Goal: Task Accomplishment & Management: Use online tool/utility

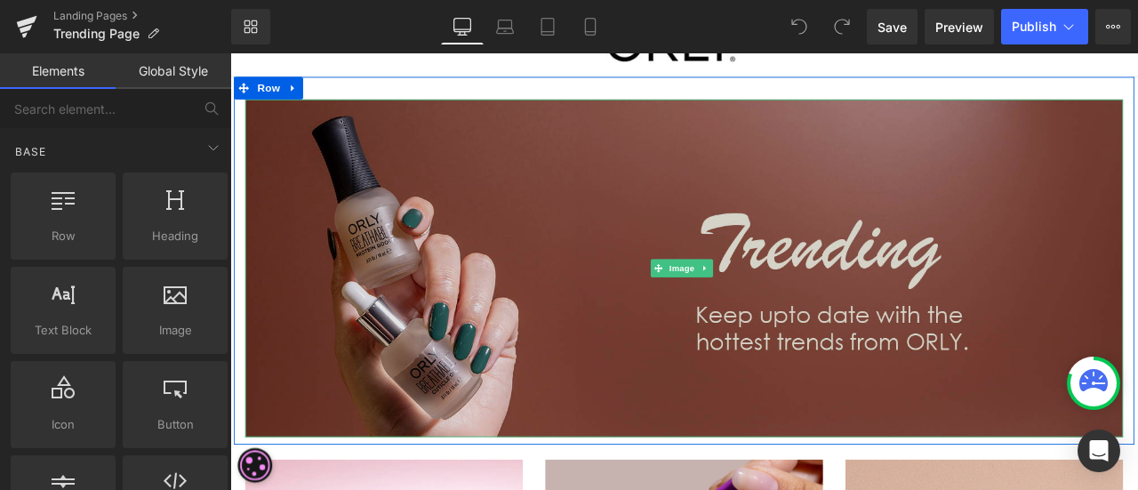
click at [627, 188] on img at bounding box center [768, 308] width 1040 height 400
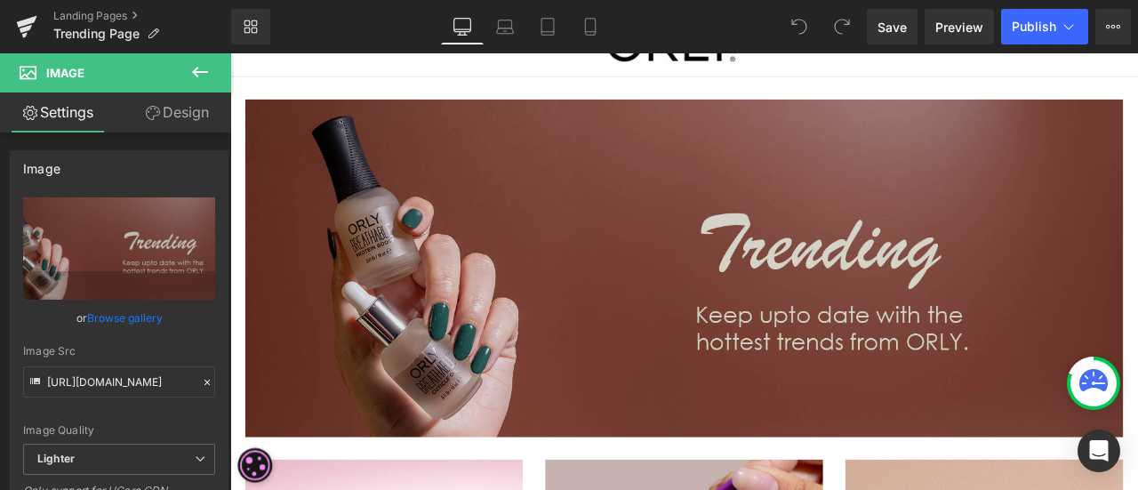
click at [897, 342] on img at bounding box center [768, 308] width 1040 height 400
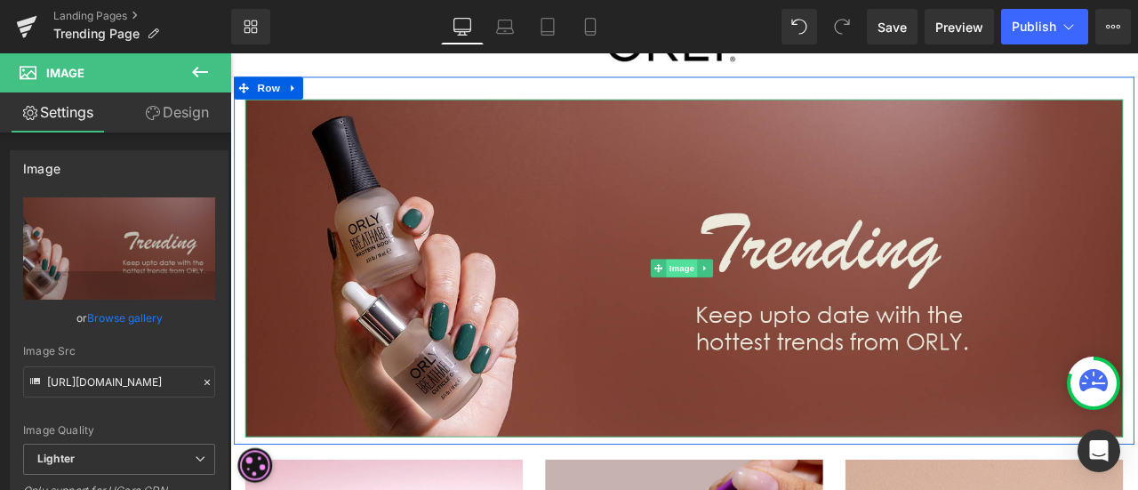
click at [766, 306] on span "Image" at bounding box center [766, 307] width 37 height 21
click at [790, 299] on link at bounding box center [793, 307] width 19 height 21
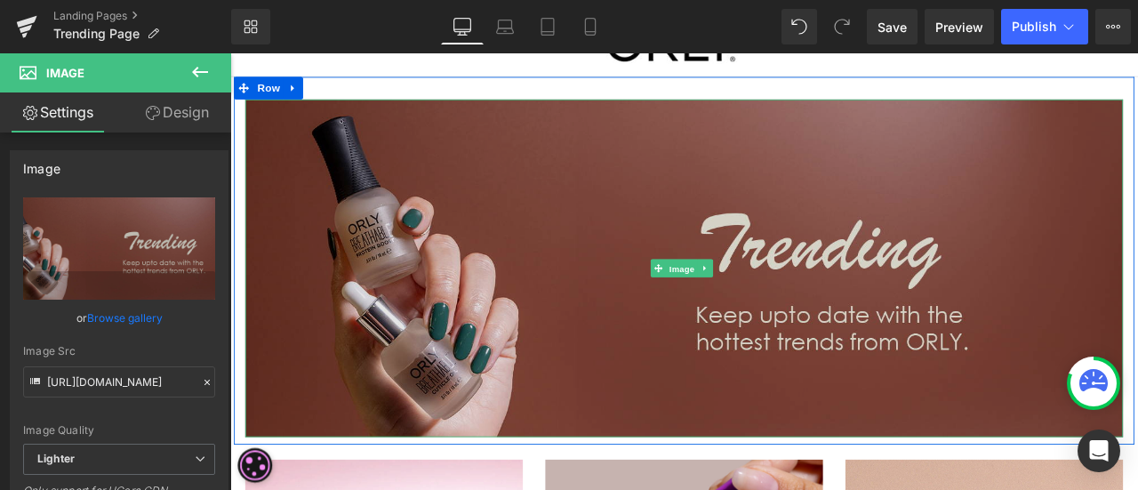
click at [734, 294] on div "Image" at bounding box center [768, 308] width 1040 height 400
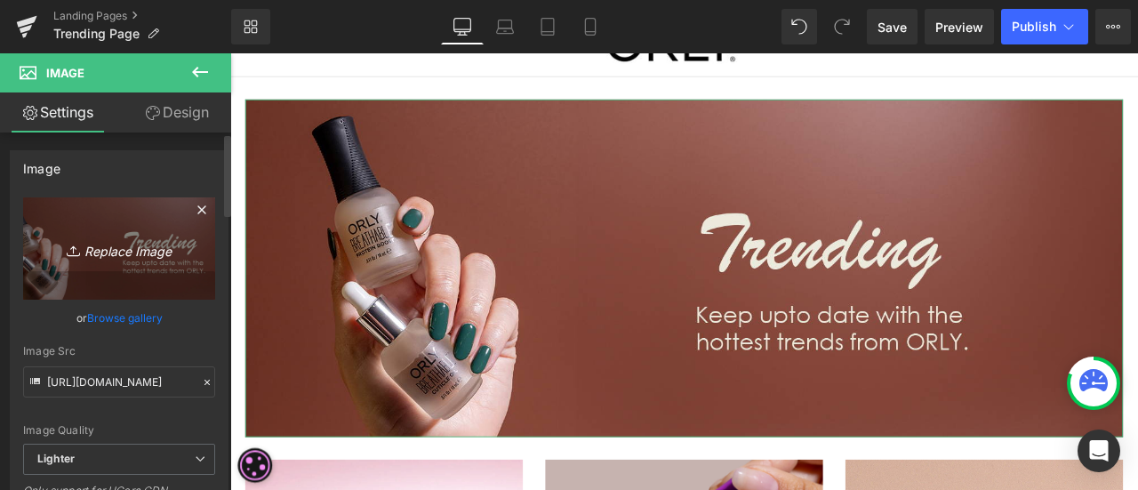
click at [108, 255] on icon "Replace Image" at bounding box center [119, 248] width 142 height 22
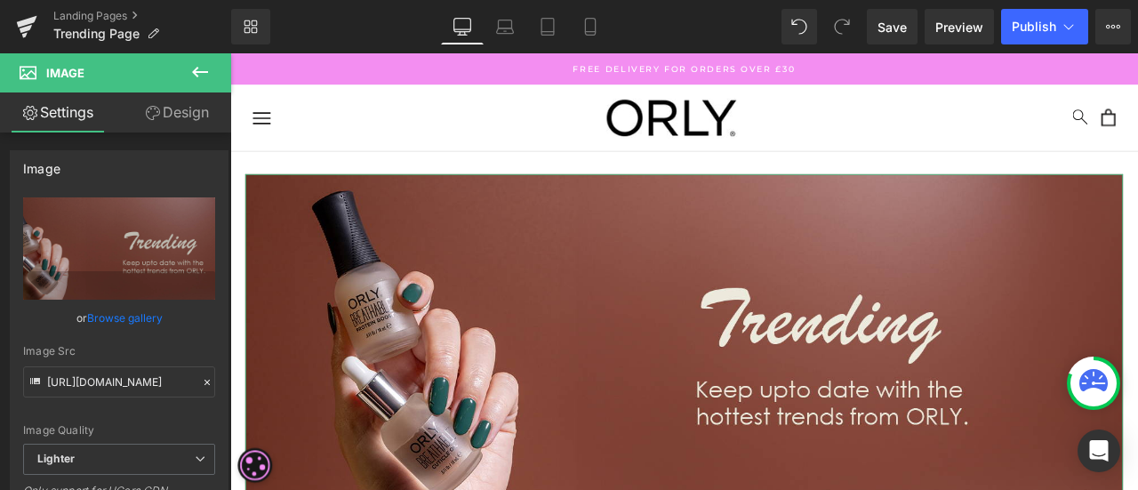
click at [161, 121] on link "Design" at bounding box center [177, 112] width 116 height 40
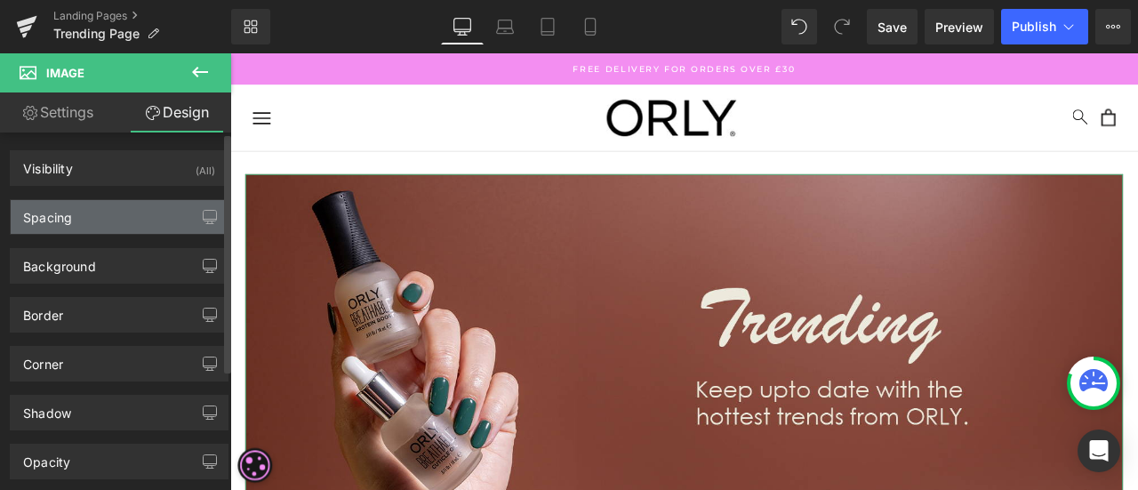
click at [142, 224] on div "Spacing" at bounding box center [119, 217] width 217 height 34
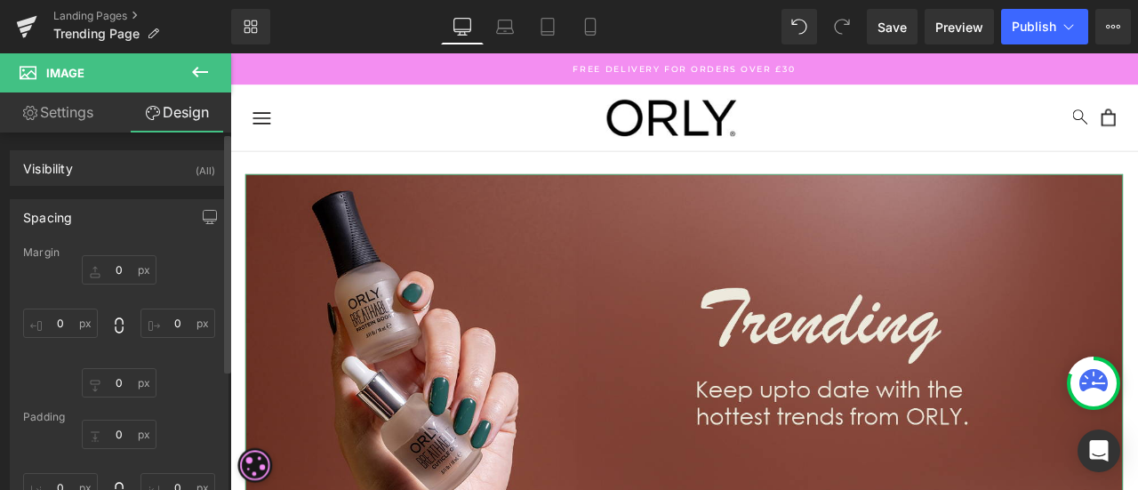
click at [75, 221] on div "Spacing" at bounding box center [119, 217] width 217 height 34
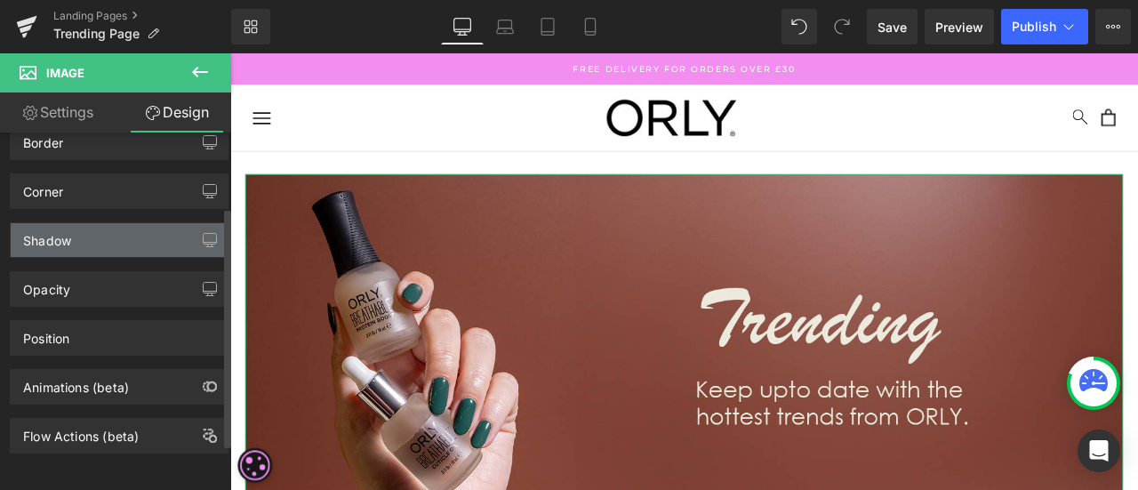
scroll to position [178, 0]
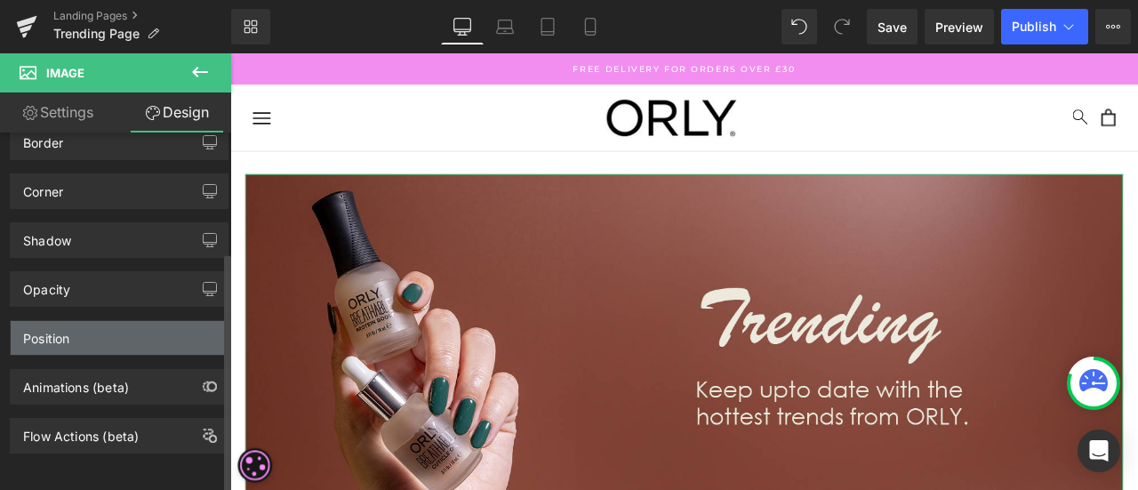
click at [79, 341] on div "Position" at bounding box center [119, 338] width 217 height 34
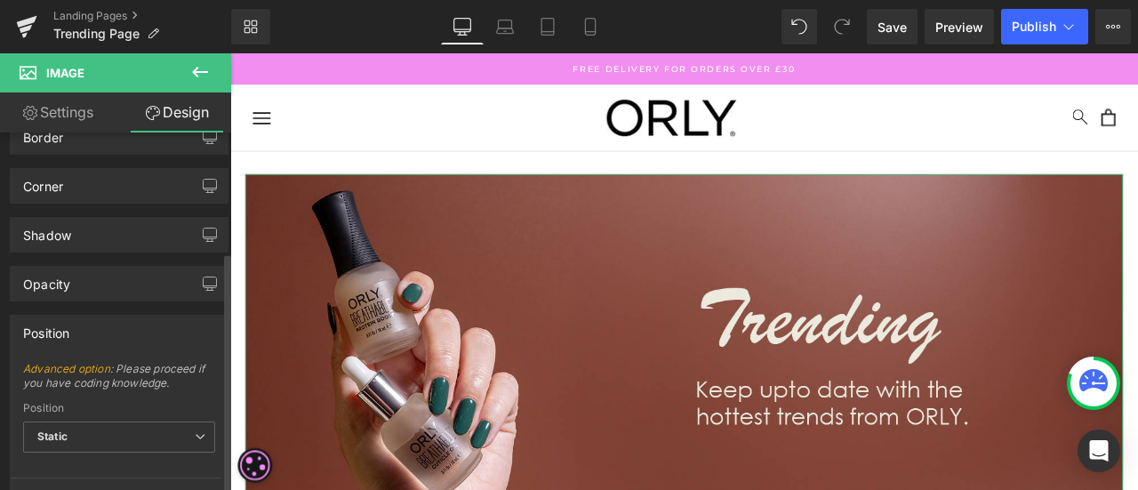
click at [78, 341] on div "Position" at bounding box center [119, 333] width 217 height 34
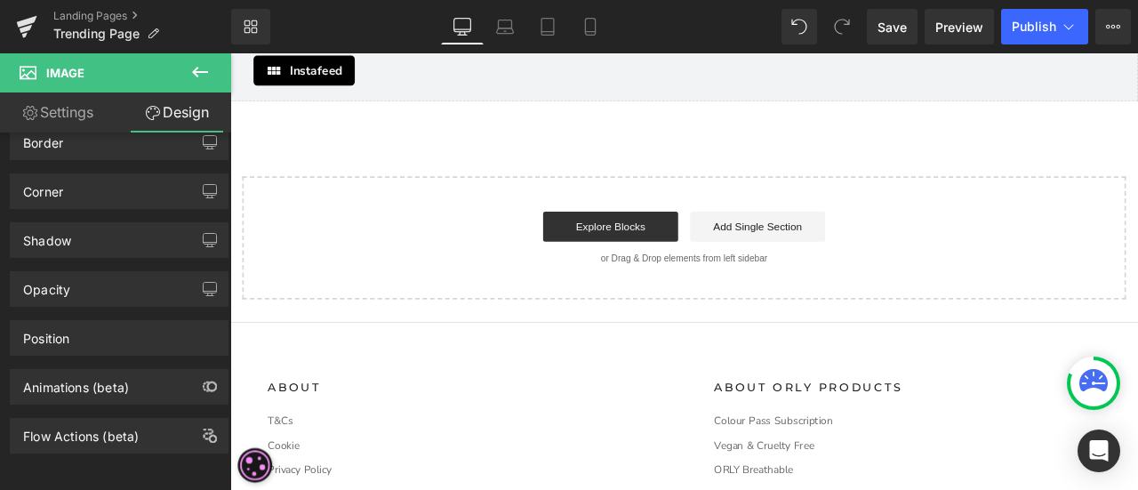
scroll to position [2223, 0]
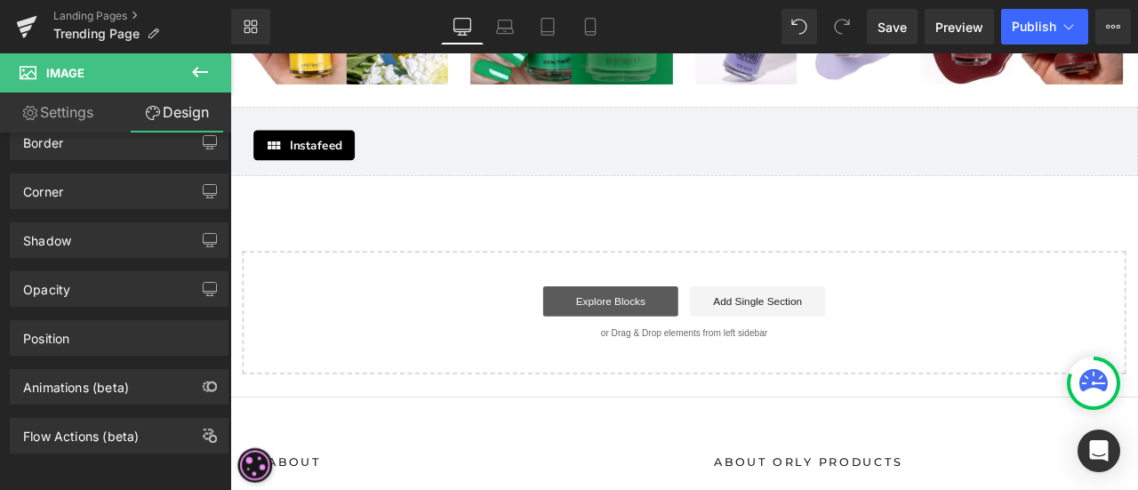
click at [660, 330] on link "Explore Blocks" at bounding box center [681, 348] width 160 height 36
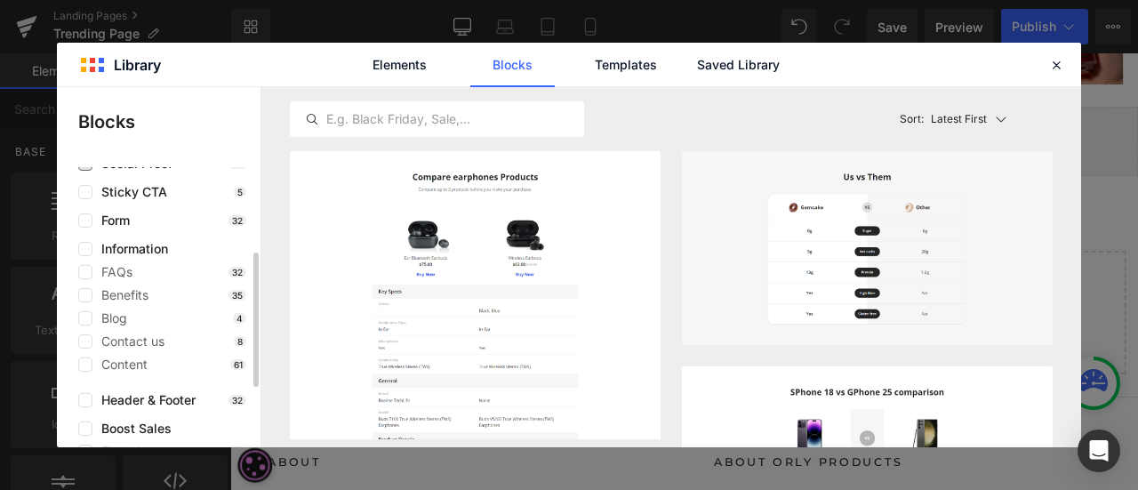
scroll to position [302, 0]
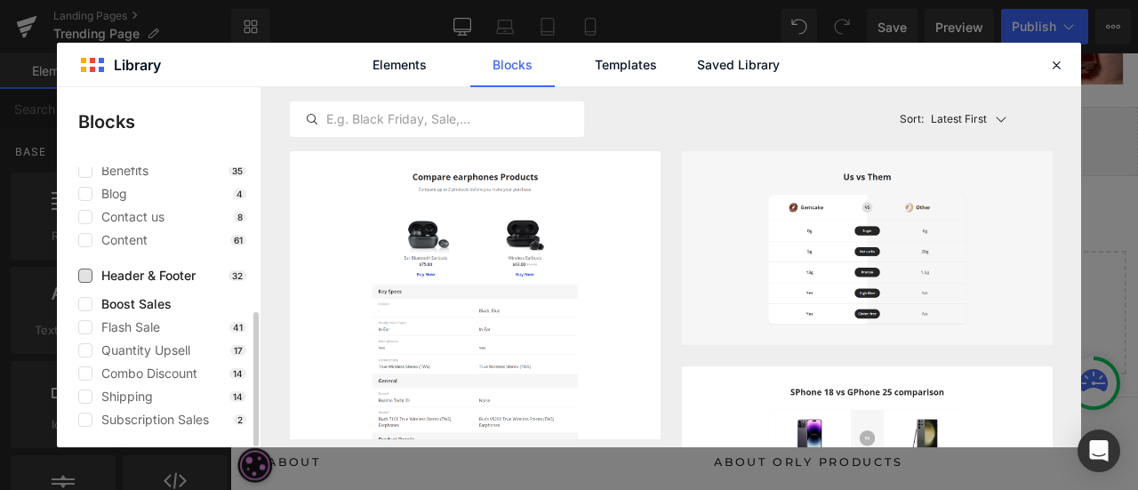
click at [140, 280] on span "Header & Footer" at bounding box center [143, 276] width 103 height 14
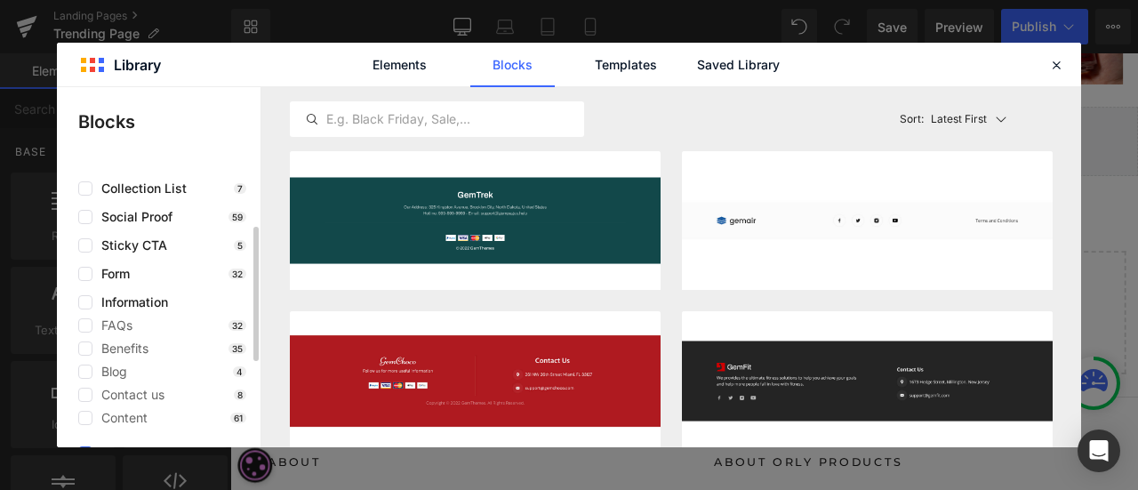
scroll to position [0, 0]
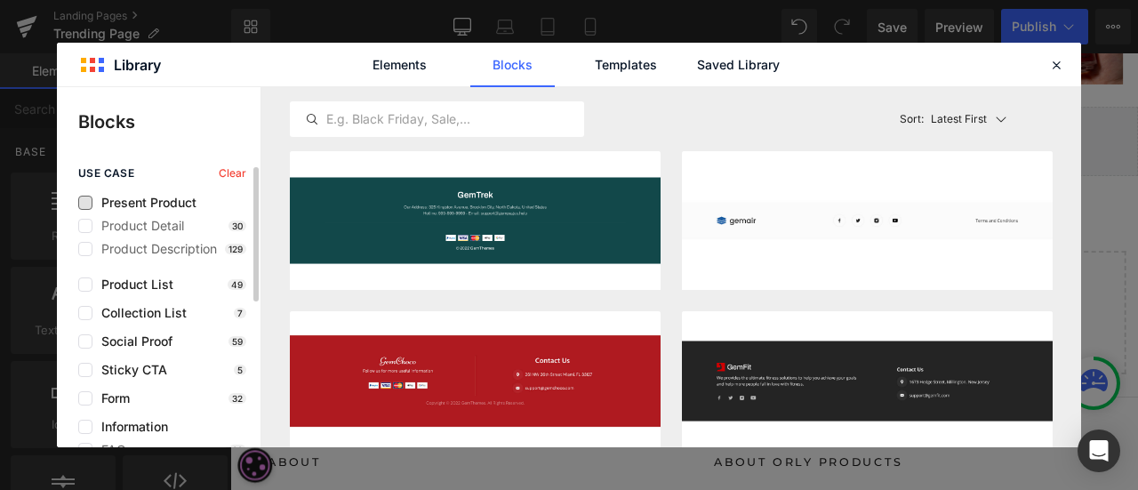
click at [154, 205] on span "Present Product" at bounding box center [144, 203] width 104 height 14
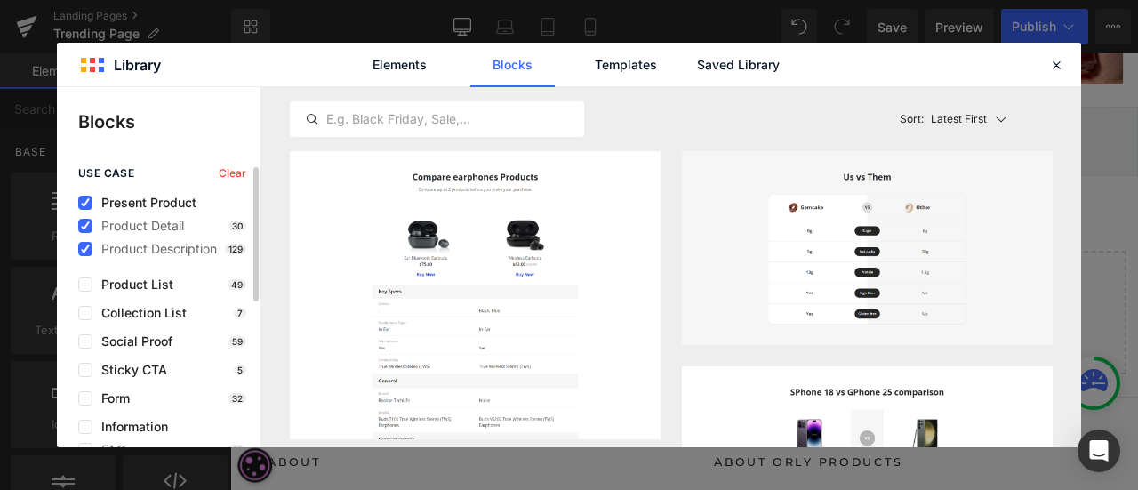
click at [154, 205] on span "Present Product" at bounding box center [144, 203] width 104 height 14
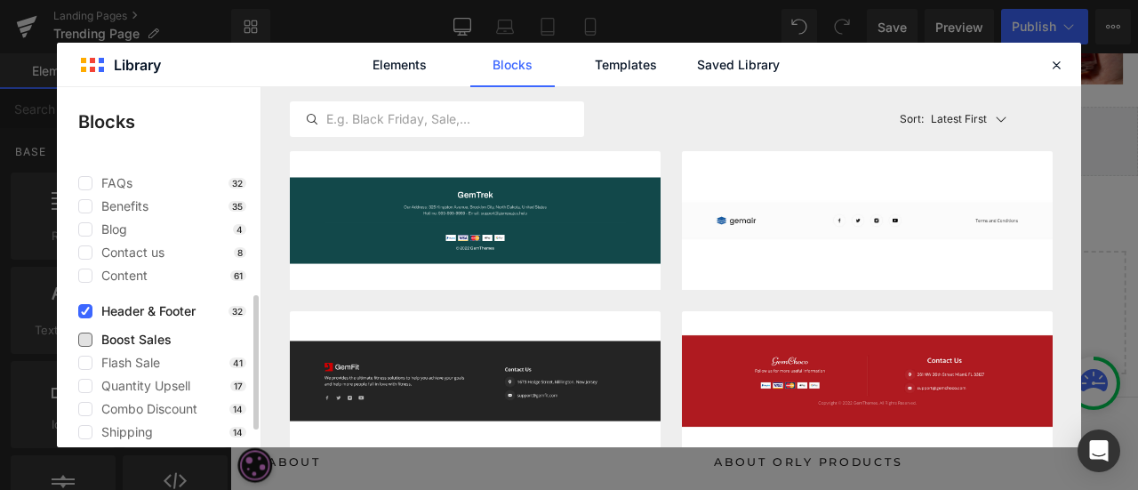
scroll to position [302, 0]
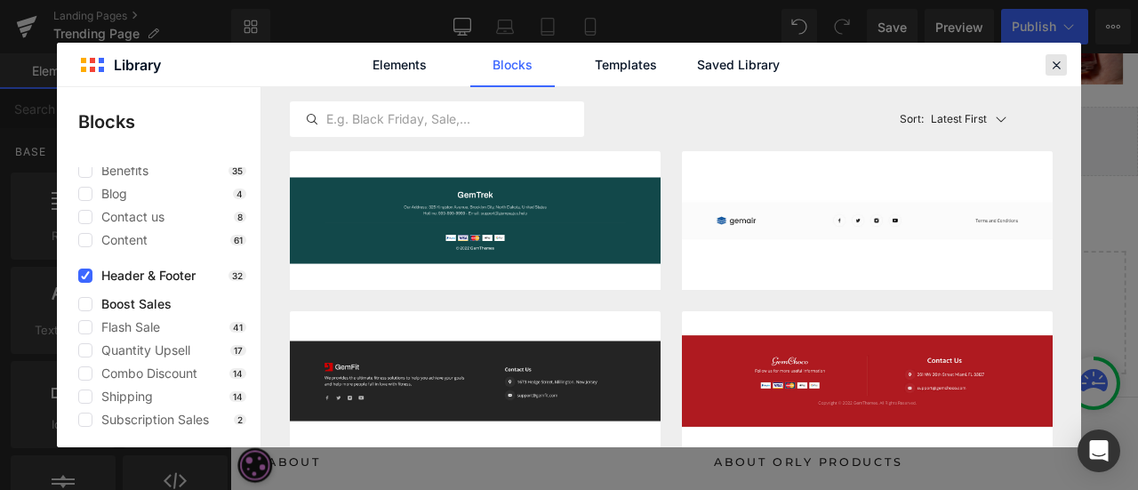
click at [1058, 66] on icon at bounding box center [1056, 65] width 16 height 16
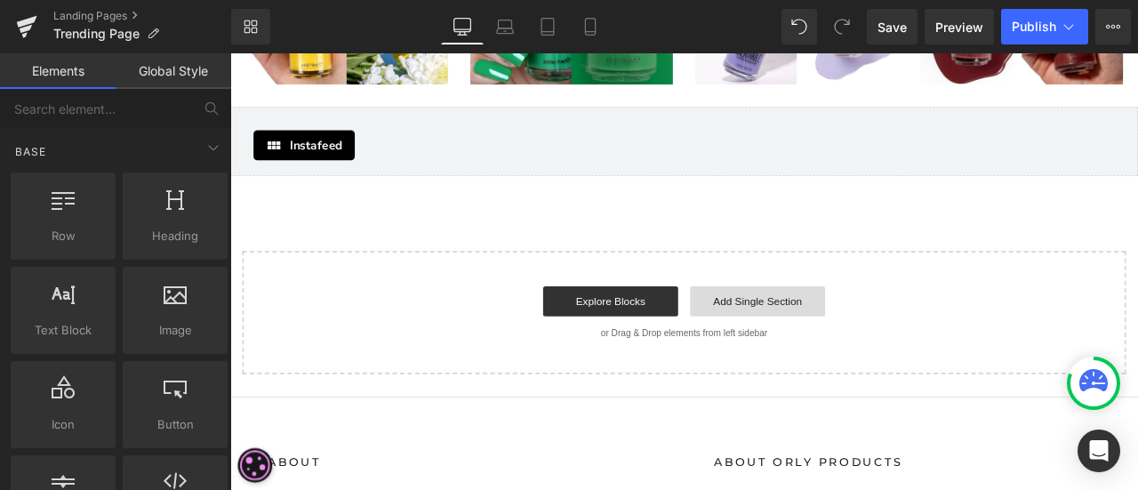
click at [876, 330] on link "Add Single Section" at bounding box center [855, 348] width 160 height 36
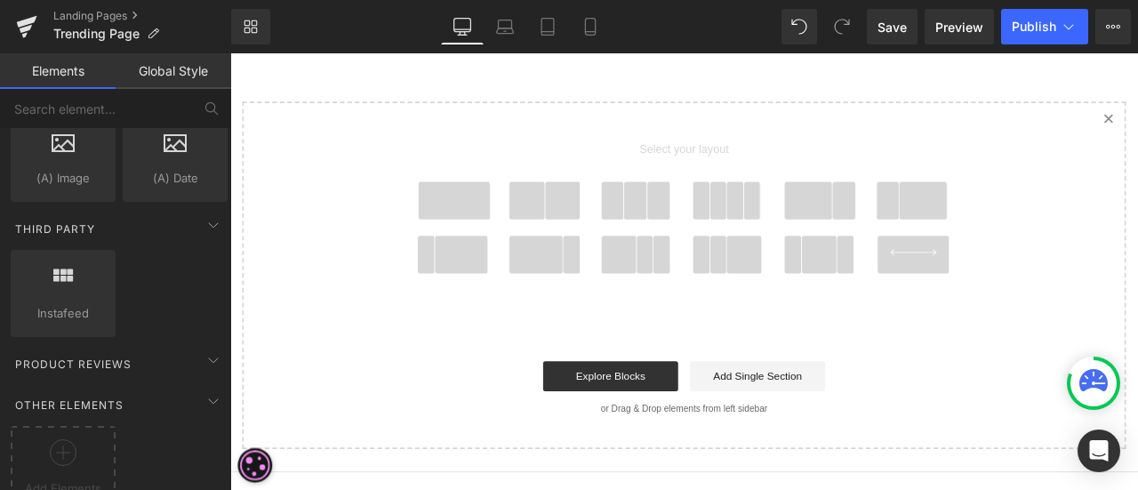
scroll to position [3349, 0]
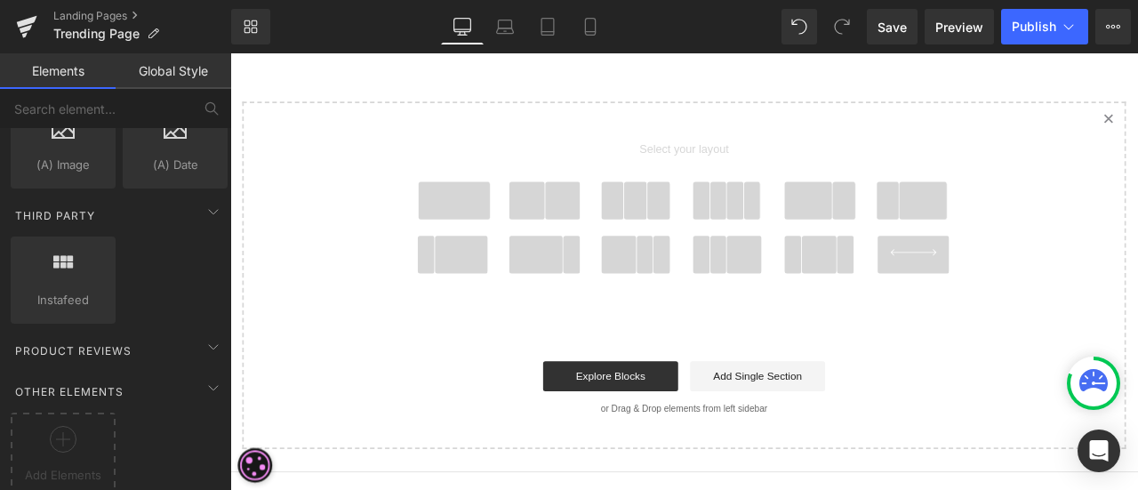
click at [140, 333] on div "Product Reviews" at bounding box center [119, 351] width 224 height 36
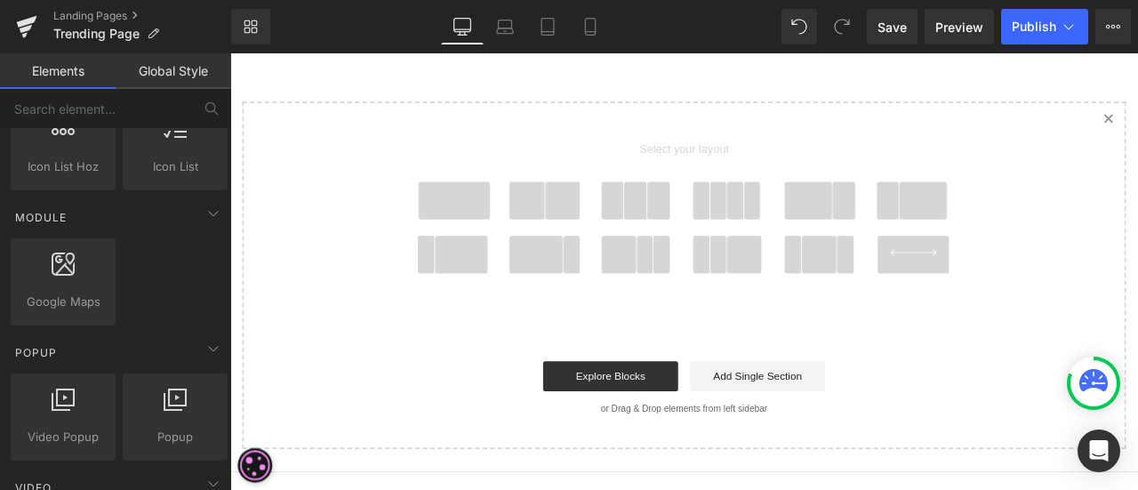
scroll to position [770, 0]
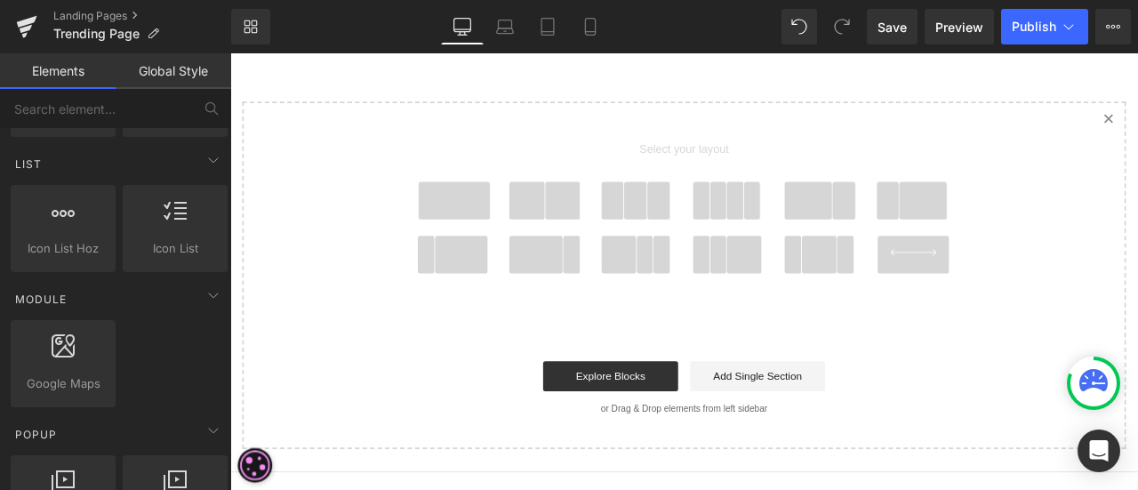
click at [1028, 205] on span at bounding box center [1051, 227] width 57 height 44
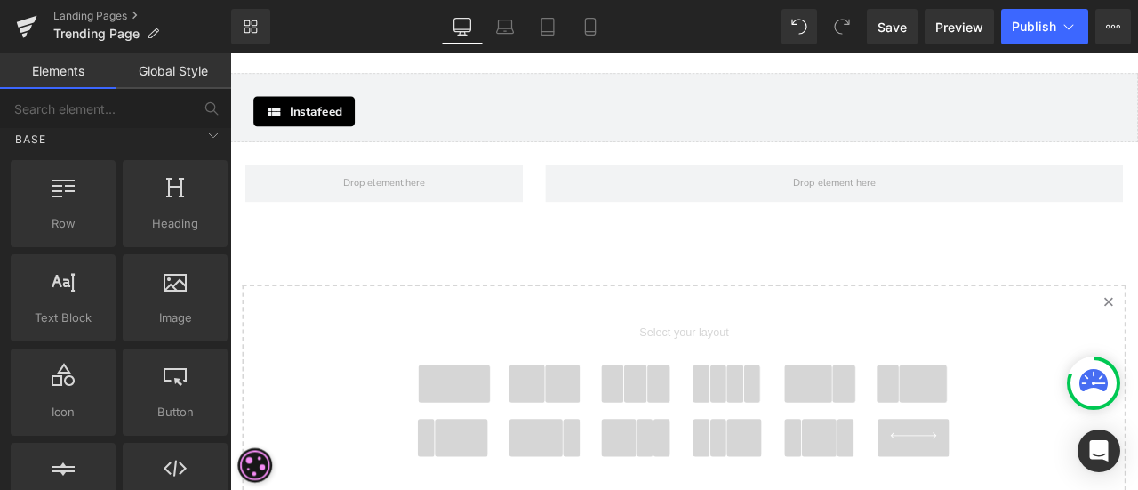
scroll to position [0, 0]
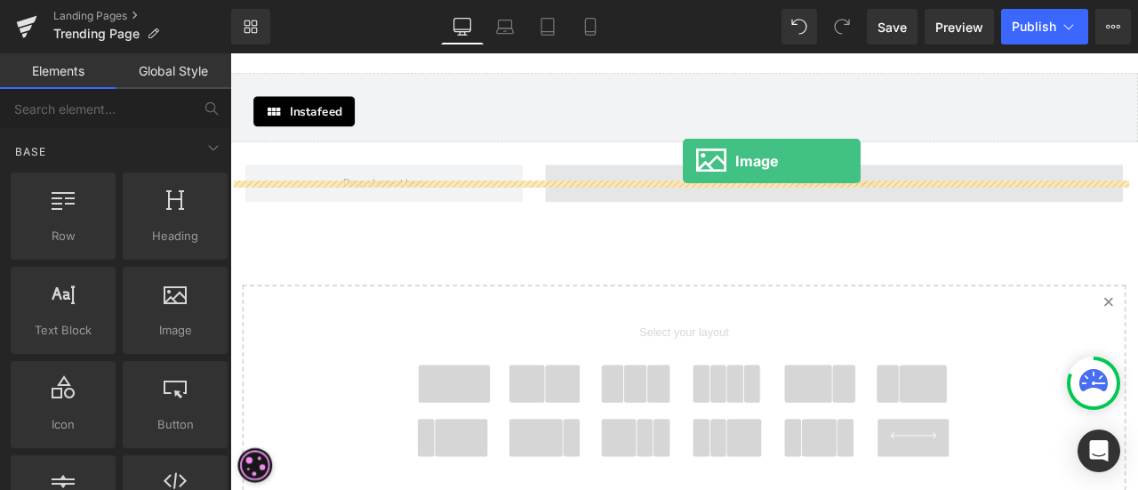
drag, startPoint x: 408, startPoint y: 353, endPoint x: 766, endPoint y: 180, distance: 397.7
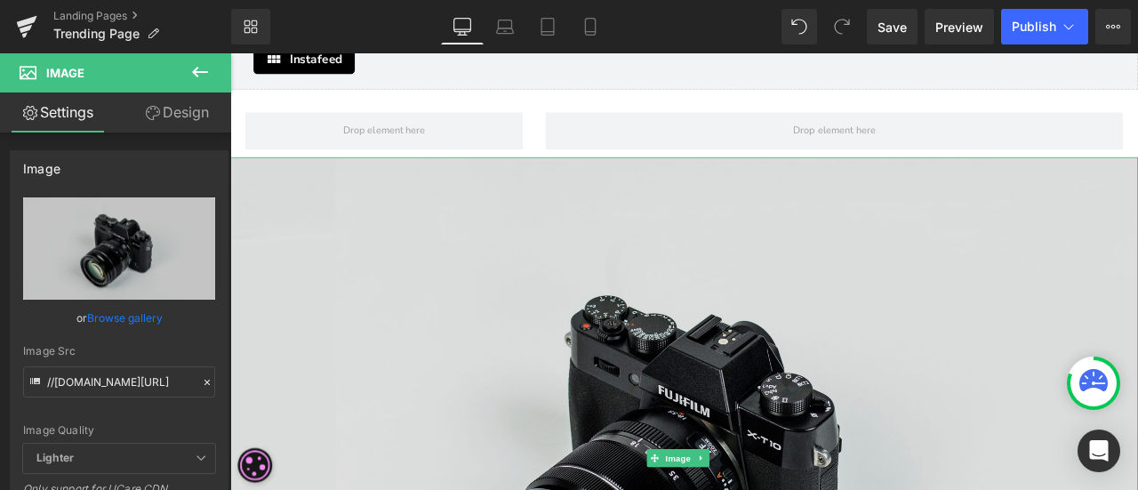
scroll to position [2353, 0]
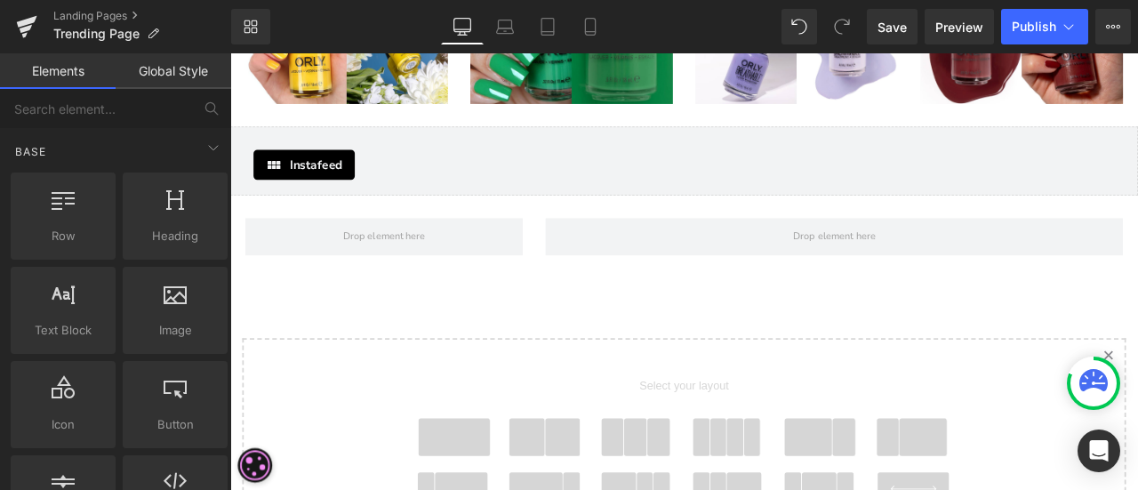
scroll to position [2086, 0]
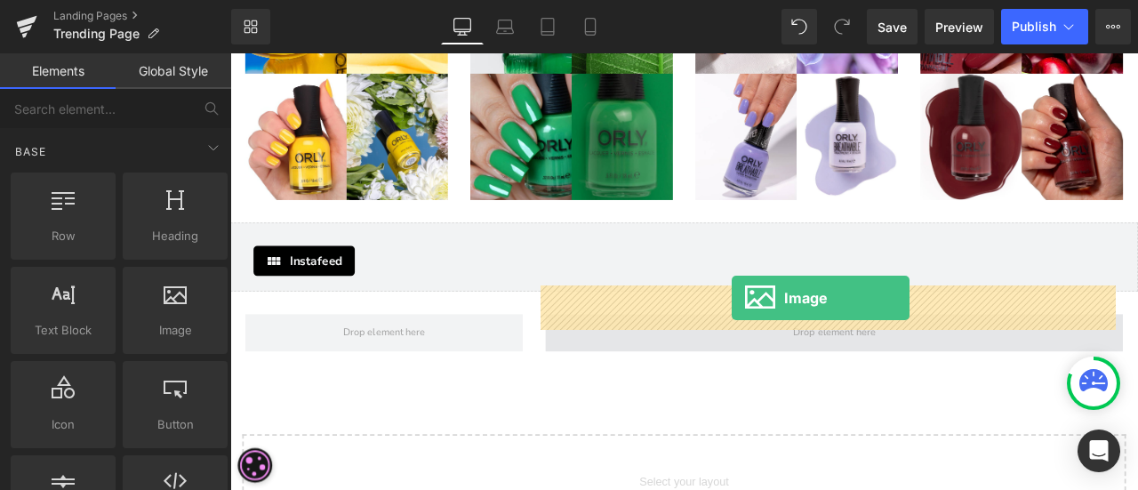
drag, startPoint x: 436, startPoint y: 372, endPoint x: 824, endPoint y: 342, distance: 389.7
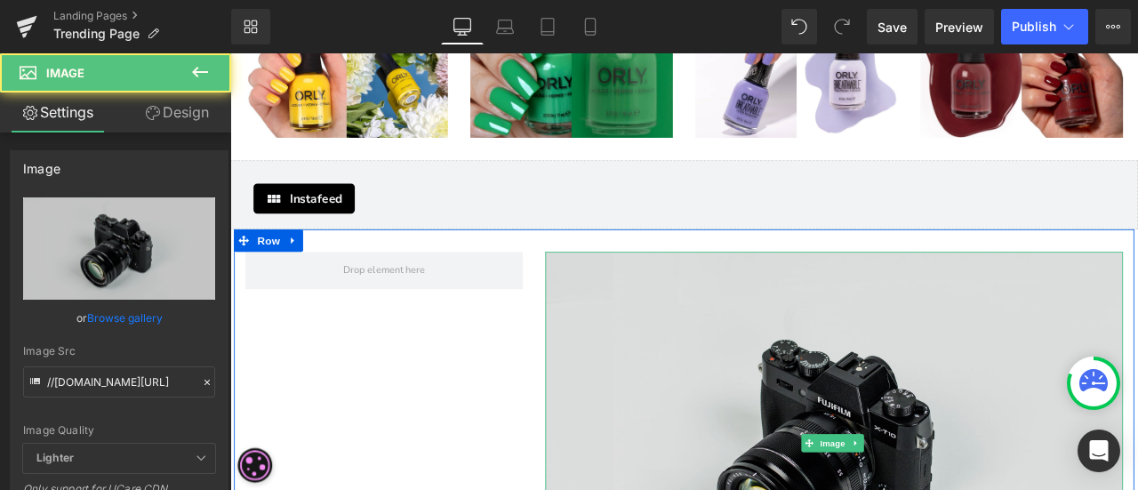
scroll to position [2264, 0]
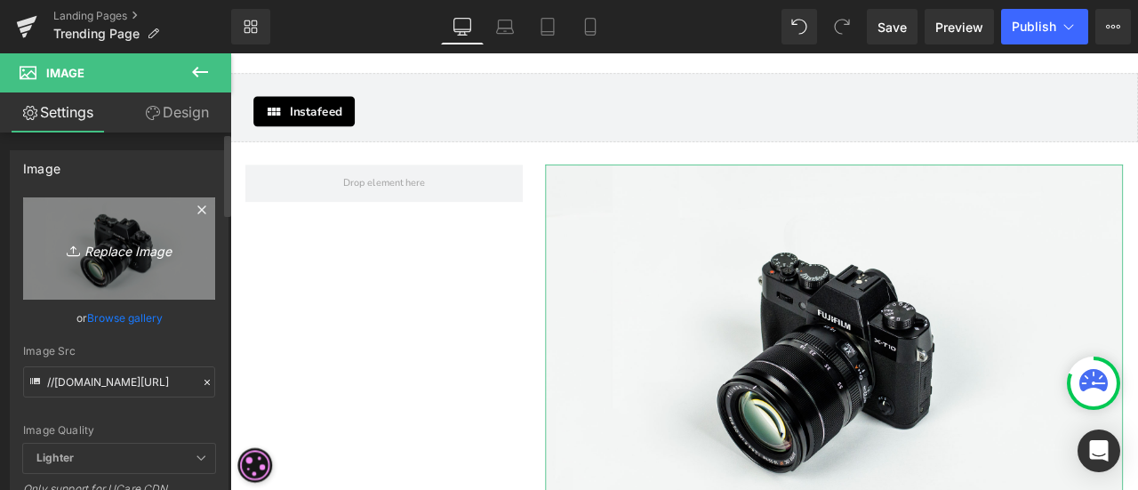
click at [135, 252] on icon "Replace Image" at bounding box center [119, 248] width 142 height 22
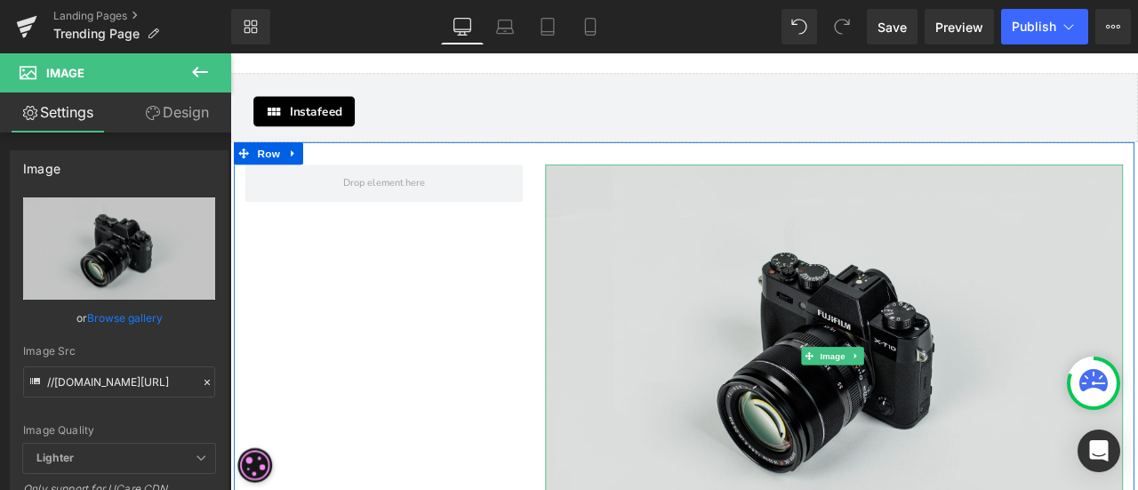
click at [1137, 234] on img at bounding box center [946, 411] width 685 height 453
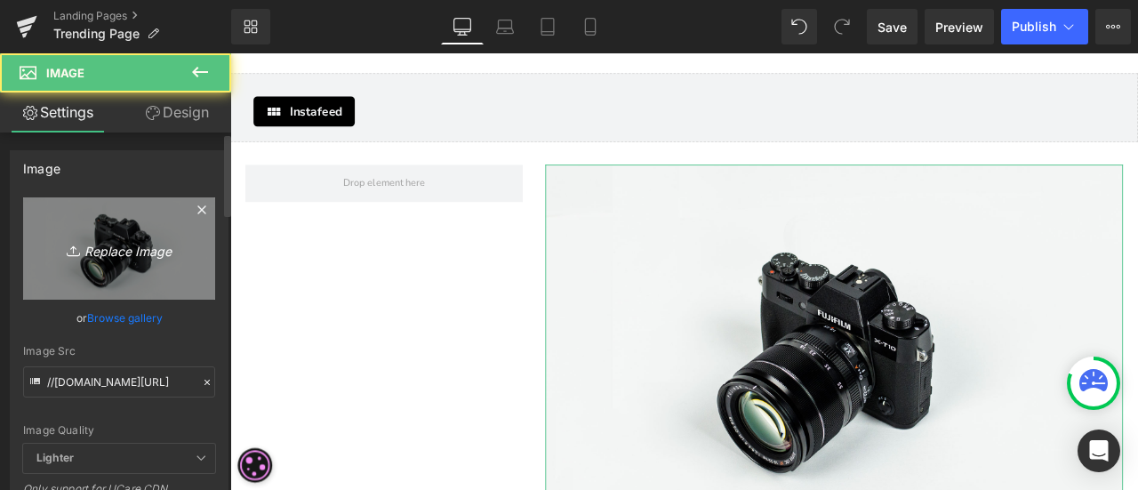
click at [96, 264] on link "Replace Image" at bounding box center [119, 248] width 192 height 102
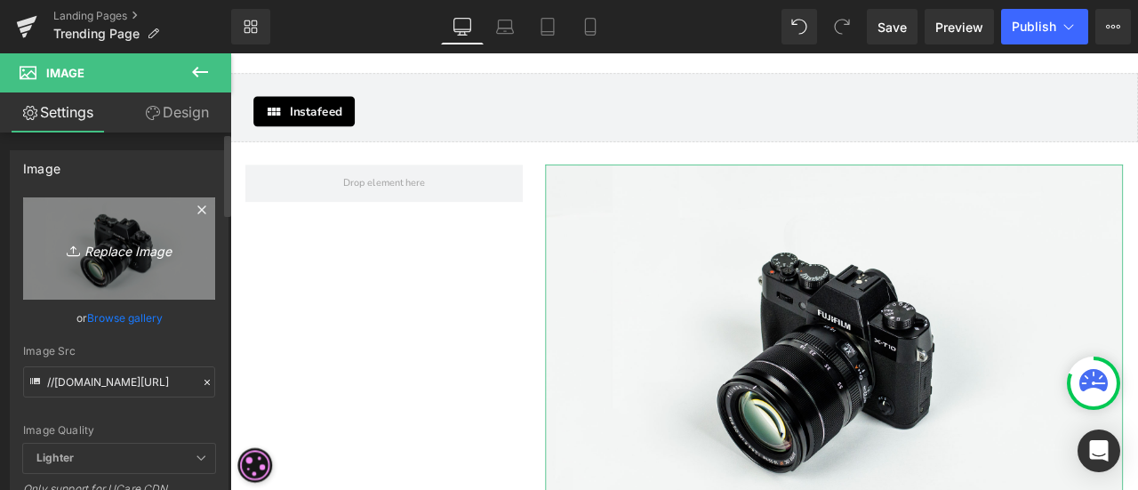
type input "C:\fakepath\Trend Page Orly.png"
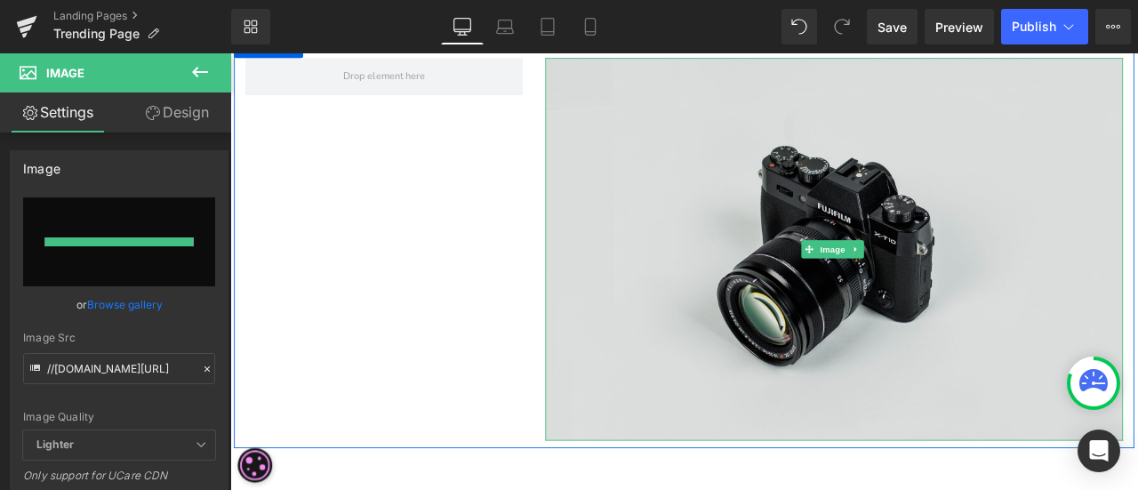
type input "[URL][DOMAIN_NAME]"
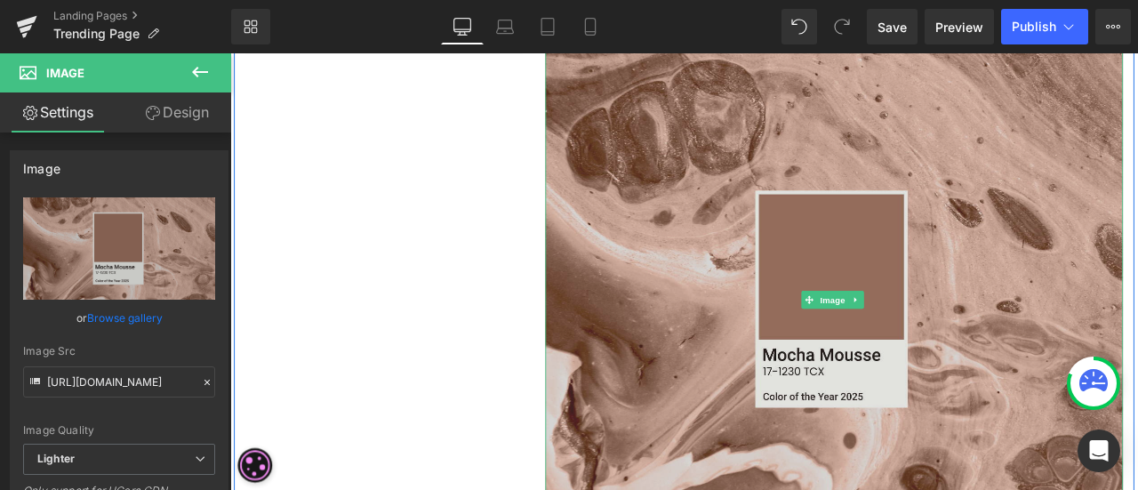
scroll to position [2353, 0]
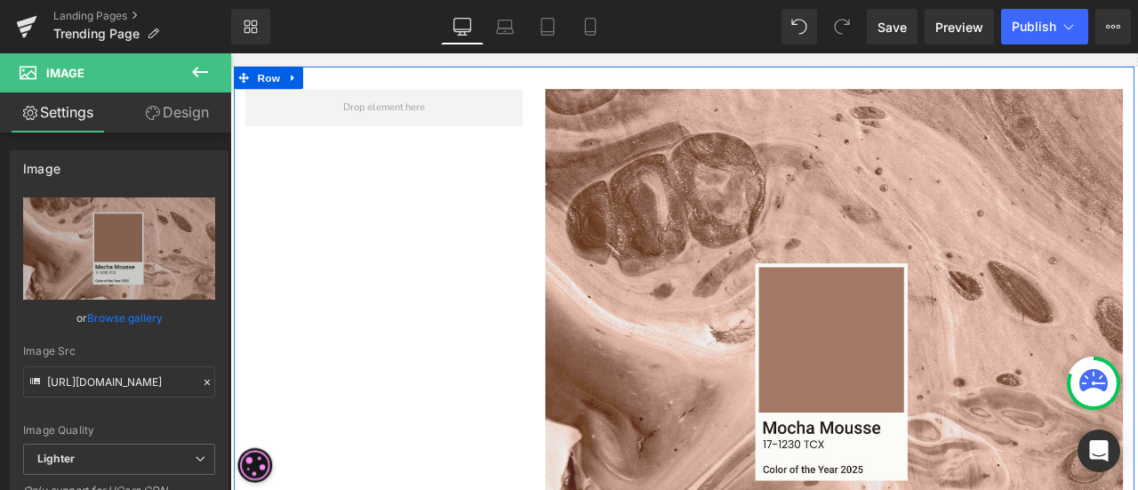
click at [432, 311] on div "Image Row" at bounding box center [768, 422] width 1067 height 707
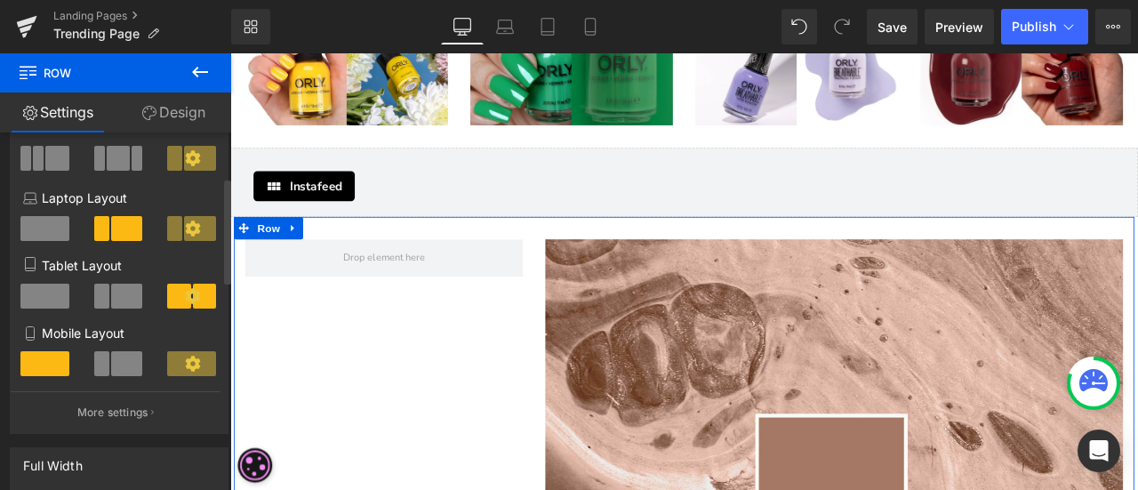
scroll to position [178, 0]
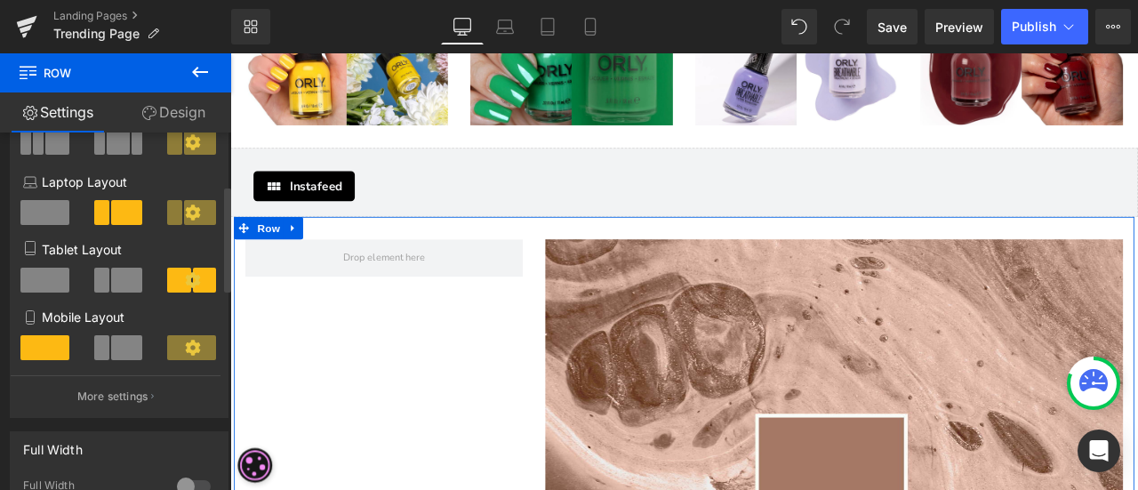
click at [105, 351] on span at bounding box center [101, 347] width 15 height 25
type input "100"
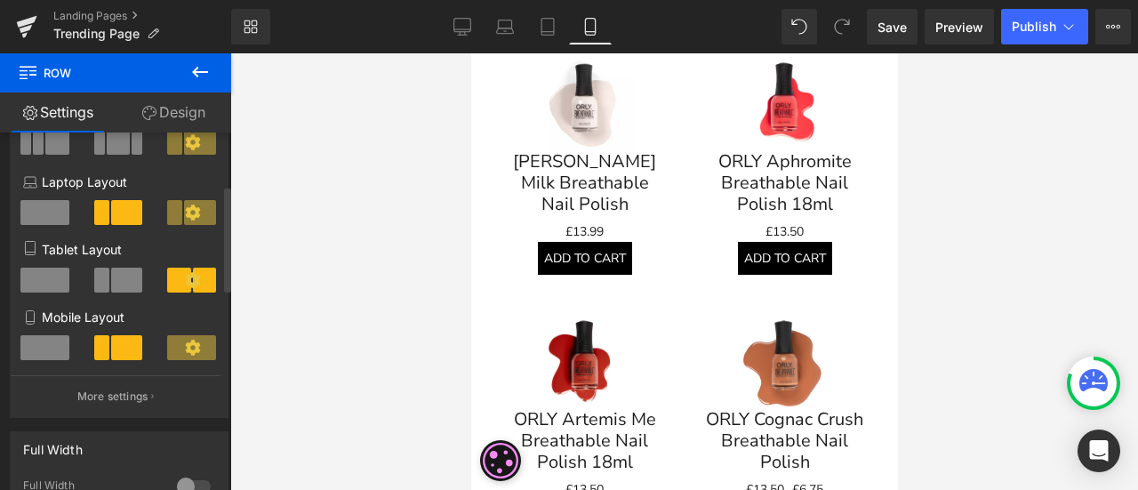
scroll to position [3553, 0]
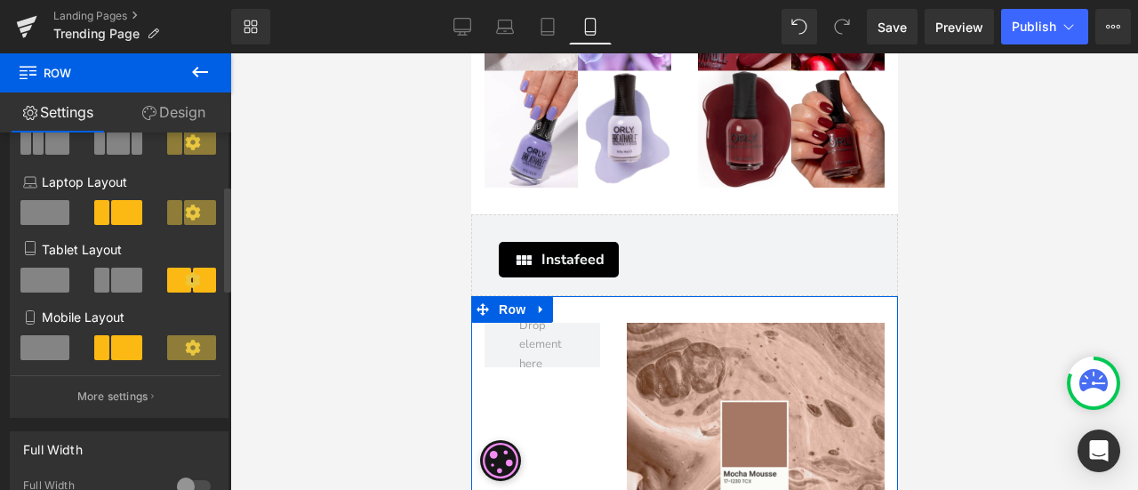
click at [121, 285] on span at bounding box center [127, 280] width 32 height 25
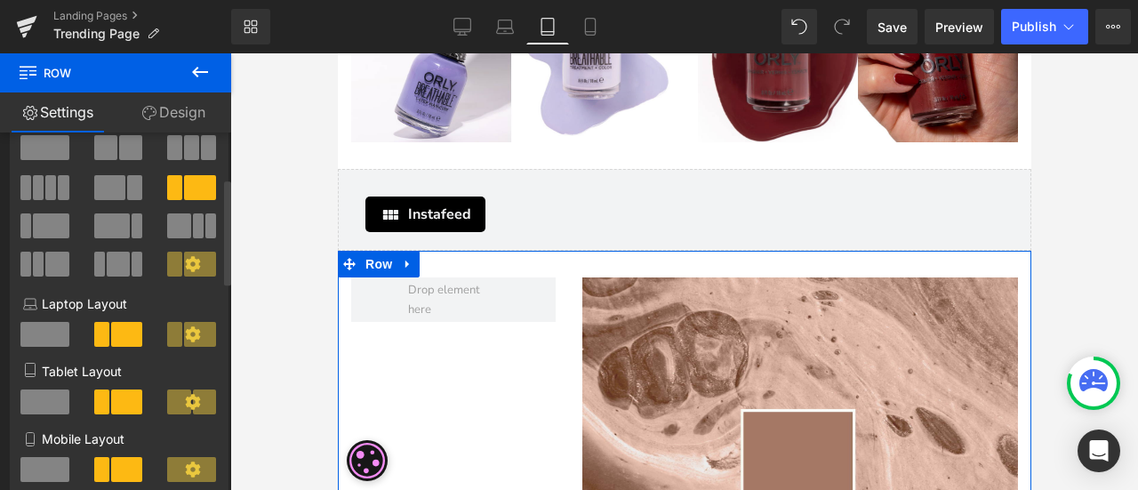
scroll to position [0, 0]
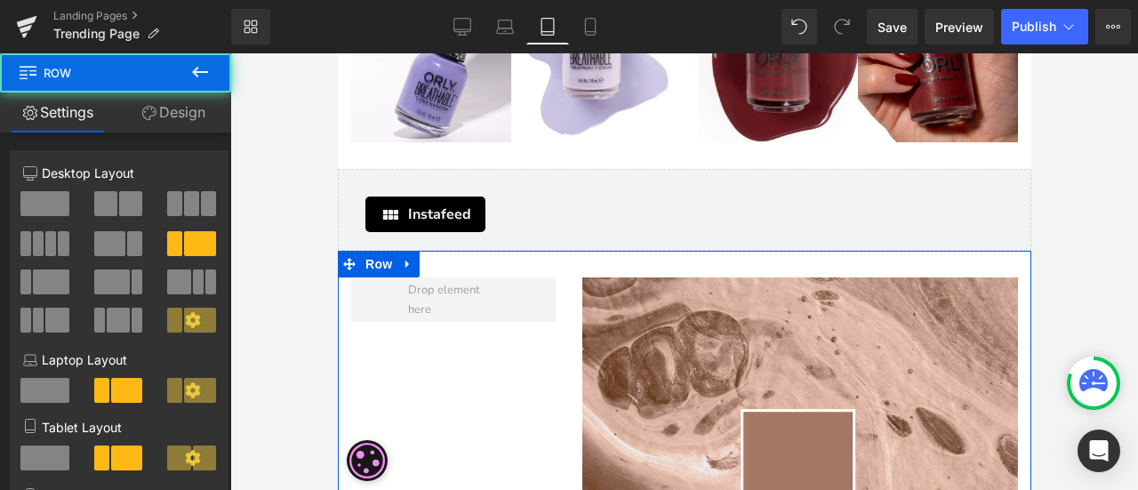
click at [535, 349] on div "Image Row" at bounding box center [684, 482] width 694 height 462
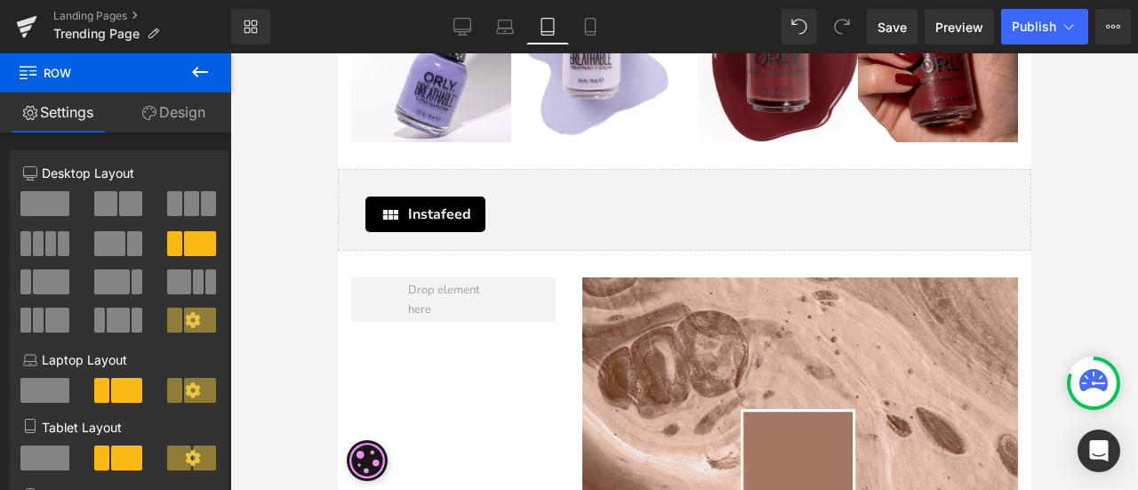
click at [196, 68] on icon at bounding box center [200, 72] width 16 height 11
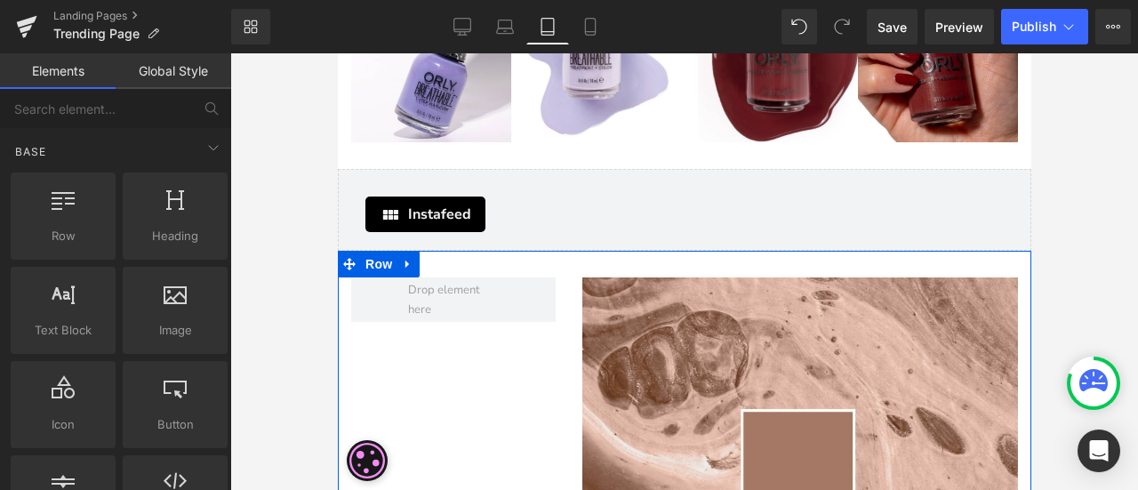
click at [549, 355] on div "Image Row" at bounding box center [684, 482] width 694 height 462
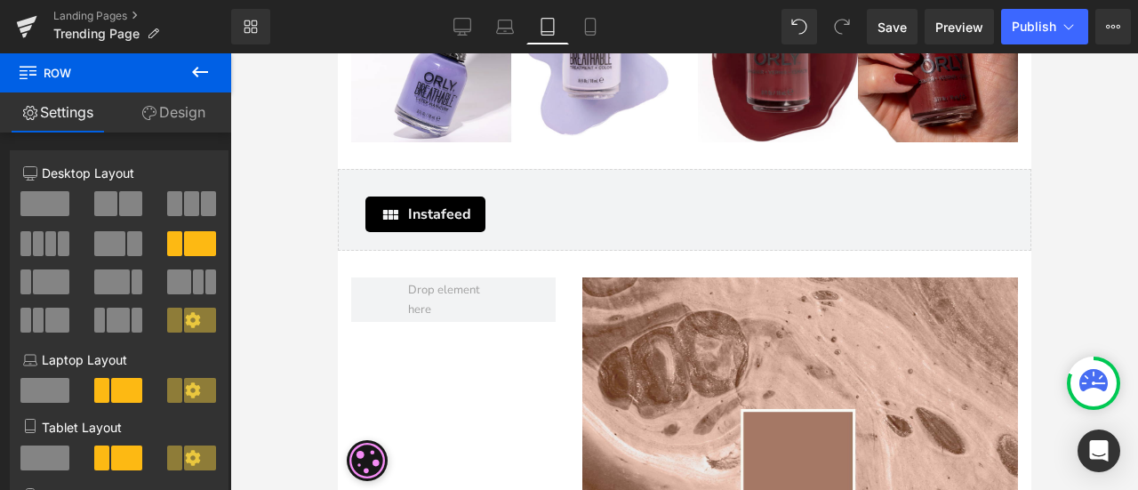
click at [206, 76] on icon at bounding box center [199, 71] width 21 height 21
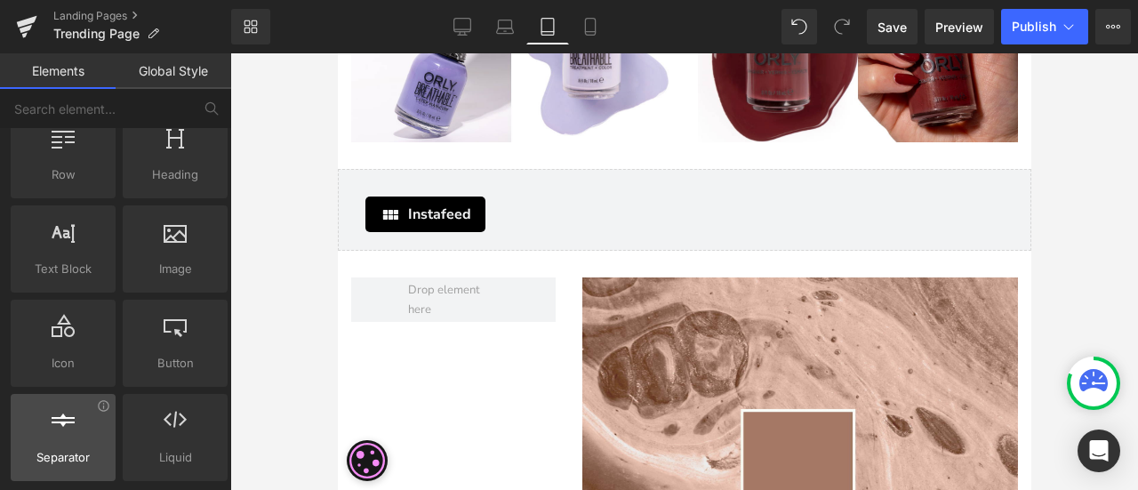
scroll to position [89, 0]
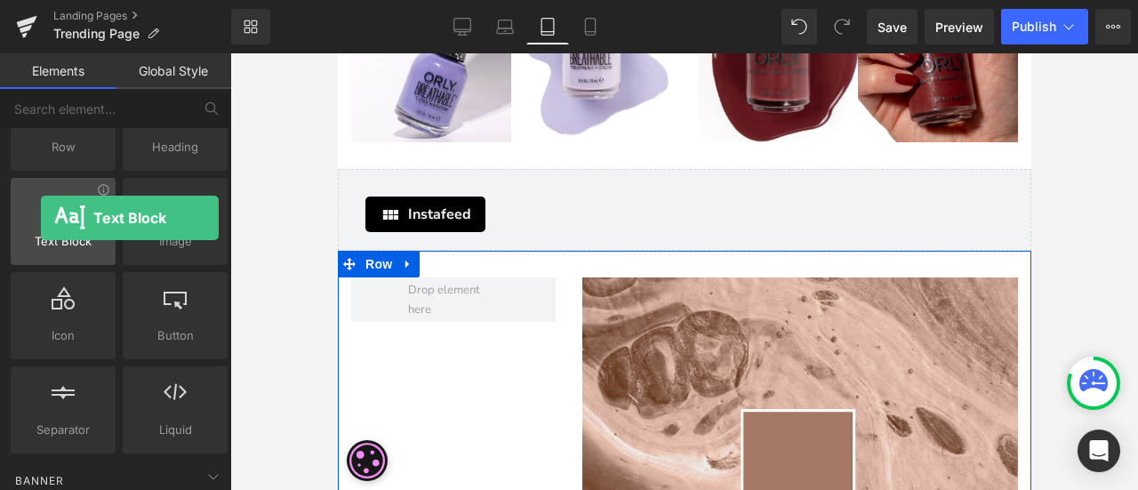
drag, startPoint x: 65, startPoint y: 216, endPoint x: 40, endPoint y: 218, distance: 25.0
click at [40, 218] on div at bounding box center [63, 212] width 94 height 40
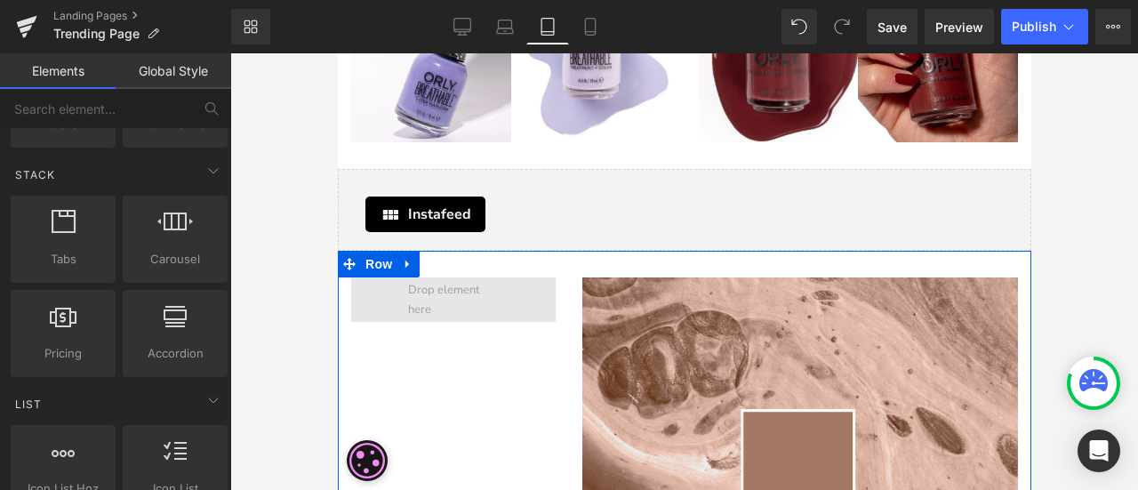
scroll to position [533, 0]
click at [461, 283] on span at bounding box center [452, 300] width 102 height 47
click at [466, 277] on span at bounding box center [452, 300] width 102 height 47
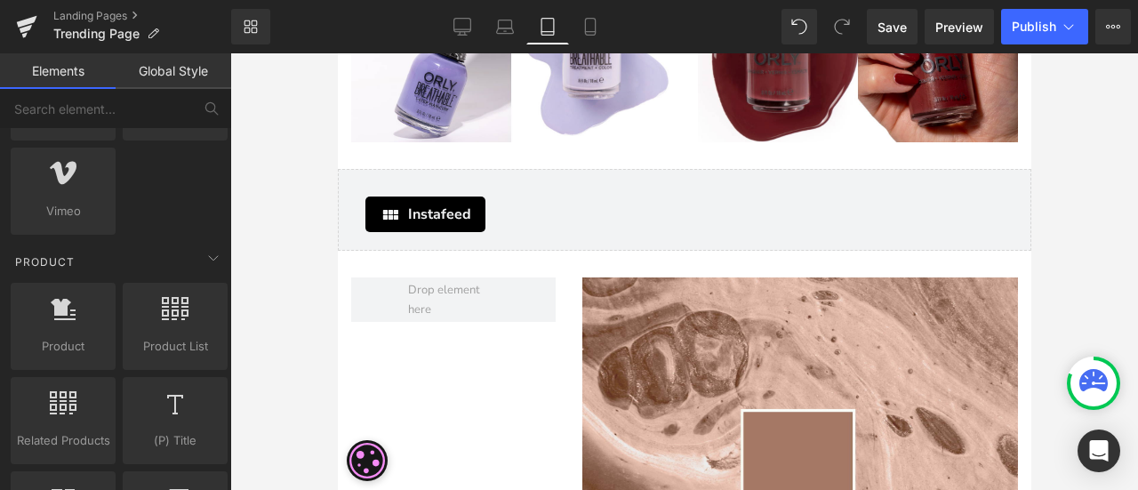
scroll to position [1334, 0]
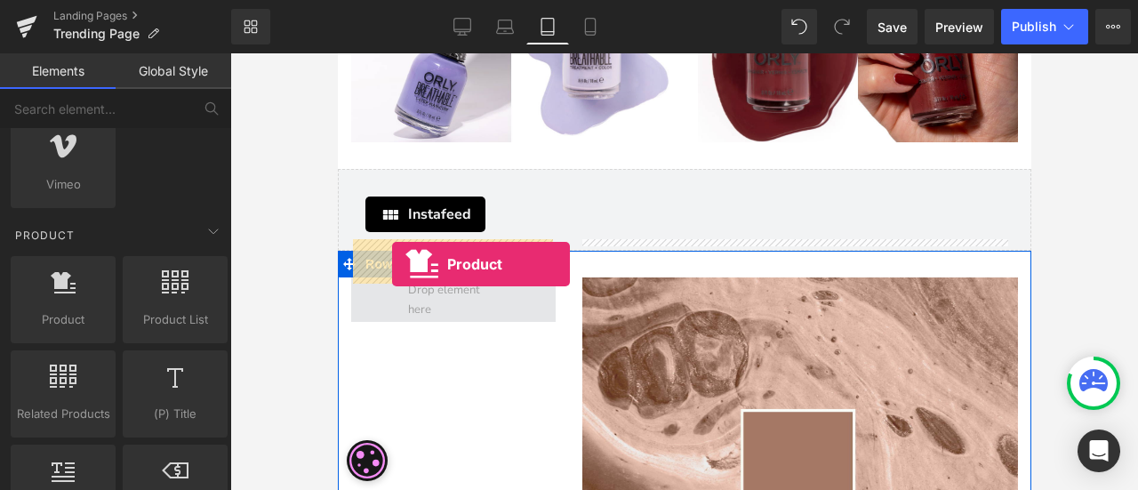
drag, startPoint x: 394, startPoint y: 355, endPoint x: 391, endPoint y: 264, distance: 90.7
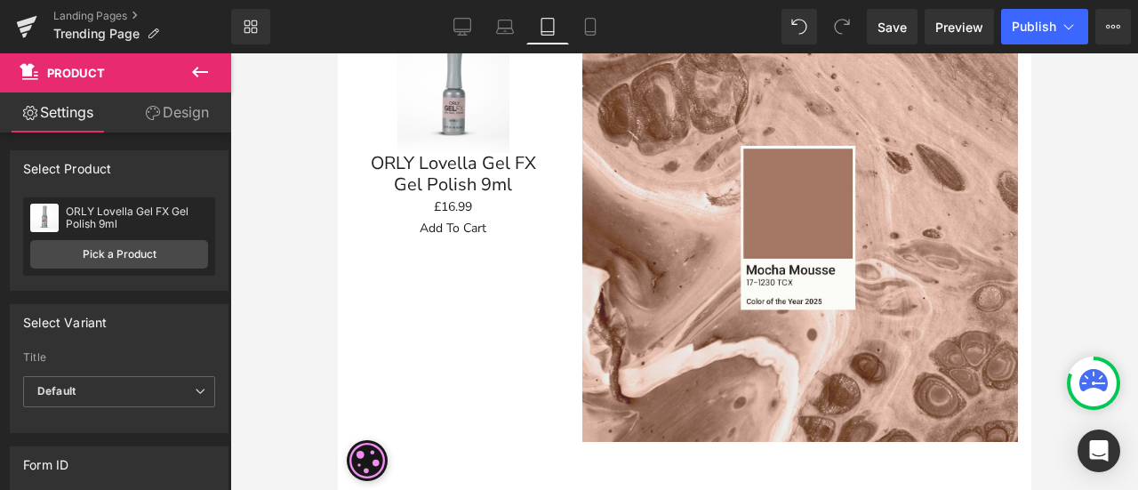
scroll to position [2865, 0]
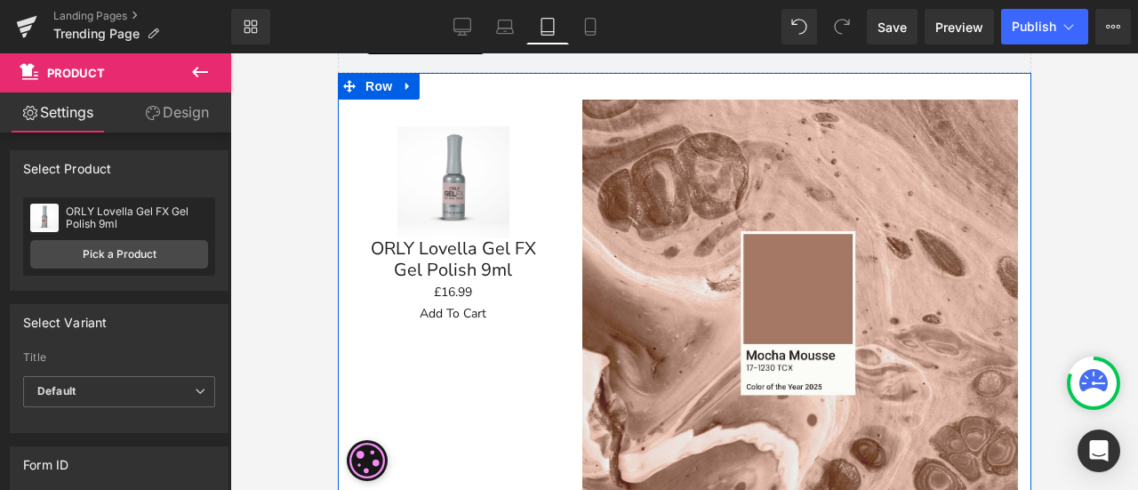
click at [477, 386] on div "Sale Off (P) Image ORLY Lovella Gel FX Gel Polish 9ml (P) Title £0 £16.99 (P) P…" at bounding box center [684, 304] width 694 height 462
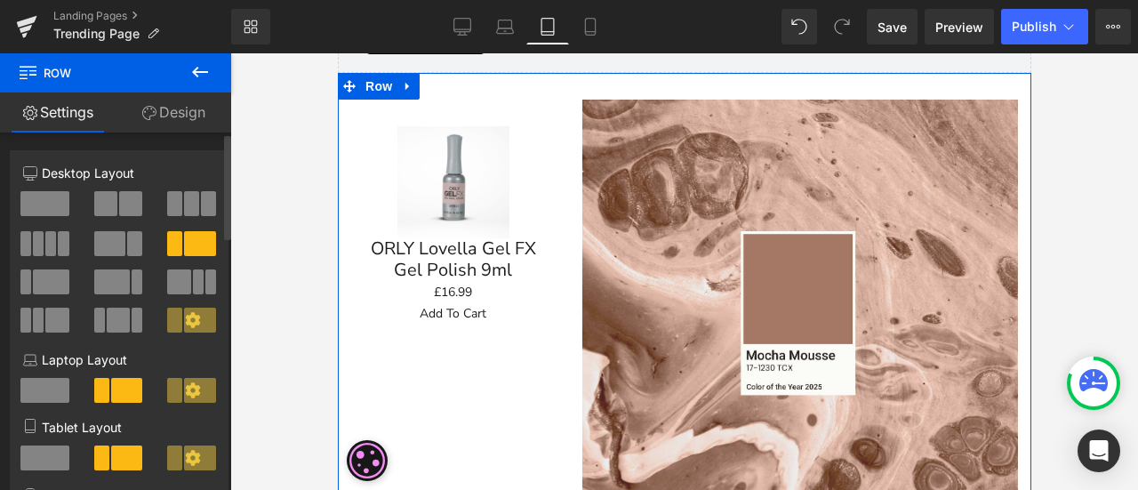
click at [178, 200] on button at bounding box center [192, 203] width 51 height 25
type input "1200"
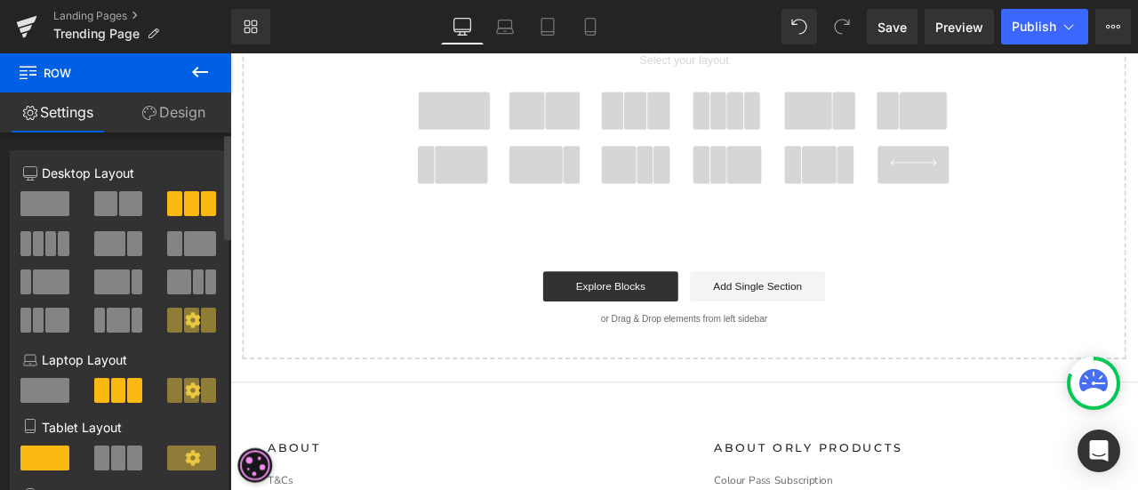
scroll to position [2186, 0]
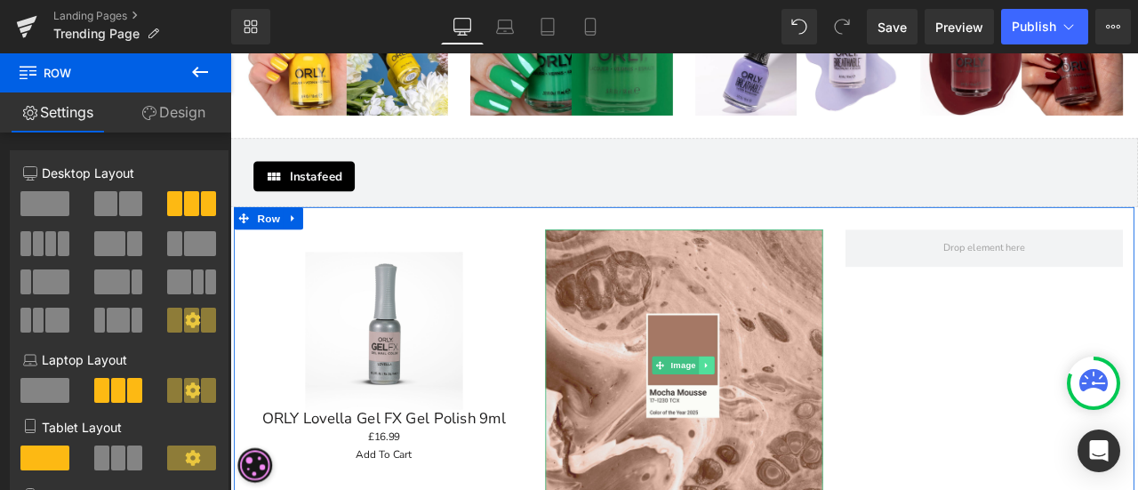
click at [790, 418] on icon at bounding box center [795, 423] width 10 height 11
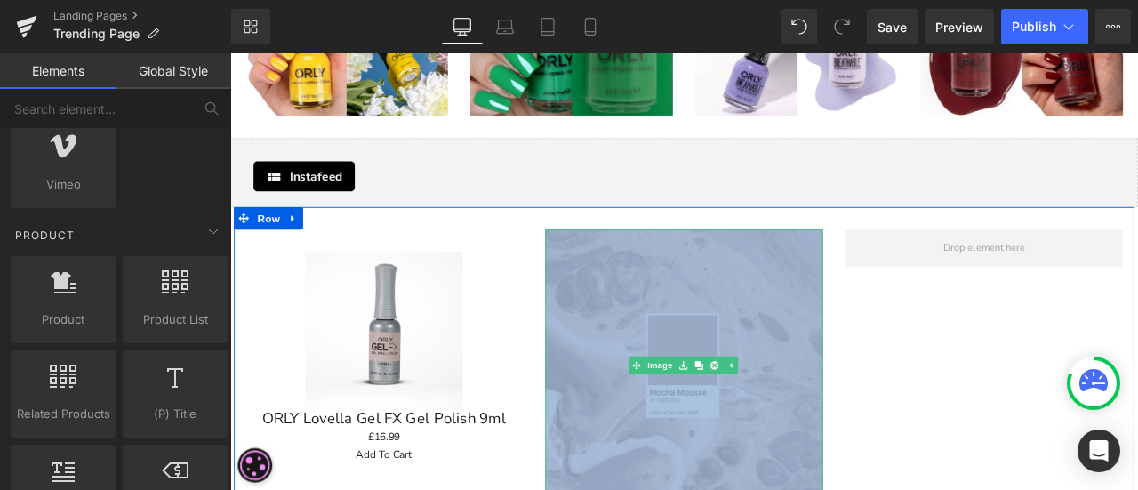
drag, startPoint x: 1152, startPoint y: 249, endPoint x: 631, endPoint y: 269, distance: 521.4
click at [631, 269] on div "Sale Off (P) Image ORLY Lovella Gel FX Gel Polish 9ml (P) Title £0 £16.99 (P) P…" at bounding box center [768, 415] width 1067 height 358
click at [637, 275] on img at bounding box center [768, 423] width 329 height 323
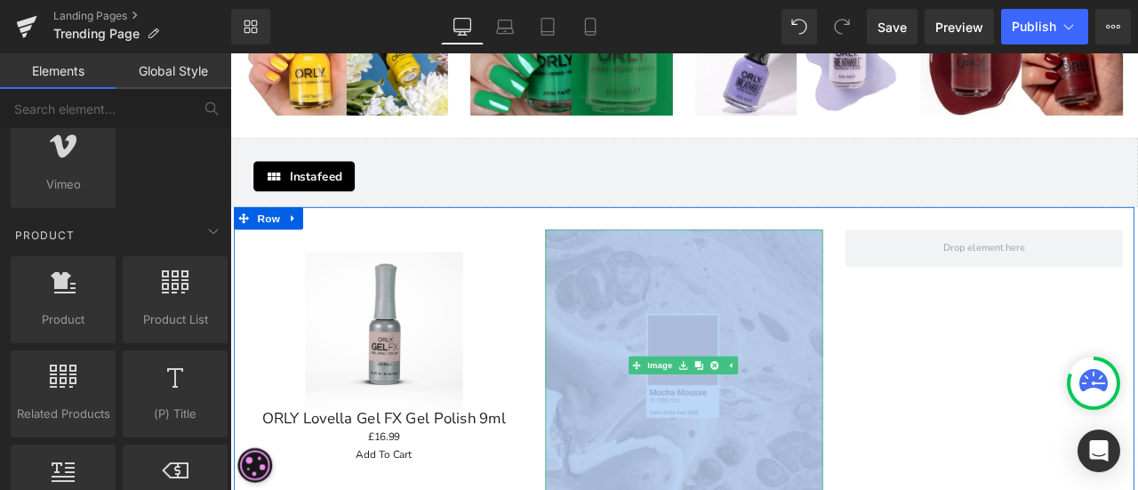
click at [998, 348] on div "Sale Off (P) Image ORLY Lovella Gel FX Gel Polish 9ml (P) Title £0 £16.99 (P) P…" at bounding box center [768, 415] width 1067 height 358
click at [546, 262] on div "Sale Off (P) Image ORLY Lovella Gel FX Gel Polish 9ml (P) Title £0 £16.99 (P) P…" at bounding box center [412, 413] width 329 height 303
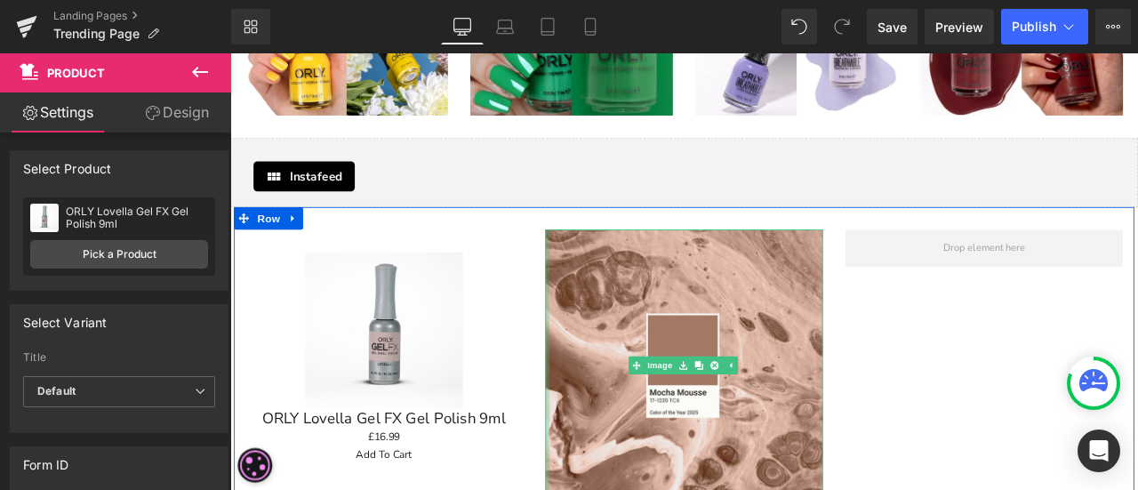
click at [230, 53] on div at bounding box center [230, 53] width 0 height 0
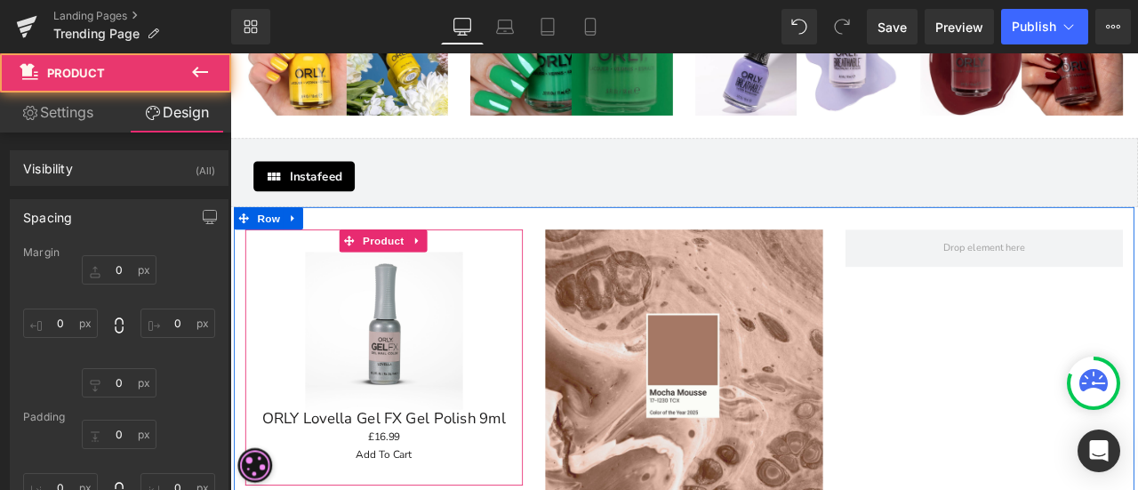
type input "0"
type input "30"
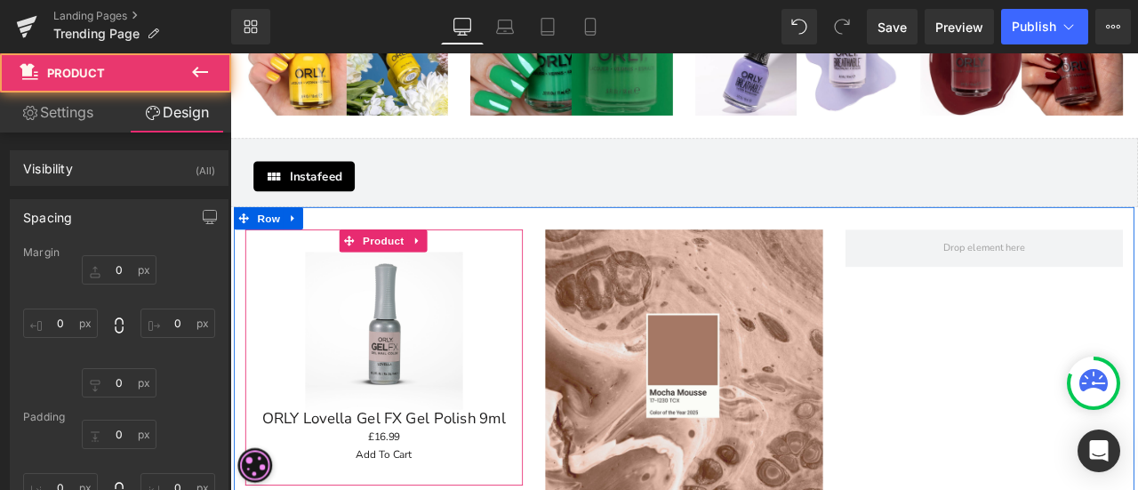
type input "10"
type input "30"
type input "10"
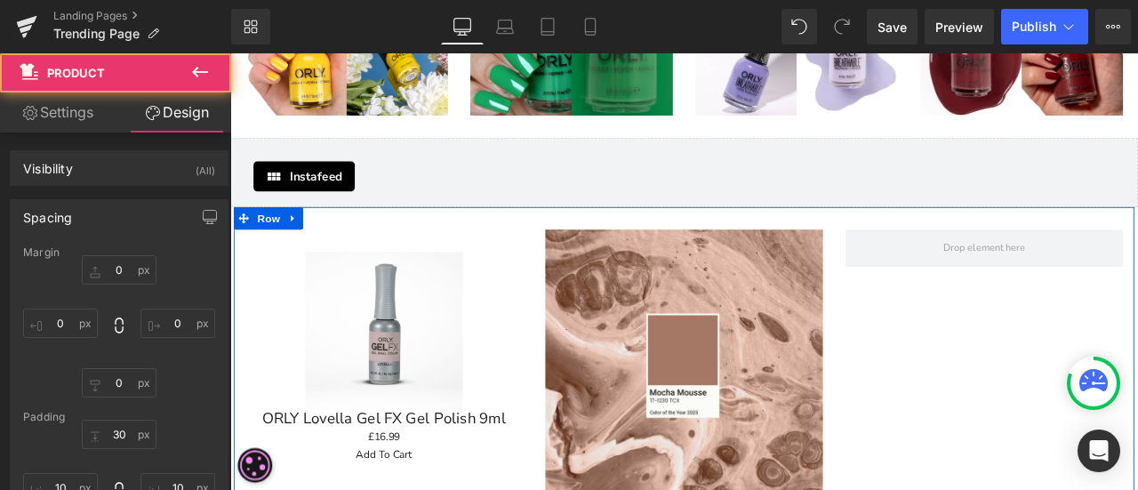
click at [582, 236] on div at bounding box center [768, 238] width 1067 height 4
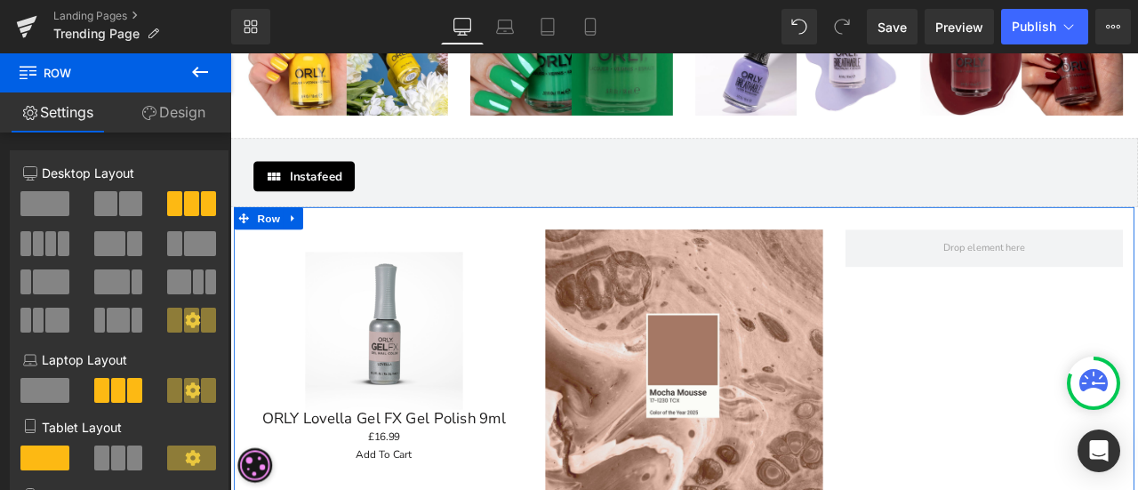
click at [570, 236] on div at bounding box center [768, 249] width 1067 height 27
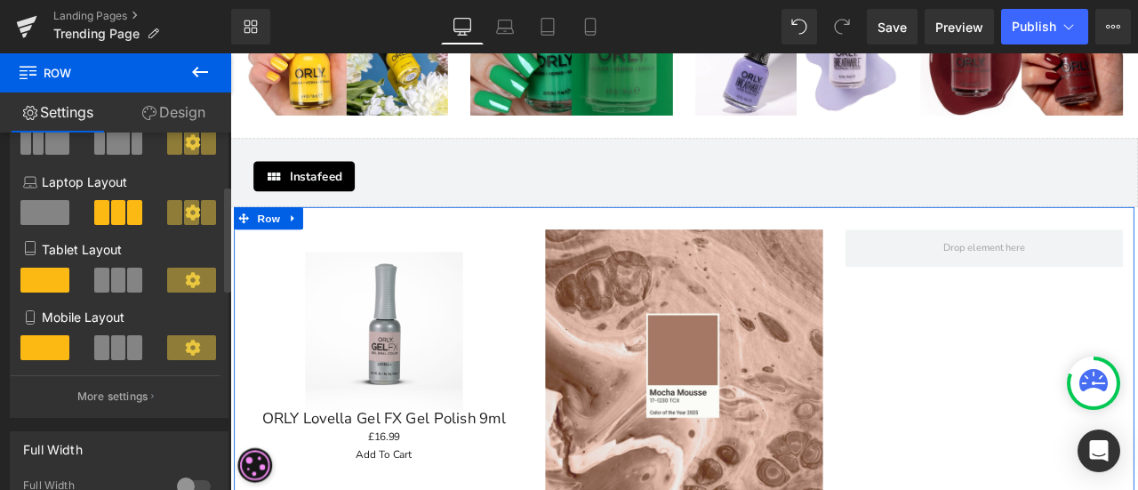
click at [106, 284] on button at bounding box center [119, 280] width 51 height 25
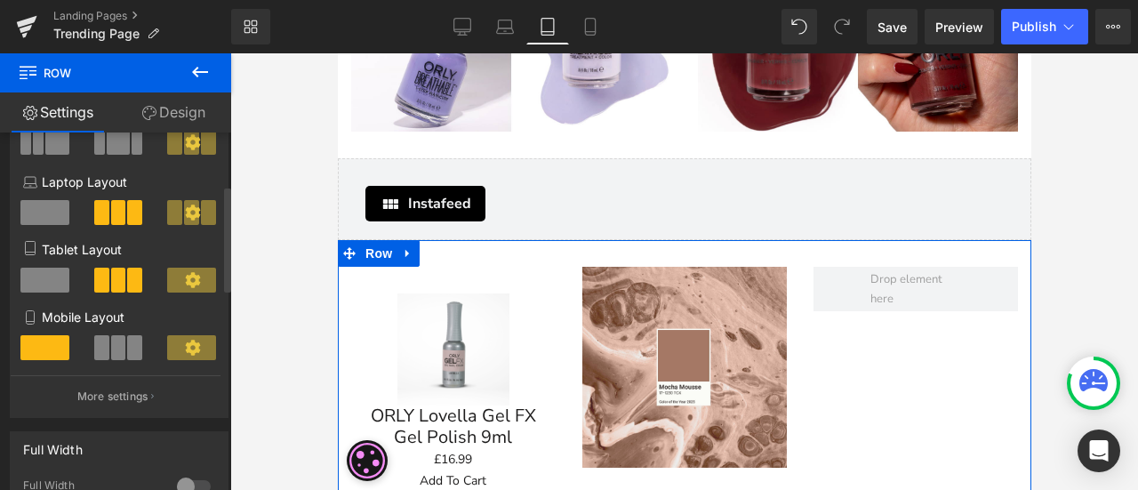
click at [107, 351] on button at bounding box center [119, 347] width 51 height 25
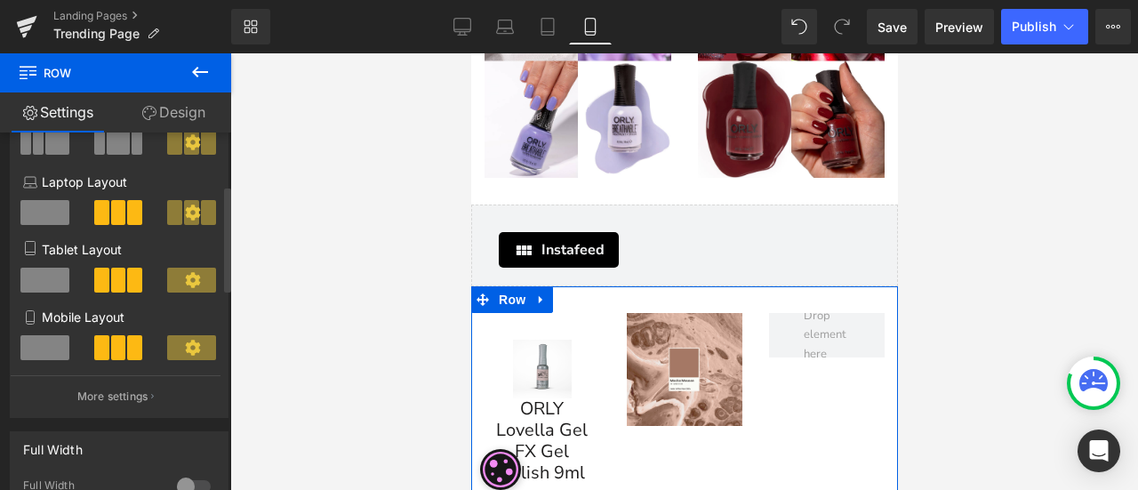
scroll to position [3564, 0]
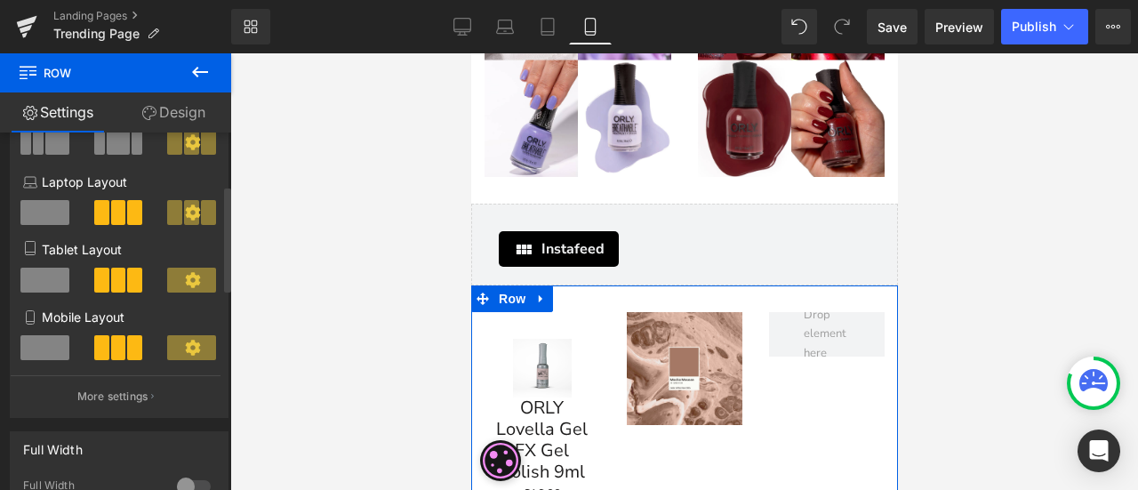
click at [57, 349] on span at bounding box center [44, 347] width 49 height 25
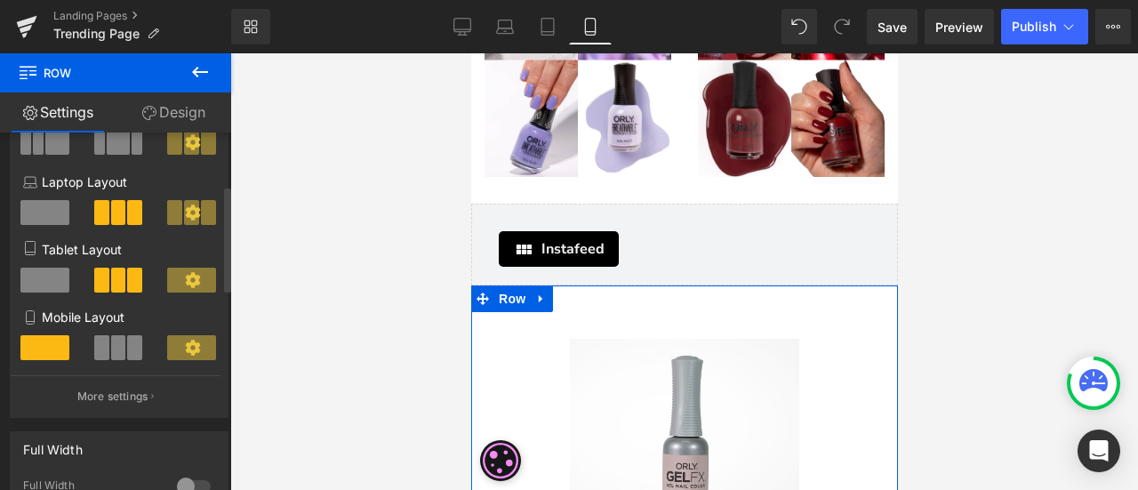
click at [119, 348] on span at bounding box center [118, 347] width 15 height 25
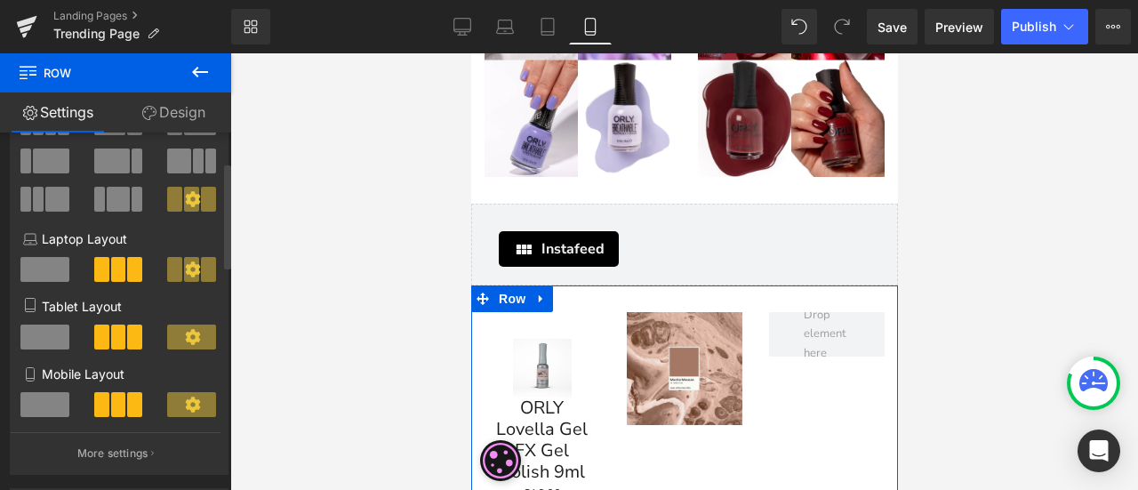
scroll to position [0, 0]
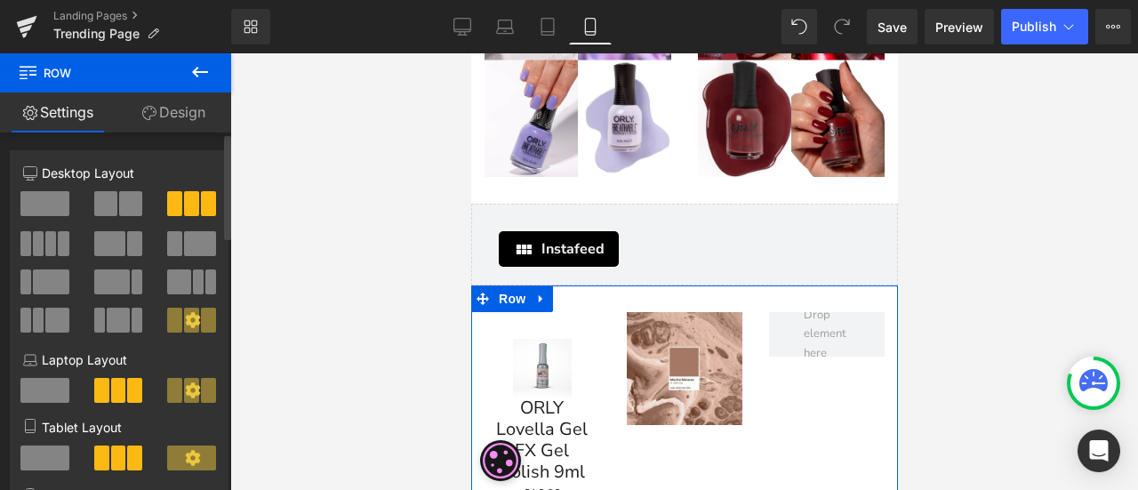
click at [119, 205] on span at bounding box center [130, 203] width 23 height 25
type input "1200"
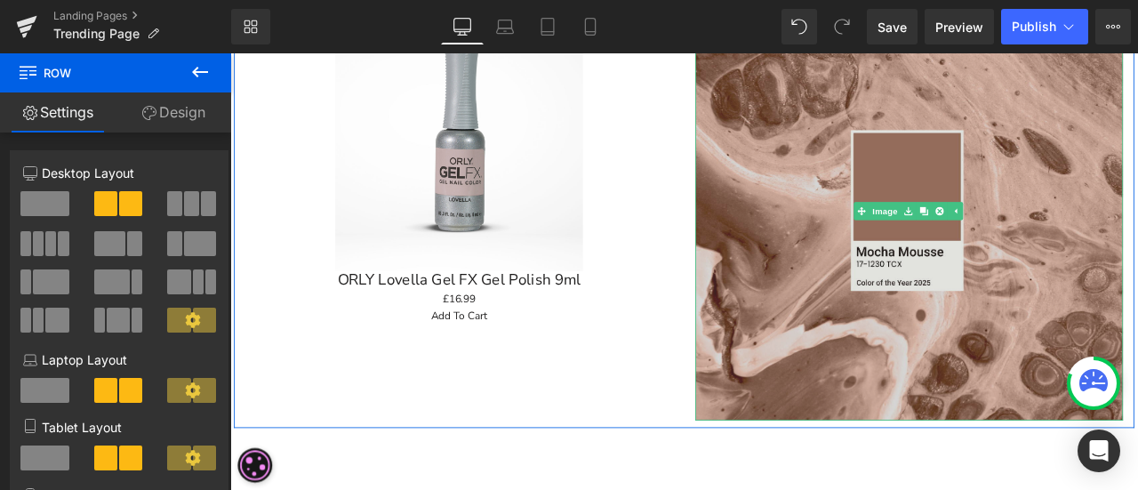
scroll to position [2293, 0]
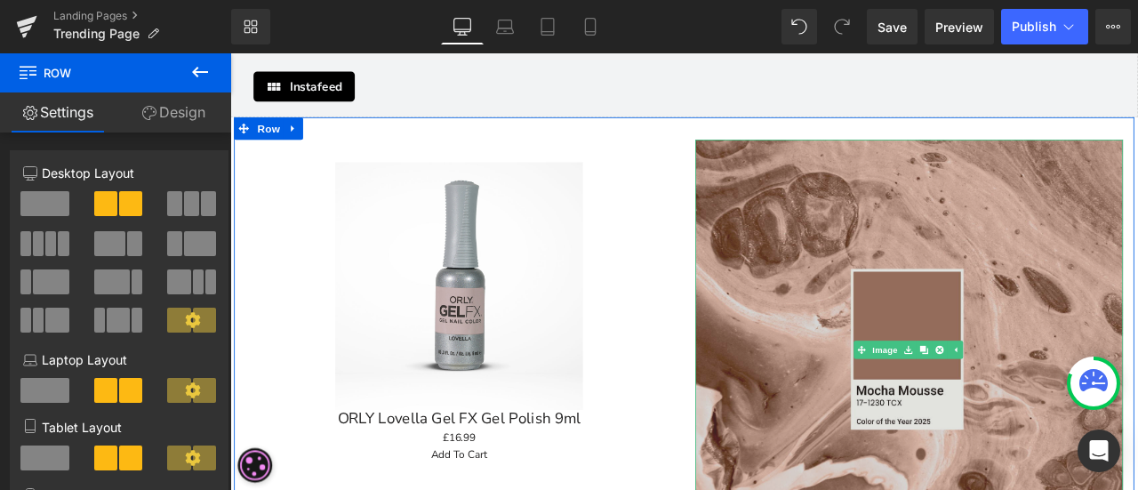
click at [969, 156] on img at bounding box center [1035, 404] width 507 height 497
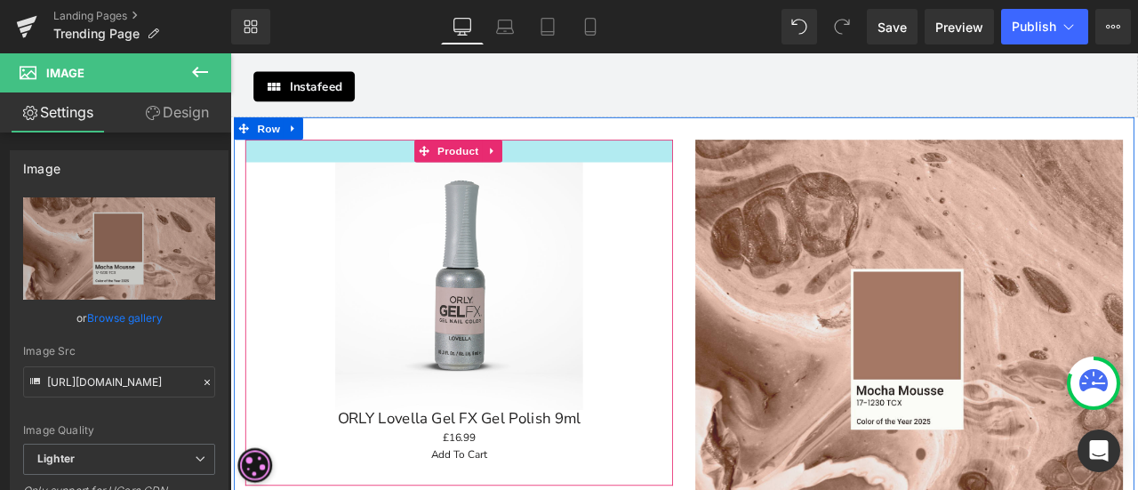
click at [687, 156] on div at bounding box center [501, 169] width 507 height 27
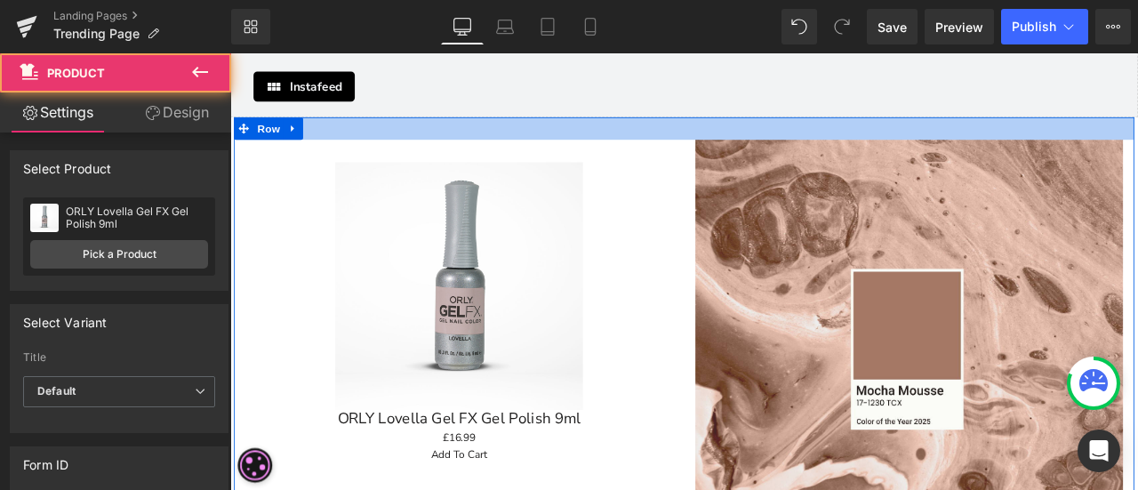
click at [708, 129] on div at bounding box center [768, 142] width 1067 height 27
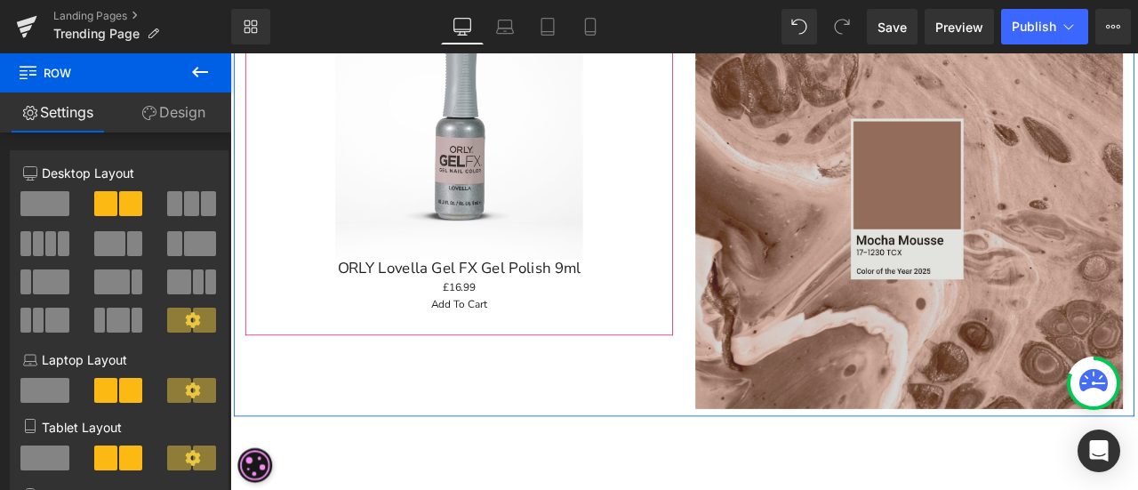
scroll to position [2382, 0]
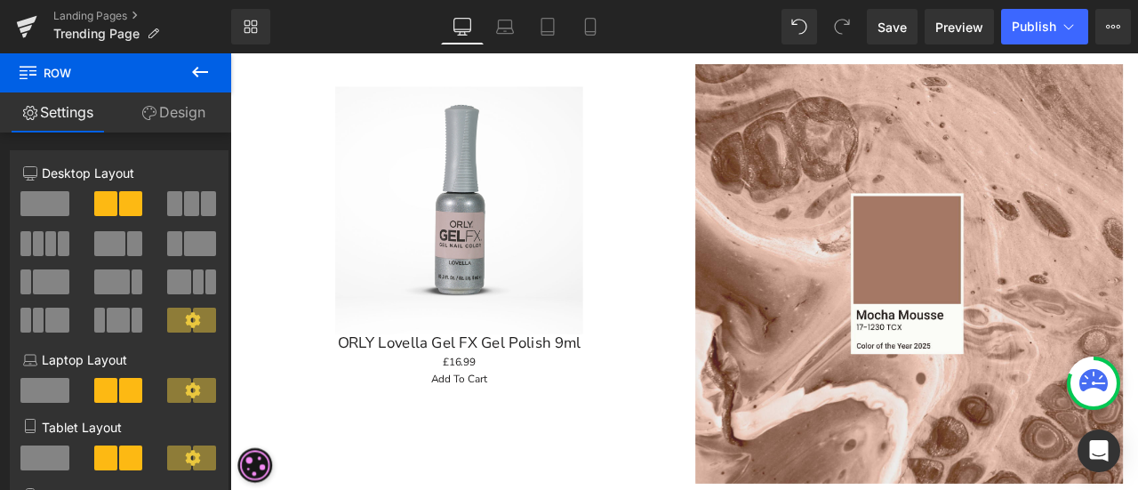
click at [29, 77] on icon at bounding box center [28, 70] width 17 height 17
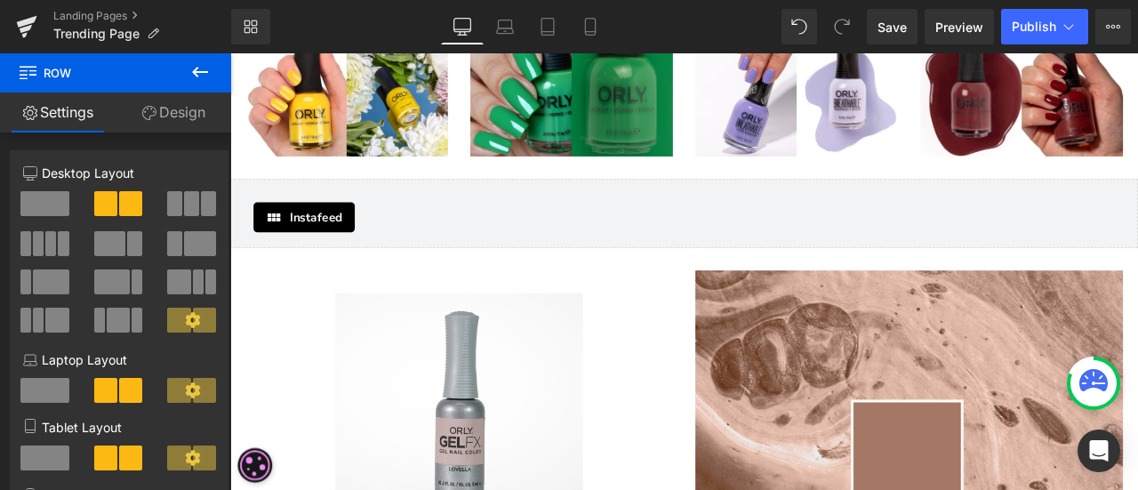
scroll to position [2115, 0]
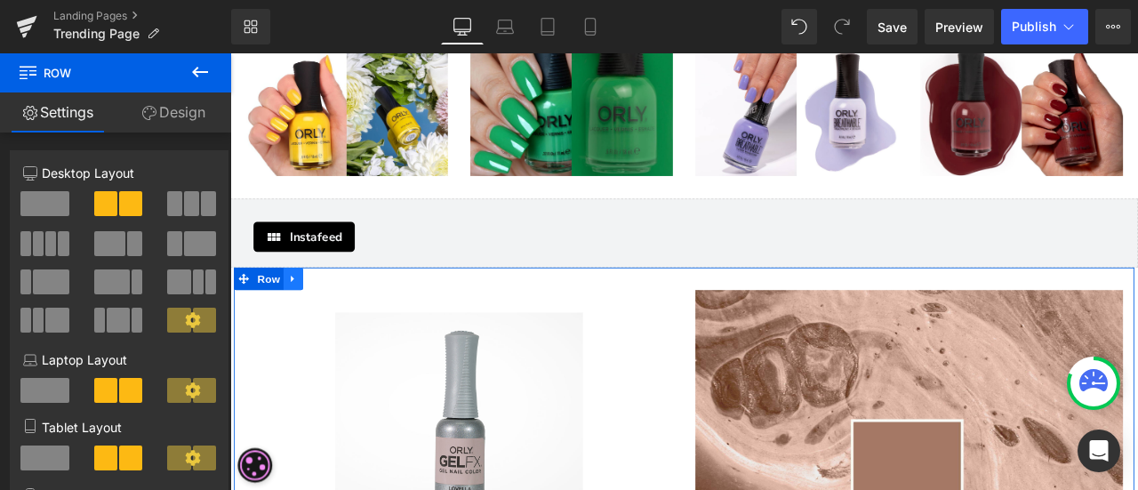
click at [302, 317] on icon at bounding box center [304, 321] width 4 height 8
click at [349, 314] on icon at bounding box center [351, 320] width 12 height 12
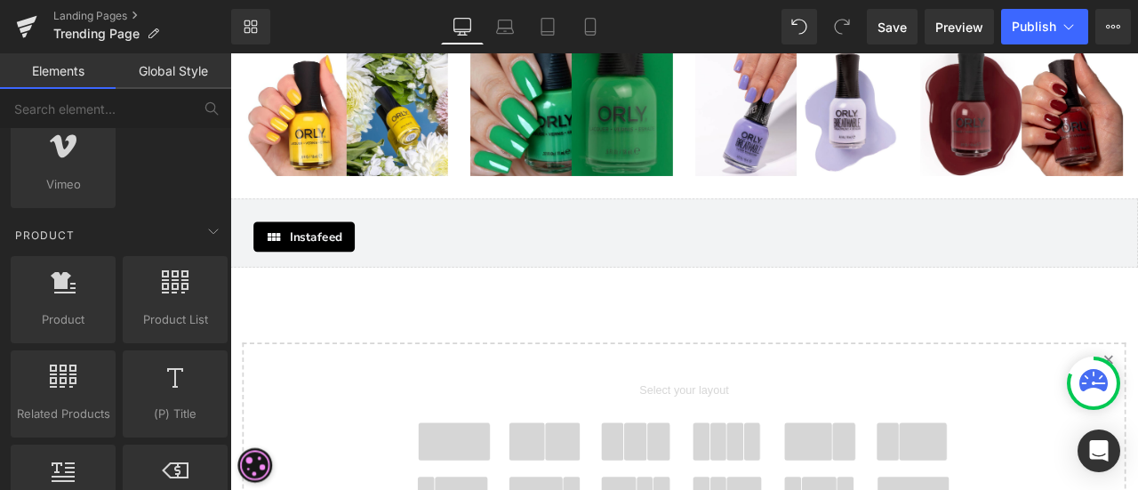
scroll to position [2204, 0]
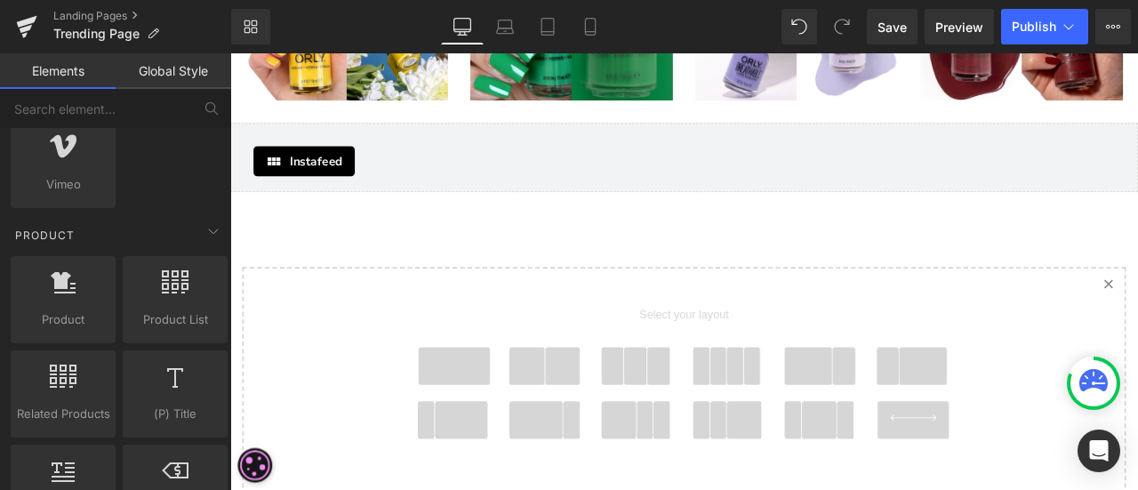
click at [713, 402] on span at bounding box center [711, 424] width 28 height 44
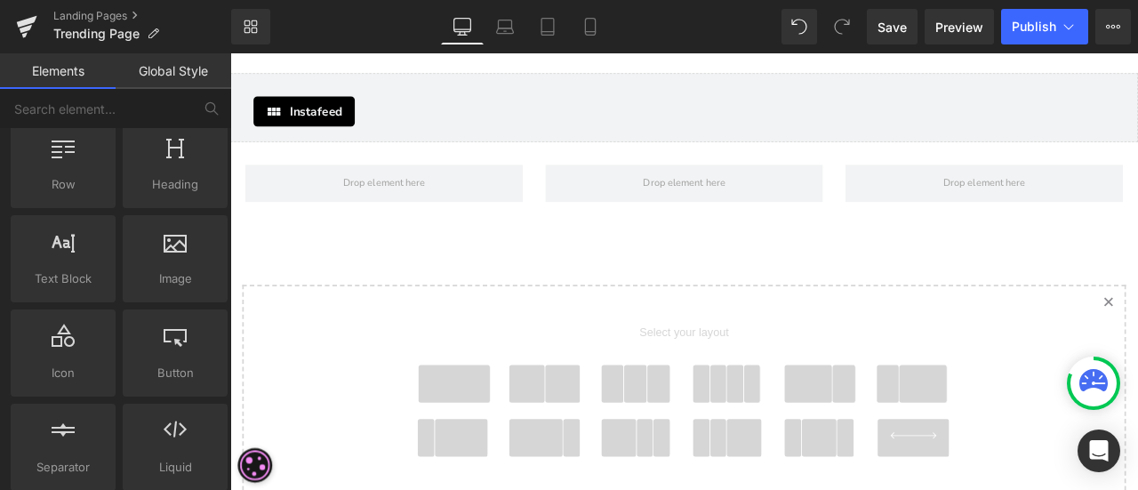
scroll to position [0, 0]
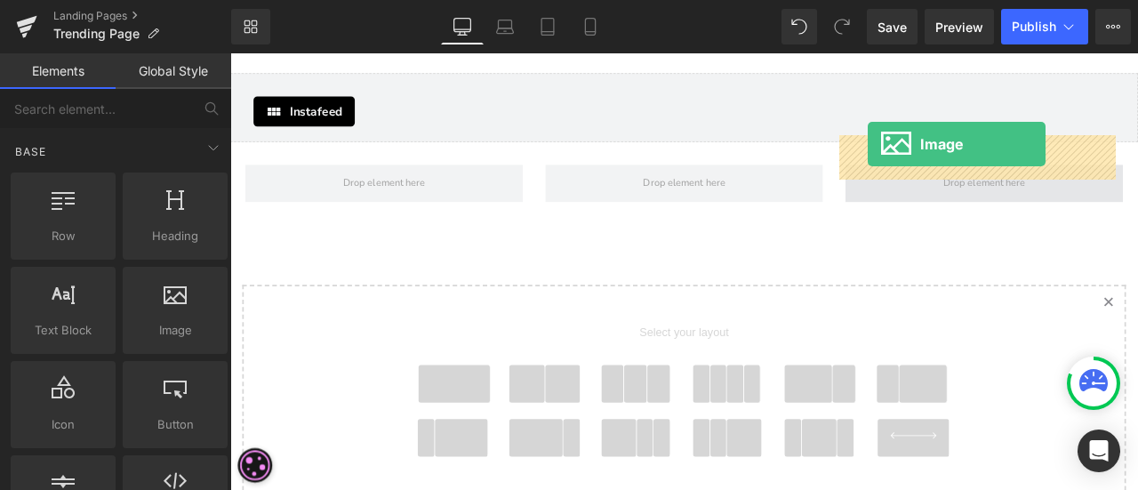
drag, startPoint x: 393, startPoint y: 366, endPoint x: 986, endPoint y: 162, distance: 627.3
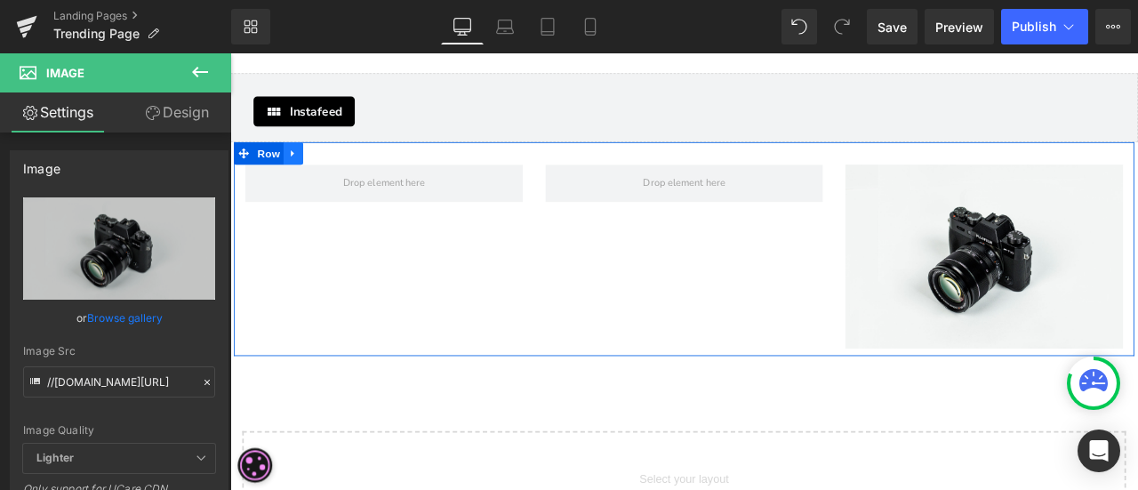
click at [302, 158] on link at bounding box center [304, 171] width 23 height 27
click at [350, 165] on icon at bounding box center [351, 171] width 12 height 13
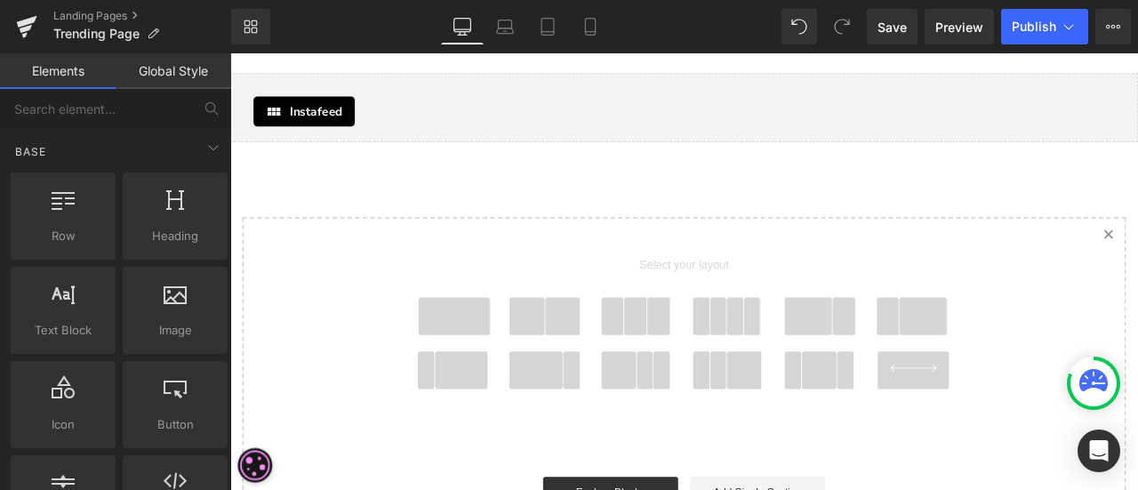
click at [604, 342] on span at bounding box center [625, 364] width 42 height 44
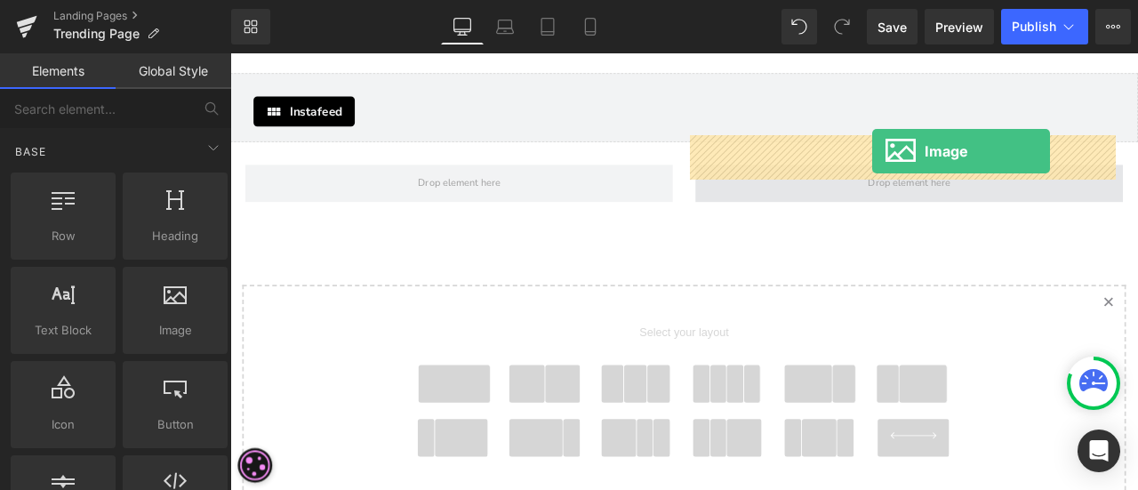
drag, startPoint x: 399, startPoint y: 374, endPoint x: 992, endPoint y: 166, distance: 628.5
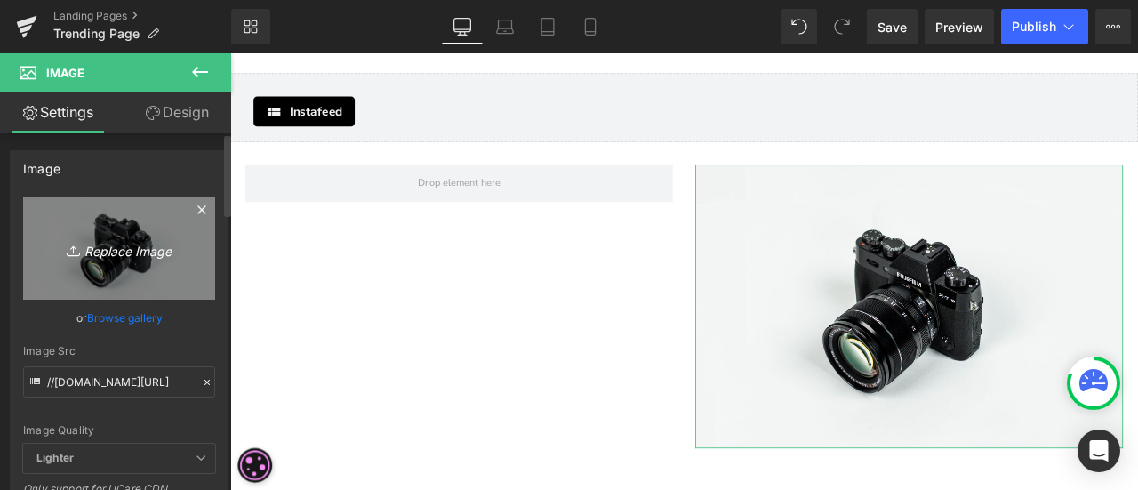
click at [121, 253] on icon "Replace Image" at bounding box center [119, 248] width 142 height 22
type input "C:\fakepath\Trend Page Orly.png"
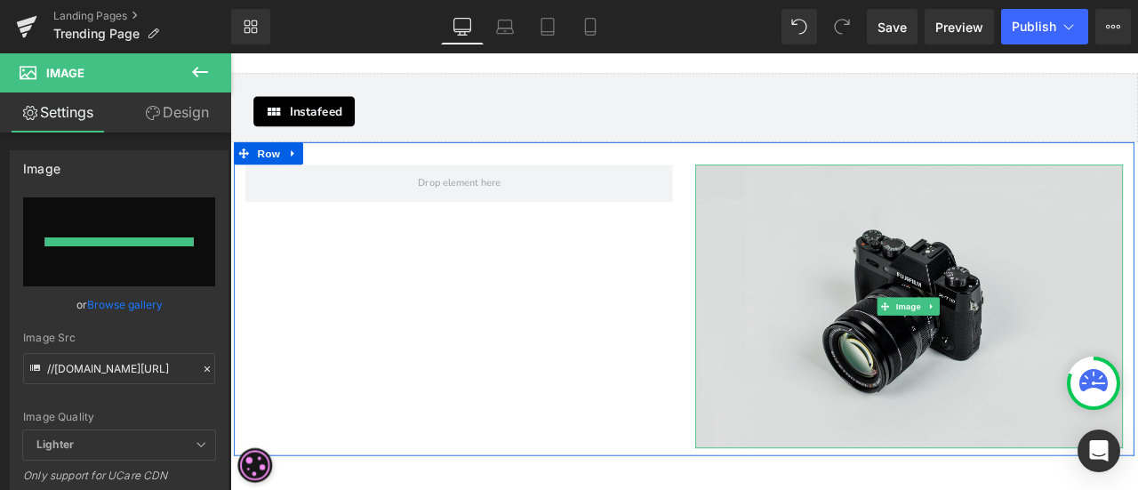
type input "[URL][DOMAIN_NAME]"
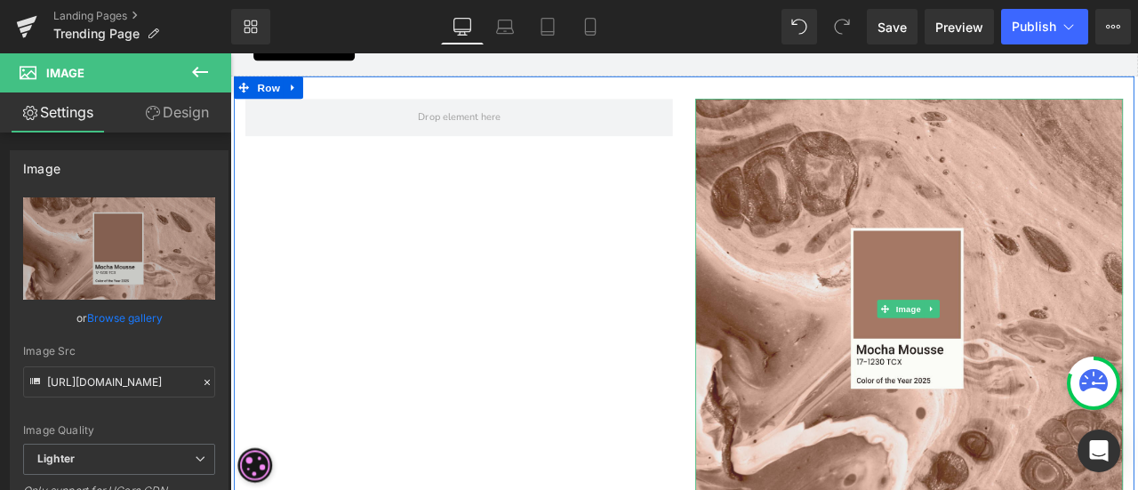
scroll to position [2175, 0]
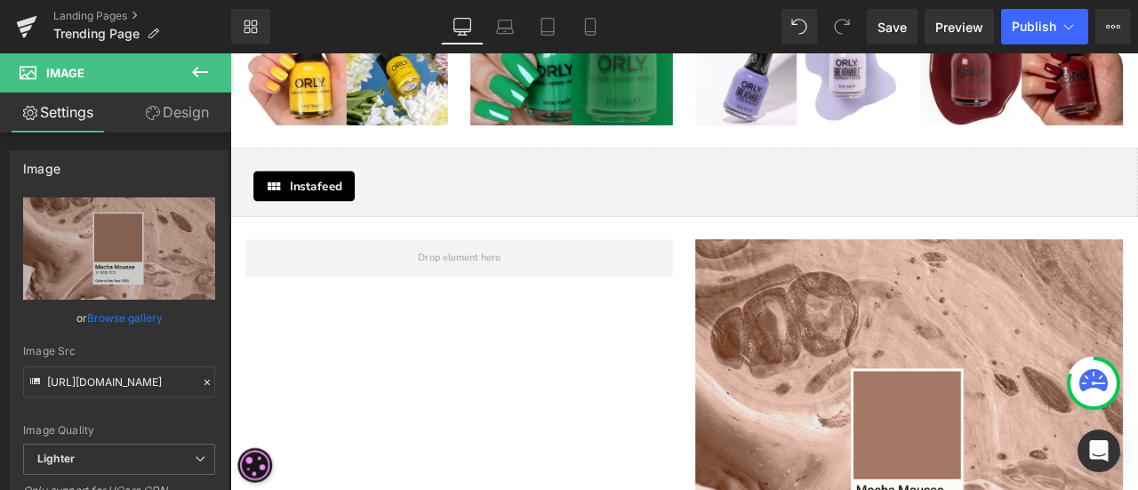
click at [206, 73] on icon at bounding box center [199, 71] width 21 height 21
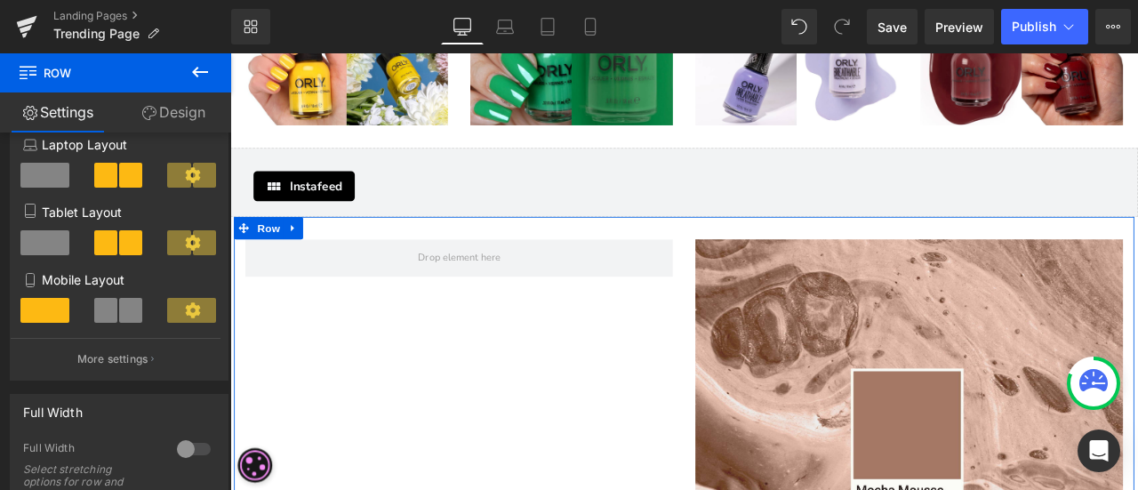
scroll to position [0, 0]
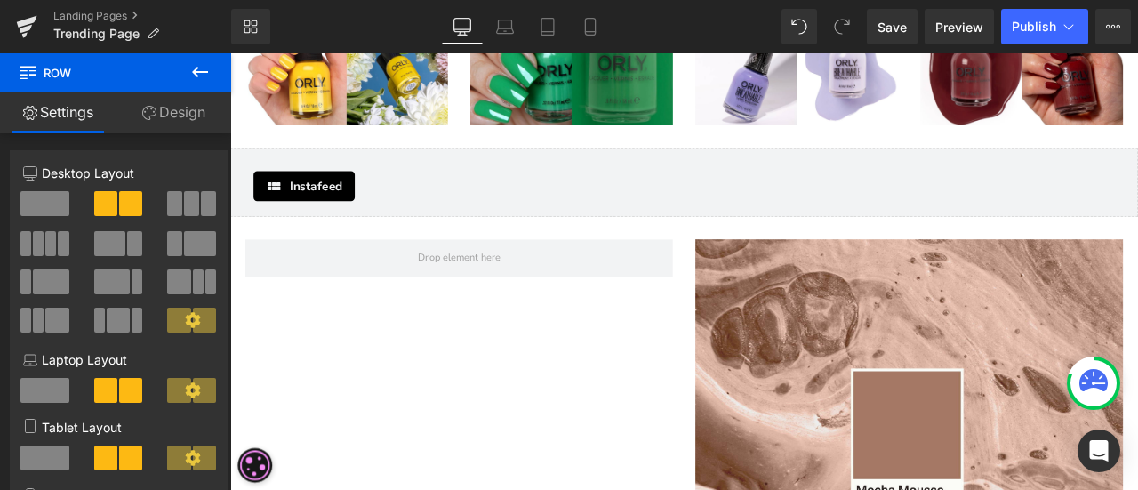
click at [203, 59] on button at bounding box center [200, 72] width 62 height 39
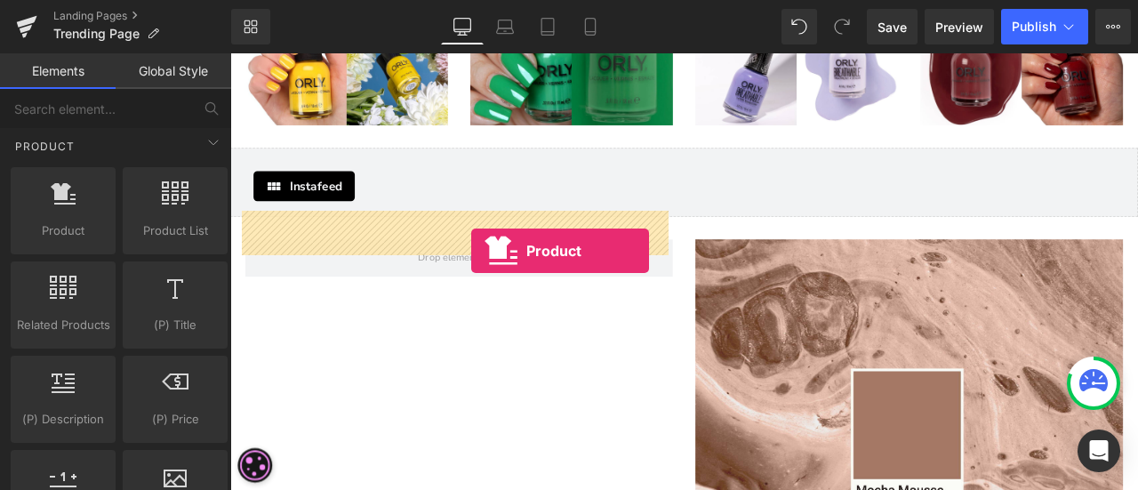
drag, startPoint x: 295, startPoint y: 243, endPoint x: 516, endPoint y: 286, distance: 224.8
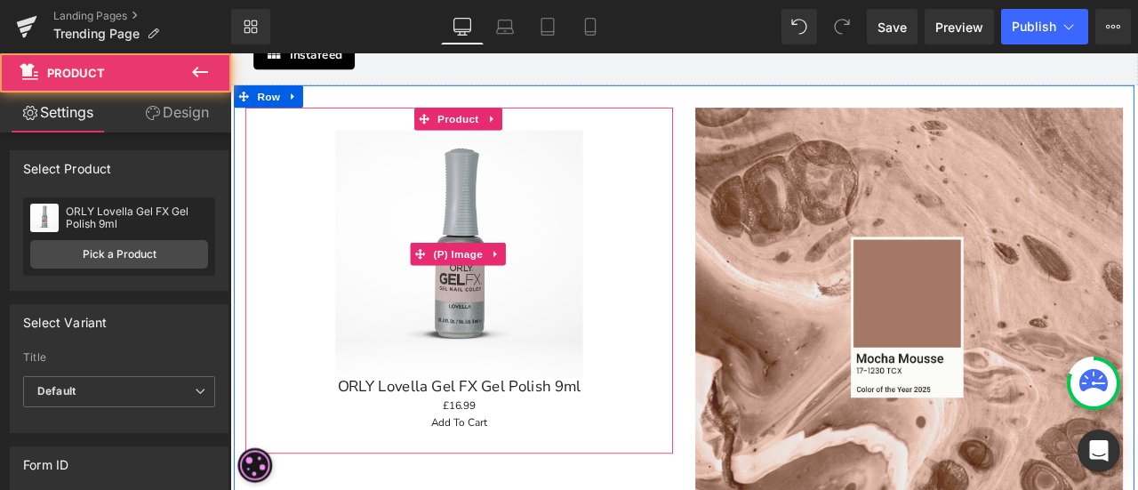
scroll to position [2442, 0]
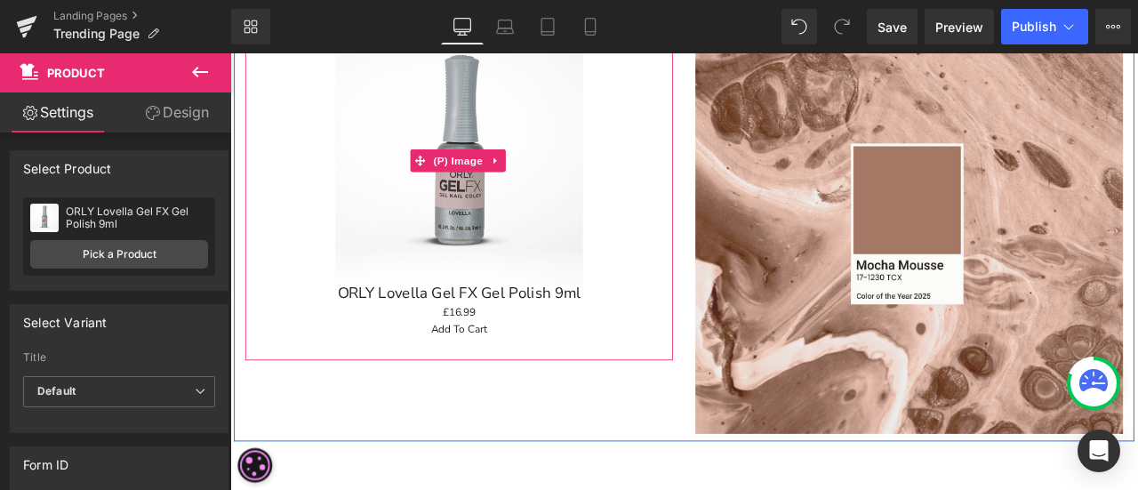
click at [399, 195] on img at bounding box center [501, 180] width 293 height 293
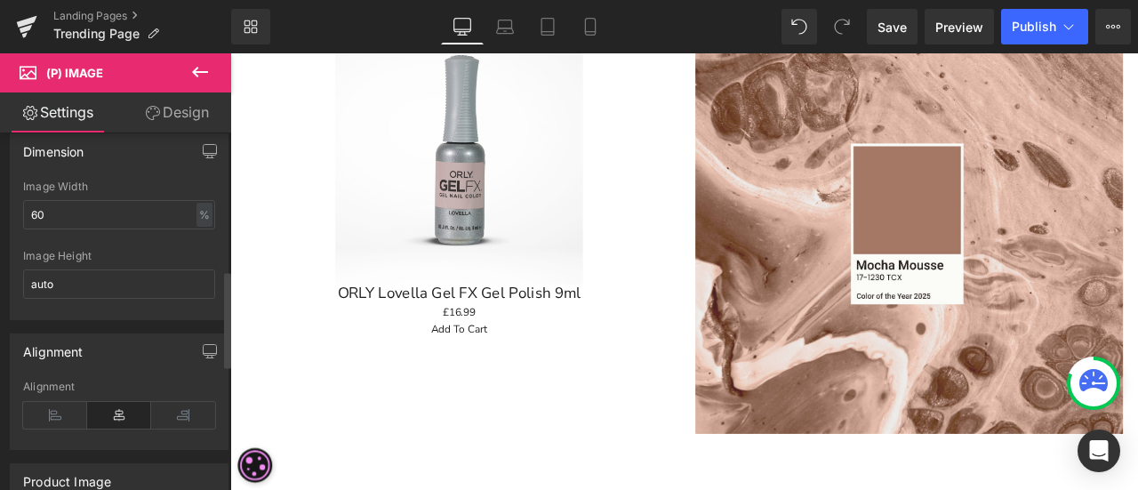
scroll to position [0, 0]
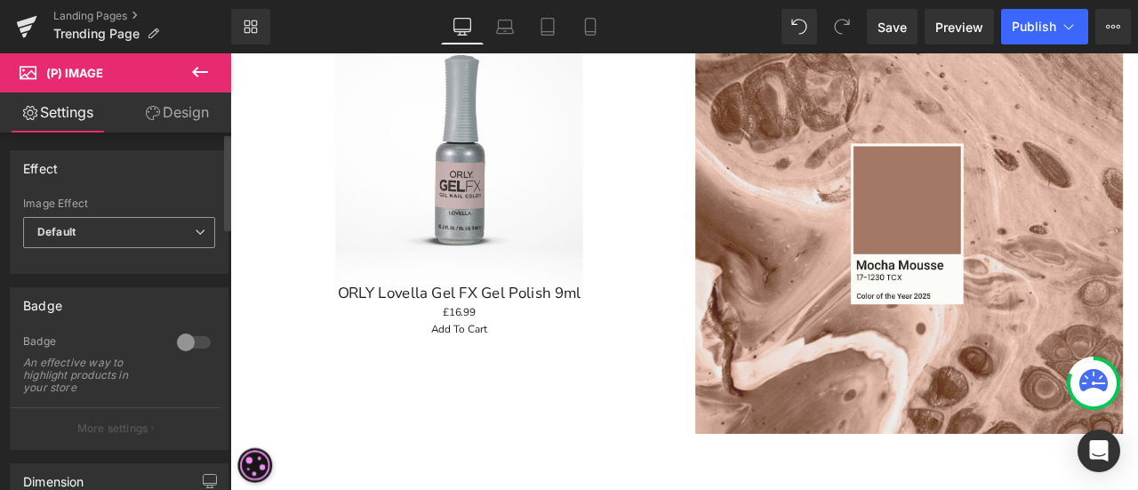
click at [109, 240] on span "Default" at bounding box center [119, 232] width 192 height 31
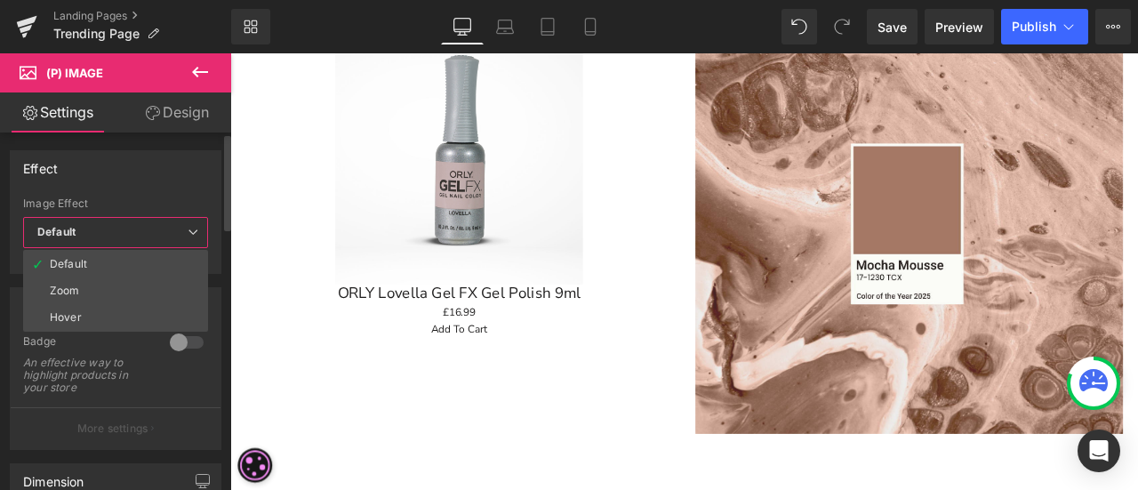
click at [109, 240] on span "Default" at bounding box center [115, 232] width 185 height 31
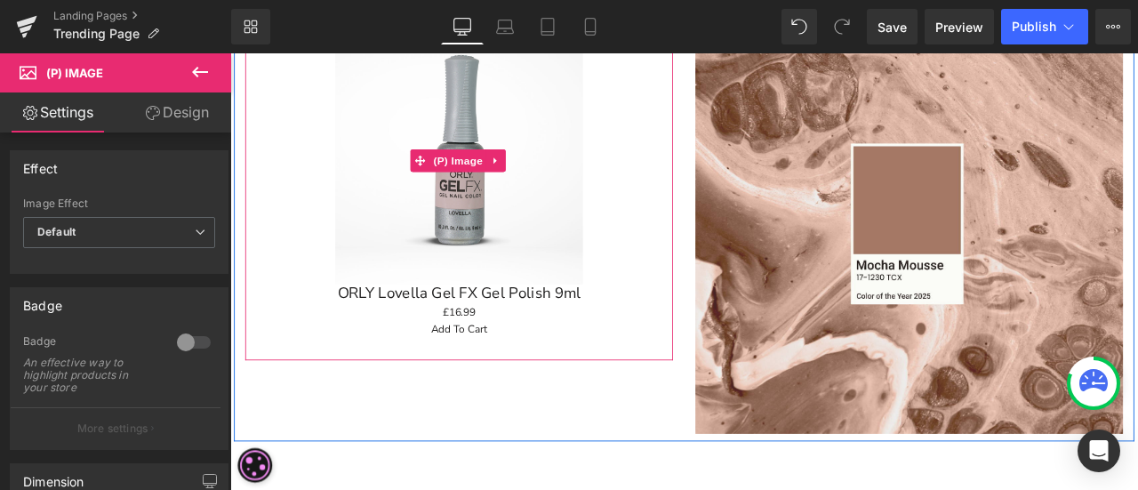
click at [489, 209] on img at bounding box center [501, 180] width 293 height 293
click at [543, 174] on icon at bounding box center [546, 180] width 12 height 13
click at [445, 167] on link "(P) Image" at bounding box center [454, 180] width 91 height 27
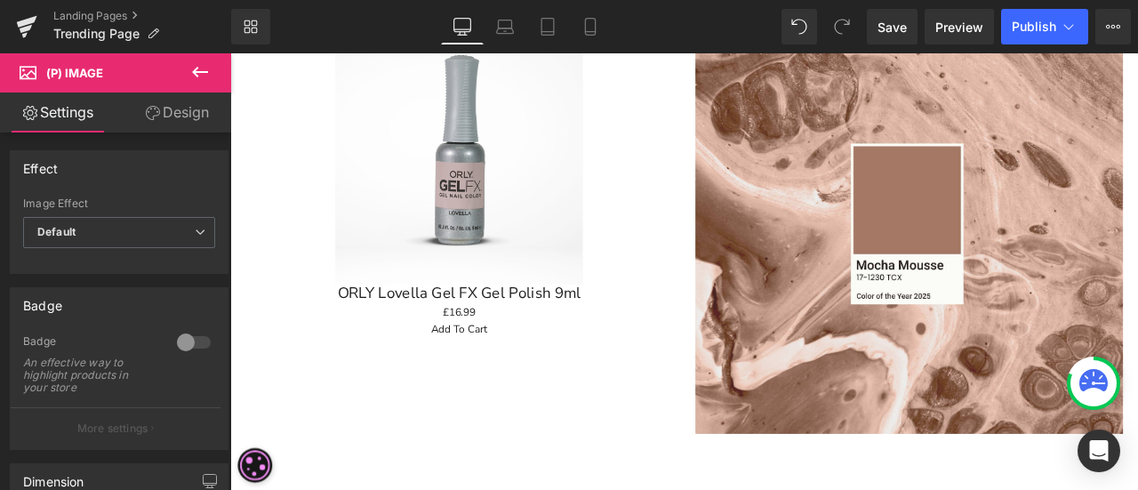
click at [198, 73] on icon at bounding box center [199, 71] width 21 height 21
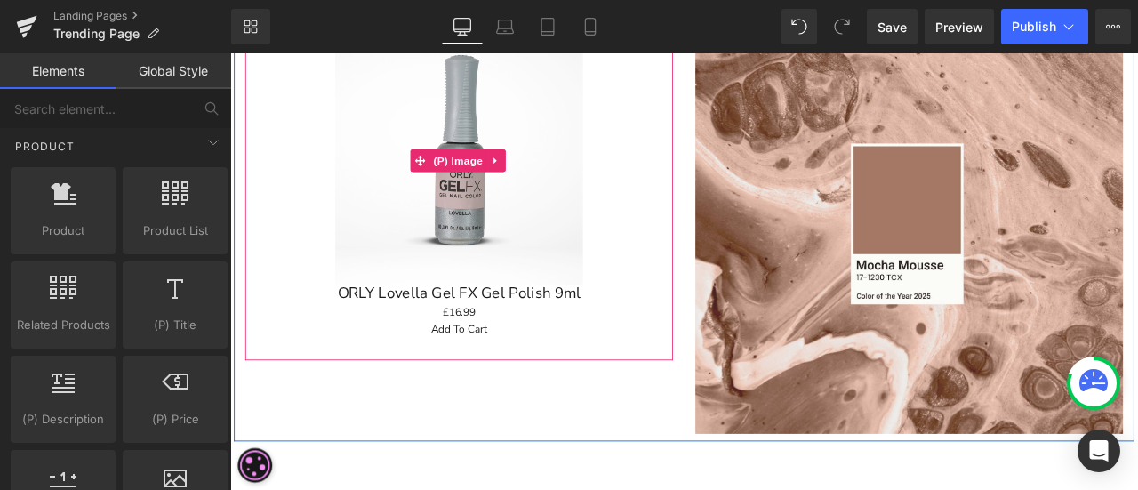
click at [469, 239] on img at bounding box center [501, 180] width 293 height 293
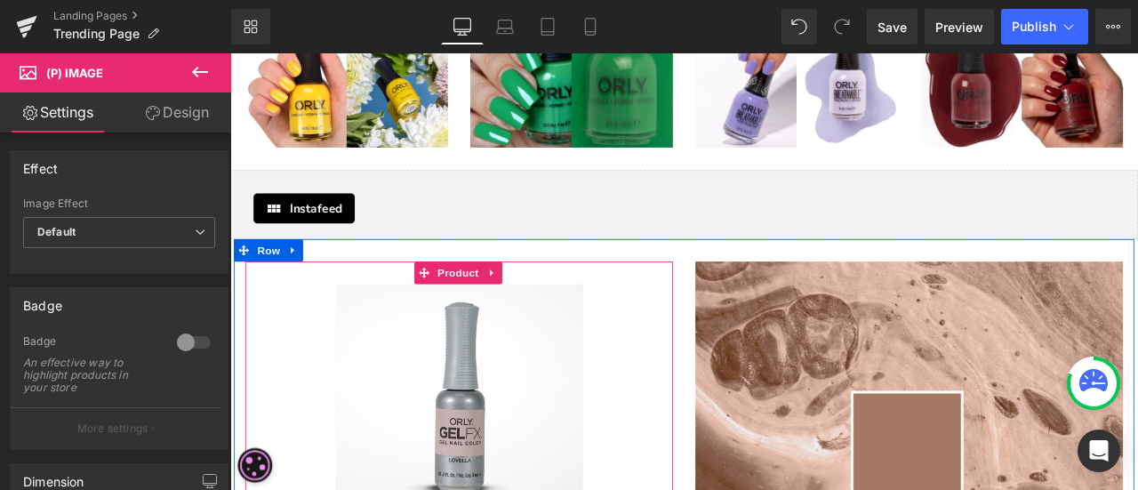
scroll to position [2175, 0]
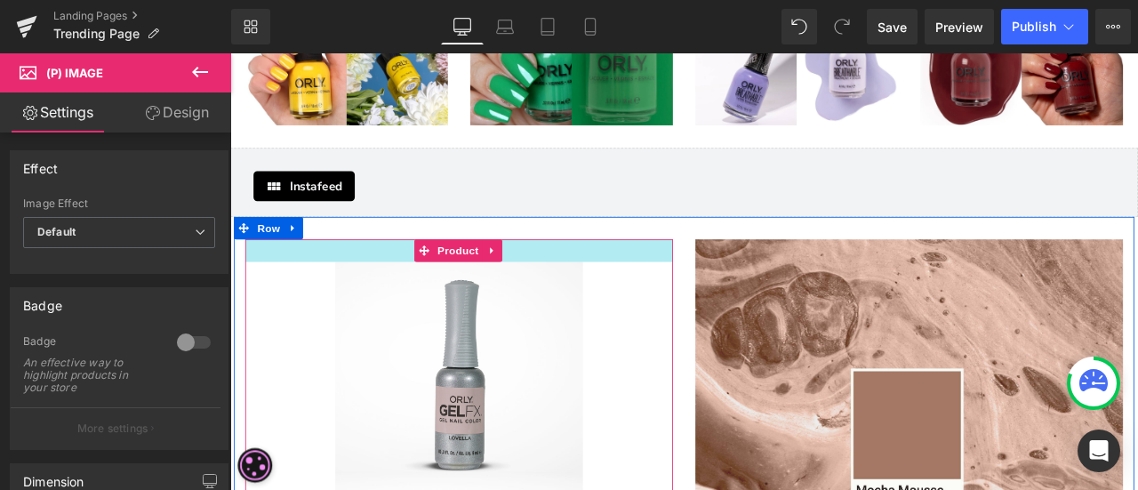
click at [720, 274] on div at bounding box center [501, 287] width 507 height 27
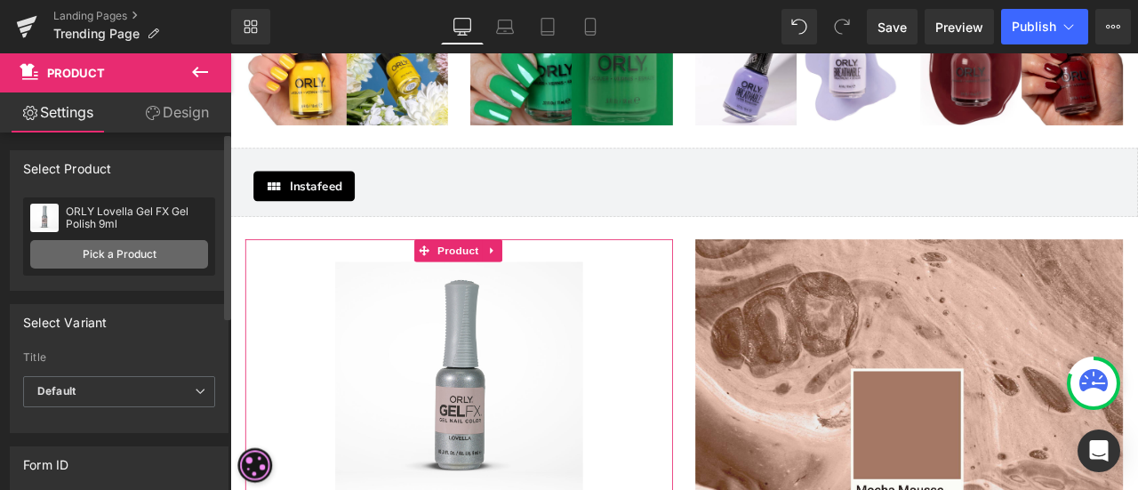
click at [100, 253] on link "Pick a Product" at bounding box center [119, 254] width 178 height 28
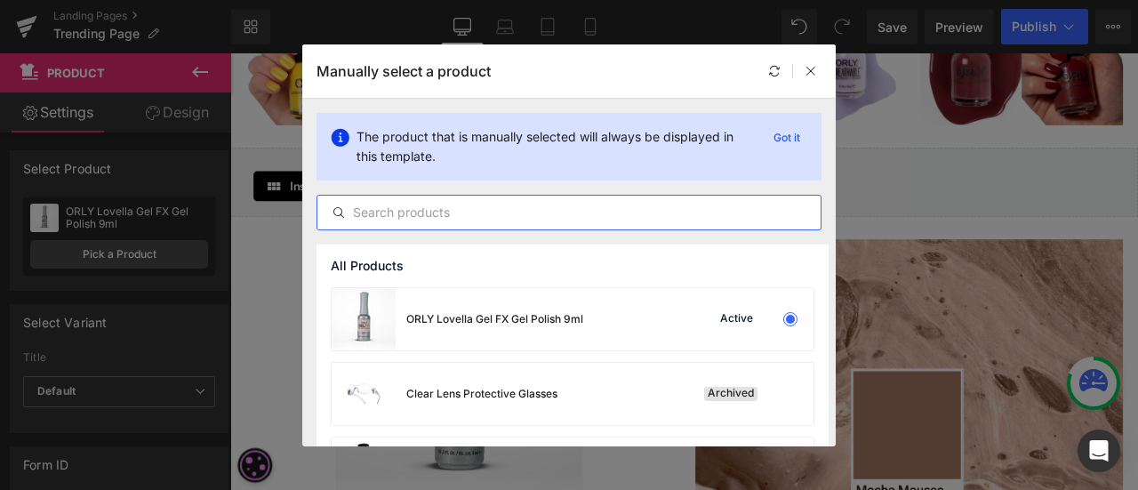
click at [478, 218] on input "text" at bounding box center [568, 212] width 503 height 21
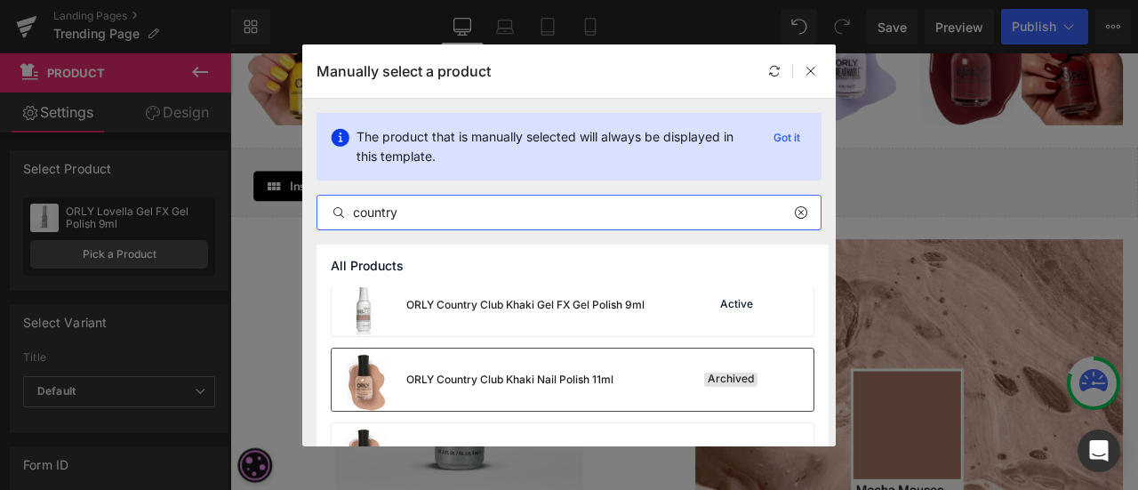
scroll to position [142, 0]
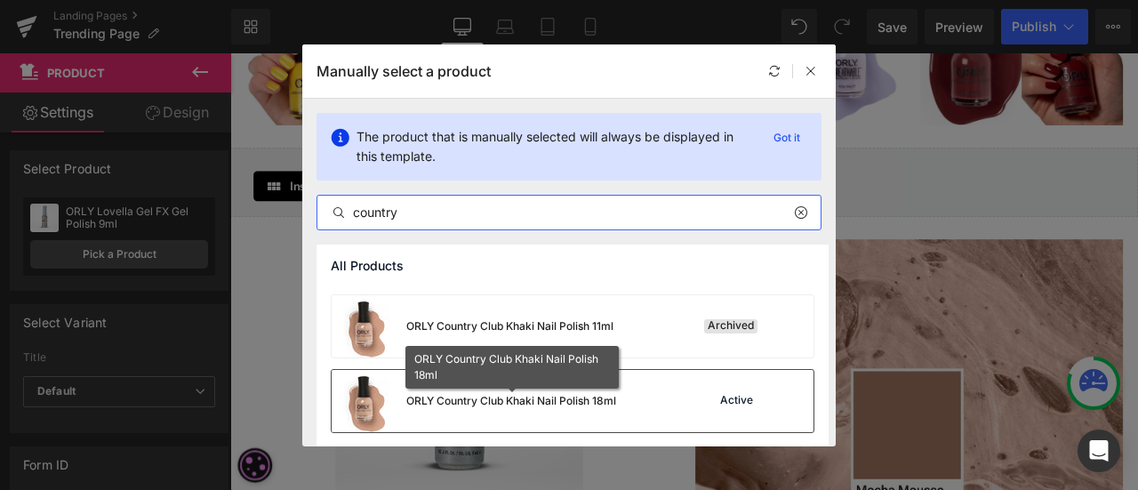
type input "country"
click at [574, 394] on div "ORLY Country Club Khaki Nail Polish 18ml" at bounding box center [511, 401] width 210 height 16
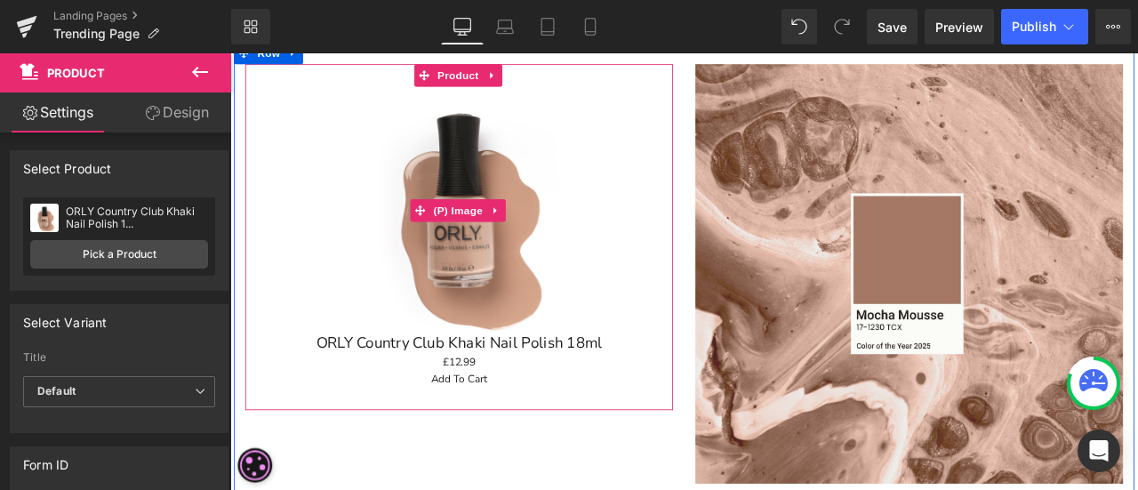
scroll to position [2531, 0]
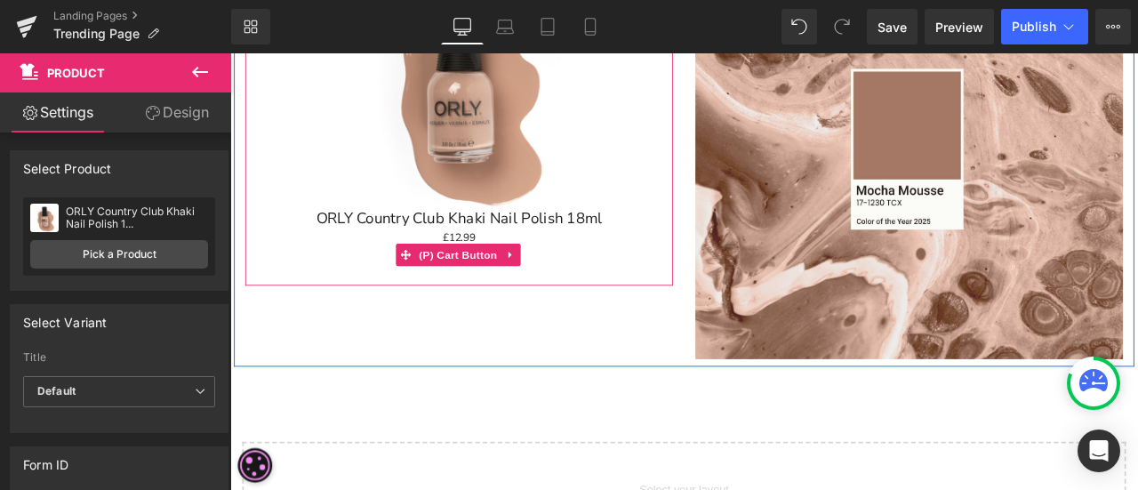
click at [704, 281] on div "Add To Cart" at bounding box center [501, 291] width 489 height 20
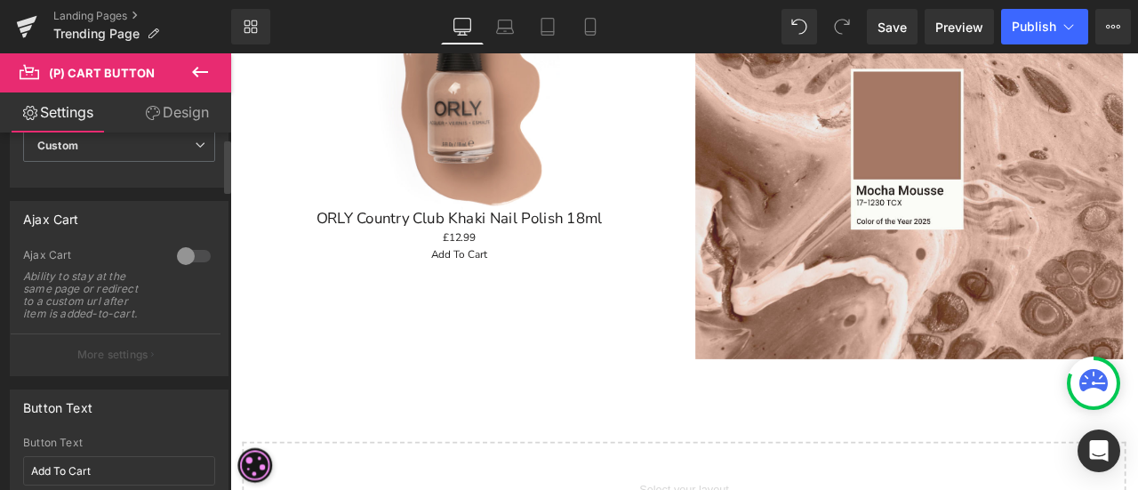
scroll to position [0, 0]
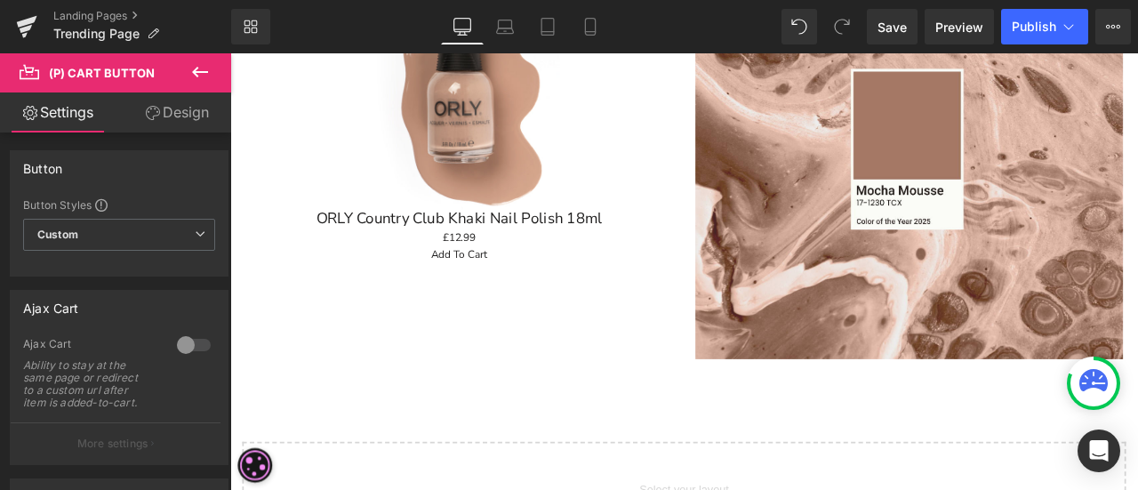
click at [177, 115] on link "Design" at bounding box center [177, 112] width 116 height 40
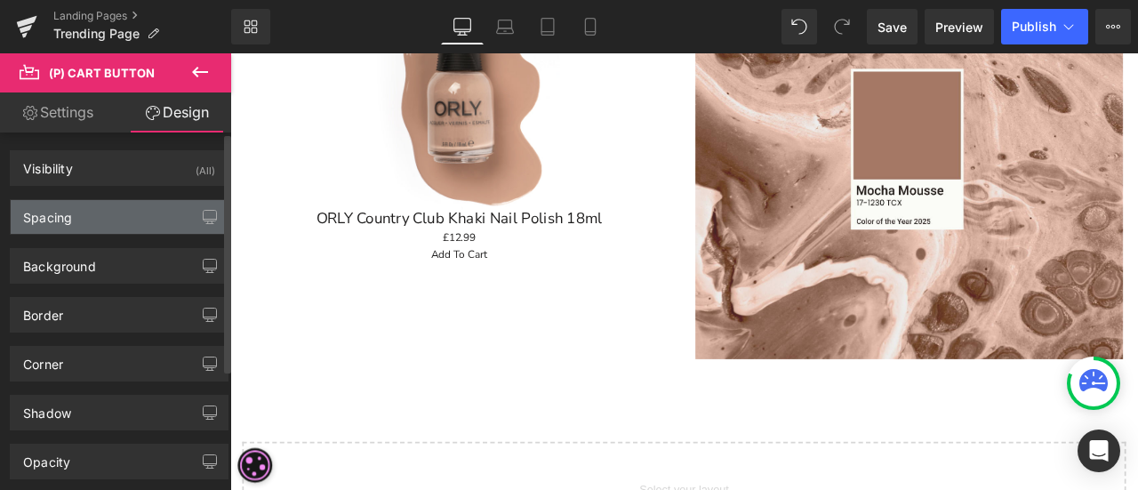
click at [81, 211] on div "Spacing" at bounding box center [119, 217] width 217 height 34
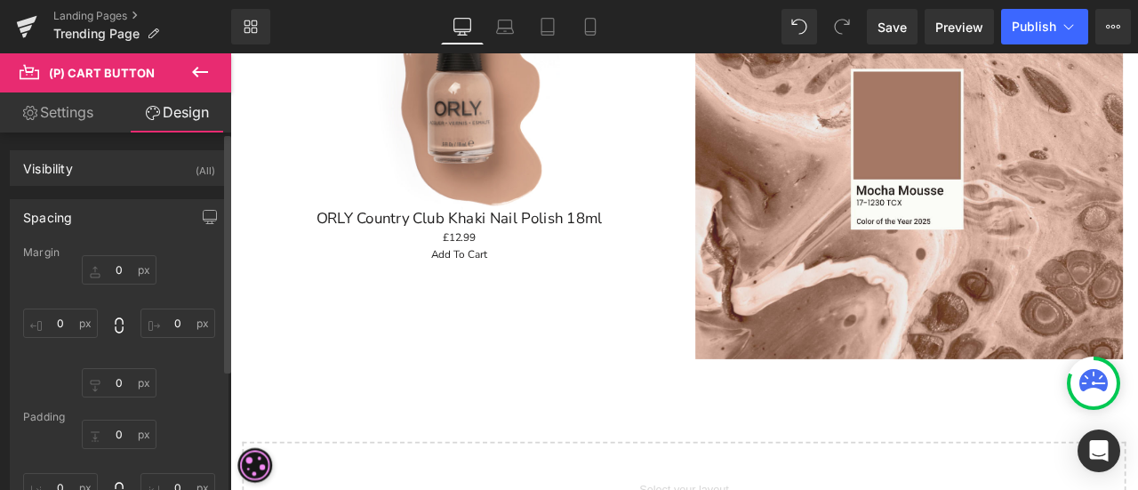
click at [129, 202] on div "Spacing" at bounding box center [119, 217] width 217 height 34
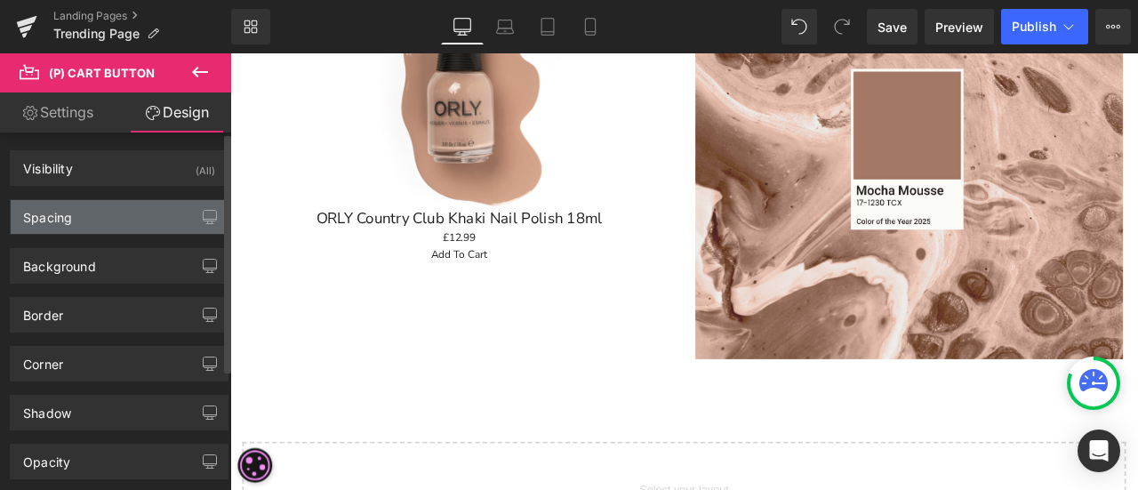
click at [116, 221] on div "Spacing" at bounding box center [119, 217] width 217 height 34
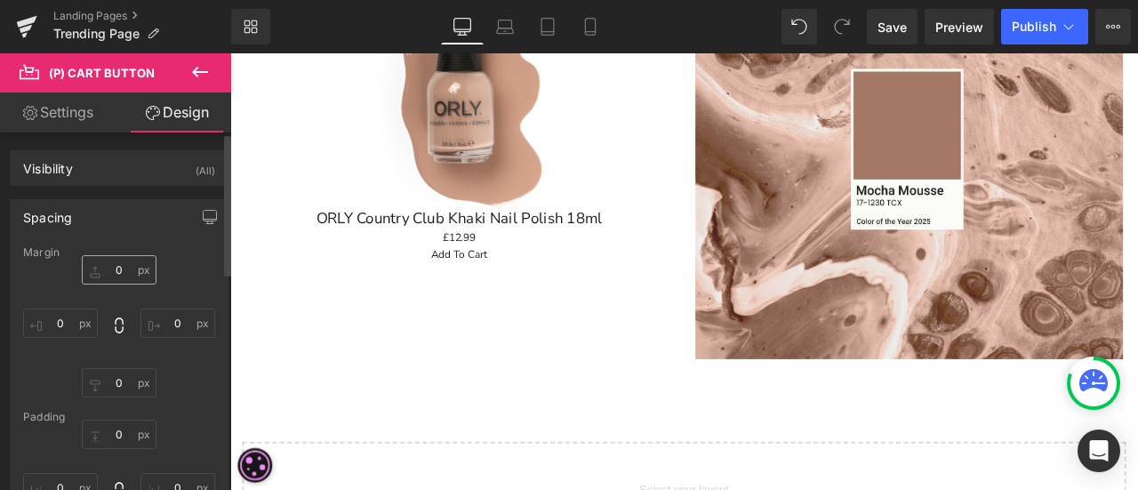
scroll to position [89, 0]
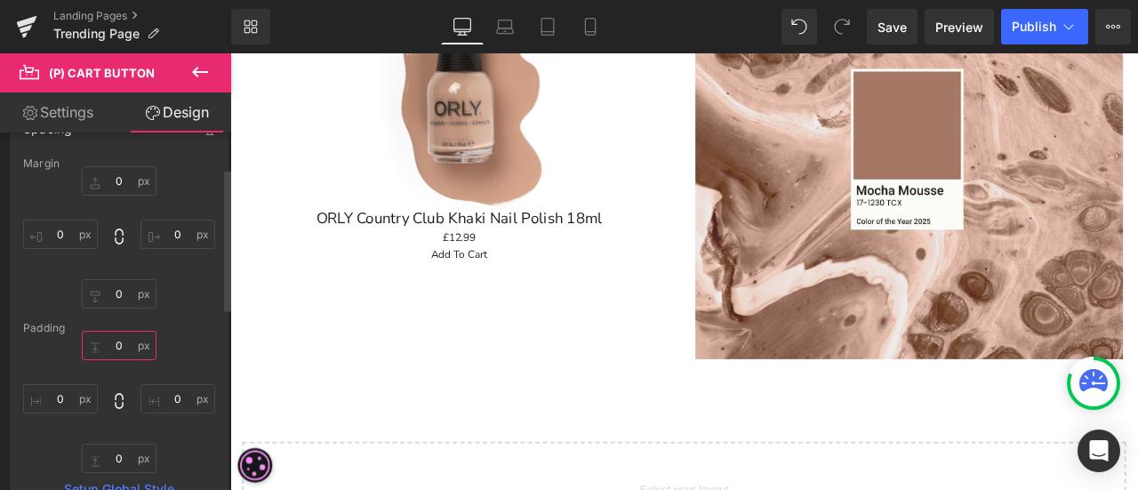
click at [124, 337] on input "0" at bounding box center [119, 345] width 75 height 29
type input "10"
click at [122, 342] on input "10" at bounding box center [119, 345] width 75 height 29
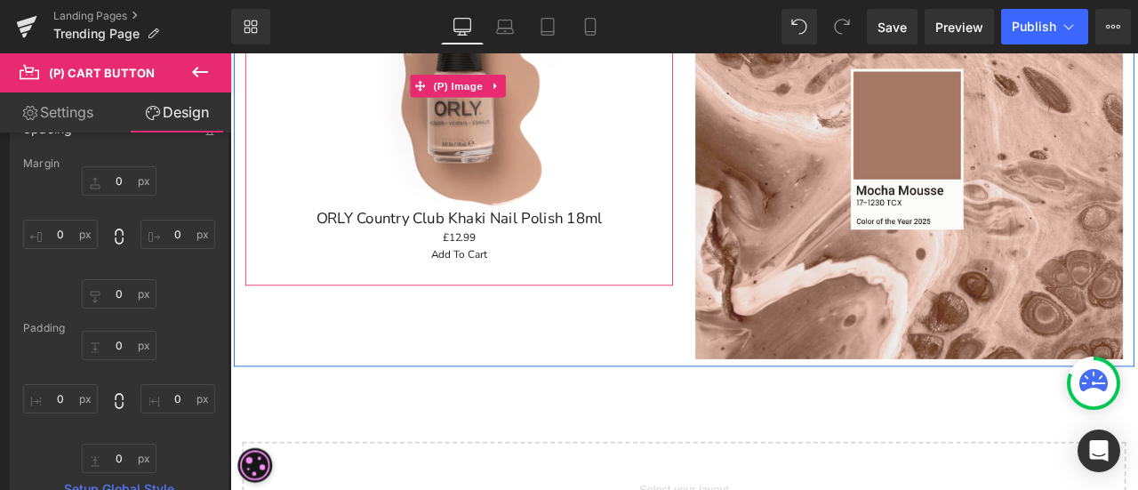
click at [505, 174] on img at bounding box center [501, 91] width 293 height 293
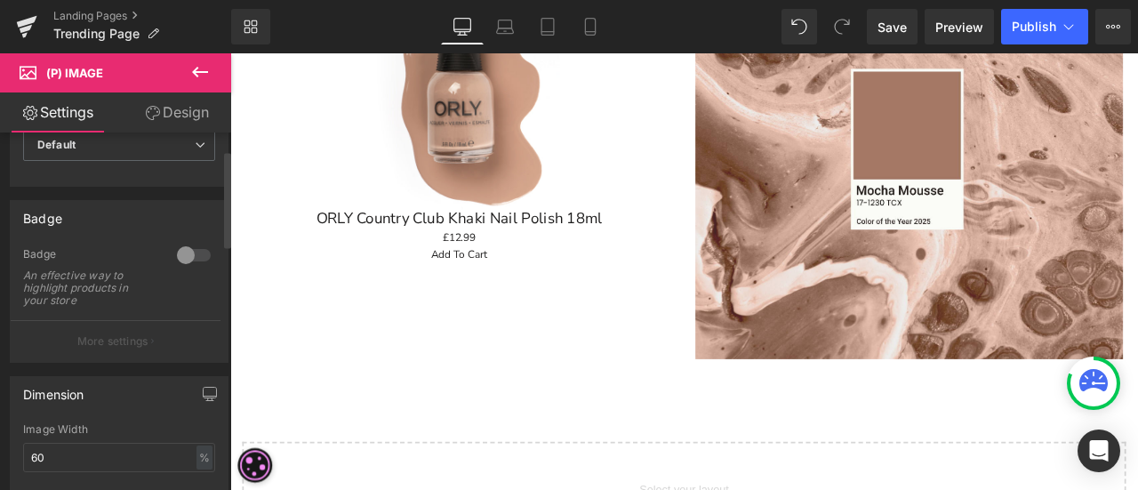
scroll to position [0, 0]
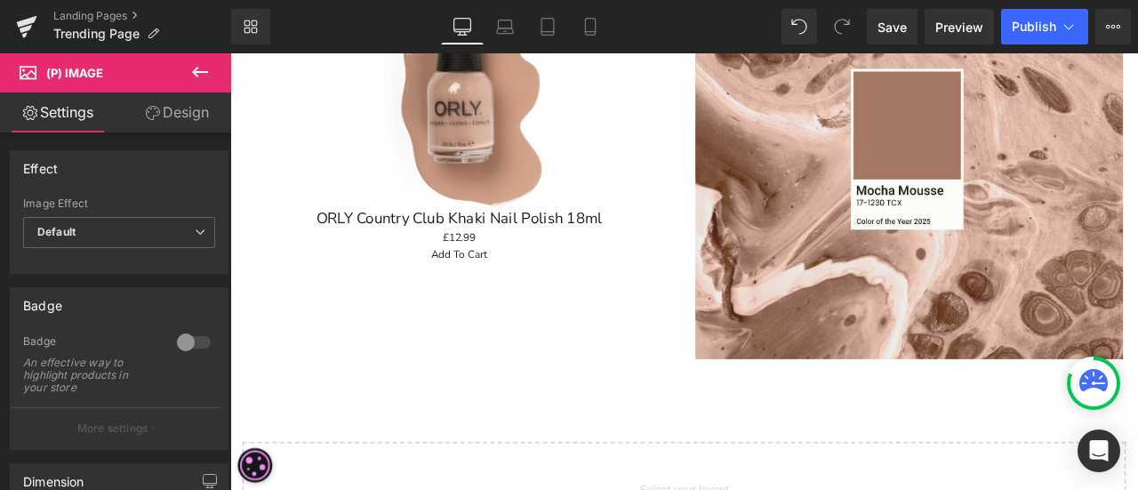
drag, startPoint x: 186, startPoint y: 119, endPoint x: 120, endPoint y: 240, distance: 137.7
click at [186, 119] on link "Design" at bounding box center [177, 112] width 116 height 40
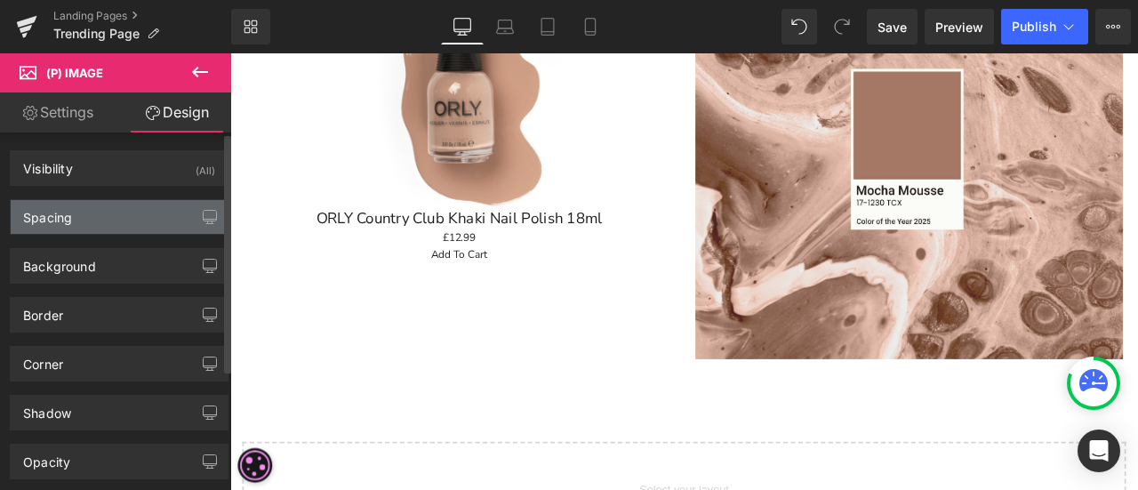
click at [129, 207] on div "Spacing" at bounding box center [119, 217] width 217 height 34
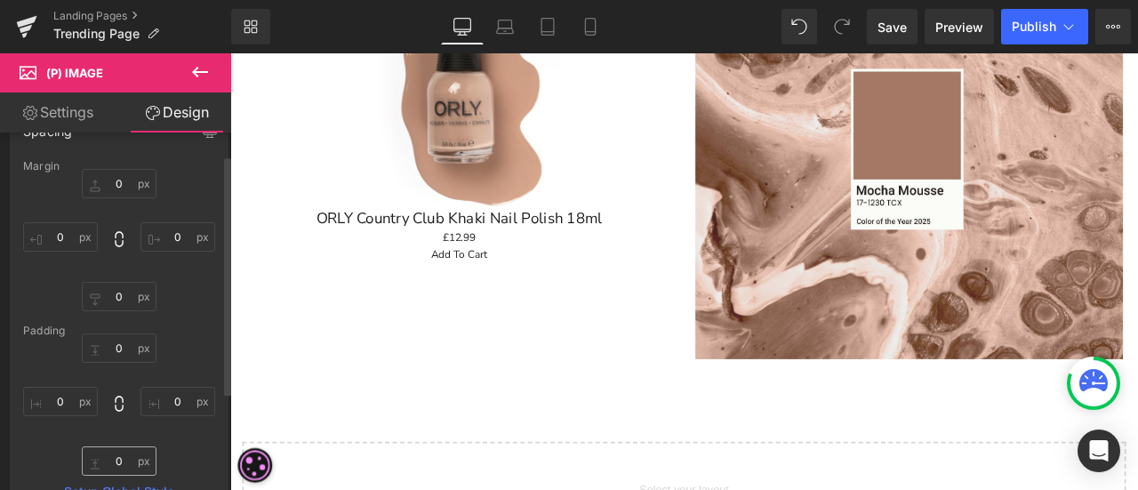
scroll to position [178, 0]
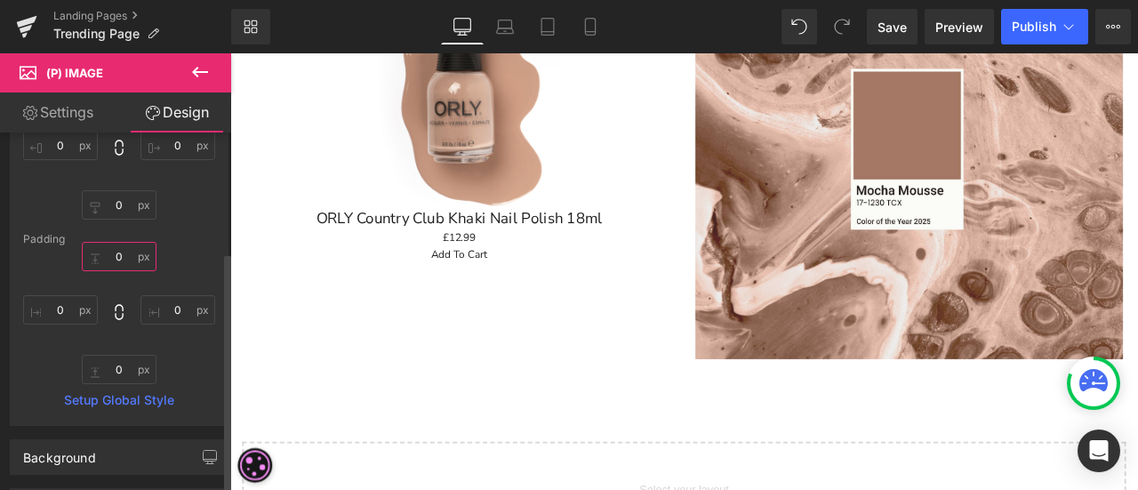
click at [126, 258] on input "0" at bounding box center [119, 256] width 75 height 29
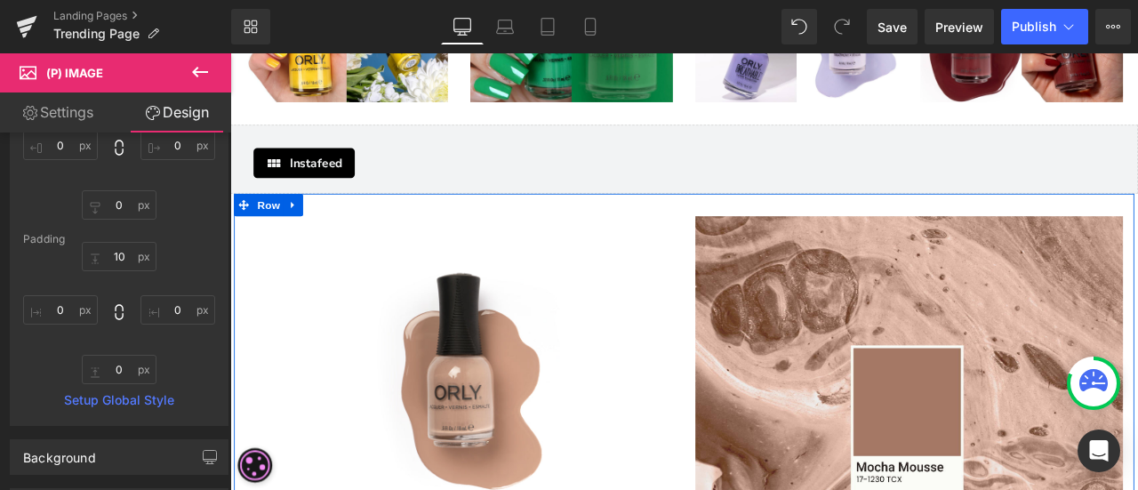
scroll to position [2264, 0]
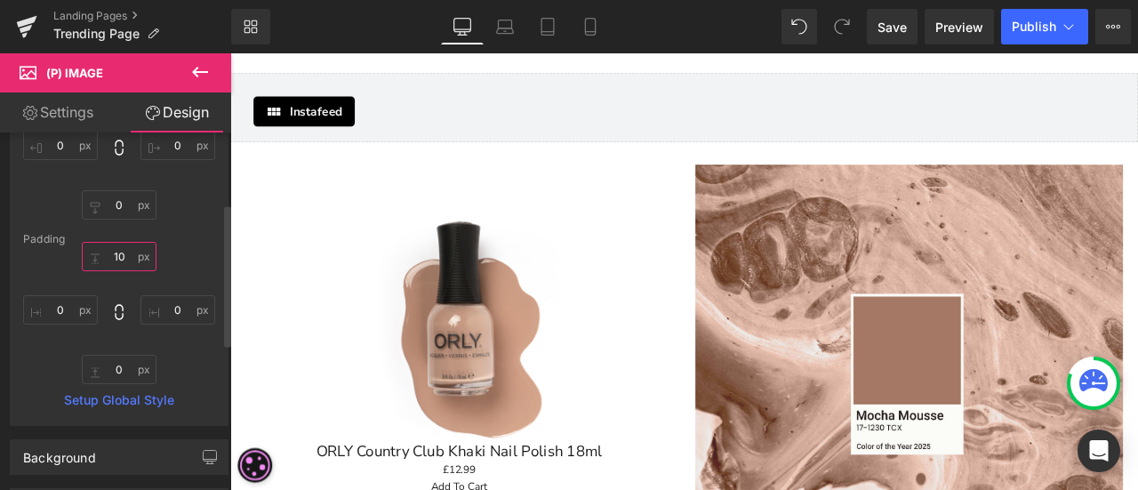
click at [130, 252] on input "10" at bounding box center [119, 256] width 75 height 29
type input "1"
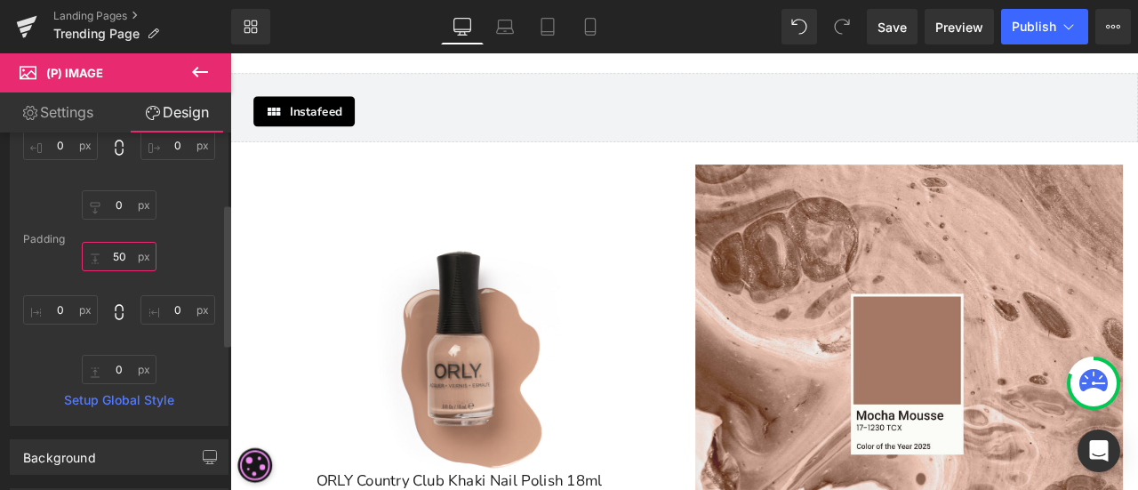
type input "5"
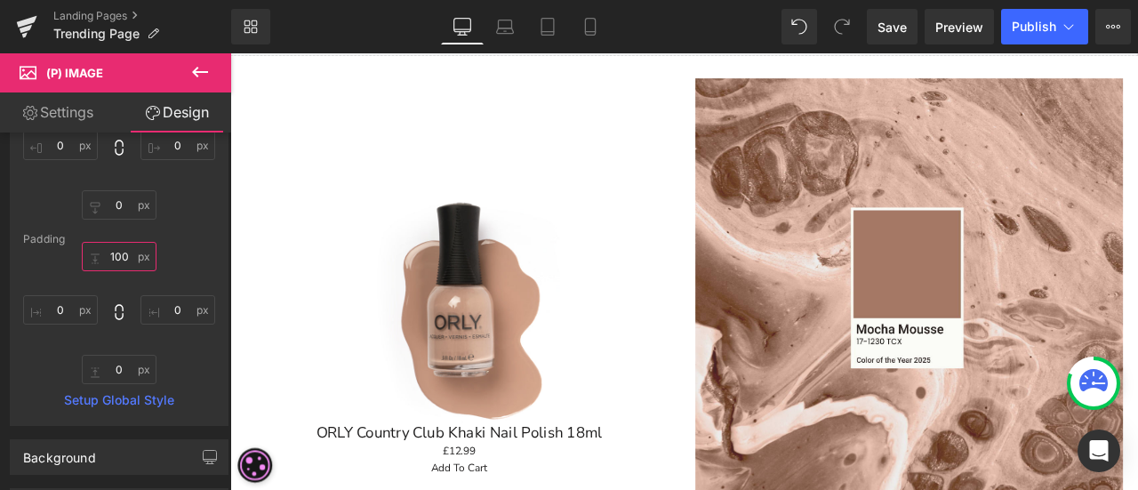
scroll to position [2353, 0]
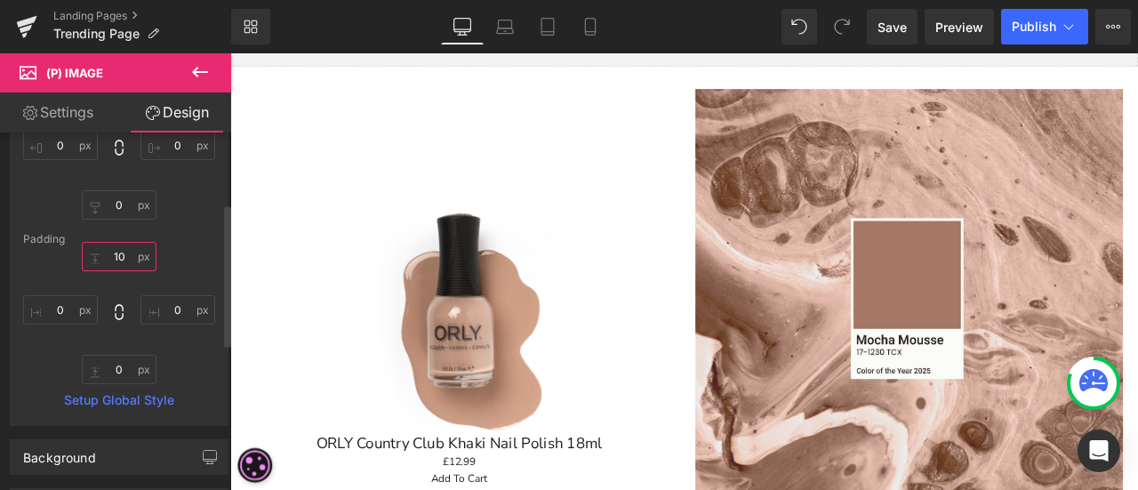
type input "1"
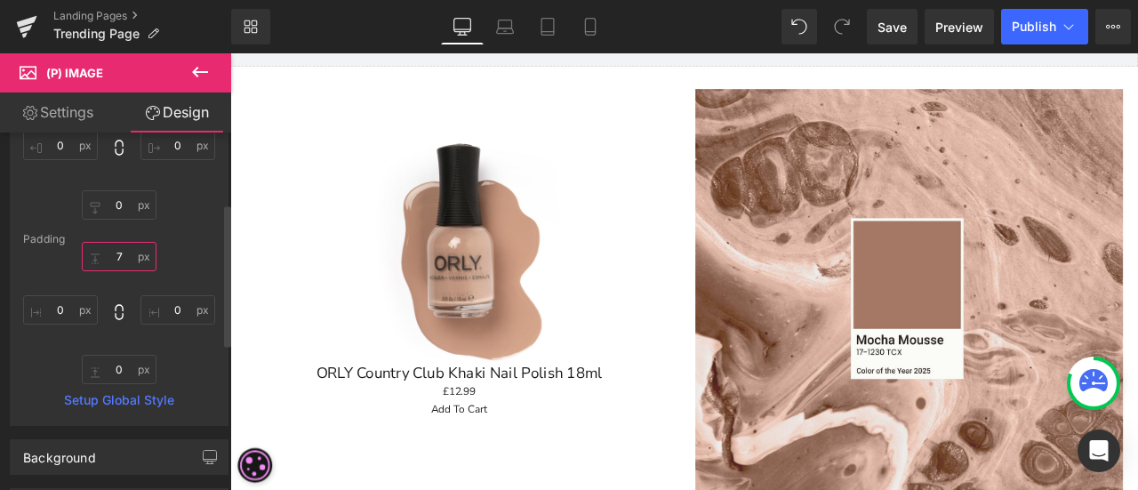
type input "70"
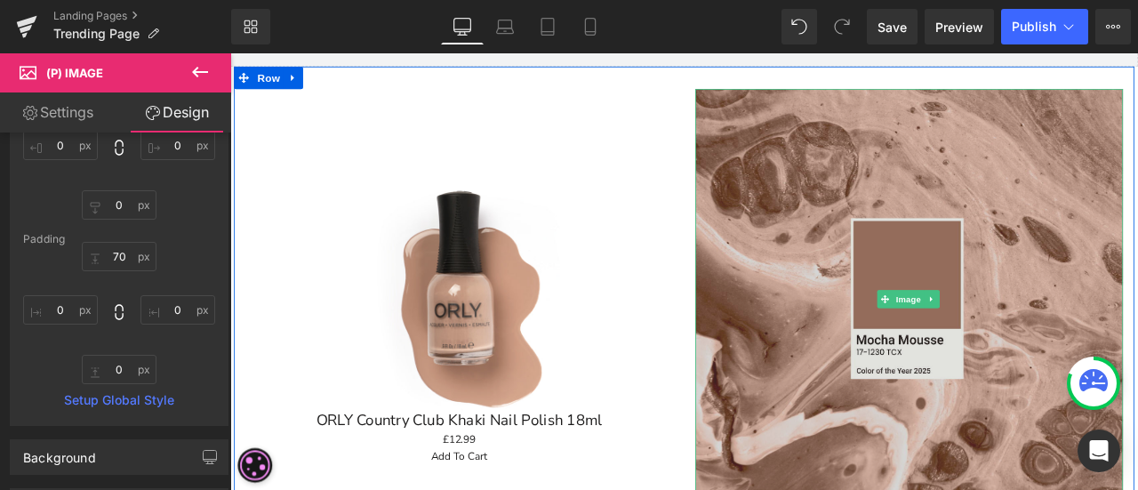
click at [824, 416] on img at bounding box center [1035, 344] width 507 height 497
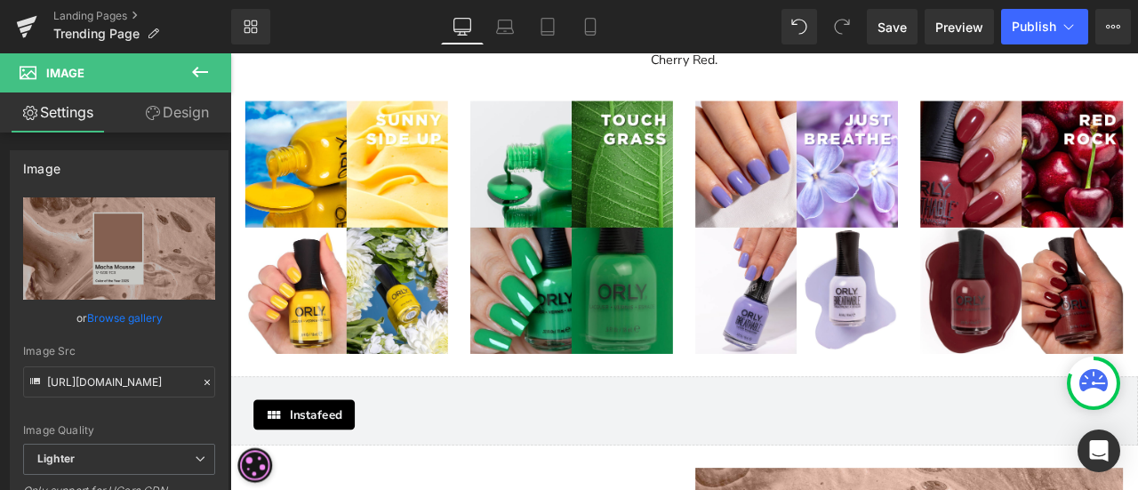
scroll to position [2086, 0]
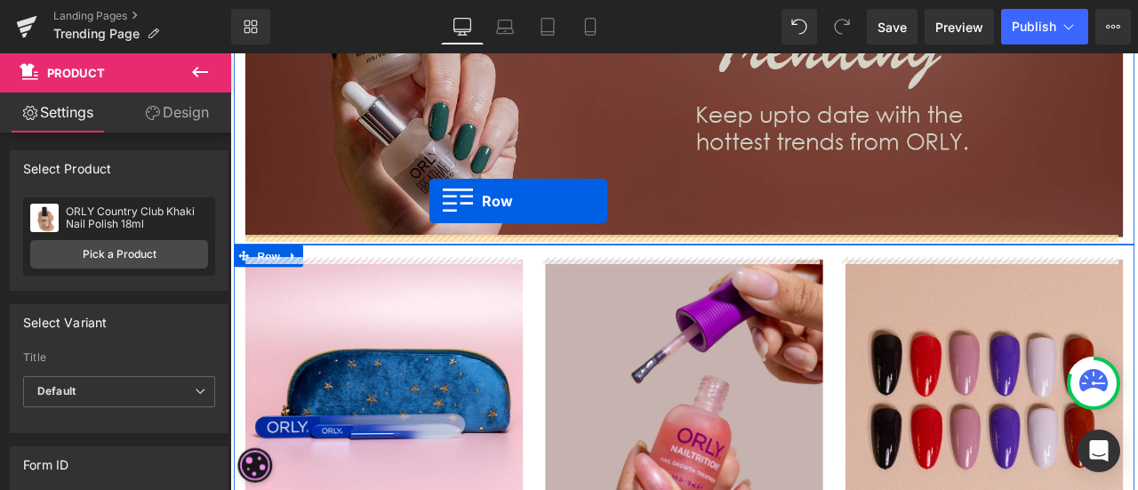
scroll to position [0, 0]
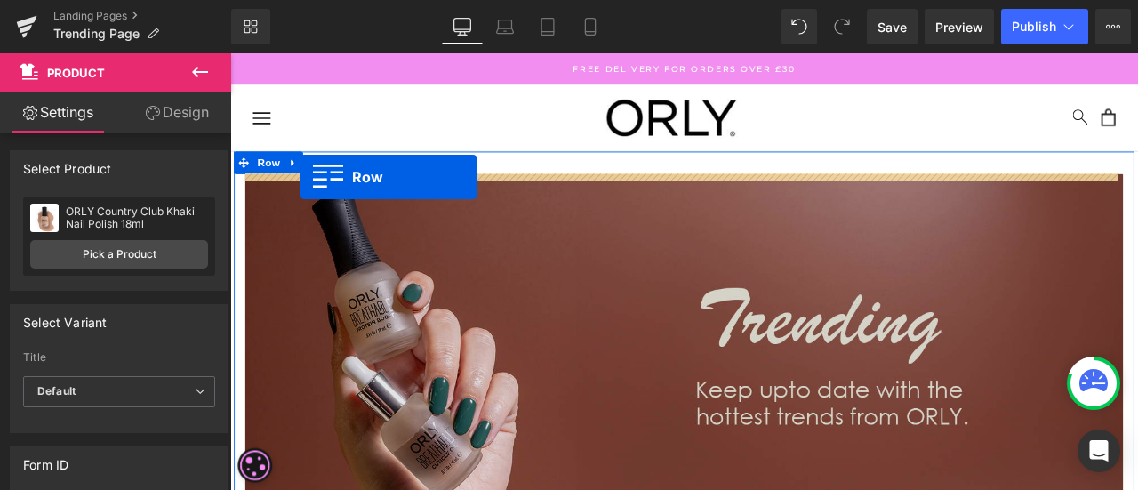
drag, startPoint x: 242, startPoint y: 313, endPoint x: 312, endPoint y: 200, distance: 133.0
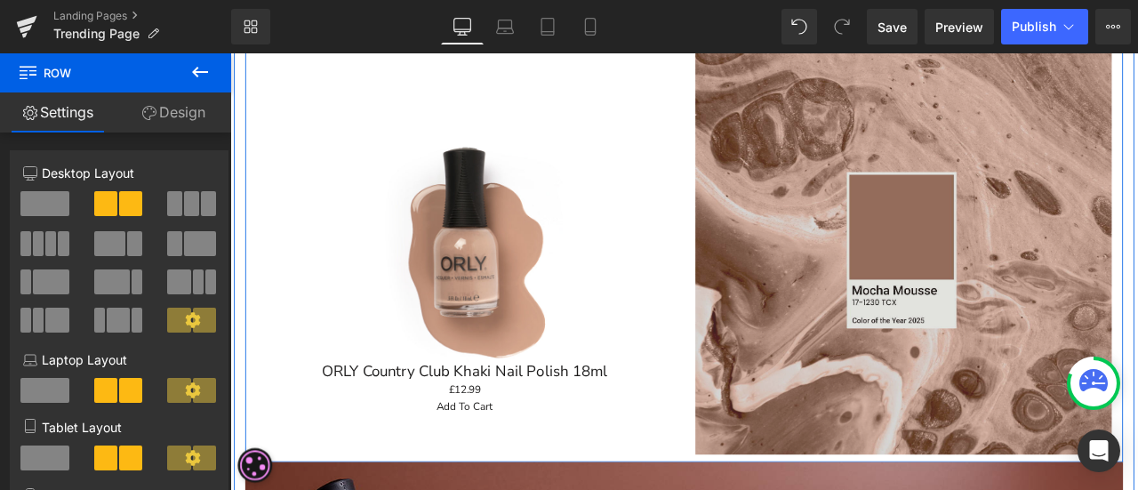
scroll to position [267, 0]
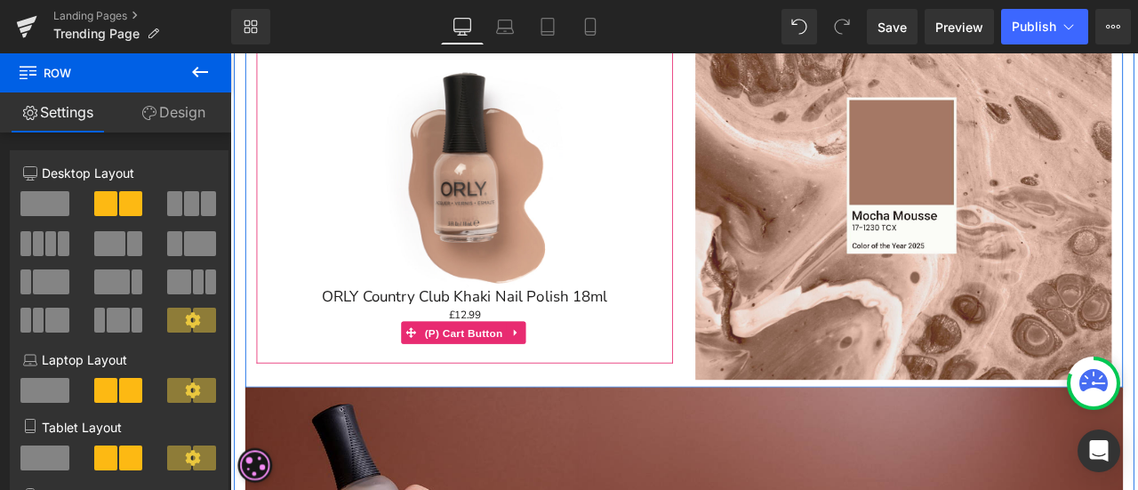
click at [514, 383] on span "(P) Cart Button" at bounding box center [506, 385] width 101 height 27
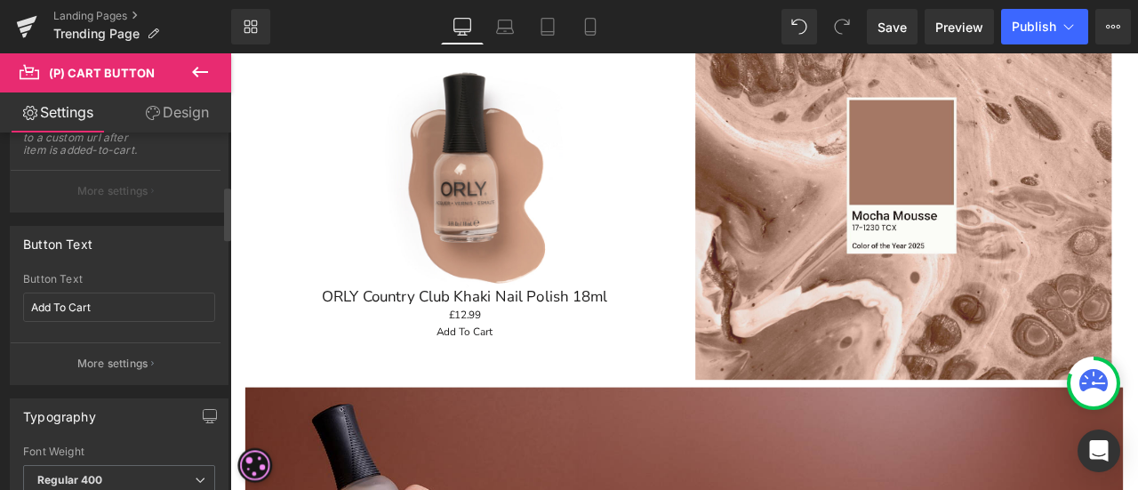
scroll to position [356, 0]
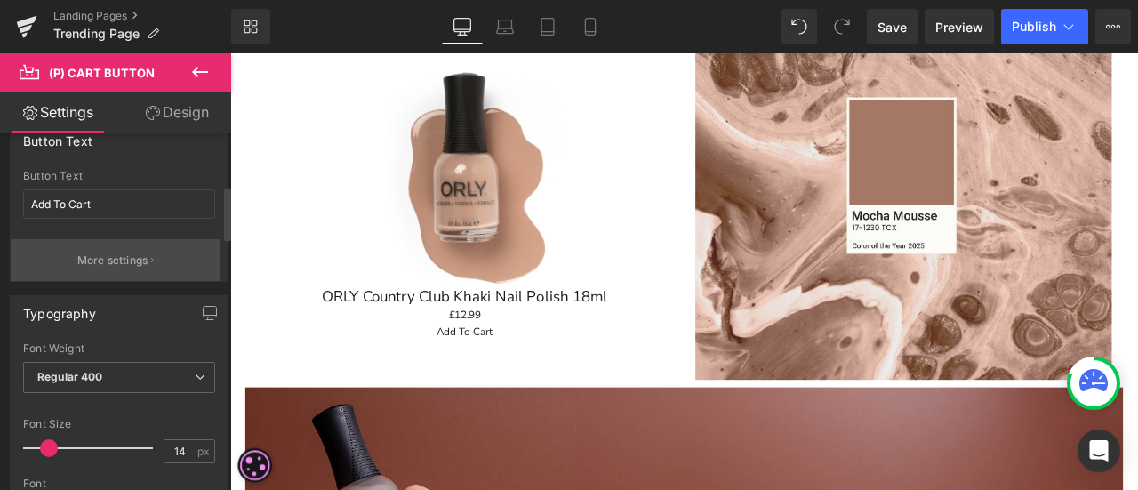
click at [131, 261] on p "More settings" at bounding box center [112, 261] width 71 height 16
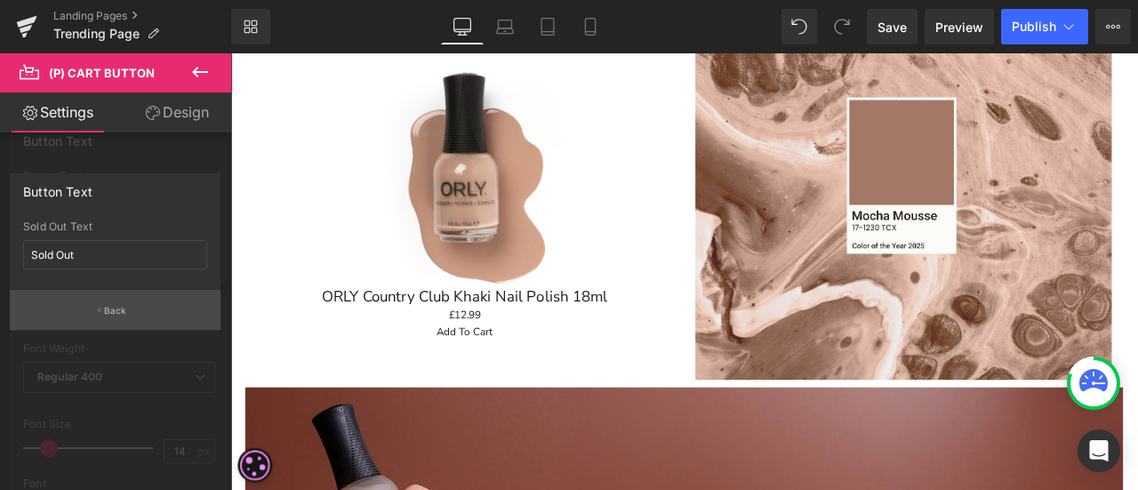
click at [110, 307] on p "Back" at bounding box center [115, 310] width 23 height 13
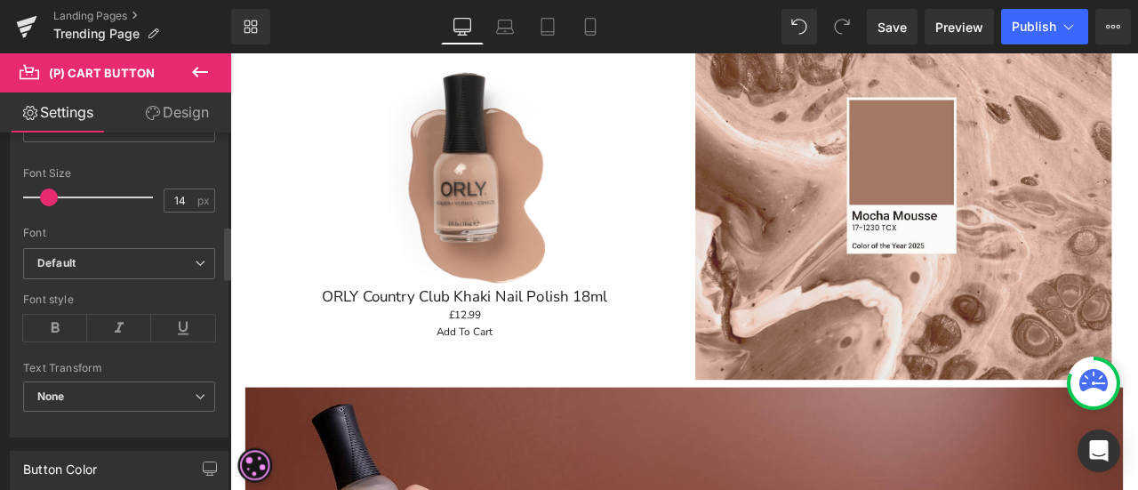
scroll to position [622, 0]
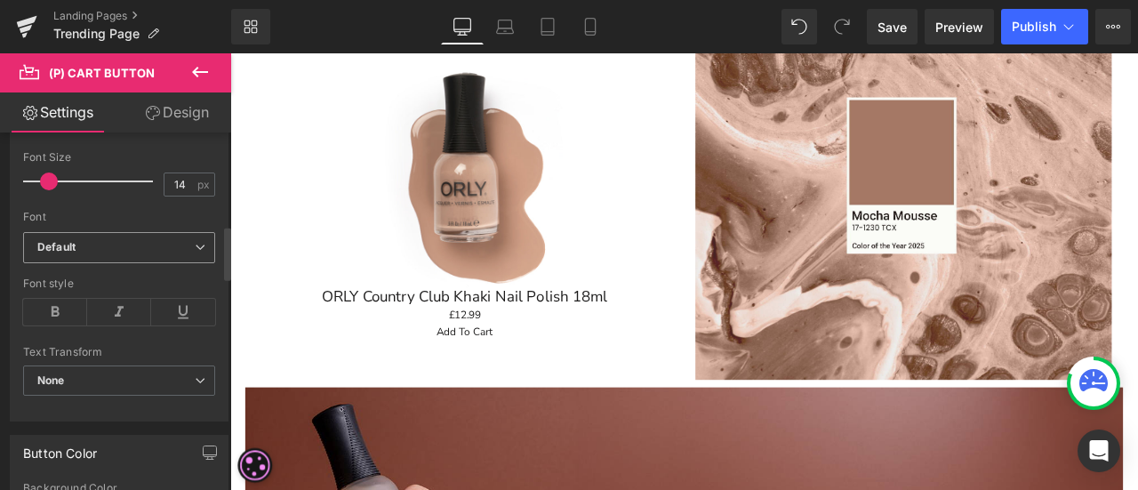
click at [94, 232] on span "Default" at bounding box center [119, 247] width 192 height 31
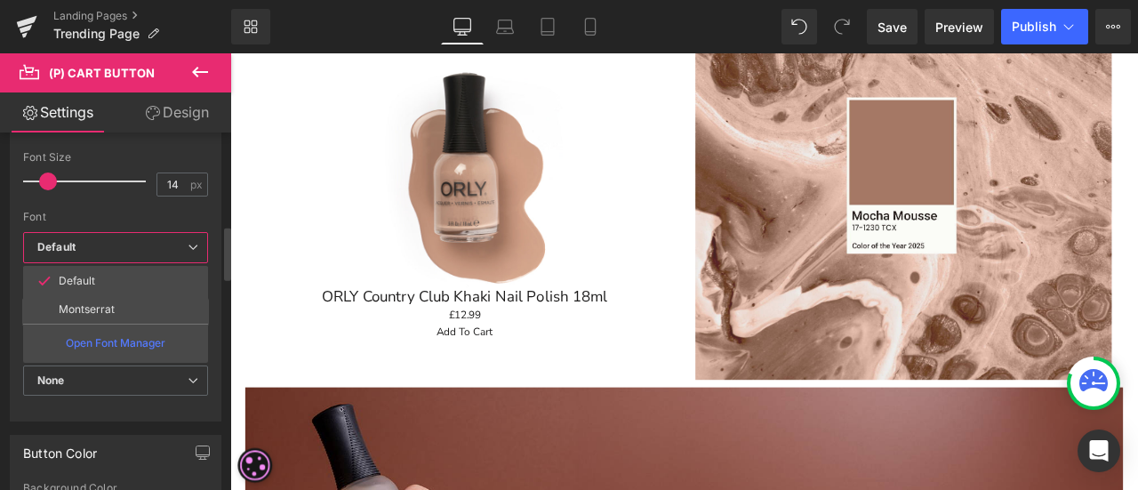
click at [94, 232] on span "Default" at bounding box center [115, 247] width 185 height 31
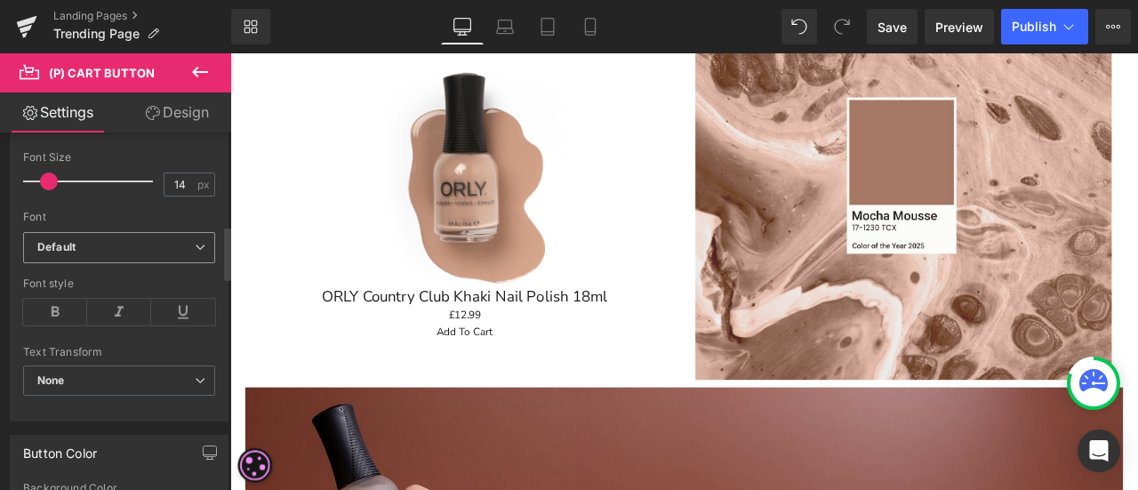
click at [94, 232] on span "Default" at bounding box center [119, 247] width 192 height 31
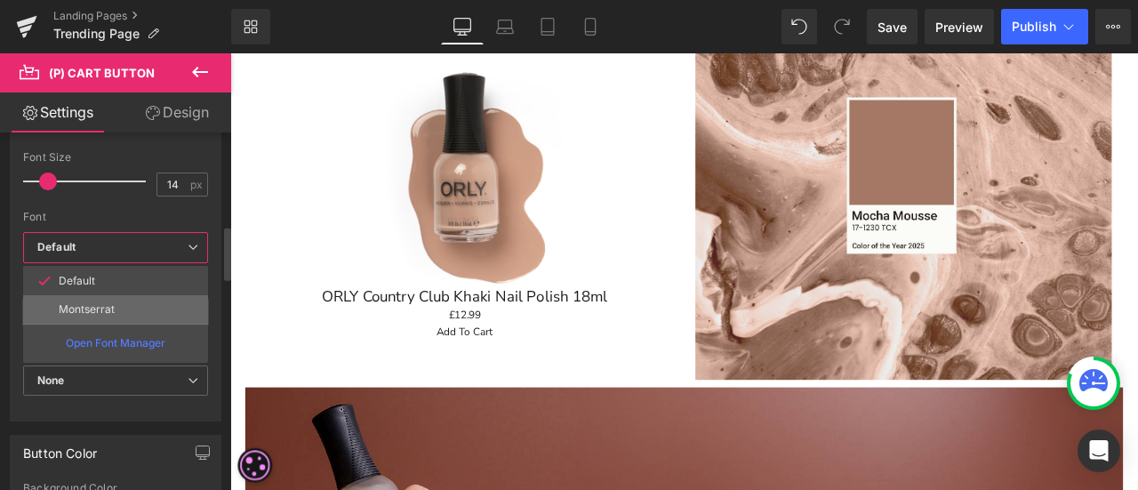
click at [76, 307] on p "Montserrat" at bounding box center [87, 309] width 56 height 12
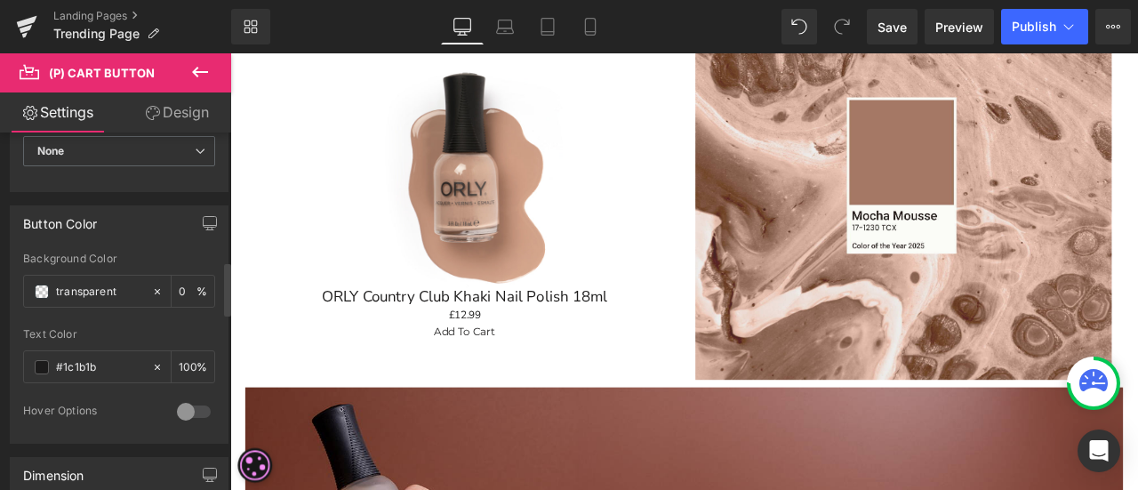
scroll to position [889, 0]
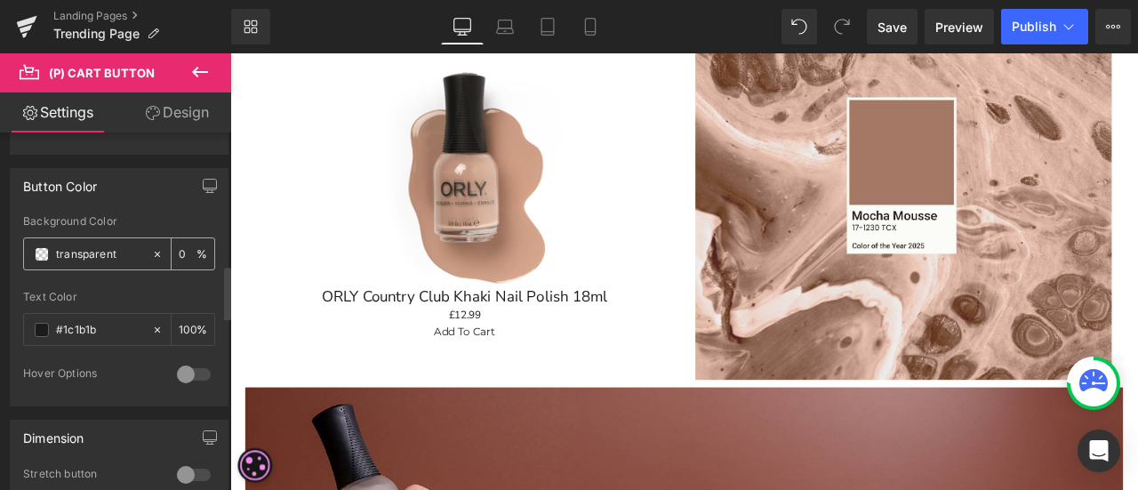
click at [151, 239] on div at bounding box center [161, 253] width 20 height 31
click at [117, 246] on input "none" at bounding box center [99, 255] width 87 height 20
click at [36, 248] on span at bounding box center [42, 254] width 14 height 14
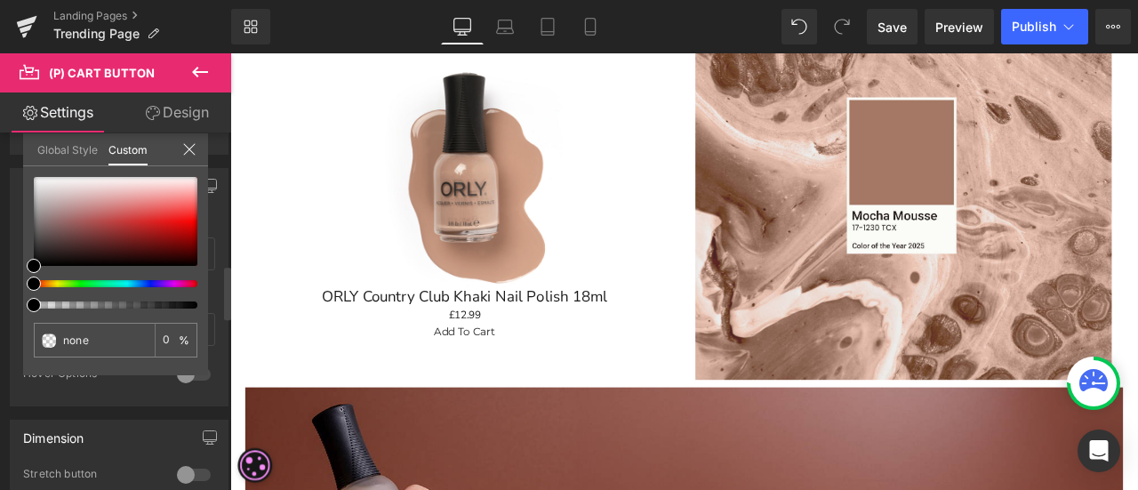
type input "#000000"
type input "100"
type input "#000000"
type input "100"
click at [88, 282] on div at bounding box center [109, 283] width 164 height 7
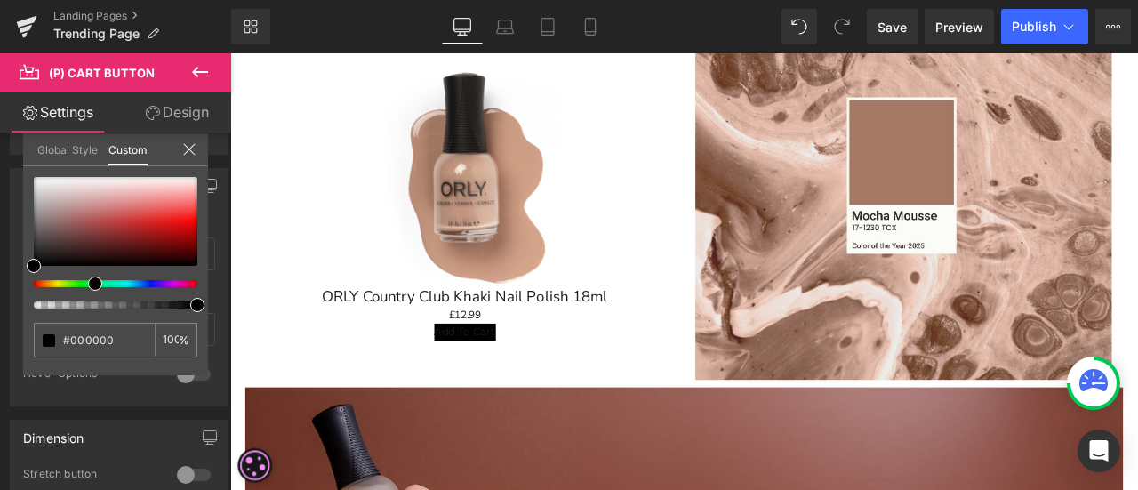
click at [1137, 189] on div at bounding box center [768, 311] width 1076 height 517
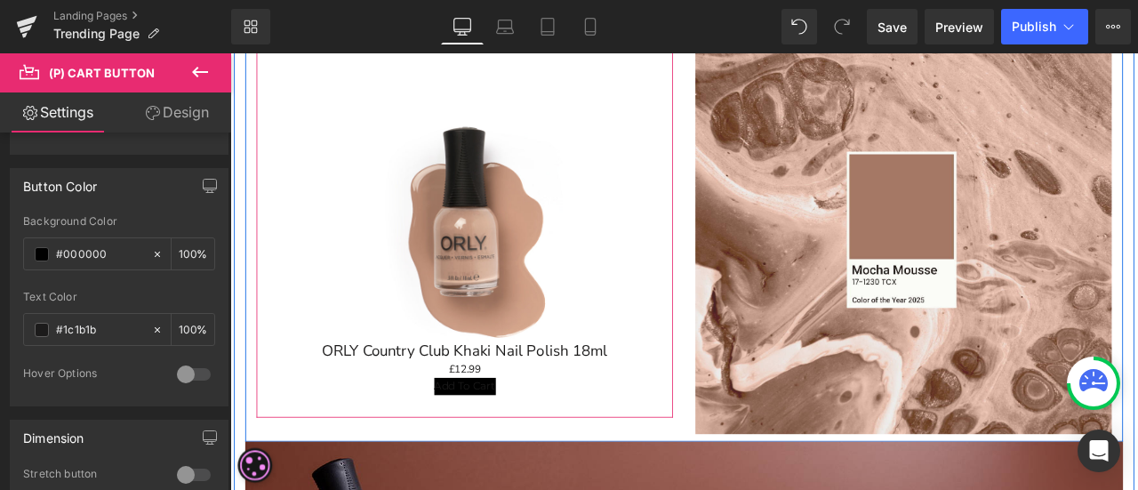
scroll to position [267, 0]
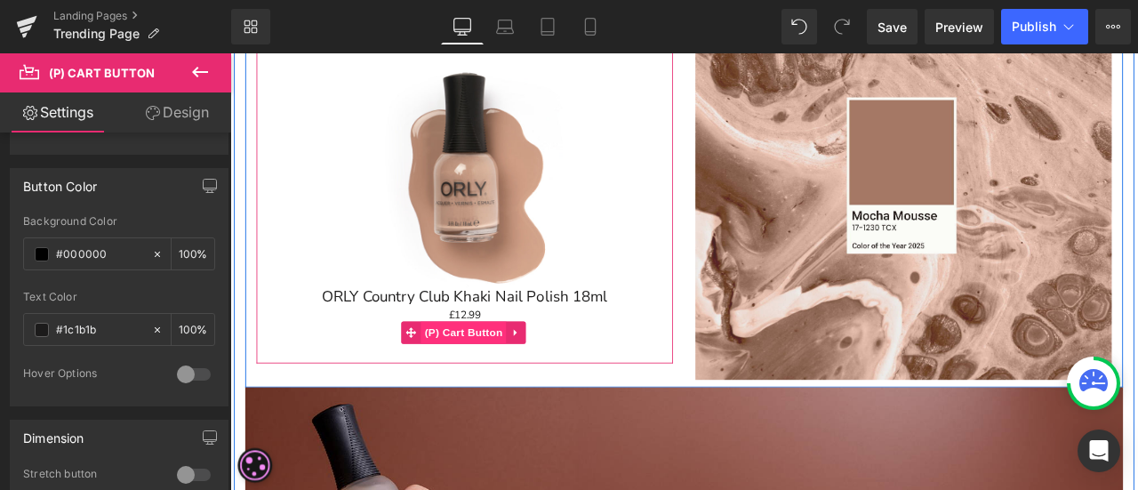
click at [494, 384] on span "(P) Cart Button" at bounding box center [506, 384] width 101 height 27
click at [501, 376] on span "(P) Cart Button" at bounding box center [506, 384] width 101 height 27
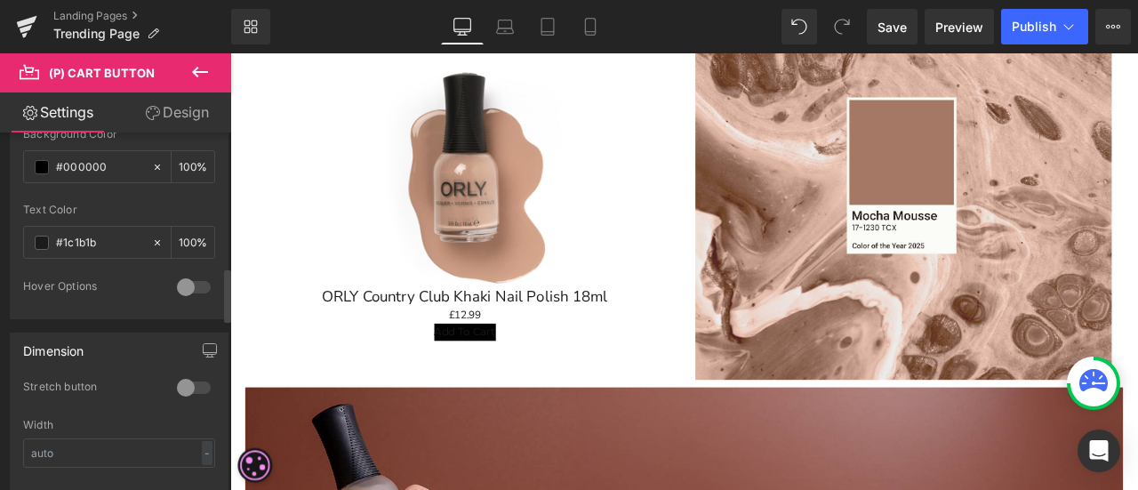
scroll to position [889, 0]
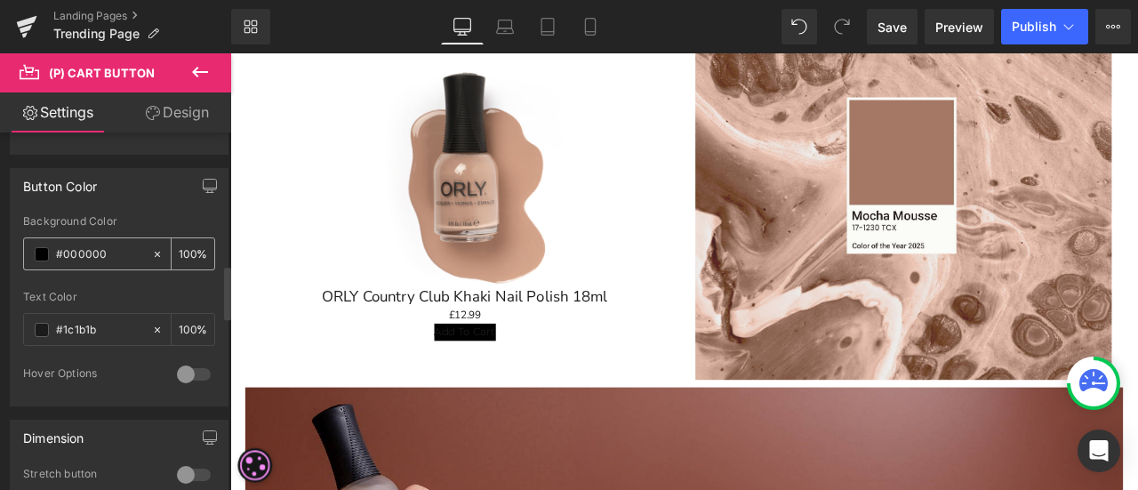
click at [124, 255] on input "#000000" at bounding box center [99, 255] width 87 height 20
drag, startPoint x: 116, startPoint y: 246, endPoint x: 0, endPoint y: 248, distance: 115.6
click at [0, 248] on div "Button Color rgba(0, 0, 0, 1) Background Color #000000 100 % #1c1b1b Text Color…" at bounding box center [119, 281] width 239 height 252
click at [153, 251] on icon at bounding box center [157, 254] width 12 height 12
type input "none"
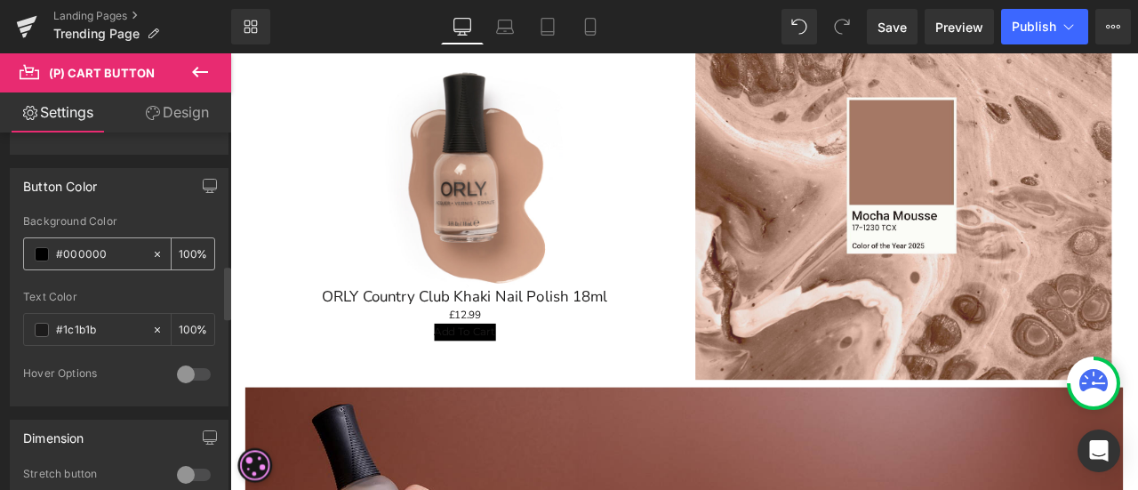
type input "0"
click at [80, 245] on input "none" at bounding box center [99, 255] width 87 height 20
click at [43, 247] on span at bounding box center [42, 254] width 14 height 14
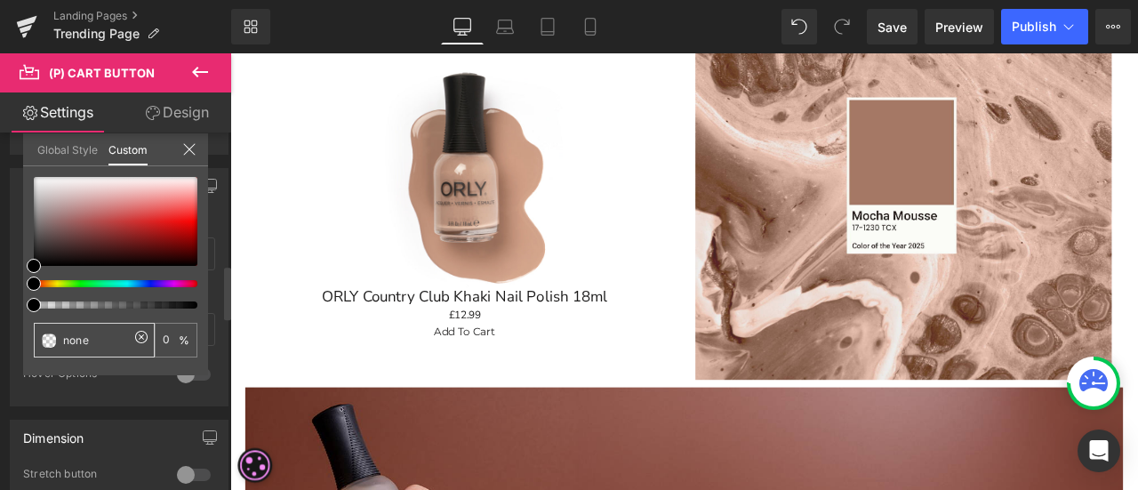
click at [105, 345] on input "none" at bounding box center [96, 340] width 66 height 19
drag, startPoint x: 105, startPoint y: 345, endPoint x: 34, endPoint y: 333, distance: 72.1
click at [34, 333] on div "none" at bounding box center [94, 340] width 121 height 35
paste input "#a47764"
type input "#a47764"
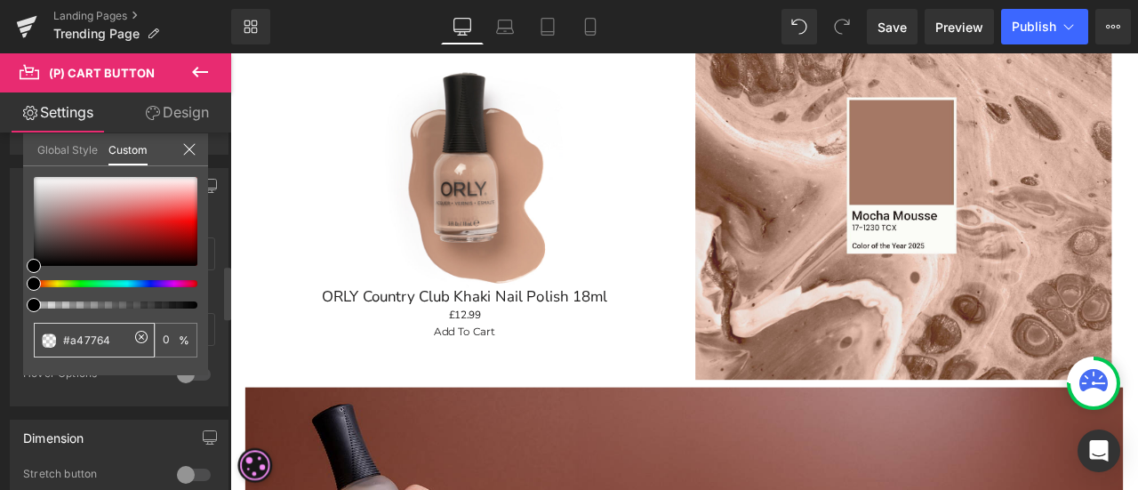
type input "#a47764"
type input "100"
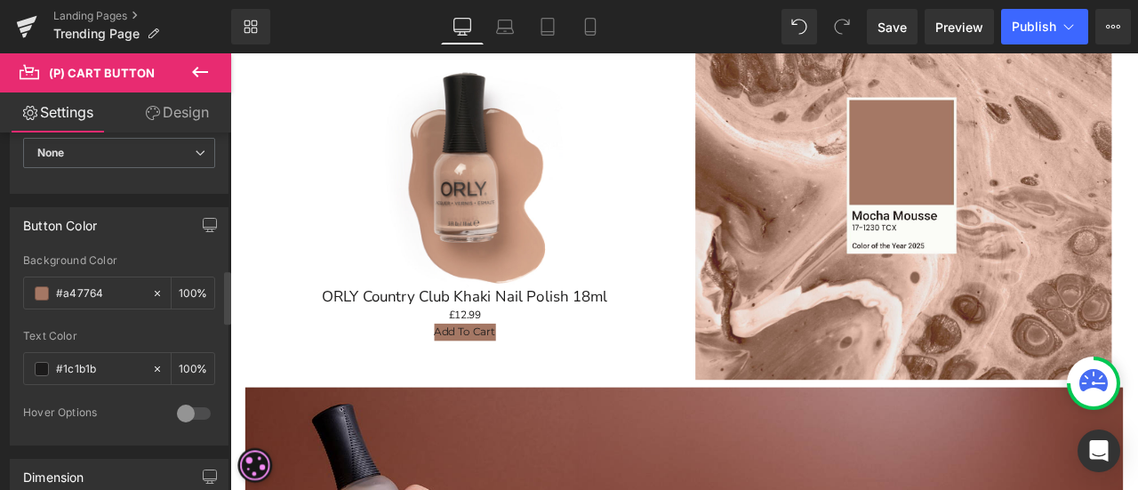
scroll to position [978, 0]
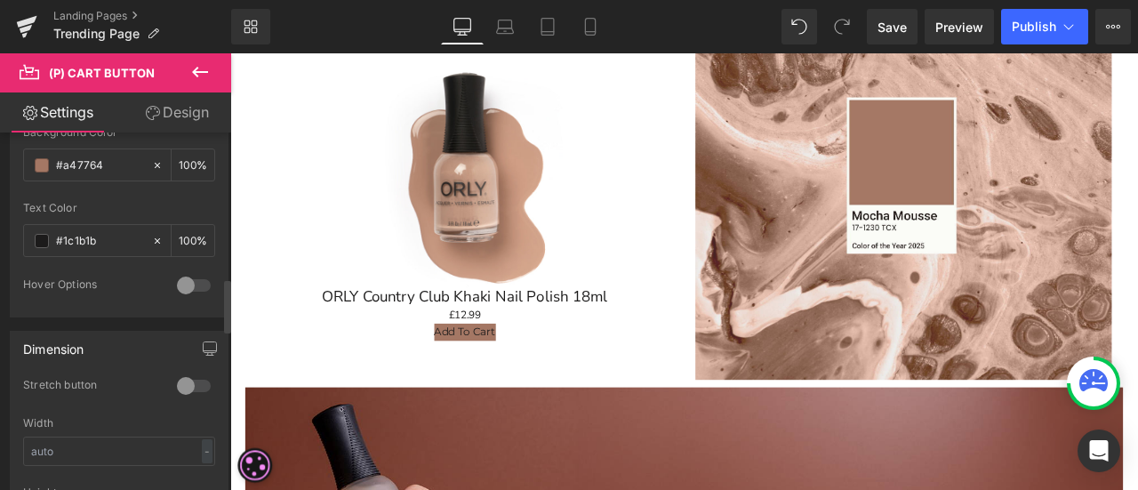
click at [194, 277] on div at bounding box center [193, 285] width 43 height 28
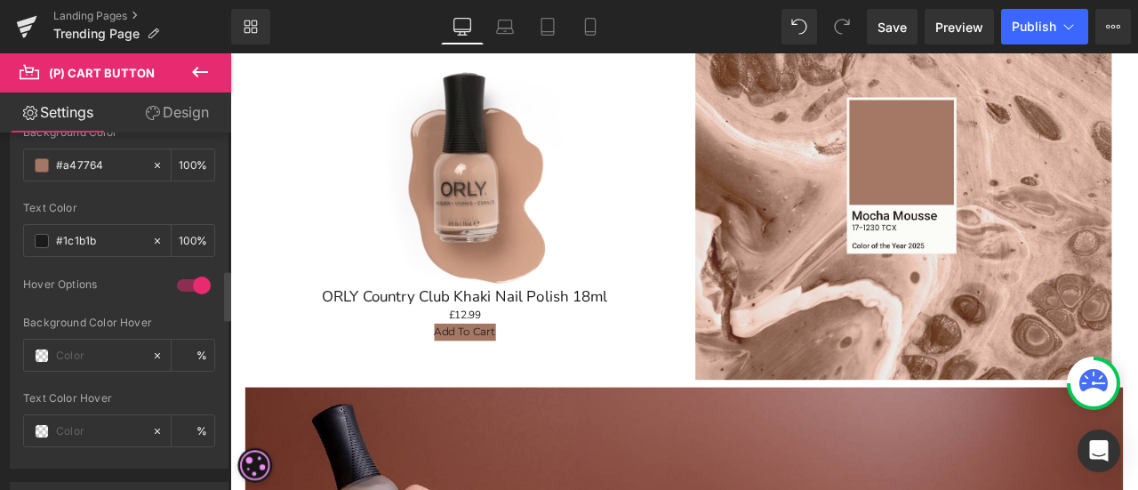
click at [185, 278] on div at bounding box center [193, 285] width 43 height 28
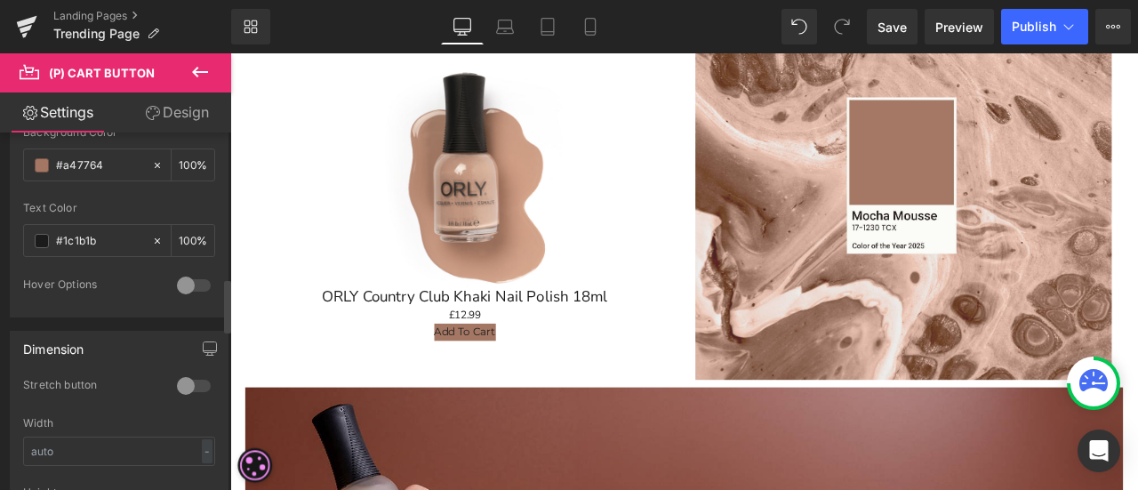
click at [188, 380] on div at bounding box center [193, 386] width 43 height 28
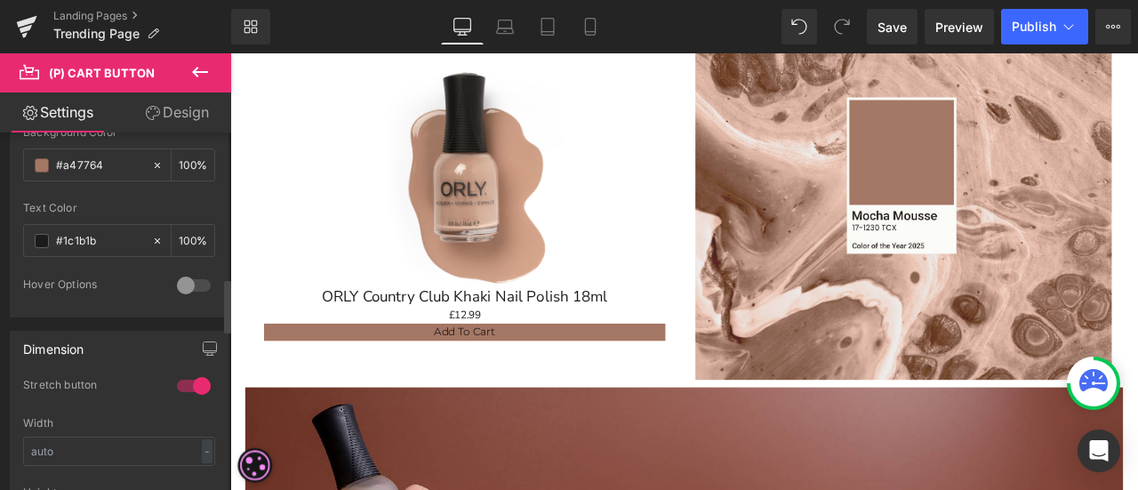
click at [187, 380] on div at bounding box center [193, 386] width 43 height 28
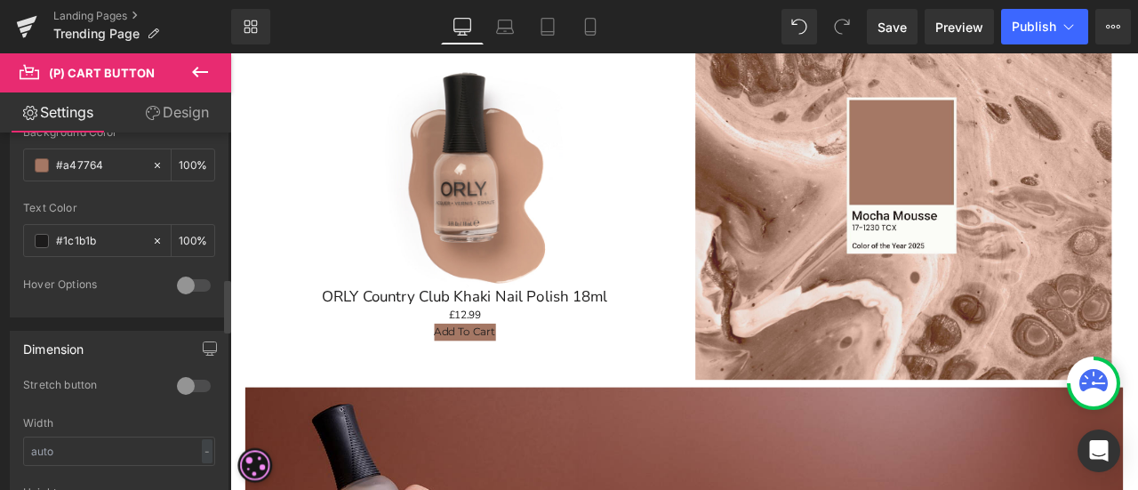
scroll to position [1156, 0]
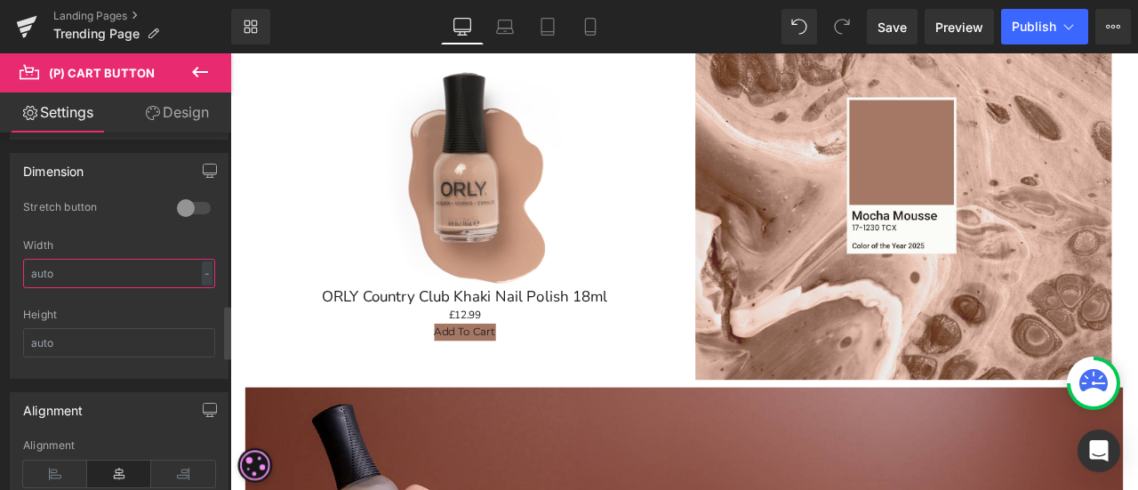
click at [194, 275] on input "text" at bounding box center [119, 273] width 192 height 29
click at [204, 263] on div "-" at bounding box center [207, 273] width 11 height 24
click at [202, 293] on li "%" at bounding box center [203, 301] width 22 height 26
click at [132, 259] on input "text" at bounding box center [119, 273] width 192 height 29
type input "2"
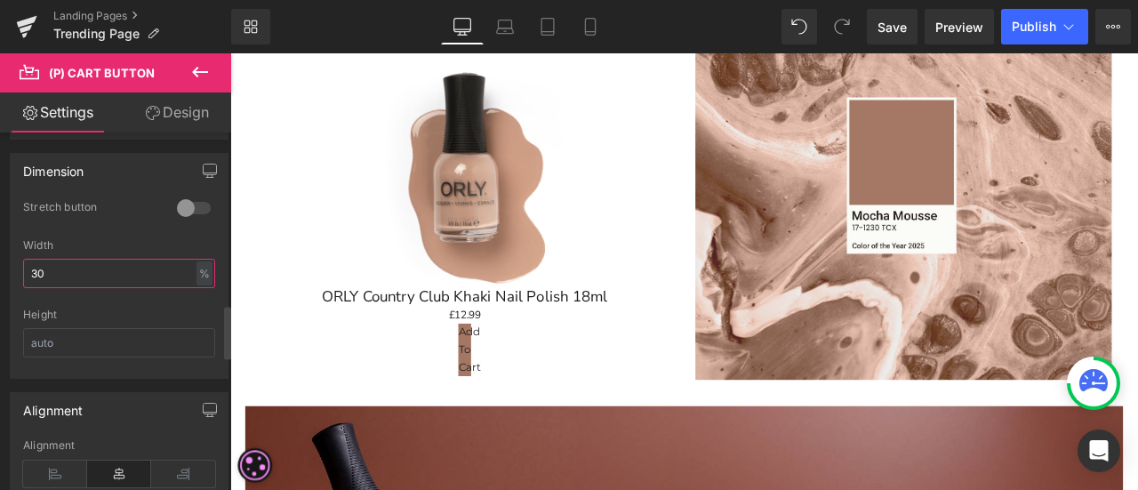
type input "30"
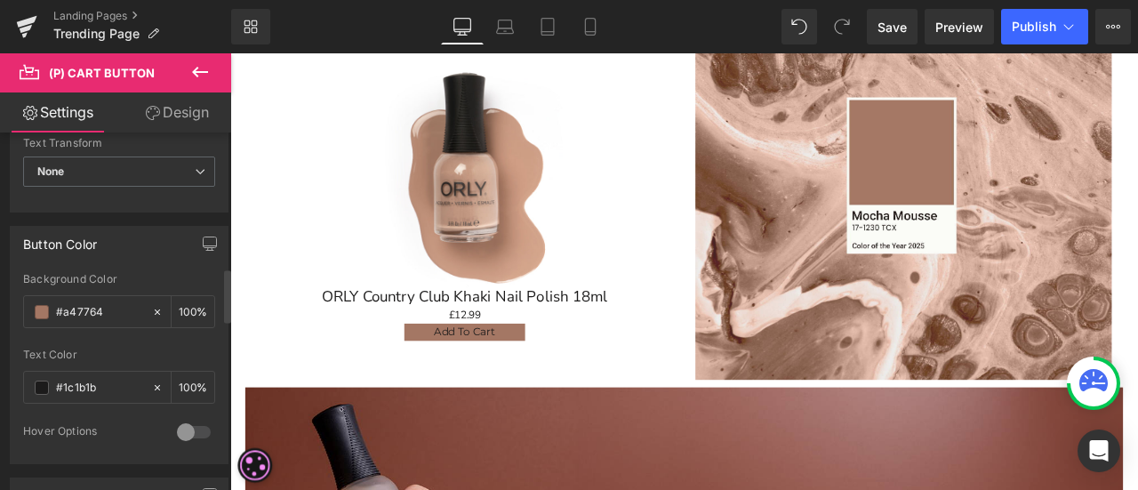
scroll to position [800, 0]
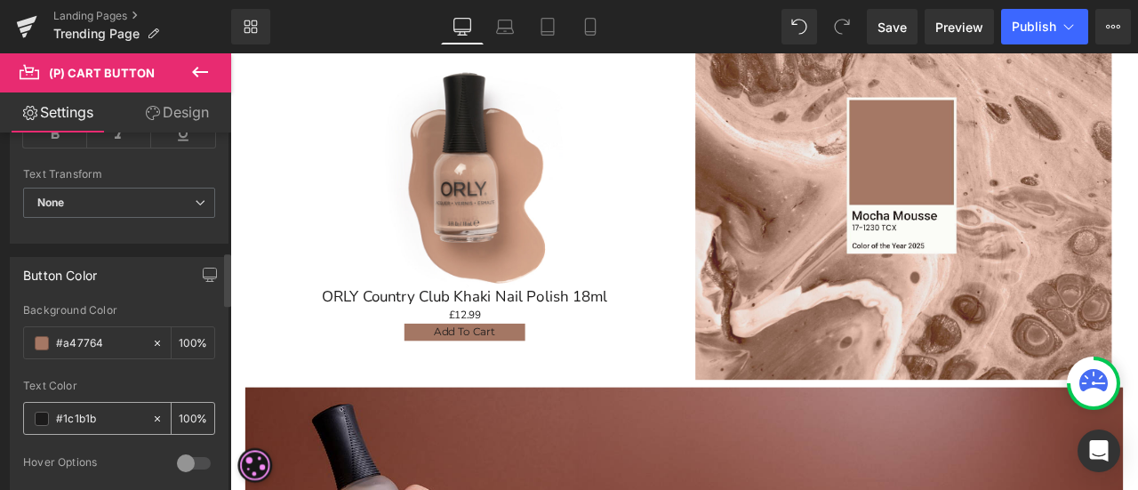
click at [41, 412] on span at bounding box center [42, 419] width 14 height 14
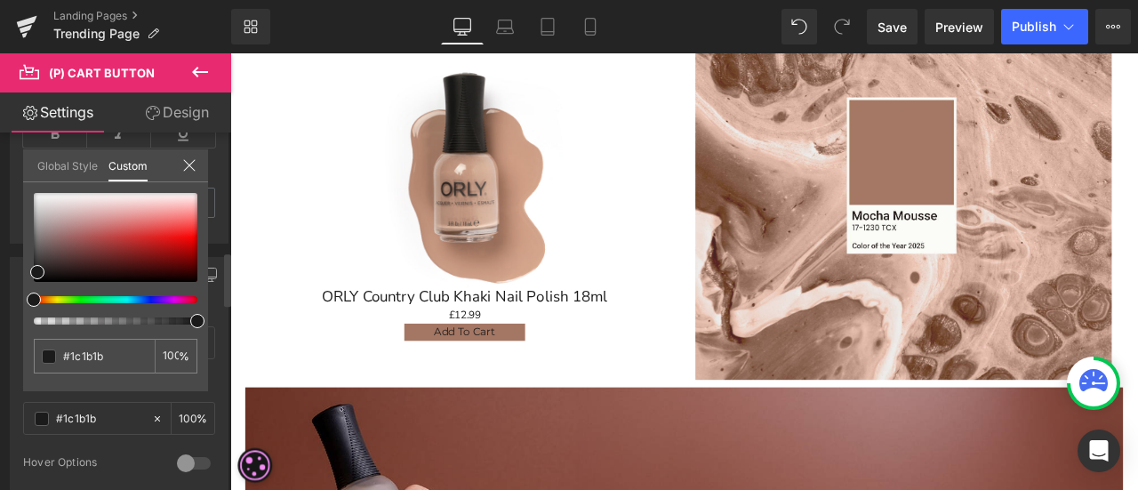
click at [32, 196] on div "#1c1b1b 100 %" at bounding box center [115, 292] width 185 height 198
type input "#e6e4e4"
click at [43, 202] on div at bounding box center [116, 237] width 164 height 89
type input "#e8e7e7"
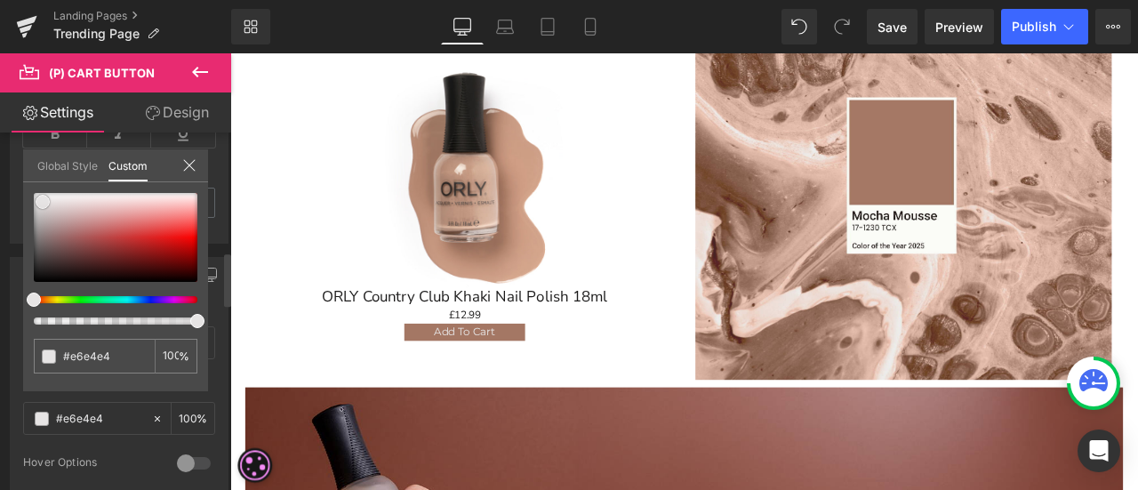
type input "#e8e7e7"
type input "#ffffff"
drag, startPoint x: 44, startPoint y: 197, endPoint x: 0, endPoint y: 67, distance: 137.8
click at [0, 74] on div "(P) Cart Button Settings Design Button Button Styles Custom Custom Setup Global…" at bounding box center [115, 275] width 231 height 445
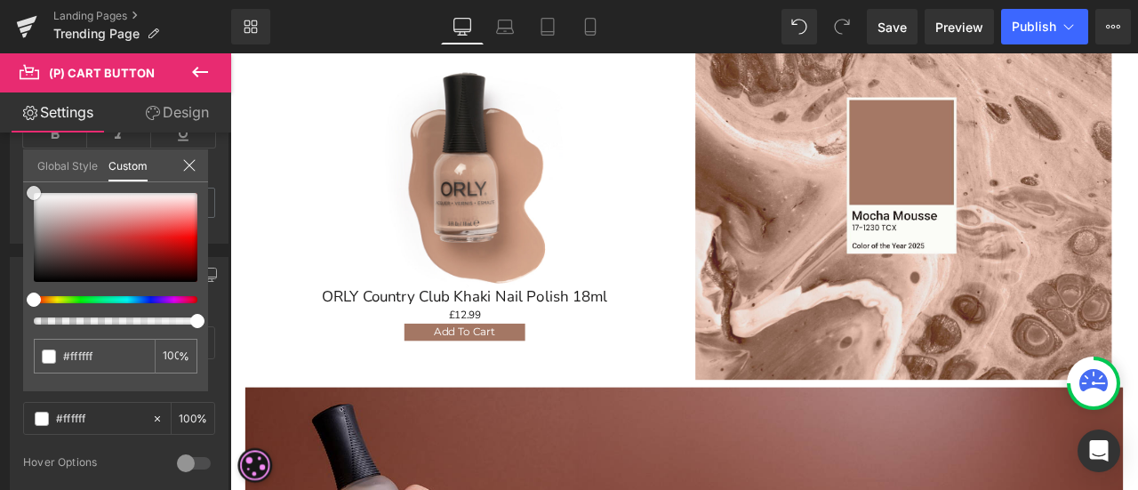
scroll to position [605, 0]
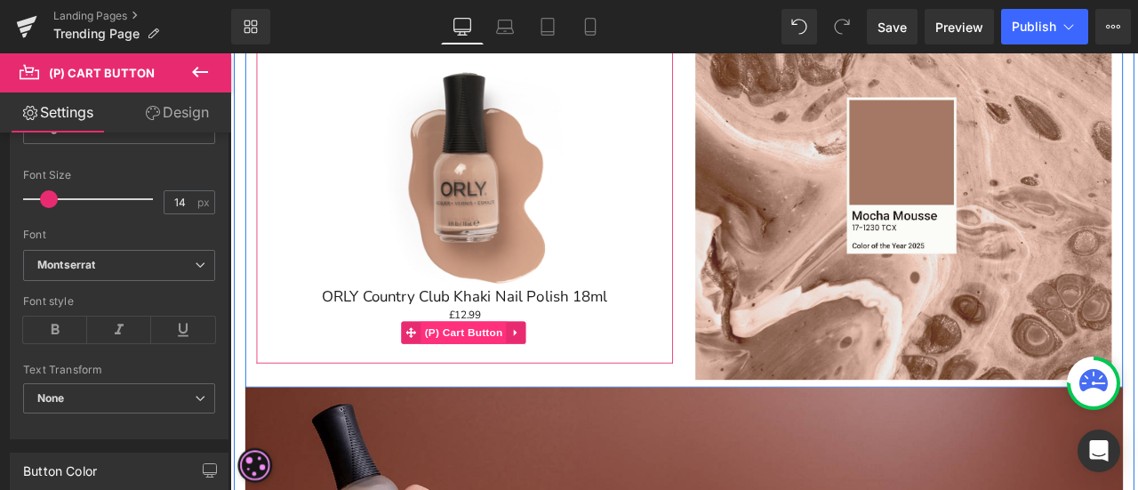
click at [526, 375] on span "(P) Cart Button" at bounding box center [506, 384] width 101 height 27
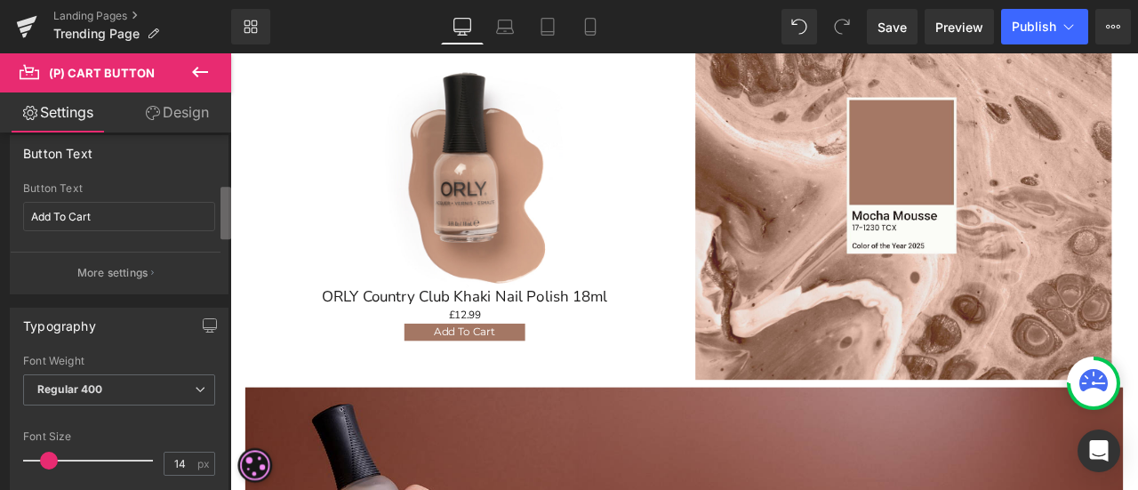
scroll to position [0, 0]
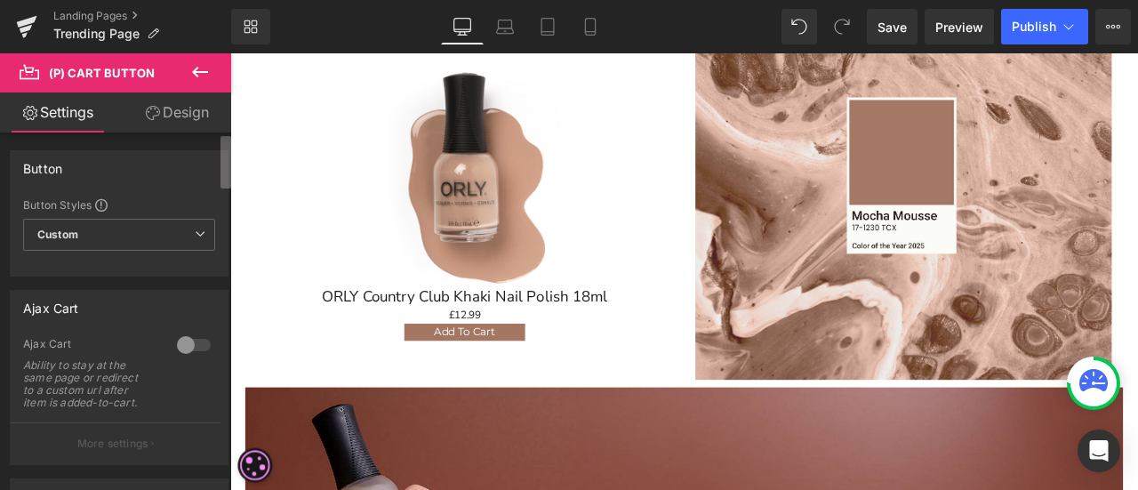
click at [223, 106] on div "Settings Design Button Button Styles Custom Custom Setup Global Style Custom Se…" at bounding box center [115, 314] width 231 height 445
click at [153, 118] on icon at bounding box center [153, 113] width 14 height 14
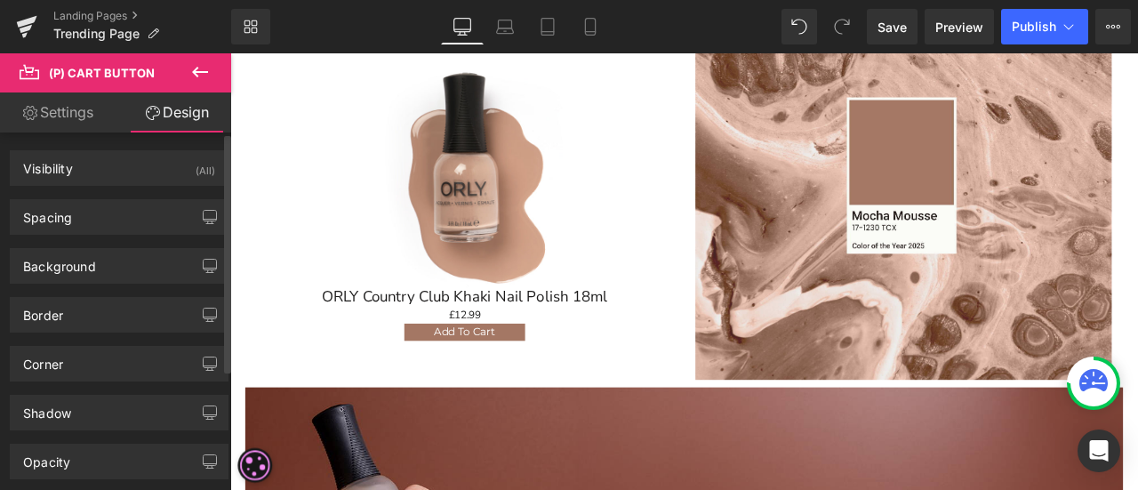
type input "0"
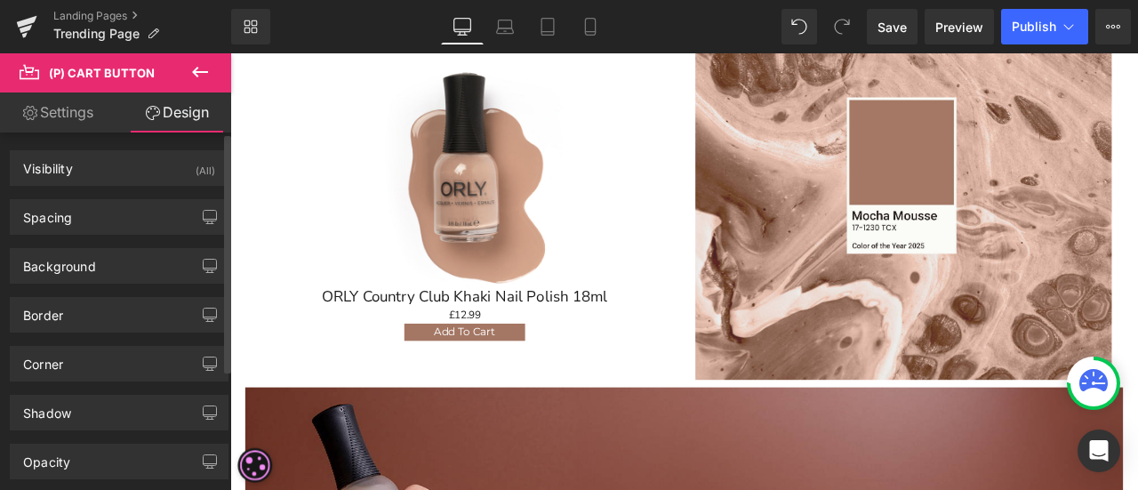
type input "0"
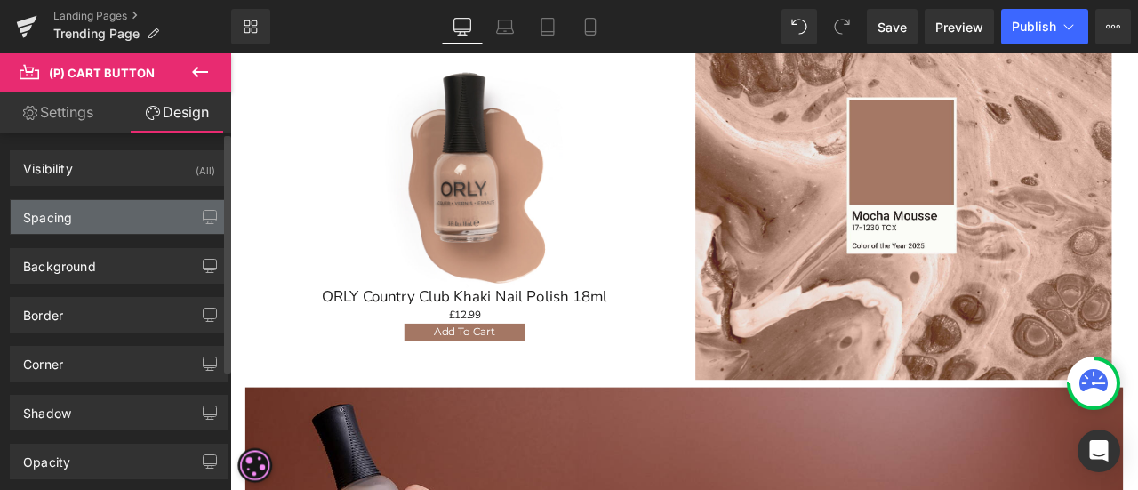
click at [108, 221] on div "Spacing" at bounding box center [119, 217] width 217 height 34
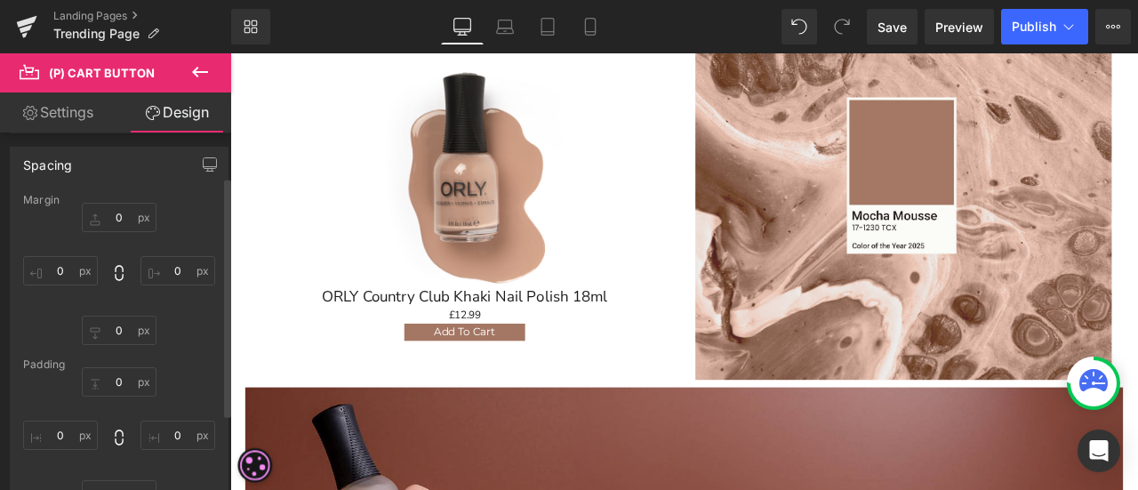
scroll to position [89, 0]
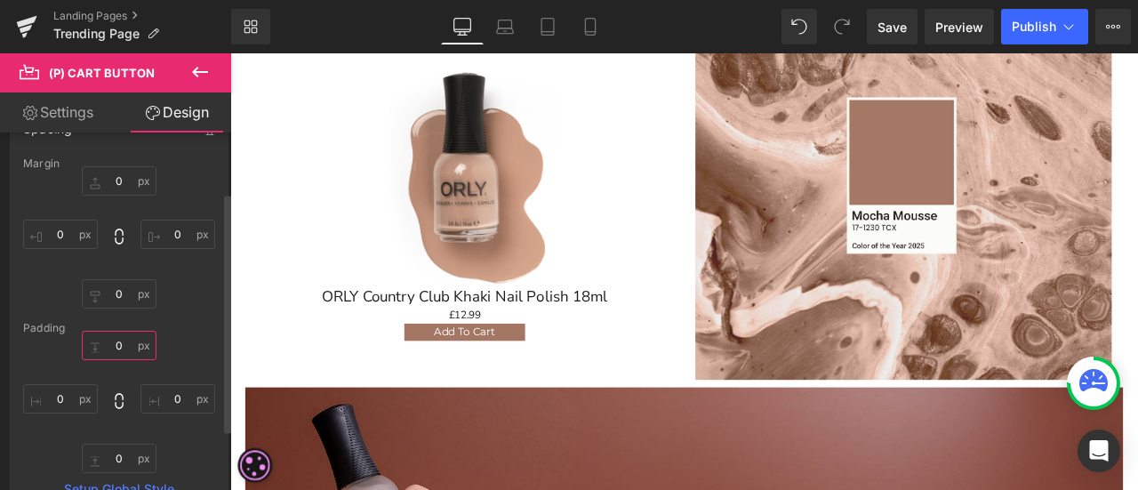
click at [126, 341] on input "0" at bounding box center [119, 345] width 75 height 29
type input "2"
click at [116, 191] on input "0" at bounding box center [119, 180] width 75 height 29
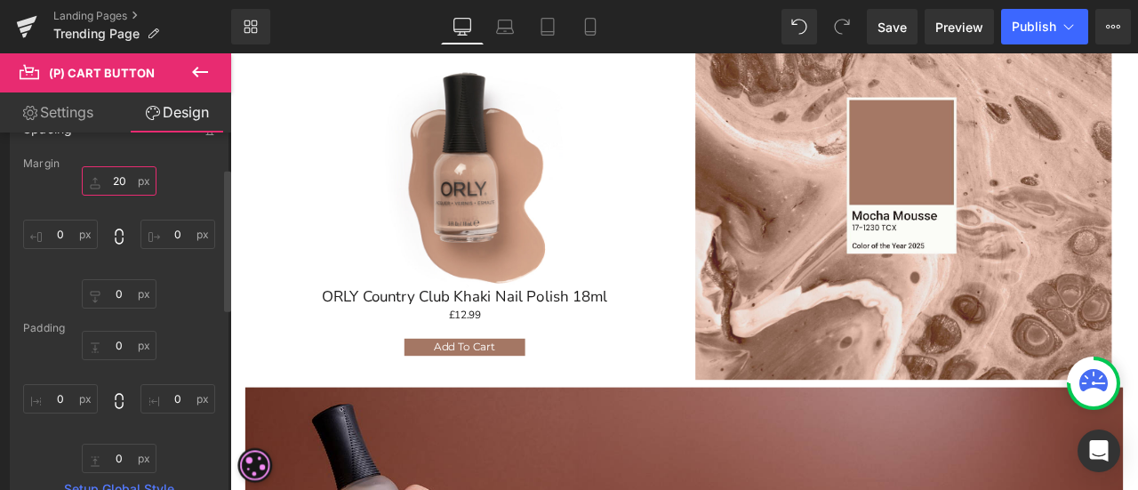
type input "2"
type input "15"
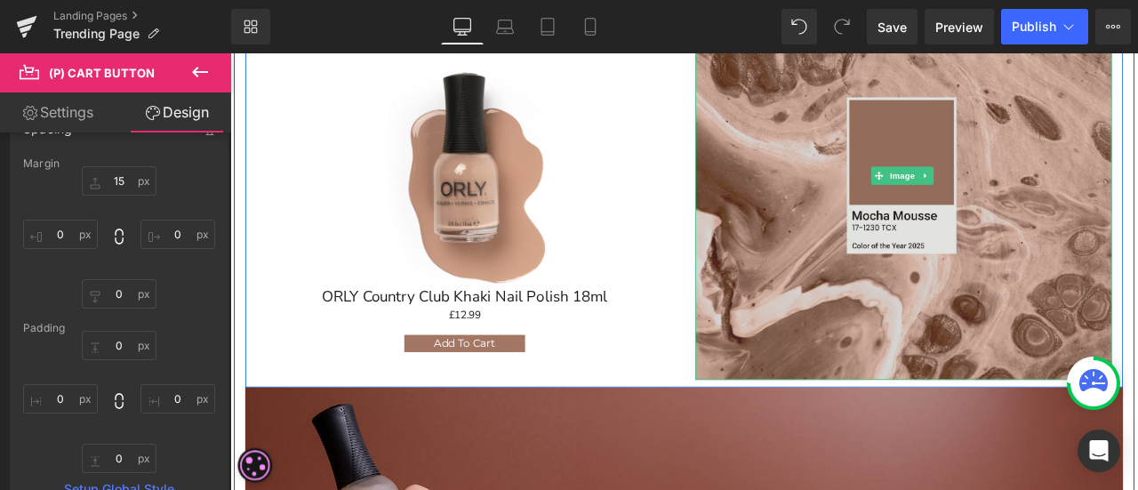
click at [951, 381] on img at bounding box center [1028, 198] width 493 height 484
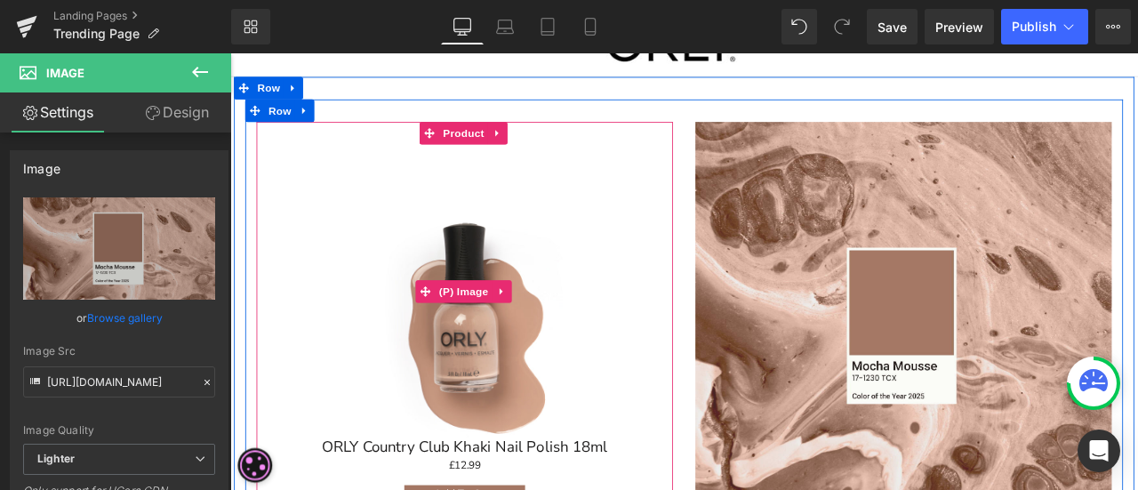
click at [593, 223] on img at bounding box center [507, 335] width 285 height 348
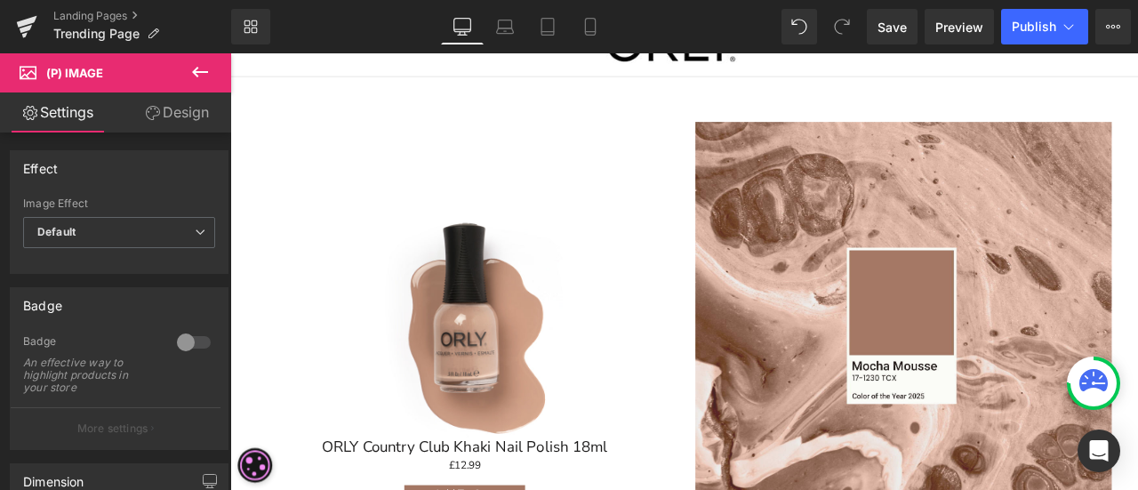
click at [150, 112] on icon at bounding box center [153, 113] width 14 height 14
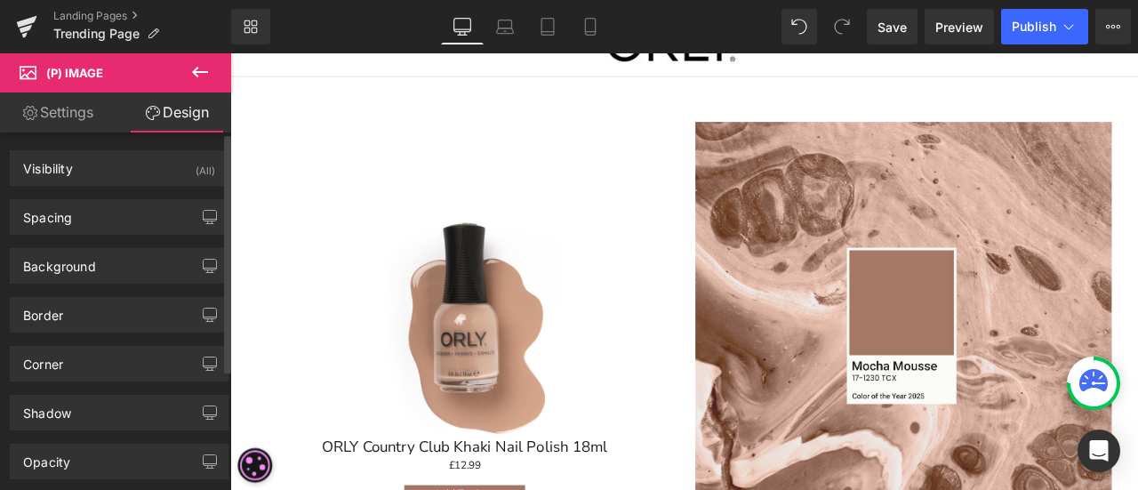
type input "0"
type input "70"
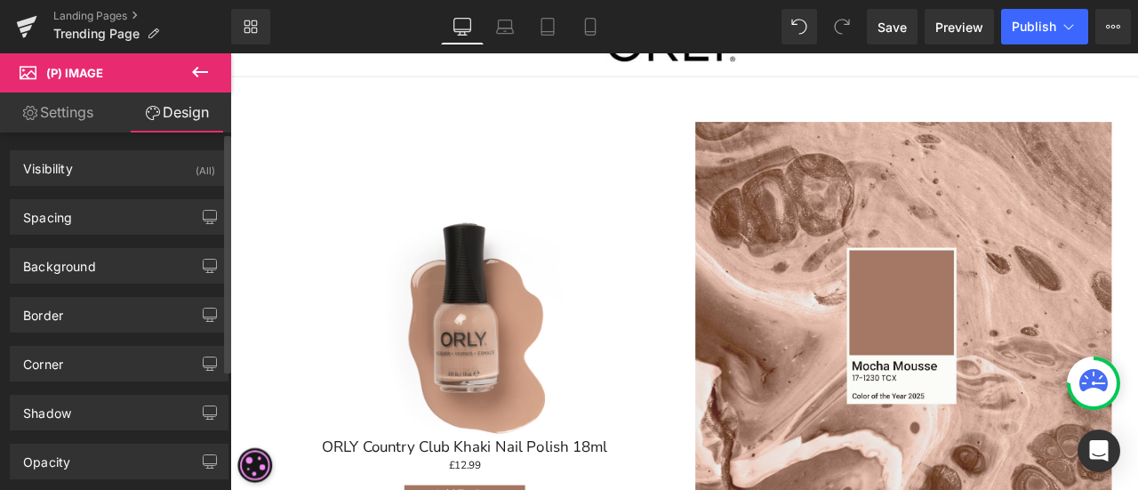
type input "0"
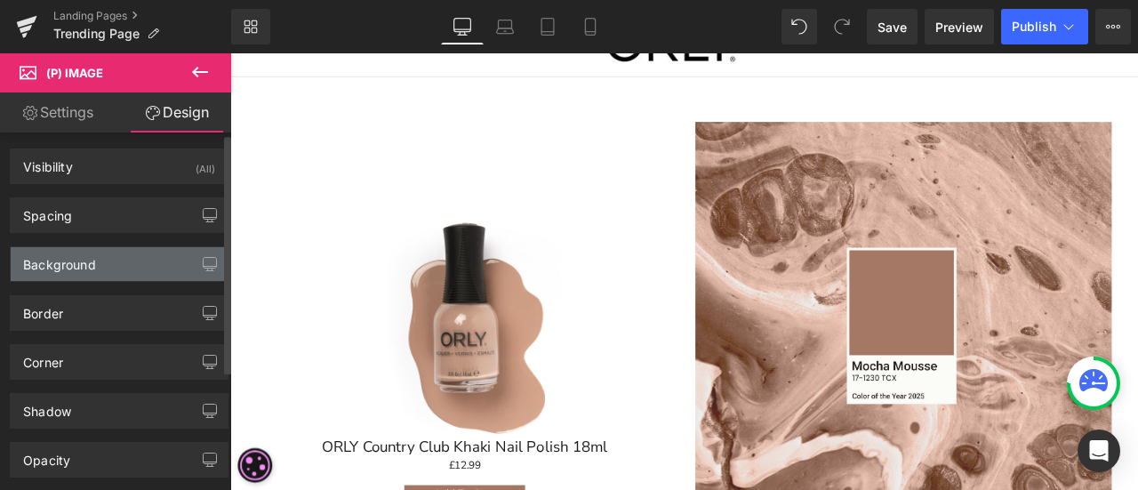
scroll to position [0, 0]
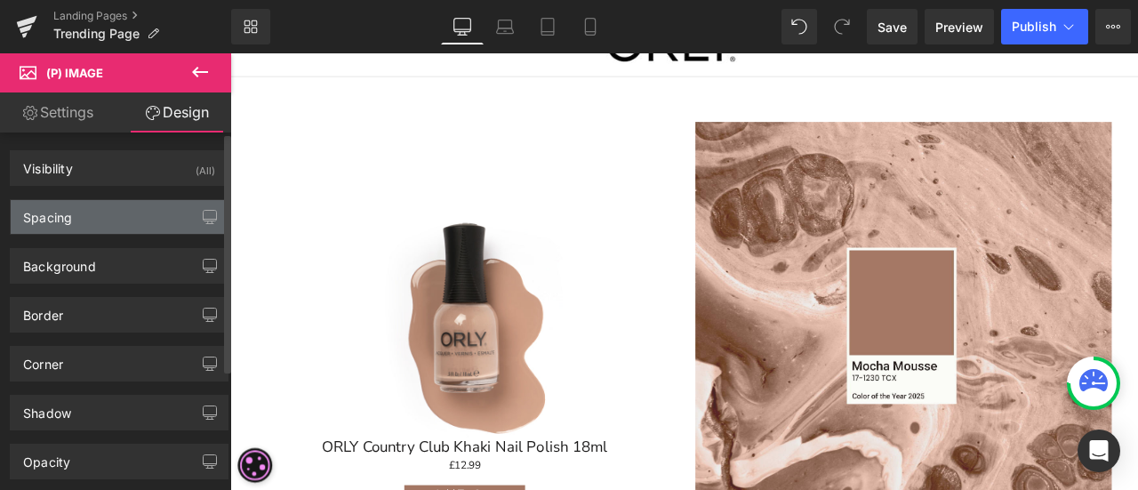
click at [128, 226] on div "Spacing" at bounding box center [119, 217] width 217 height 34
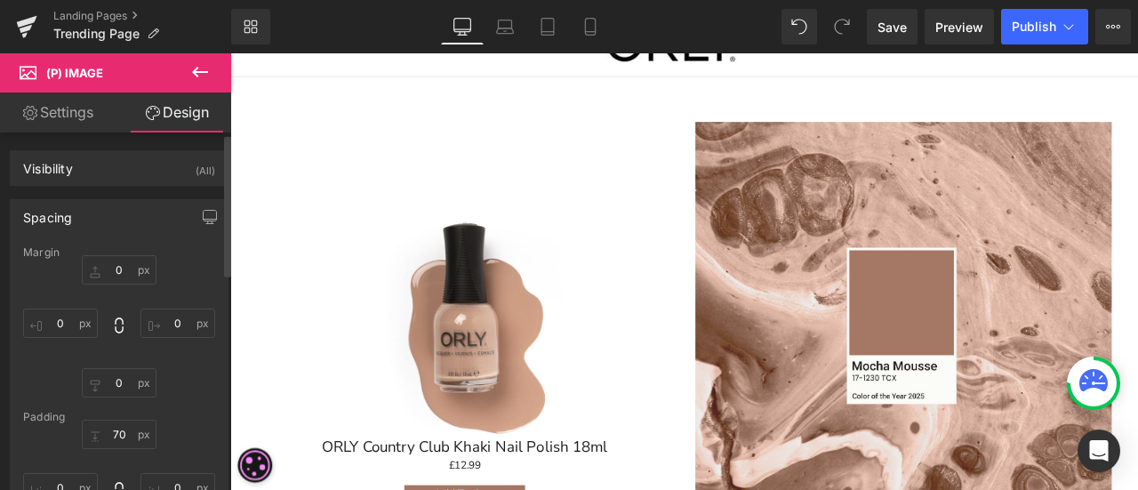
scroll to position [89, 0]
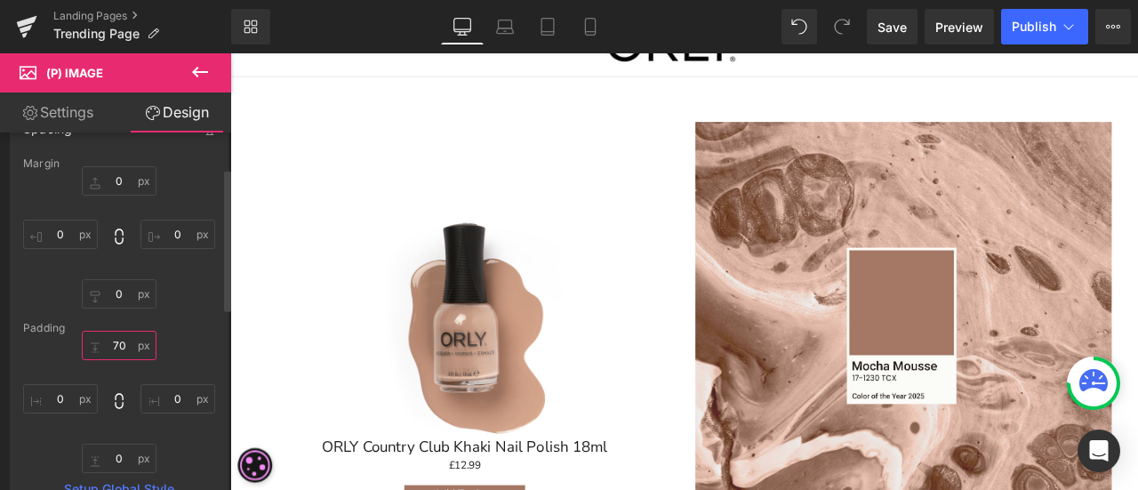
click at [124, 349] on input "70" at bounding box center [119, 345] width 75 height 29
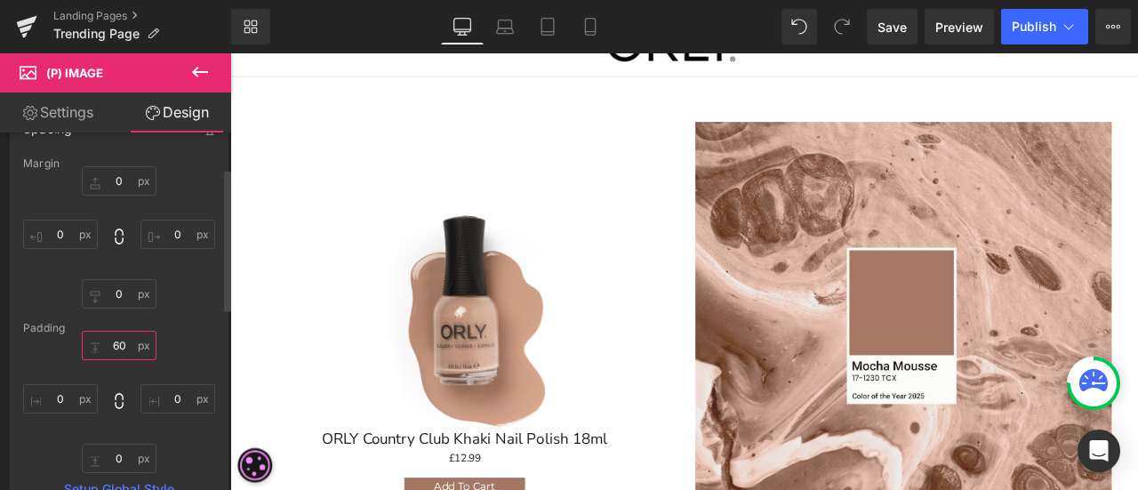
type input "6"
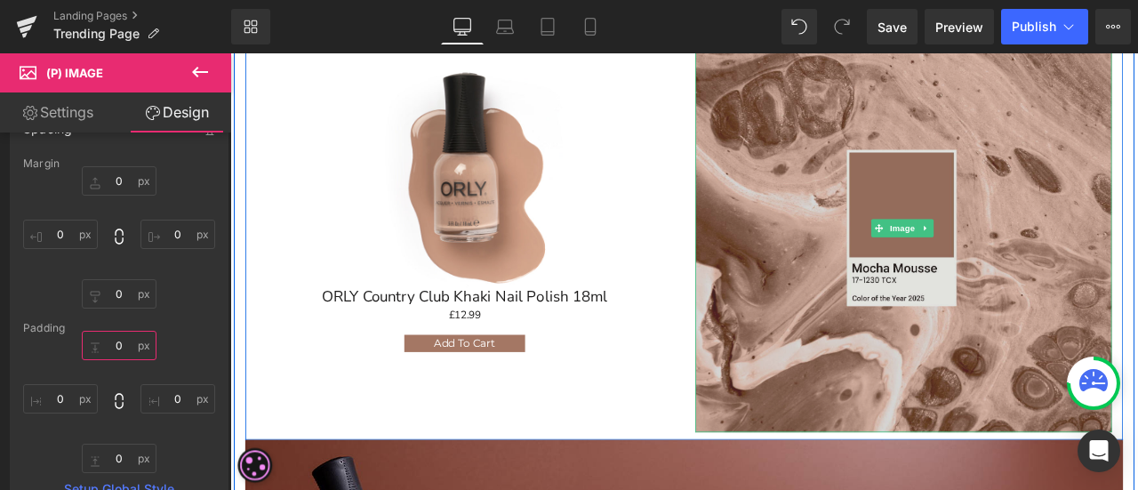
scroll to position [178, 0]
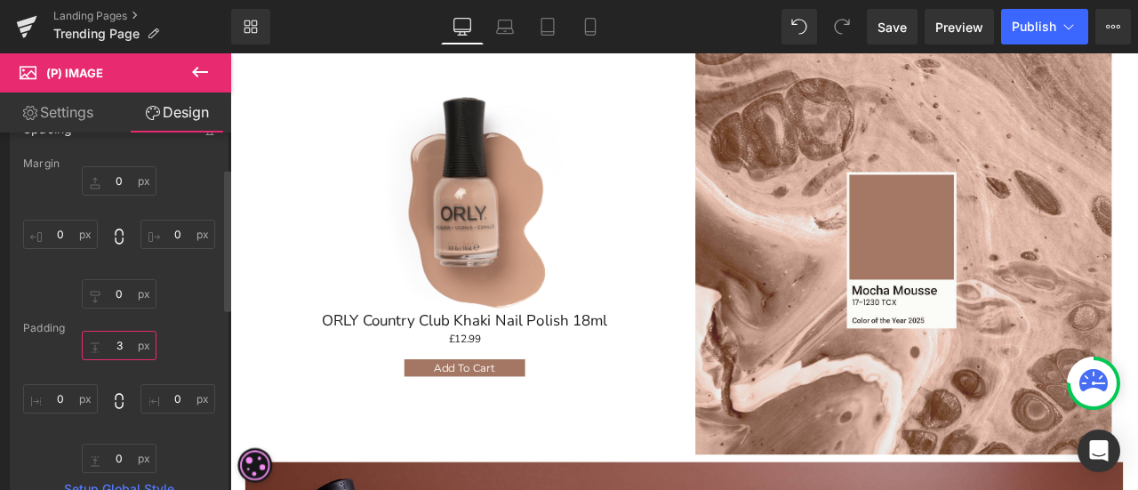
type input "30"
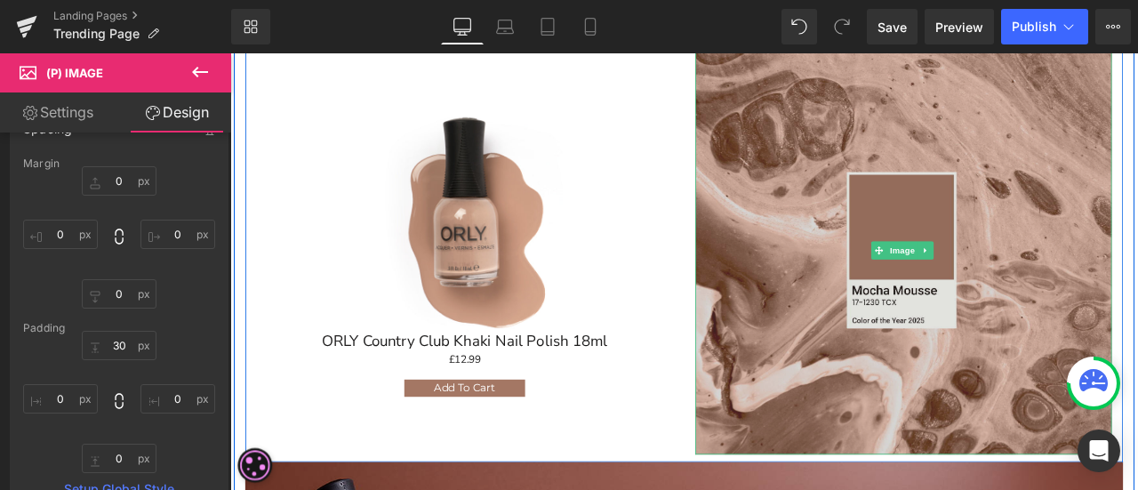
click at [792, 285] on img at bounding box center [1028, 287] width 493 height 484
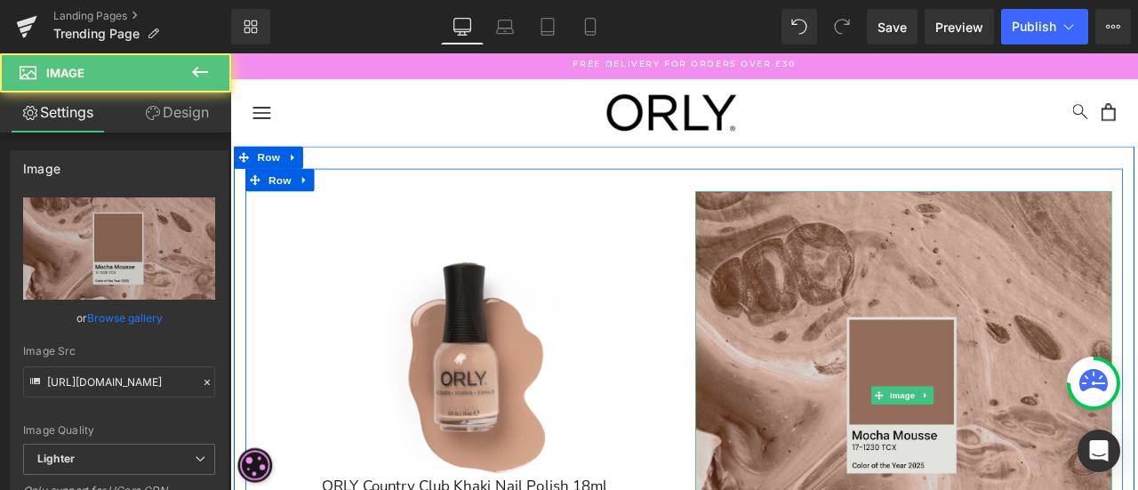
scroll to position [0, 0]
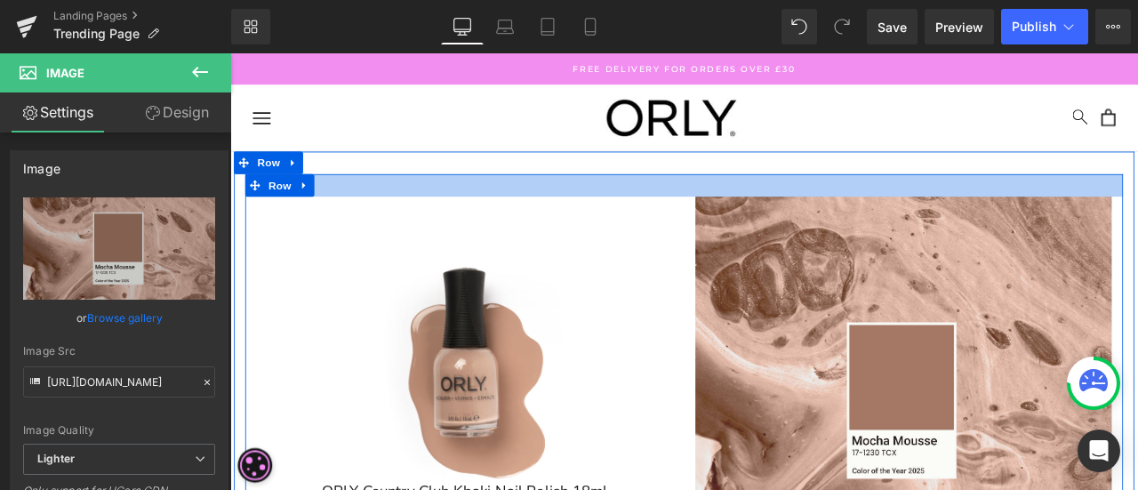
click at [1017, 207] on div at bounding box center [768, 210] width 1040 height 27
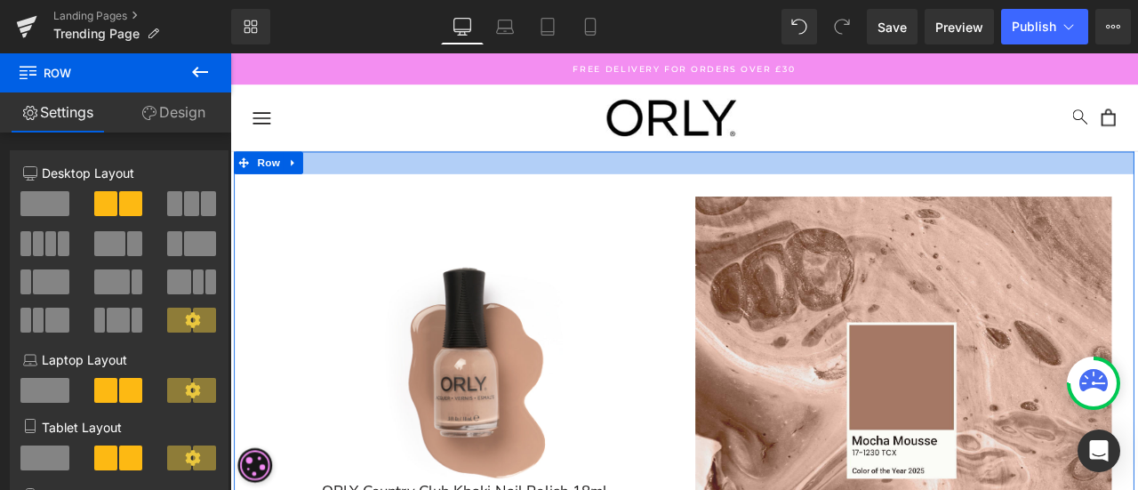
click at [369, 189] on div at bounding box center [768, 183] width 1067 height 27
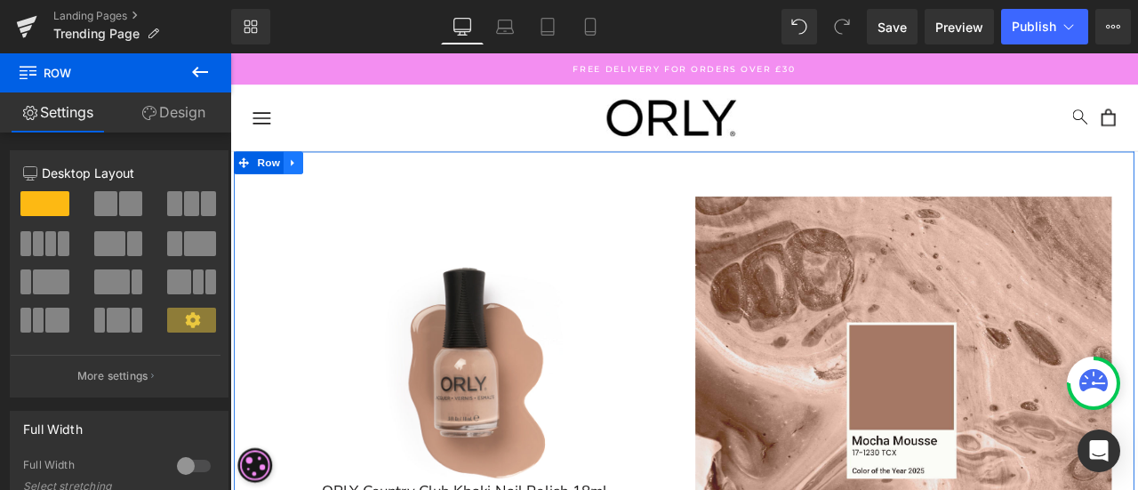
click at [293, 186] on link at bounding box center [304, 183] width 23 height 27
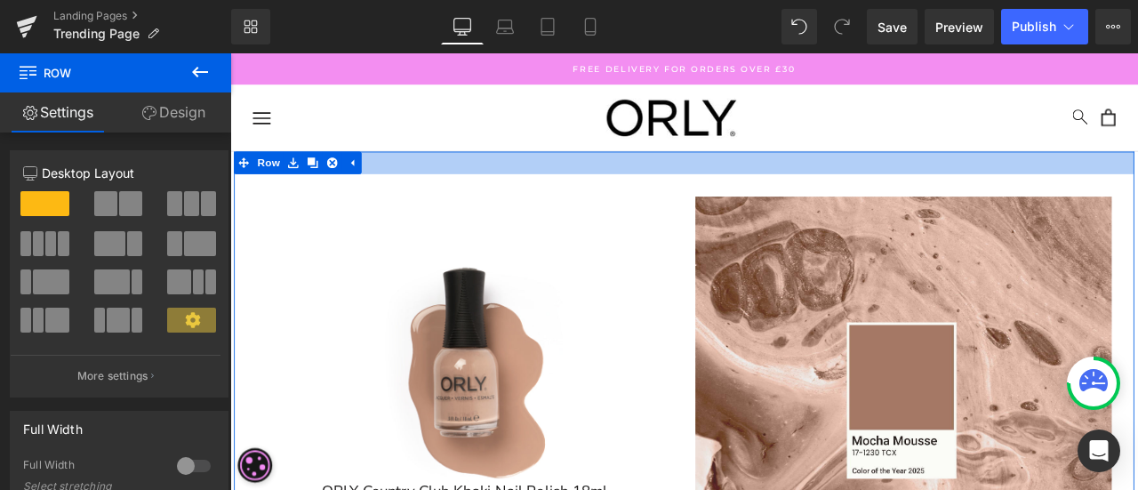
click at [407, 186] on div at bounding box center [768, 183] width 1067 height 27
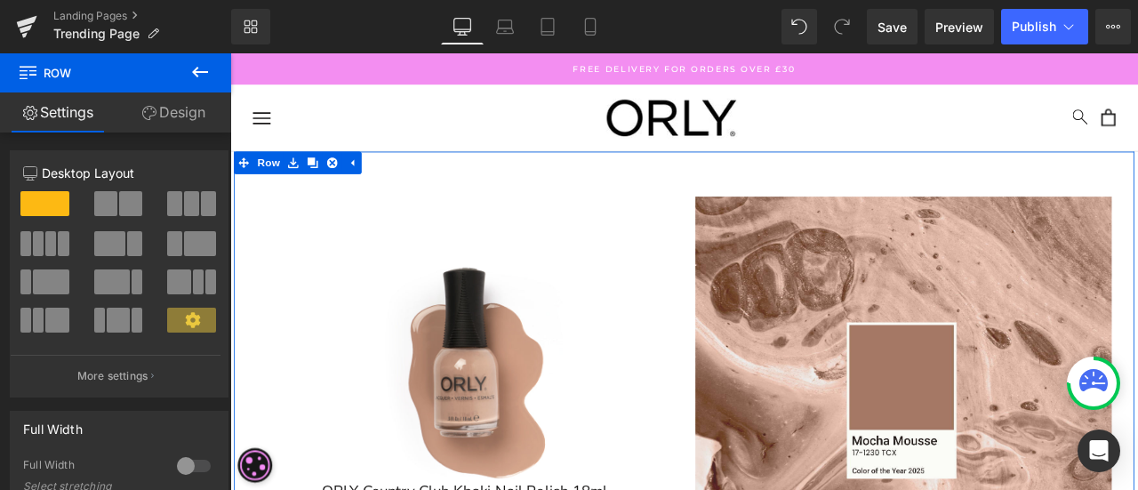
click at [409, 260] on img at bounding box center [507, 406] width 285 height 312
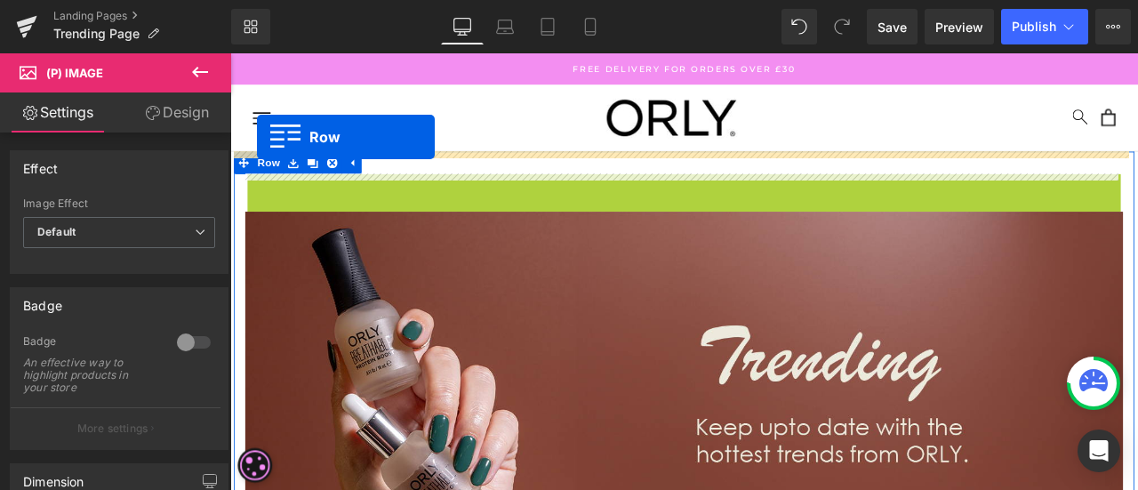
drag, startPoint x: 257, startPoint y: 212, endPoint x: 262, endPoint y: 152, distance: 59.8
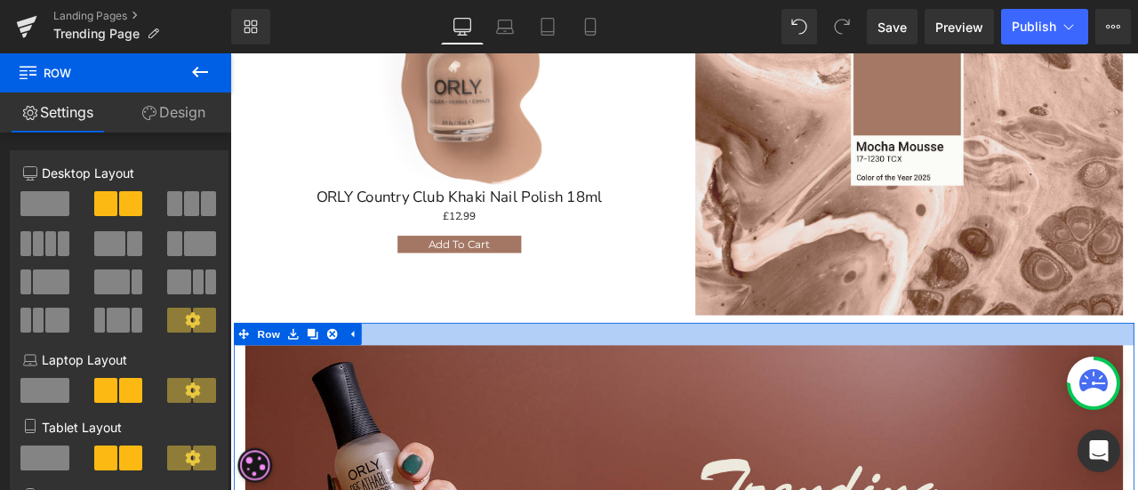
scroll to position [356, 0]
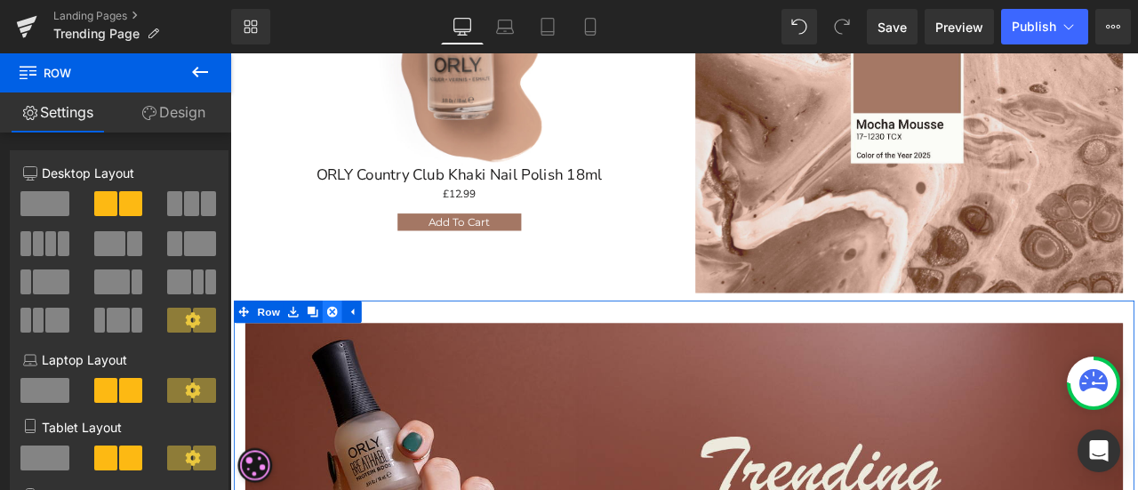
click at [355, 352] on link at bounding box center [351, 360] width 23 height 27
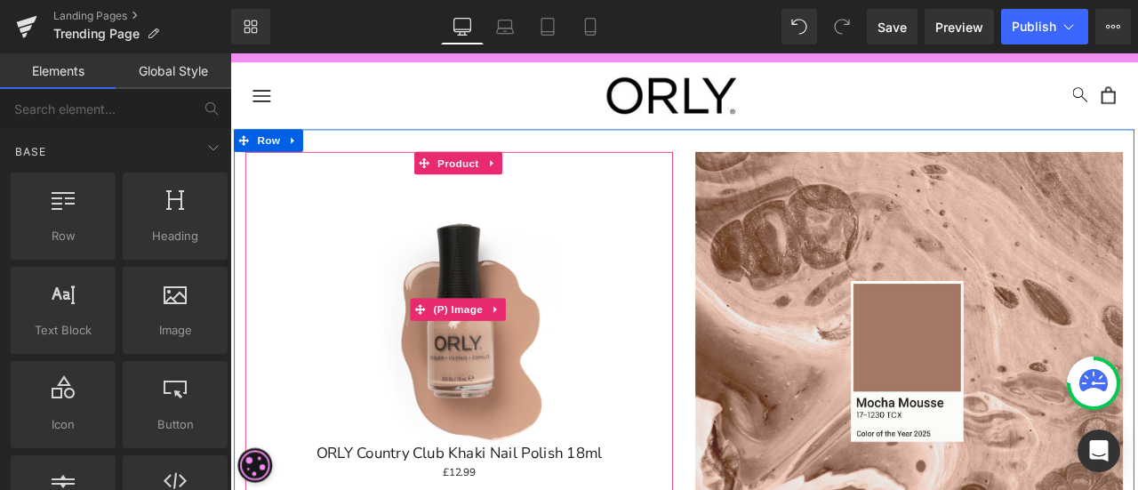
scroll to position [0, 0]
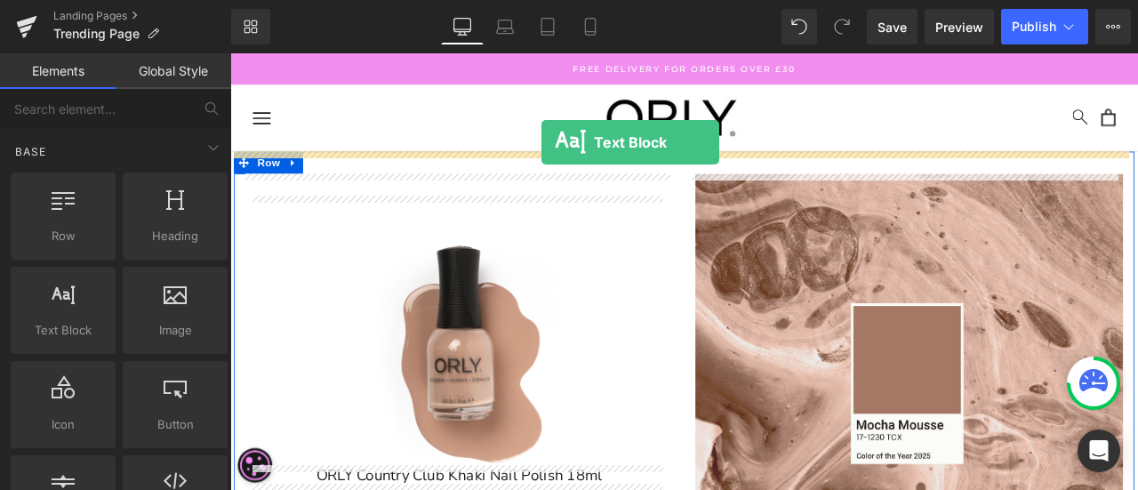
drag, startPoint x: 287, startPoint y: 370, endPoint x: 599, endPoint y: 159, distance: 376.6
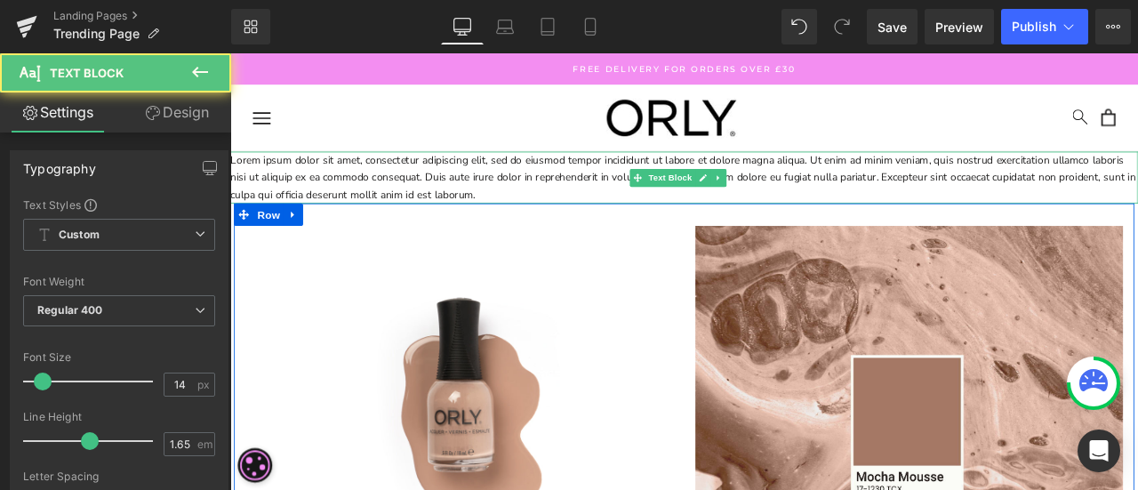
click at [942, 181] on p "Lorem ipsum dolor sit amet, consectetur adipiscing elit, sed do eiusmod tempor …" at bounding box center [768, 200] width 1076 height 61
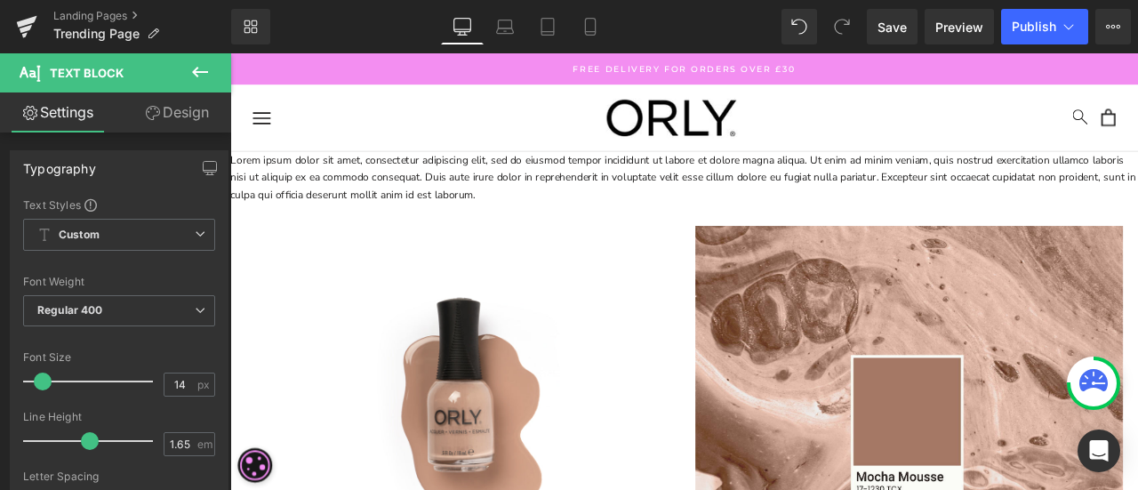
click at [300, 186] on p "Lorem ipsum dolor sit amet, consectetur adipiscing elit, sed do eiusmod tempor …" at bounding box center [768, 200] width 1076 height 61
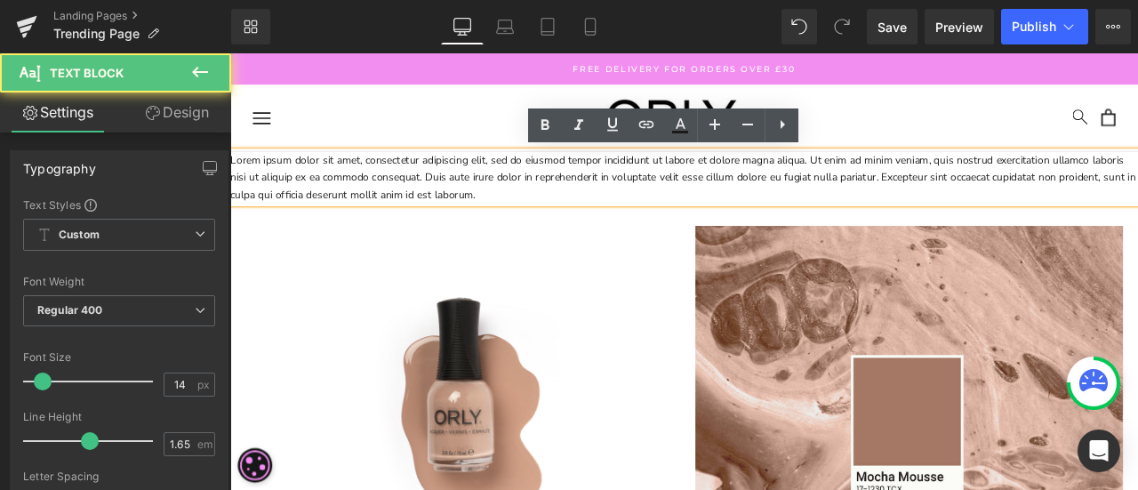
click at [236, 185] on p "Lorem ipsum dolor sit amet, consectetur adipiscing elit, sed do eiusmod tempor …" at bounding box center [768, 200] width 1076 height 61
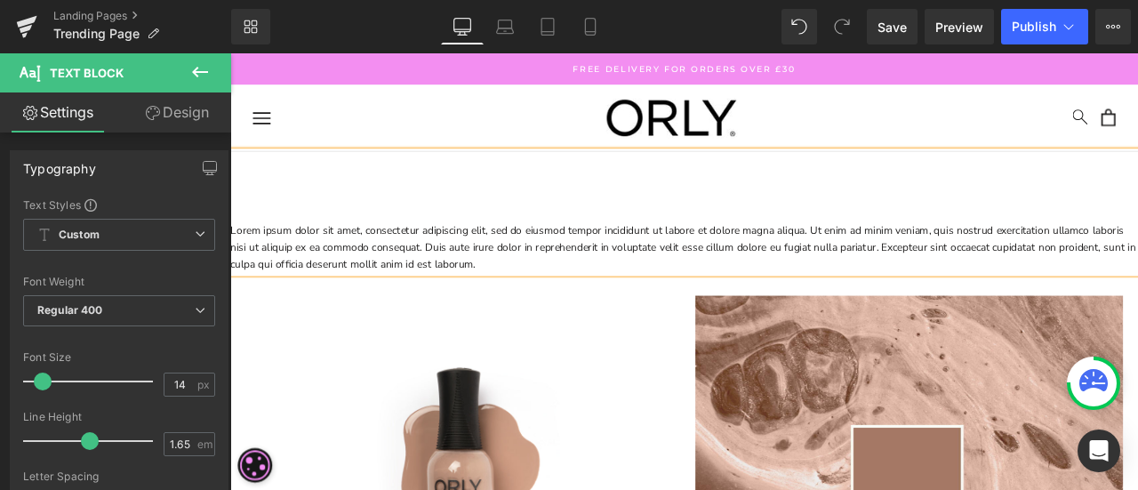
click at [315, 231] on p at bounding box center [768, 241] width 1076 height 20
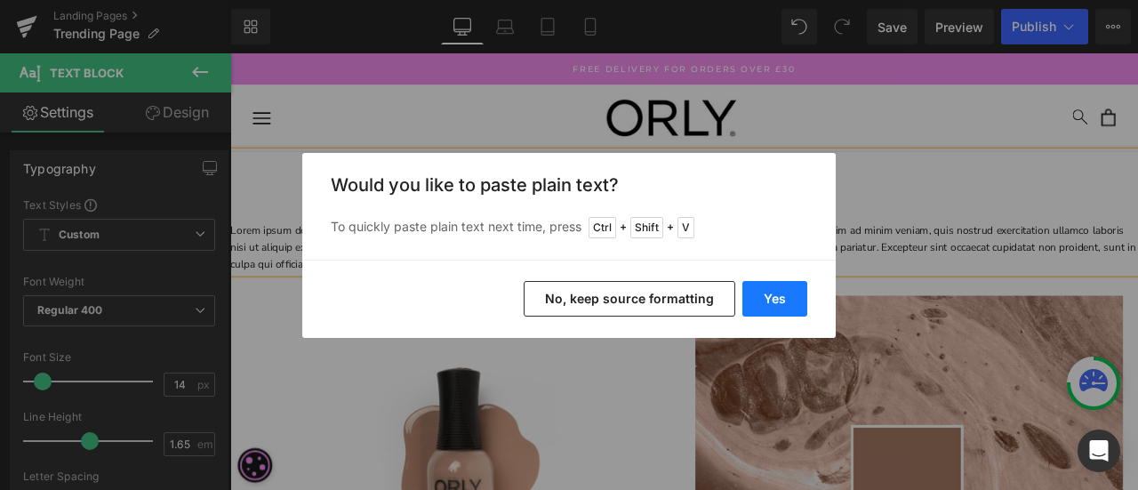
click at [787, 299] on button "Yes" at bounding box center [774, 299] width 65 height 36
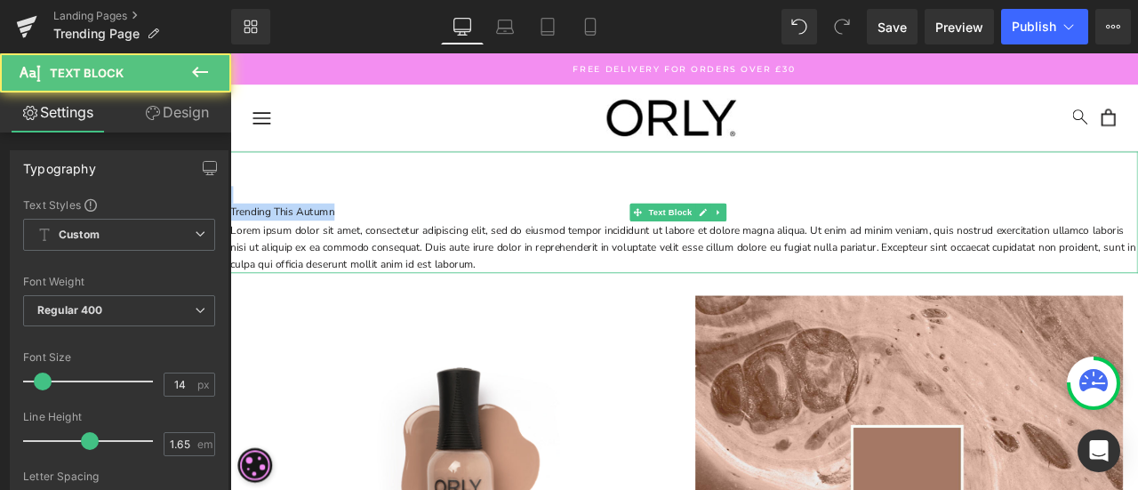
drag, startPoint x: 382, startPoint y: 237, endPoint x: 235, endPoint y: 229, distance: 147.8
click at [235, 229] on div "Trending This Autumn Lorem ipsum dolor sit amet, consectetur adipiscing elit, s…" at bounding box center [768, 242] width 1076 height 144
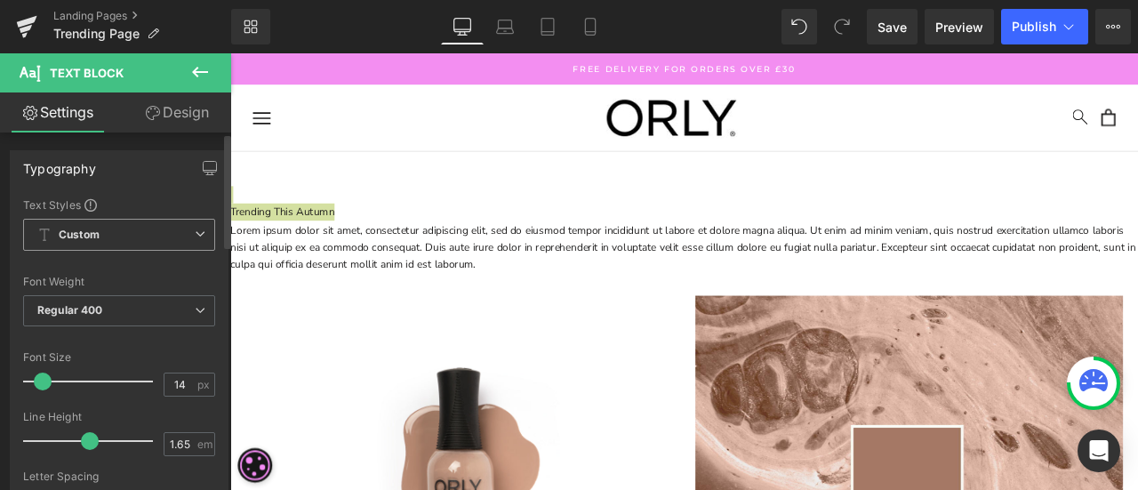
click at [157, 241] on span "Custom Setup Global Style" at bounding box center [119, 235] width 192 height 32
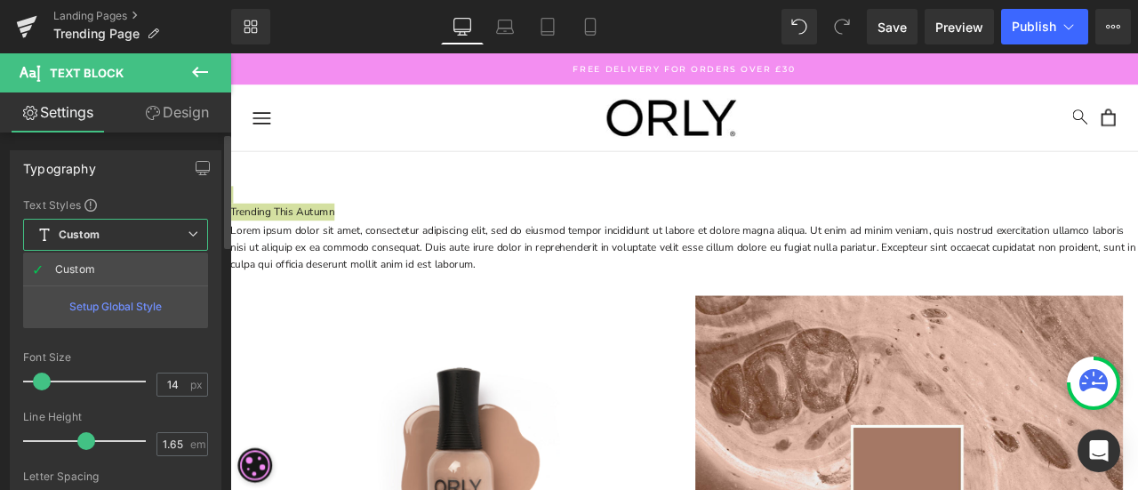
click at [157, 241] on span "Custom Setup Global Style" at bounding box center [115, 235] width 185 height 32
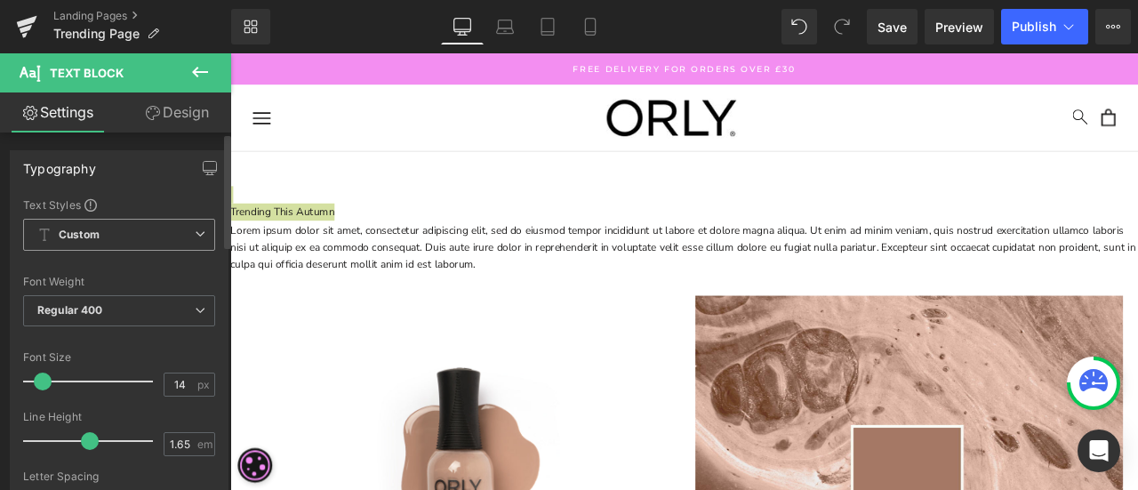
click at [117, 232] on span "Custom Setup Global Style" at bounding box center [119, 235] width 192 height 32
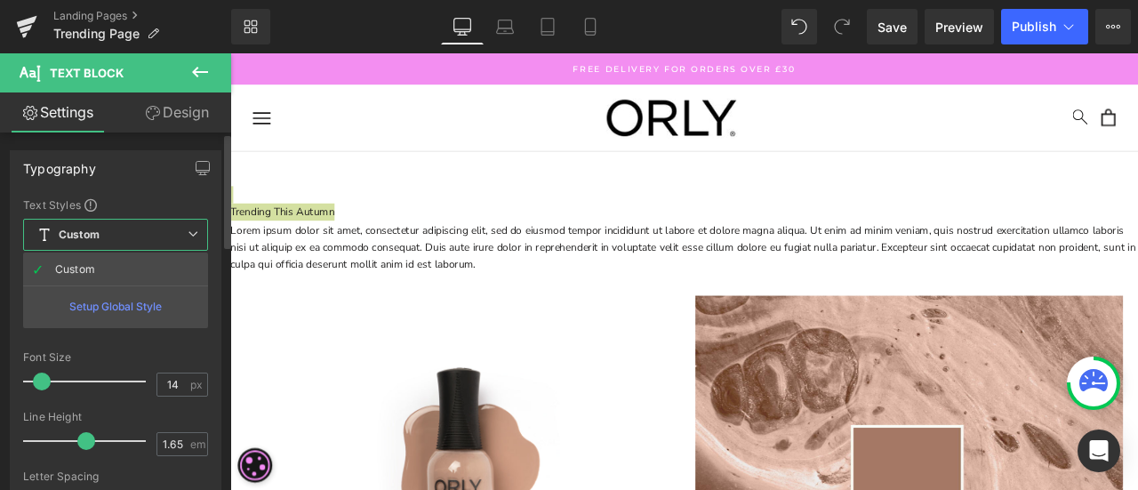
click at [117, 231] on span "Custom Setup Global Style" at bounding box center [115, 235] width 185 height 32
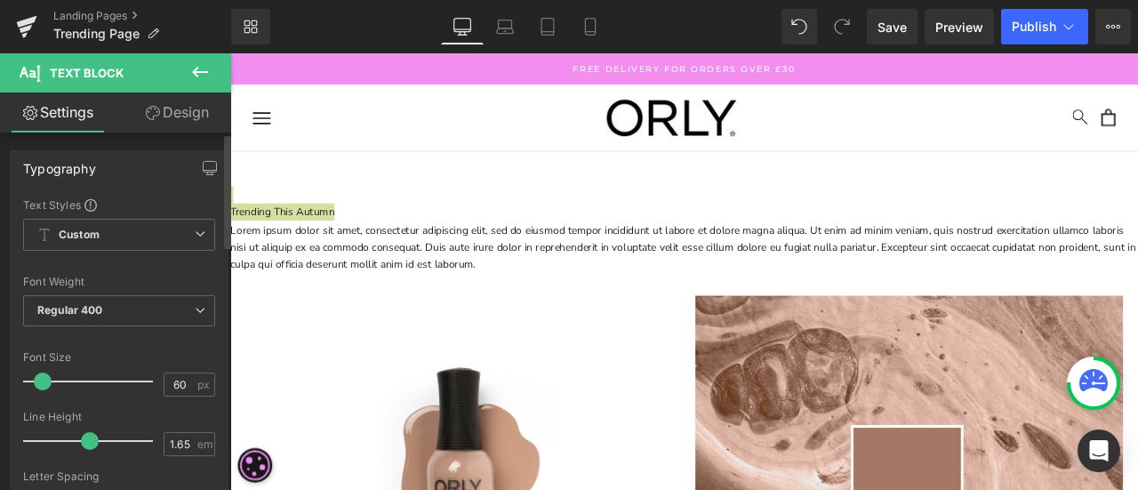
click at [97, 377] on div at bounding box center [92, 382] width 121 height 36
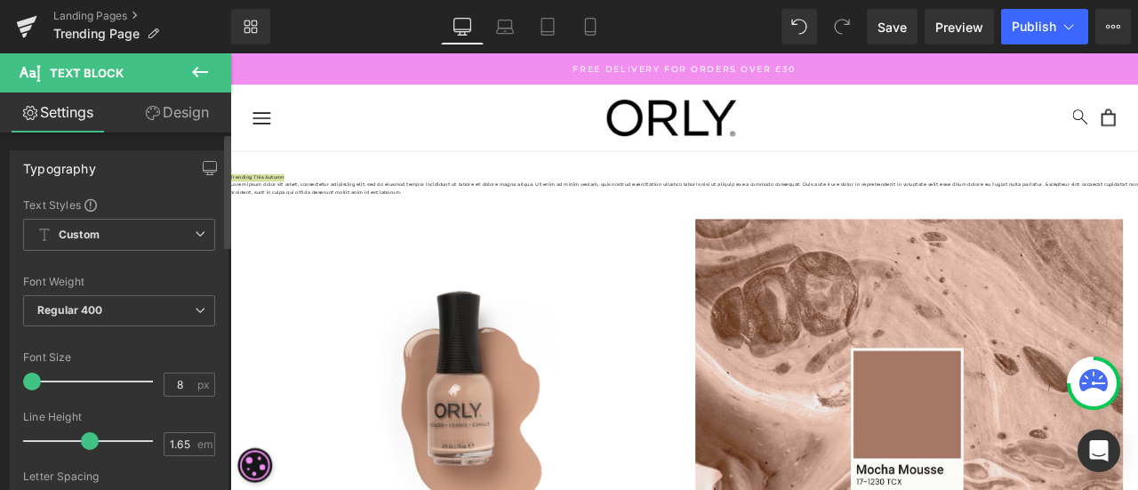
type input "10"
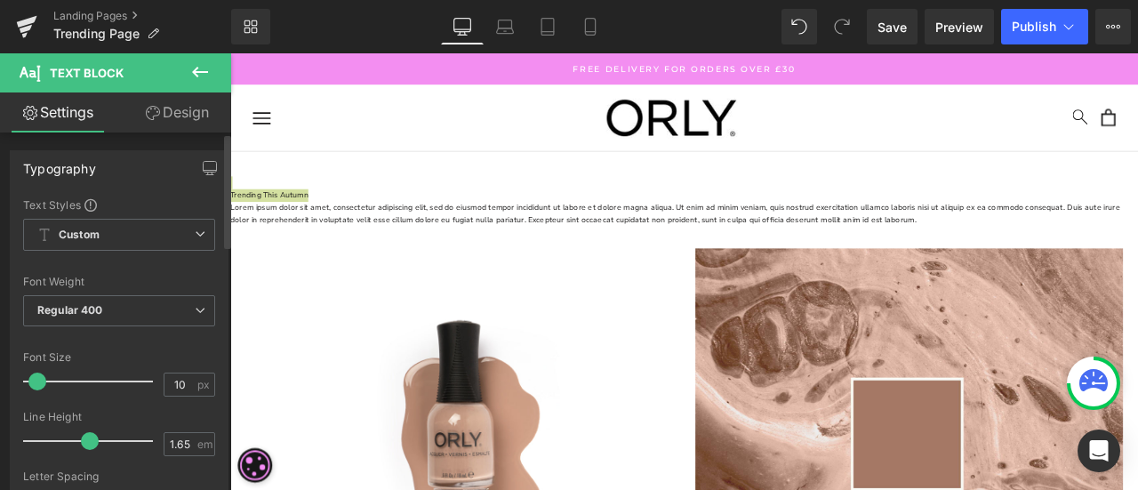
drag, startPoint x: 95, startPoint y: 381, endPoint x: 35, endPoint y: 383, distance: 60.5
click at [35, 383] on span at bounding box center [37, 382] width 18 height 18
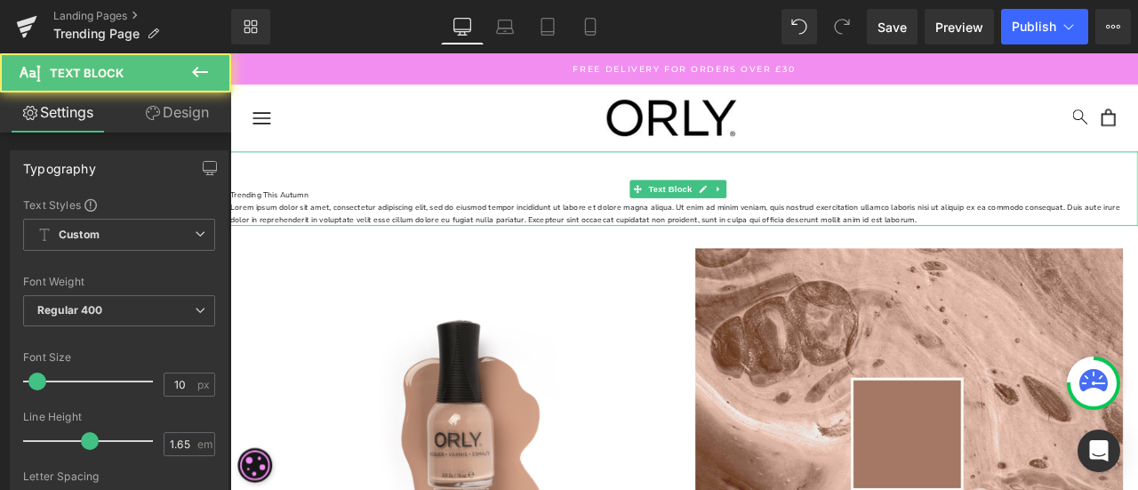
click at [948, 185] on p at bounding box center [768, 192] width 1076 height 15
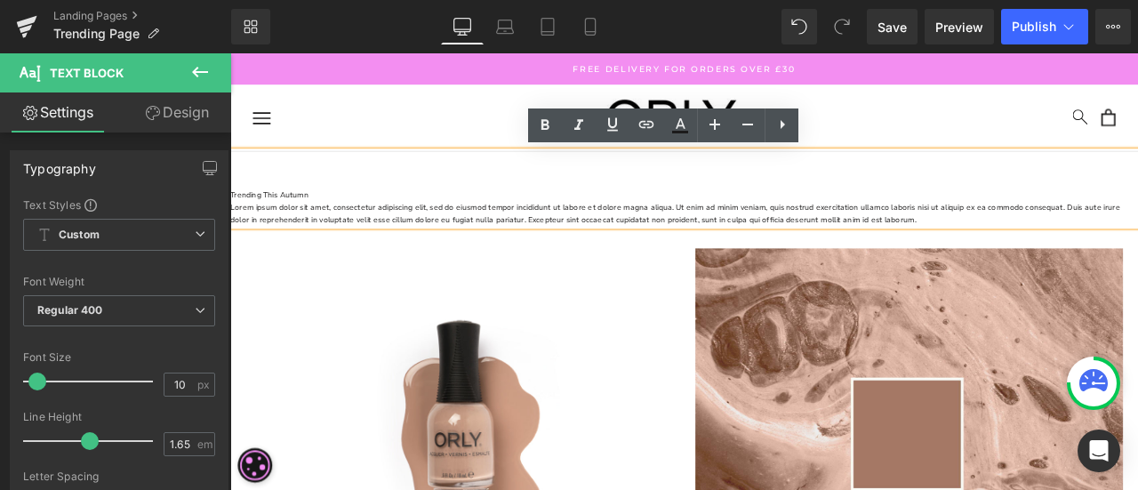
click at [1137, 185] on p at bounding box center [768, 192] width 1076 height 15
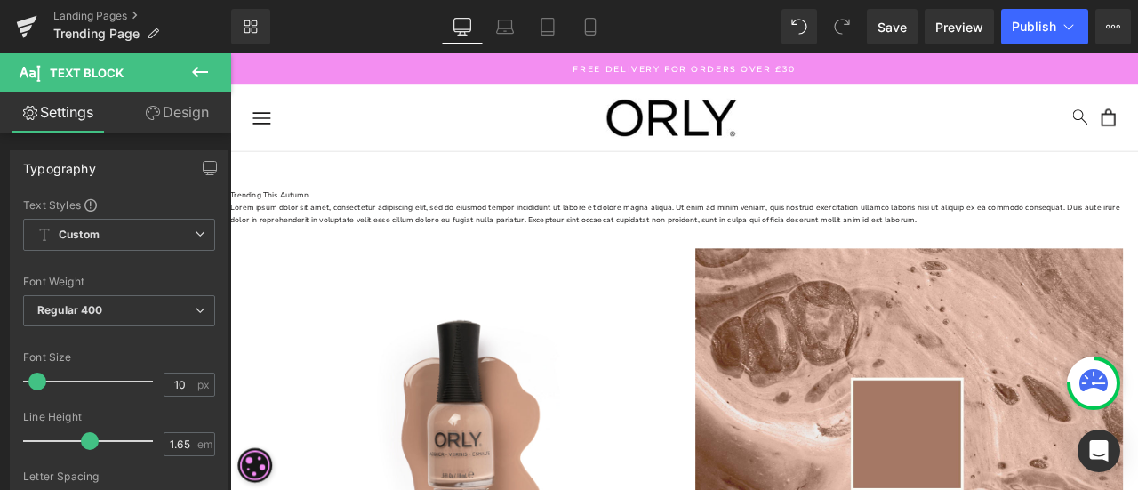
click at [207, 69] on icon at bounding box center [199, 71] width 21 height 21
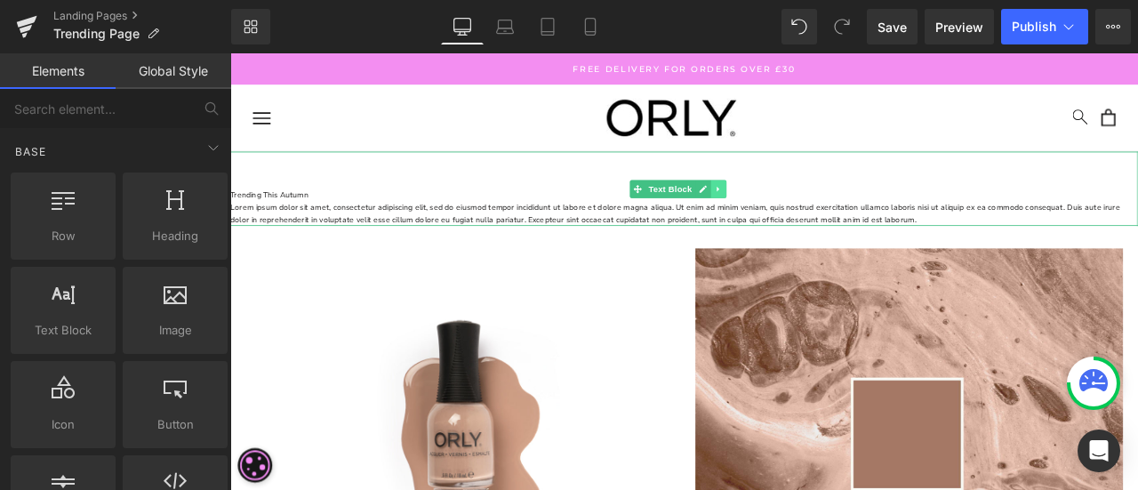
click at [809, 213] on icon at bounding box center [808, 214] width 3 height 6
click at [824, 210] on link at bounding box center [818, 214] width 19 height 21
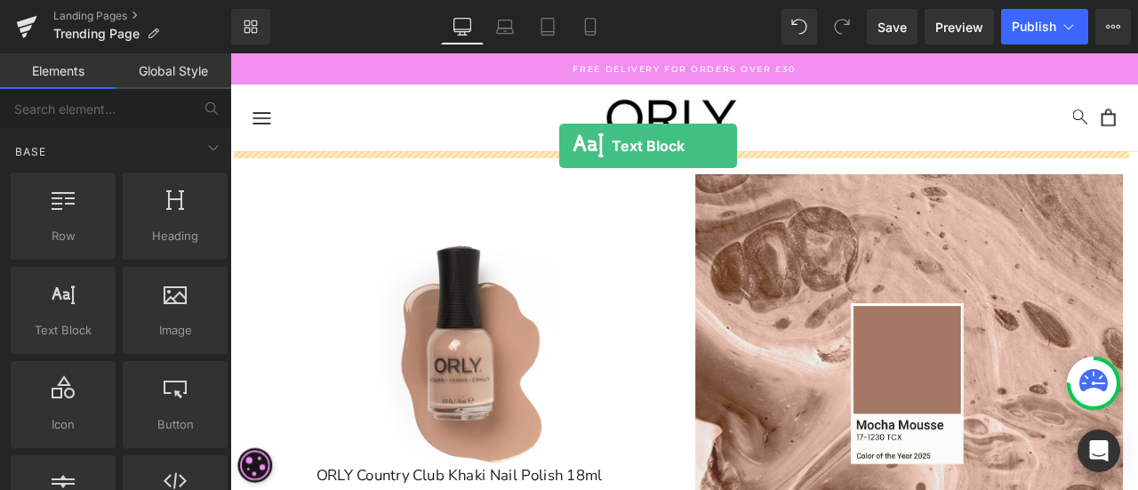
drag, startPoint x: 284, startPoint y: 373, endPoint x: 620, endPoint y: 163, distance: 396.2
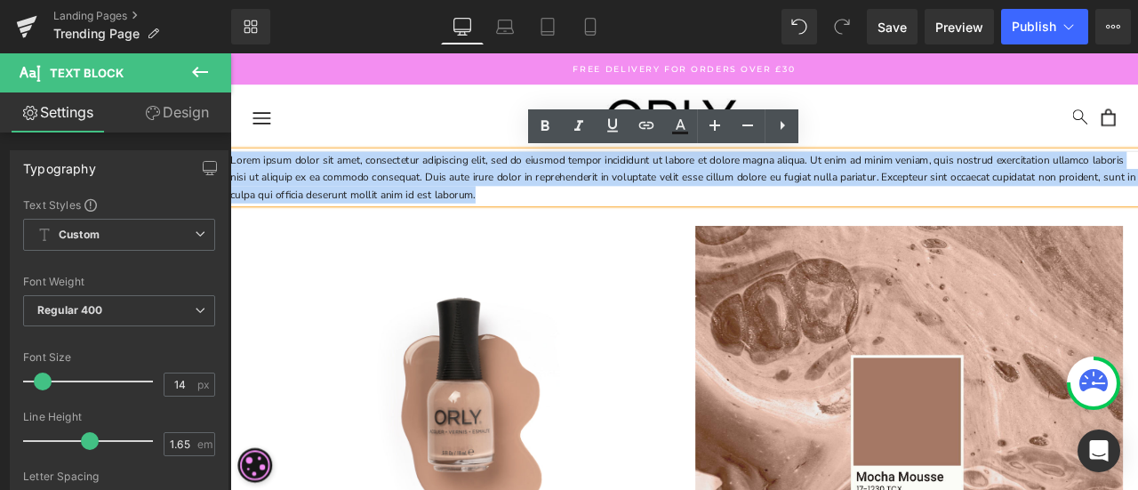
drag, startPoint x: 648, startPoint y: 221, endPoint x: 135, endPoint y: 98, distance: 527.5
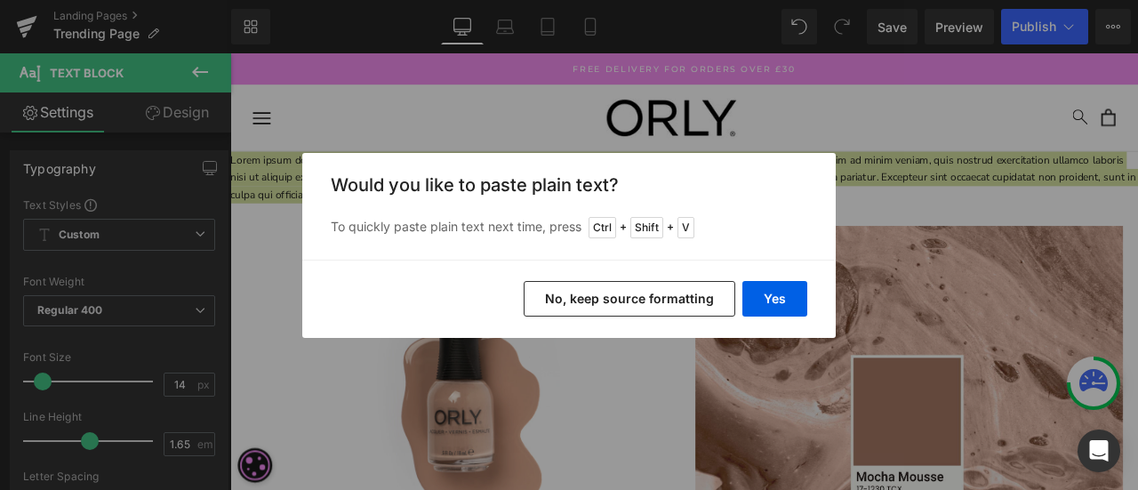
click at [708, 300] on button "No, keep source formatting" at bounding box center [630, 299] width 212 height 36
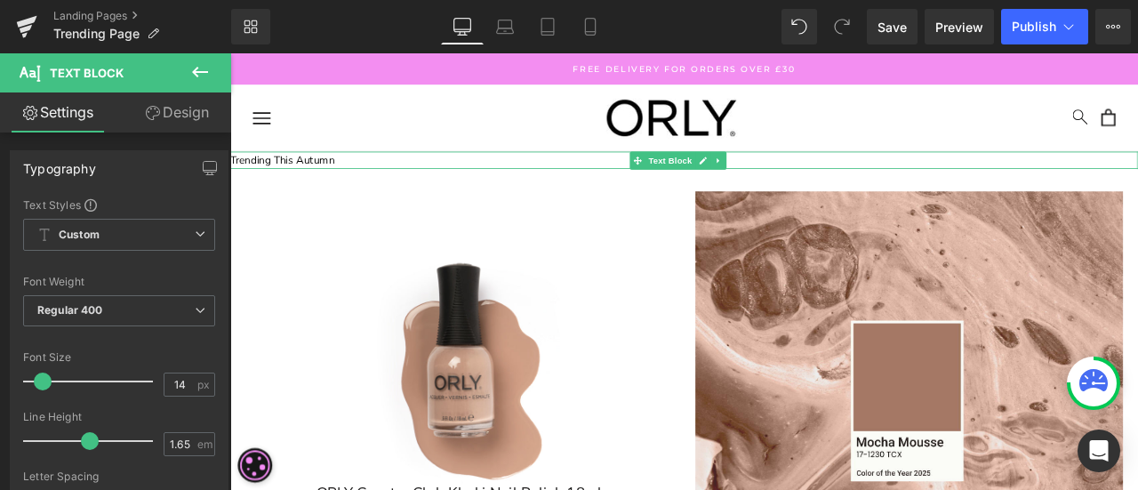
click at [393, 174] on p "Trending This Autumn" at bounding box center [768, 180] width 1076 height 20
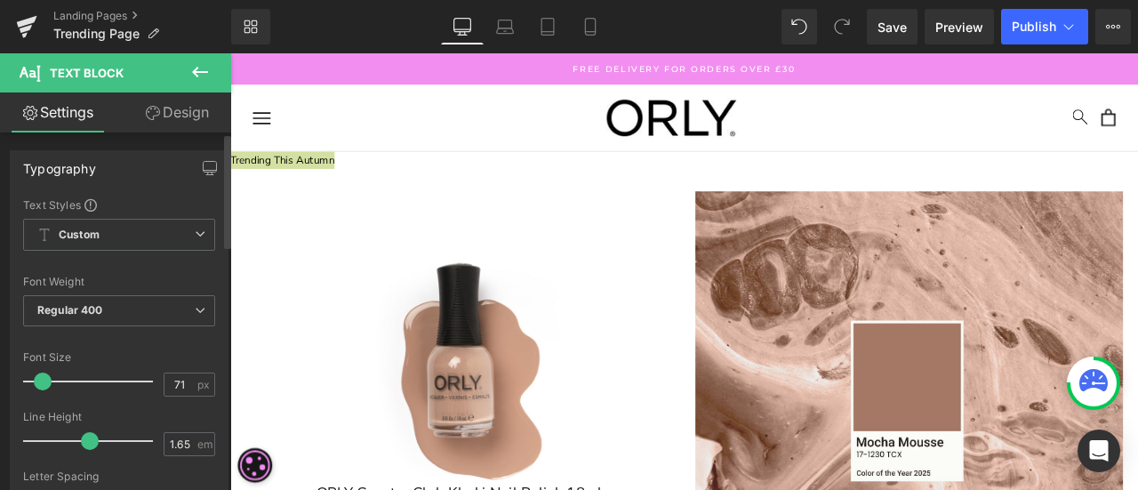
click at [111, 376] on div at bounding box center [92, 382] width 121 height 36
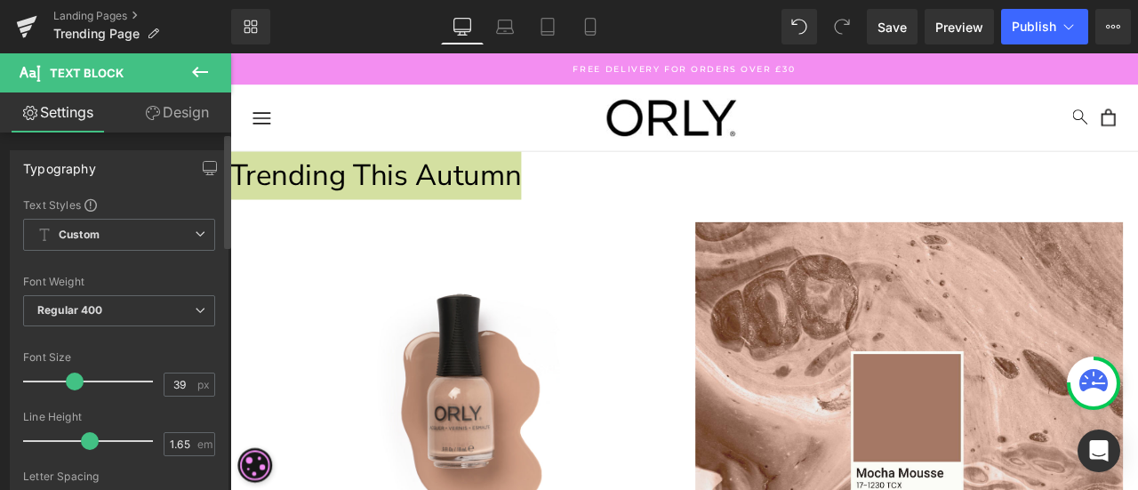
drag, startPoint x: 104, startPoint y: 381, endPoint x: 68, endPoint y: 391, distance: 37.7
click at [68, 391] on div at bounding box center [92, 382] width 121 height 36
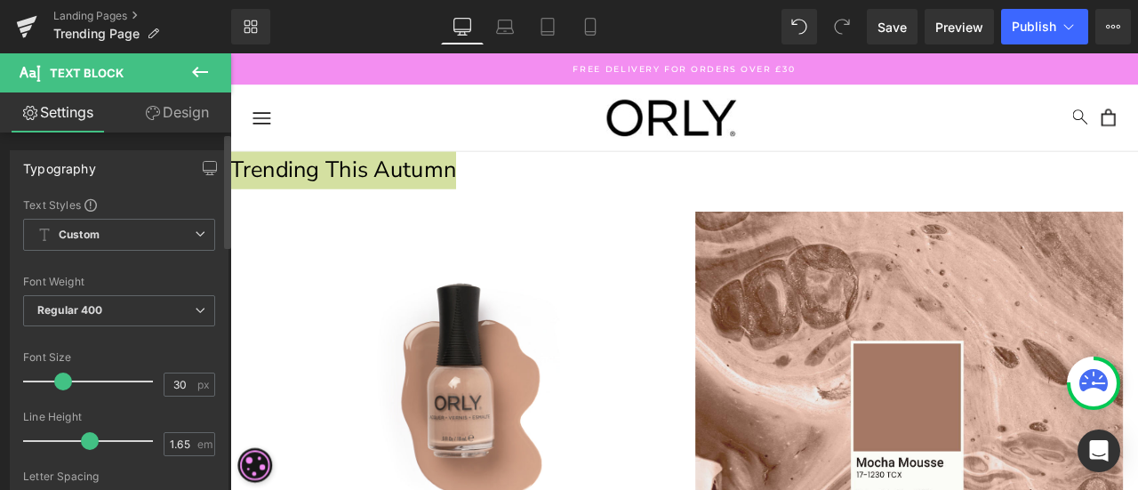
drag, startPoint x: 69, startPoint y: 376, endPoint x: 58, endPoint y: 380, distance: 12.1
click at [58, 380] on span at bounding box center [63, 382] width 18 height 18
type input "29"
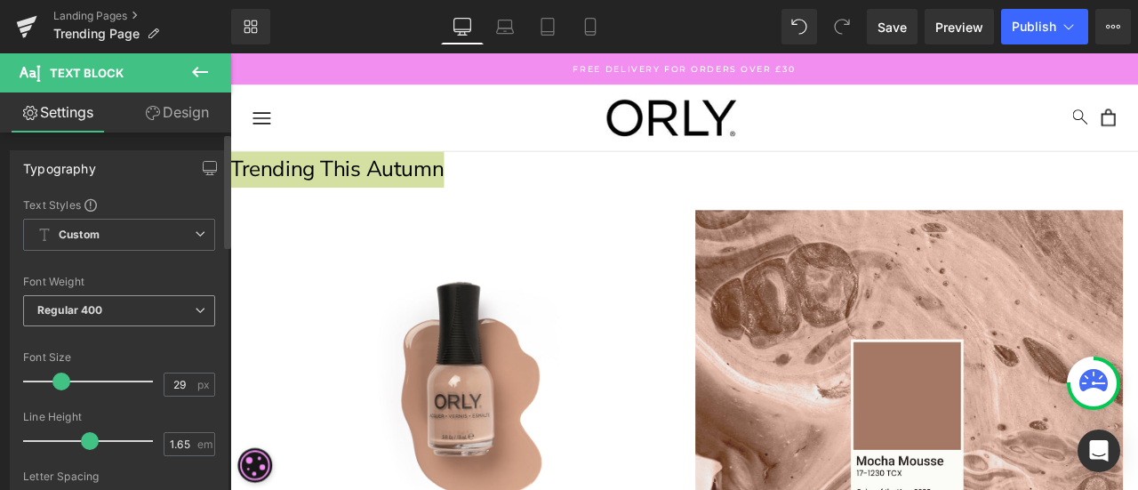
click at [122, 309] on span "Regular 400" at bounding box center [119, 310] width 192 height 31
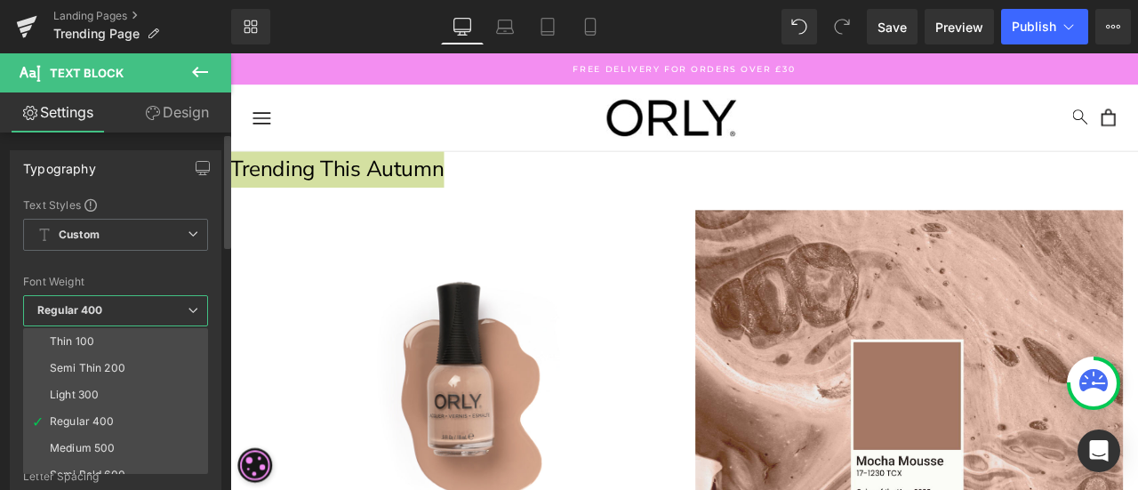
click at [122, 309] on span "Regular 400" at bounding box center [115, 310] width 185 height 31
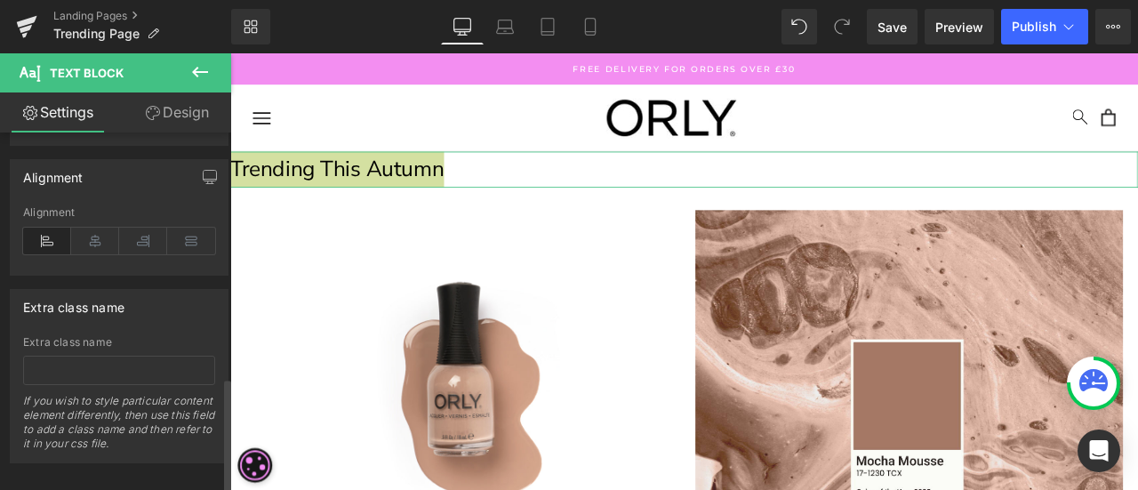
scroll to position [761, 0]
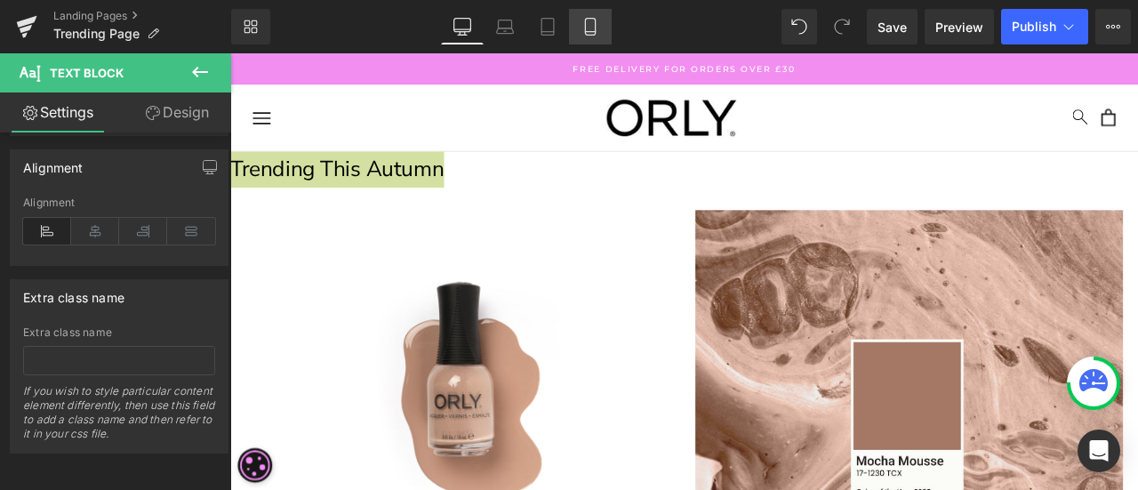
click at [584, 20] on icon at bounding box center [591, 27] width 18 height 18
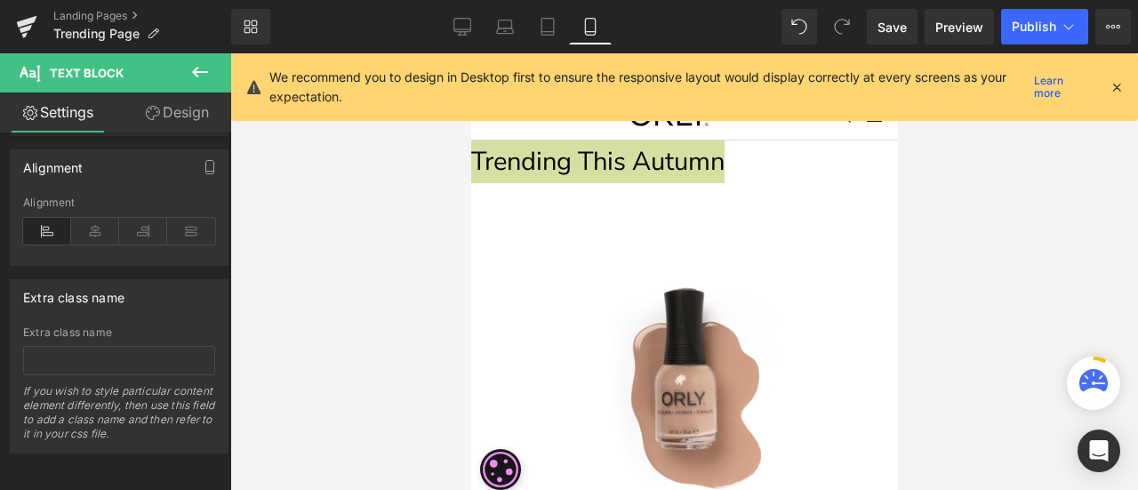
type input "100"
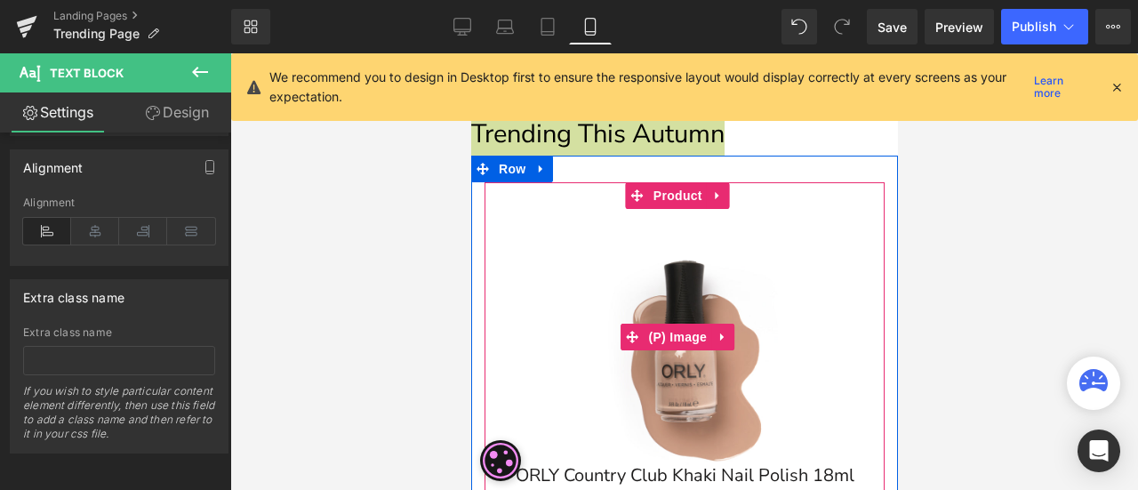
scroll to position [0, 0]
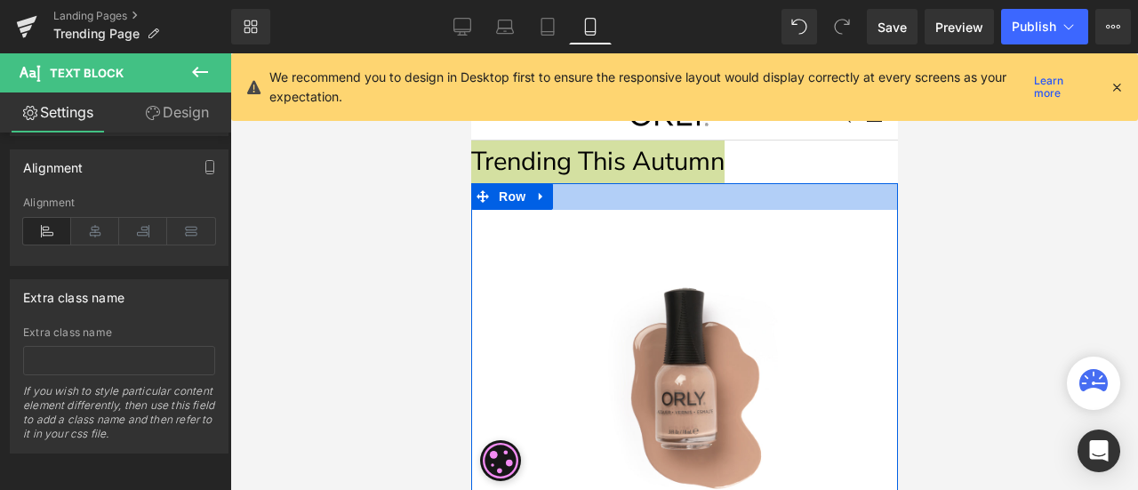
click at [857, 202] on div at bounding box center [683, 196] width 427 height 27
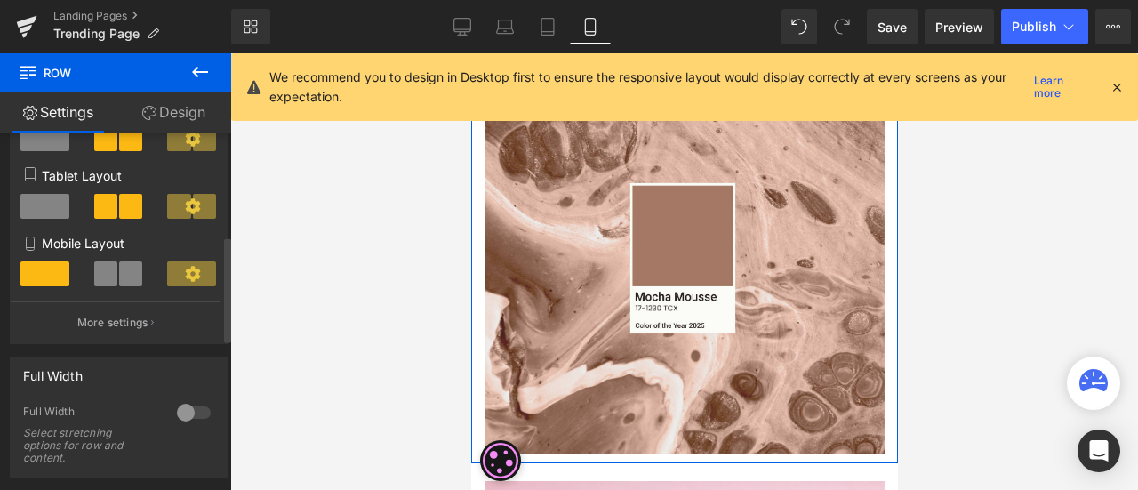
scroll to position [356, 0]
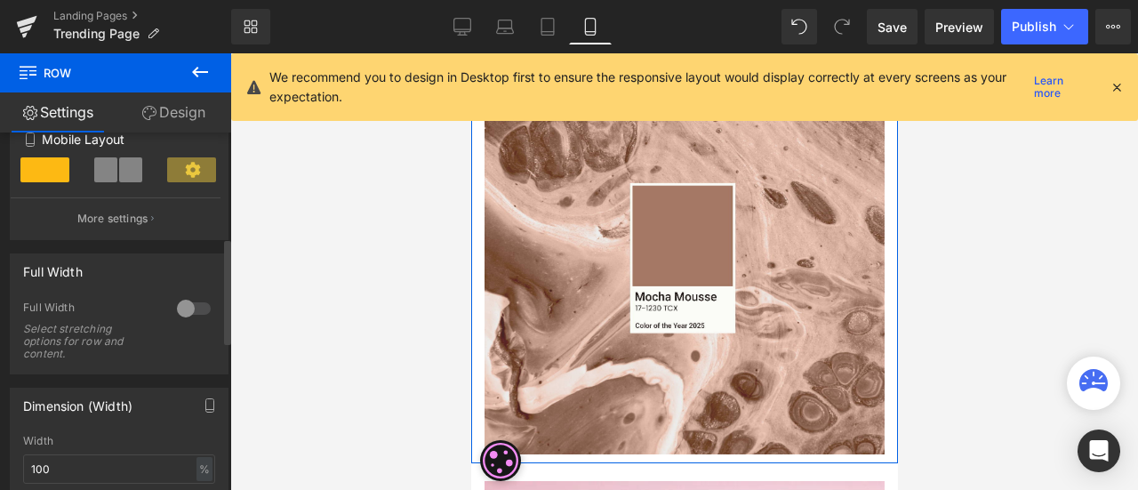
click at [131, 168] on span at bounding box center [130, 169] width 23 height 25
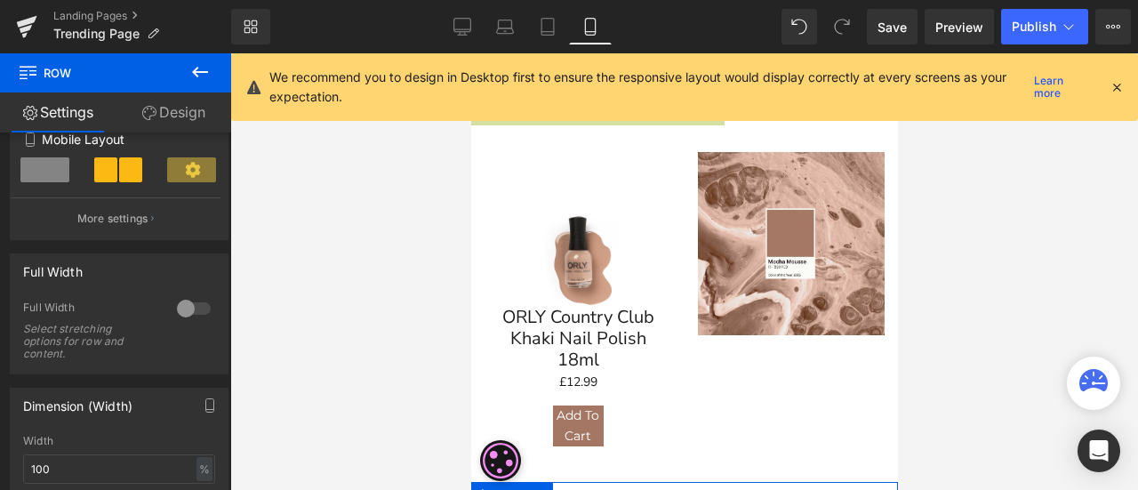
scroll to position [0, 0]
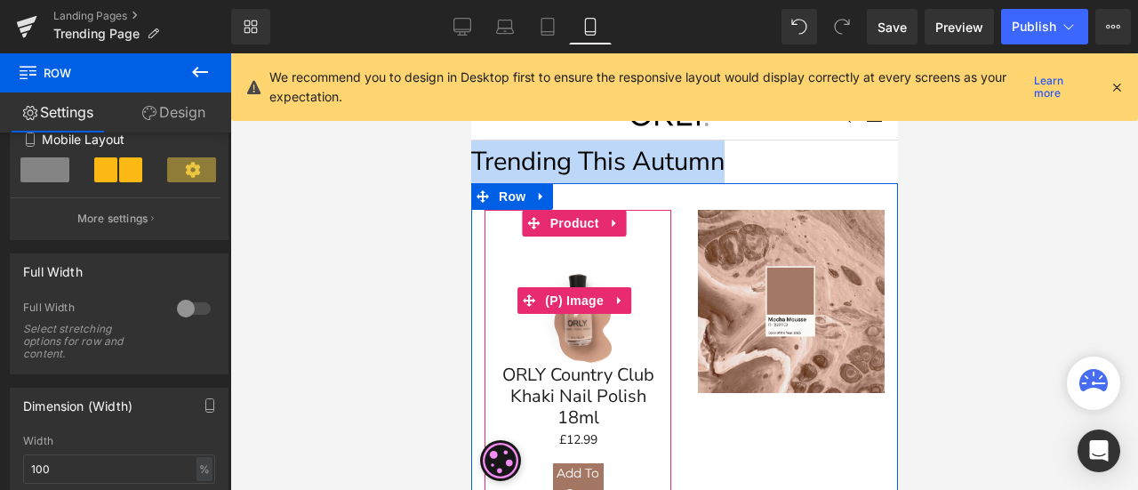
click at [624, 350] on div "Sale Off" at bounding box center [577, 301] width 169 height 128
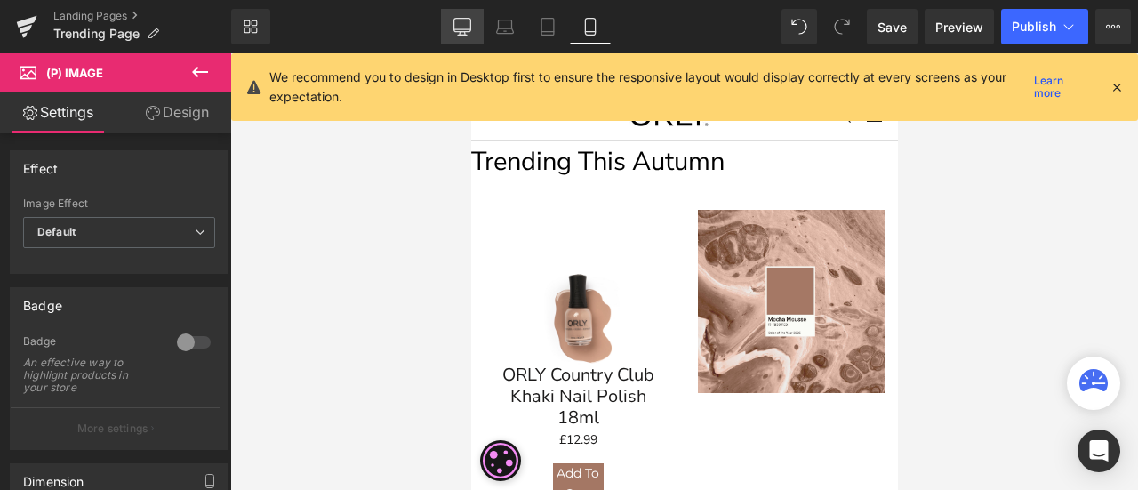
click at [456, 28] on icon at bounding box center [462, 27] width 18 height 18
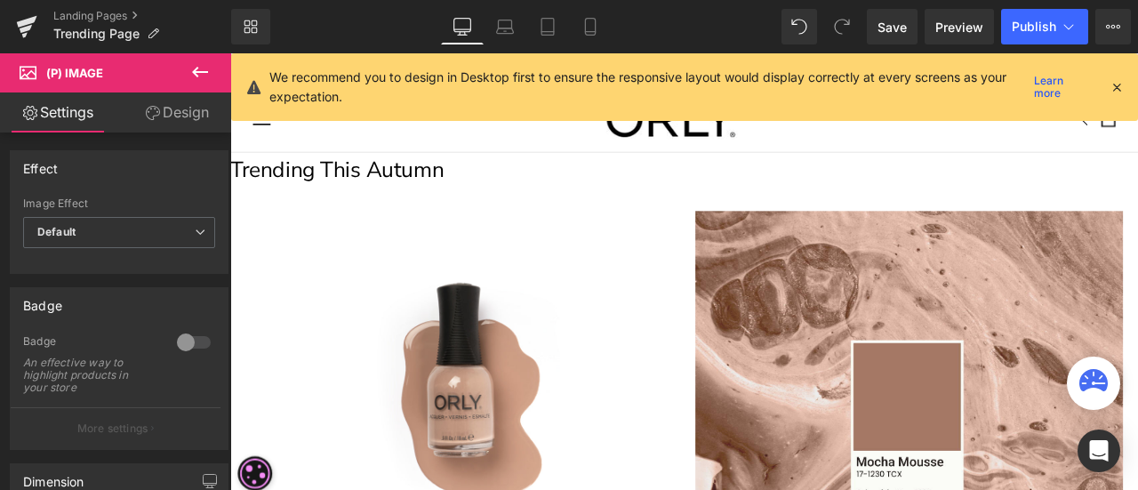
scroll to position [29, 0]
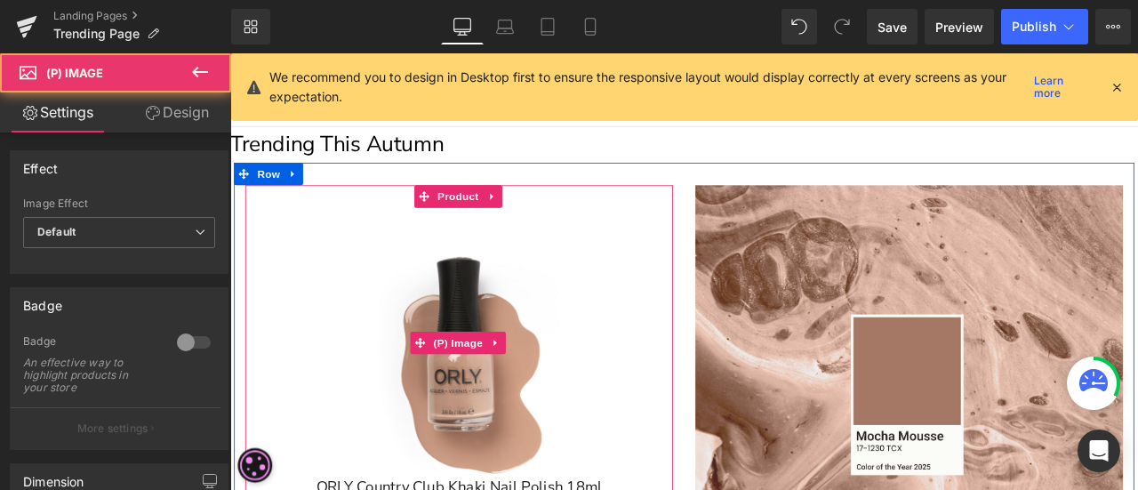
click at [564, 255] on img at bounding box center [501, 397] width 293 height 320
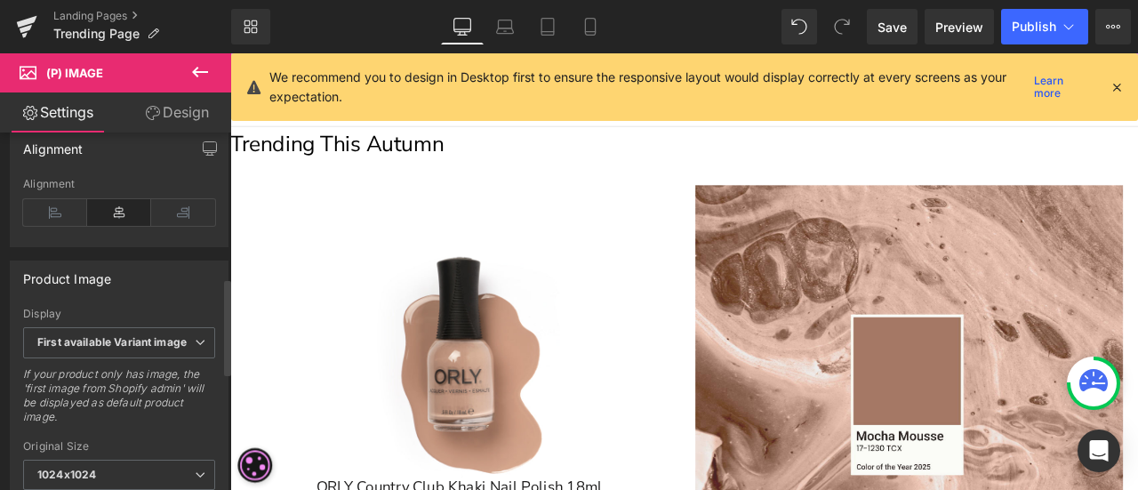
scroll to position [0, 0]
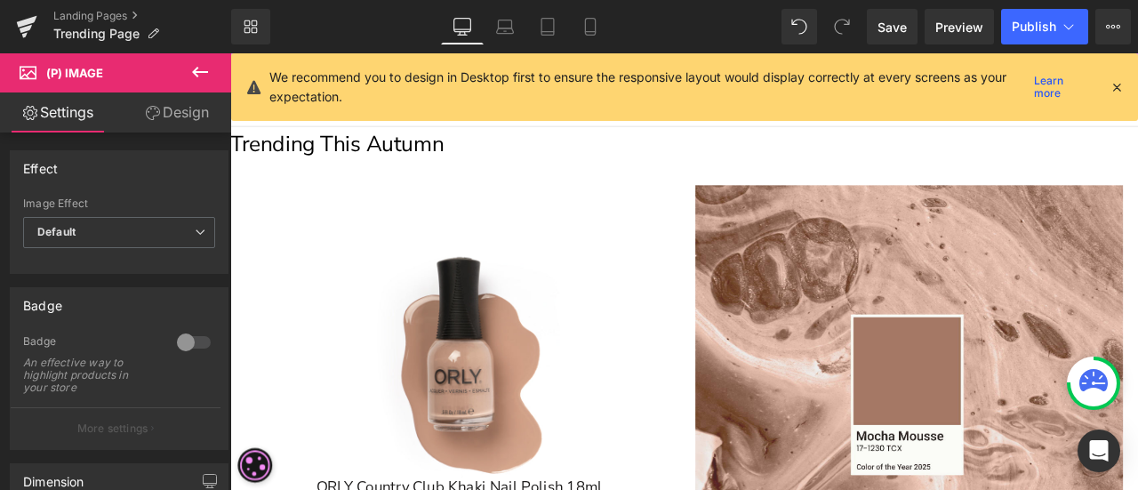
click at [165, 127] on link "Design" at bounding box center [177, 112] width 116 height 40
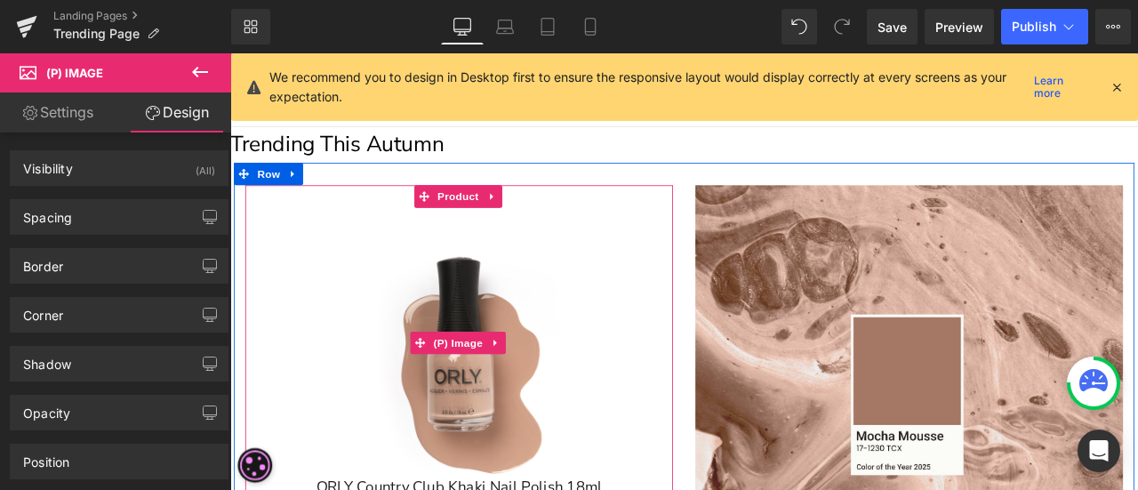
click at [586, 252] on img at bounding box center [501, 397] width 293 height 320
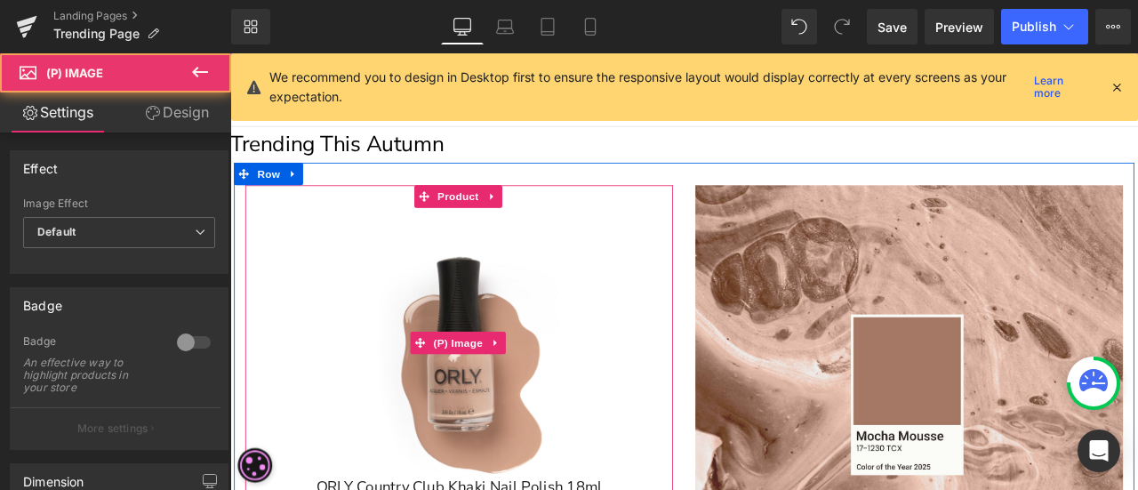
click at [537, 244] on img at bounding box center [501, 397] width 293 height 320
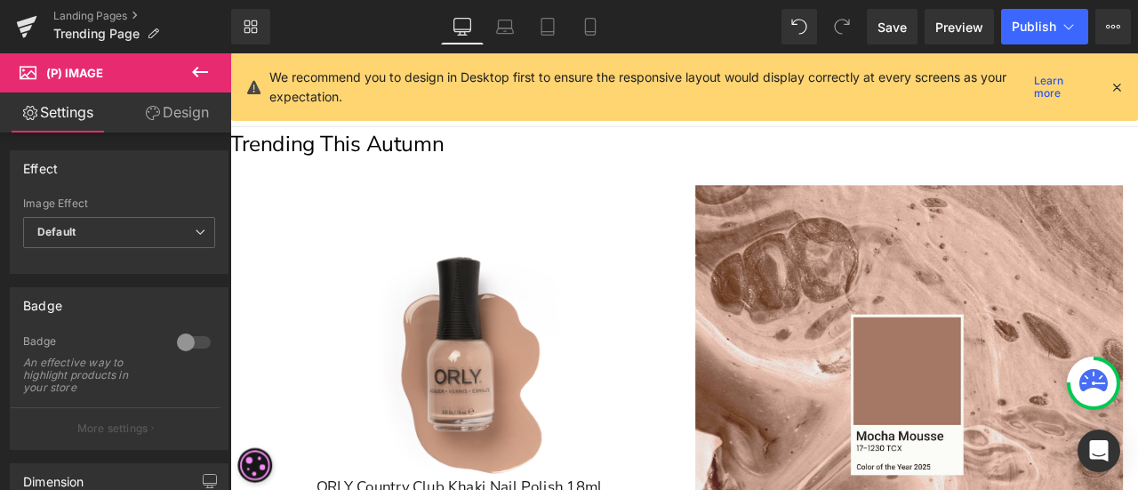
click at [175, 110] on link "Design" at bounding box center [177, 112] width 116 height 40
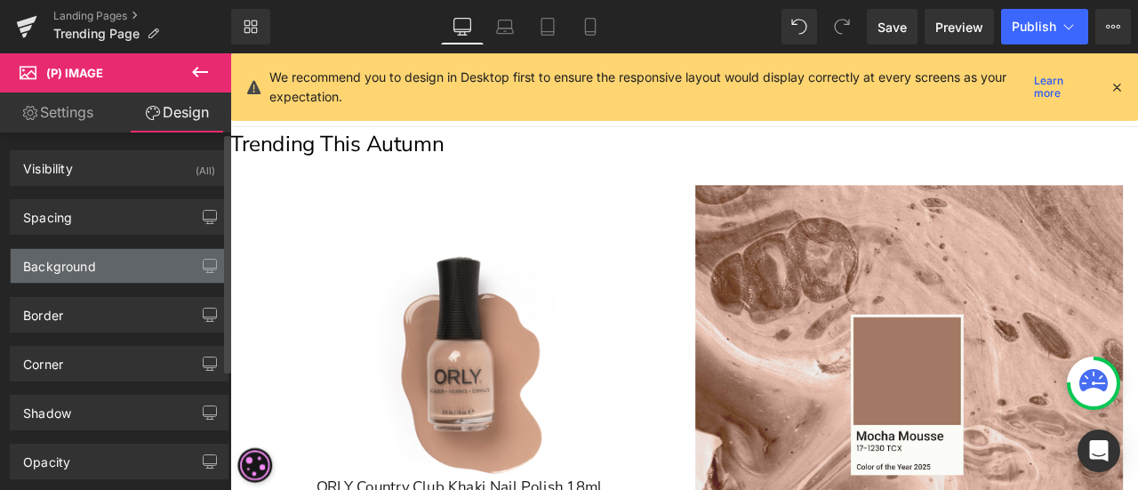
type input "0"
type input "30"
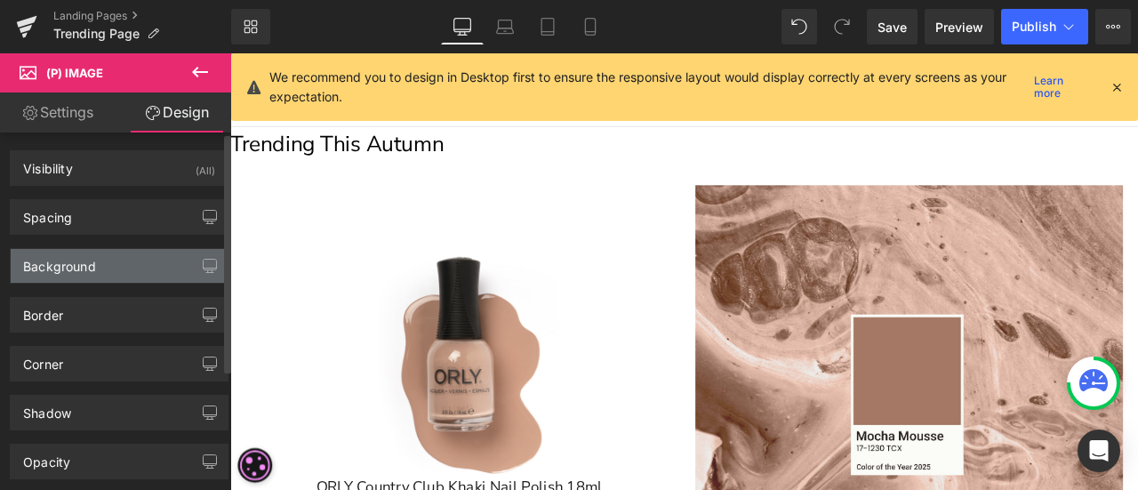
type input "0"
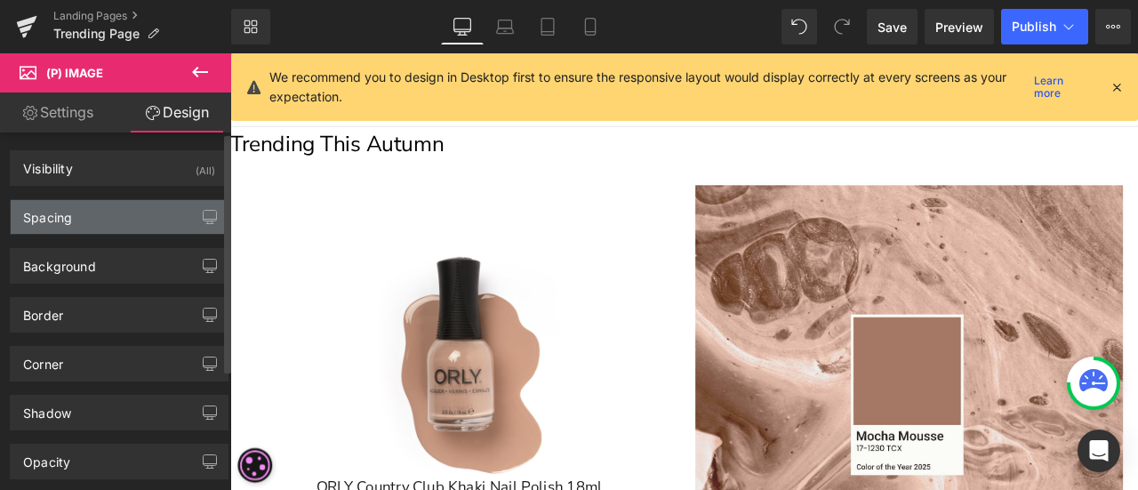
click at [94, 219] on div "Spacing" at bounding box center [119, 217] width 217 height 34
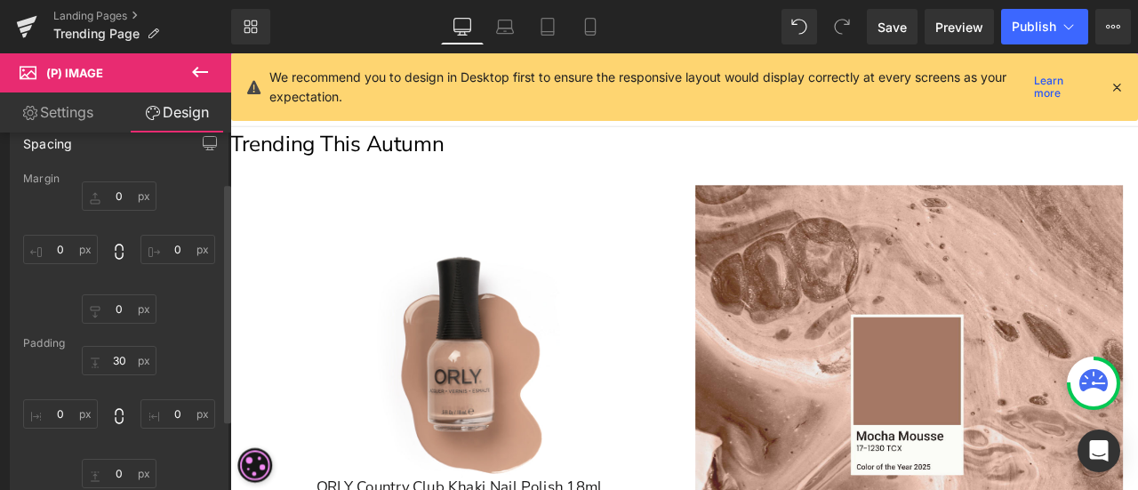
scroll to position [178, 0]
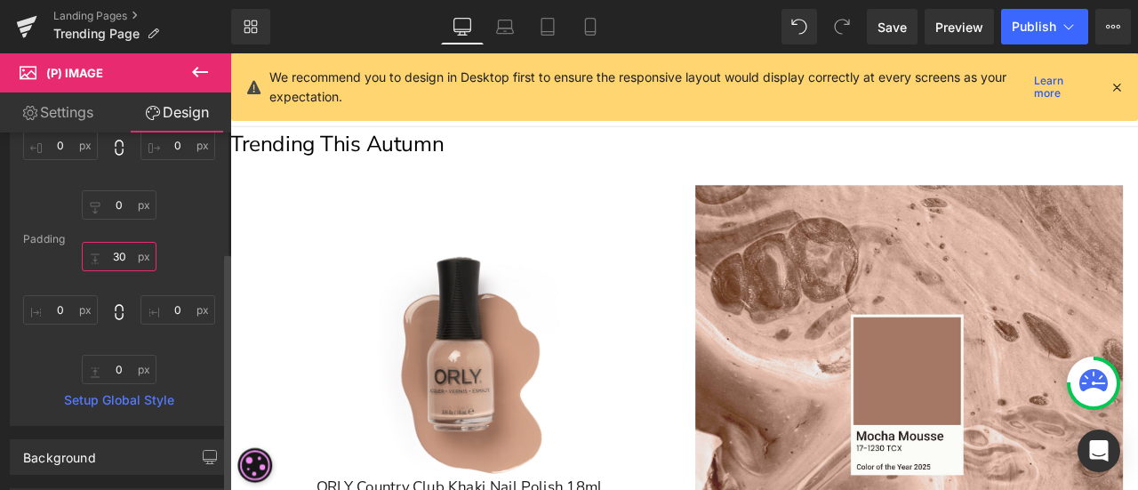
click at [130, 259] on input "30" at bounding box center [119, 256] width 75 height 29
type input "0"
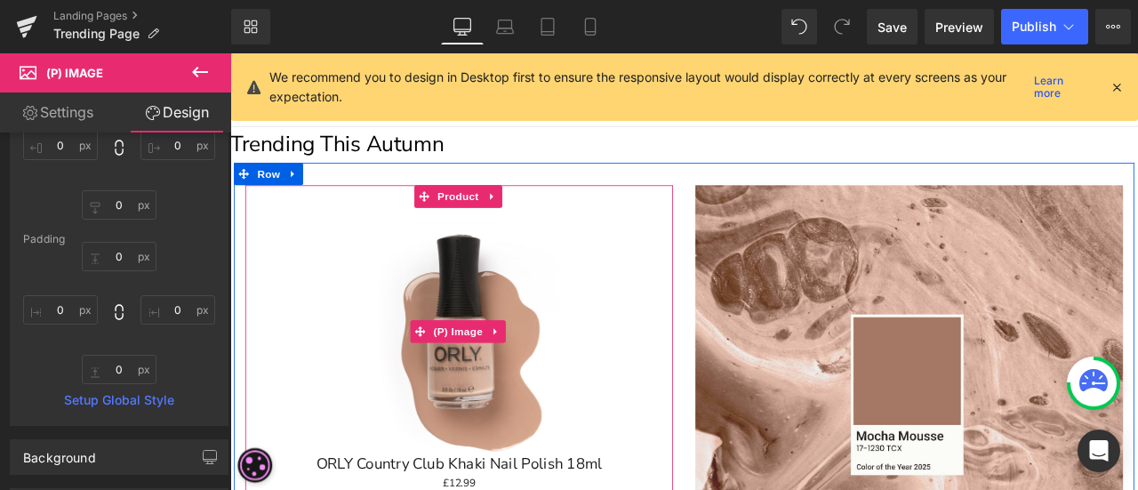
click at [678, 301] on div "Sale Off" at bounding box center [501, 383] width 489 height 293
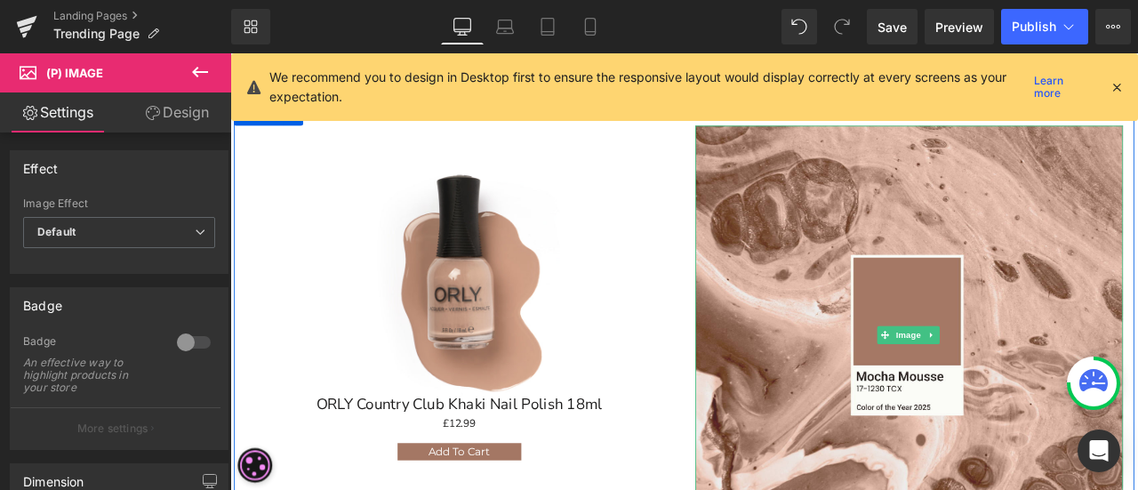
scroll to position [0, 0]
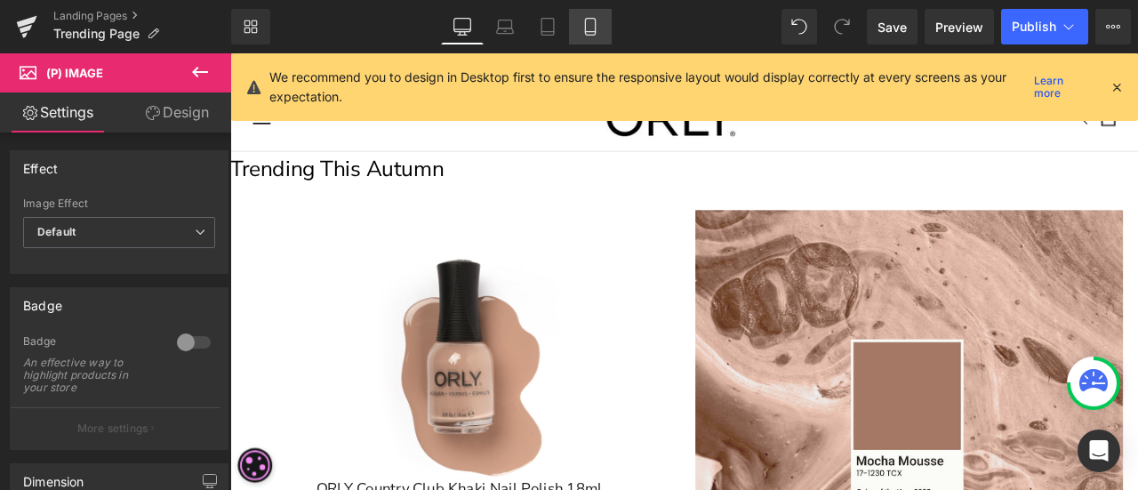
click at [573, 13] on link "Mobile" at bounding box center [590, 27] width 43 height 36
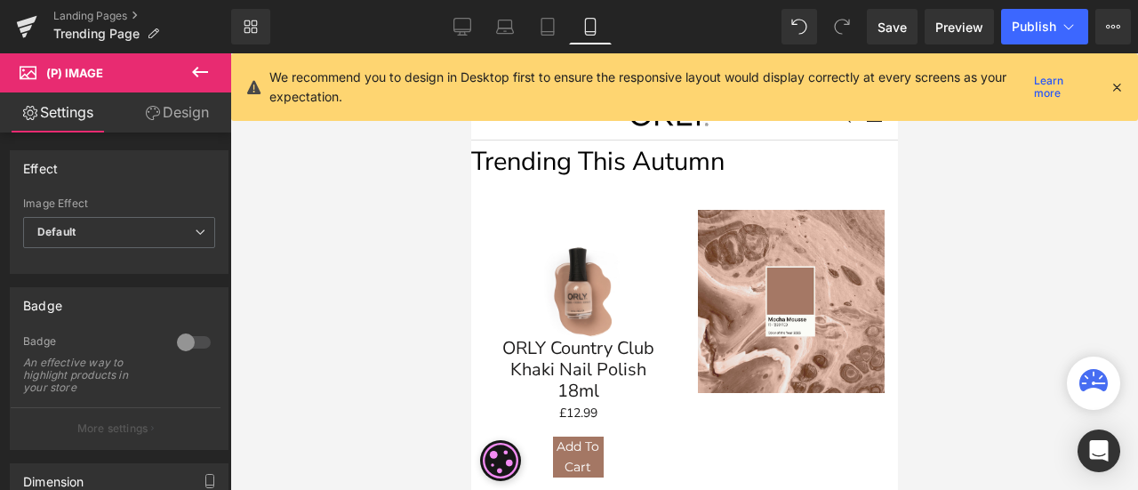
click at [589, 12] on link "Mobile" at bounding box center [590, 27] width 43 height 36
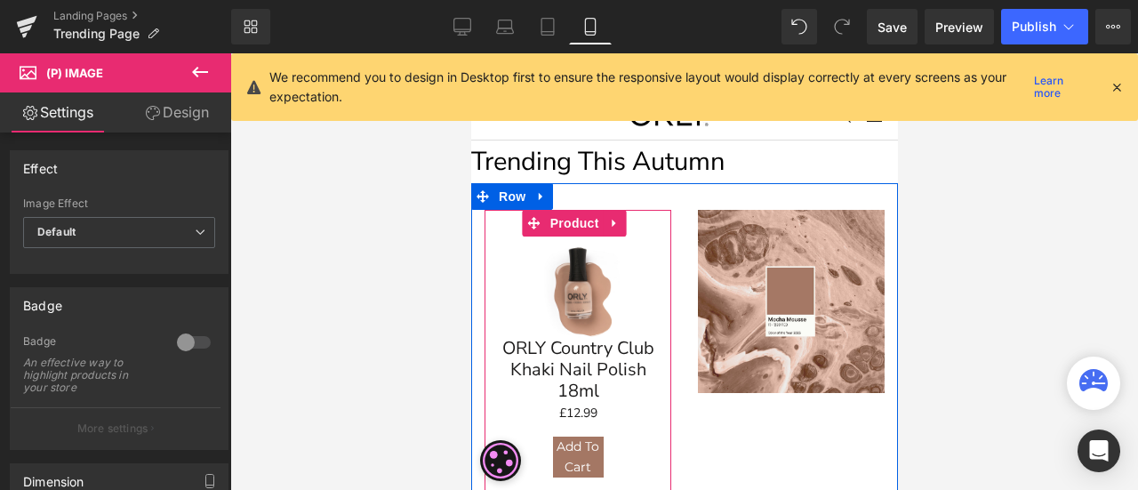
click at [763, 277] on link at bounding box center [772, 287] width 19 height 21
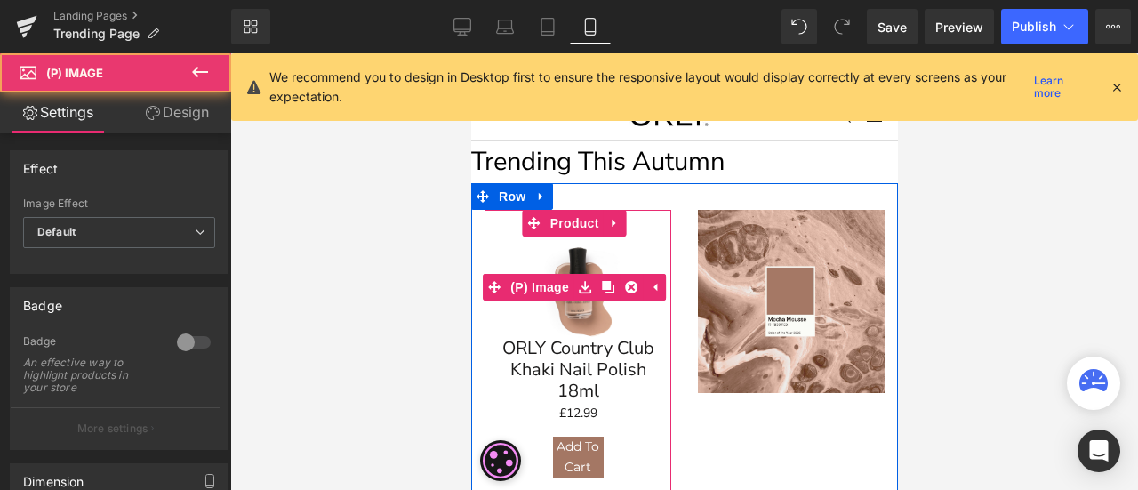
click at [648, 248] on div "Sale Off" at bounding box center [577, 287] width 169 height 101
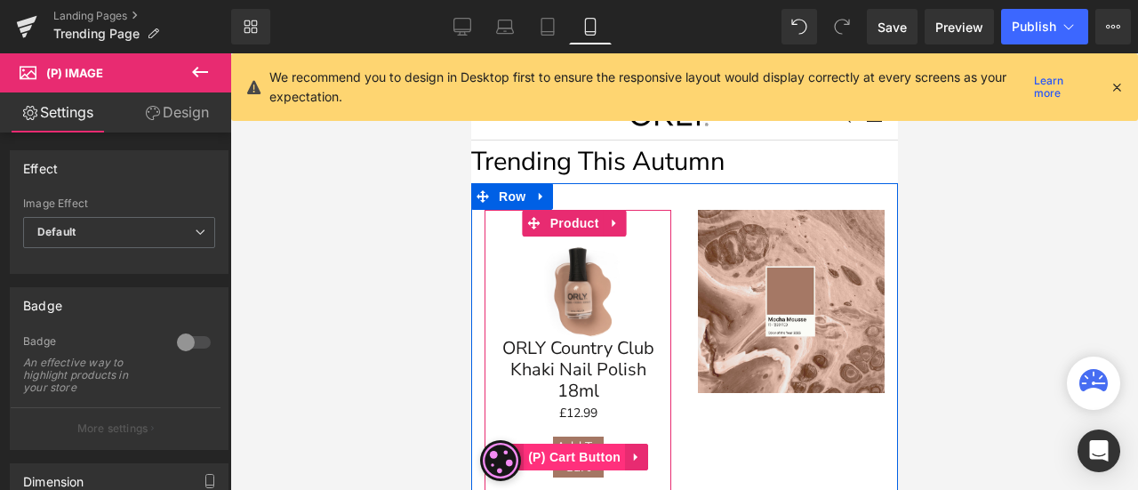
click at [583, 451] on span "(P) Cart Button" at bounding box center [573, 457] width 101 height 27
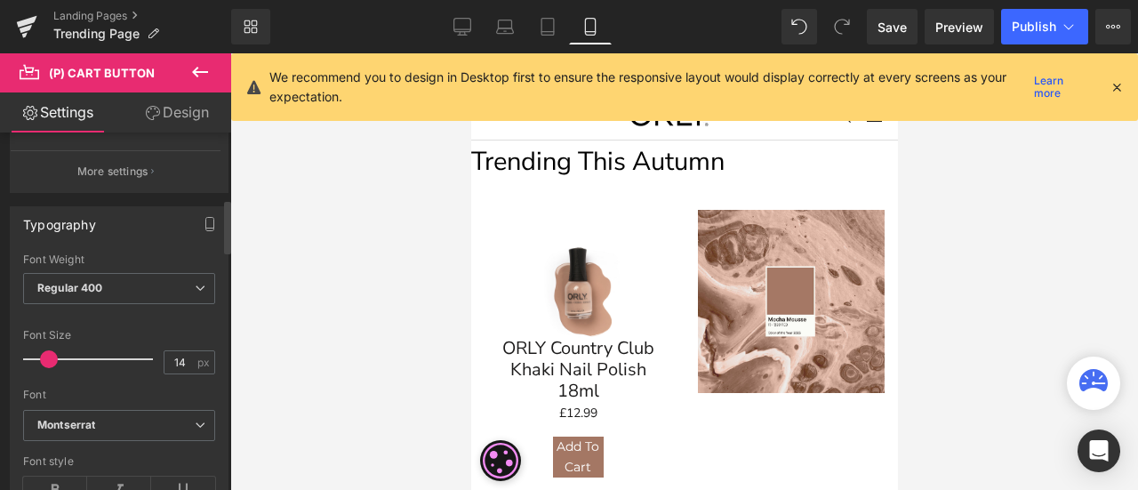
scroll to position [533, 0]
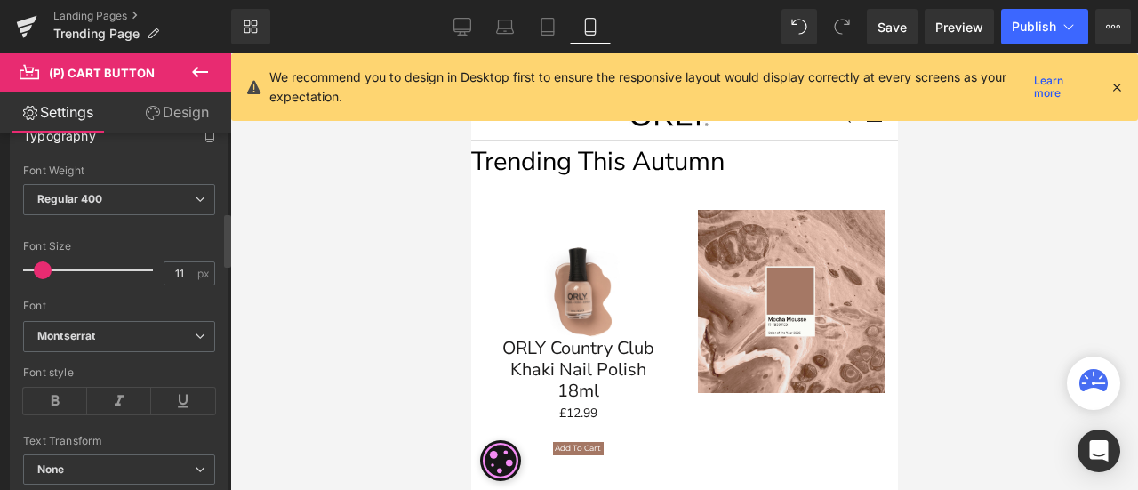
type input "12"
click at [46, 261] on span at bounding box center [46, 270] width 18 height 18
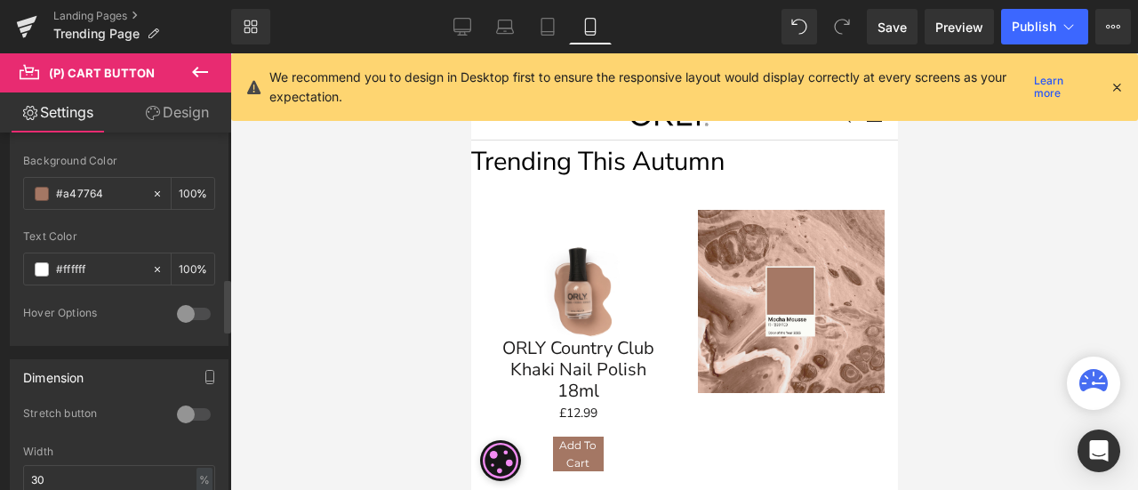
scroll to position [978, 0]
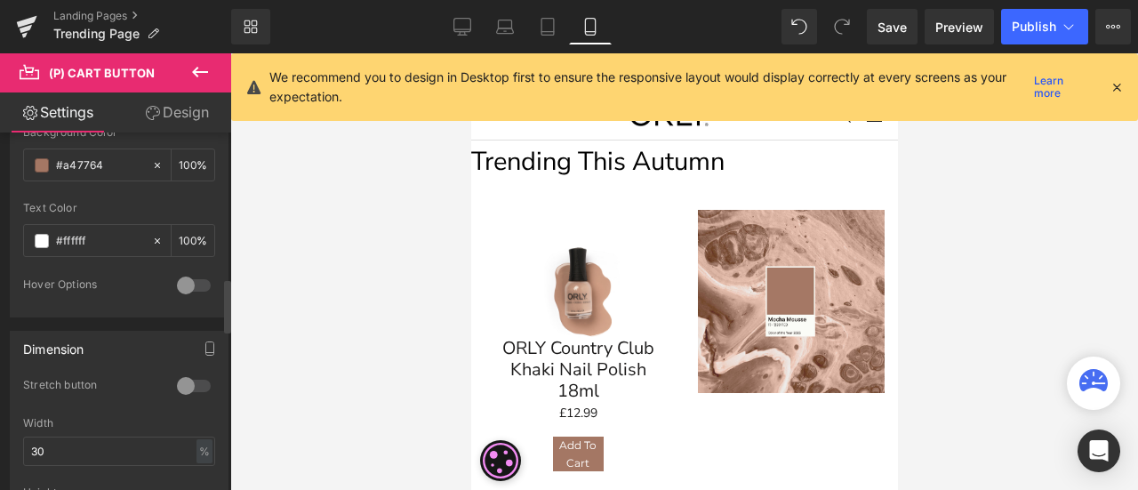
click at [185, 374] on div at bounding box center [193, 386] width 43 height 28
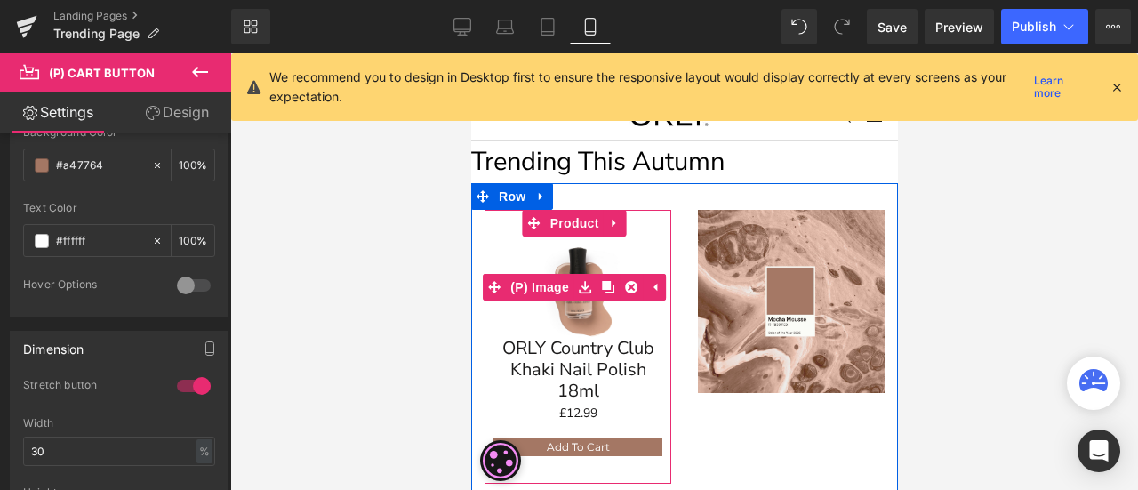
click at [624, 263] on div "Sale Off" at bounding box center [577, 287] width 169 height 101
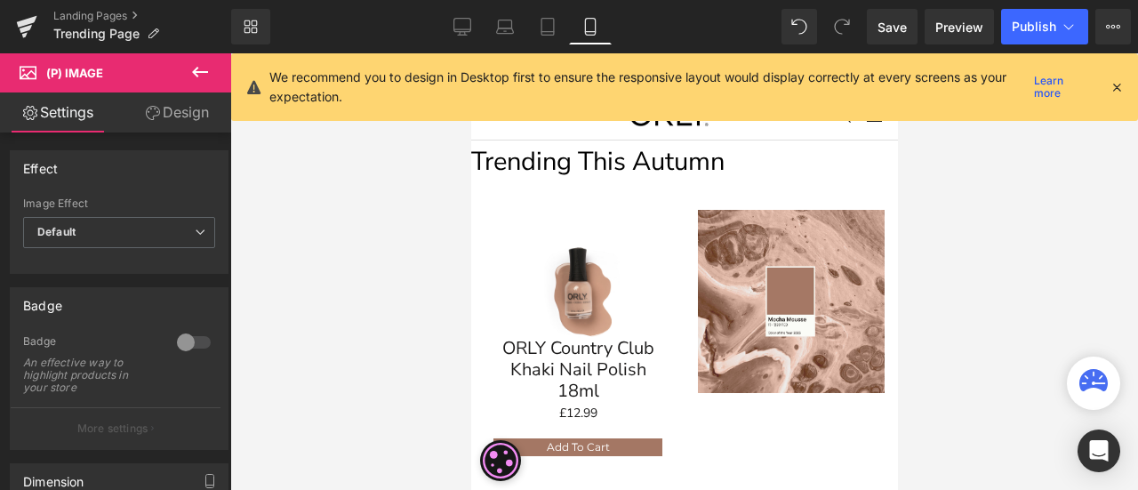
click at [172, 95] on link "Design" at bounding box center [177, 112] width 116 height 40
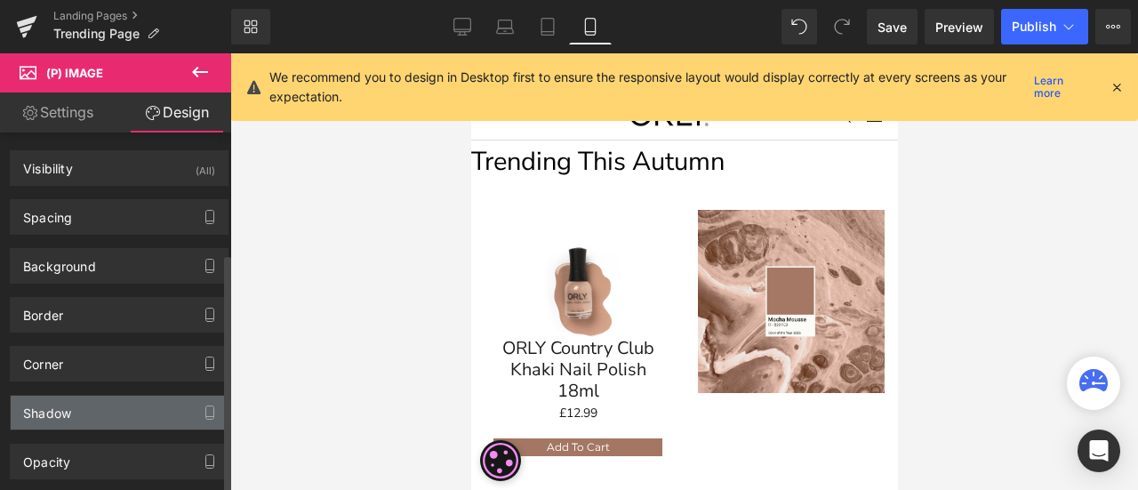
type input "0"
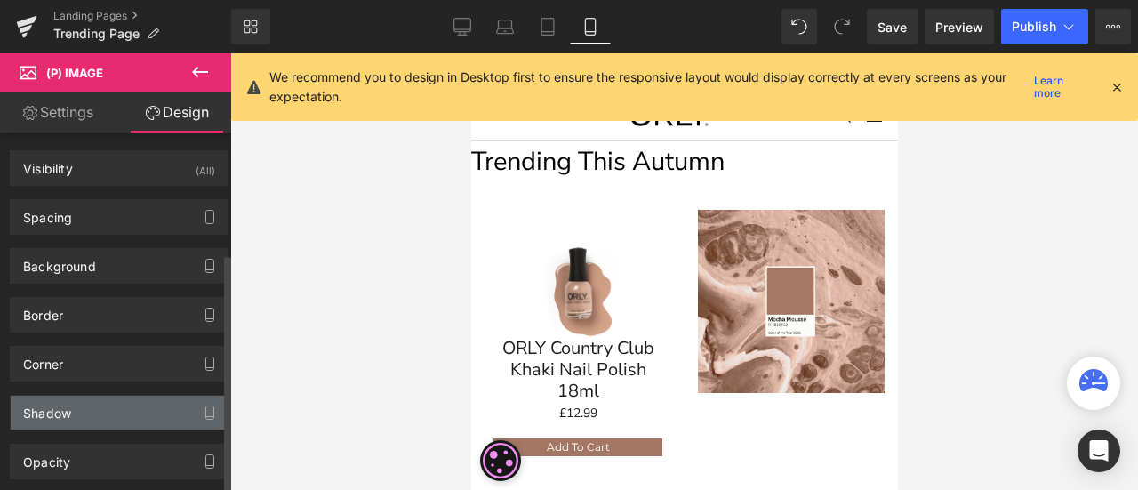
type input "0"
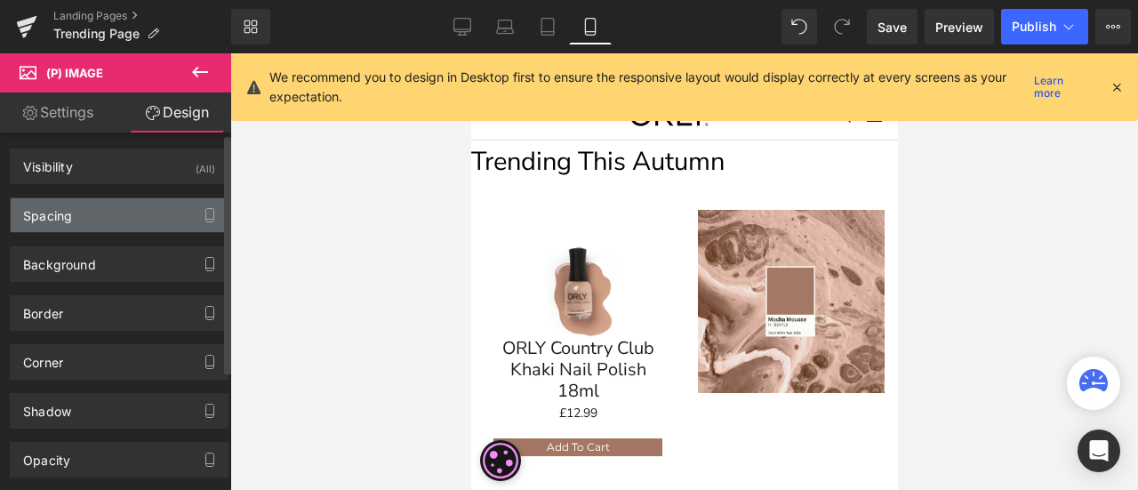
click at [94, 213] on div "Spacing" at bounding box center [119, 215] width 217 height 34
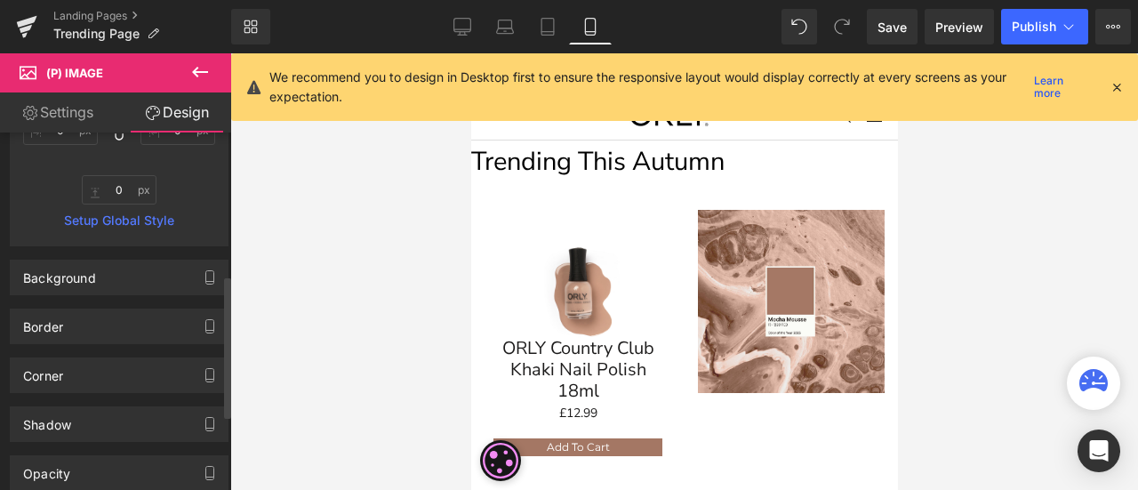
scroll to position [91, 0]
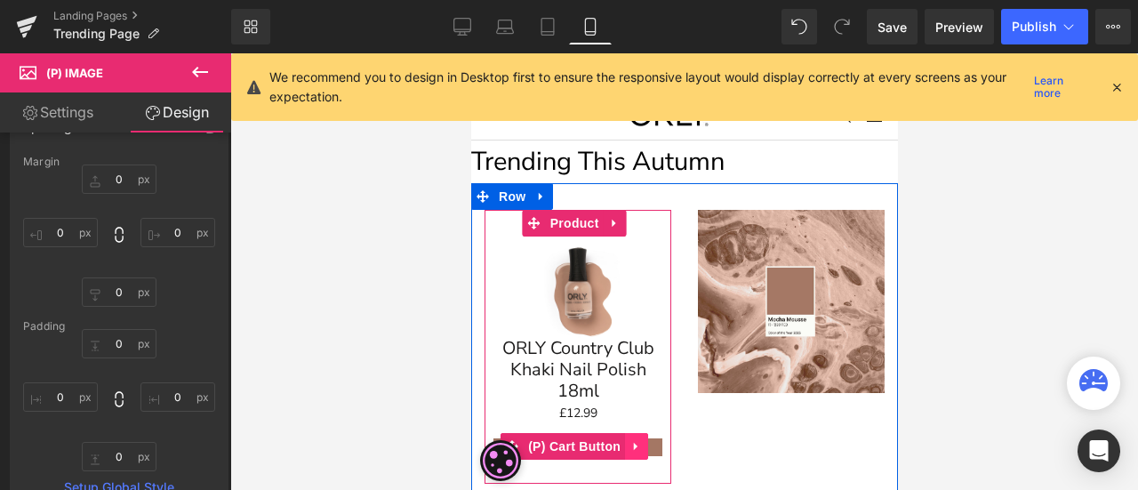
click at [630, 446] on icon at bounding box center [636, 446] width 12 height 13
click at [643, 440] on icon at bounding box center [647, 446] width 12 height 12
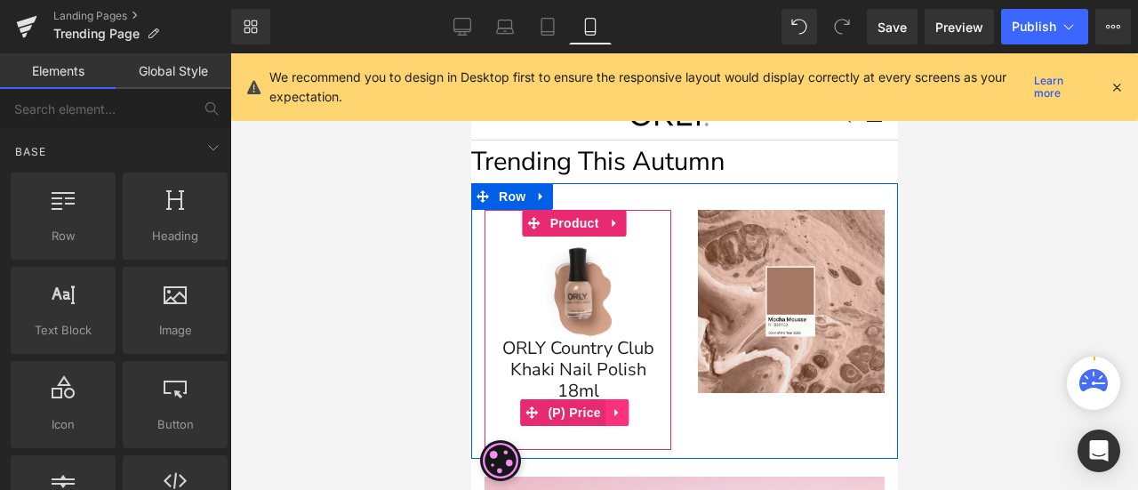
click at [610, 407] on icon at bounding box center [616, 412] width 12 height 13
click at [619, 403] on link at bounding box center [627, 412] width 23 height 27
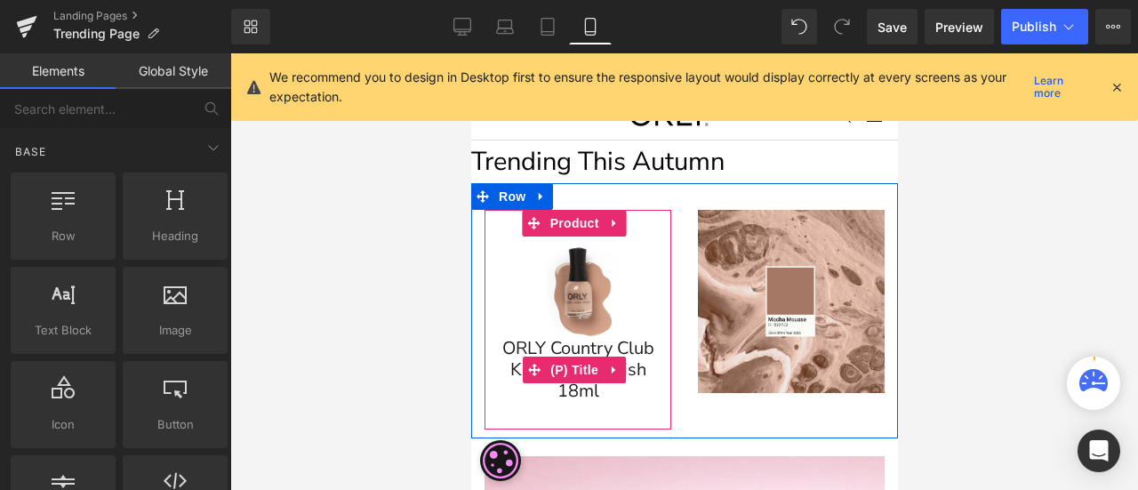
click at [533, 338] on link "ORLY Country Club Khaki Nail Polish 18ml" at bounding box center [577, 370] width 169 height 64
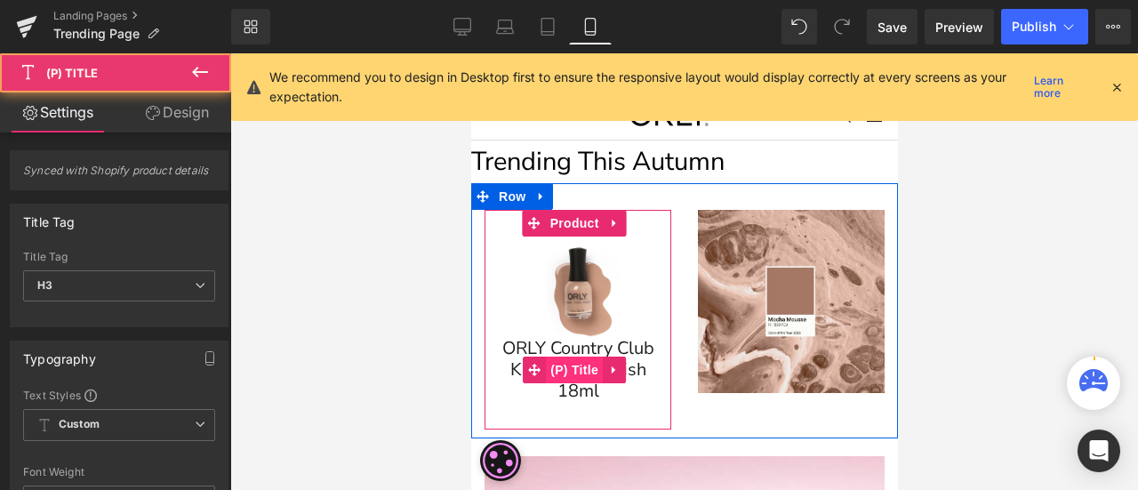
click at [566, 361] on span "(P) Title" at bounding box center [573, 370] width 57 height 27
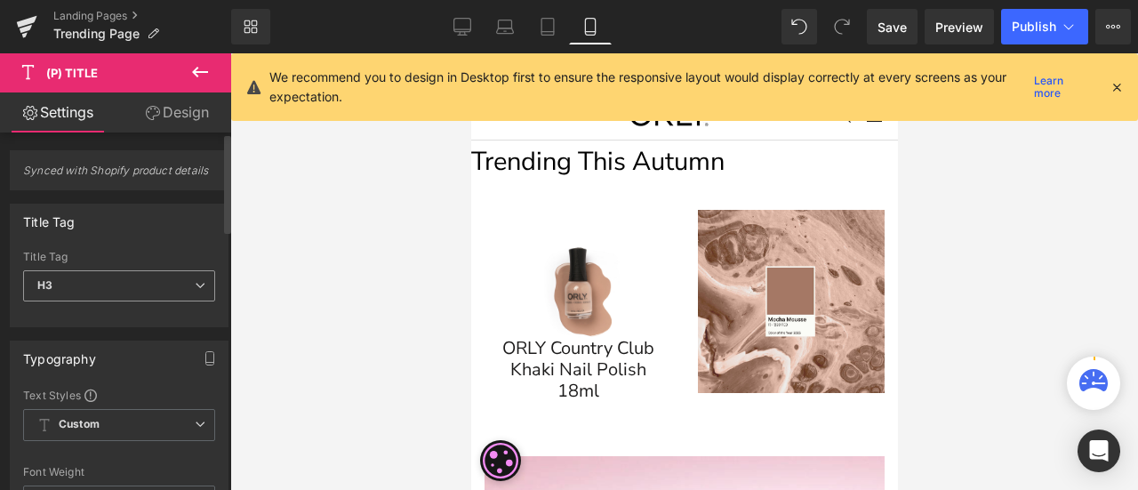
click at [98, 272] on span "H3" at bounding box center [119, 285] width 192 height 31
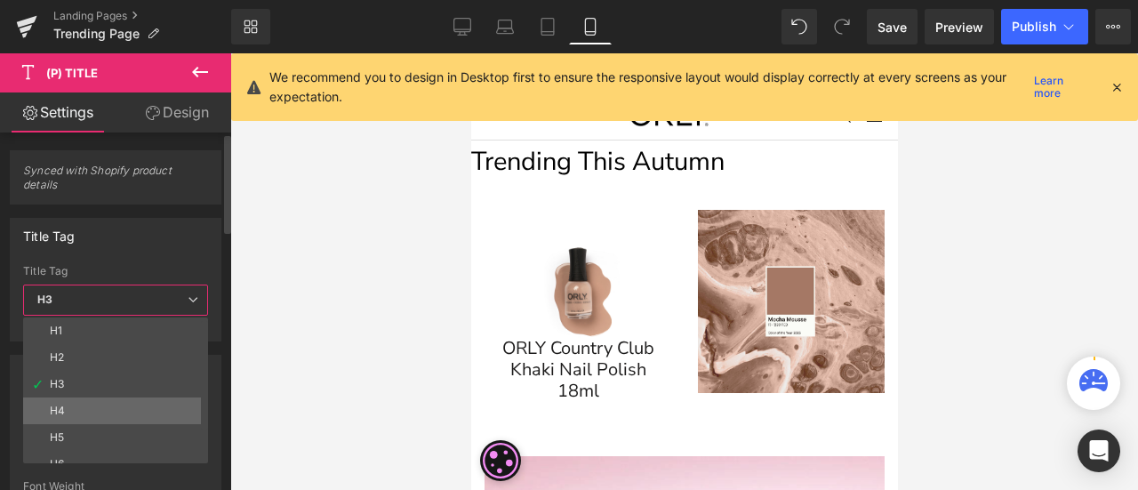
click at [78, 397] on li "H4" at bounding box center [119, 410] width 193 height 27
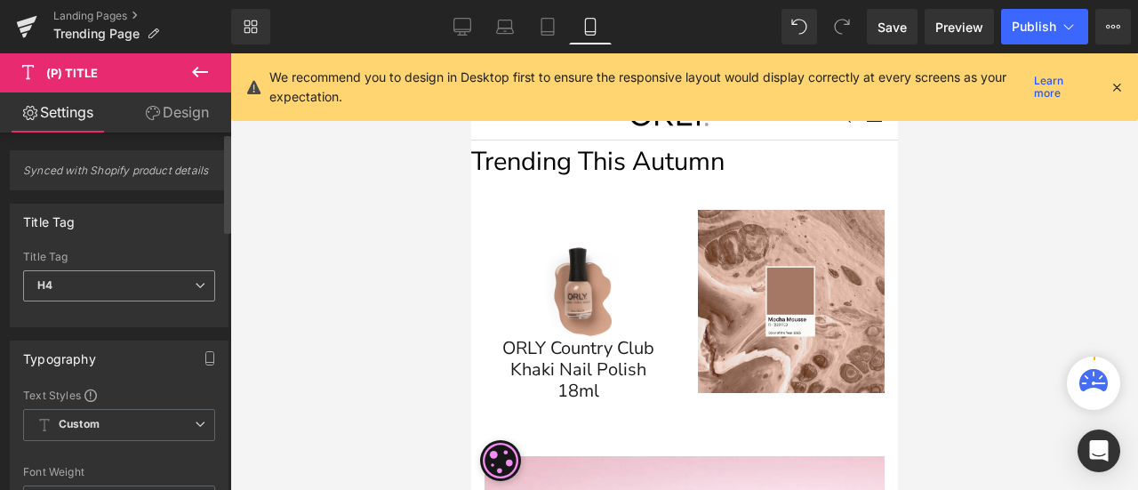
click at [138, 287] on span "H4" at bounding box center [119, 285] width 192 height 31
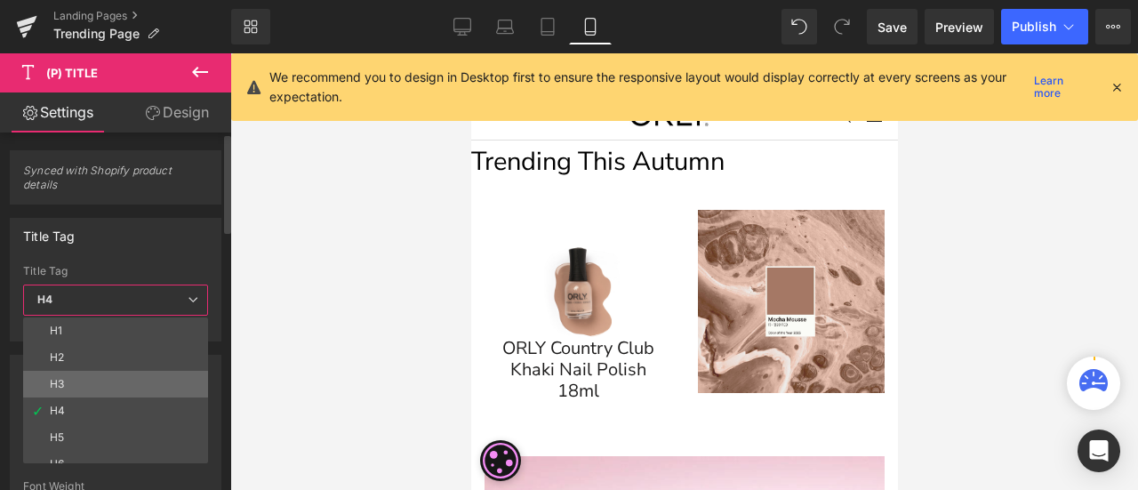
click at [76, 371] on li "H3" at bounding box center [119, 384] width 193 height 27
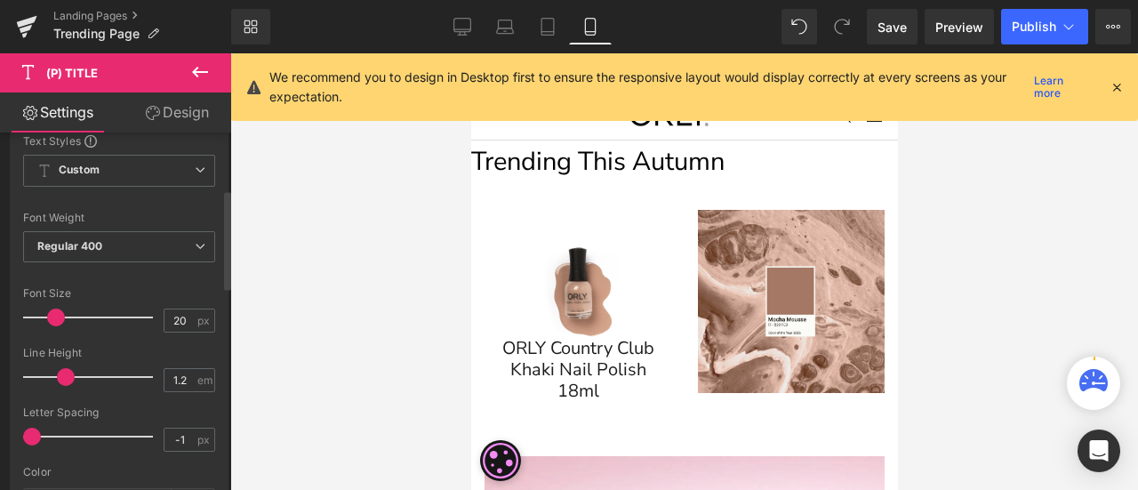
scroll to position [267, 0]
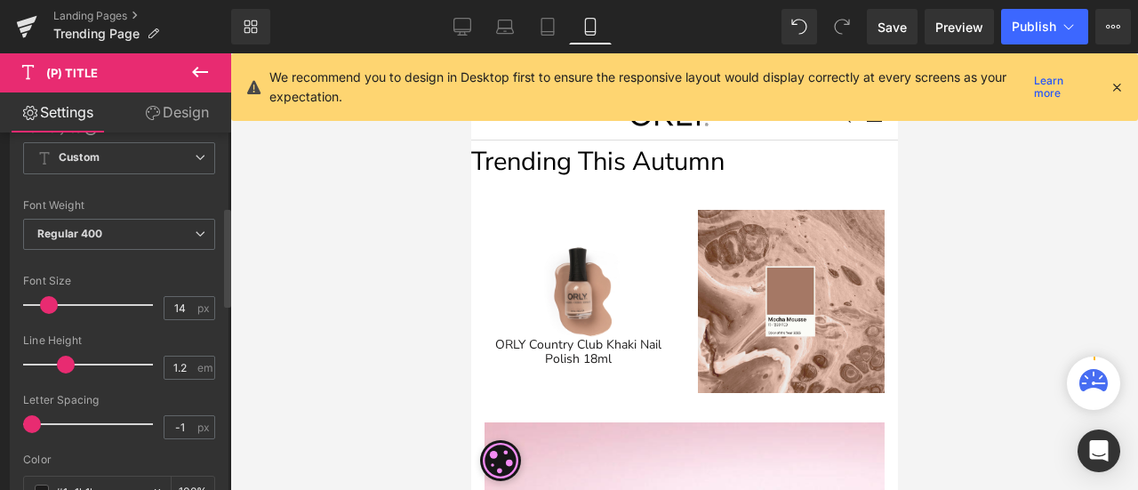
type input "15"
click at [52, 305] on span at bounding box center [50, 305] width 18 height 18
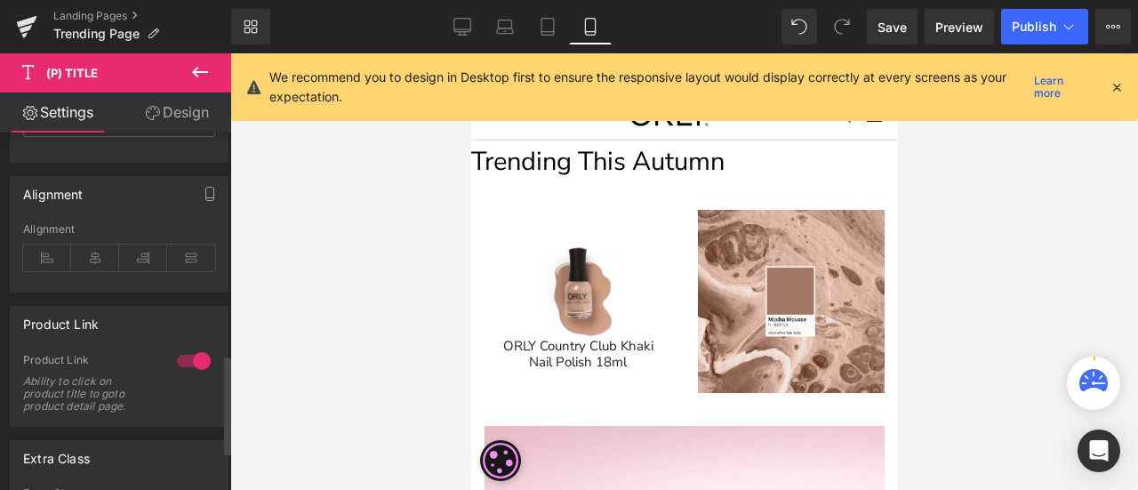
scroll to position [800, 0]
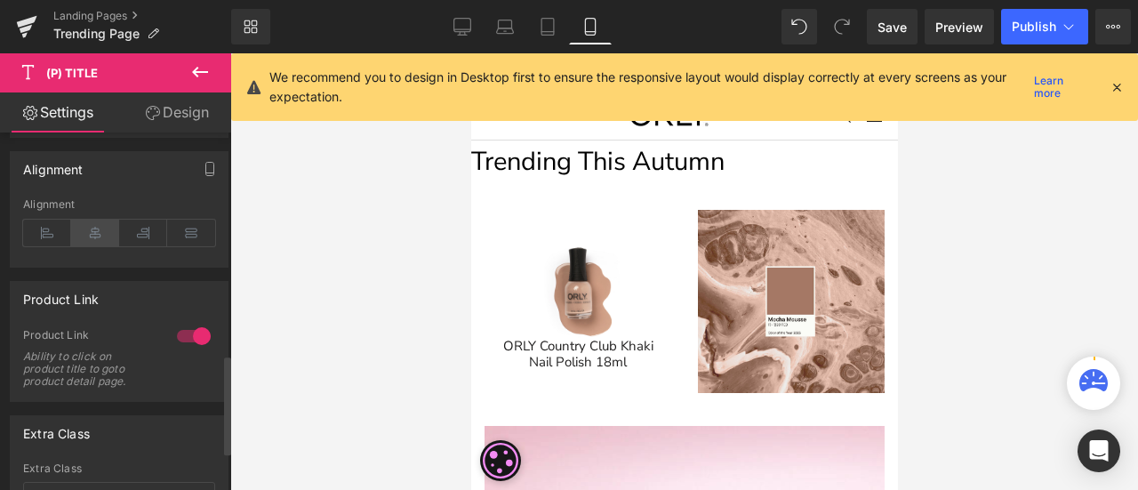
click at [89, 232] on icon at bounding box center [95, 233] width 48 height 27
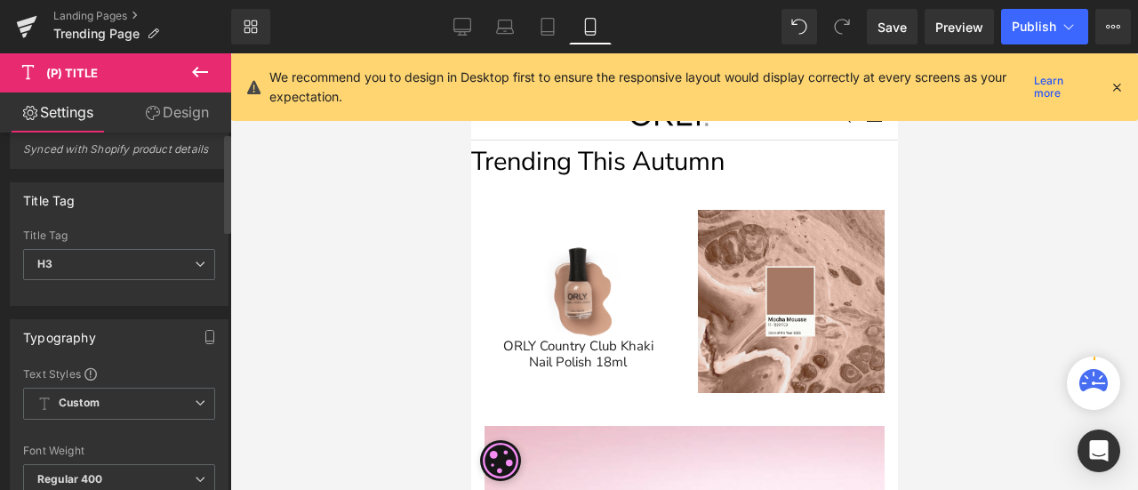
scroll to position [0, 0]
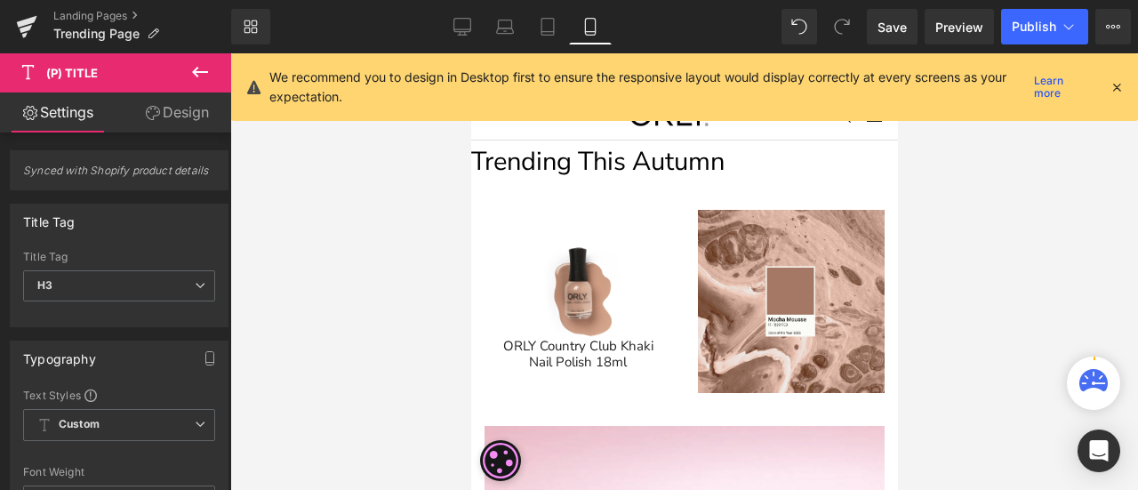
click at [183, 106] on link "Design" at bounding box center [177, 112] width 116 height 40
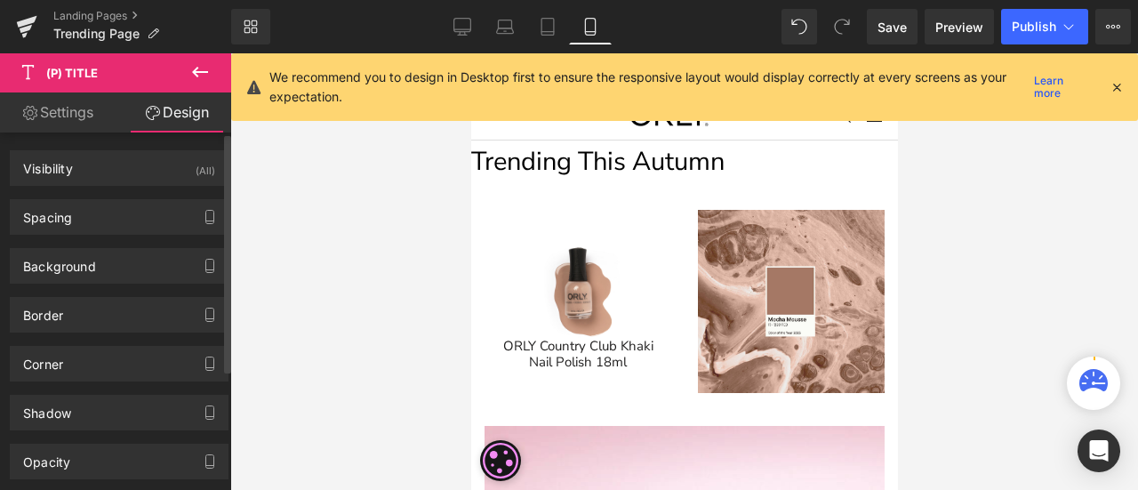
type input "0"
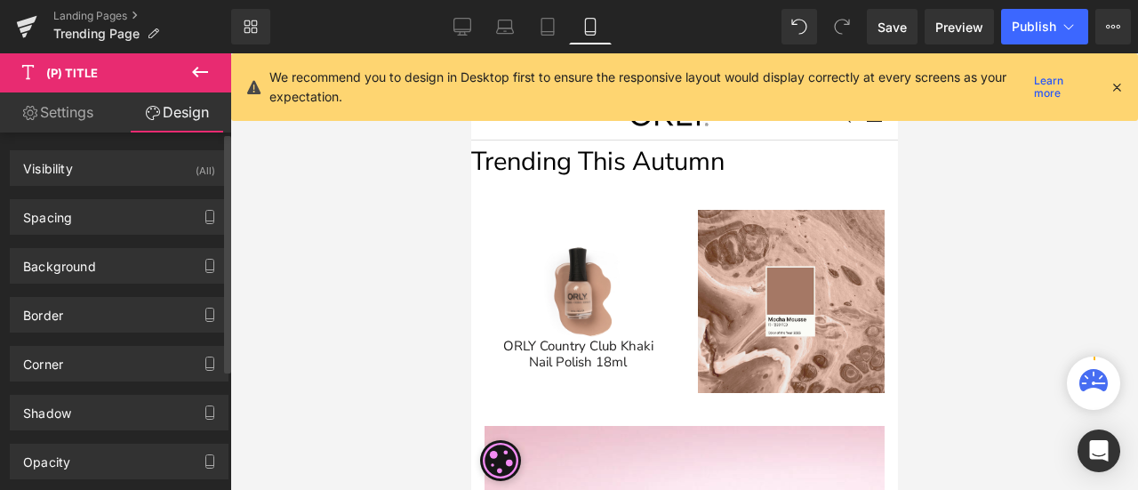
type input "0"
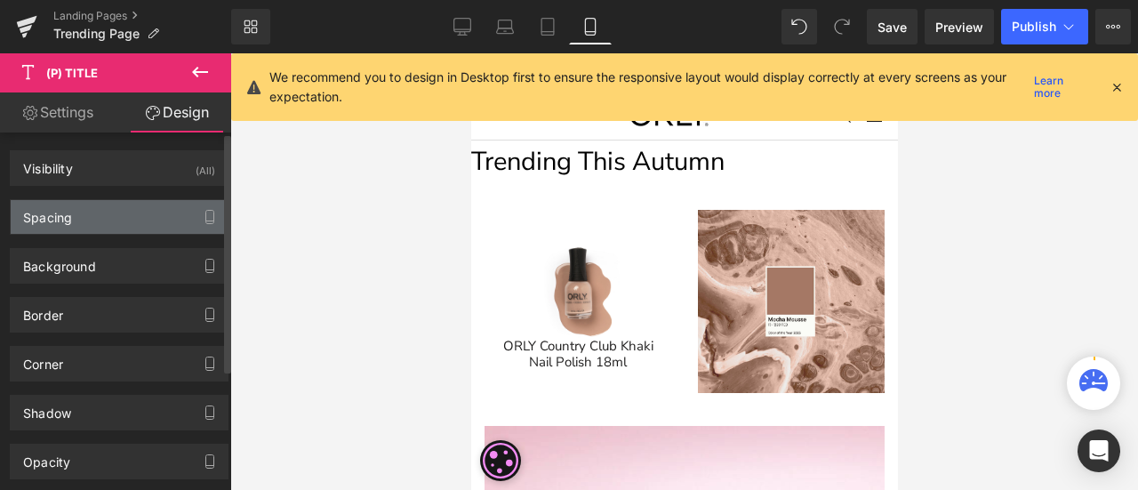
click at [121, 216] on div "Spacing" at bounding box center [119, 217] width 217 height 34
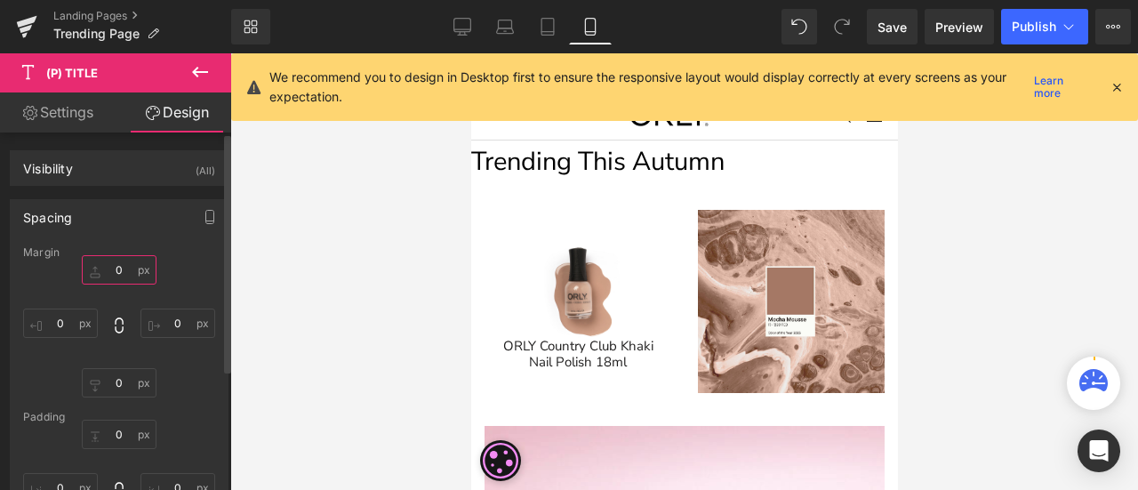
click at [126, 270] on input "0" at bounding box center [119, 269] width 75 height 29
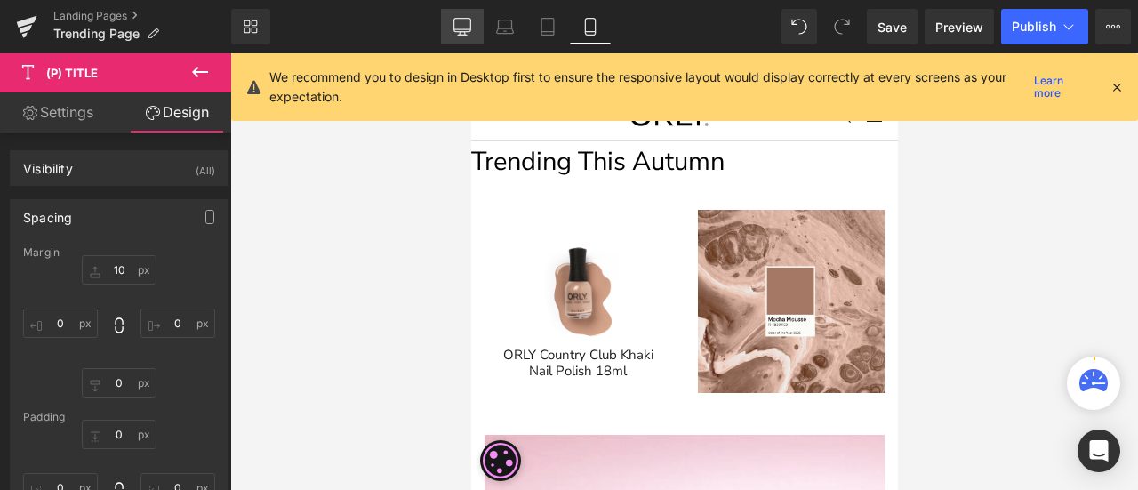
drag, startPoint x: 468, startPoint y: 13, endPoint x: 477, endPoint y: 44, distance: 31.5
click at [469, 13] on link "Desktop" at bounding box center [462, 27] width 43 height 36
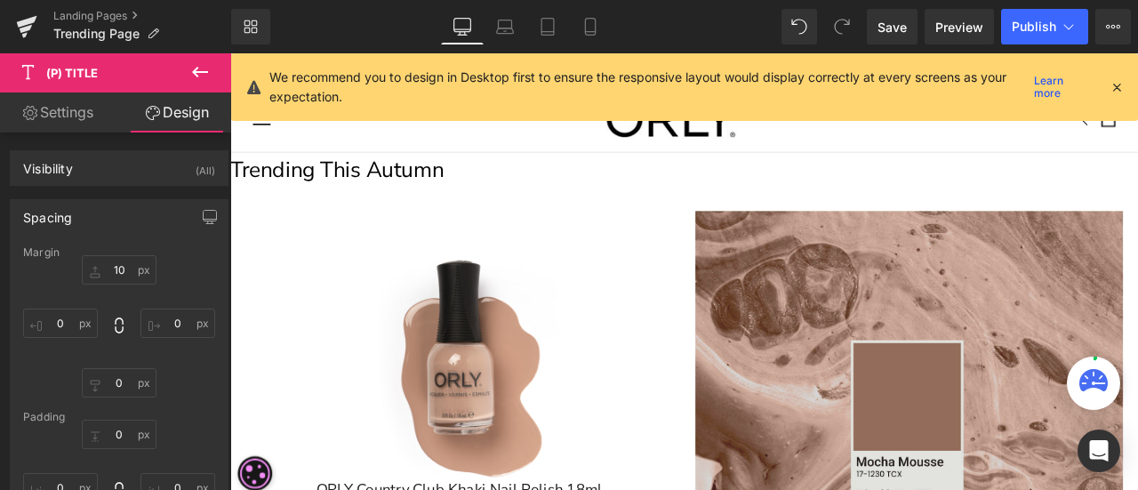
type input "0"
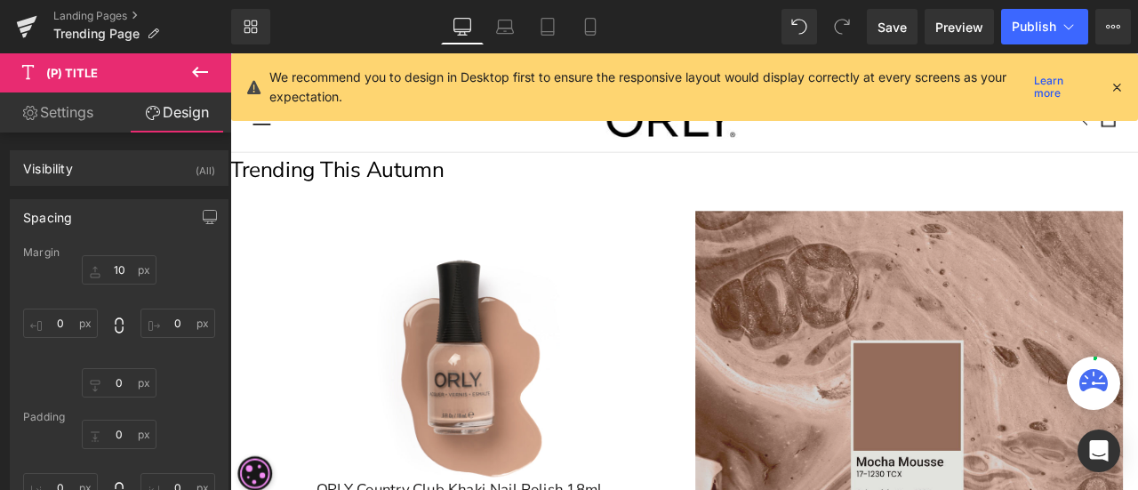
type input "0"
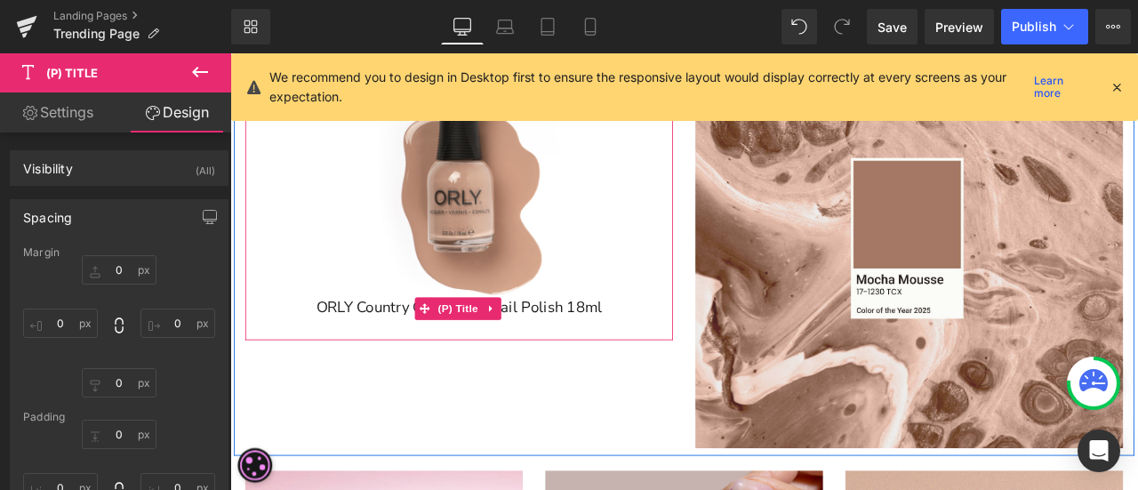
click at [577, 356] on link "ORLY Country Club Khaki Nail Polish 18ml" at bounding box center [502, 354] width 339 height 21
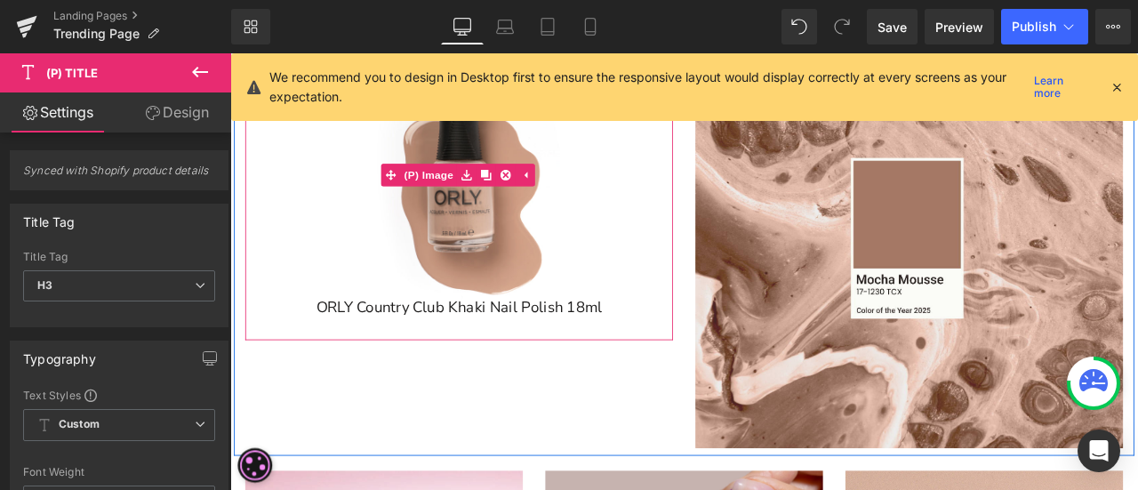
click at [678, 323] on div "Sale Off" at bounding box center [501, 197] width 489 height 293
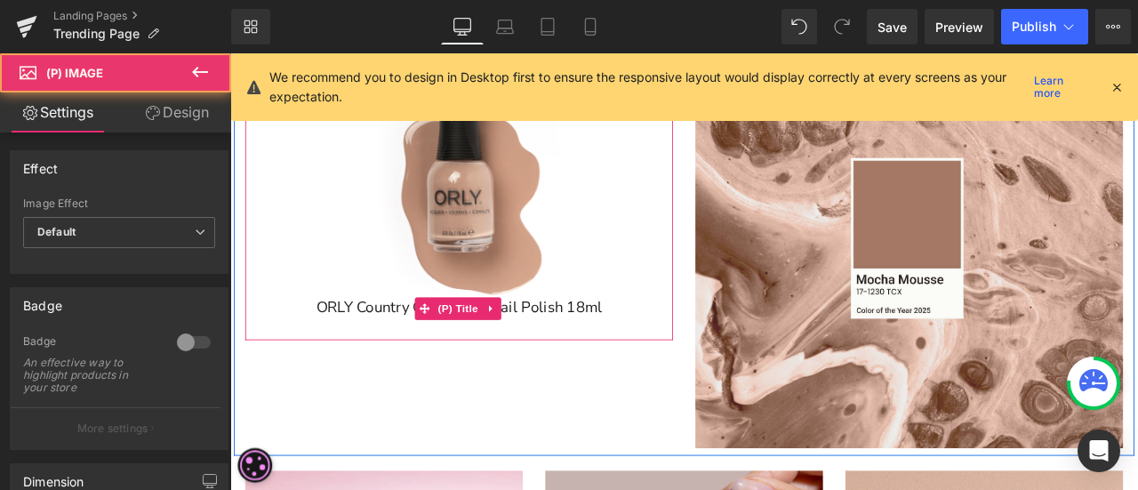
click at [646, 360] on link "ORLY Country Club Khaki Nail Polish 18ml" at bounding box center [502, 354] width 339 height 21
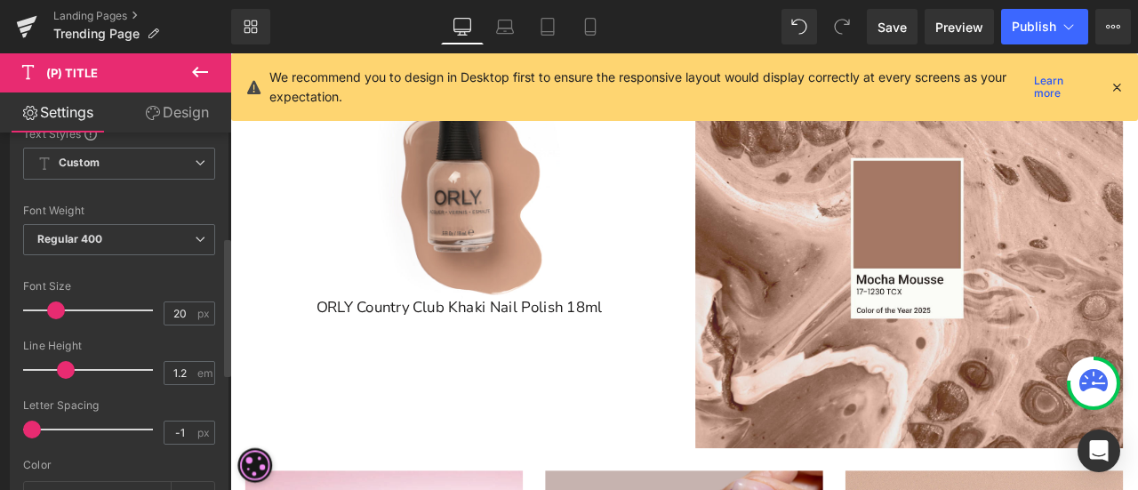
scroll to position [267, 0]
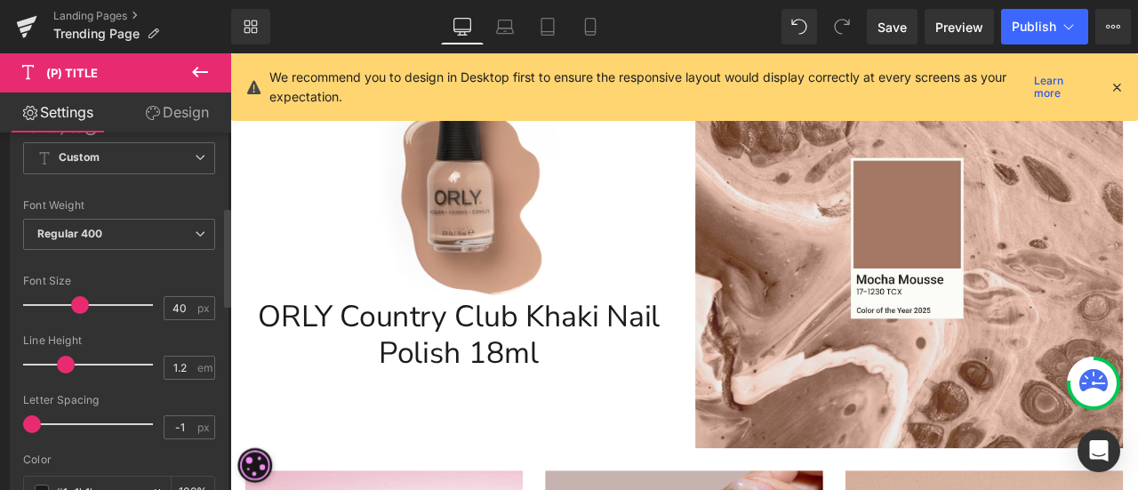
drag, startPoint x: 60, startPoint y: 303, endPoint x: 84, endPoint y: 305, distance: 23.2
click at [84, 305] on span at bounding box center [80, 305] width 18 height 18
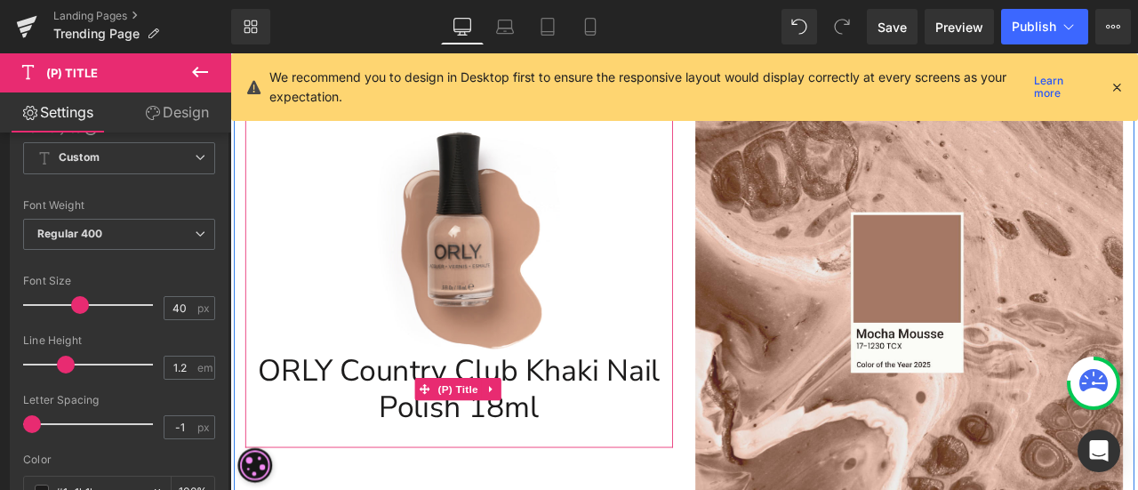
scroll to position [126, 0]
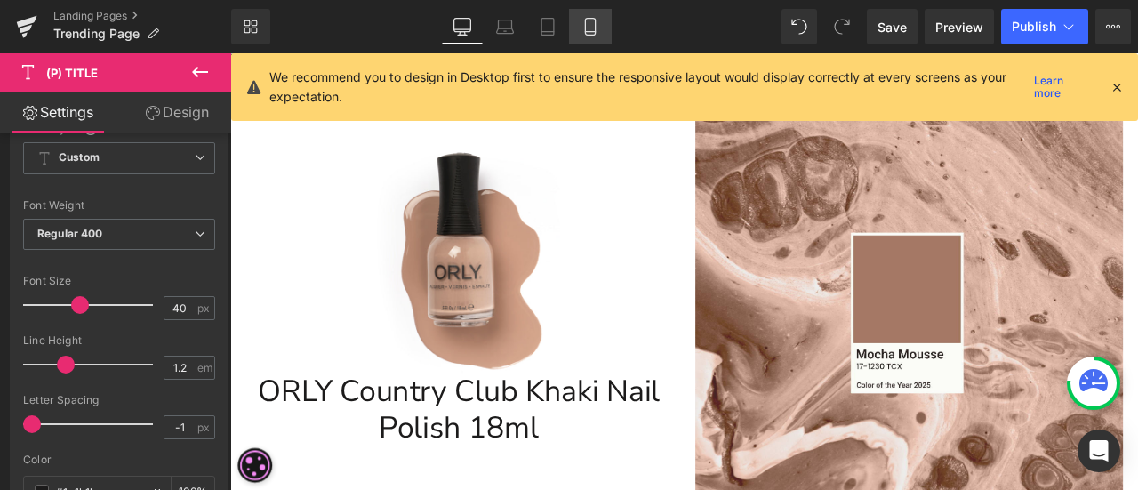
click at [601, 28] on link "Mobile" at bounding box center [590, 27] width 43 height 36
type input "15"
type input "100"
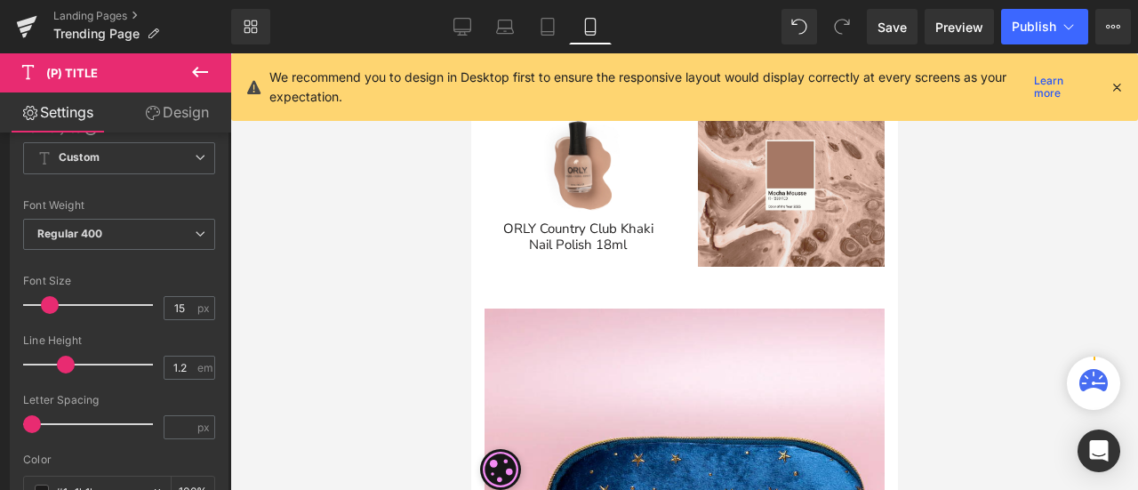
scroll to position [0, 0]
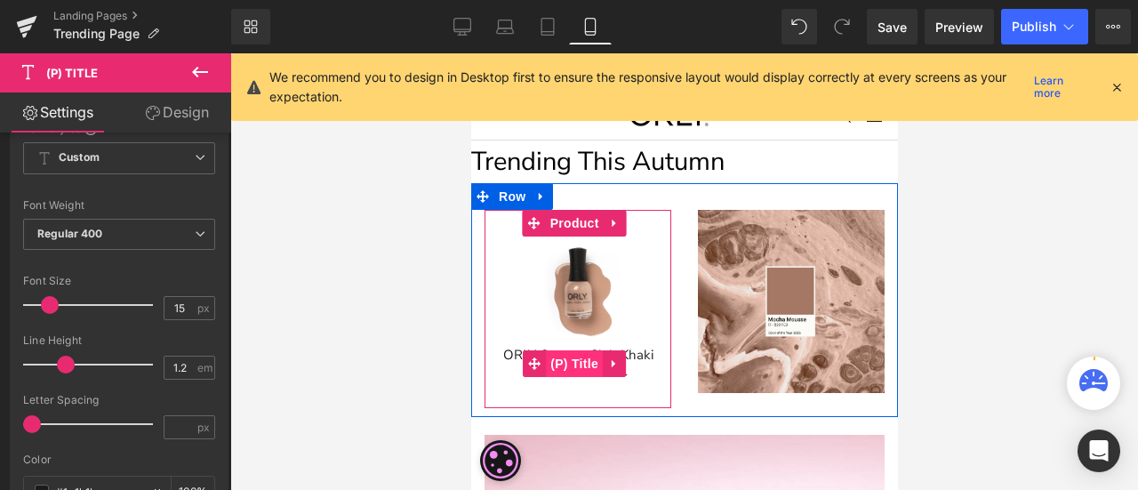
click at [558, 357] on span "(P) Title" at bounding box center [573, 363] width 57 height 27
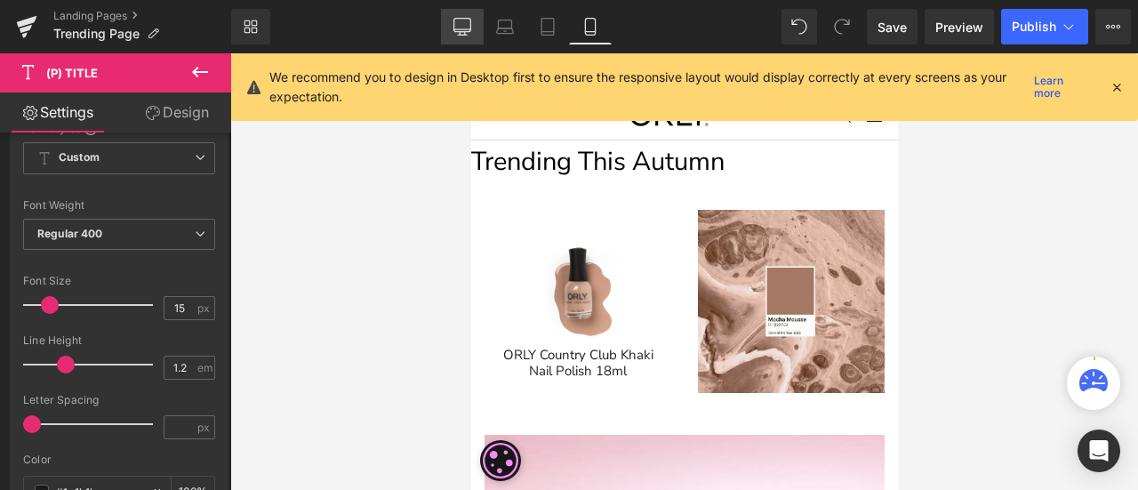
click at [464, 26] on icon at bounding box center [462, 27] width 18 height 18
type input "40"
type input "100"
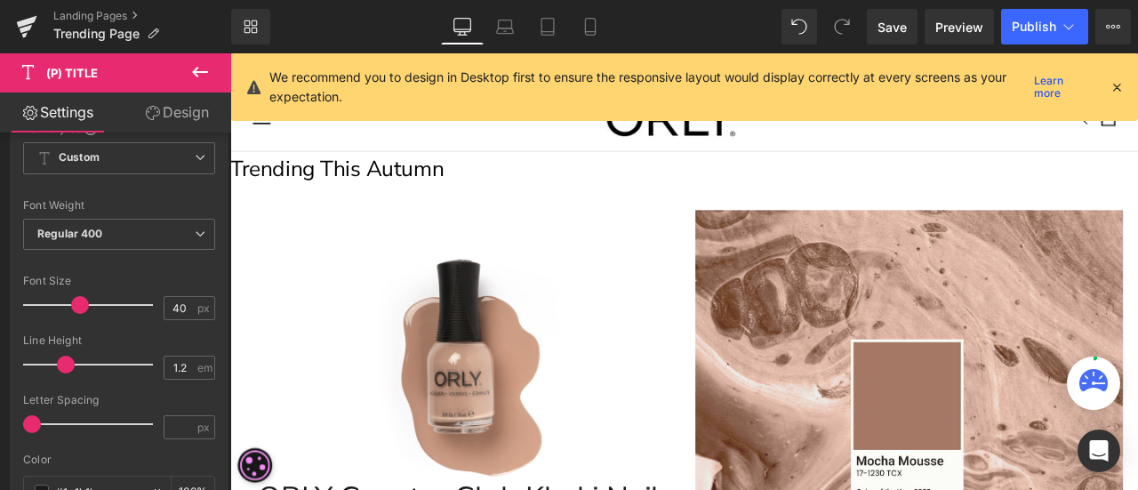
scroll to position [215, 0]
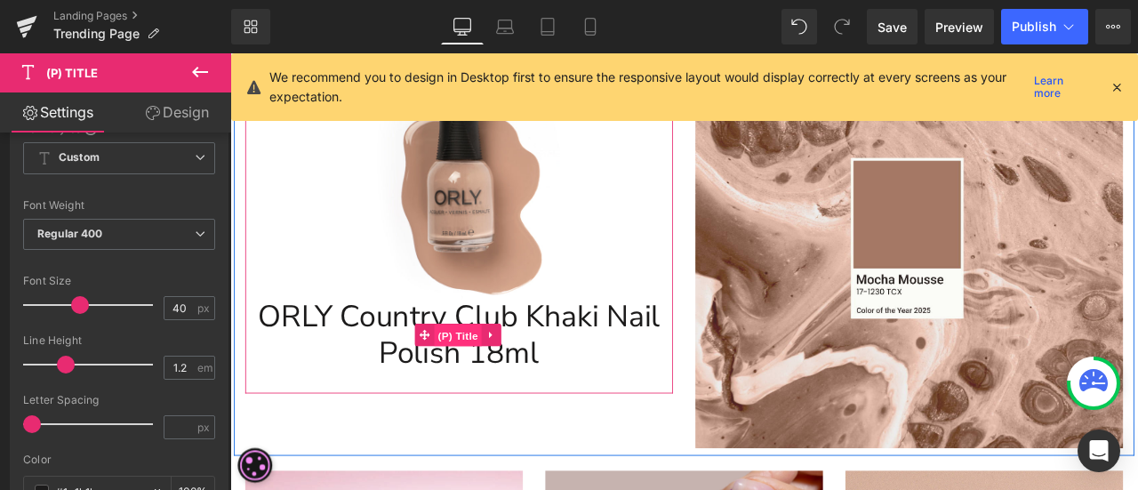
click at [506, 389] on span "(P) Title" at bounding box center [500, 387] width 57 height 27
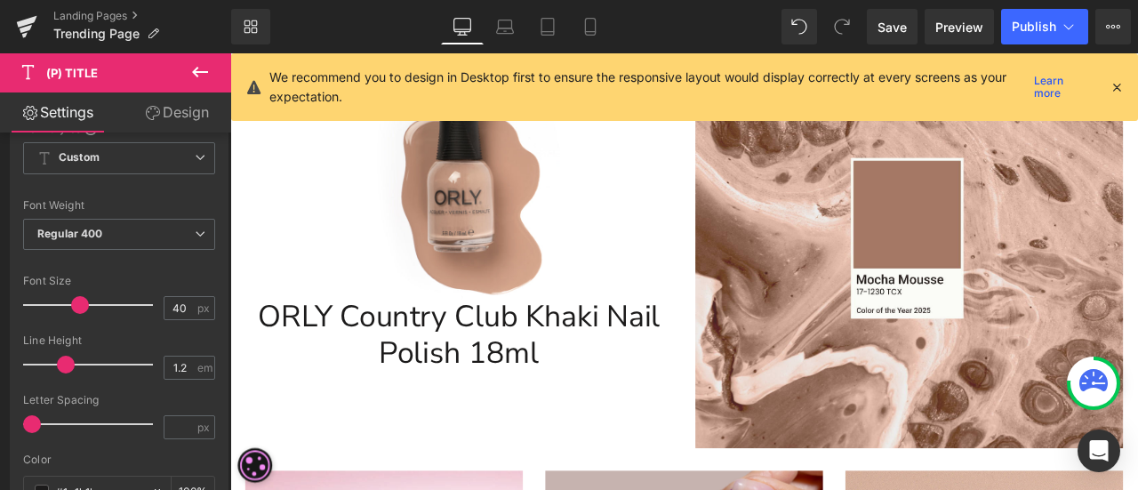
click at [169, 113] on link "Design" at bounding box center [177, 112] width 116 height 40
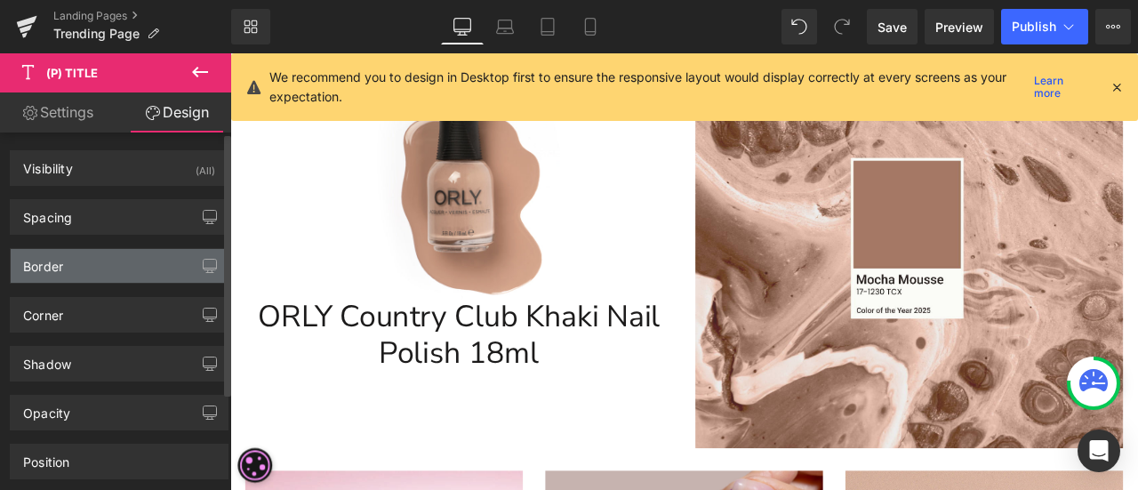
type input "0"
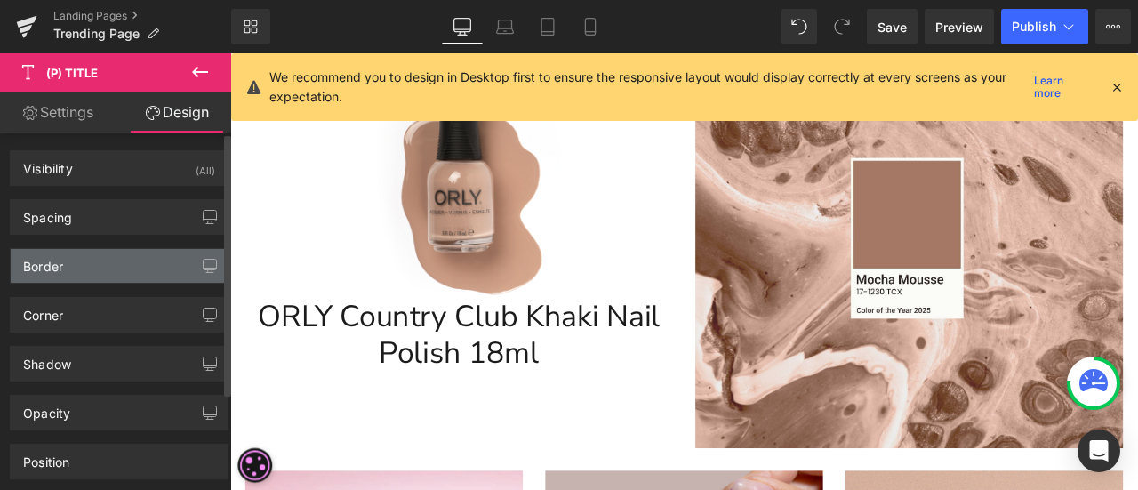
type input "0"
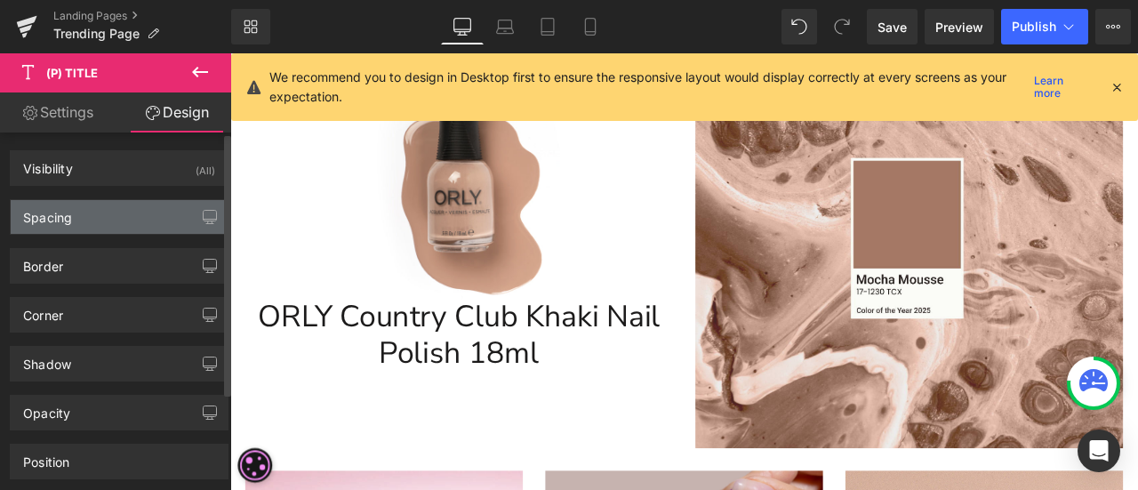
click at [110, 205] on div "Spacing" at bounding box center [119, 217] width 217 height 34
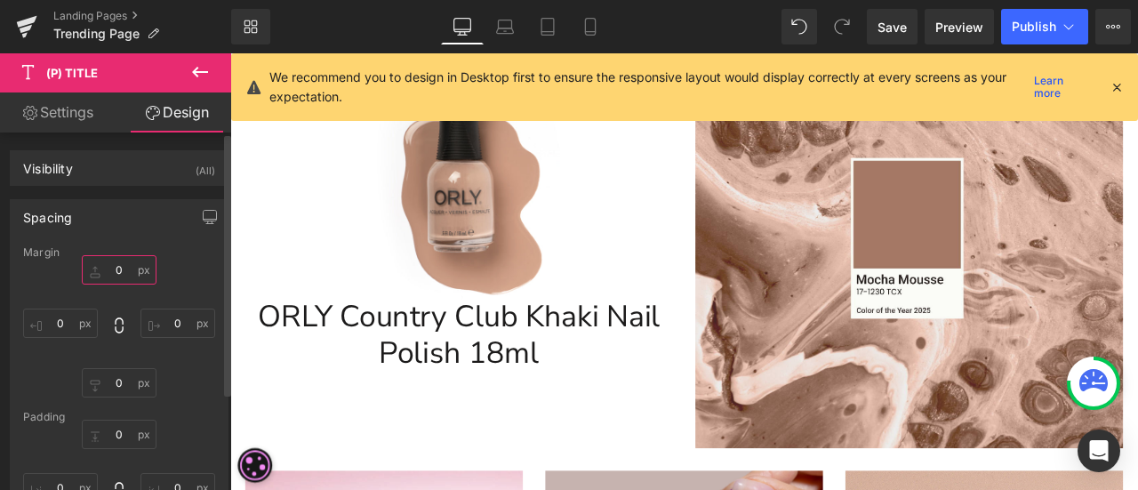
click at [119, 277] on input "0" at bounding box center [119, 269] width 75 height 29
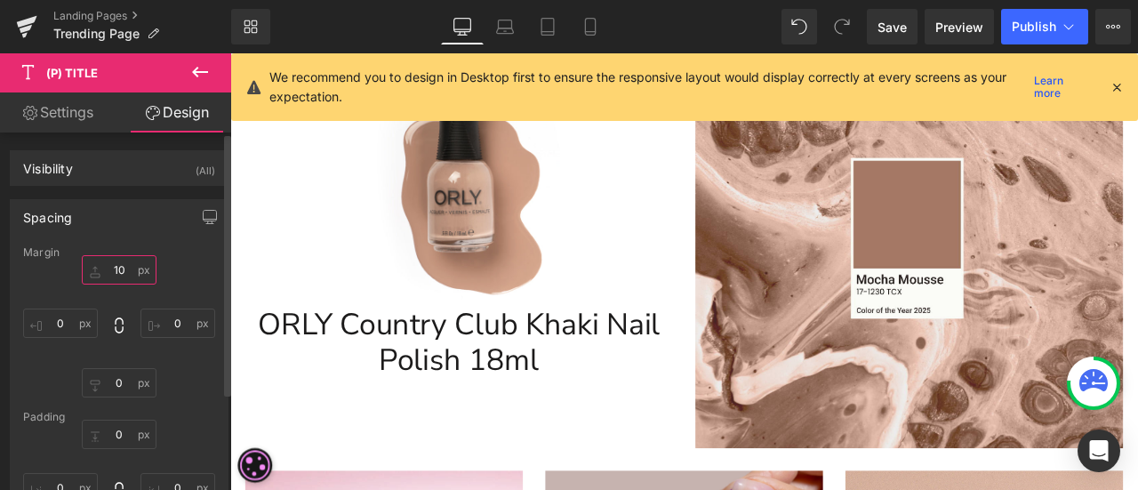
type input "1"
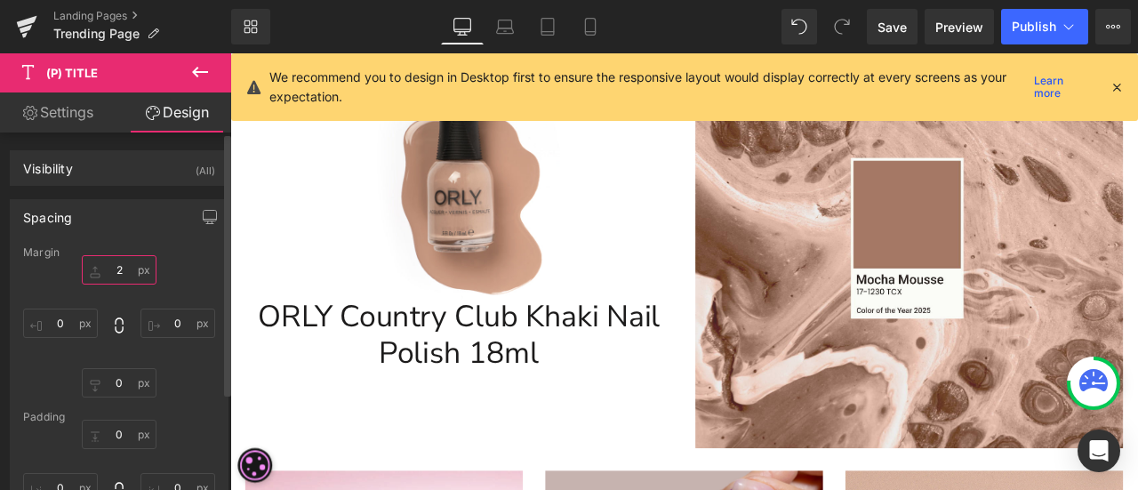
type input "20"
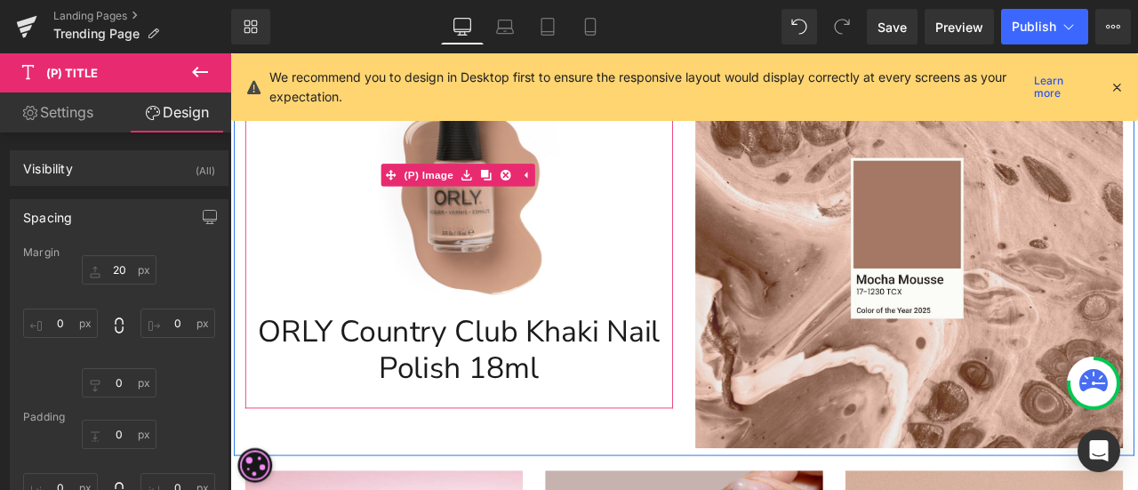
click at [694, 283] on div "Sale Off" at bounding box center [501, 197] width 489 height 293
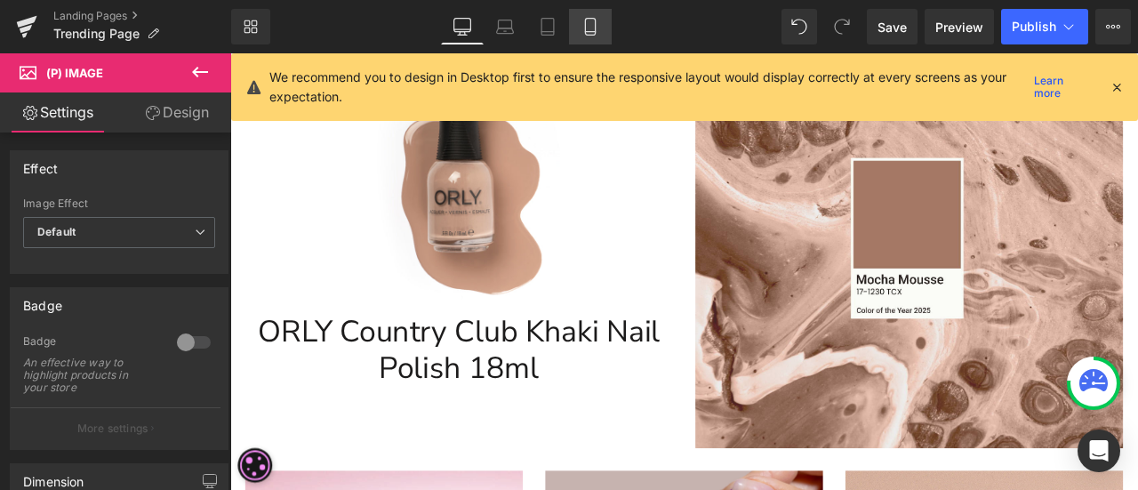
click at [607, 28] on link "Mobile" at bounding box center [590, 27] width 43 height 36
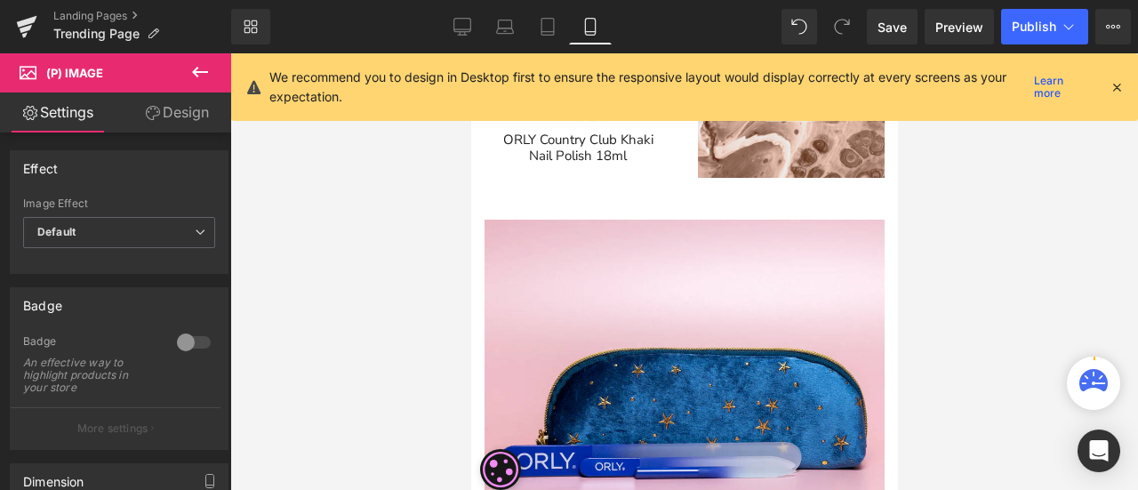
scroll to position [34, 0]
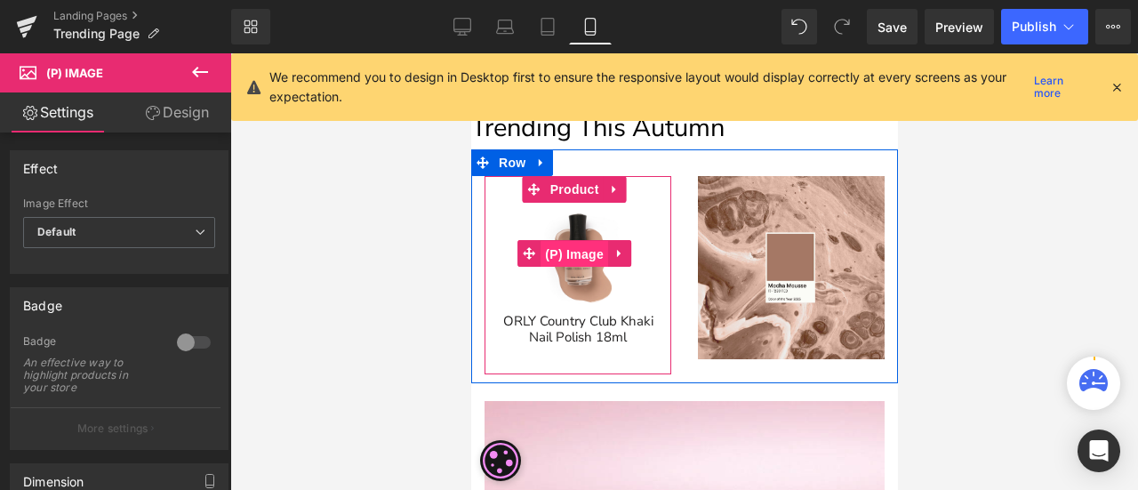
click at [547, 250] on span "(P) Image" at bounding box center [574, 254] width 68 height 27
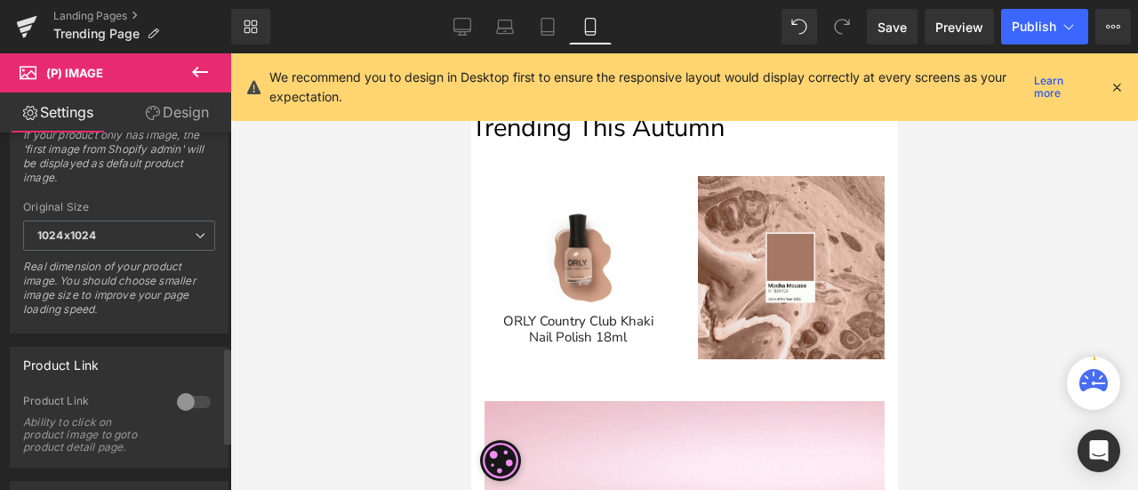
scroll to position [800, 0]
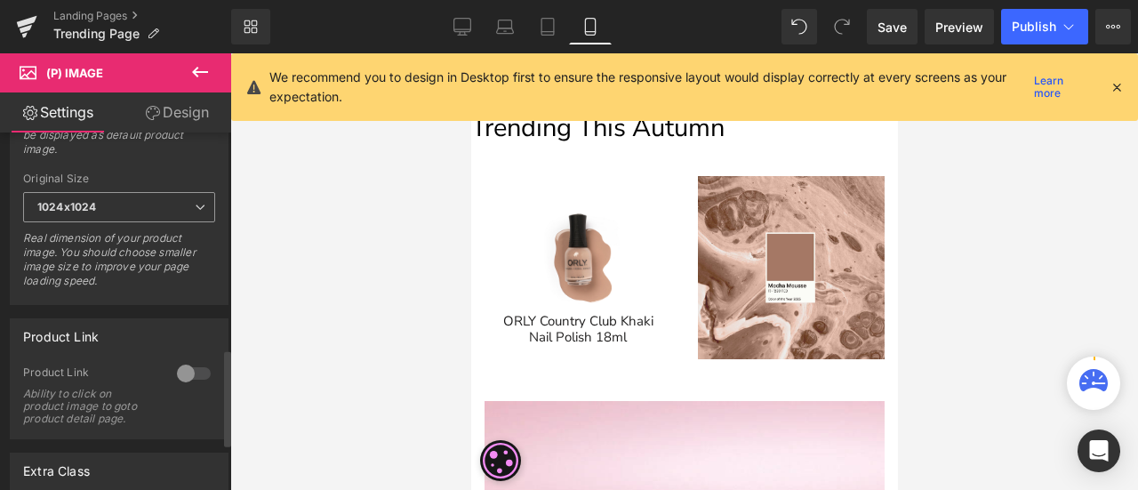
click at [117, 205] on span "1024x1024" at bounding box center [119, 207] width 192 height 31
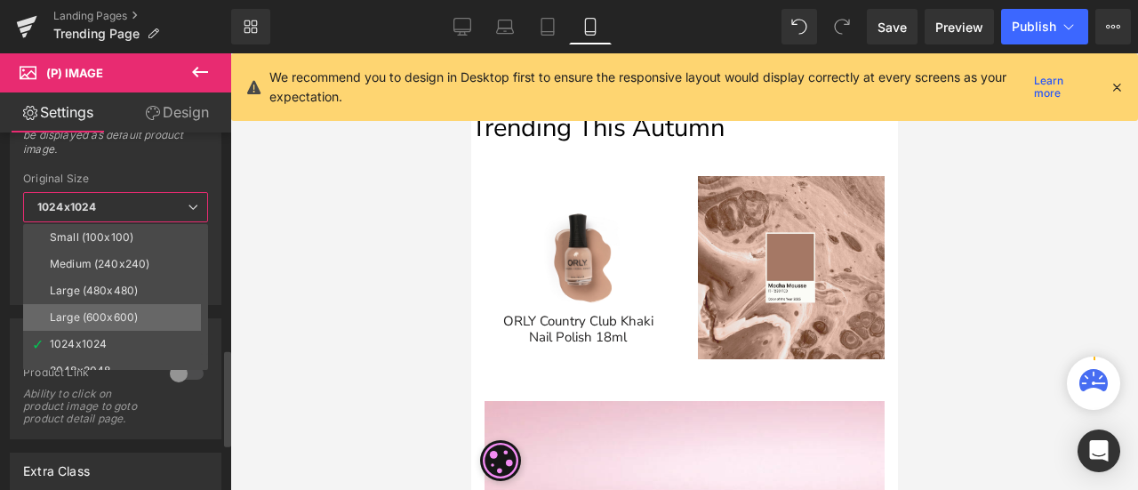
click at [108, 311] on div "Large (600x600)" at bounding box center [94, 317] width 88 height 12
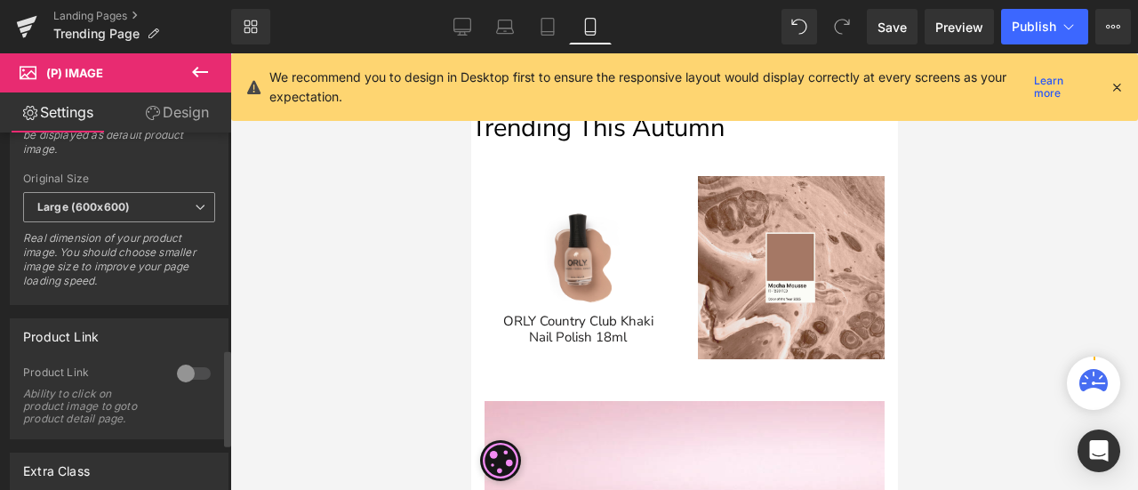
click at [120, 200] on b "Large (600x600)" at bounding box center [83, 206] width 92 height 13
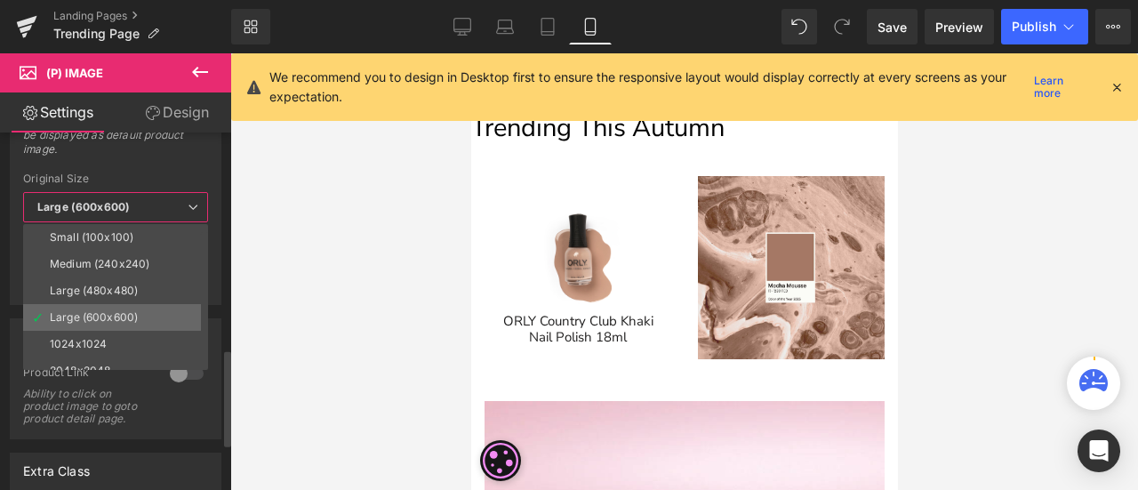
scroll to position [14, 0]
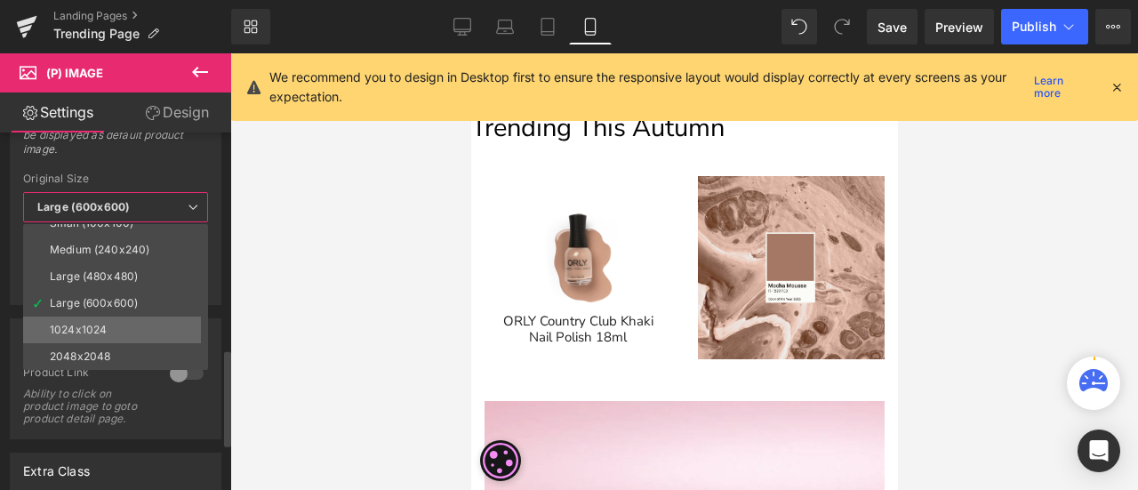
click at [86, 324] on div "1024x1024" at bounding box center [78, 330] width 57 height 12
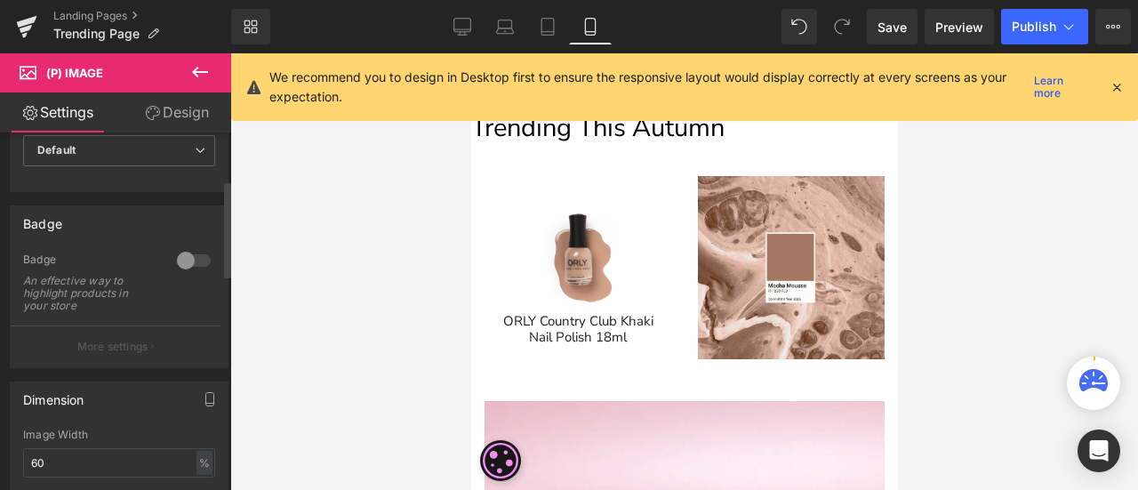
scroll to position [0, 0]
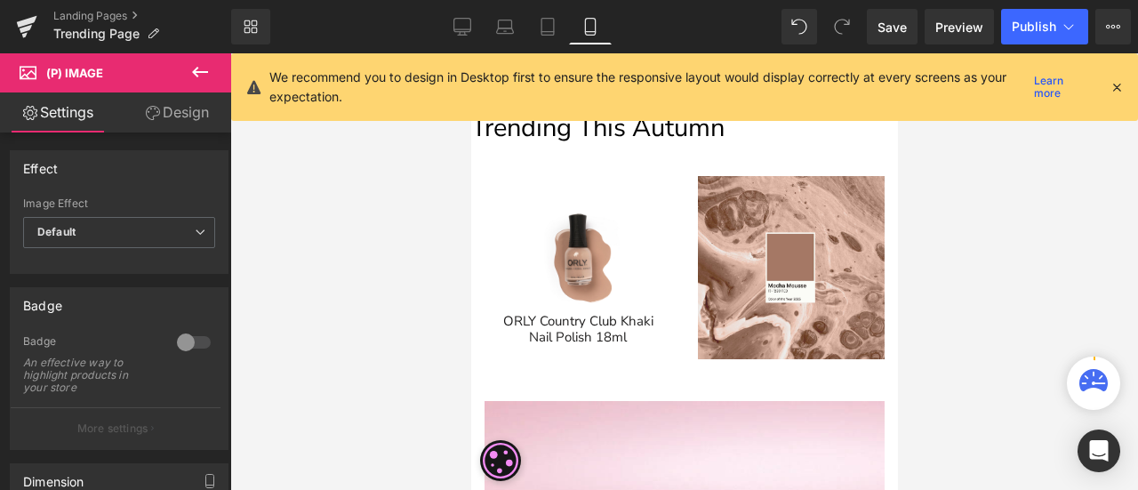
drag, startPoint x: 171, startPoint y: 108, endPoint x: 105, endPoint y: 271, distance: 176.3
click at [171, 108] on link "Design" at bounding box center [177, 112] width 116 height 40
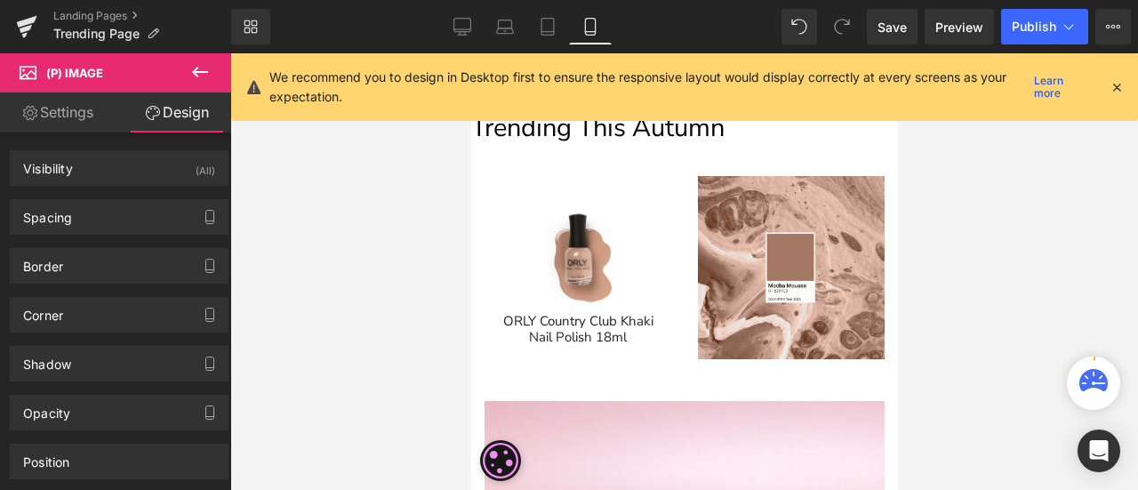
click at [594, 134] on span "Trending This Autumn" at bounding box center [596, 127] width 253 height 35
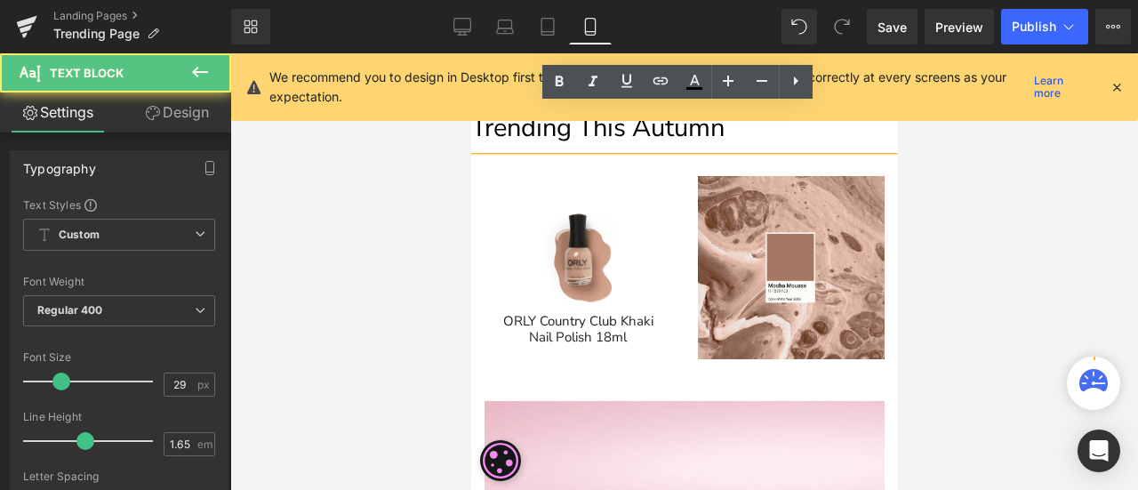
click at [594, 134] on span "Trending This Autumn" at bounding box center [596, 127] width 253 height 35
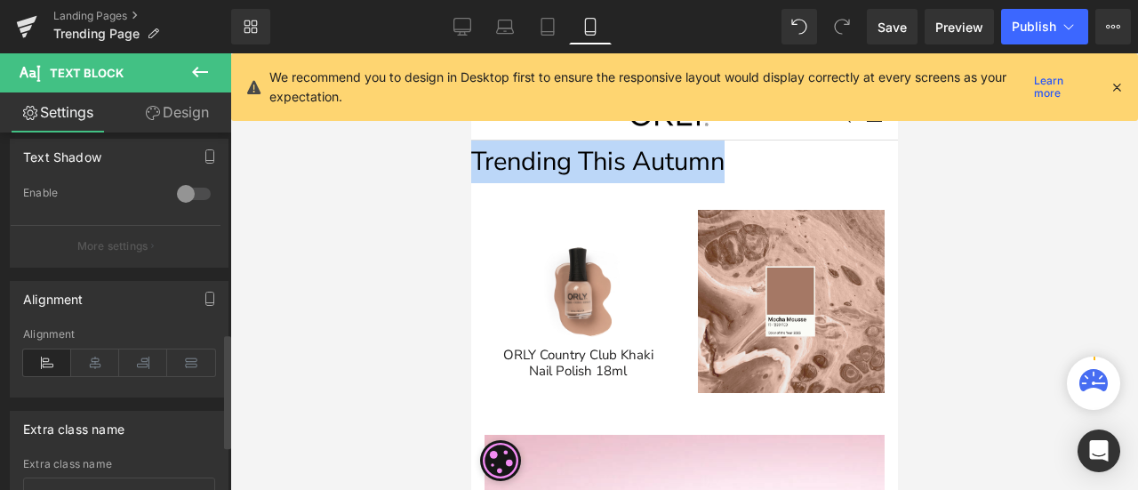
scroll to position [711, 0]
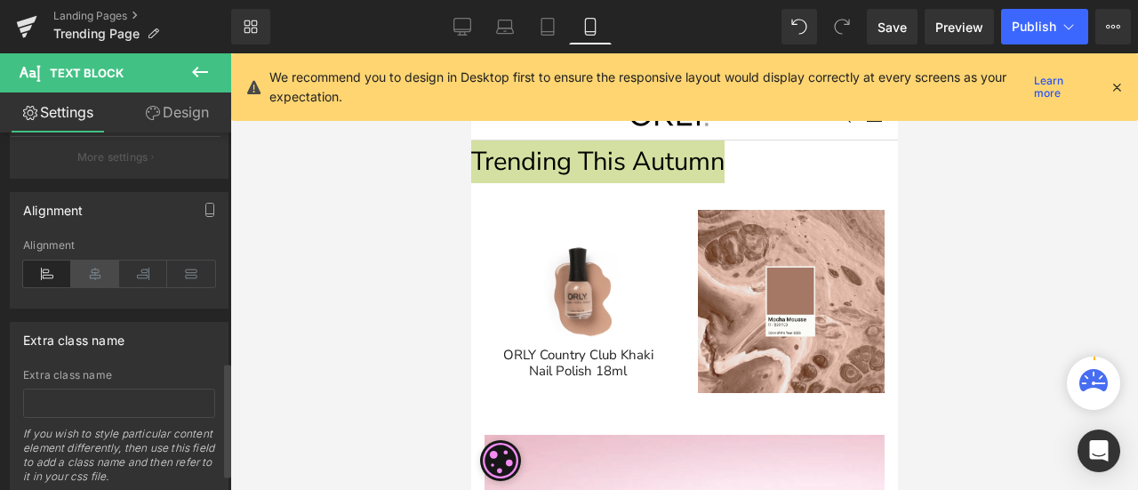
click at [92, 279] on icon at bounding box center [95, 274] width 48 height 27
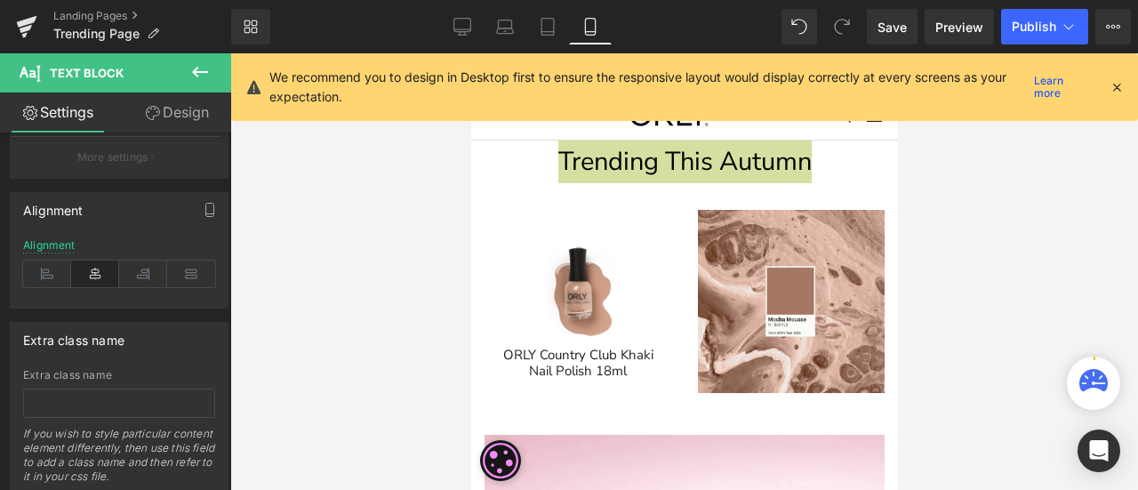
click at [988, 176] on div at bounding box center [684, 271] width 908 height 437
click at [368, 325] on div at bounding box center [684, 271] width 908 height 437
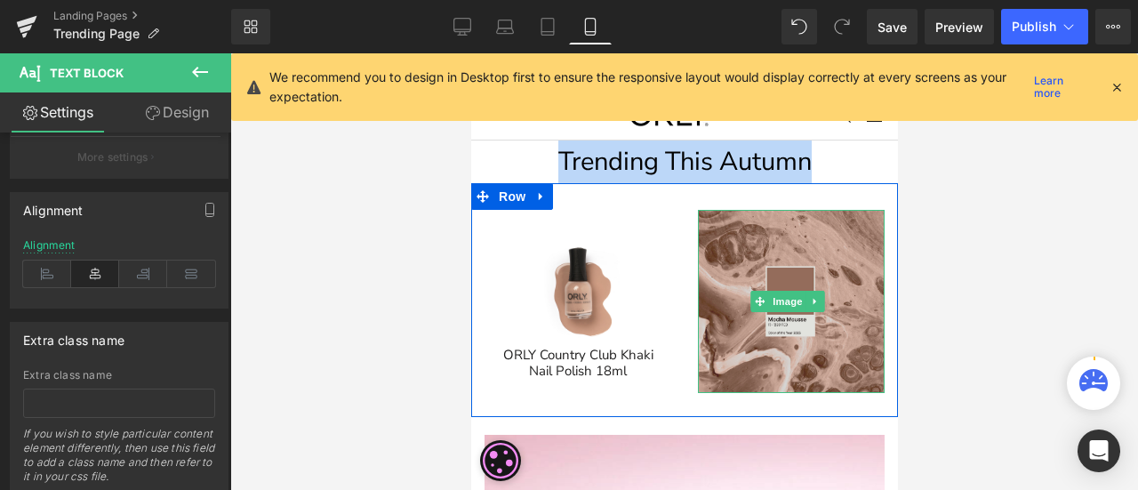
click at [830, 236] on img at bounding box center [790, 301] width 187 height 183
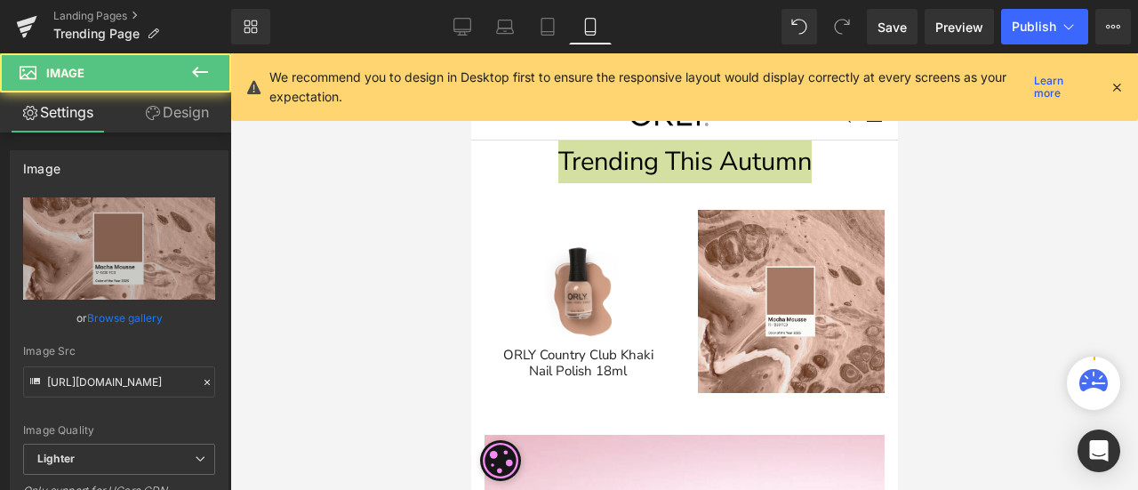
click at [991, 154] on div at bounding box center [684, 271] width 908 height 437
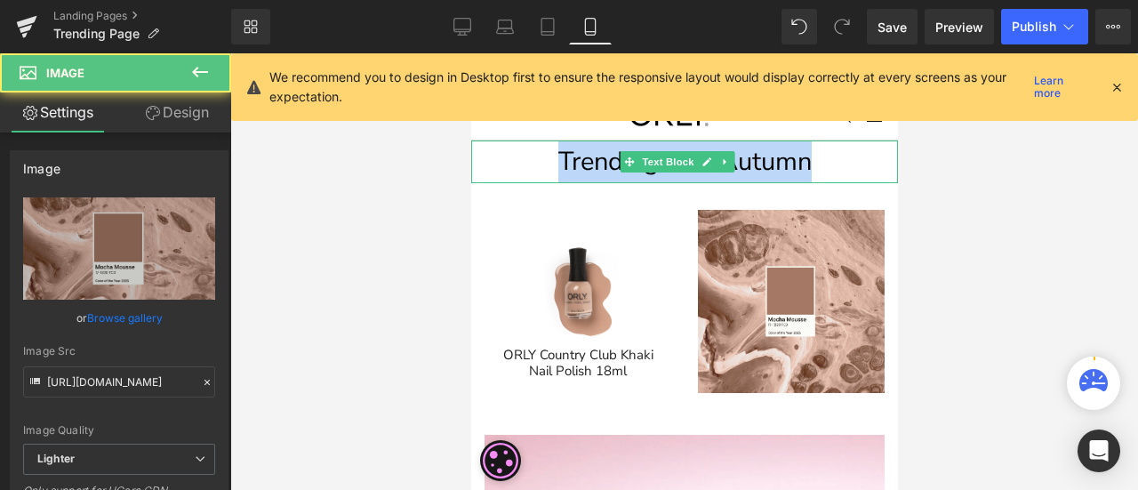
click at [790, 162] on span "Trending This Autumn" at bounding box center [684, 161] width 253 height 35
click at [791, 161] on span "Trending This Autumn" at bounding box center [684, 161] width 253 height 35
click at [836, 156] on p "Trending This Autumn" at bounding box center [683, 161] width 427 height 43
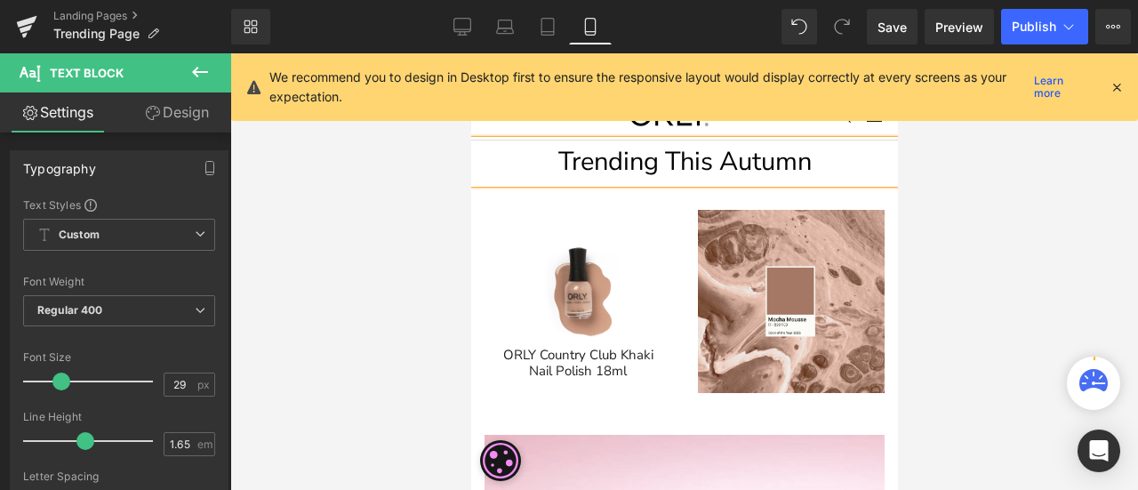
click at [1024, 188] on div at bounding box center [684, 271] width 908 height 437
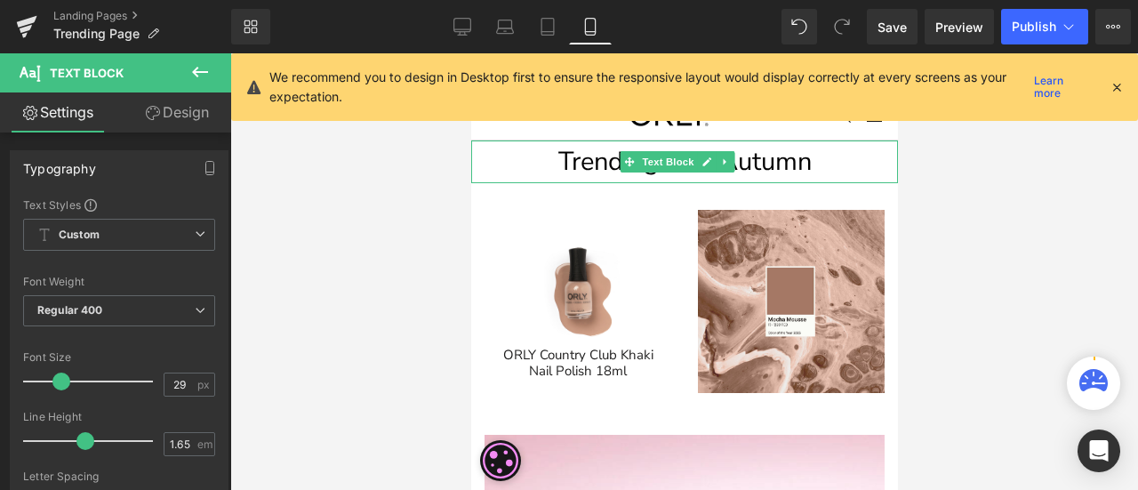
click at [811, 163] on p "Trending This Autumn" at bounding box center [683, 161] width 427 height 43
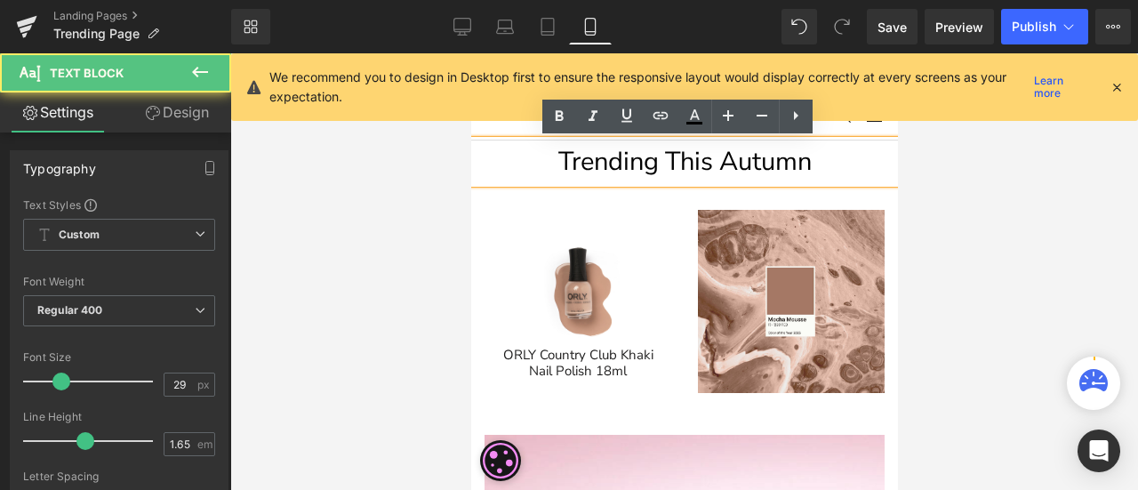
click at [545, 159] on p "Trending This Autumn" at bounding box center [683, 161] width 427 height 43
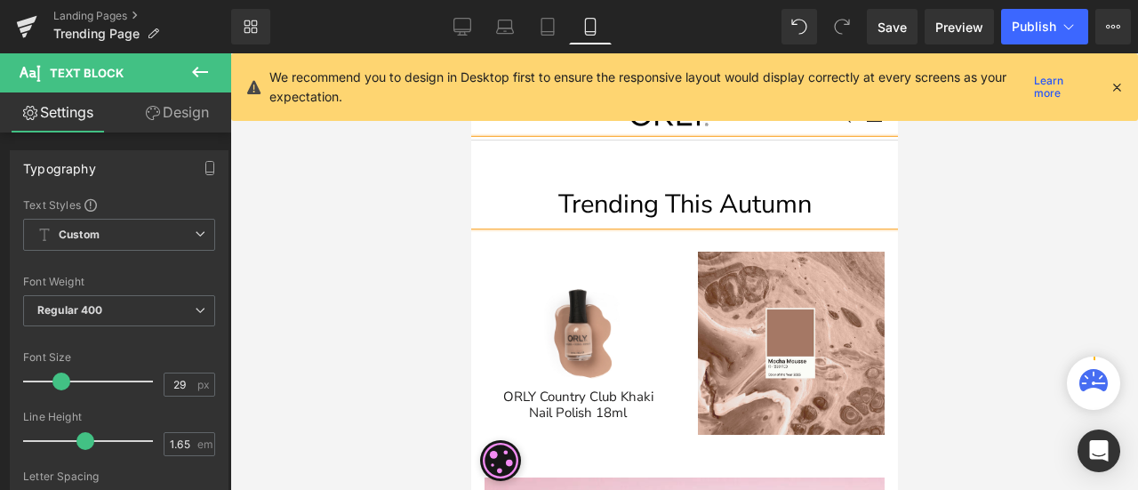
click at [974, 197] on div at bounding box center [684, 271] width 908 height 437
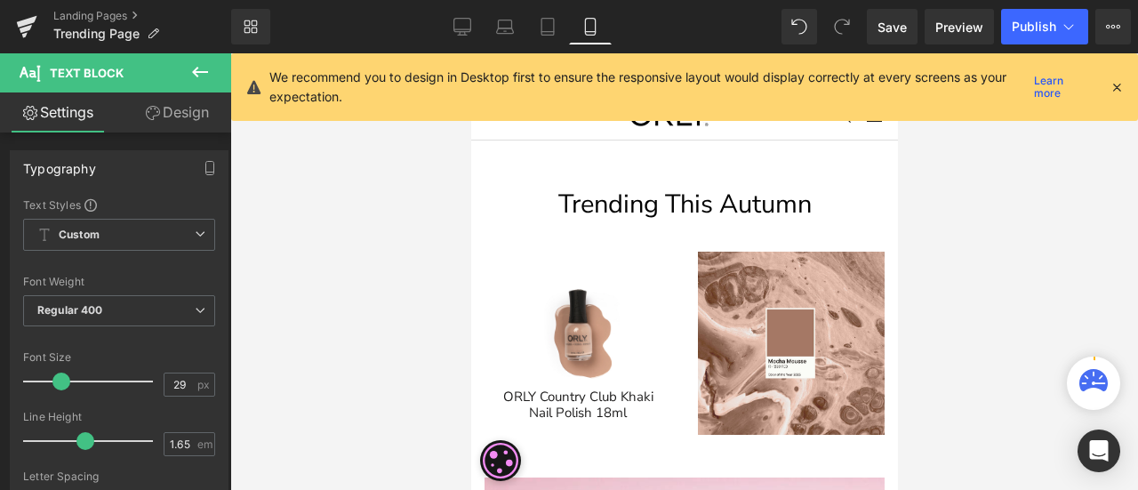
click at [1119, 84] on icon at bounding box center [1117, 87] width 16 height 16
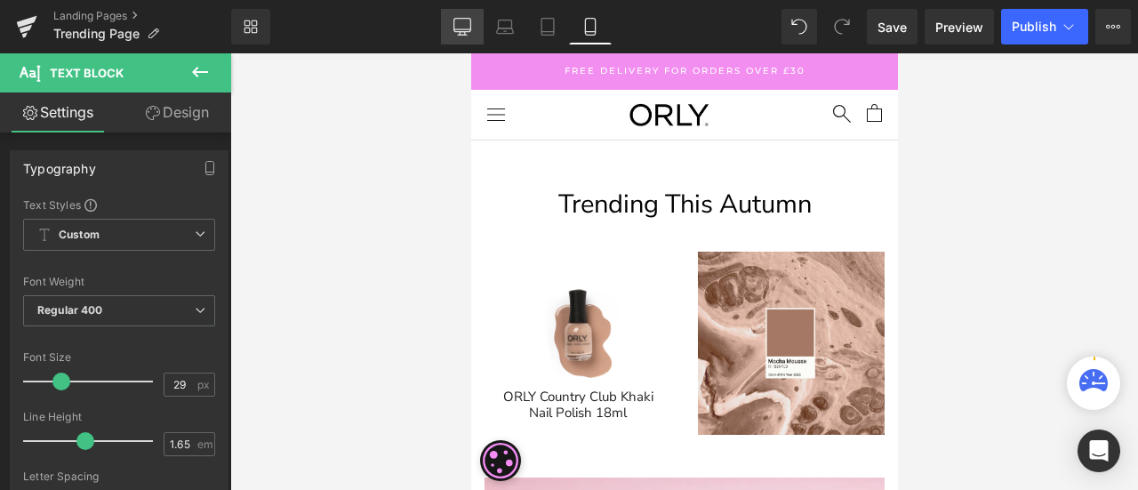
click at [468, 24] on icon at bounding box center [462, 27] width 18 height 18
type input "100"
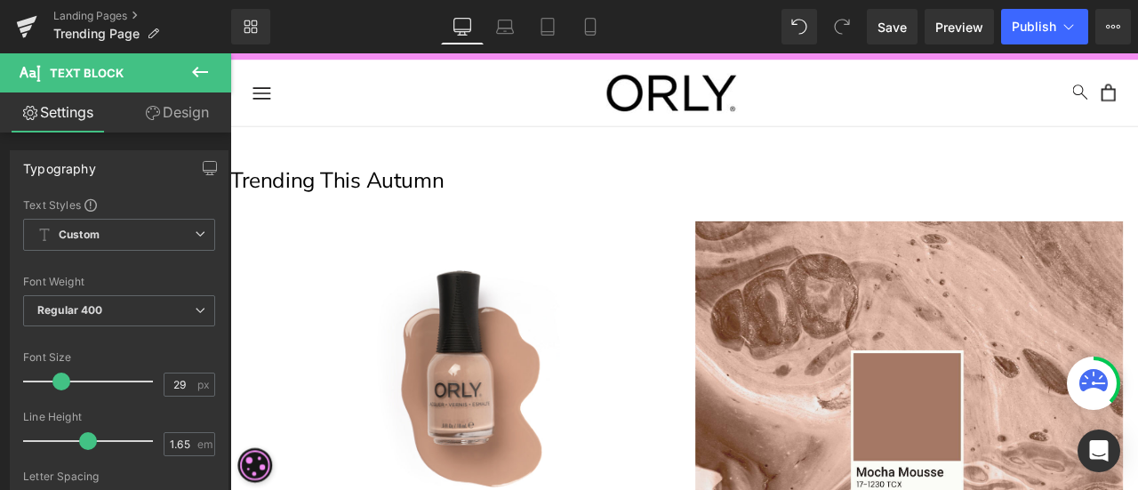
scroll to position [0, 0]
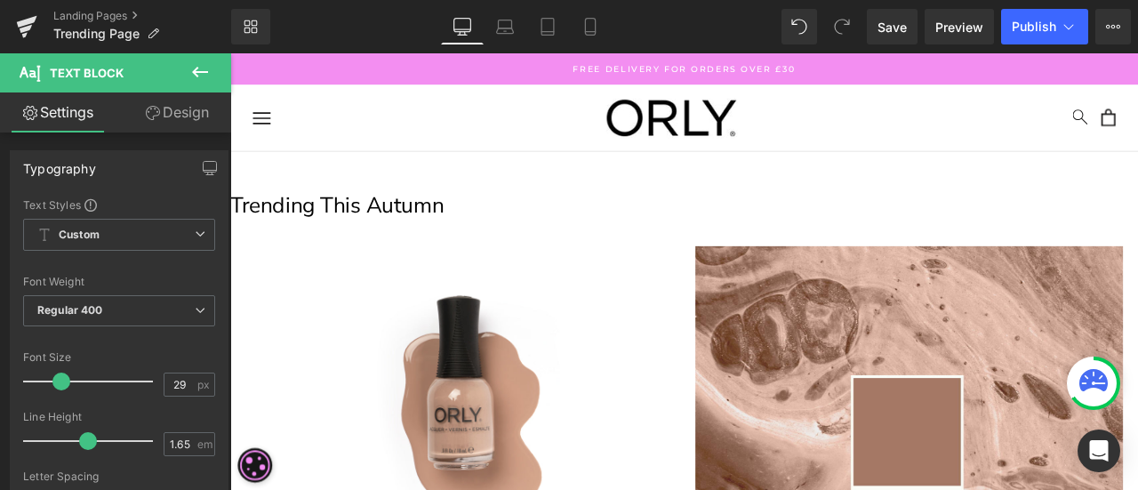
click at [484, 230] on span "Trending This Autumn" at bounding box center [356, 233] width 253 height 35
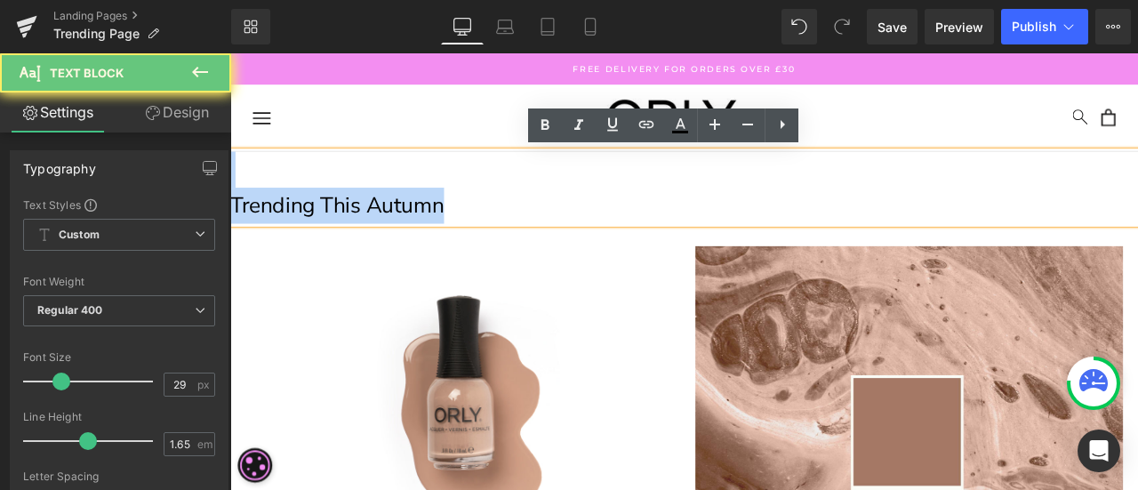
drag, startPoint x: 558, startPoint y: 238, endPoint x: 146, endPoint y: 200, distance: 413.5
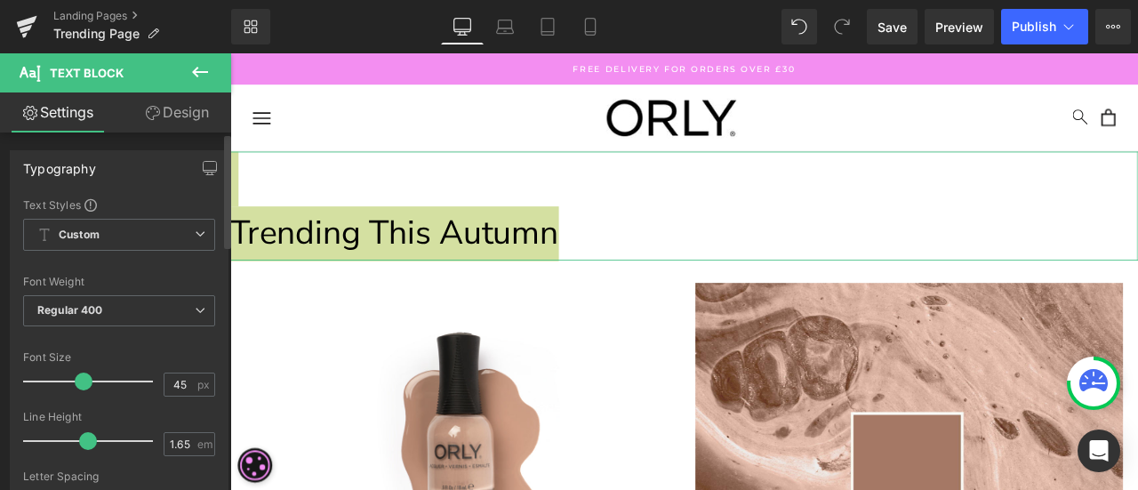
type input "46"
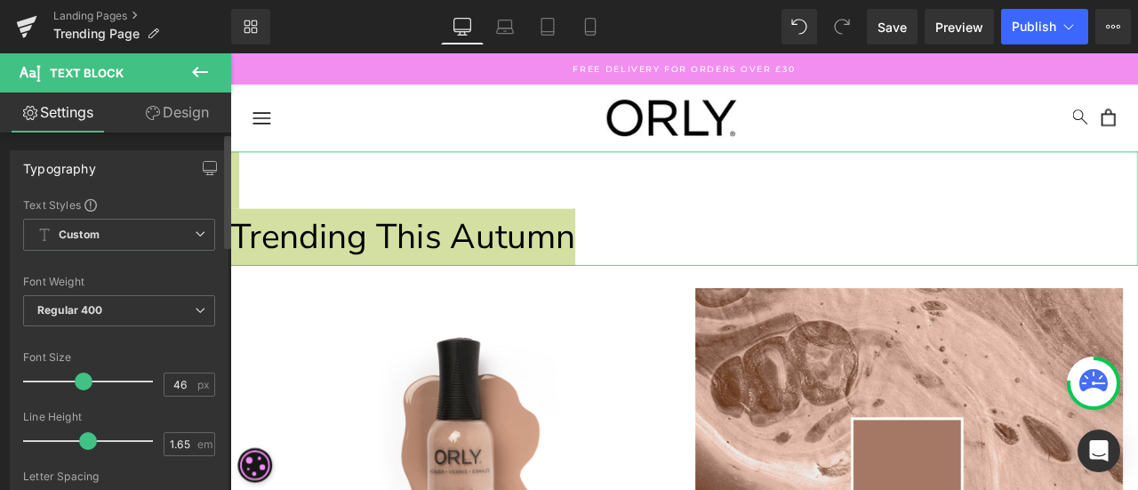
drag, startPoint x: 65, startPoint y: 380, endPoint x: 85, endPoint y: 381, distance: 20.5
click at [85, 381] on span at bounding box center [84, 382] width 18 height 18
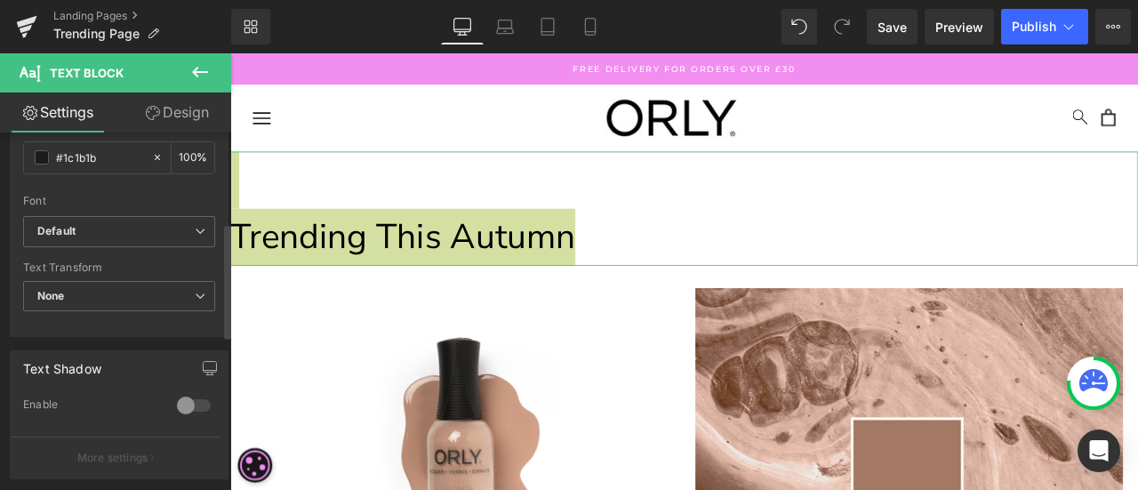
scroll to position [622, 0]
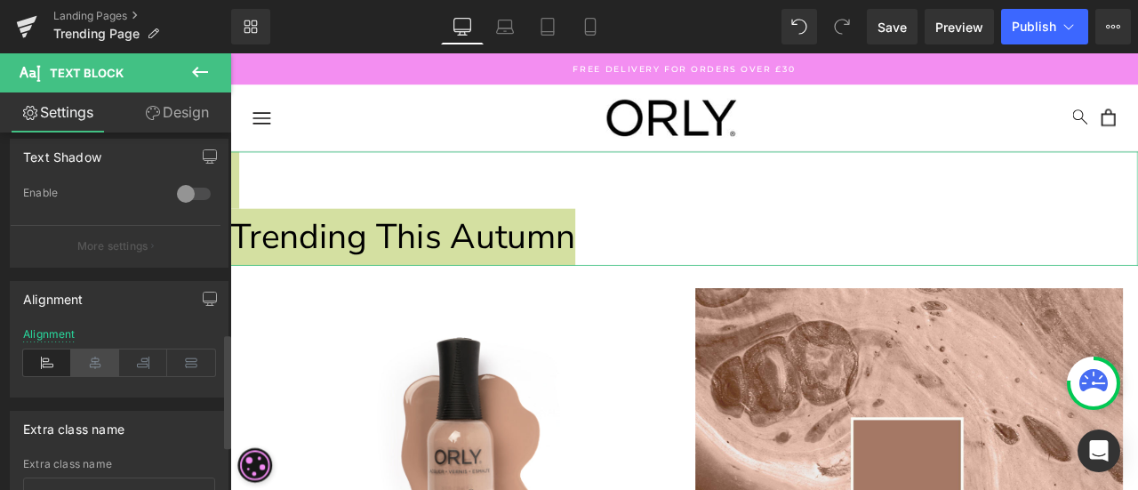
click at [81, 365] on icon at bounding box center [95, 362] width 48 height 27
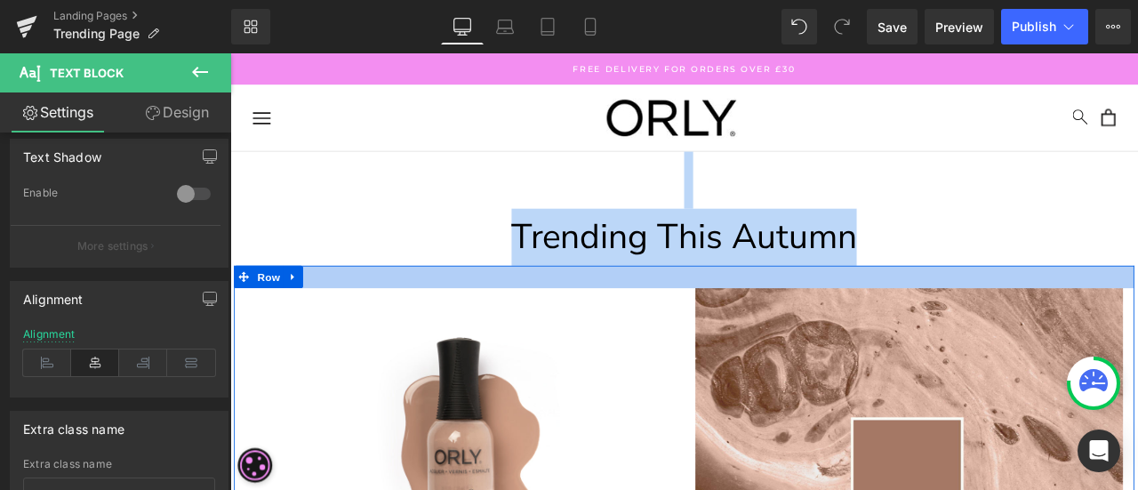
click at [997, 286] on p "Trending This Autumn" at bounding box center [768, 271] width 1076 height 68
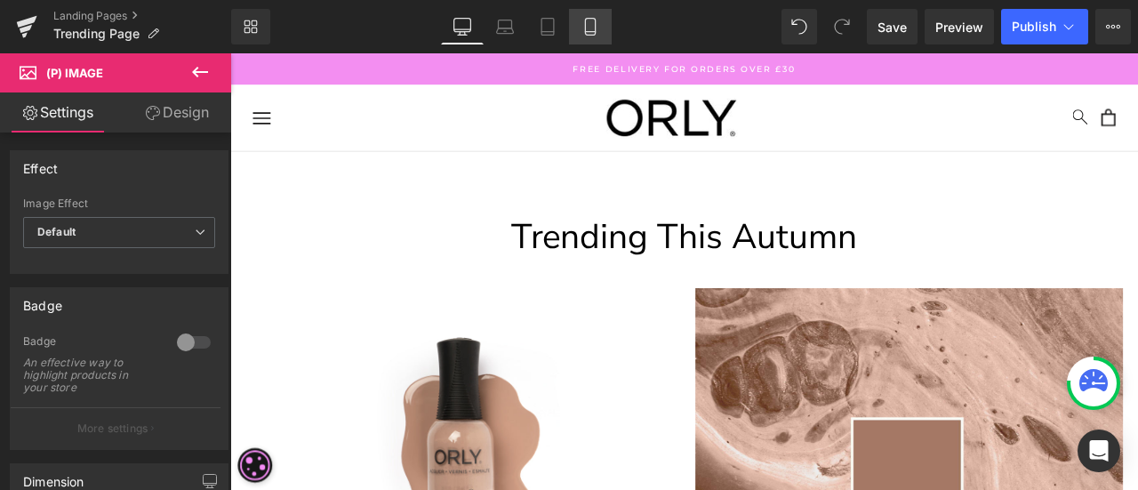
click at [601, 20] on link "Mobile" at bounding box center [590, 27] width 43 height 36
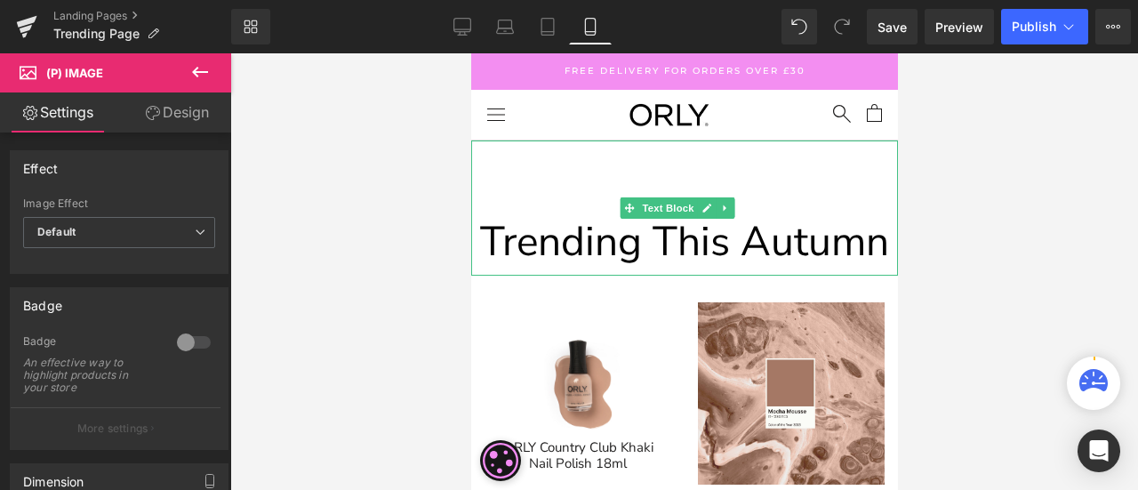
click at [633, 241] on span "Trending This Autumn" at bounding box center [683, 241] width 409 height 56
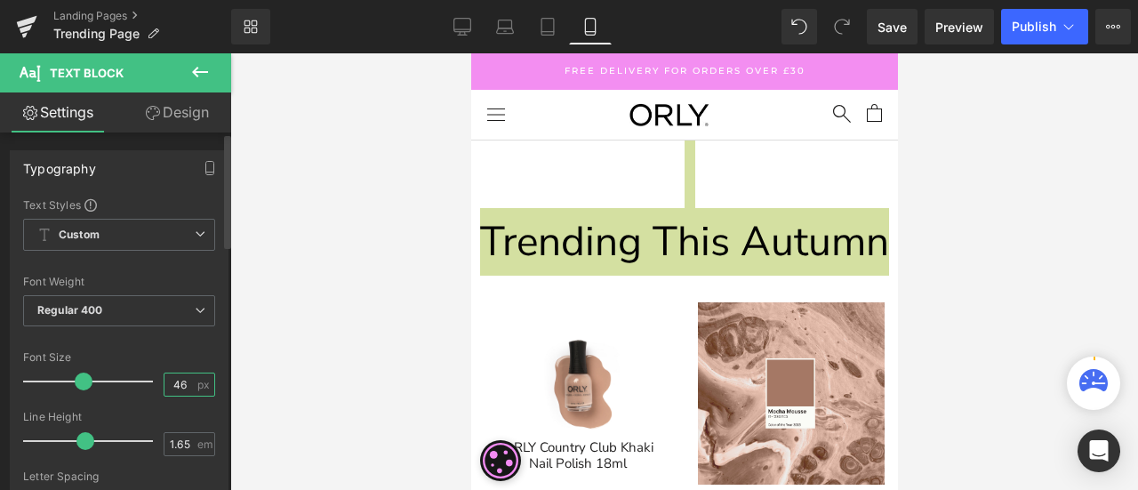
click at [185, 378] on input "46" at bounding box center [179, 384] width 31 height 22
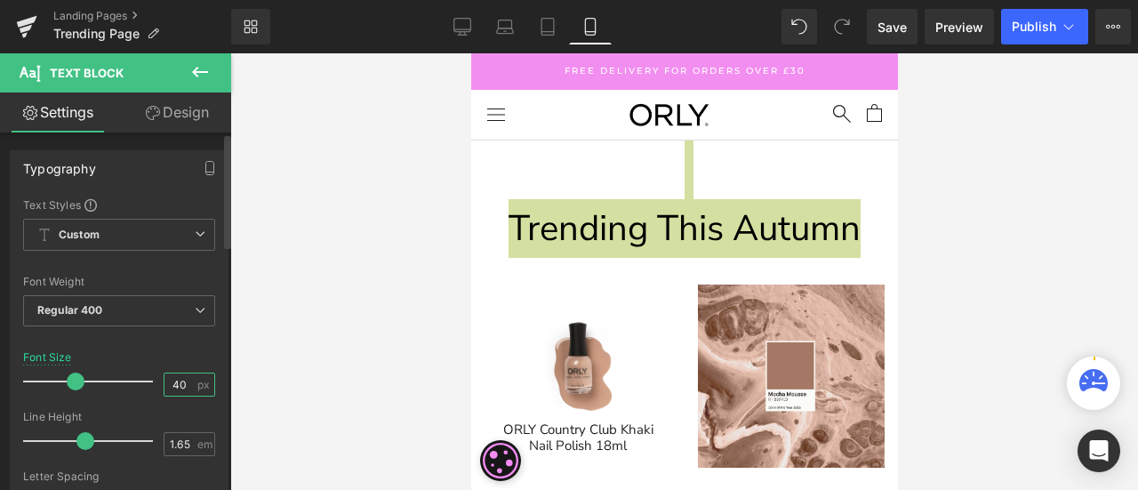
type input "4"
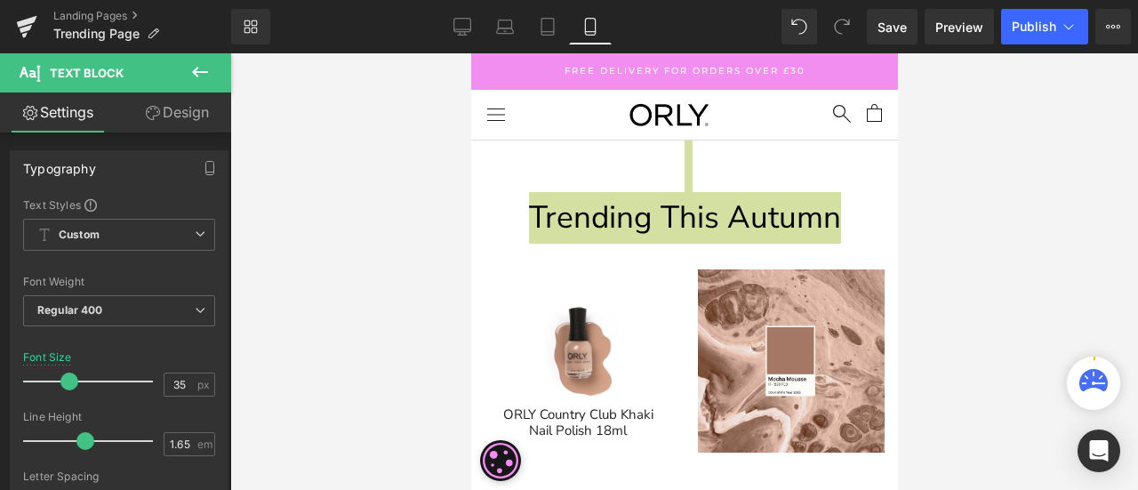
click at [950, 263] on div at bounding box center [684, 271] width 908 height 437
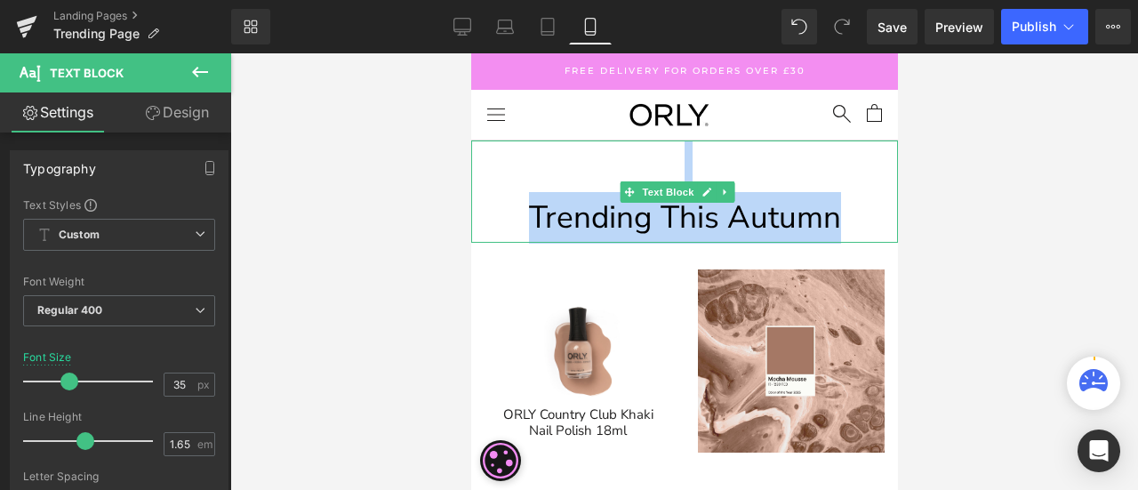
click at [804, 197] on span "Trending This Autumn" at bounding box center [684, 218] width 312 height 42
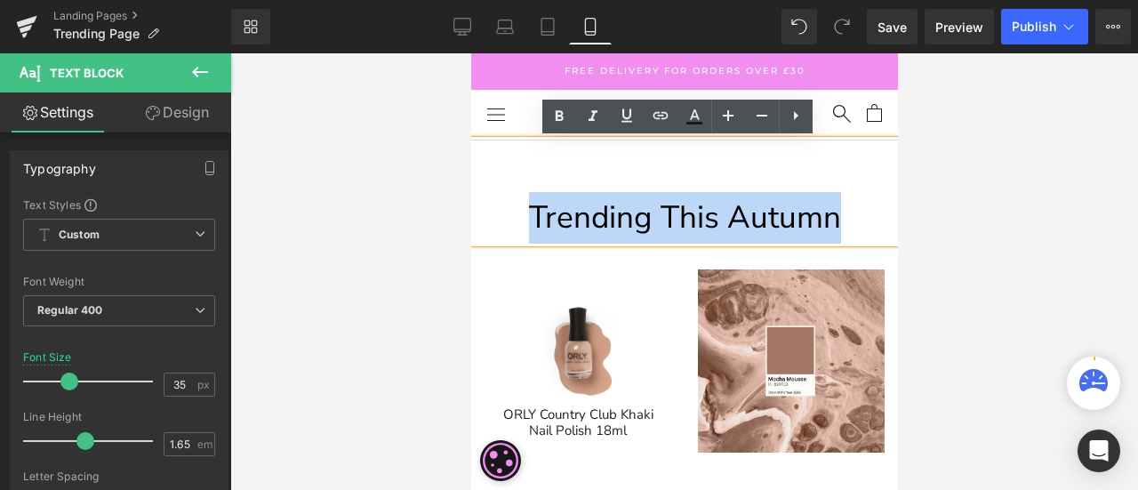
drag, startPoint x: 841, startPoint y: 211, endPoint x: 470, endPoint y: 203, distance: 370.9
click at [505, 210] on p "Trending This Autumn" at bounding box center [683, 218] width 427 height 52
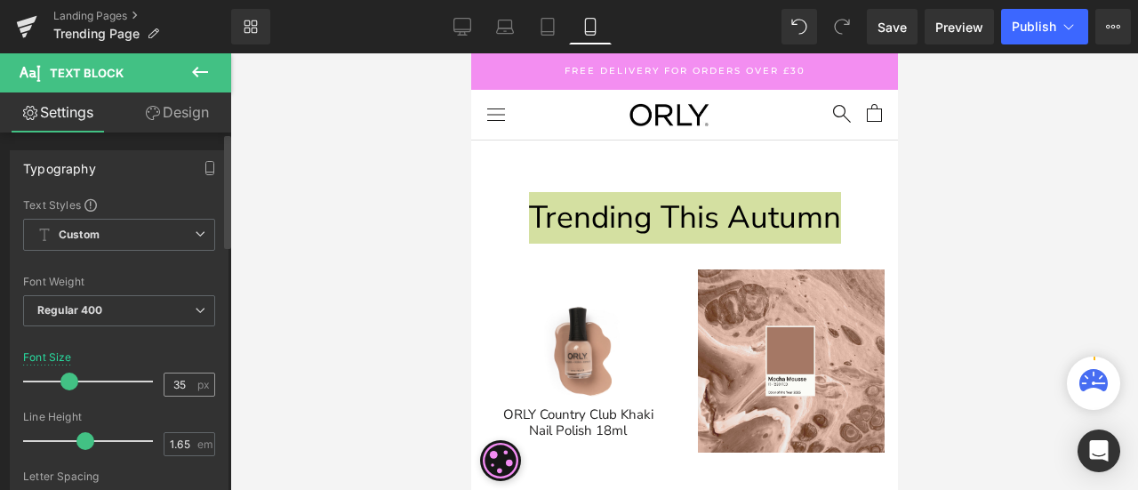
click at [203, 381] on span "px" at bounding box center [204, 385] width 15 height 12
click at [178, 381] on input "35" at bounding box center [179, 384] width 31 height 22
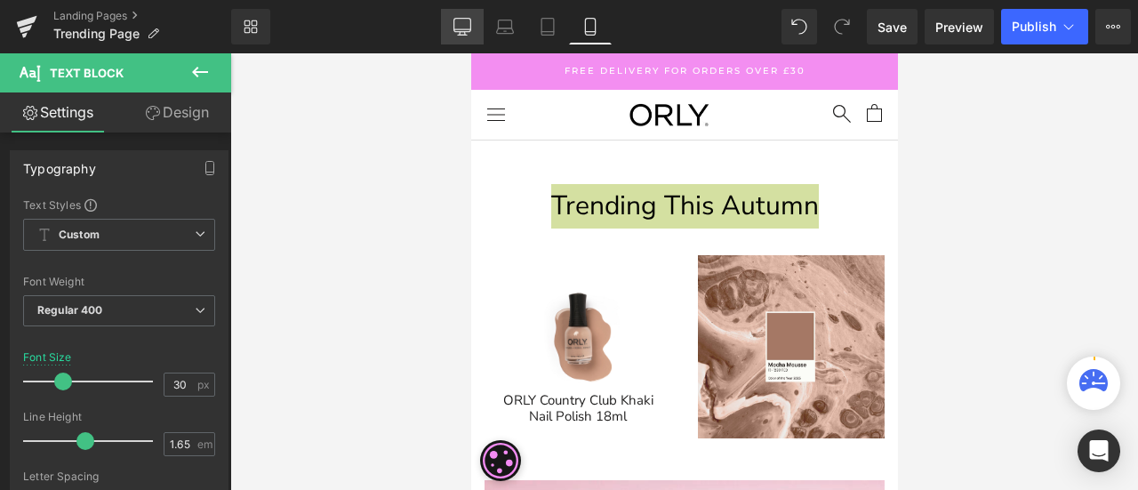
click at [461, 29] on icon at bounding box center [461, 29] width 17 height 0
type input "46"
type input "100"
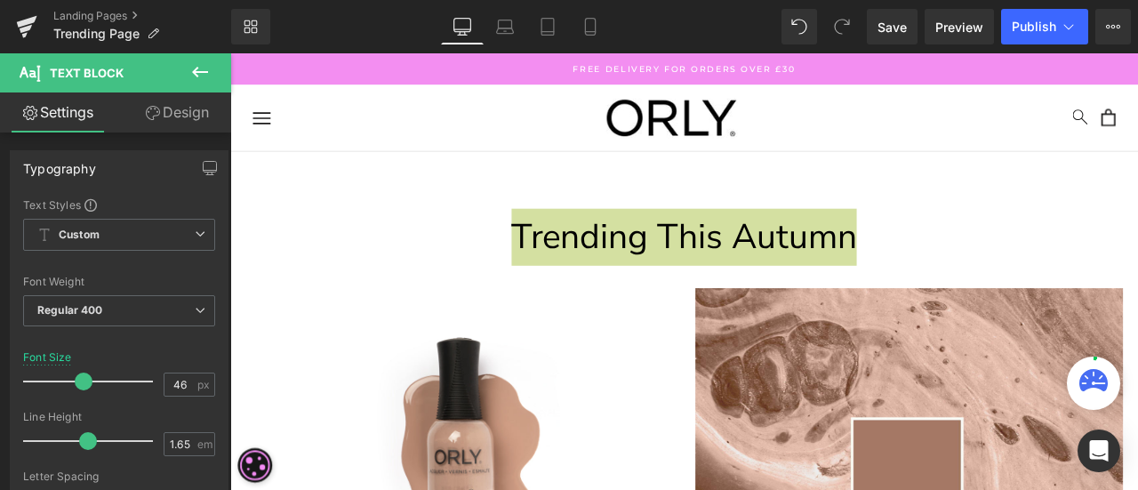
scroll to position [29, 0]
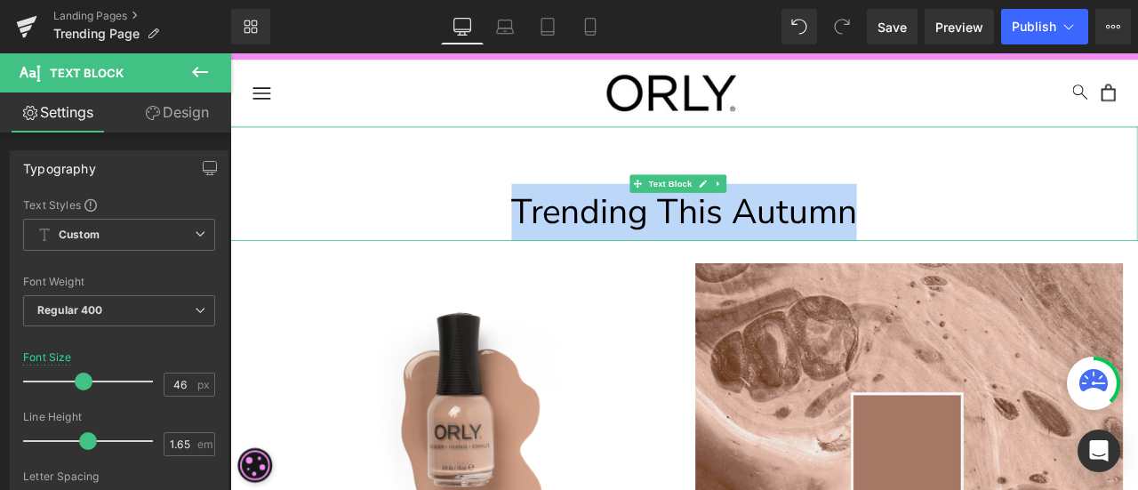
click at [1081, 232] on p "Trending This Autumn" at bounding box center [768, 242] width 1076 height 68
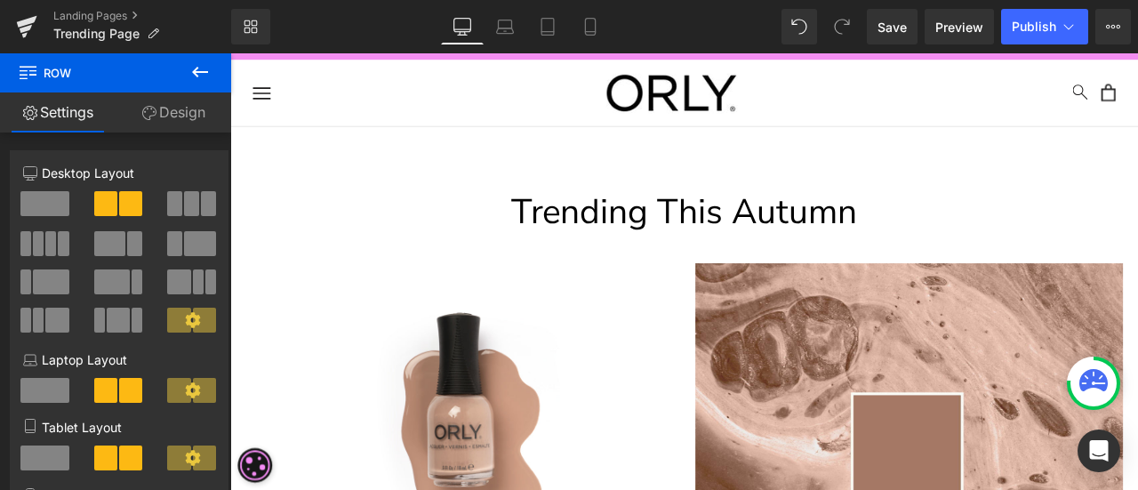
click at [420, 224] on p "Trending This Autumn" at bounding box center [768, 242] width 1076 height 68
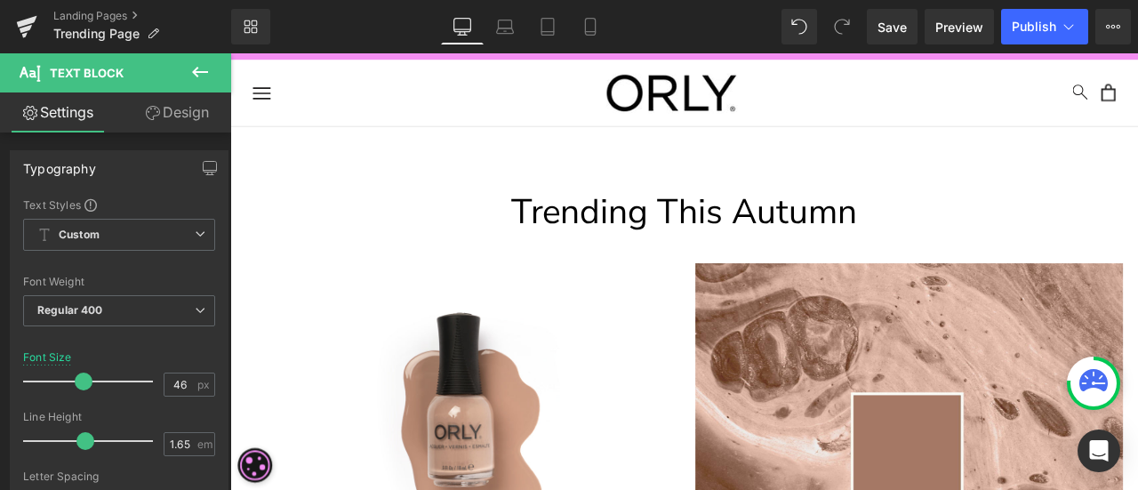
click at [203, 72] on icon at bounding box center [200, 72] width 16 height 11
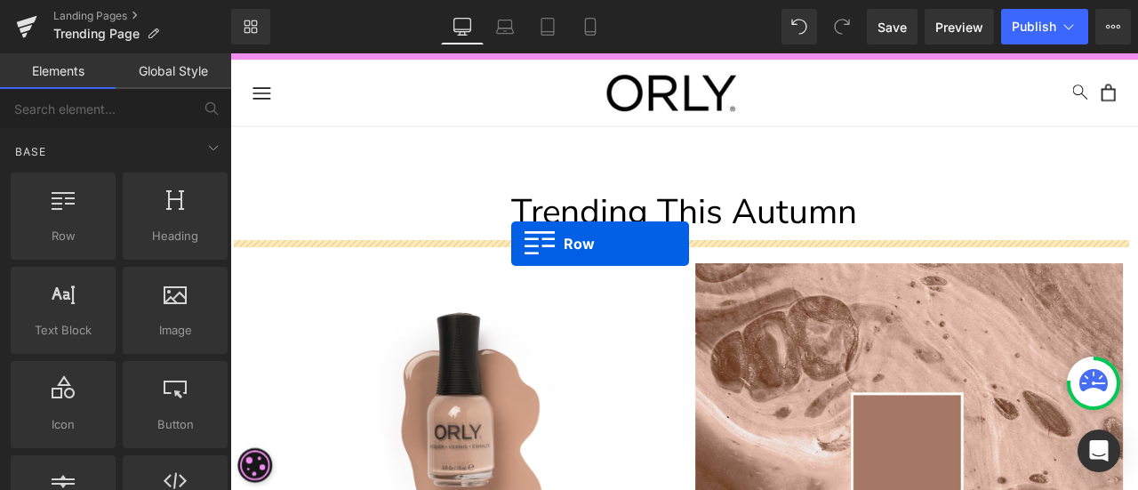
drag, startPoint x: 311, startPoint y: 264, endPoint x: 563, endPoint y: 279, distance: 252.1
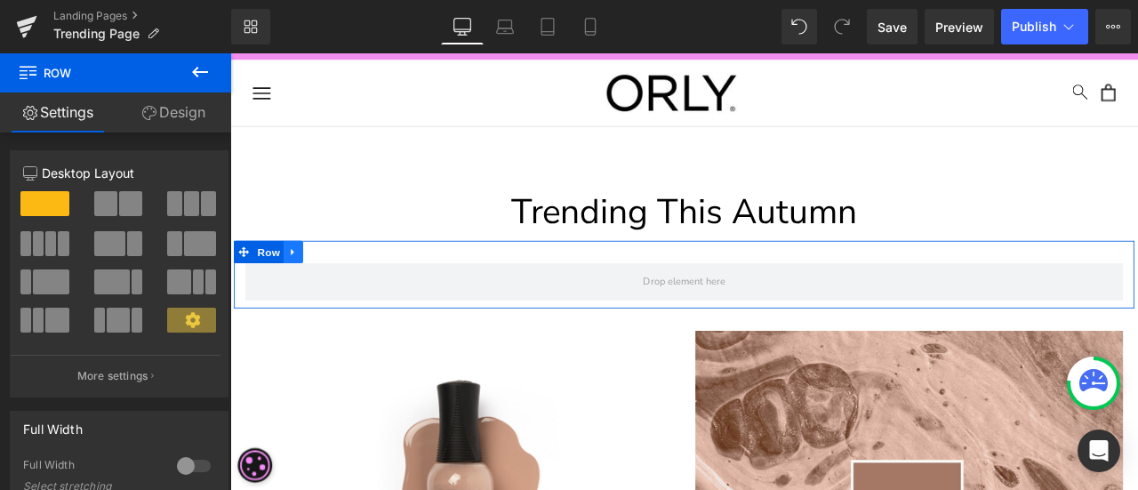
click at [299, 276] on link at bounding box center [304, 289] width 23 height 27
click at [348, 282] on icon at bounding box center [351, 288] width 12 height 13
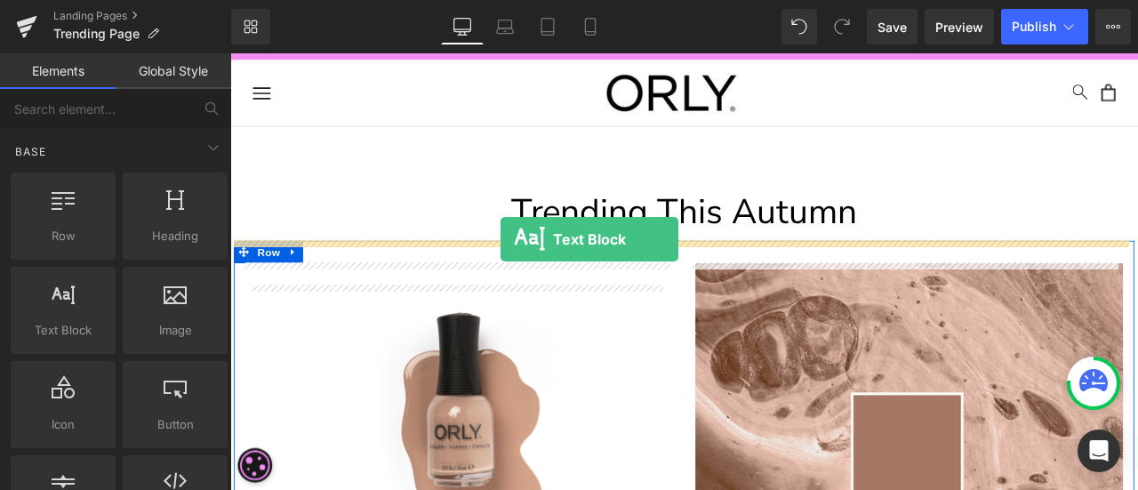
drag, startPoint x: 291, startPoint y: 363, endPoint x: 550, endPoint y: 274, distance: 274.4
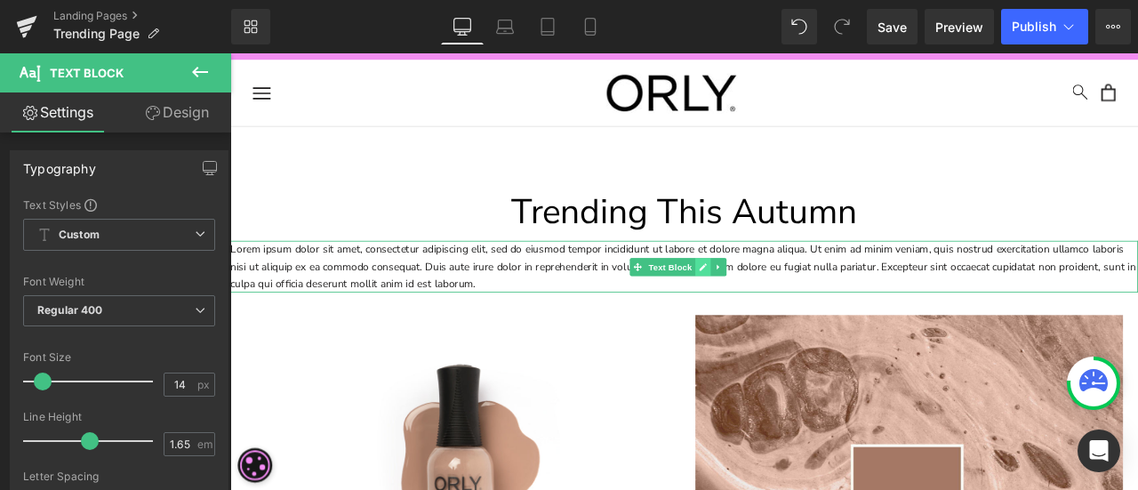
click at [788, 316] on link at bounding box center [791, 306] width 19 height 21
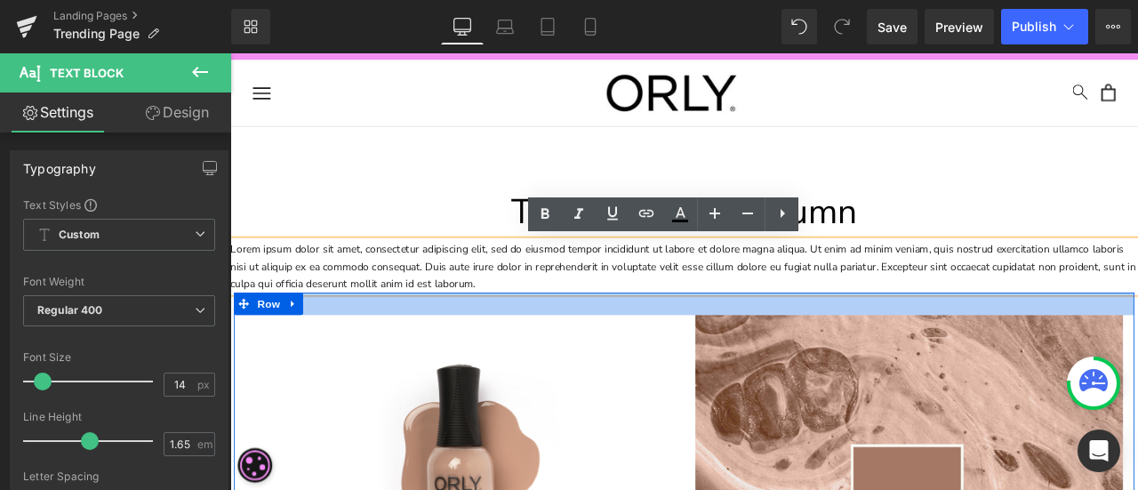
click at [624, 313] on p "Lorem ipsum dolor sit amet, consectetur adipiscing elit, sed do eiusmod tempor …" at bounding box center [768, 306] width 1076 height 61
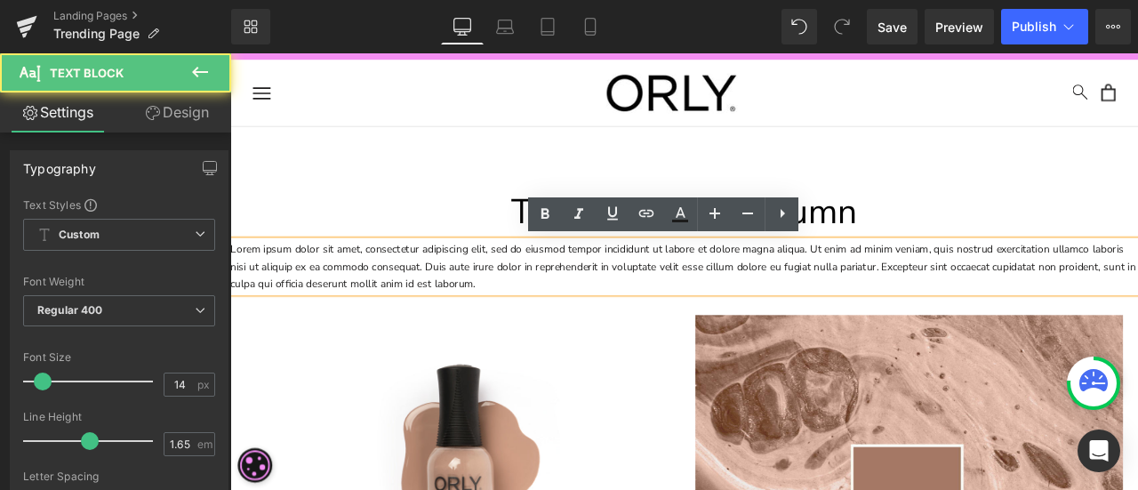
click at [634, 320] on p "Lorem ipsum dolor sit amet, consectetur adipiscing elit, sed do eiusmod tempor …" at bounding box center [768, 306] width 1076 height 61
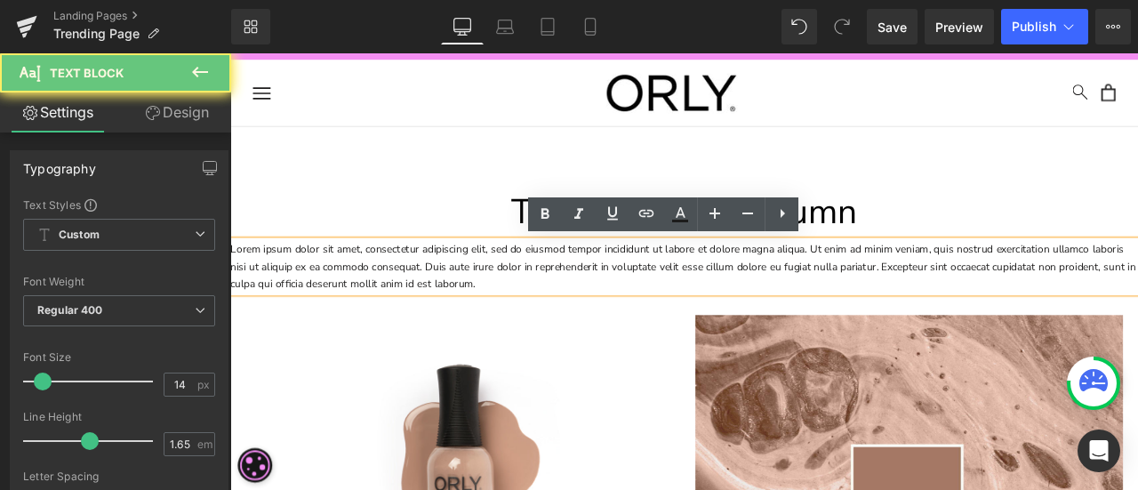
click at [634, 320] on p "Lorem ipsum dolor sit amet, consectetur adipiscing elit, sed do eiusmod tempor …" at bounding box center [768, 306] width 1076 height 61
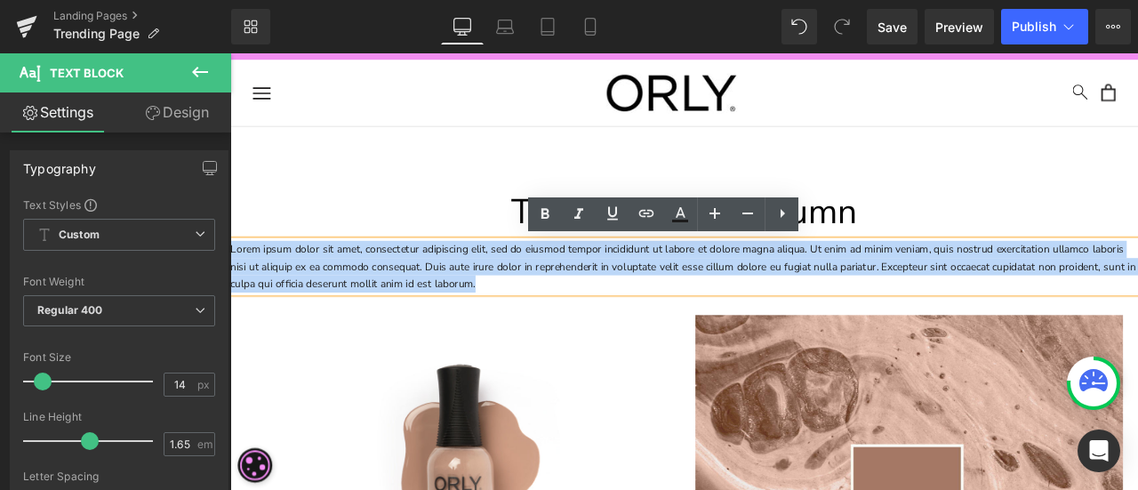
drag, startPoint x: 627, startPoint y: 327, endPoint x: 446, endPoint y: 296, distance: 183.2
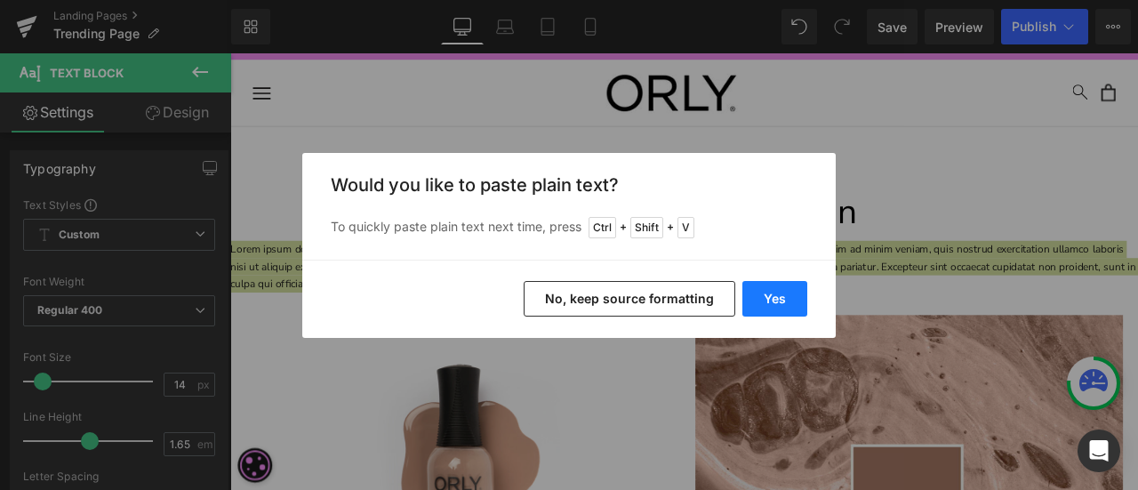
click at [785, 301] on button "Yes" at bounding box center [774, 299] width 65 height 36
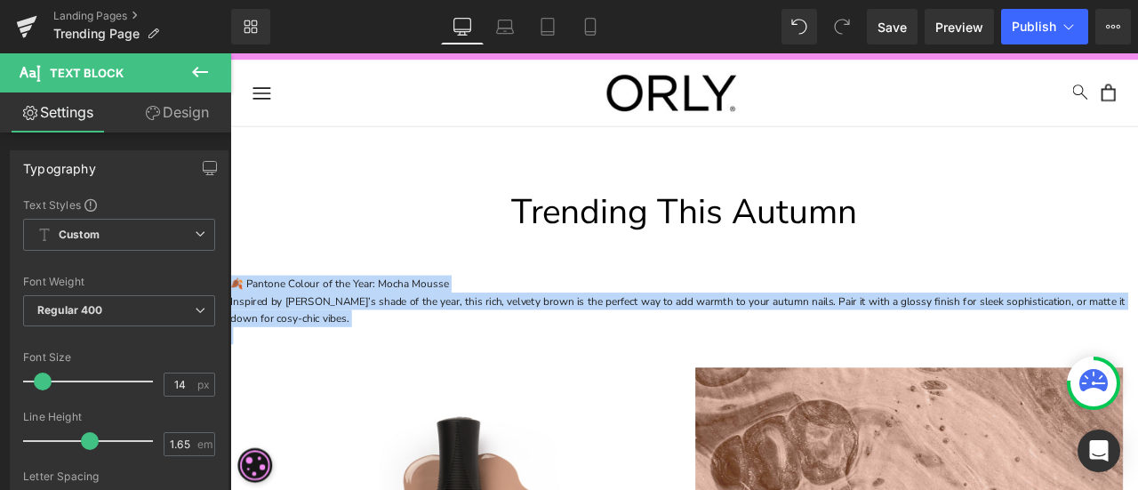
drag, startPoint x: 353, startPoint y: 380, endPoint x: 208, endPoint y: 318, distance: 157.4
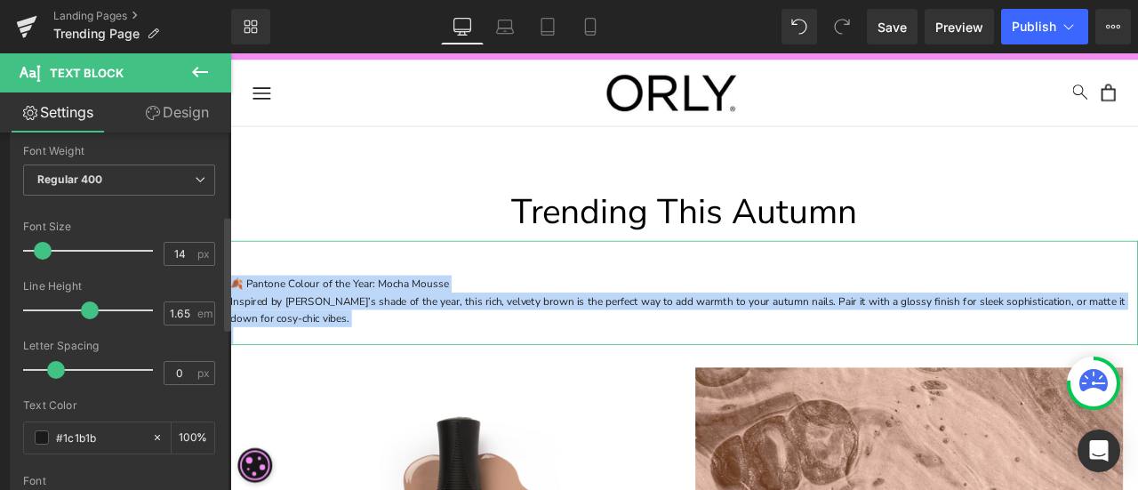
scroll to position [267, 0]
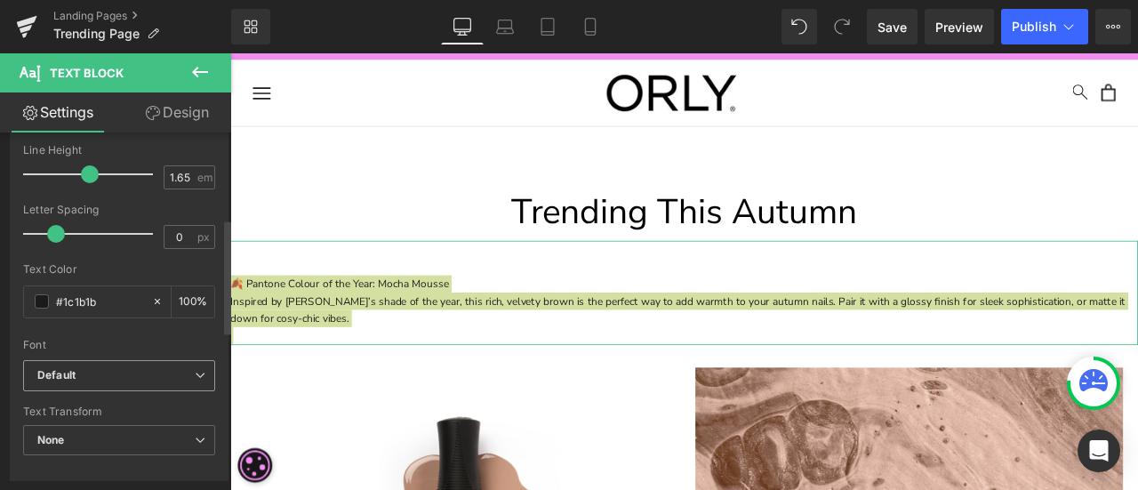
click at [128, 380] on b "Default" at bounding box center [115, 375] width 157 height 15
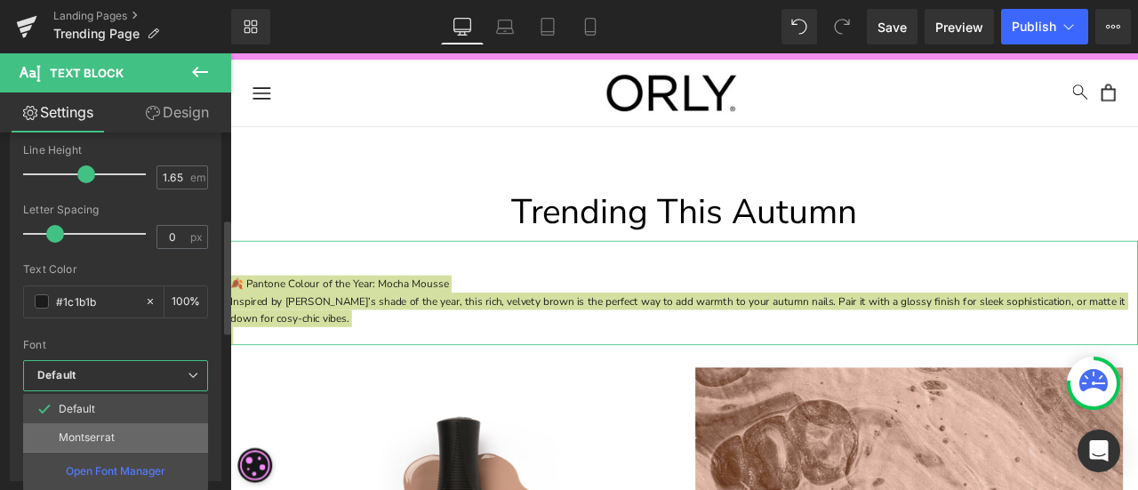
click at [103, 437] on p "Montserrat" at bounding box center [87, 437] width 56 height 12
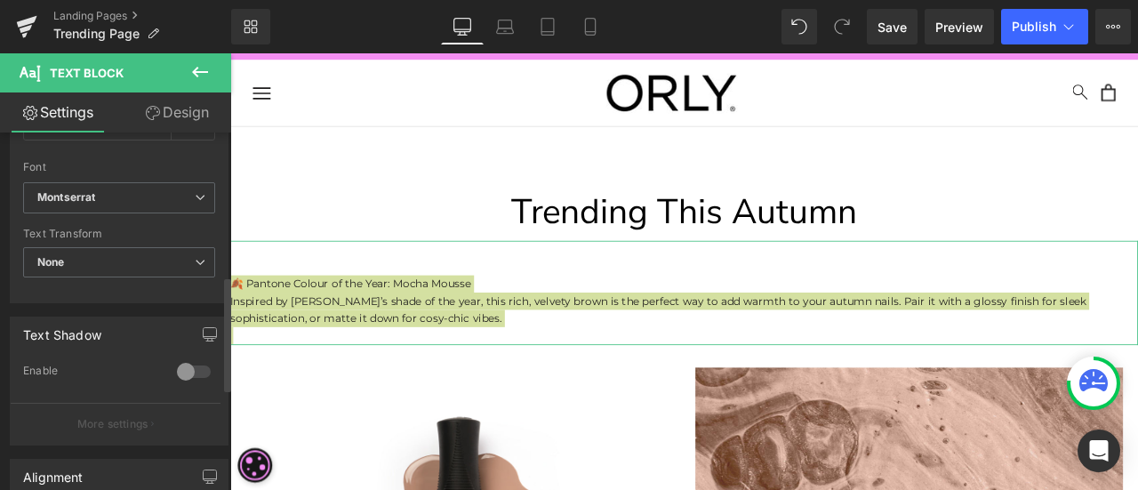
scroll to position [711, 0]
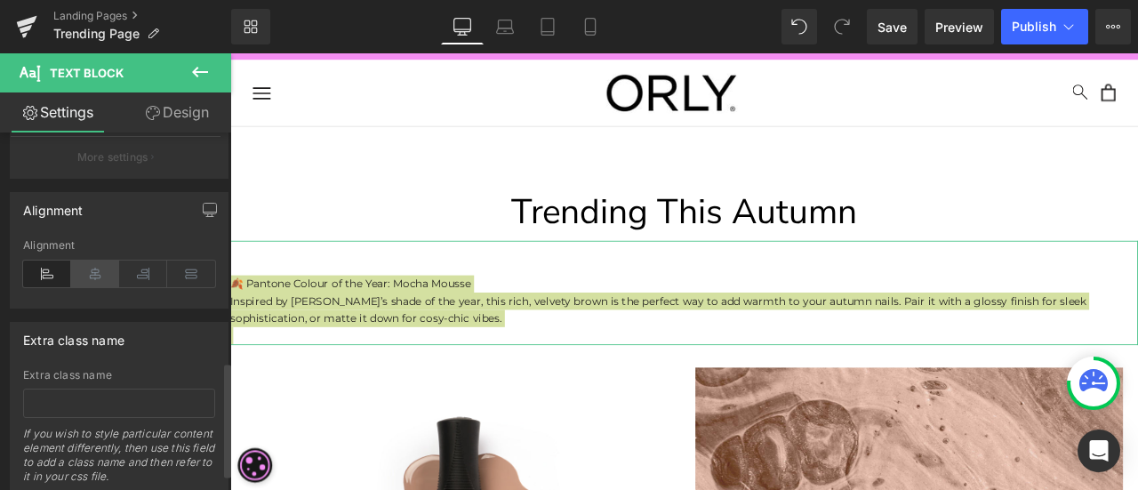
click at [91, 266] on icon at bounding box center [95, 274] width 48 height 27
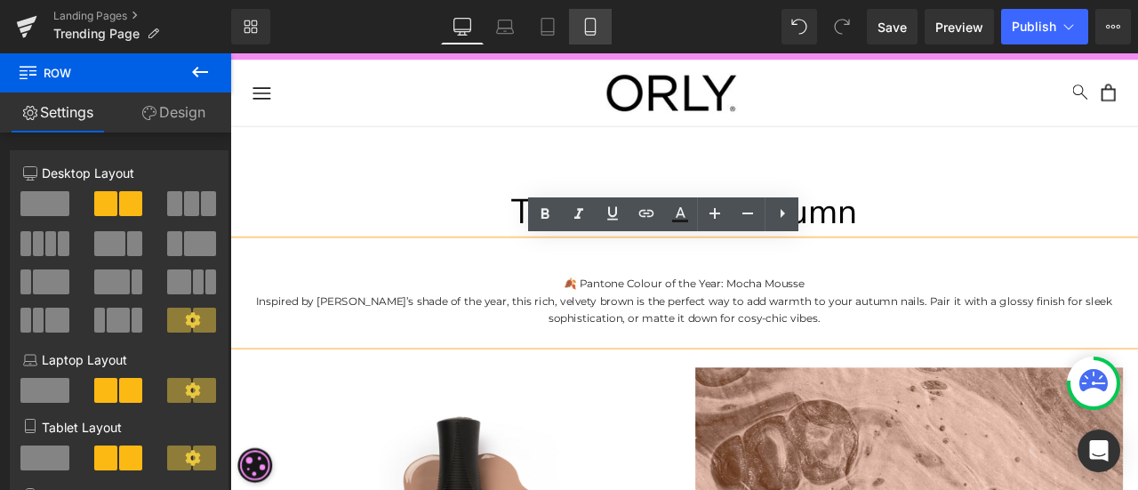
click at [598, 20] on icon at bounding box center [591, 27] width 18 height 18
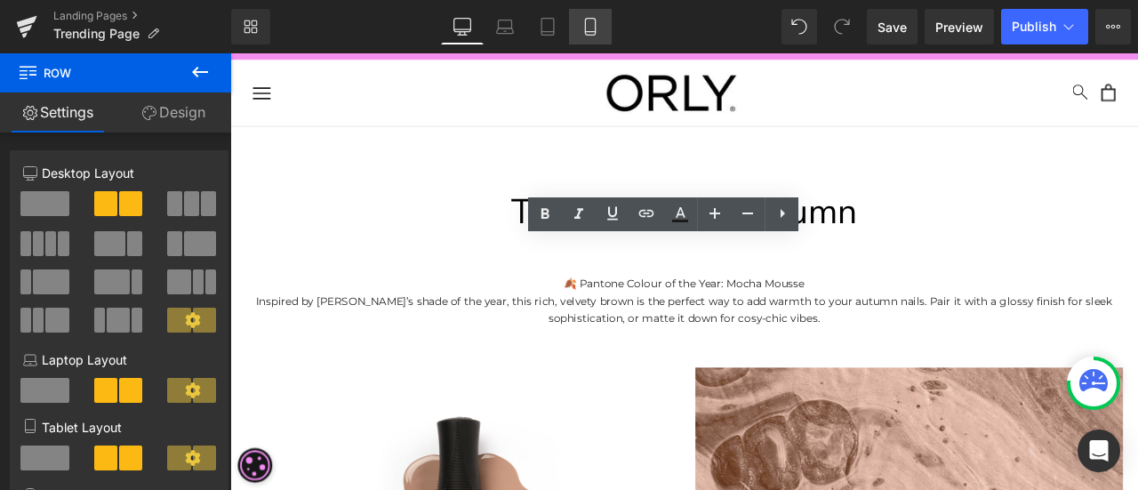
type input "100"
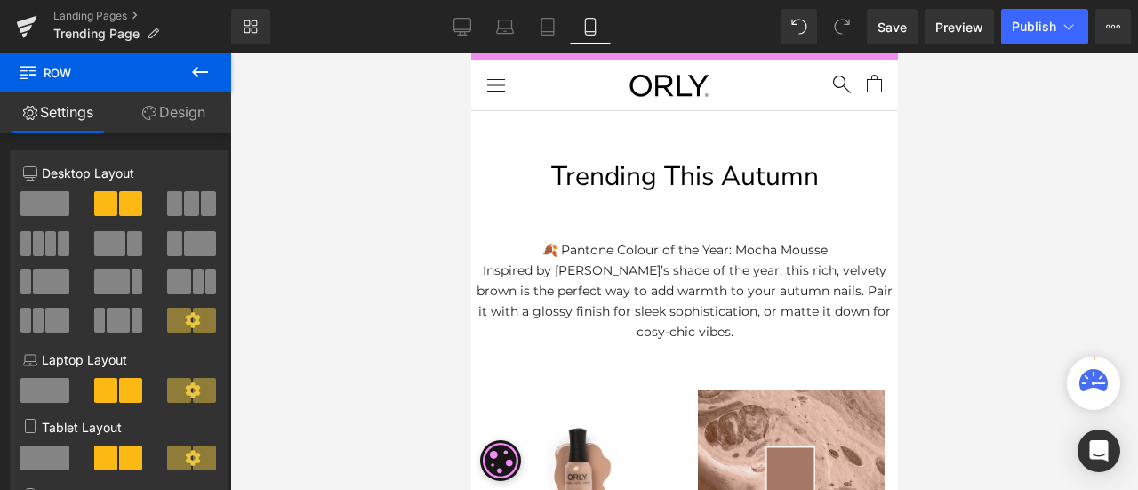
scroll to position [0, 0]
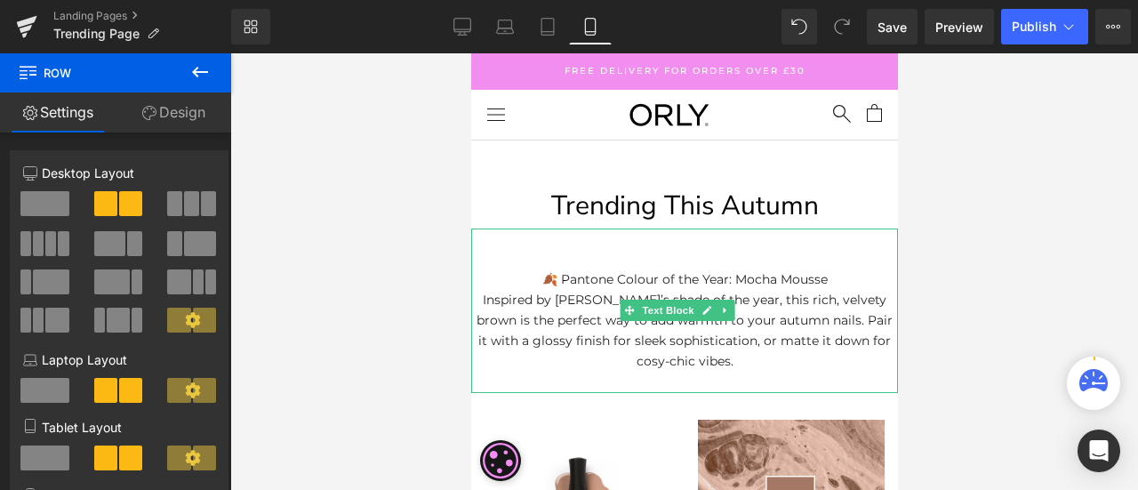
click at [854, 271] on p "🍂 Pantone Colour of the Year: Mocha Mousse" at bounding box center [683, 279] width 427 height 20
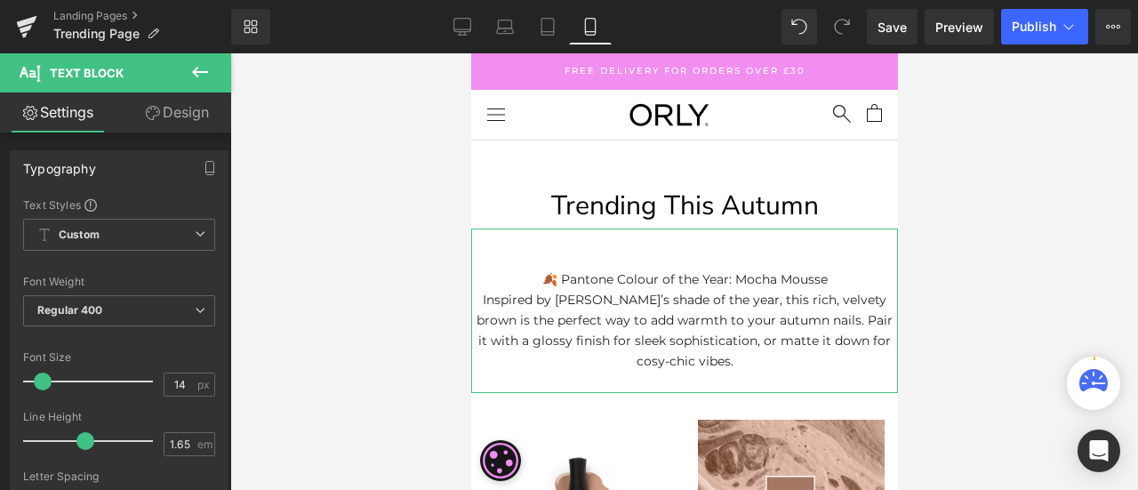
click at [178, 110] on link "Design" at bounding box center [177, 112] width 116 height 40
click at [0, 0] on div "Spacing" at bounding box center [0, 0] width 0 height 0
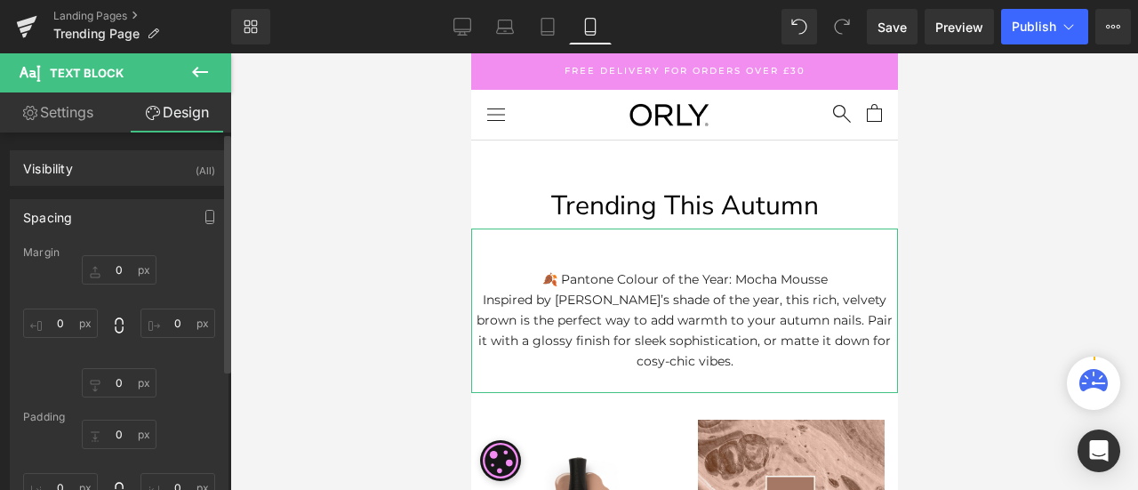
type input "0"
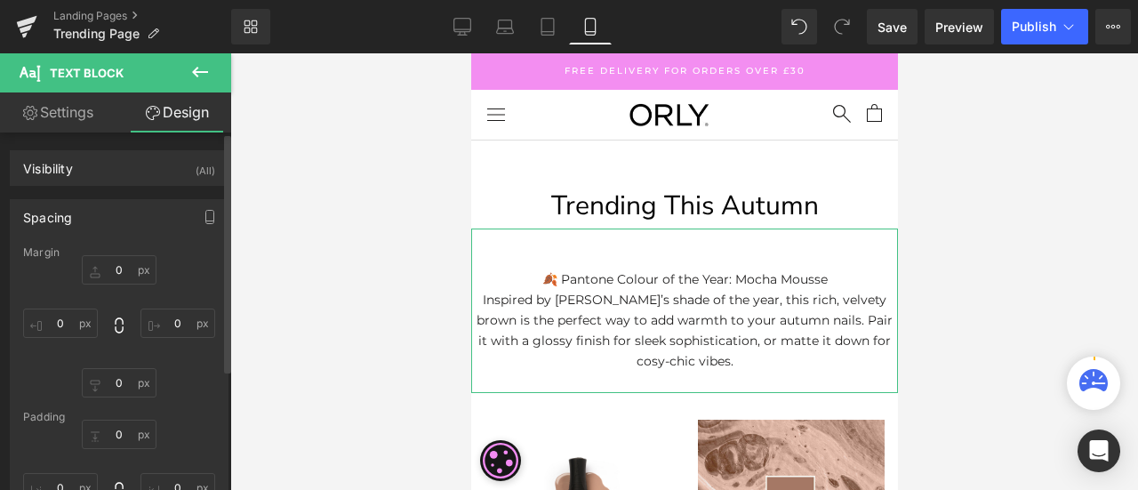
type input "0"
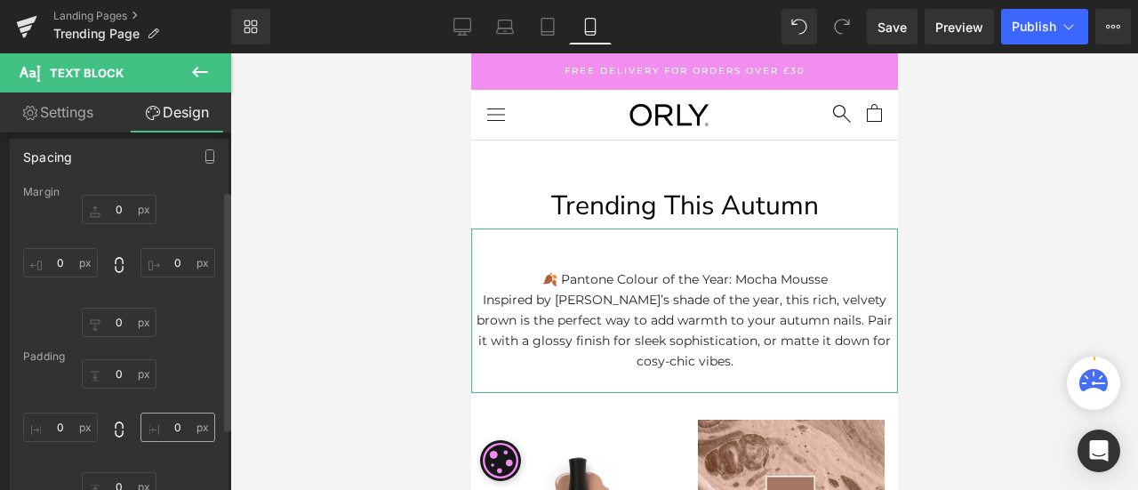
scroll to position [89, 0]
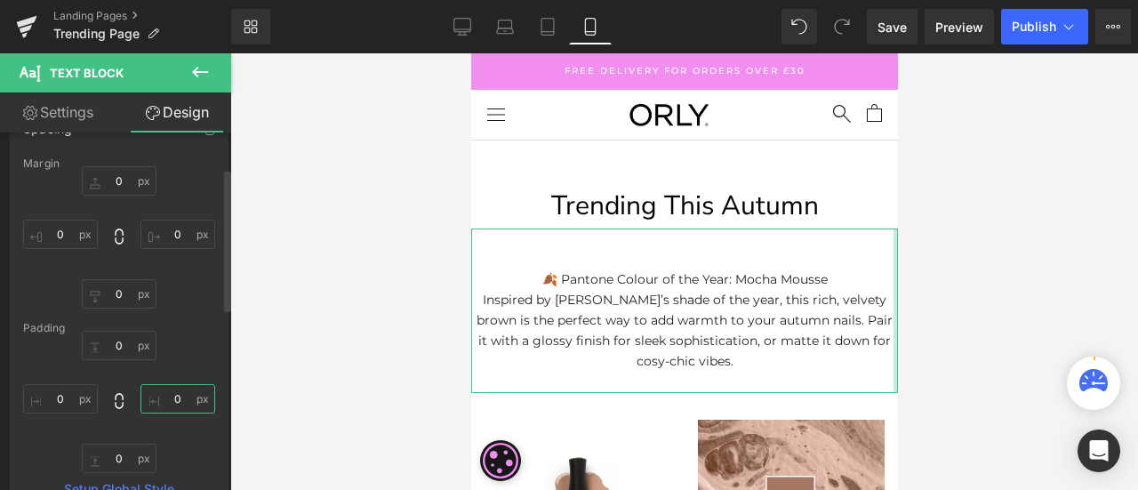
click at [183, 401] on input "0" at bounding box center [177, 398] width 75 height 29
type input "5"
click at [68, 392] on input "0" at bounding box center [60, 398] width 75 height 29
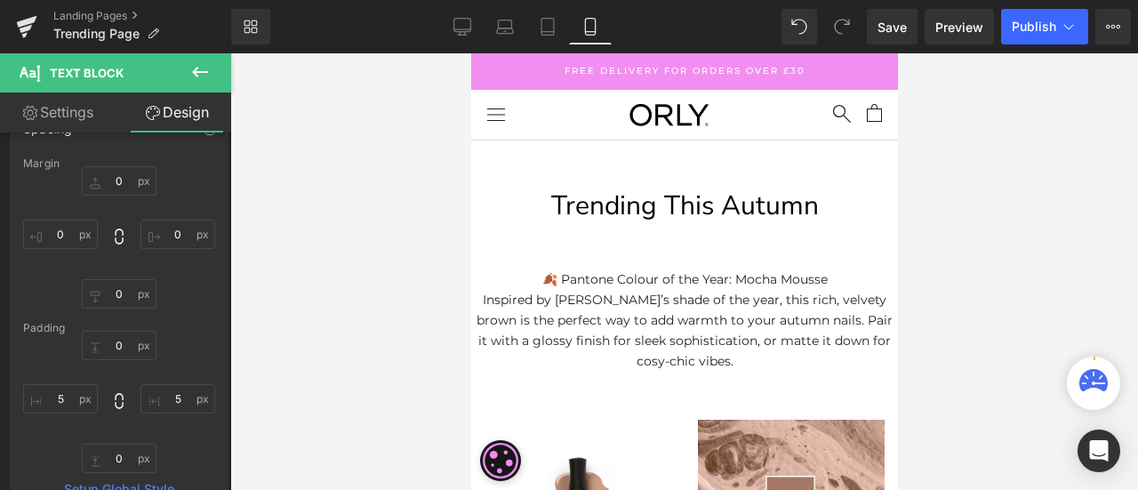
click at [980, 277] on div at bounding box center [684, 271] width 908 height 437
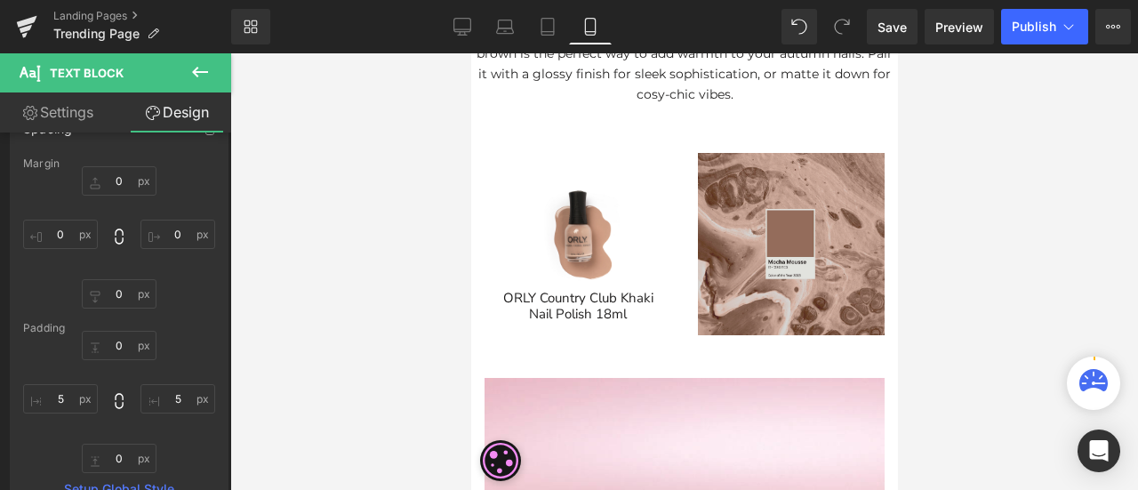
scroll to position [0, 0]
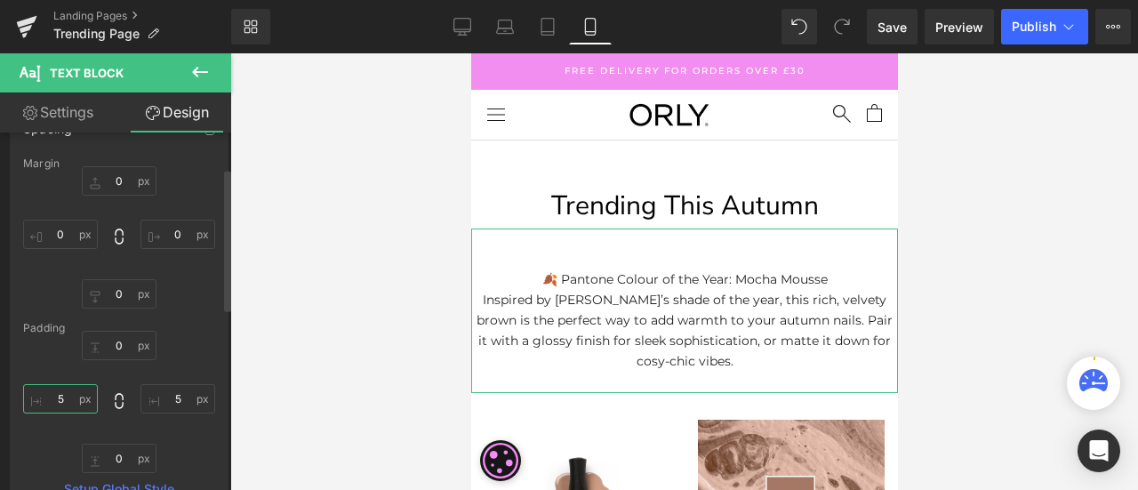
click at [67, 401] on input "5" at bounding box center [60, 398] width 75 height 29
type input "7"
click at [187, 392] on input "5" at bounding box center [177, 398] width 75 height 29
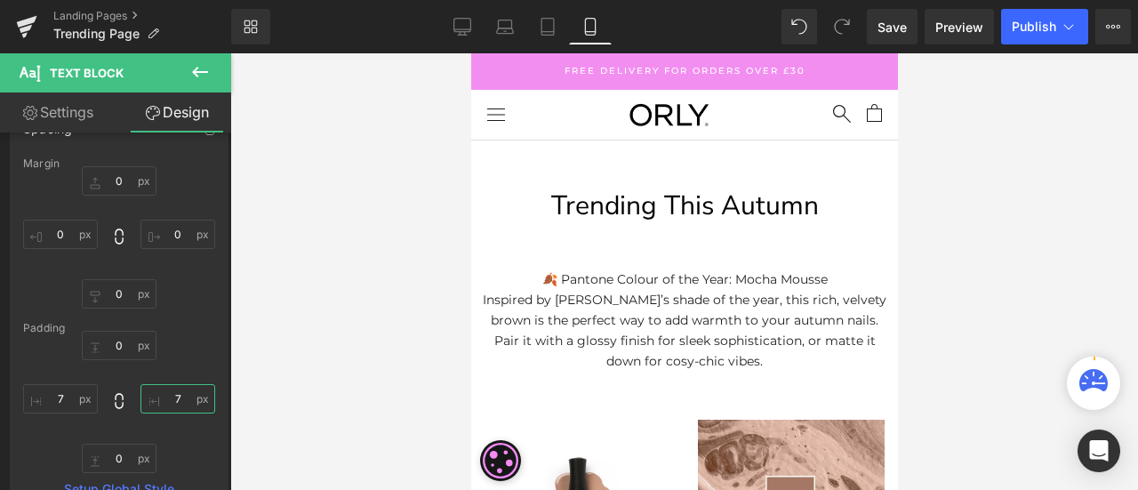
type input "7"
click at [959, 237] on div at bounding box center [684, 271] width 908 height 437
click at [445, 19] on link "Desktop" at bounding box center [462, 27] width 43 height 36
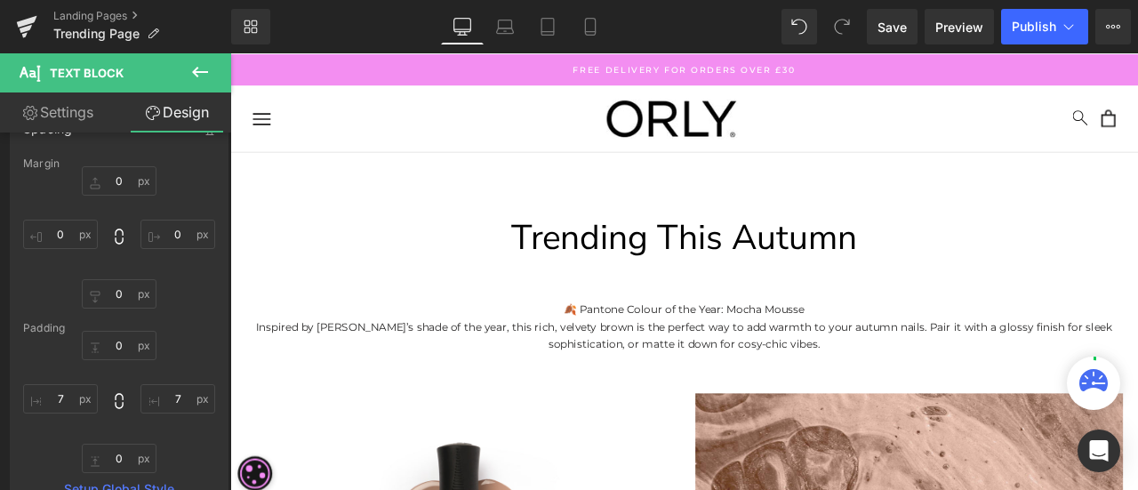
type input "0"
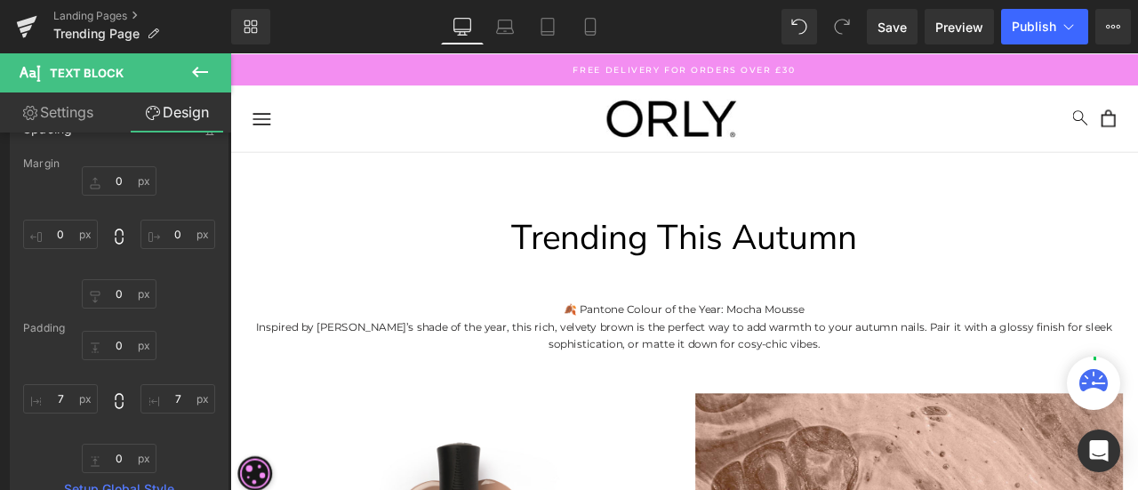
type input "0"
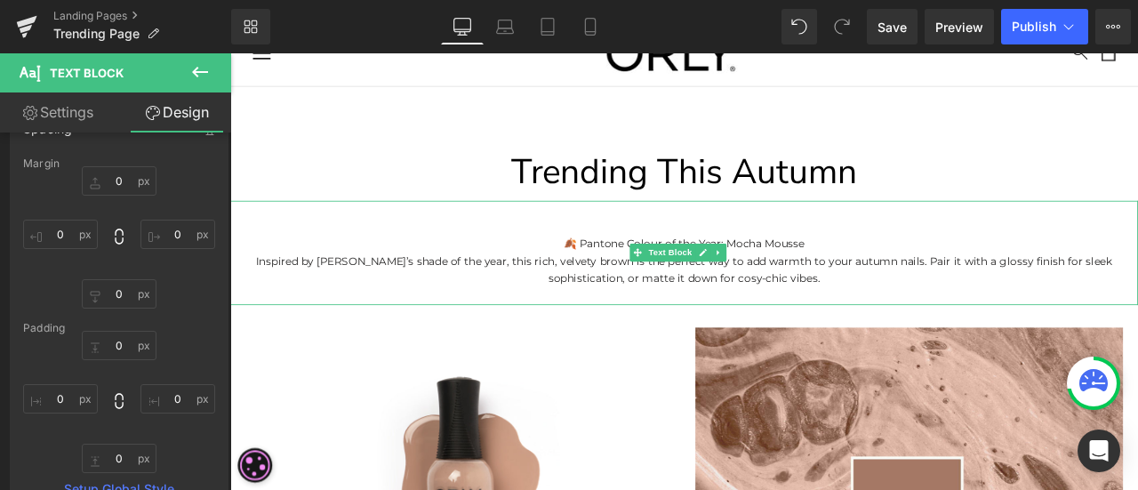
click at [401, 268] on p at bounding box center [768, 259] width 1076 height 20
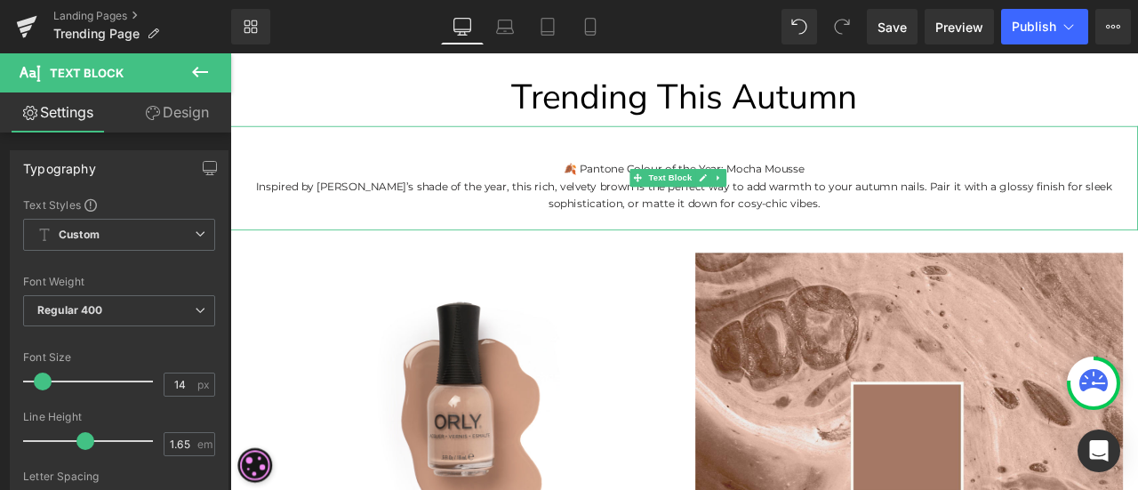
scroll to position [254, 0]
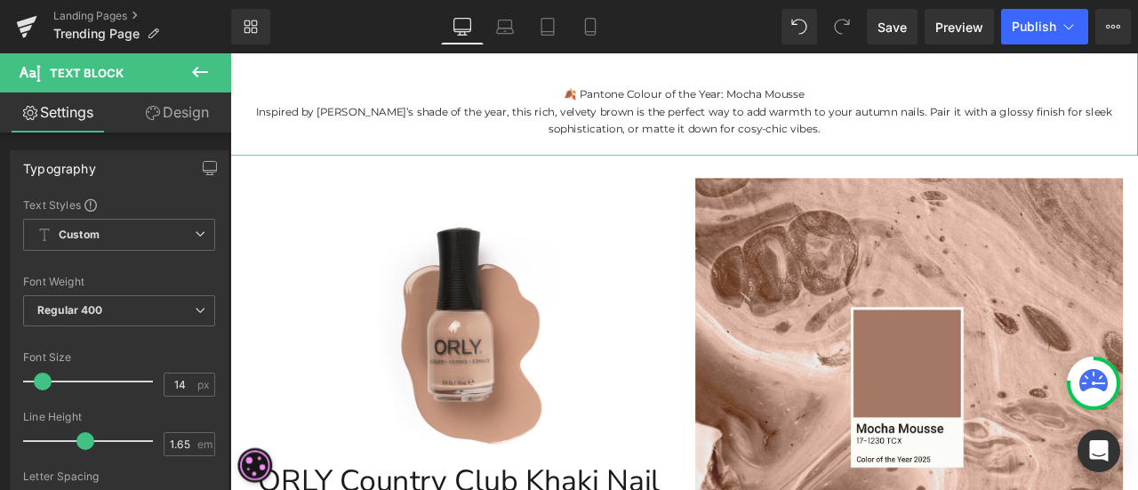
click at [180, 118] on link "Design" at bounding box center [177, 112] width 116 height 40
click at [0, 0] on div "Spacing" at bounding box center [0, 0] width 0 height 0
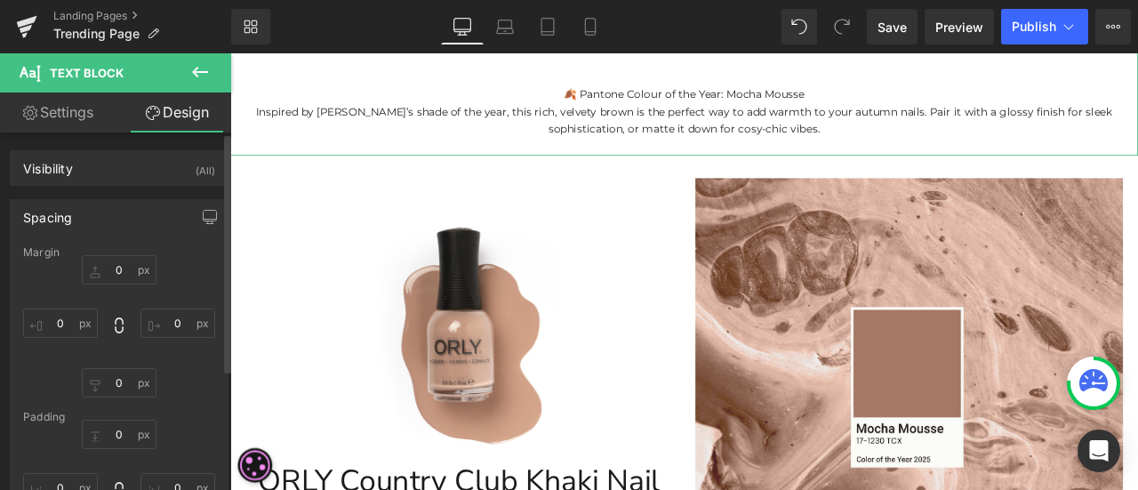
type input "0"
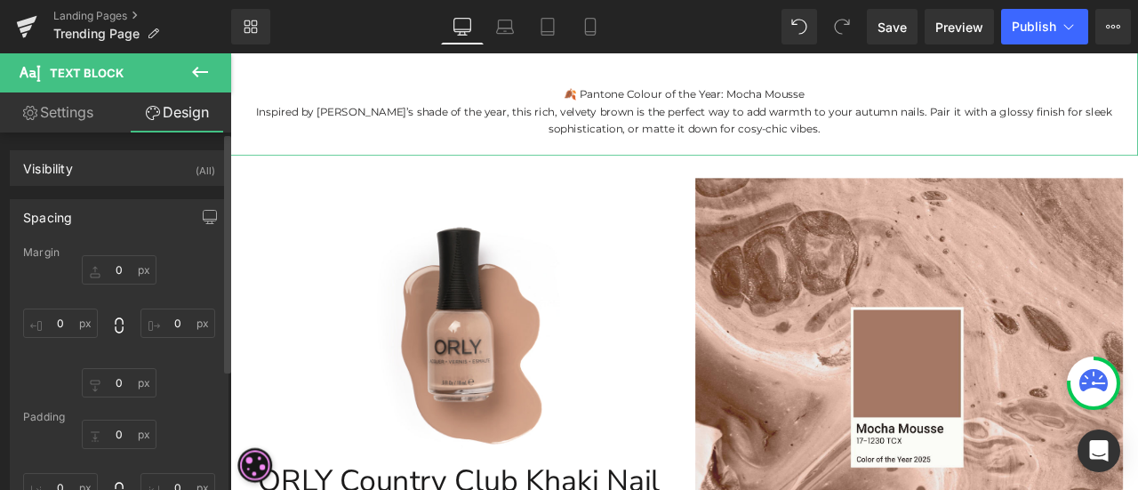
type input "0"
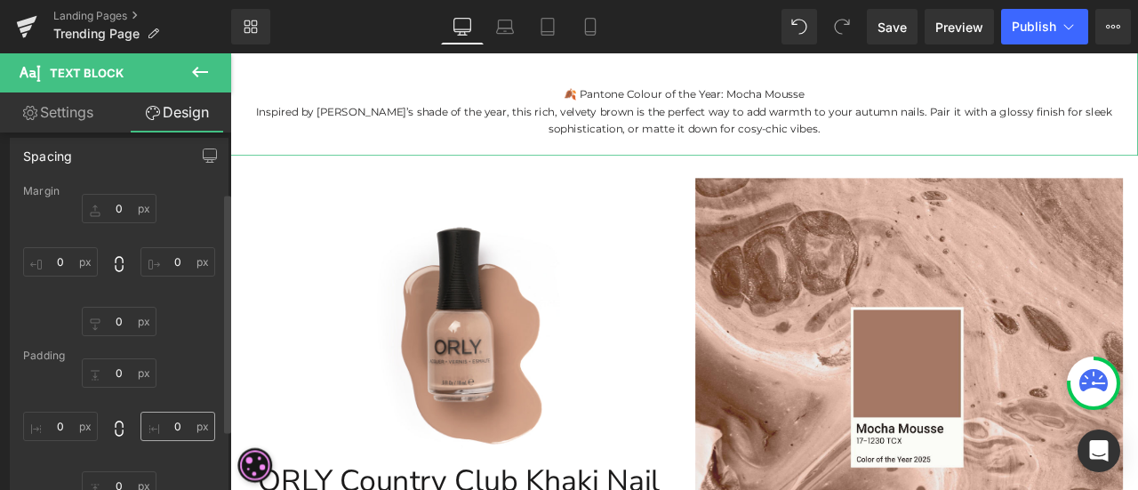
scroll to position [89, 0]
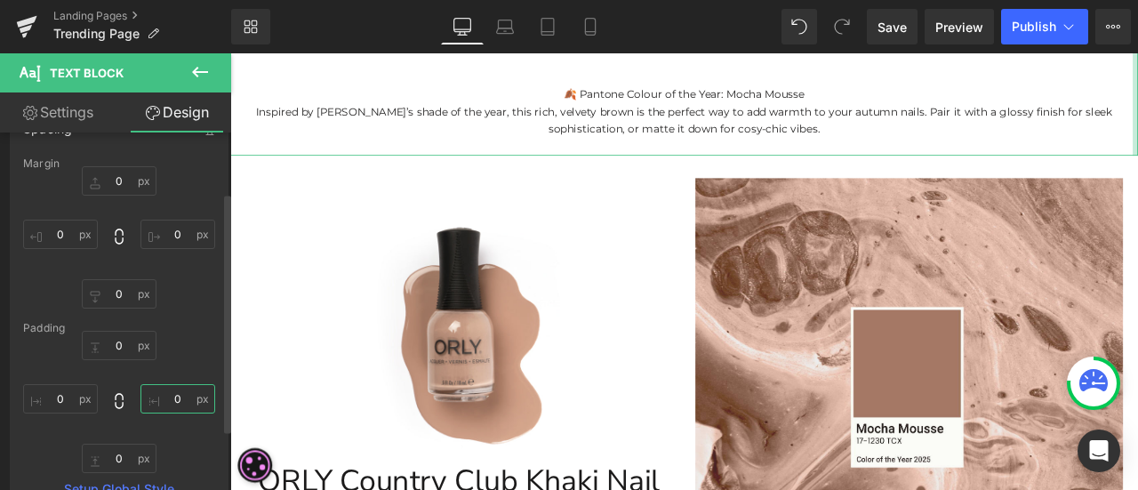
click at [183, 396] on input "0" at bounding box center [177, 398] width 75 height 29
type input "1-"
type input "10"
click at [71, 391] on input "0" at bounding box center [60, 398] width 75 height 29
type input "10"
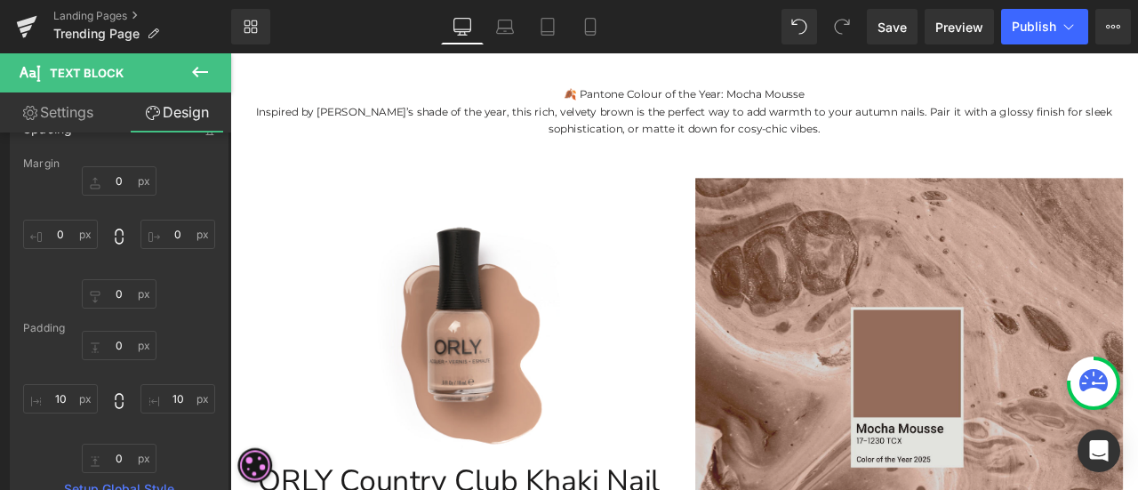
click at [792, 350] on img at bounding box center [1035, 449] width 507 height 497
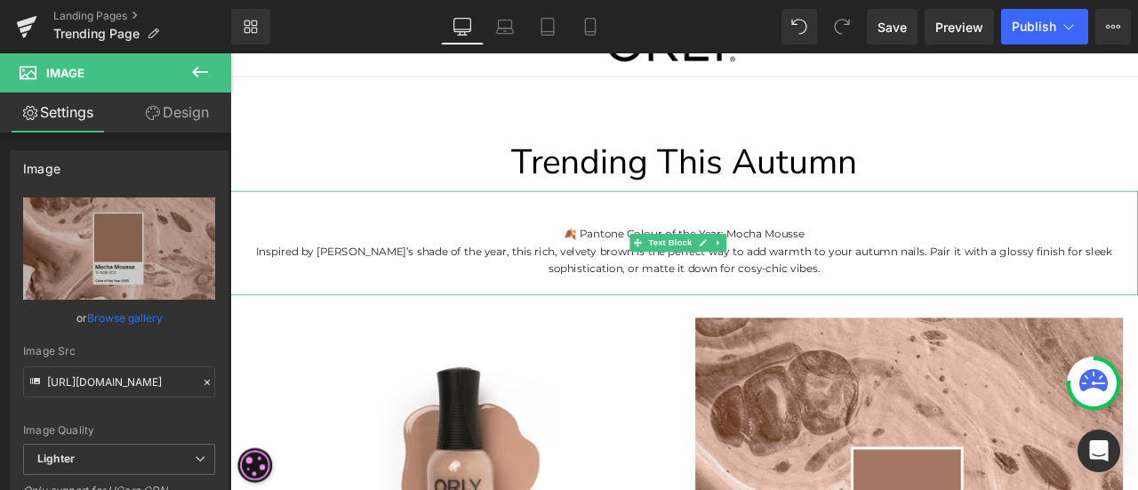
drag, startPoint x: 937, startPoint y: 254, endPoint x: 922, endPoint y: 270, distance: 22.0
click at [943, 248] on p at bounding box center [768, 247] width 1058 height 20
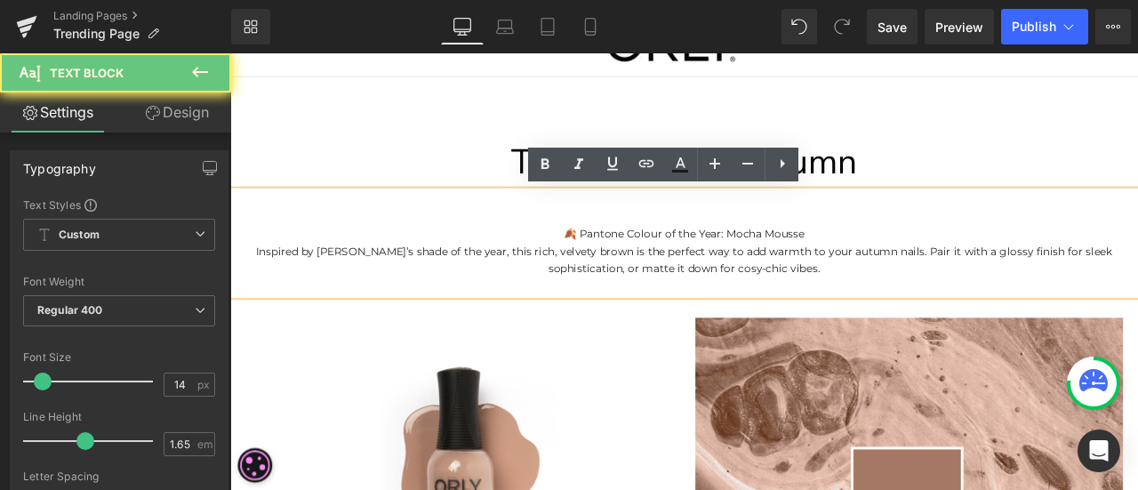
click at [923, 267] on p "🍂 Pantone Colour of the Year: Mocha Mousse" at bounding box center [768, 267] width 1058 height 20
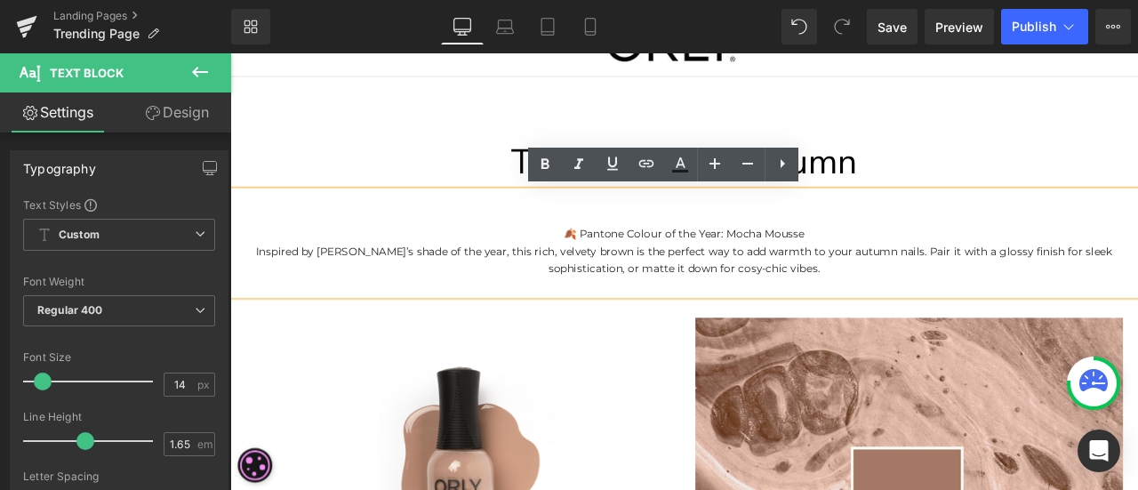
click at [793, 246] on p at bounding box center [768, 247] width 1058 height 20
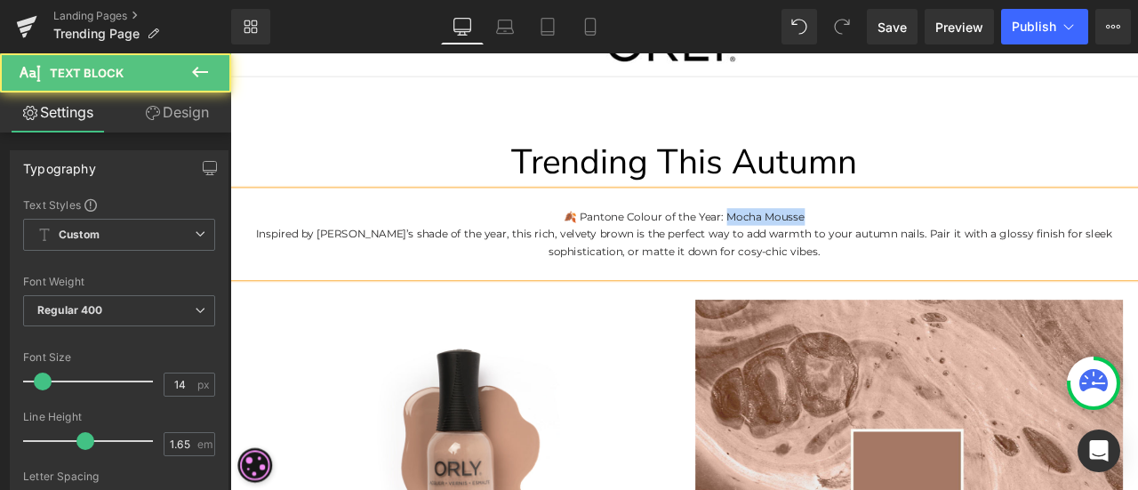
drag, startPoint x: 911, startPoint y: 239, endPoint x: 812, endPoint y: 246, distance: 99.8
click at [812, 246] on p "🍂 Pantone Colour of the Year: Mocha Mousse" at bounding box center [768, 247] width 1058 height 20
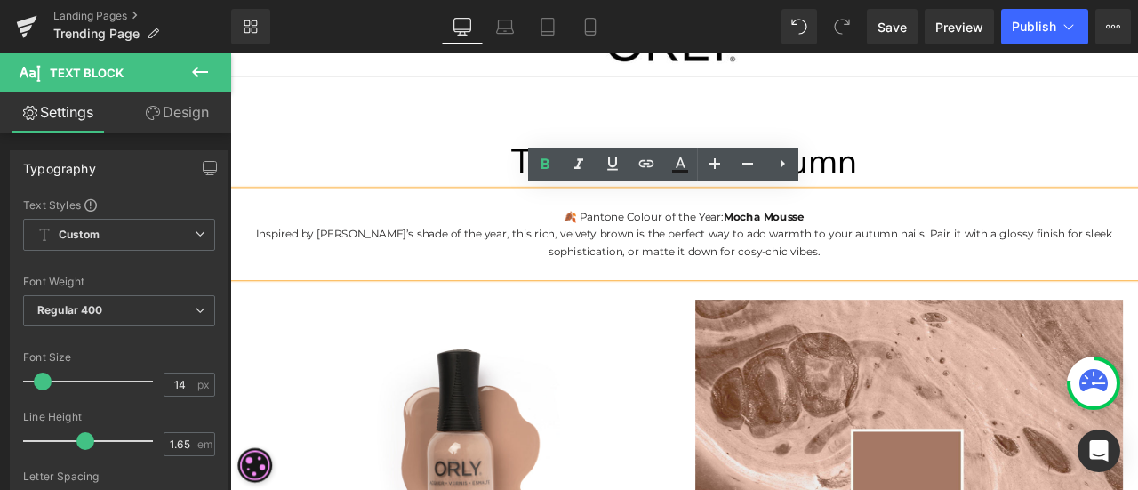
click at [1032, 219] on p at bounding box center [768, 226] width 1058 height 20
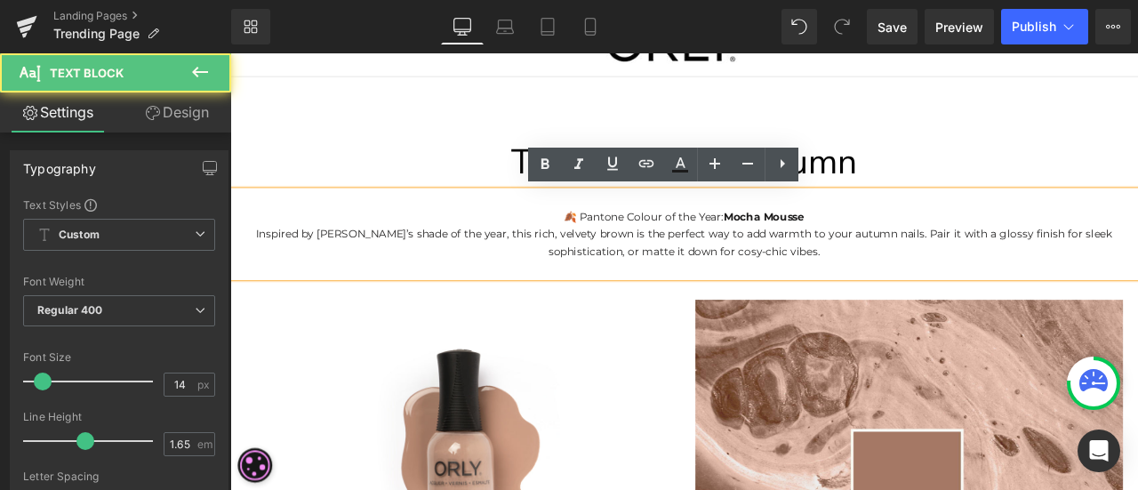
click at [706, 245] on p "🍂 Pantone Colour of the Year: Mocha Mousse" at bounding box center [768, 247] width 1058 height 20
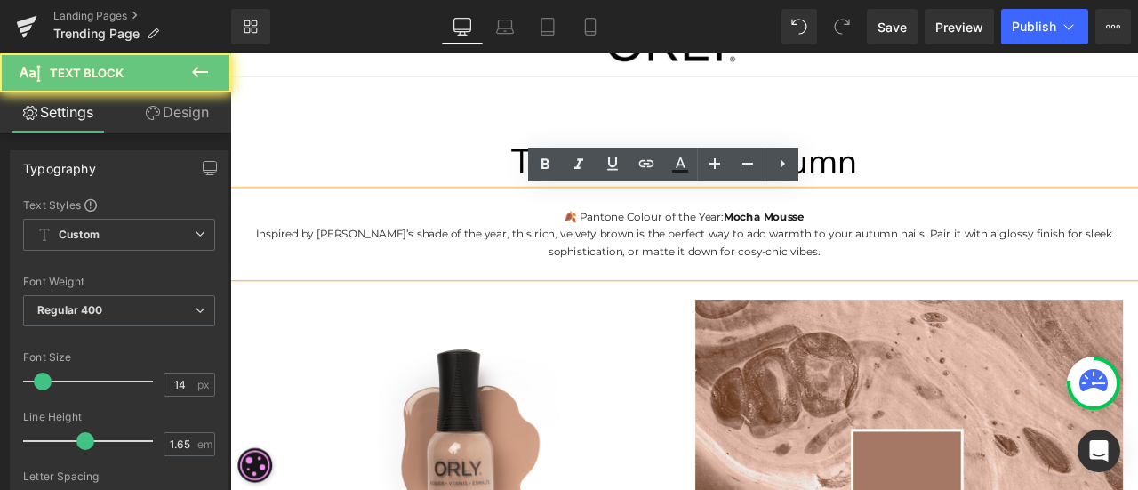
click at [926, 224] on p at bounding box center [768, 226] width 1058 height 20
click at [937, 306] on p at bounding box center [768, 308] width 1058 height 20
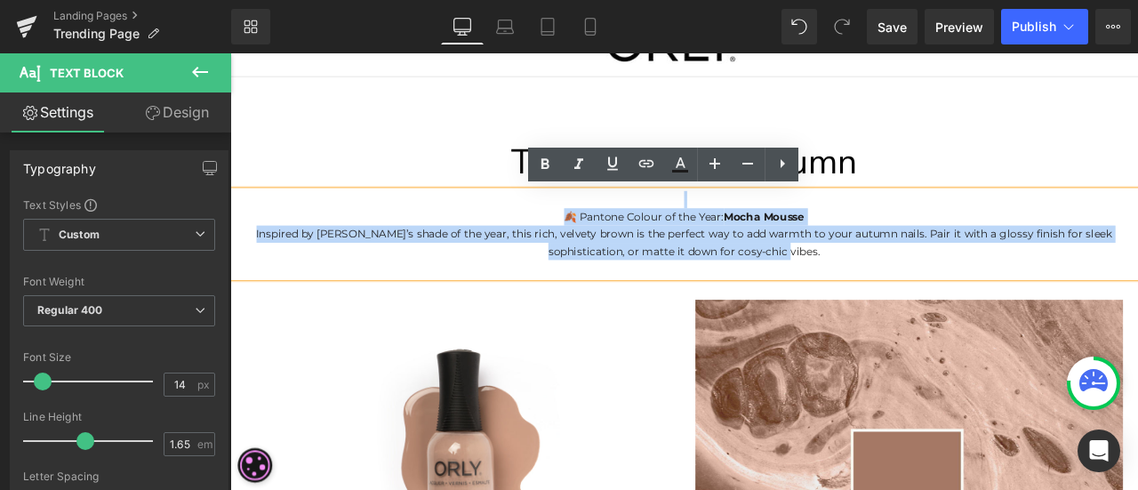
drag, startPoint x: 945, startPoint y: 285, endPoint x: 261, endPoint y: 228, distance: 686.1
click at [589, 235] on div "🍂 Pantone Colour of the Year: Mocha Mousse Inspired by [PERSON_NAME]’s shade of…" at bounding box center [768, 267] width 1076 height 102
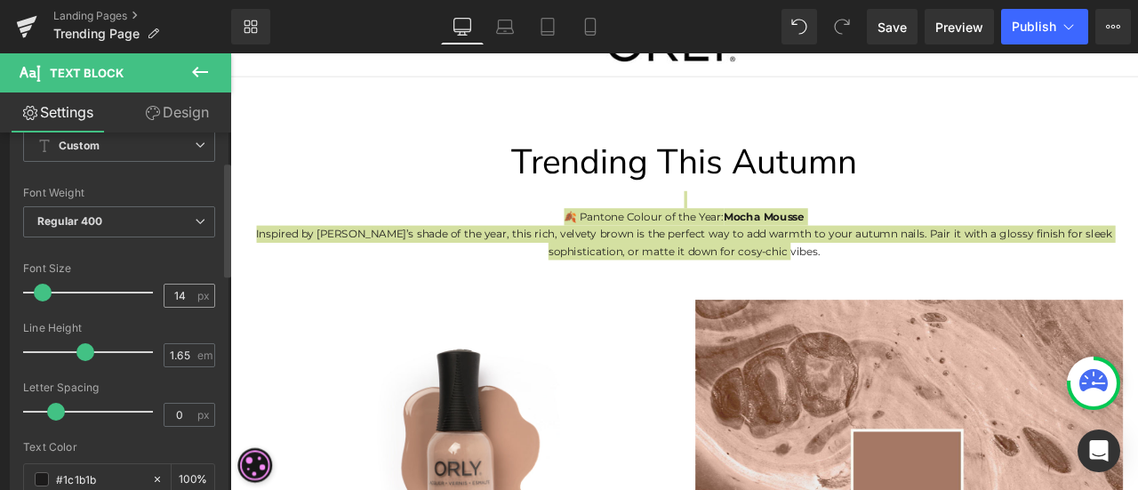
drag, startPoint x: 193, startPoint y: 281, endPoint x: 183, endPoint y: 291, distance: 13.8
click at [191, 284] on div "Font Size 14 px" at bounding box center [119, 292] width 192 height 60
click at [182, 293] on input "14" at bounding box center [179, 296] width 31 height 22
type input "1"
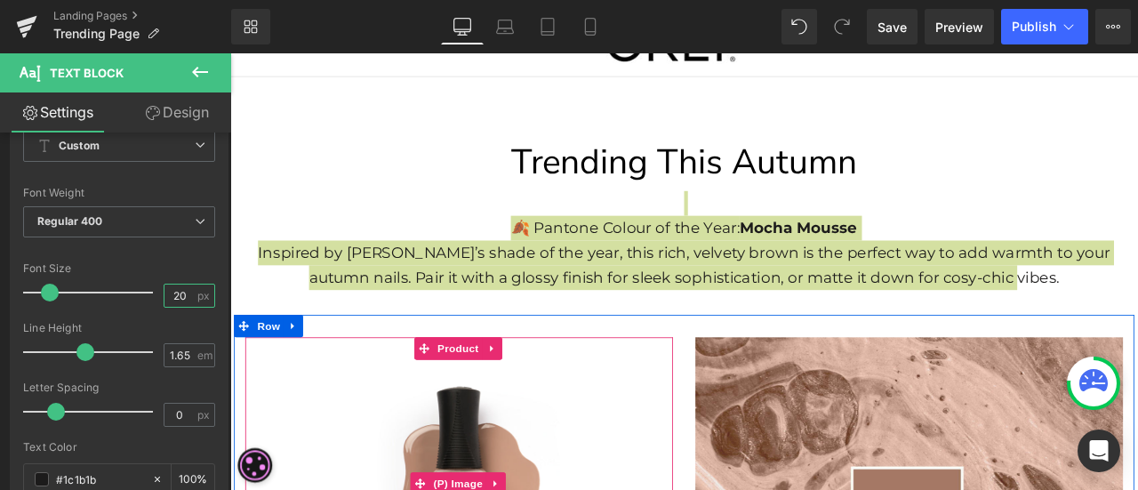
type input "2"
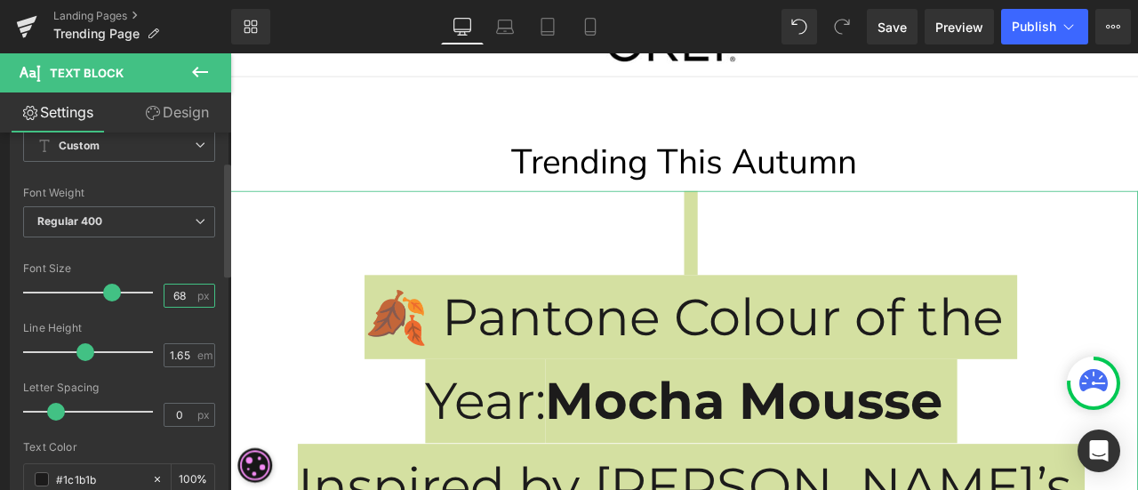
type input "6"
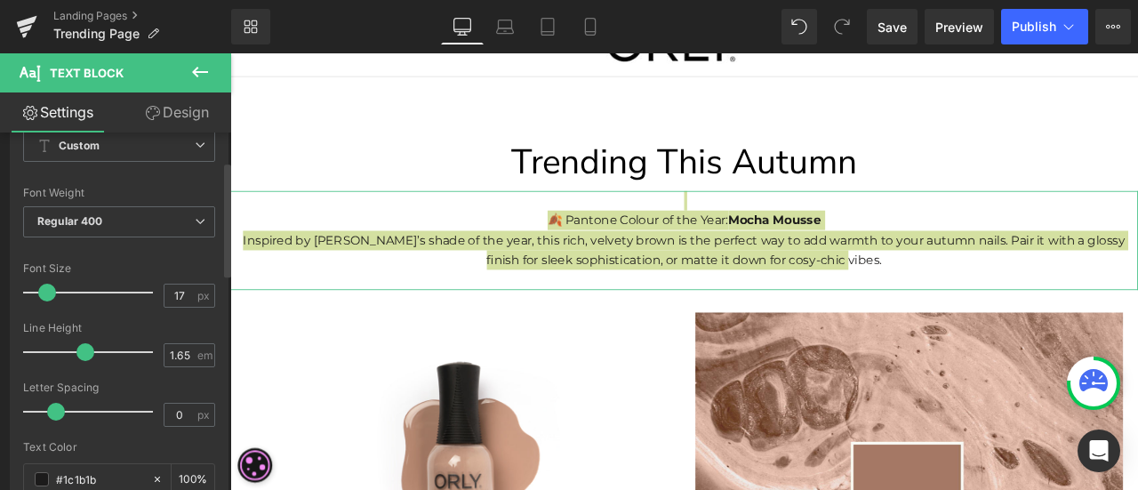
type input "18"
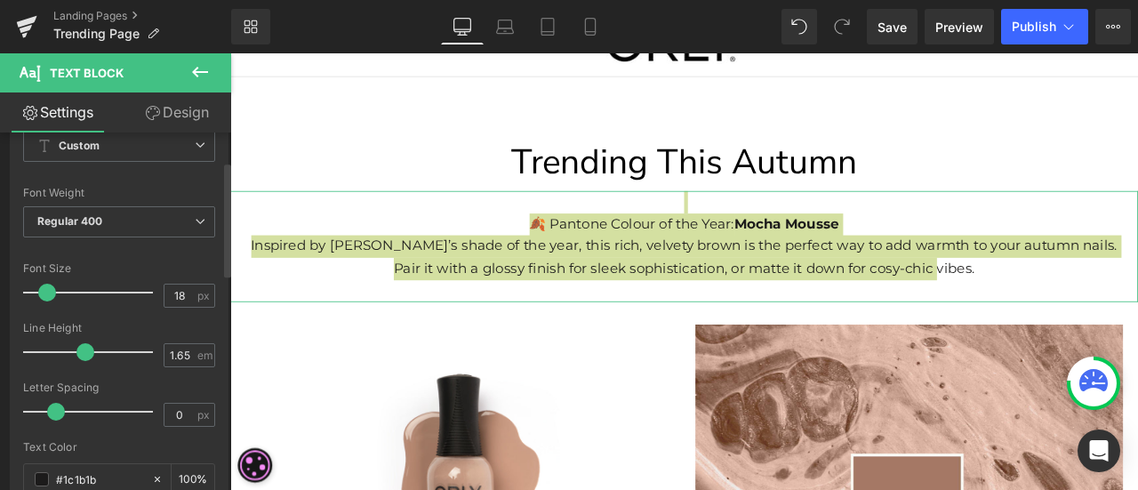
drag, startPoint x: 107, startPoint y: 298, endPoint x: 45, endPoint y: 314, distance: 63.4
click at [45, 314] on div "Font Size 18 px" at bounding box center [119, 292] width 192 height 60
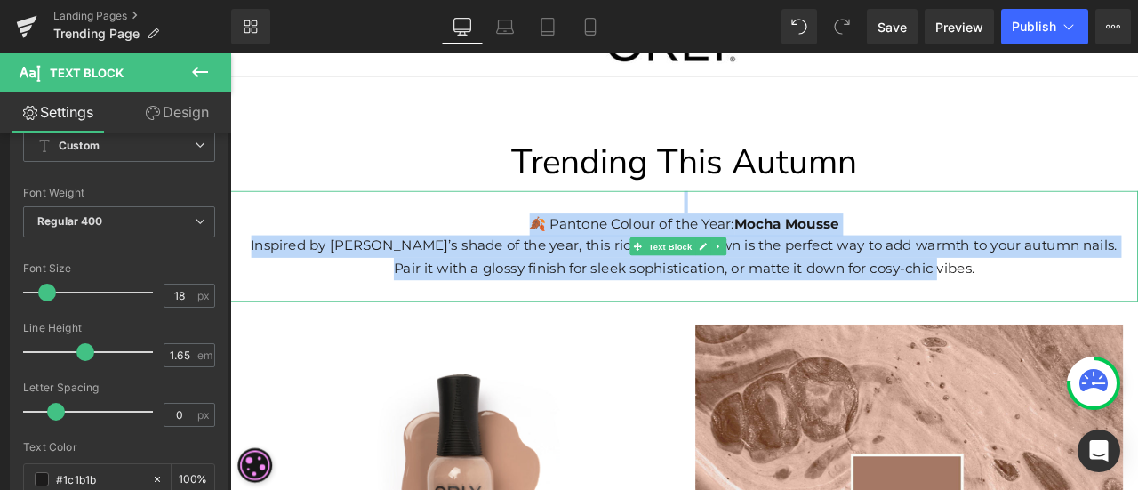
click at [1051, 277] on p "Inspired by [PERSON_NAME]’s shade of the year, this rich, velvety brown is the …" at bounding box center [768, 295] width 1058 height 52
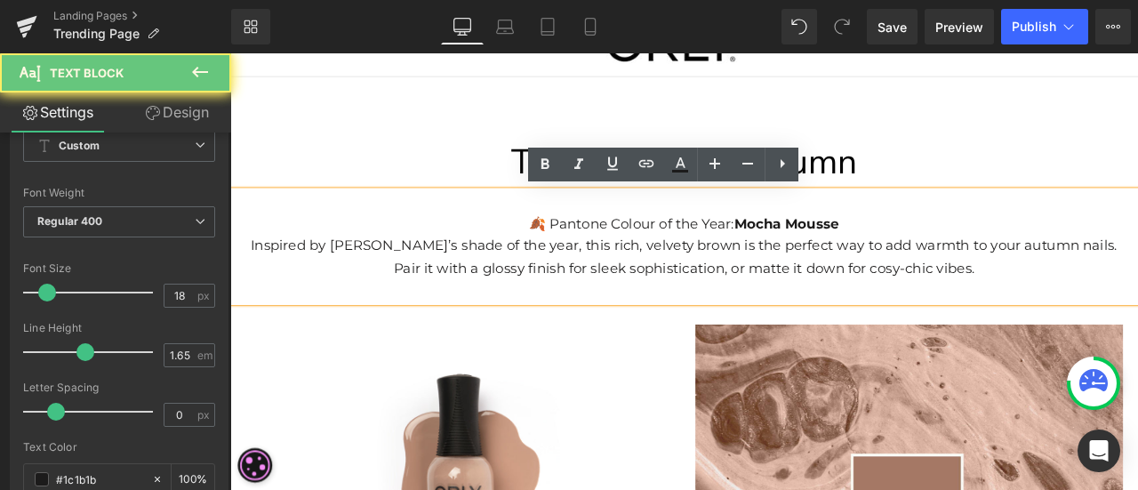
click at [1092, 306] on p "Inspired by [PERSON_NAME]’s shade of the year, this rich, velvety brown is the …" at bounding box center [768, 295] width 1058 height 52
click at [1137, 170] on p "Trending This Autumn" at bounding box center [768, 182] width 1076 height 68
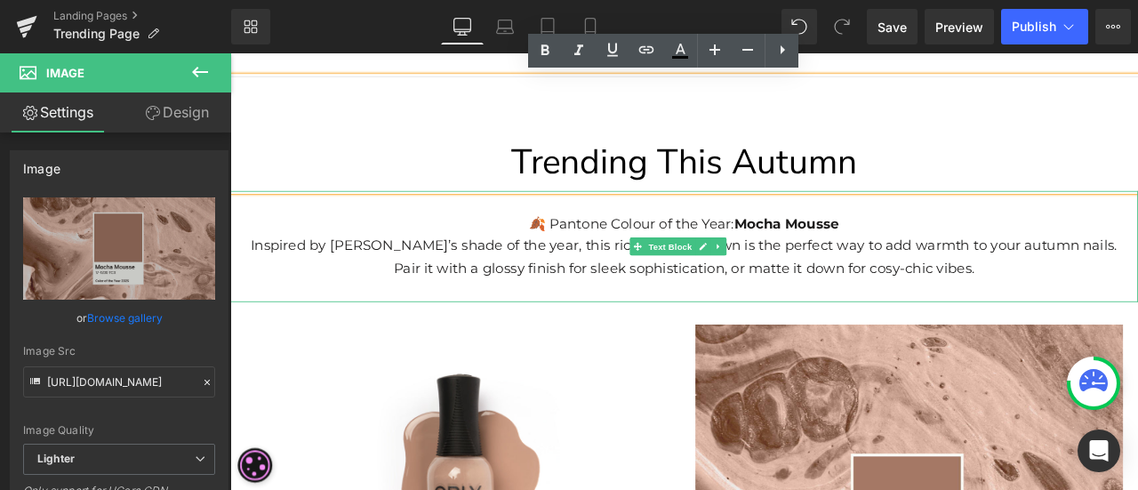
click at [1137, 262] on p "🍂 Pantone Colour of the Year: Mocha Mousse" at bounding box center [768, 256] width 1058 height 27
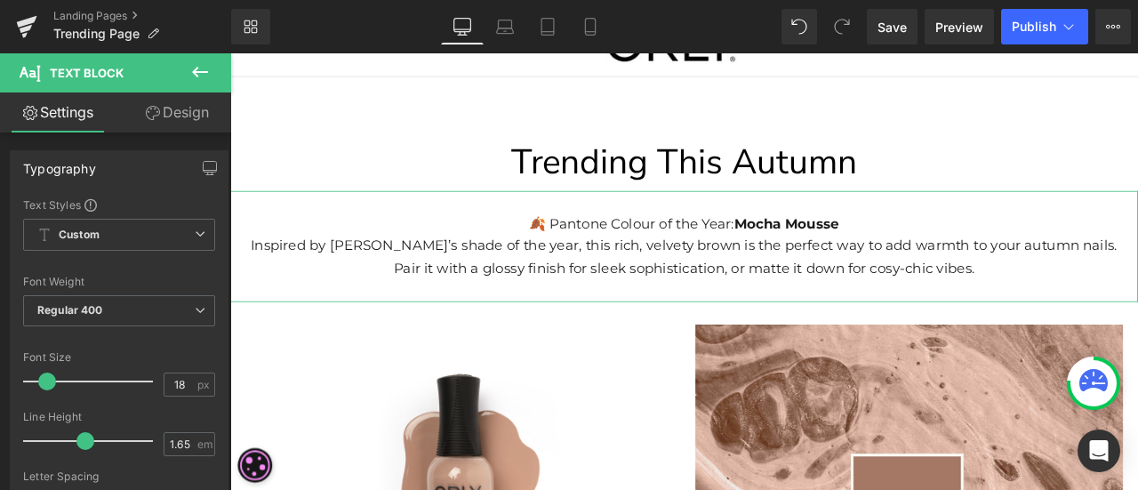
click at [165, 104] on link "Design" at bounding box center [177, 112] width 116 height 40
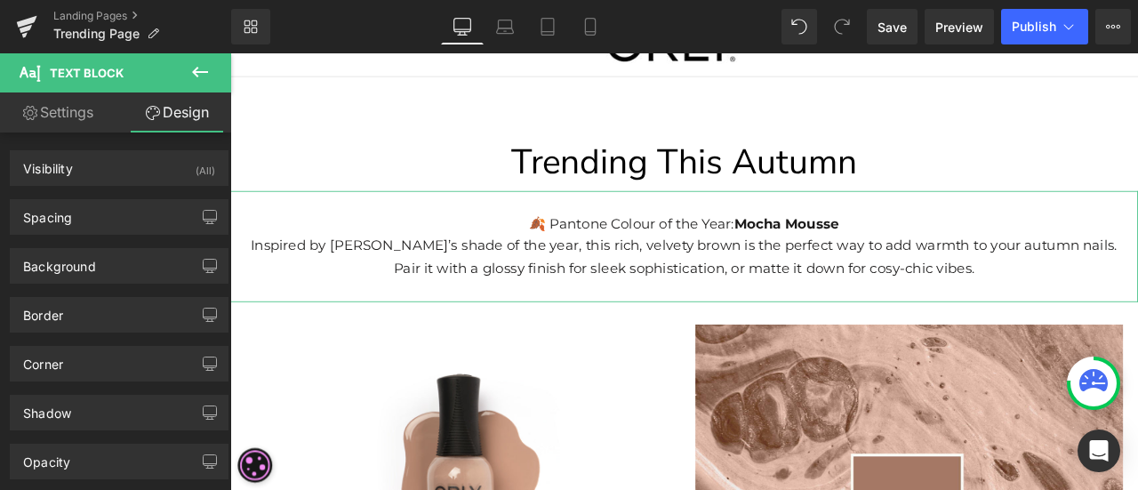
type input "0"
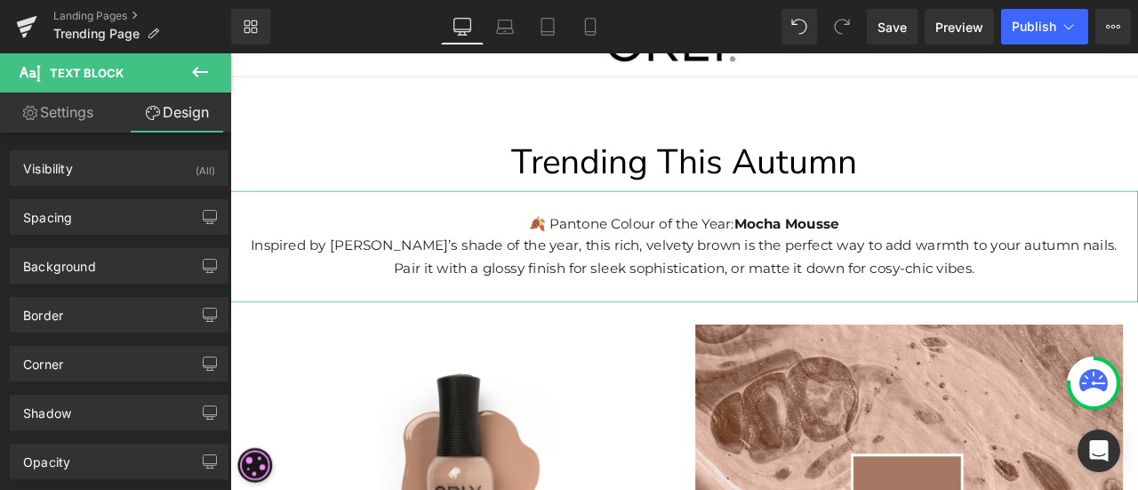
type input "10"
type input "0"
type input "10"
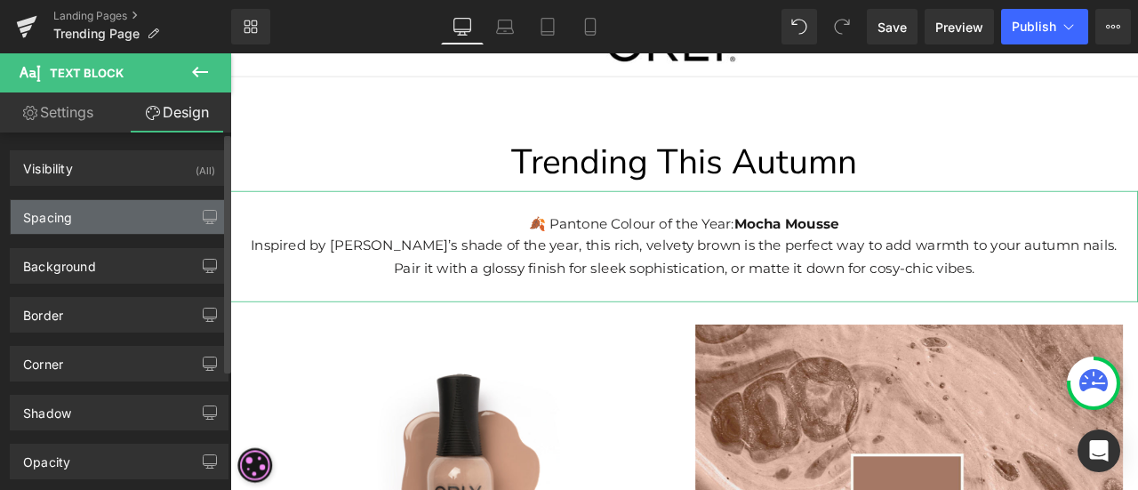
click at [108, 220] on div "Spacing" at bounding box center [119, 217] width 217 height 34
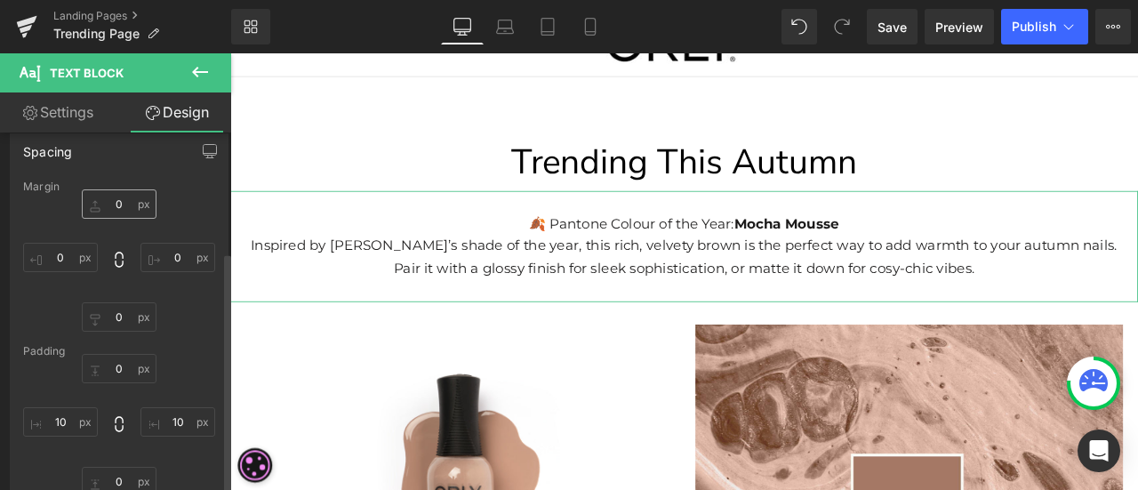
scroll to position [178, 0]
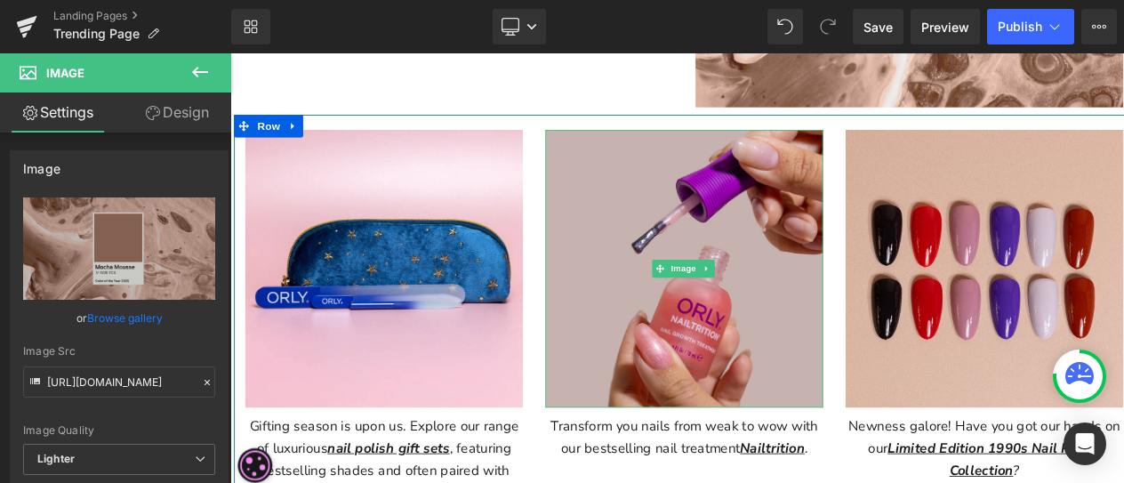
scroll to position [889, 0]
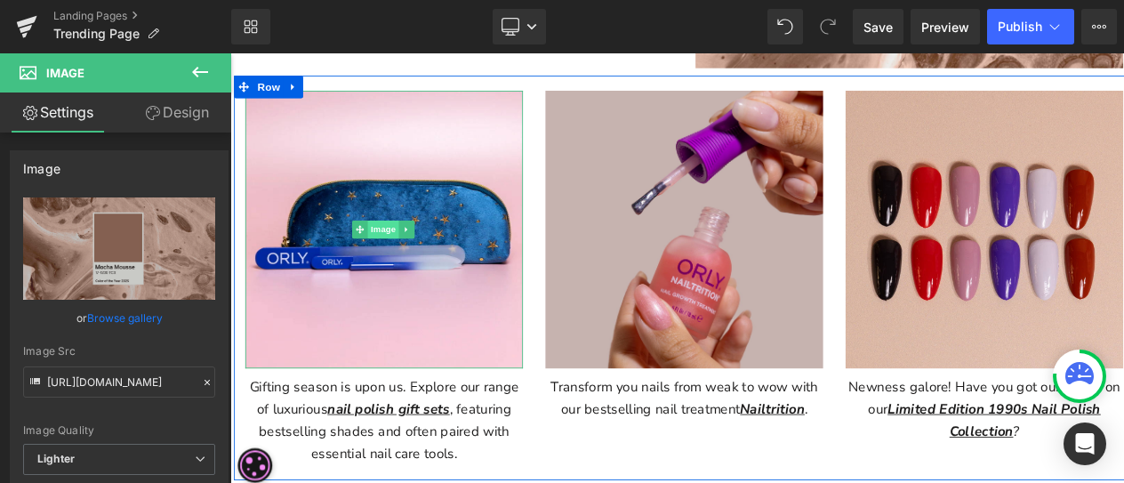
click at [407, 262] on span "Image" at bounding box center [411, 262] width 37 height 21
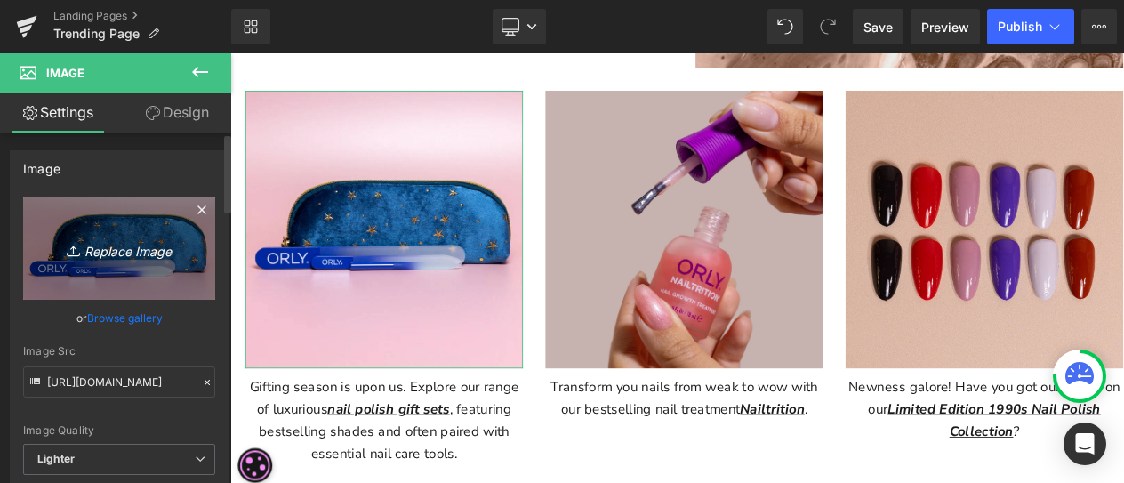
click at [111, 253] on icon "Replace Image" at bounding box center [119, 248] width 142 height 22
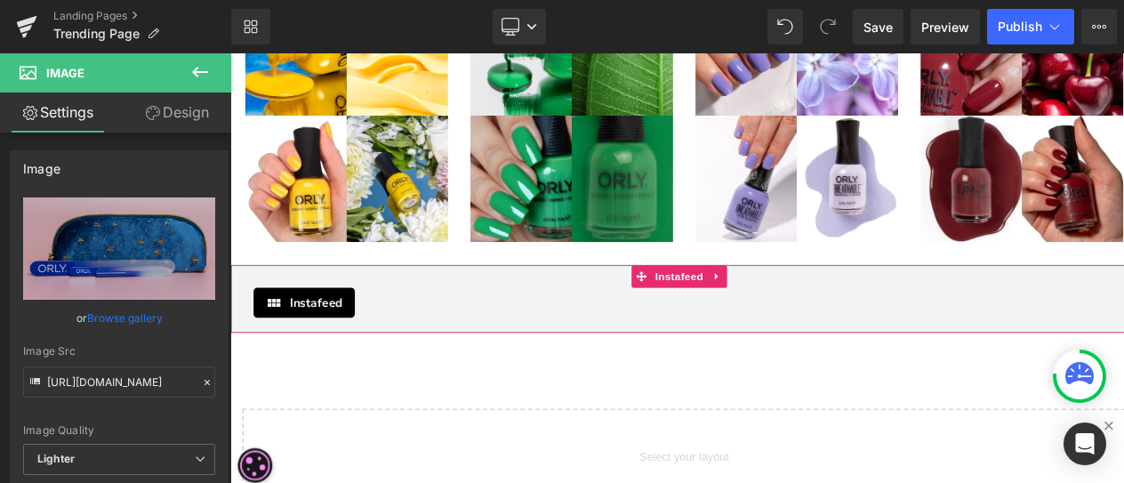
scroll to position [1956, 0]
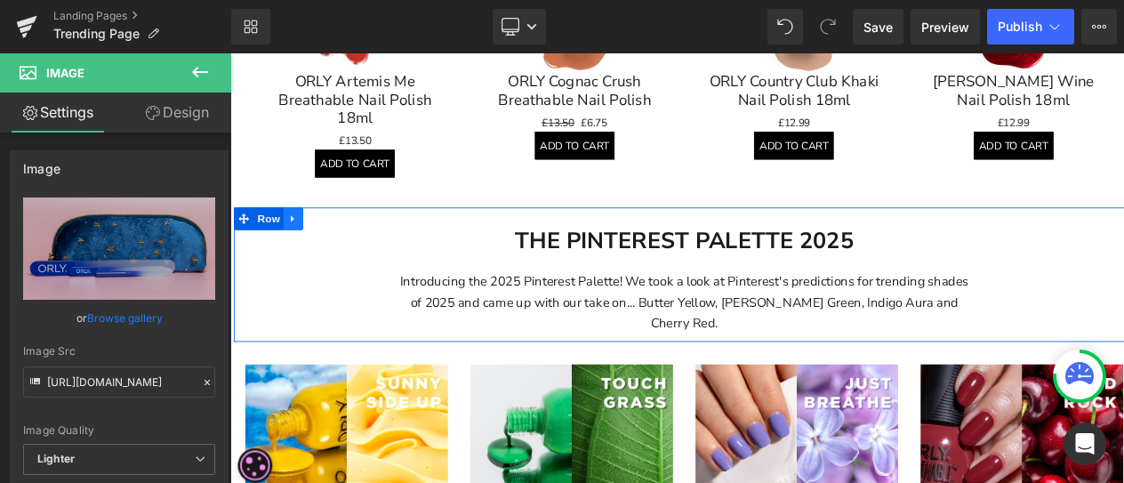
click at [303, 245] on icon at bounding box center [305, 249] width 12 height 13
click at [349, 243] on icon at bounding box center [351, 249] width 12 height 13
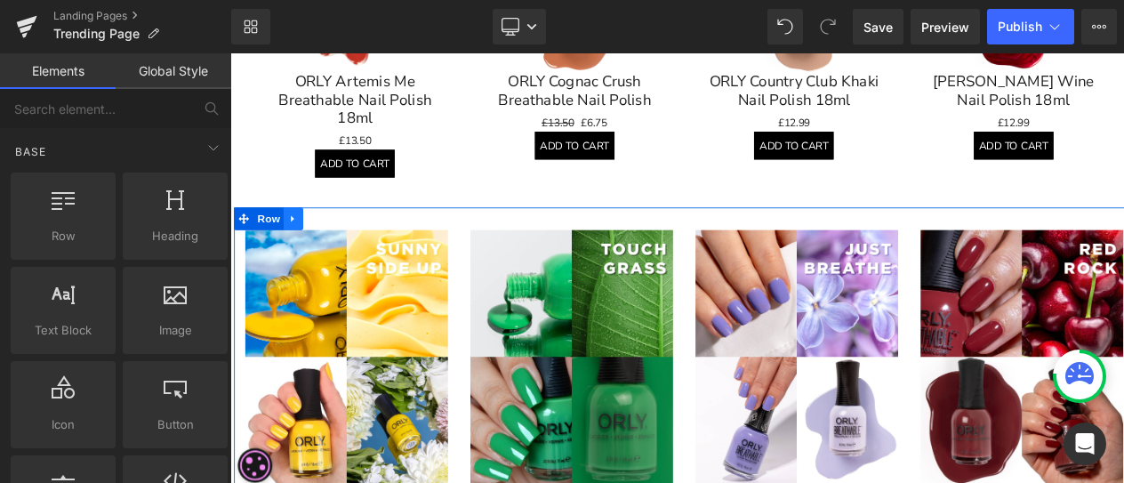
click at [293, 236] on link at bounding box center [304, 249] width 23 height 27
click at [345, 243] on icon at bounding box center [351, 249] width 12 height 12
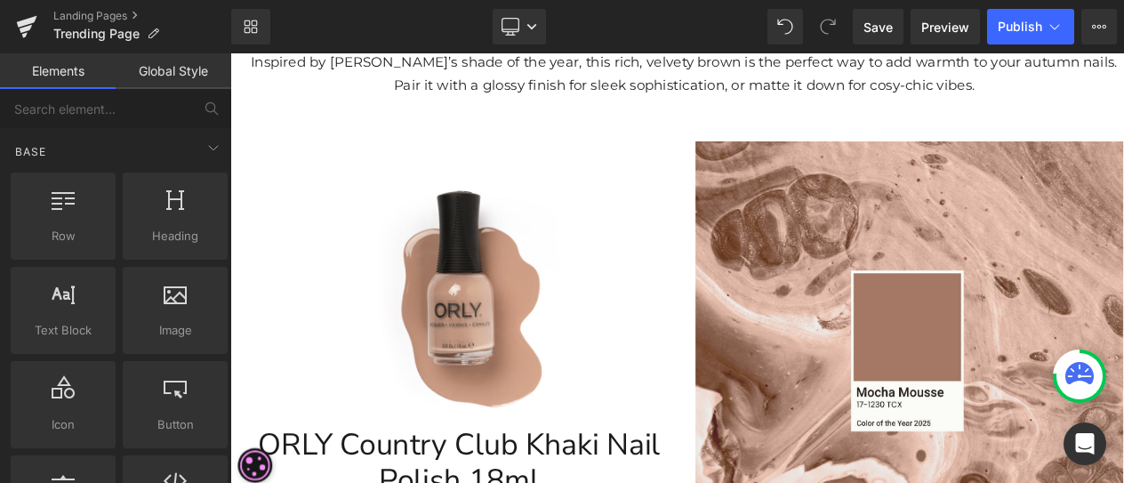
scroll to position [356, 0]
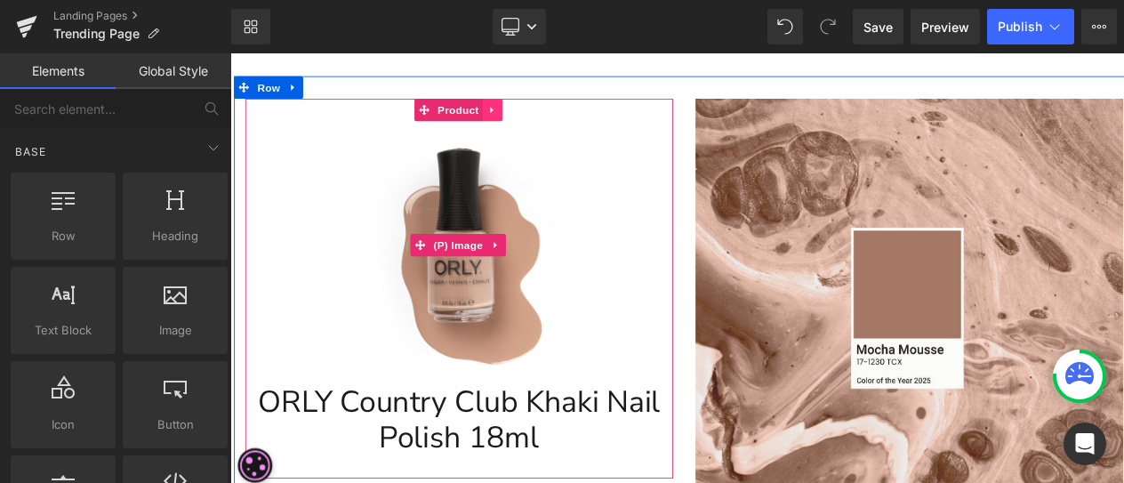
drag, startPoint x: 612, startPoint y: 168, endPoint x: 536, endPoint y: 118, distance: 90.5
click at [612, 168] on img at bounding box center [501, 280] width 293 height 293
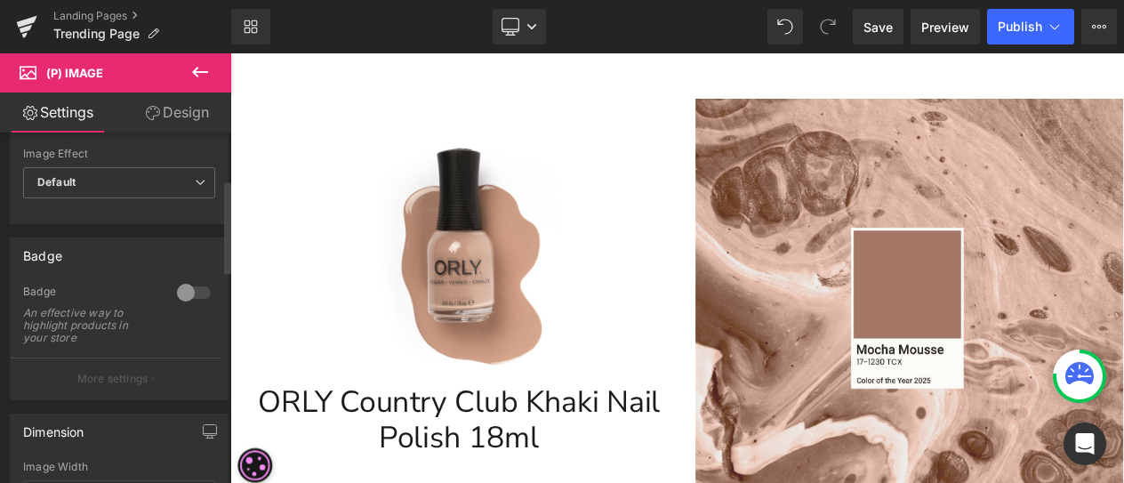
scroll to position [0, 0]
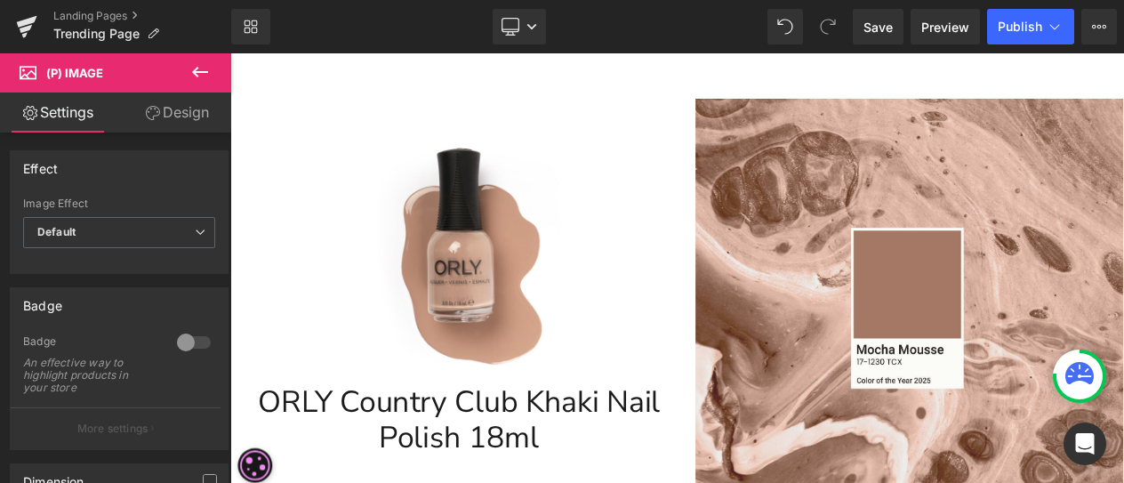
click at [205, 69] on icon at bounding box center [199, 71] width 21 height 21
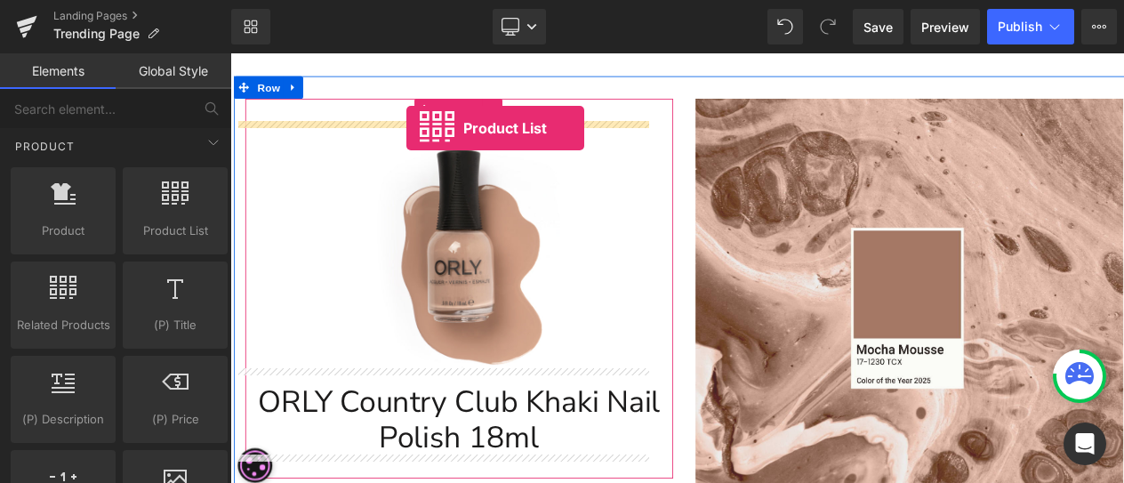
scroll to position [196, 0]
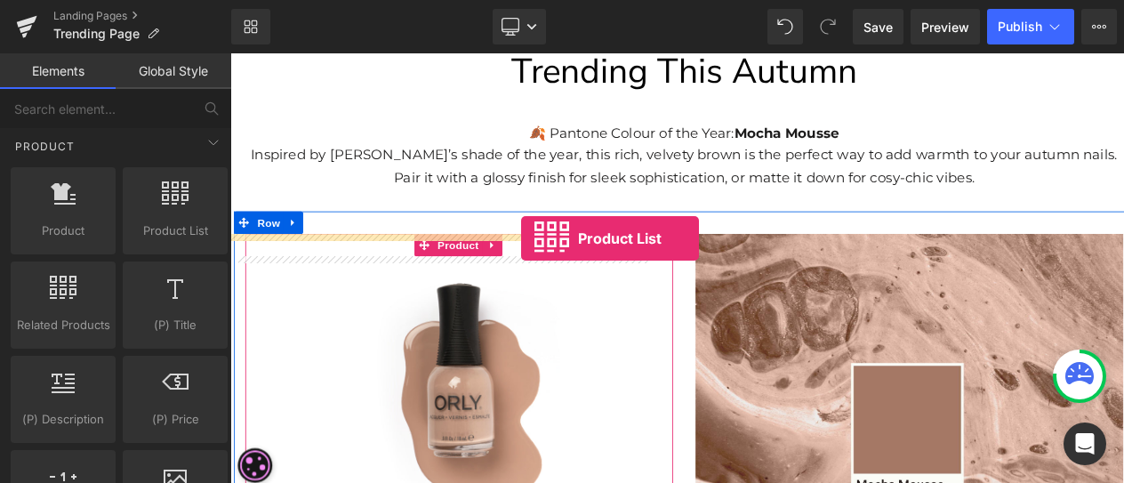
drag, startPoint x: 378, startPoint y: 246, endPoint x: 575, endPoint y: 271, distance: 199.0
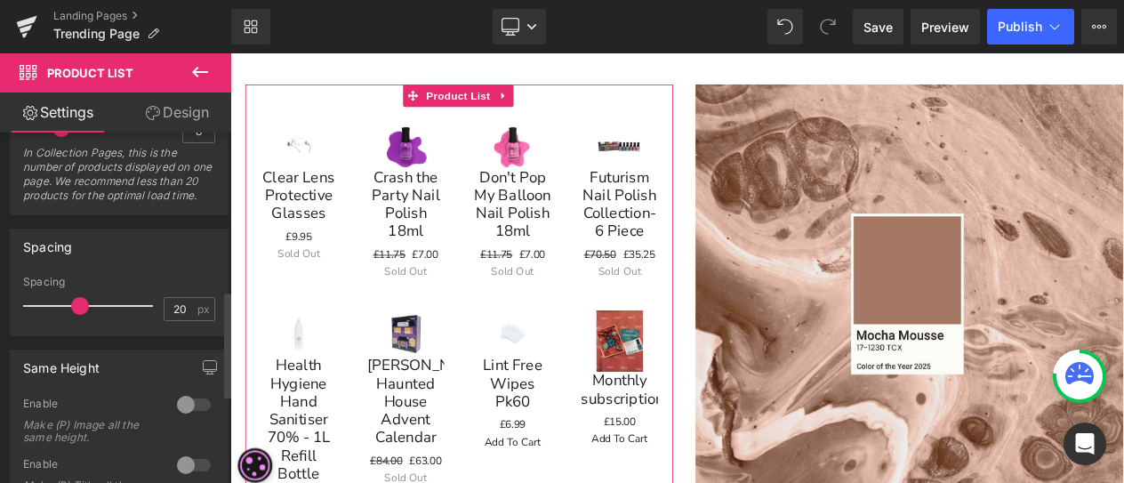
scroll to position [445, 0]
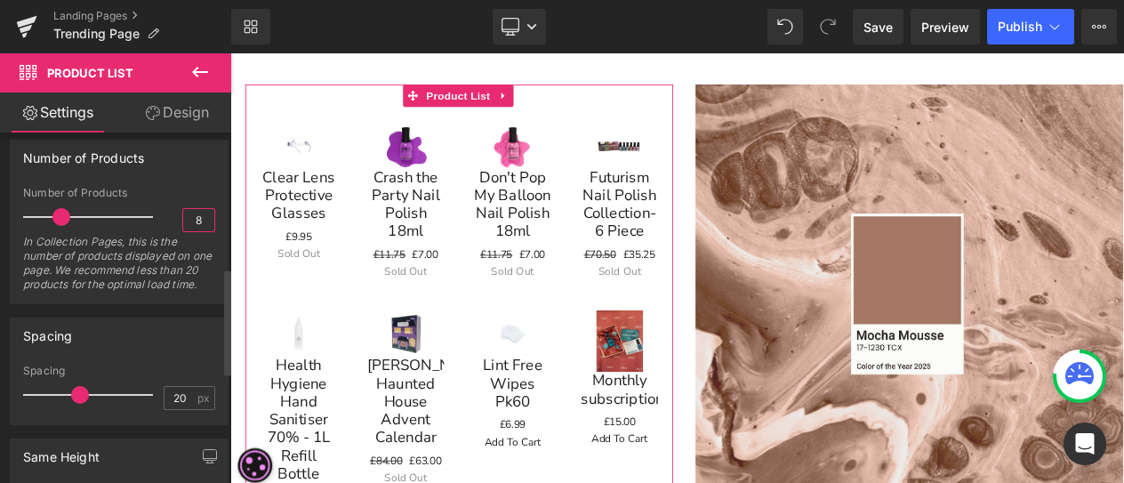
click at [197, 216] on input "8" at bounding box center [198, 220] width 31 height 22
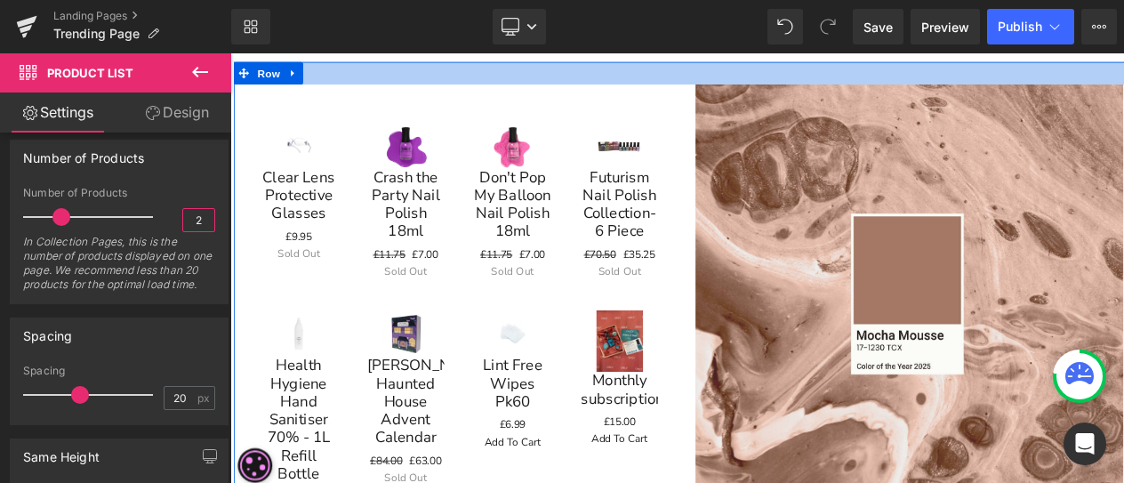
type input "2"
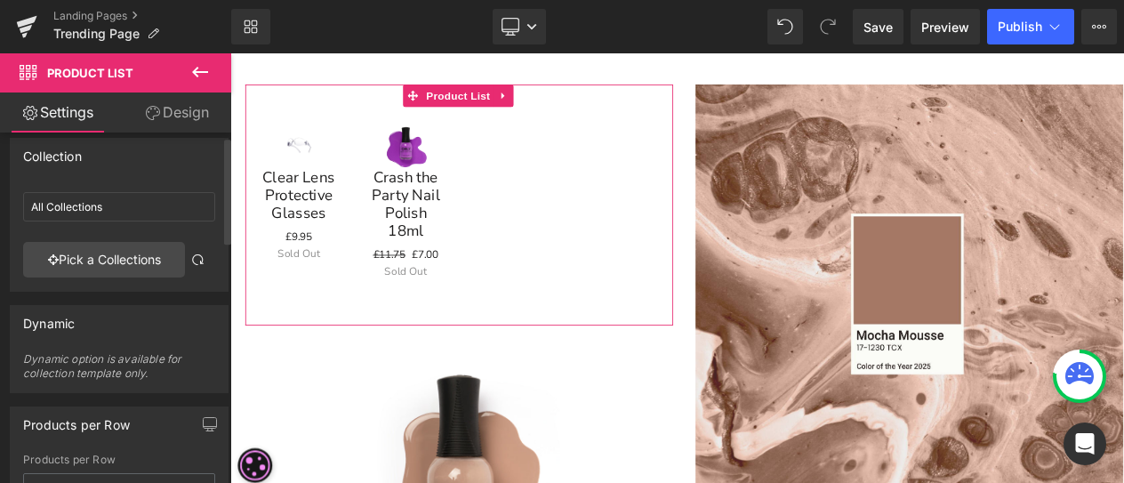
scroll to position [0, 0]
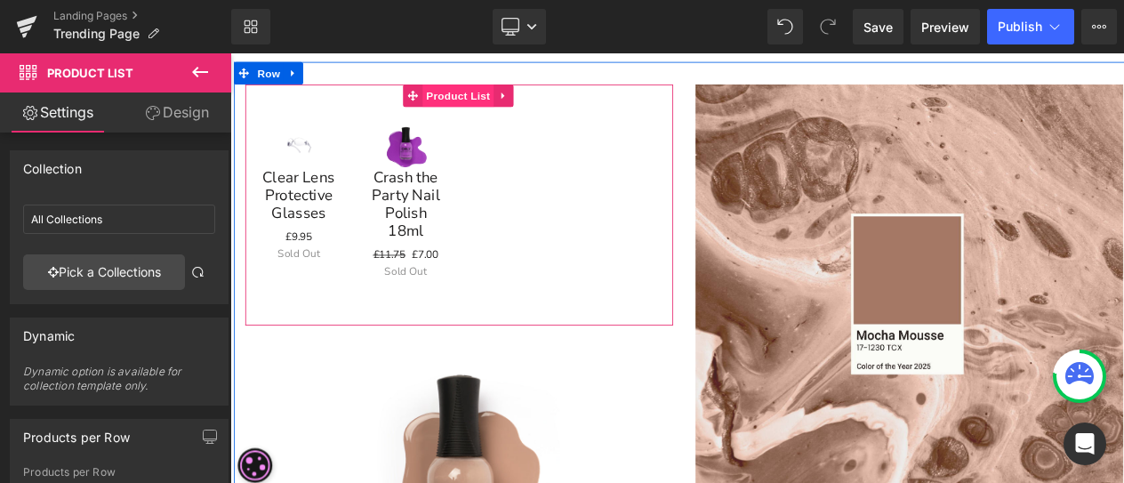
click at [472, 101] on span "Product List" at bounding box center [500, 103] width 84 height 27
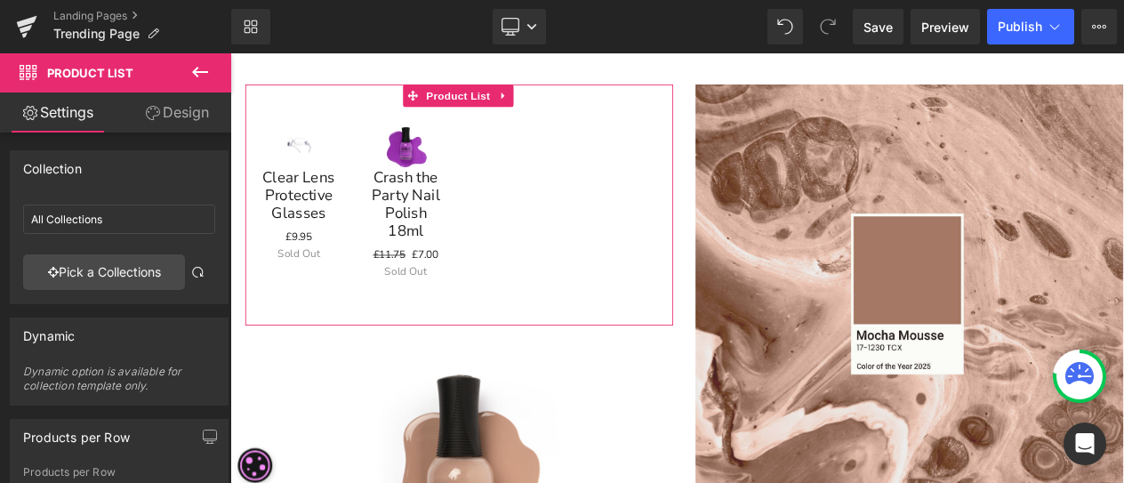
click at [196, 105] on link "Design" at bounding box center [177, 112] width 116 height 40
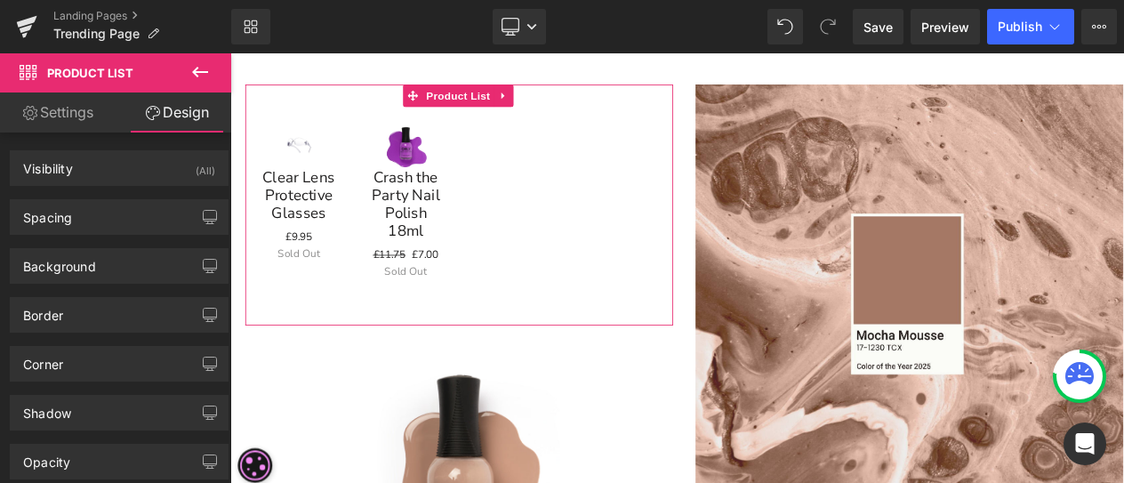
click at [73, 120] on link "Settings" at bounding box center [58, 112] width 116 height 40
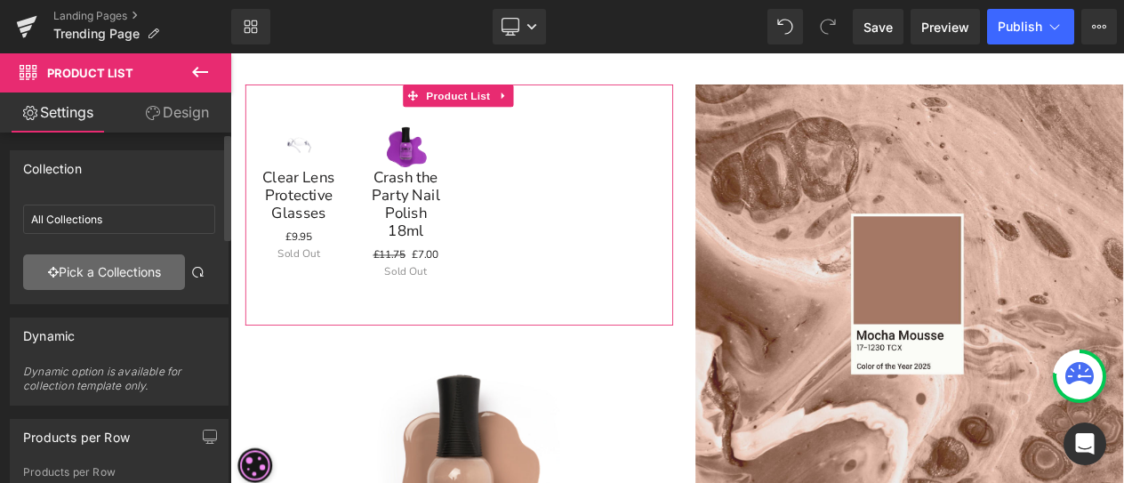
click at [108, 265] on link "Pick a Collections" at bounding box center [104, 272] width 162 height 36
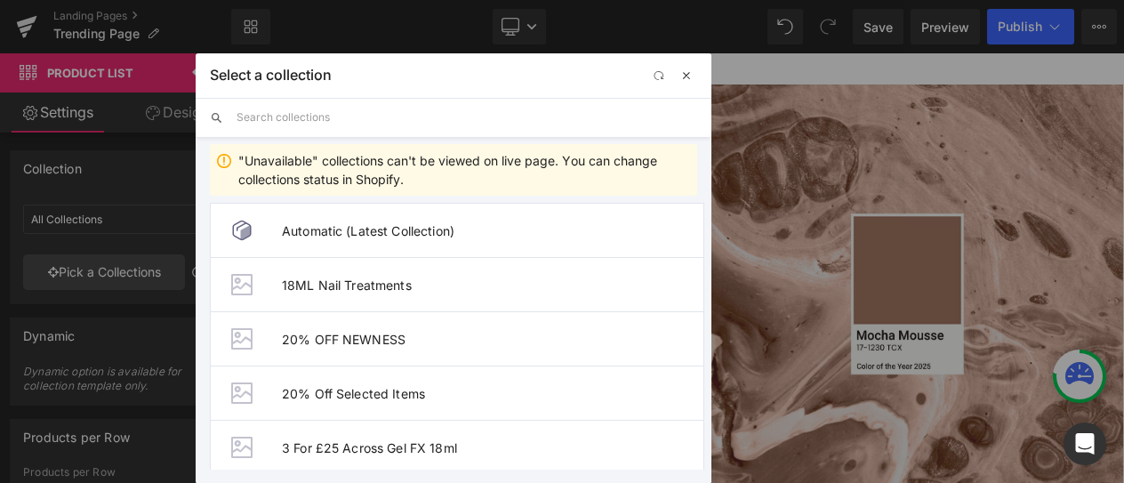
click at [690, 81] on span "button" at bounding box center [686, 75] width 14 height 14
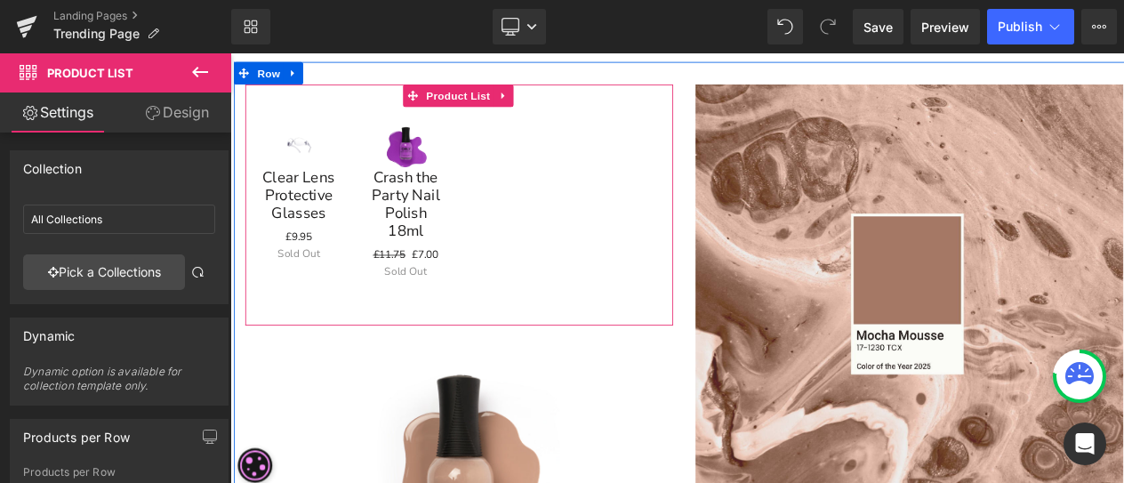
click at [689, 154] on div "Sale Off (P) Image Clear Lens Protective Glasses (P) Title £0 £9.95 (P) Price S…" at bounding box center [501, 219] width 507 height 259
click at [545, 112] on link at bounding box center [553, 103] width 23 height 27
click at [554, 100] on link at bounding box center [565, 103] width 23 height 27
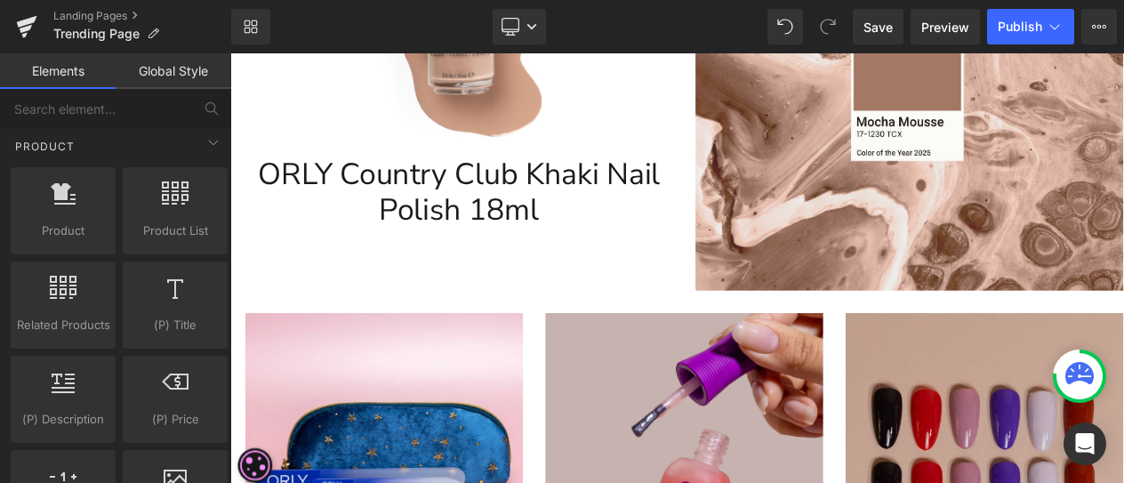
scroll to position [551, 0]
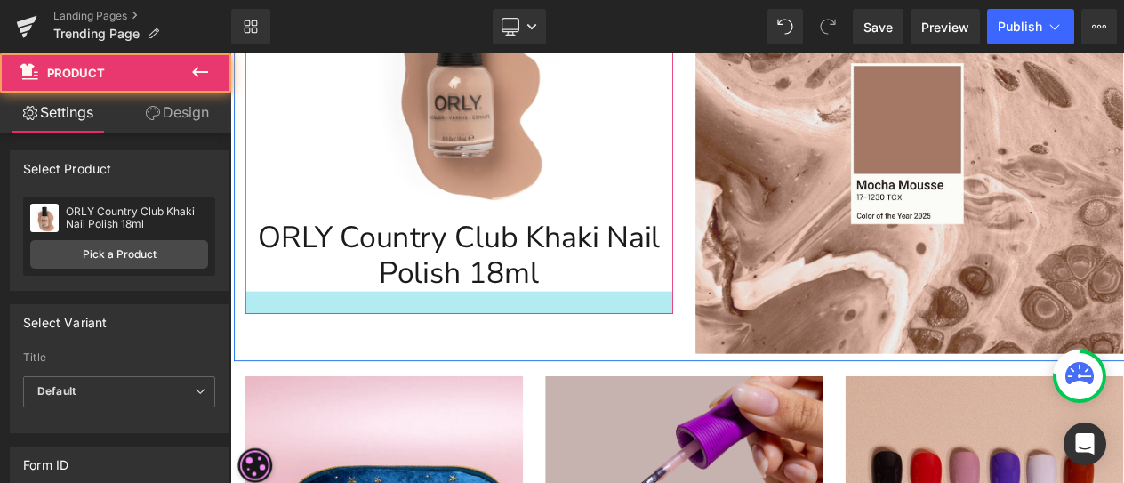
click at [472, 355] on div at bounding box center [501, 348] width 507 height 27
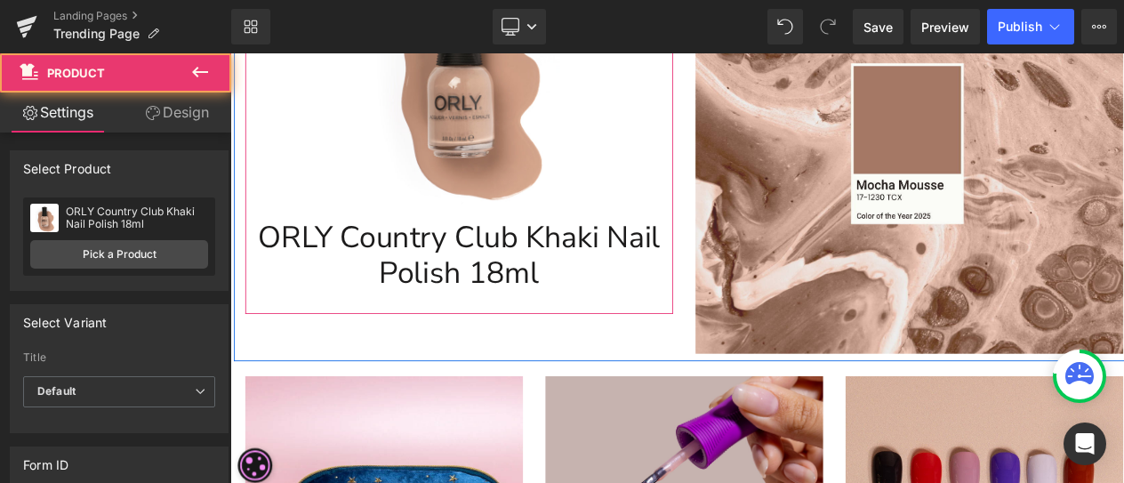
click at [485, 346] on div at bounding box center [501, 348] width 507 height 27
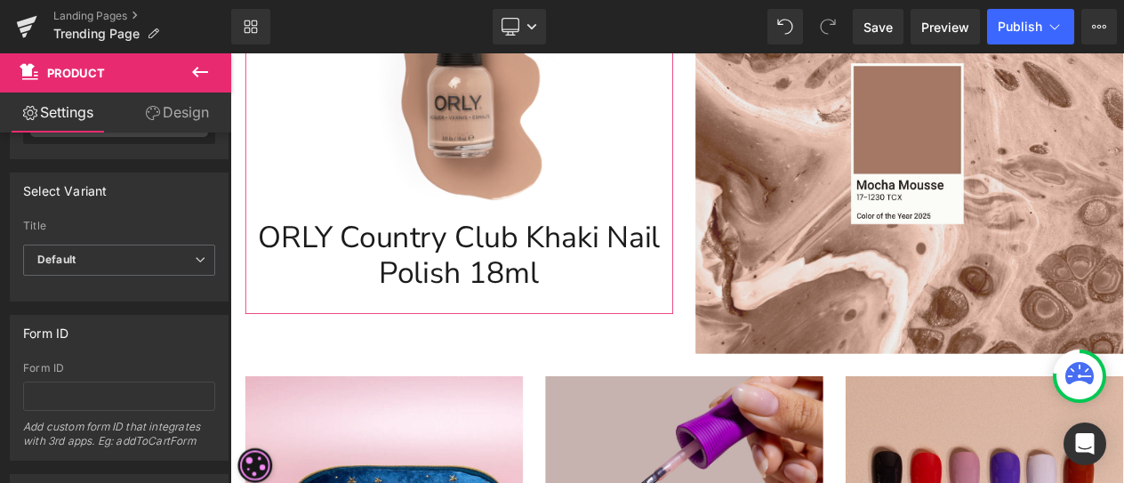
scroll to position [0, 0]
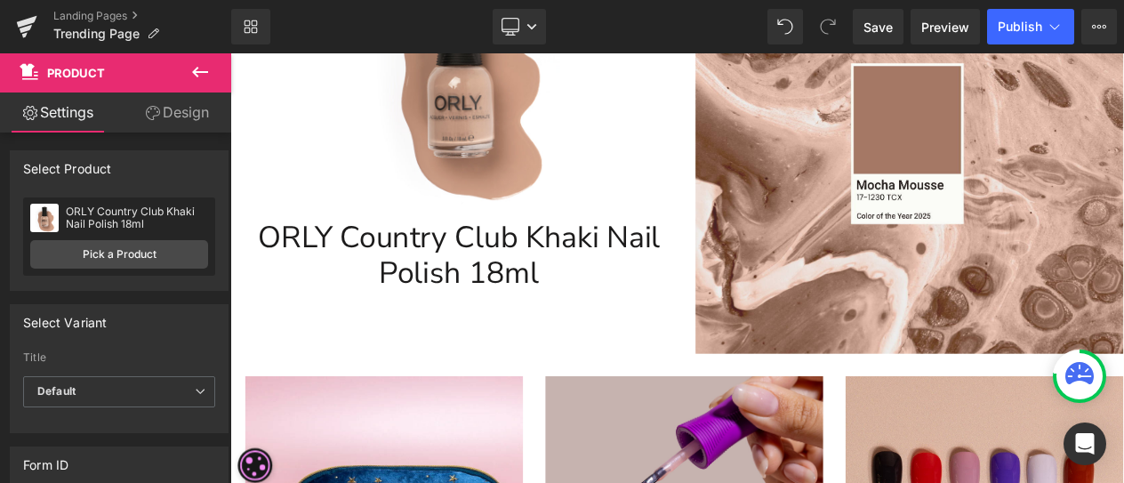
click at [197, 78] on icon at bounding box center [199, 71] width 21 height 21
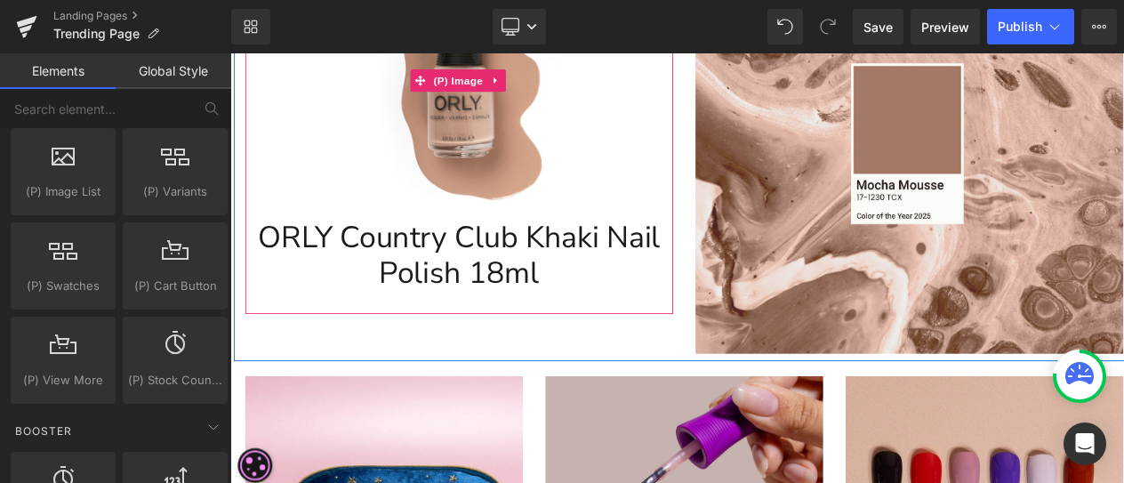
scroll to position [1867, 0]
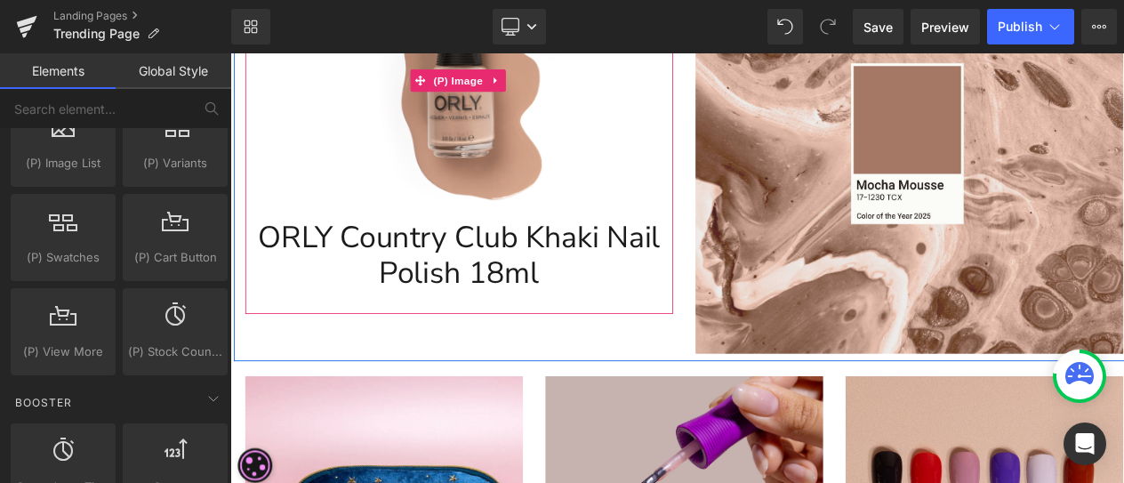
click at [540, 189] on img at bounding box center [501, 85] width 293 height 293
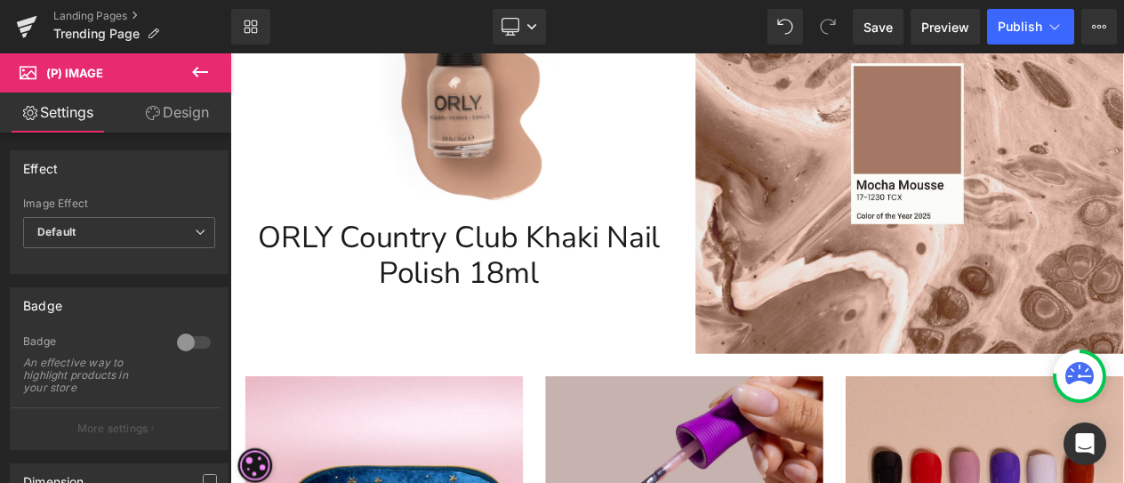
scroll to position [0, 0]
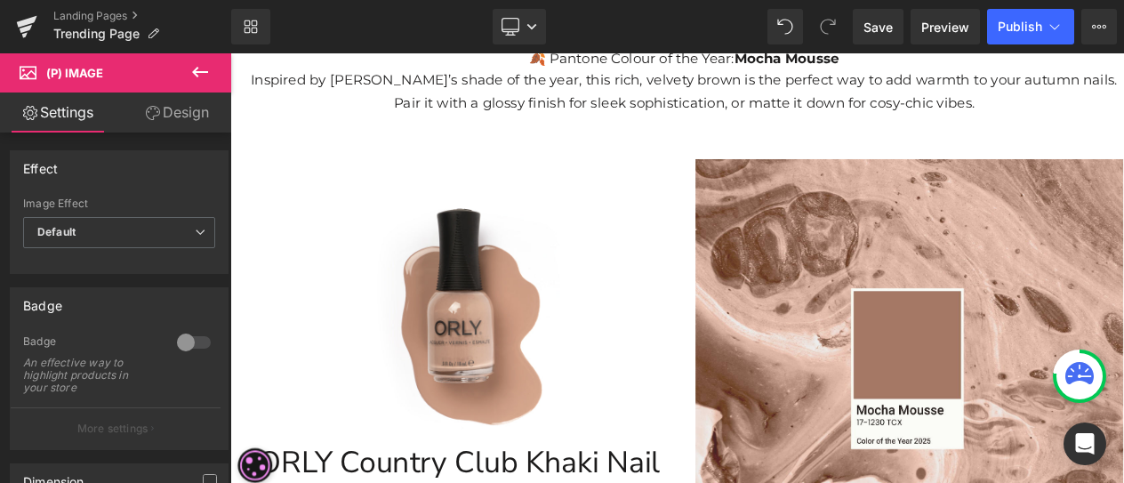
click at [192, 63] on icon at bounding box center [199, 71] width 21 height 21
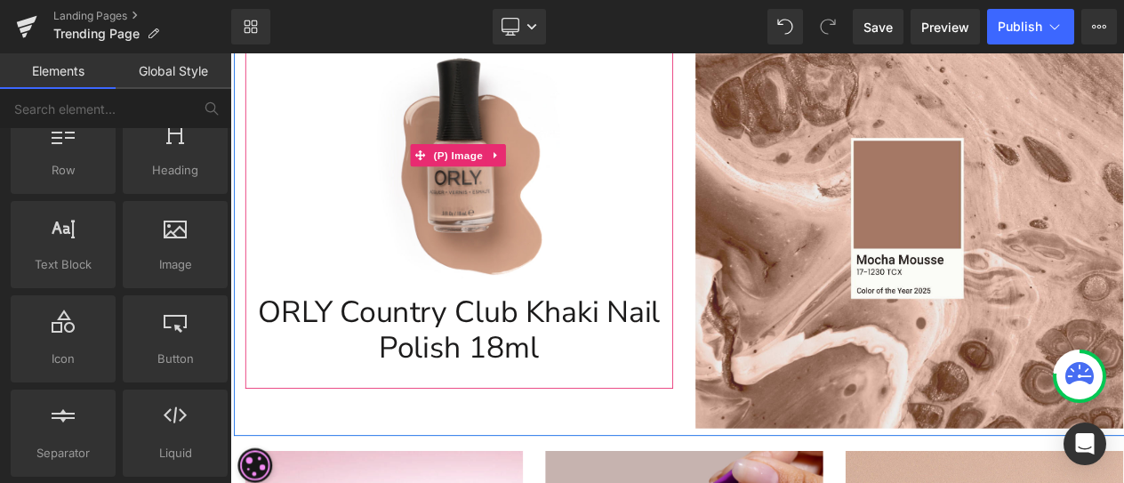
scroll to position [285, 0]
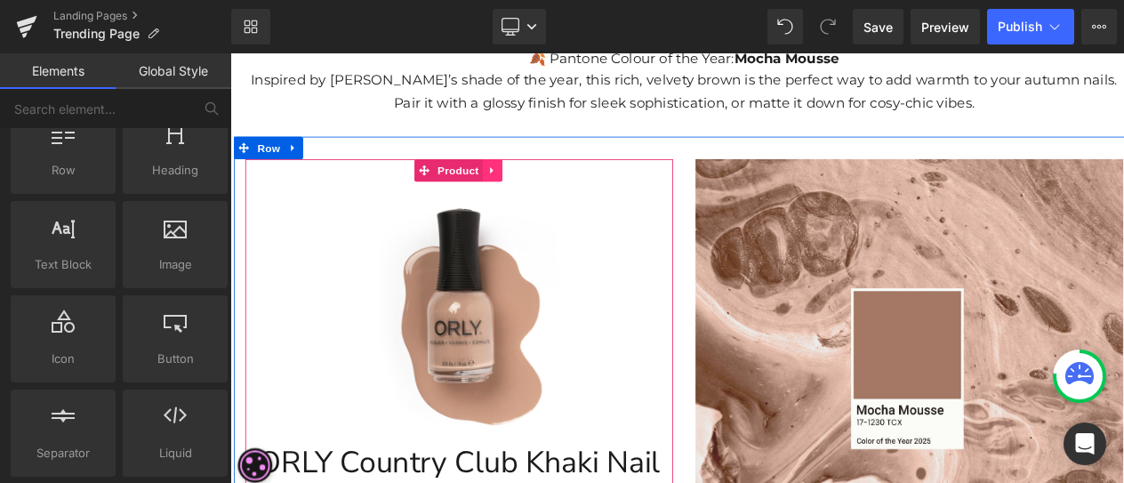
click at [537, 198] on link at bounding box center [540, 192] width 23 height 27
click at [552, 189] on icon at bounding box center [552, 192] width 12 height 12
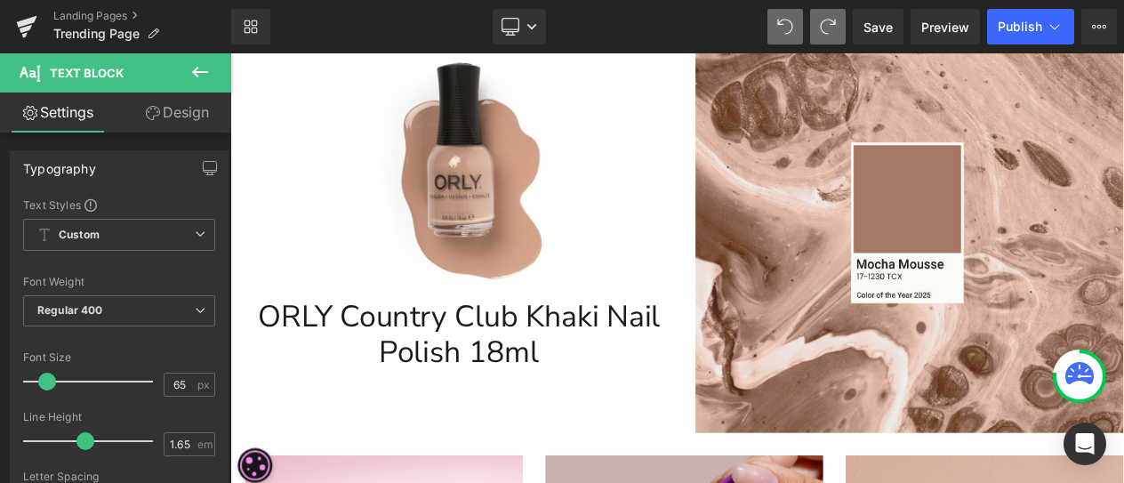
scroll to position [461, 0]
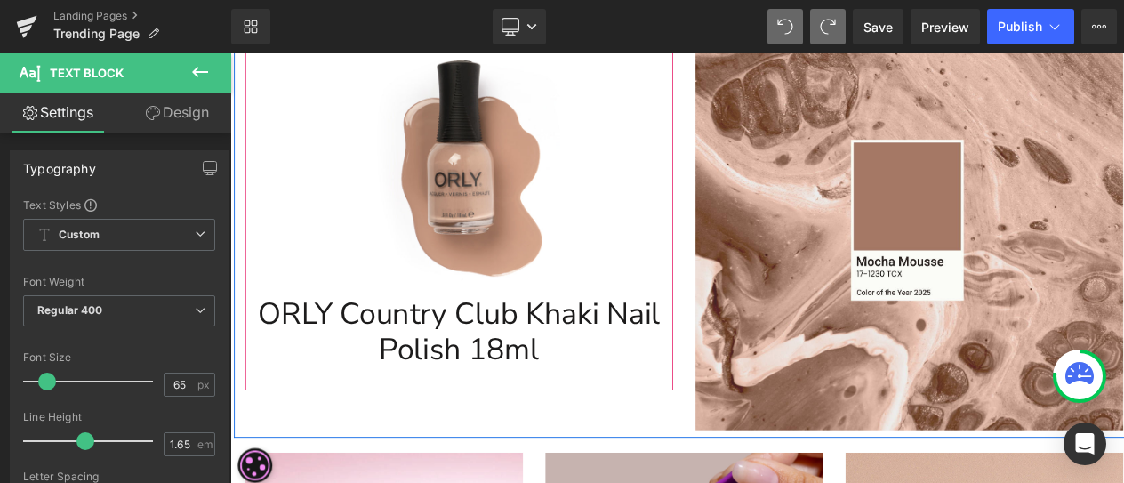
click at [652, 309] on div "Sale Off" at bounding box center [501, 175] width 489 height 293
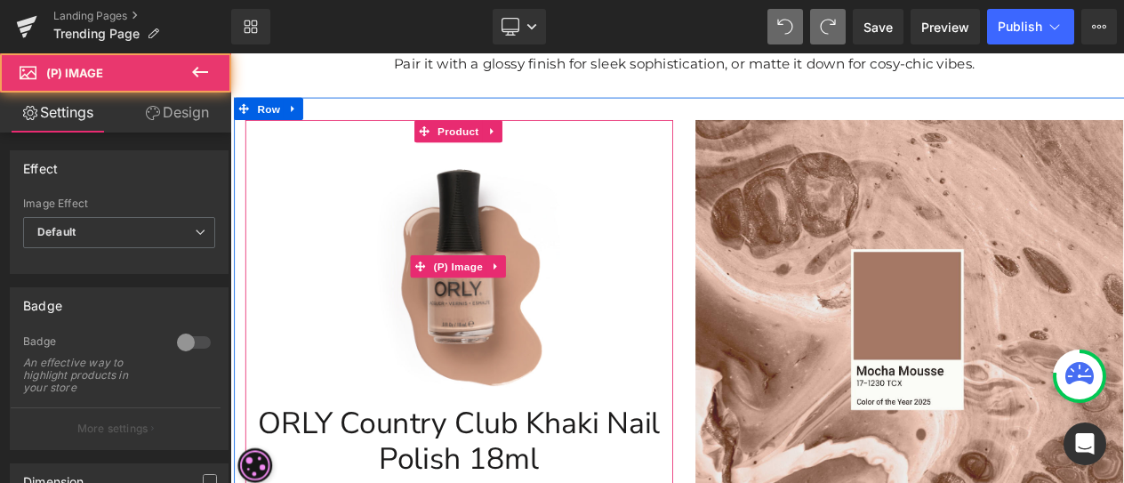
scroll to position [194, 0]
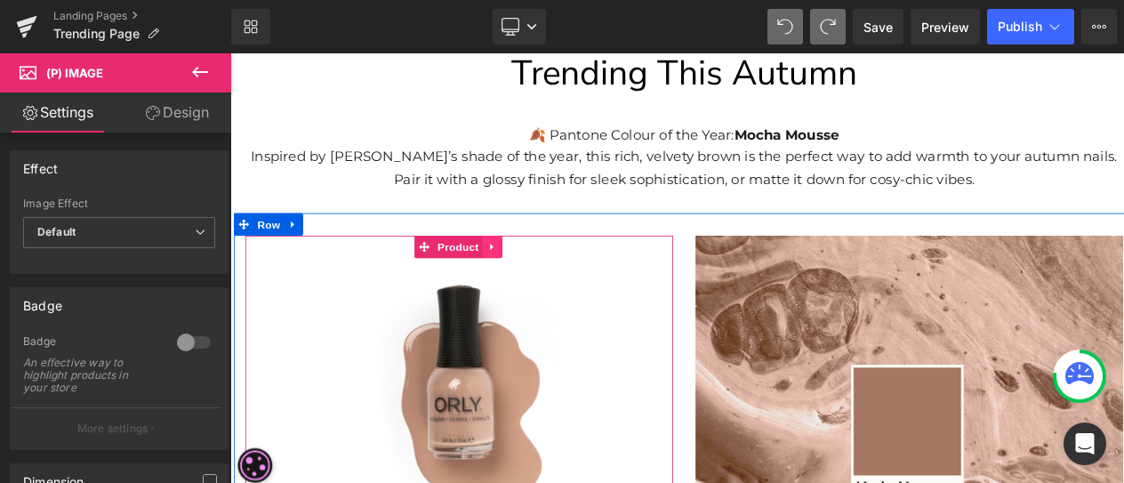
click at [536, 287] on icon at bounding box center [540, 283] width 12 height 13
click at [544, 291] on link at bounding box center [552, 282] width 23 height 27
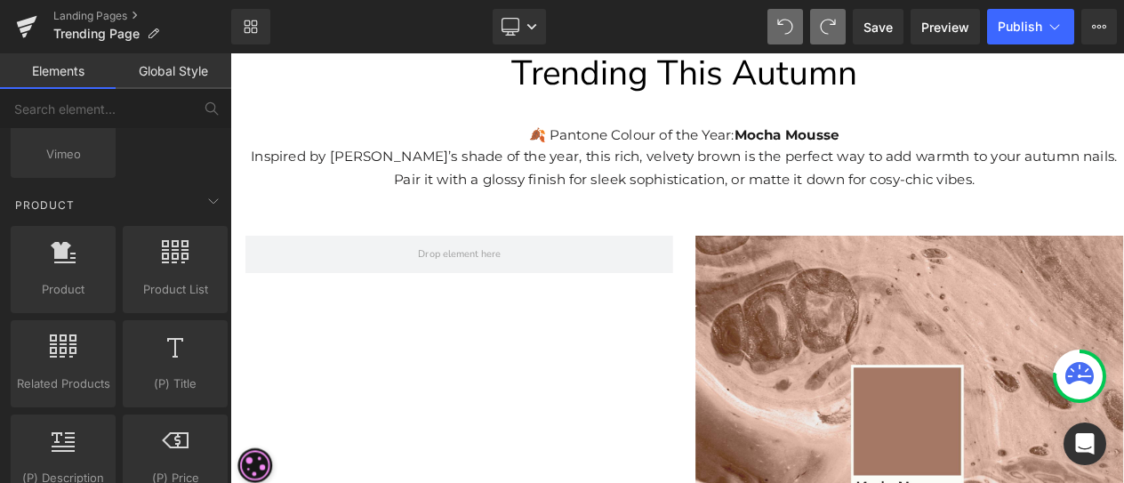
scroll to position [1423, 0]
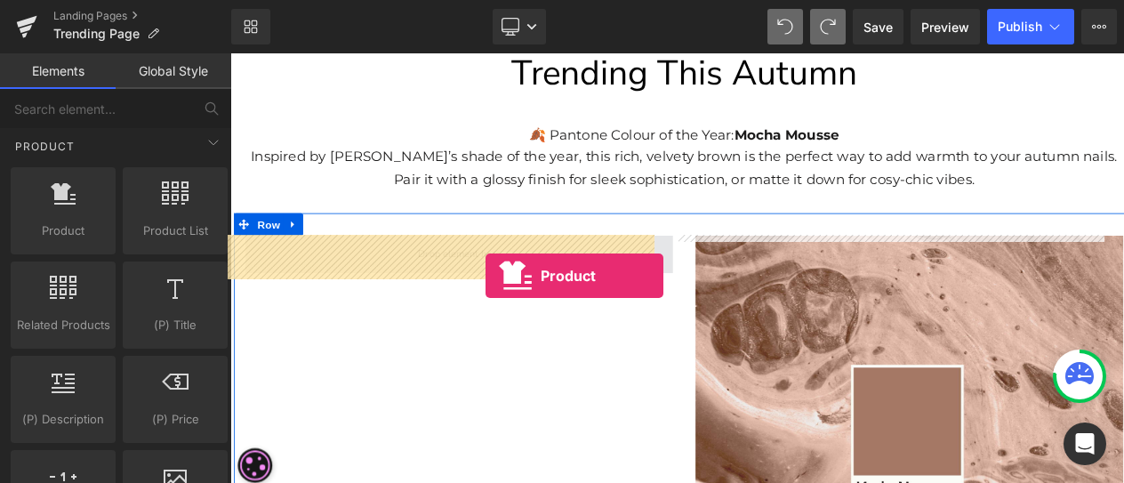
drag, startPoint x: 299, startPoint y: 250, endPoint x: 538, endPoint y: 306, distance: 245.7
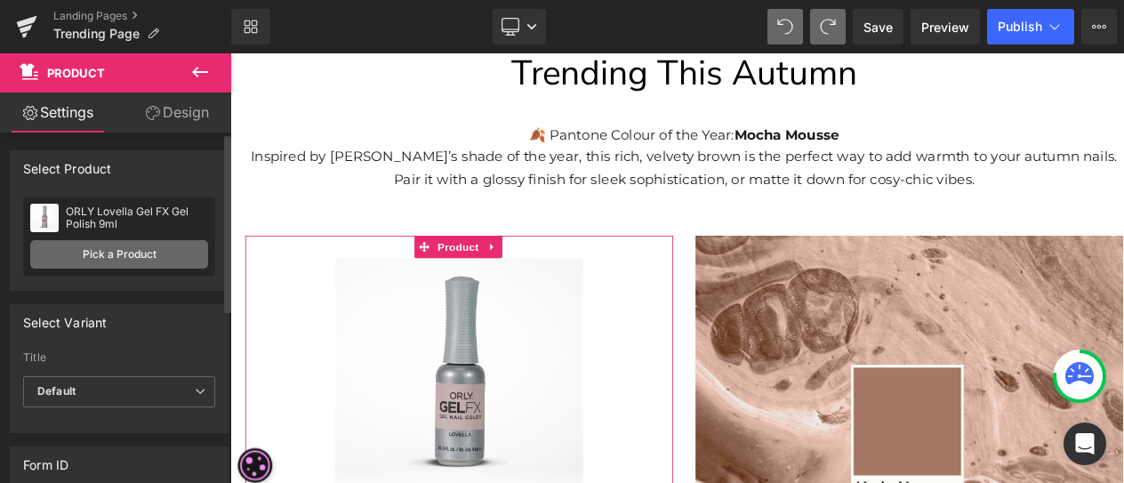
click at [100, 246] on link "Pick a Product" at bounding box center [119, 254] width 178 height 28
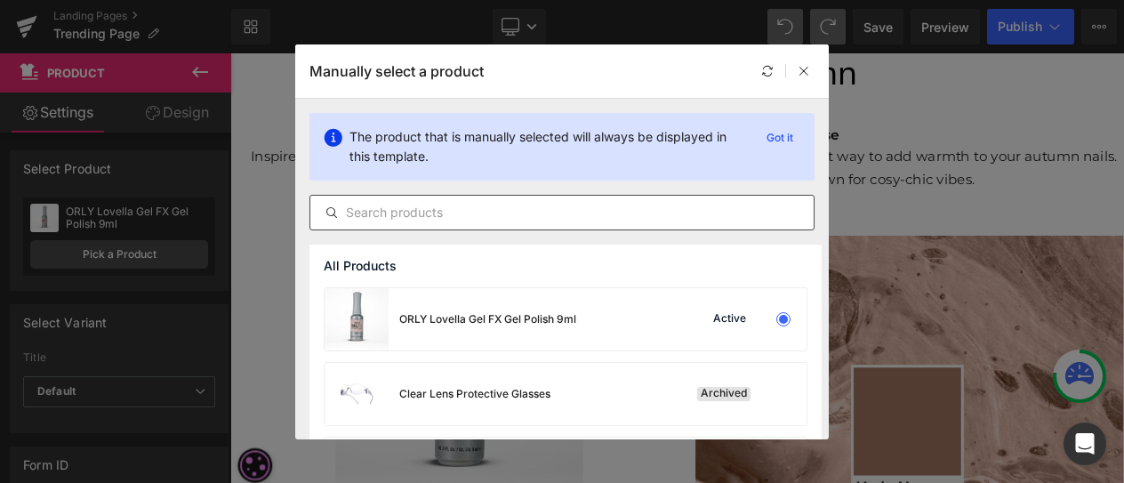
click at [473, 216] on input "text" at bounding box center [561, 212] width 503 height 21
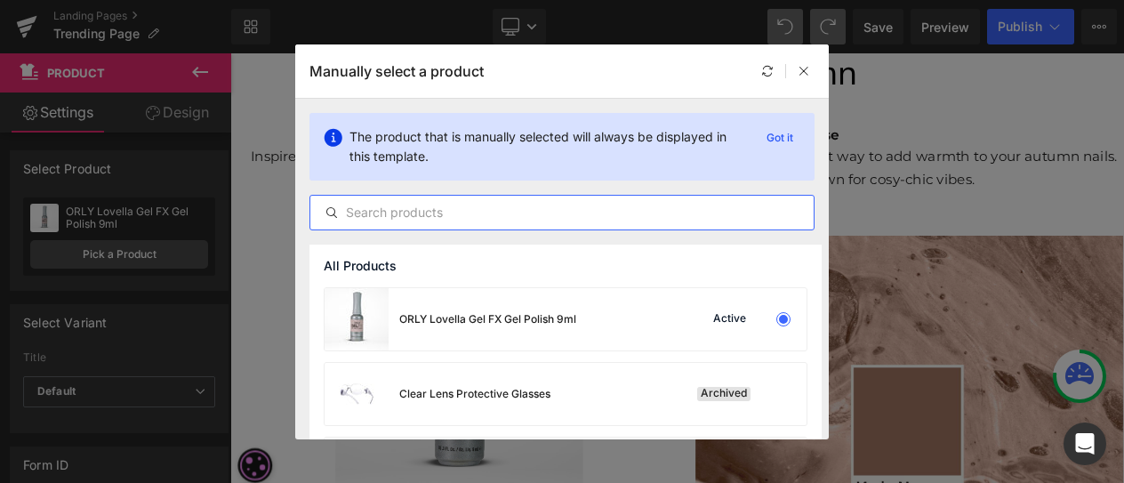
click at [512, 220] on input "text" at bounding box center [561, 212] width 503 height 21
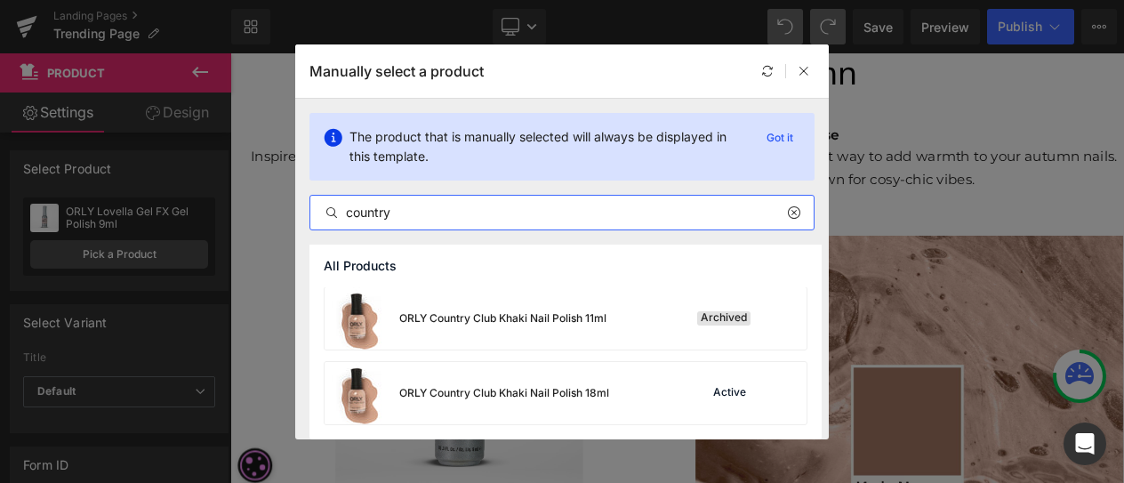
scroll to position [149, 0]
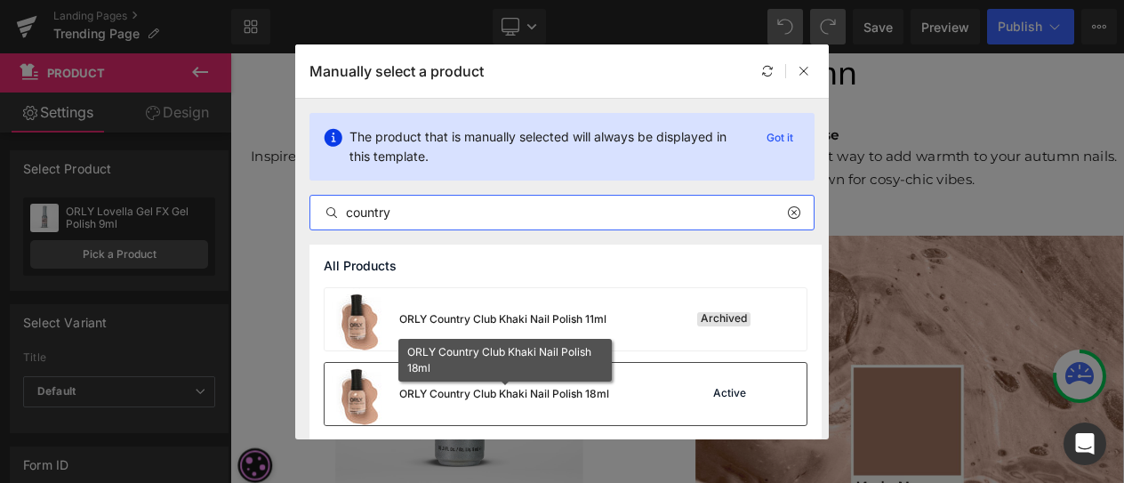
type input "country"
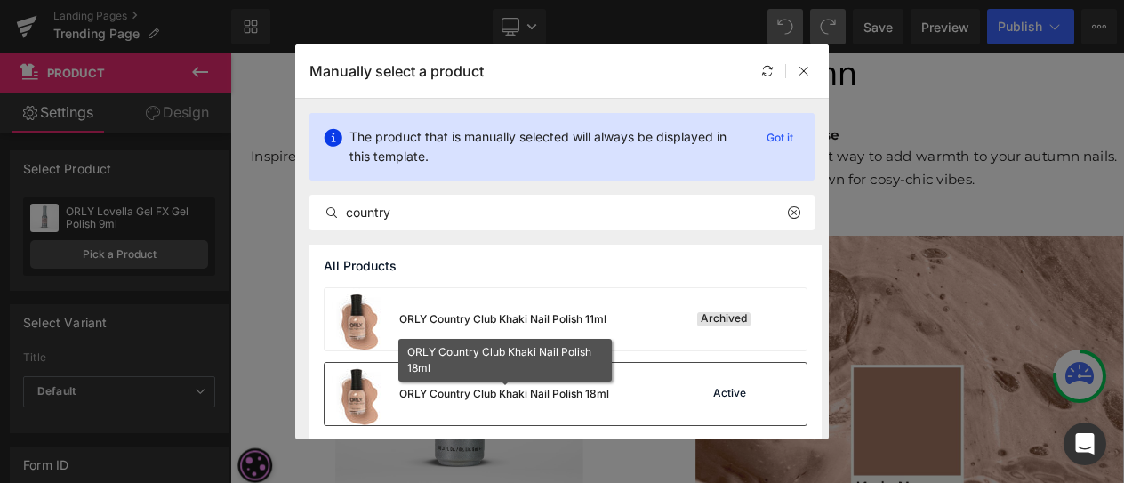
click at [541, 392] on div "ORLY Country Club Khaki Nail Polish 18ml" at bounding box center [504, 394] width 210 height 16
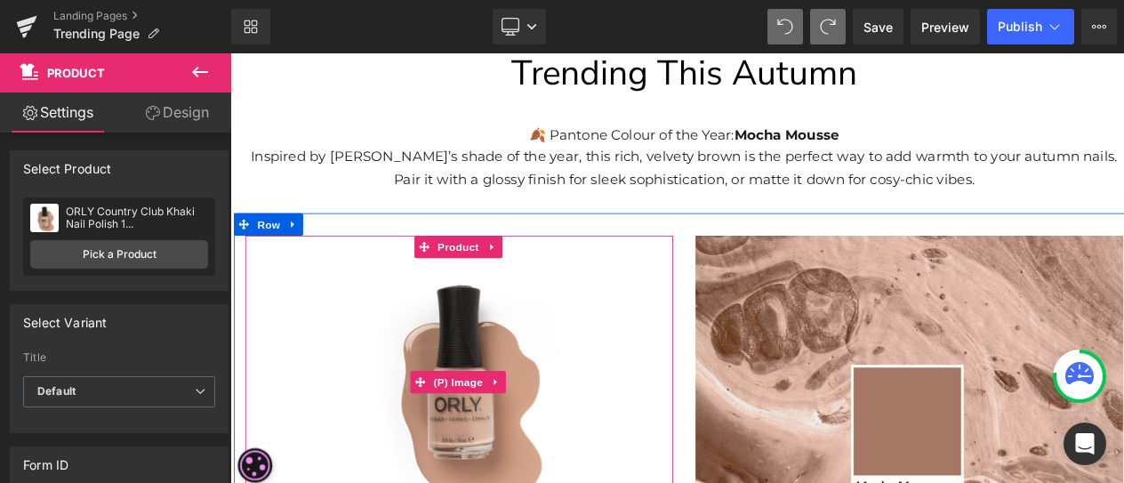
scroll to position [461, 0]
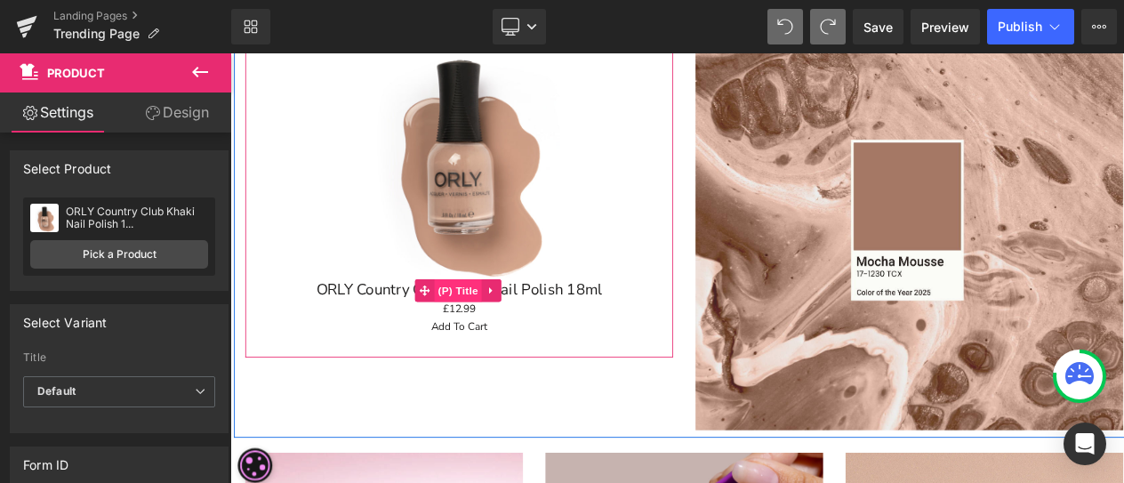
click at [493, 328] on span "(P) Title" at bounding box center [500, 334] width 57 height 27
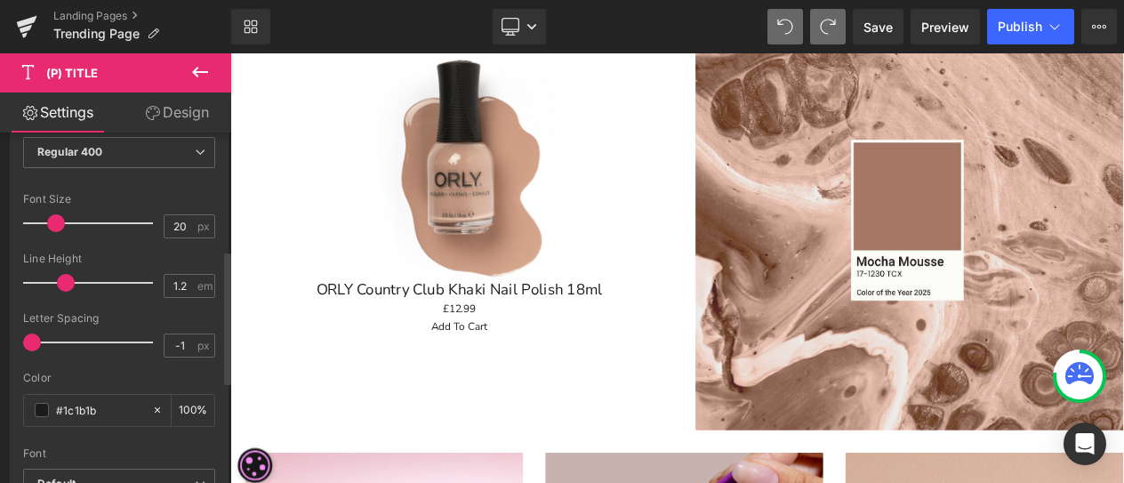
scroll to position [356, 0]
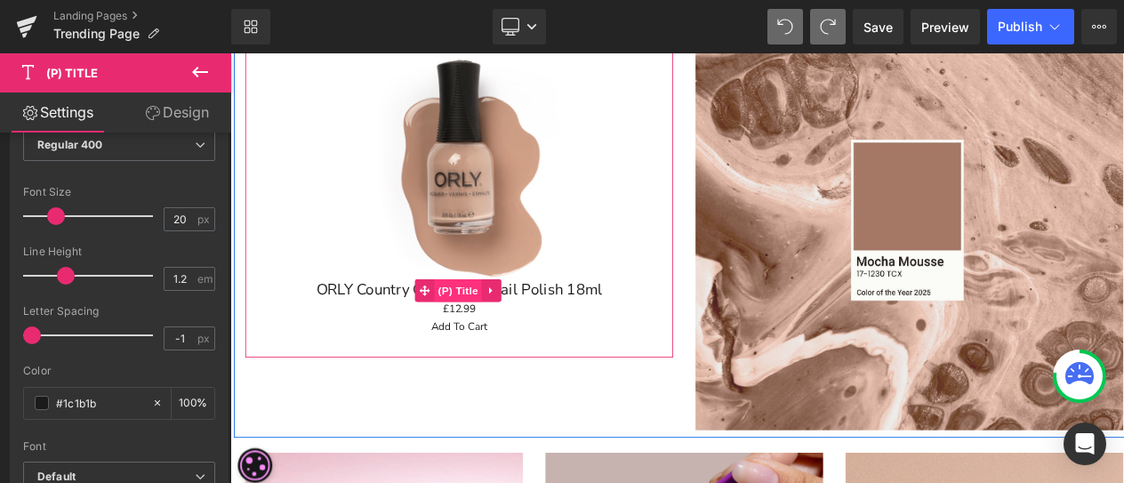
click at [493, 337] on span "(P) Title" at bounding box center [500, 334] width 57 height 27
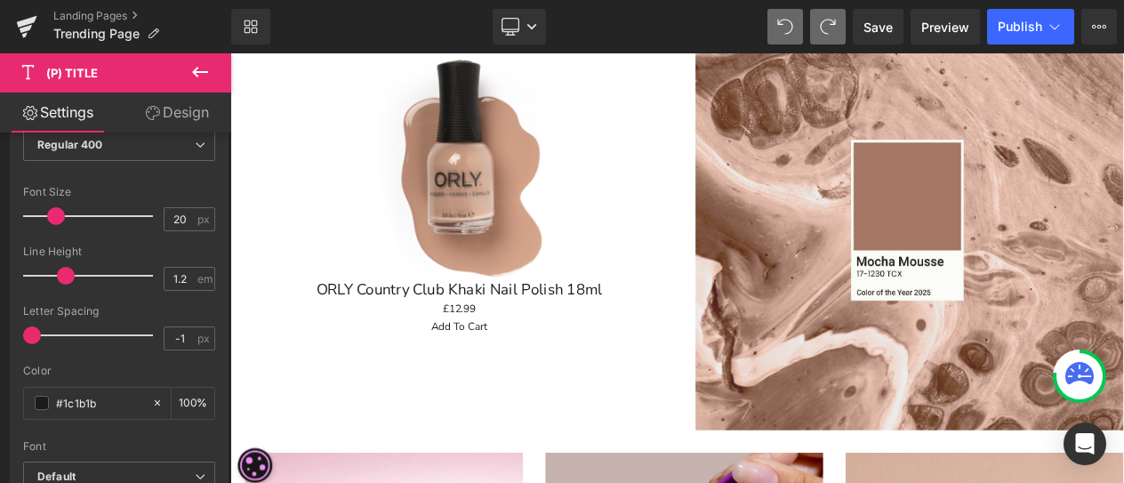
click at [158, 106] on link "Design" at bounding box center [177, 112] width 116 height 40
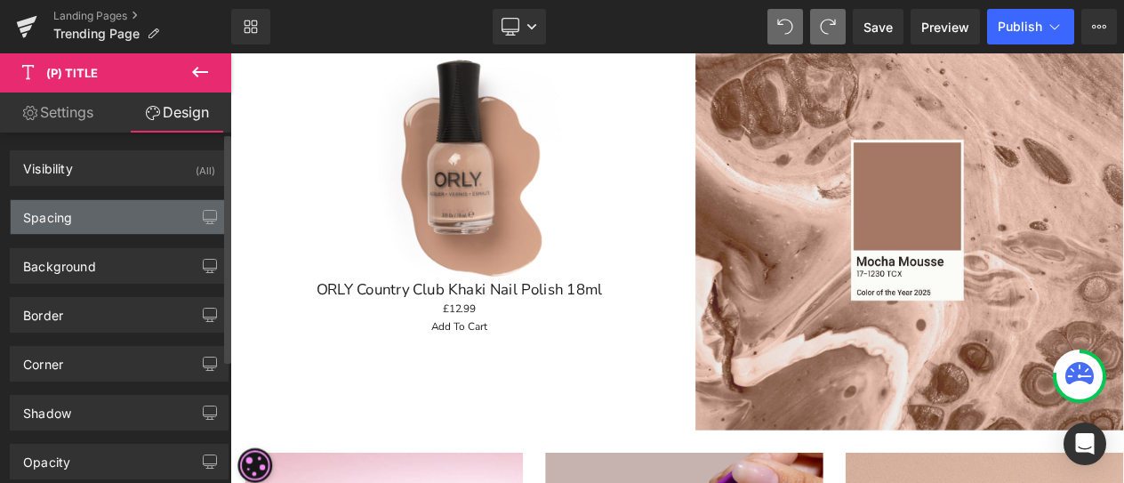
click at [64, 209] on div "Spacing" at bounding box center [47, 212] width 49 height 25
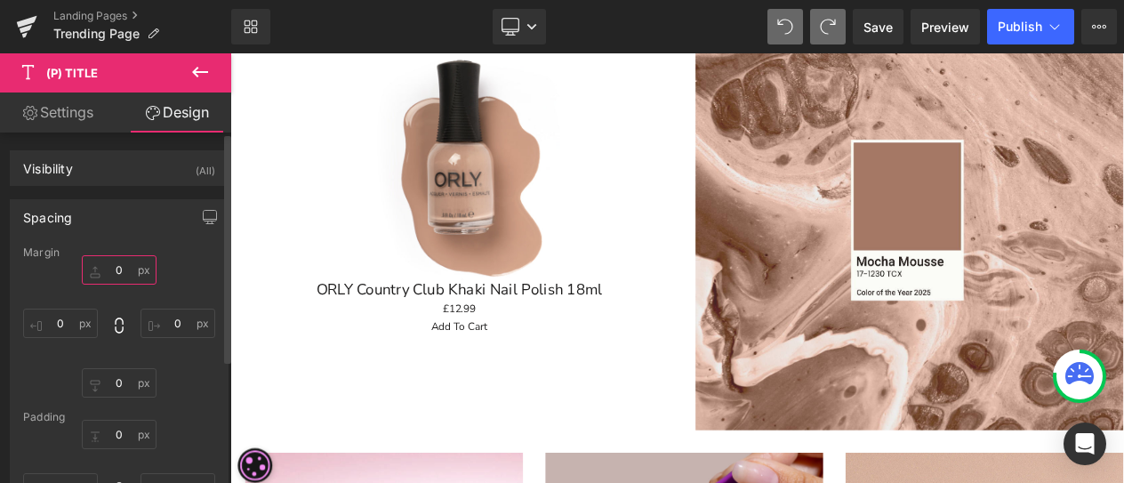
click at [125, 273] on input "text" at bounding box center [119, 269] width 75 height 29
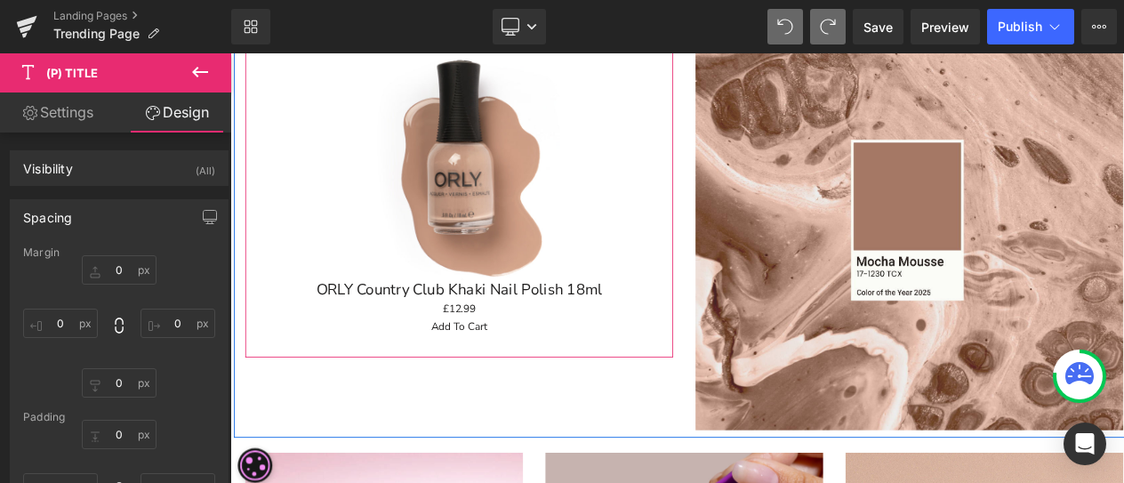
click at [553, 327] on link "ORLY Country Club Khaki Nail Polish 18ml" at bounding box center [502, 333] width 339 height 21
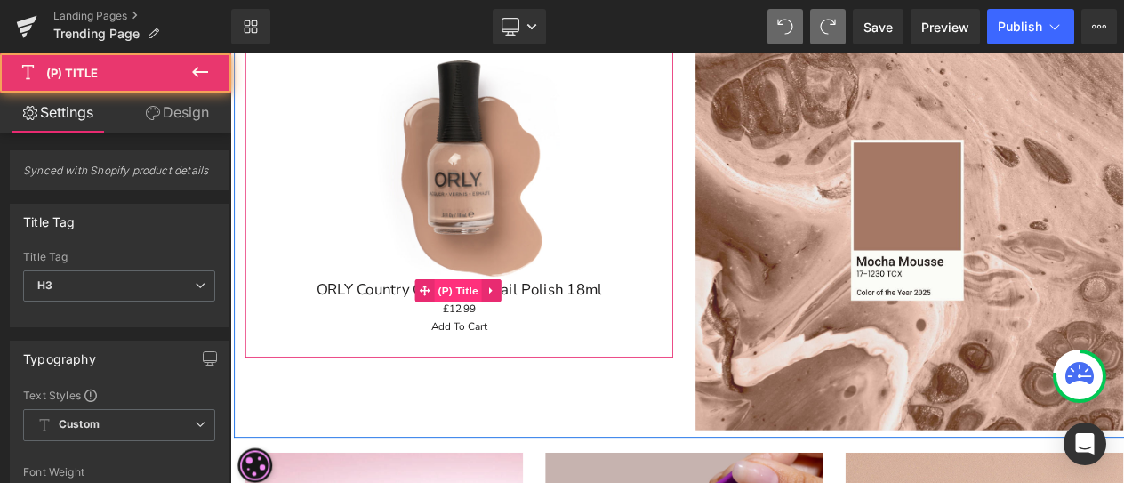
click at [499, 323] on span "(P) Title" at bounding box center [500, 334] width 57 height 27
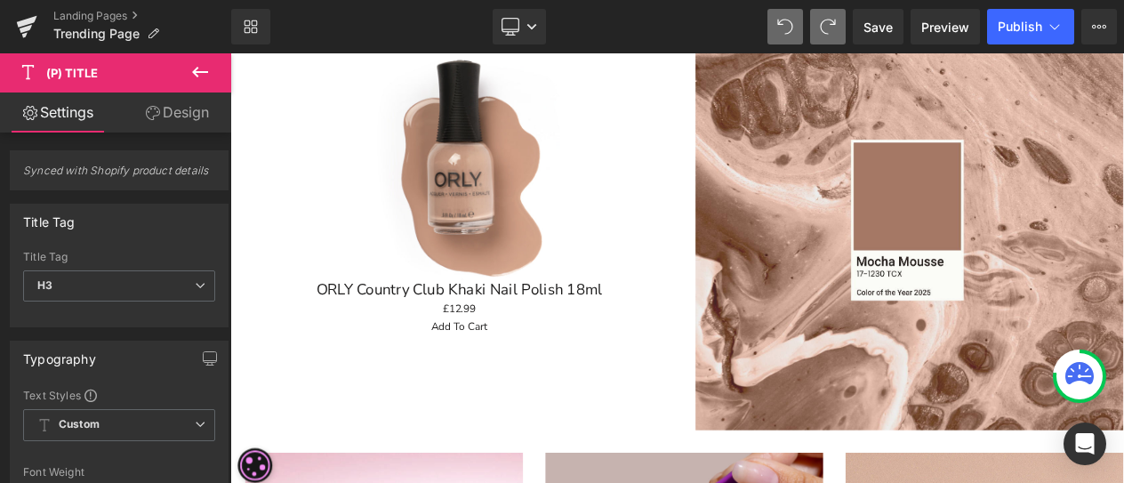
click at [156, 116] on icon at bounding box center [153, 113] width 14 height 14
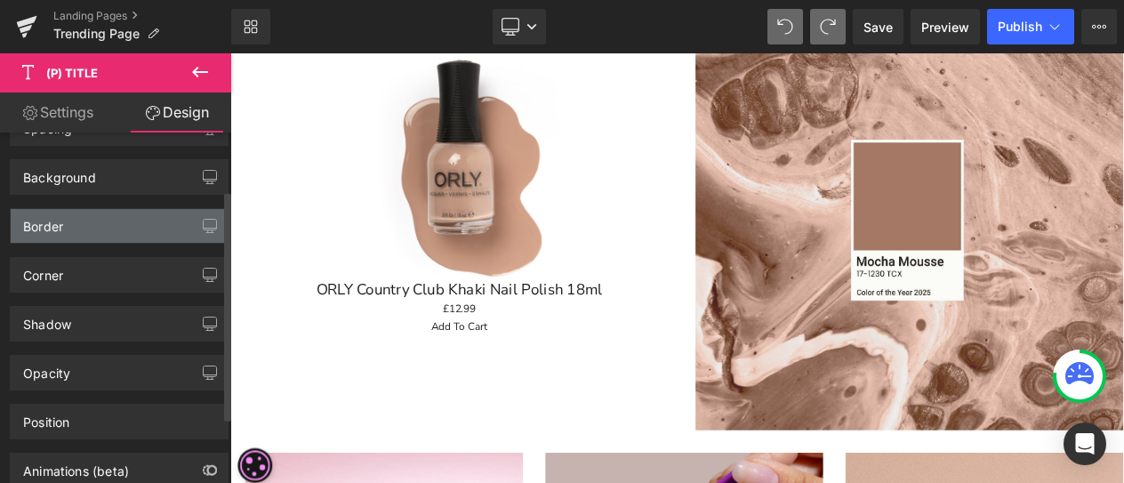
scroll to position [0, 0]
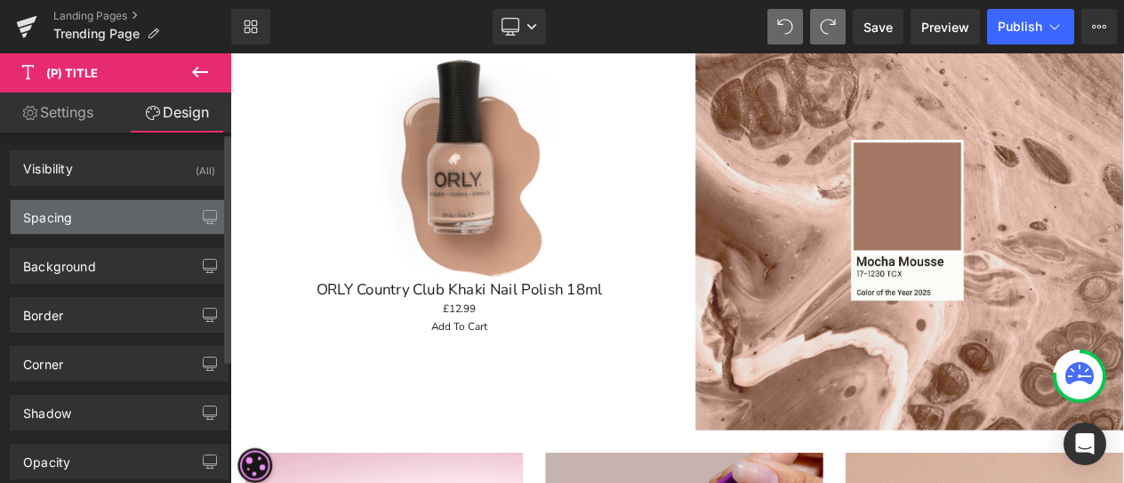
click at [63, 213] on div "Spacing" at bounding box center [47, 212] width 49 height 25
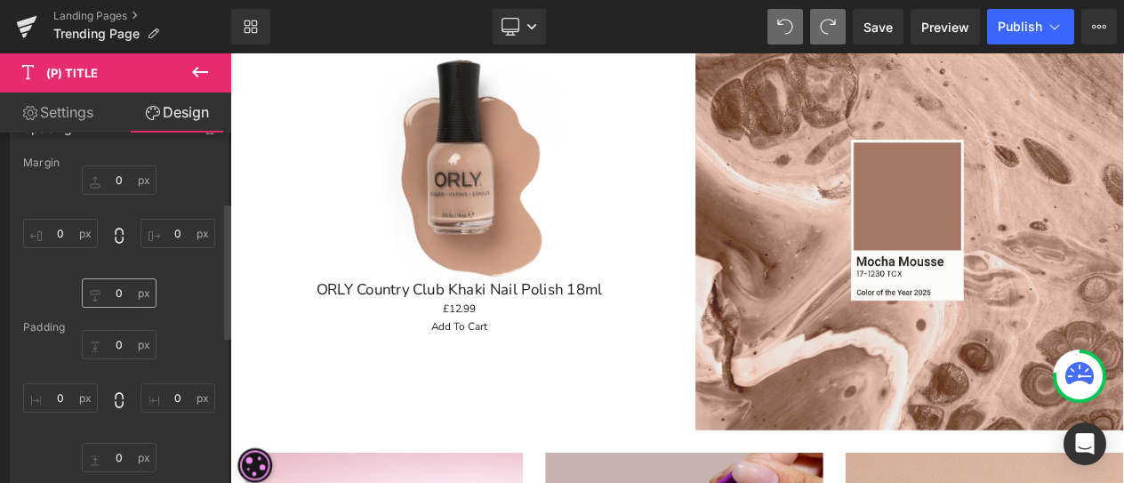
scroll to position [178, 0]
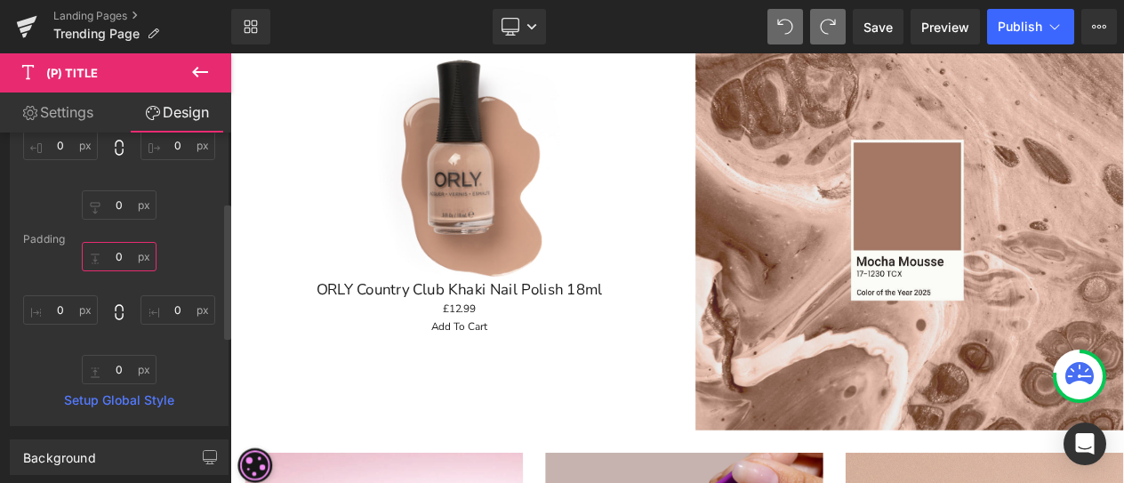
click at [123, 253] on input "0" at bounding box center [119, 256] width 75 height 29
type input "15"
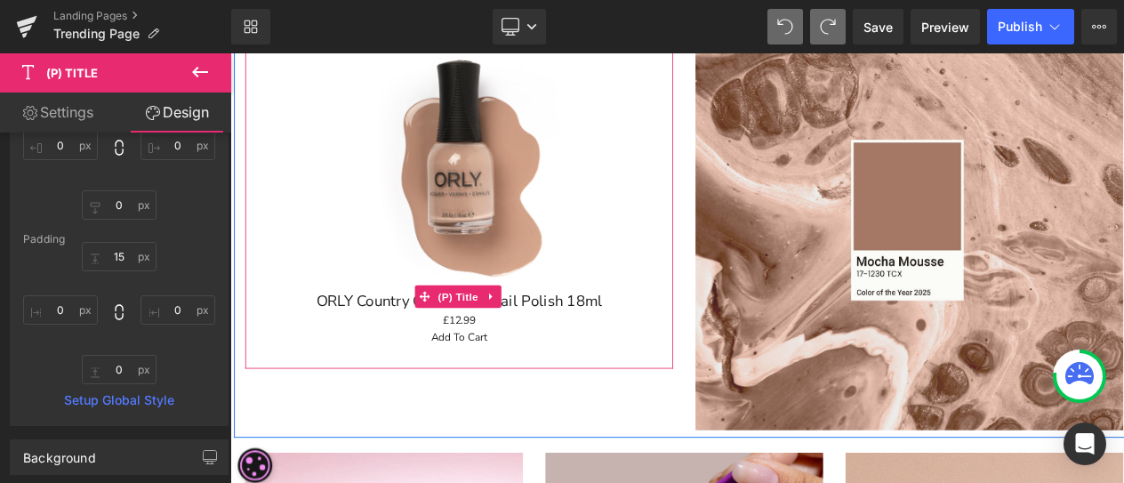
click at [400, 345] on link "ORLY Country Club Khaki Nail Polish 18ml" at bounding box center [502, 340] width 339 height 35
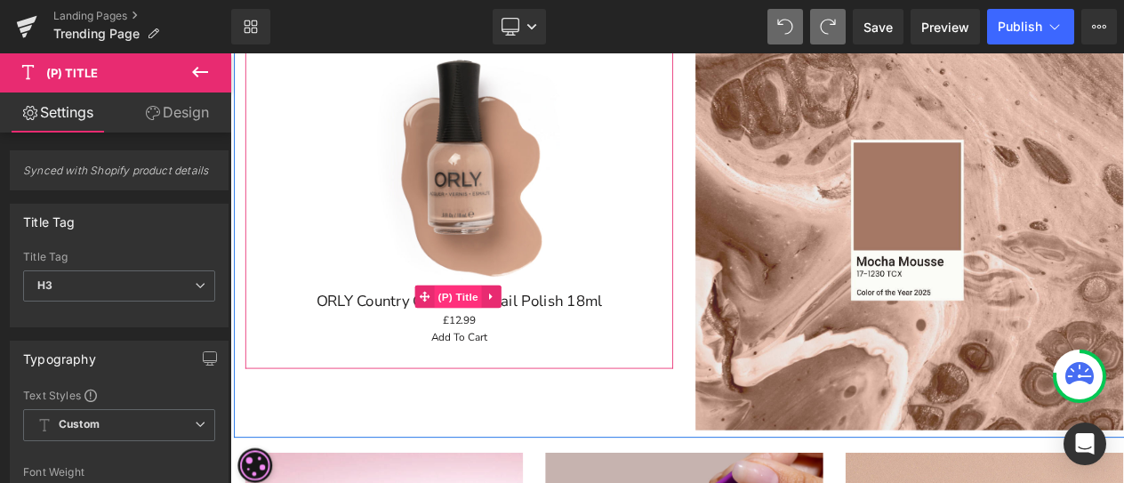
click at [509, 339] on span "(P) Title" at bounding box center [500, 341] width 57 height 27
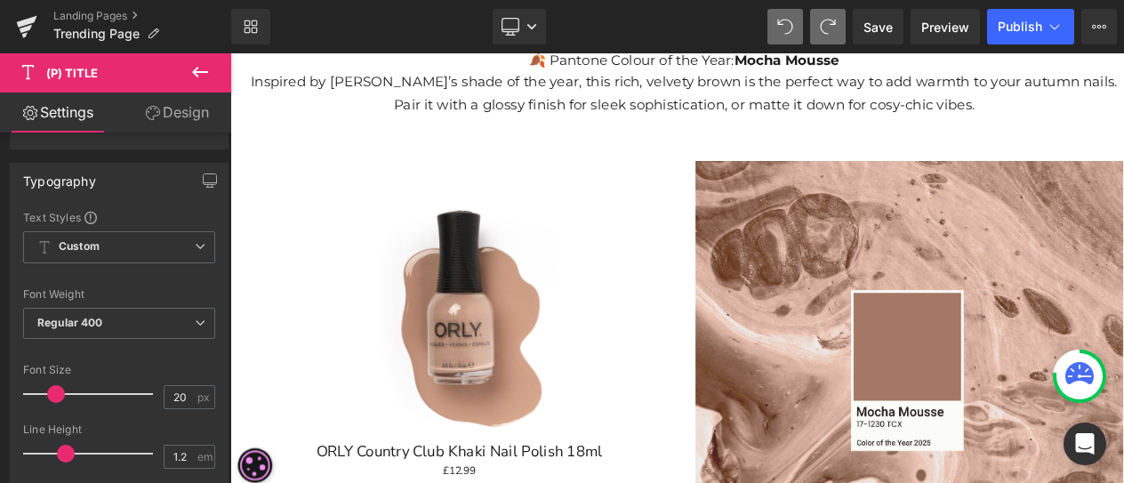
scroll to position [461, 0]
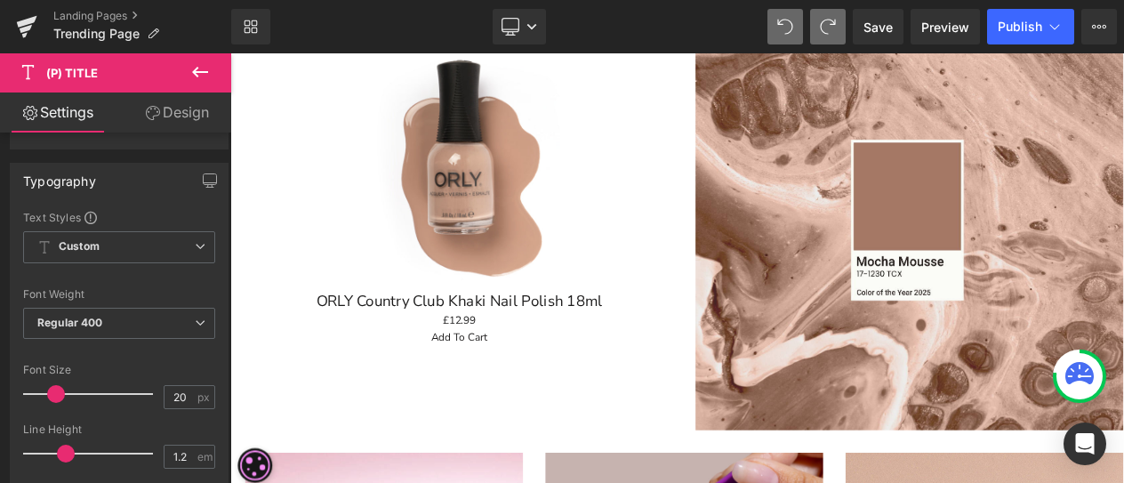
click at [620, 341] on link "ORLY Country Club Khaki Nail Polish 18ml" at bounding box center [502, 340] width 339 height 35
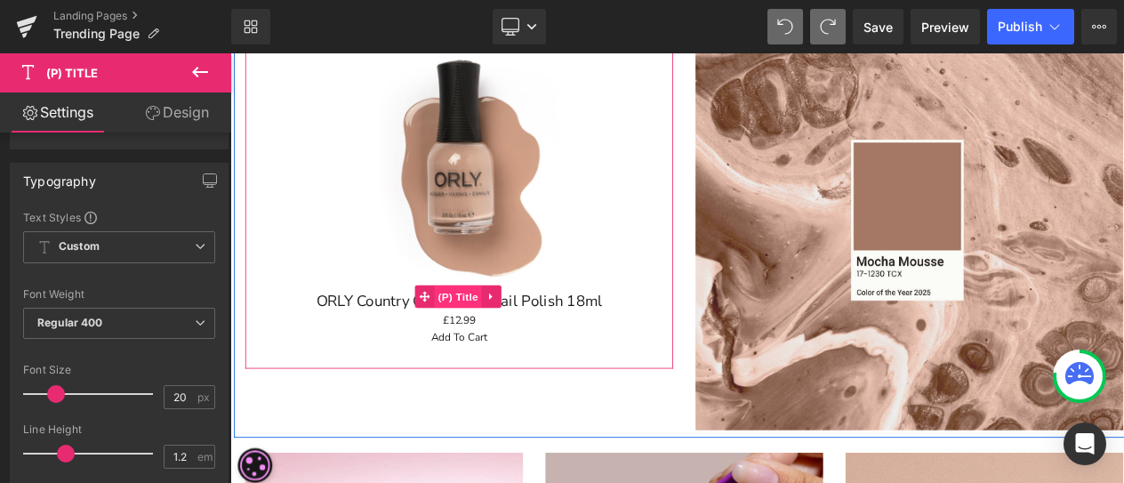
click at [498, 338] on span "(P) Title" at bounding box center [500, 341] width 57 height 27
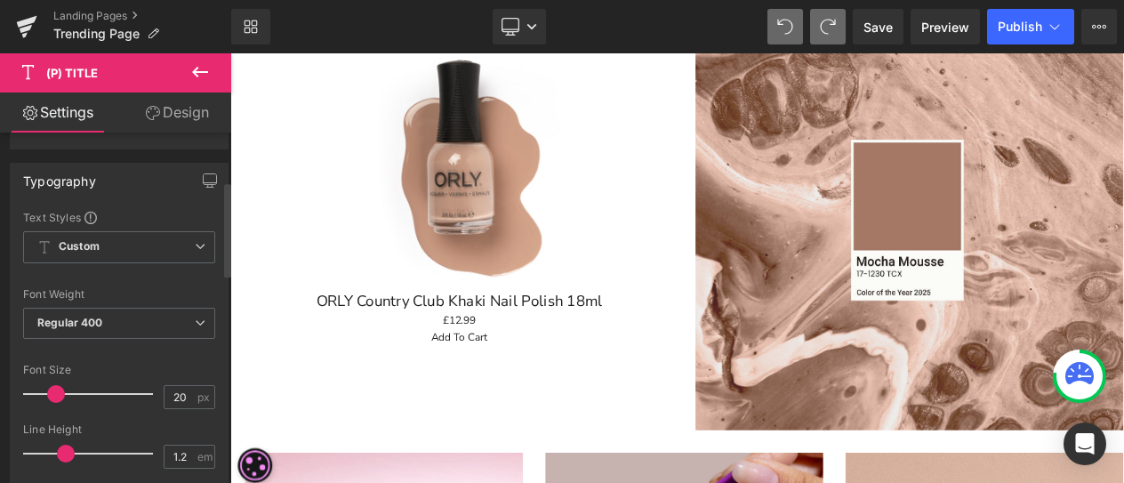
scroll to position [267, 0]
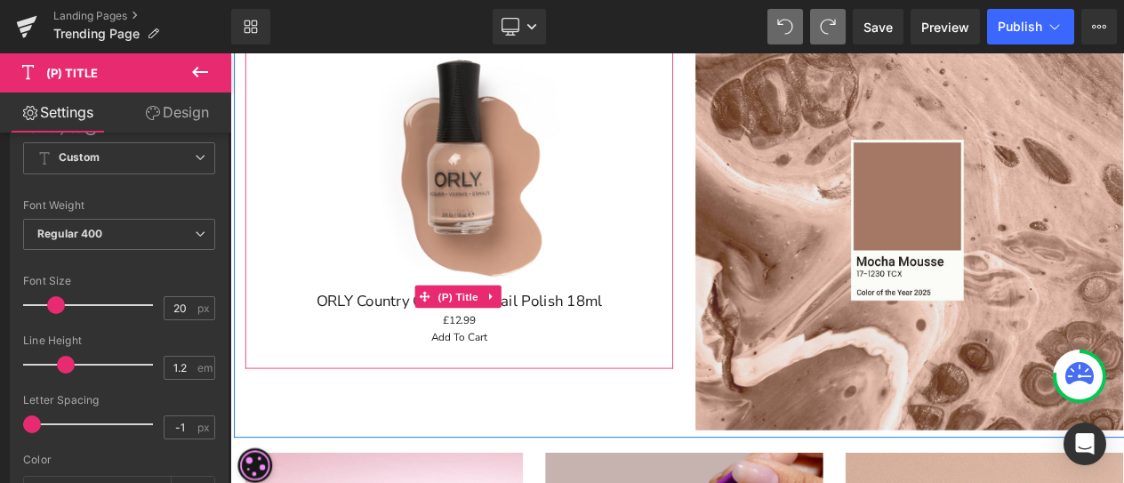
click at [579, 339] on link "ORLY Country Club Khaki Nail Polish 18ml" at bounding box center [502, 340] width 339 height 35
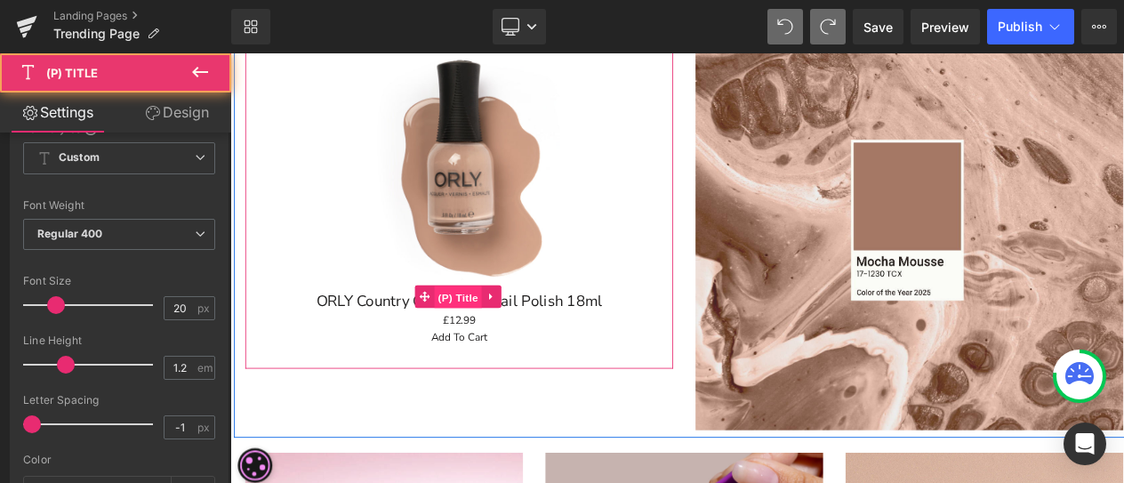
click at [485, 336] on span "(P) Title" at bounding box center [500, 342] width 57 height 27
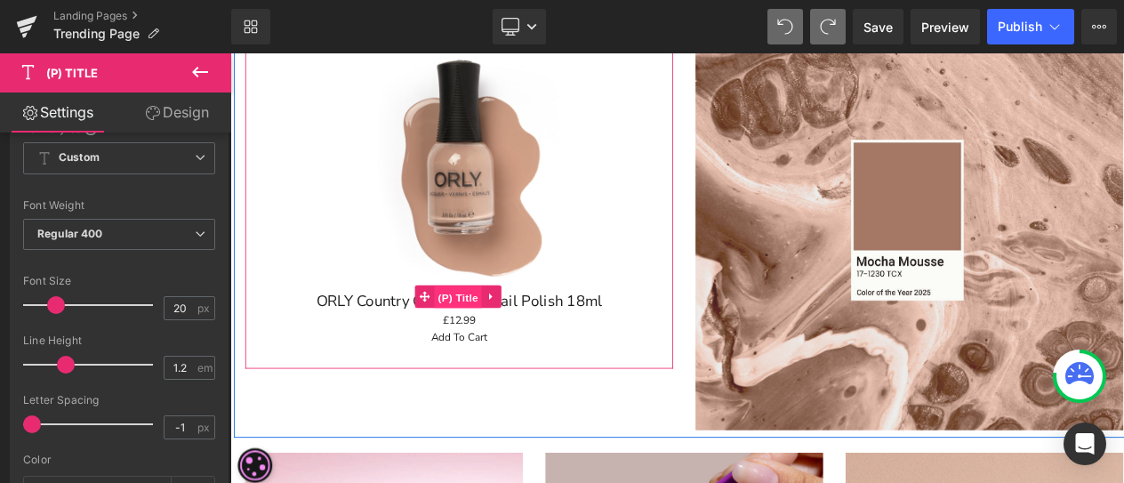
click at [496, 347] on span "(P) Title" at bounding box center [500, 342] width 57 height 27
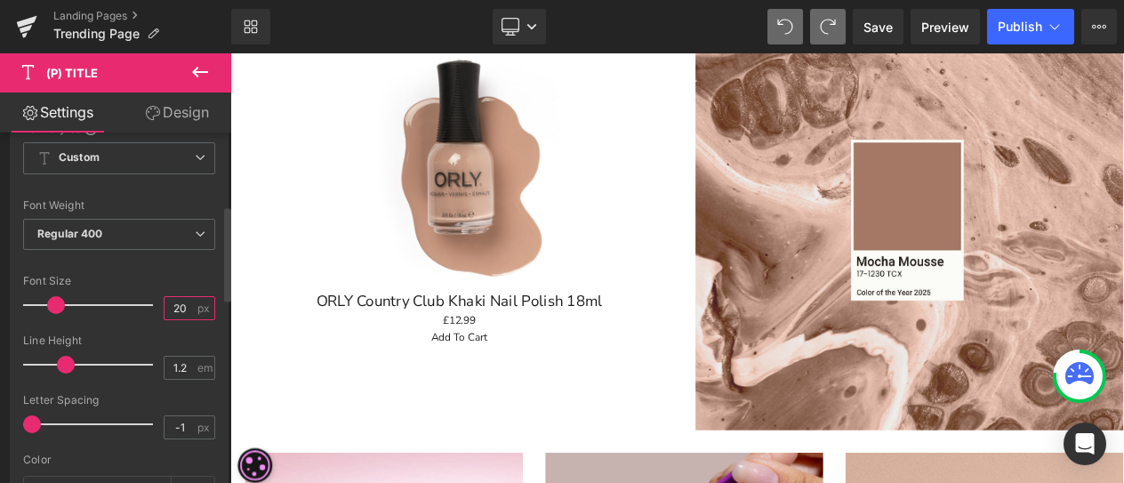
click at [183, 301] on input "20" at bounding box center [179, 308] width 31 height 22
type input "2"
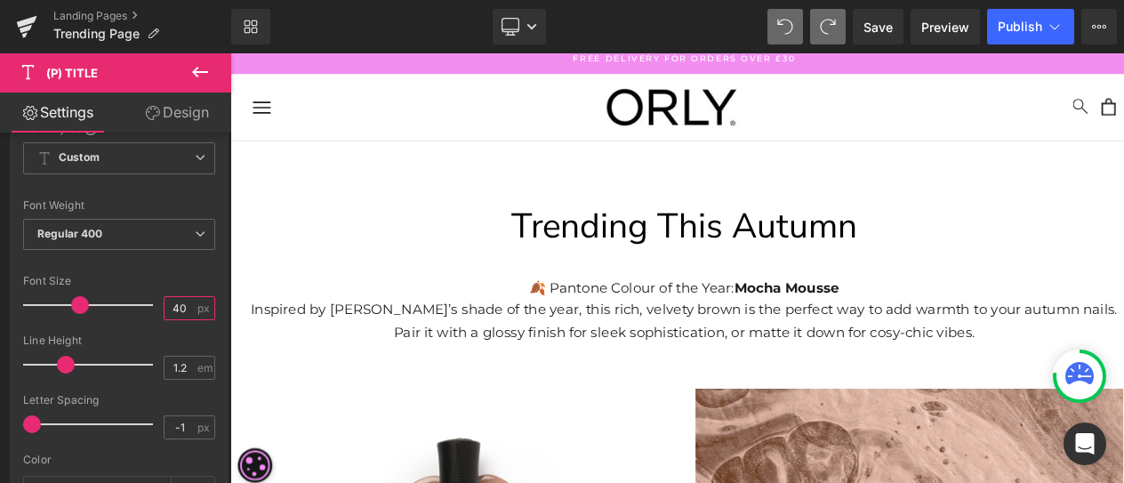
scroll to position [0, 0]
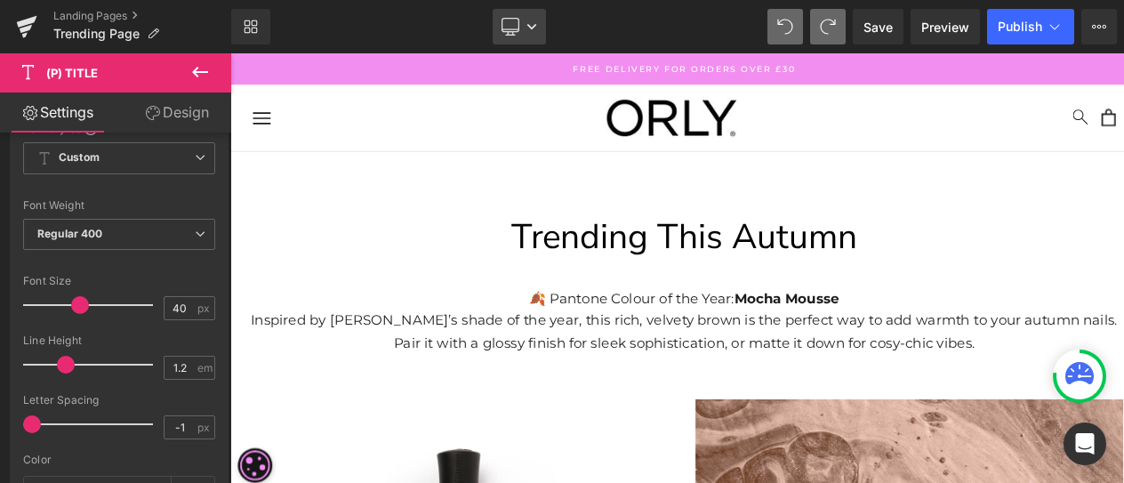
click at [525, 17] on link "Desktop" at bounding box center [519, 27] width 53 height 36
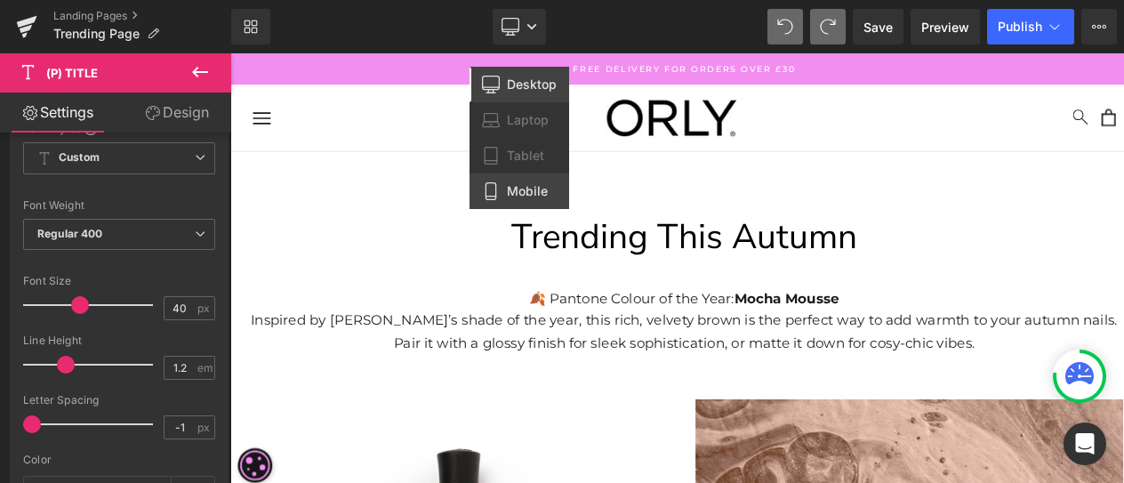
click at [524, 195] on span "Mobile" at bounding box center [527, 191] width 41 height 16
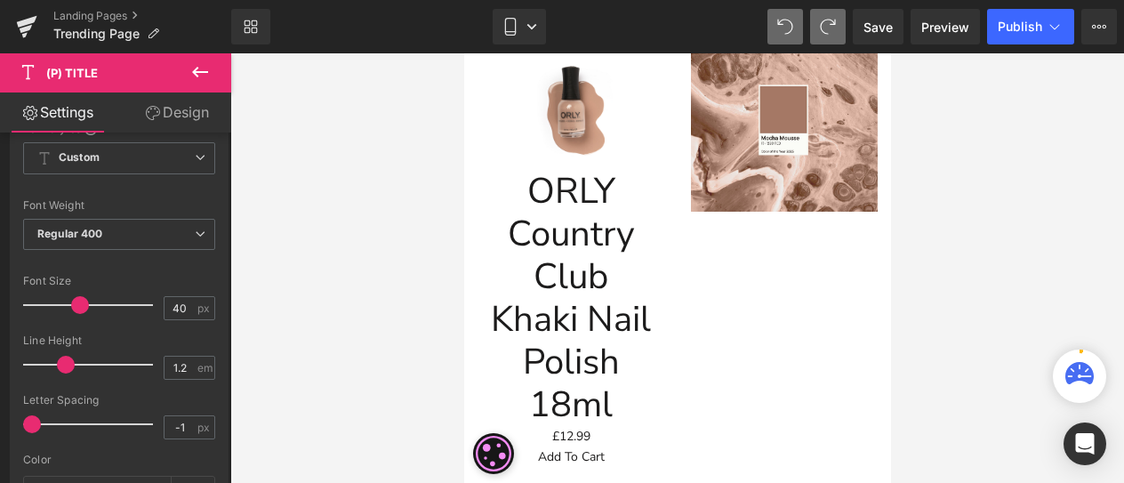
scroll to position [445, 0]
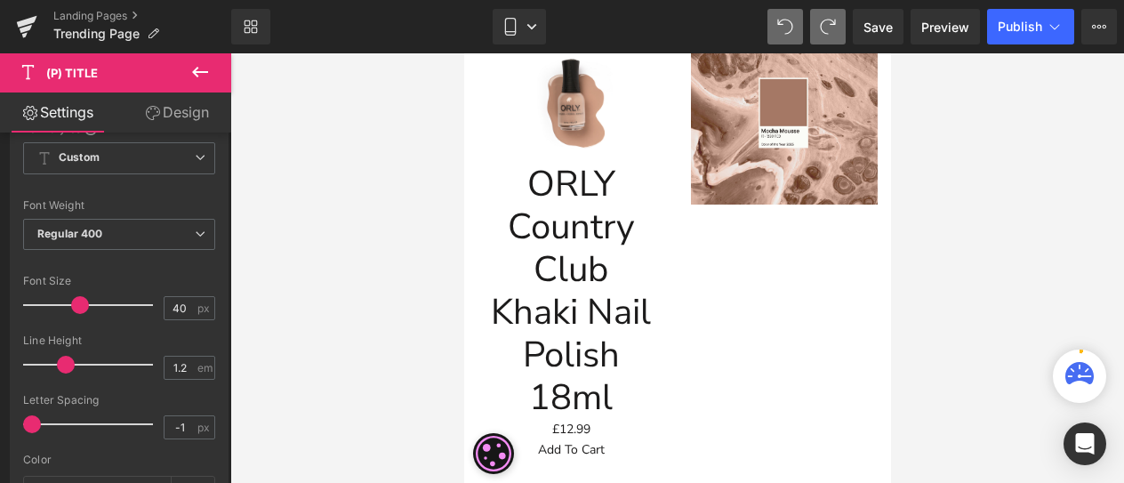
click at [576, 267] on div "ORLY Country Club Khaki Nail Polish 18ml (P) Title" at bounding box center [569, 283] width 169 height 269
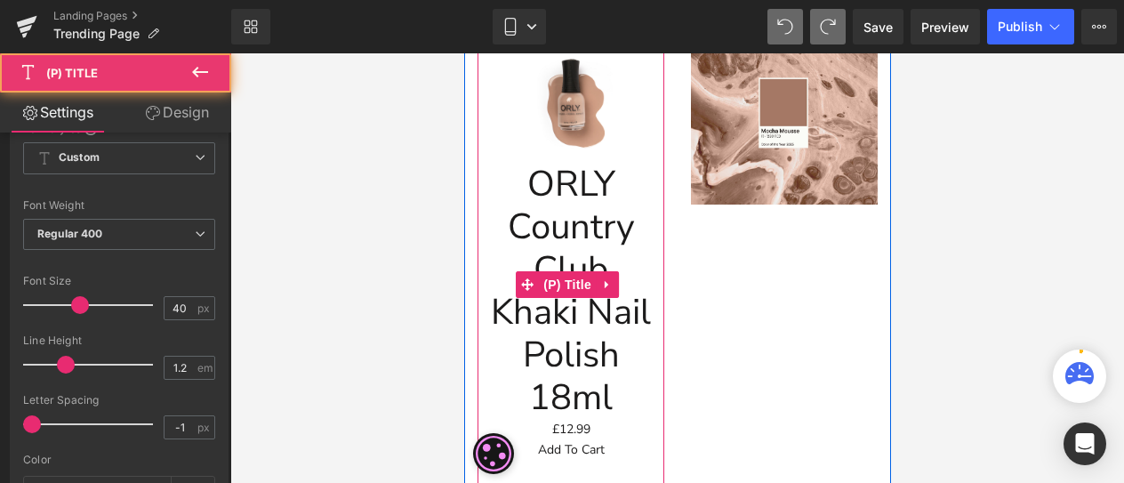
click at [558, 177] on link "ORLY Country Club Khaki Nail Polish 18ml" at bounding box center [569, 283] width 169 height 269
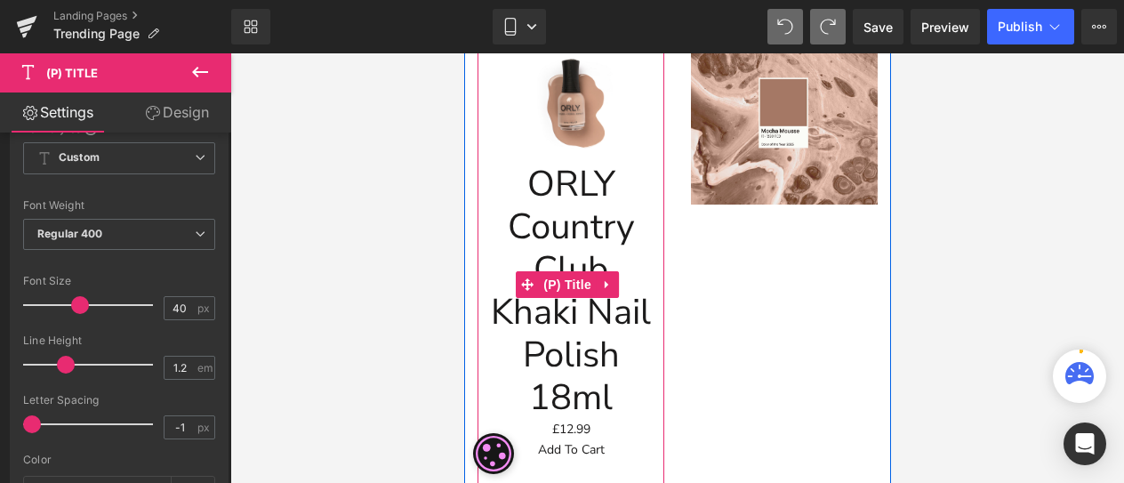
click at [596, 389] on link "ORLY Country Club Khaki Nail Polish 18ml" at bounding box center [569, 283] width 169 height 269
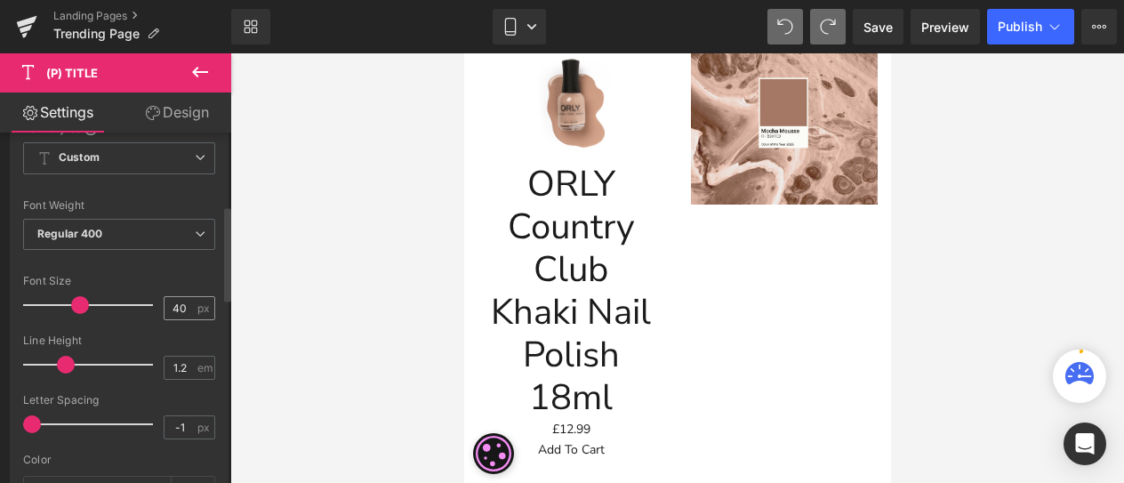
click at [175, 306] on input "40" at bounding box center [179, 308] width 31 height 22
drag, startPoint x: 178, startPoint y: 306, endPoint x: 161, endPoint y: 314, distance: 18.7
click at [164, 314] on input "40" at bounding box center [179, 308] width 31 height 22
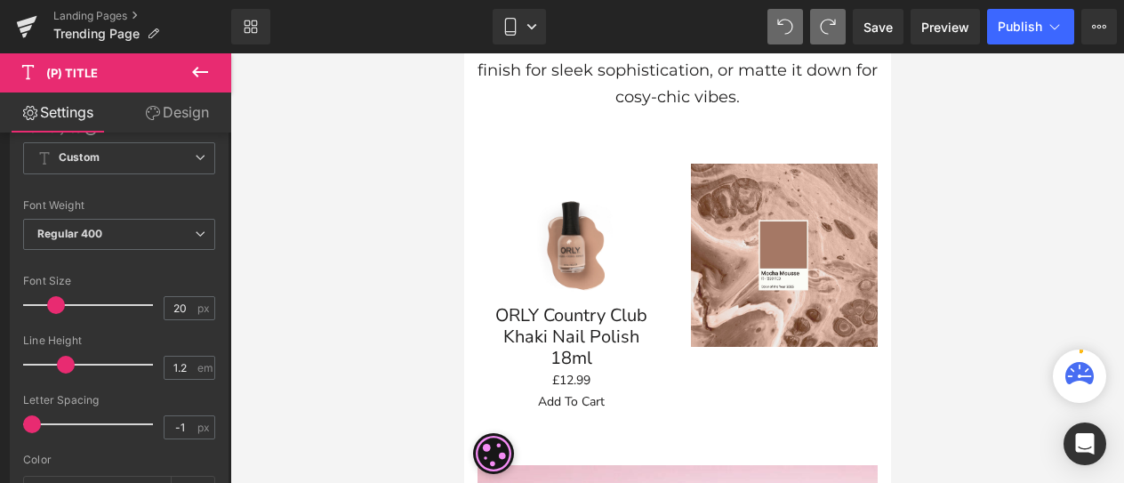
scroll to position [267, 0]
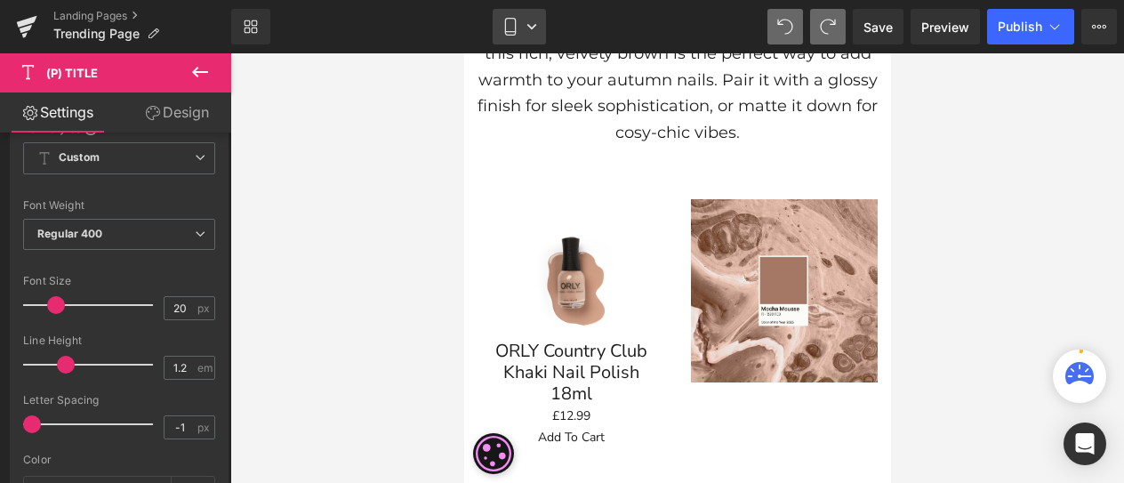
type input "20"
click at [523, 18] on link "Mobile" at bounding box center [519, 27] width 53 height 36
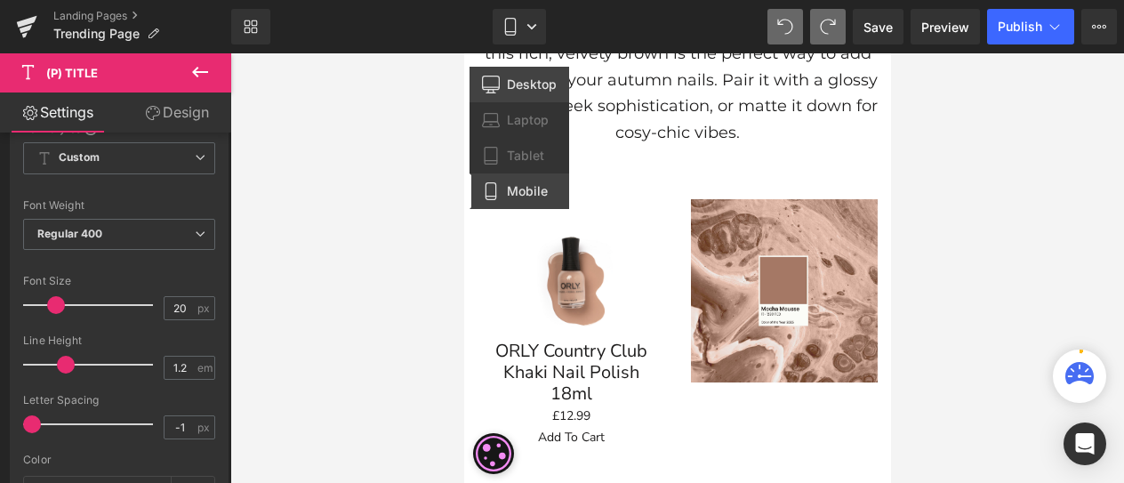
click at [517, 90] on span "Desktop" at bounding box center [532, 84] width 50 height 16
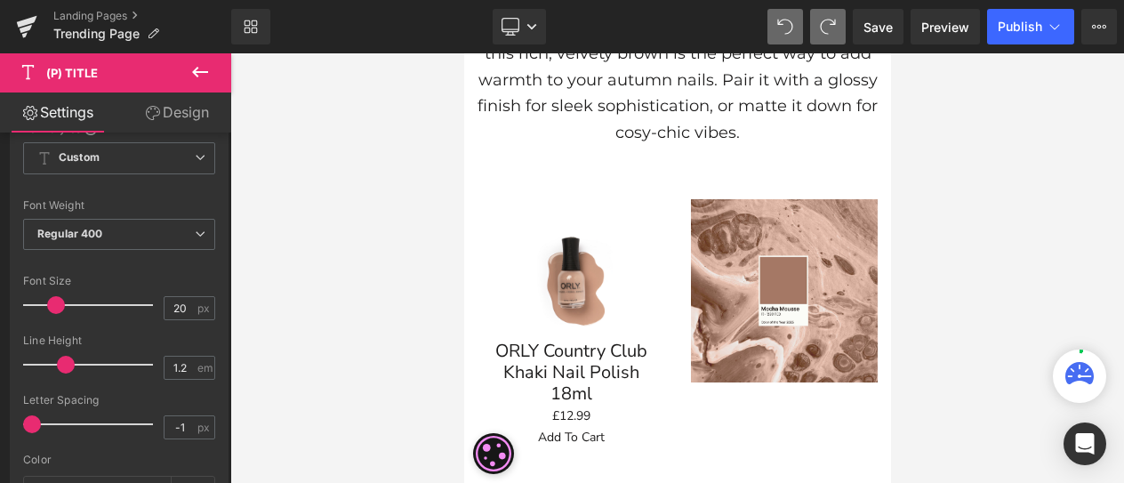
scroll to position [459, 0]
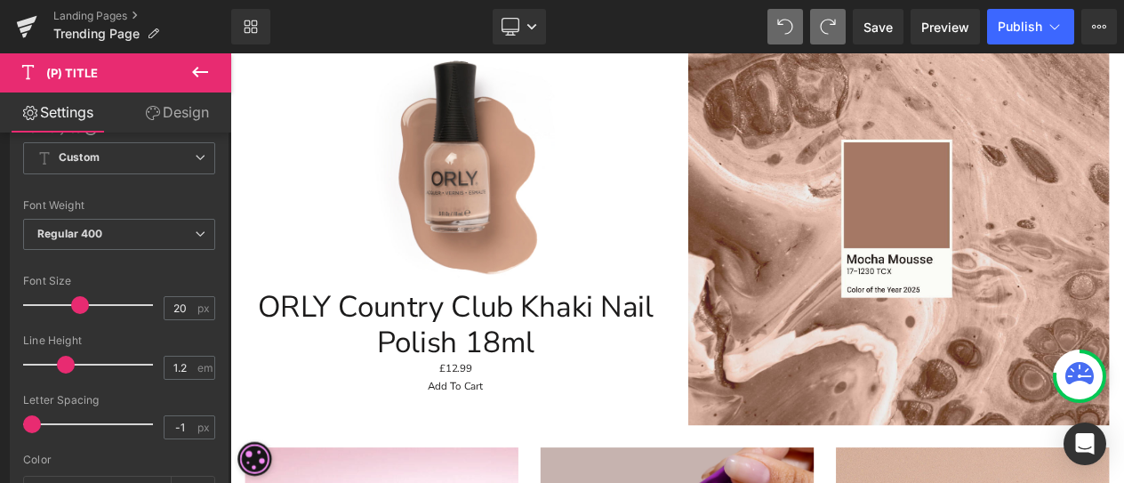
click at [586, 461] on div "Add To Cart" at bounding box center [501, 455] width 489 height 20
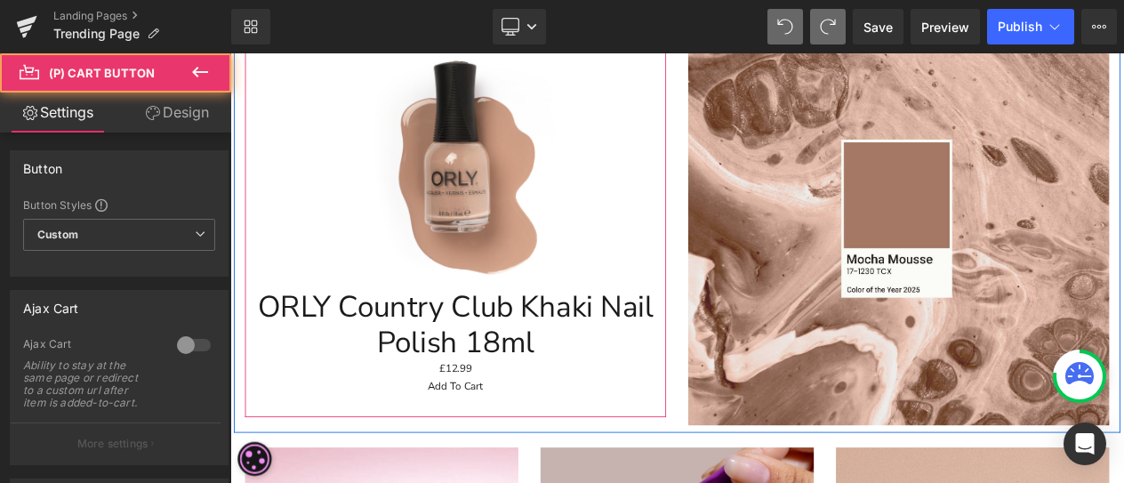
click at [502, 436] on span "(P) Price" at bounding box center [501, 433] width 50 height 21
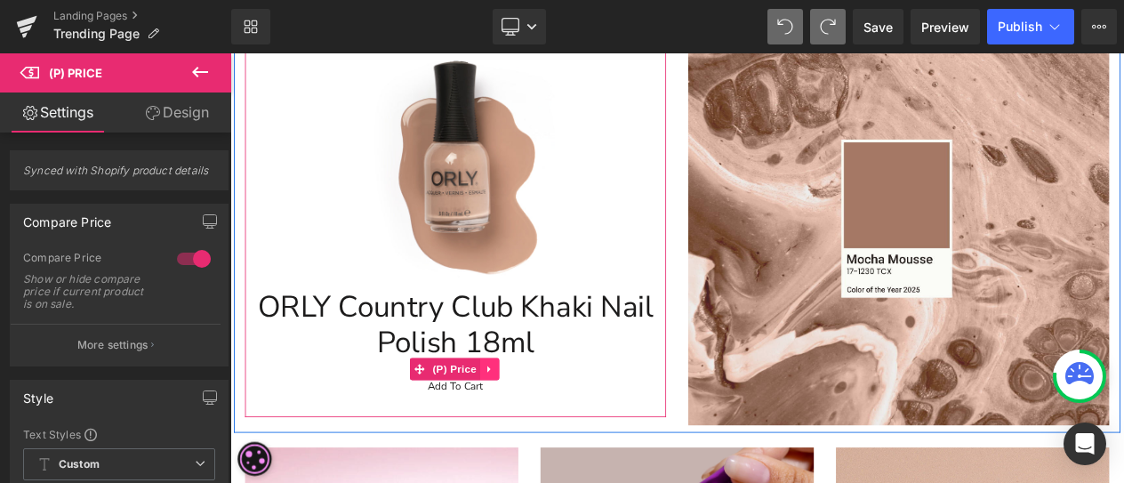
click at [540, 433] on icon at bounding box center [542, 434] width 4 height 8
click at [548, 434] on icon at bounding box center [554, 434] width 12 height 13
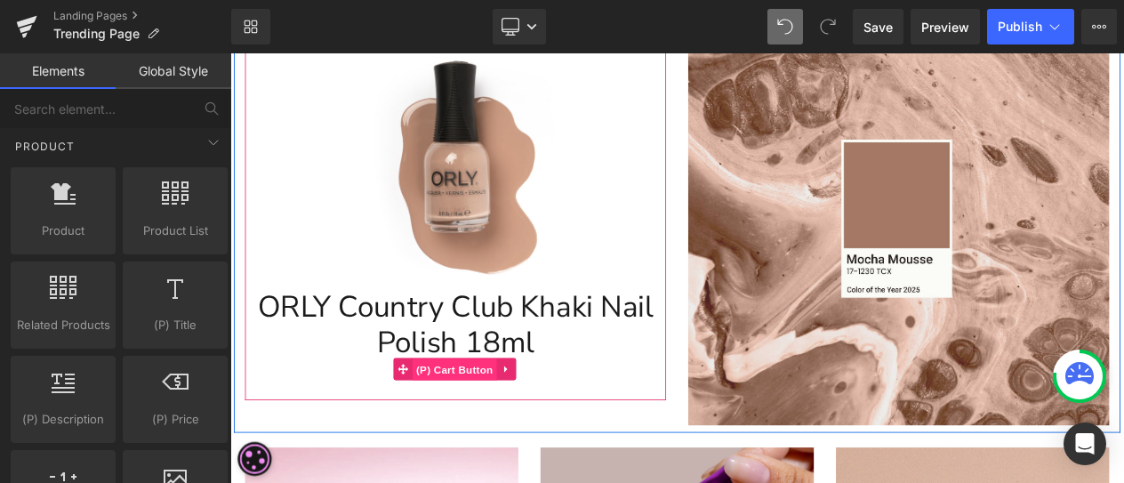
click at [495, 428] on span "(P) Cart Button" at bounding box center [500, 434] width 101 height 27
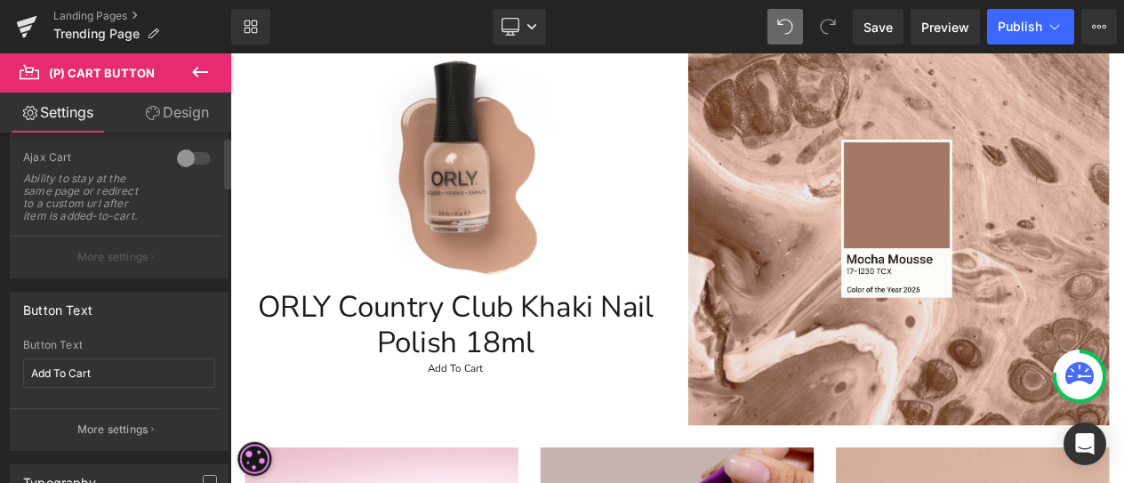
scroll to position [356, 0]
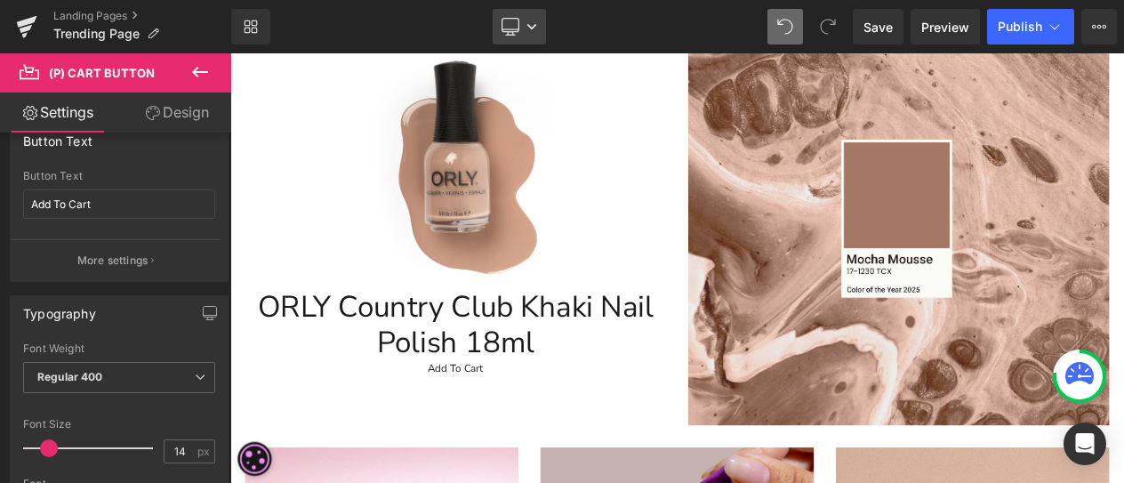
click at [519, 44] on link "Desktop" at bounding box center [519, 27] width 53 height 36
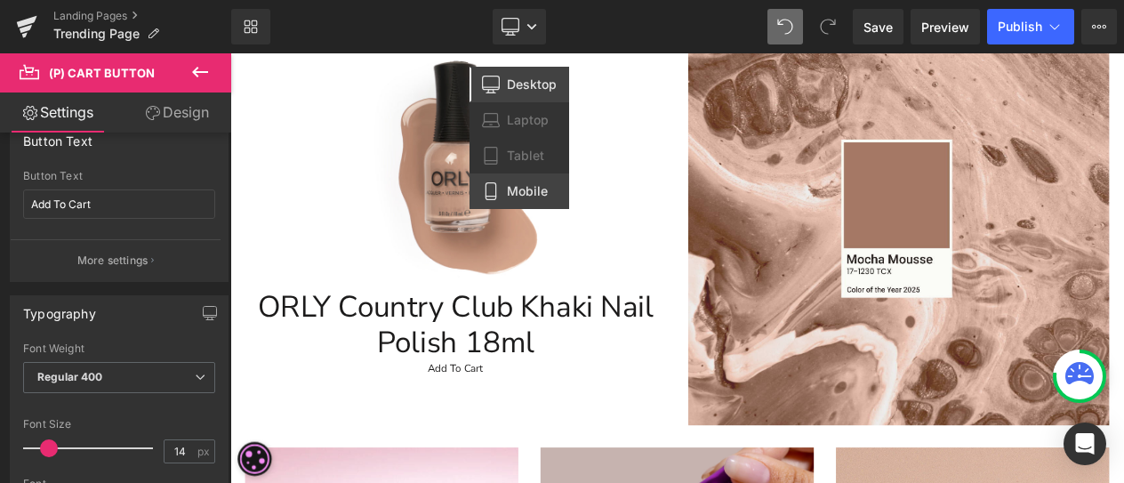
click at [509, 186] on span "Mobile" at bounding box center [527, 191] width 41 height 16
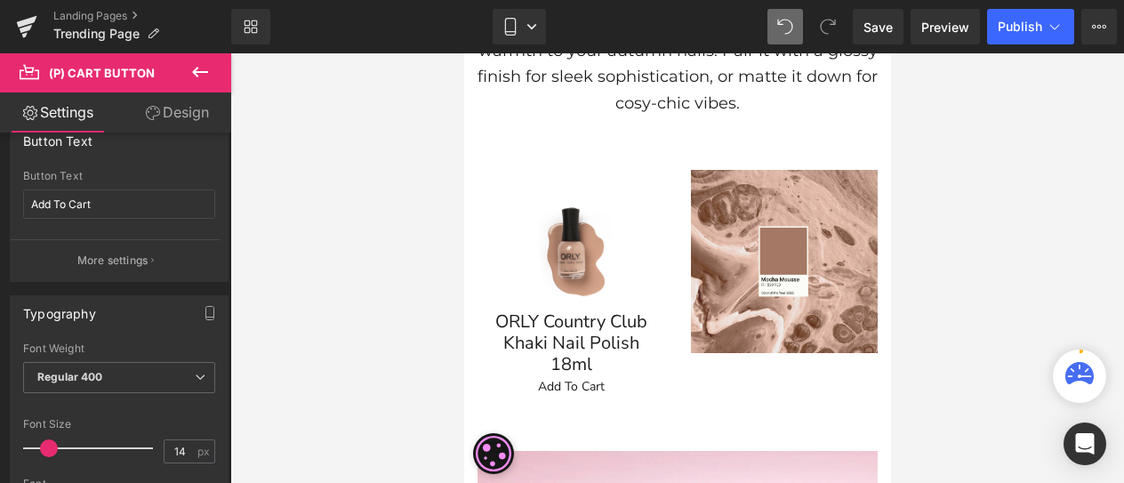
scroll to position [335, 0]
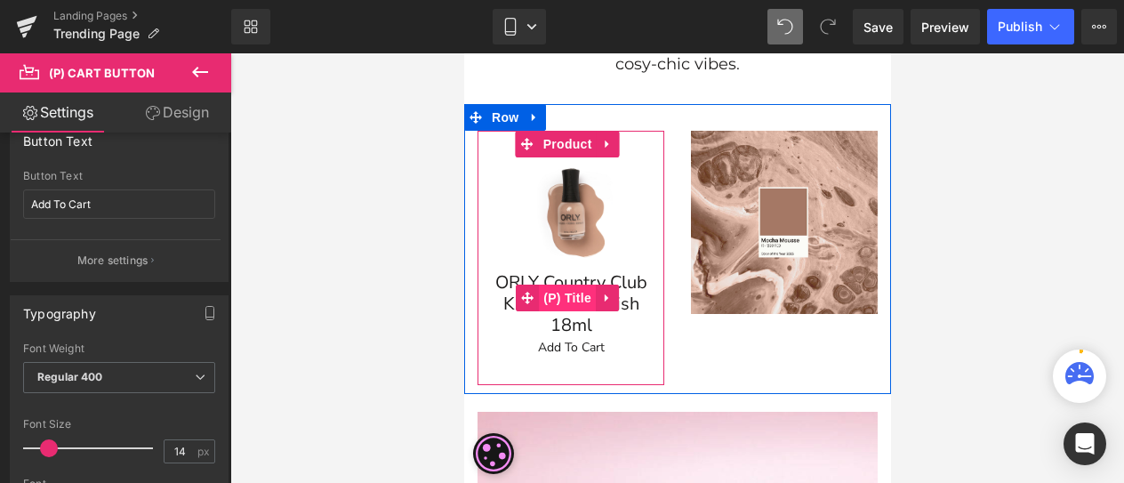
click at [542, 289] on span "(P) Title" at bounding box center [566, 298] width 57 height 27
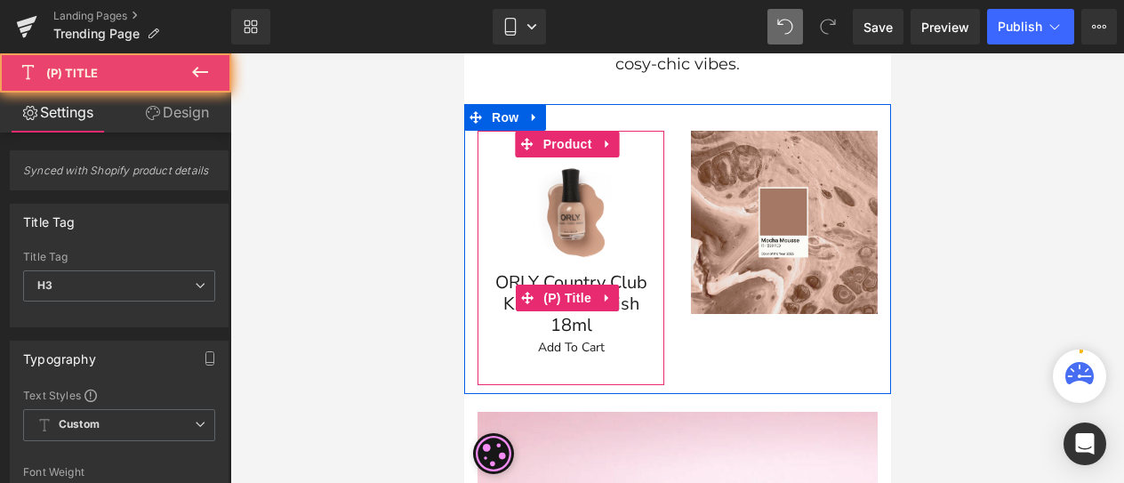
click at [570, 320] on link "ORLY Country Club Khaki Nail Polish 18ml" at bounding box center [569, 297] width 169 height 77
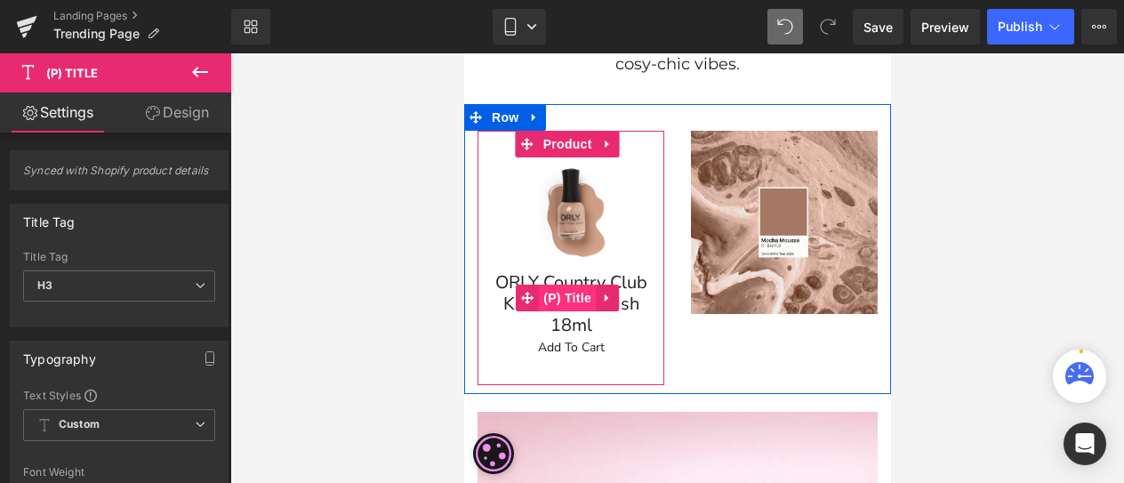
click at [570, 285] on link "(P) Title" at bounding box center [555, 298] width 80 height 27
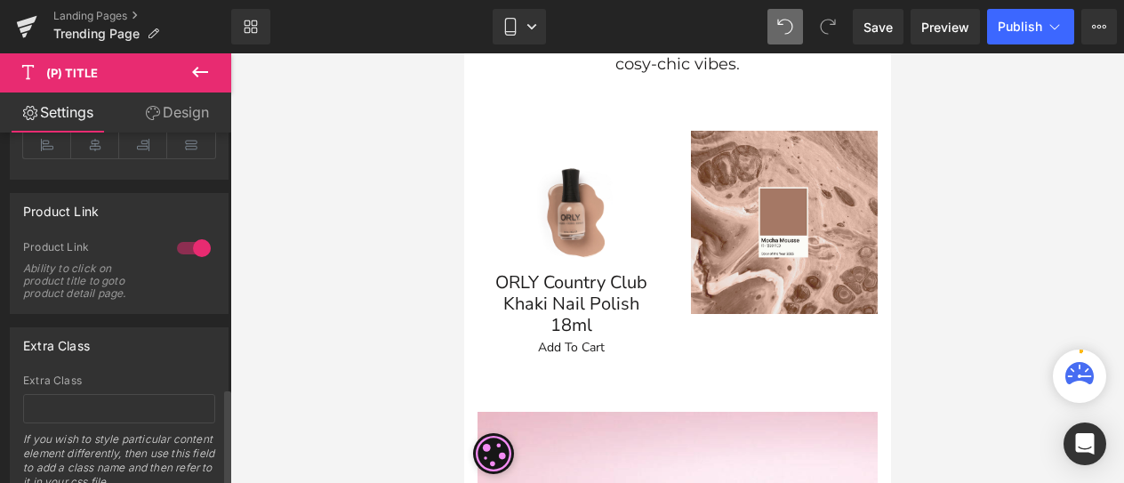
scroll to position [948, 0]
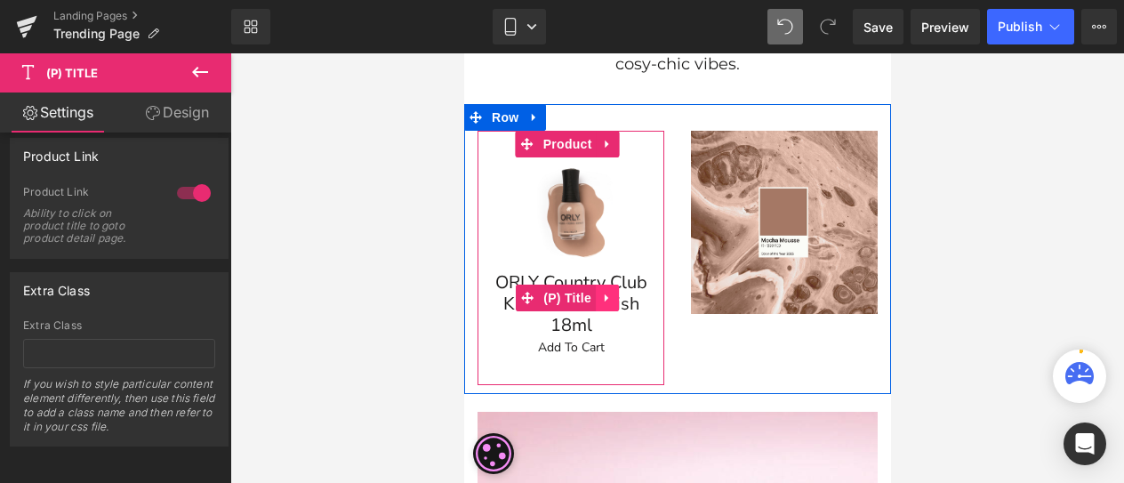
click at [606, 294] on icon at bounding box center [606, 298] width 4 height 8
click at [516, 291] on link "(P) Title" at bounding box center [520, 298] width 80 height 27
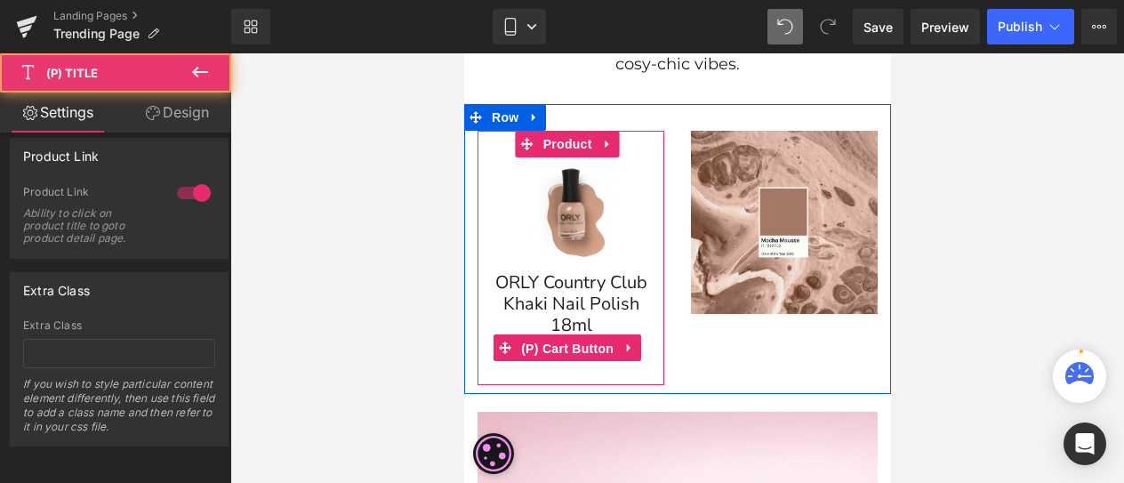
click at [581, 339] on span "(P) Cart Button" at bounding box center [566, 348] width 101 height 27
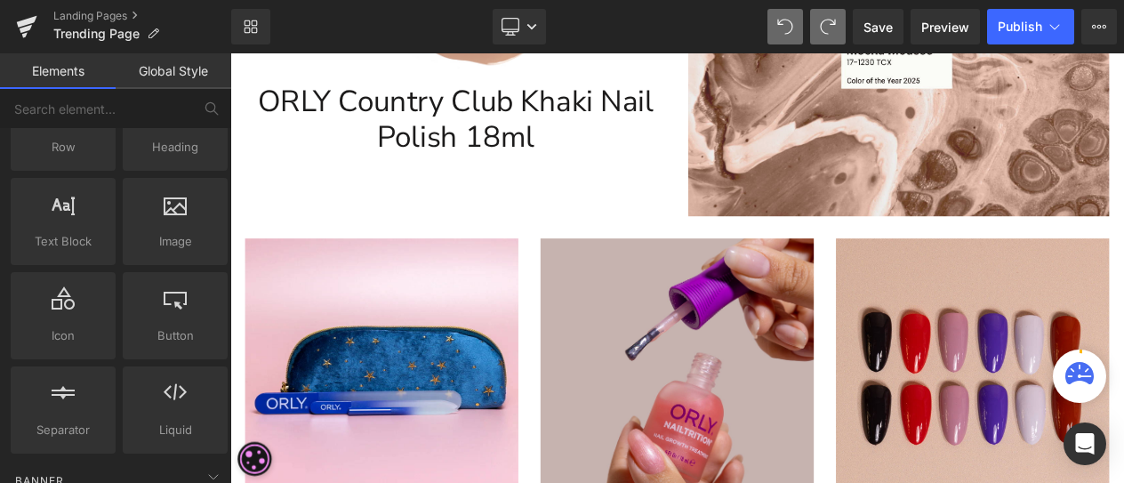
scroll to position [0, 0]
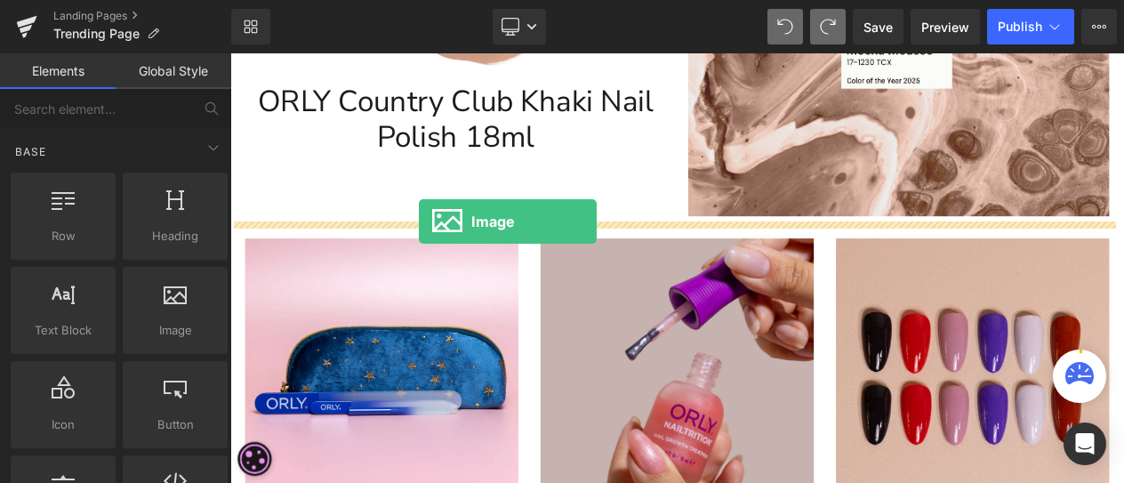
drag, startPoint x: 397, startPoint y: 368, endPoint x: 457, endPoint y: 256, distance: 126.9
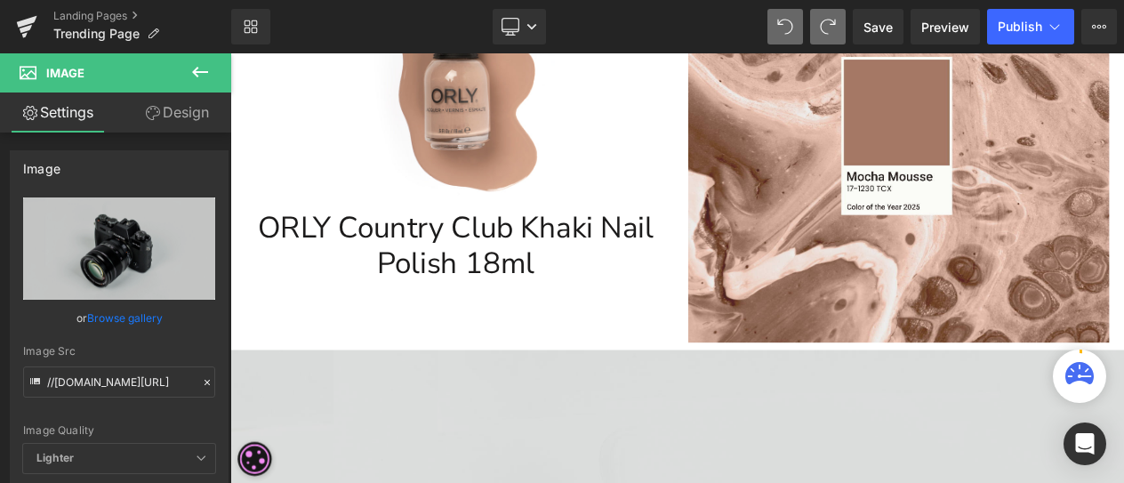
scroll to position [711, 0]
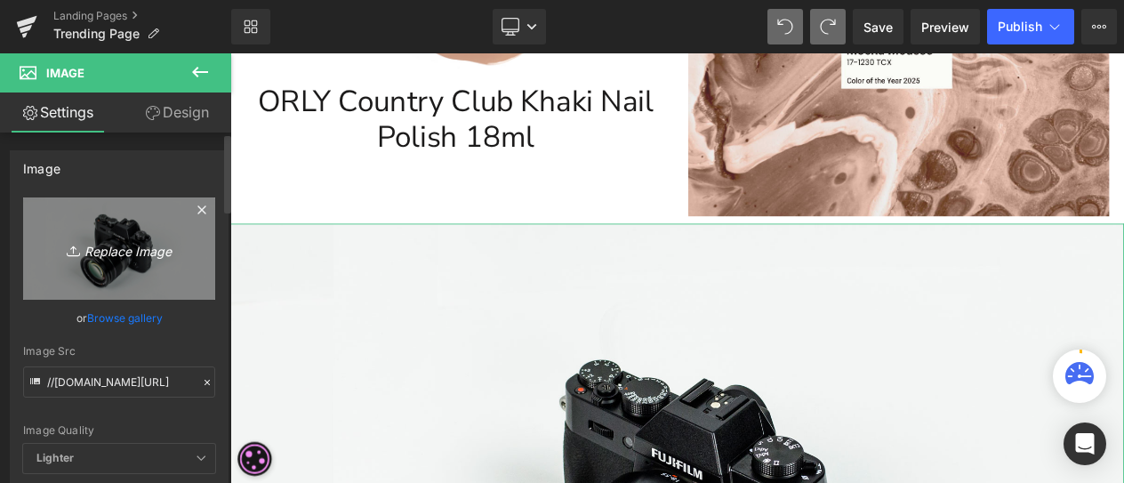
click at [132, 246] on icon "Replace Image" at bounding box center [119, 248] width 142 height 22
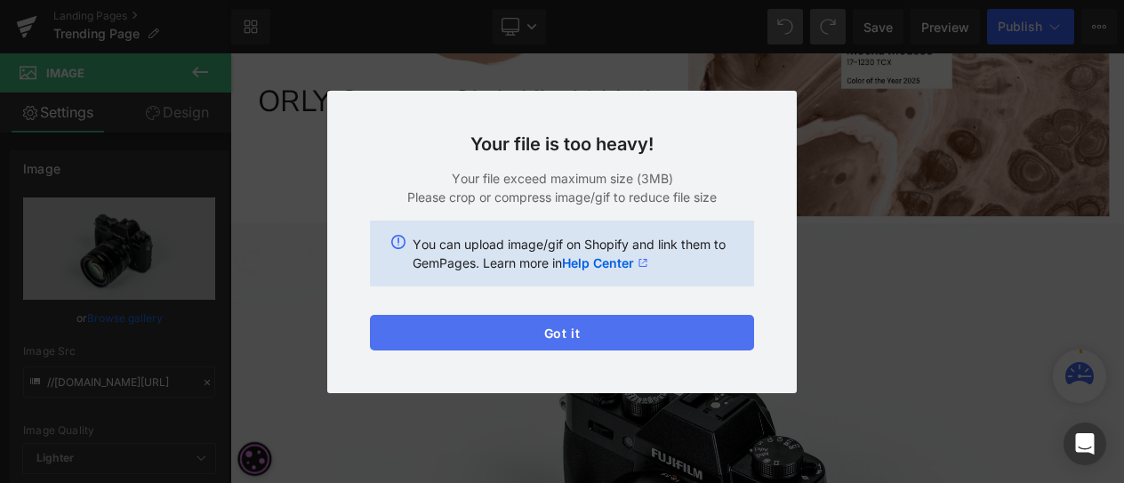
click at [633, 333] on button "Got it" at bounding box center [562, 333] width 384 height 36
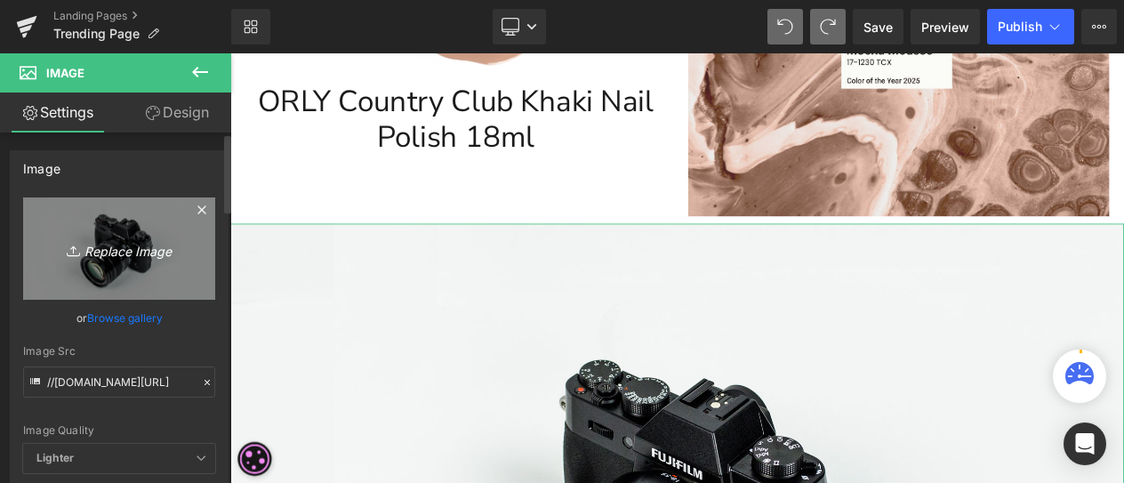
click at [109, 247] on icon "Replace Image" at bounding box center [119, 248] width 142 height 22
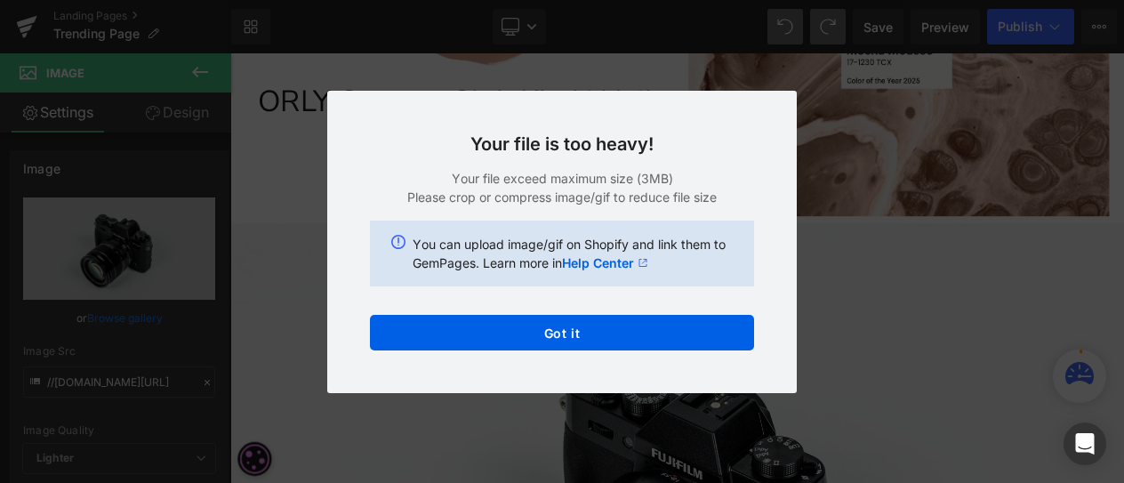
click at [622, 183] on p "Your file exceed maximum size (3MB)" at bounding box center [562, 178] width 384 height 19
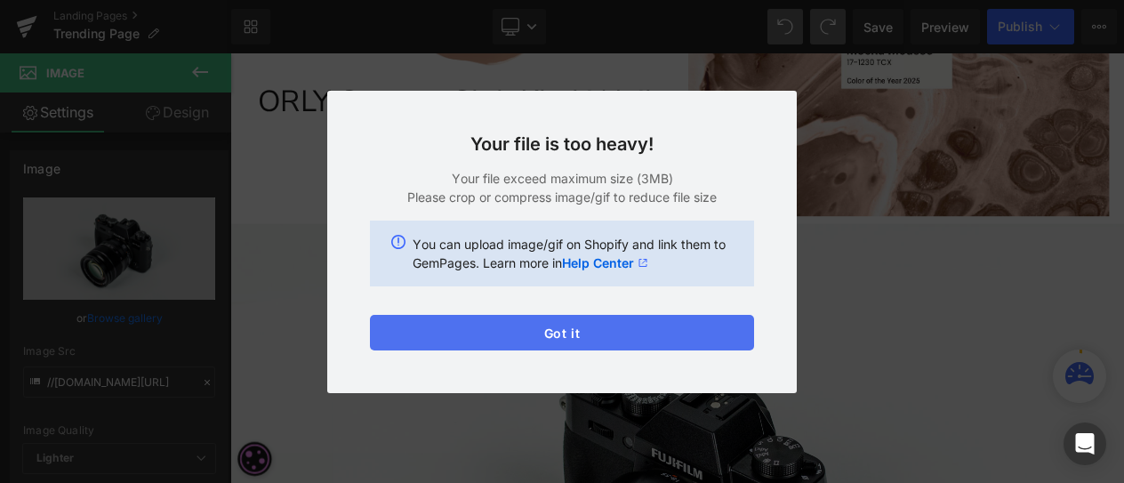
click at [573, 328] on button "Got it" at bounding box center [562, 333] width 384 height 36
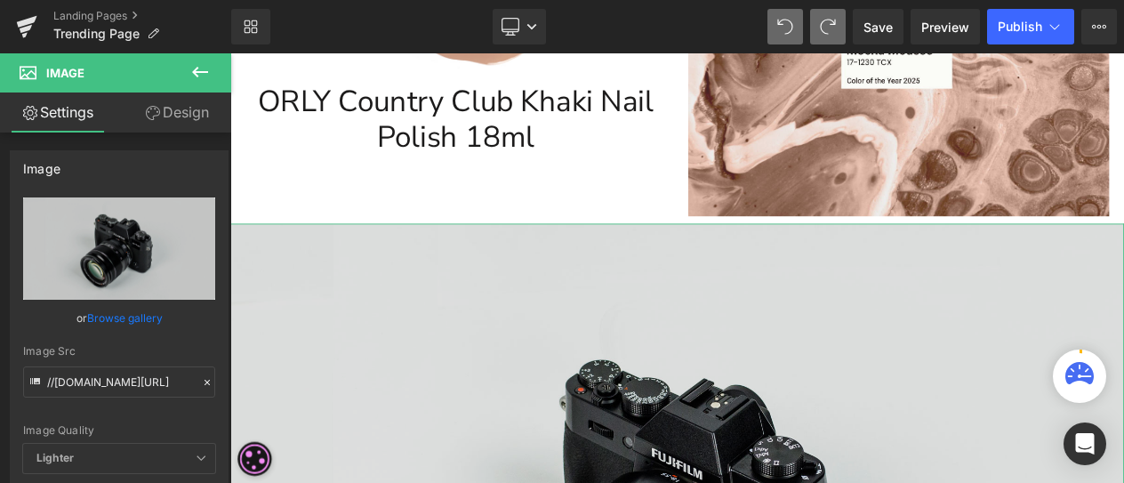
scroll to position [889, 0]
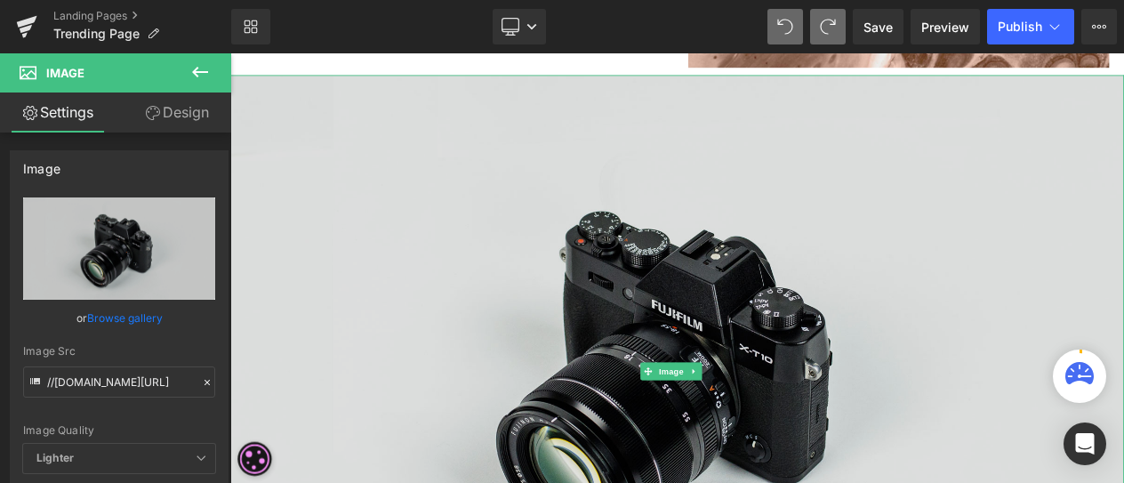
click at [783, 304] on img at bounding box center [768, 436] width 1076 height 713
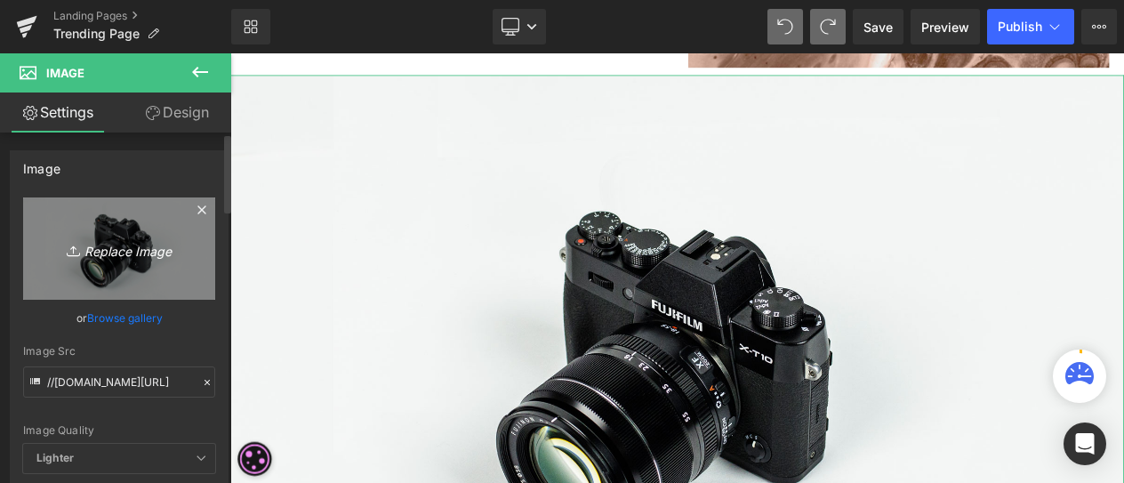
click at [124, 245] on icon "Replace Image" at bounding box center [119, 248] width 142 height 22
type input "C:\fakepath\Trend Page Orly (1)-min.png"
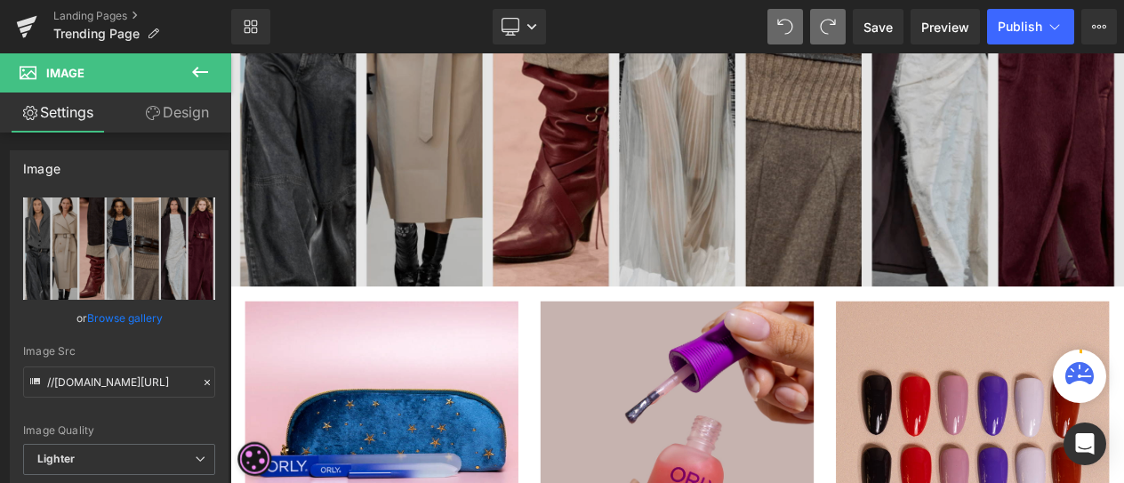
scroll to position [1245, 0]
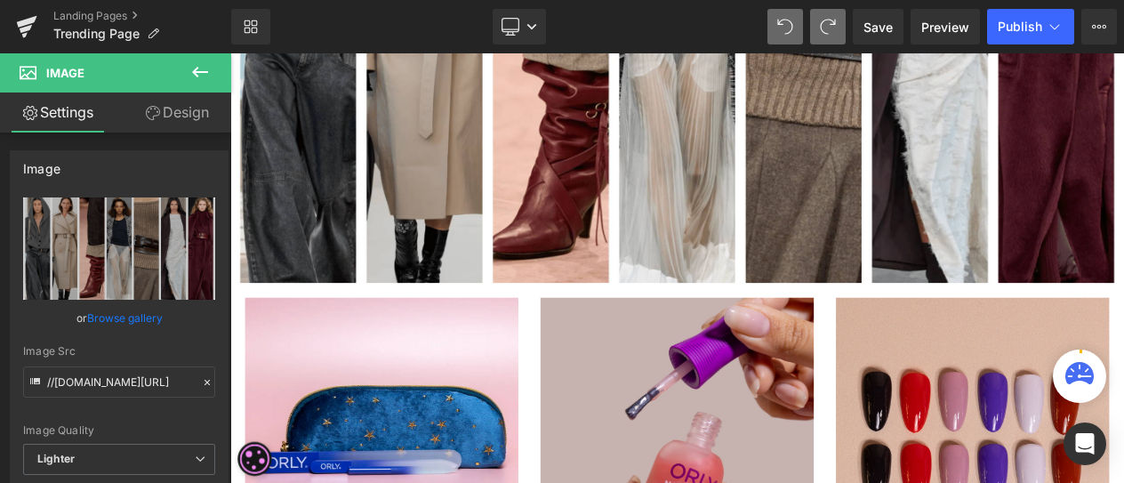
click at [190, 72] on icon at bounding box center [199, 71] width 21 height 21
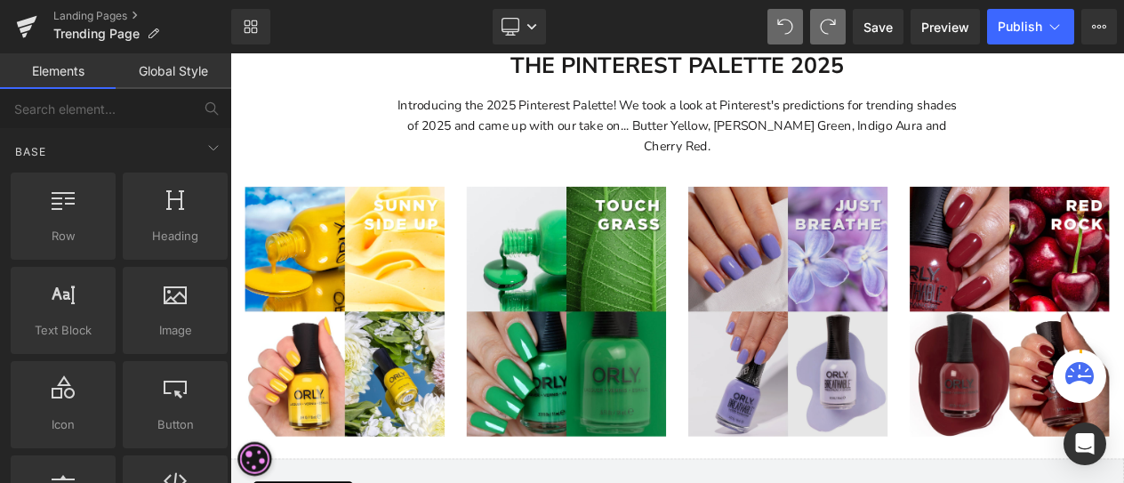
scroll to position [2490, 0]
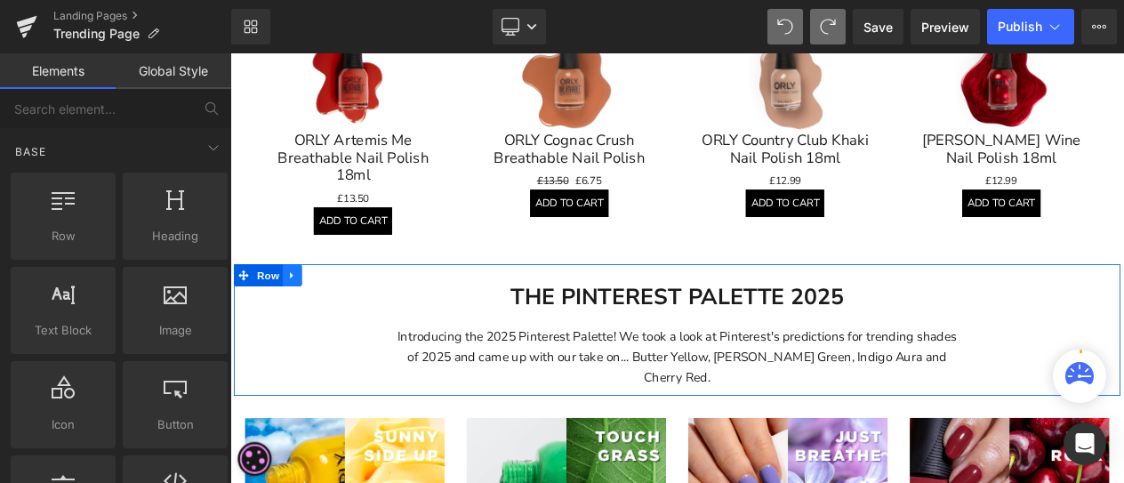
click at [300, 314] on icon at bounding box center [305, 320] width 12 height 13
click at [347, 315] on icon at bounding box center [351, 321] width 12 height 12
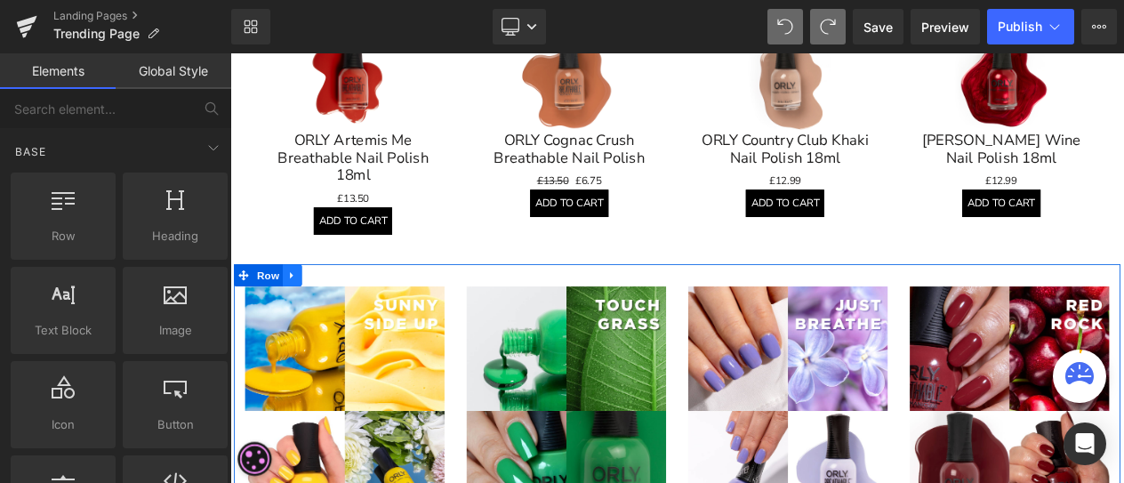
click at [293, 310] on link at bounding box center [304, 321] width 23 height 27
click at [345, 315] on icon at bounding box center [351, 321] width 12 height 12
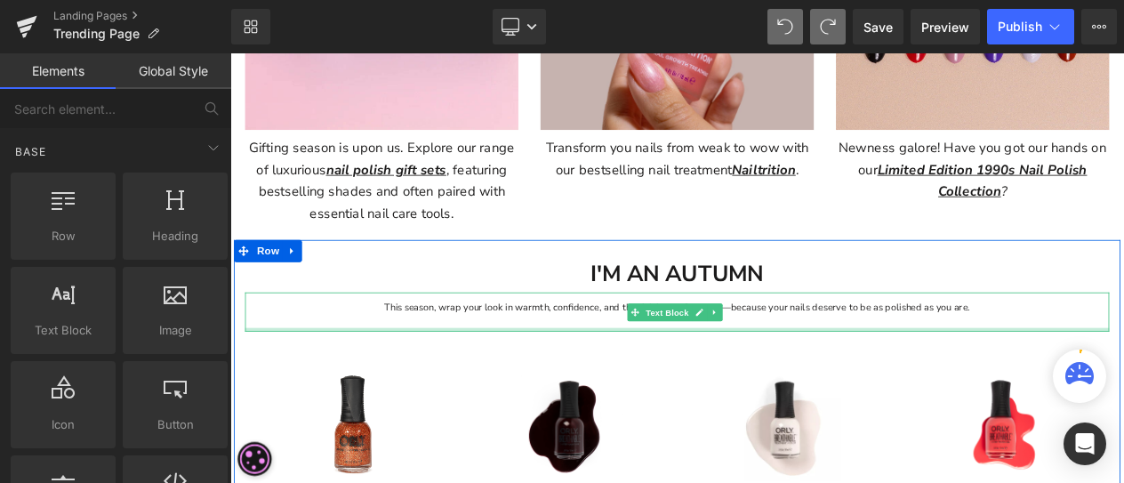
scroll to position [1689, 0]
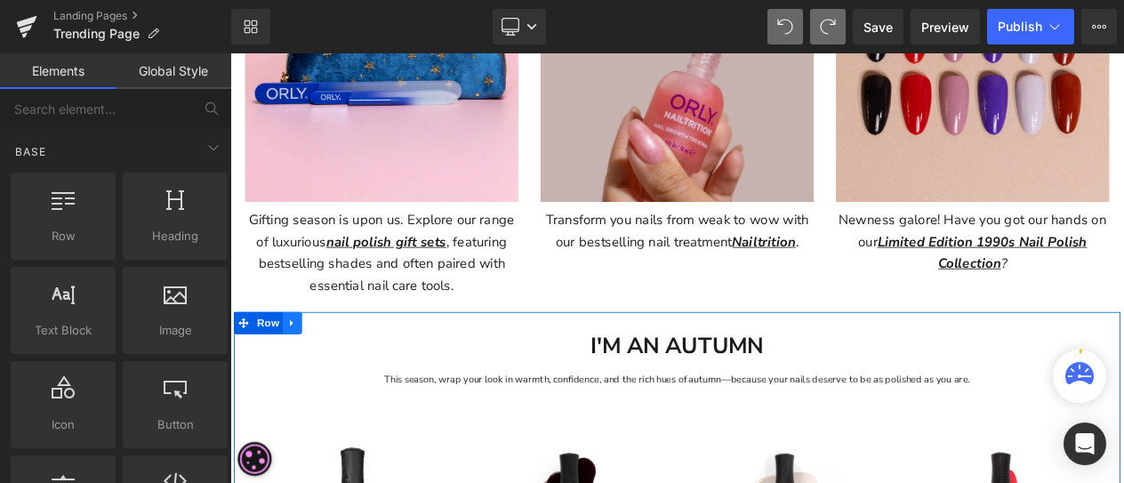
click at [308, 366] on link at bounding box center [304, 378] width 23 height 27
click at [345, 372] on icon at bounding box center [351, 378] width 12 height 12
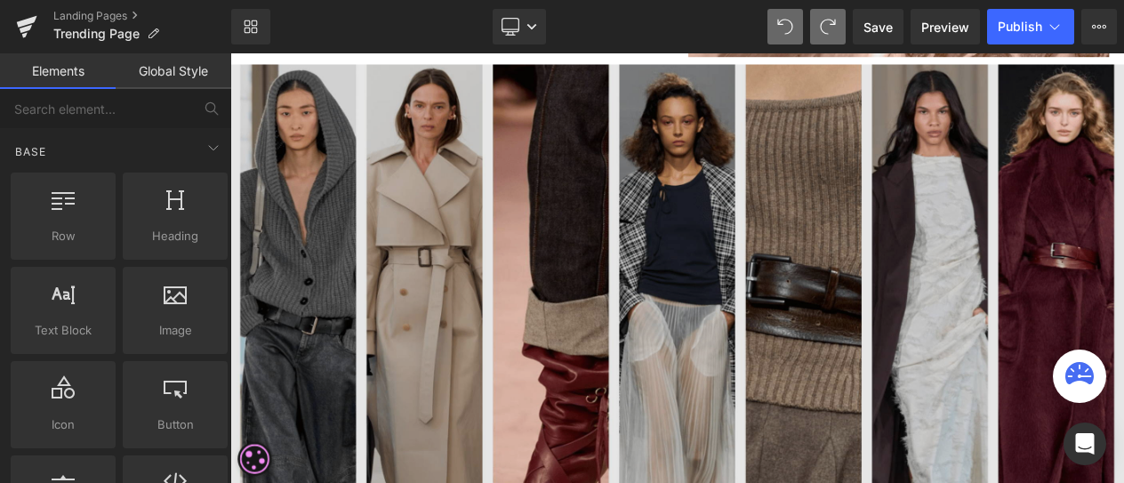
scroll to position [978, 0]
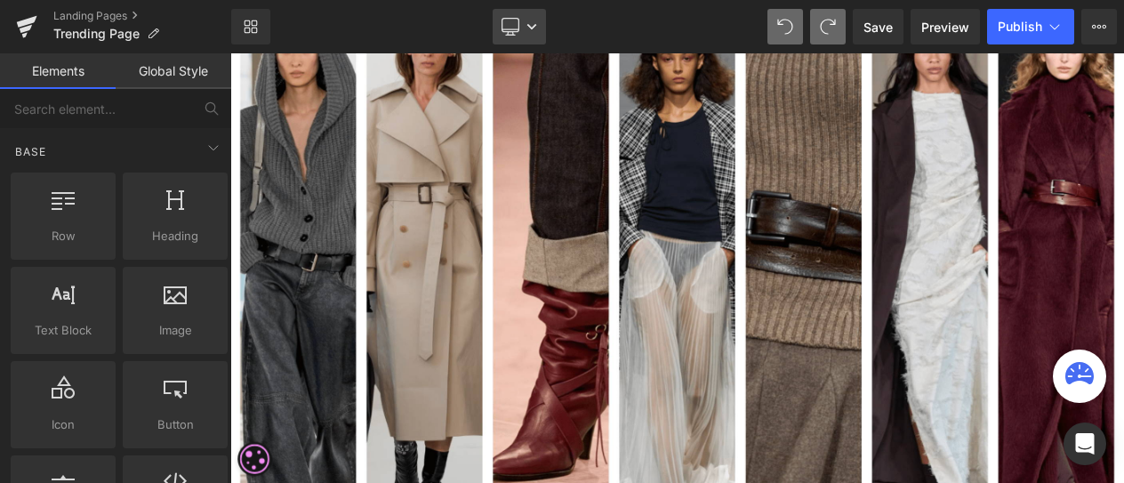
click at [509, 25] on icon at bounding box center [510, 27] width 18 height 18
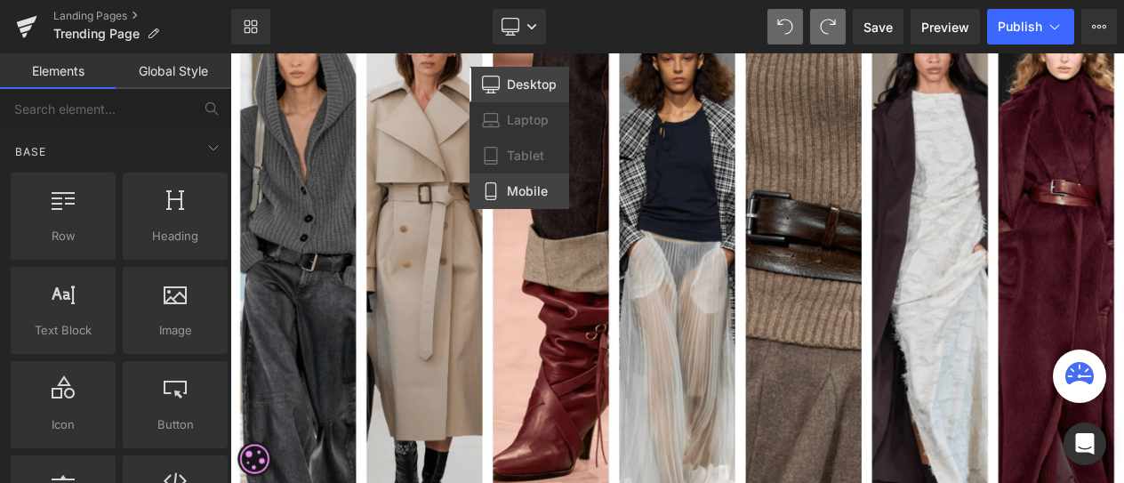
click at [511, 182] on link "Mobile" at bounding box center [519, 191] width 100 height 36
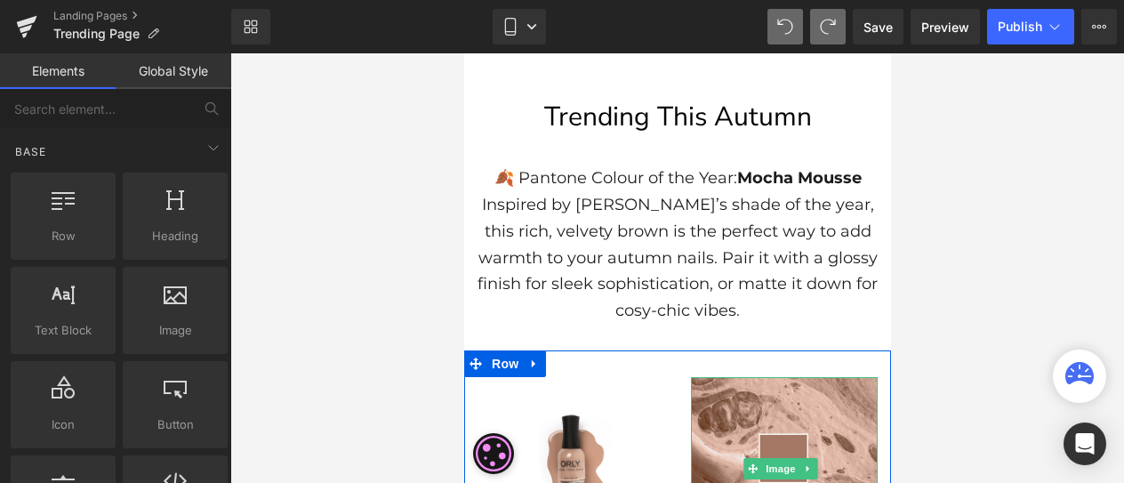
scroll to position [89, 0]
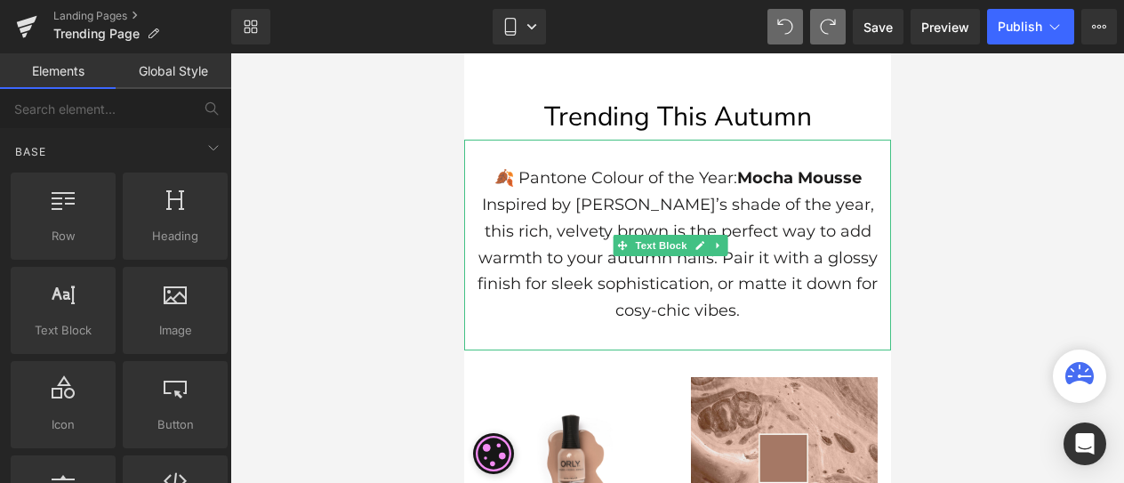
click at [605, 229] on p "Inspired by [PERSON_NAME]’s shade of the year, this rich, velvety brown is the …" at bounding box center [676, 258] width 414 height 132
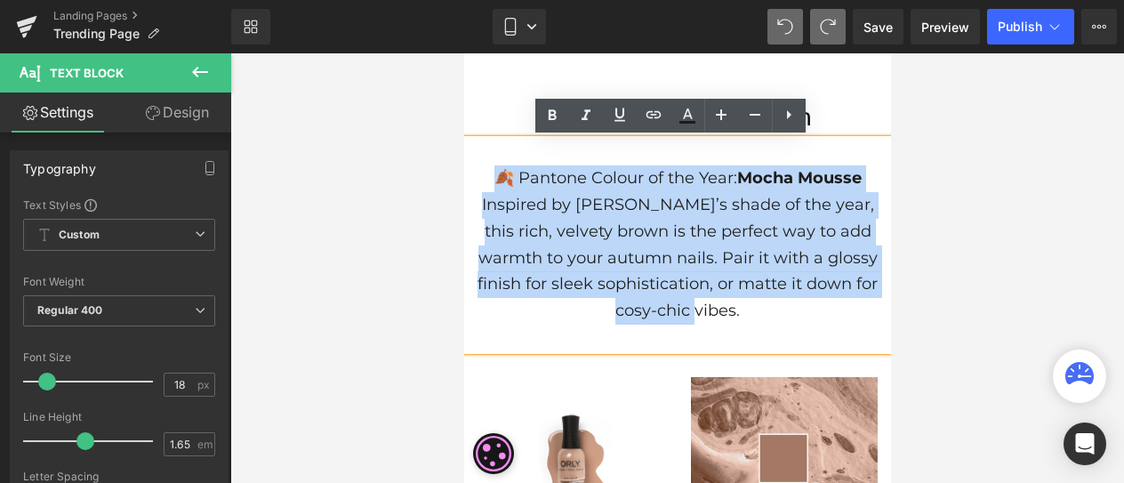
drag, startPoint x: 485, startPoint y: 182, endPoint x: 713, endPoint y: 321, distance: 267.3
click at [713, 321] on div "🍂 Pantone Colour of the Year: Mocha Mousse Inspired by [PERSON_NAME]’s shade of…" at bounding box center [676, 246] width 427 height 212
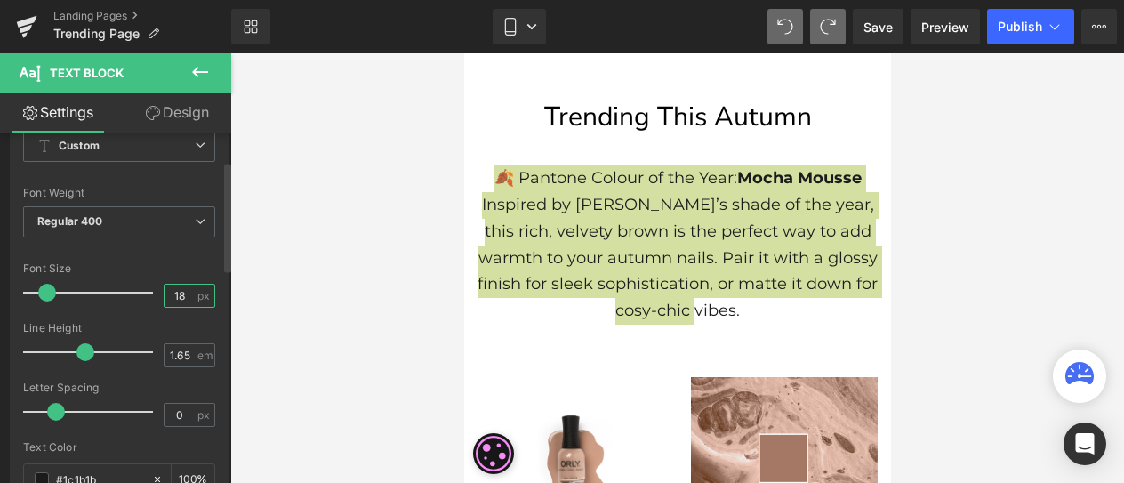
click at [183, 293] on input "18" at bounding box center [179, 296] width 31 height 22
type input "15"
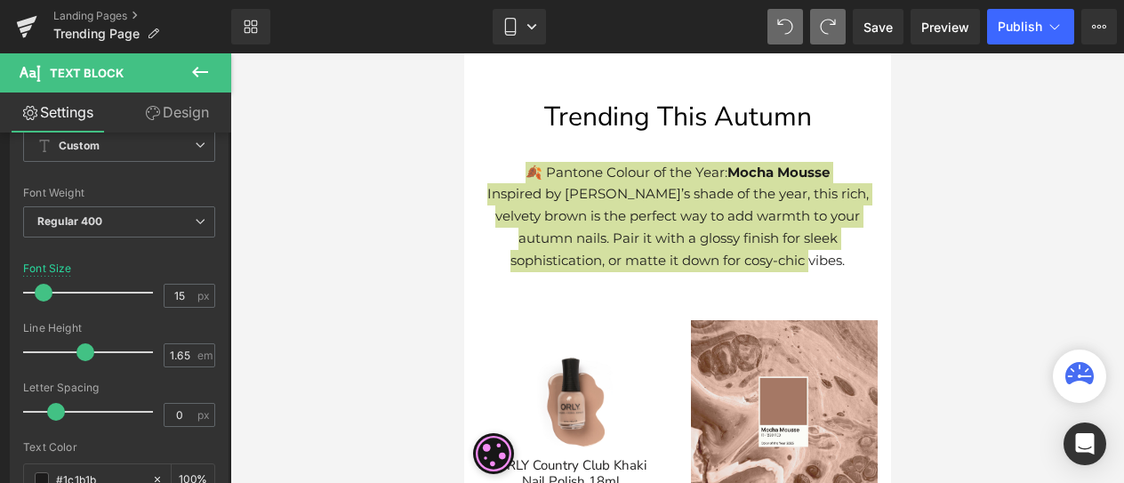
click at [960, 205] on div at bounding box center [677, 267] width 894 height 429
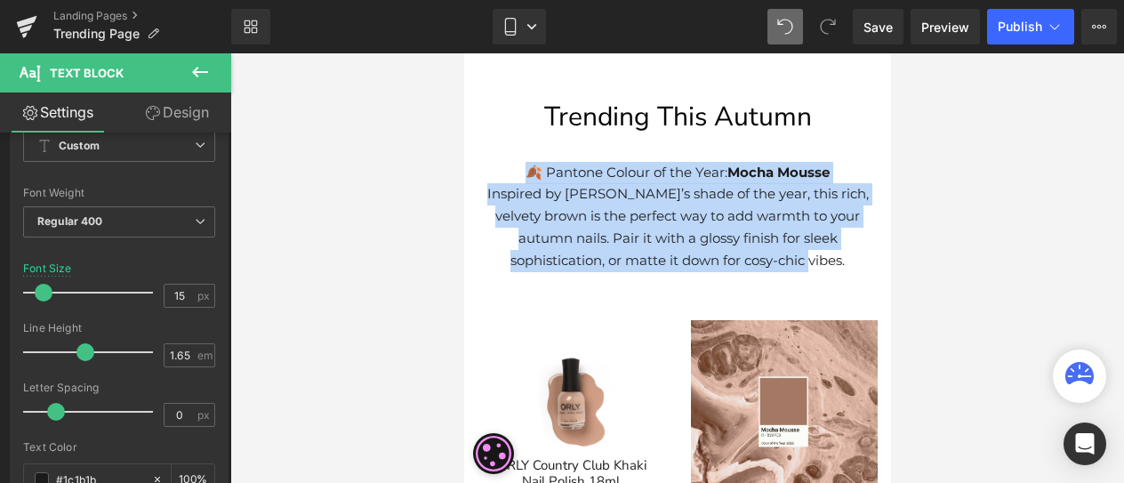
click at [842, 218] on p "Inspired by [PERSON_NAME]’s shade of the year, this rich, velvety brown is the …" at bounding box center [676, 227] width 414 height 88
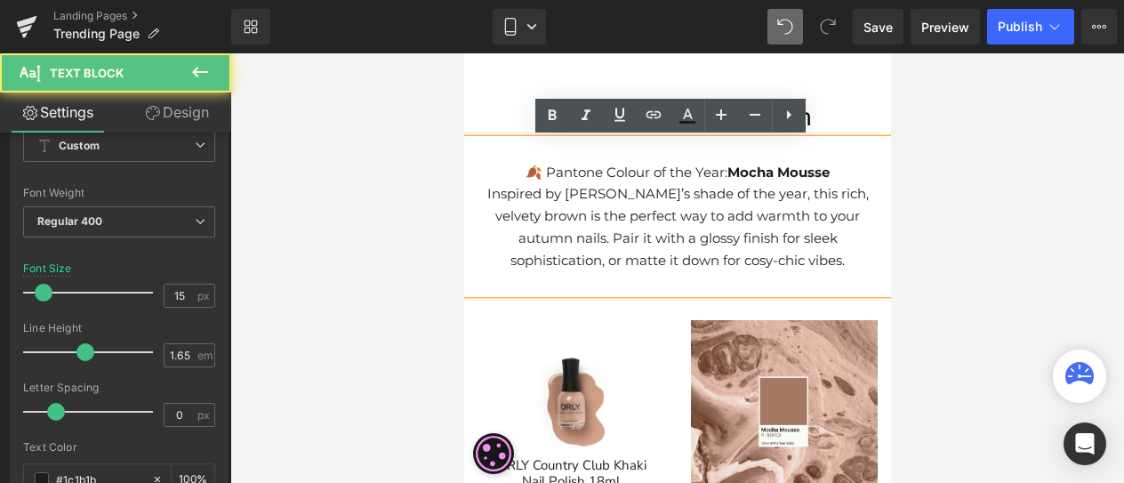
click at [726, 164] on strong "Mocha Mousse" at bounding box center [777, 172] width 102 height 17
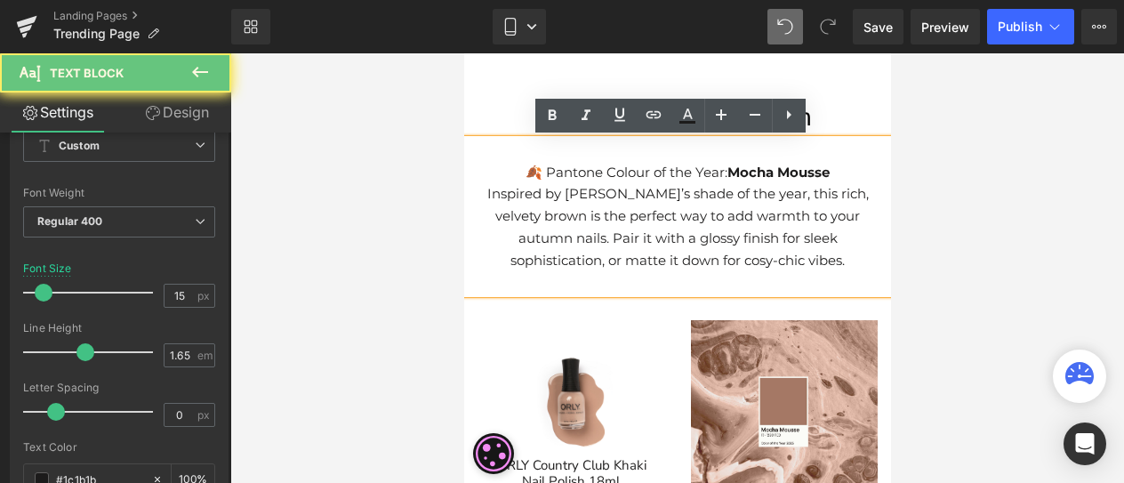
click at [515, 179] on p "🍂 Pantone Colour of the Year: Mocha Mousse" at bounding box center [676, 173] width 414 height 22
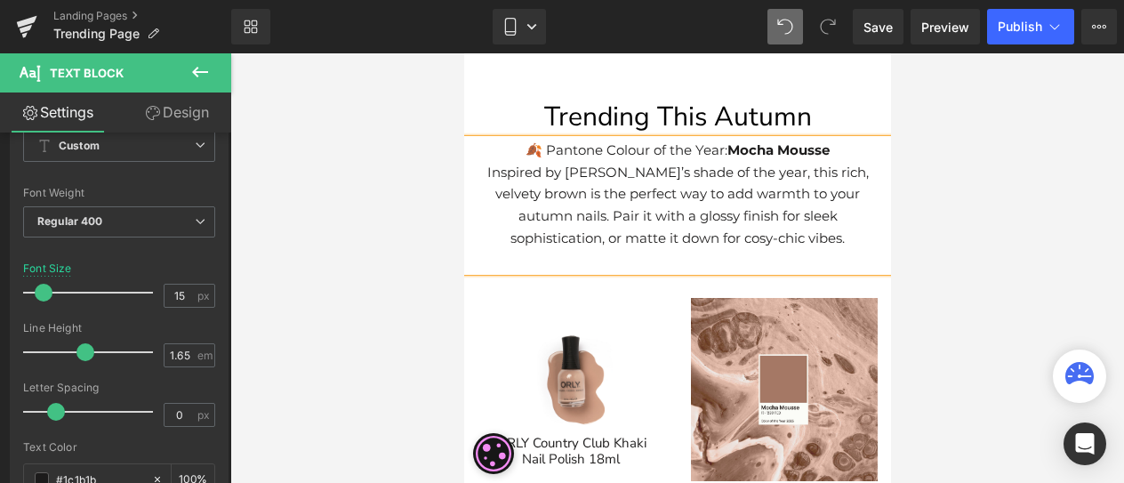
click at [976, 197] on div at bounding box center [677, 267] width 894 height 429
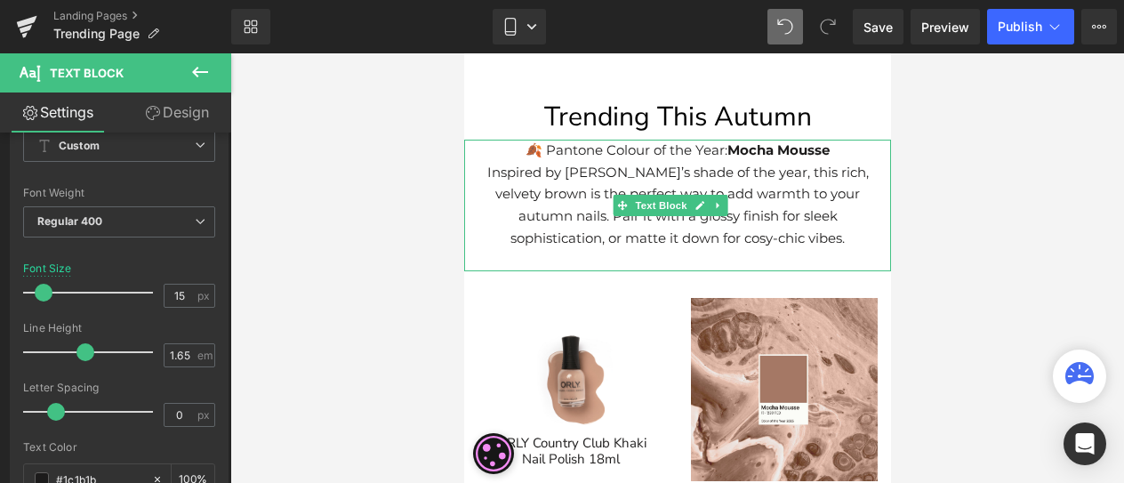
click at [559, 172] on p "Inspired by [PERSON_NAME]’s shade of the year, this rich, velvety brown is the …" at bounding box center [676, 206] width 414 height 88
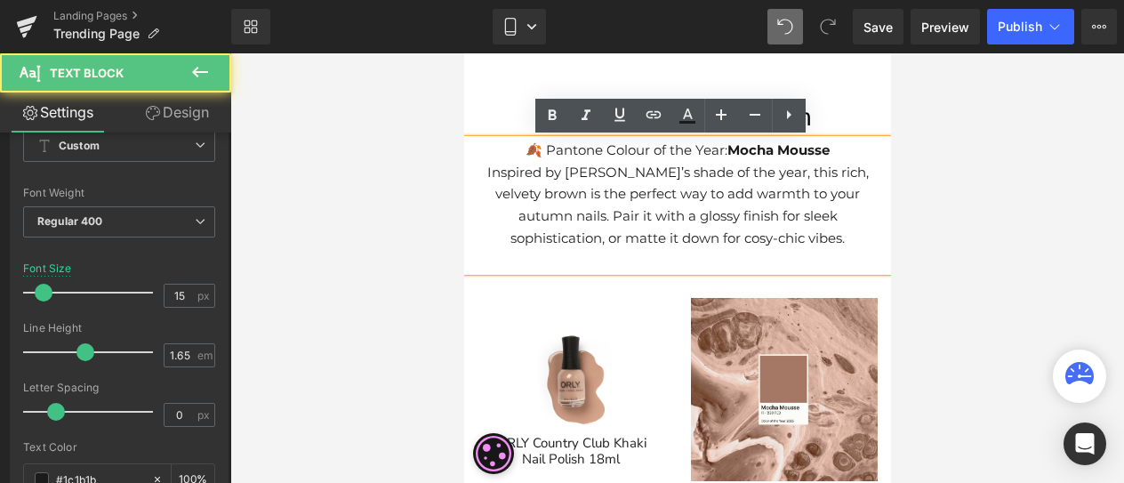
click at [501, 147] on p "🍂 Pantone Colour of the Year: Mocha Mousse" at bounding box center [676, 151] width 414 height 22
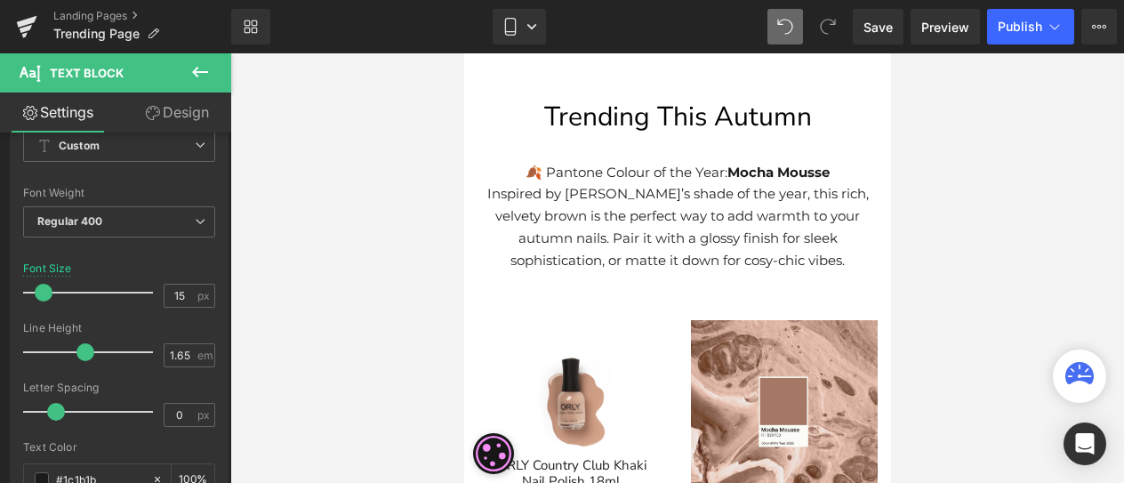
click at [1023, 214] on div at bounding box center [677, 267] width 894 height 429
click at [499, 22] on link "Mobile" at bounding box center [519, 27] width 53 height 36
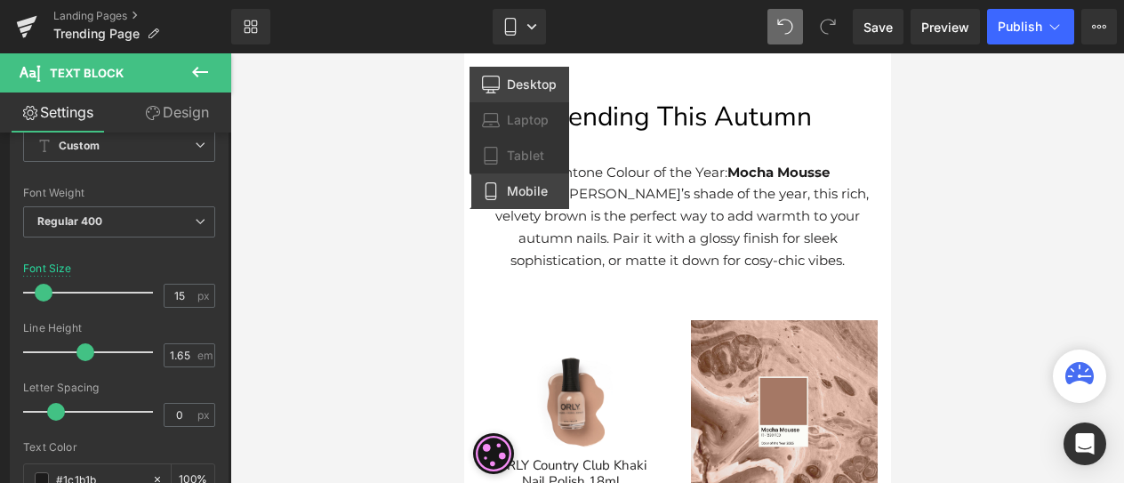
click at [529, 86] on span "Desktop" at bounding box center [532, 84] width 50 height 16
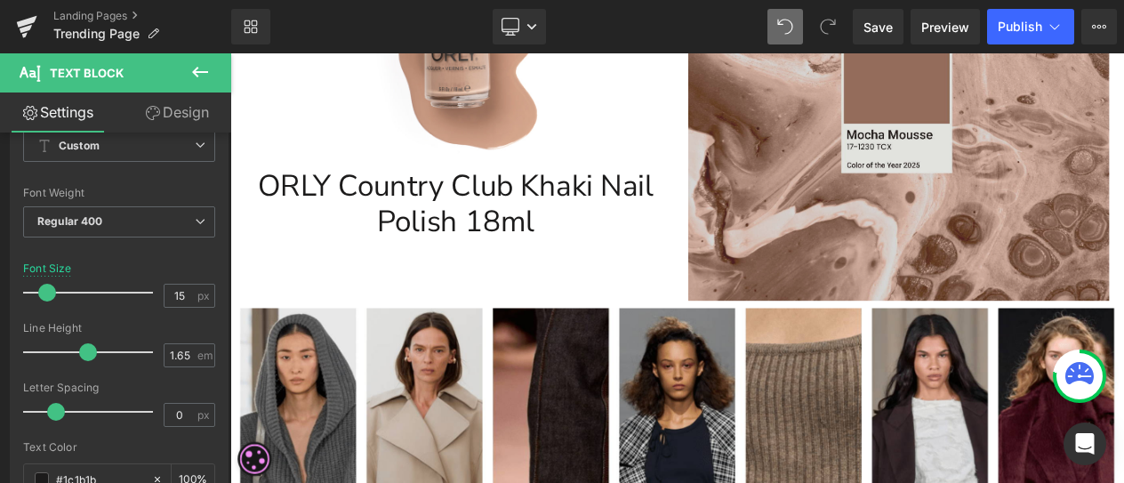
scroll to position [610, 0]
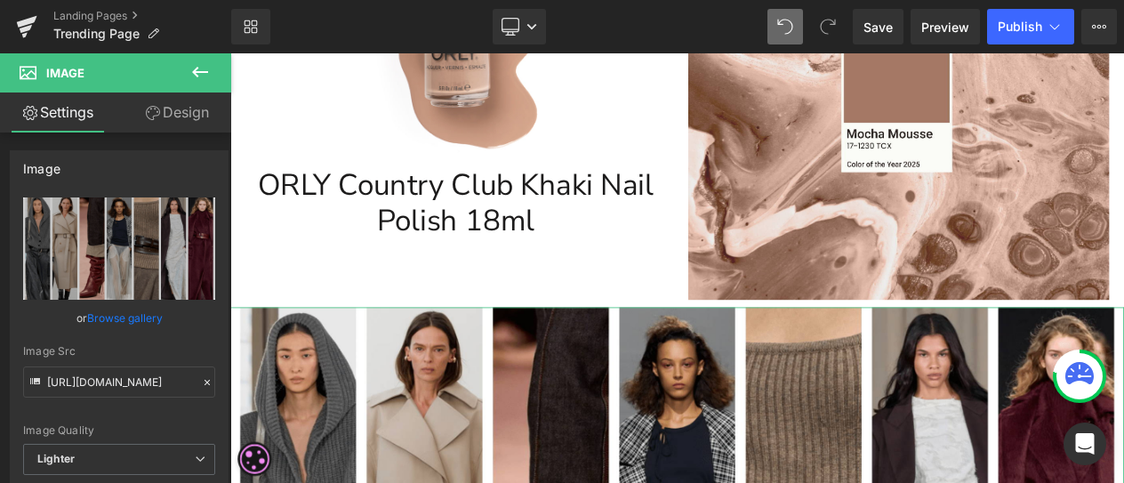
drag, startPoint x: 152, startPoint y: 115, endPoint x: 119, endPoint y: 189, distance: 81.6
click at [152, 115] on icon at bounding box center [153, 113] width 14 height 14
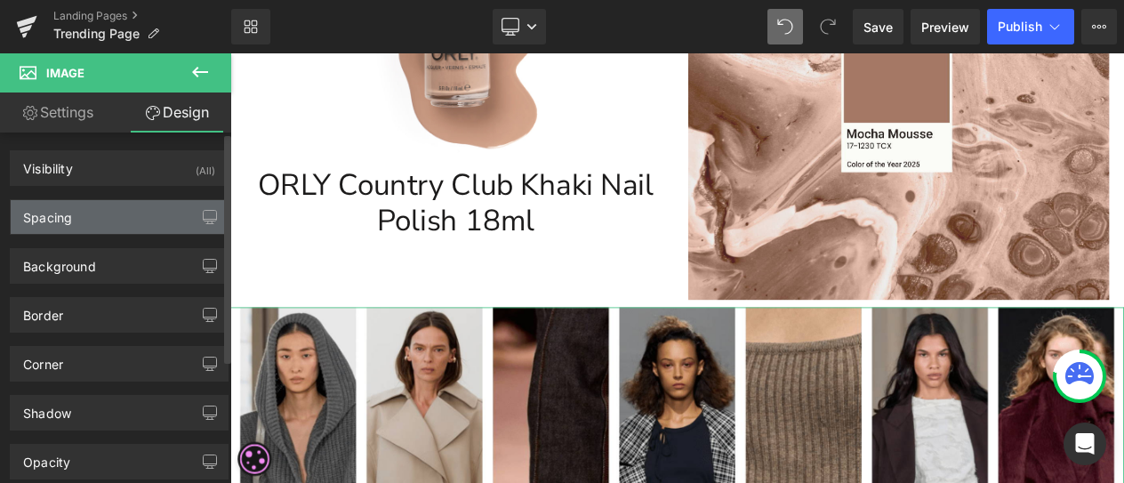
click at [85, 229] on div "Spacing" at bounding box center [119, 217] width 217 height 34
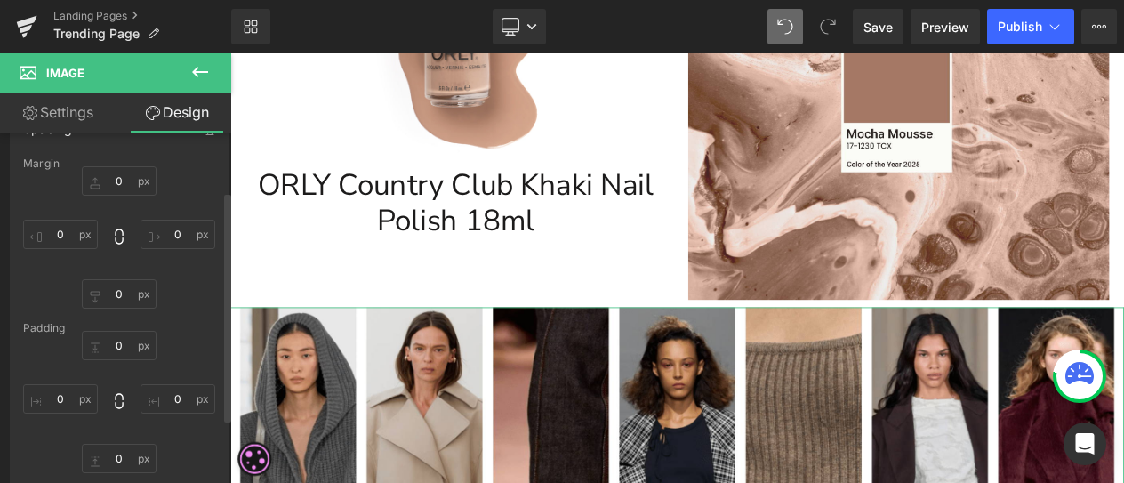
scroll to position [178, 0]
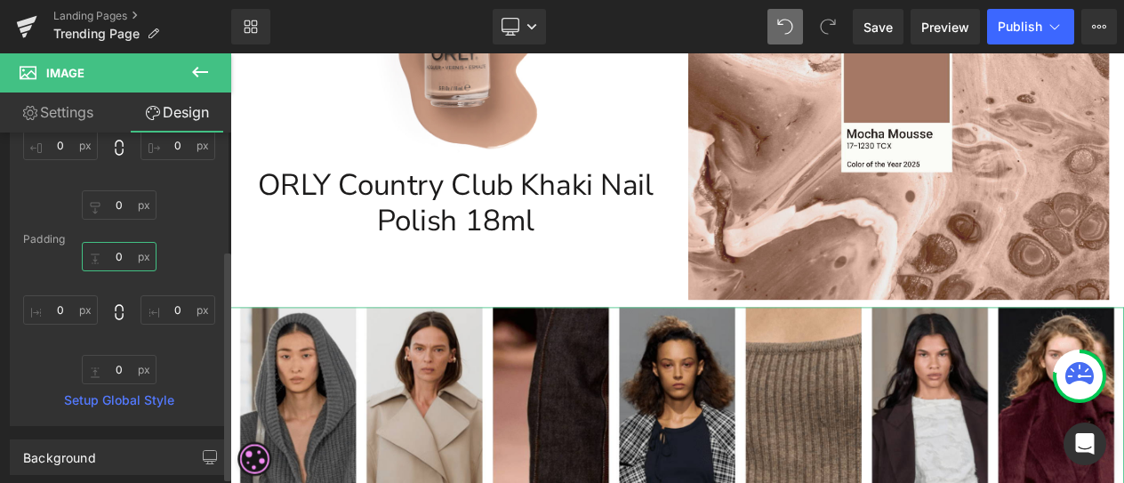
click at [122, 254] on input "0" at bounding box center [119, 256] width 75 height 29
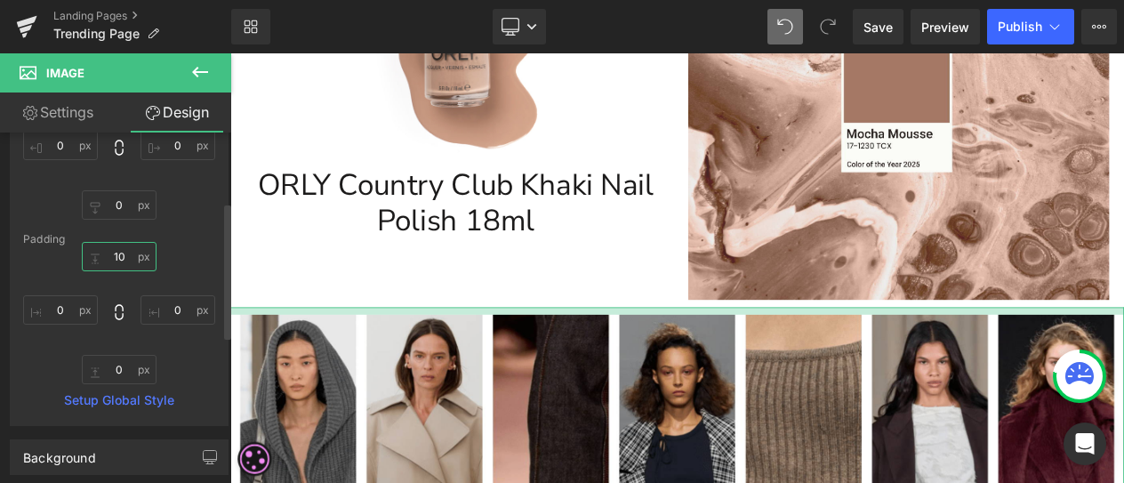
type input "10"
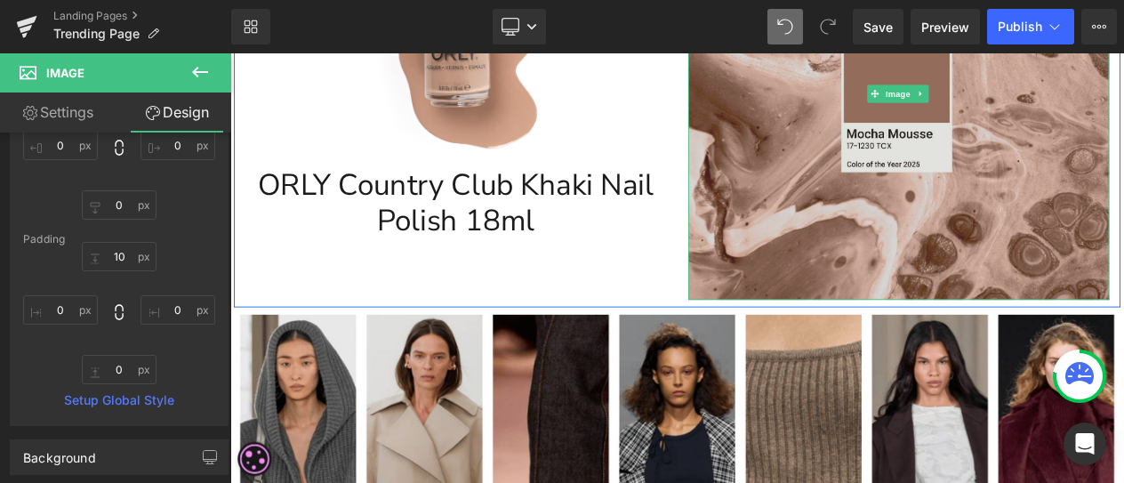
click at [1137, 237] on img at bounding box center [1035, 101] width 507 height 497
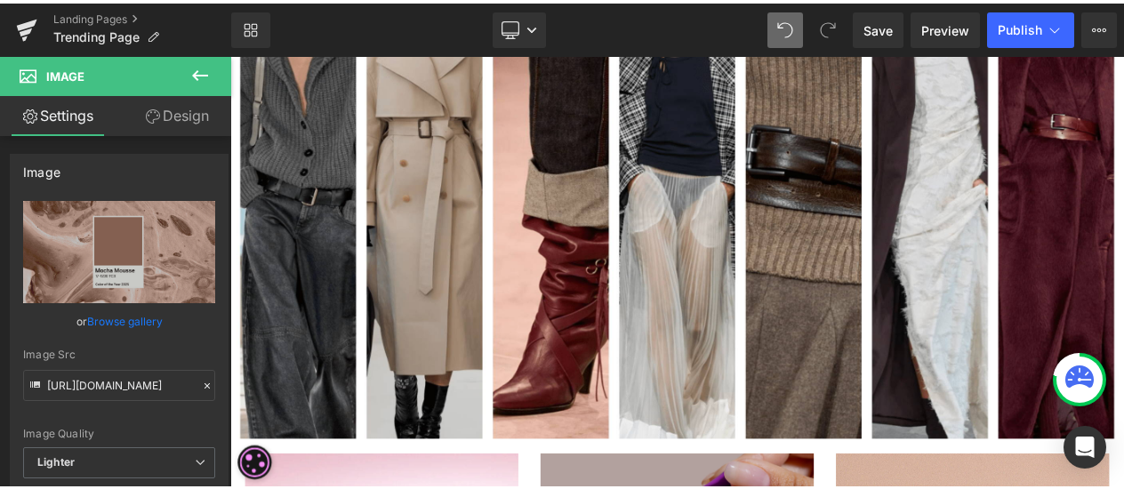
scroll to position [1232, 0]
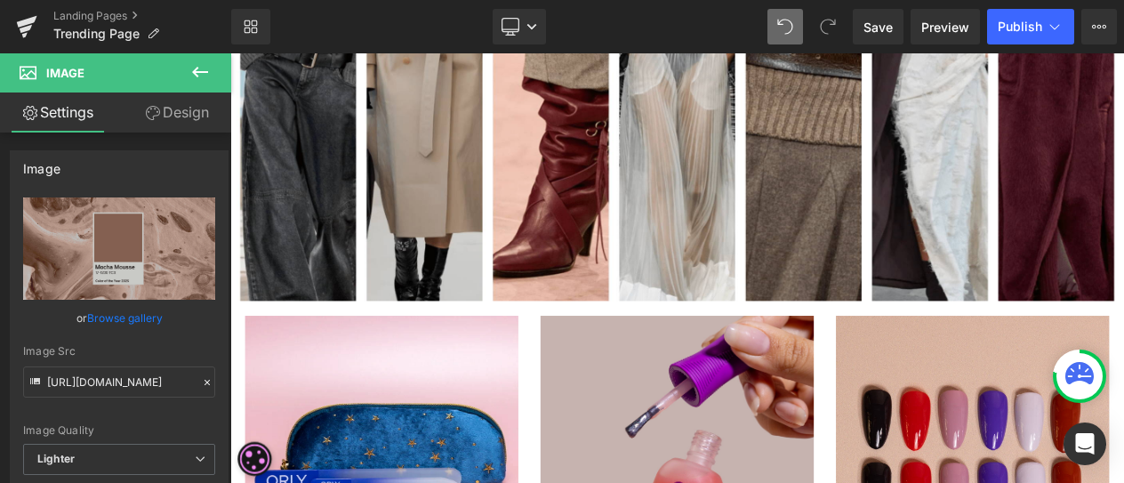
click at [204, 64] on icon at bounding box center [199, 71] width 21 height 21
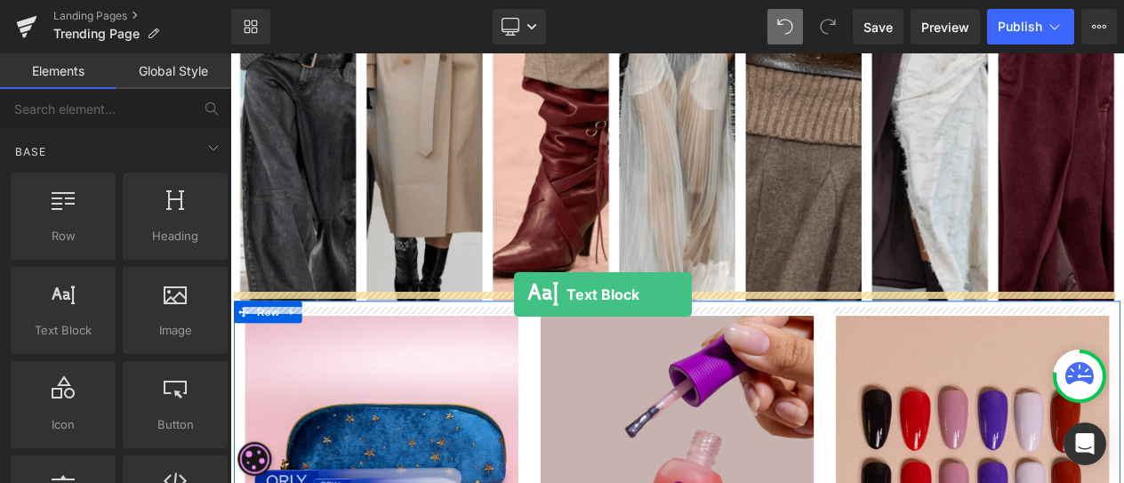
drag, startPoint x: 300, startPoint y: 366, endPoint x: 572, endPoint y: 343, distance: 273.1
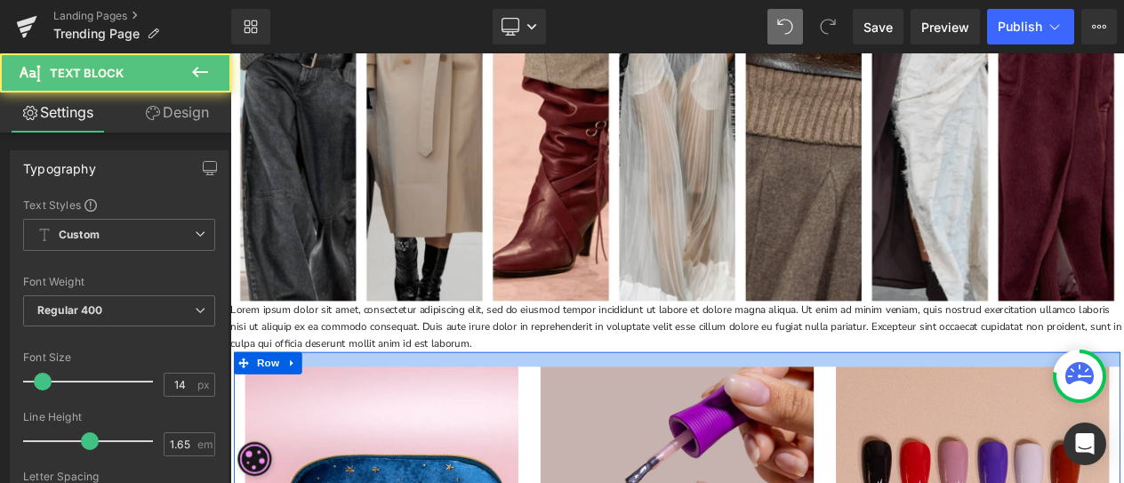
click at [488, 378] on p "Lorem ipsum dolor sit amet, consectetur adipiscing elit, sed do eiusmod tempor …" at bounding box center [768, 381] width 1076 height 61
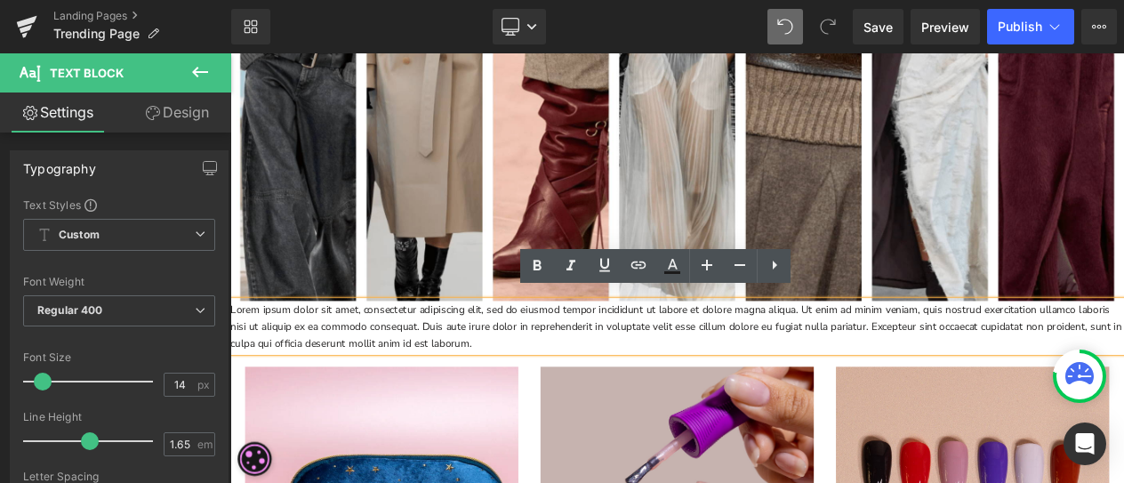
click at [232, 351] on p "Lorem ipsum dolor sit amet, consectetur adipiscing elit, sed do eiusmod tempor …" at bounding box center [768, 381] width 1076 height 61
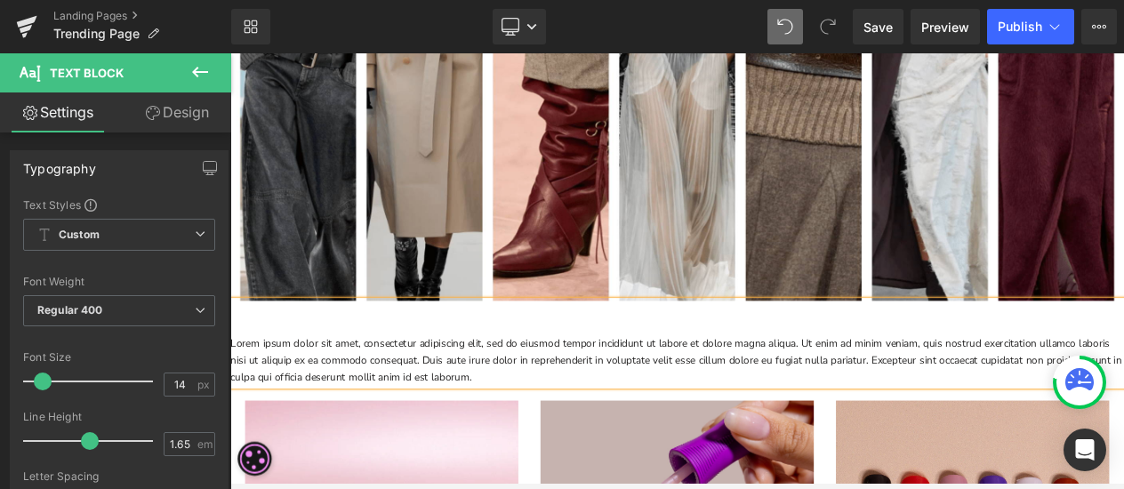
click at [855, 409] on p "Lorem ipsum dolor sit amet, consectetur adipiscing elit, sed do eiusmod tempor …" at bounding box center [768, 422] width 1076 height 61
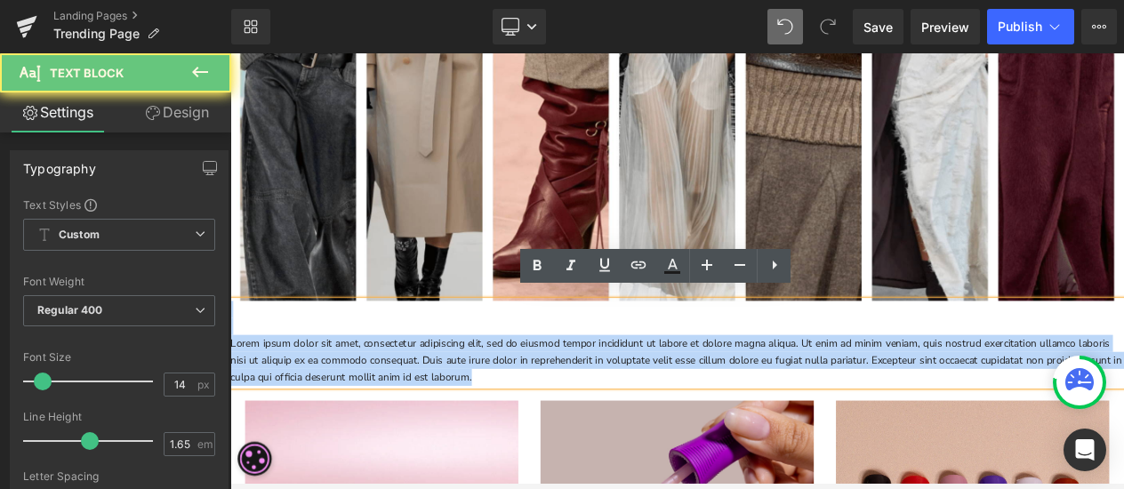
drag, startPoint x: 689, startPoint y: 440, endPoint x: 205, endPoint y: 355, distance: 491.2
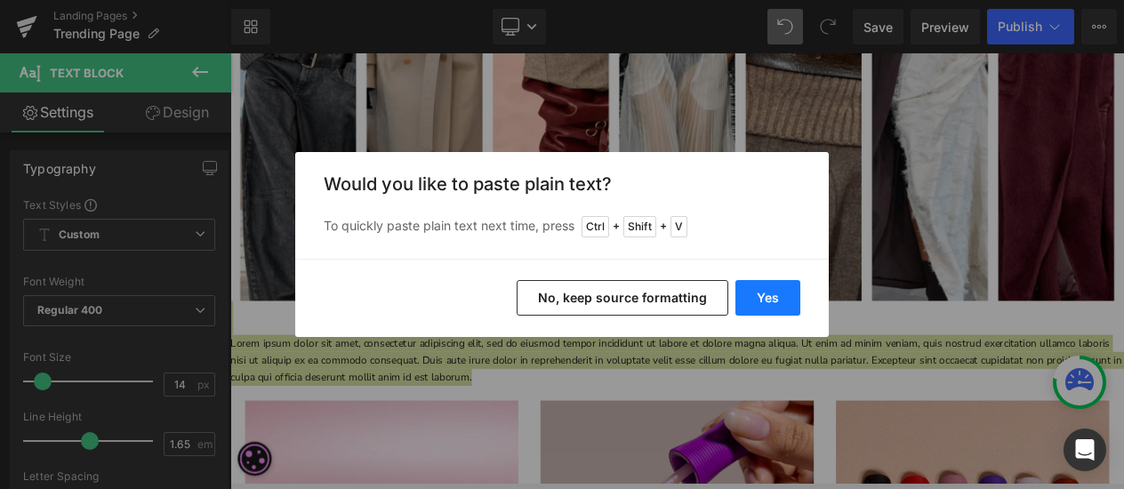
click at [763, 300] on button "Yes" at bounding box center [767, 298] width 65 height 36
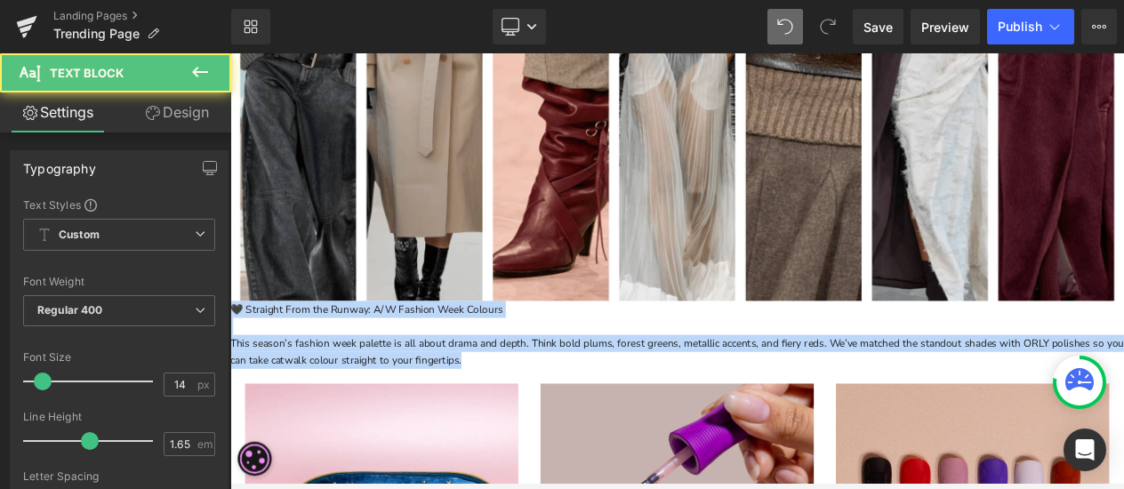
drag, startPoint x: 608, startPoint y: 409, endPoint x: 192, endPoint y: 290, distance: 432.8
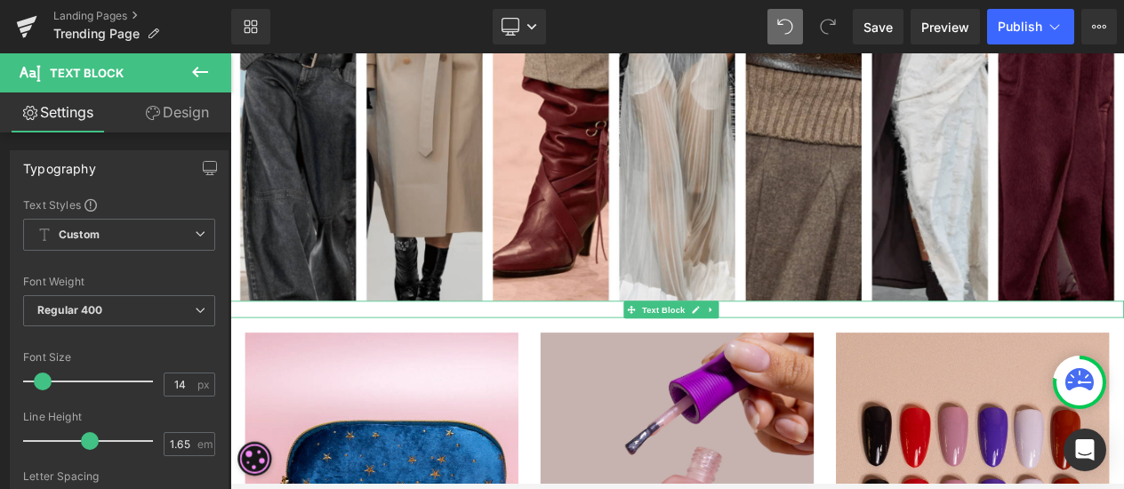
click at [700, 351] on p at bounding box center [768, 361] width 1076 height 20
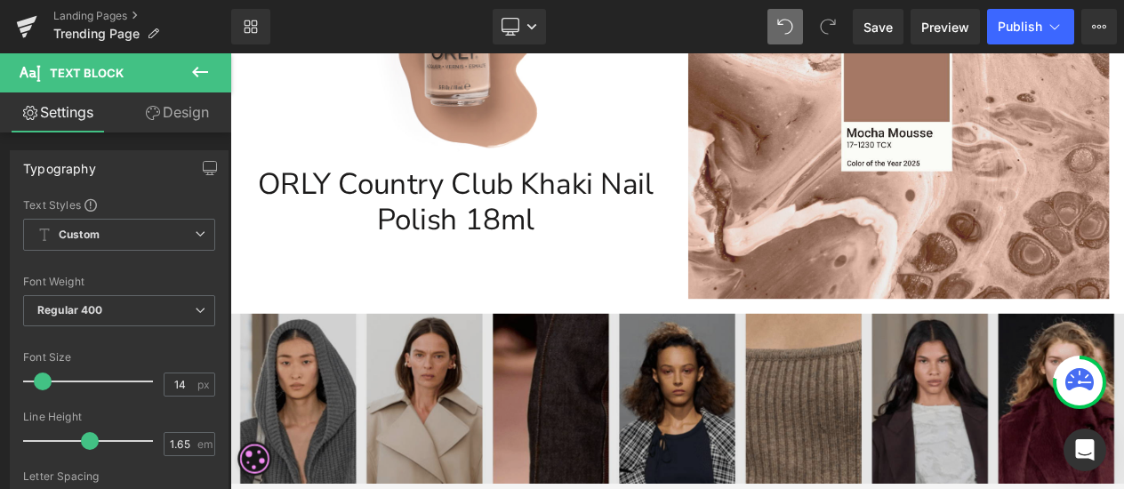
scroll to position [610, 0]
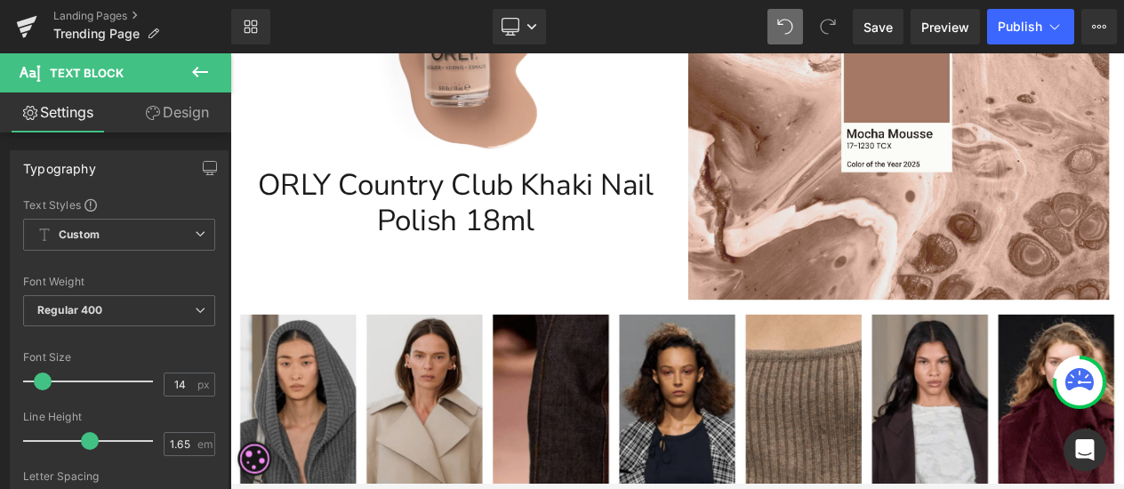
click at [206, 75] on icon at bounding box center [199, 71] width 21 height 21
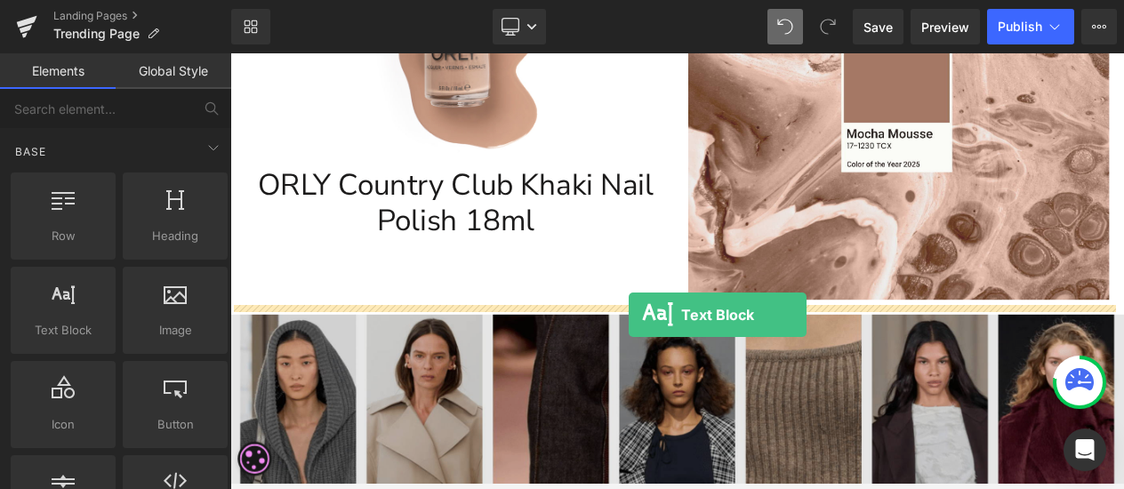
drag, startPoint x: 289, startPoint y: 367, endPoint x: 710, endPoint y: 368, distance: 420.6
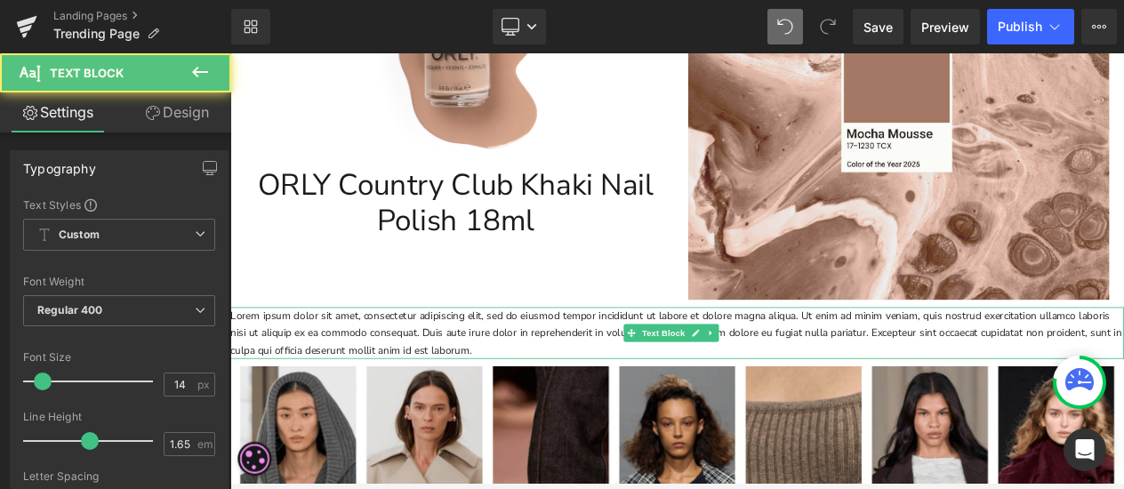
click at [694, 391] on p "Lorem ipsum dolor sit amet, consectetur adipiscing elit, sed do eiusmod tempor …" at bounding box center [768, 389] width 1076 height 61
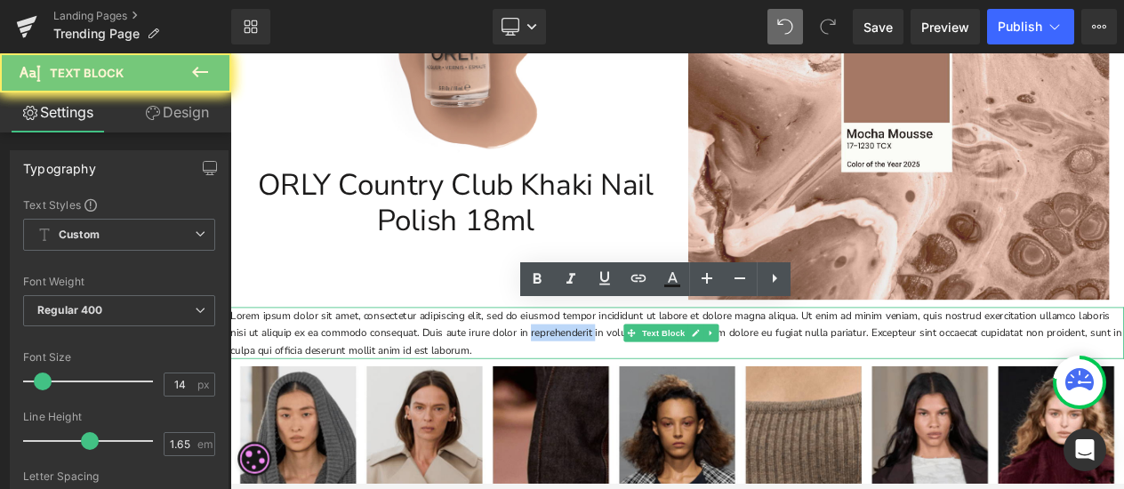
click at [694, 391] on p "Lorem ipsum dolor sit amet, consectetur adipiscing elit, sed do eiusmod tempor …" at bounding box center [768, 389] width 1076 height 61
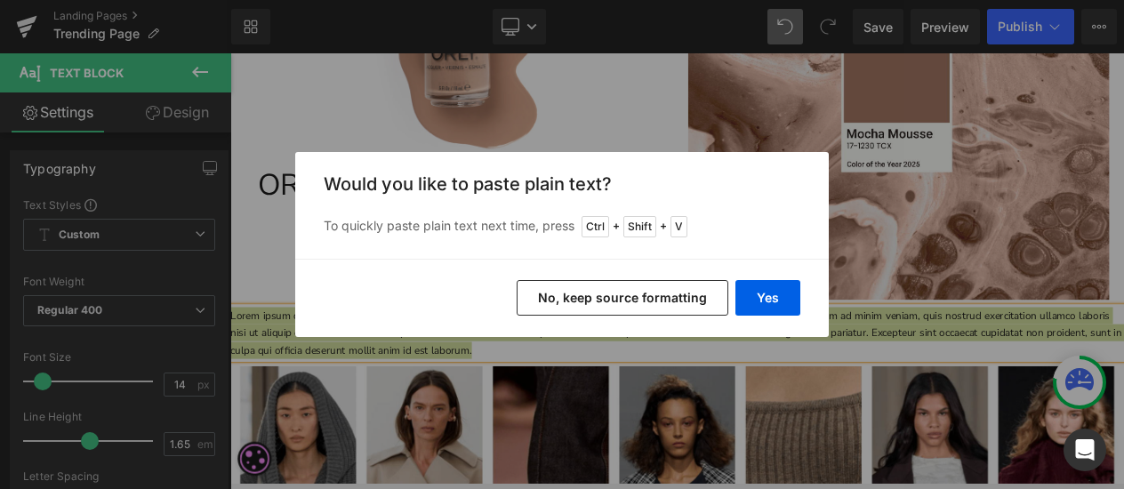
click at [642, 277] on div "Yes No, keep source formatting" at bounding box center [561, 298] width 533 height 78
click at [658, 310] on button "No, keep source formatting" at bounding box center [623, 298] width 212 height 36
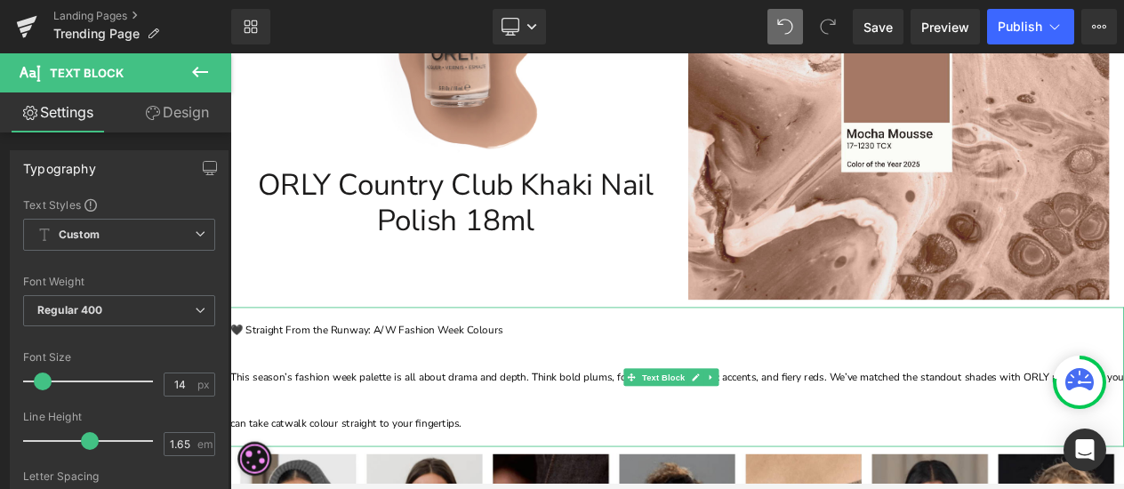
drag, startPoint x: 531, startPoint y: 486, endPoint x: 549, endPoint y: 489, distance: 18.0
click at [533, 485] on p "This season’s fashion week palette is all about drama and depth. Think bold plu…" at bounding box center [768, 471] width 1076 height 112
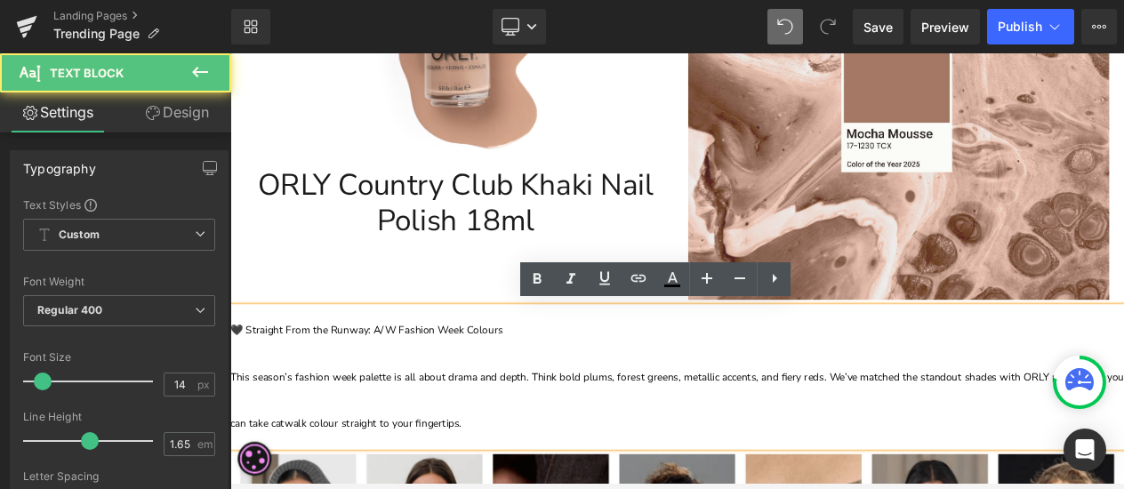
click at [346, 469] on p "This season’s fashion week palette is all about drama and depth. Think bold plu…" at bounding box center [768, 471] width 1076 height 112
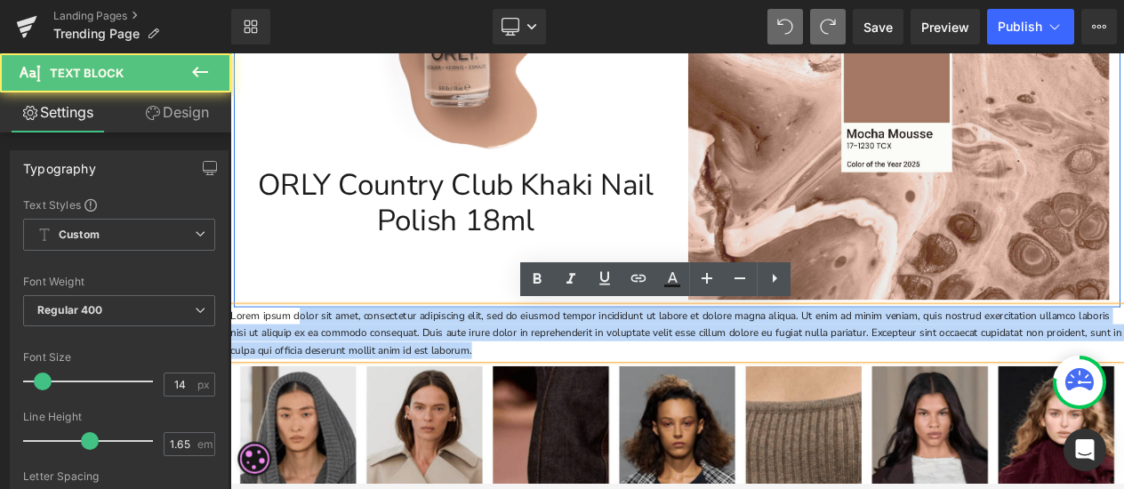
drag, startPoint x: 646, startPoint y: 409, endPoint x: 279, endPoint y: 311, distance: 379.2
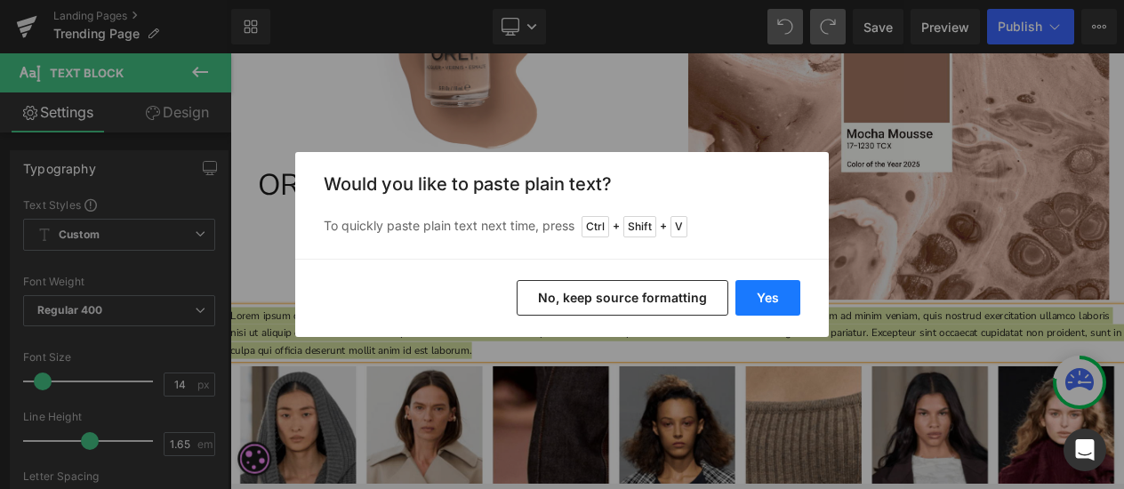
click at [775, 310] on button "Yes" at bounding box center [767, 298] width 65 height 36
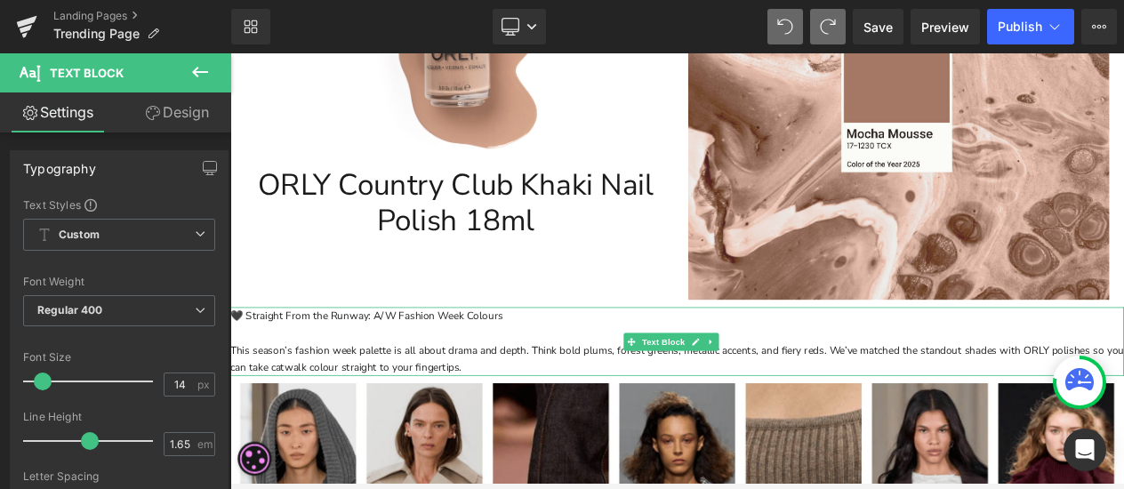
click at [400, 381] on p at bounding box center [768, 390] width 1076 height 20
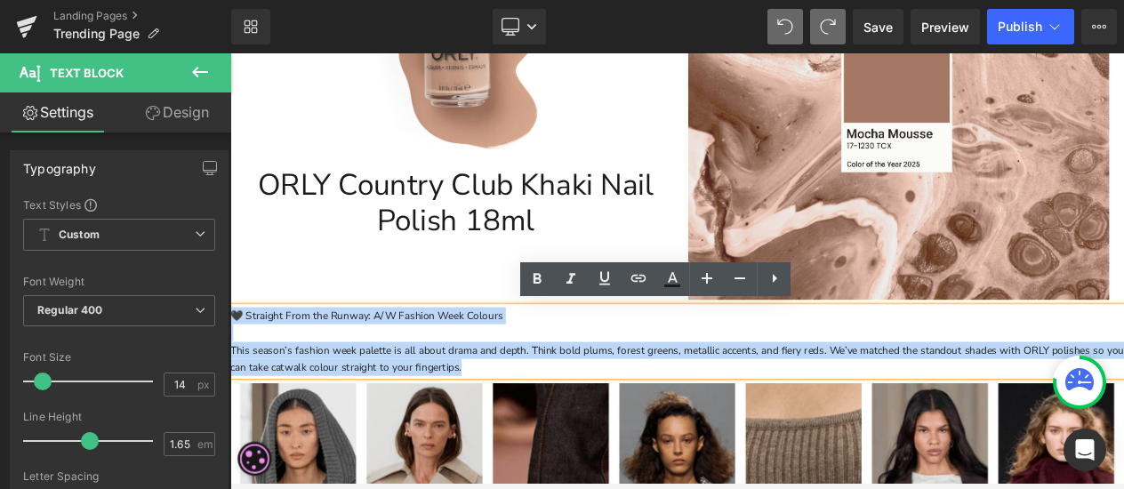
drag, startPoint x: 523, startPoint y: 431, endPoint x: 225, endPoint y: 365, distance: 305.0
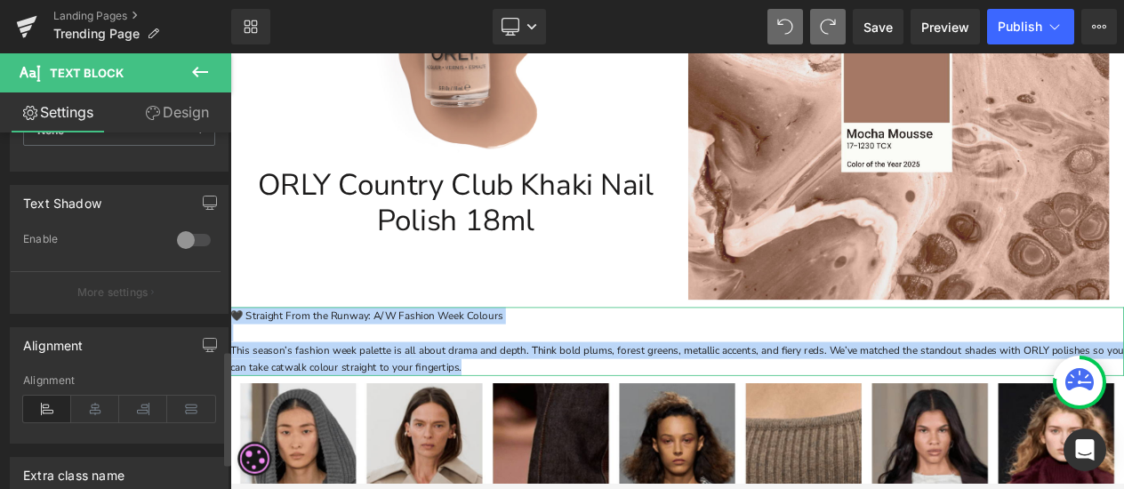
scroll to position [762, 0]
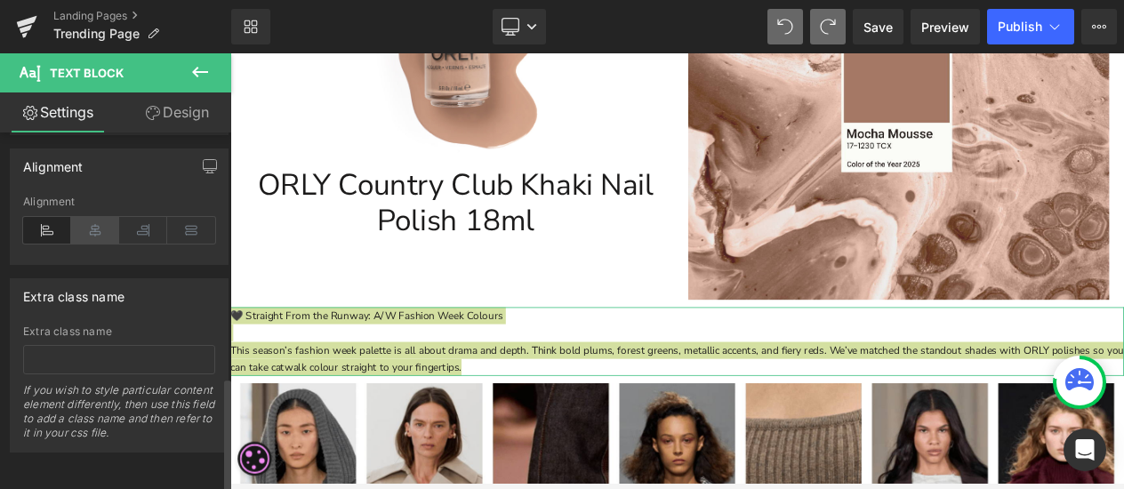
click at [82, 220] on icon at bounding box center [95, 230] width 48 height 27
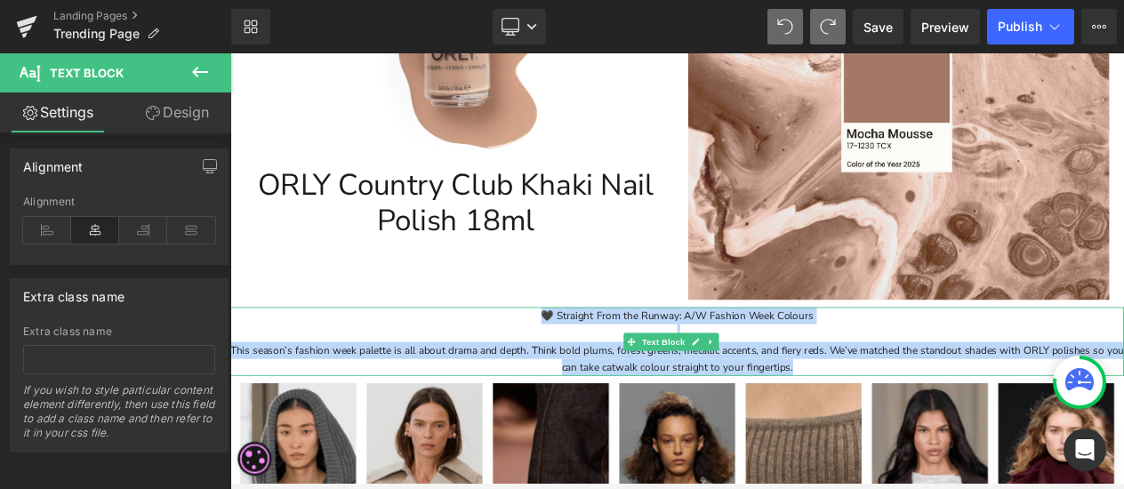
click at [889, 391] on p at bounding box center [768, 390] width 1076 height 20
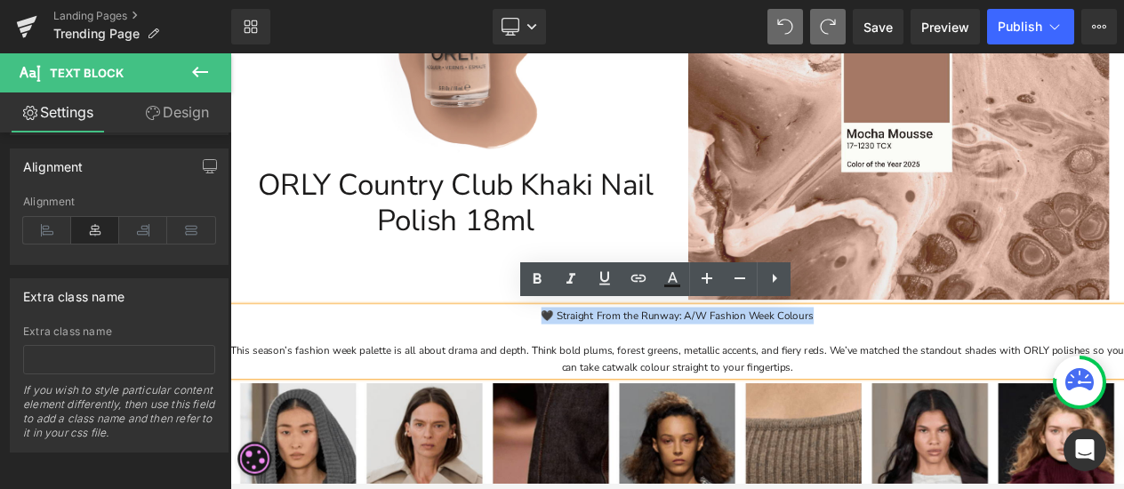
drag, startPoint x: 937, startPoint y: 365, endPoint x: 593, endPoint y: 358, distance: 344.2
click at [593, 359] on p "🖤 Straight From the Runway: A/W Fashion Week Colours" at bounding box center [768, 369] width 1076 height 20
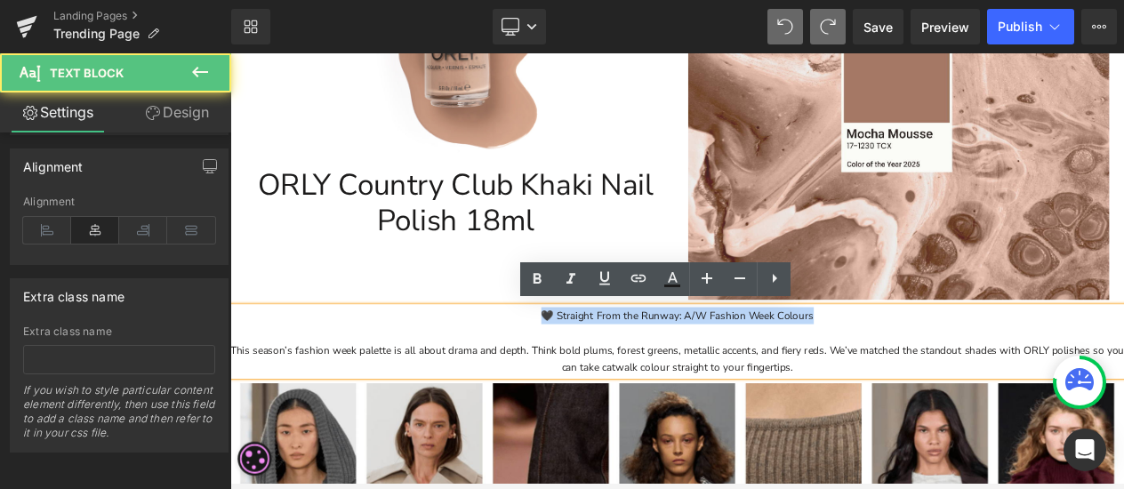
click at [621, 365] on p "🖤 Straight From the Runway: A/W Fashion Week Colours" at bounding box center [768, 369] width 1076 height 20
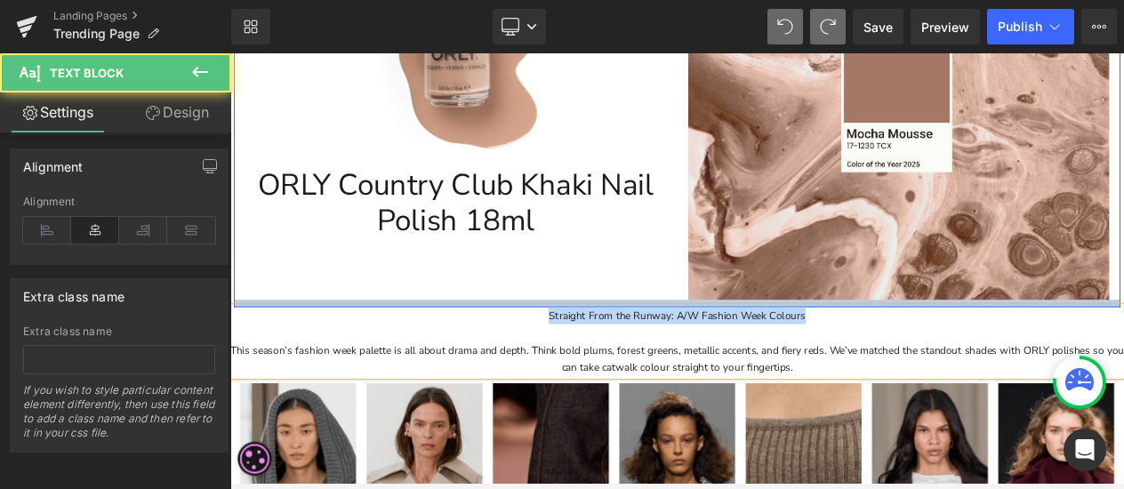
drag, startPoint x: 948, startPoint y: 362, endPoint x: 576, endPoint y: 351, distance: 371.8
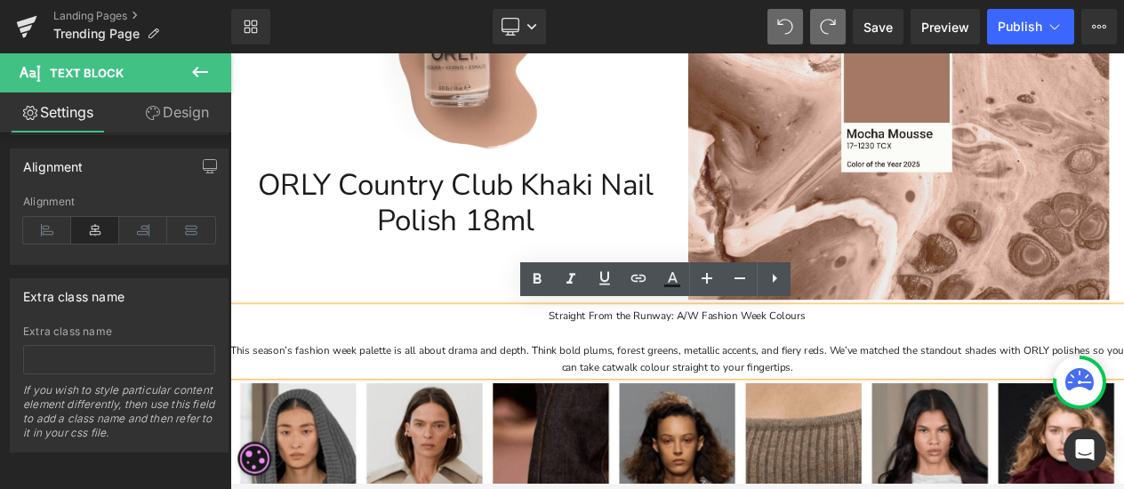
click at [695, 427] on p "This season’s fashion week palette is all about drama and depth. Think bold plu…" at bounding box center [768, 421] width 1076 height 41
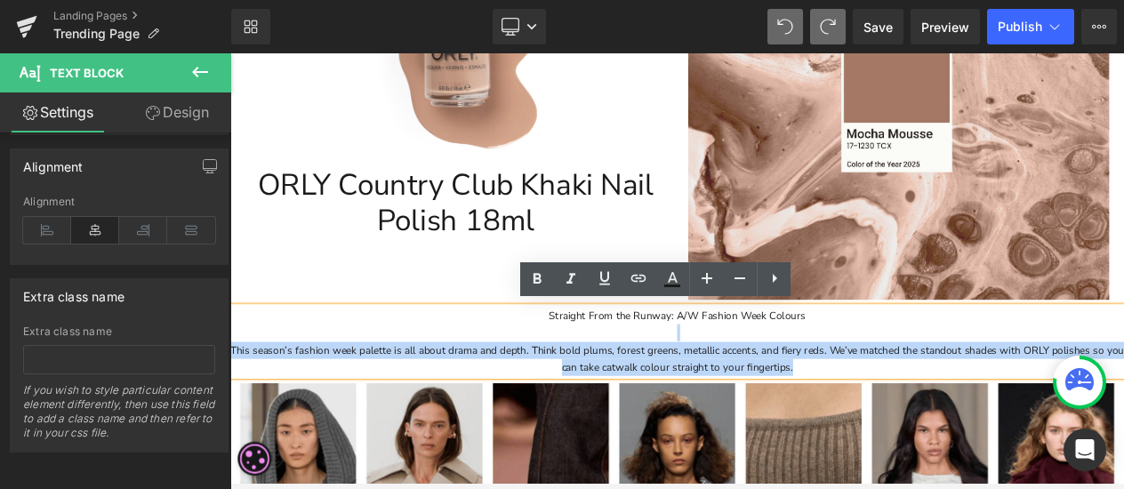
drag, startPoint x: 934, startPoint y: 426, endPoint x: 684, endPoint y: 384, distance: 253.3
click at [684, 384] on div "Straight From the Runway: A/W Fashion Week Colours This season’s fashion week p…" at bounding box center [768, 400] width 1076 height 82
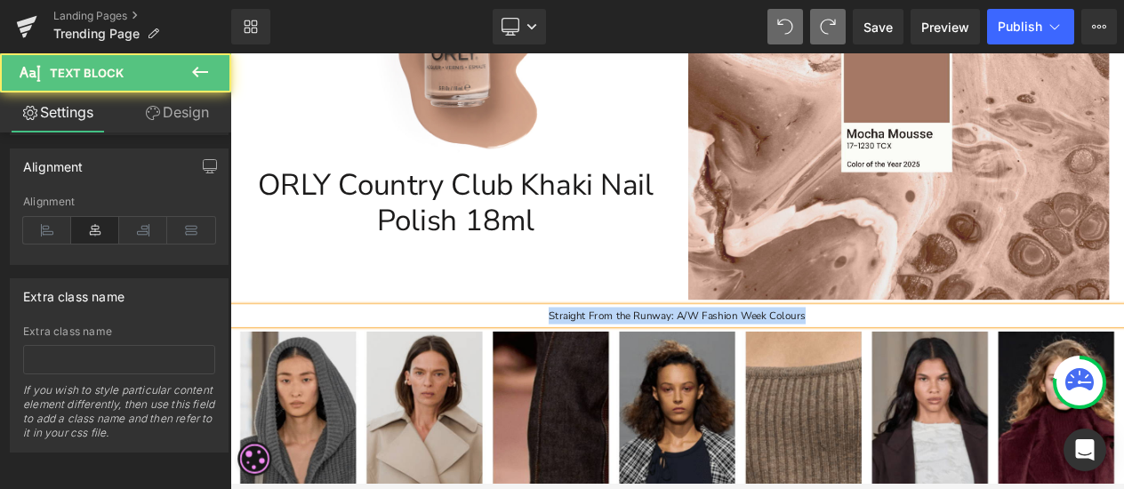
drag, startPoint x: 928, startPoint y: 373, endPoint x: 397, endPoint y: 318, distance: 534.6
click at [568, 359] on p "Straight From the Runway: A/W Fashion Week Colours" at bounding box center [768, 369] width 1076 height 20
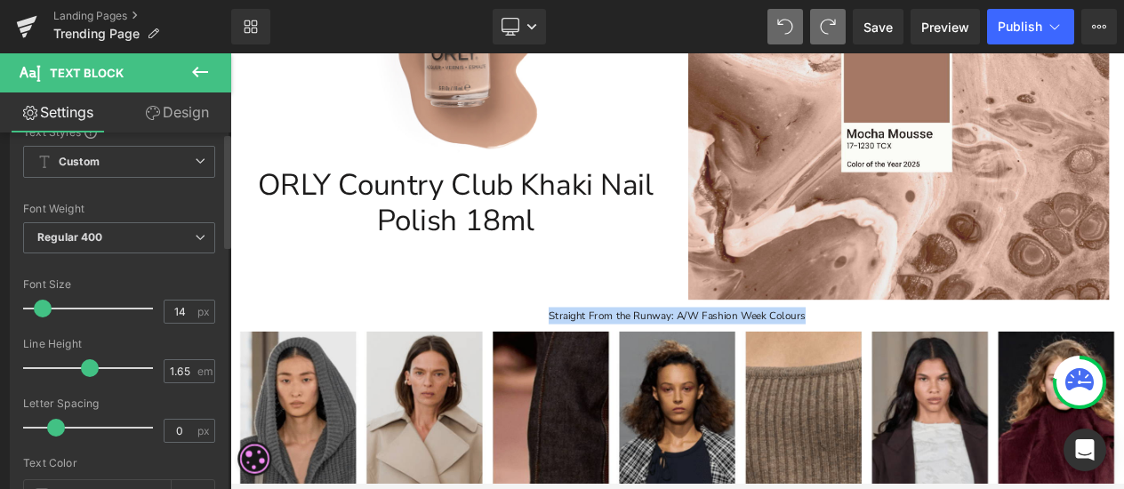
scroll to position [0, 0]
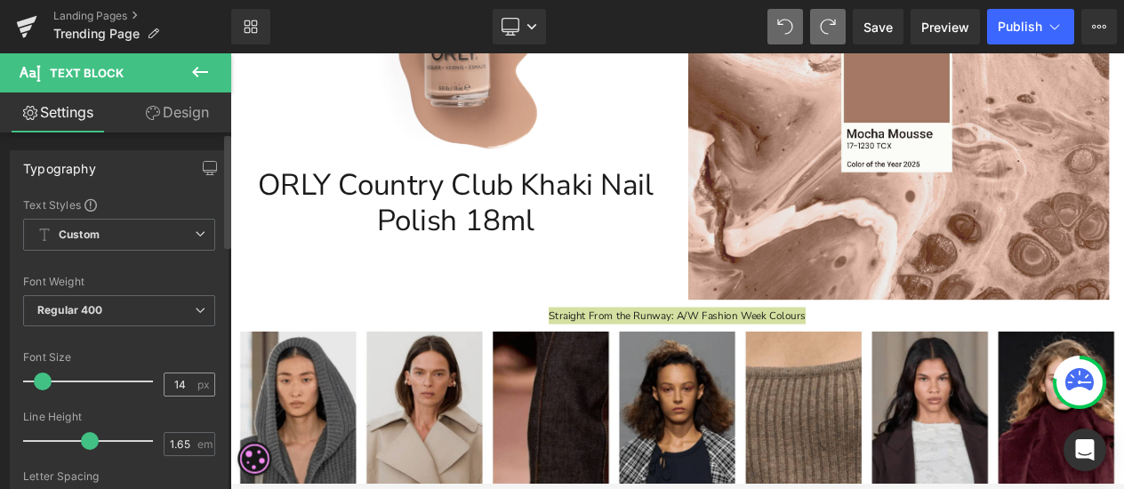
click at [180, 385] on input "14" at bounding box center [179, 384] width 31 height 22
drag, startPoint x: 180, startPoint y: 384, endPoint x: 149, endPoint y: 378, distance: 30.9
click at [149, 378] on div "Font Size 14 px" at bounding box center [119, 381] width 192 height 60
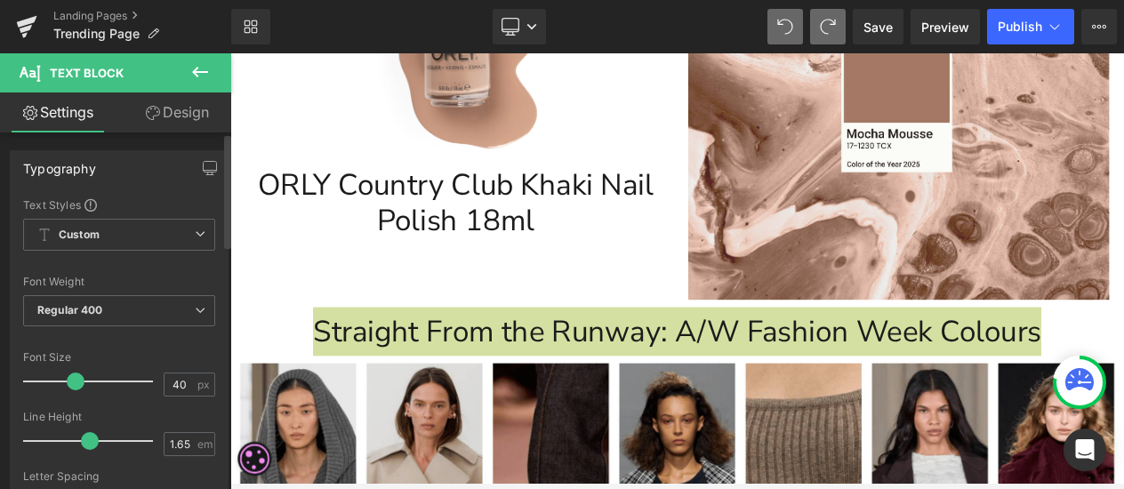
type input "4"
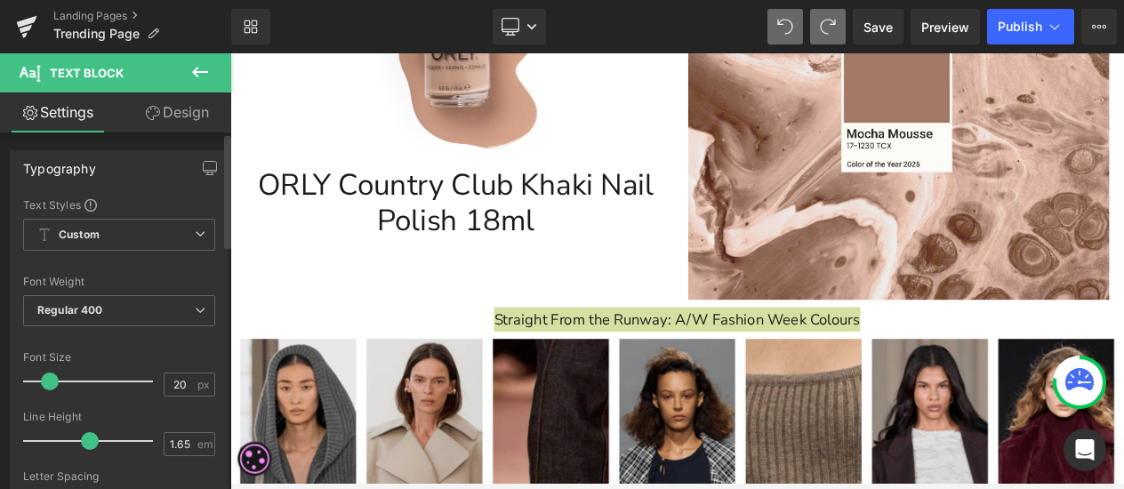
type input "2"
type input "30"
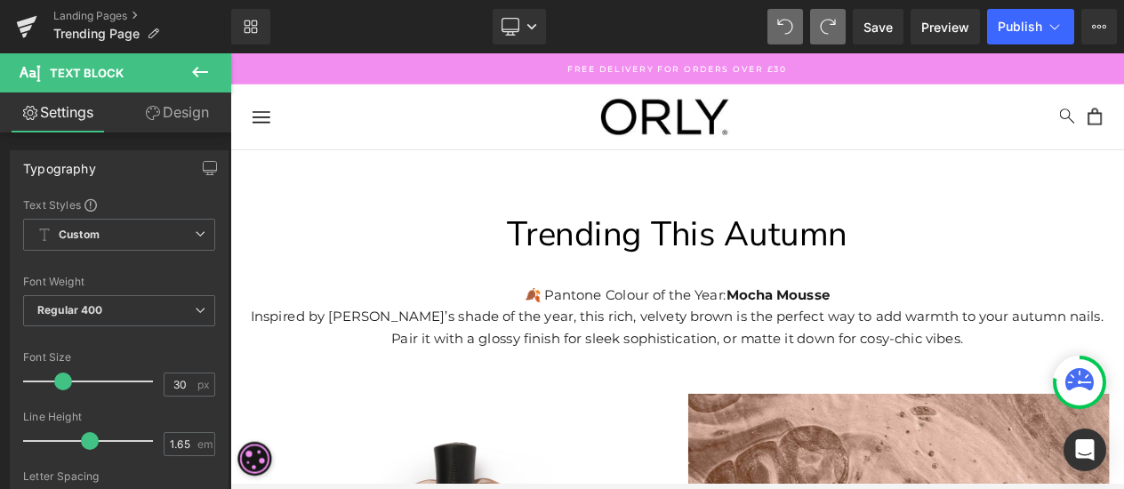
click at [853, 277] on span "Trending This Autumn" at bounding box center [768, 271] width 409 height 56
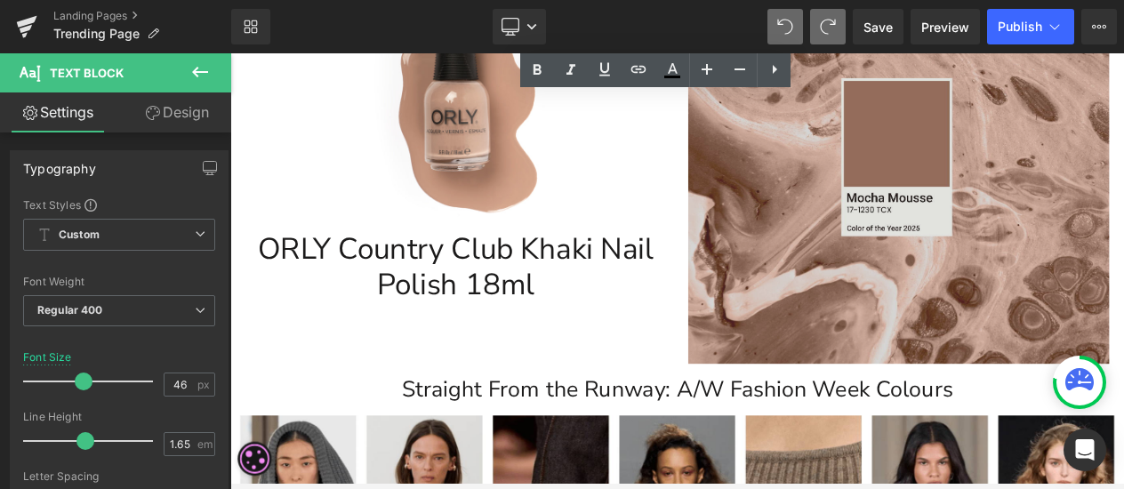
scroll to position [711, 0]
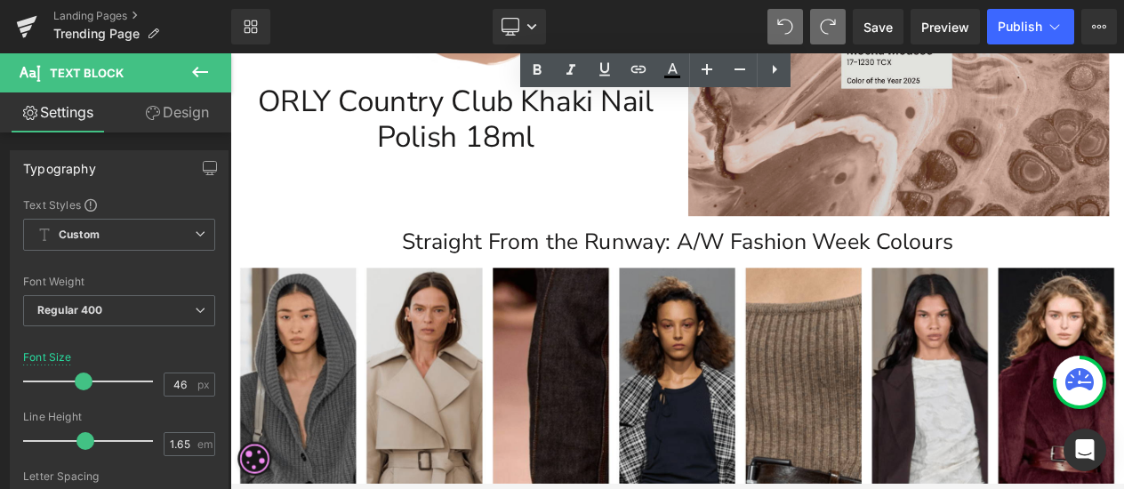
click at [865, 261] on p "Straight From the Runway: A/W Fashion Week Colours" at bounding box center [768, 280] width 1076 height 44
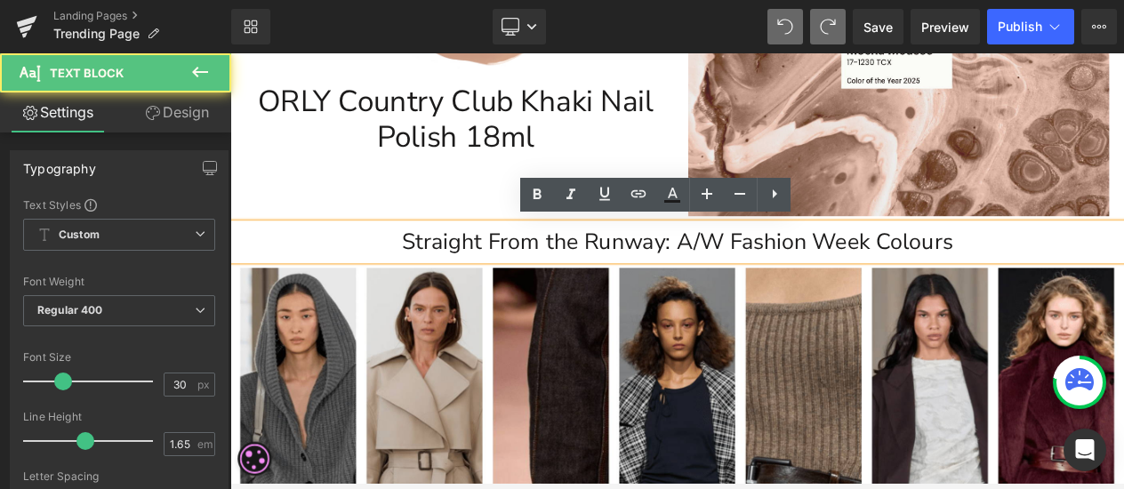
click at [1114, 276] on p "Straight From the Runway: A/W Fashion Week Colours" at bounding box center [768, 280] width 1076 height 44
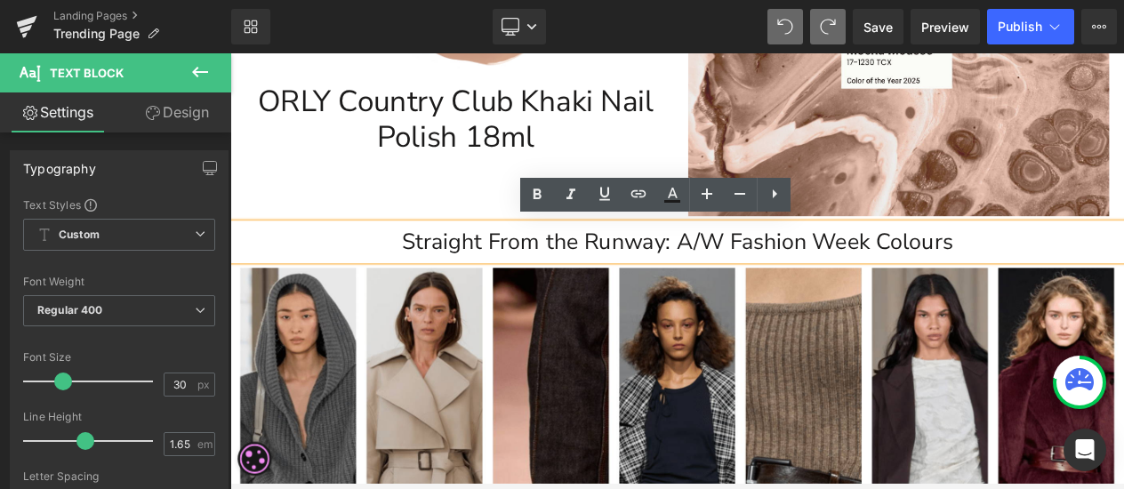
click at [441, 272] on p "Straight From the Runway: A/W Fashion Week Colours" at bounding box center [768, 280] width 1076 height 44
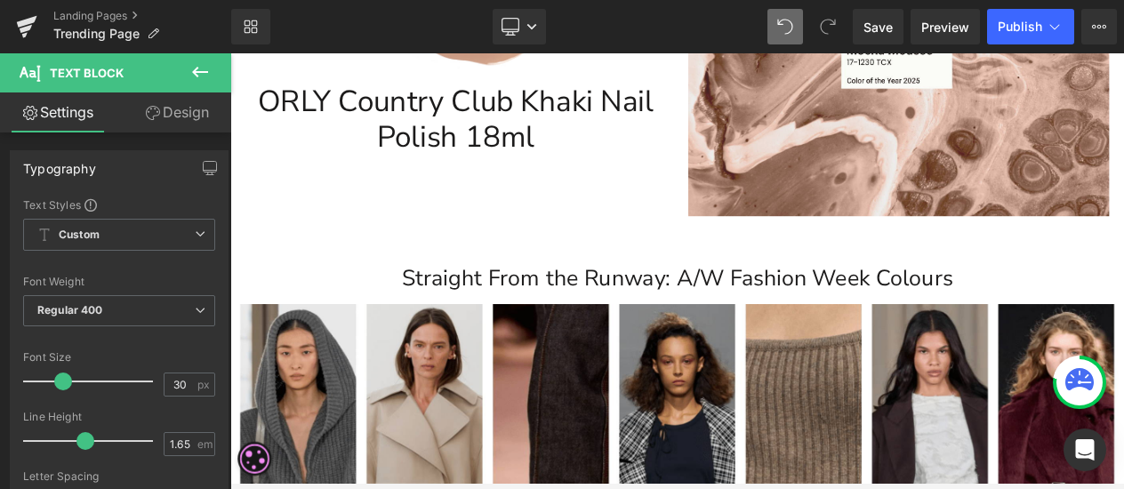
click at [195, 74] on icon at bounding box center [200, 72] width 16 height 11
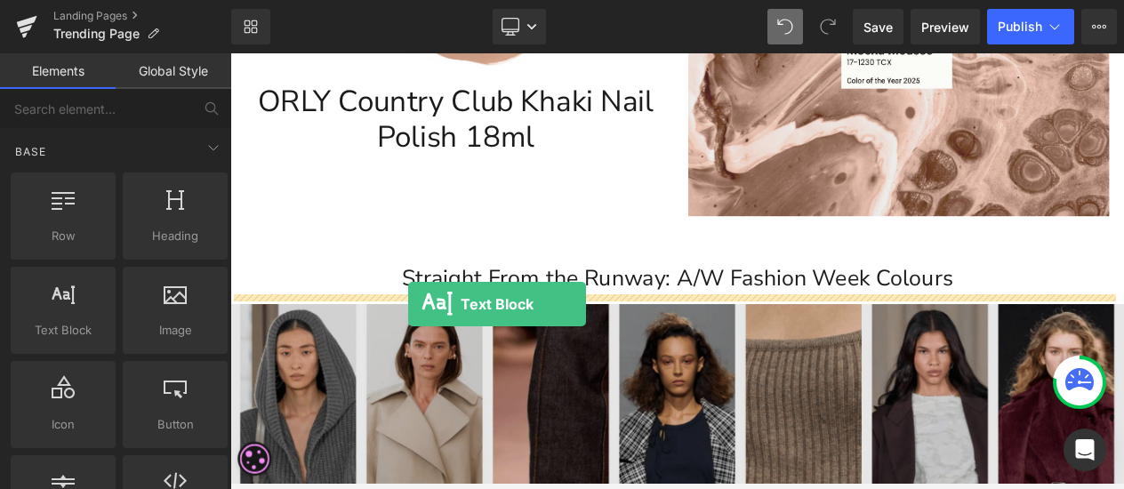
drag, startPoint x: 285, startPoint y: 364, endPoint x: 445, endPoint y: 355, distance: 159.4
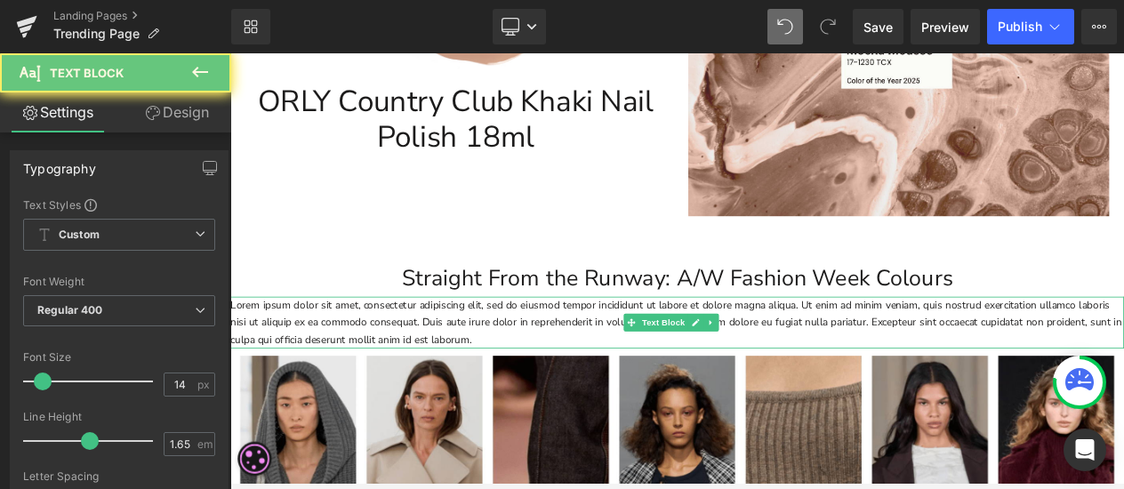
click at [651, 374] on p "Lorem ipsum dolor sit amet, consectetur adipiscing elit, sed do eiusmod tempor …" at bounding box center [768, 376] width 1076 height 61
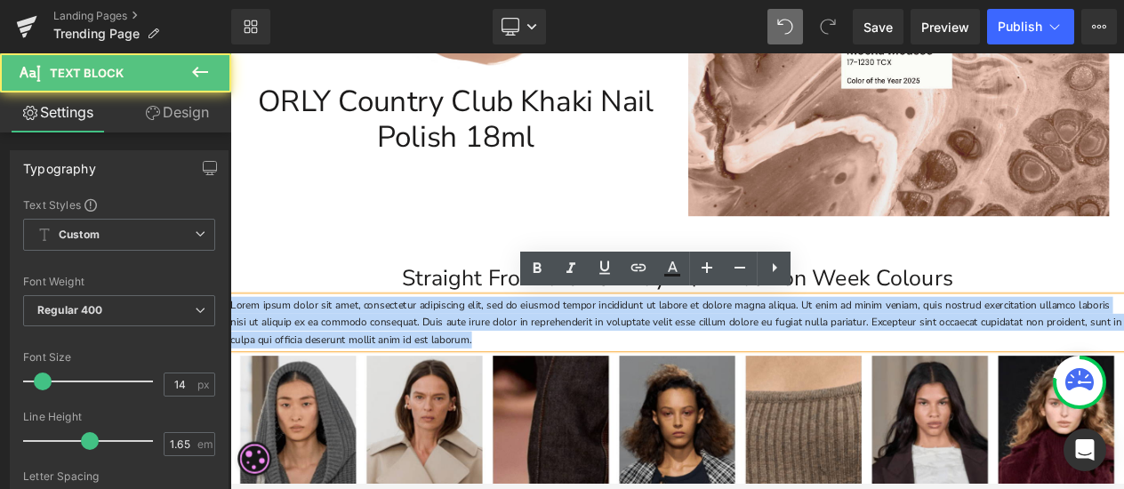
drag, startPoint x: 633, startPoint y: 395, endPoint x: 118, endPoint y: 249, distance: 535.1
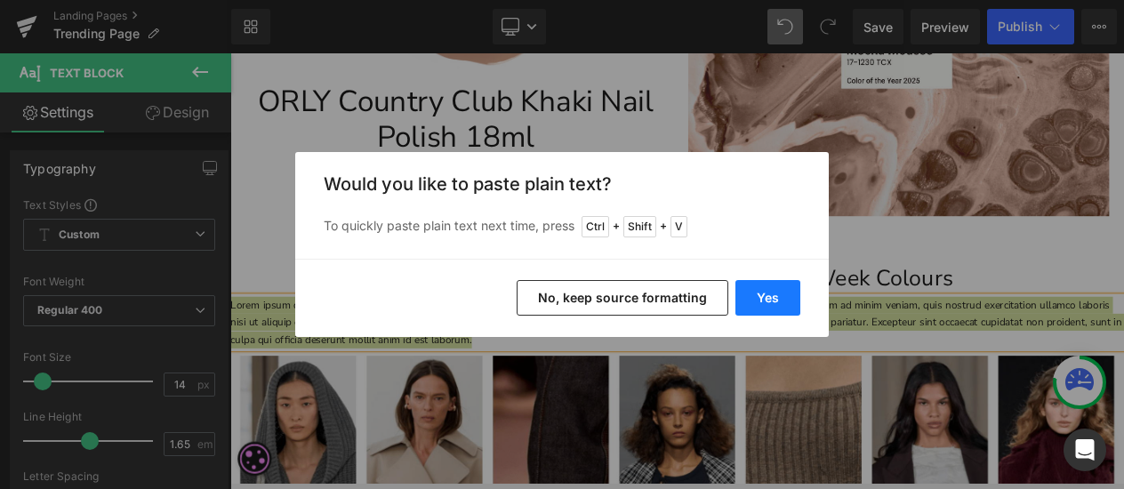
click at [759, 289] on button "Yes" at bounding box center [767, 298] width 65 height 36
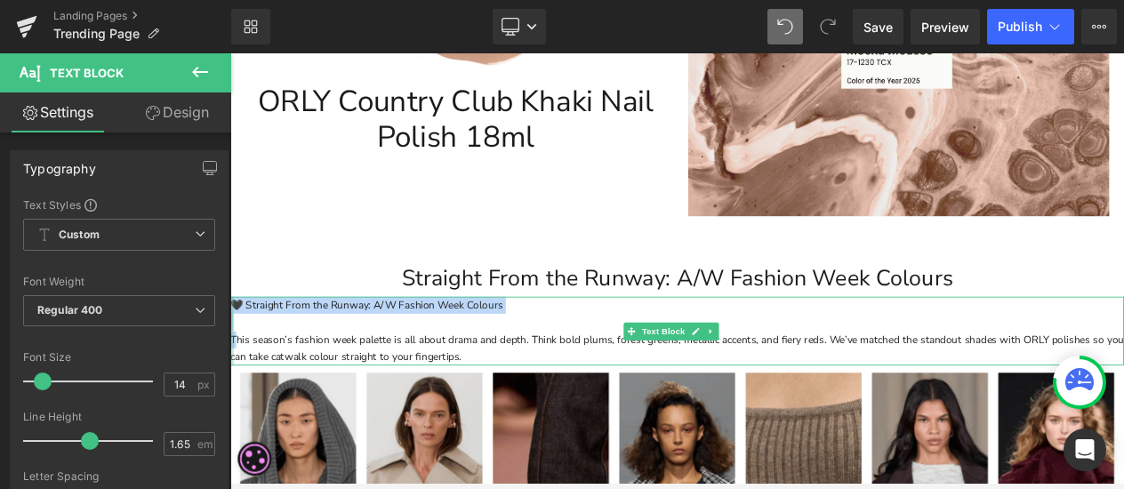
drag, startPoint x: 235, startPoint y: 396, endPoint x: 232, endPoint y: 348, distance: 48.1
click at [232, 348] on div "🖤 Straight From the Runway: A/W Fashion Week Colours This season’s fashion week…" at bounding box center [768, 387] width 1076 height 82
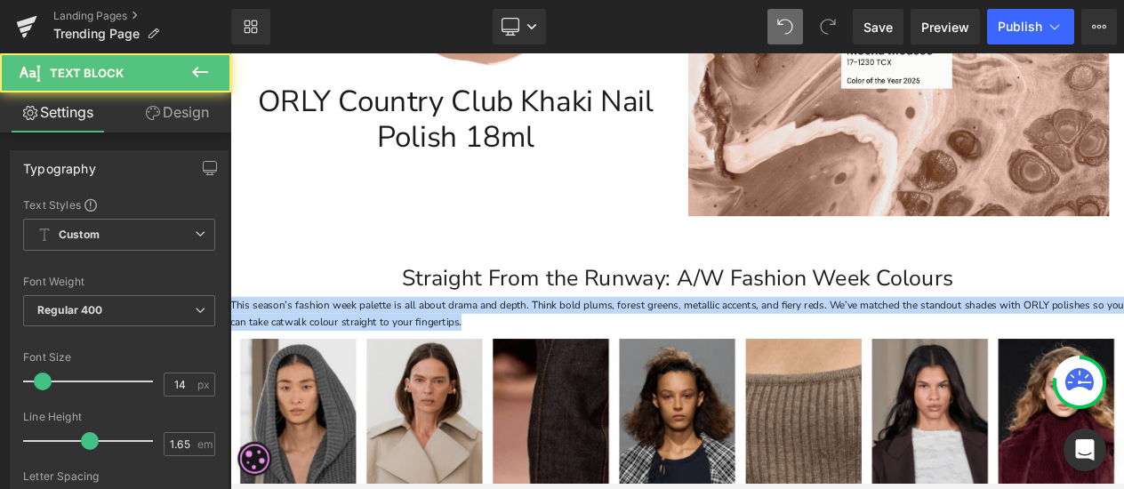
drag, startPoint x: 542, startPoint y: 378, endPoint x: 138, endPoint y: 327, distance: 407.7
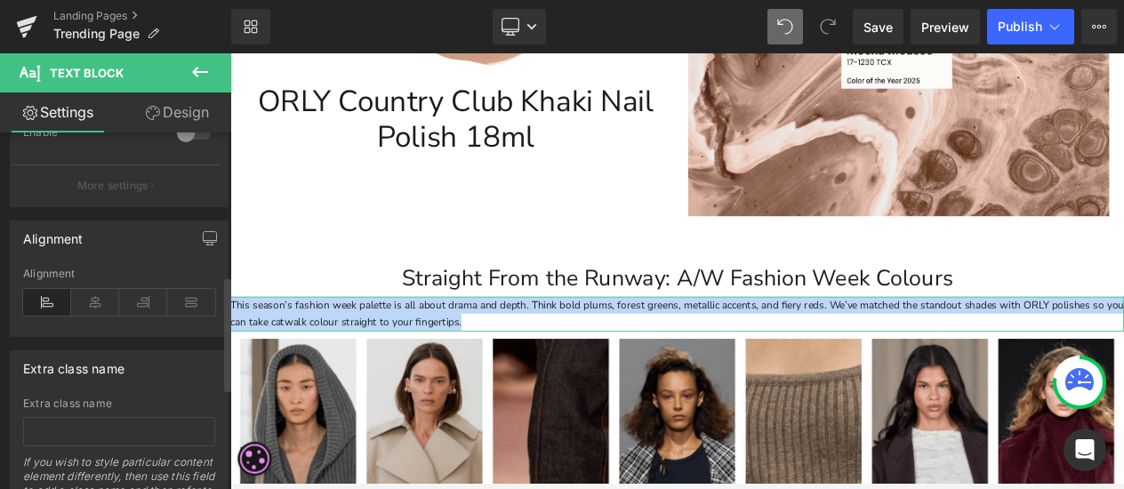
scroll to position [762, 0]
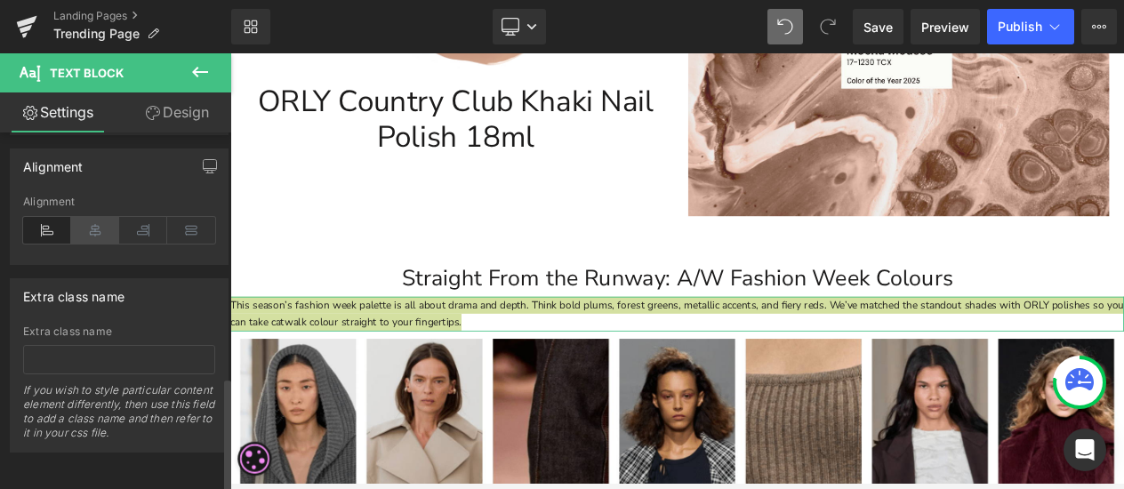
click at [86, 220] on icon at bounding box center [95, 230] width 48 height 27
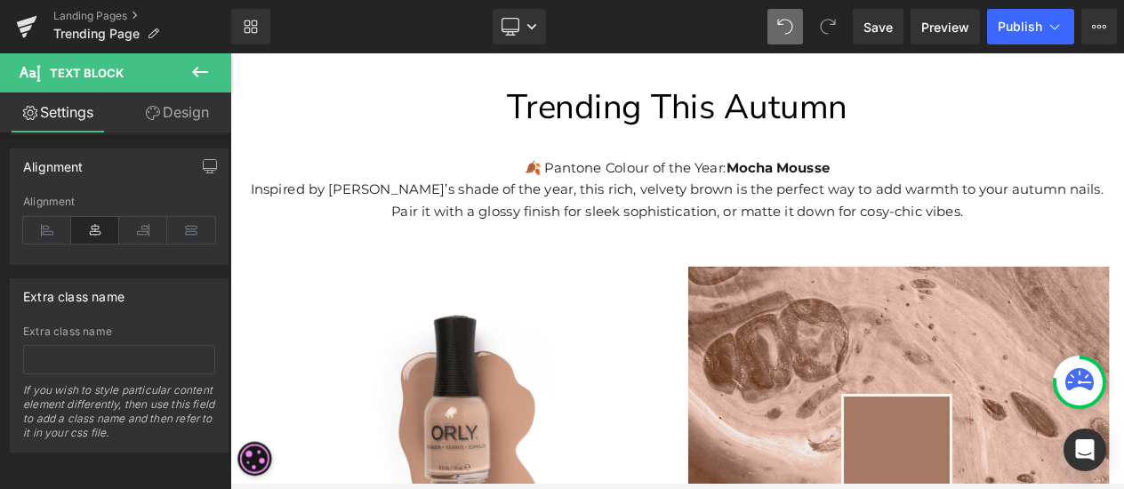
scroll to position [89, 0]
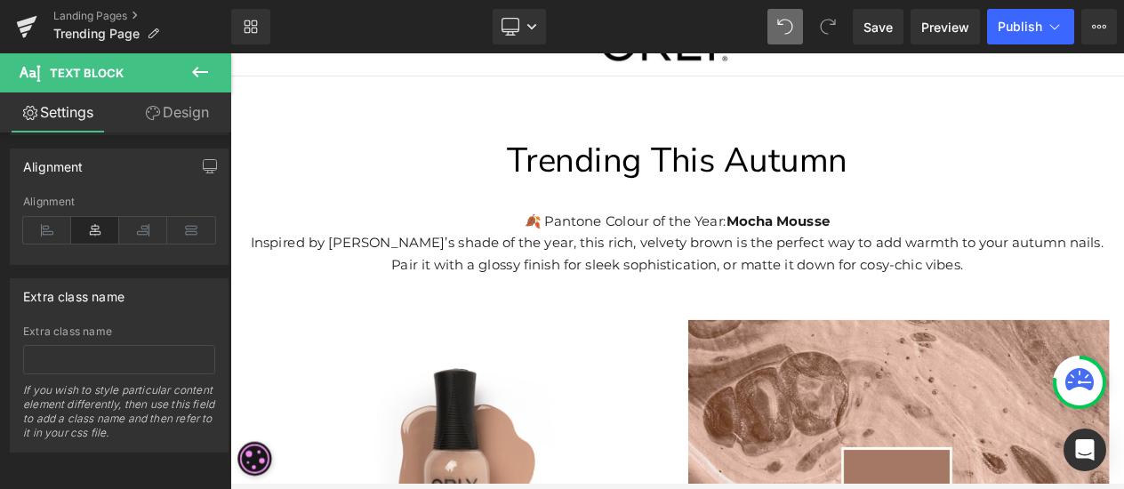
click at [683, 311] on p "Inspired by [PERSON_NAME]’s shade of the year, this rich, velvety brown is the …" at bounding box center [768, 295] width 1058 height 52
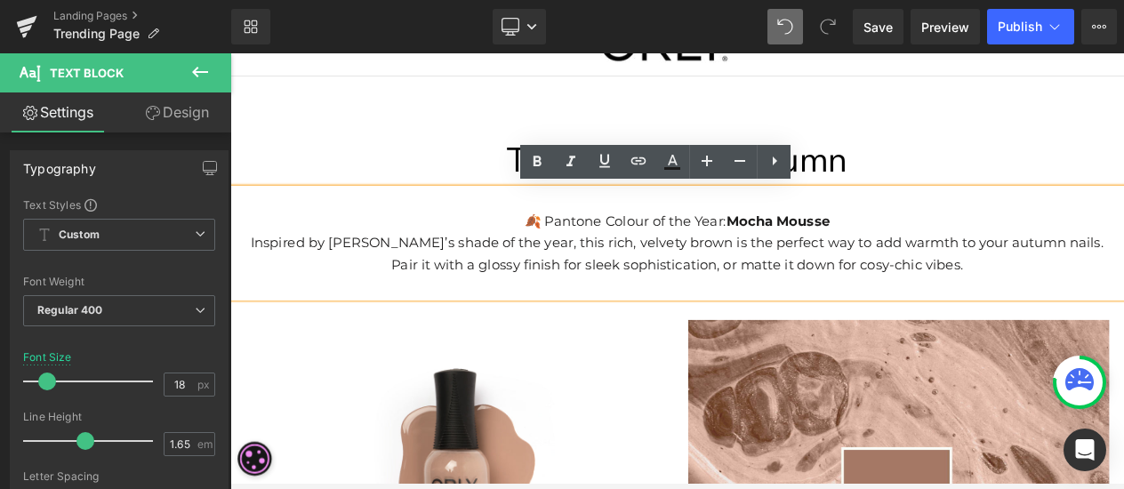
scroll to position [711, 0]
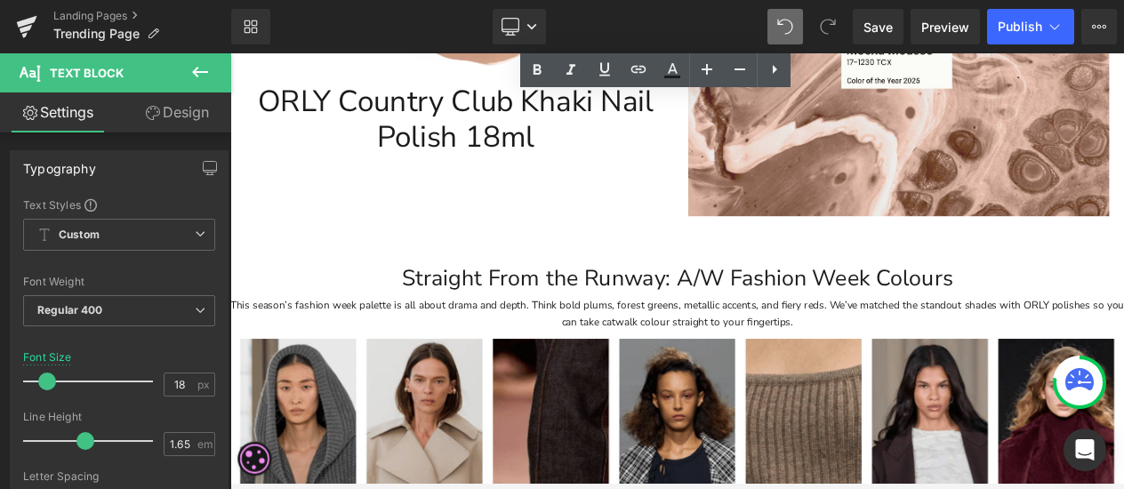
click at [695, 368] on span "This season’s fashion week palette is all about drama and depth. Think bold plu…" at bounding box center [768, 366] width 1076 height 37
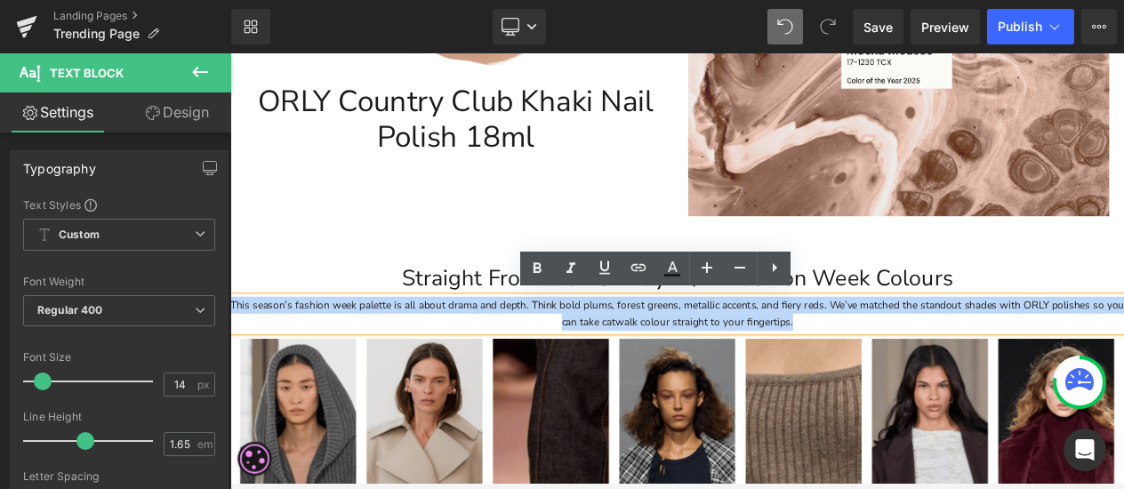
drag, startPoint x: 953, startPoint y: 383, endPoint x: 212, endPoint y: 345, distance: 742.5
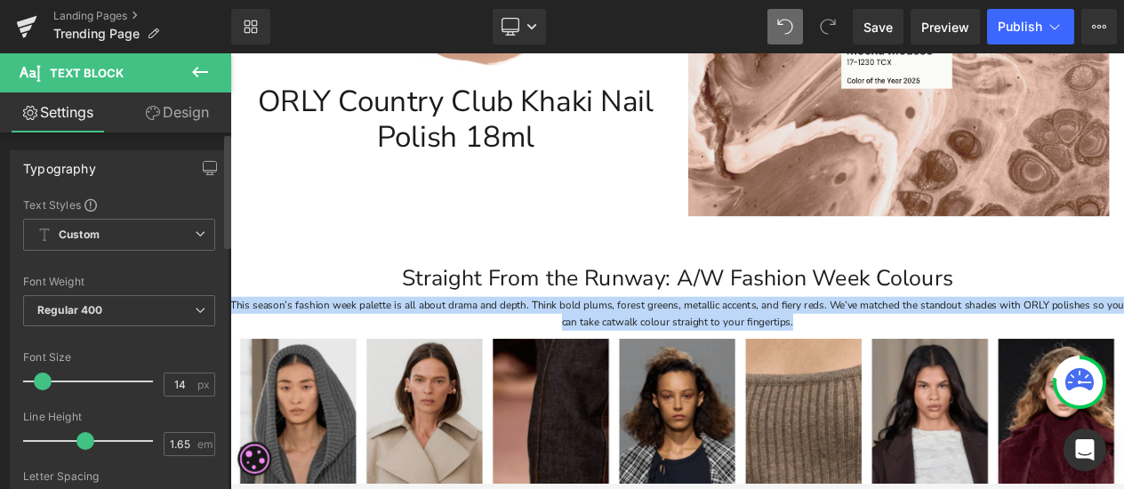
scroll to position [89, 0]
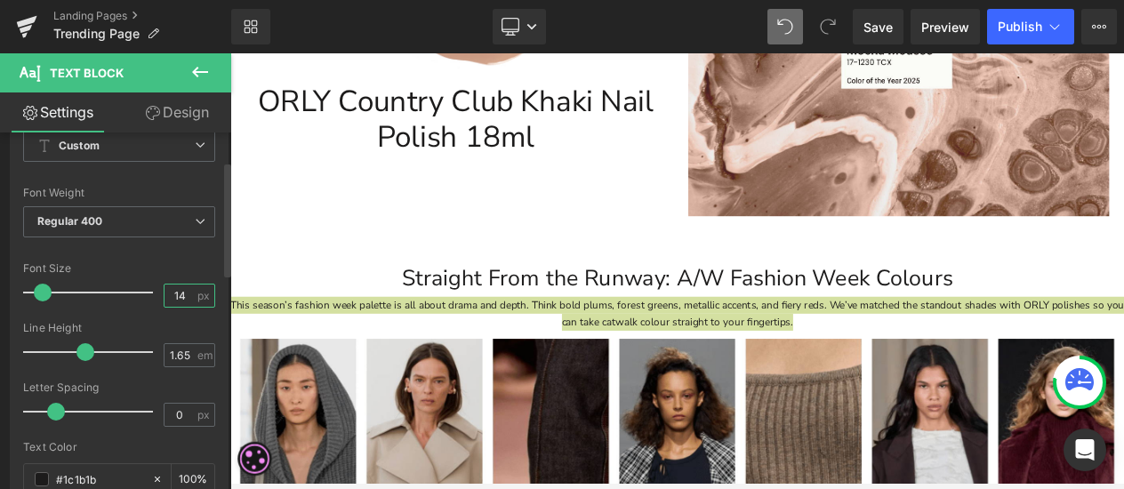
drag, startPoint x: 185, startPoint y: 290, endPoint x: 100, endPoint y: 269, distance: 88.0
click at [164, 292] on input "14" at bounding box center [179, 296] width 31 height 22
type input "18"
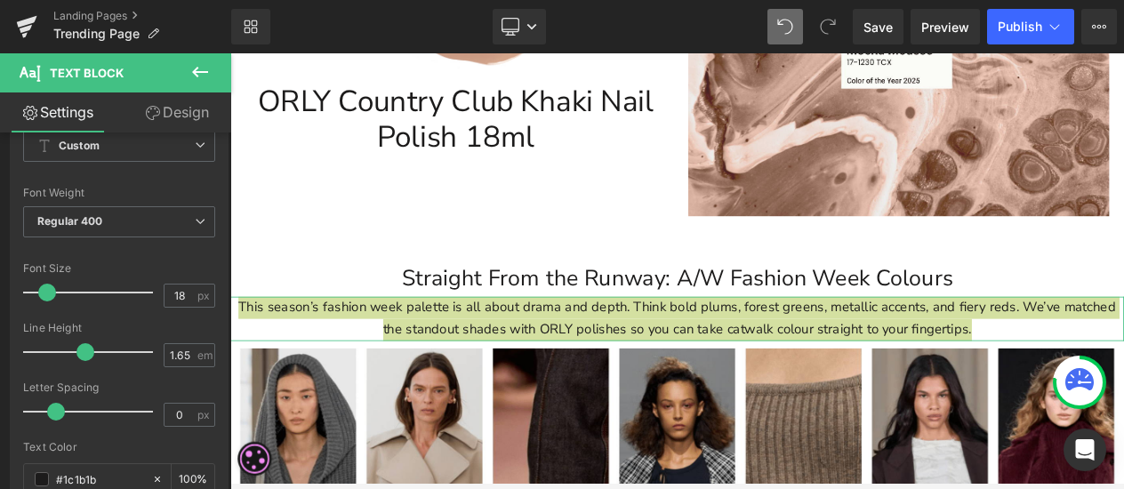
click at [172, 108] on link "Design" at bounding box center [177, 112] width 116 height 40
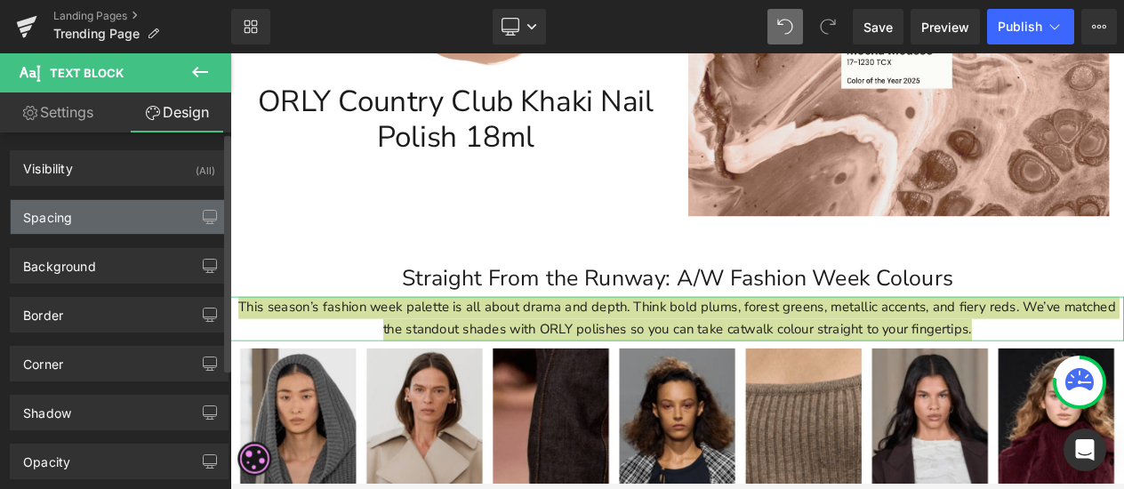
click at [133, 218] on div "Spacing" at bounding box center [119, 217] width 217 height 34
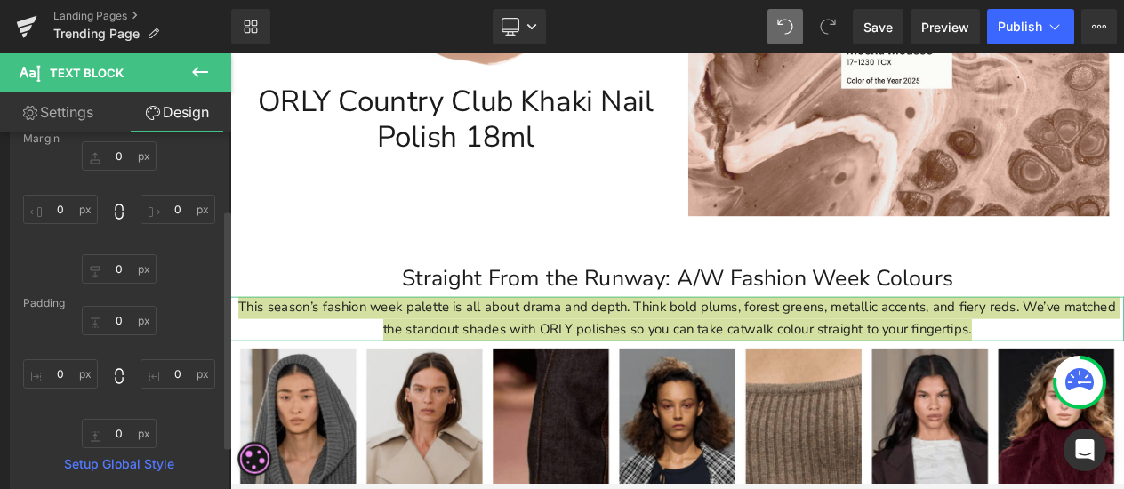
scroll to position [178, 0]
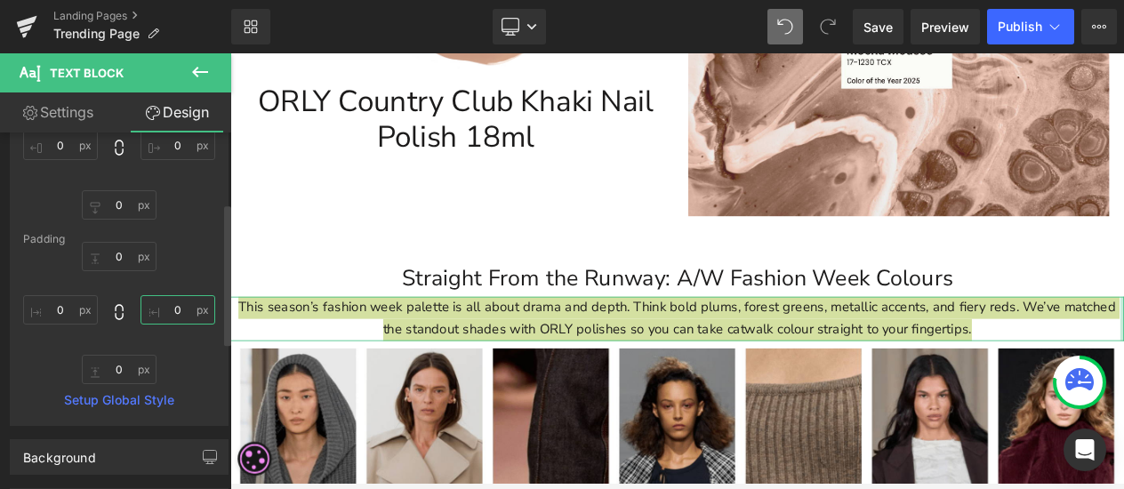
click at [180, 309] on input "0" at bounding box center [177, 309] width 75 height 29
type input "10"
click at [74, 311] on input "0" at bounding box center [60, 309] width 75 height 29
type input "10"
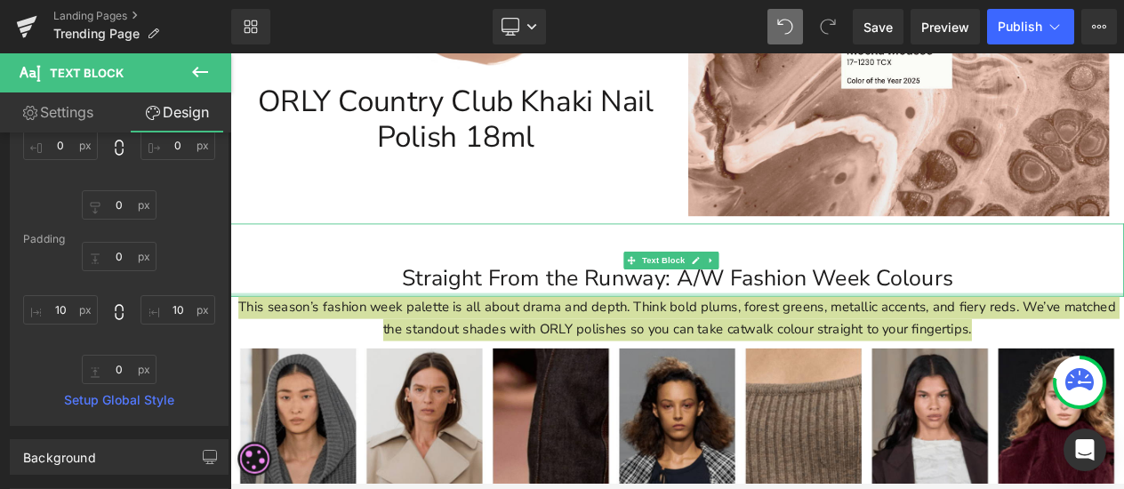
click at [803, 341] on div at bounding box center [768, 343] width 1076 height 4
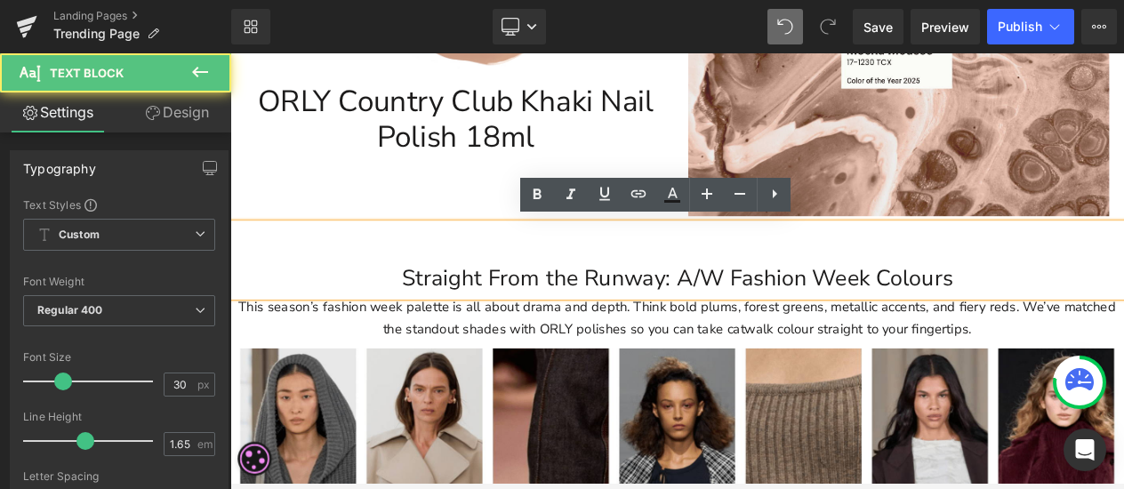
click at [930, 332] on p "Straight From the Runway: A/W Fashion Week Colours" at bounding box center [768, 324] width 1076 height 44
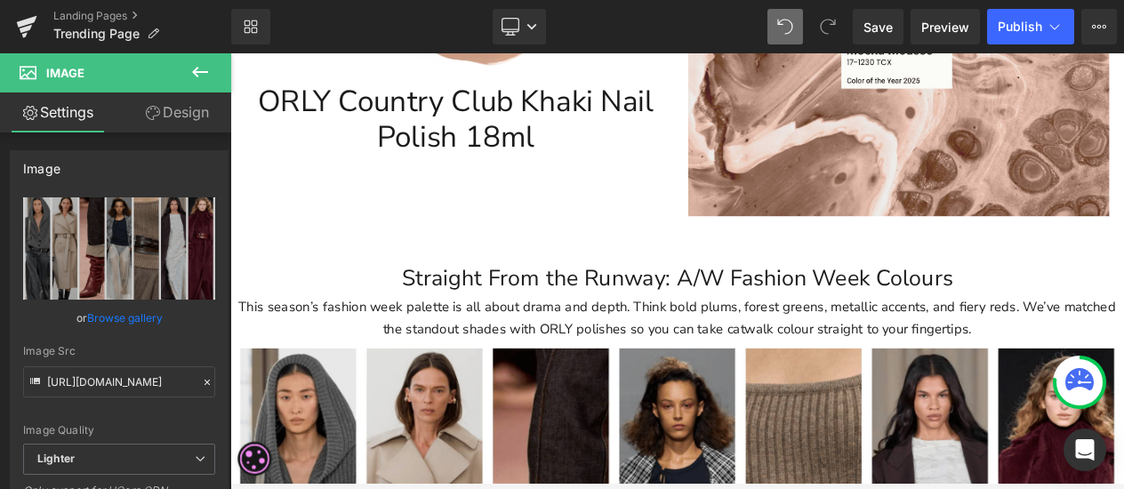
click at [985, 328] on p "Straight From the Runway: A/W Fashion Week Colours" at bounding box center [768, 324] width 1076 height 44
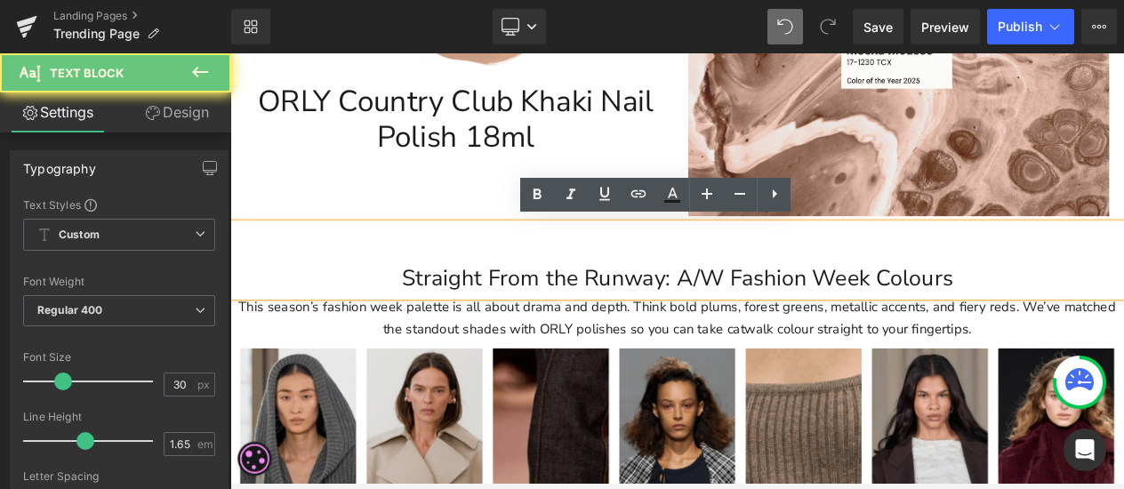
click at [1103, 316] on p "Straight From the Runway: A/W Fashion Week Colours" at bounding box center [768, 324] width 1076 height 44
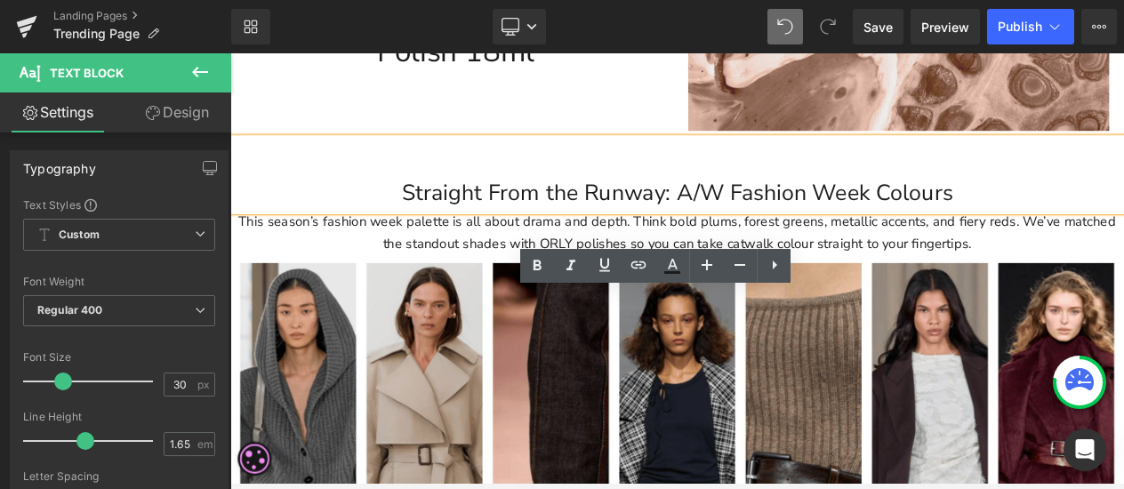
scroll to position [622, 0]
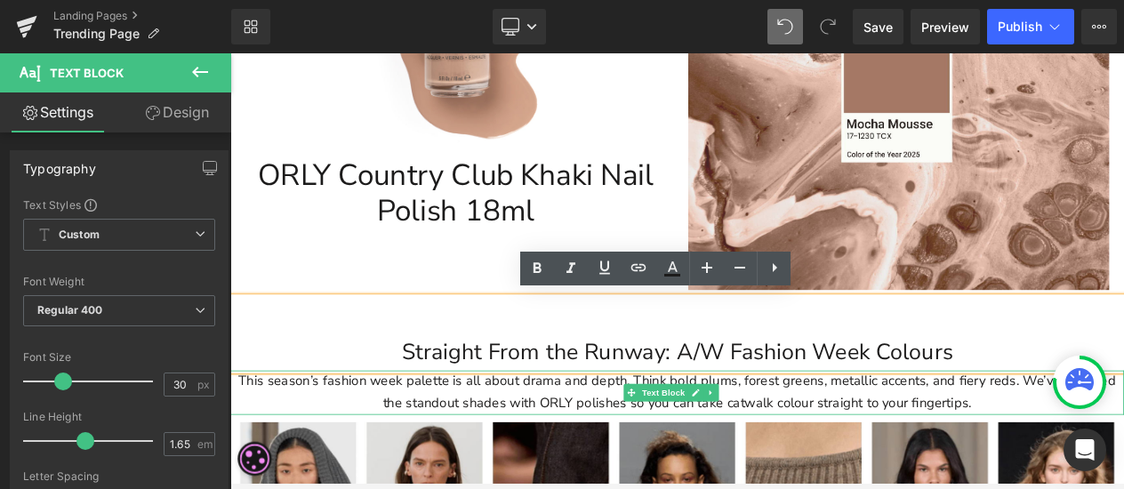
click at [242, 445] on span "This season’s fashion week palette is all about drama and depth. Think bold plu…" at bounding box center [768, 461] width 1056 height 48
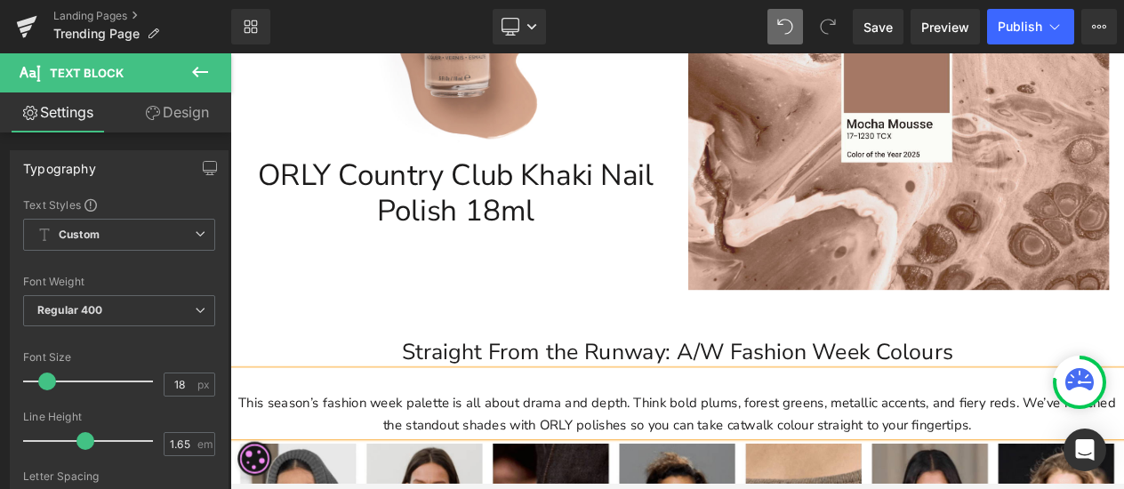
click at [695, 352] on p at bounding box center [768, 369] width 1076 height 44
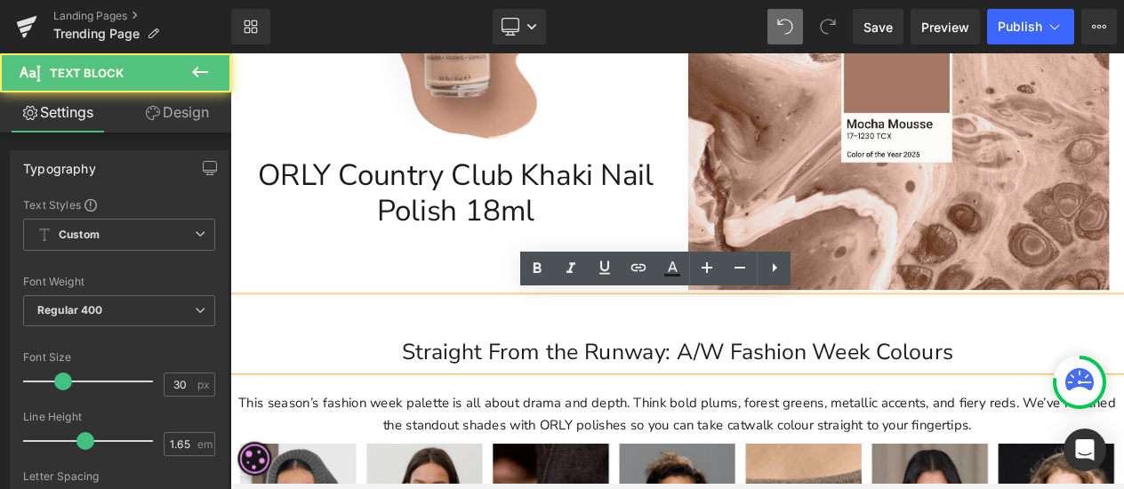
click at [1136, 419] on p "Straight From the Runway: A/W Fashion Week Colours" at bounding box center [768, 413] width 1076 height 44
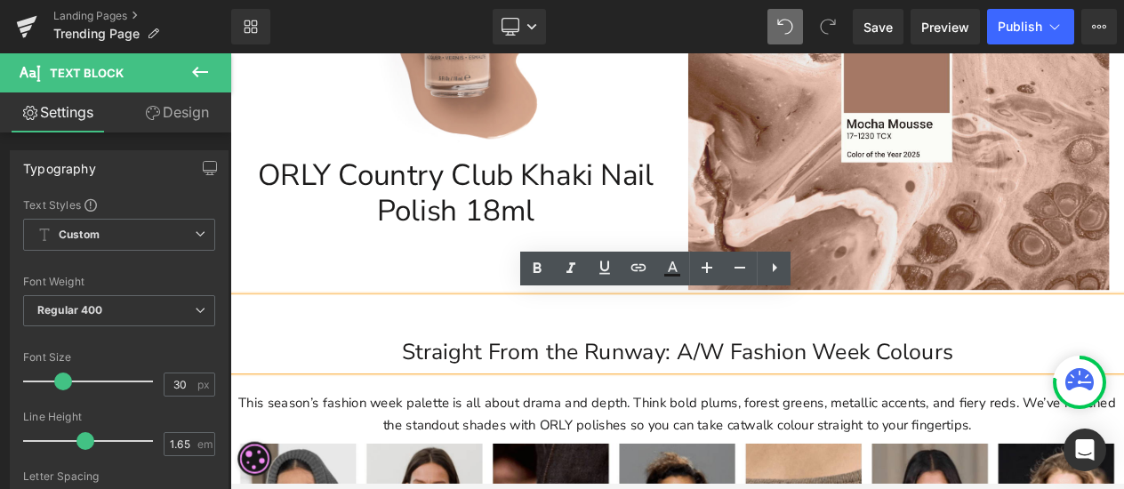
click at [1137, 489] on p "This season’s fashion week palette is all about drama and depth. Think bold plu…" at bounding box center [768, 487] width 1058 height 52
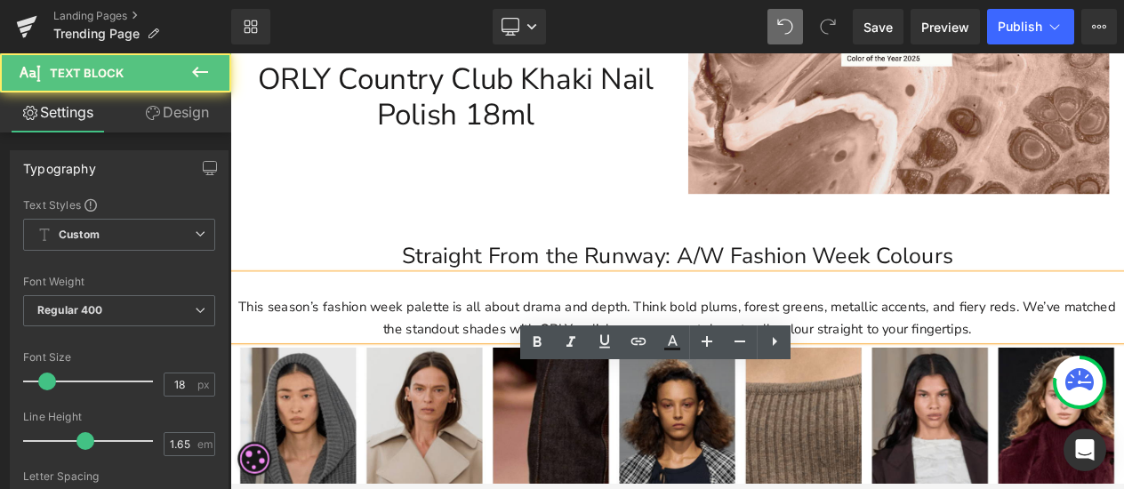
scroll to position [800, 0]
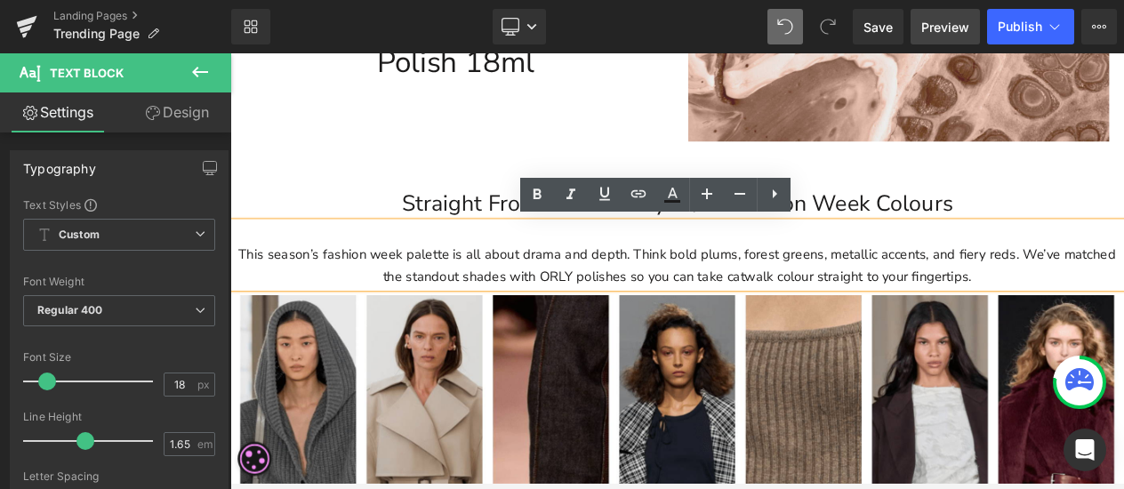
click at [932, 33] on span "Preview" at bounding box center [945, 27] width 48 height 19
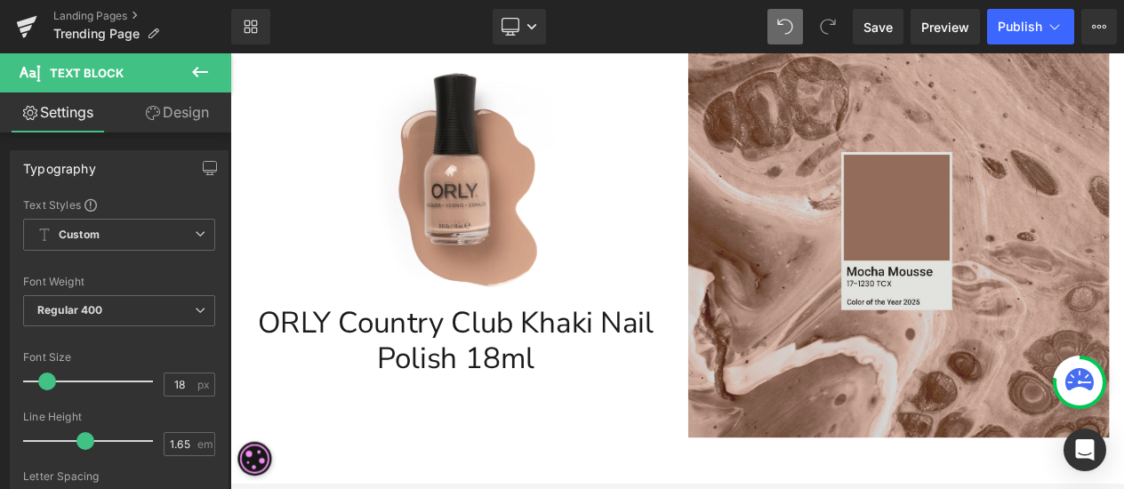
scroll to position [711, 0]
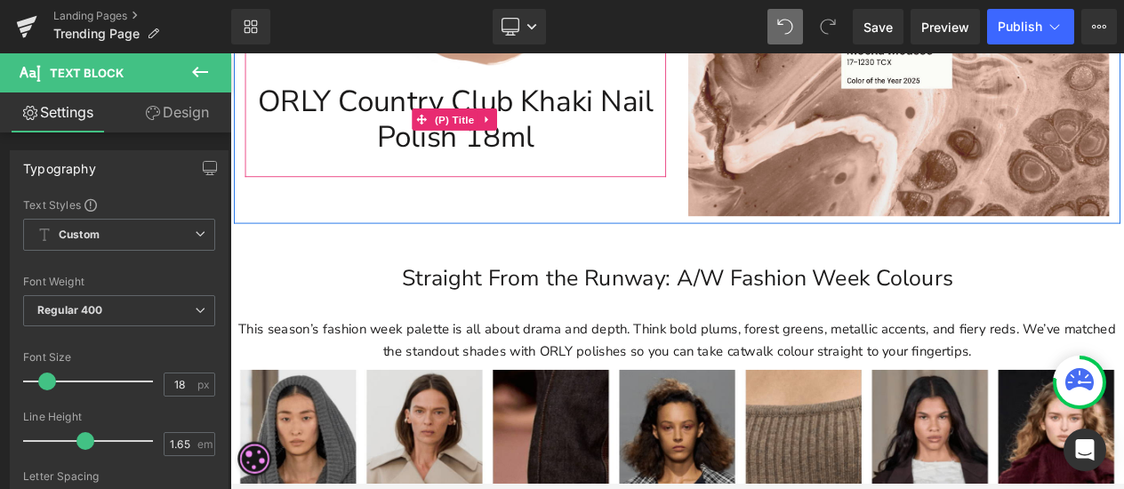
click at [500, 112] on link "ORLY Country Club Khaki Nail Polish 18ml" at bounding box center [501, 132] width 489 height 85
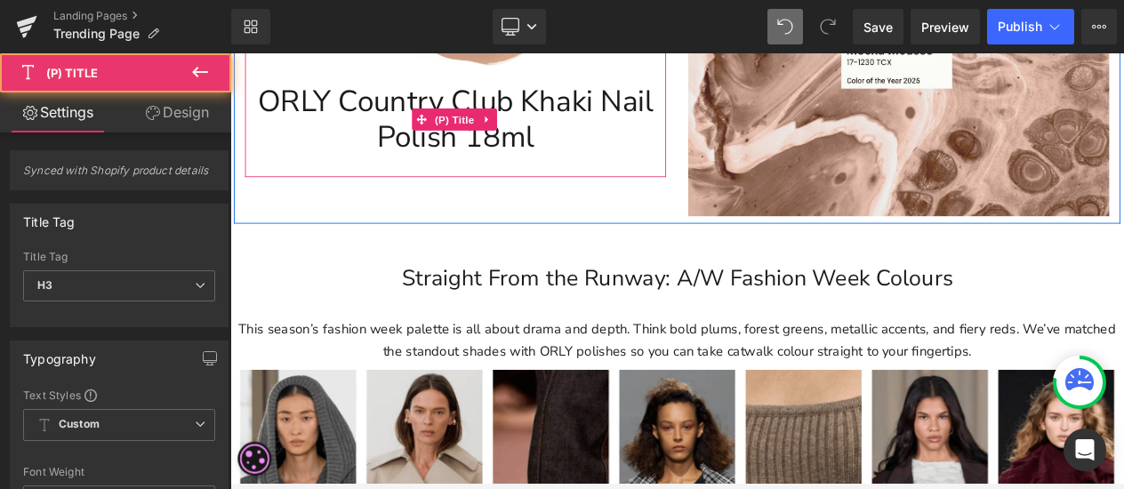
click at [591, 105] on link "ORLY Country Club Khaki Nail Polish 18ml" at bounding box center [501, 132] width 489 height 85
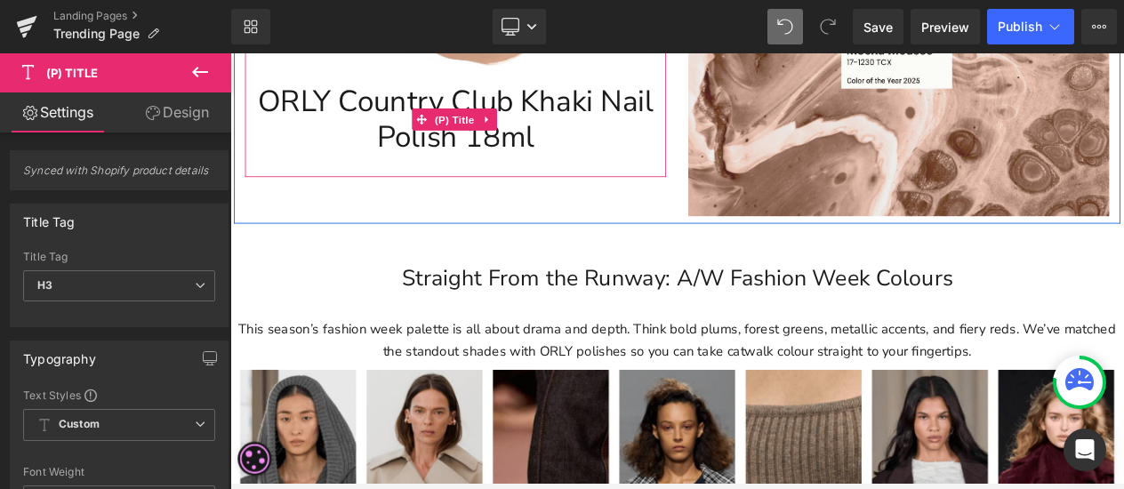
click at [630, 143] on link "ORLY Country Club Khaki Nail Polish 18ml" at bounding box center [501, 132] width 489 height 85
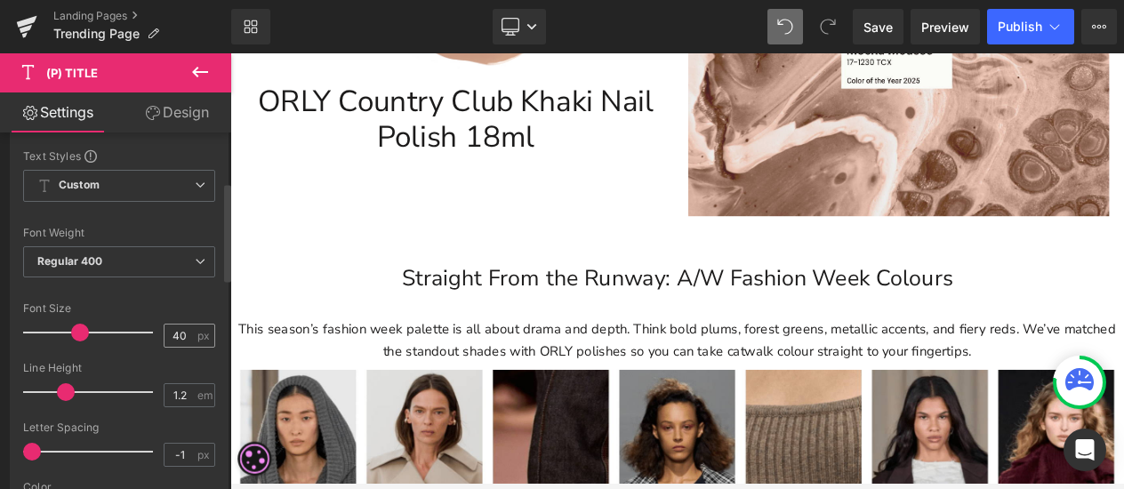
scroll to position [267, 0]
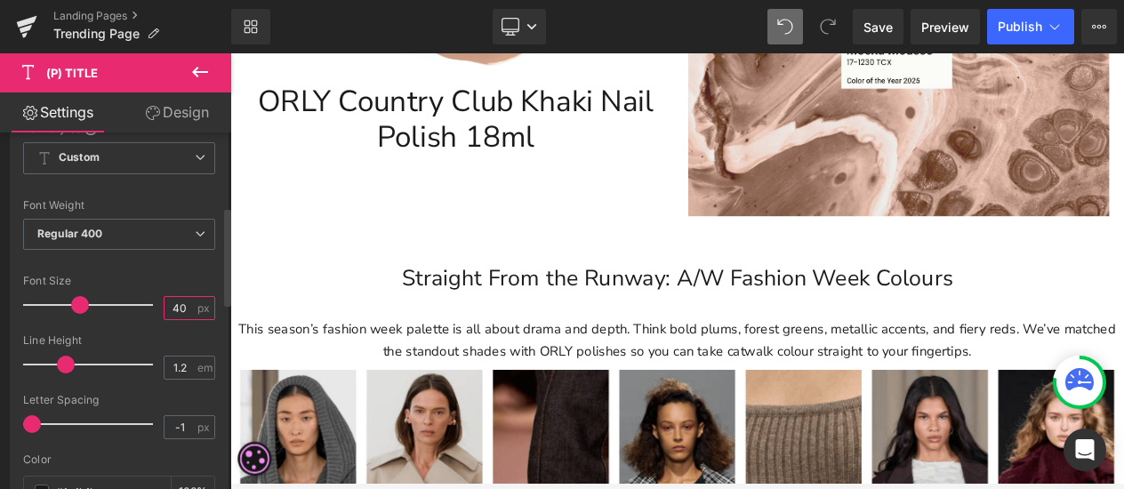
click at [178, 297] on input "40" at bounding box center [179, 308] width 31 height 22
type input "4"
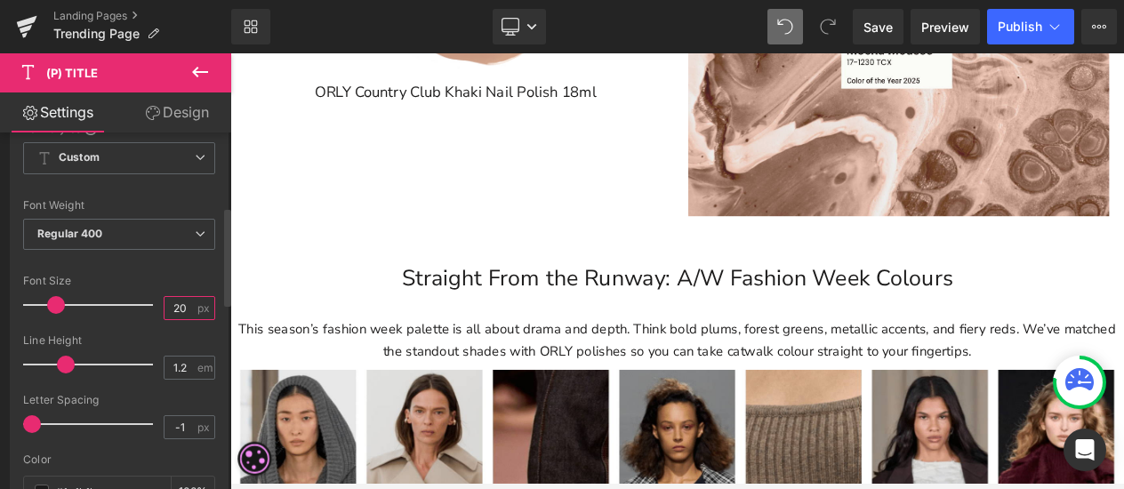
type input "2"
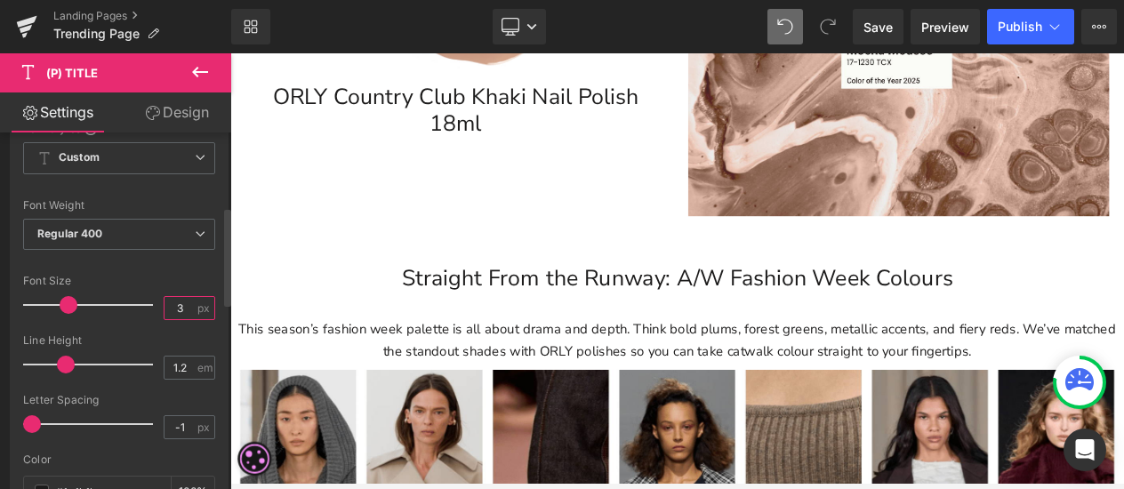
type input "35"
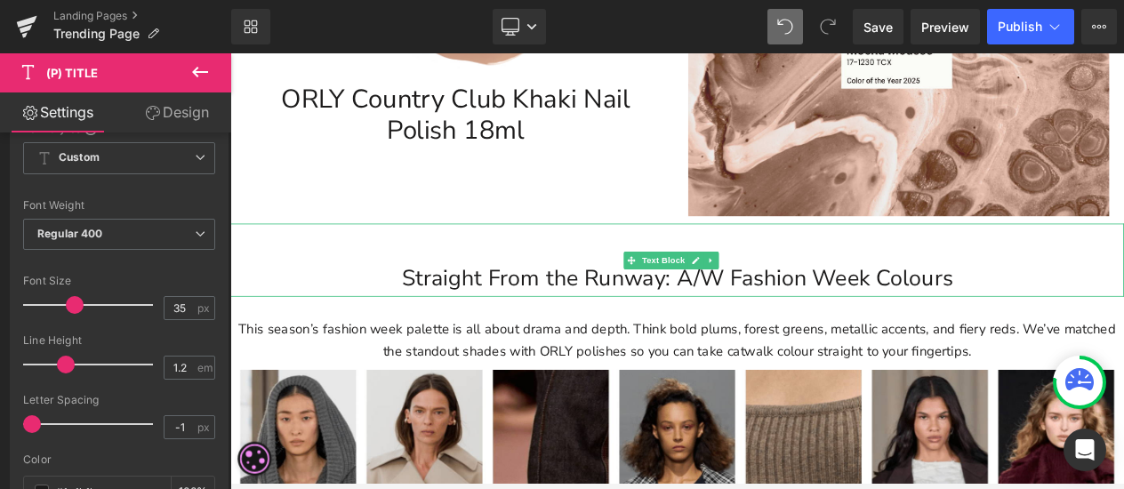
click at [1137, 305] on p "Straight From the Runway: A/W Fashion Week Colours" at bounding box center [768, 324] width 1076 height 44
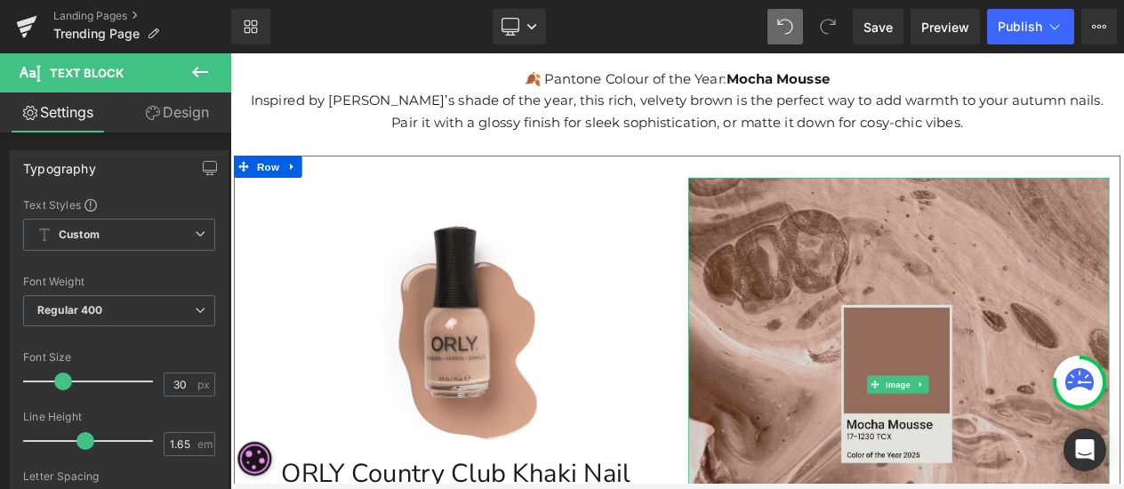
scroll to position [89, 0]
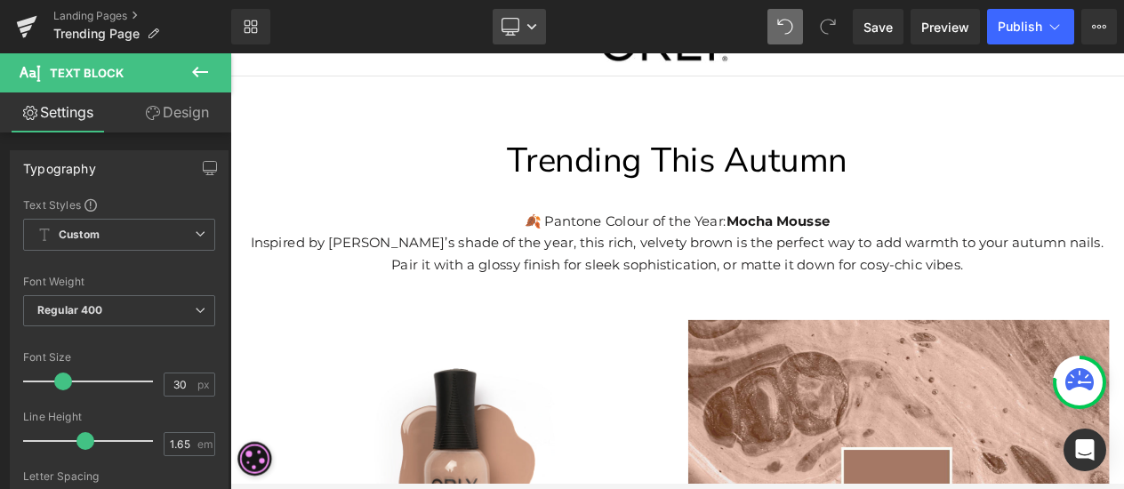
click at [535, 32] on link "Desktop" at bounding box center [519, 27] width 53 height 36
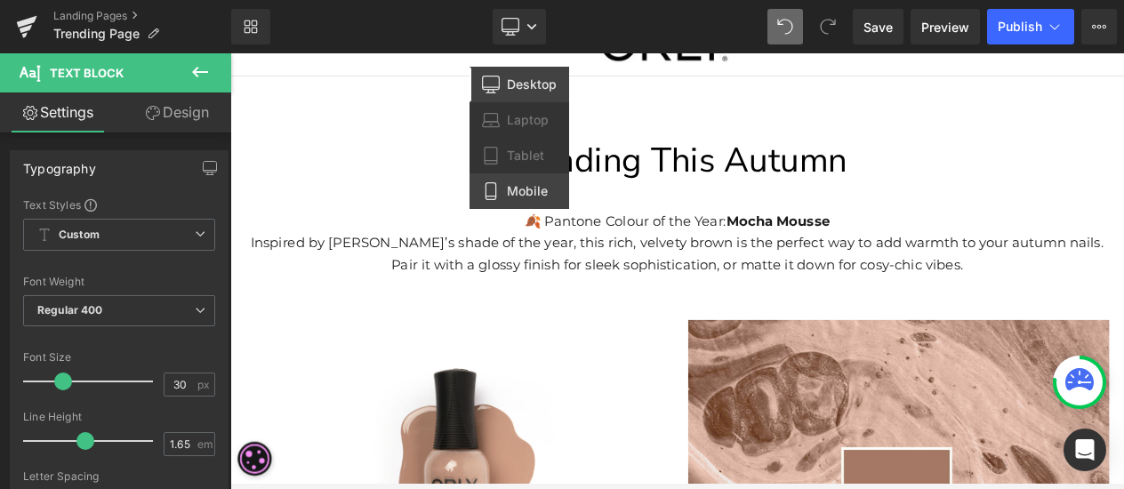
click at [520, 186] on span "Mobile" at bounding box center [527, 191] width 41 height 16
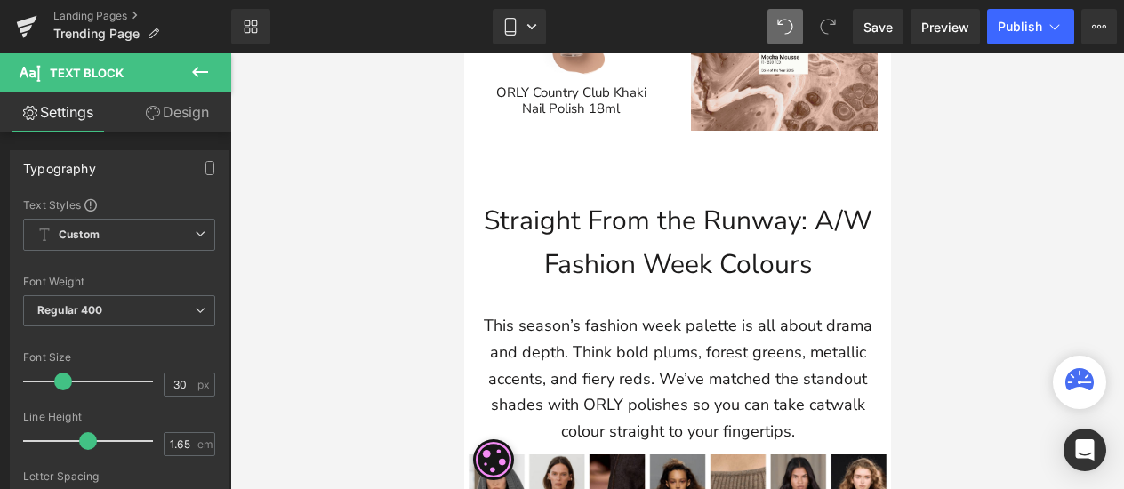
scroll to position [445, 0]
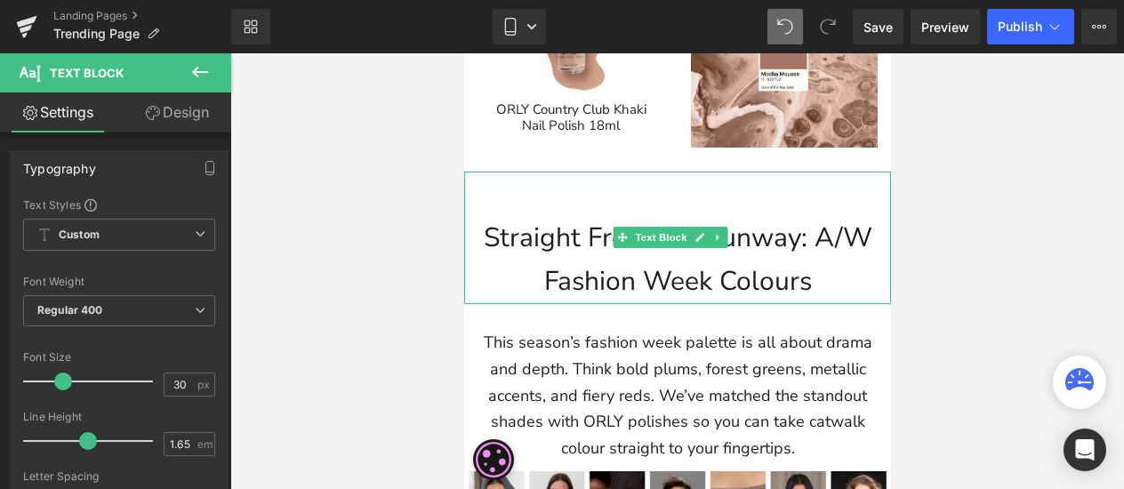
click at [774, 227] on p "Straight From the Runway: A/W Fashion Week Colours" at bounding box center [676, 260] width 427 height 88
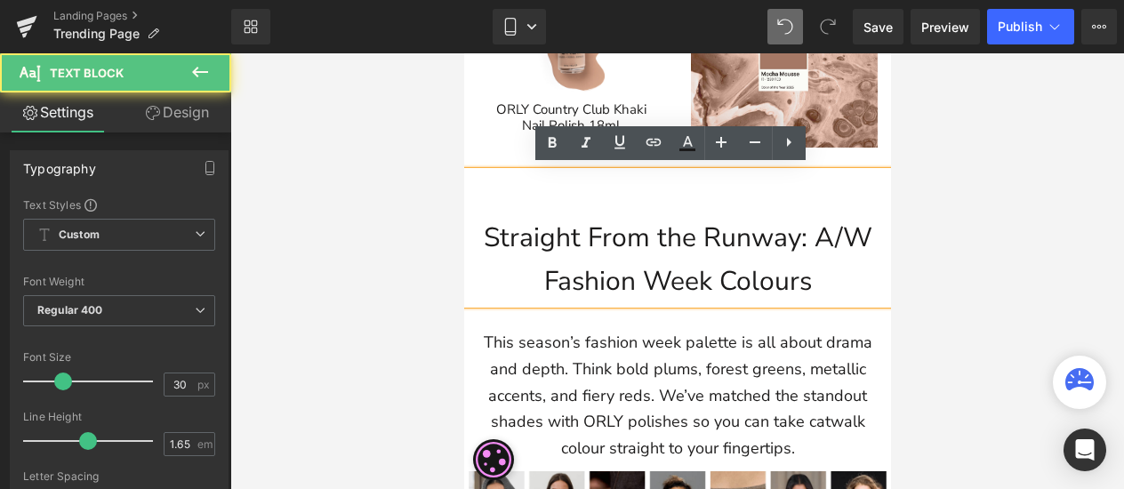
click at [861, 234] on p "Straight From the Runway: A/W Fashion Week Colours" at bounding box center [676, 260] width 427 height 88
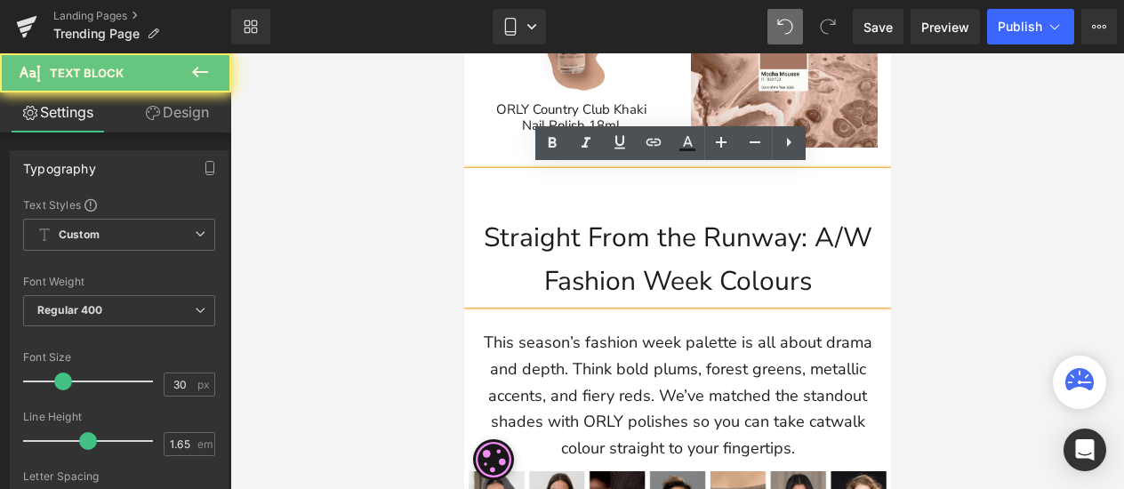
click at [477, 231] on p "Straight From the Runway: A/W Fashion Week Colours" at bounding box center [676, 260] width 427 height 88
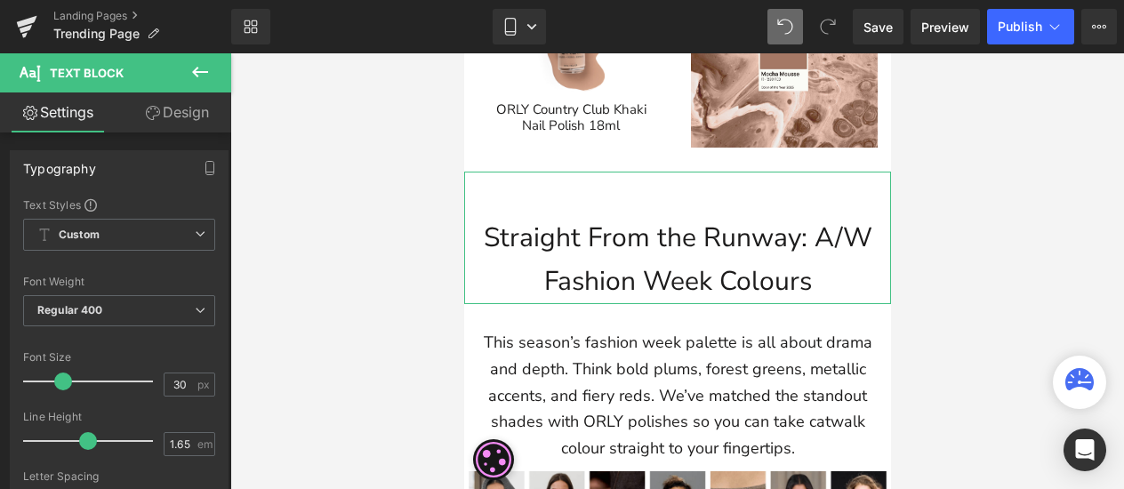
click at [160, 118] on link "Design" at bounding box center [177, 112] width 116 height 40
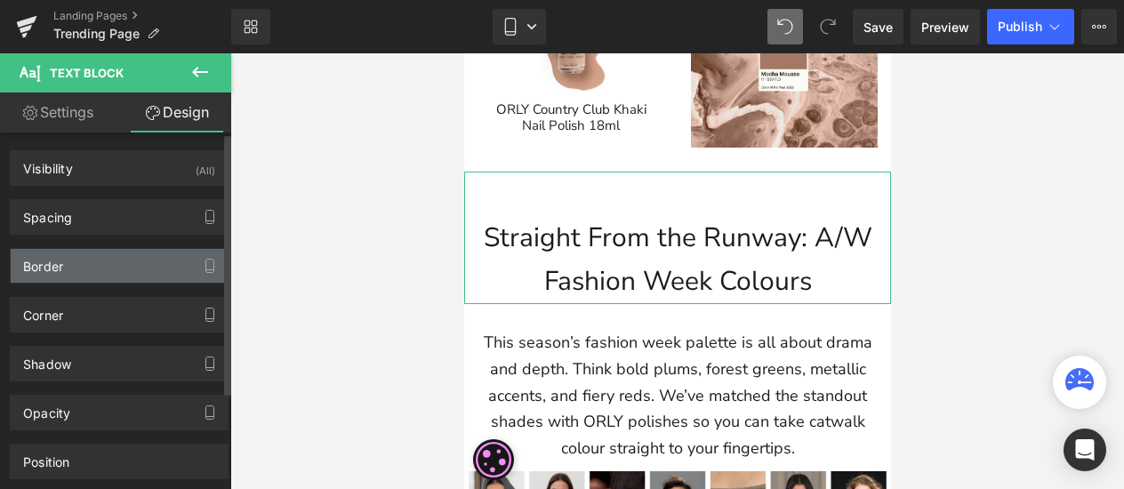
click at [141, 263] on div "Border" at bounding box center [119, 266] width 217 height 34
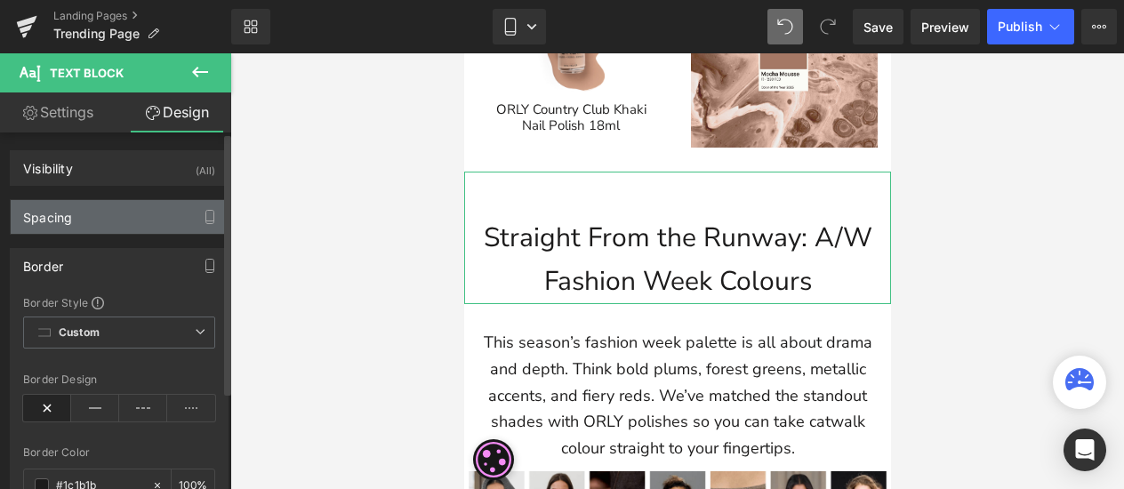
click at [118, 211] on div "Spacing" at bounding box center [119, 217] width 217 height 34
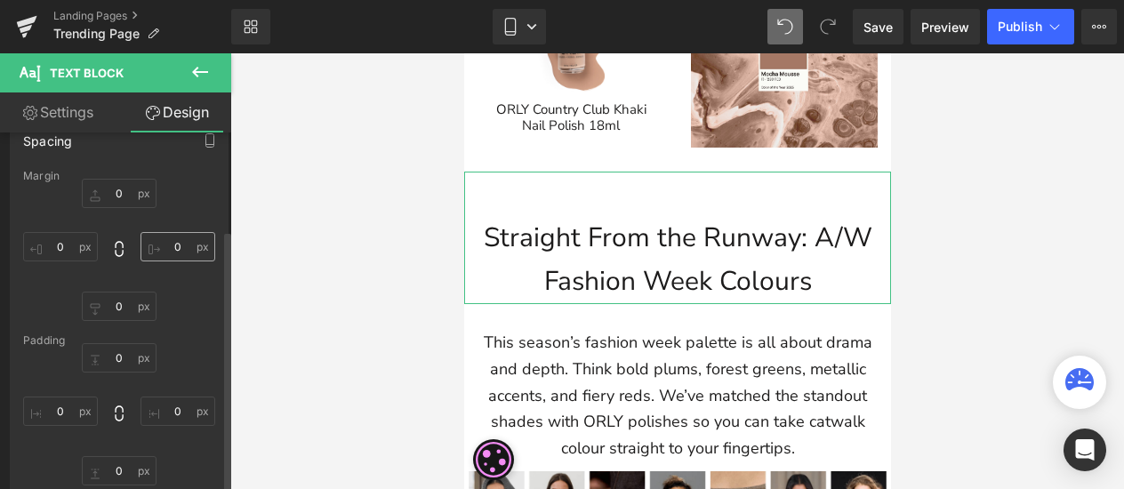
scroll to position [178, 0]
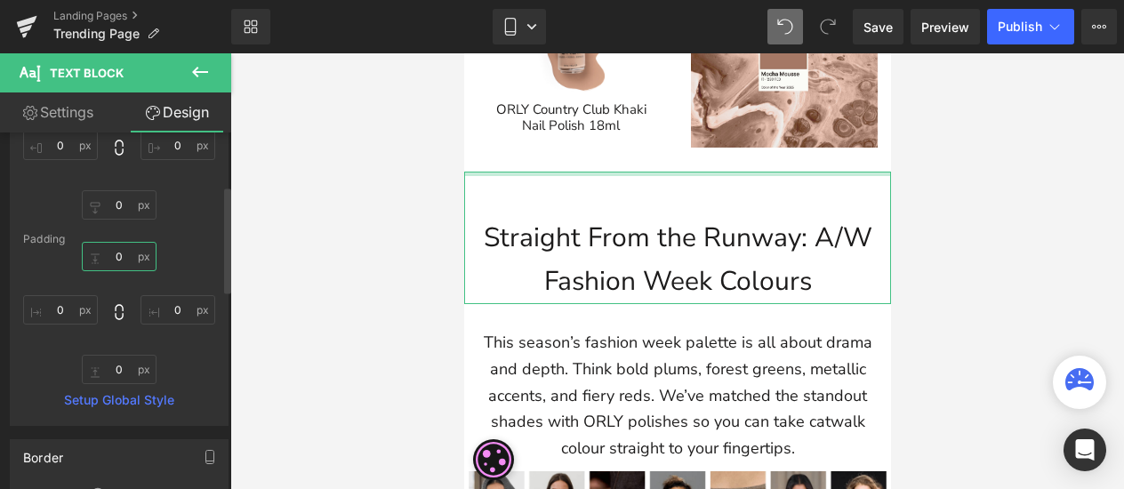
click at [125, 255] on input "0" at bounding box center [119, 256] width 75 height 29
type input "5"
click at [68, 320] on input "0" at bounding box center [60, 309] width 75 height 29
type input "5"
click at [172, 301] on input "0" at bounding box center [177, 309] width 75 height 29
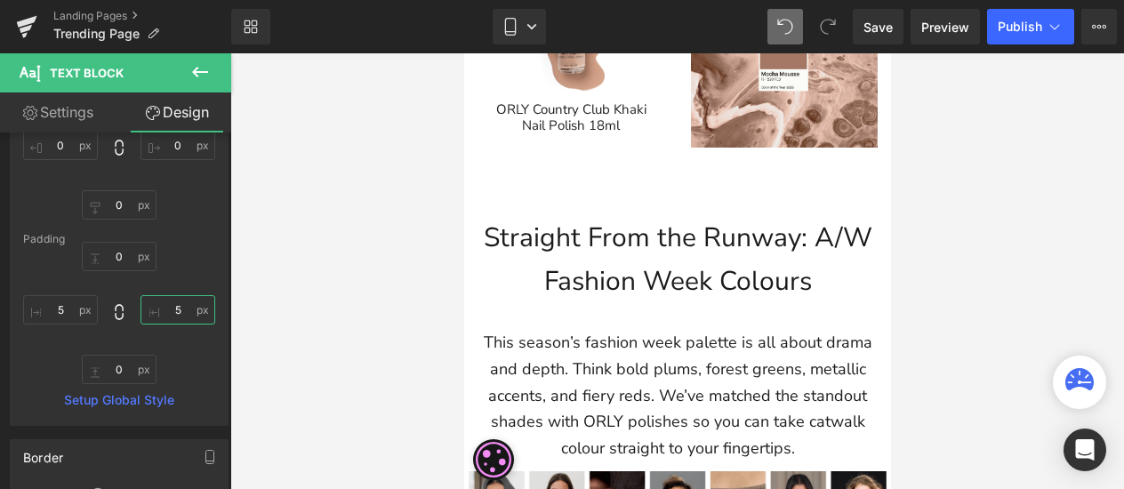
type input "5"
click at [380, 292] on div at bounding box center [677, 271] width 894 height 436
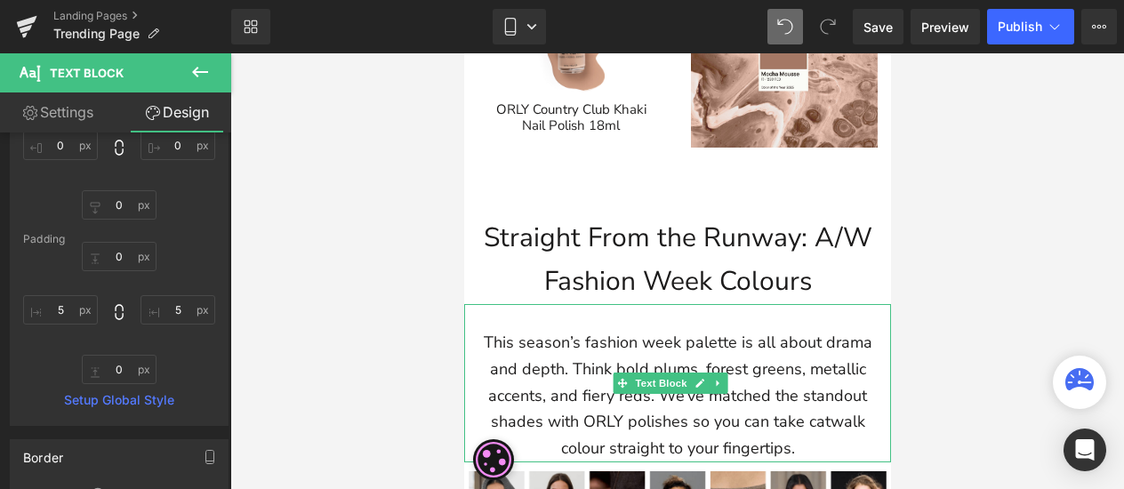
drag, startPoint x: 716, startPoint y: 386, endPoint x: 756, endPoint y: 419, distance: 51.8
click at [717, 386] on link at bounding box center [718, 383] width 19 height 21
click at [807, 437] on p "This season’s fashion week palette is all about drama and depth. Think bold plu…" at bounding box center [676, 396] width 409 height 132
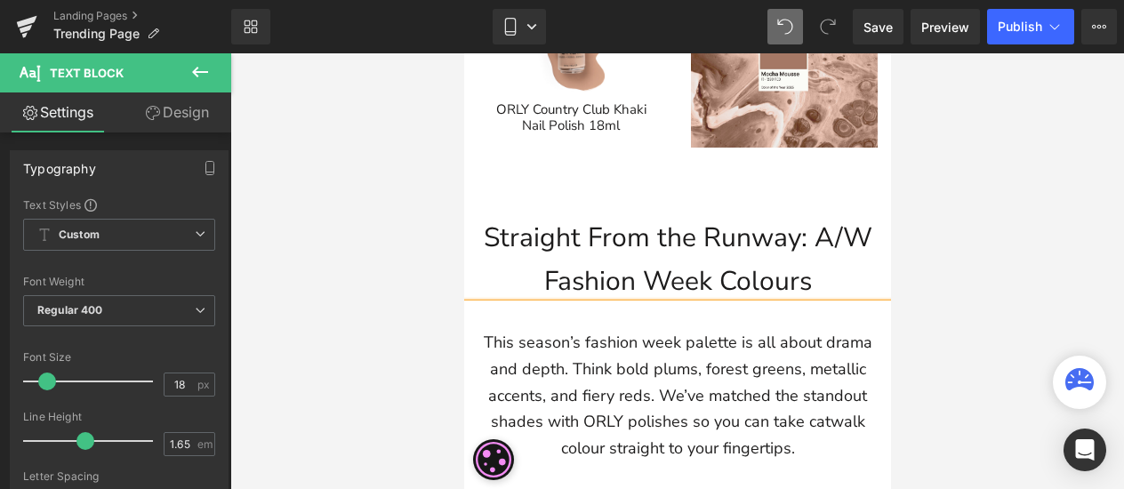
click at [971, 323] on div at bounding box center [677, 271] width 894 height 436
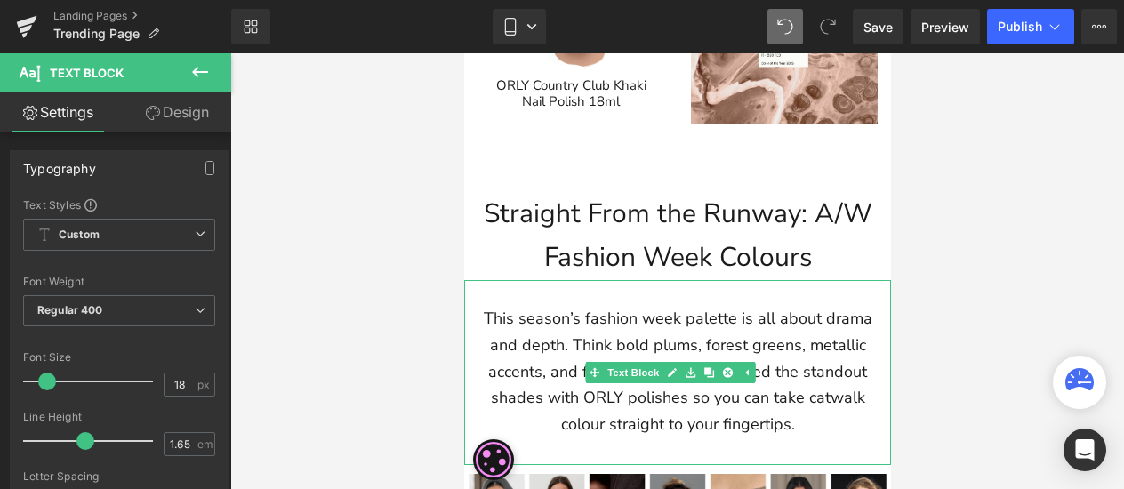
scroll to position [445, 0]
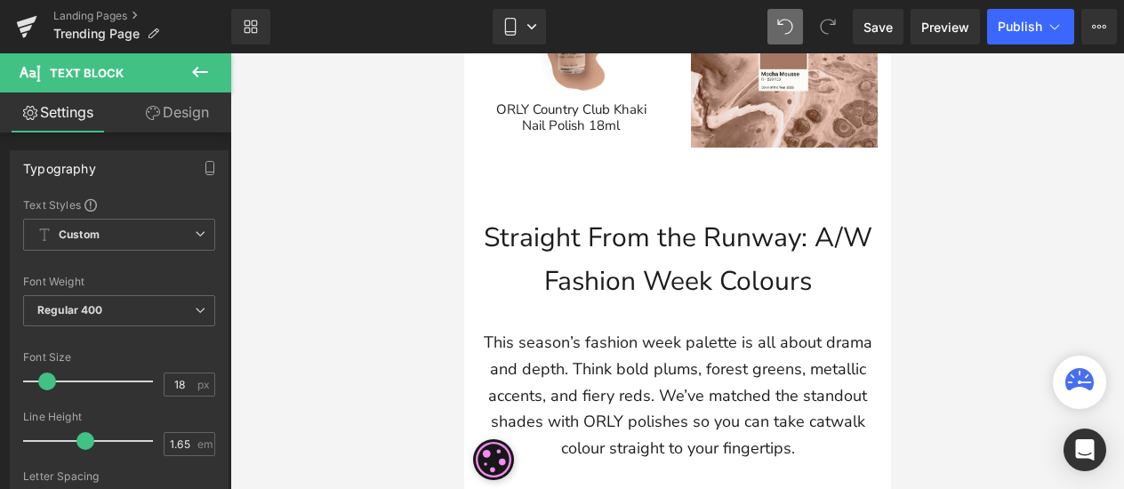
click at [699, 240] on div "Straight From the Runway: A/W Fashion Week Colours Text Block NaNpx" at bounding box center [676, 238] width 427 height 132
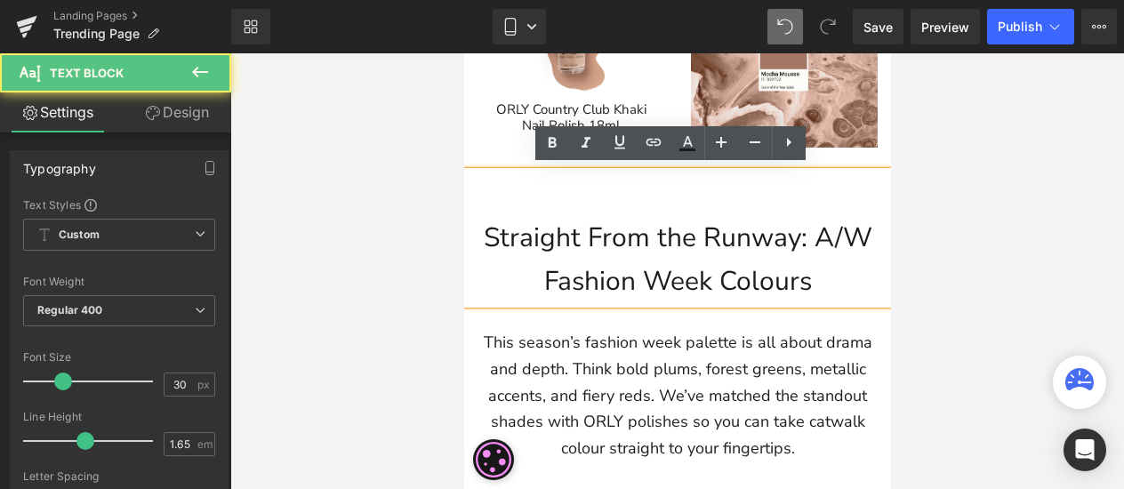
drag, startPoint x: 491, startPoint y: 259, endPoint x: 912, endPoint y: 332, distance: 427.7
click at [491, 259] on p "Straight From the Runway: A/W Fashion Week Colours" at bounding box center [677, 260] width 418 height 88
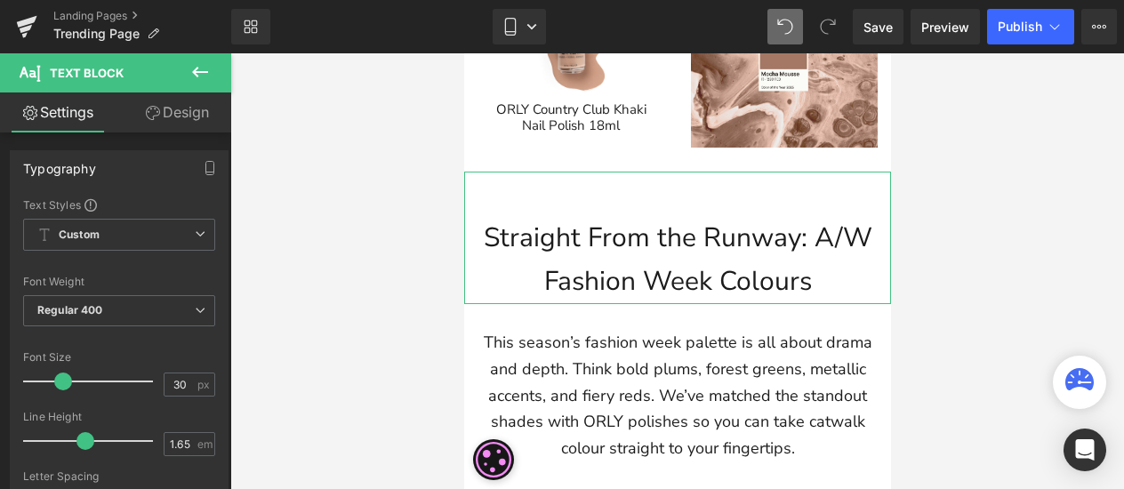
drag, startPoint x: 140, startPoint y: 95, endPoint x: 210, endPoint y: 288, distance: 205.0
click at [140, 95] on link "Design" at bounding box center [177, 112] width 116 height 40
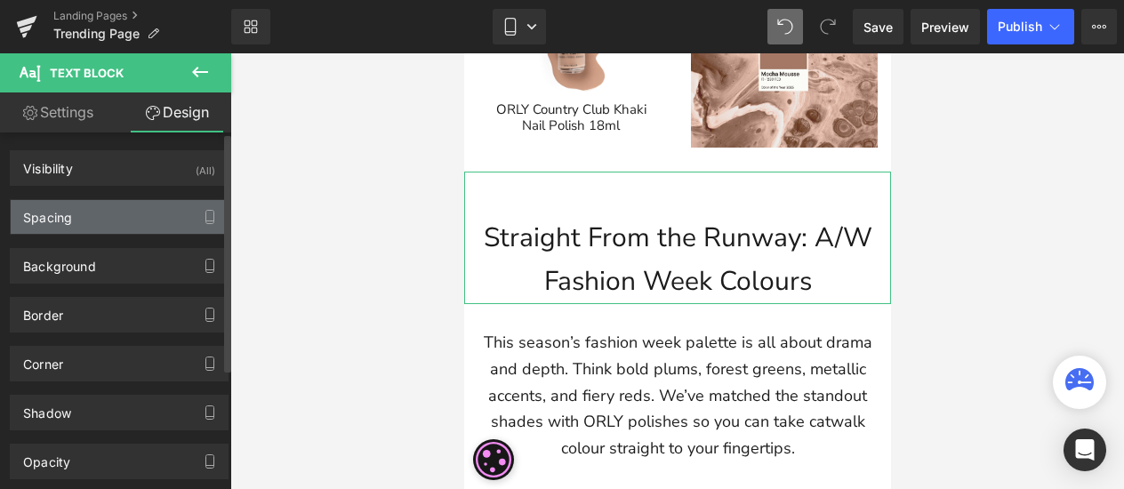
click at [112, 213] on div "Spacing" at bounding box center [119, 217] width 217 height 34
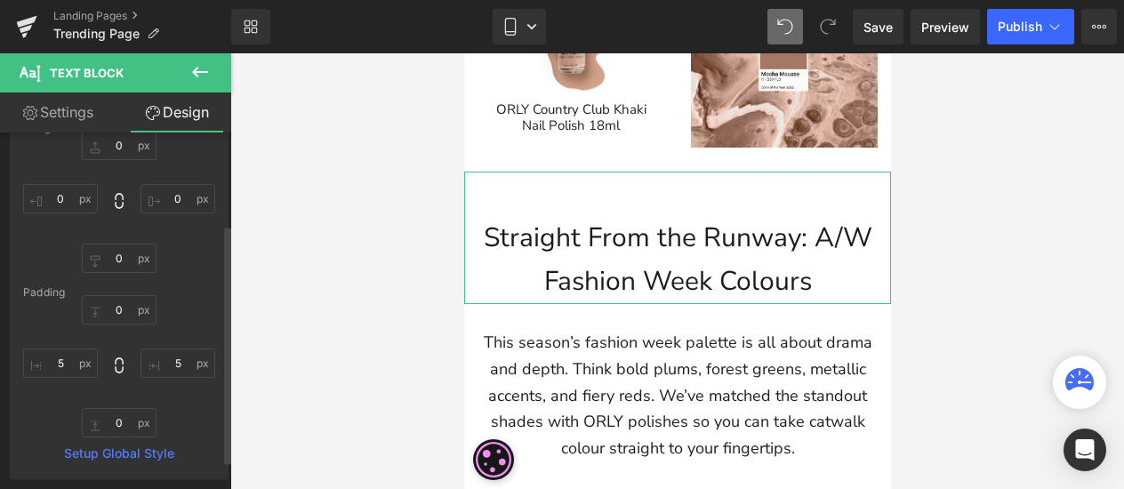
scroll to position [267, 0]
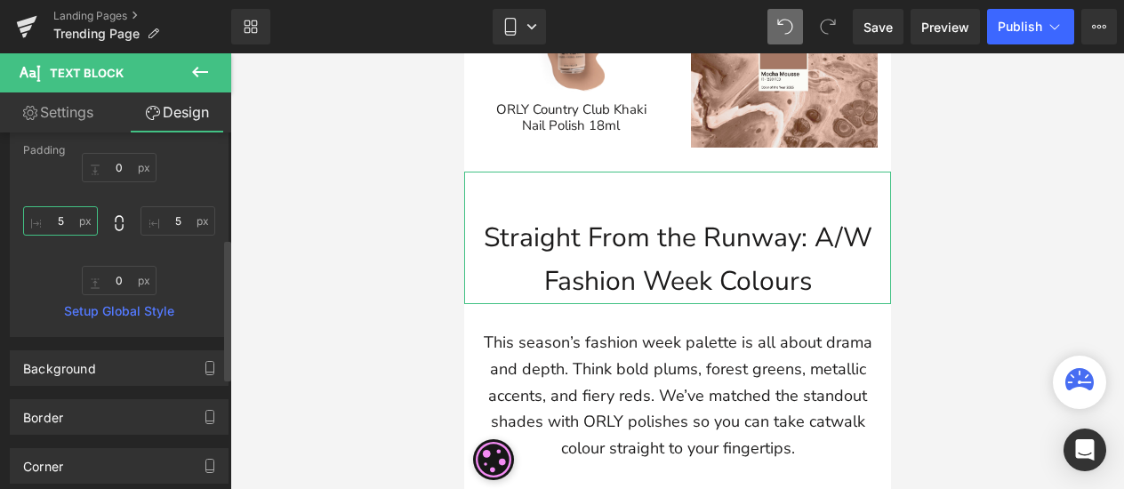
click at [68, 222] on input "5" at bounding box center [60, 220] width 75 height 29
type input "10"
click at [173, 220] on input "5" at bounding box center [177, 220] width 75 height 29
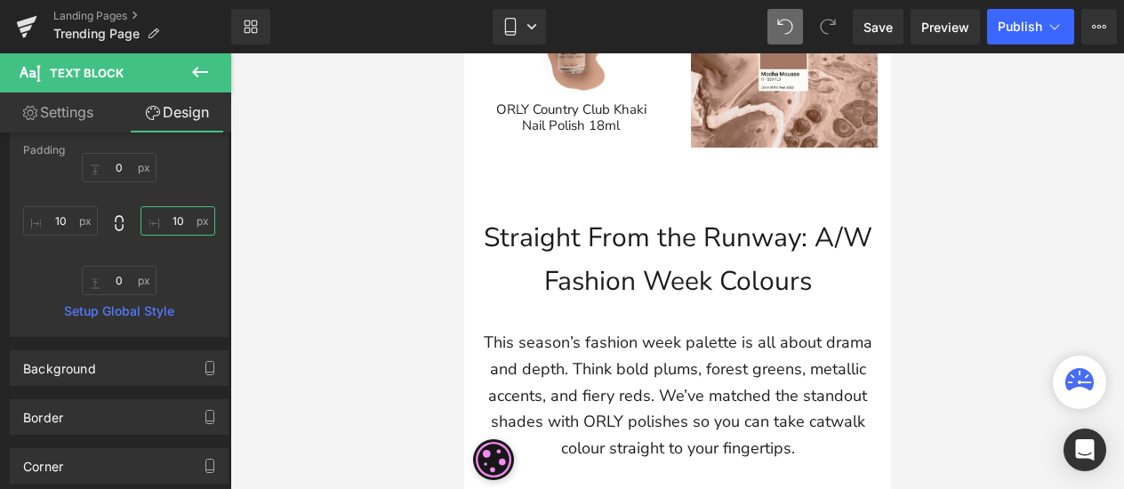
type input "10"
click at [1031, 249] on div at bounding box center [677, 271] width 894 height 436
click at [519, 29] on link "Mobile" at bounding box center [519, 27] width 53 height 36
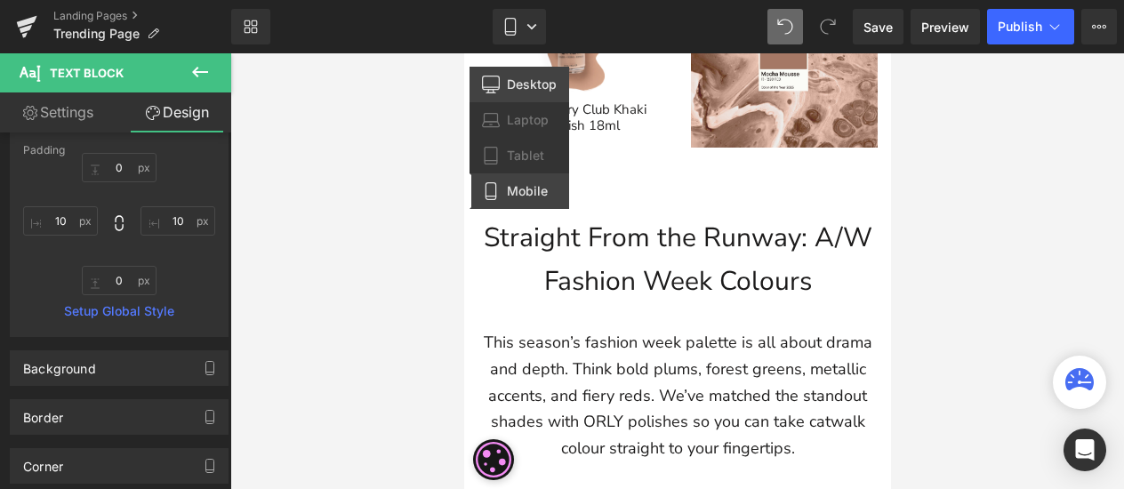
click at [544, 85] on span "Desktop" at bounding box center [532, 84] width 50 height 16
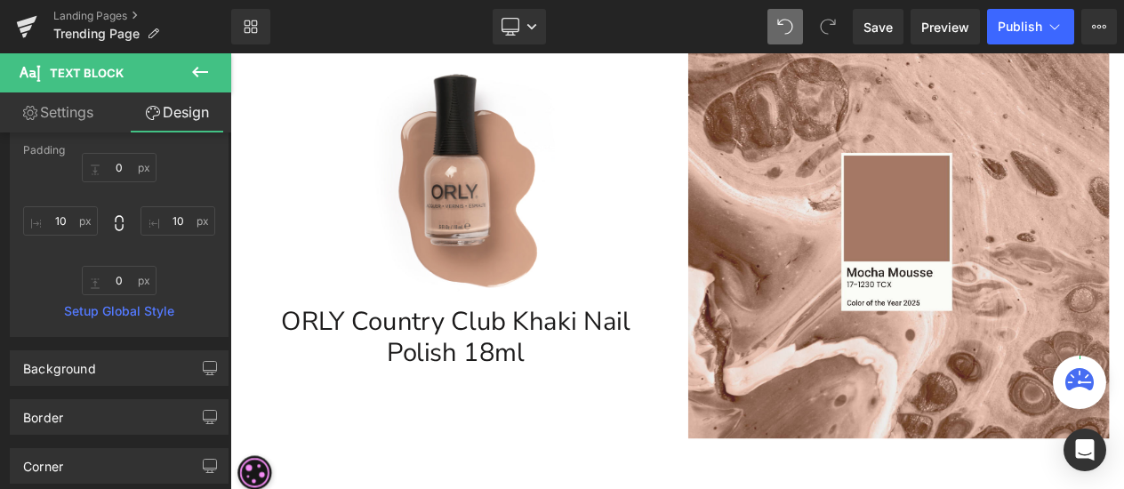
scroll to position [798, 0]
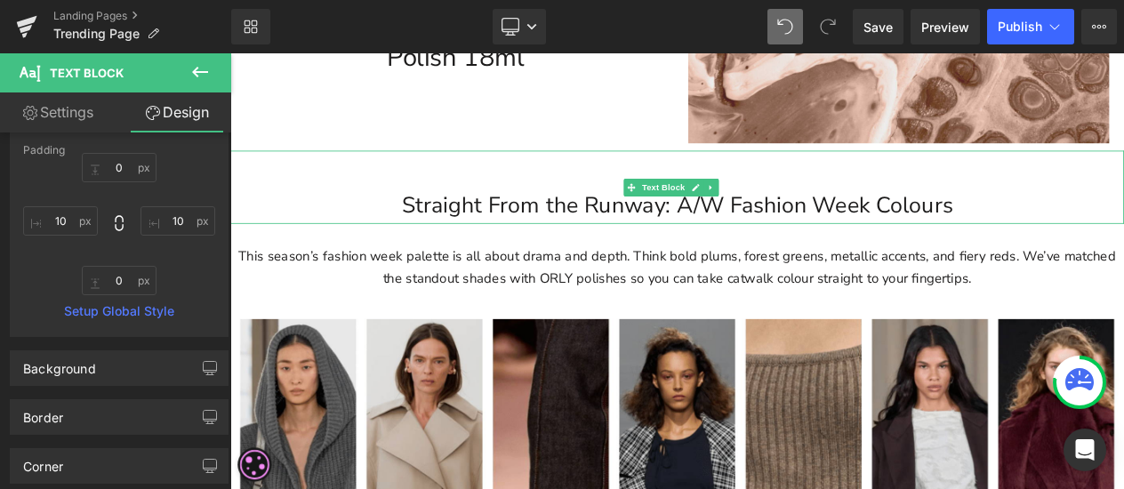
click at [828, 236] on p "Straight From the Runway: A/W Fashion Week Colours" at bounding box center [768, 237] width 1076 height 44
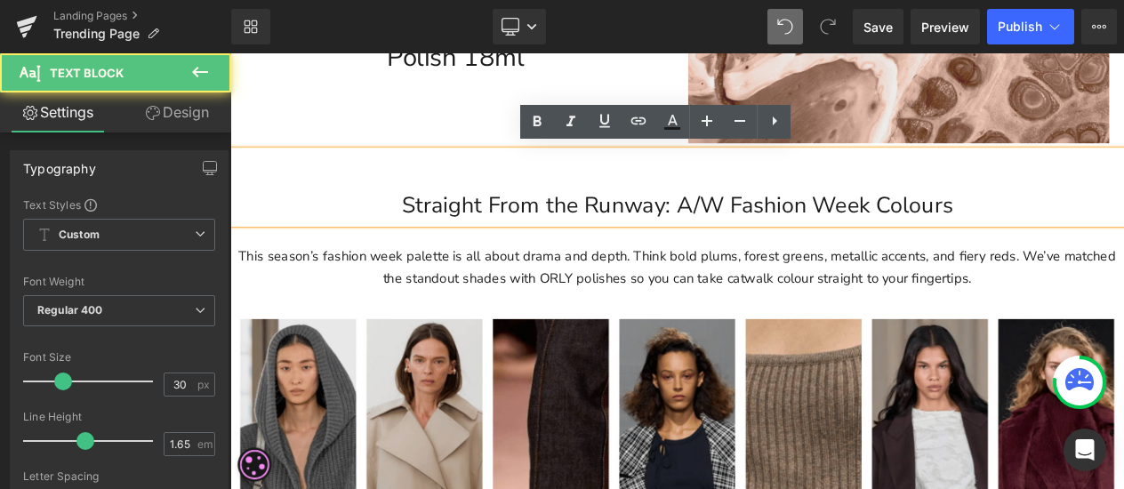
click at [726, 228] on p "Straight From the Runway: A/W Fashion Week Colours" at bounding box center [768, 237] width 1076 height 44
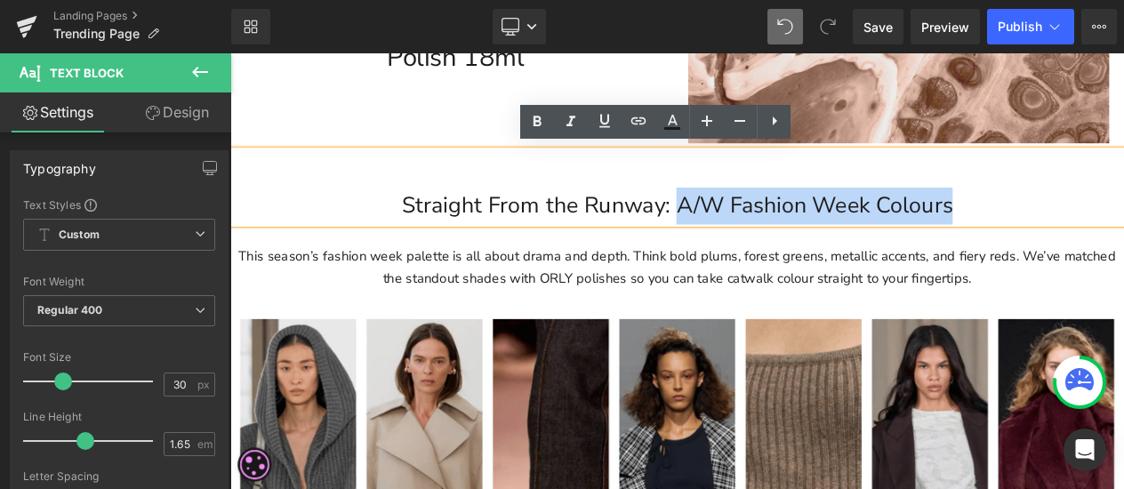
drag, startPoint x: 758, startPoint y: 232, endPoint x: 1090, endPoint y: 218, distance: 332.8
click at [1090, 218] on p "Straight From the Runway: A/W Fashion Week Colours" at bounding box center [768, 237] width 1076 height 44
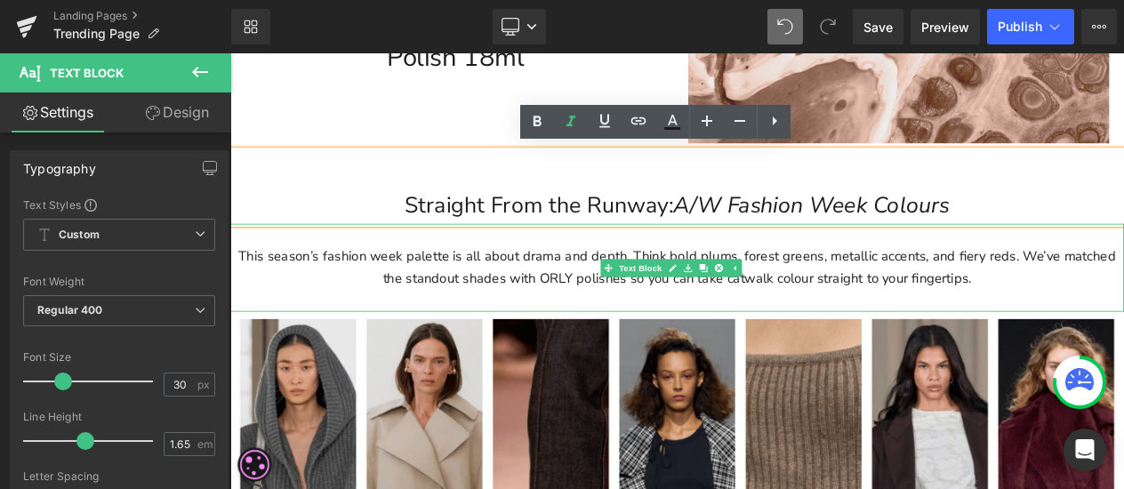
click at [1137, 313] on p "This season’s fashion week palette is all about drama and depth. Think bold plu…" at bounding box center [768, 311] width 1058 height 52
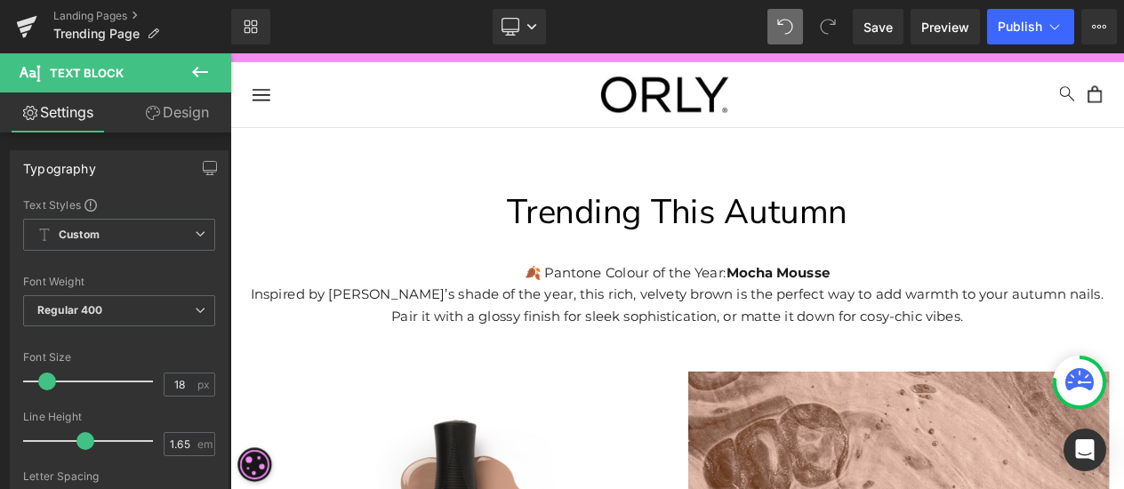
scroll to position [0, 0]
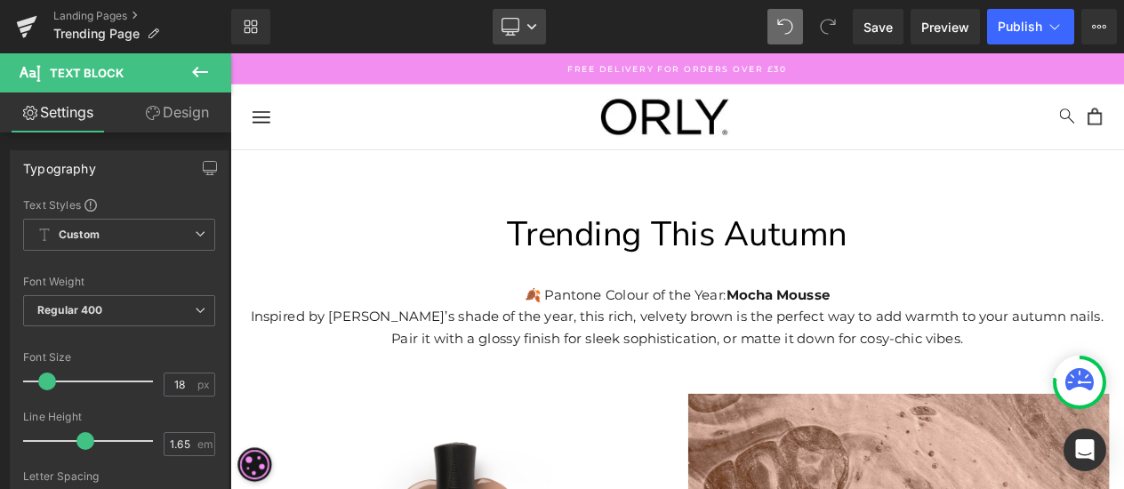
click at [530, 38] on link "Desktop" at bounding box center [519, 27] width 53 height 36
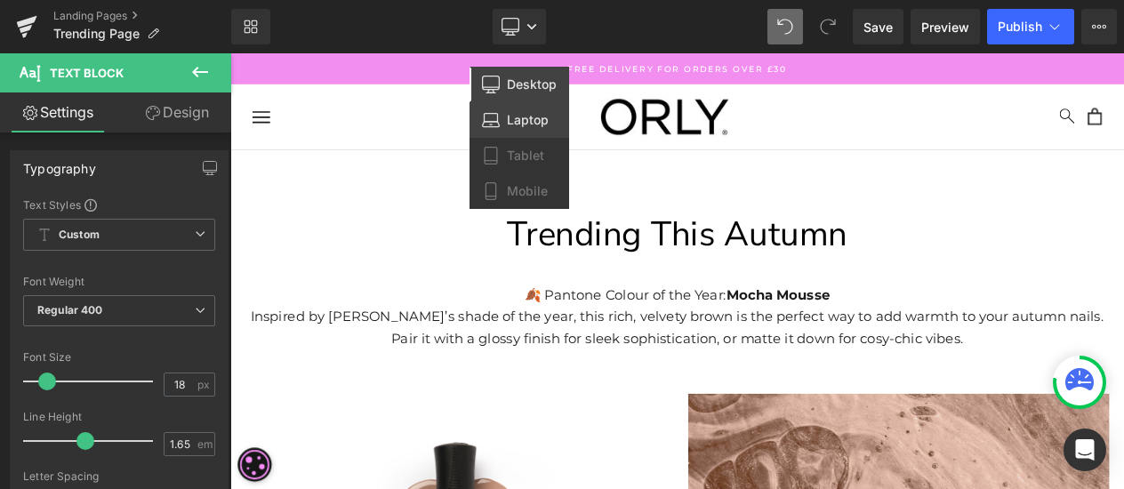
click at [512, 122] on span "Laptop" at bounding box center [528, 120] width 42 height 16
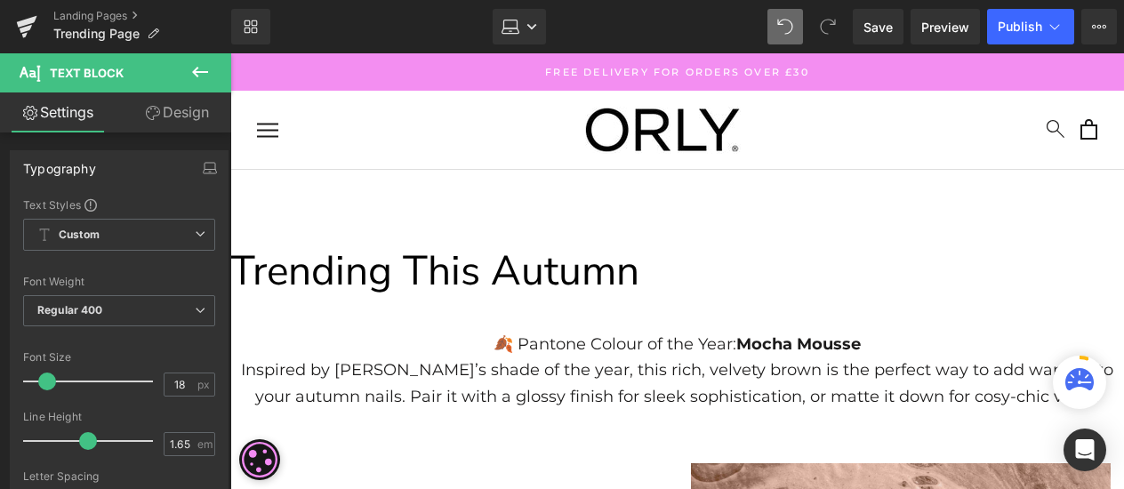
click at [570, 262] on span "Trending This Autumn" at bounding box center [434, 271] width 409 height 56
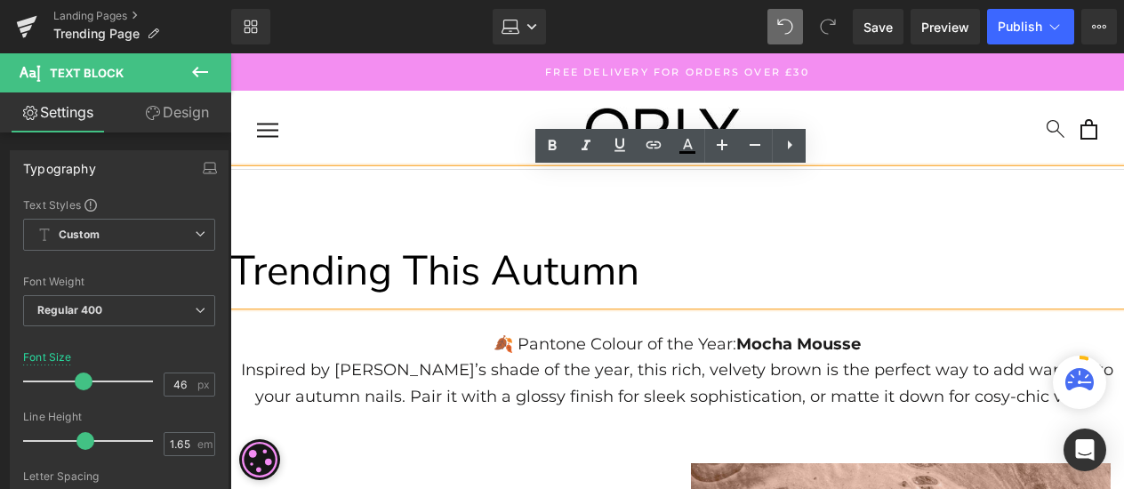
click at [237, 278] on span "Trending This Autumn" at bounding box center [434, 271] width 409 height 56
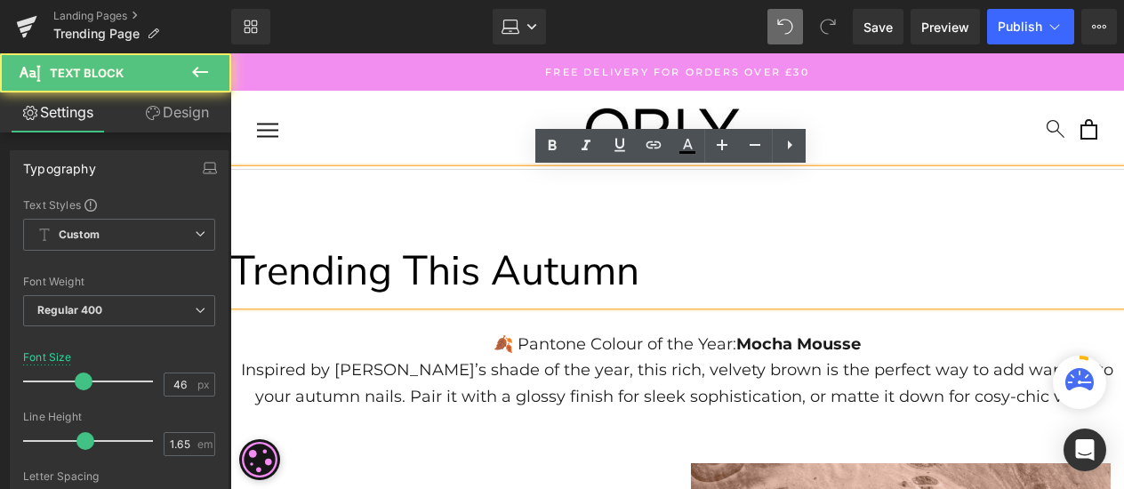
click at [244, 279] on span "Trending This Autumn" at bounding box center [434, 271] width 409 height 56
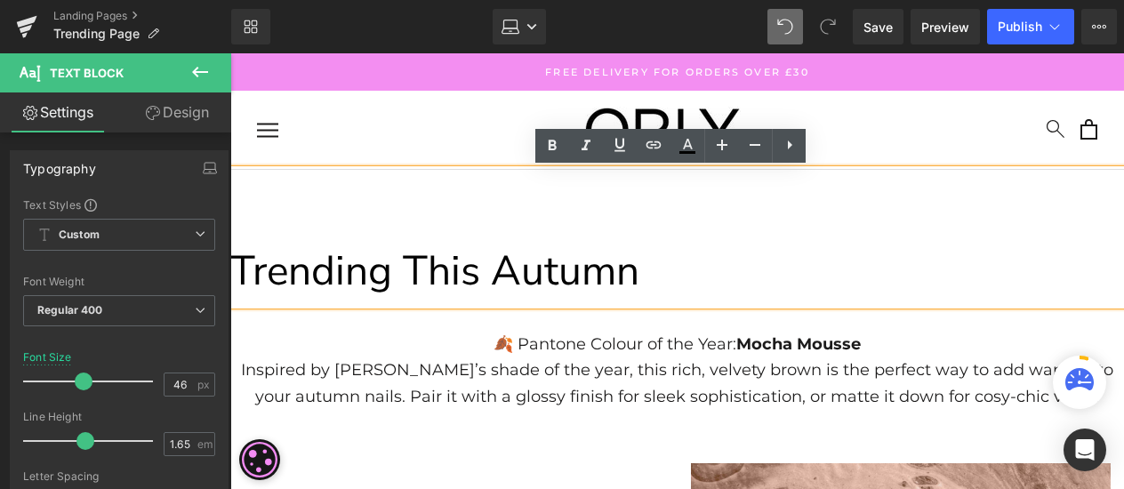
click at [239, 292] on span "Trending This Autumn" at bounding box center [434, 271] width 409 height 56
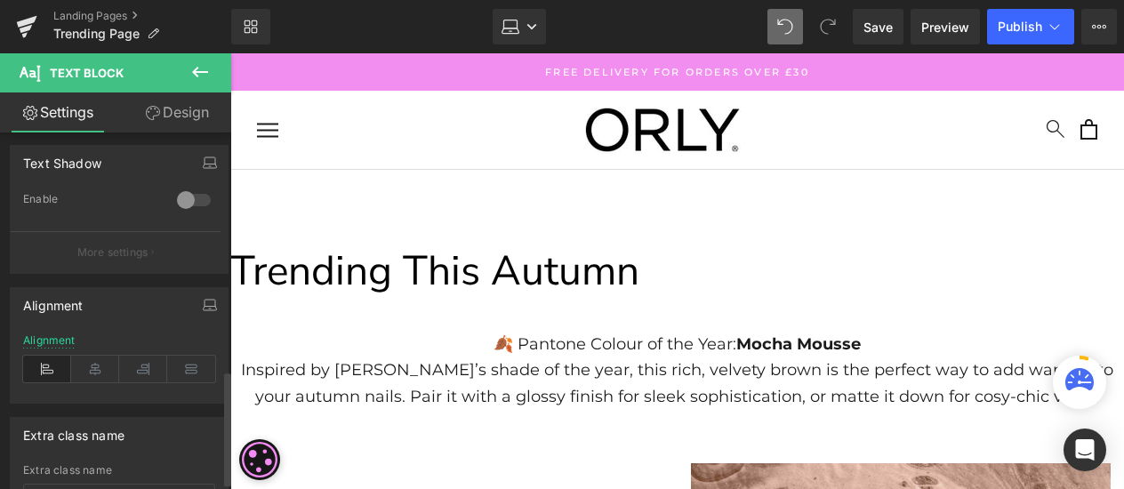
scroll to position [762, 0]
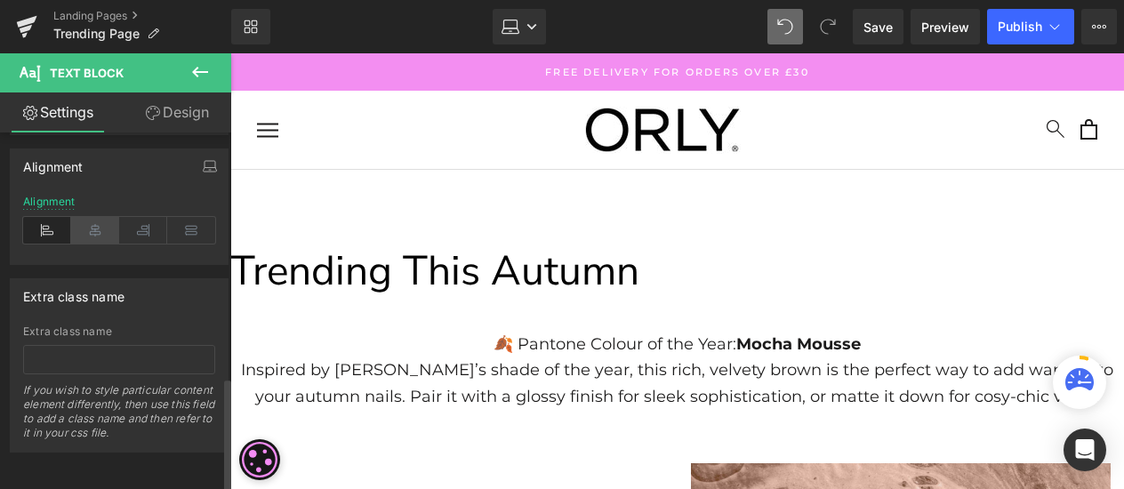
click at [96, 229] on icon at bounding box center [95, 230] width 48 height 27
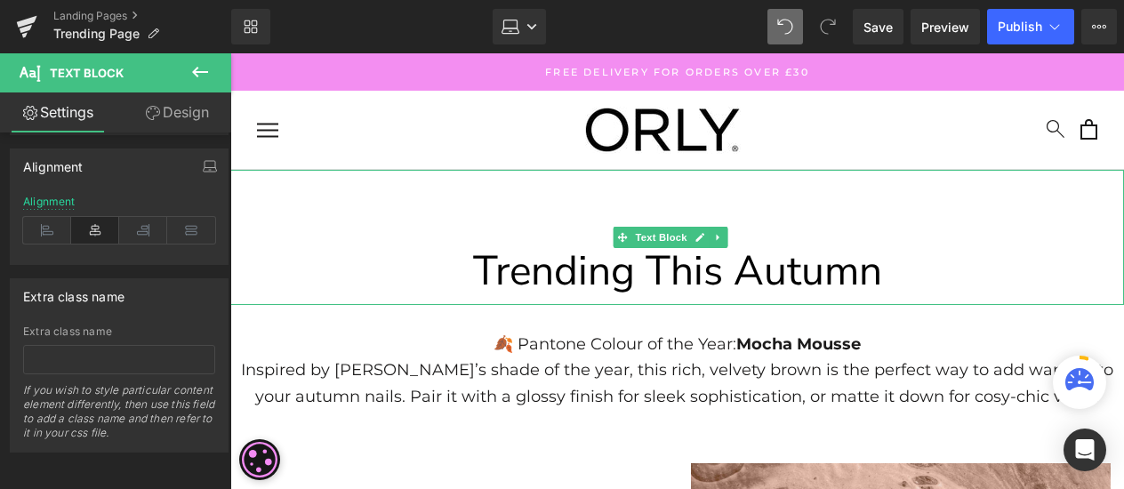
click at [887, 261] on p "Trending This Autumn" at bounding box center [677, 271] width 894 height 68
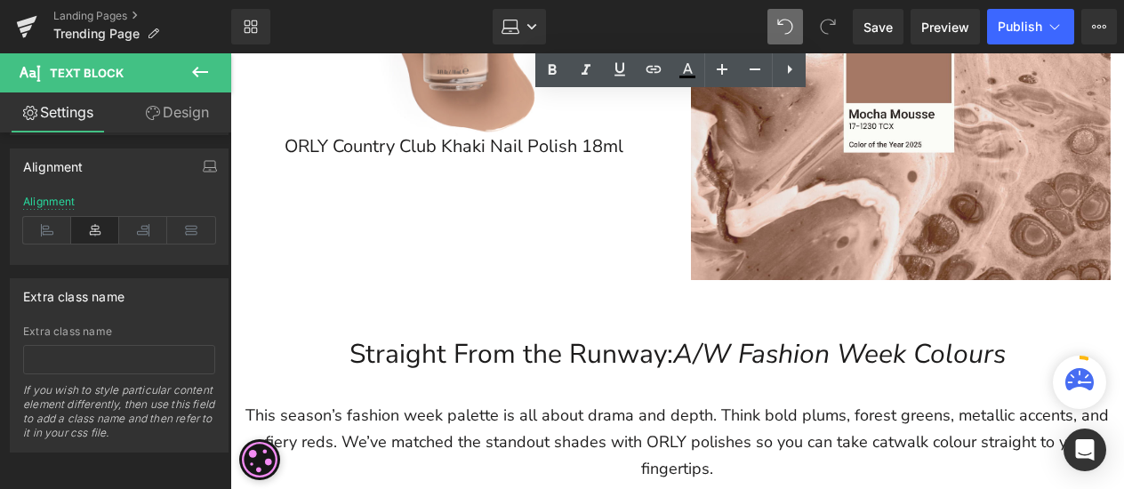
scroll to position [533, 0]
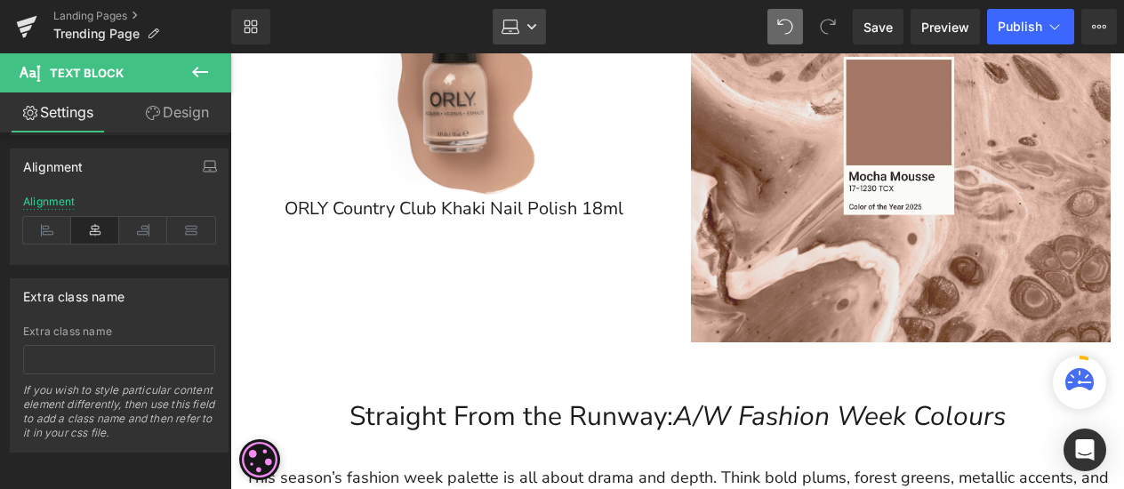
click at [539, 36] on link "Laptop" at bounding box center [519, 27] width 53 height 36
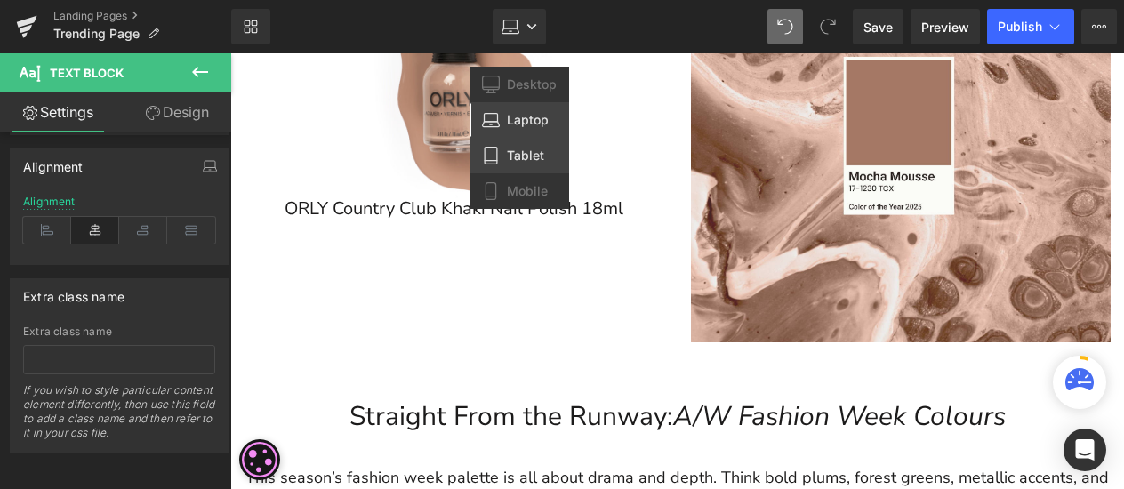
click at [523, 163] on span "Tablet" at bounding box center [525, 156] width 37 height 16
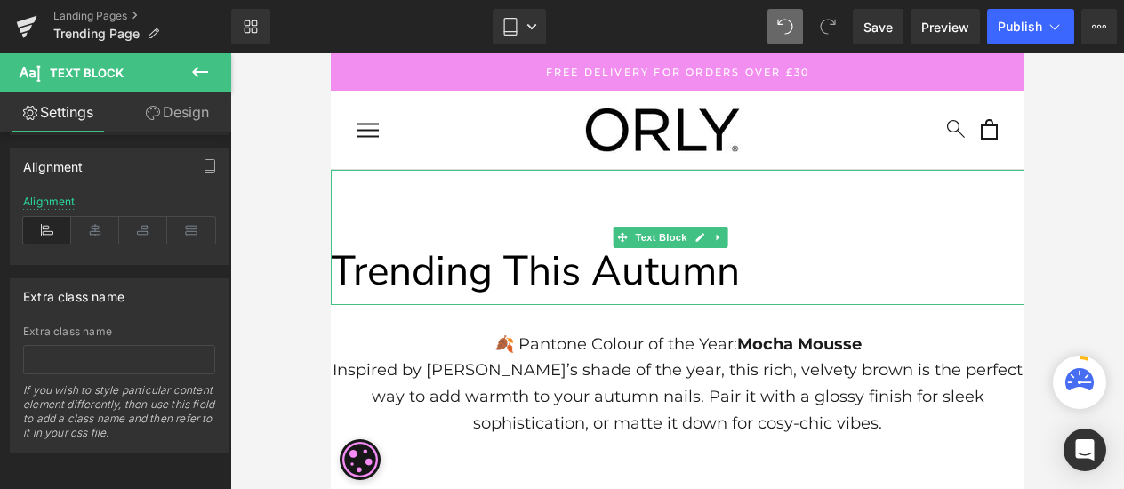
click at [340, 275] on span "Trending This Autumn" at bounding box center [534, 271] width 409 height 56
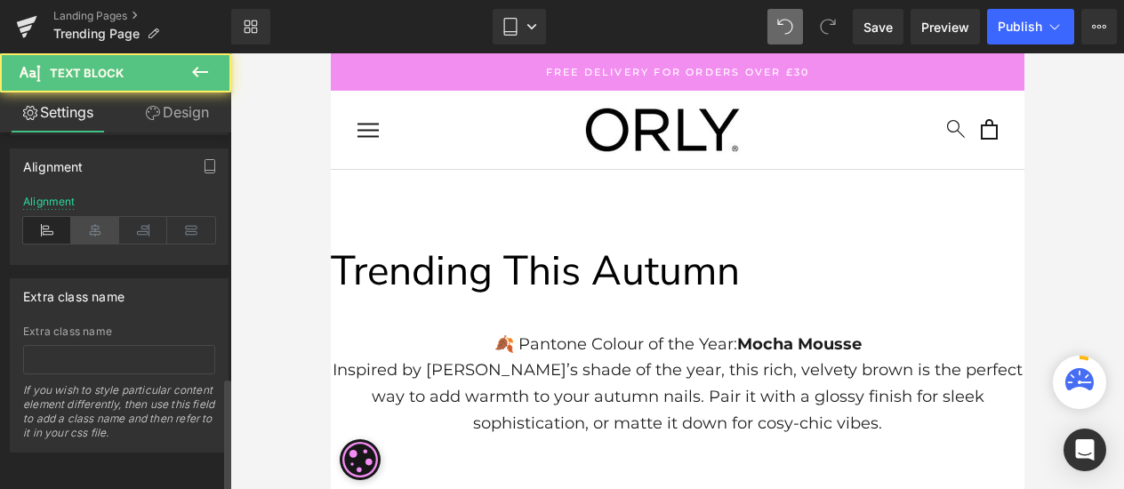
click at [107, 220] on icon at bounding box center [95, 230] width 48 height 27
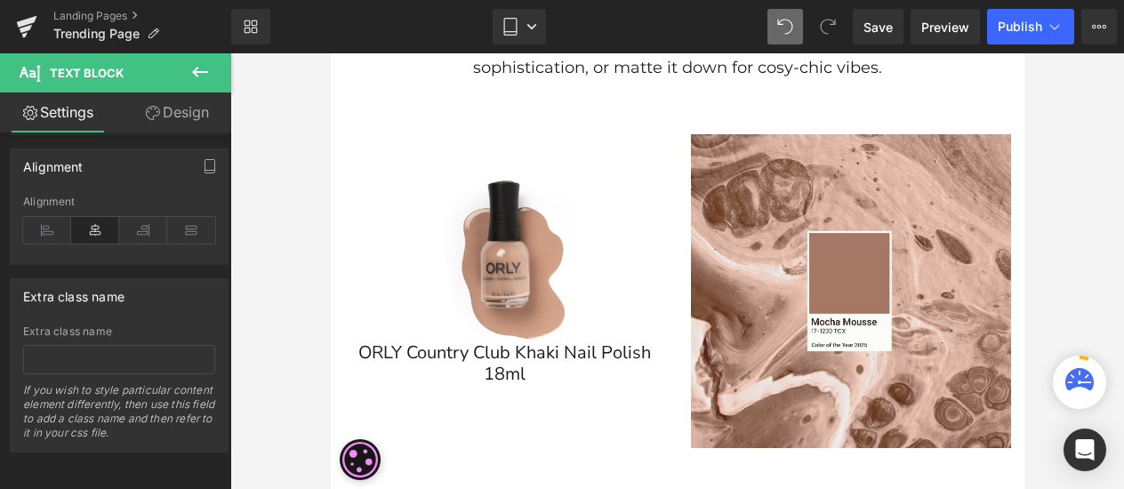
scroll to position [533, 0]
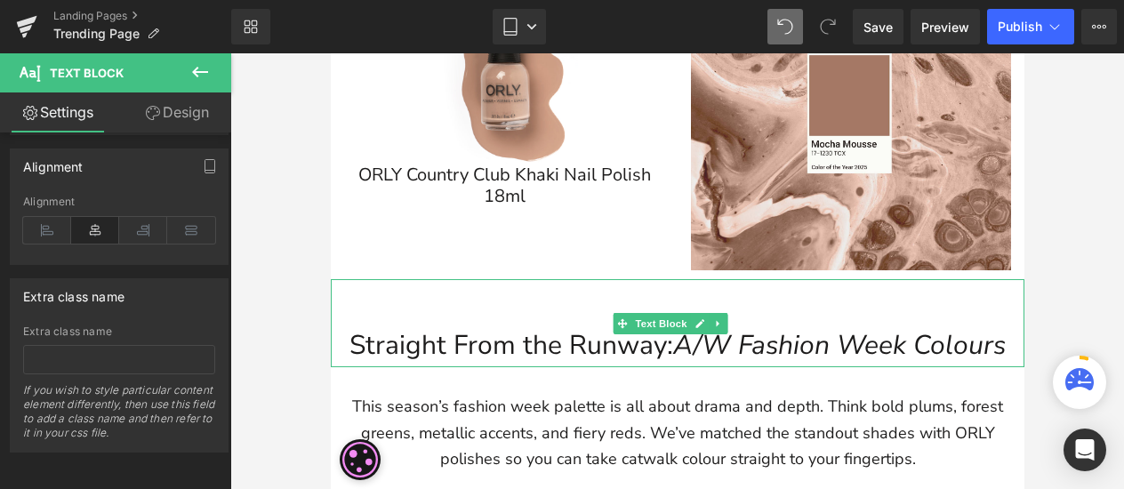
click at [770, 300] on p at bounding box center [677, 301] width 694 height 44
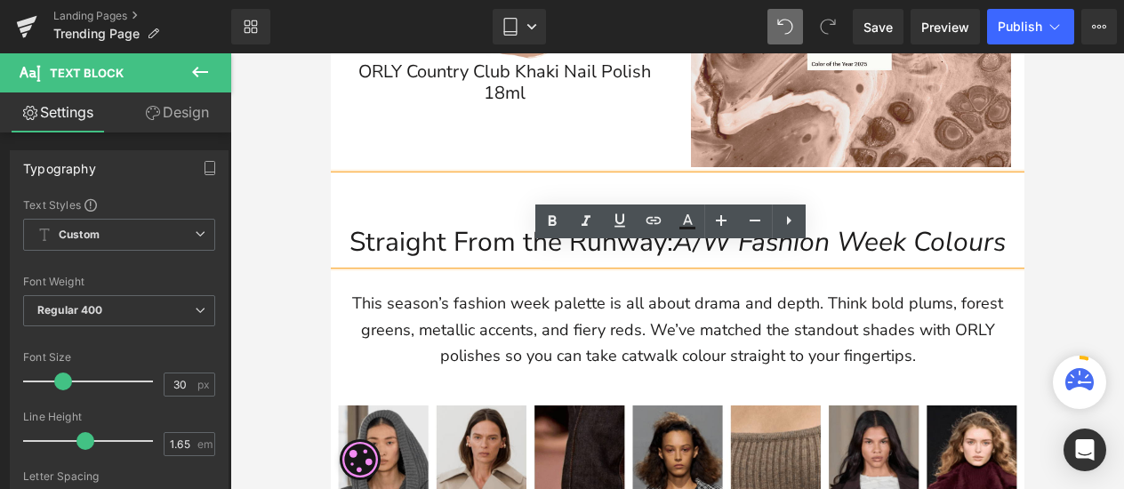
scroll to position [736, 0]
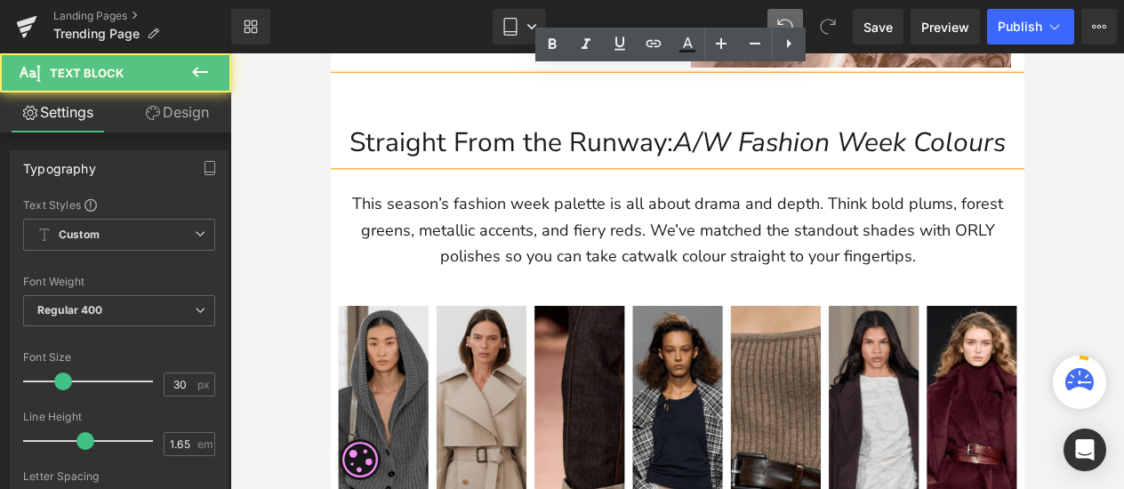
click at [349, 131] on p "Straight From the Runway: A/W Fashion Week Colours" at bounding box center [677, 143] width 694 height 44
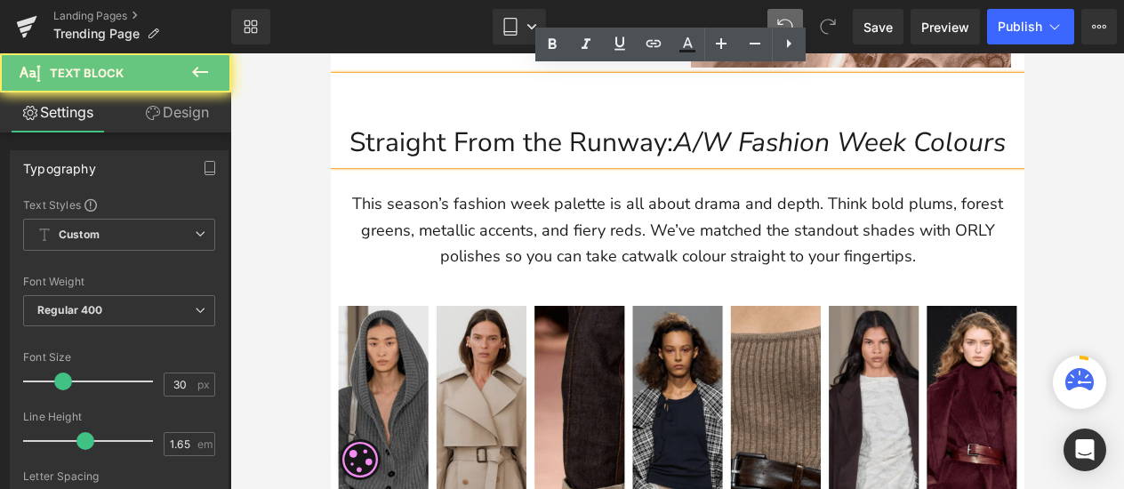
click at [340, 140] on p "Straight From the Runway: A/W Fashion Week Colours" at bounding box center [677, 143] width 694 height 44
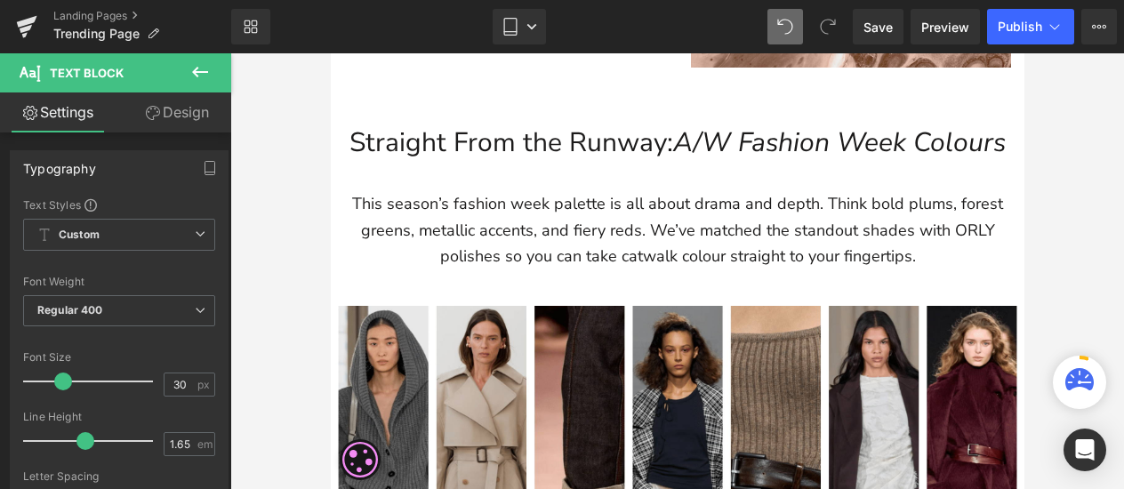
click at [146, 114] on icon at bounding box center [153, 113] width 14 height 14
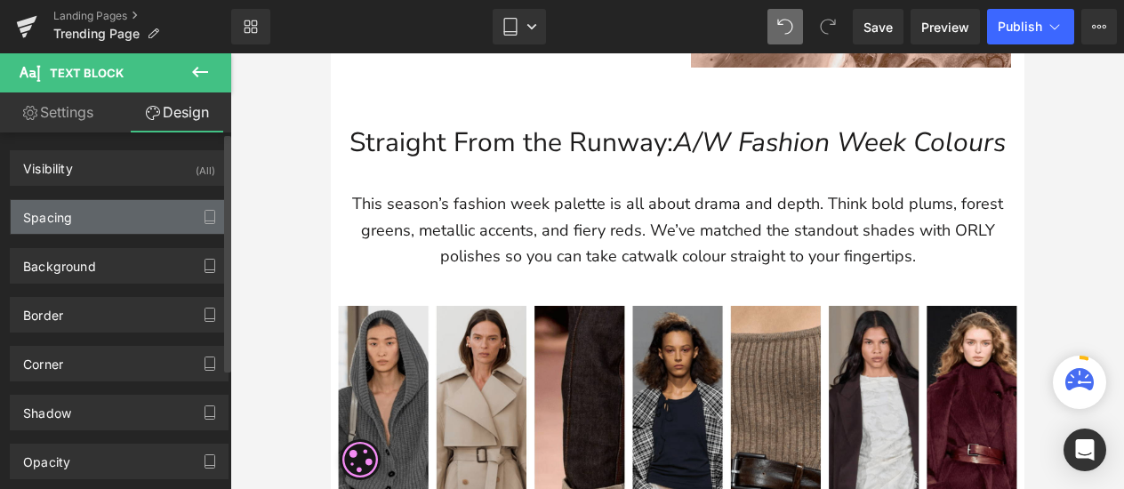
click at [92, 217] on div "Spacing" at bounding box center [119, 217] width 217 height 34
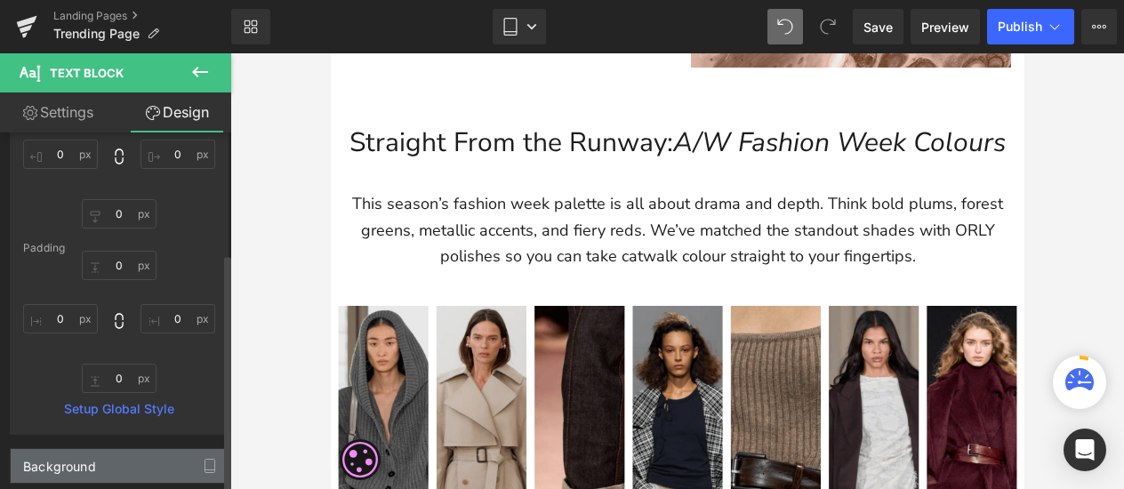
scroll to position [267, 0]
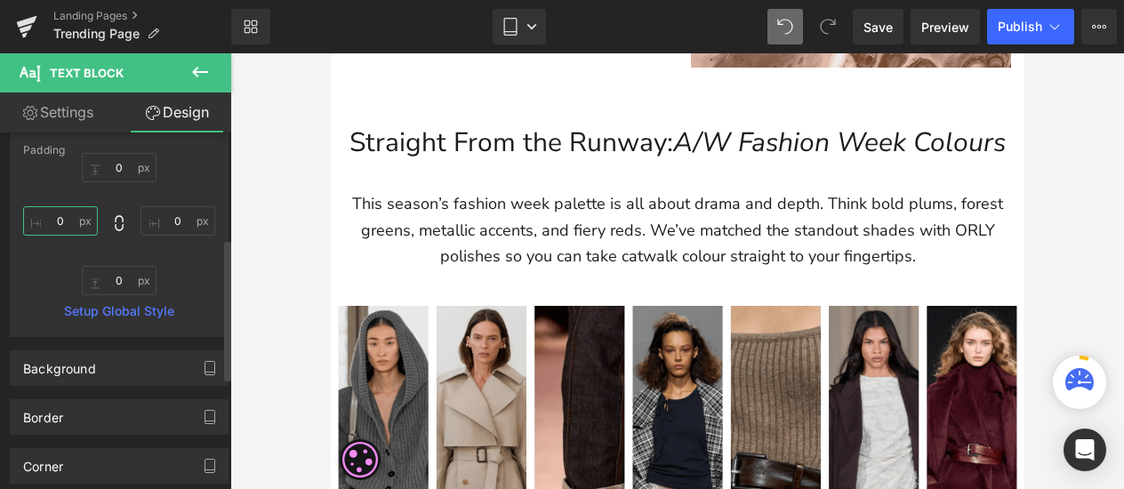
click at [62, 218] on input "0" at bounding box center [60, 220] width 75 height 29
type input "10"
click at [182, 218] on input "0" at bounding box center [177, 220] width 75 height 29
type input "10"
click at [1055, 176] on div at bounding box center [677, 271] width 894 height 436
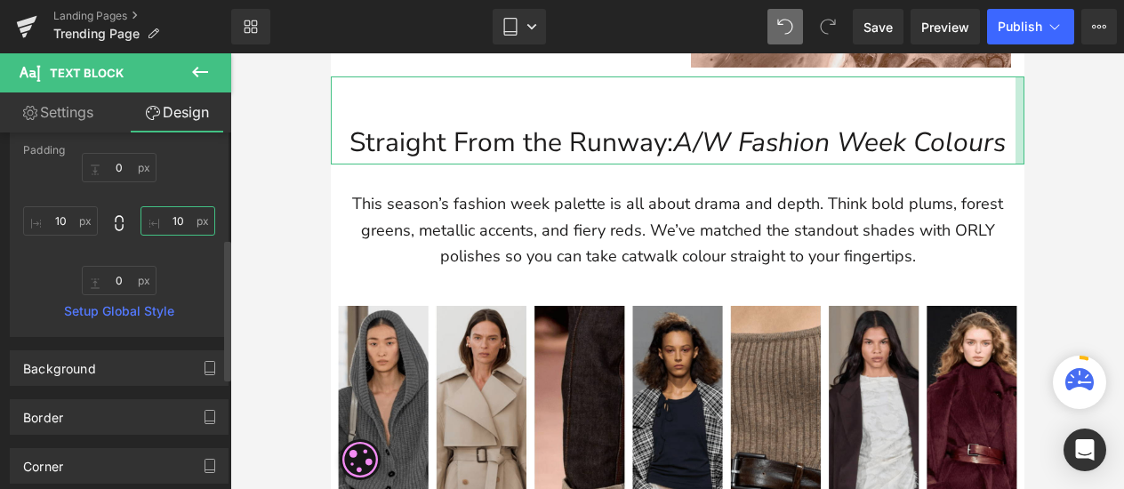
click at [180, 217] on input "10" at bounding box center [177, 220] width 75 height 29
click at [68, 218] on input "10" at bounding box center [60, 220] width 75 height 29
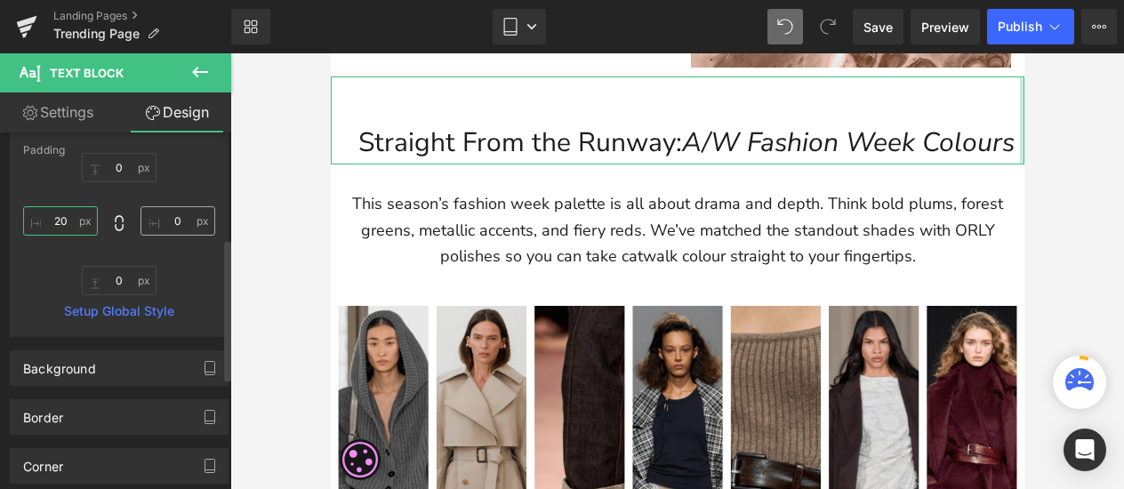
type input "20"
click at [181, 216] on input "text" at bounding box center [177, 220] width 75 height 29
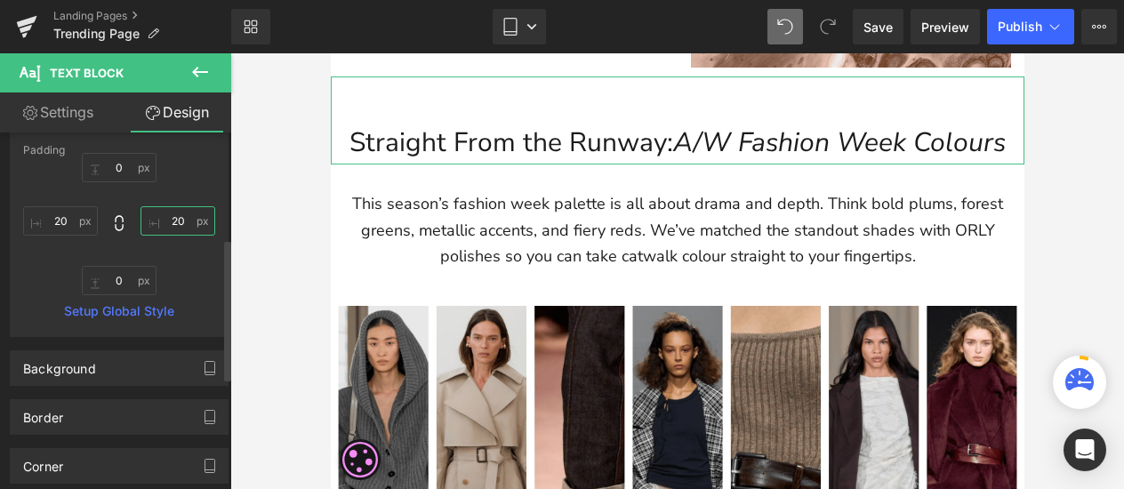
type input "2"
click at [73, 224] on input "20" at bounding box center [60, 220] width 75 height 29
click at [176, 213] on input "15" at bounding box center [177, 220] width 75 height 29
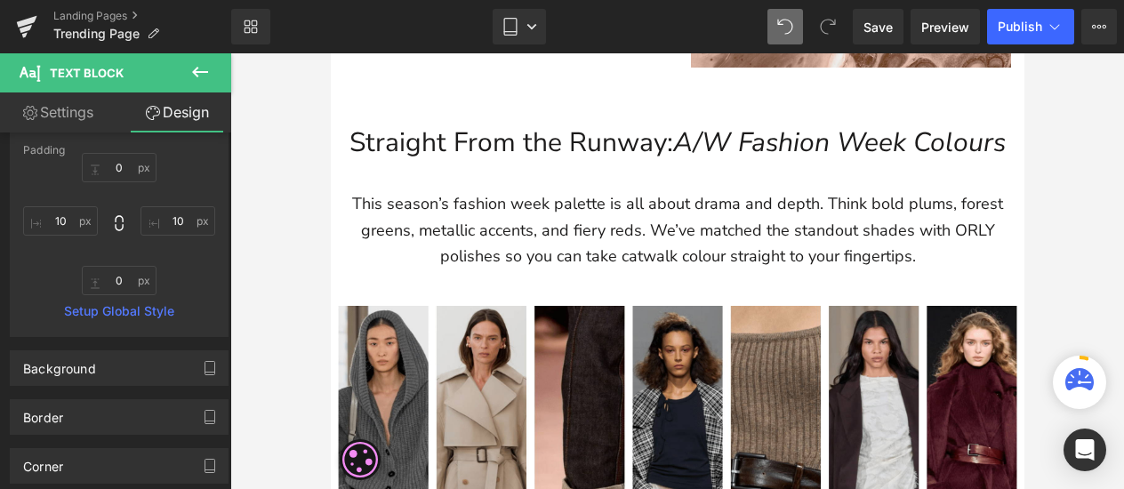
click at [1056, 197] on div at bounding box center [677, 271] width 894 height 436
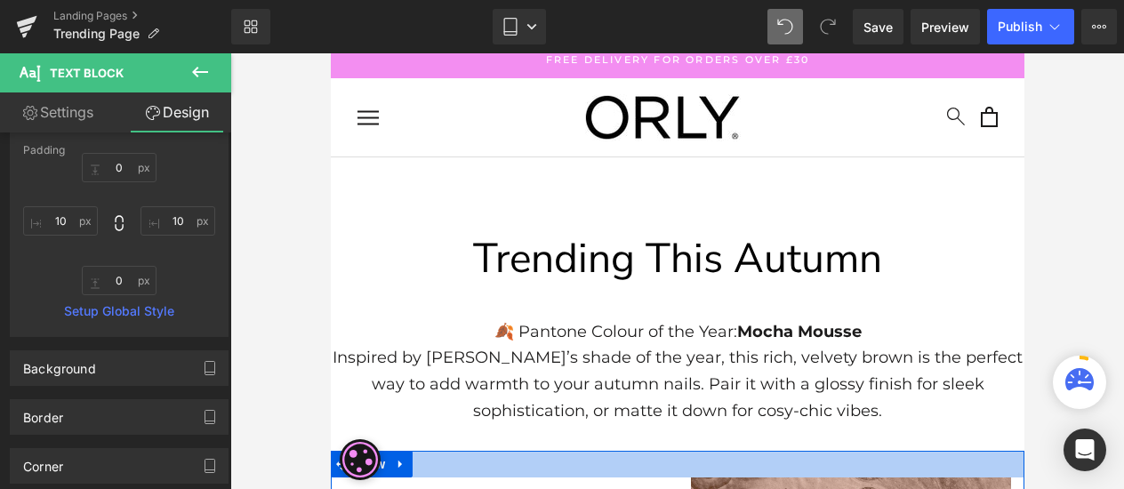
scroll to position [0, 0]
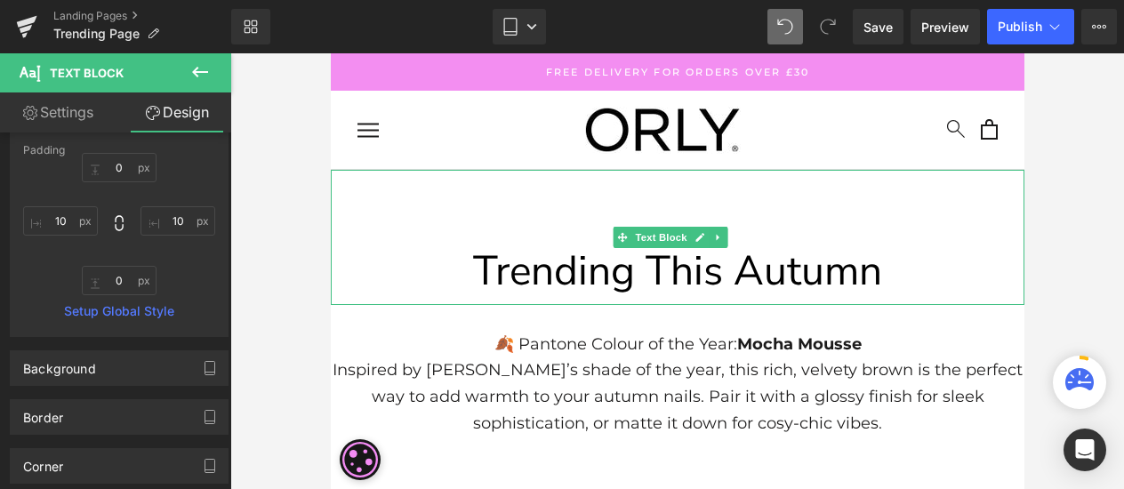
click at [800, 273] on span "Trending This Autumn" at bounding box center [676, 271] width 409 height 56
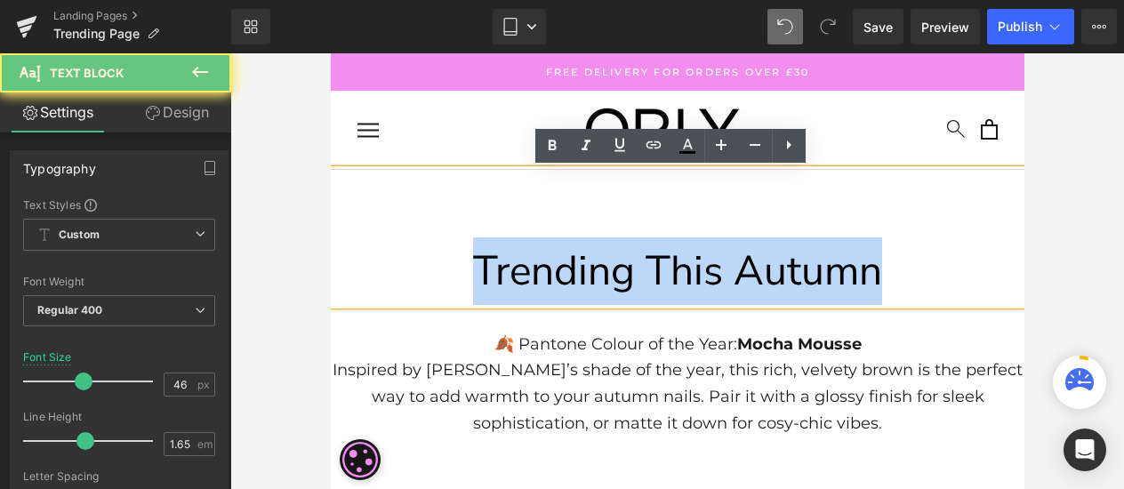
drag, startPoint x: 915, startPoint y: 272, endPoint x: 414, endPoint y: 272, distance: 500.6
click at [414, 272] on p "Trending This Autumn" at bounding box center [677, 271] width 694 height 68
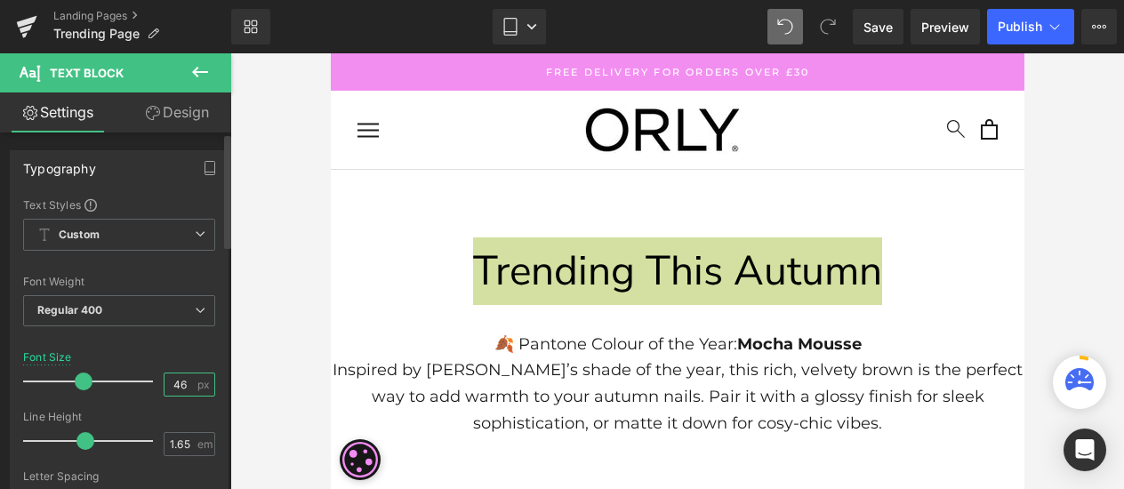
click at [186, 386] on input "46" at bounding box center [179, 384] width 31 height 22
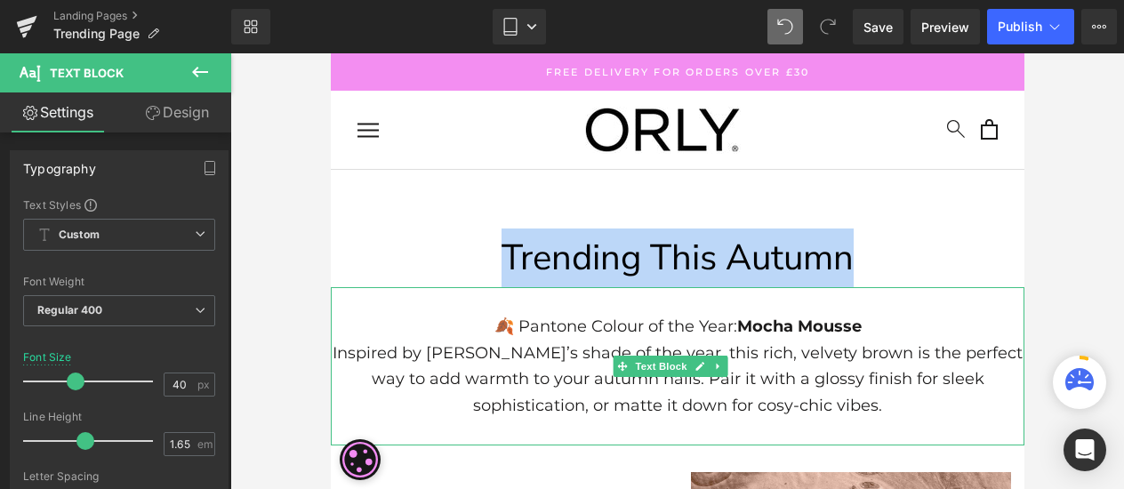
click at [862, 307] on p at bounding box center [677, 300] width 694 height 27
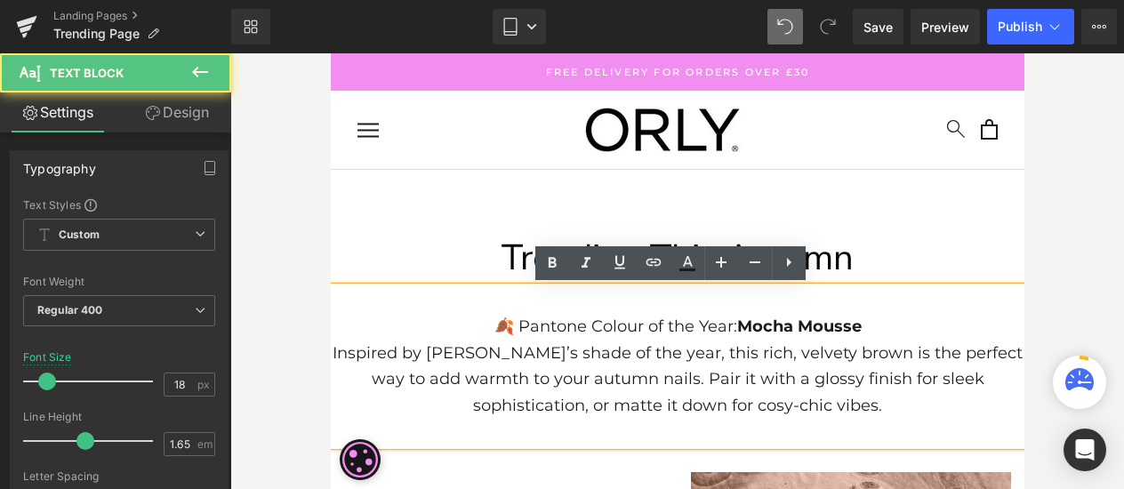
click at [1053, 253] on div at bounding box center [677, 271] width 894 height 436
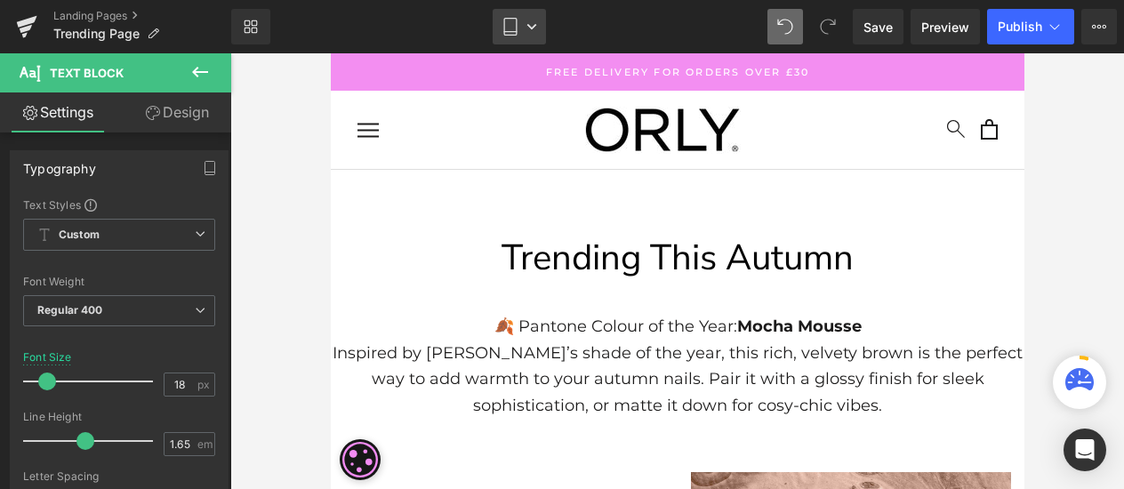
click at [526, 29] on icon at bounding box center [531, 26] width 11 height 11
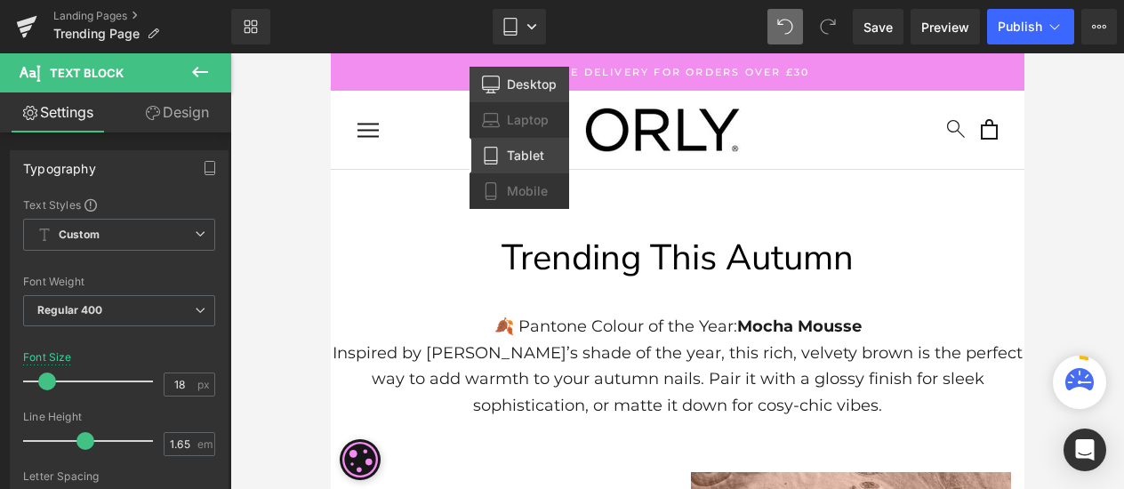
click at [517, 85] on span "Desktop" at bounding box center [532, 84] width 50 height 16
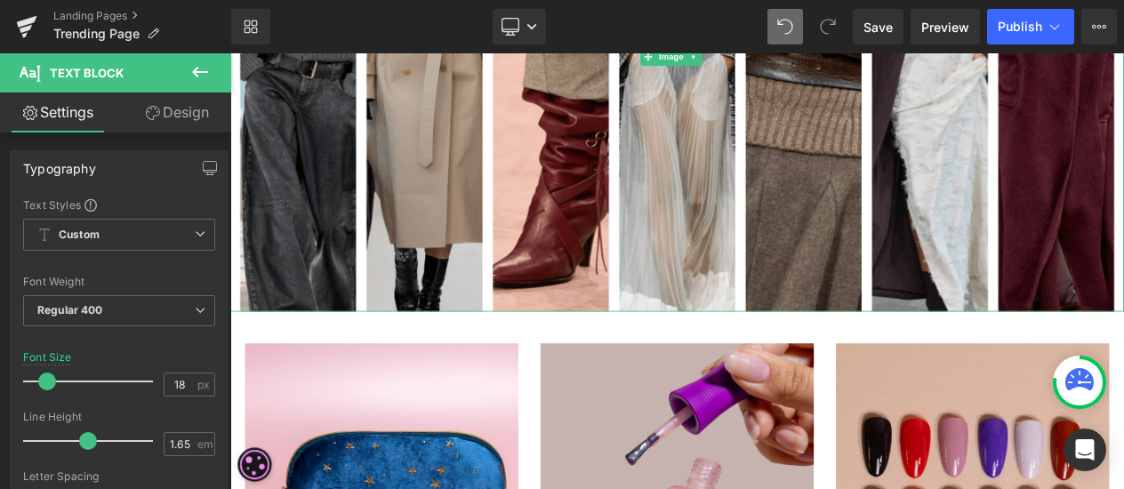
scroll to position [1440, 0]
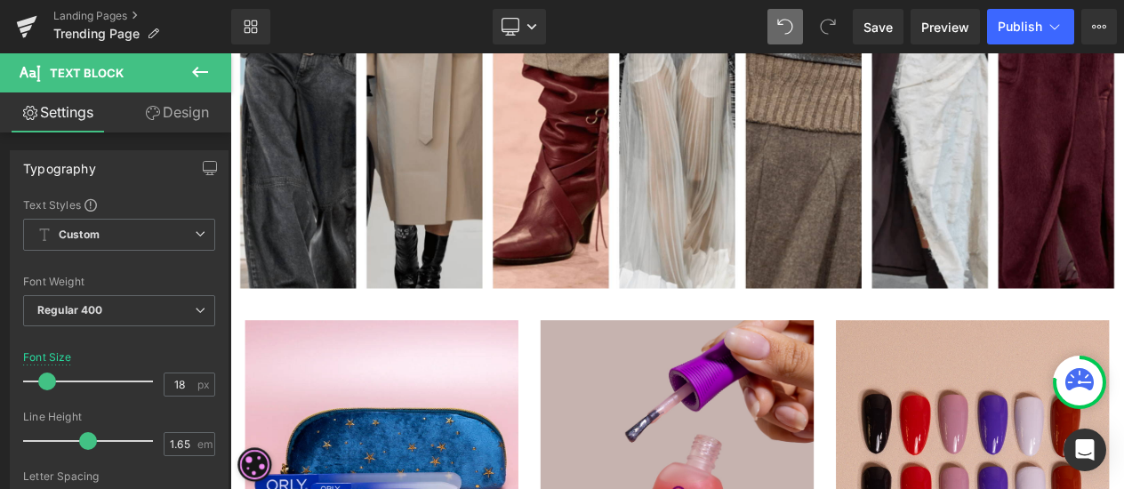
click at [204, 67] on icon at bounding box center [199, 71] width 21 height 21
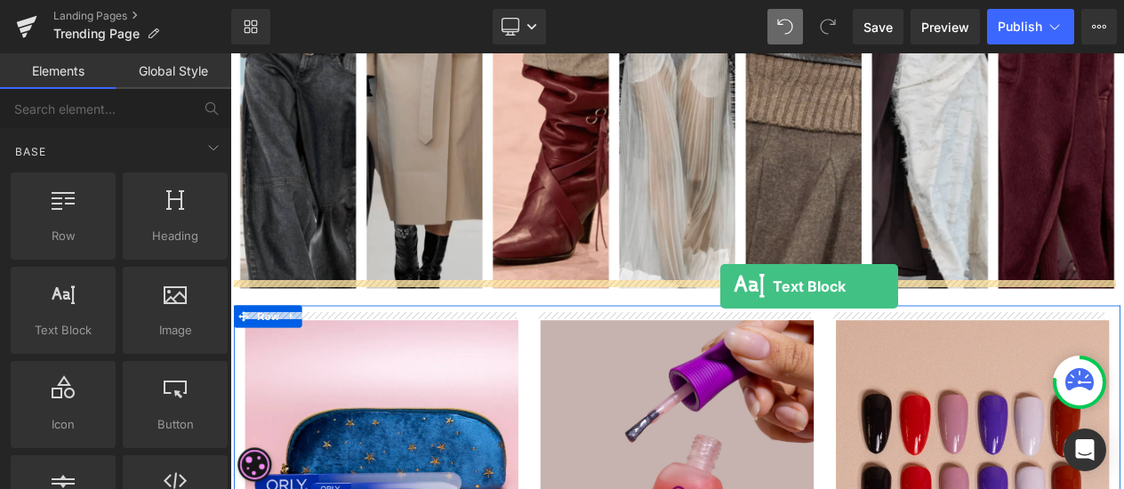
drag, startPoint x: 294, startPoint y: 358, endPoint x: 820, endPoint y: 334, distance: 526.0
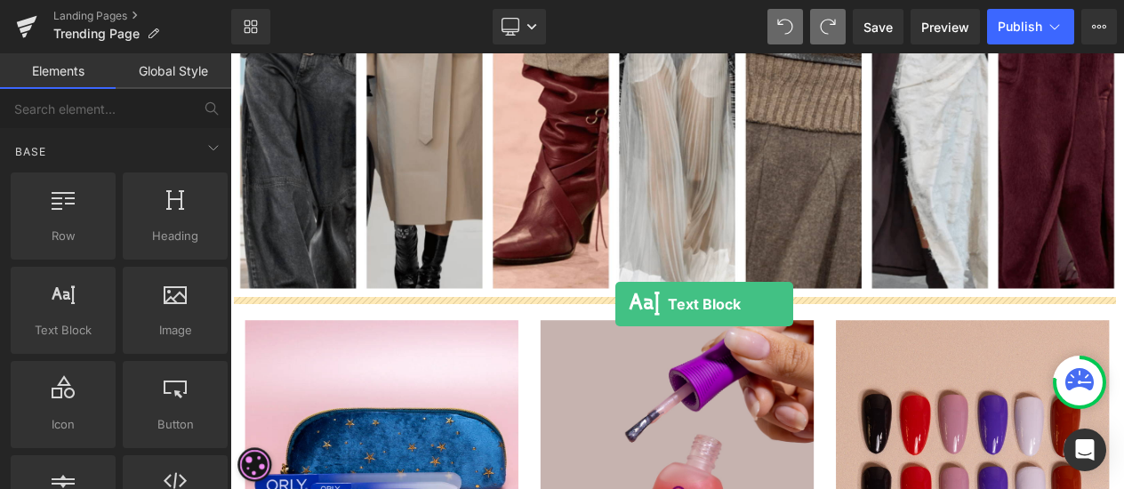
drag, startPoint x: 301, startPoint y: 390, endPoint x: 694, endPoint y: 355, distance: 393.7
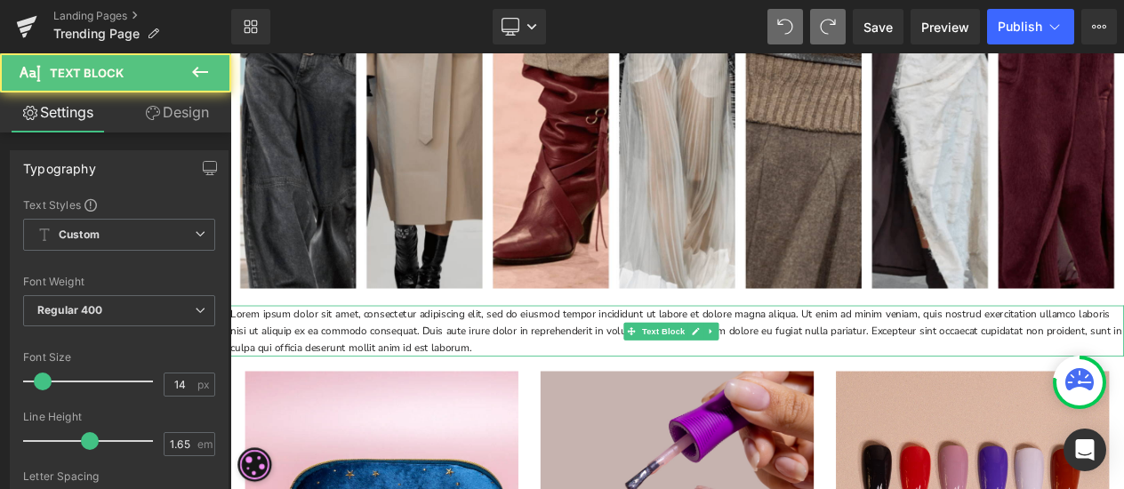
click at [547, 379] on p "Lorem ipsum dolor sit amet, consectetur adipiscing elit, sed do eiusmod tempor …" at bounding box center [768, 387] width 1076 height 61
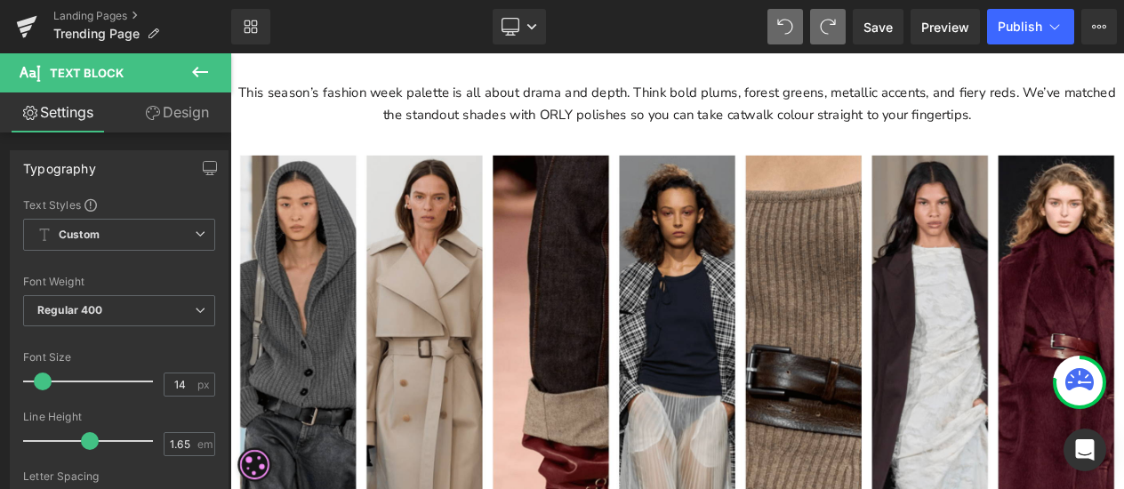
scroll to position [729, 0]
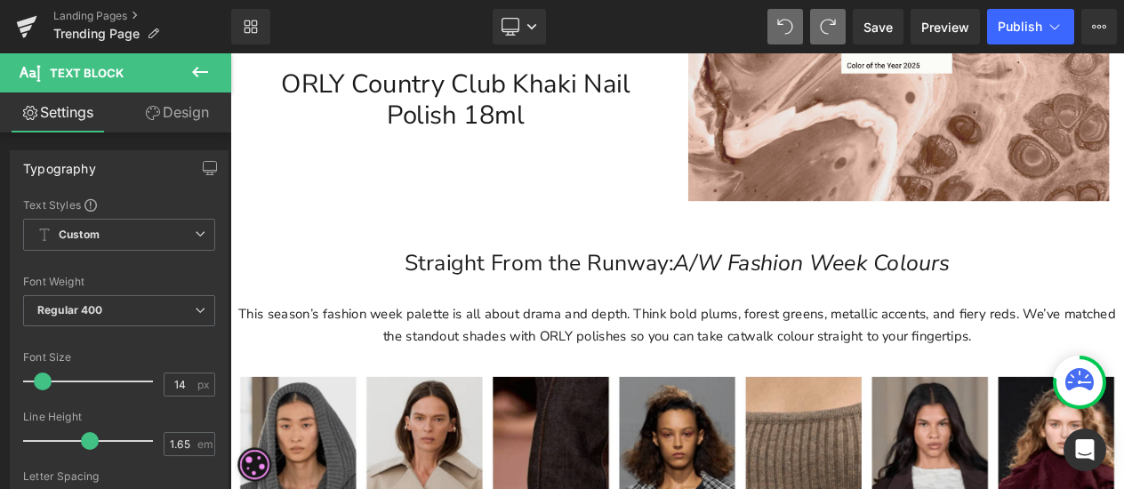
click at [309, 381] on p "This season’s fashion week palette is all about drama and depth. Think bold plu…" at bounding box center [768, 381] width 1058 height 52
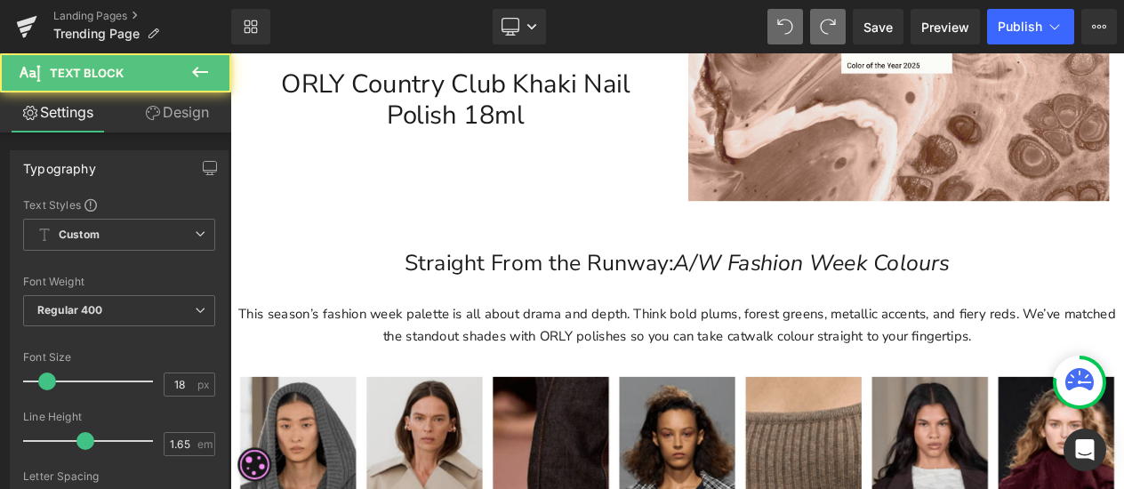
click at [175, 125] on link "Design" at bounding box center [177, 112] width 116 height 40
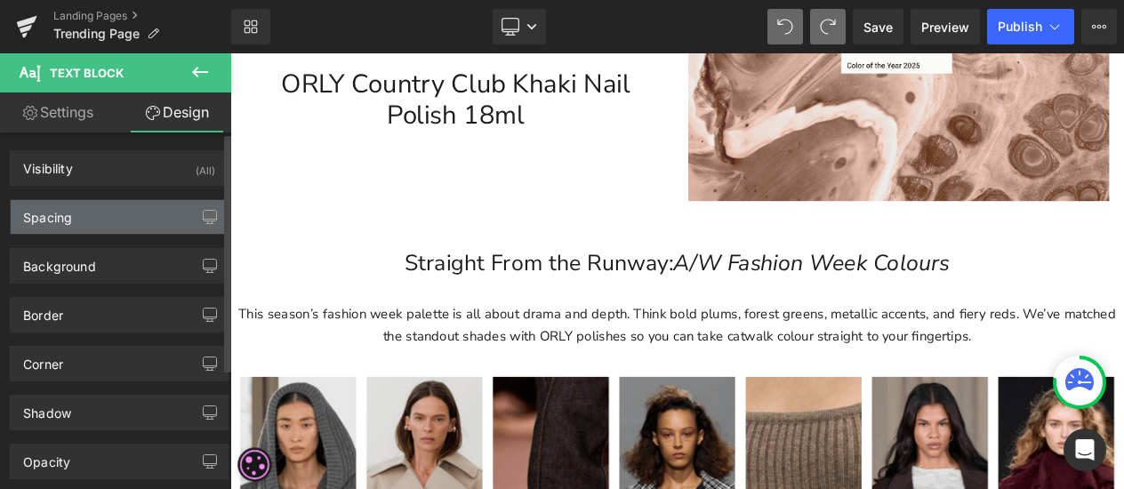
click at [122, 220] on div "Spacing" at bounding box center [119, 217] width 217 height 34
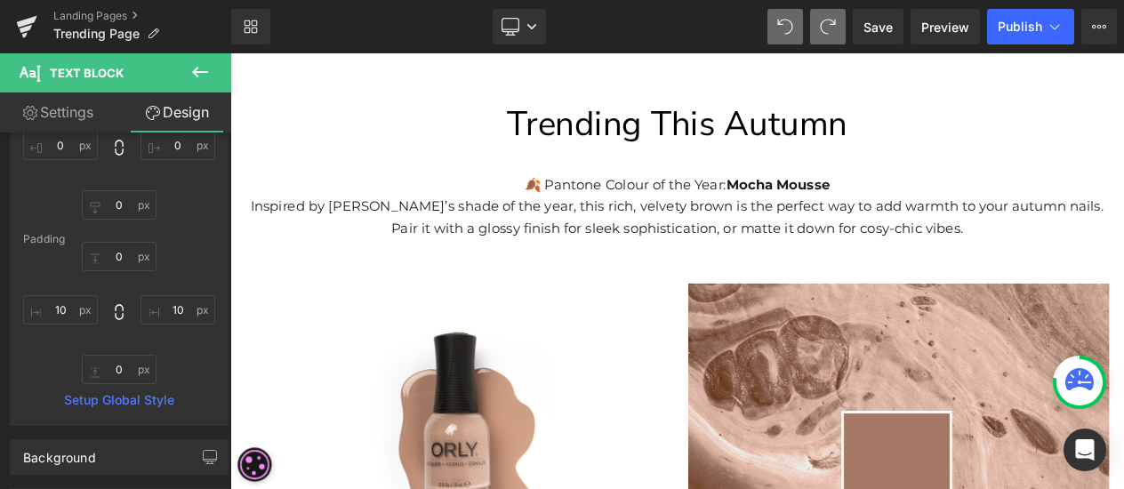
scroll to position [107, 0]
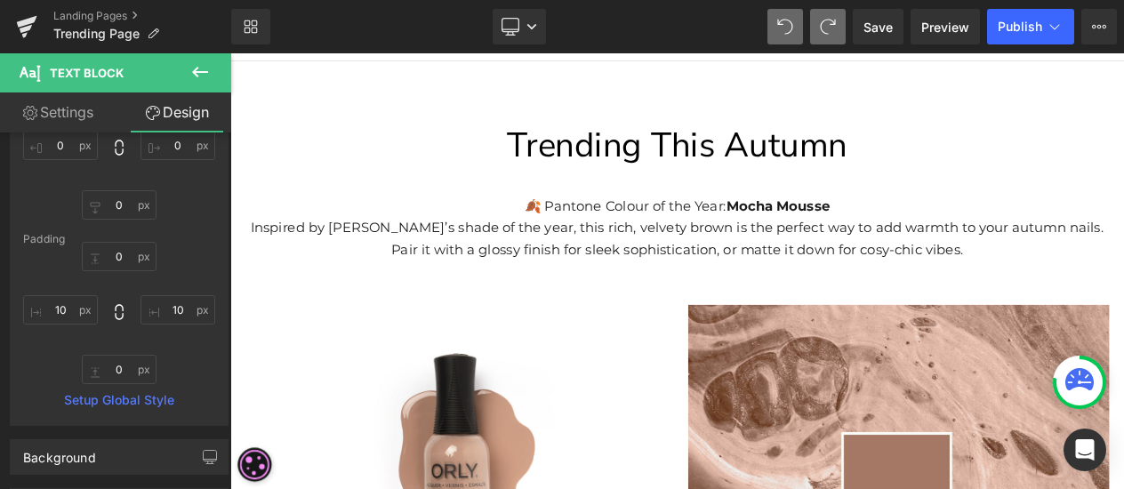
click at [611, 270] on p "Inspired by [PERSON_NAME]’s shade of the year, this rich, velvety brown is the …" at bounding box center [768, 277] width 1058 height 52
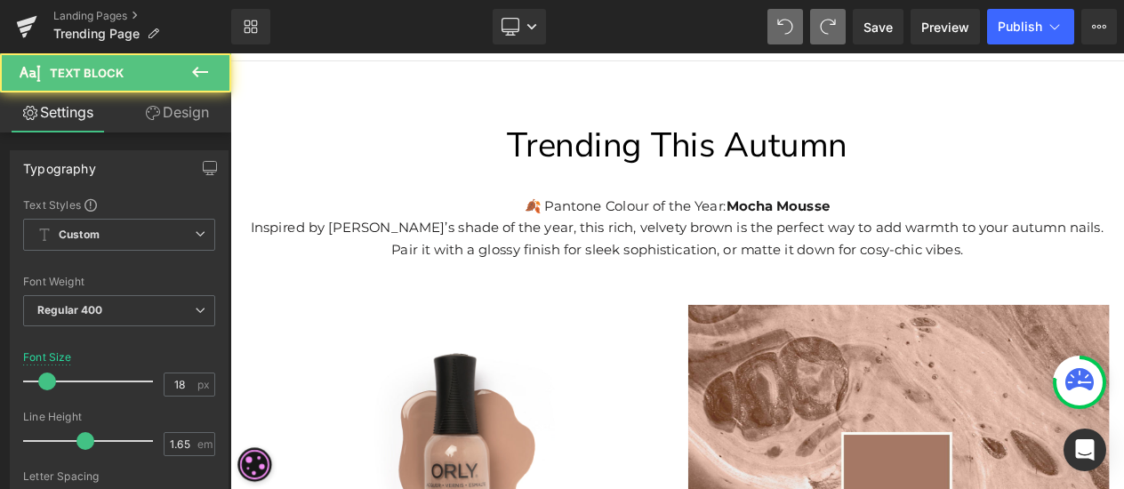
click at [170, 116] on link "Design" at bounding box center [177, 112] width 116 height 40
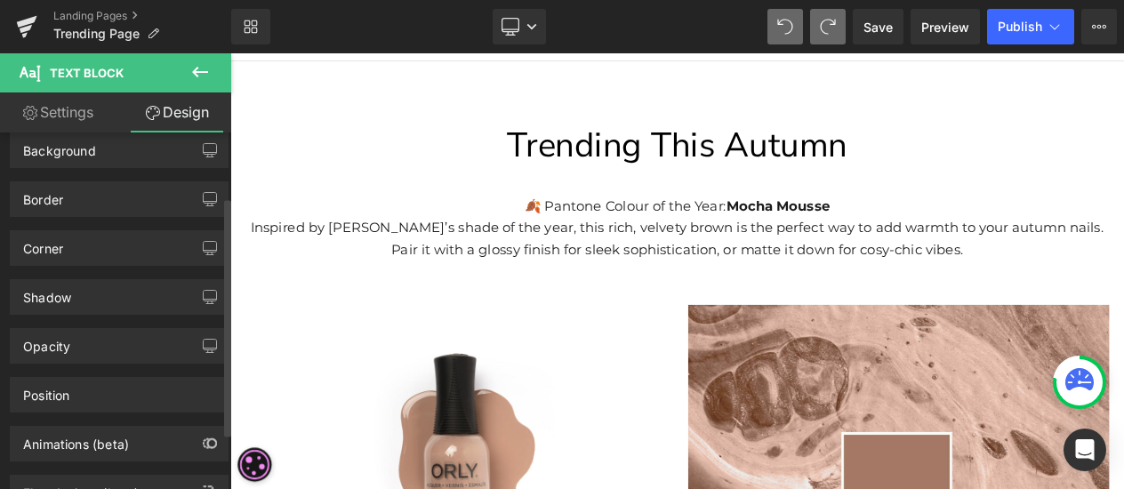
scroll to position [89, 0]
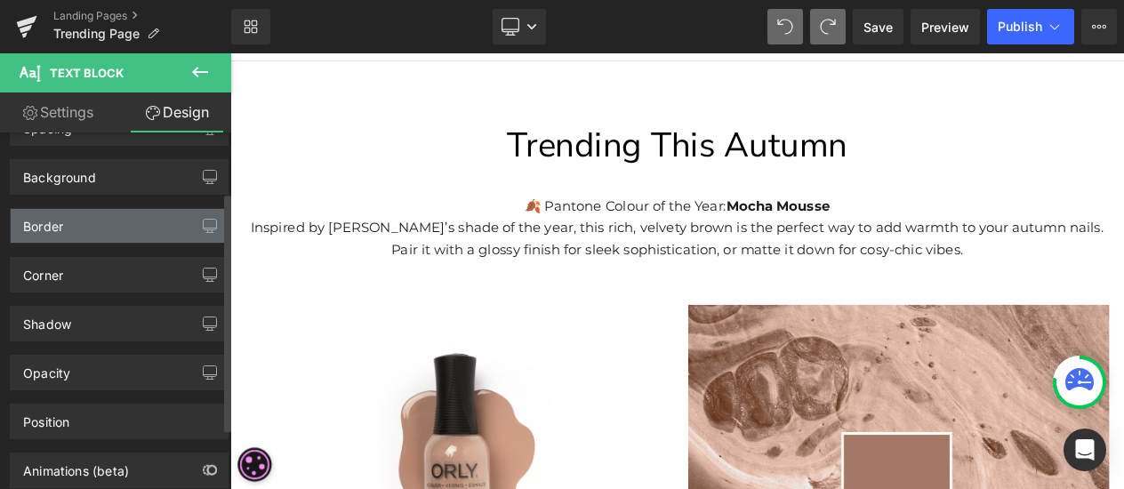
click at [123, 226] on div "Border" at bounding box center [119, 226] width 217 height 34
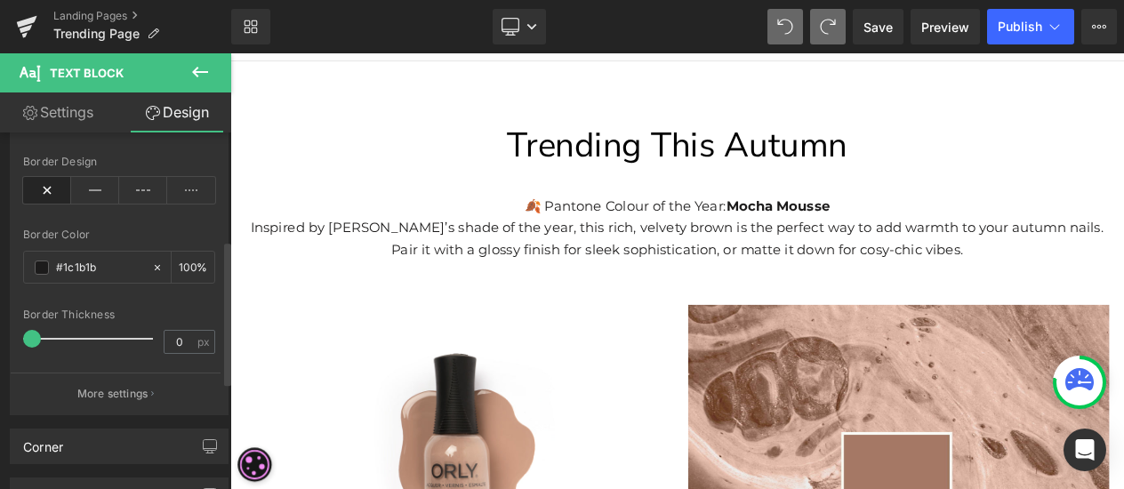
scroll to position [0, 0]
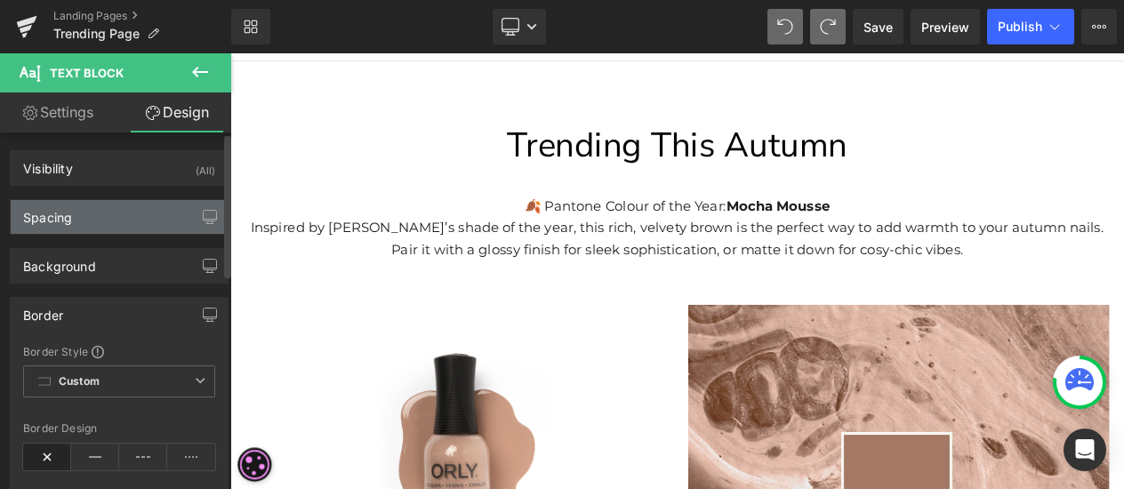
click at [127, 224] on div "Spacing" at bounding box center [119, 217] width 217 height 34
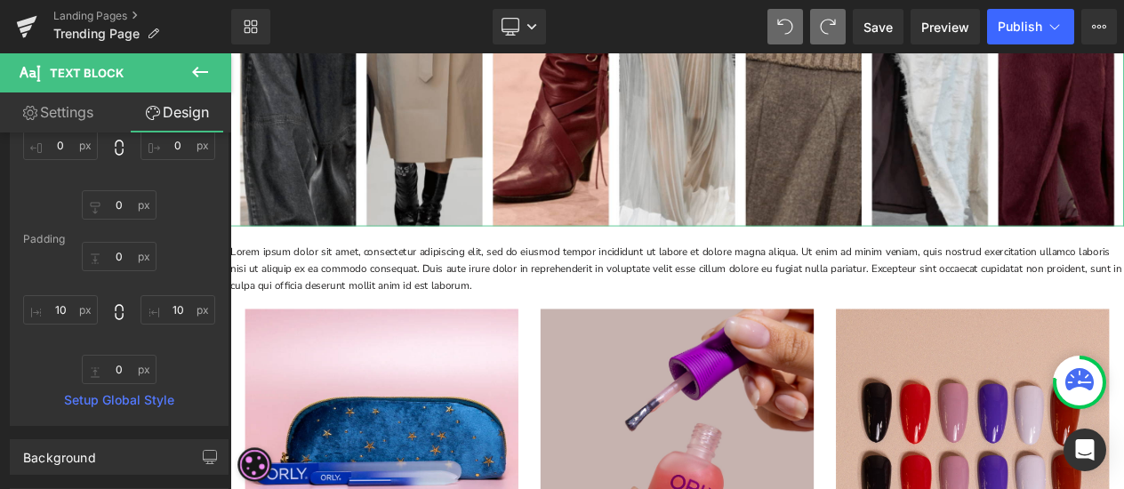
scroll to position [1529, 0]
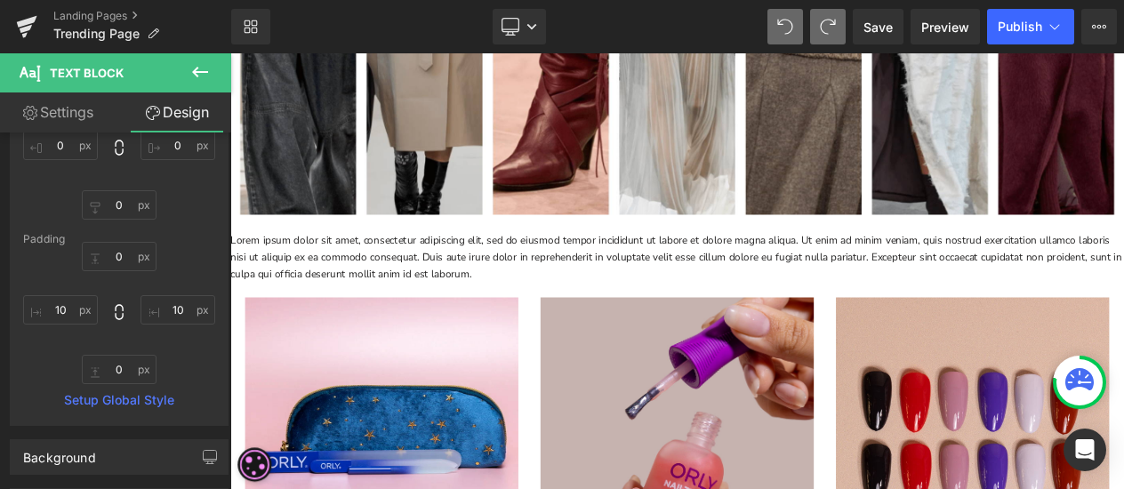
click at [658, 305] on p "Lorem ipsum dolor sit amet, consectetur adipiscing elit, sed do eiusmod tempor …" at bounding box center [768, 299] width 1076 height 61
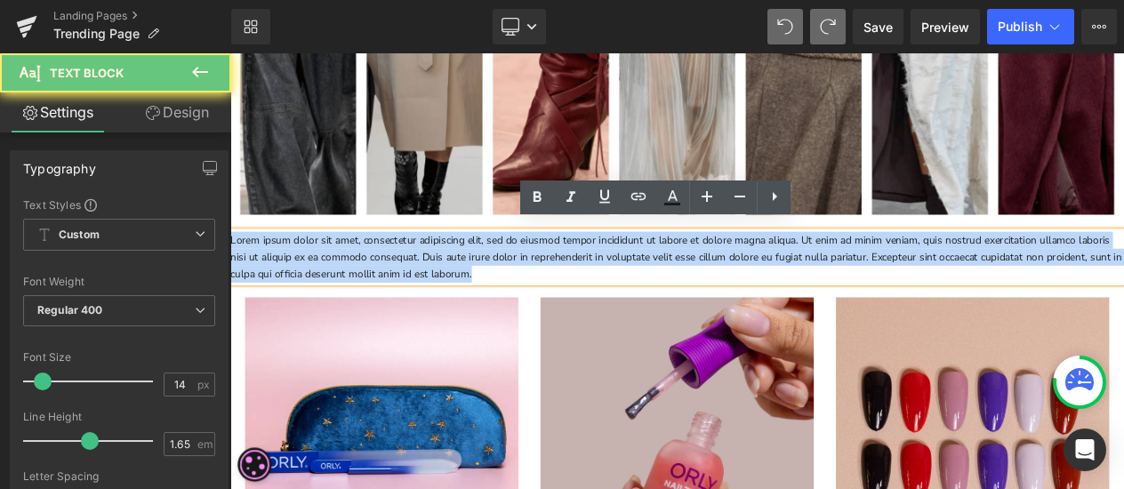
drag, startPoint x: 627, startPoint y: 308, endPoint x: 167, endPoint y: 196, distance: 473.1
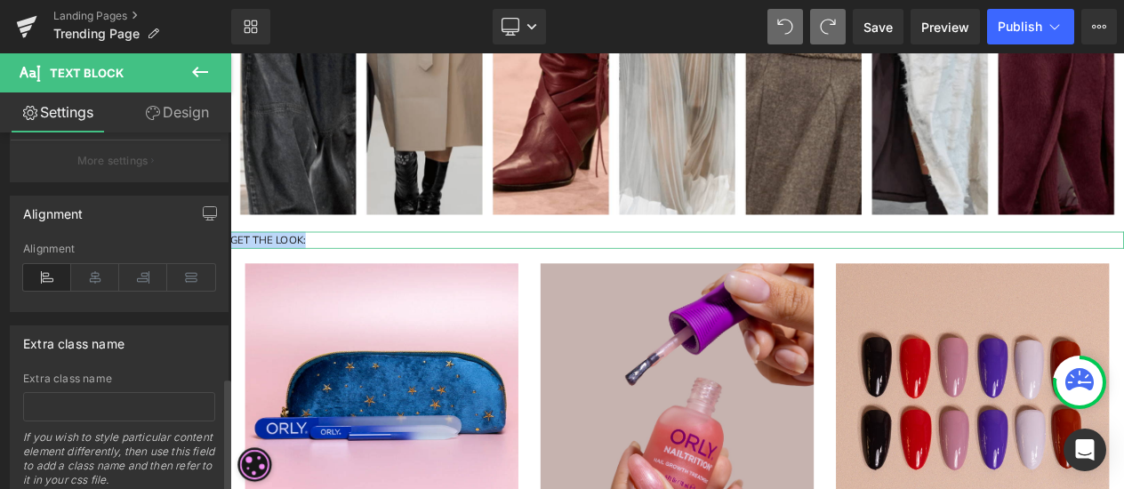
scroll to position [762, 0]
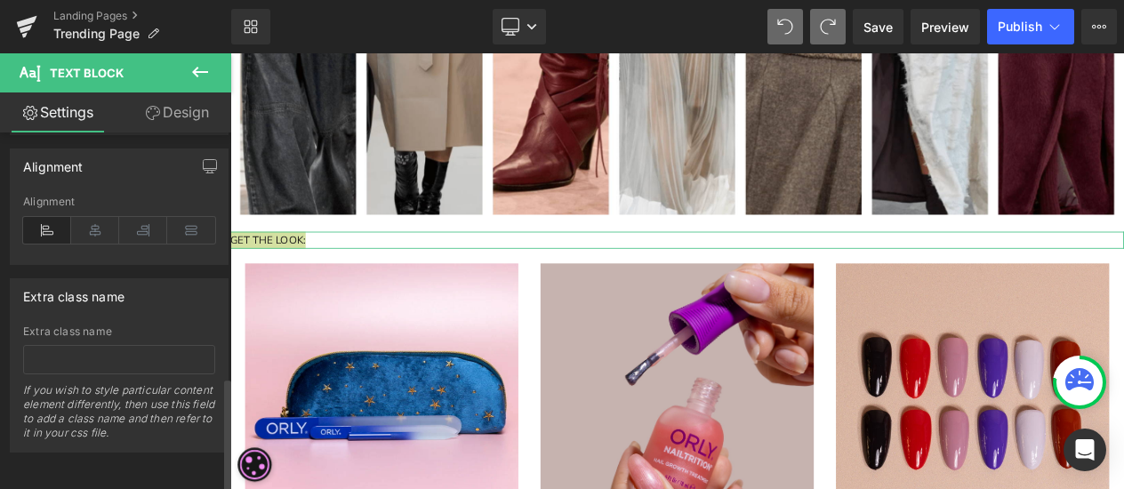
click at [92, 197] on div "Alignment" at bounding box center [119, 230] width 192 height 68
click at [86, 217] on icon at bounding box center [95, 230] width 48 height 27
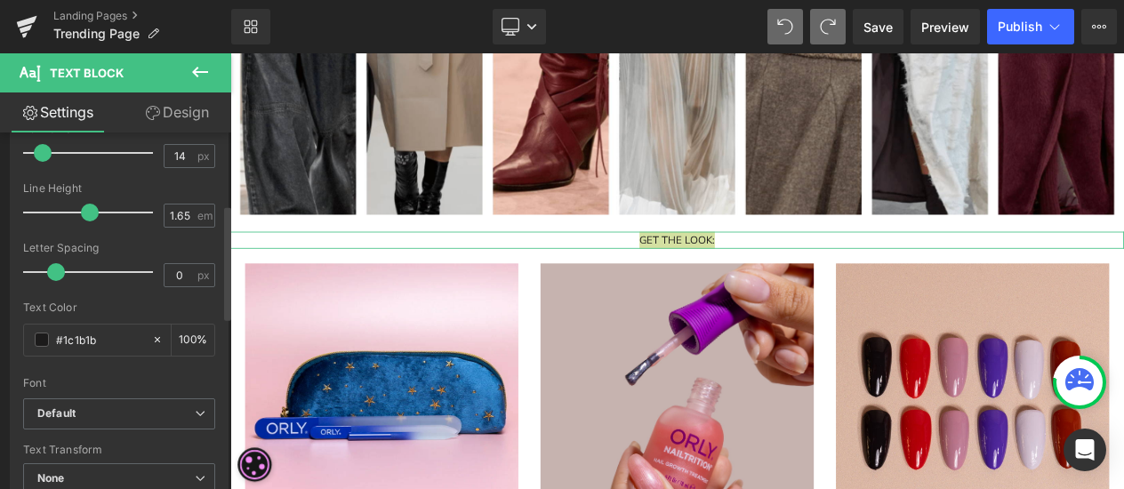
scroll to position [140, 0]
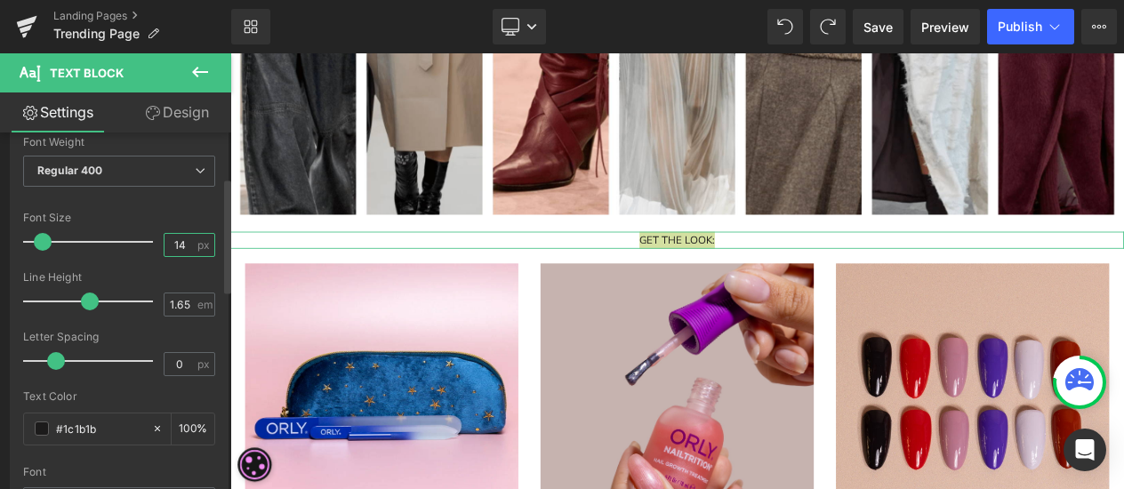
drag, startPoint x: 188, startPoint y: 243, endPoint x: 158, endPoint y: 253, distance: 31.2
click at [164, 253] on input "14" at bounding box center [179, 245] width 31 height 22
type input "30"
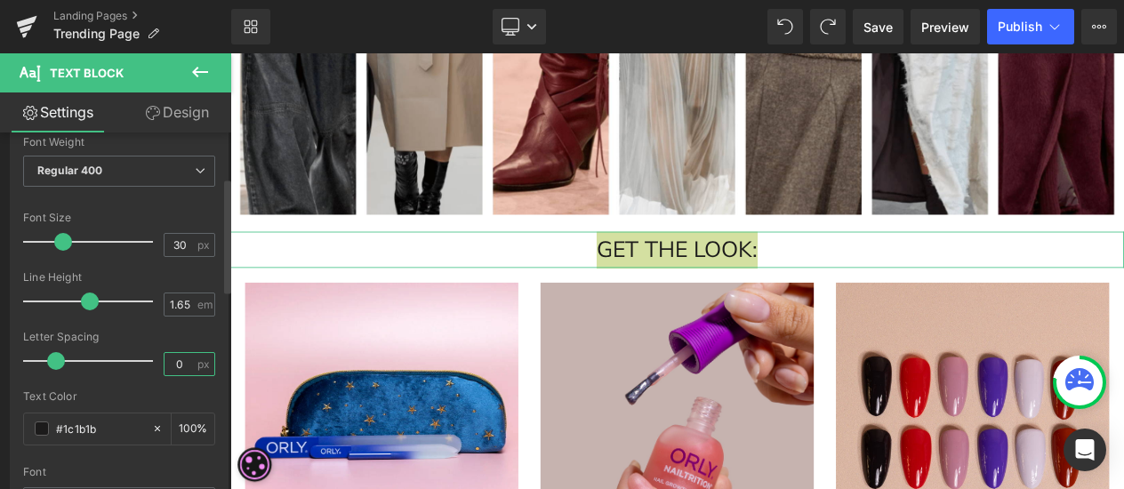
click at [177, 358] on input "0" at bounding box center [179, 364] width 31 height 22
type input "2"
click at [187, 236] on input "30" at bounding box center [179, 245] width 31 height 22
type input "3"
type input "25"
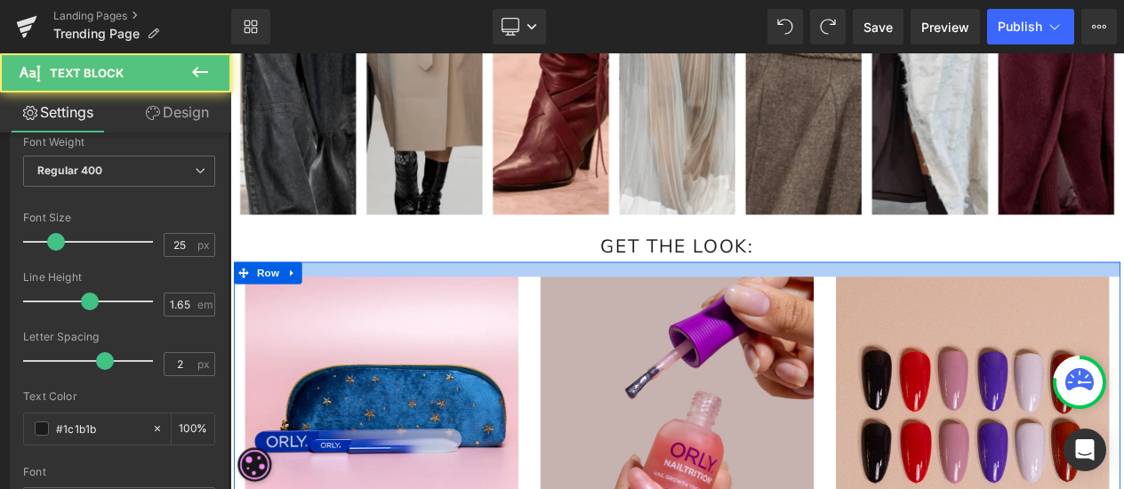
click at [1063, 290] on div "GET THE LOOK: Text Block" at bounding box center [768, 287] width 1076 height 36
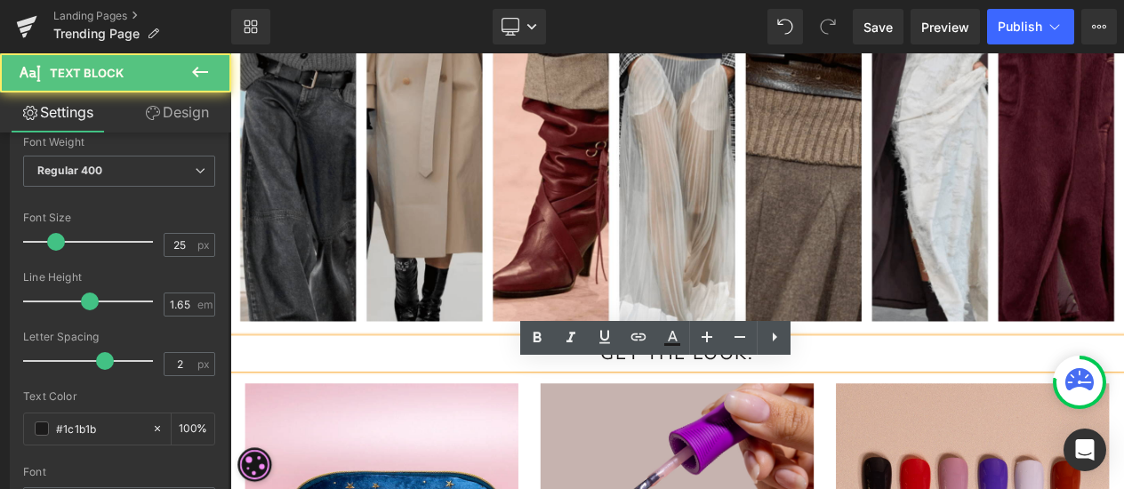
scroll to position [1352, 0]
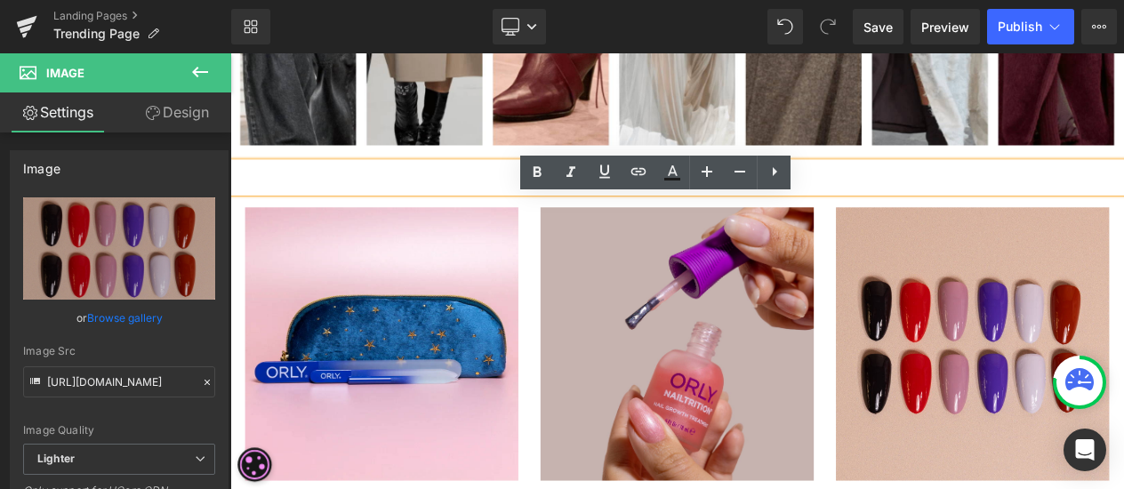
scroll to position [1689, 0]
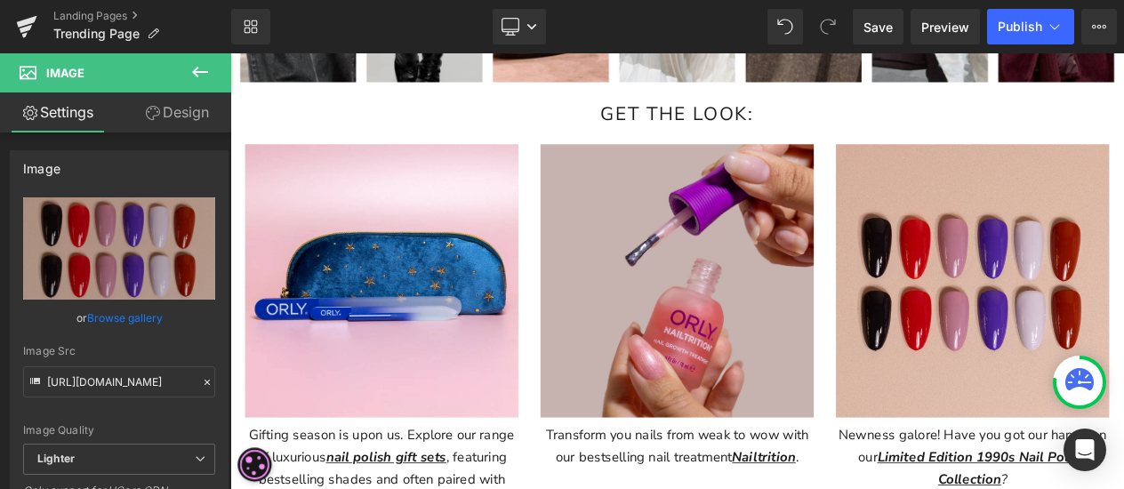
click at [205, 72] on icon at bounding box center [200, 72] width 16 height 11
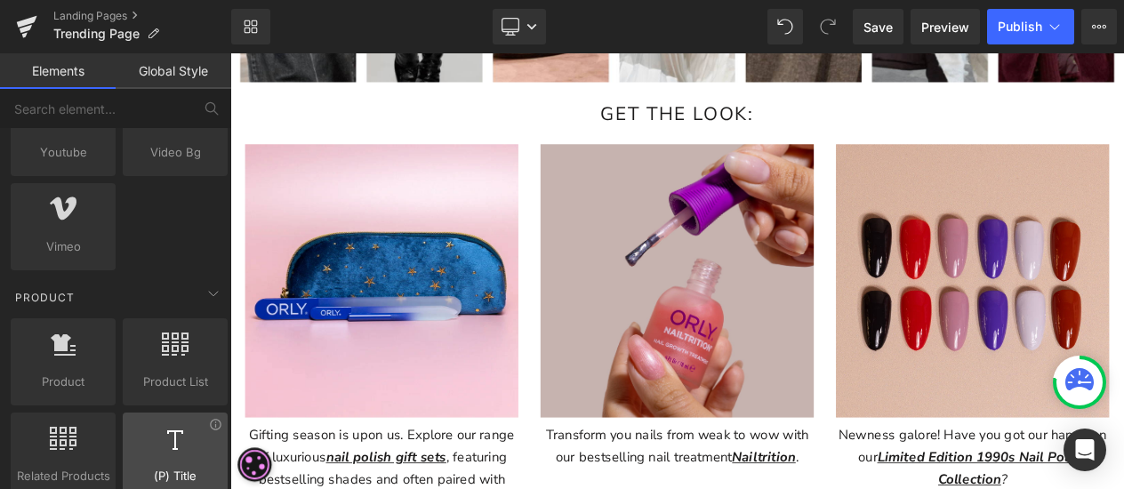
scroll to position [1423, 0]
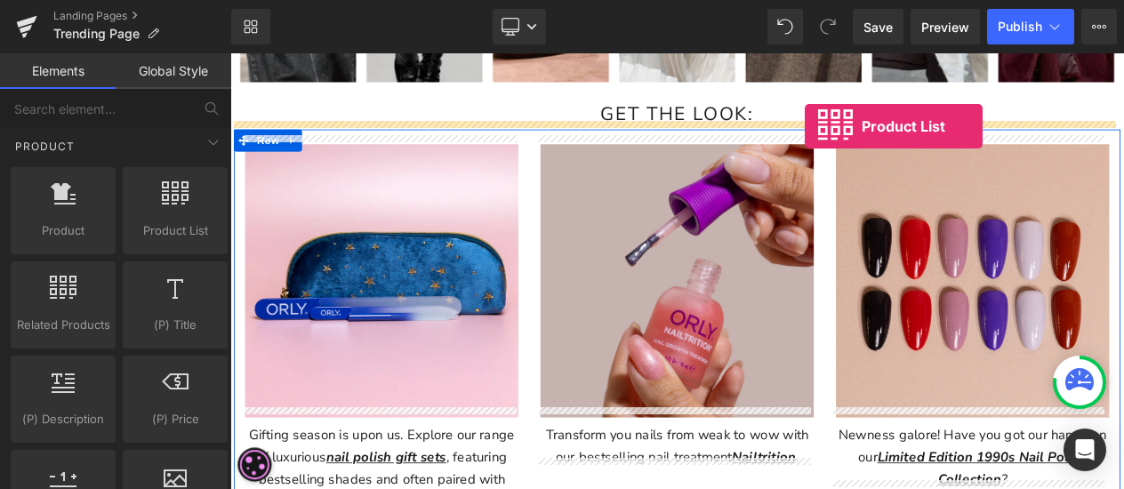
drag, startPoint x: 397, startPoint y: 252, endPoint x: 922, endPoint y: 141, distance: 536.1
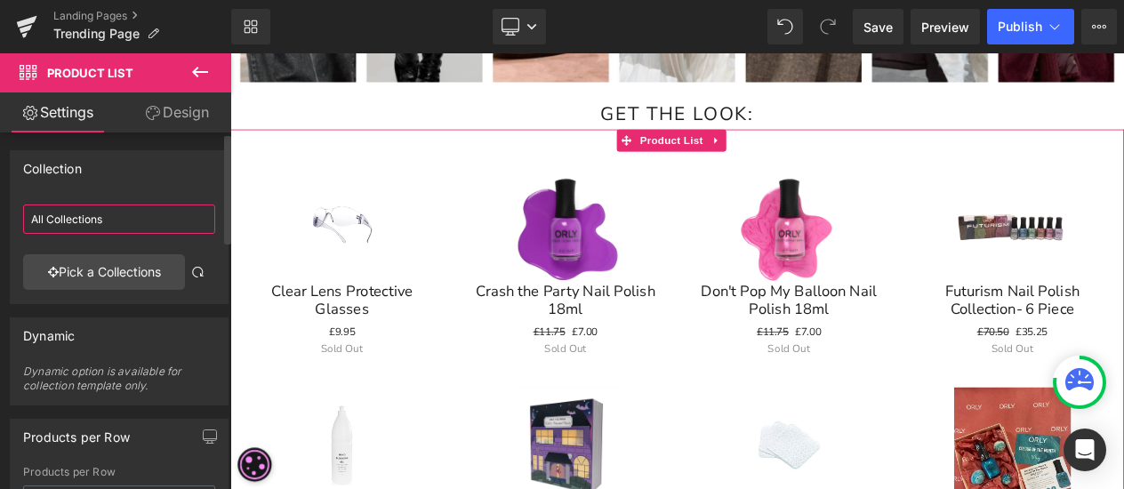
click at [117, 209] on input "All Collections" at bounding box center [119, 219] width 192 height 29
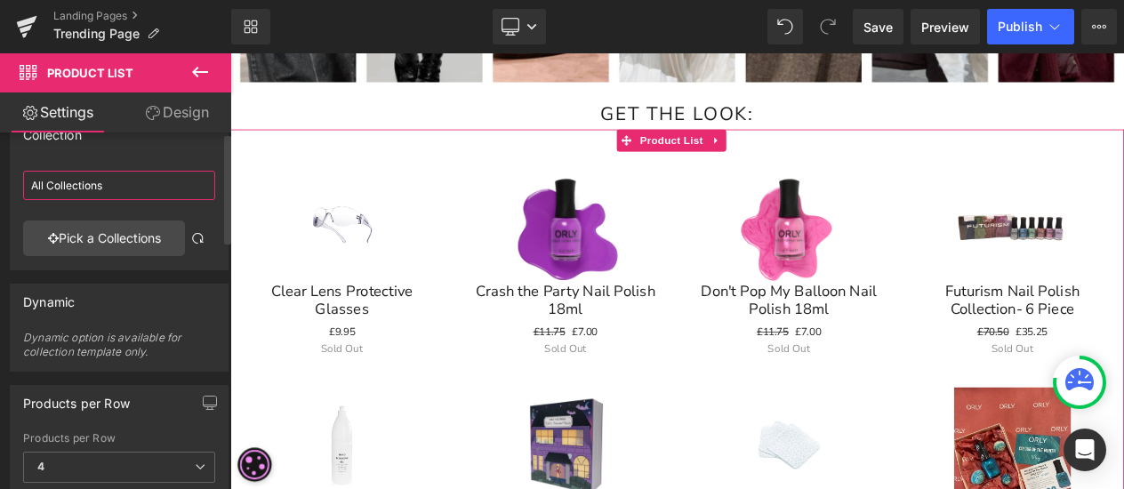
scroll to position [0, 0]
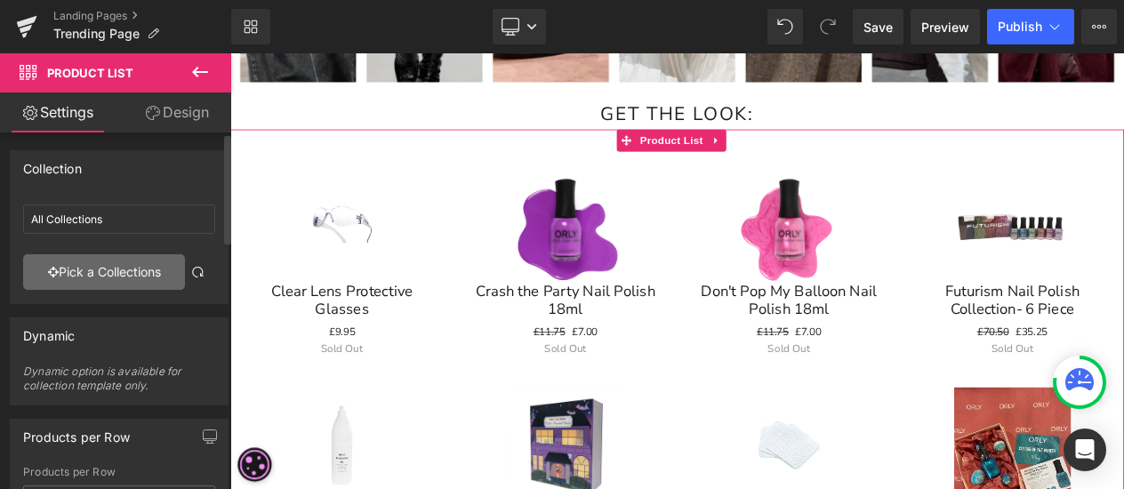
click at [92, 282] on link "Pick a Collections" at bounding box center [104, 272] width 162 height 36
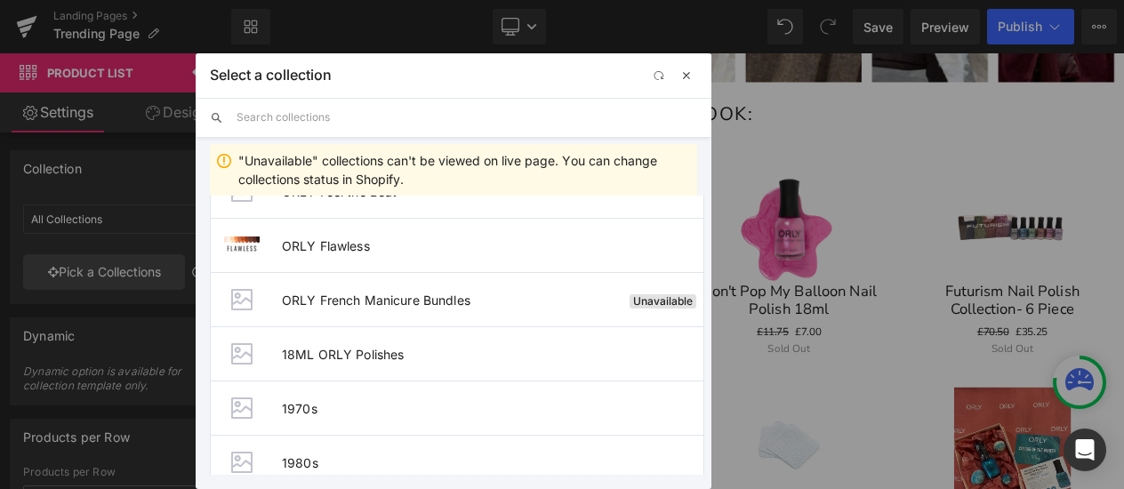
scroll to position [2934, 0]
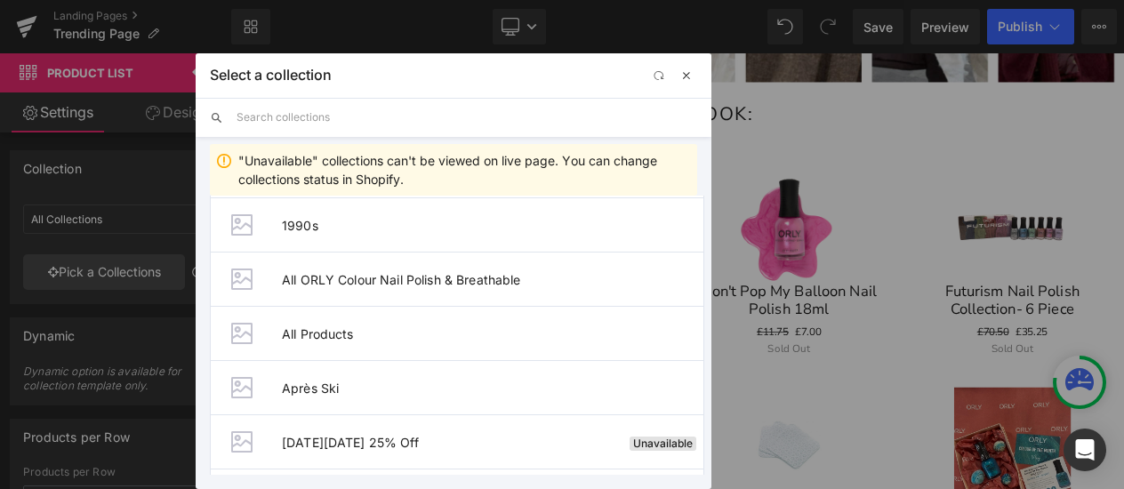
click at [689, 78] on span "button" at bounding box center [686, 75] width 14 height 14
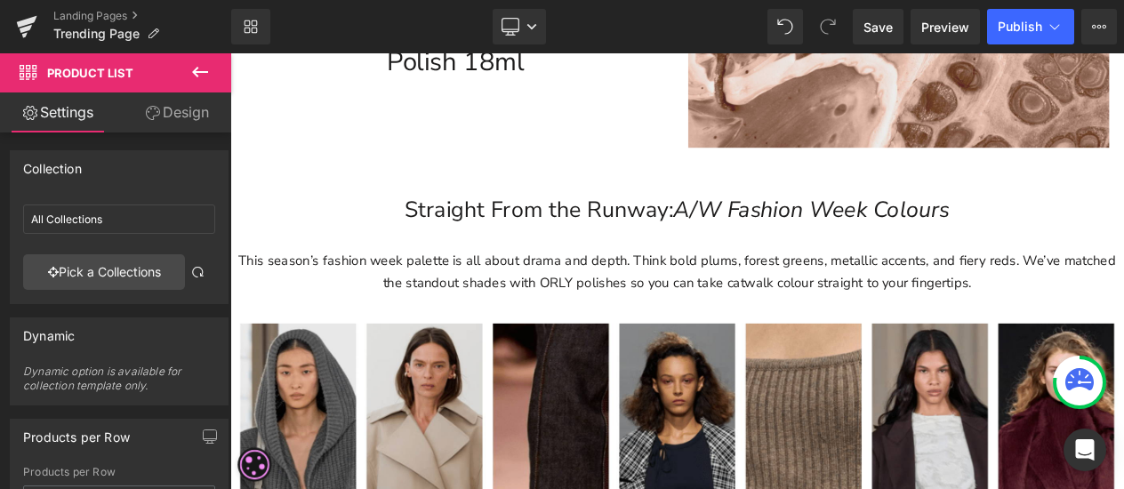
scroll to position [800, 0]
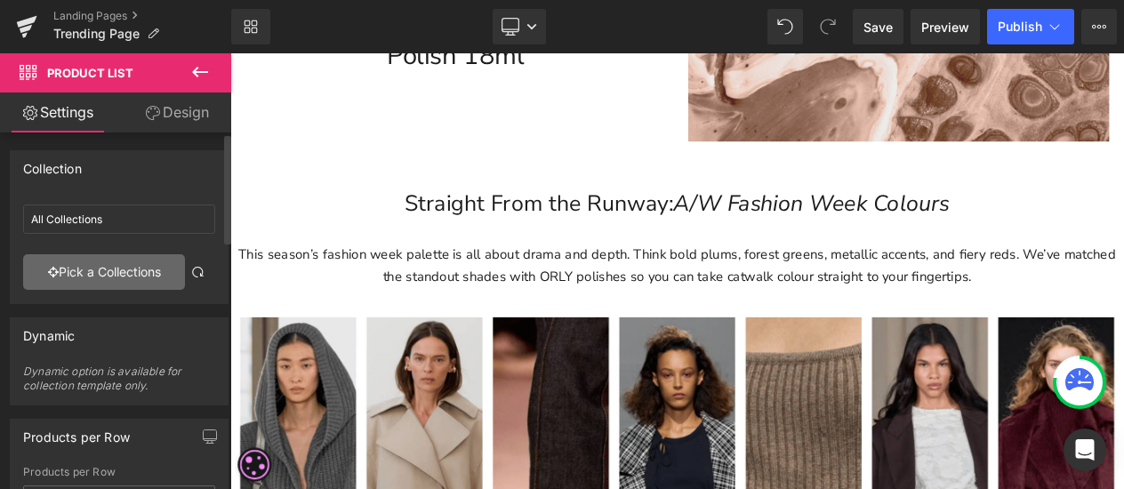
click at [120, 266] on link "Pick a Collections" at bounding box center [104, 272] width 162 height 36
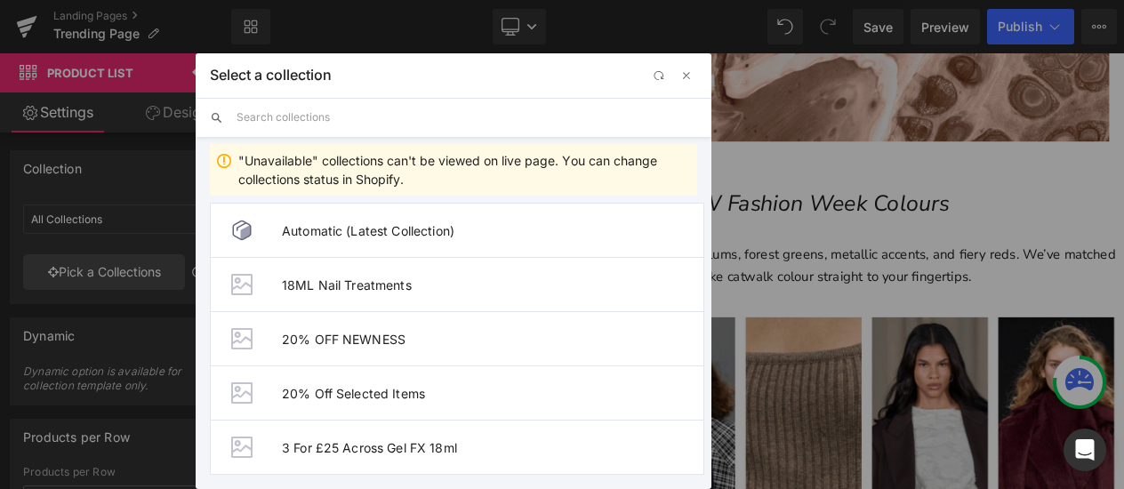
click at [349, 122] on input "text" at bounding box center [467, 117] width 461 height 39
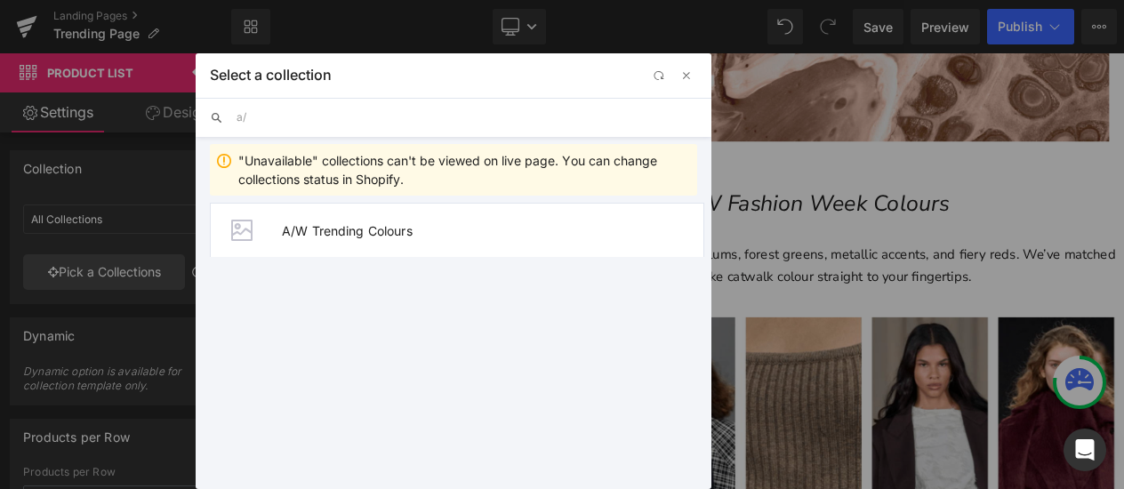
type input "a/w"
click at [369, 230] on span "A/W Trending Colours" at bounding box center [492, 230] width 421 height 15
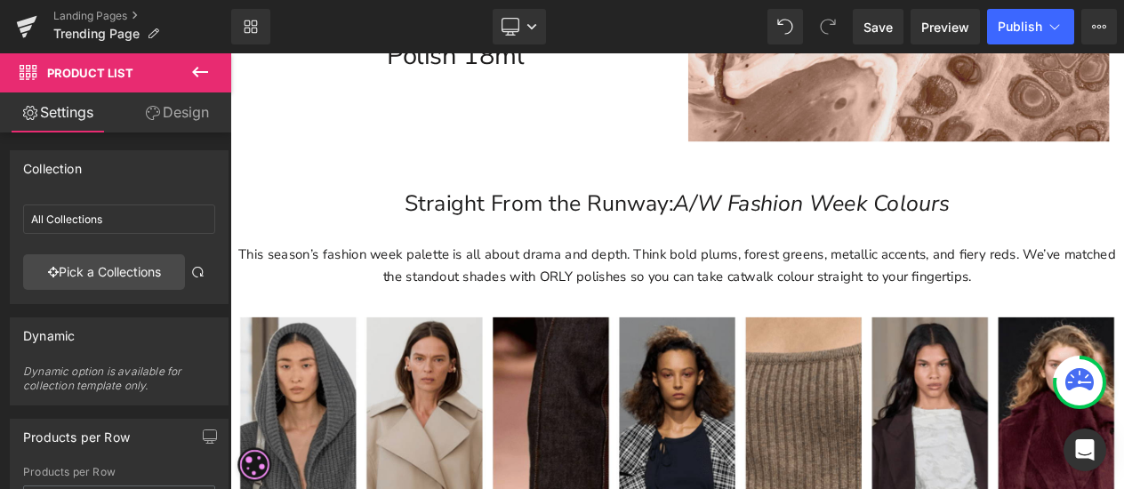
type input "A/W Trending Colours"
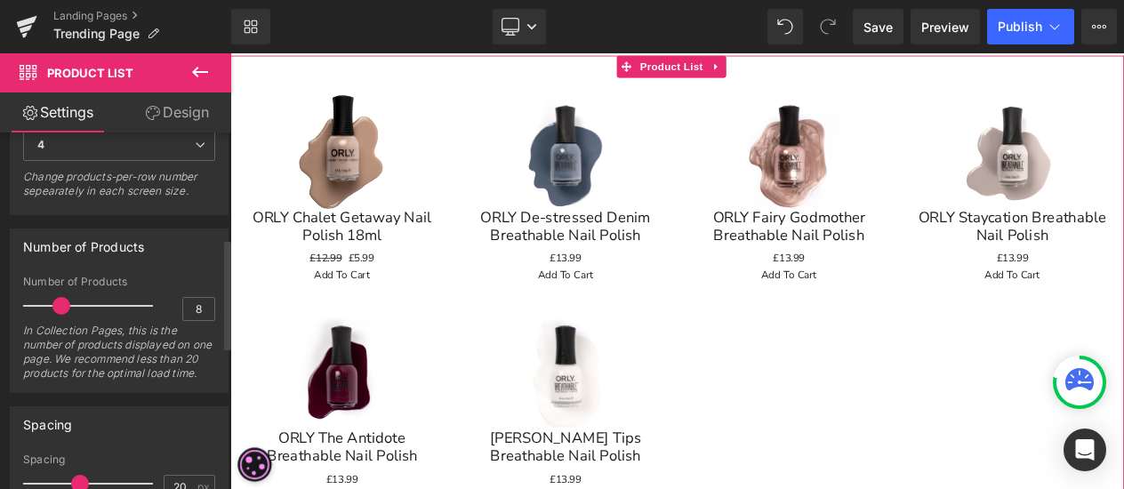
scroll to position [267, 0]
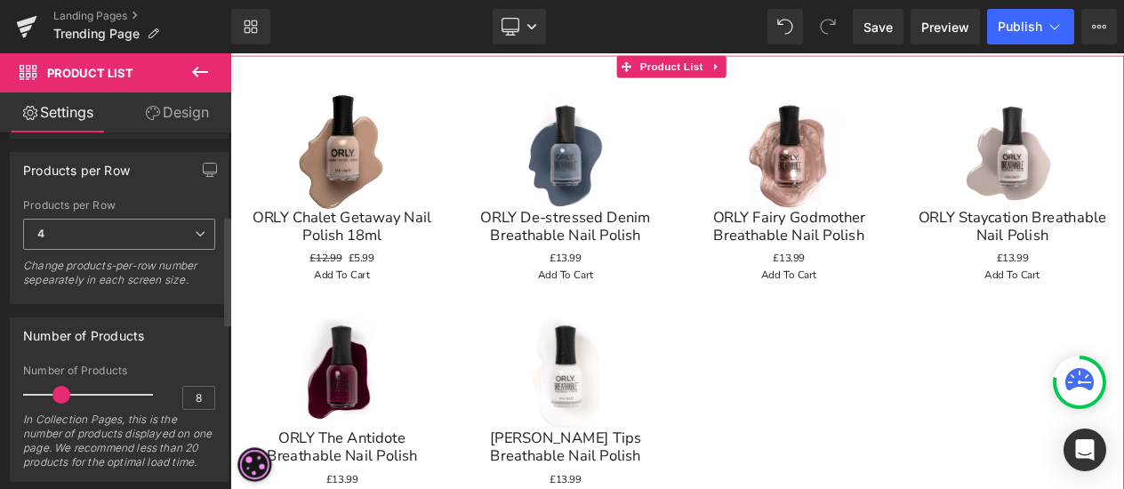
click at [115, 229] on span "4" at bounding box center [119, 234] width 192 height 31
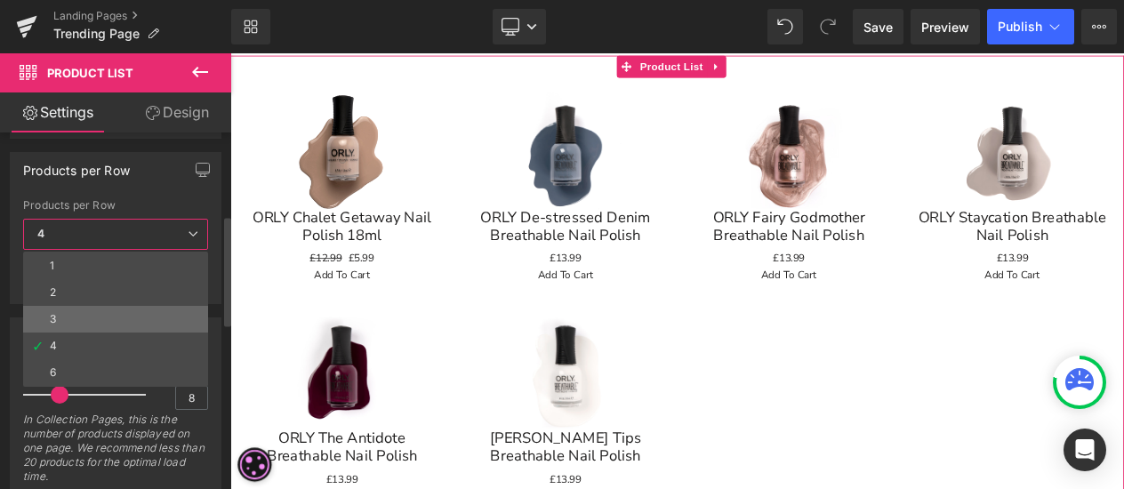
click at [91, 317] on li "3" at bounding box center [115, 319] width 185 height 27
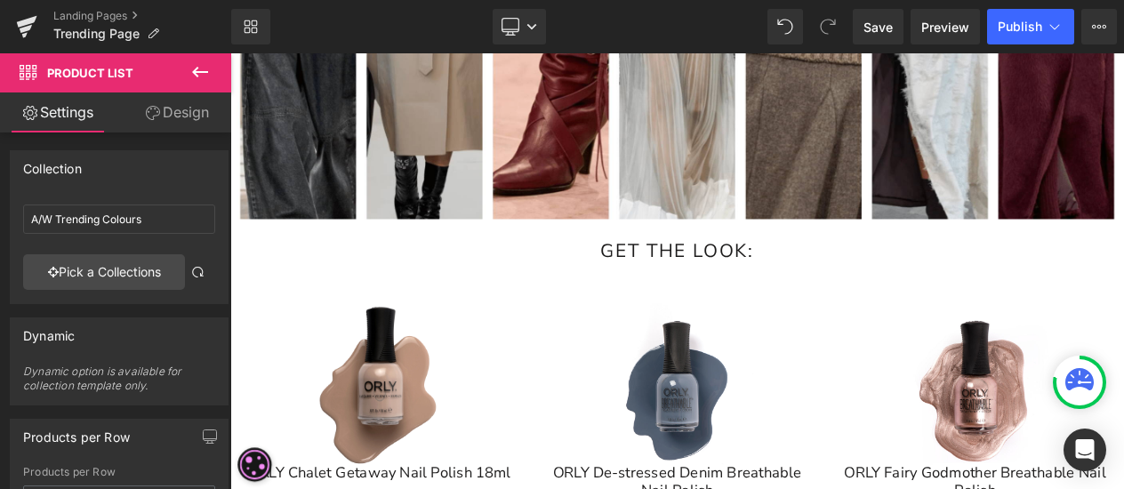
scroll to position [1423, 0]
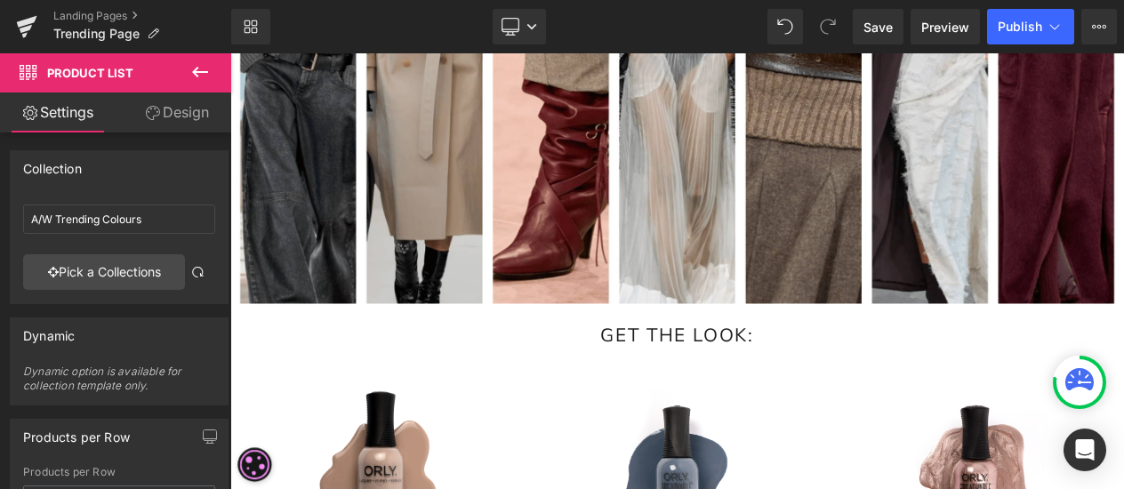
click at [775, 383] on span "Text Block" at bounding box center [752, 393] width 59 height 21
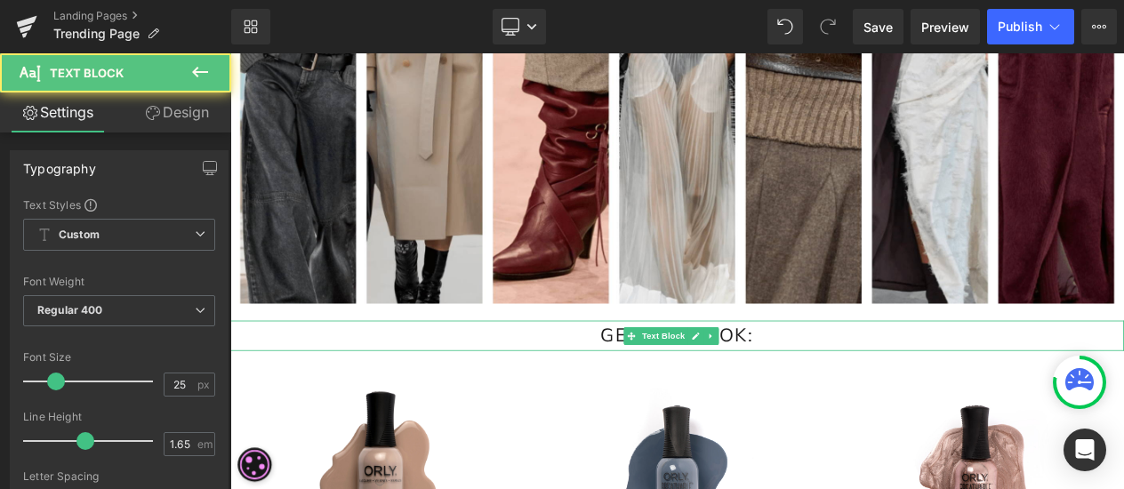
click at [866, 375] on p "GET THE LOOK:" at bounding box center [768, 393] width 1076 height 36
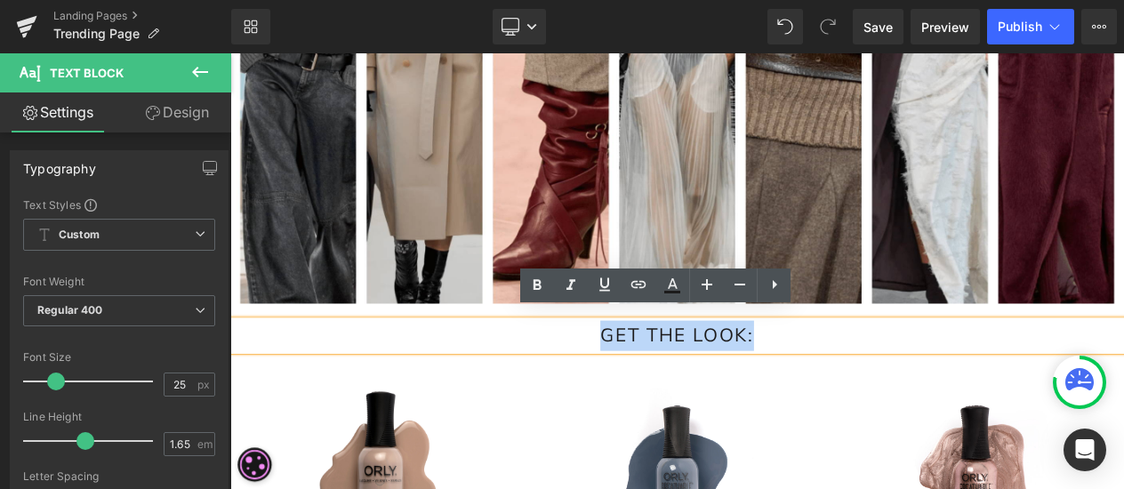
drag, startPoint x: 640, startPoint y: 392, endPoint x: 614, endPoint y: 394, distance: 25.8
click at [614, 394] on p "GET THE LOOK:" at bounding box center [768, 393] width 1076 height 36
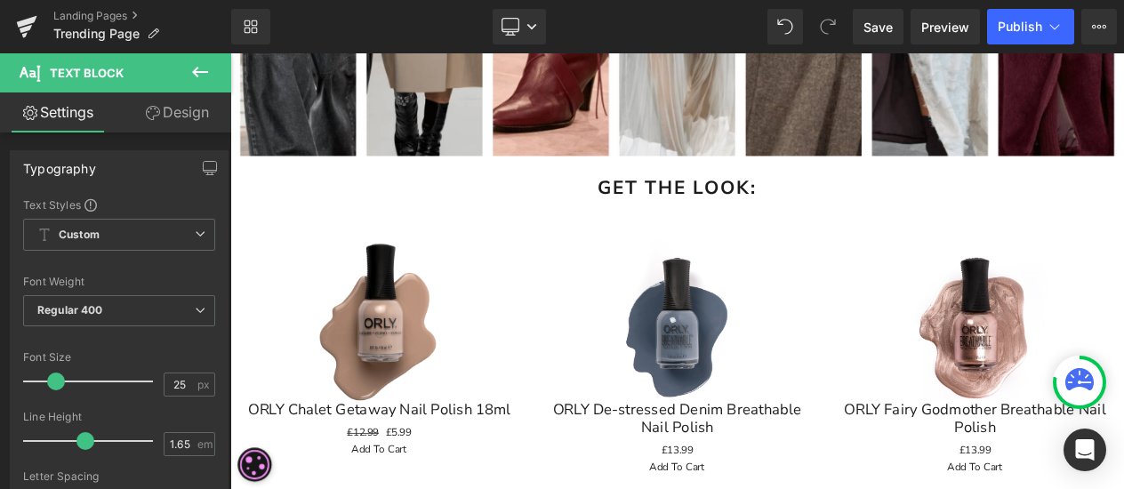
scroll to position [1689, 0]
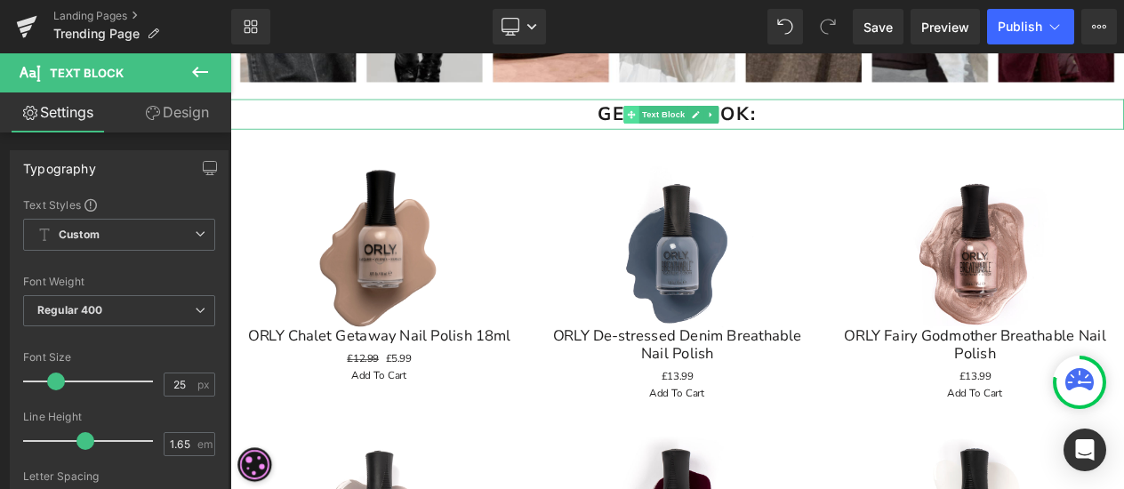
click at [709, 122] on icon at bounding box center [714, 127] width 10 height 11
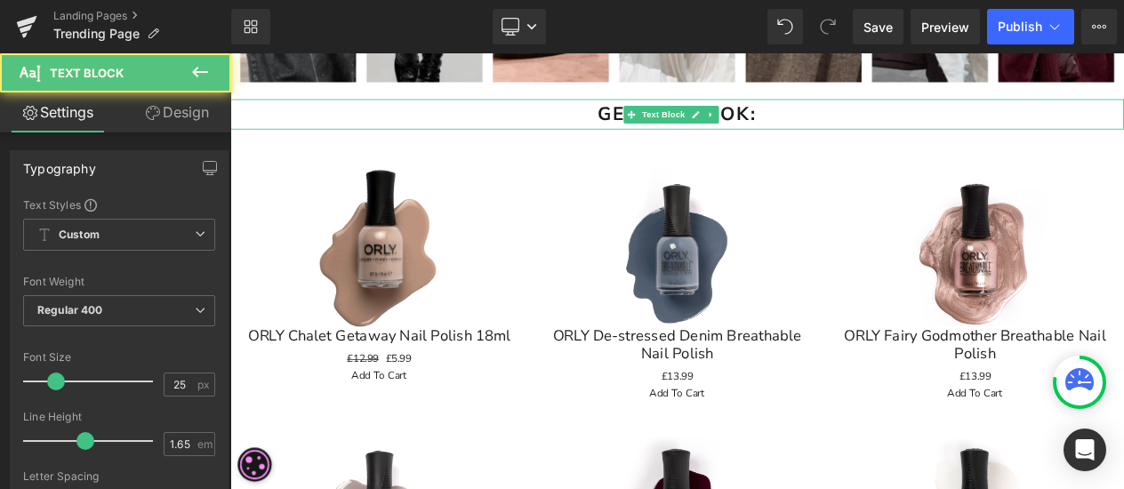
click at [659, 116] on p "GET THE LOOK:" at bounding box center [768, 126] width 1076 height 36
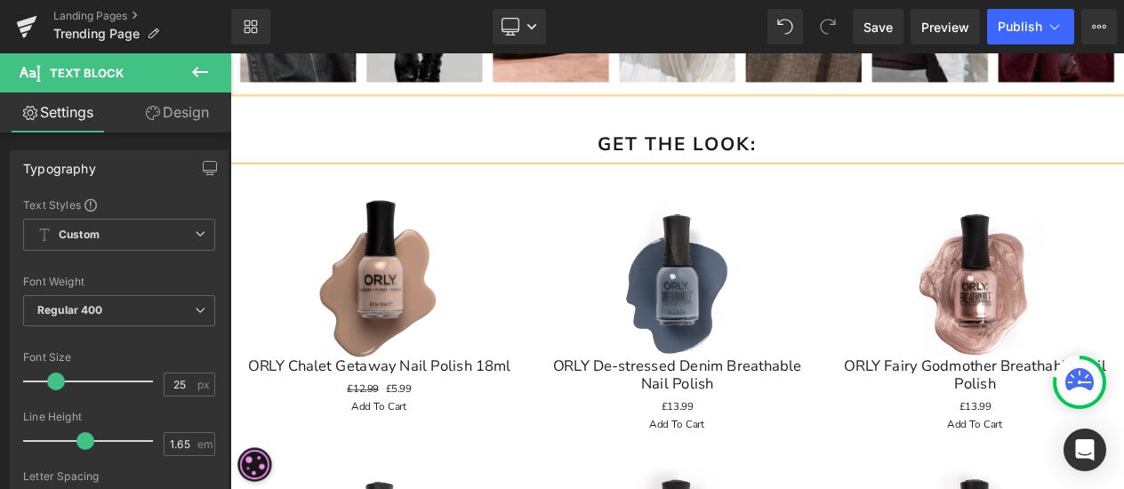
click at [1001, 381] on div "Sale Off" at bounding box center [1127, 323] width 323 height 194
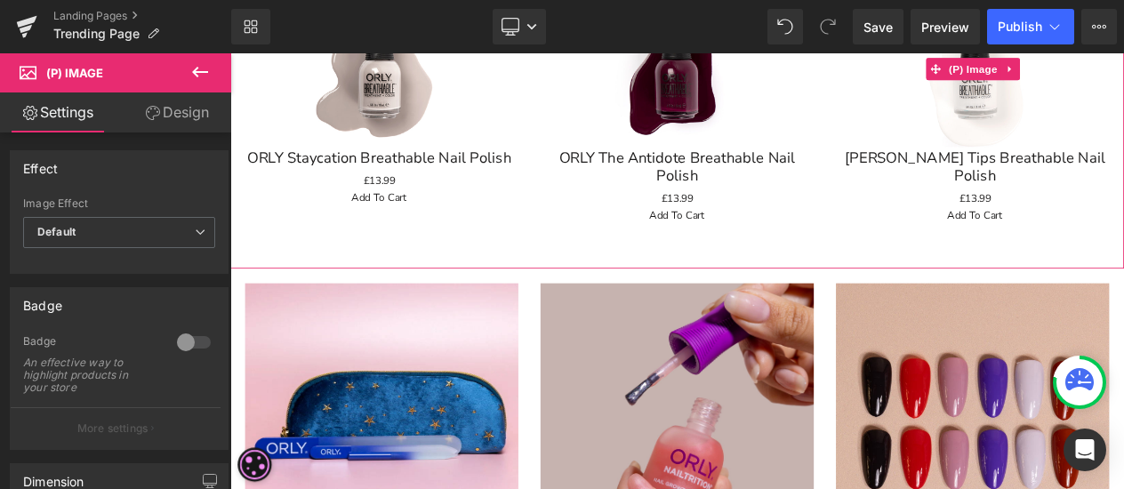
scroll to position [2312, 0]
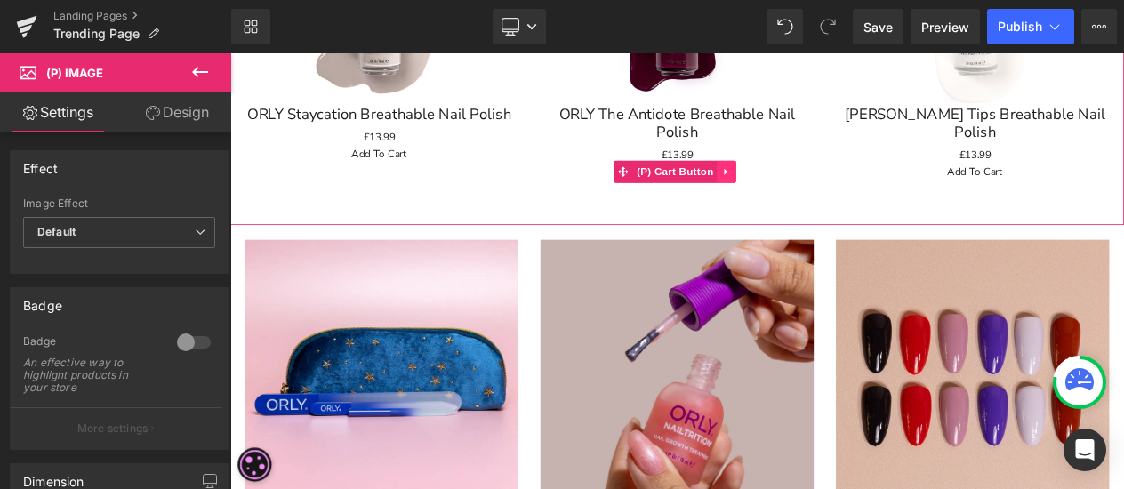
click at [827, 190] on icon at bounding box center [828, 196] width 12 height 13
click at [828, 183] on link at bounding box center [839, 196] width 23 height 27
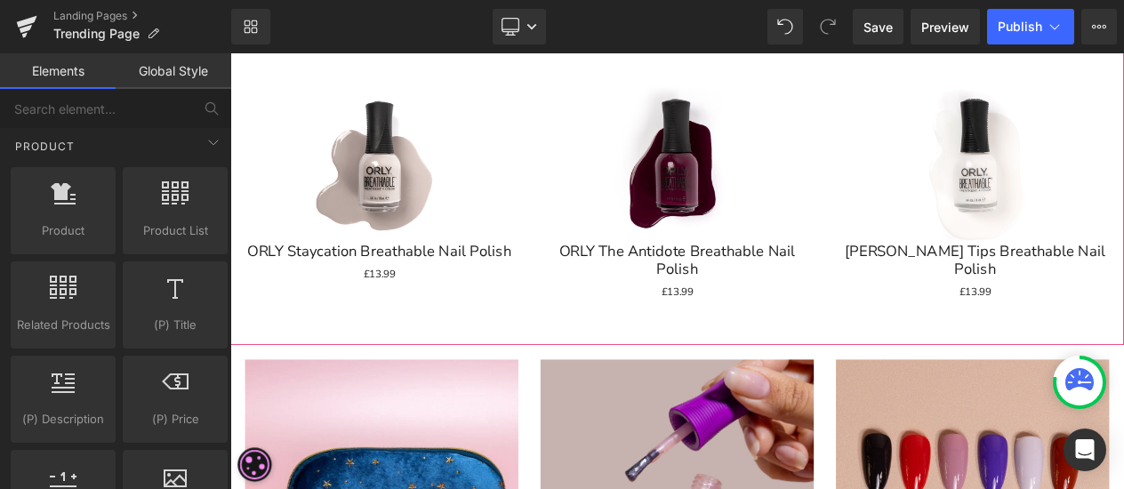
scroll to position [2025, 0]
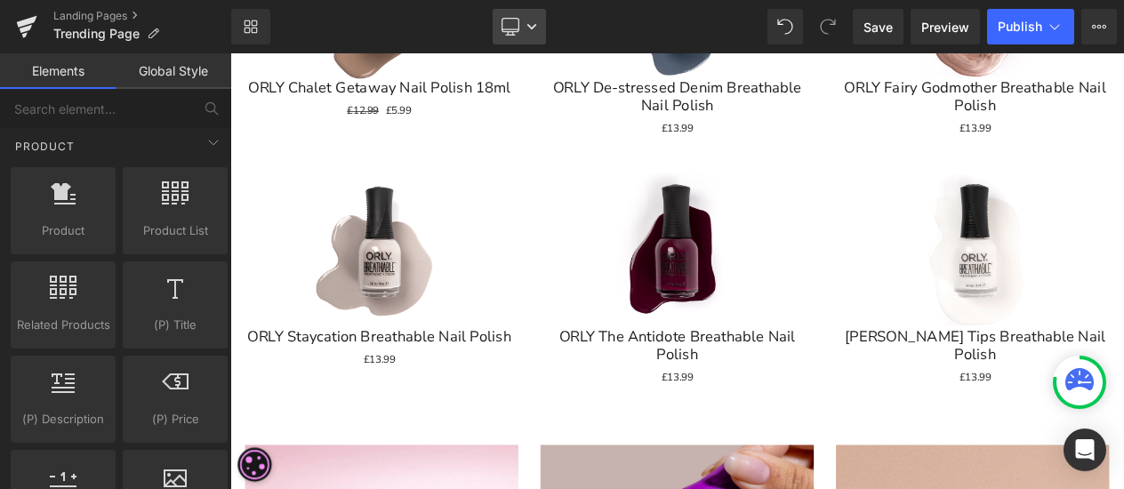
click at [518, 26] on icon at bounding box center [509, 25] width 17 height 13
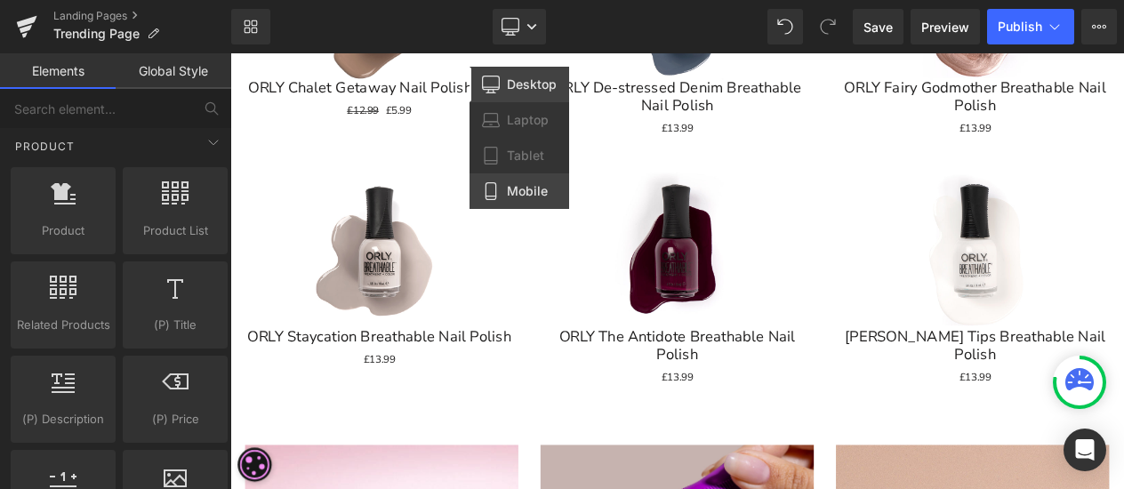
drag, startPoint x: 518, startPoint y: 180, endPoint x: 346, endPoint y: 153, distance: 174.5
click at [518, 180] on link "Mobile" at bounding box center [519, 191] width 100 height 36
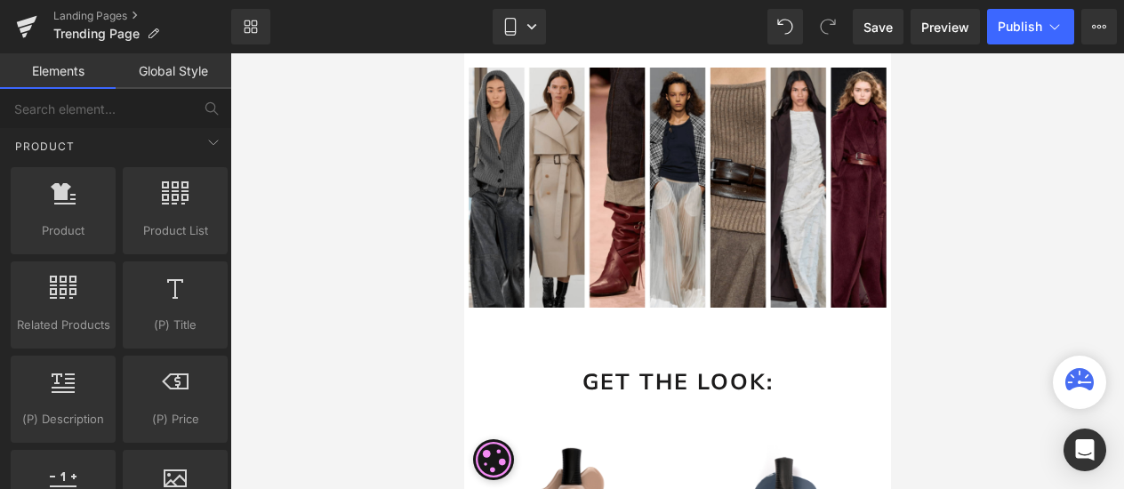
scroll to position [1003, 0]
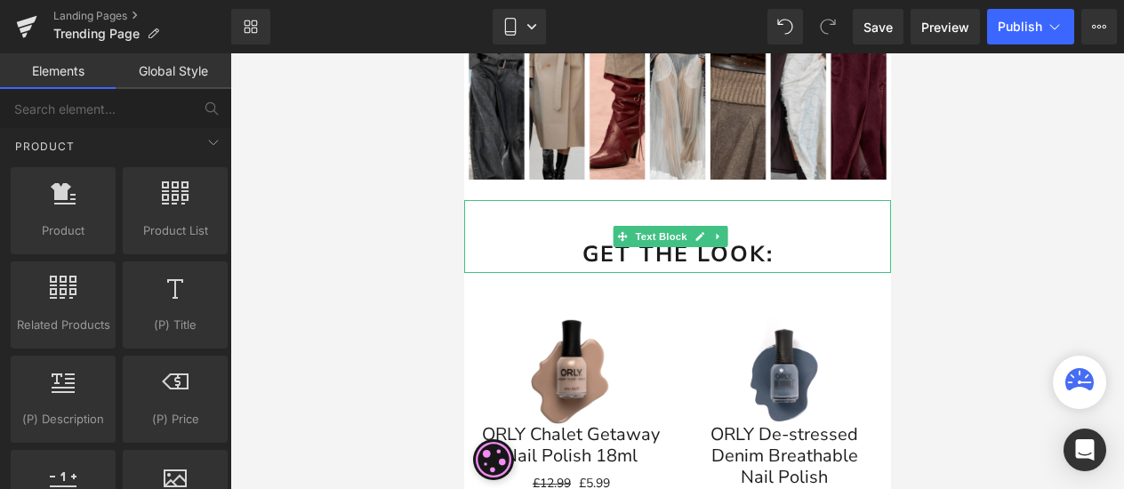
click at [695, 240] on strong "GET THE LOOK:" at bounding box center [677, 254] width 191 height 30
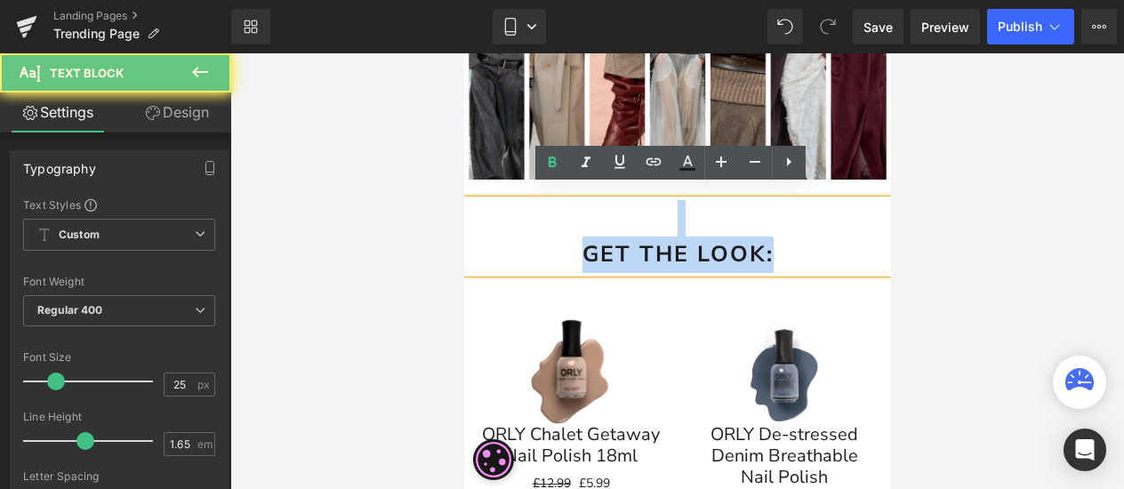
drag, startPoint x: 646, startPoint y: 227, endPoint x: 915, endPoint y: 250, distance: 270.4
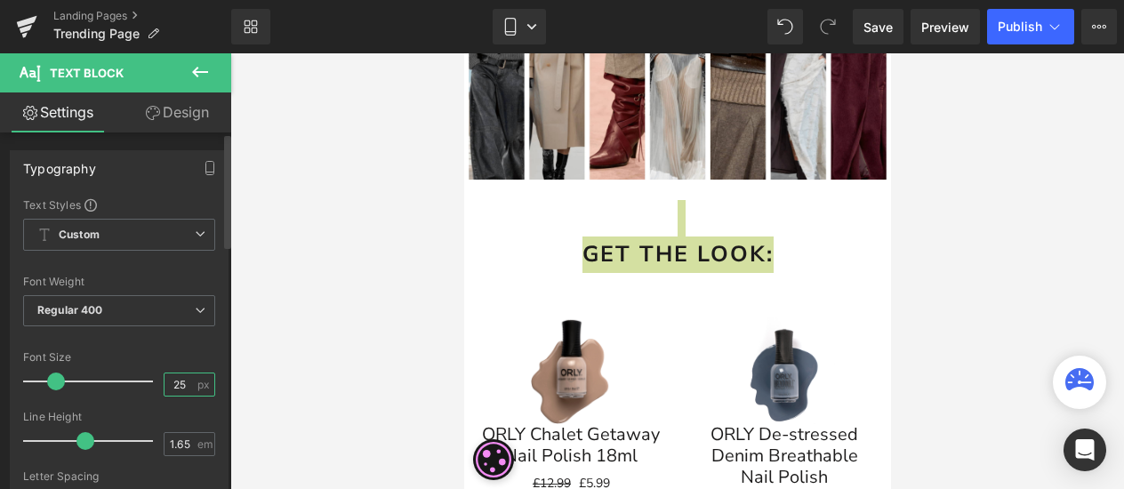
click at [181, 380] on input "25" at bounding box center [179, 384] width 31 height 22
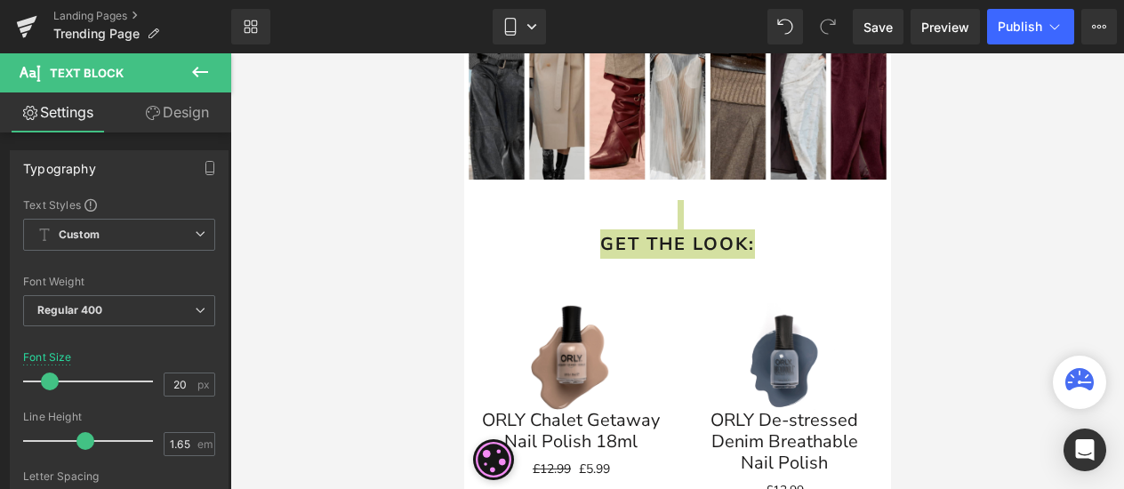
click at [951, 250] on div at bounding box center [677, 271] width 894 height 436
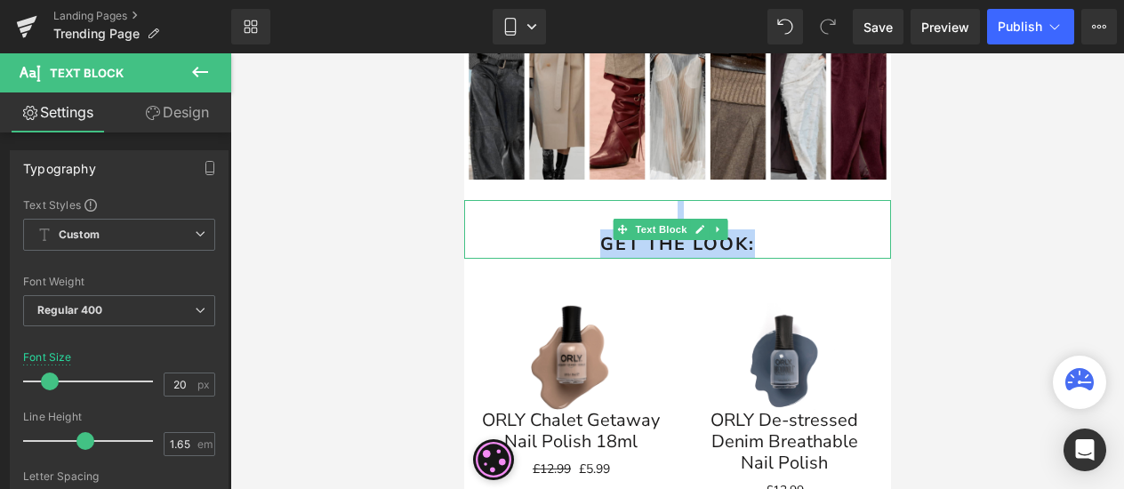
click at [700, 232] on strong "GET THE LOOK:" at bounding box center [676, 244] width 155 height 24
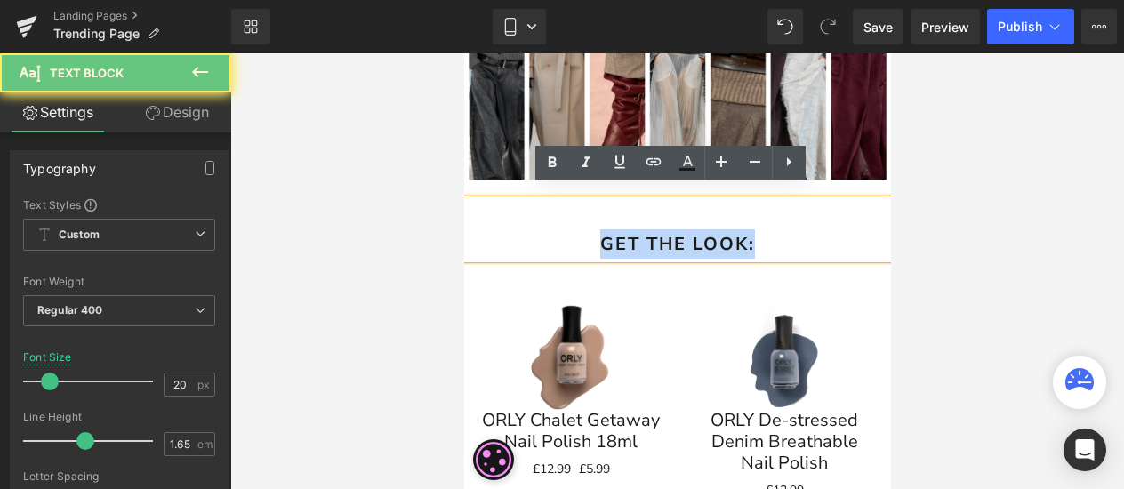
drag, startPoint x: 766, startPoint y: 230, endPoint x: 530, endPoint y: 236, distance: 236.6
click at [530, 236] on p "GET THE LOOK:" at bounding box center [676, 243] width 427 height 29
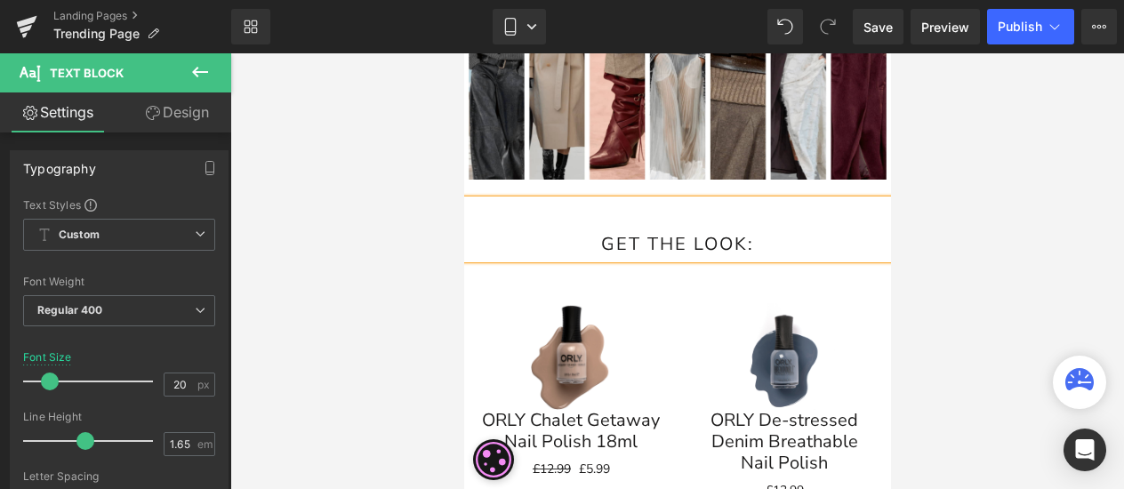
click at [944, 234] on div at bounding box center [677, 271] width 894 height 436
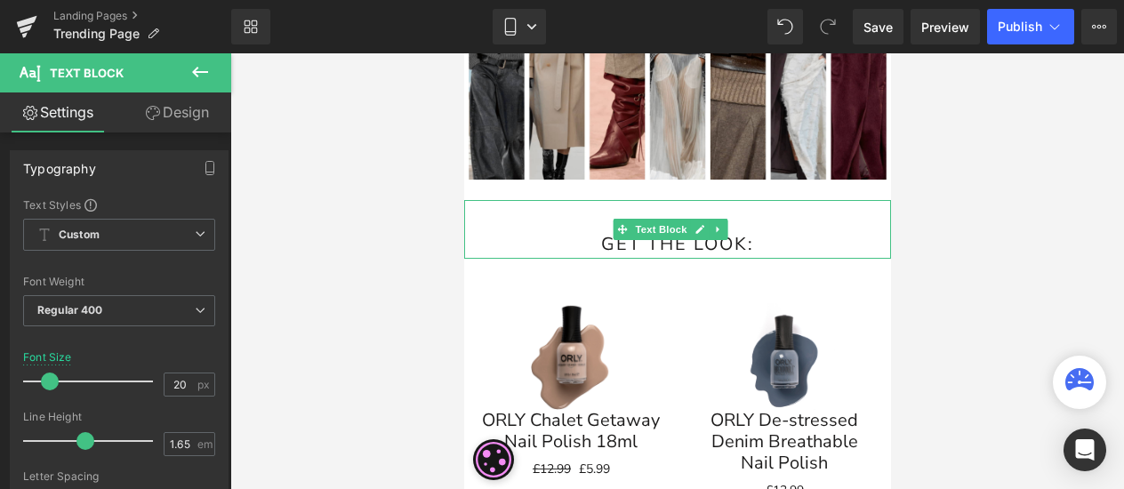
click at [600, 229] on p "GET THE LOOK:" at bounding box center [676, 243] width 427 height 29
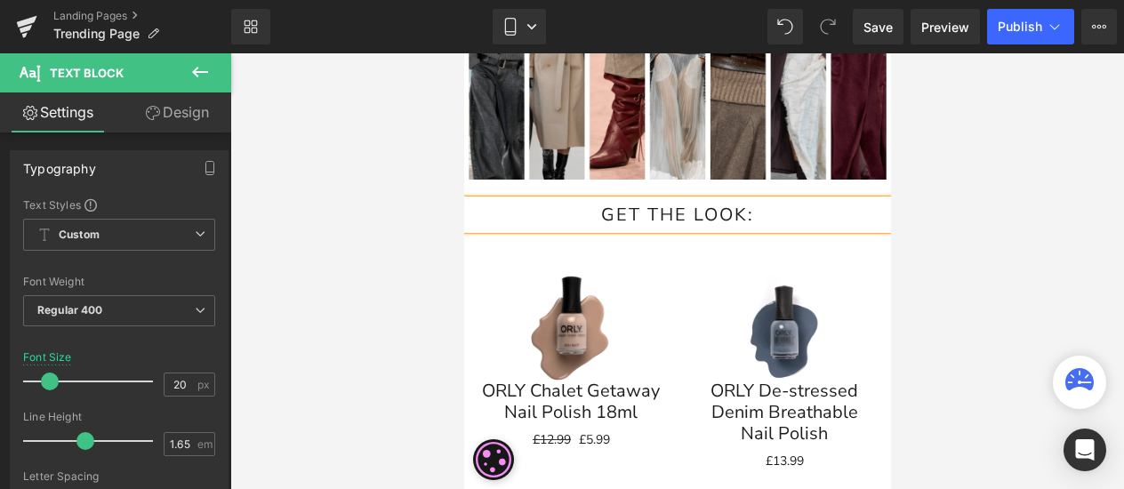
click at [1035, 232] on div at bounding box center [677, 271] width 894 height 436
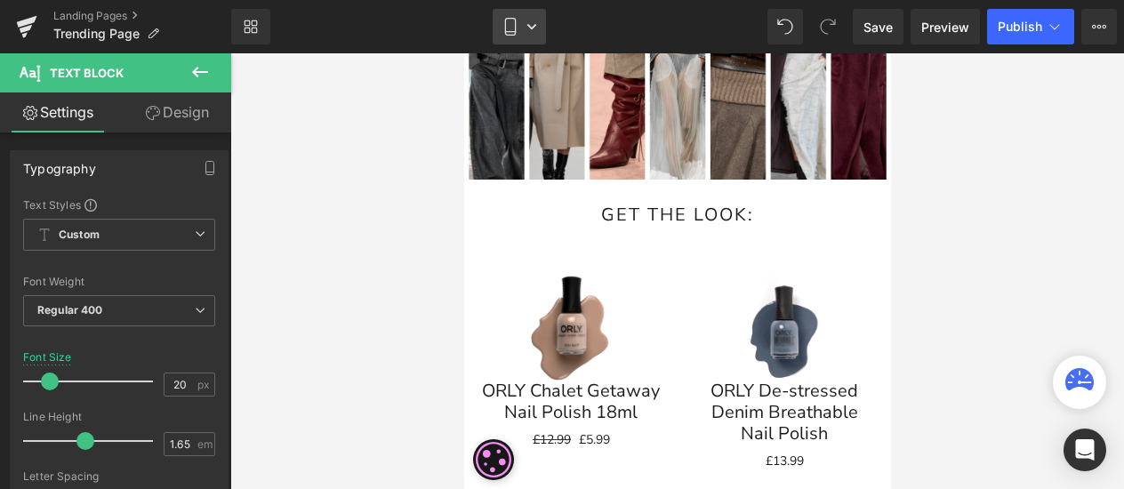
click at [528, 36] on link "Mobile" at bounding box center [519, 27] width 53 height 36
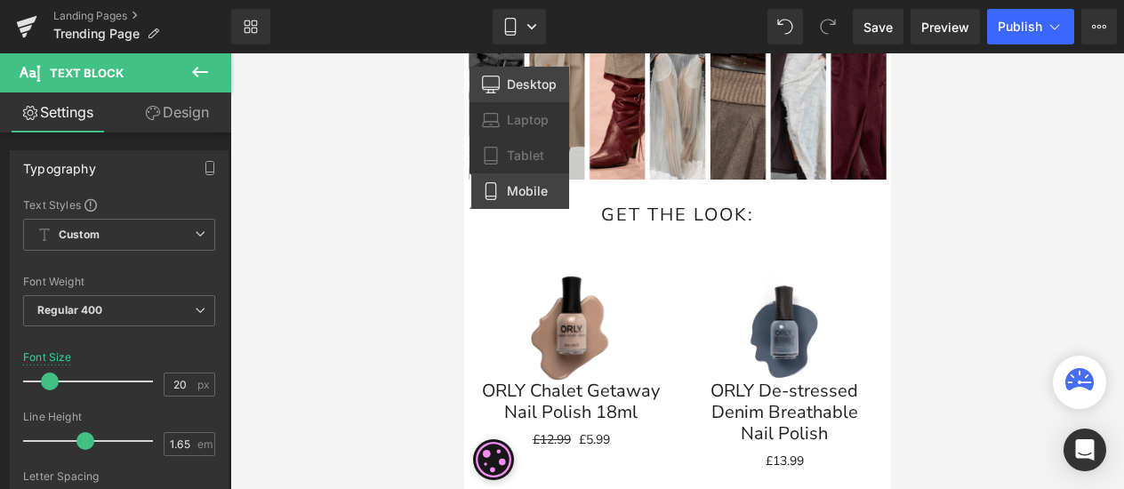
click at [537, 89] on span "Desktop" at bounding box center [532, 84] width 50 height 16
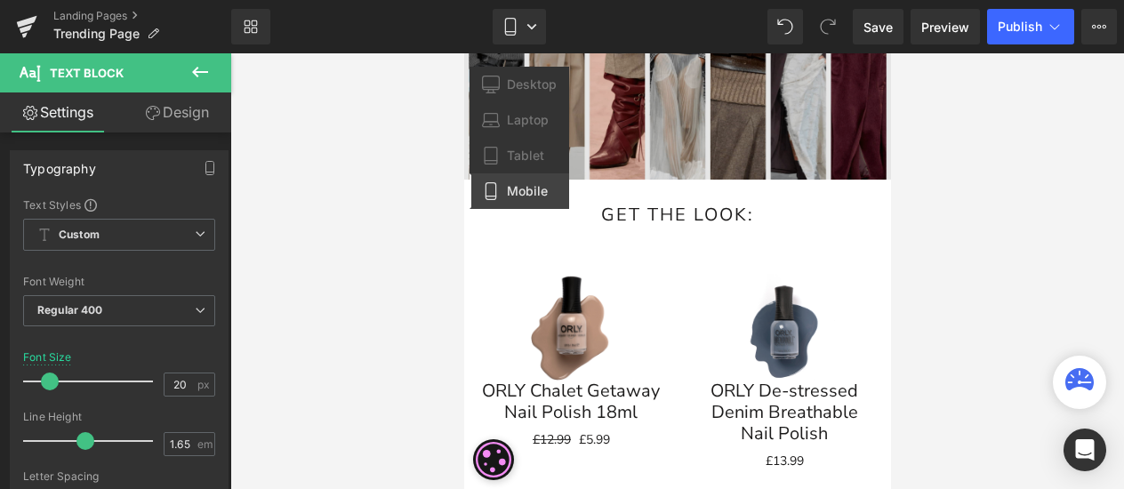
type input "25"
type input "100"
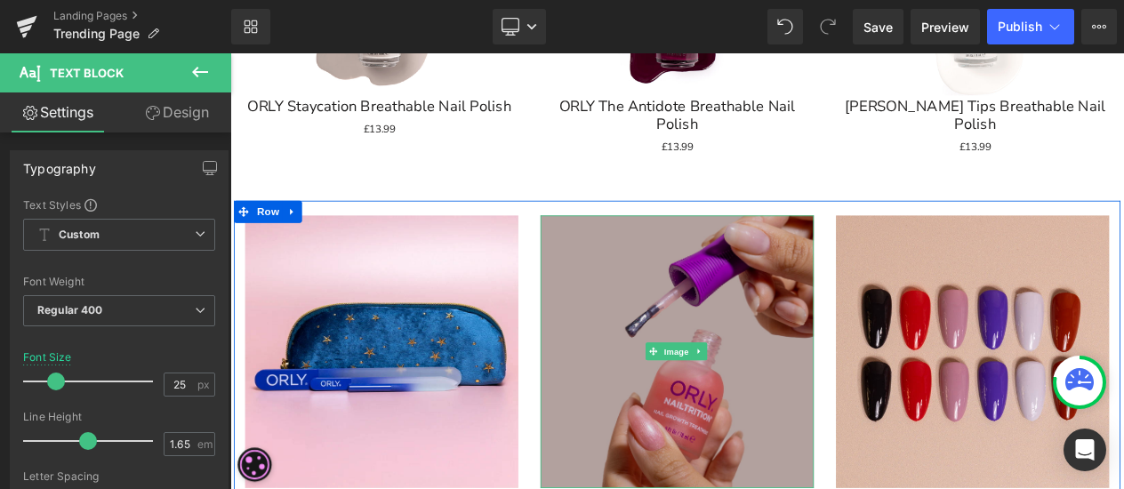
scroll to position [2134, 0]
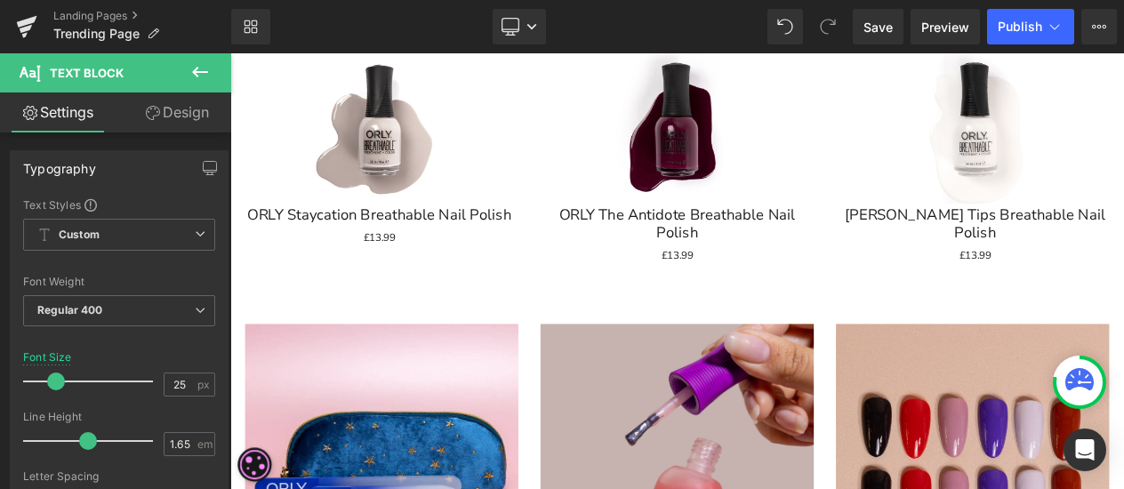
click at [191, 70] on icon at bounding box center [199, 71] width 21 height 21
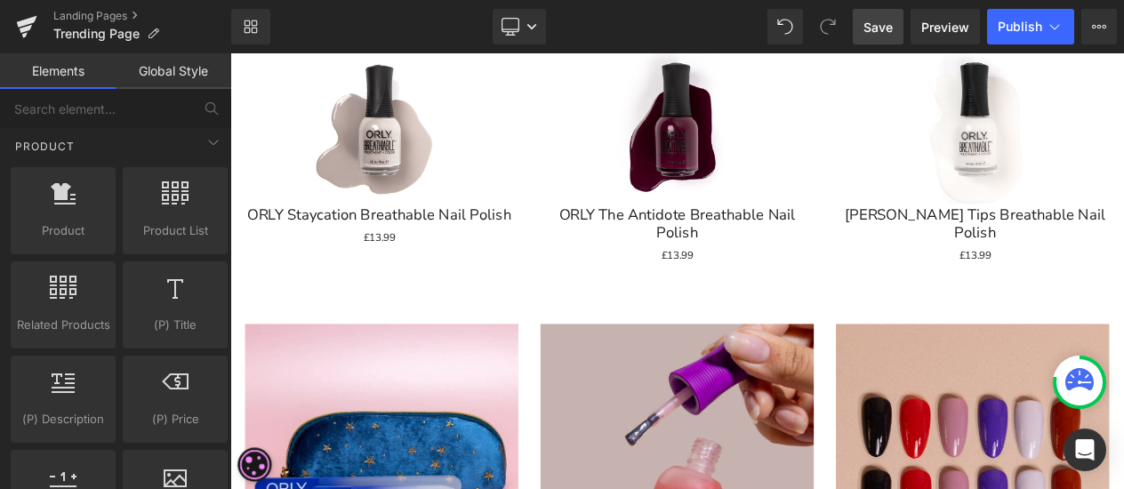
click at [878, 32] on span "Save" at bounding box center [877, 27] width 29 height 19
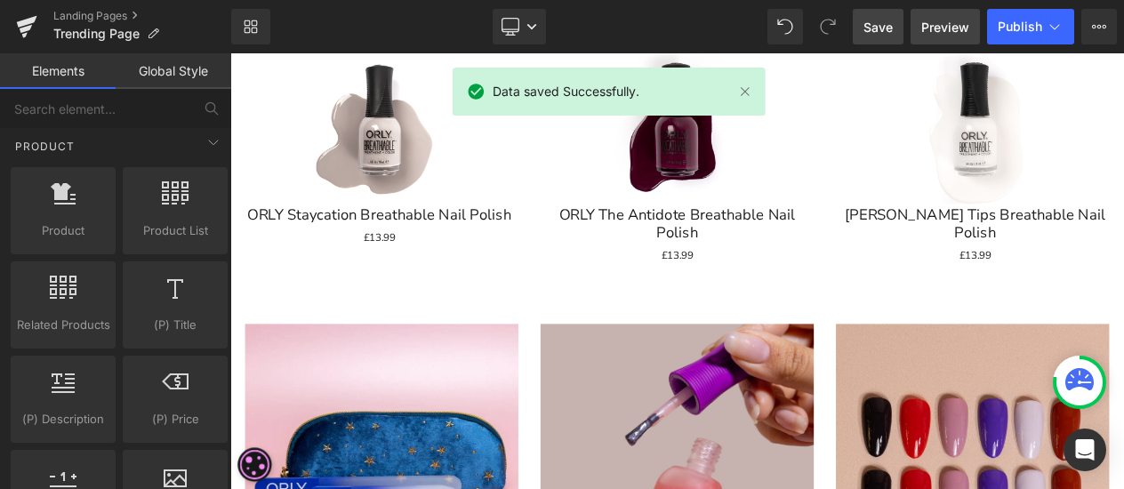
click at [950, 18] on span "Preview" at bounding box center [945, 27] width 48 height 19
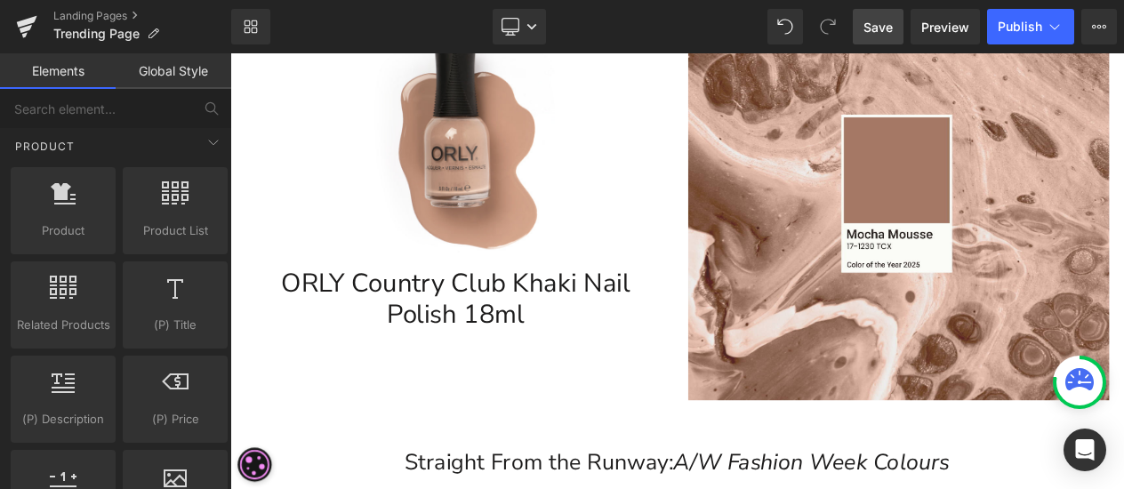
scroll to position [445, 0]
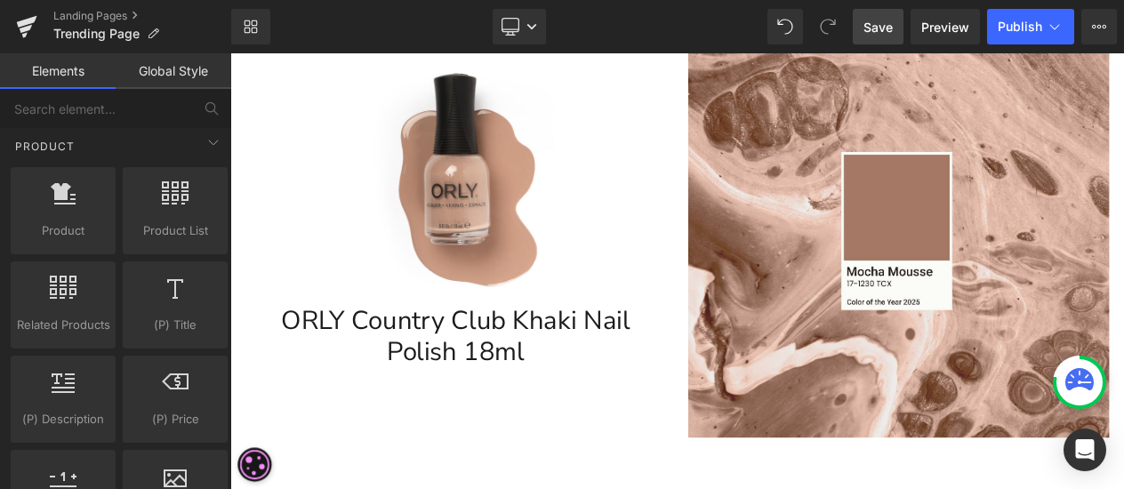
click at [544, 398] on div "ORLY Country Club Khaki Nail Polish 18ml (P) Title" at bounding box center [501, 394] width 489 height 75
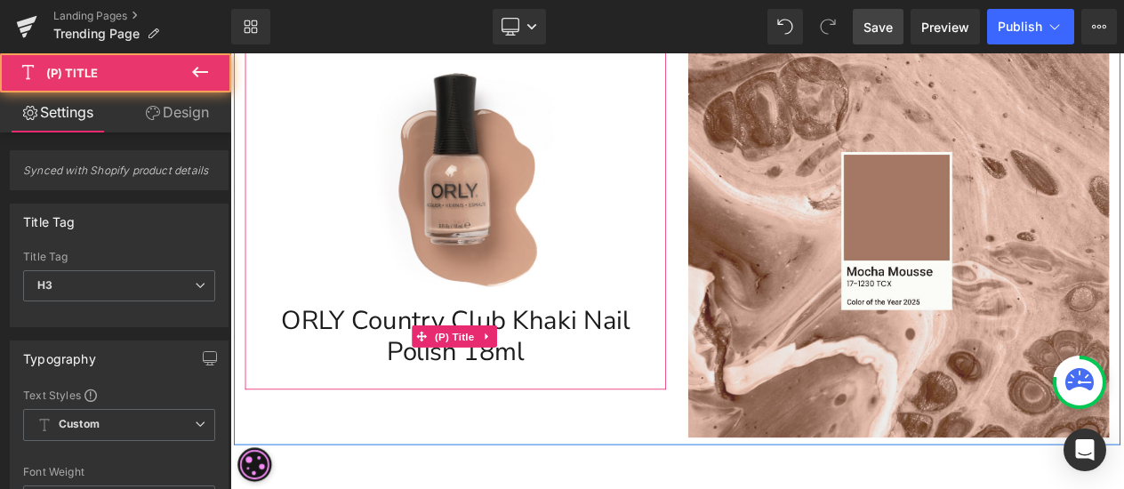
click at [654, 399] on link "ORLY Country Club Khaki Nail Polish 18ml" at bounding box center [501, 394] width 489 height 75
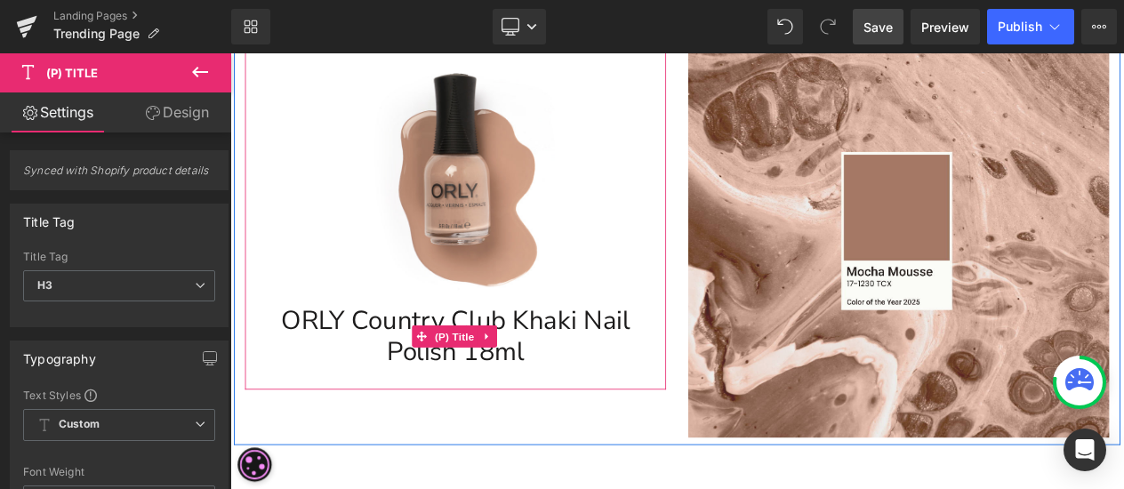
click at [608, 420] on link "ORLY Country Club Khaki Nail Polish 18ml" at bounding box center [501, 394] width 489 height 75
click at [501, 393] on span "(P) Title" at bounding box center [500, 394] width 57 height 27
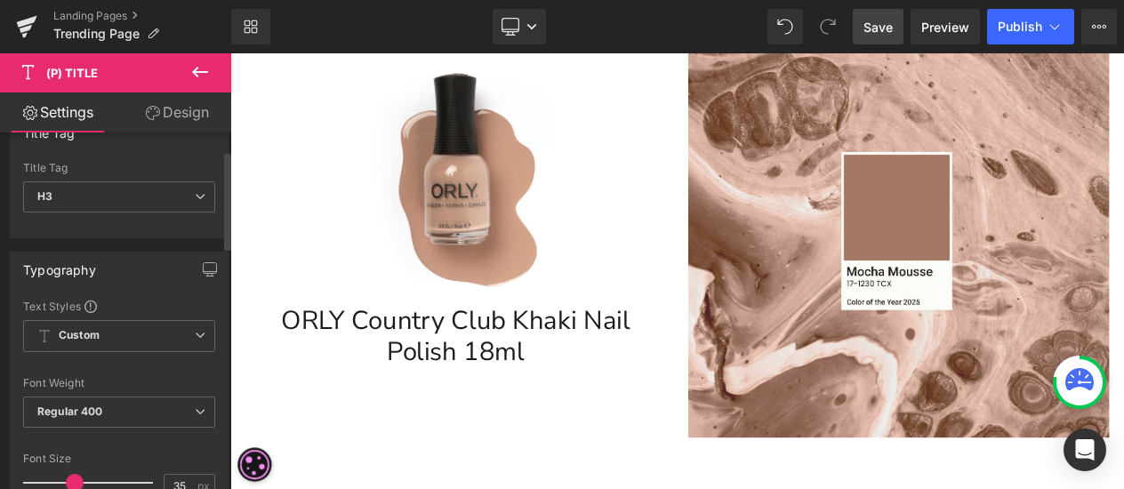
scroll to position [0, 0]
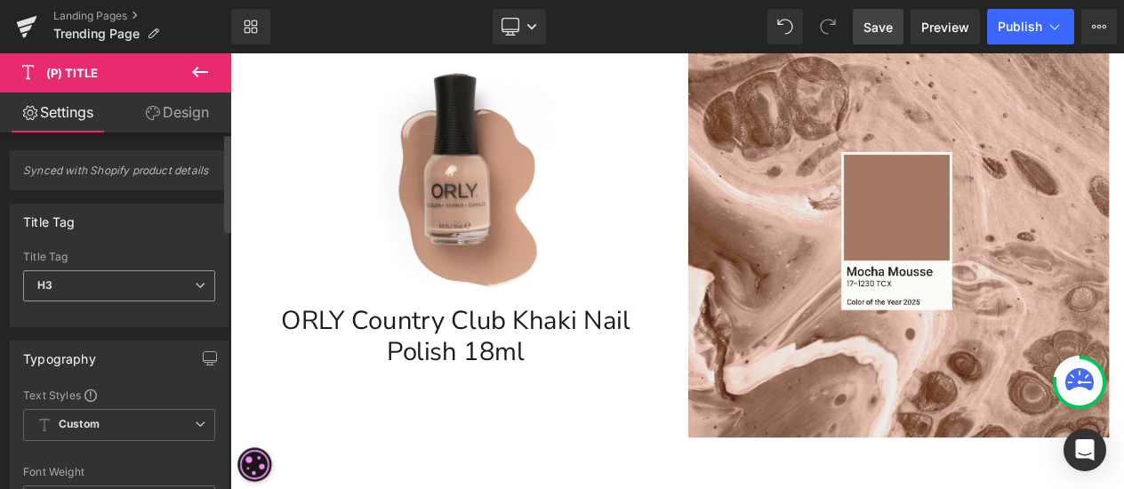
click at [149, 278] on span "H3" at bounding box center [119, 285] width 192 height 31
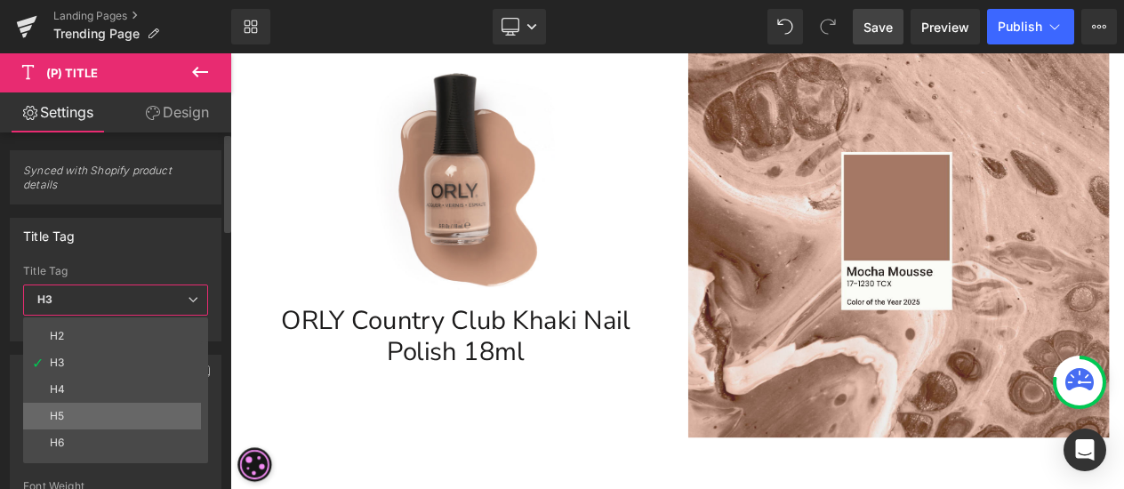
scroll to position [41, 0]
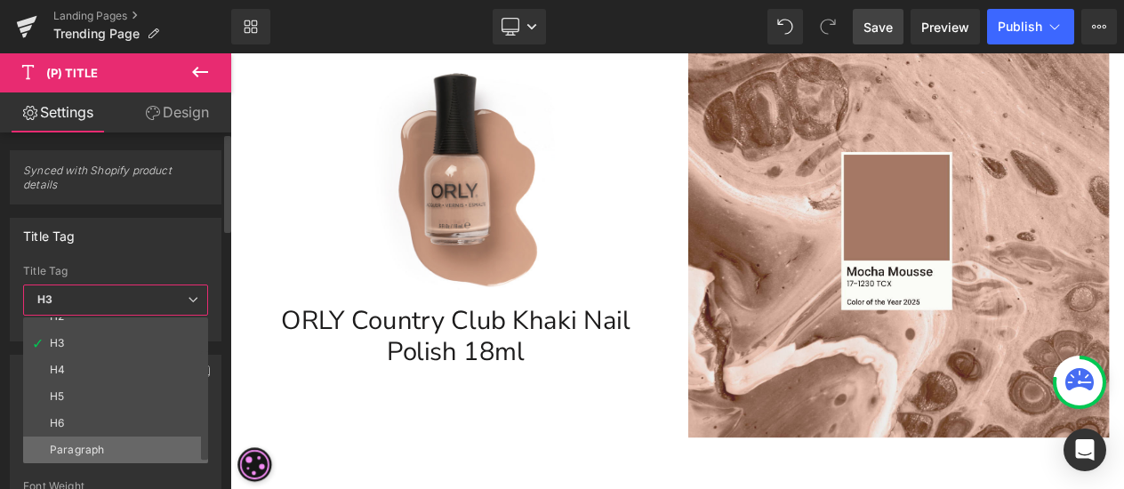
click at [118, 437] on li "Paragraph" at bounding box center [119, 450] width 193 height 27
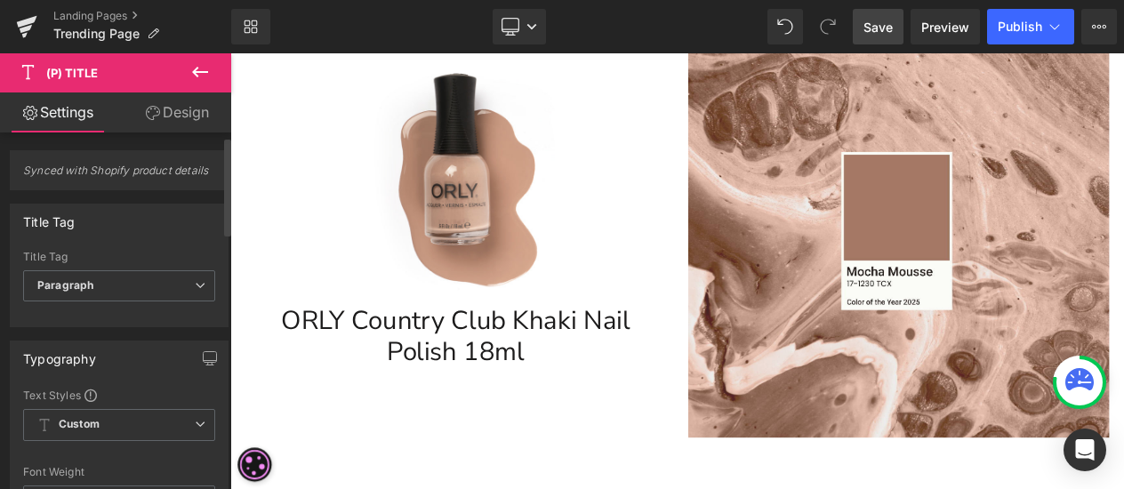
scroll to position [267, 0]
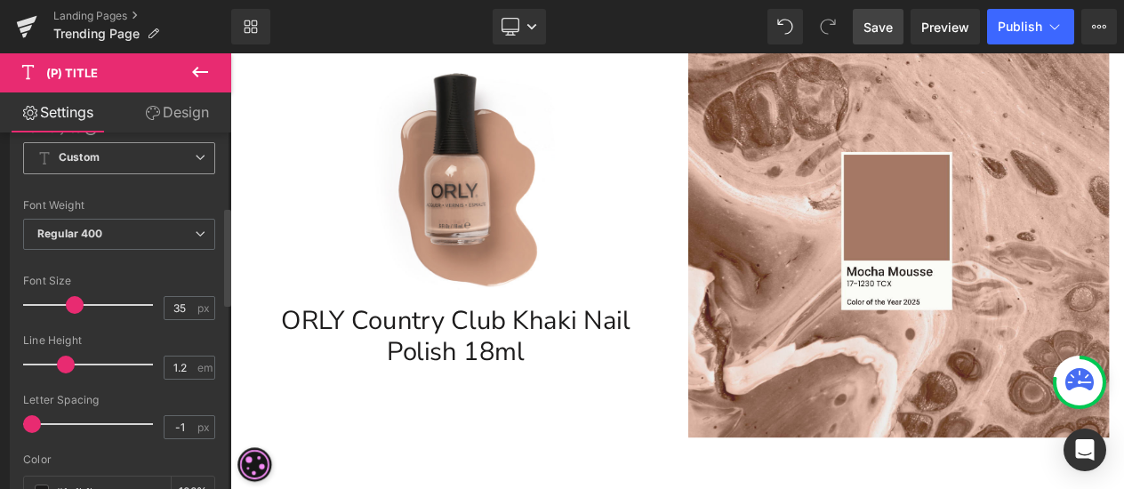
click at [116, 166] on span "Custom Setup Global Style" at bounding box center [119, 158] width 192 height 32
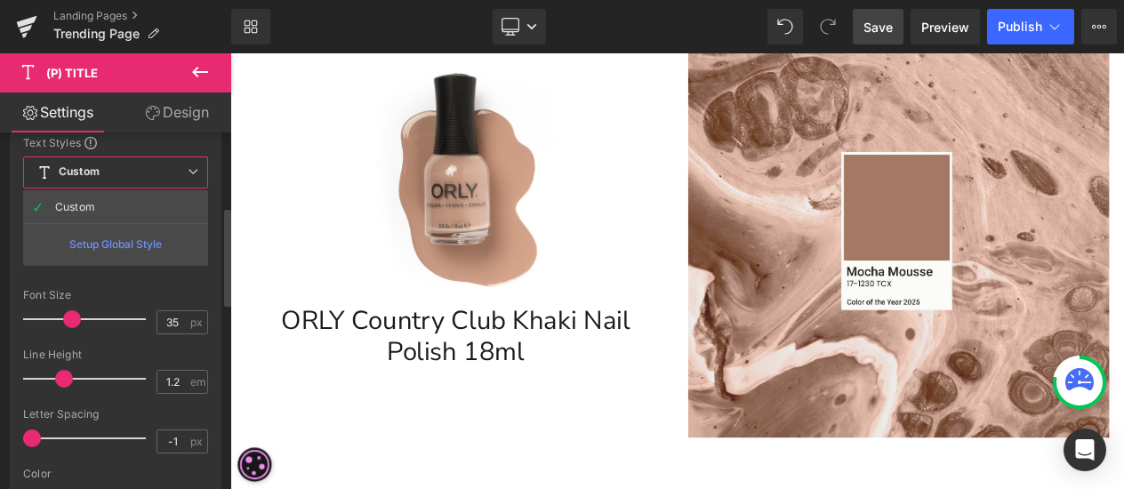
click at [141, 156] on span "Custom Setup Global Style" at bounding box center [115, 172] width 185 height 32
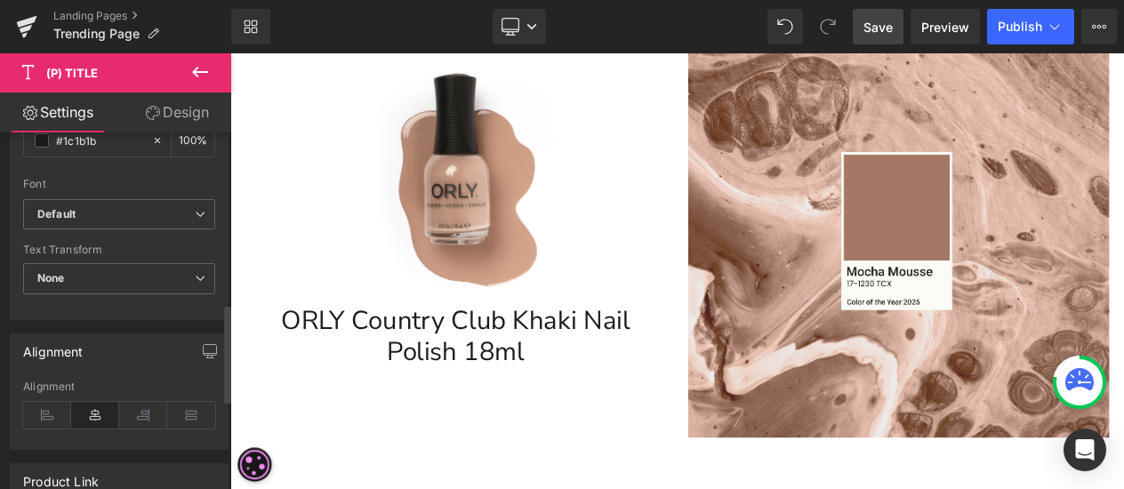
scroll to position [622, 0]
click at [127, 211] on b "Default" at bounding box center [115, 210] width 157 height 15
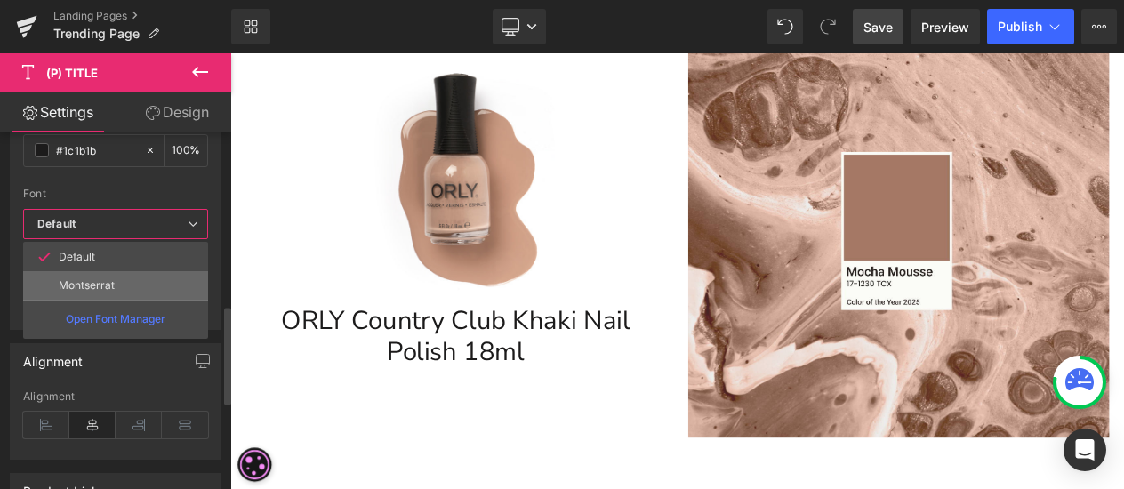
click at [96, 277] on li "Montserrat" at bounding box center [115, 285] width 185 height 28
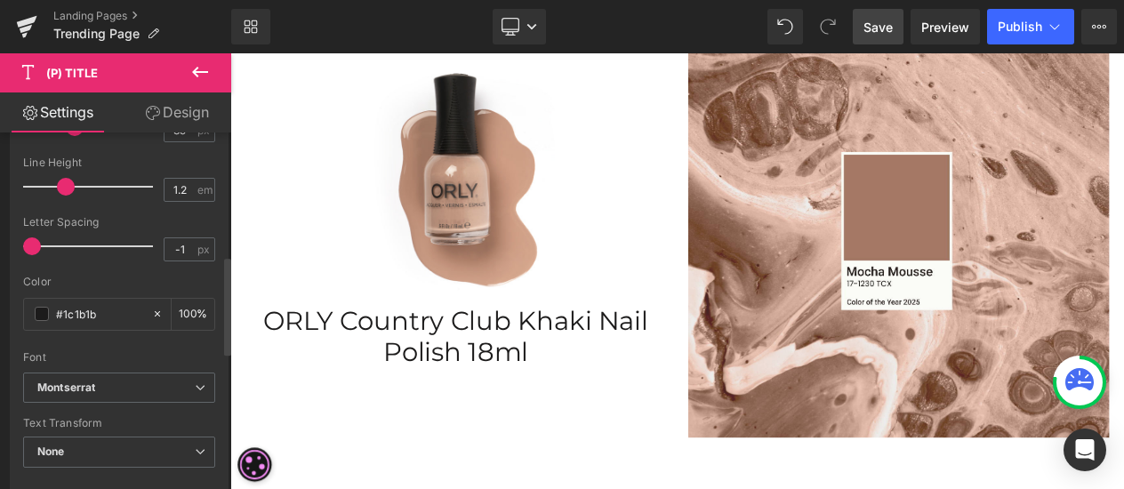
scroll to position [356, 0]
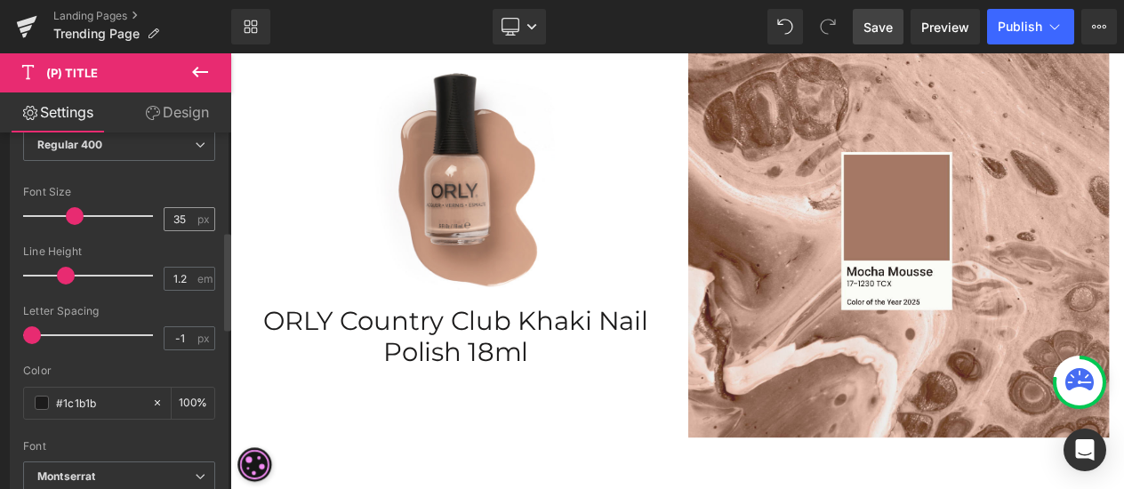
click at [189, 216] on div "35 px" at bounding box center [190, 219] width 52 height 24
click at [169, 219] on input "35" at bounding box center [179, 219] width 31 height 22
type input "30"
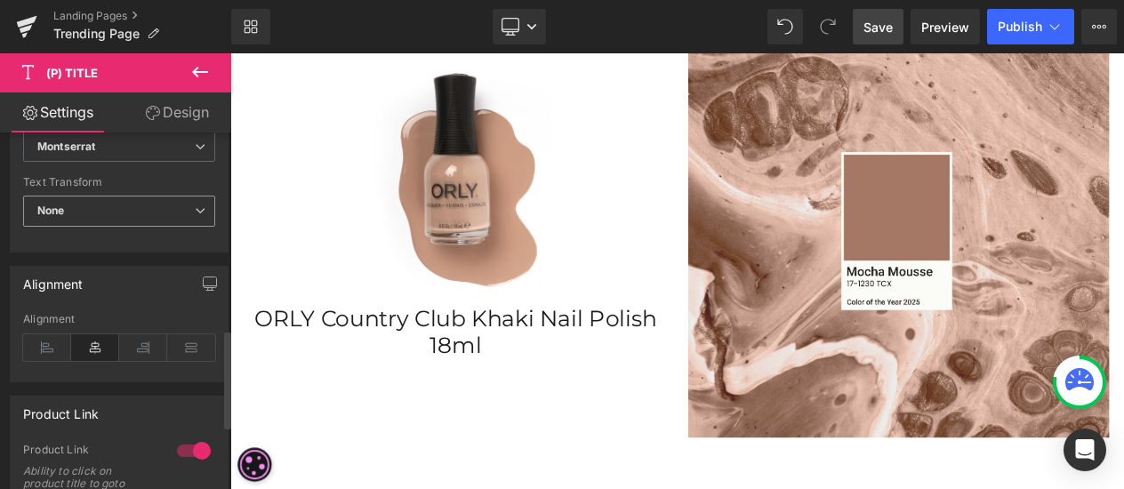
scroll to position [711, 0]
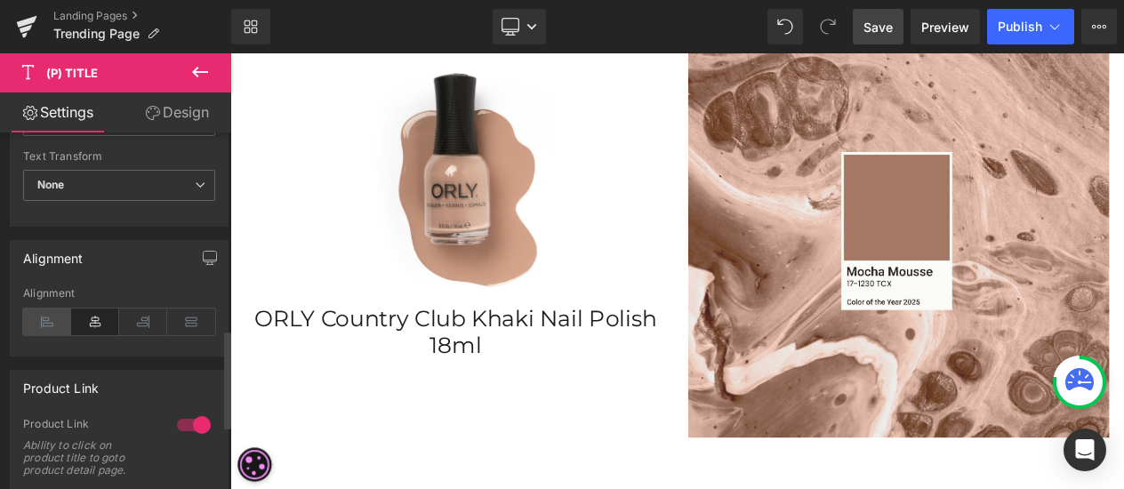
click at [51, 319] on icon at bounding box center [47, 322] width 48 height 27
click at [71, 318] on icon at bounding box center [95, 322] width 48 height 27
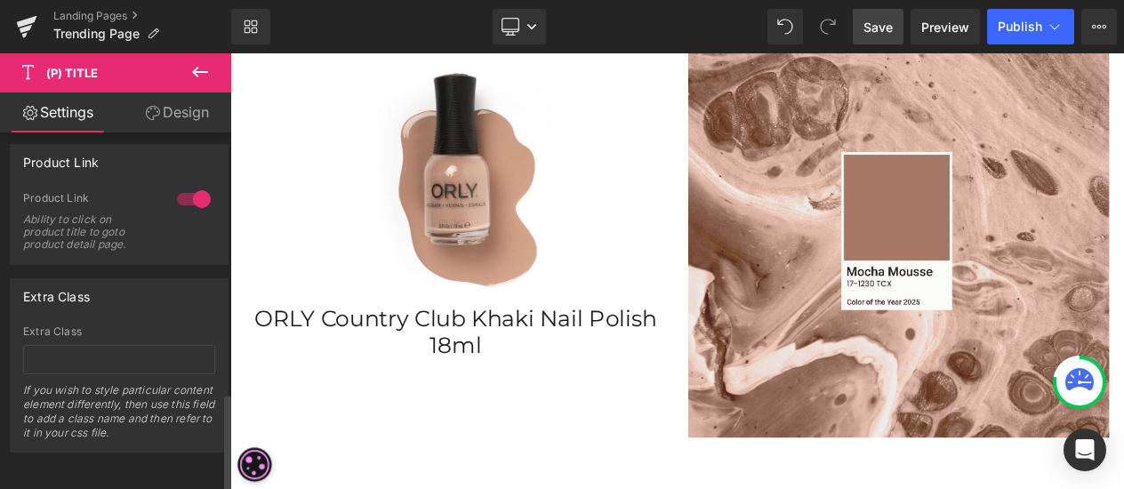
scroll to position [943, 0]
click at [132, 345] on input "text" at bounding box center [119, 359] width 192 height 29
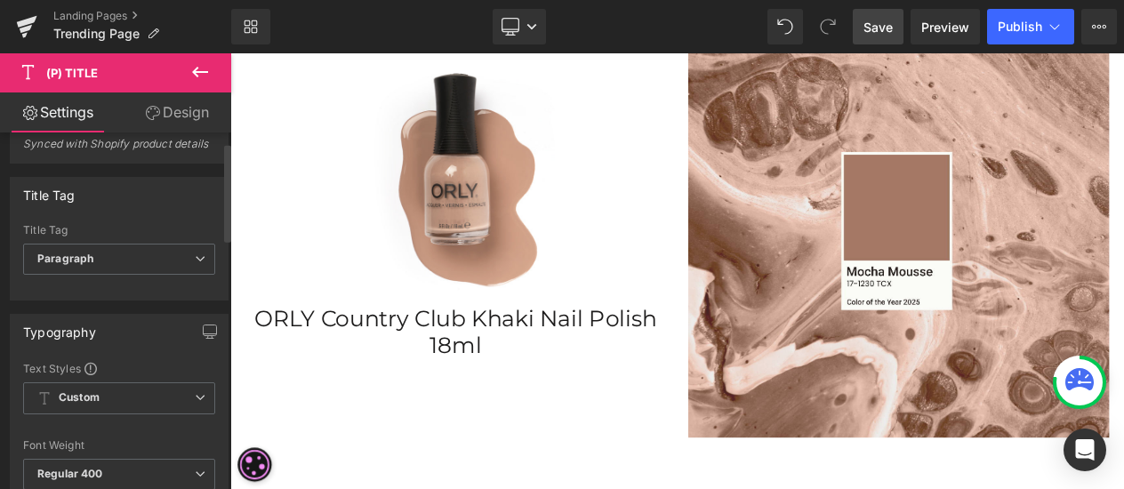
scroll to position [0, 0]
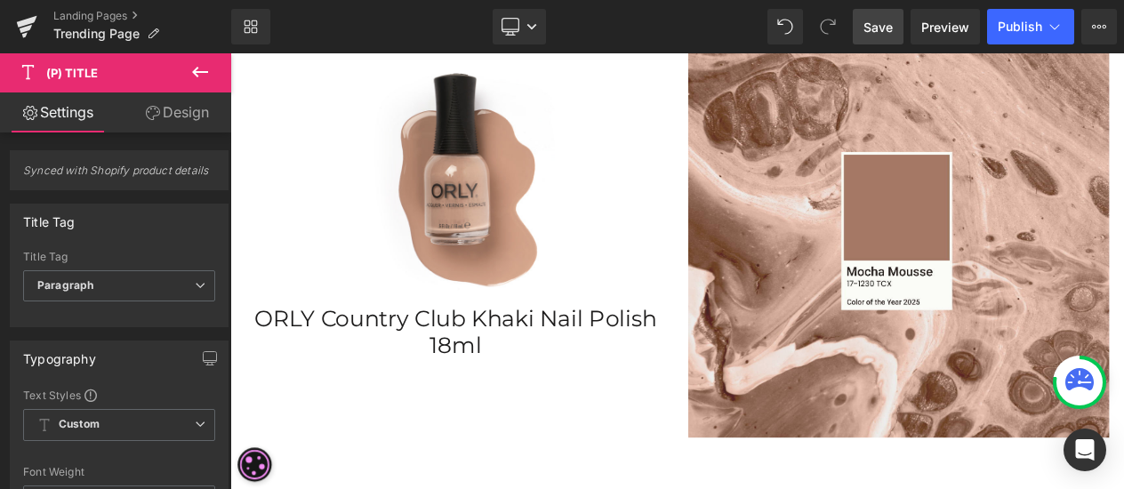
click at [172, 116] on link "Design" at bounding box center [177, 112] width 116 height 40
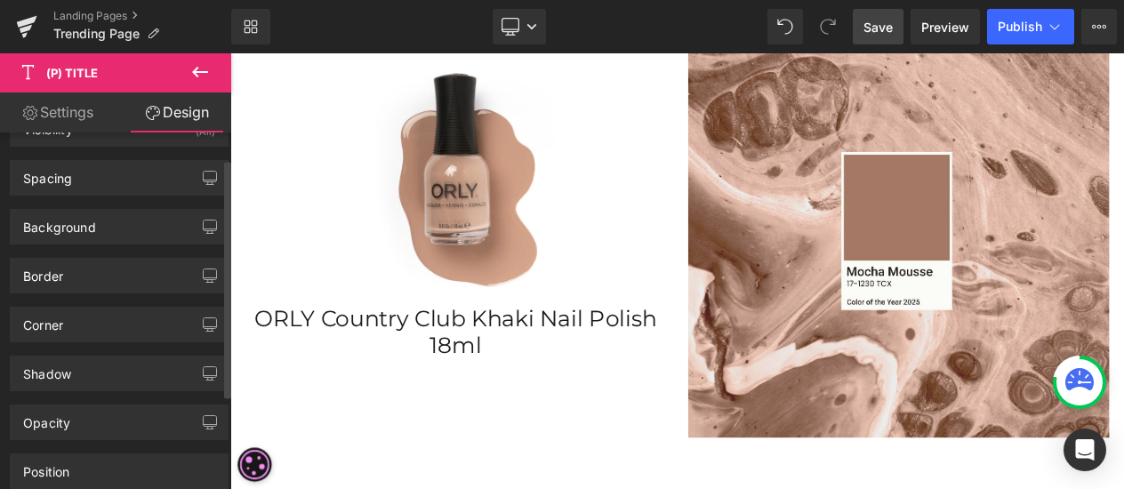
scroll to position [3, 0]
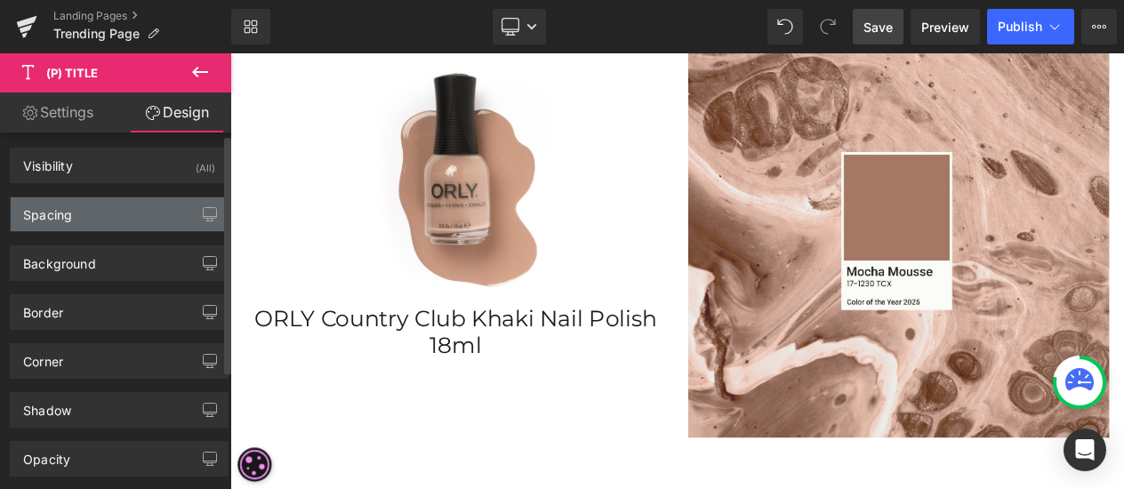
click at [96, 207] on div "Spacing" at bounding box center [119, 214] width 217 height 34
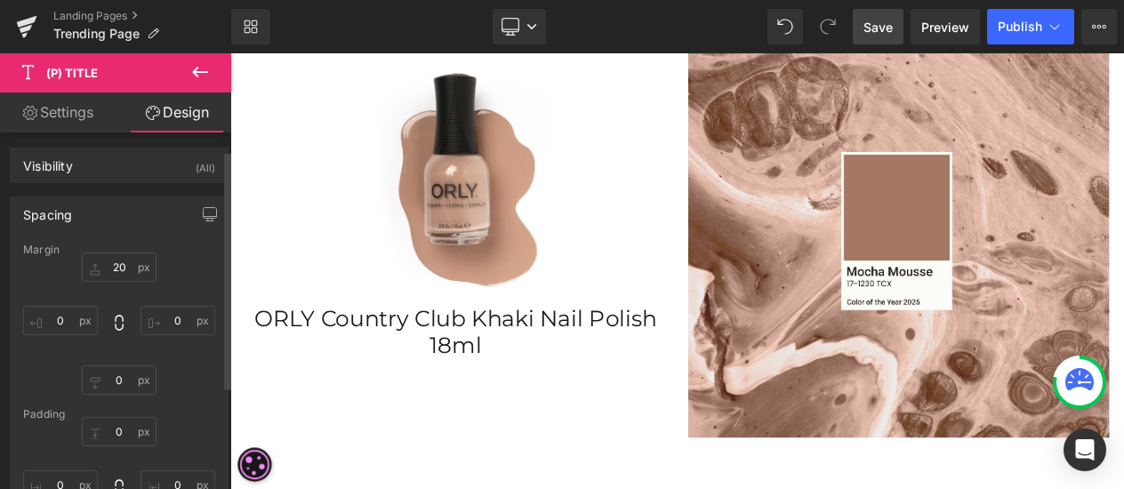
scroll to position [180, 0]
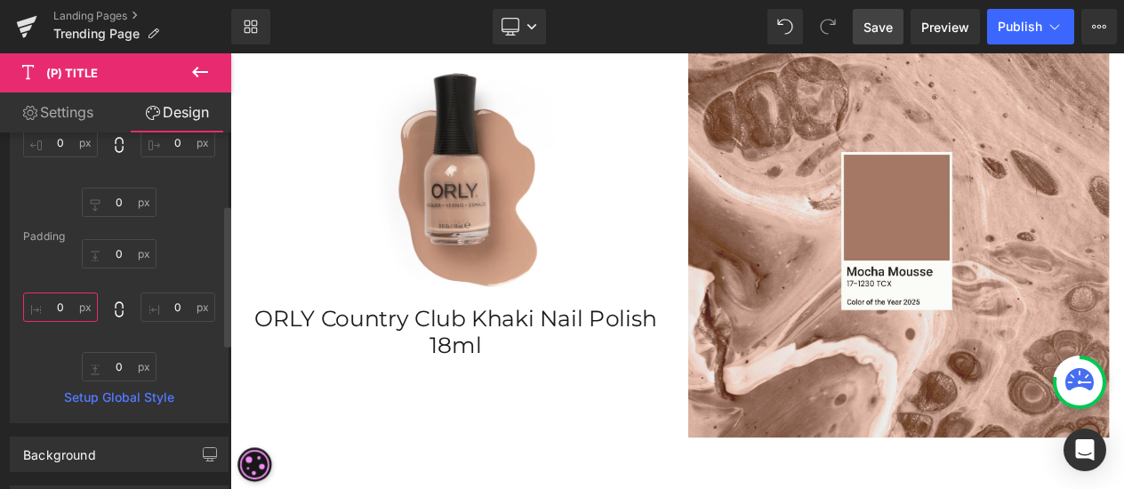
click at [68, 302] on input "0" at bounding box center [60, 307] width 75 height 29
type input "20"
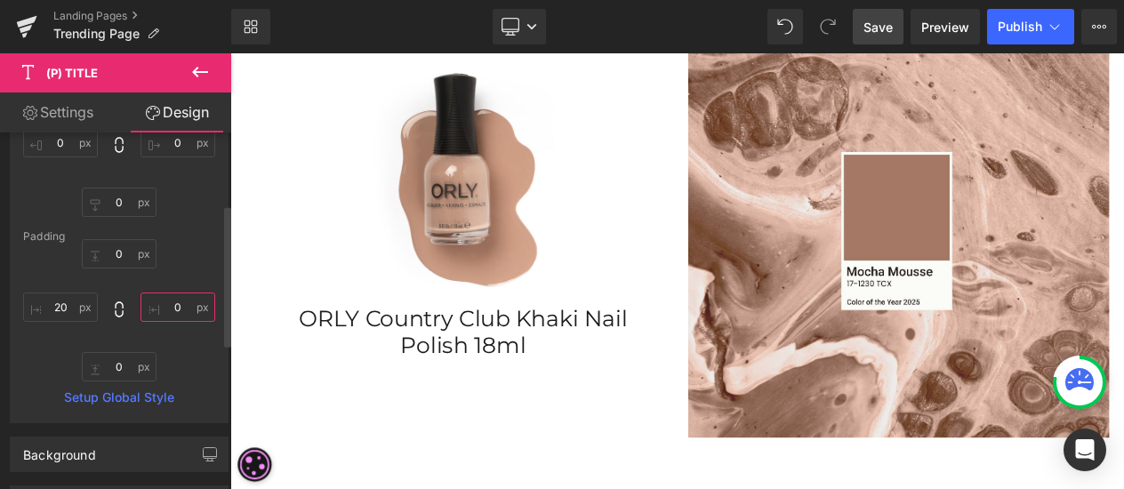
click at [180, 312] on input "0" at bounding box center [177, 307] width 75 height 29
type input "20"
click at [205, 70] on icon at bounding box center [199, 71] width 21 height 21
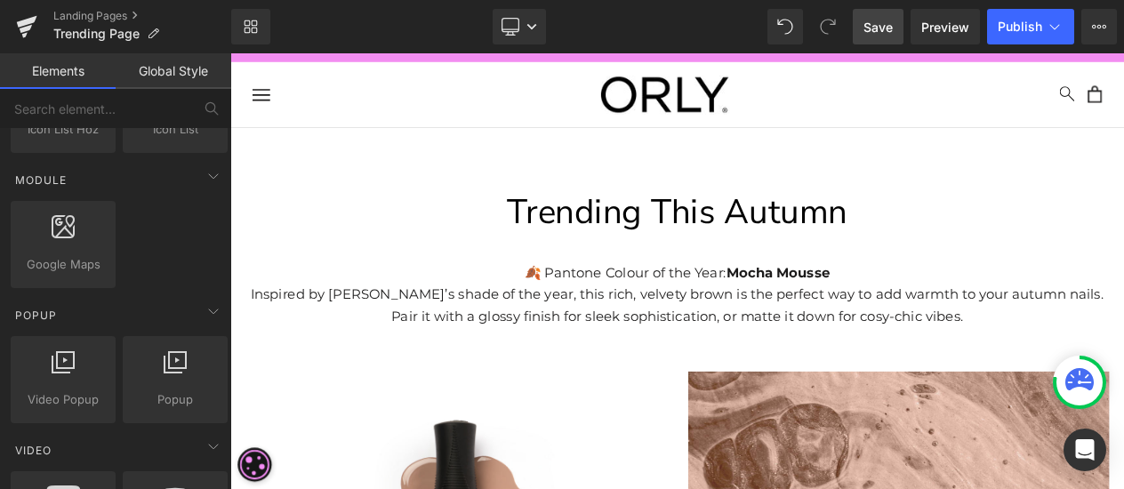
scroll to position [0, 0]
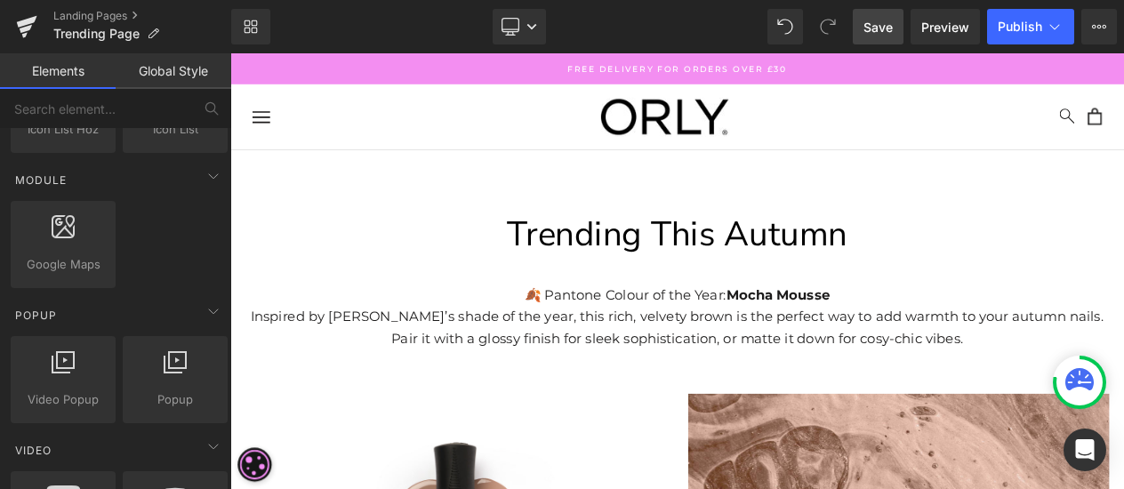
click at [693, 397] on p "Inspired by [PERSON_NAME]’s shade of the year, this rich, velvety brown is the …" at bounding box center [768, 383] width 1058 height 52
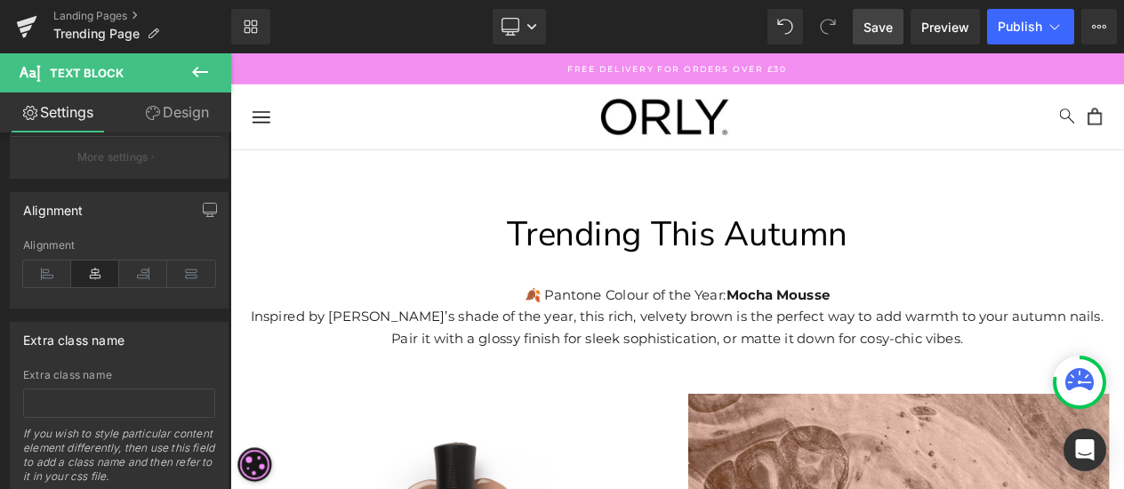
scroll to position [356, 0]
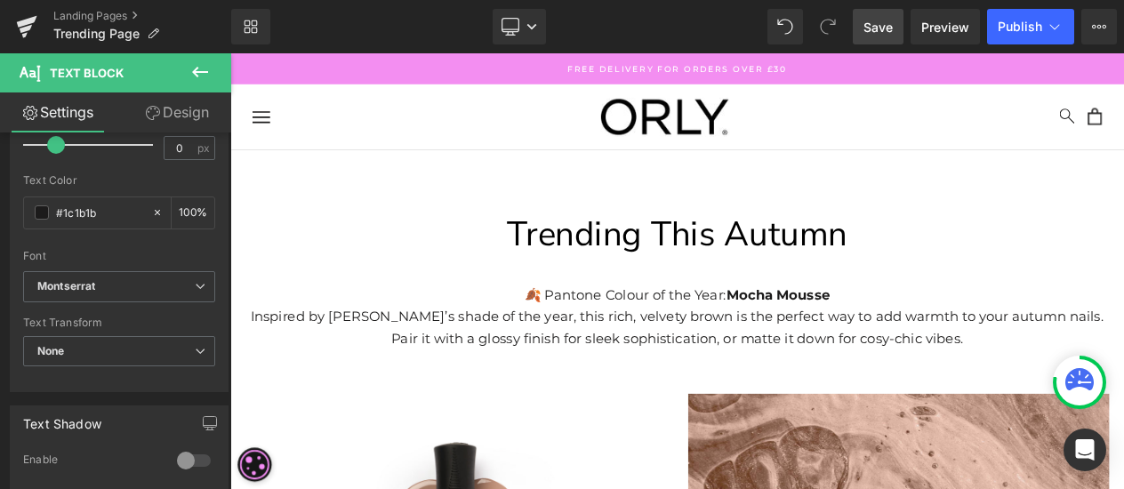
click at [684, 283] on span "Trending This Autumn" at bounding box center [768, 271] width 409 height 56
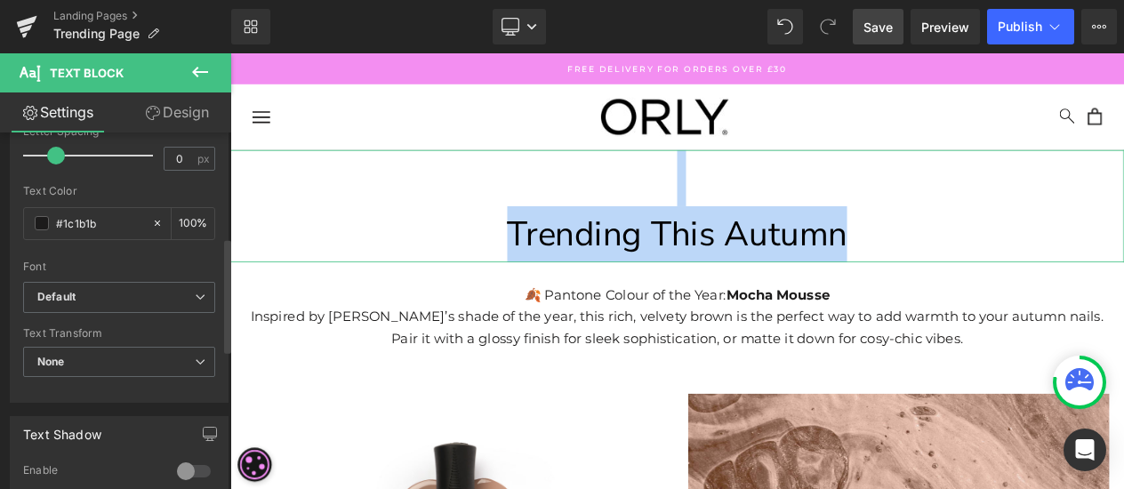
scroll to position [317, 0]
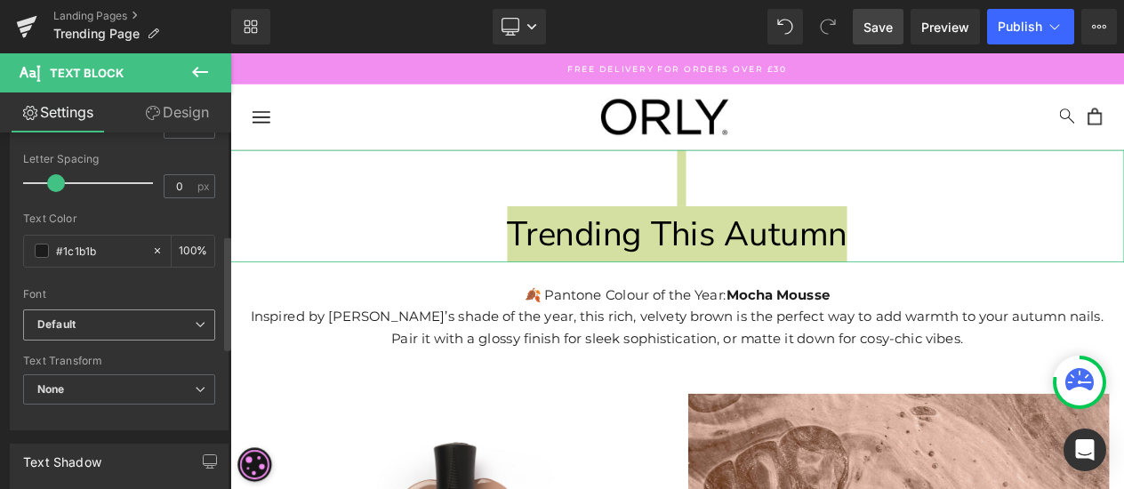
click at [130, 317] on b "Default" at bounding box center [115, 324] width 157 height 15
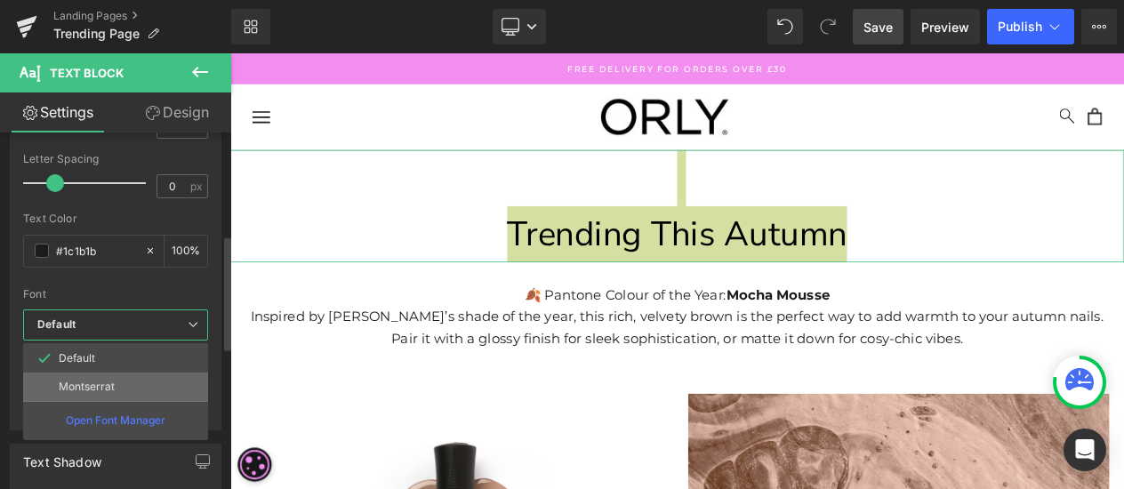
click at [103, 376] on li "Montserrat" at bounding box center [115, 387] width 185 height 28
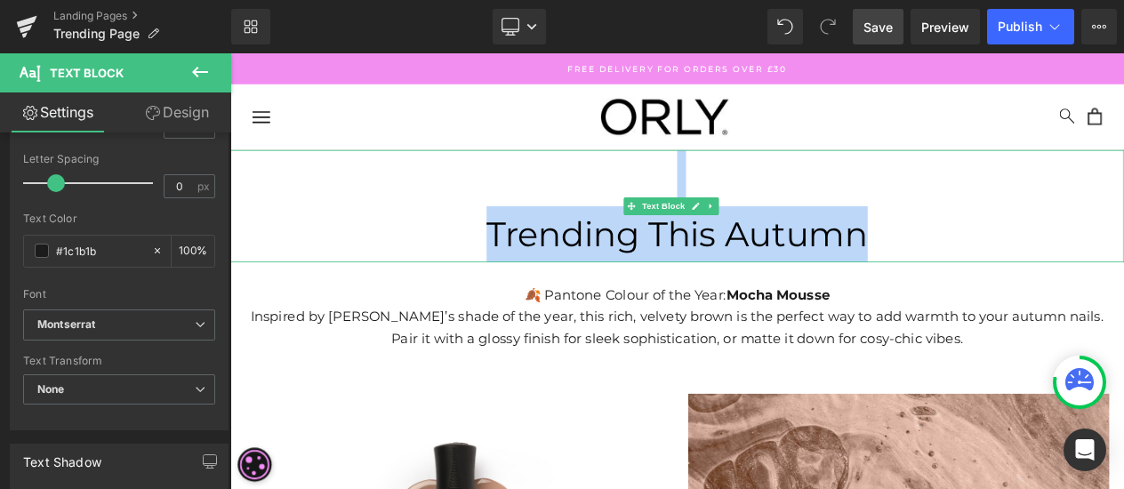
click at [1109, 254] on p "Trending This Autumn" at bounding box center [768, 271] width 1076 height 68
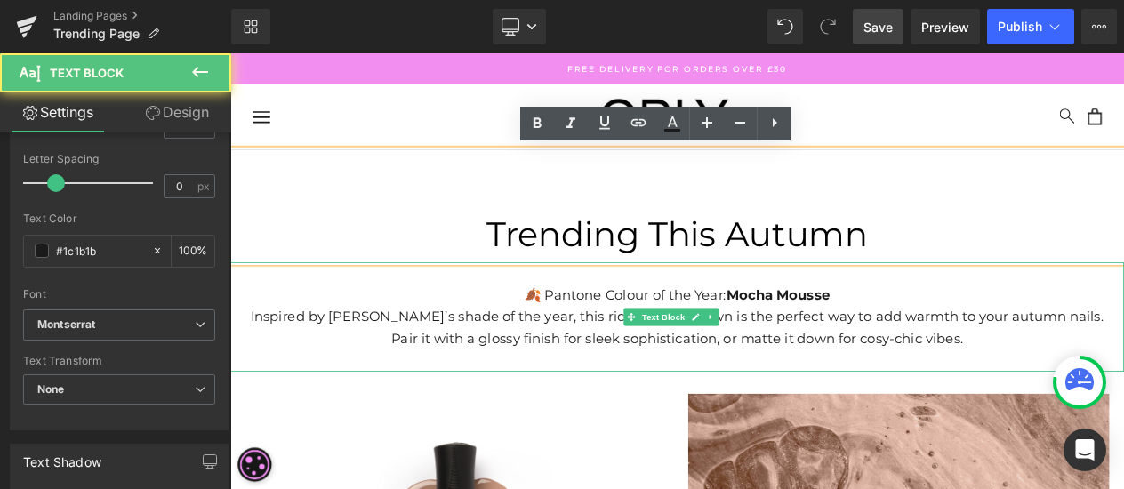
click at [1087, 387] on p "Inspired by [PERSON_NAME]’s shade of the year, this rich, velvety brown is the …" at bounding box center [768, 383] width 1058 height 52
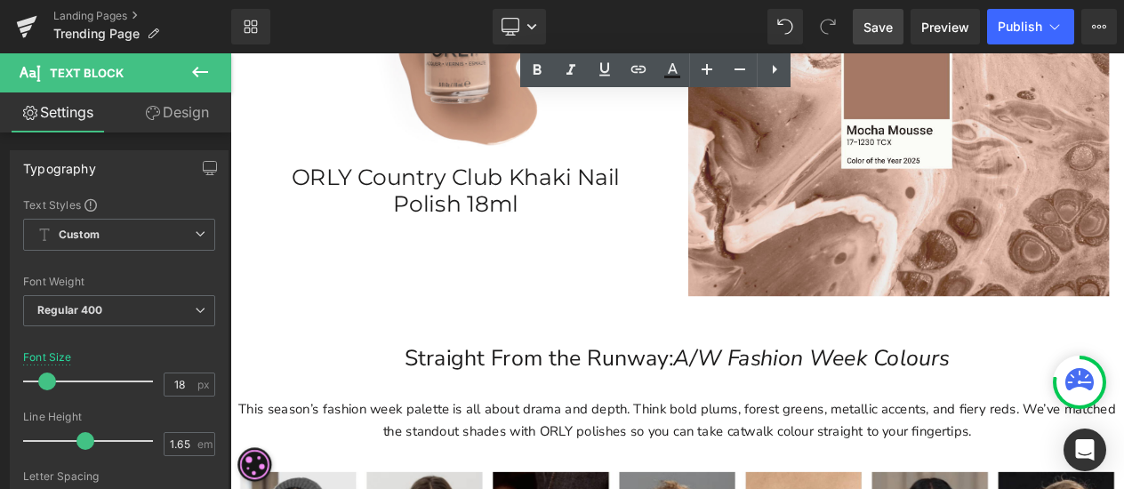
scroll to position [711, 0]
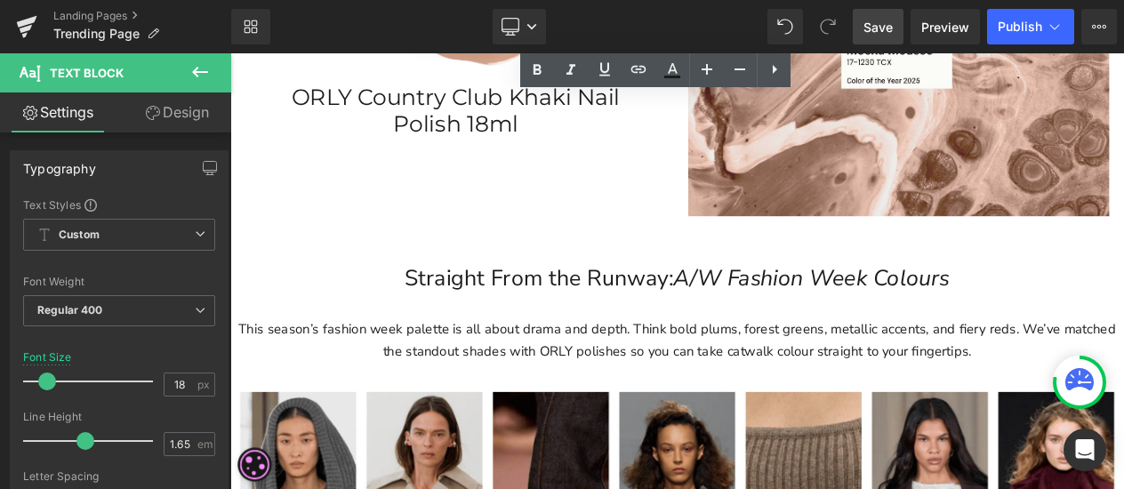
click at [603, 325] on p "Straight From the Runway: A/W Fashion Week Colours" at bounding box center [768, 324] width 1076 height 44
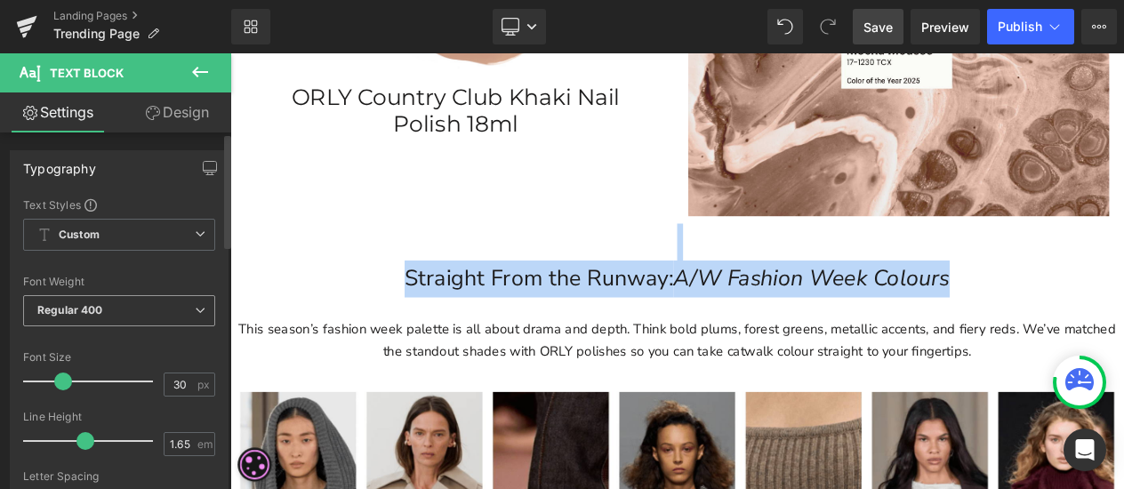
scroll to position [356, 0]
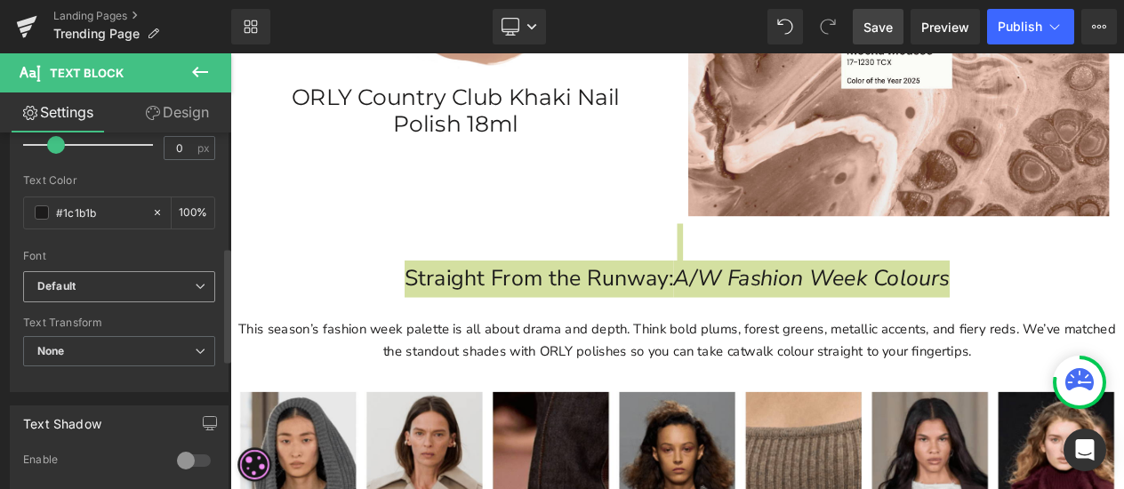
click at [124, 292] on b "Default" at bounding box center [115, 286] width 157 height 15
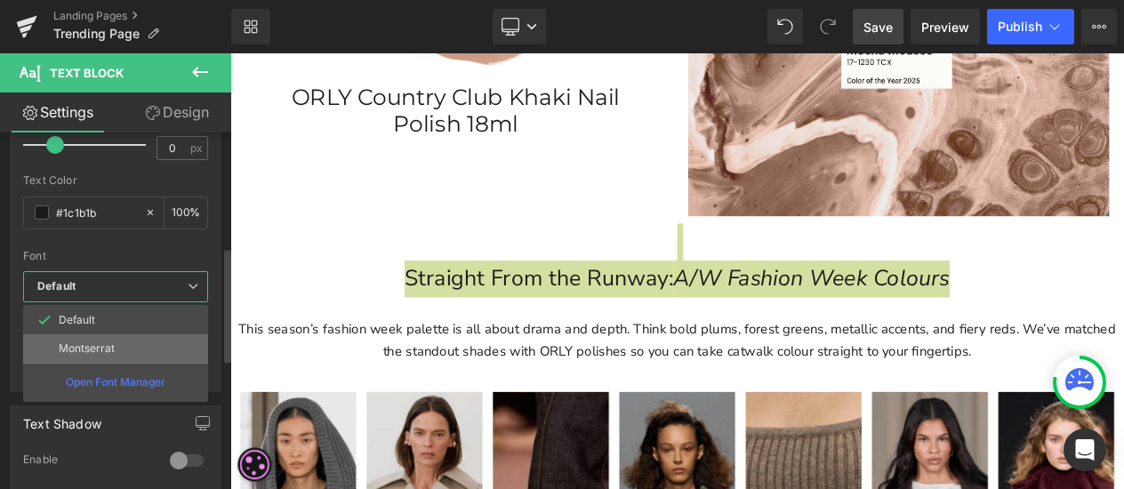
click at [116, 337] on li "Montserrat" at bounding box center [115, 348] width 185 height 28
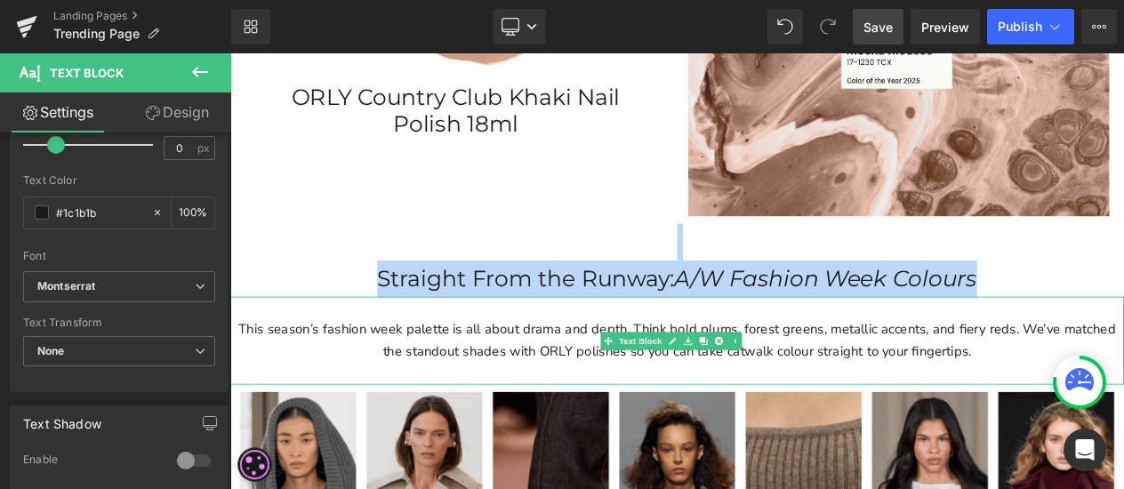
click at [449, 384] on span "This season’s fashion week palette is all about drama and depth. Think bold plu…" at bounding box center [768, 398] width 1056 height 48
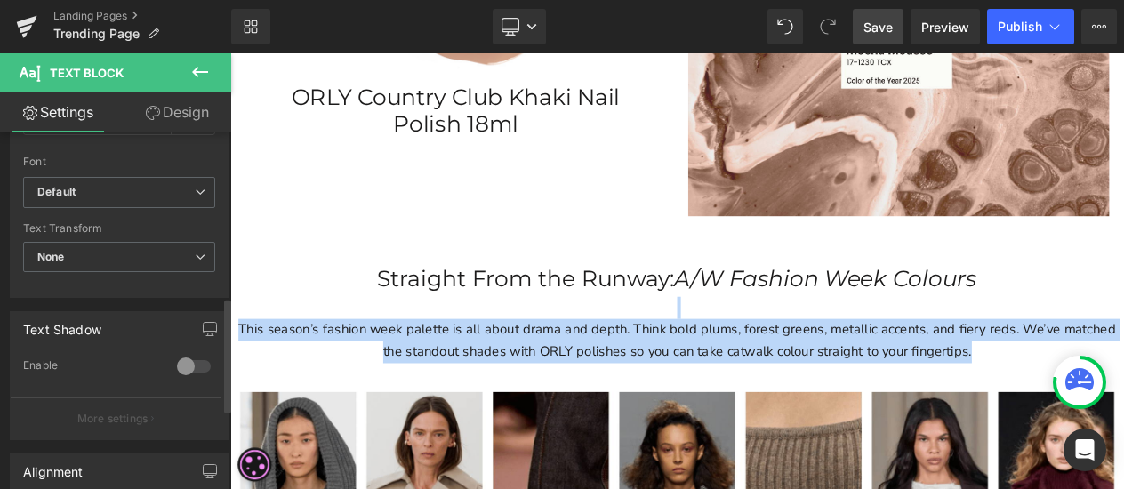
scroll to position [406, 0]
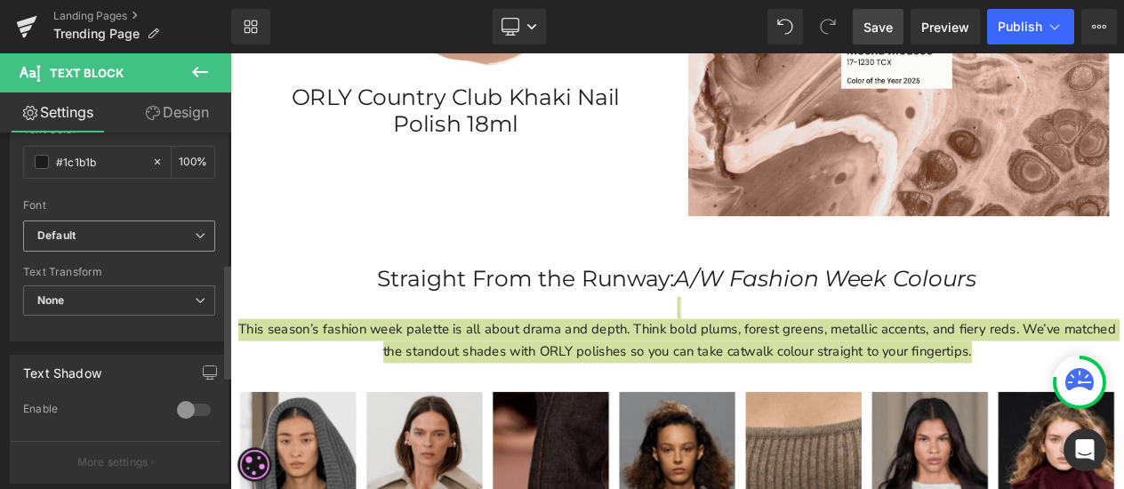
click at [142, 231] on b "Default" at bounding box center [115, 236] width 157 height 15
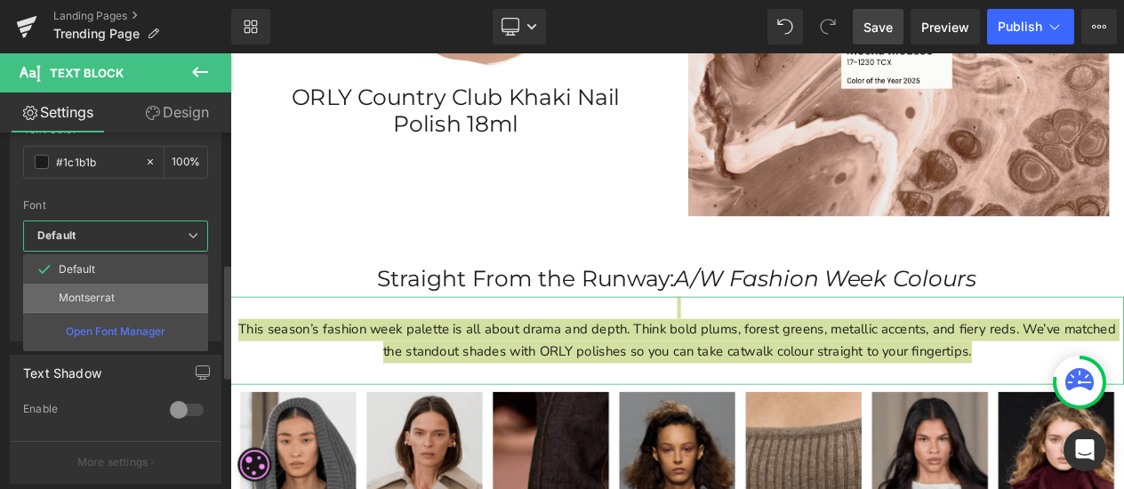
click at [165, 291] on li "Montserrat" at bounding box center [115, 298] width 185 height 28
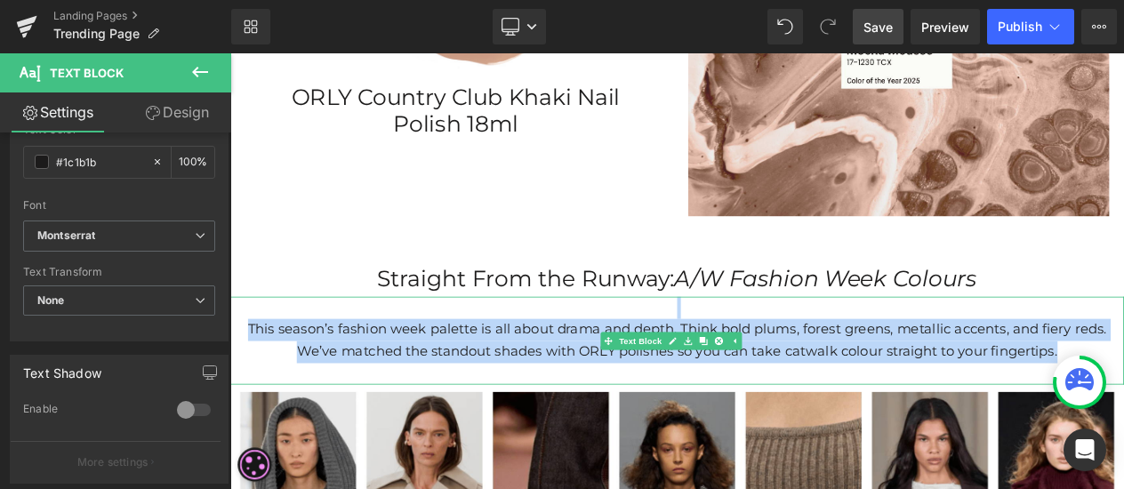
click at [609, 425] on p at bounding box center [768, 438] width 1058 height 27
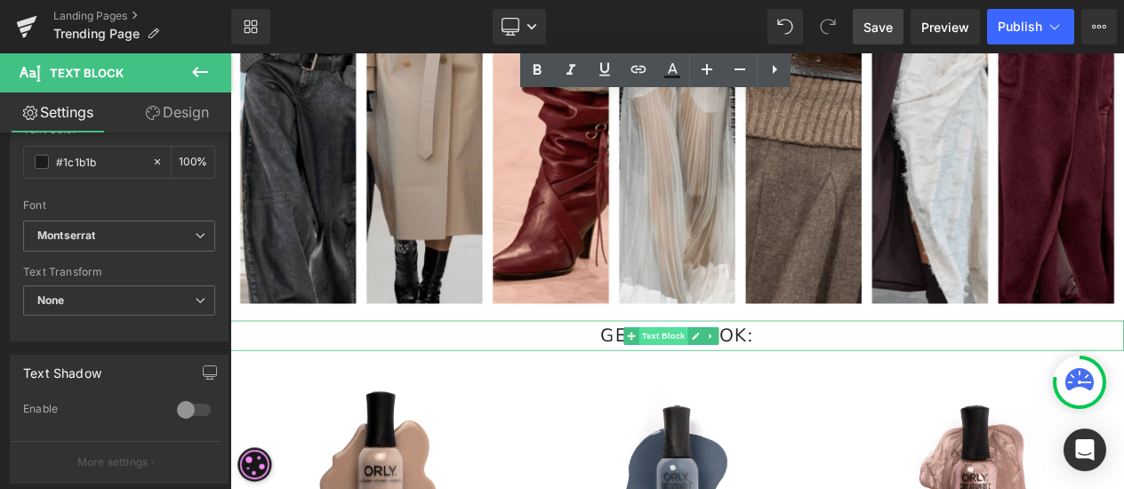
scroll to position [1512, 0]
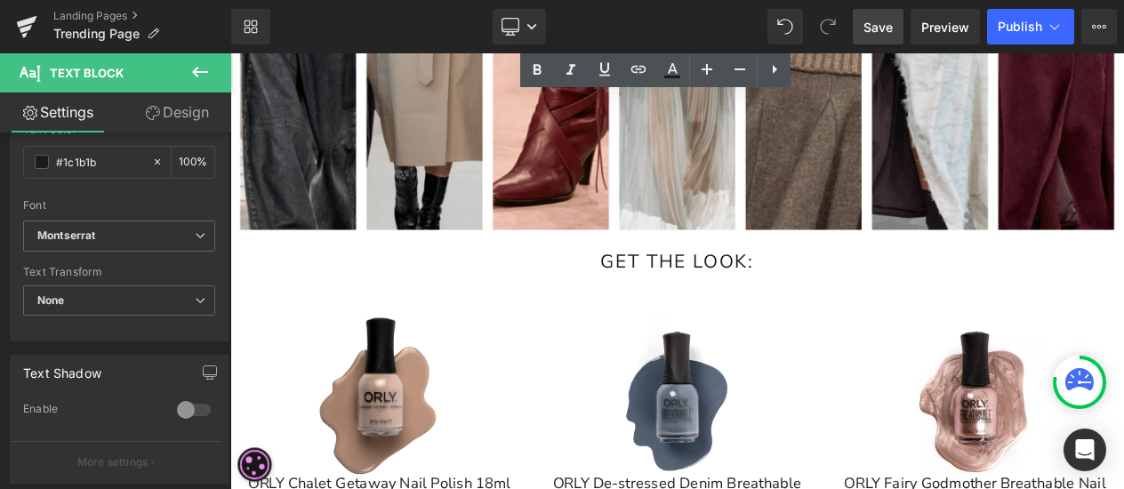
click at [755, 290] on div "GET THE LOOK: Text Block" at bounding box center [768, 304] width 1076 height 36
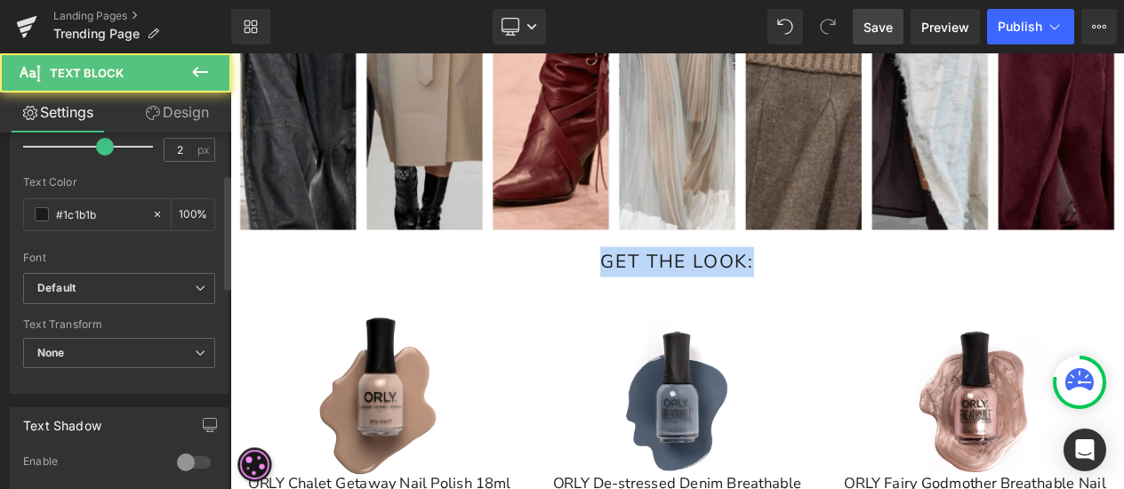
scroll to position [356, 0]
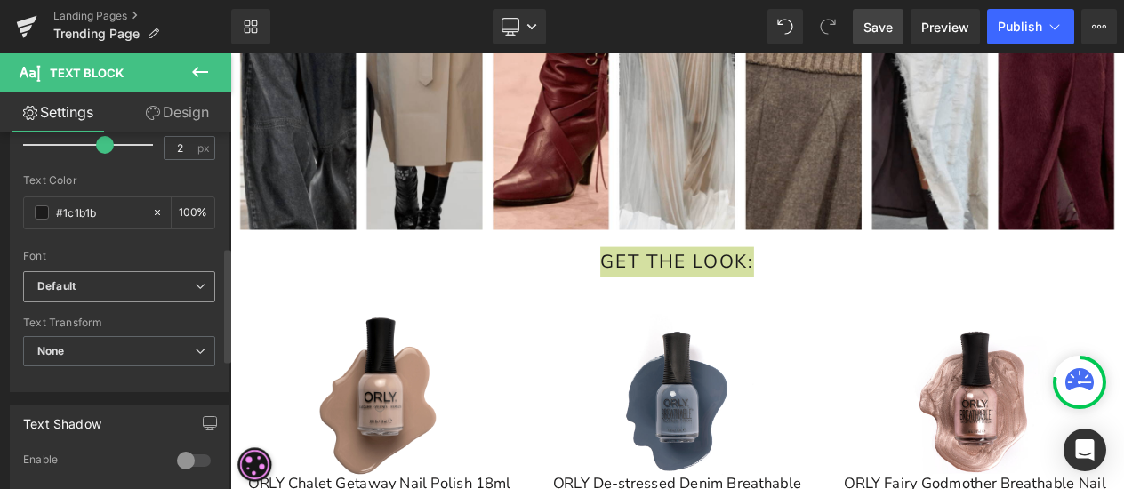
click at [100, 285] on b "Default" at bounding box center [115, 286] width 157 height 15
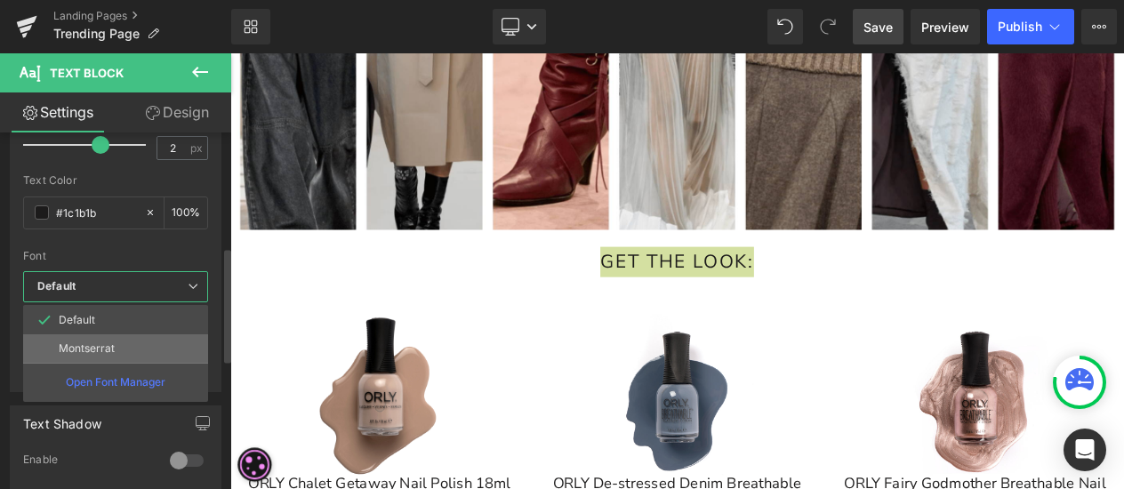
click at [96, 350] on p "Montserrat" at bounding box center [87, 348] width 56 height 12
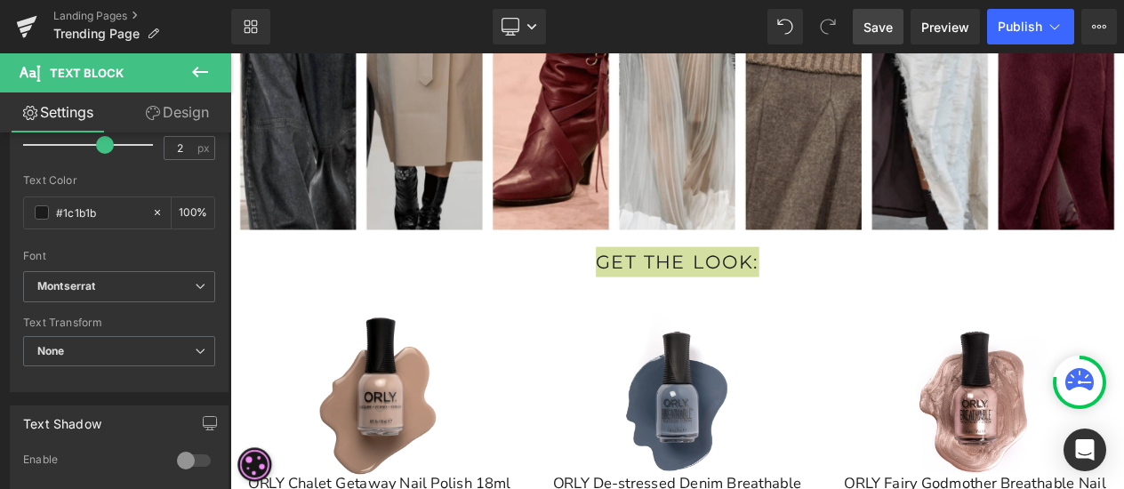
click at [230, 53] on div at bounding box center [230, 53] width 0 height 0
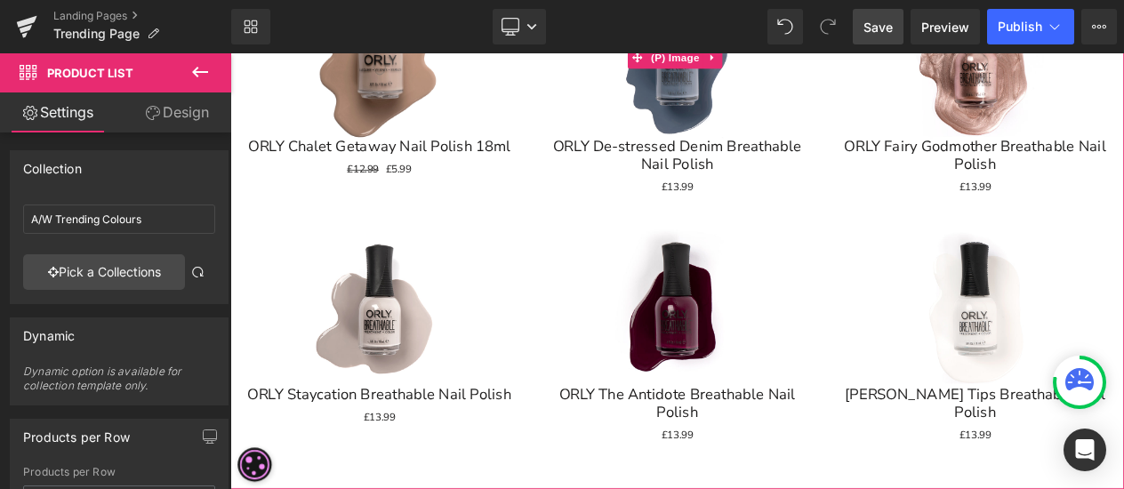
scroll to position [1956, 0]
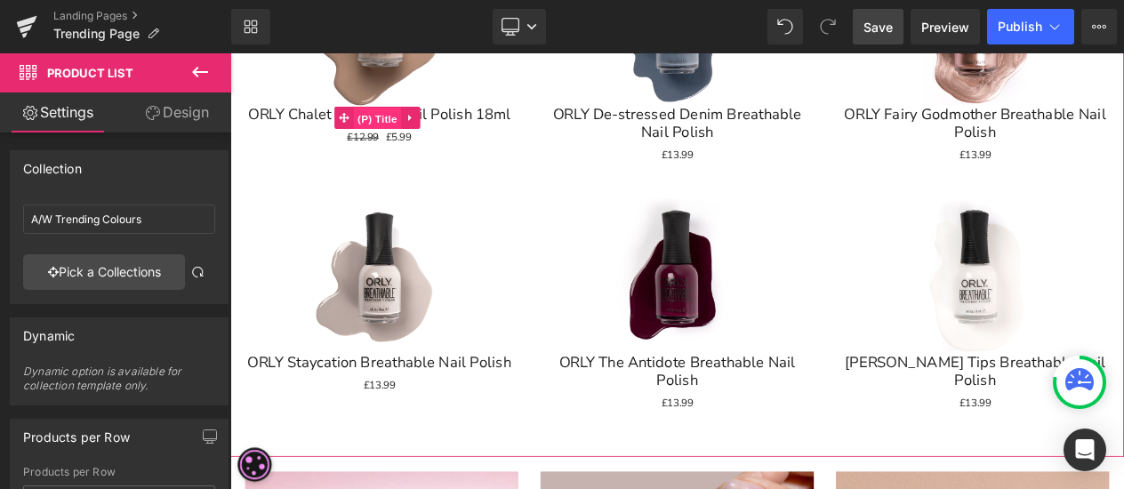
click at [425, 118] on span "(P) Title" at bounding box center [407, 131] width 57 height 27
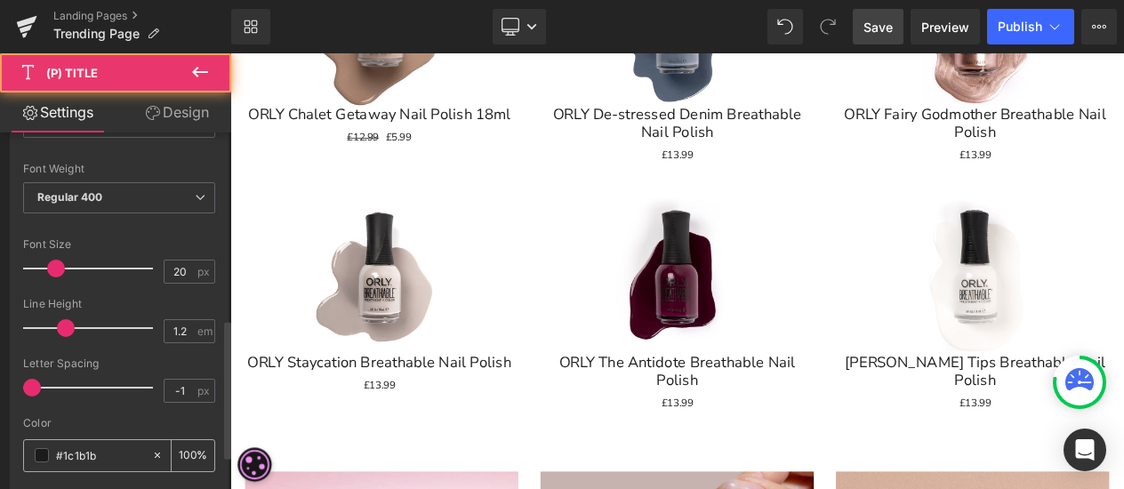
scroll to position [533, 0]
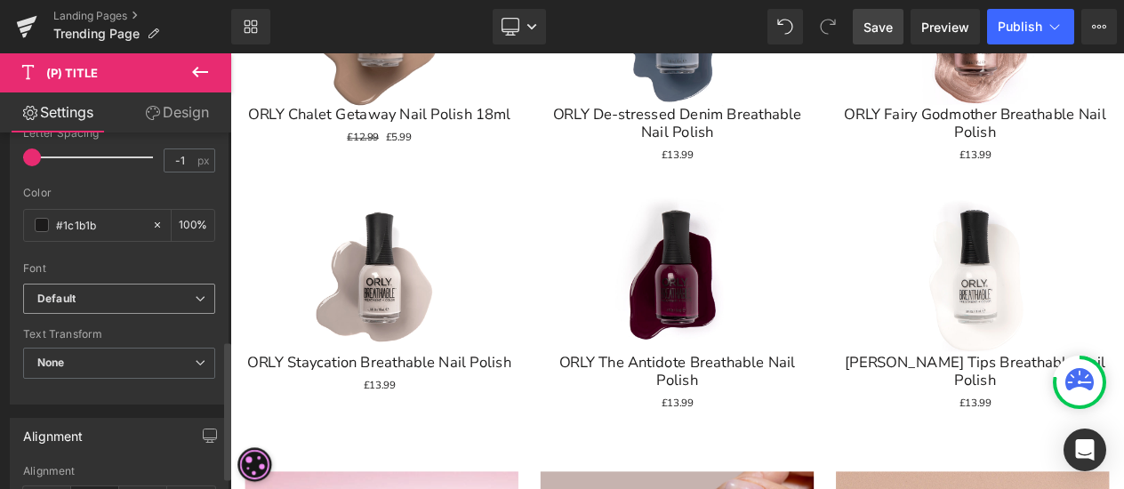
click at [100, 293] on b "Default" at bounding box center [115, 299] width 157 height 15
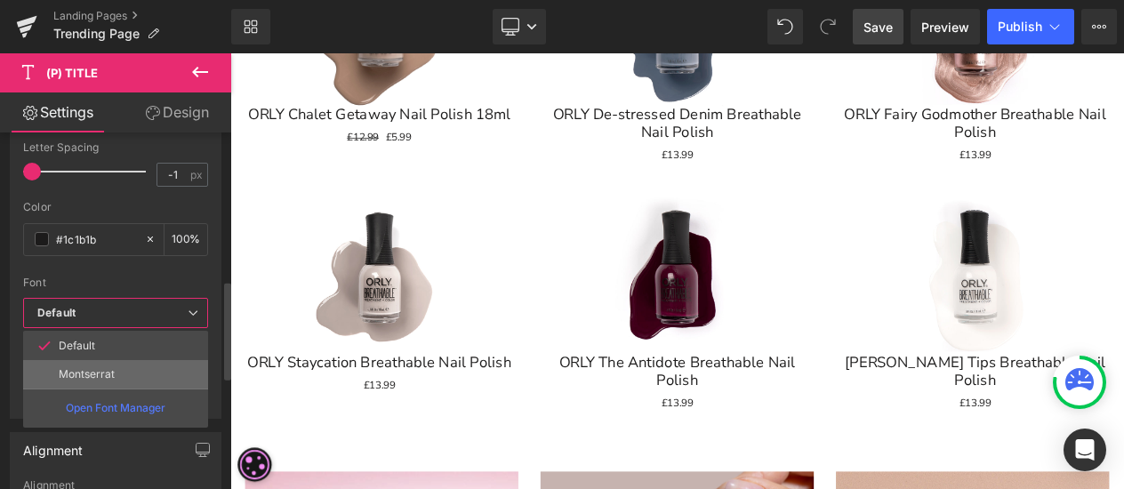
click at [99, 360] on li "Montserrat" at bounding box center [115, 374] width 185 height 28
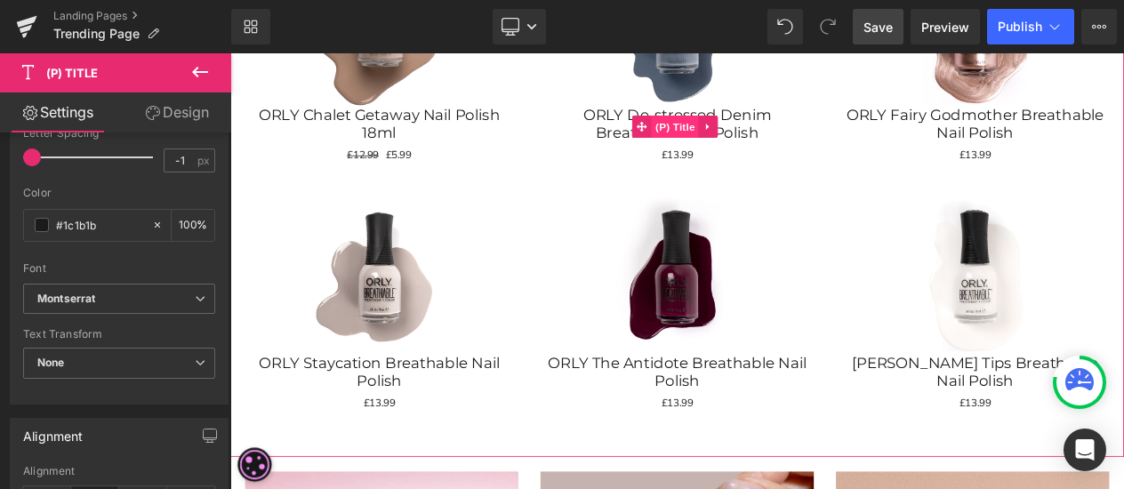
click at [774, 128] on span "(P) Title" at bounding box center [766, 141] width 57 height 27
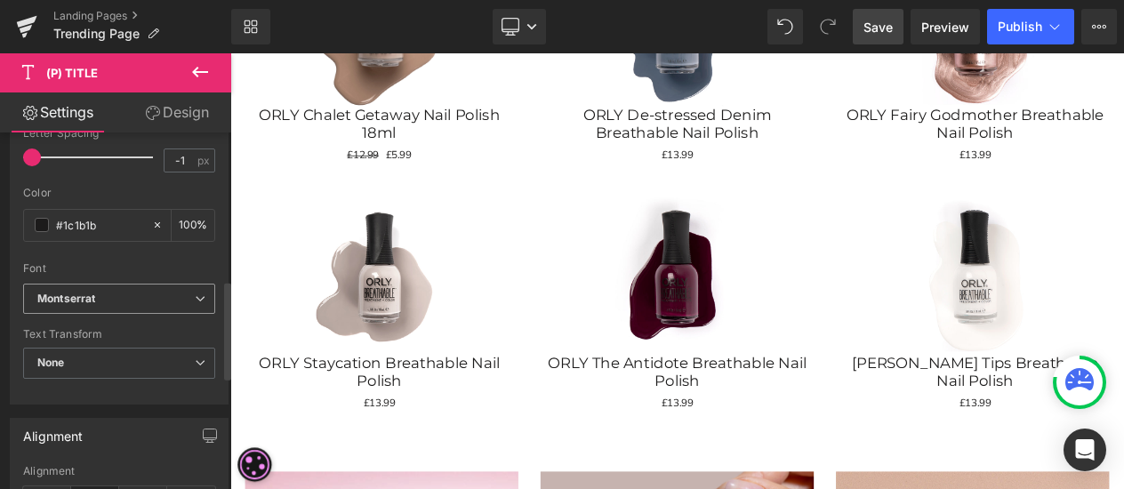
click at [126, 305] on span "Montserrat" at bounding box center [119, 299] width 192 height 31
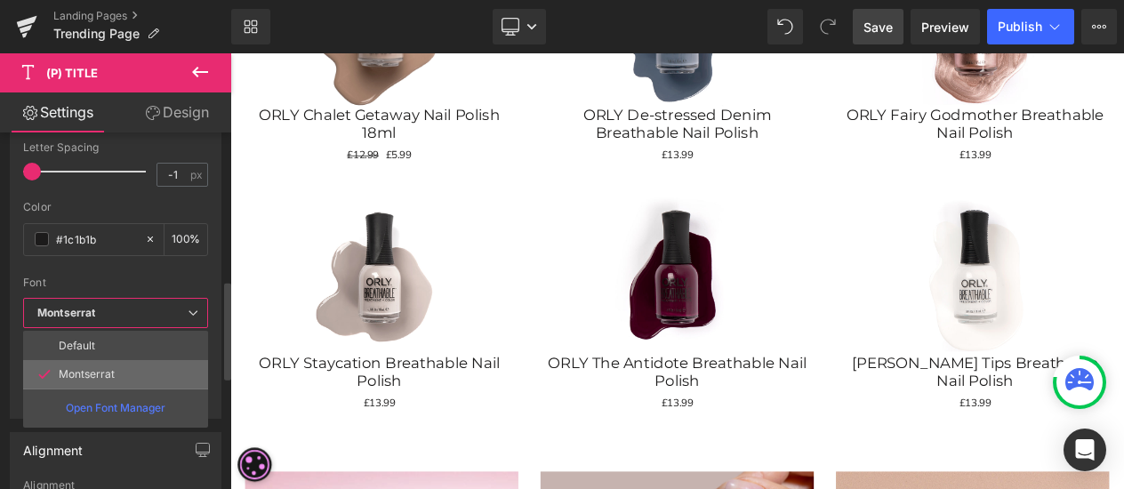
click at [119, 360] on li "Montserrat" at bounding box center [115, 374] width 185 height 28
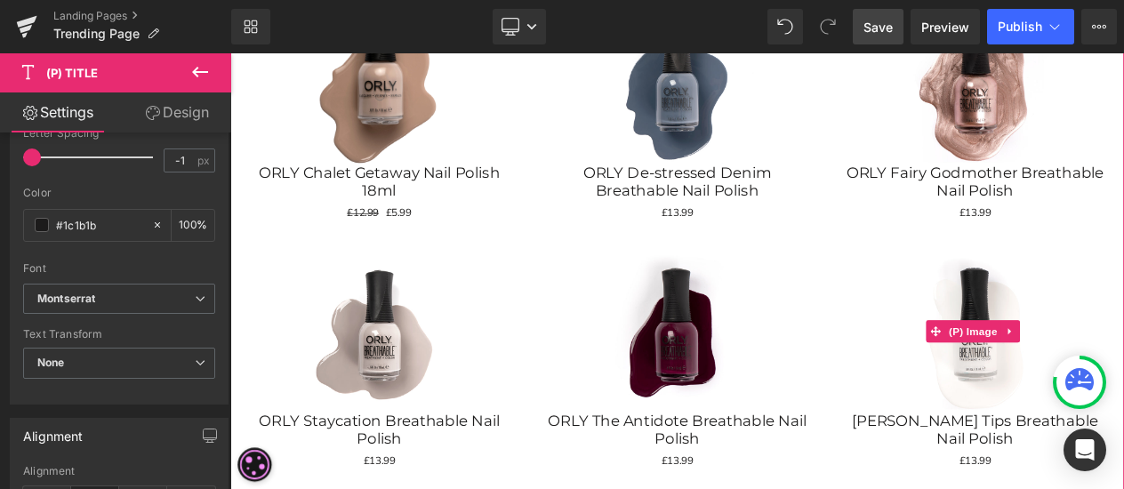
scroll to position [1689, 0]
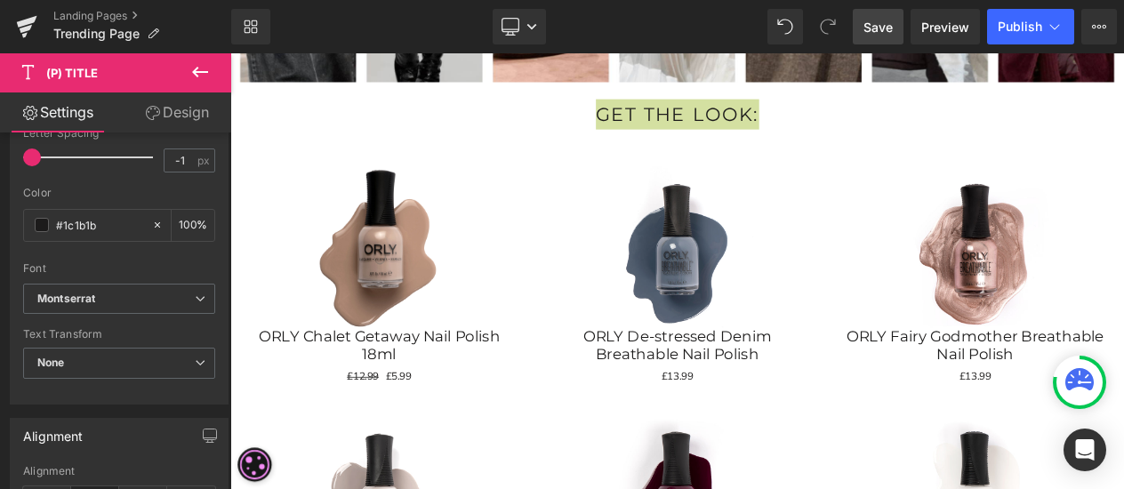
click at [230, 53] on div at bounding box center [230, 53] width 0 height 0
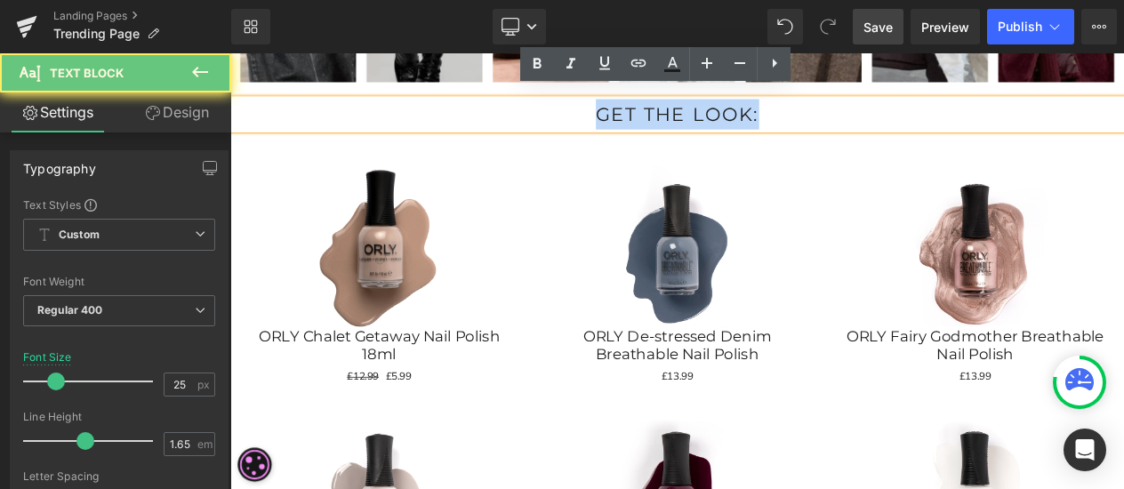
click at [887, 120] on p "GET THE LOOK:" at bounding box center [768, 126] width 1076 height 36
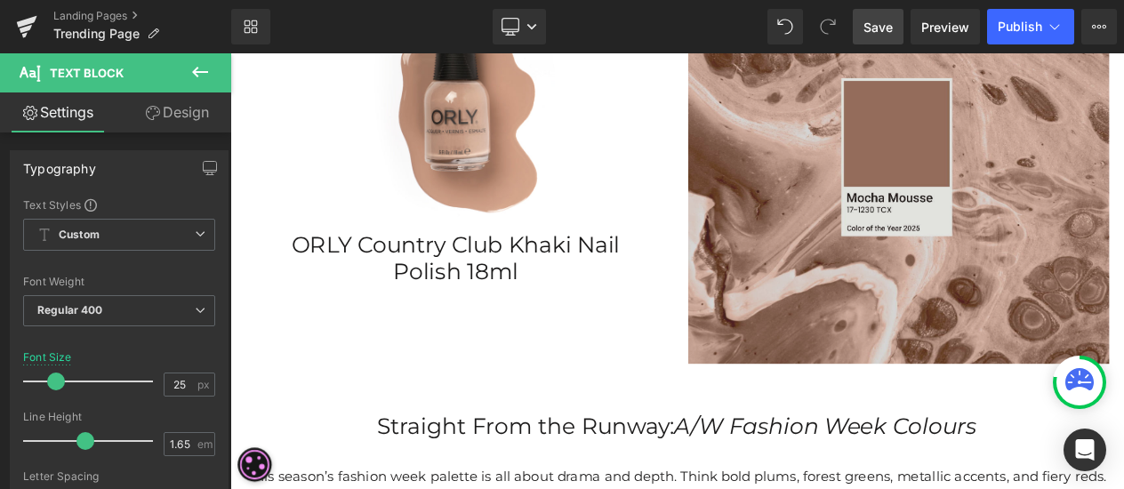
scroll to position [445, 0]
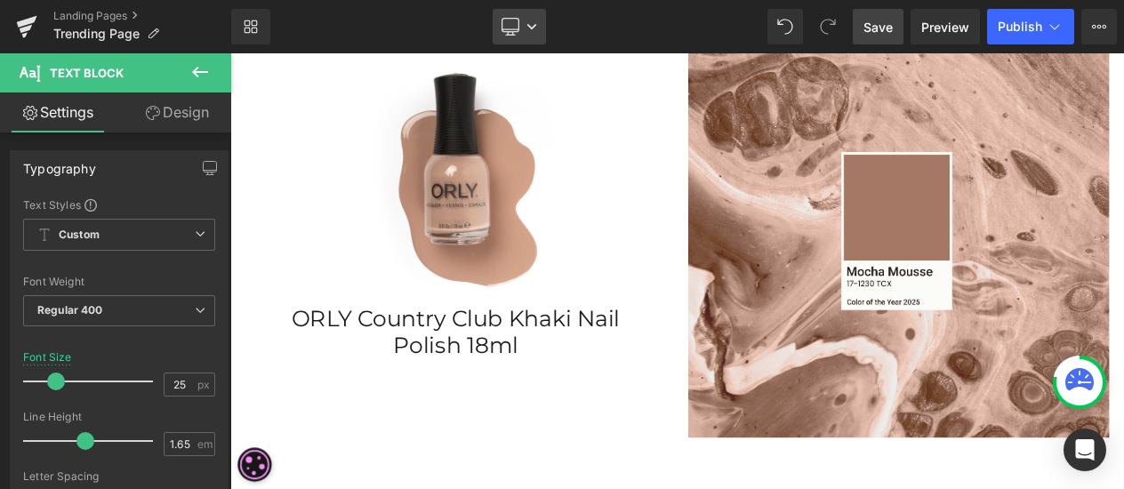
click at [525, 32] on link "Desktop" at bounding box center [519, 27] width 53 height 36
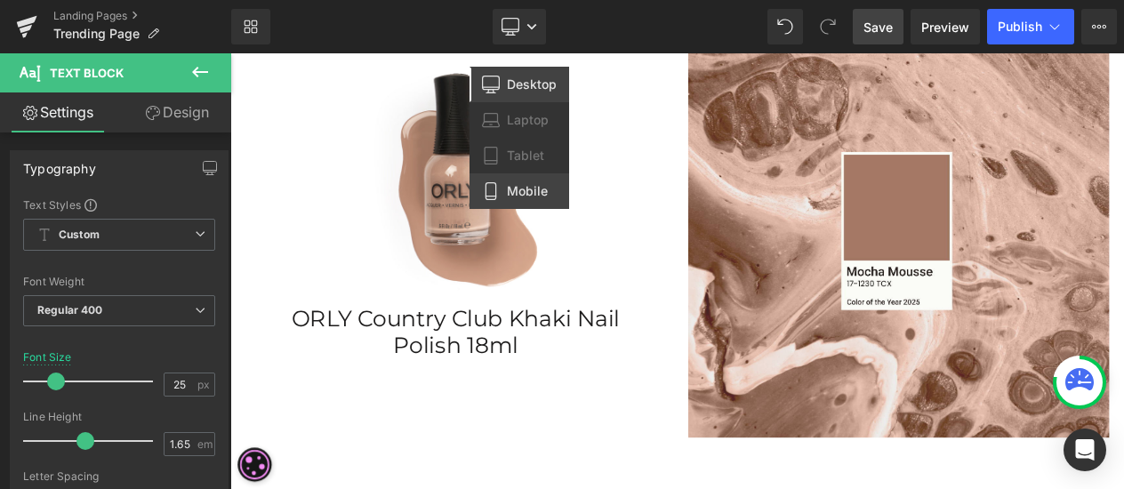
click at [509, 185] on span "Mobile" at bounding box center [527, 191] width 41 height 16
type input "20"
type input "100"
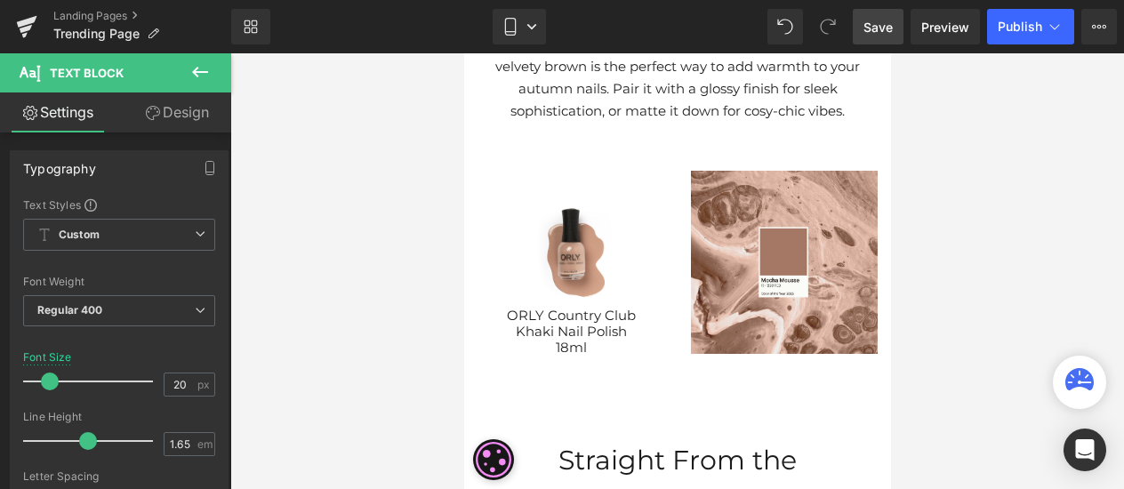
scroll to position [267, 0]
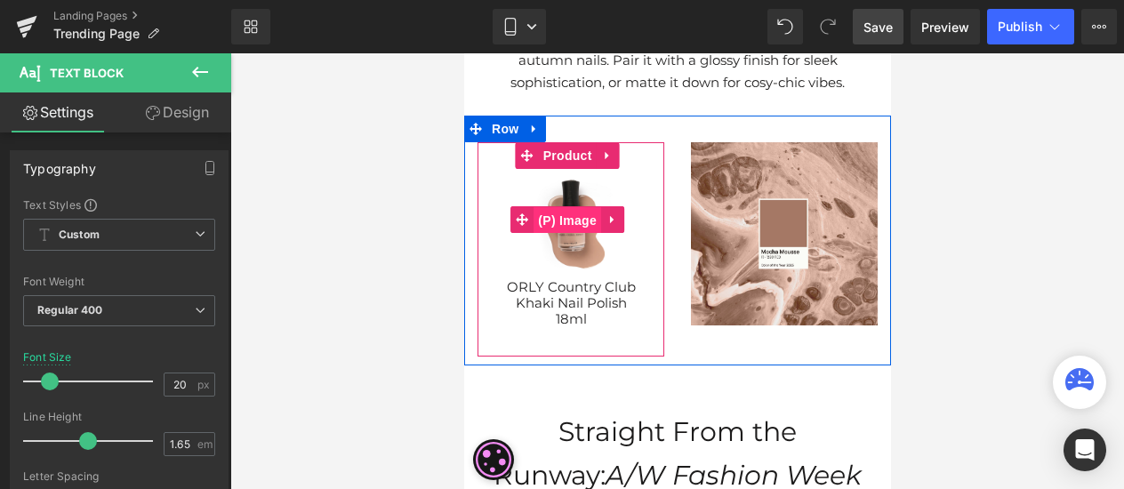
click at [567, 216] on span "(P) Image" at bounding box center [567, 220] width 68 height 27
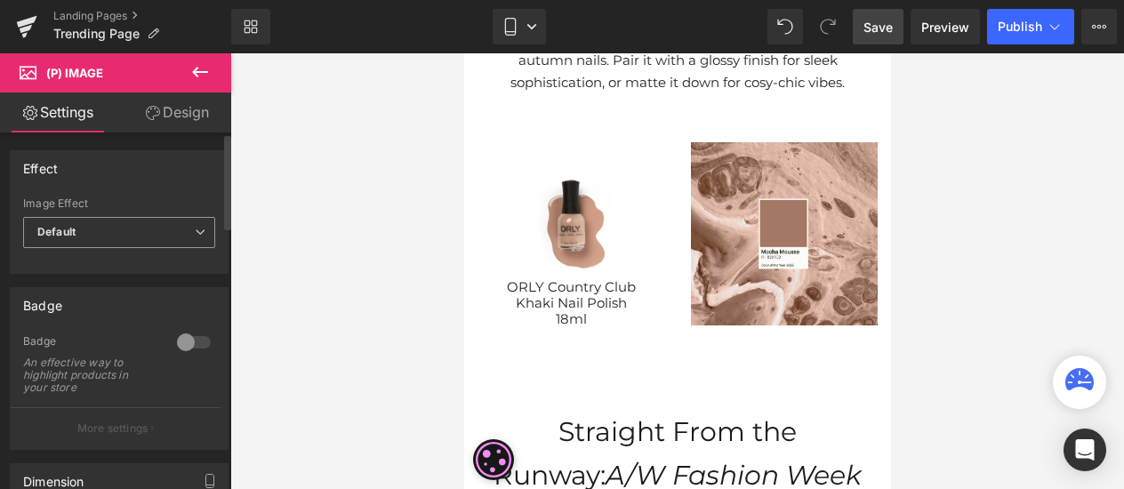
click at [69, 234] on b "Default" at bounding box center [56, 231] width 38 height 13
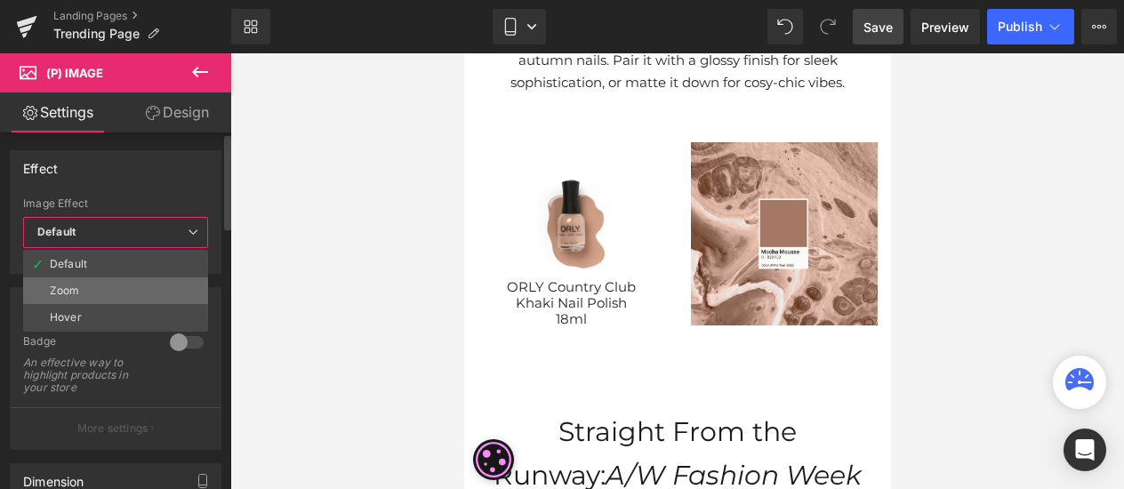
click at [69, 285] on div "Zoom" at bounding box center [65, 291] width 30 height 12
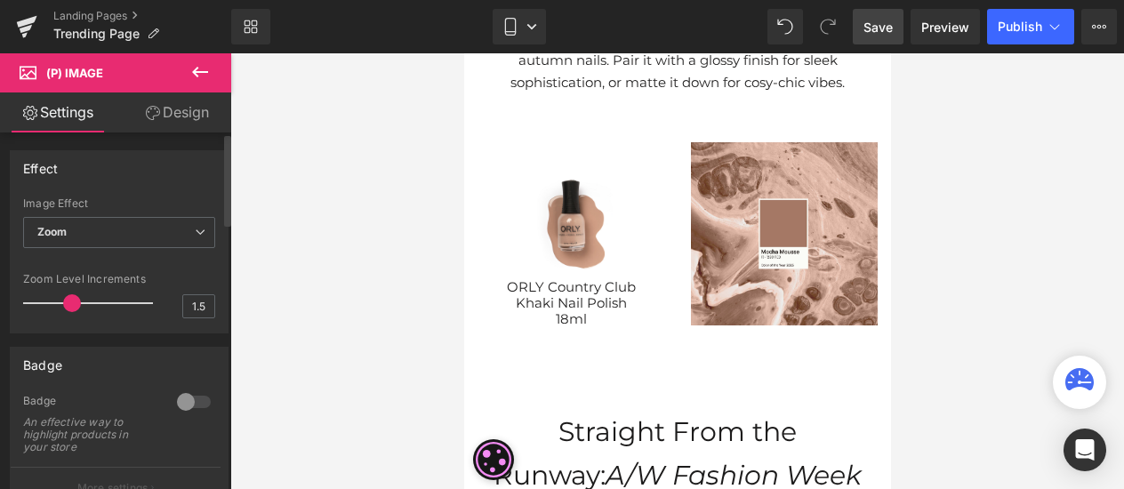
drag, startPoint x: 53, startPoint y: 305, endPoint x: 78, endPoint y: 310, distance: 25.5
click at [78, 310] on div at bounding box center [92, 303] width 121 height 36
click at [89, 295] on div at bounding box center [92, 303] width 121 height 36
click at [194, 301] on input "1.7" at bounding box center [198, 306] width 31 height 22
click at [143, 300] on div at bounding box center [92, 303] width 121 height 36
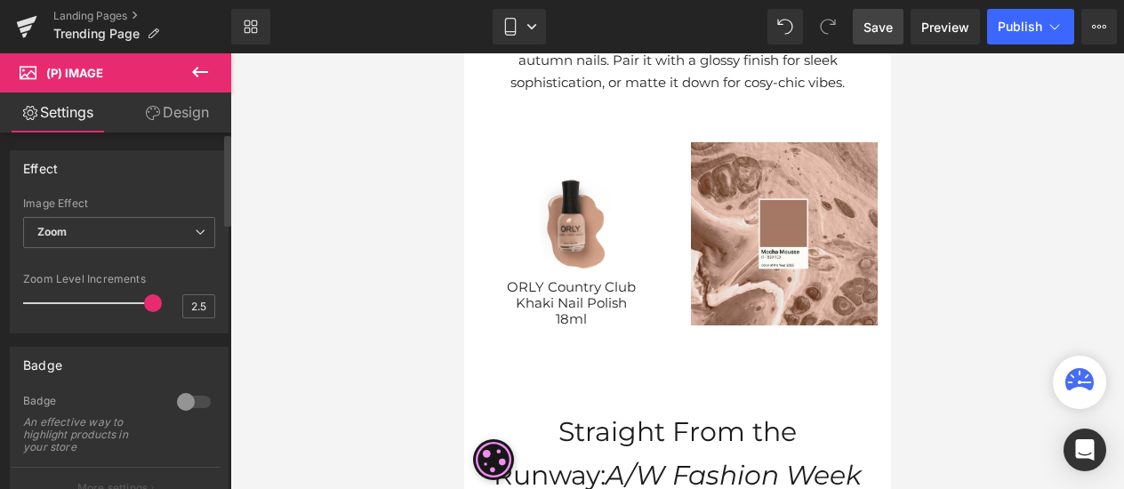
type input "1.3"
click at [55, 301] on div at bounding box center [92, 303] width 121 height 36
click at [121, 231] on span "Zoom" at bounding box center [119, 232] width 192 height 31
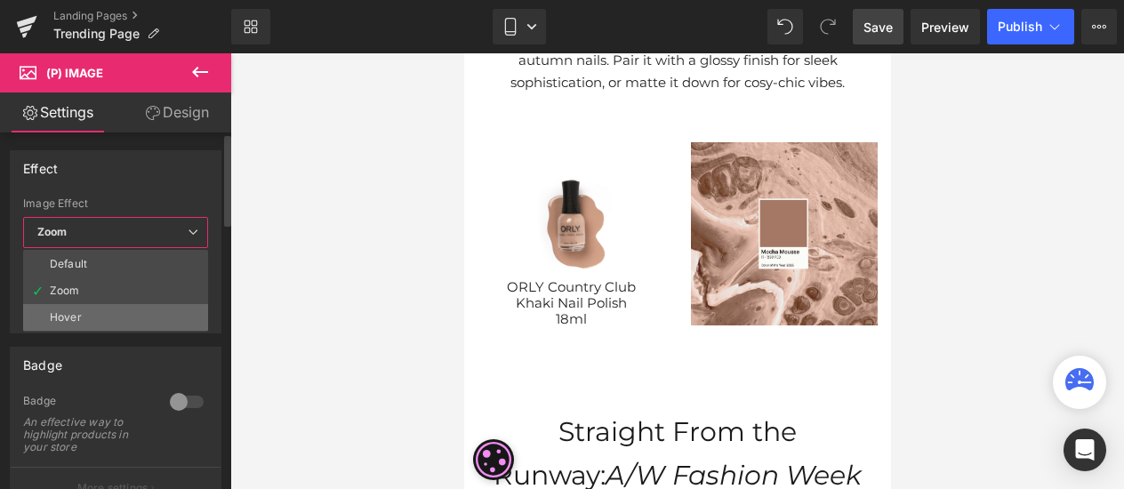
click at [76, 311] on div "Hover" at bounding box center [66, 317] width 32 height 12
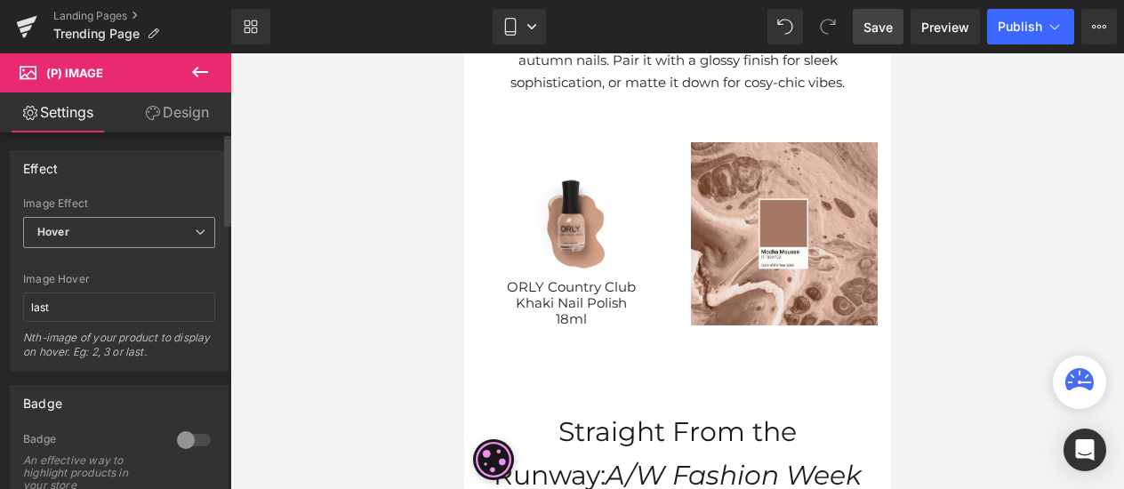
click at [78, 232] on span "Hover" at bounding box center [119, 232] width 192 height 31
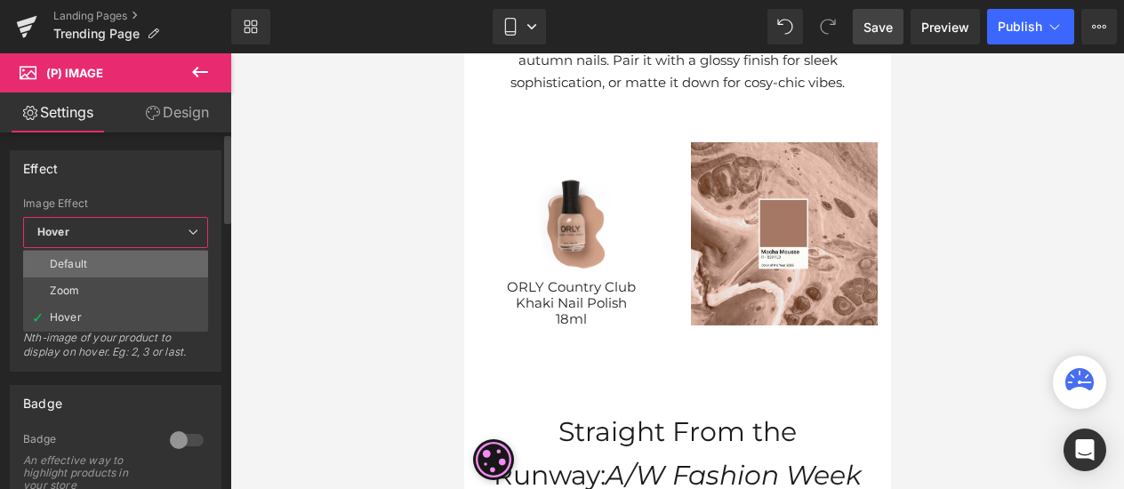
click at [82, 270] on li "Default" at bounding box center [115, 264] width 185 height 27
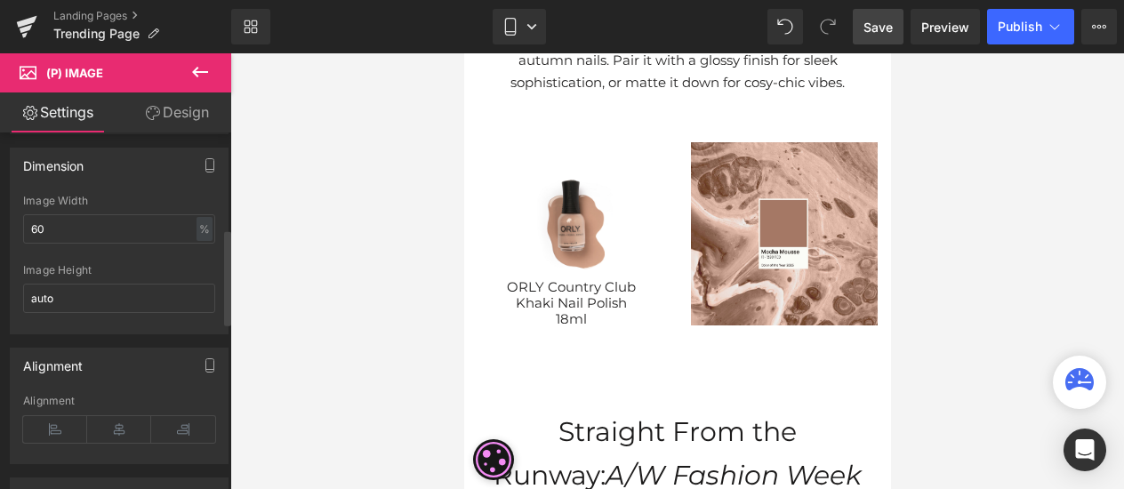
scroll to position [356, 0]
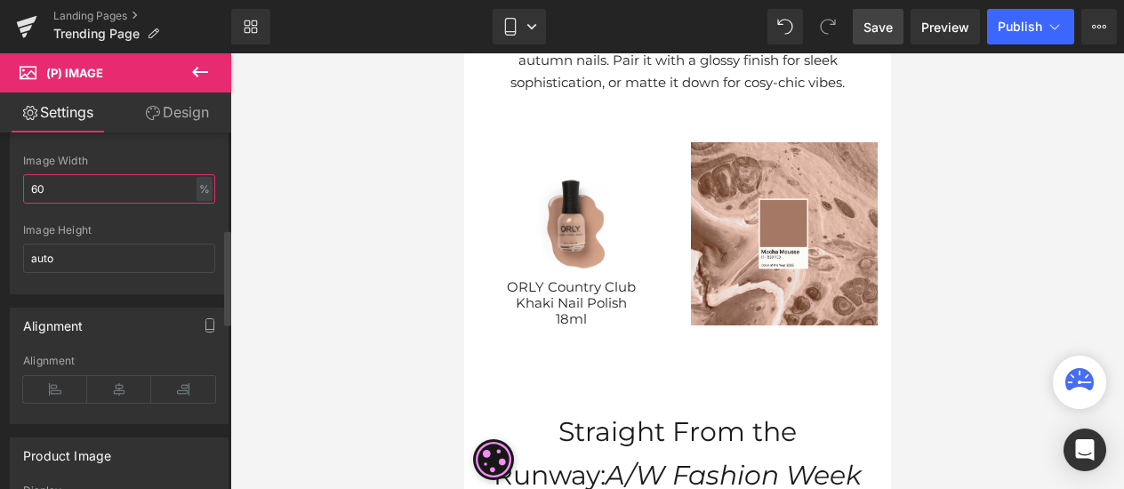
click at [52, 181] on input "60" at bounding box center [119, 188] width 192 height 29
type input "6"
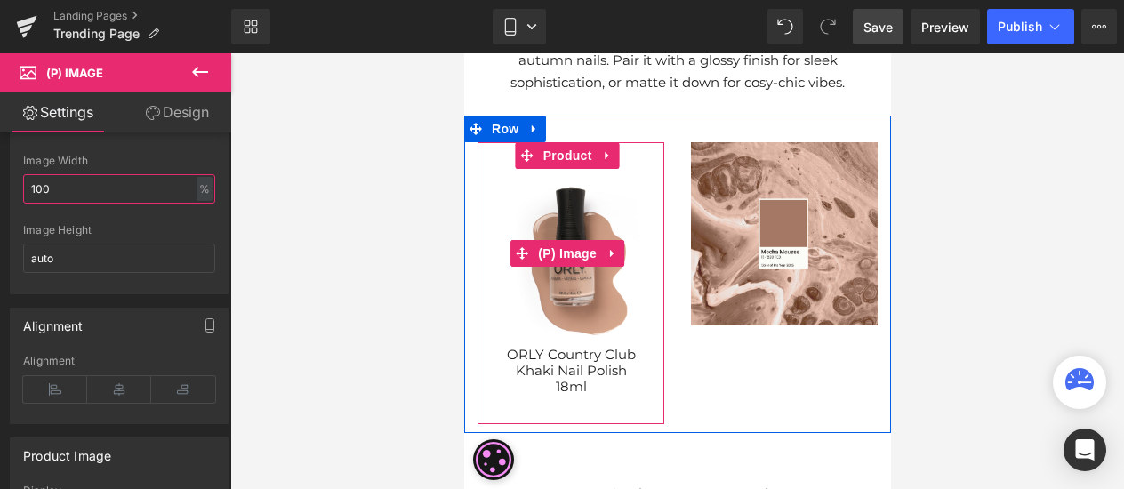
type input "100"
click at [505, 189] on img at bounding box center [569, 253] width 169 height 169
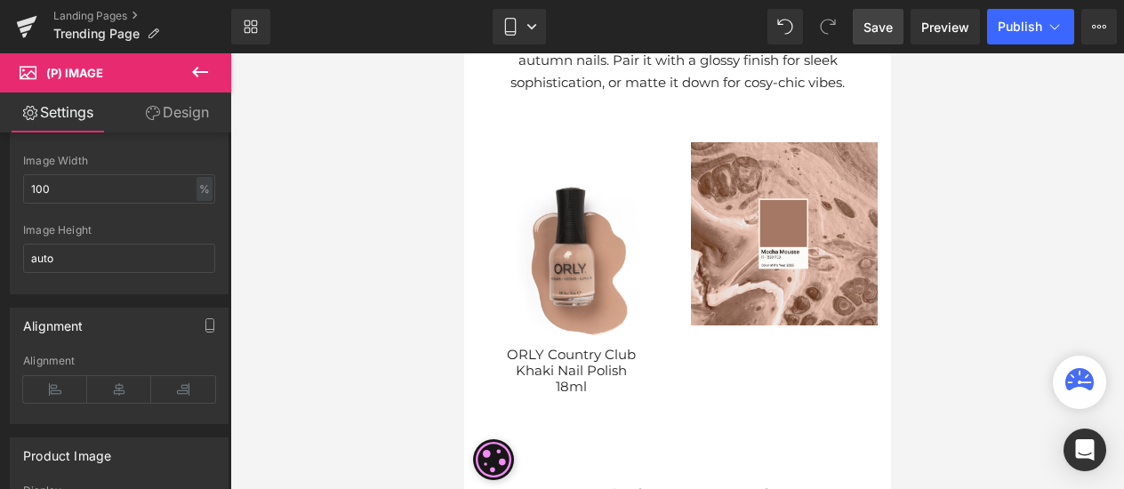
click at [171, 118] on link "Design" at bounding box center [177, 112] width 116 height 40
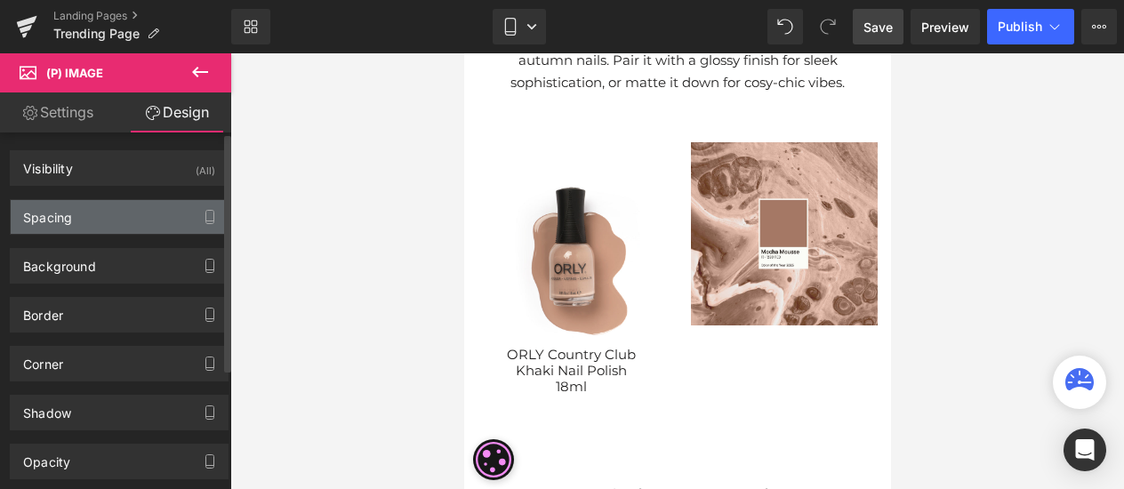
click at [73, 226] on div "Spacing" at bounding box center [119, 217] width 217 height 34
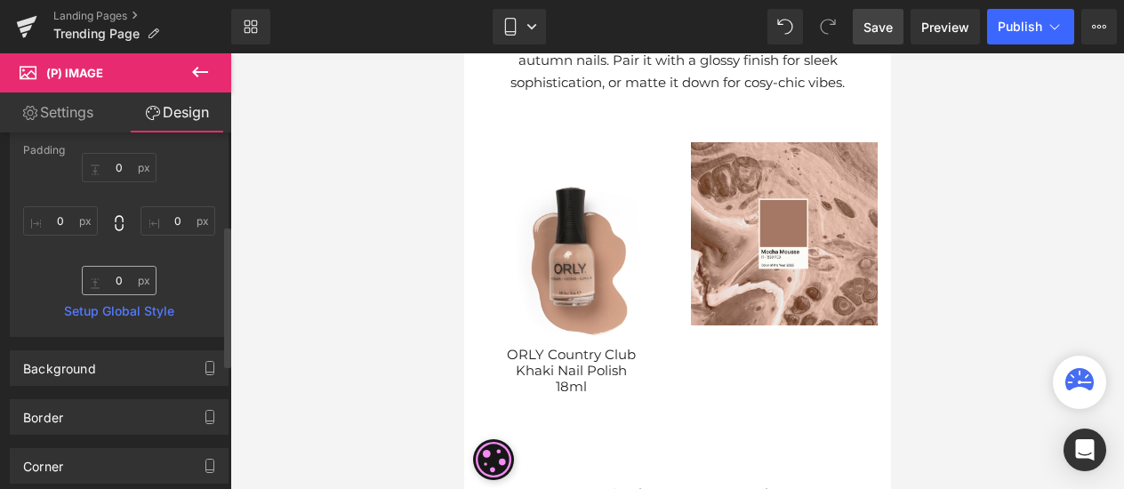
scroll to position [0, 0]
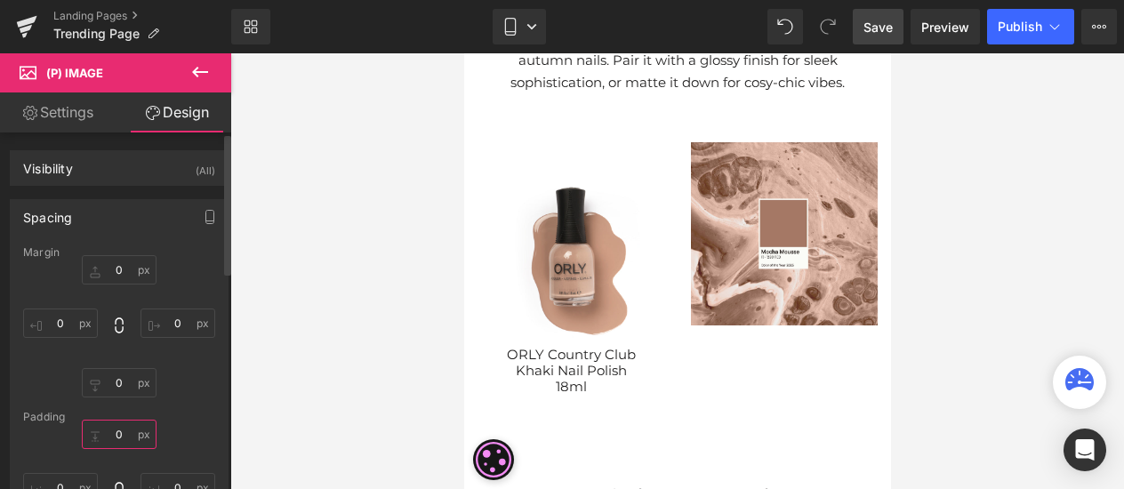
click at [111, 431] on input "0" at bounding box center [119, 434] width 75 height 29
type input "-50"
click at [212, 403] on div "Margin 0px 0 0px 0 0px 0 0px 0 Padding -50 -50 0px 0 0px 0 0px 0 Setup Global S…" at bounding box center [119, 424] width 217 height 357
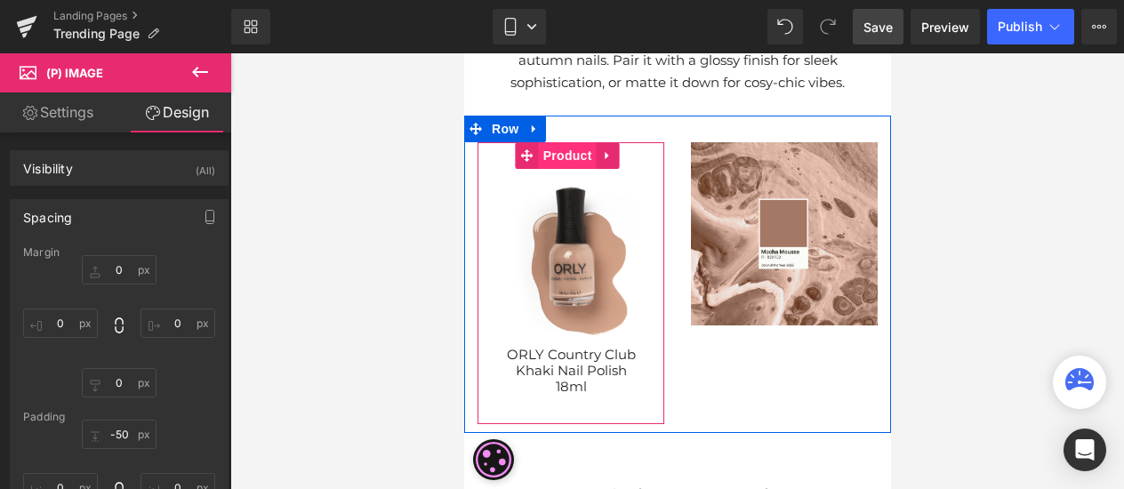
click at [581, 148] on span "Product" at bounding box center [567, 155] width 58 height 27
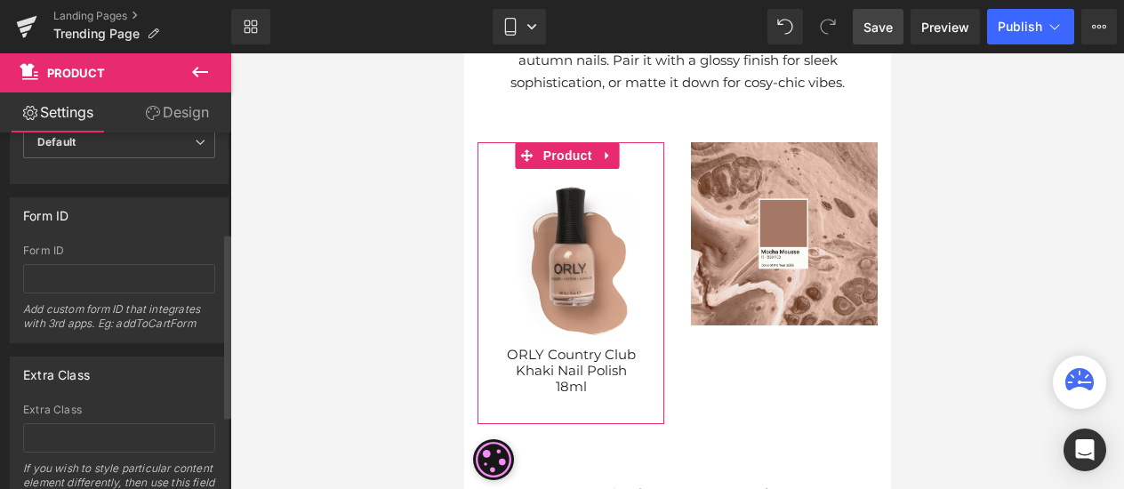
scroll to position [334, 0]
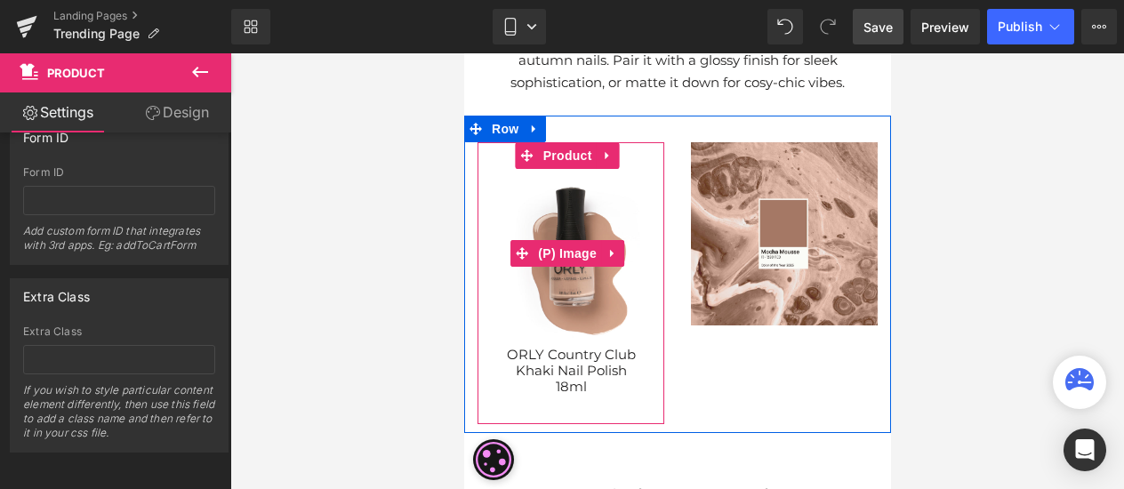
click at [556, 273] on img at bounding box center [569, 253] width 169 height 169
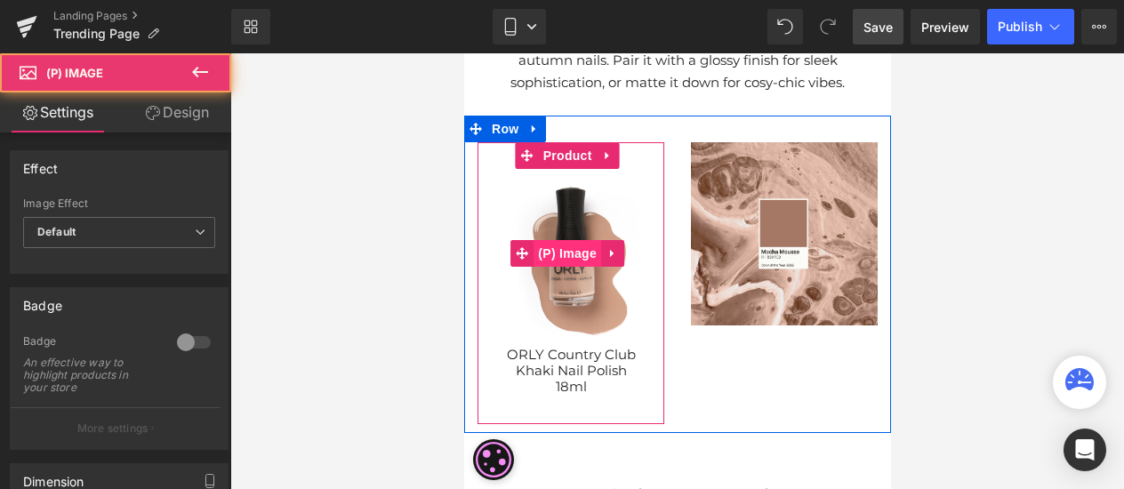
click at [564, 253] on span "(P) Image" at bounding box center [567, 253] width 68 height 27
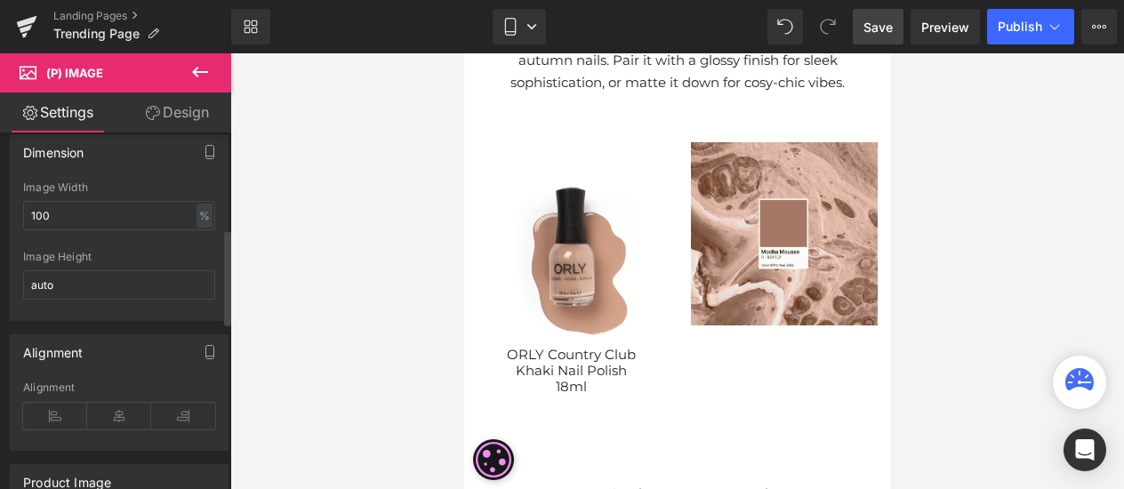
scroll to position [356, 0]
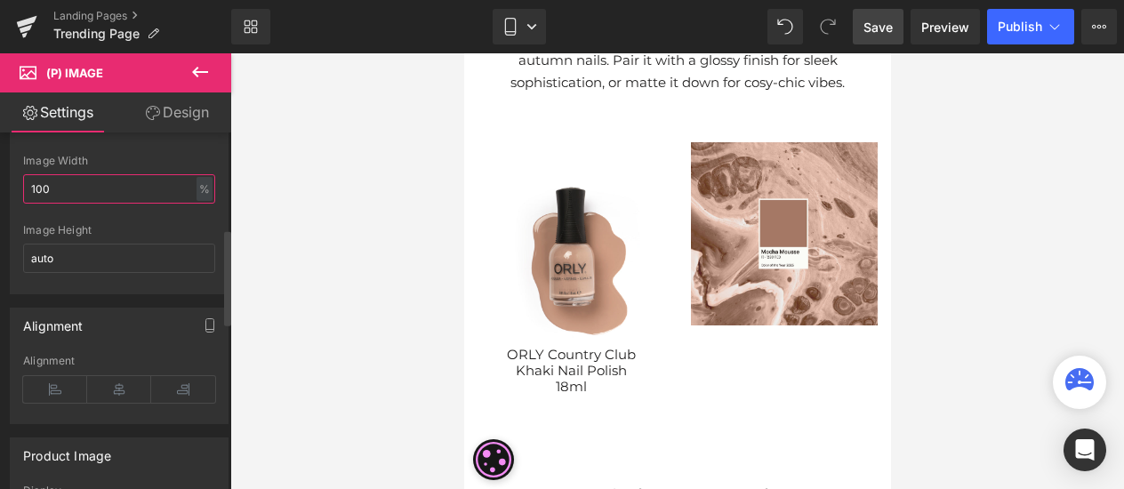
drag, startPoint x: 66, startPoint y: 180, endPoint x: 17, endPoint y: 174, distance: 49.3
click at [17, 174] on div "100% Image Width 100 % % px auto Image Height auto" at bounding box center [119, 224] width 217 height 139
click at [48, 244] on input "auto" at bounding box center [119, 258] width 192 height 29
click at [55, 250] on input "auto" at bounding box center [119, 258] width 192 height 29
drag, startPoint x: 64, startPoint y: 254, endPoint x: -14, endPoint y: 241, distance: 79.4
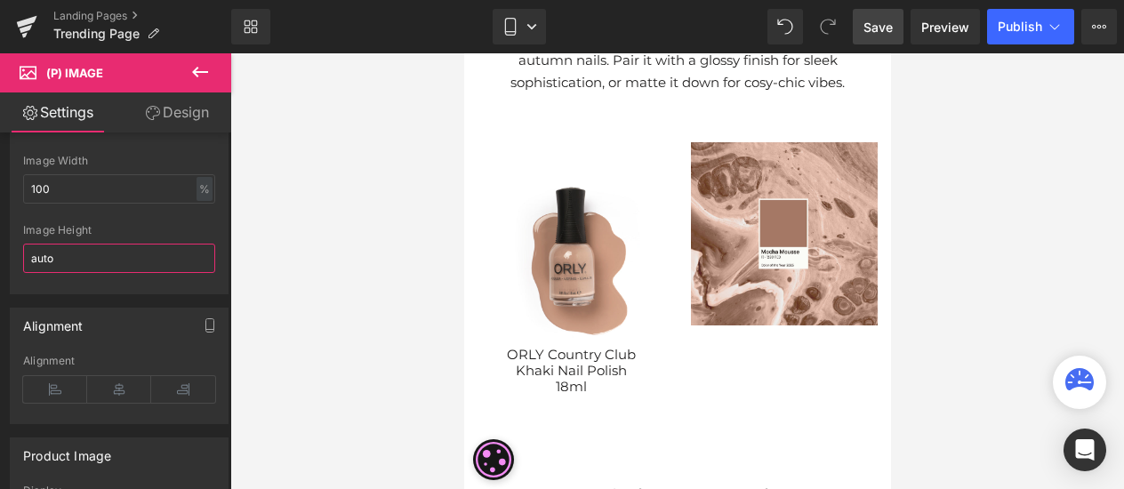
click at [0, 241] on html "(P) Image You are previewing how the will restyle your page. You can not edit E…" at bounding box center [562, 244] width 1124 height 489
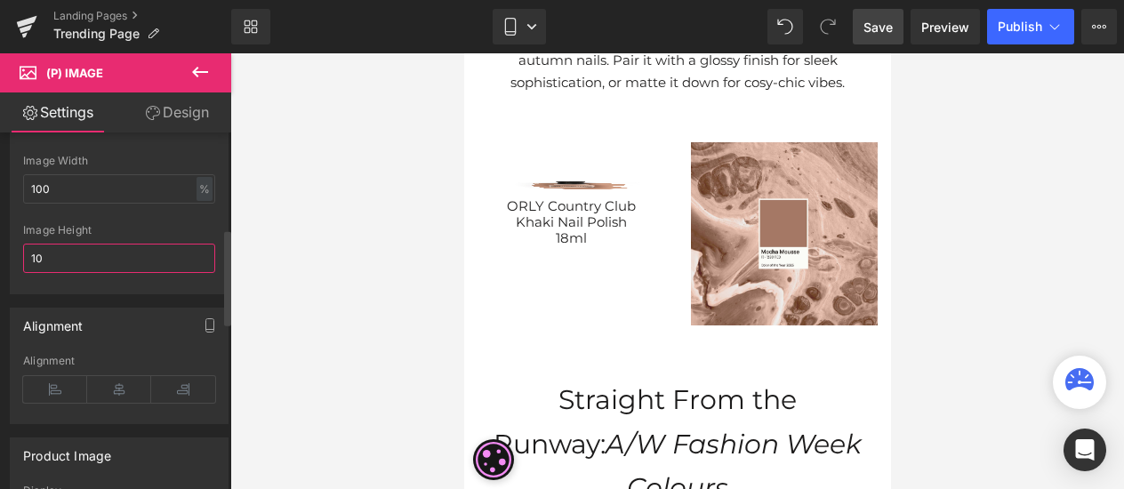
type input "1"
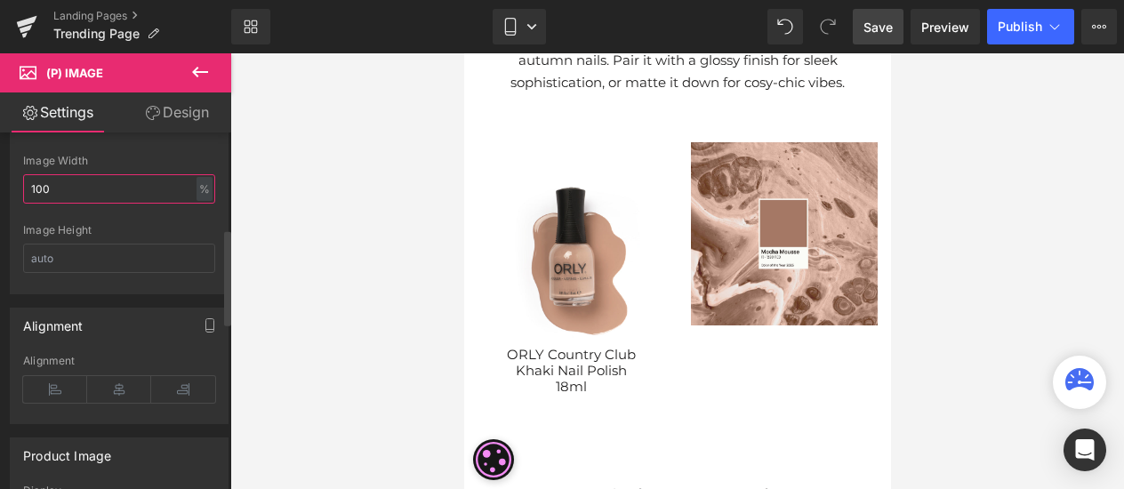
click at [89, 189] on input "100" at bounding box center [119, 188] width 192 height 29
type input "1"
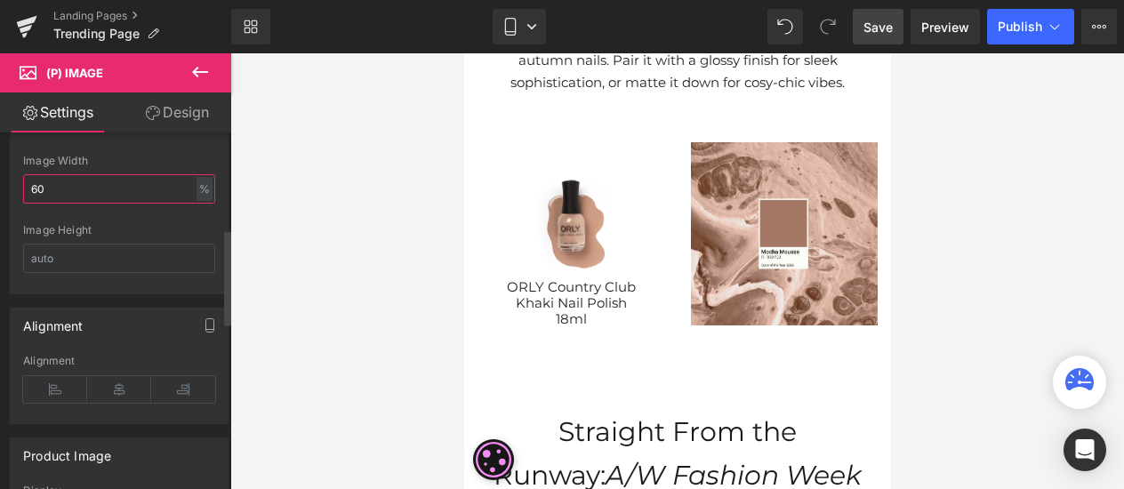
type input "6"
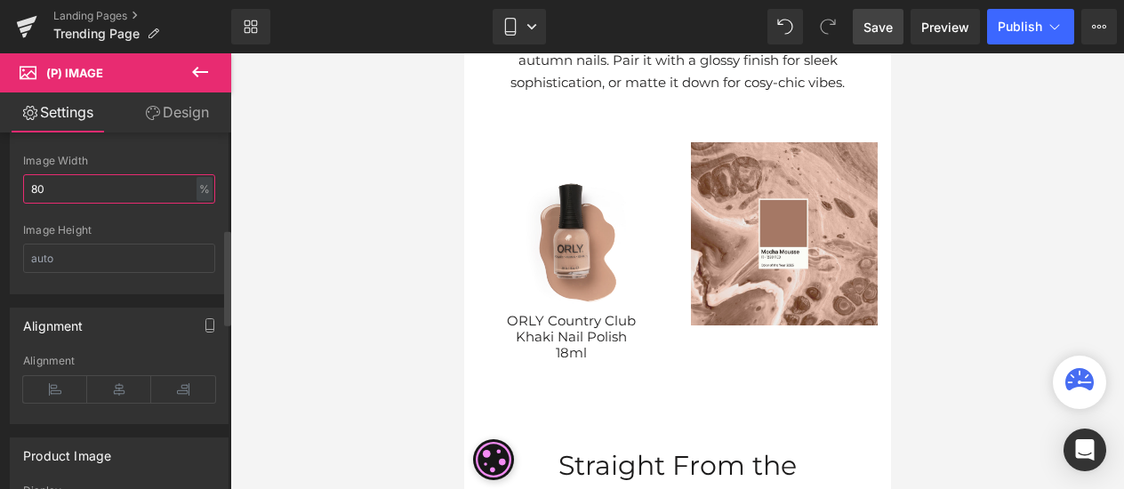
type input "8"
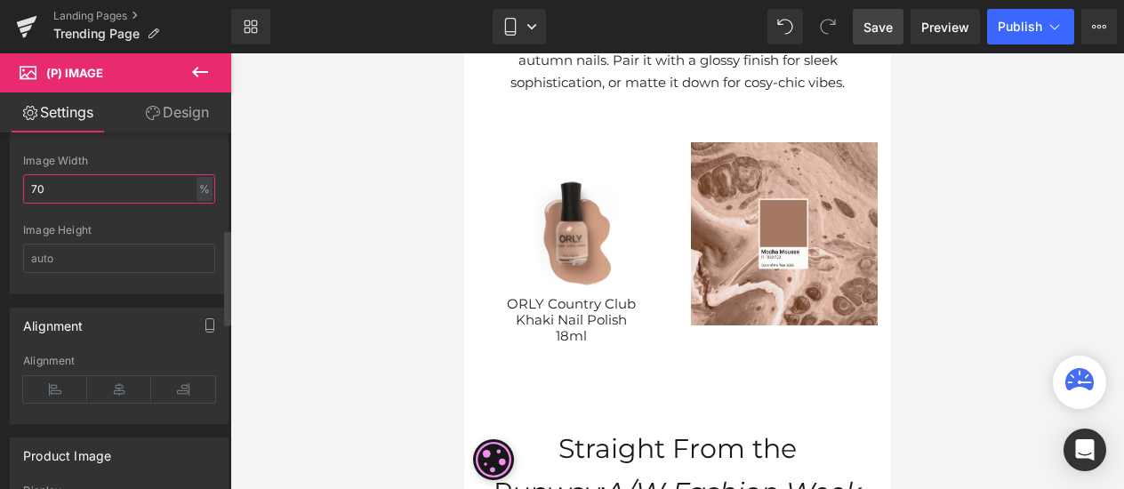
type input "7"
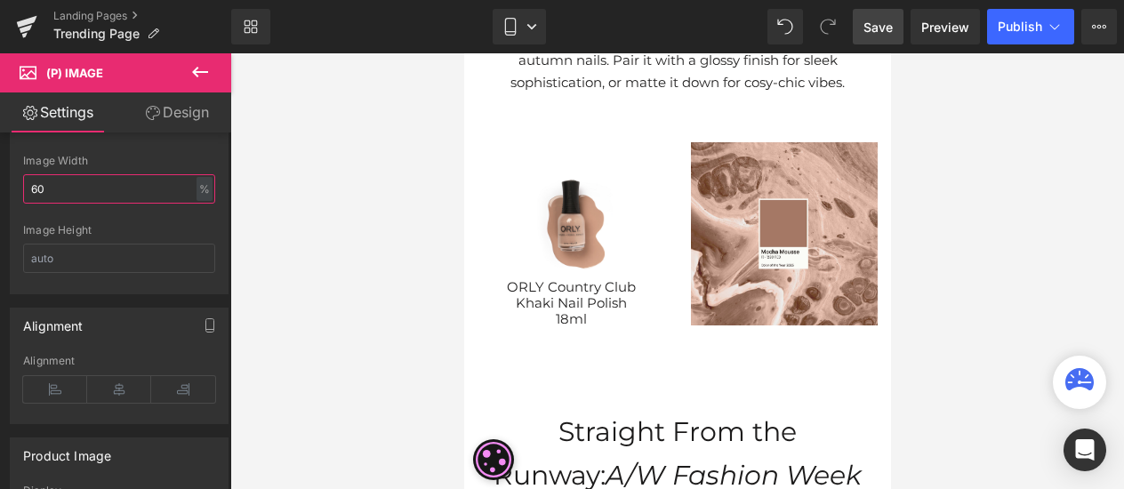
type input "60"
click at [1057, 294] on div at bounding box center [677, 271] width 894 height 436
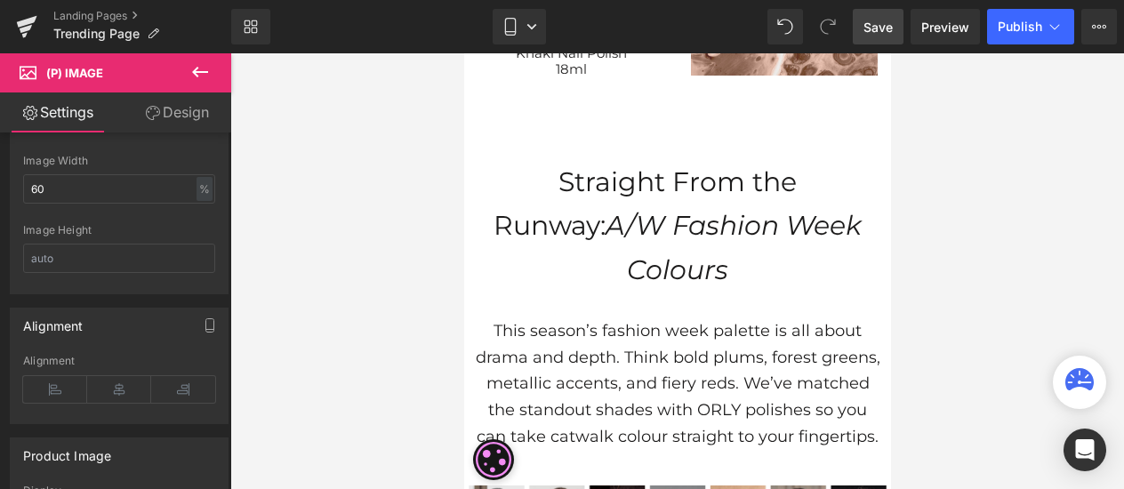
scroll to position [533, 0]
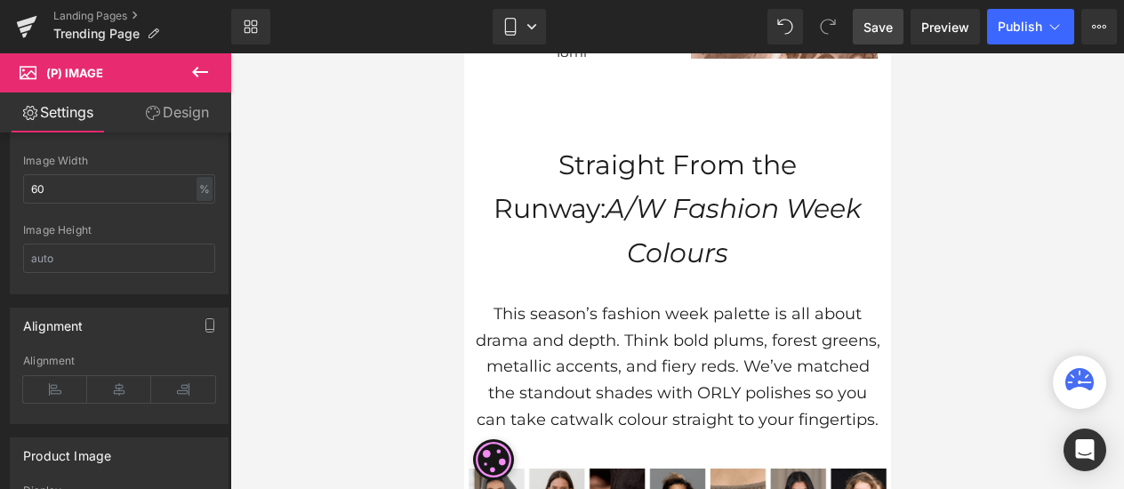
click at [758, 197] on icon "A/W Fashion Week Colours" at bounding box center [733, 230] width 256 height 77
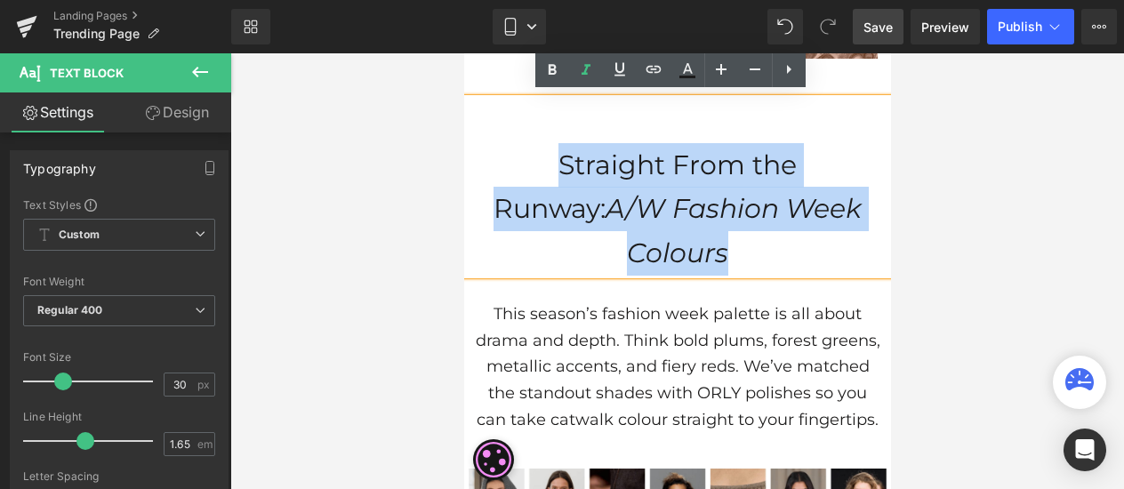
drag, startPoint x: 489, startPoint y: 156, endPoint x: 803, endPoint y: 403, distance: 399.5
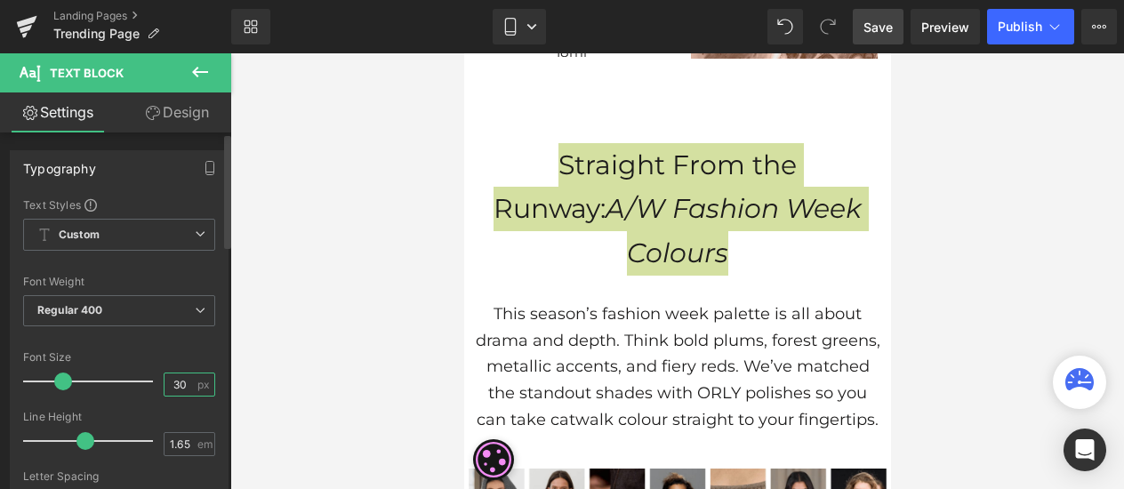
drag, startPoint x: 183, startPoint y: 385, endPoint x: 153, endPoint y: 378, distance: 31.1
click at [155, 379] on div "Font Size 30 px" at bounding box center [119, 381] width 192 height 60
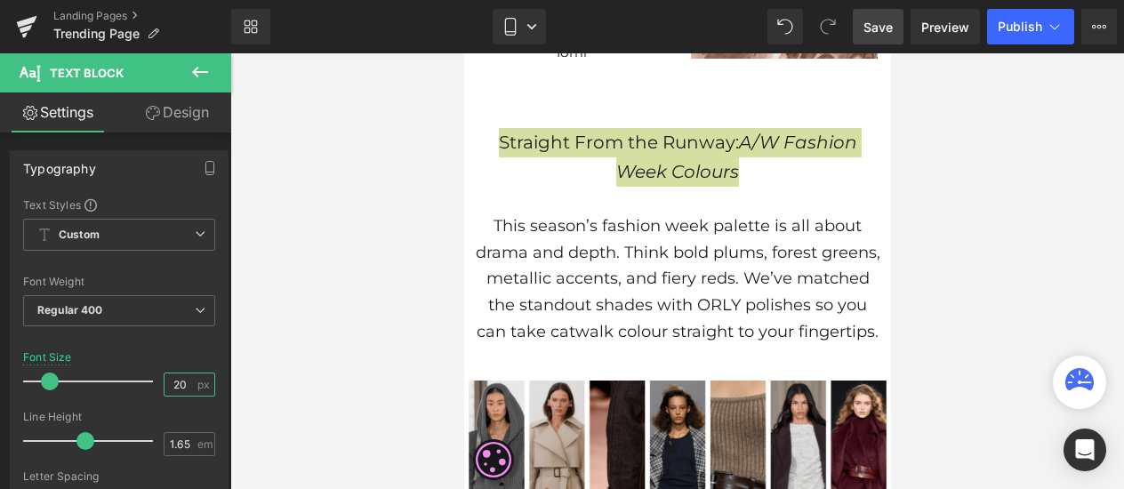
type input "20"
click at [960, 275] on div at bounding box center [677, 271] width 894 height 436
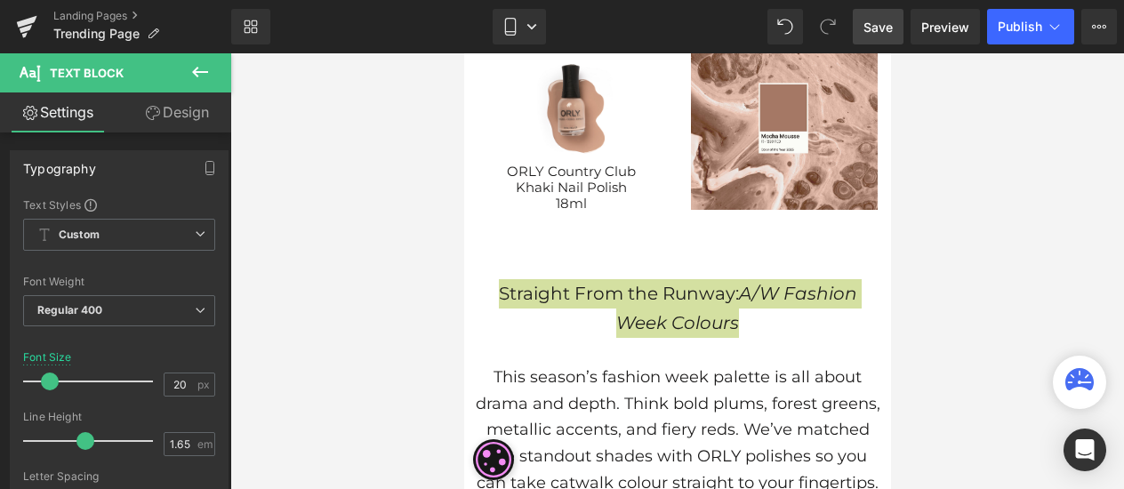
scroll to position [356, 0]
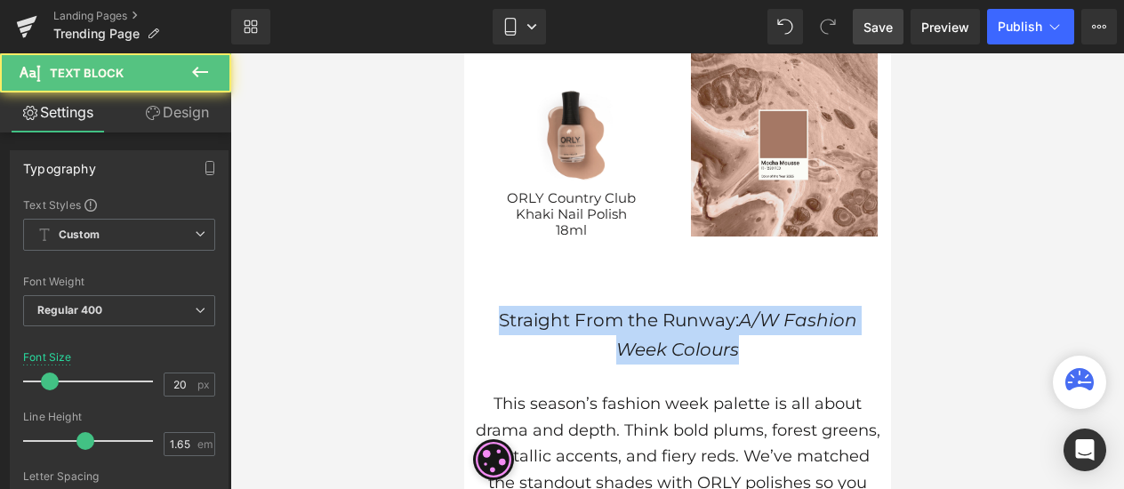
click at [734, 351] on p "Straight From the Runway: A/W Fashion Week Colours" at bounding box center [676, 335] width 409 height 59
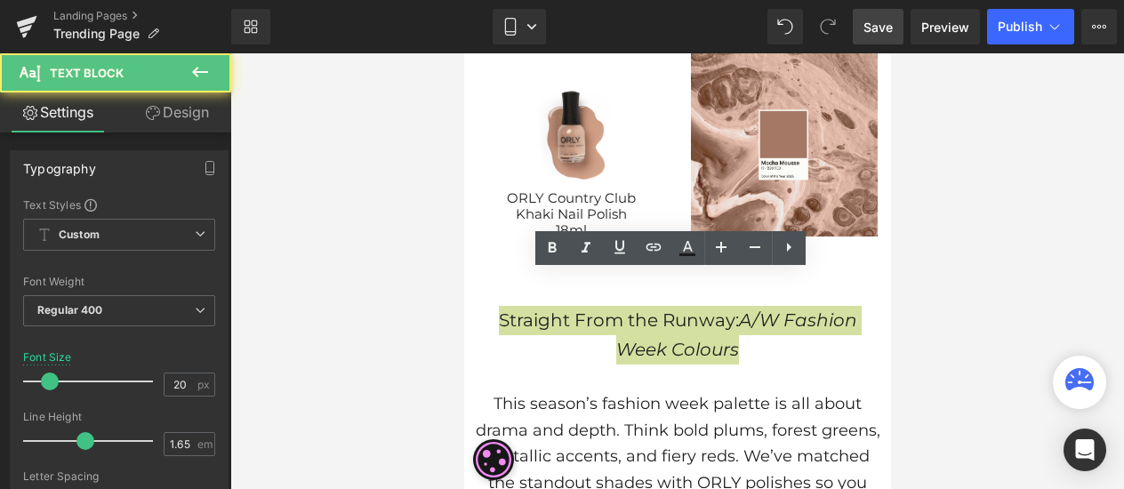
click at [896, 349] on div at bounding box center [677, 271] width 894 height 436
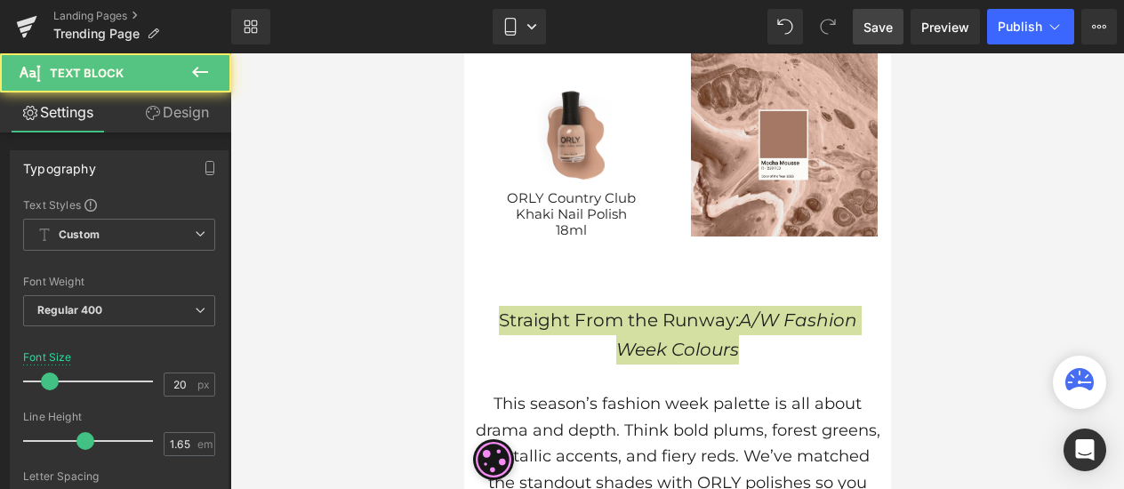
click at [898, 413] on div at bounding box center [677, 271] width 894 height 436
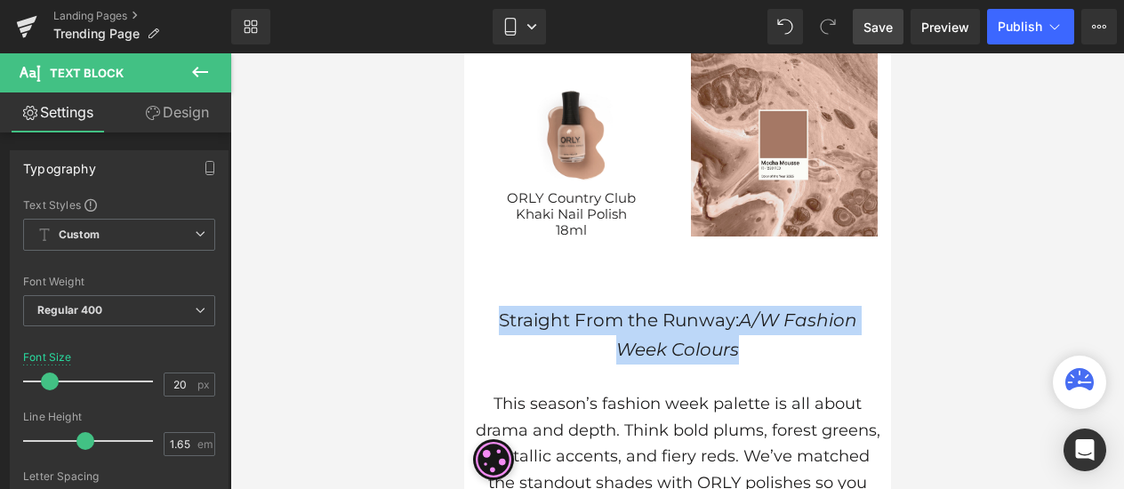
click at [727, 409] on p "This season’s fashion week palette is all about drama and depth. Think bold plu…" at bounding box center [676, 457] width 409 height 132
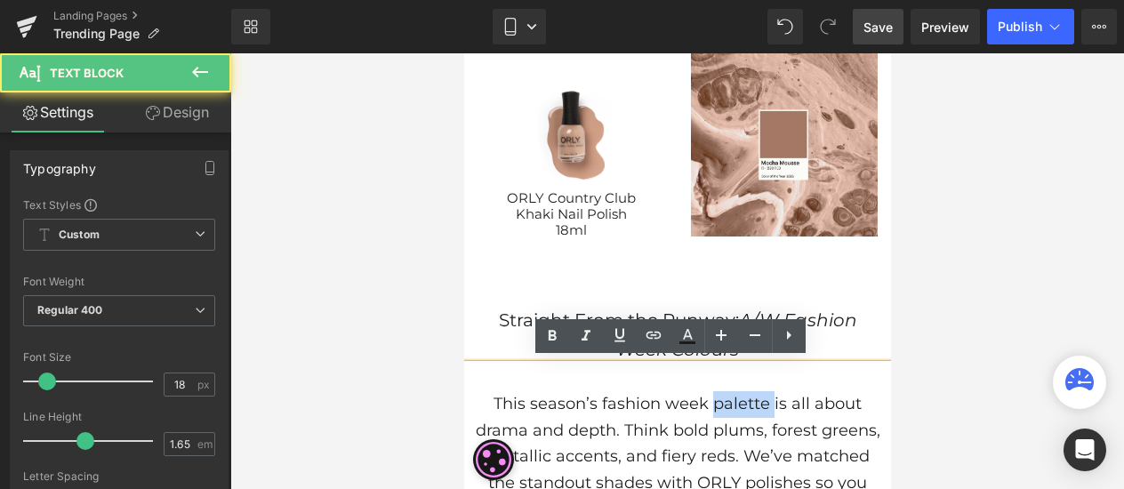
click at [727, 409] on p "This season’s fashion week palette is all about drama and depth. Think bold plu…" at bounding box center [676, 457] width 409 height 132
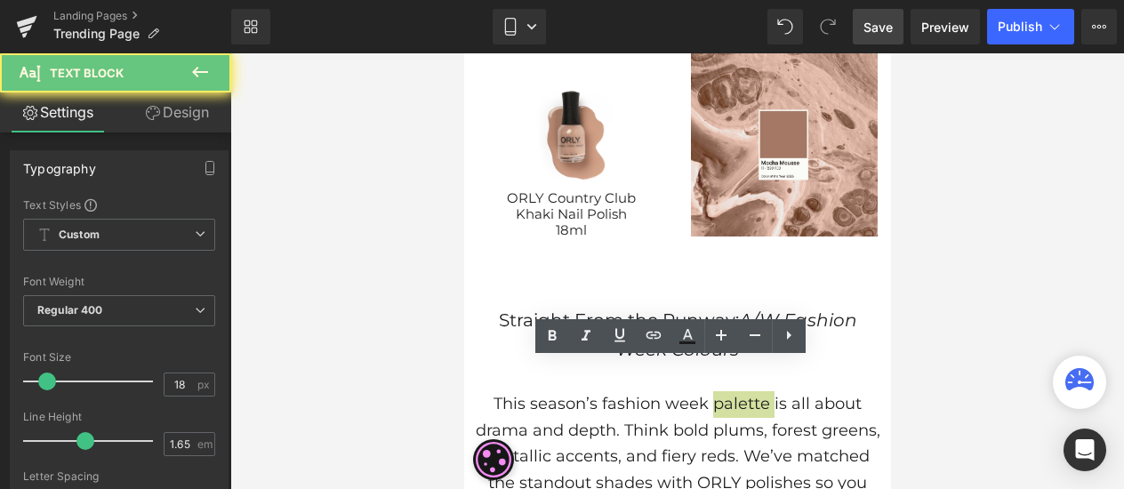
click at [914, 390] on div at bounding box center [677, 271] width 894 height 436
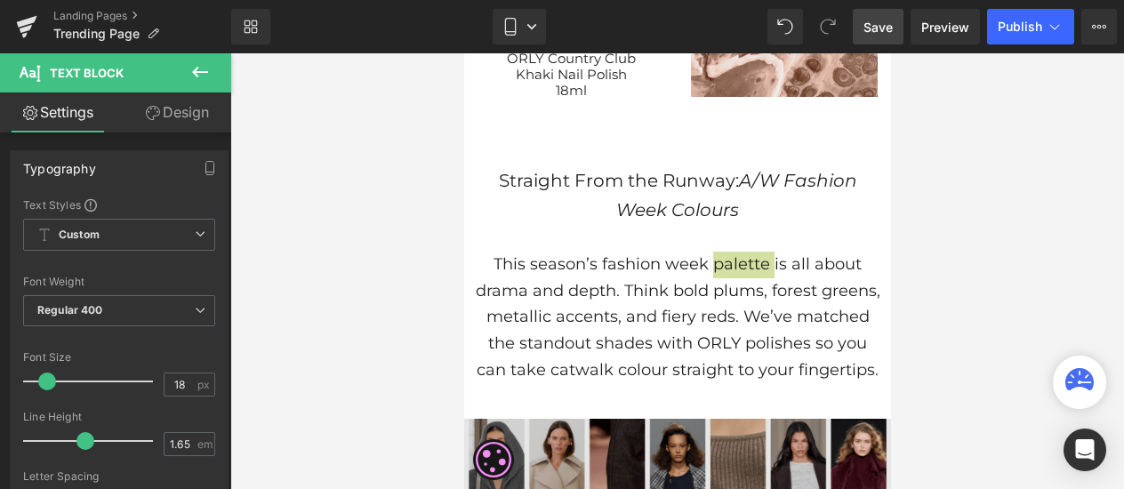
scroll to position [622, 0]
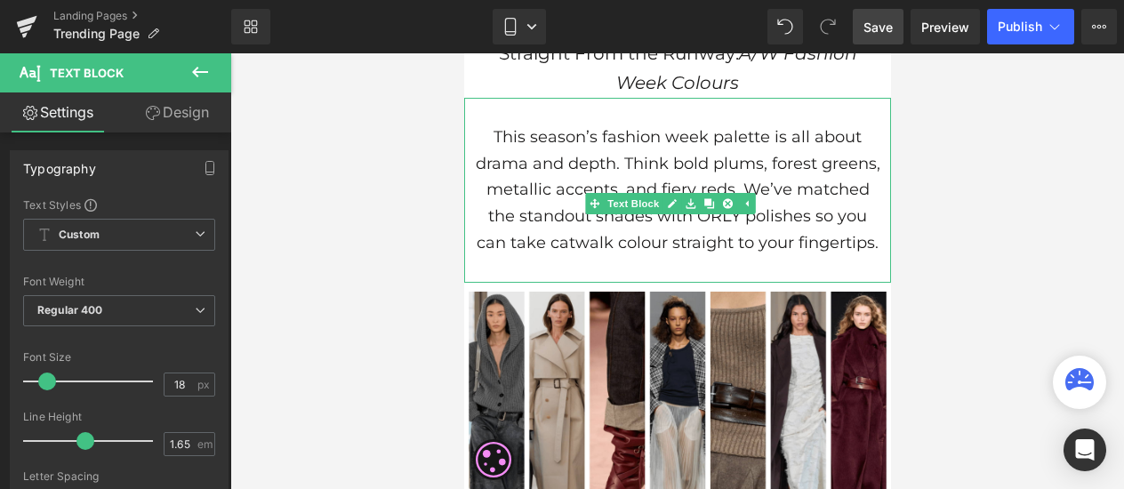
click at [718, 246] on span "This season’s fashion week palette is all about drama and depth. Think bold plu…" at bounding box center [677, 189] width 405 height 125
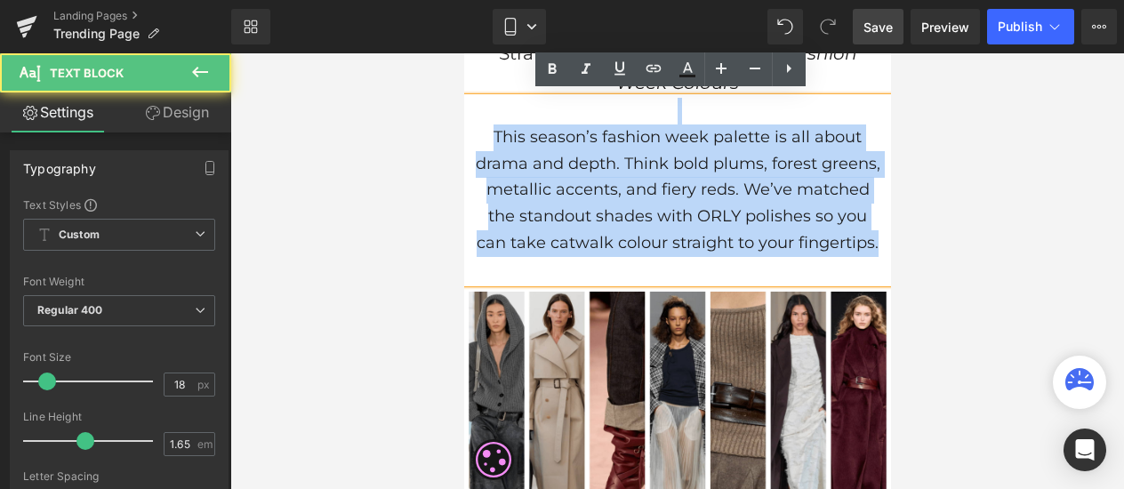
drag, startPoint x: 747, startPoint y: 268, endPoint x: 434, endPoint y: 96, distance: 356.9
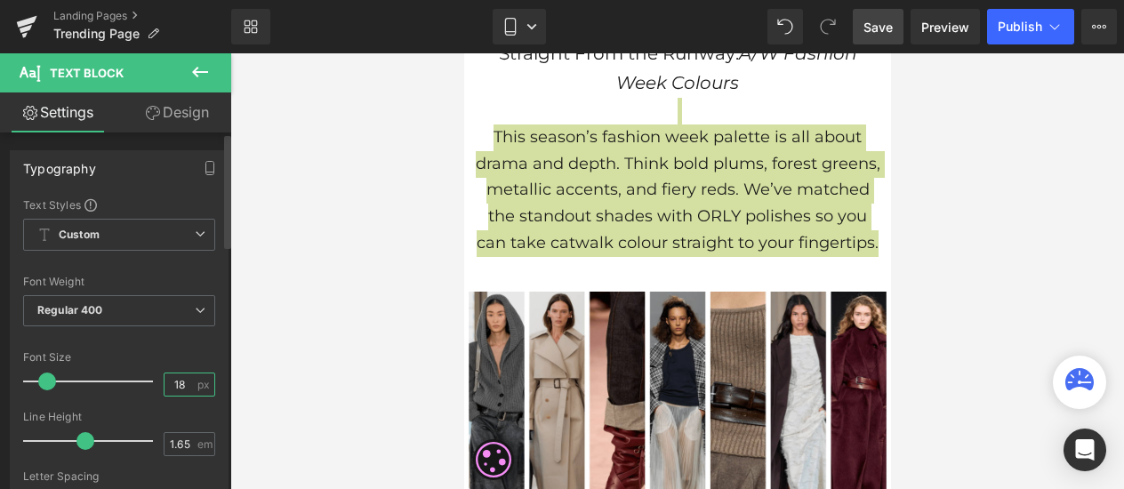
click at [176, 382] on input "18" at bounding box center [179, 384] width 31 height 22
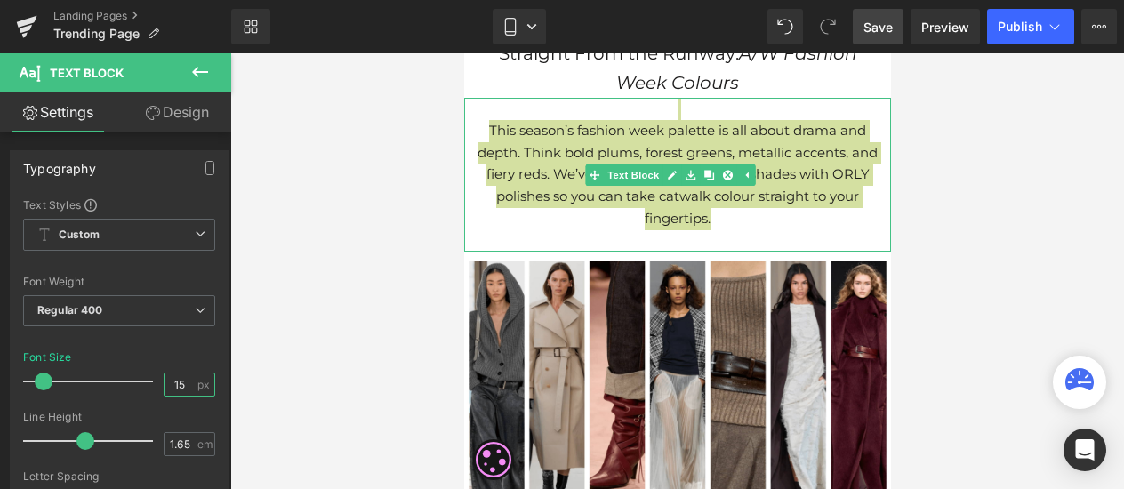
type input "15"
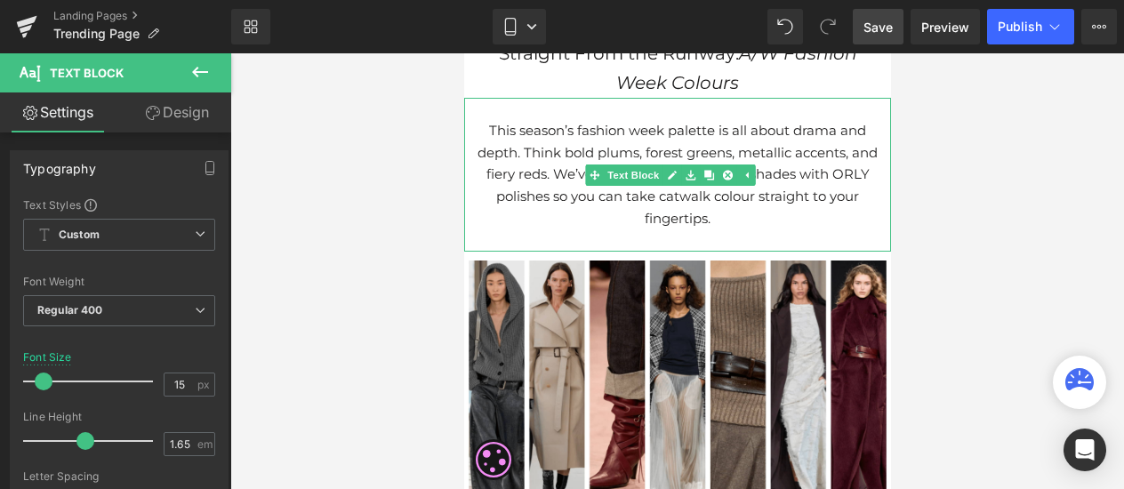
click at [482, 230] on p at bounding box center [676, 241] width 409 height 22
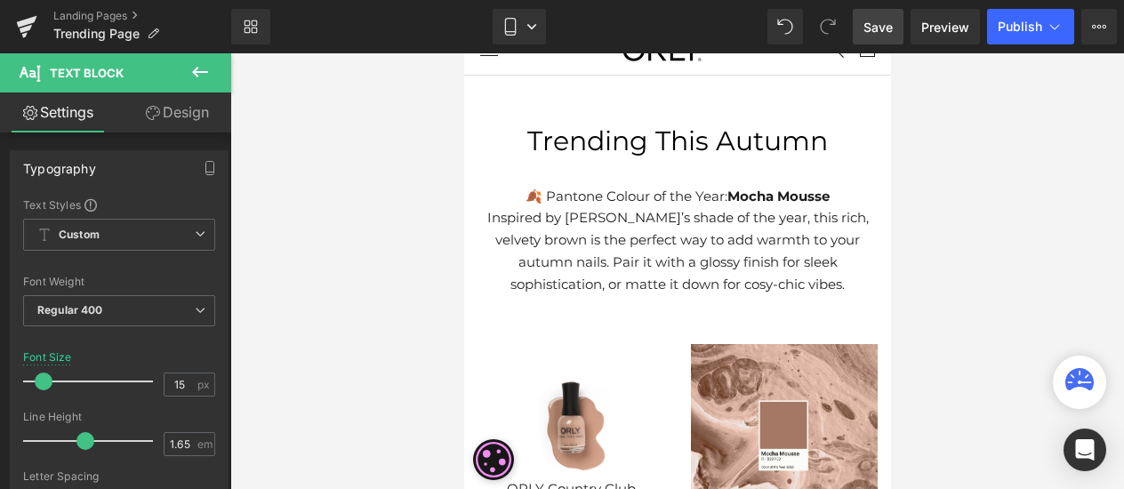
scroll to position [0, 0]
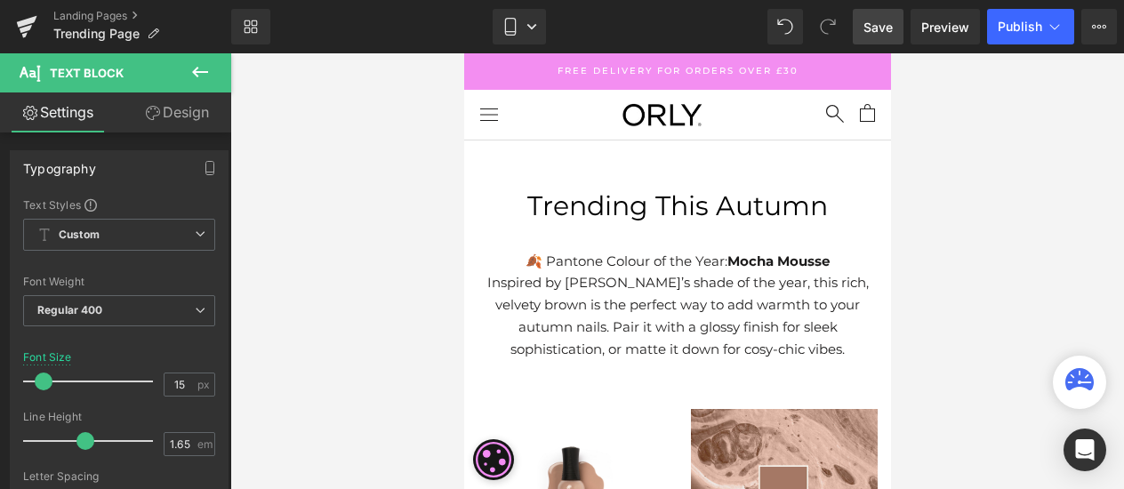
drag, startPoint x: 674, startPoint y: 286, endPoint x: 739, endPoint y: 333, distance: 79.7
click at [674, 286] on p "Inspired by [PERSON_NAME]’s shade of the year, this rich, velvety brown is the …" at bounding box center [676, 316] width 414 height 88
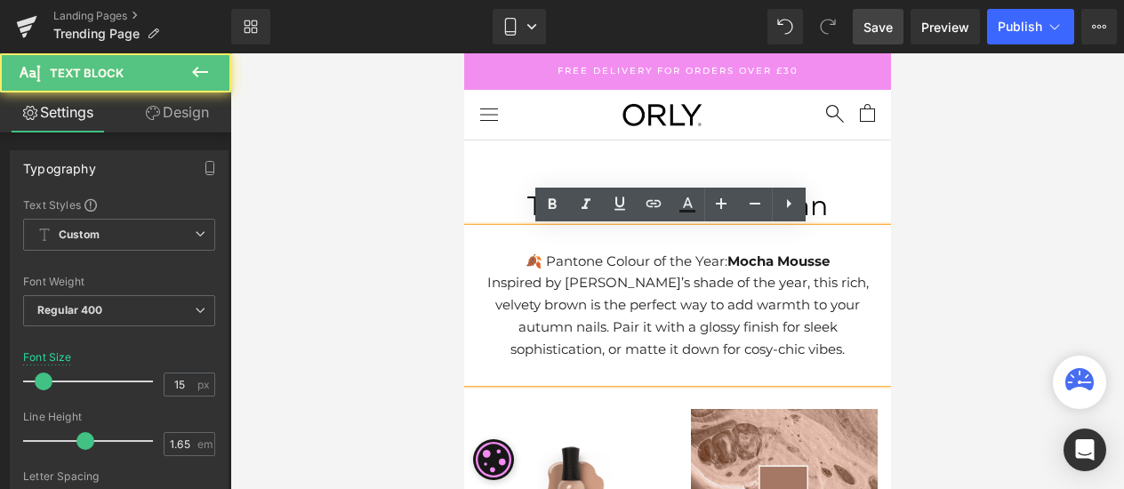
click at [822, 347] on p "Inspired by [PERSON_NAME]’s shade of the year, this rich, velvety brown is the …" at bounding box center [676, 316] width 414 height 88
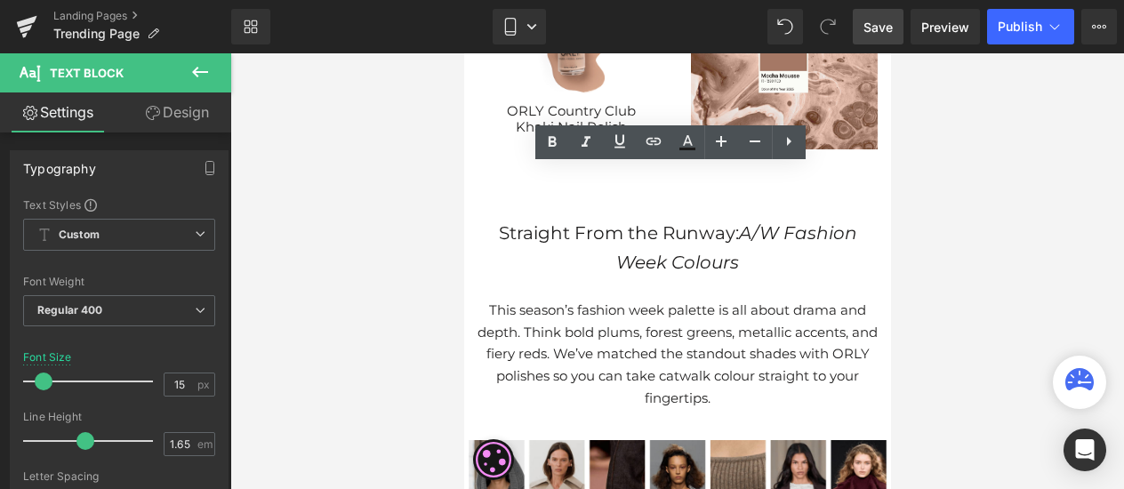
scroll to position [445, 0]
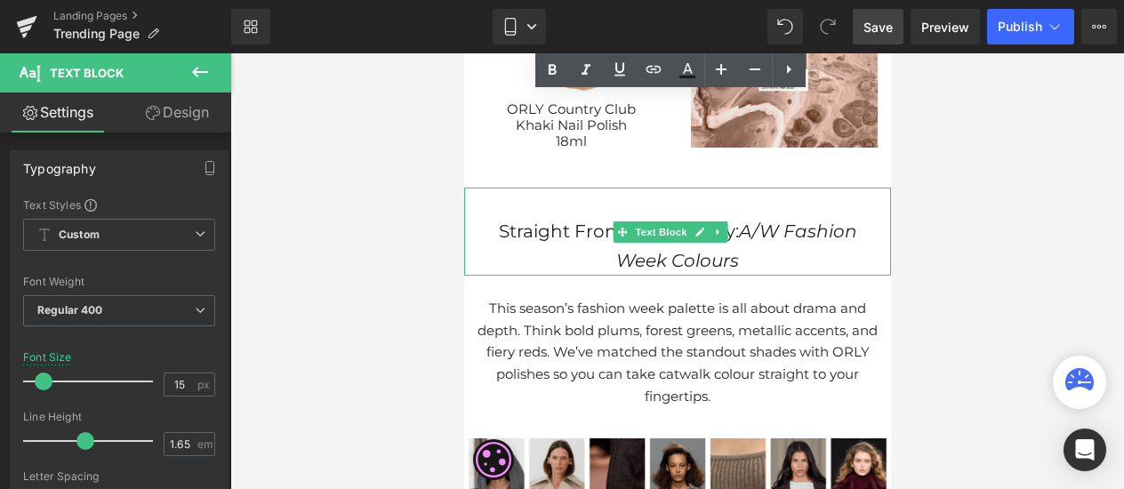
click at [569, 227] on p "Straight From the Runway: A/W Fashion Week Colours" at bounding box center [676, 246] width 409 height 59
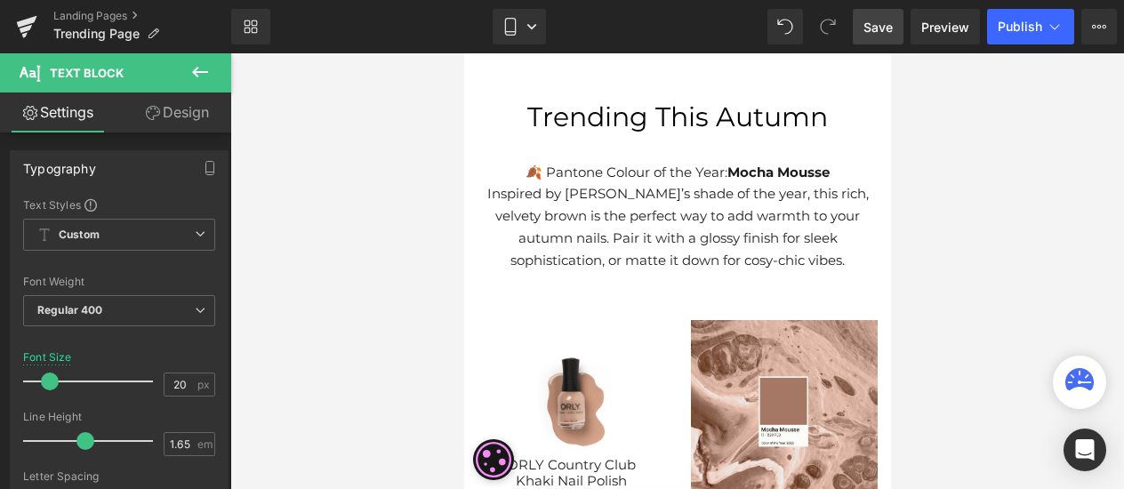
scroll to position [0, 0]
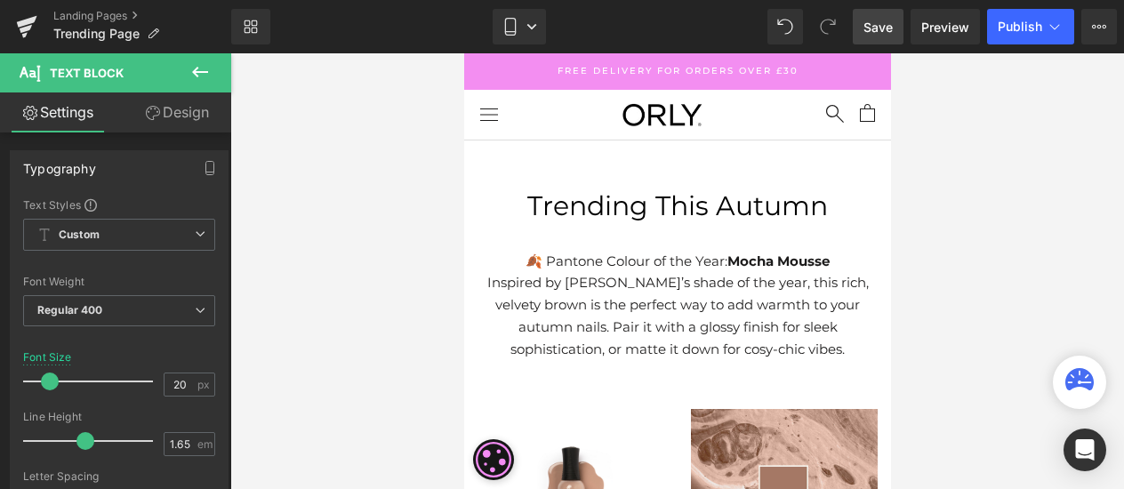
click at [642, 202] on span "Trending This Autumn" at bounding box center [676, 205] width 301 height 33
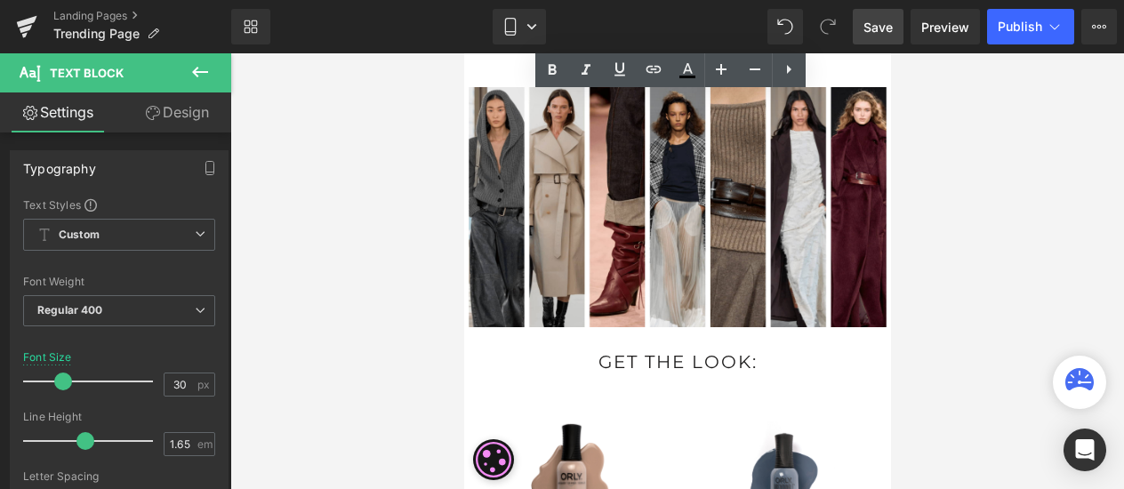
scroll to position [889, 0]
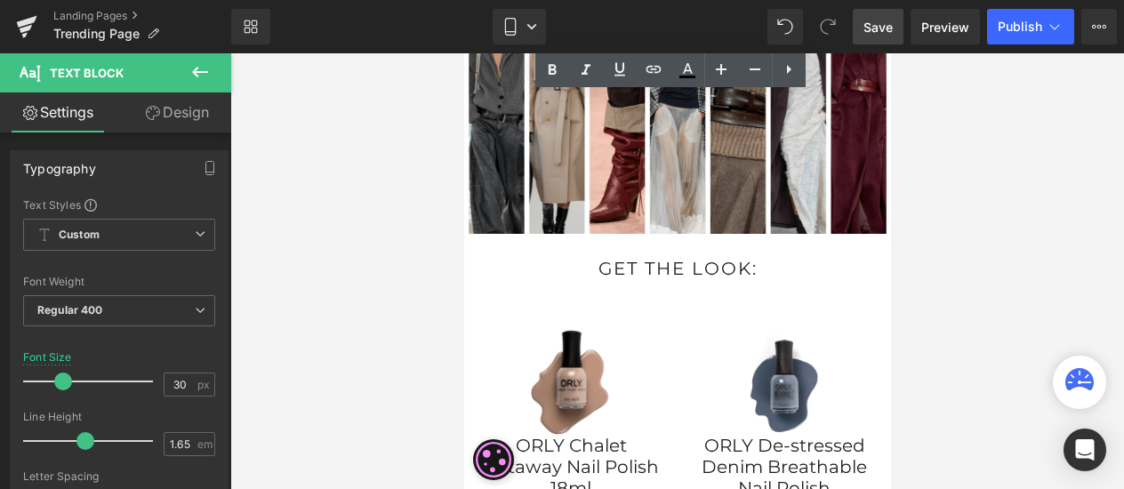
click at [956, 262] on span "Text Block" at bounding box center [985, 272] width 59 height 21
click at [905, 248] on div at bounding box center [677, 271] width 894 height 436
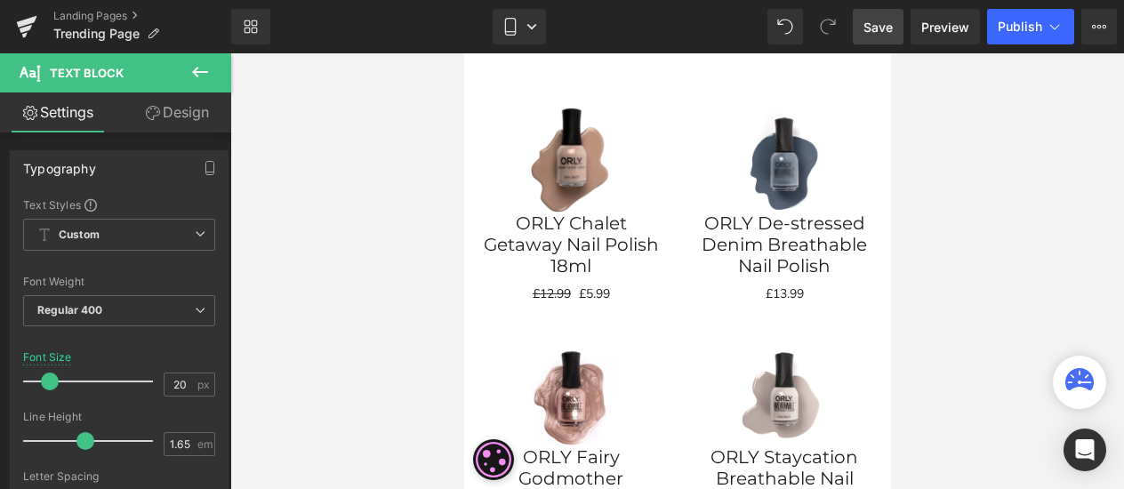
scroll to position [1156, 0]
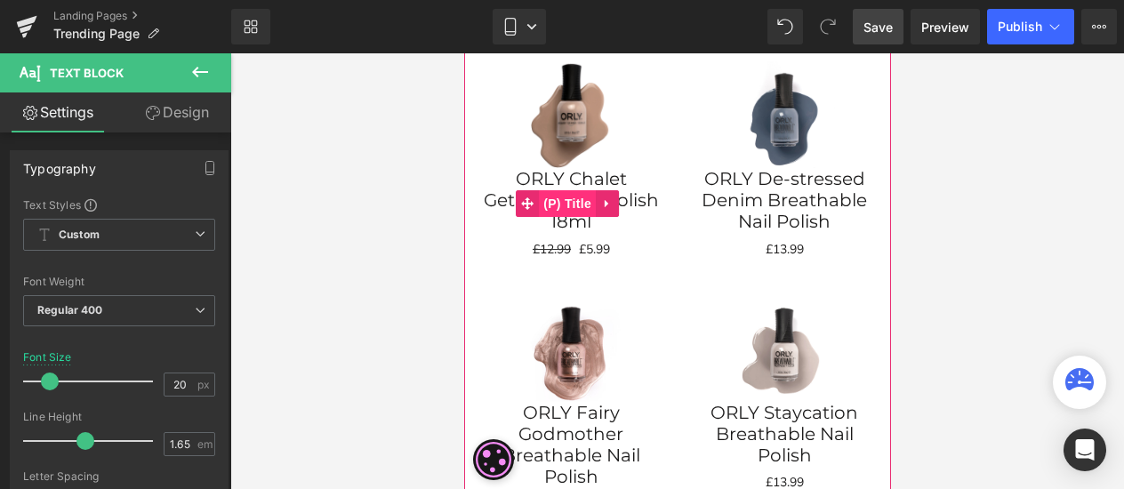
click at [560, 190] on span "(P) Title" at bounding box center [566, 203] width 57 height 27
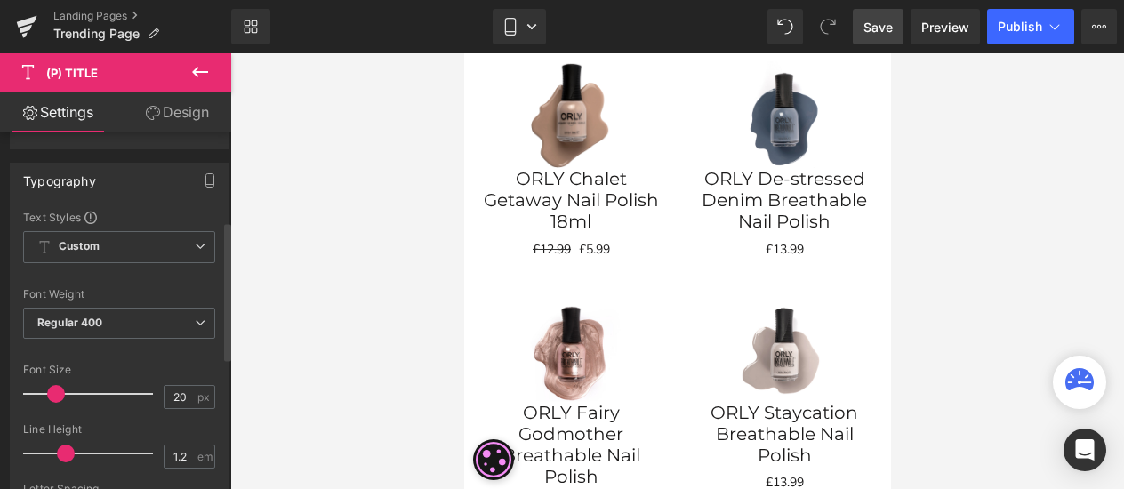
scroll to position [267, 0]
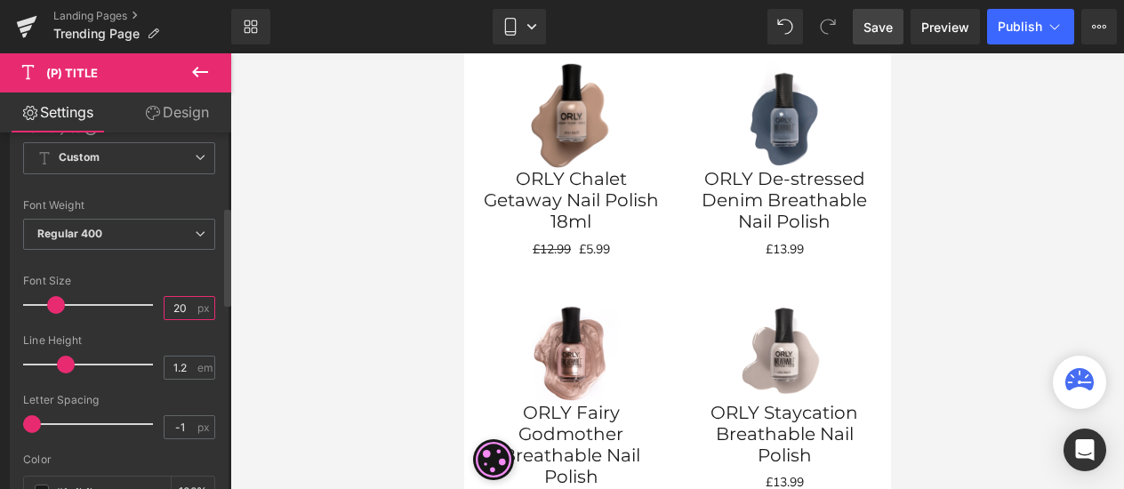
drag, startPoint x: 182, startPoint y: 301, endPoint x: 150, endPoint y: 309, distance: 33.0
click at [150, 309] on div "Font Size 20 px" at bounding box center [119, 305] width 192 height 60
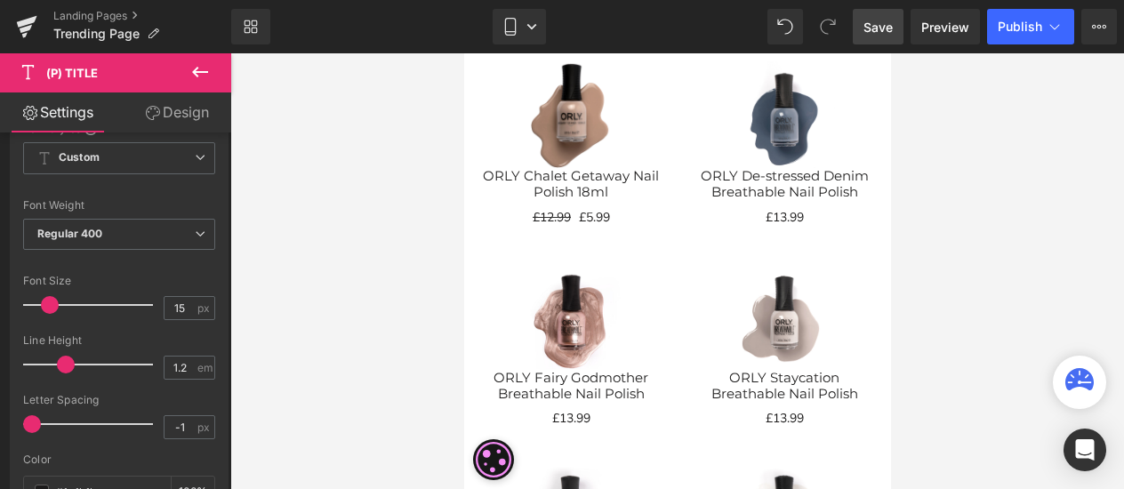
click at [975, 237] on div at bounding box center [677, 271] width 894 height 436
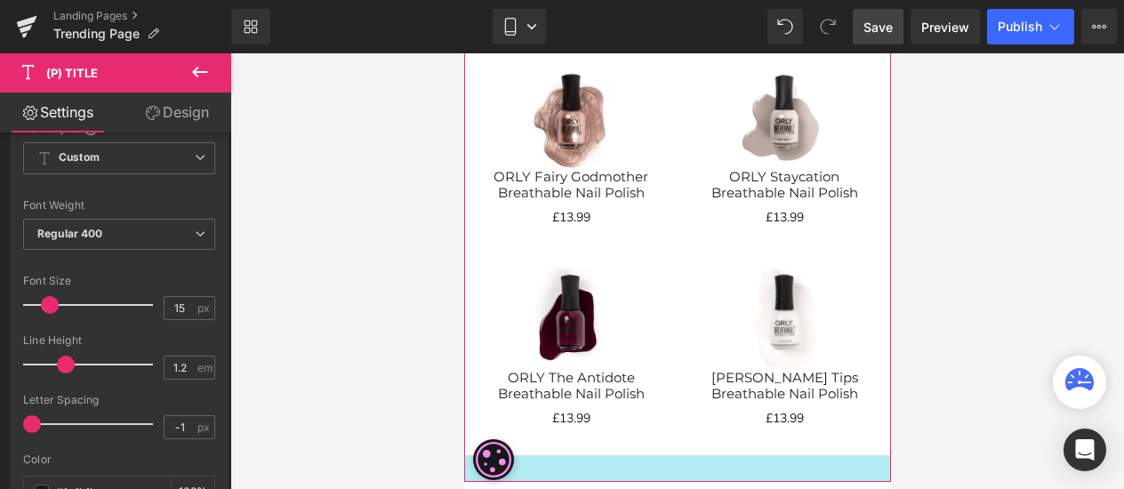
scroll to position [1245, 0]
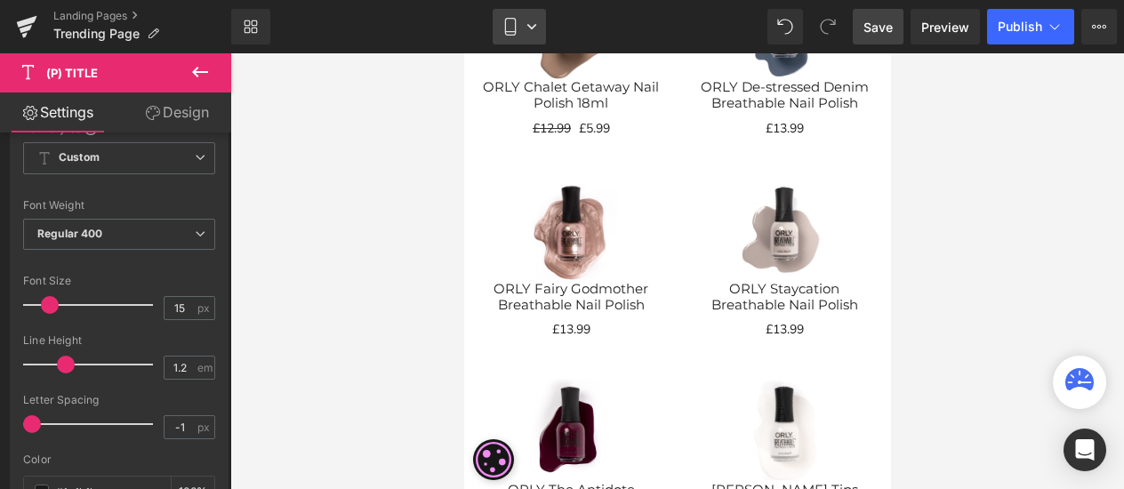
click at [541, 34] on link "Mobile" at bounding box center [519, 27] width 53 height 36
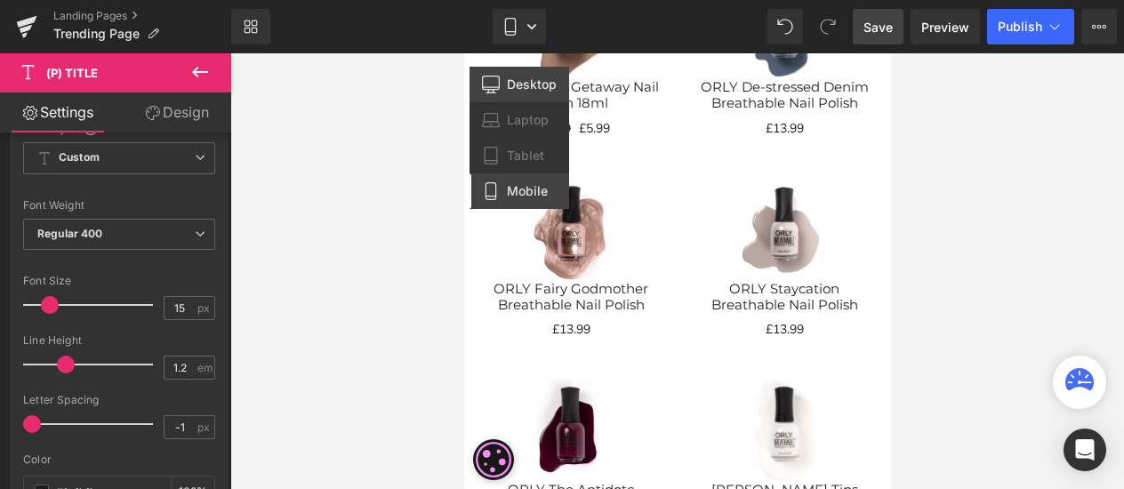
click at [524, 78] on span "Desktop" at bounding box center [532, 84] width 50 height 16
type input "20"
type input "100"
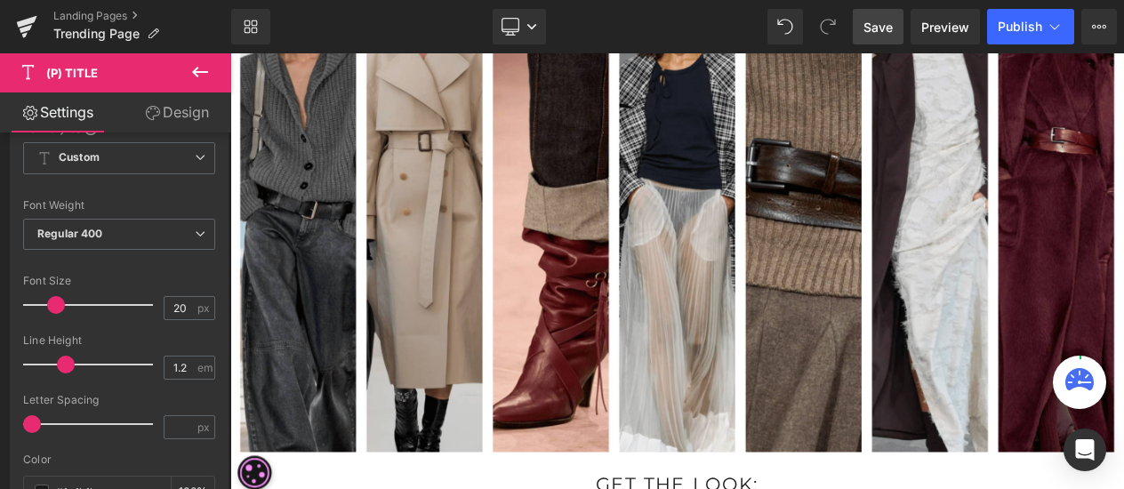
scroll to position [1995, 0]
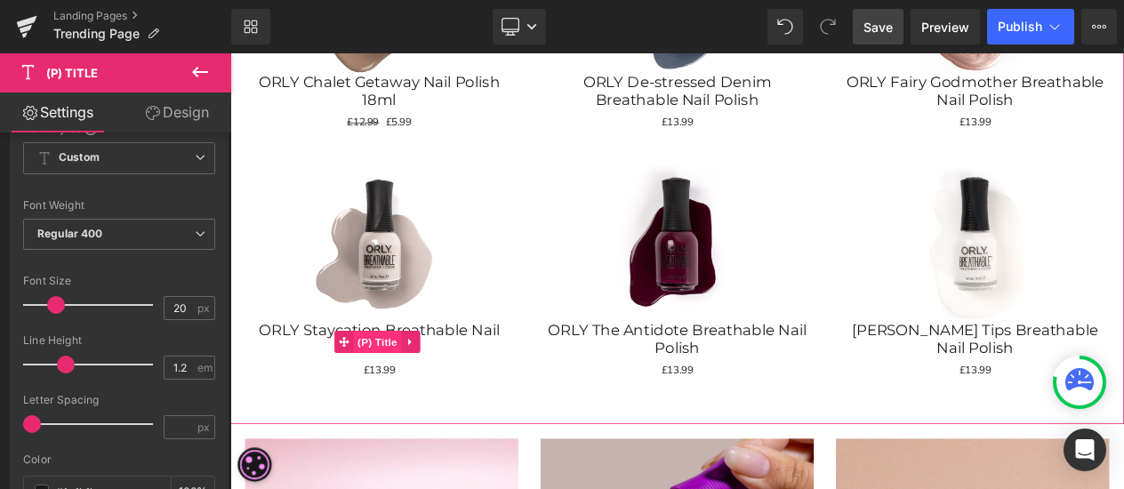
click at [412, 388] on span "(P) Title" at bounding box center [407, 401] width 57 height 27
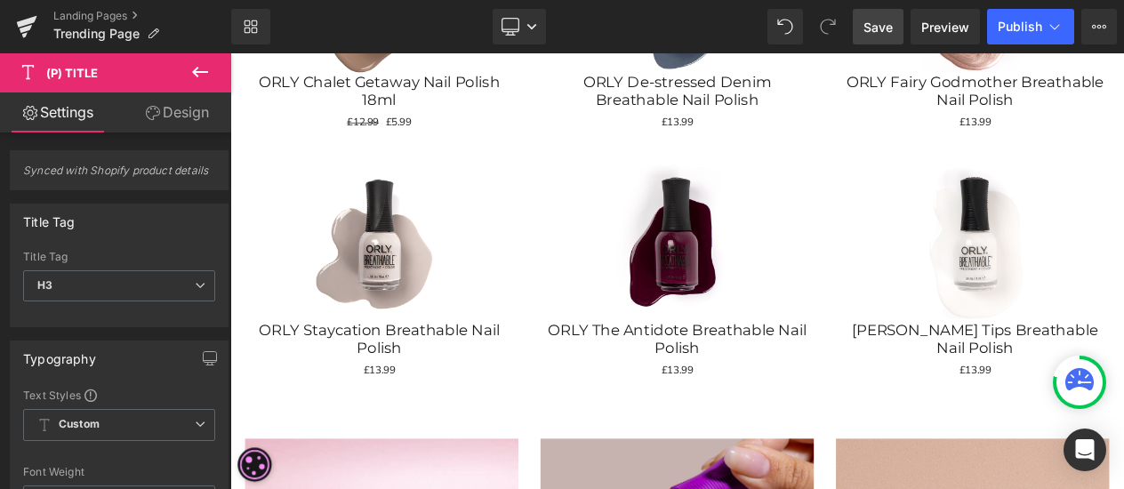
click at [183, 112] on link "Design" at bounding box center [177, 112] width 116 height 40
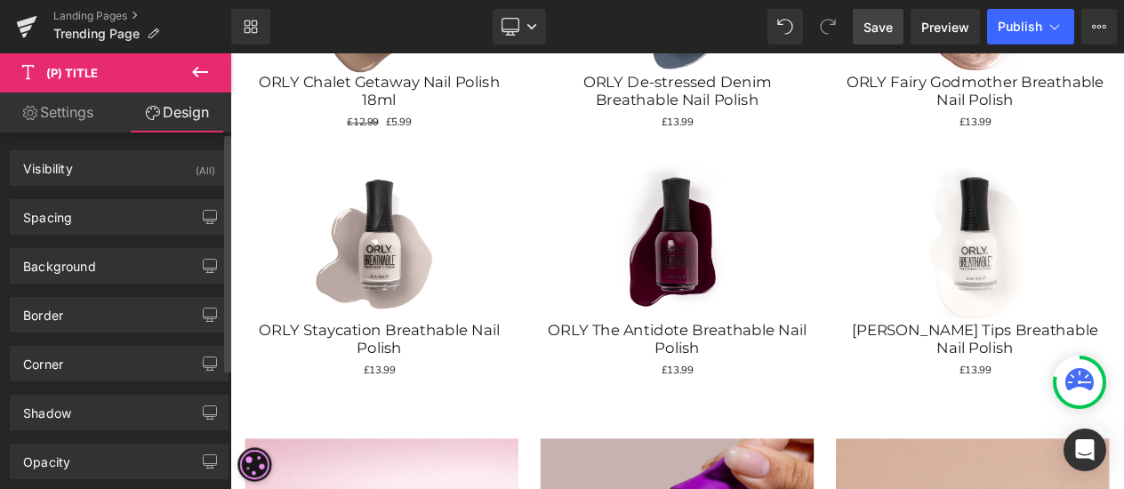
click at [78, 193] on div "Spacing Margin 0px 0 0px 0 0px 0 0px 0 Padding 0px 0 0px 0 0px 0 0px 0 Setup Gl…" at bounding box center [119, 210] width 239 height 49
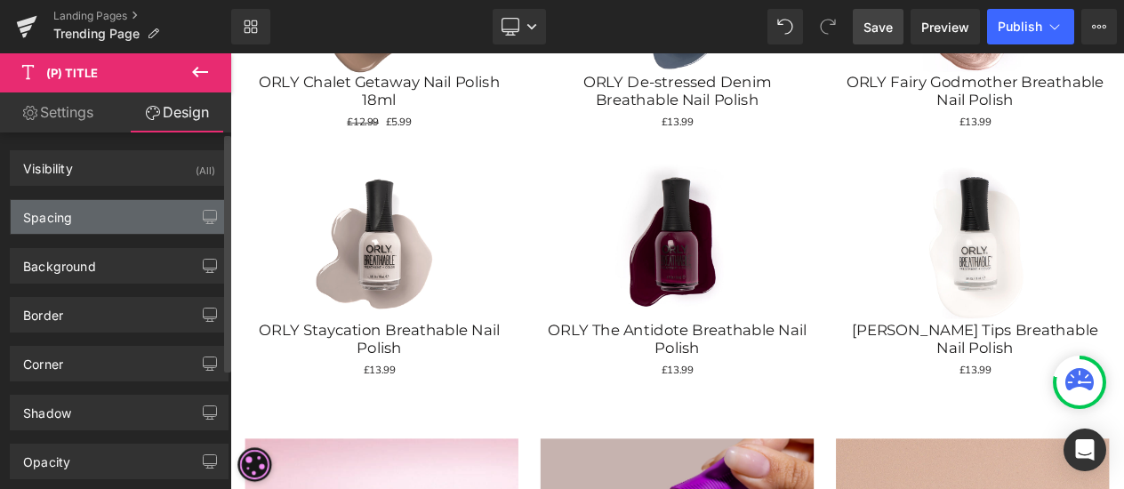
click at [76, 200] on div "Spacing" at bounding box center [119, 217] width 217 height 34
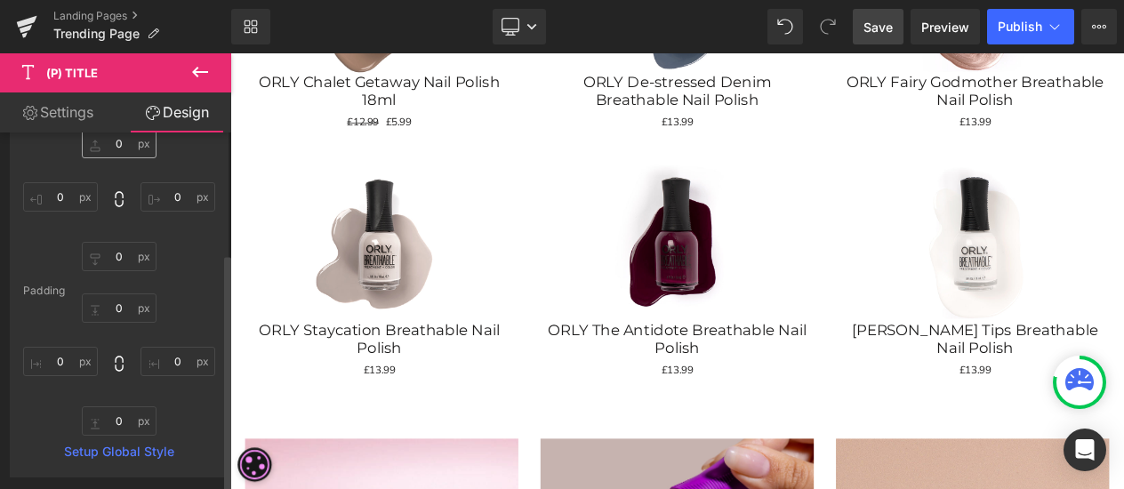
scroll to position [267, 0]
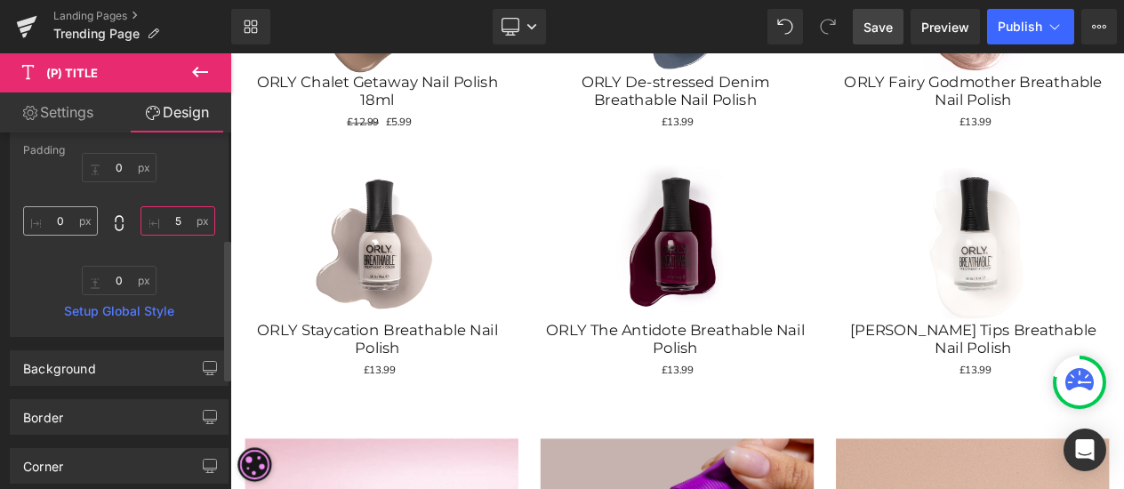
type input "5"
click at [76, 221] on input "0" at bounding box center [60, 220] width 75 height 29
type input "5"
click at [151, 249] on div "0px 0 5 5 0px 0 5 5" at bounding box center [119, 224] width 192 height 142
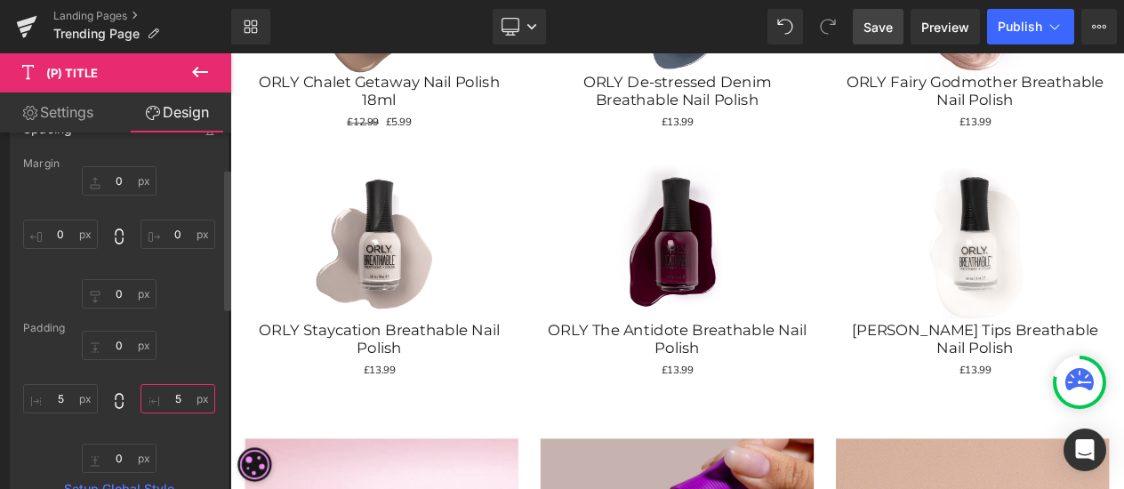
click at [176, 402] on input "5" at bounding box center [177, 398] width 75 height 29
type input "10"
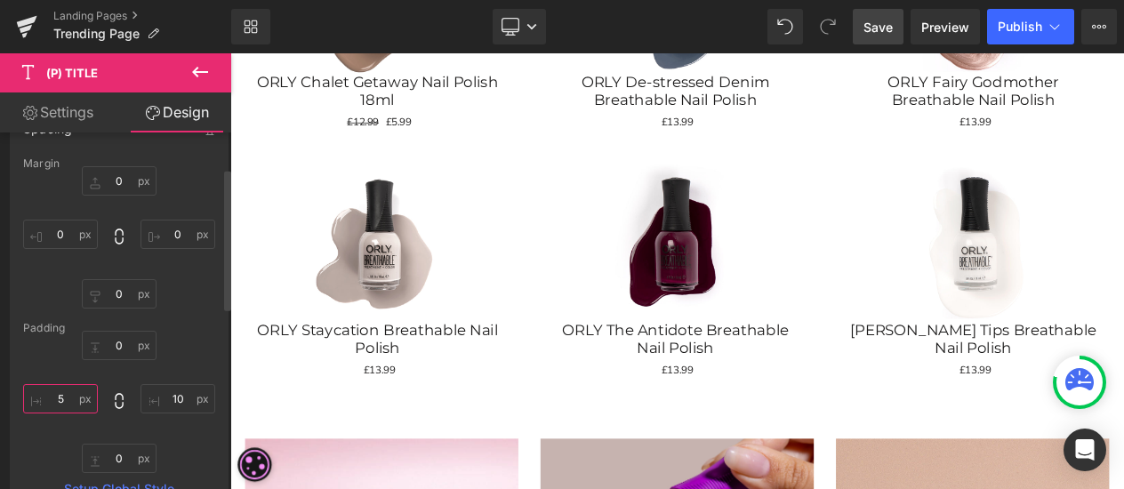
click at [66, 401] on input "5" at bounding box center [60, 398] width 75 height 29
type input "1"
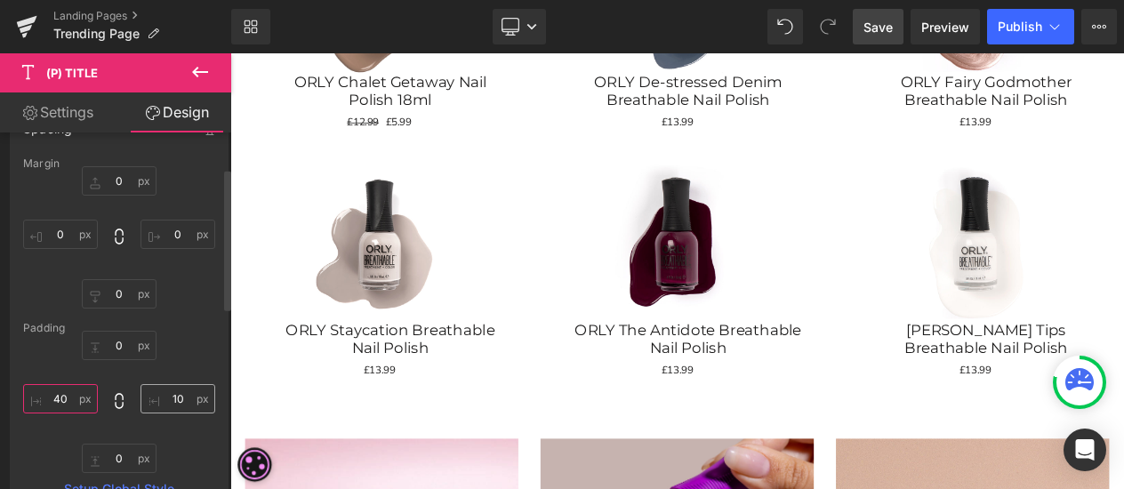
type input "40"
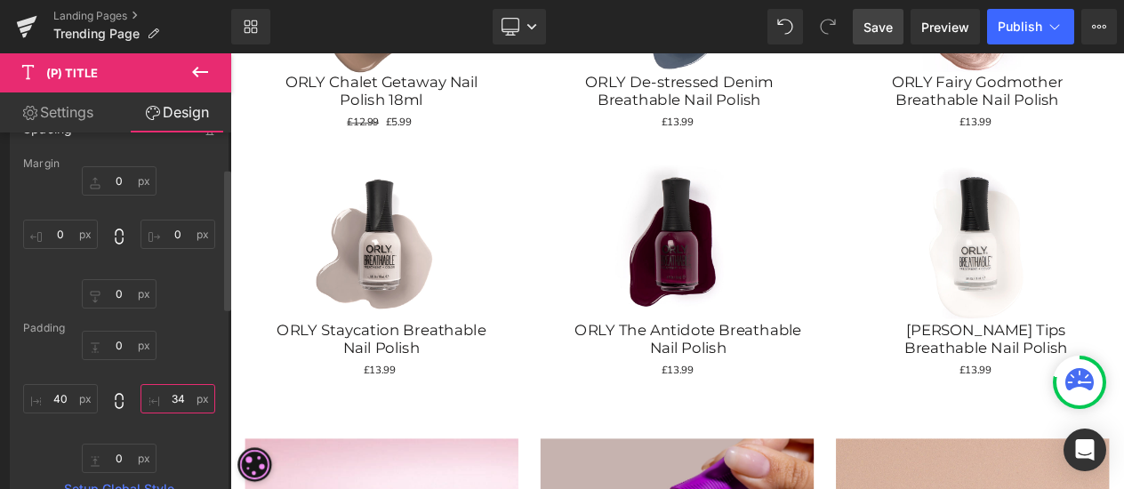
type input "3"
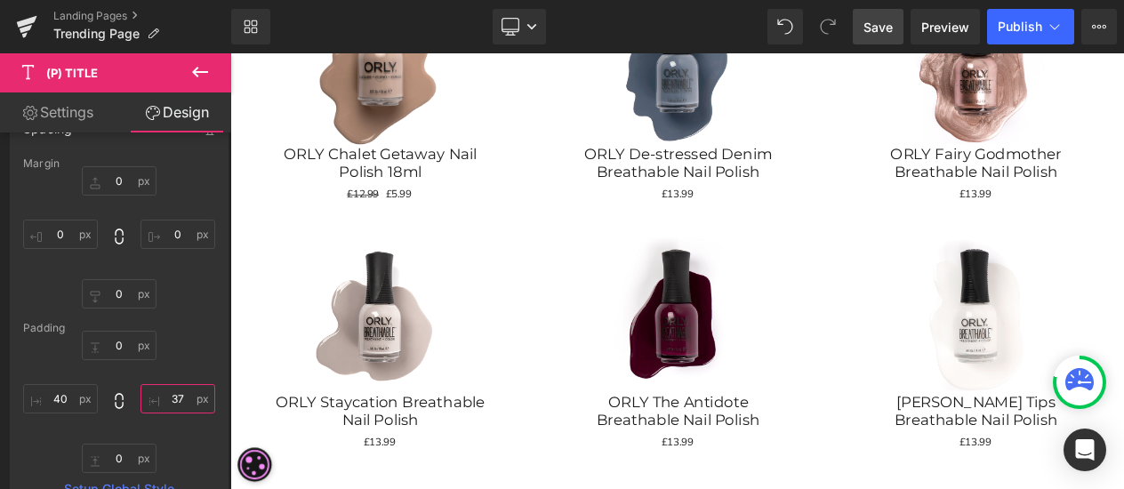
scroll to position [1817, 0]
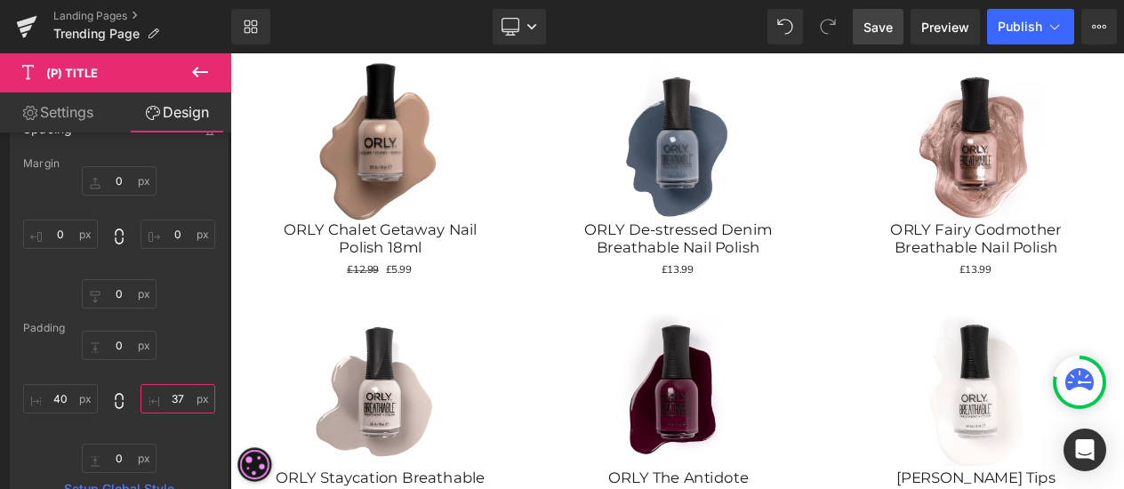
type input "37"
click at [934, 348] on div "Sale Off (P) Image ORLY The Antidote Breathable Nail Polish (P) Title £0 £13.99…" at bounding box center [768, 491] width 358 height 299
click at [510, 20] on icon at bounding box center [510, 27] width 18 height 18
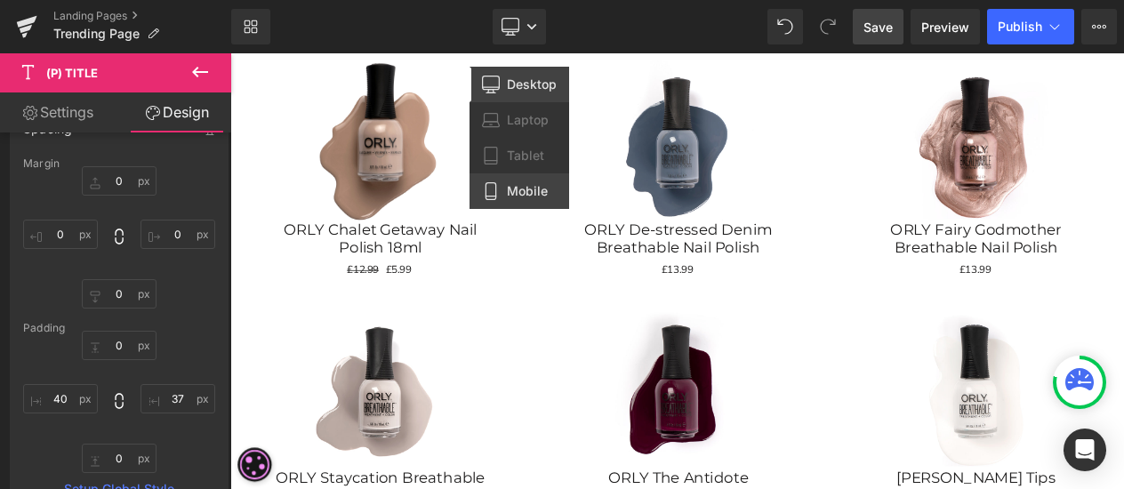
click at [530, 195] on span "Mobile" at bounding box center [527, 191] width 41 height 16
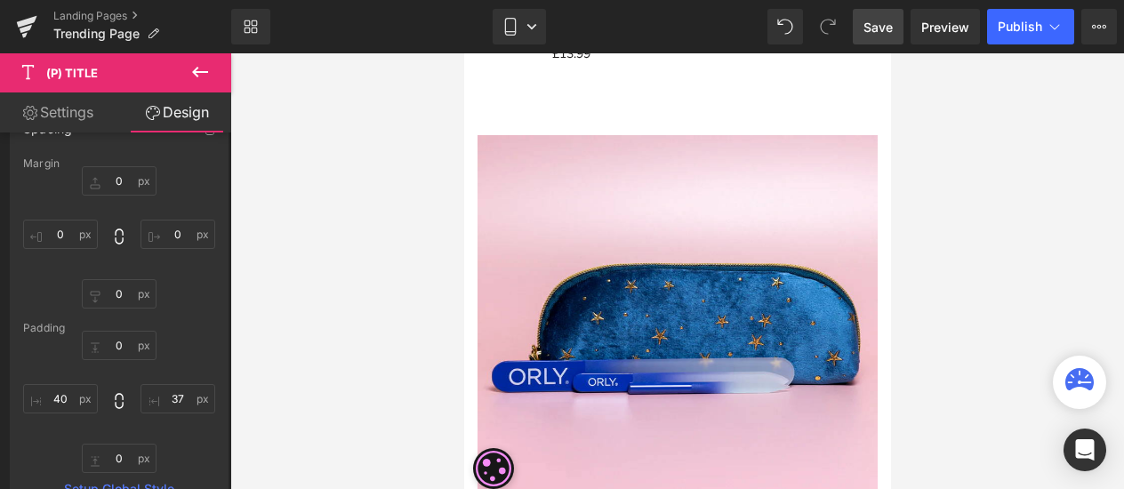
type input "0"
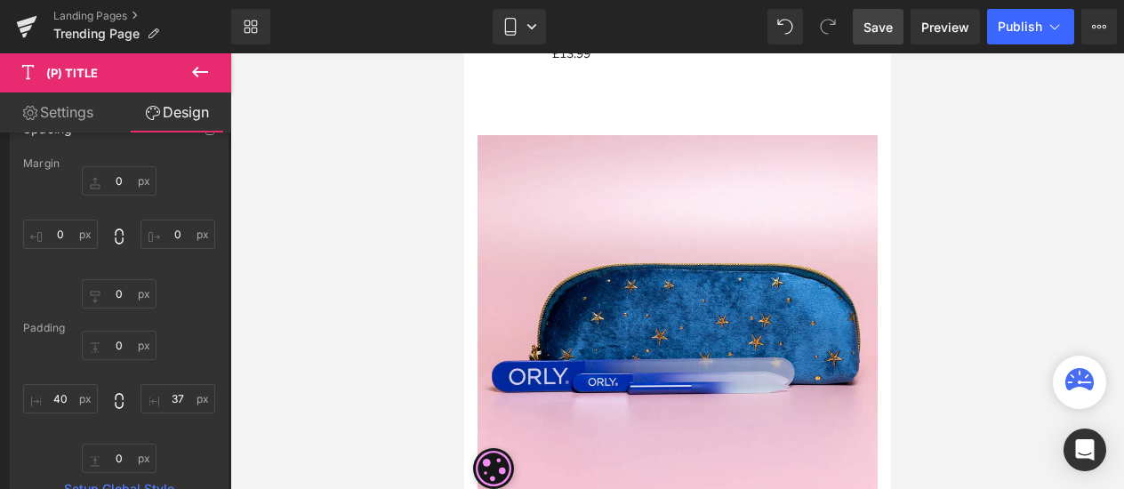
type input "37"
type input "0"
type input "40"
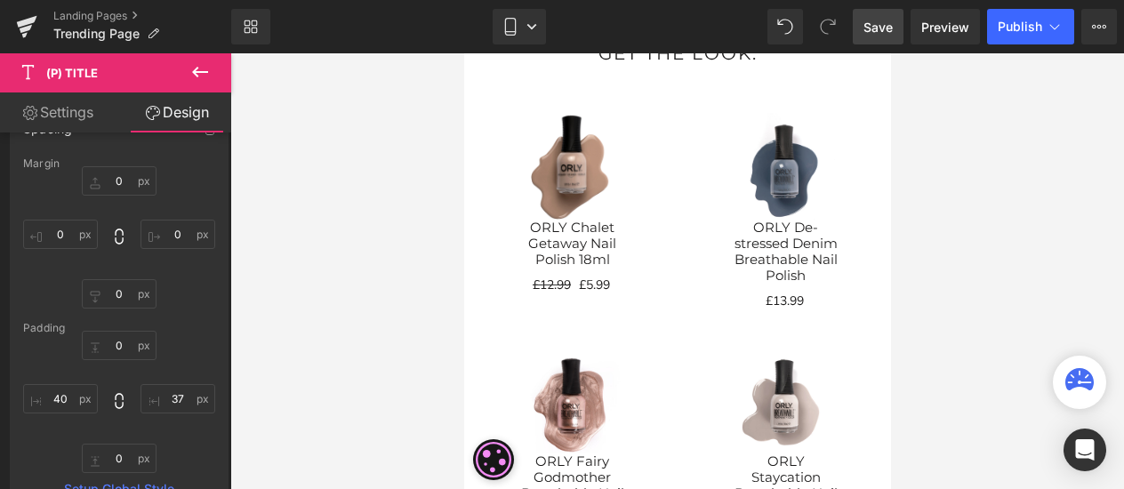
scroll to position [926, 0]
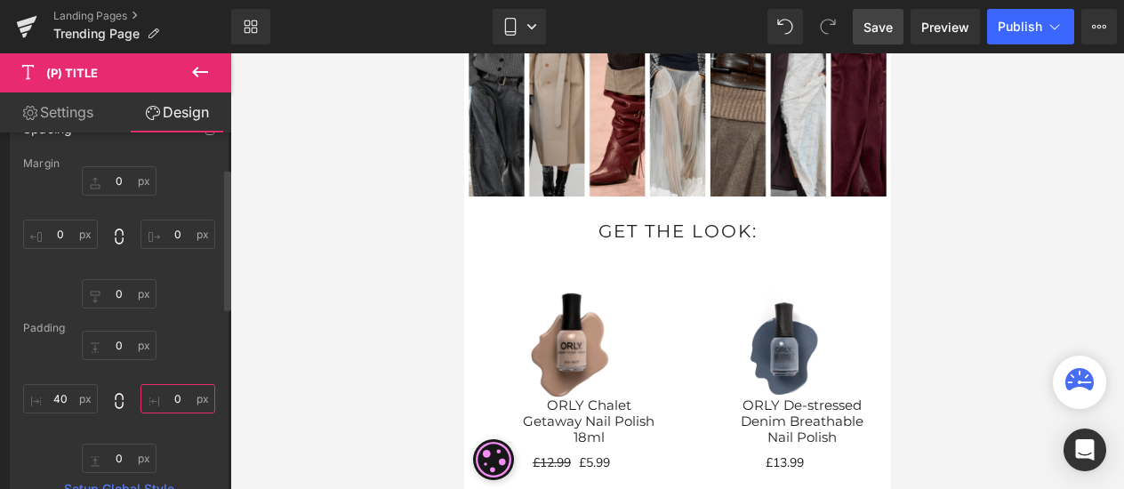
click at [172, 403] on input "0" at bounding box center [177, 398] width 75 height 29
type input "30"
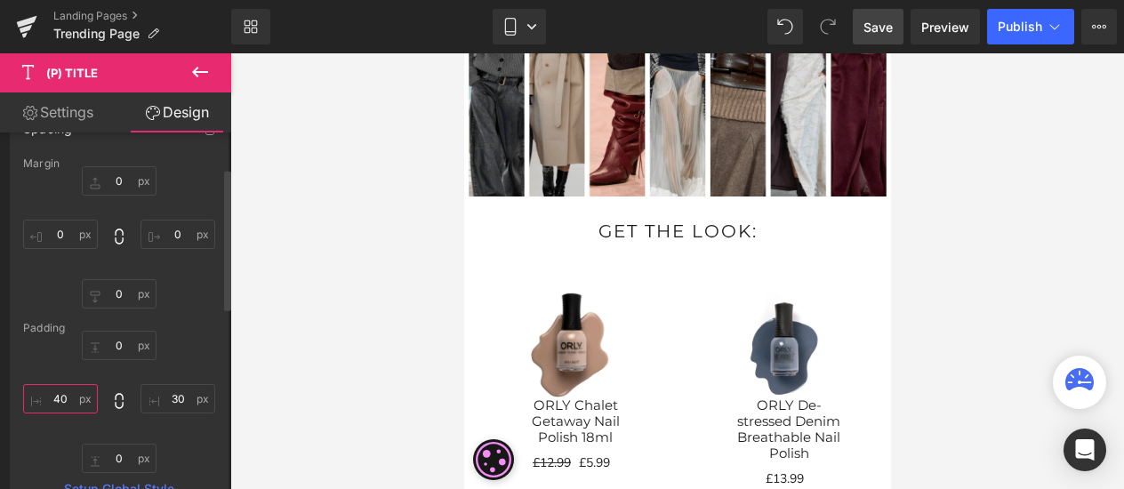
click at [78, 389] on input "40" at bounding box center [60, 398] width 75 height 29
type input "30"
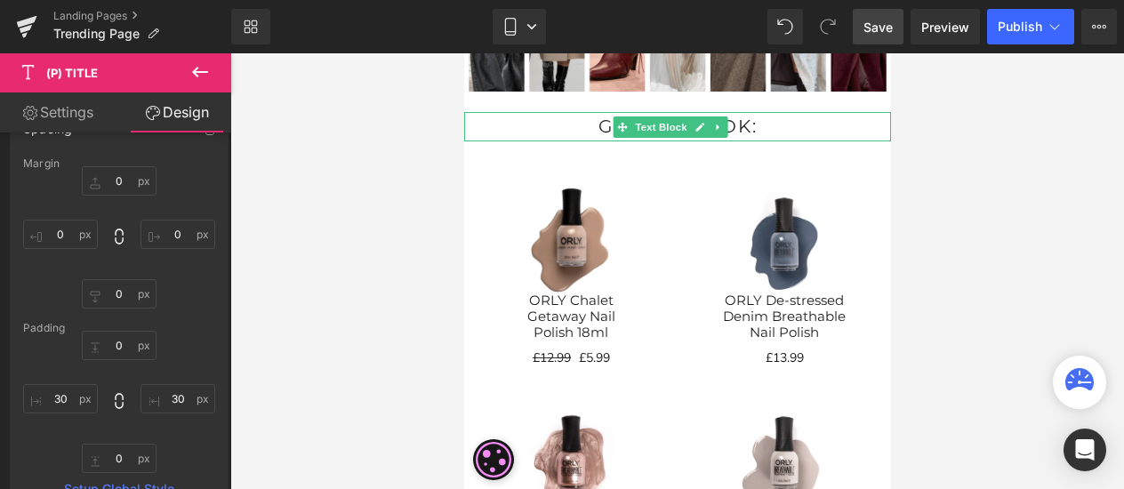
scroll to position [1104, 0]
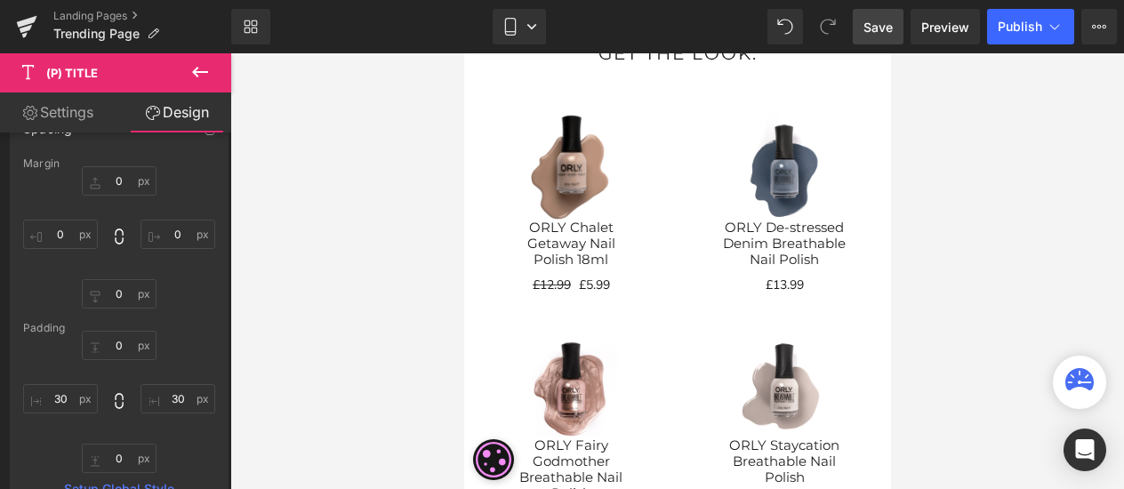
click at [978, 281] on div at bounding box center [677, 271] width 894 height 436
click at [510, 32] on icon at bounding box center [510, 27] width 18 height 18
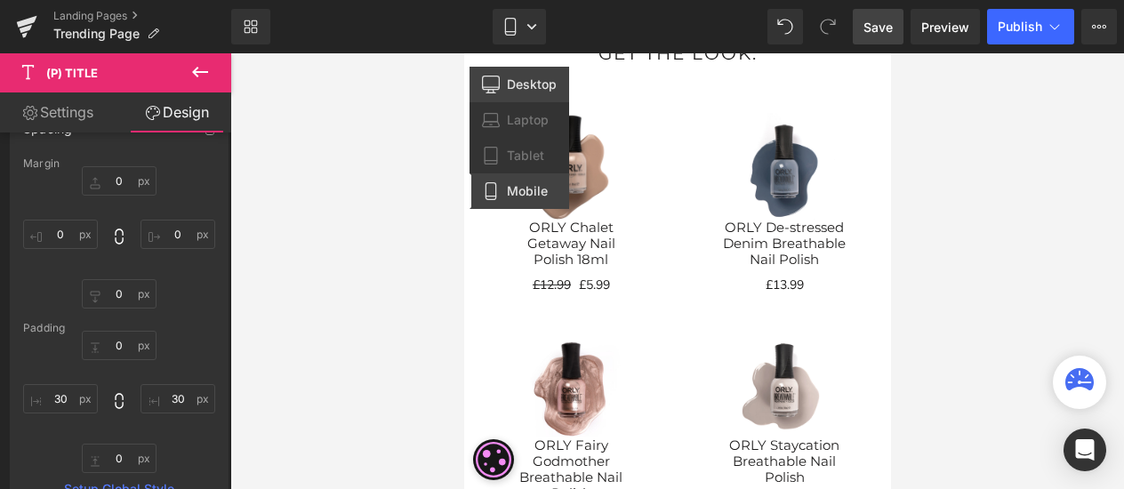
click at [505, 79] on link "Desktop" at bounding box center [519, 85] width 100 height 36
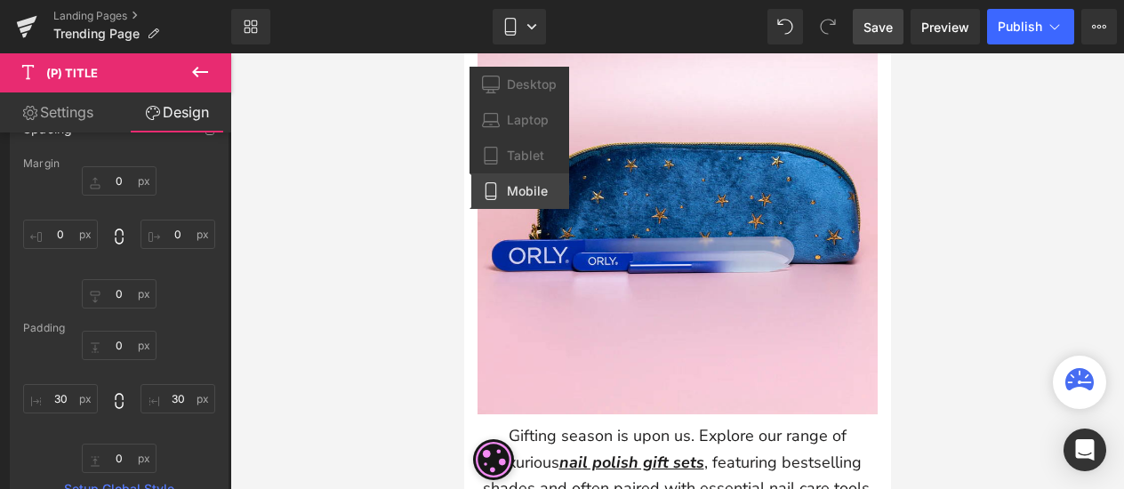
type input "0"
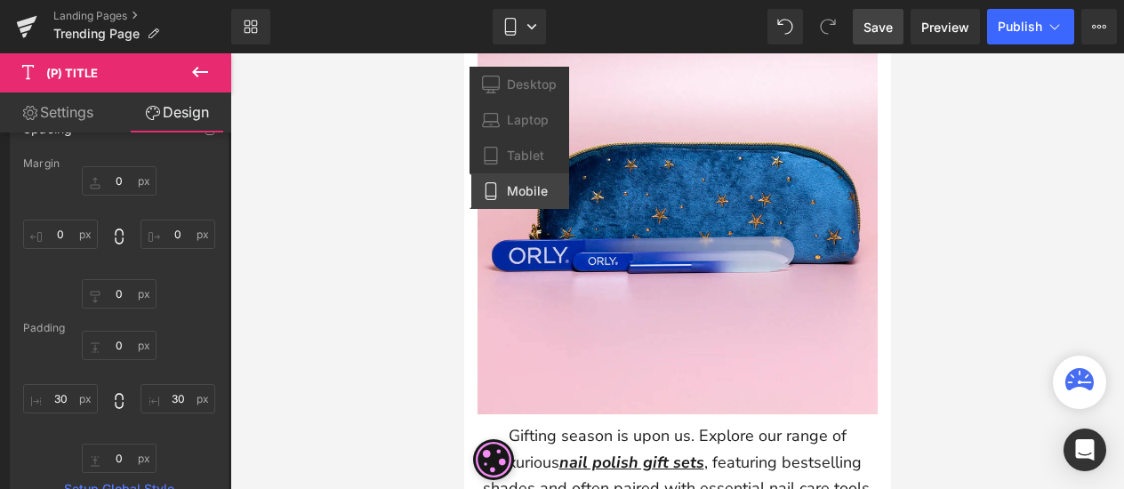
type input "37"
type input "0"
type input "40"
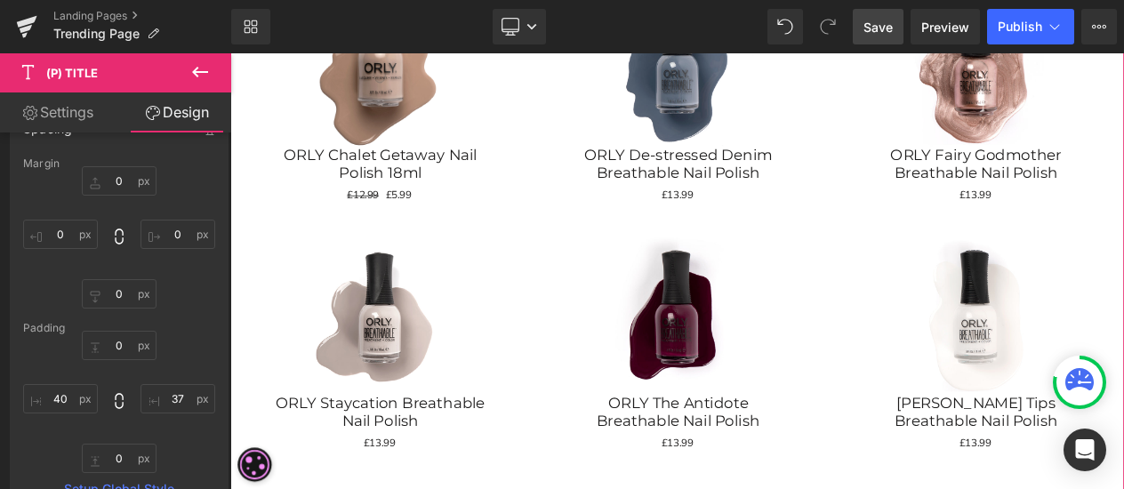
scroll to position [2011, 0]
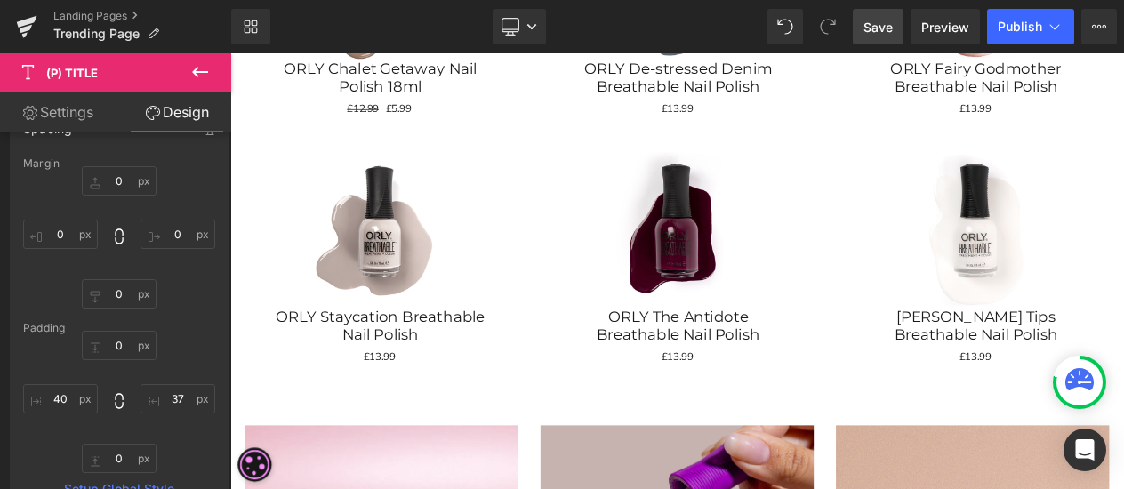
click at [1079, 376] on icon at bounding box center [1079, 379] width 28 height 22
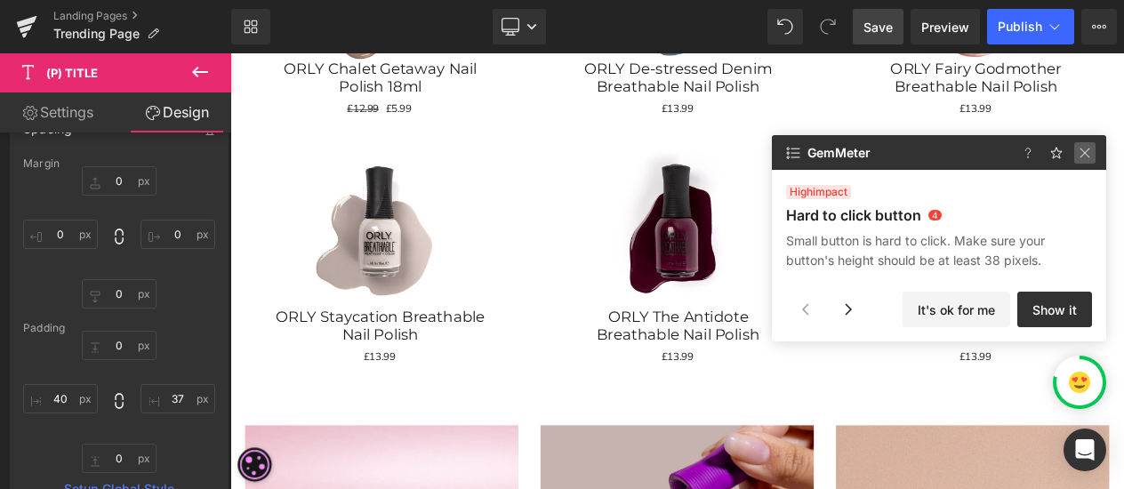
click at [1088, 154] on img at bounding box center [1084, 152] width 21 height 21
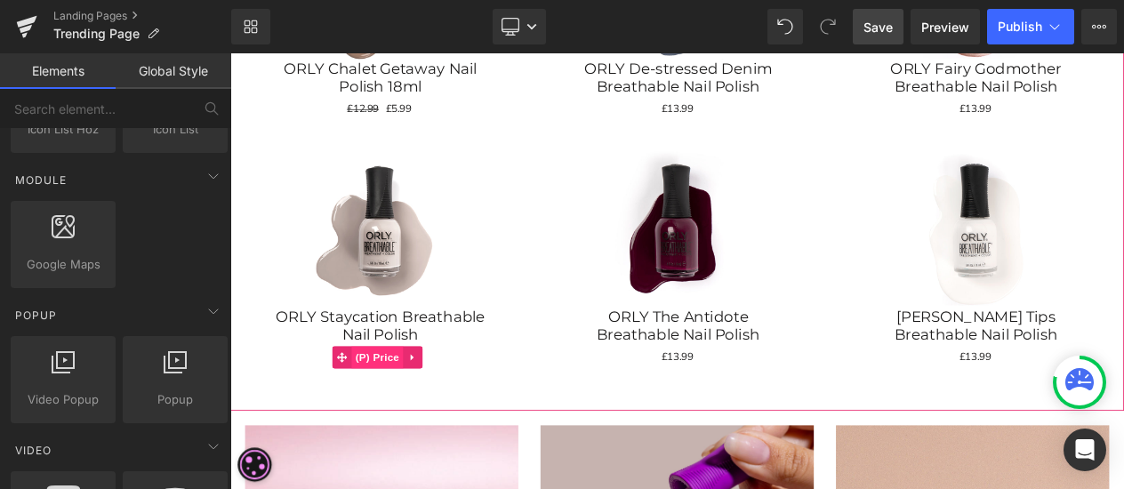
click at [405, 406] on span "(P) Price" at bounding box center [407, 419] width 62 height 27
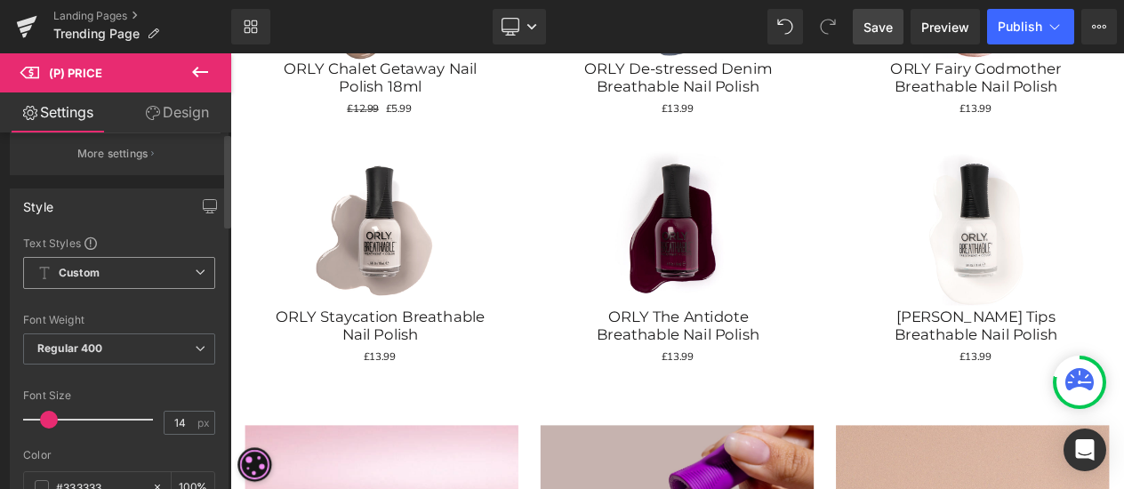
scroll to position [356, 0]
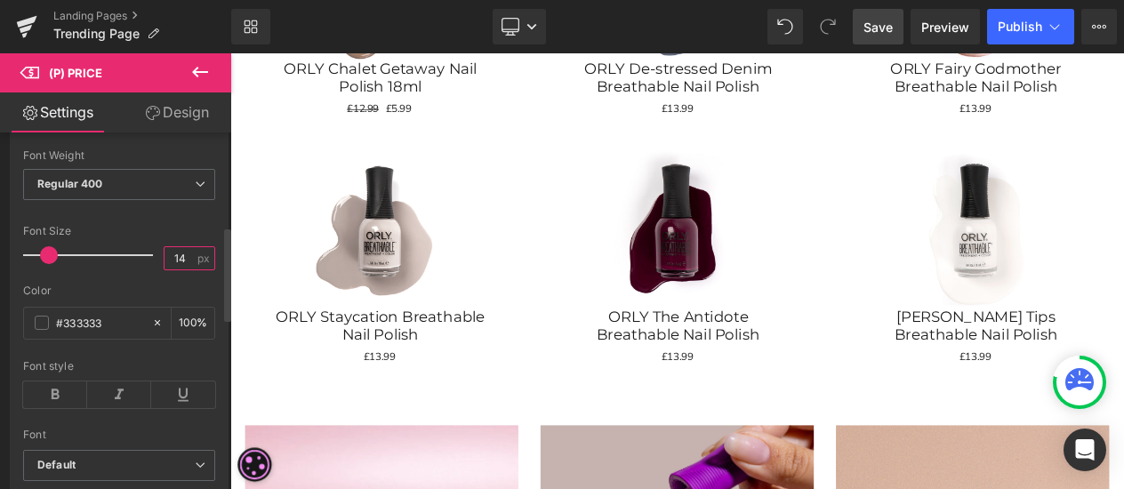
click at [179, 252] on input "14" at bounding box center [179, 258] width 31 height 22
type input "16"
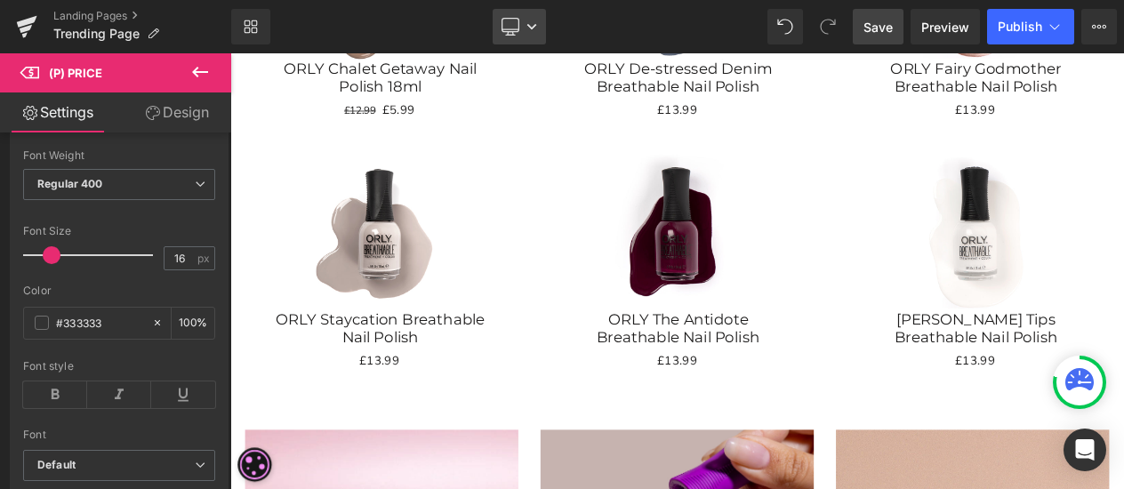
click at [514, 27] on icon at bounding box center [510, 27] width 18 height 18
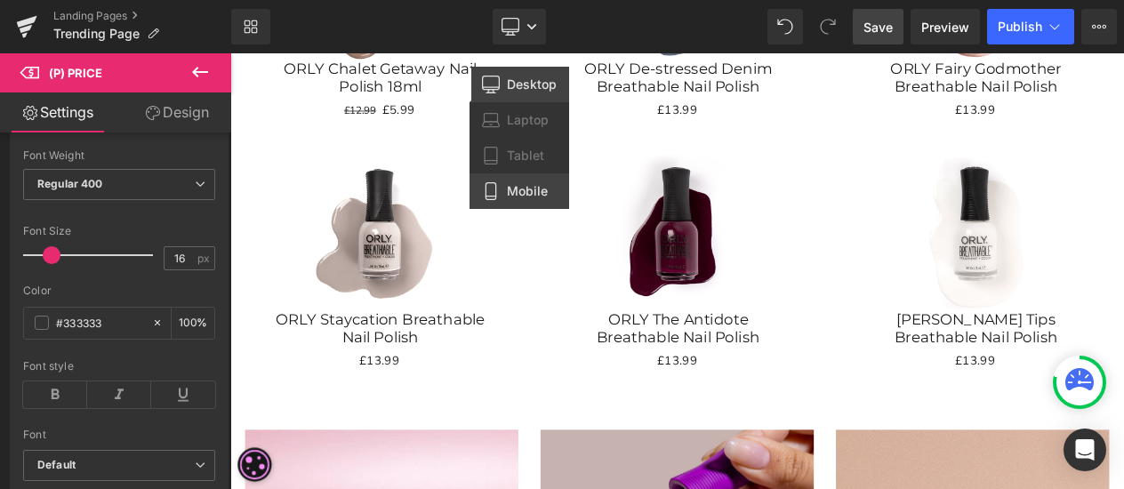
click at [512, 184] on span "Mobile" at bounding box center [527, 191] width 41 height 16
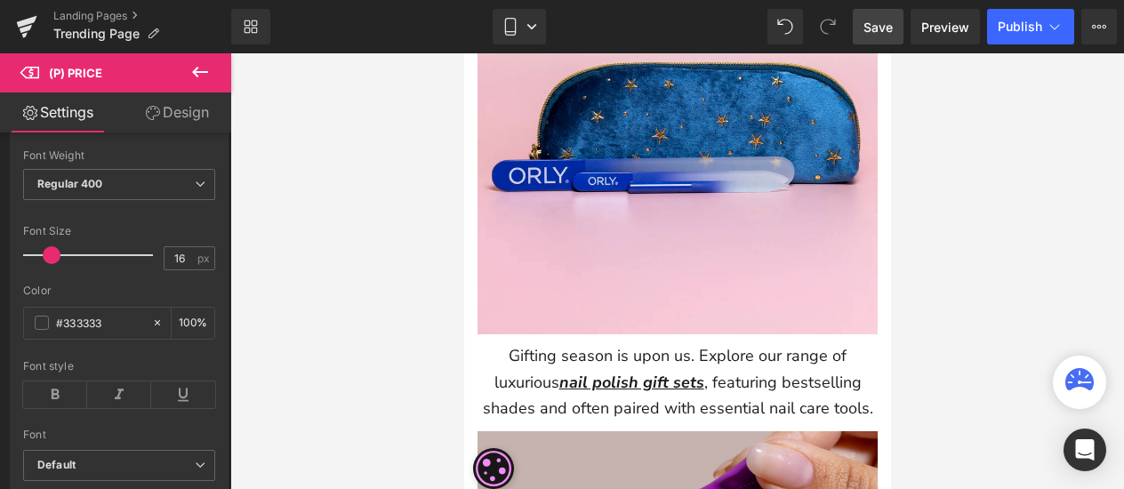
scroll to position [1199, 0]
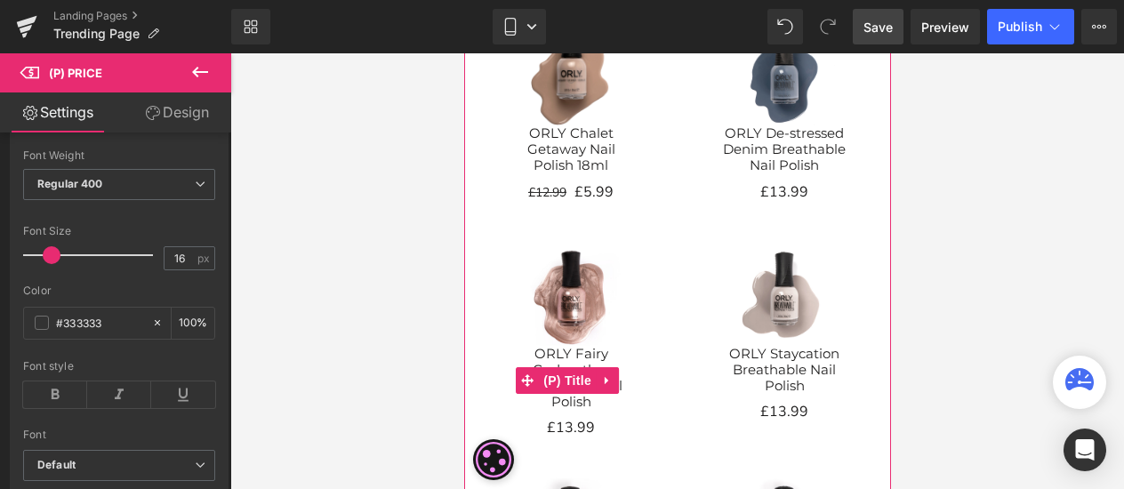
click at [583, 374] on span "(P) Title" at bounding box center [566, 380] width 57 height 27
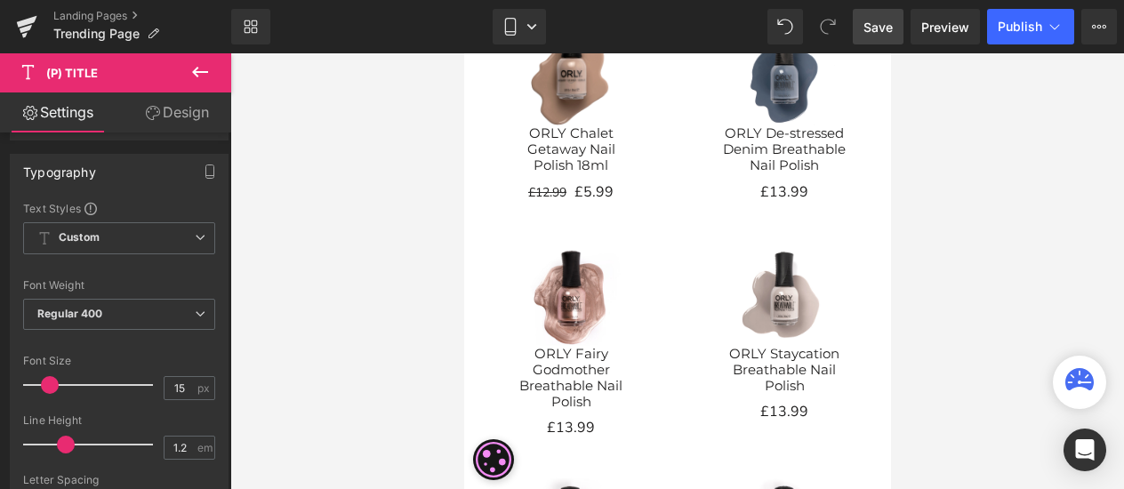
scroll to position [0, 0]
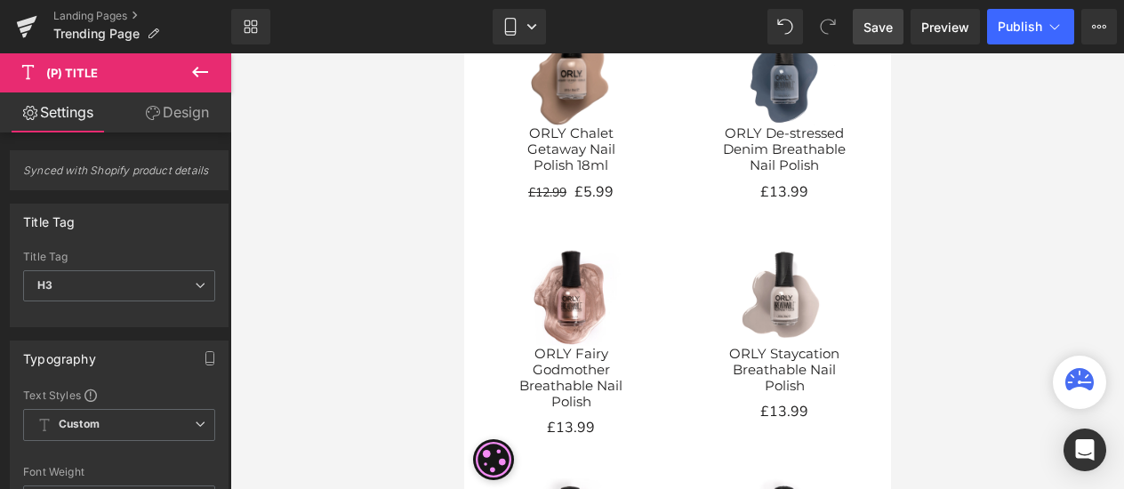
drag, startPoint x: 169, startPoint y: 119, endPoint x: 165, endPoint y: 140, distance: 20.8
click at [169, 118] on link "Design" at bounding box center [177, 112] width 116 height 40
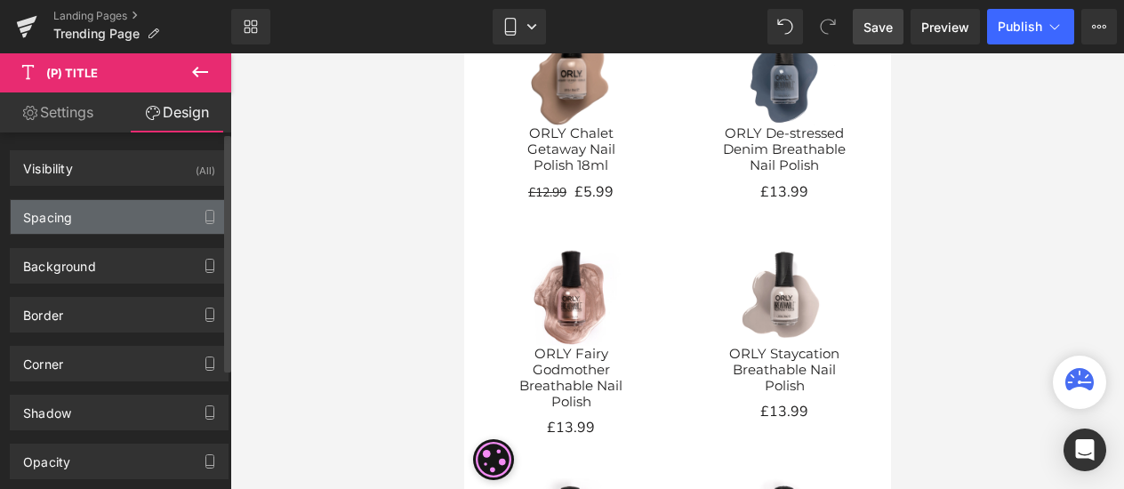
click at [91, 218] on div "Spacing" at bounding box center [119, 217] width 217 height 34
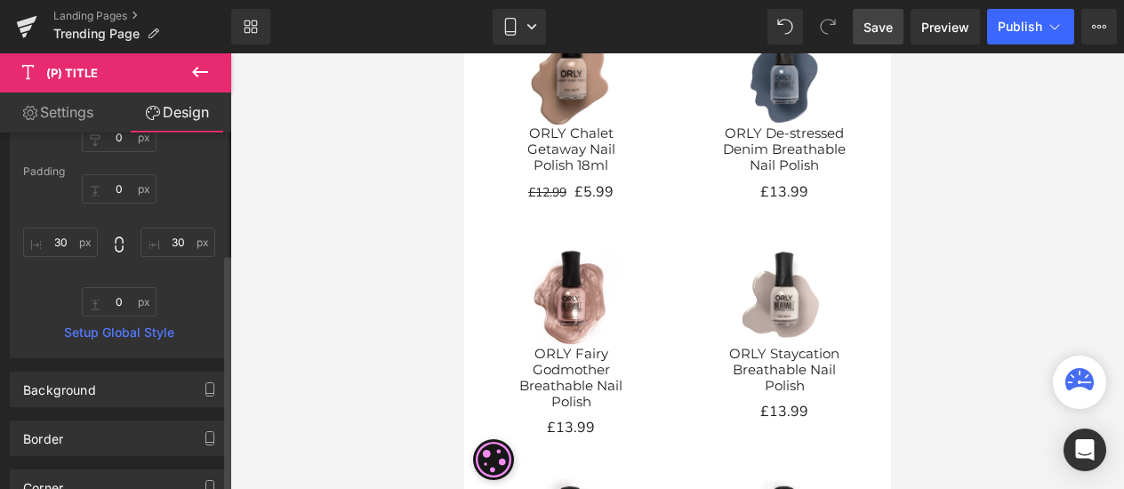
scroll to position [267, 0]
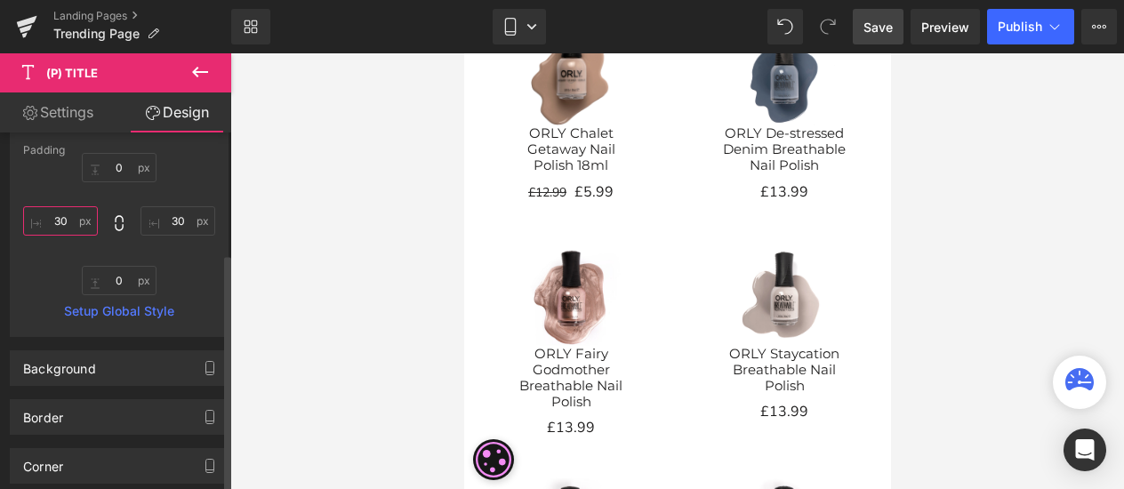
click at [67, 221] on input "30" at bounding box center [60, 220] width 75 height 29
type input "25"
click at [183, 216] on input "30" at bounding box center [177, 220] width 75 height 29
type input "25"
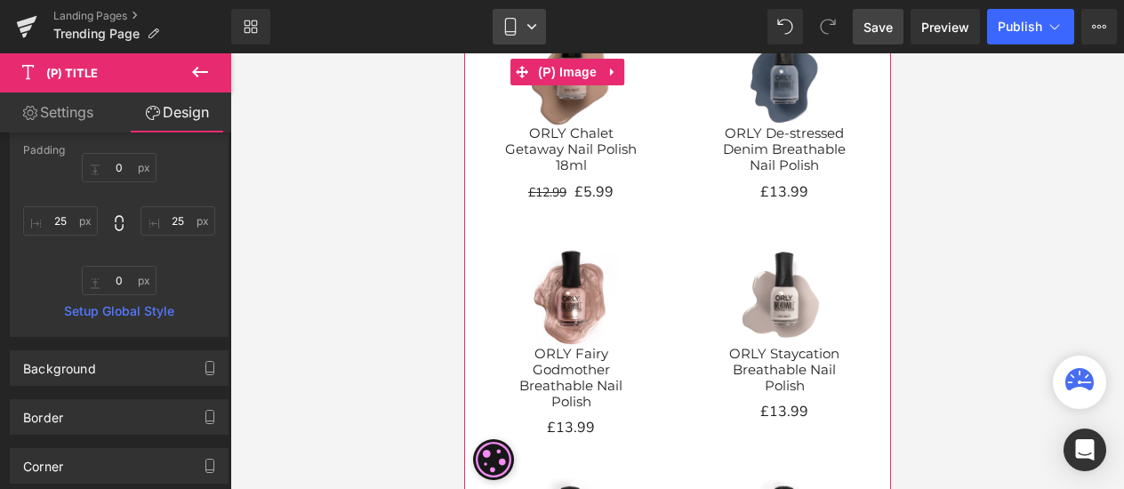
click at [536, 22] on icon at bounding box center [531, 26] width 11 height 11
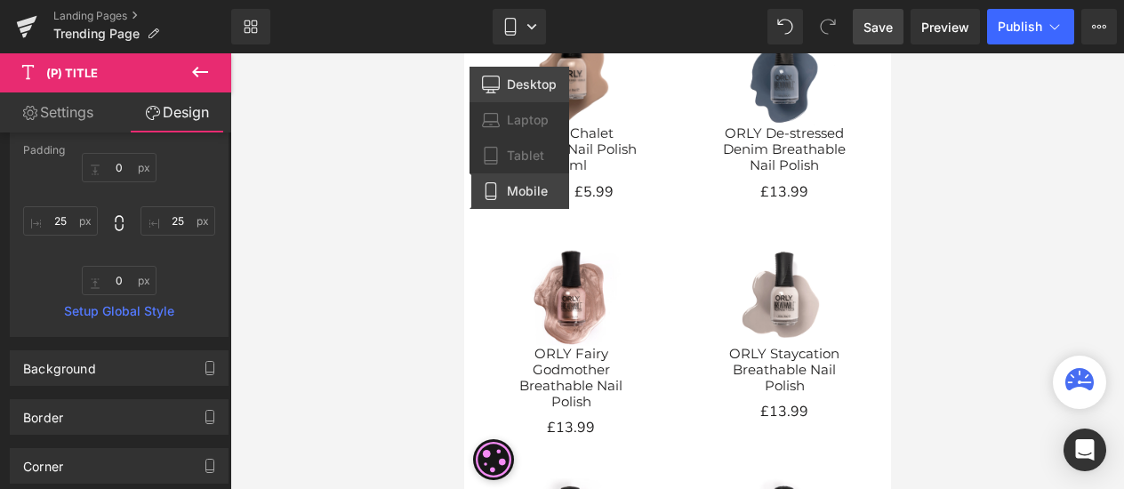
click at [507, 94] on link "Desktop" at bounding box center [519, 85] width 100 height 36
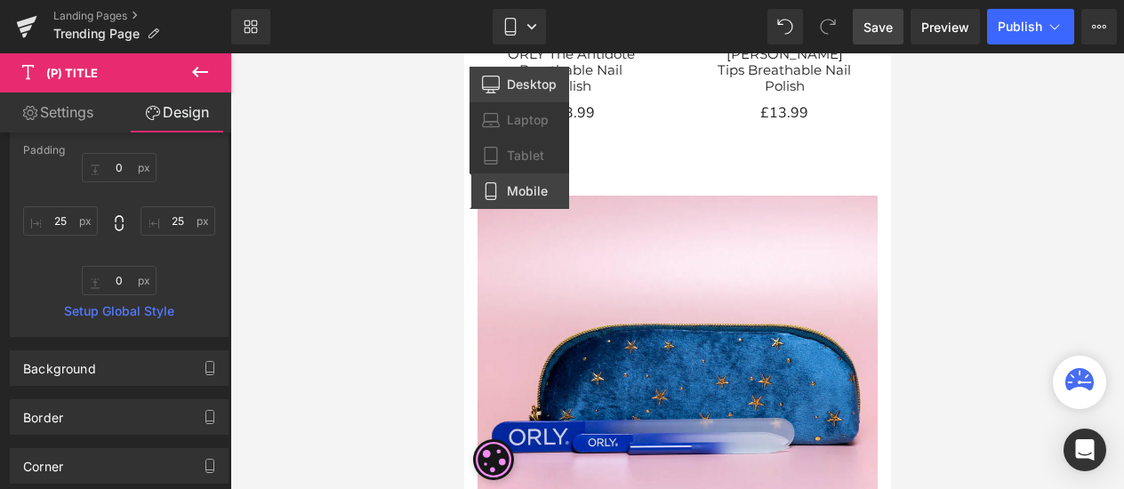
type input "0"
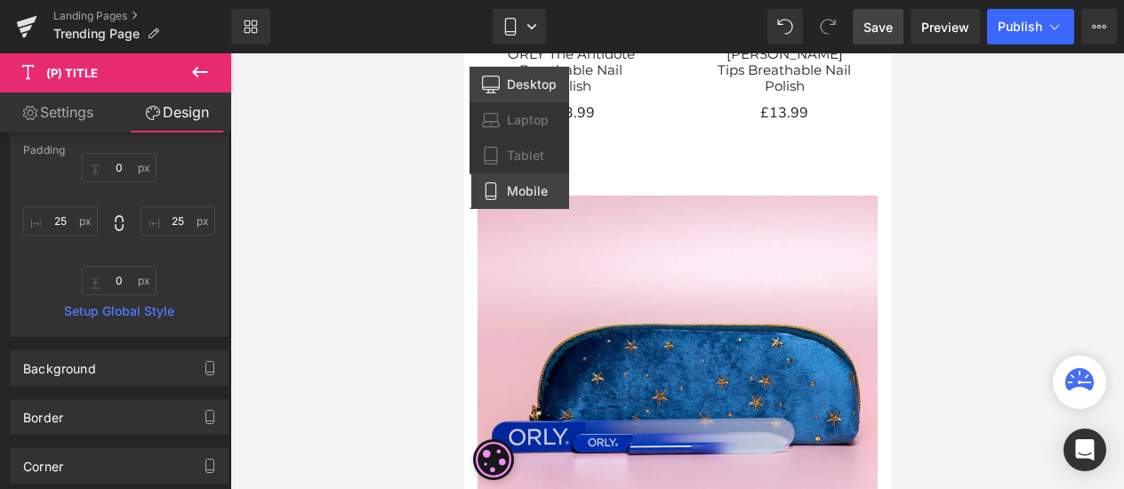
type input "37"
type input "0"
type input "40"
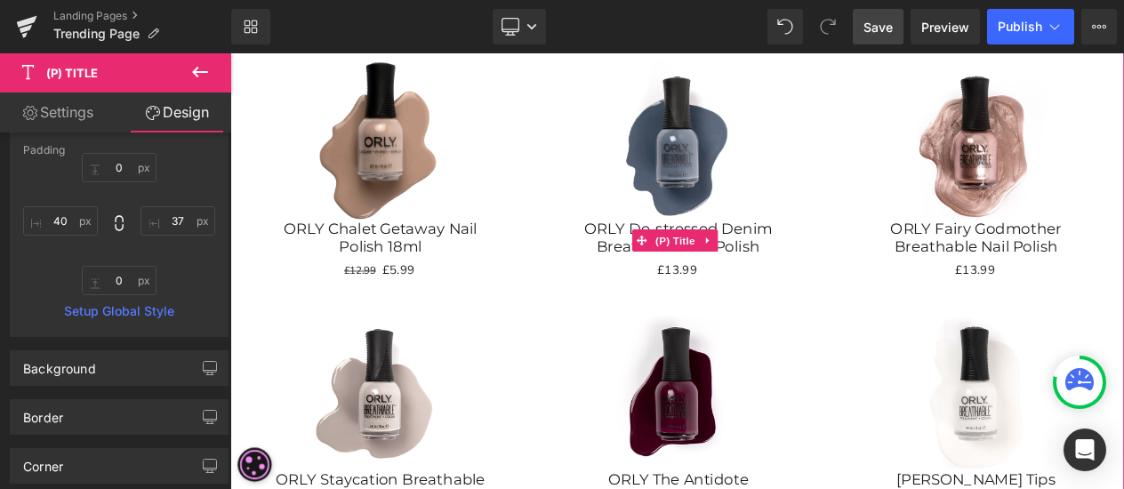
scroll to position [1823, 0]
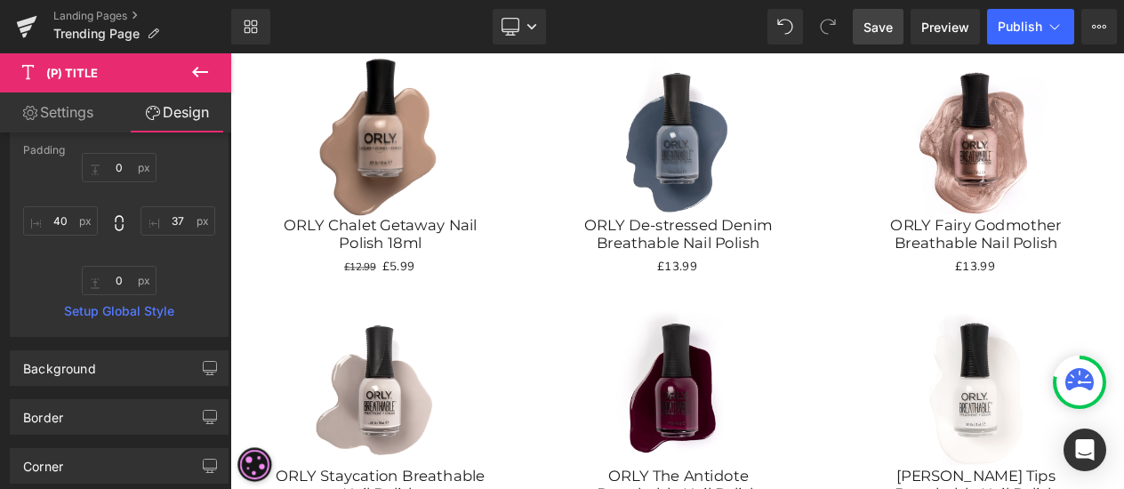
click at [870, 13] on link "Save" at bounding box center [878, 27] width 51 height 36
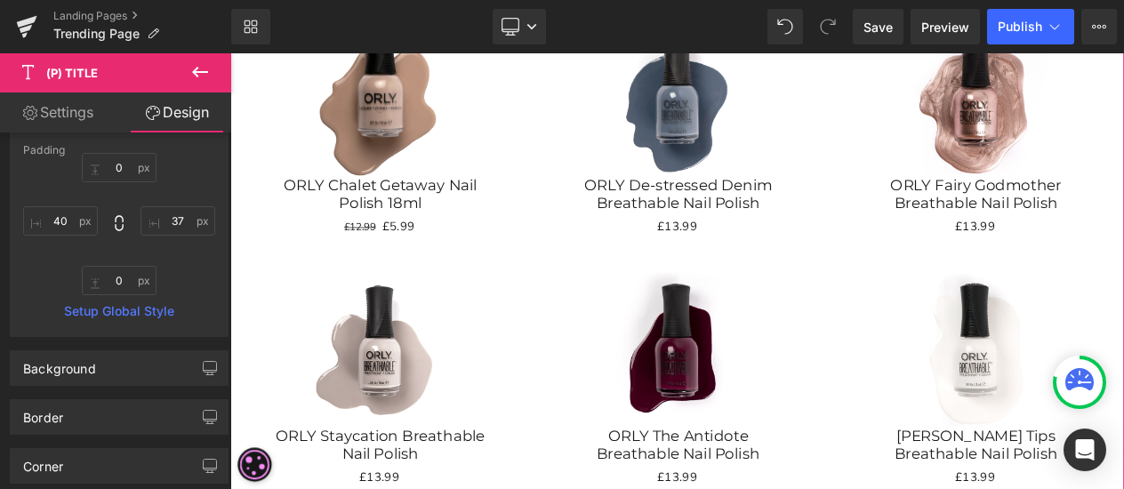
scroll to position [2223, 0]
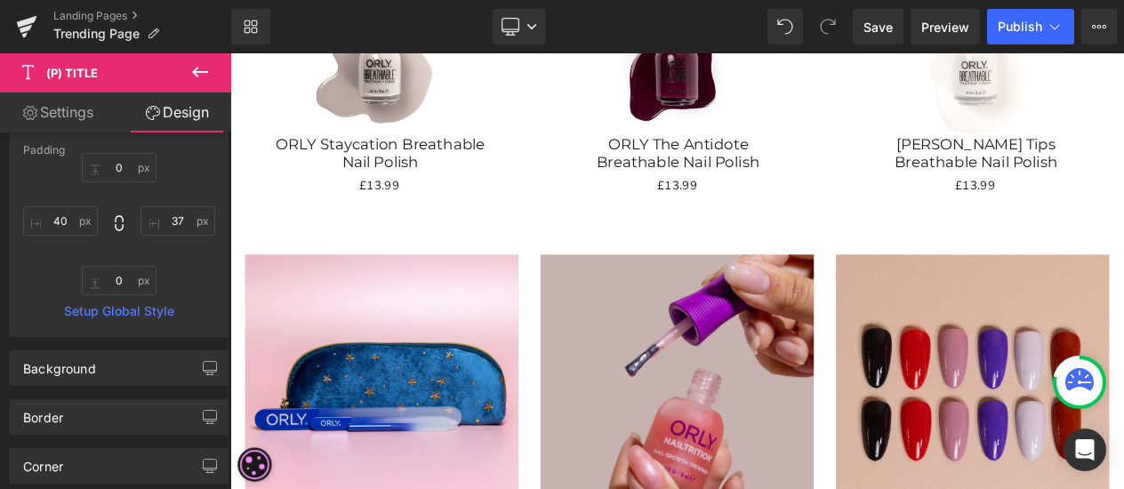
click at [188, 72] on button at bounding box center [200, 72] width 62 height 39
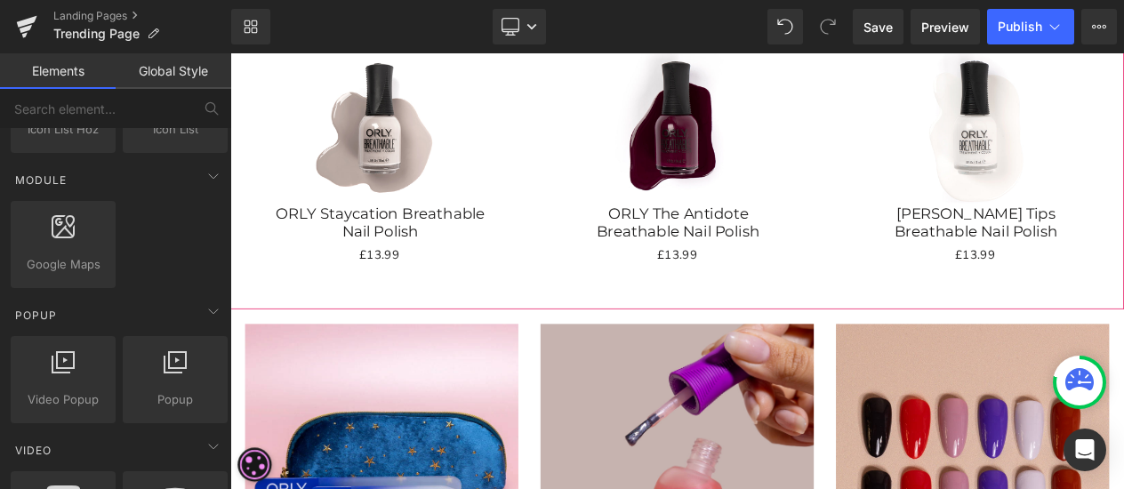
scroll to position [1956, 0]
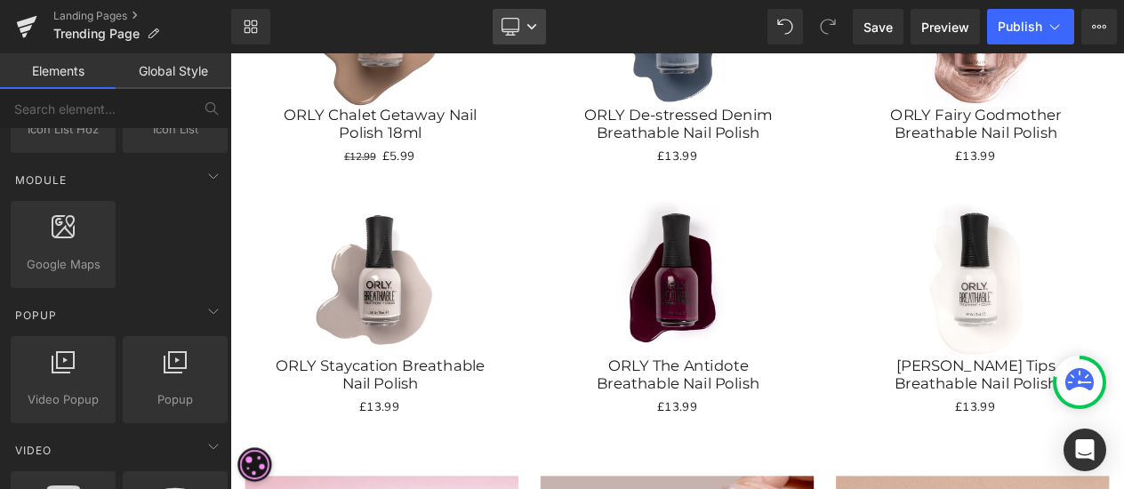
click at [513, 23] on icon at bounding box center [510, 27] width 18 height 18
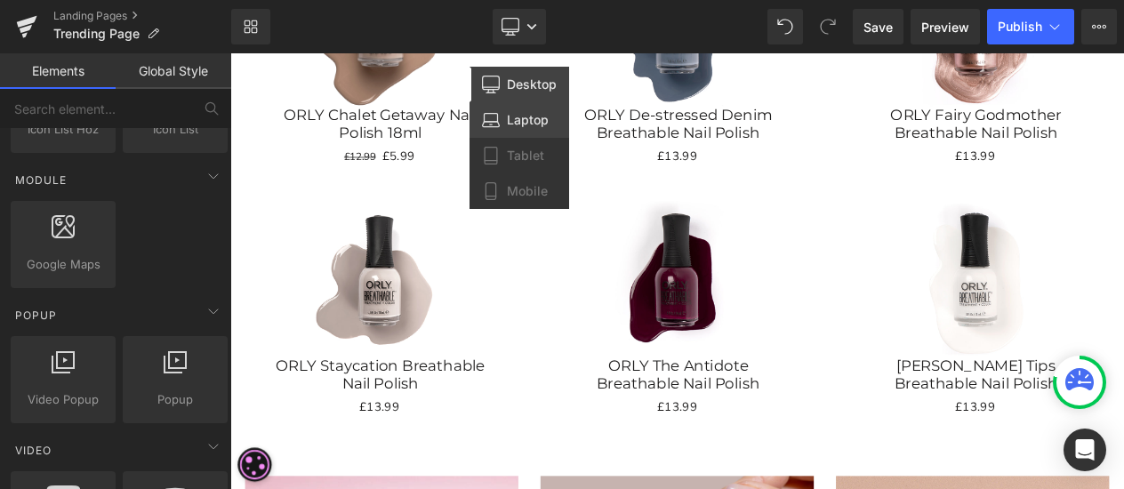
click at [507, 115] on span "Laptop" at bounding box center [528, 120] width 42 height 16
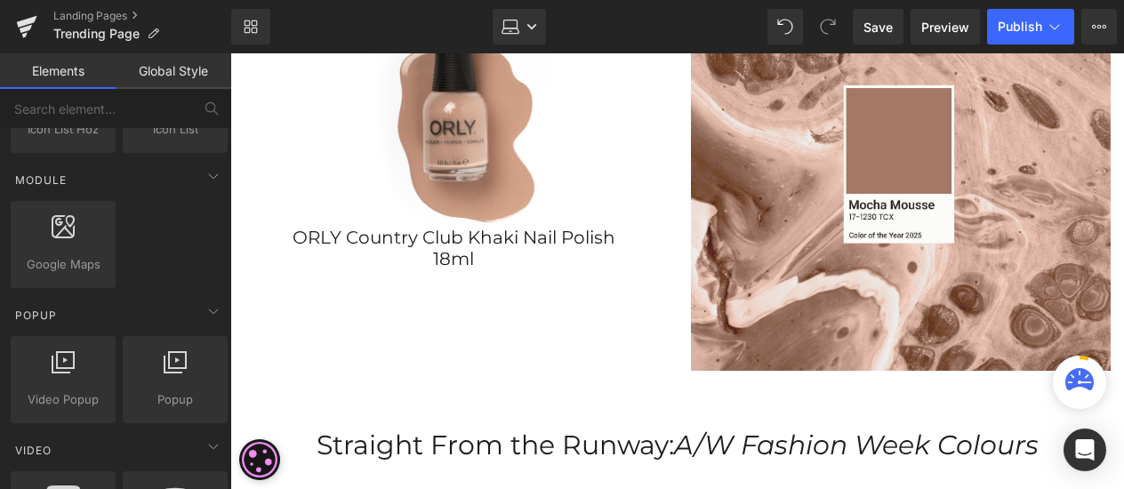
scroll to position [533, 0]
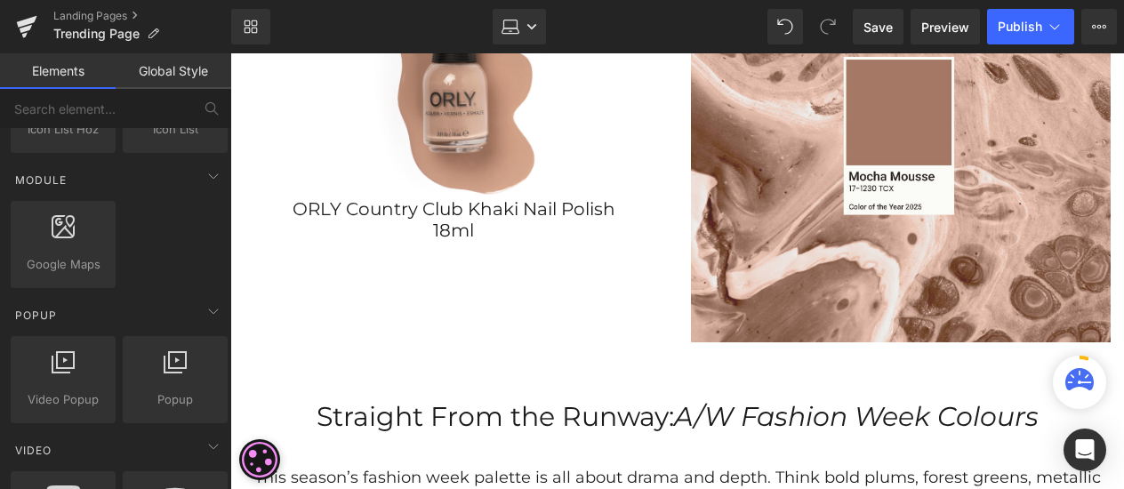
click at [537, 214] on link "ORLY Country Club Khaki Nail Polish 18ml" at bounding box center [454, 219] width 403 height 43
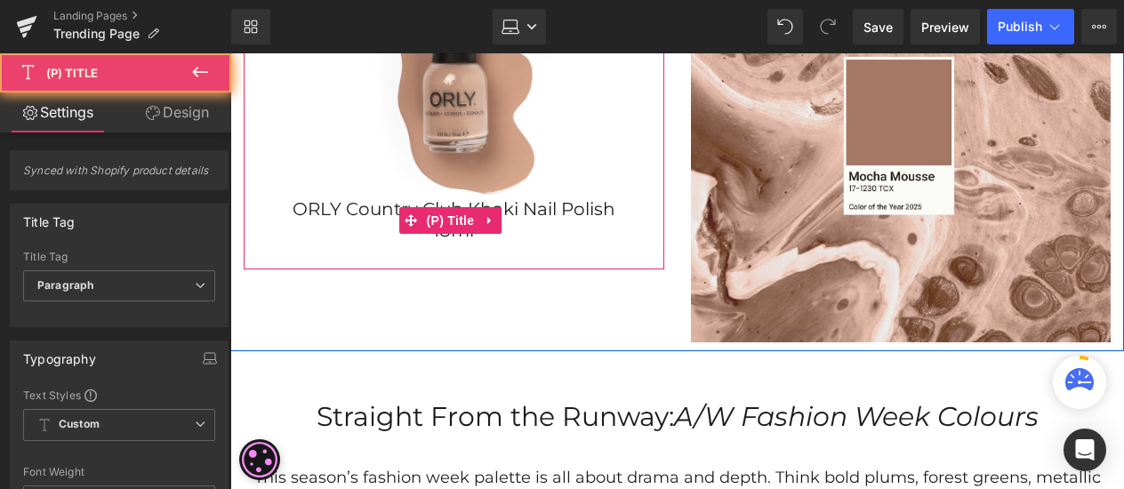
click at [607, 209] on link "ORLY Country Club Khaki Nail Polish 18ml" at bounding box center [454, 219] width 403 height 43
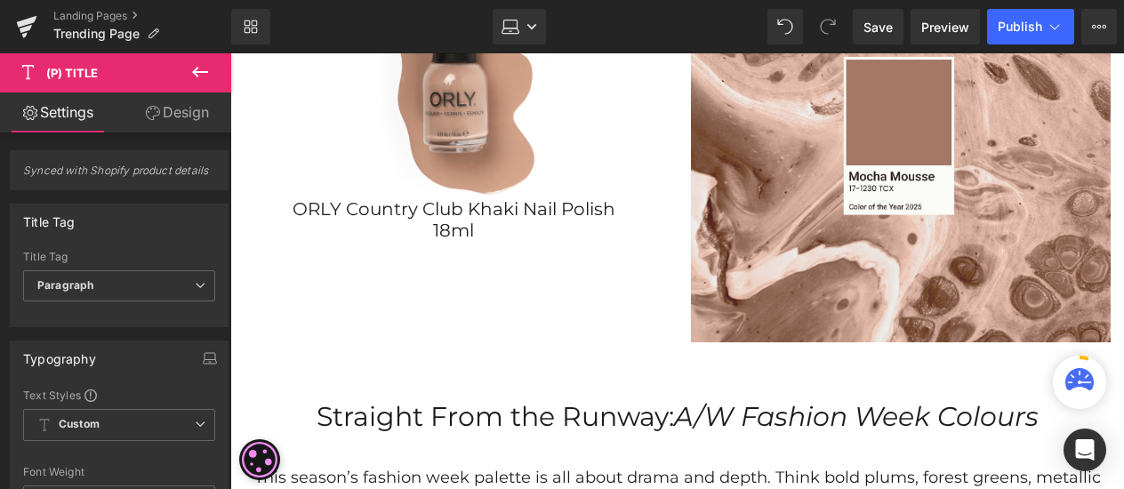
click at [185, 119] on link "Design" at bounding box center [177, 112] width 116 height 40
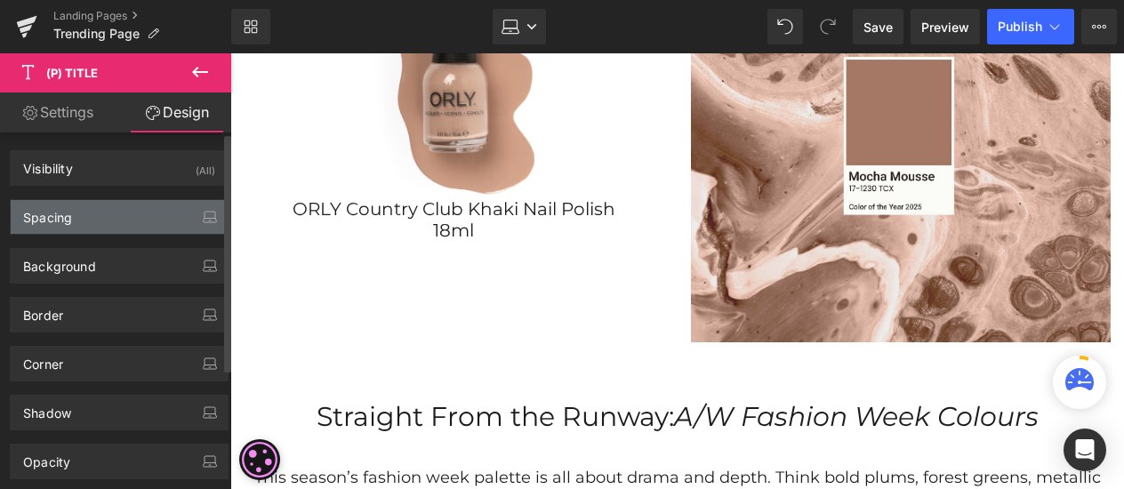
click at [92, 217] on div "Spacing" at bounding box center [119, 217] width 217 height 34
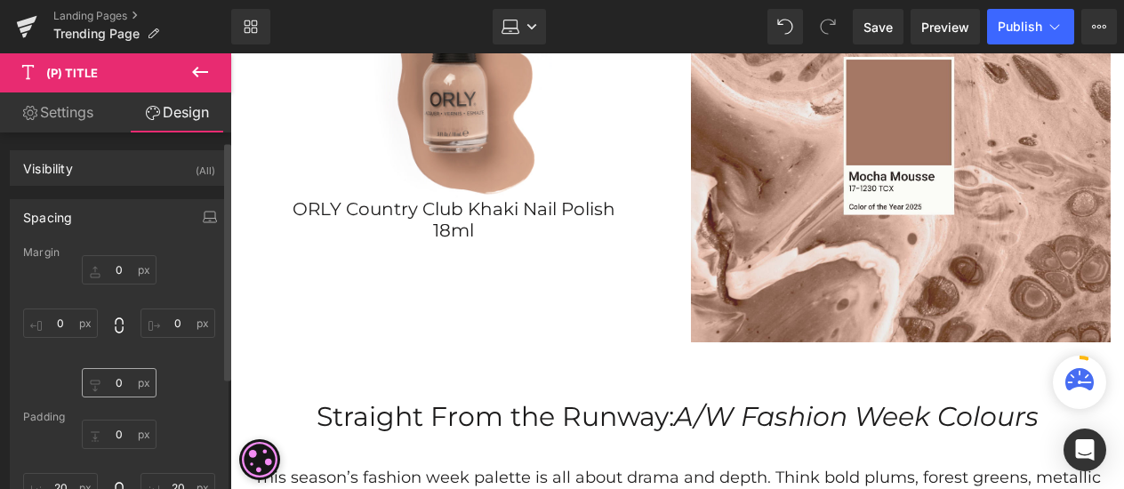
scroll to position [178, 0]
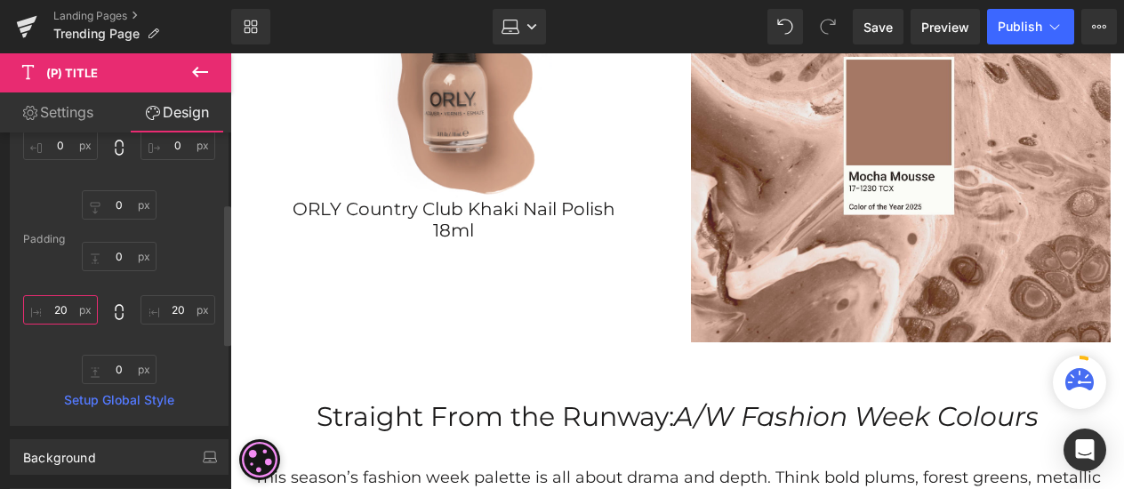
click at [64, 298] on input "20" at bounding box center [60, 309] width 75 height 29
type input "2"
type input "30"
click at [172, 308] on input "20" at bounding box center [177, 309] width 75 height 29
type input "30"
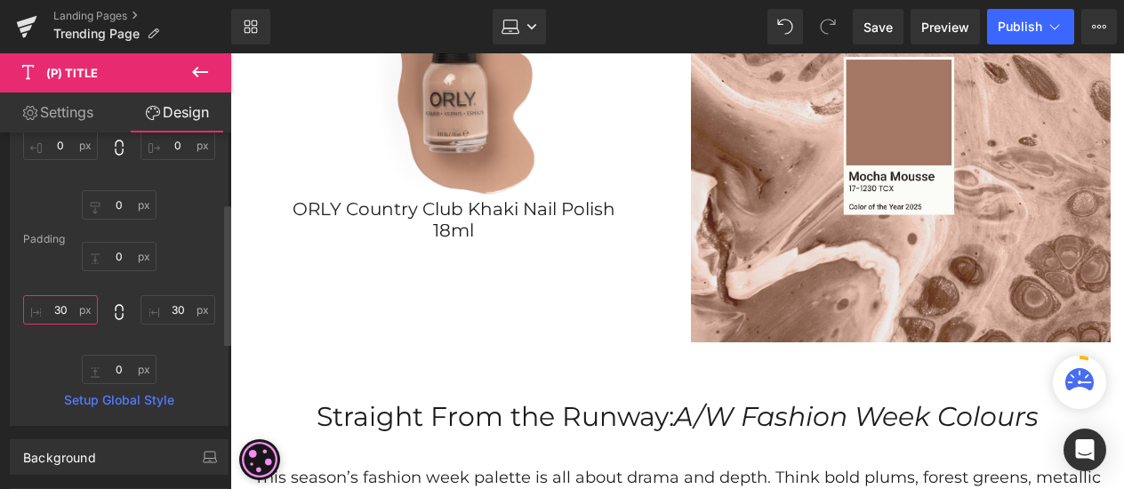
click at [75, 308] on input "30" at bounding box center [60, 309] width 75 height 29
type input "40"
click at [177, 314] on input "30" at bounding box center [177, 309] width 75 height 29
type input "40"
click at [525, 28] on link "Laptop" at bounding box center [519, 27] width 53 height 36
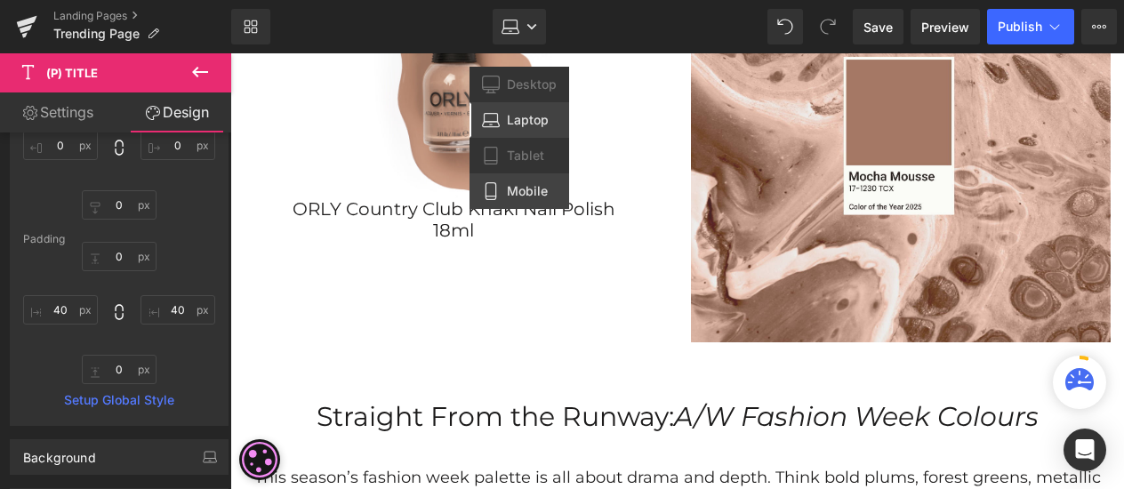
click at [517, 193] on span "Mobile" at bounding box center [527, 191] width 41 height 16
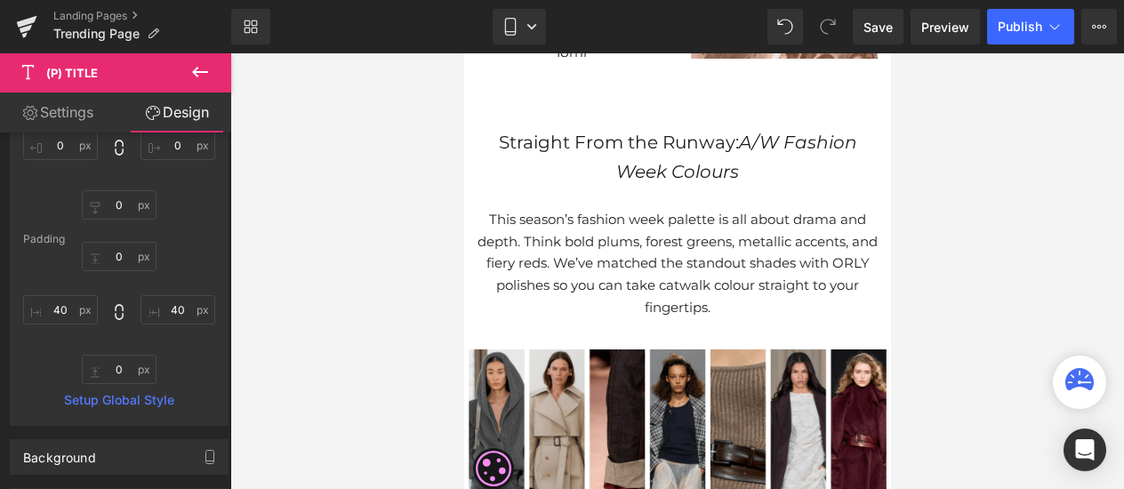
type input "10"
type input "0"
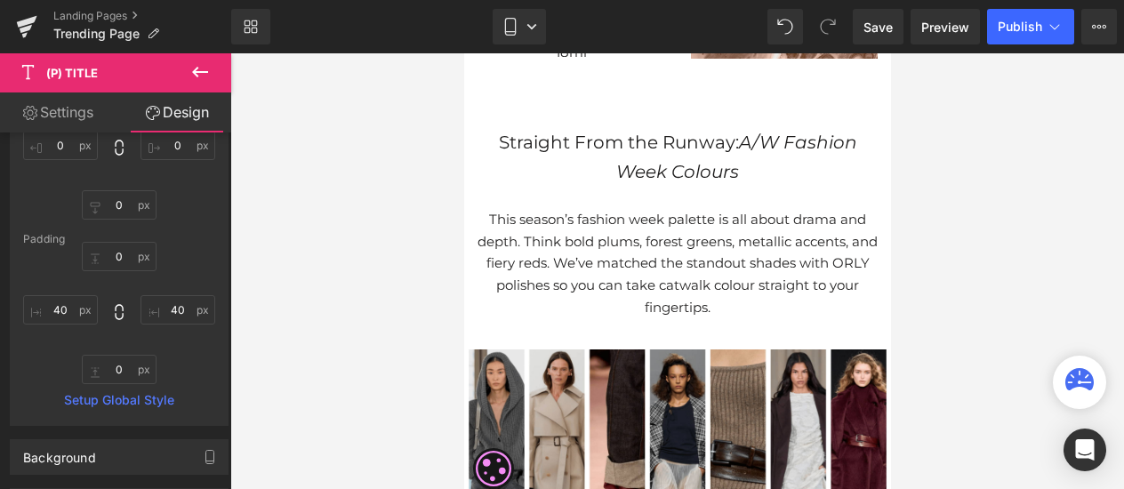
type input "20"
type input "0"
type input "20"
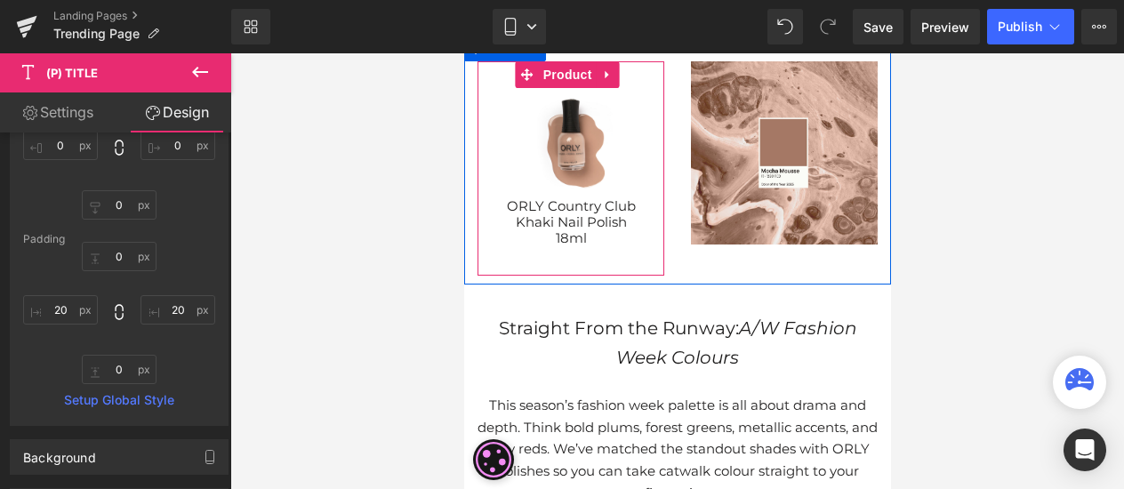
click at [545, 192] on div "Sale Off (P) Image ORLY Country Club Khaki Nail Polish 18ml (P) Title" at bounding box center [569, 168] width 169 height 161
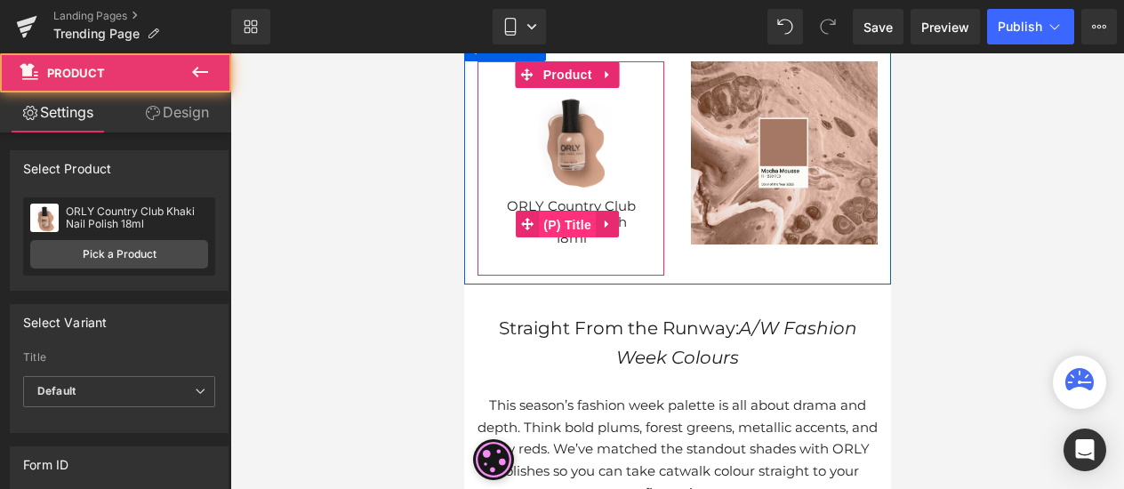
click at [549, 227] on span "(P) Title" at bounding box center [566, 225] width 57 height 27
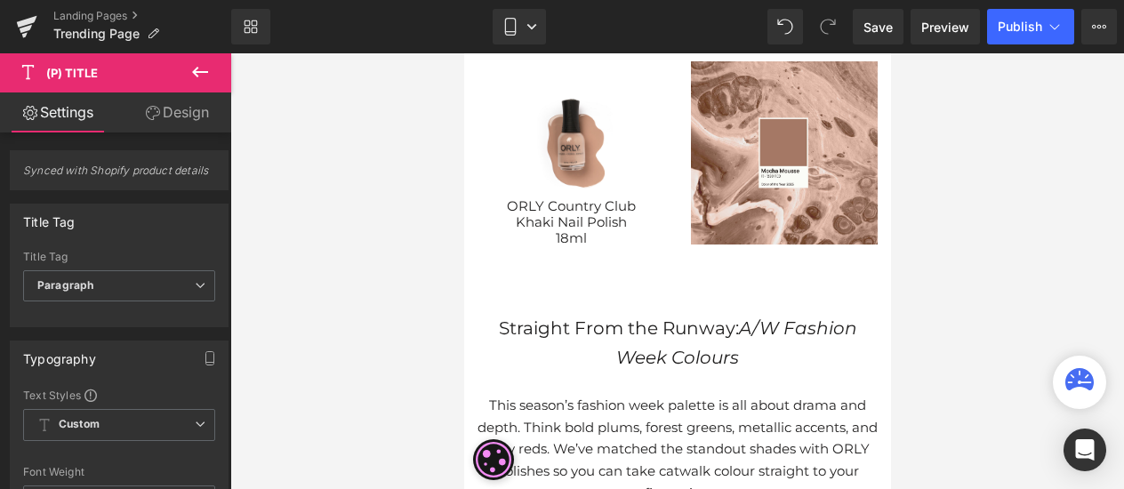
click at [179, 116] on link "Design" at bounding box center [177, 112] width 116 height 40
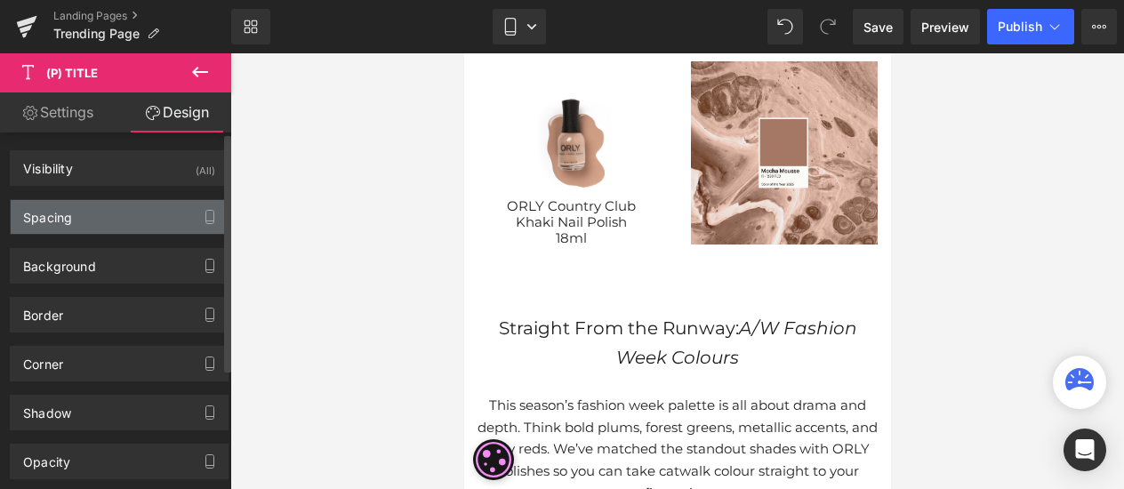
click at [112, 204] on div "Spacing" at bounding box center [119, 217] width 217 height 34
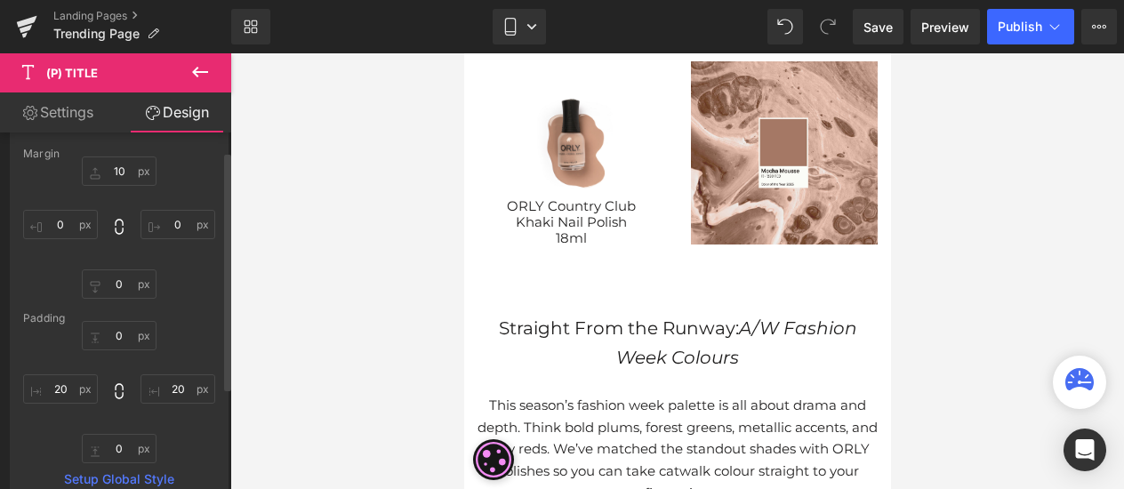
scroll to position [178, 0]
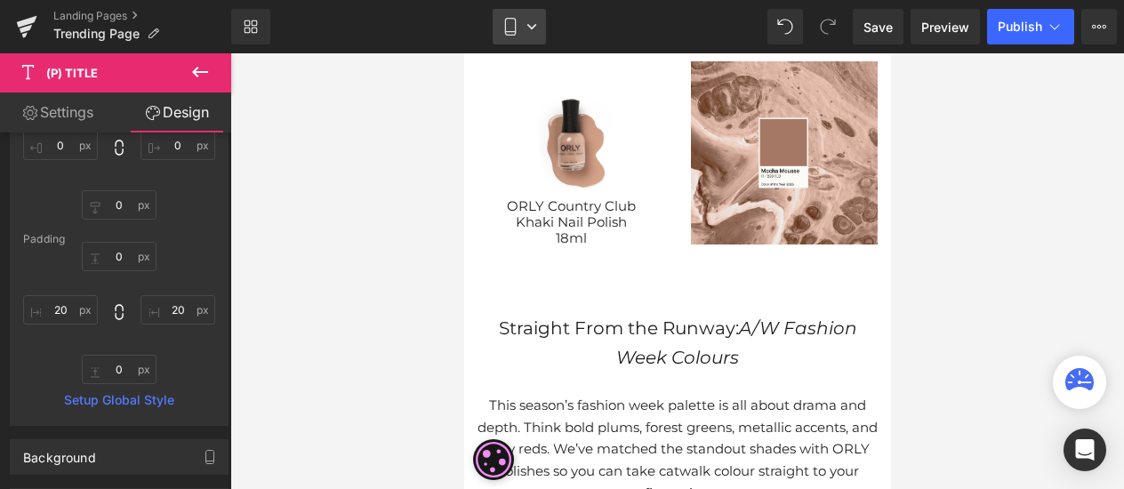
click at [533, 36] on link "Mobile" at bounding box center [519, 27] width 53 height 36
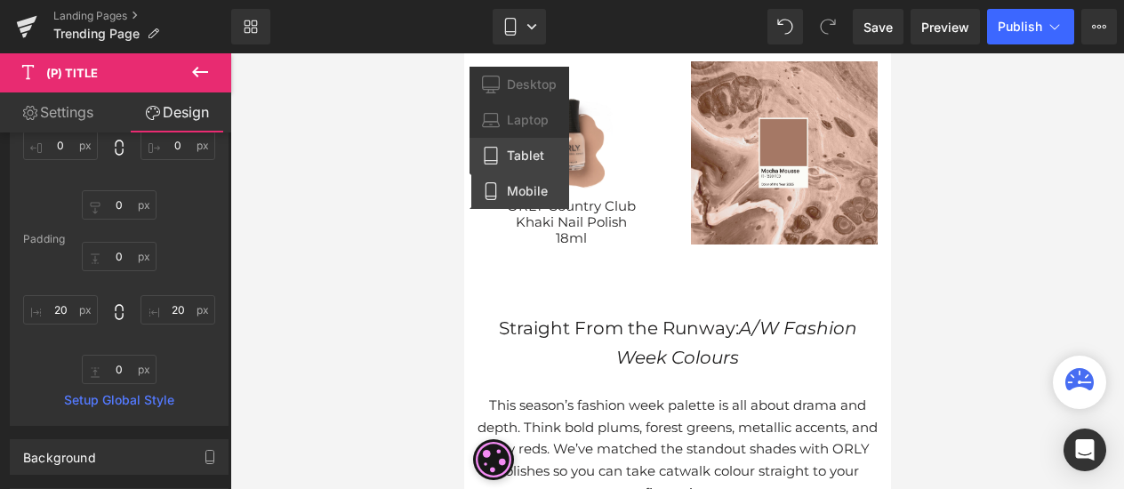
click at [519, 152] on span "Tablet" at bounding box center [525, 156] width 37 height 16
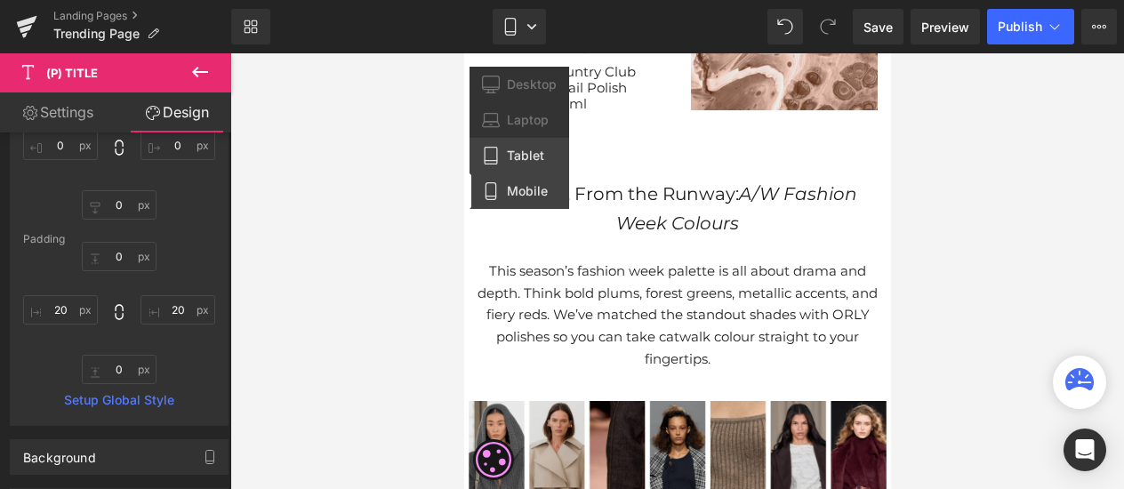
type input "0"
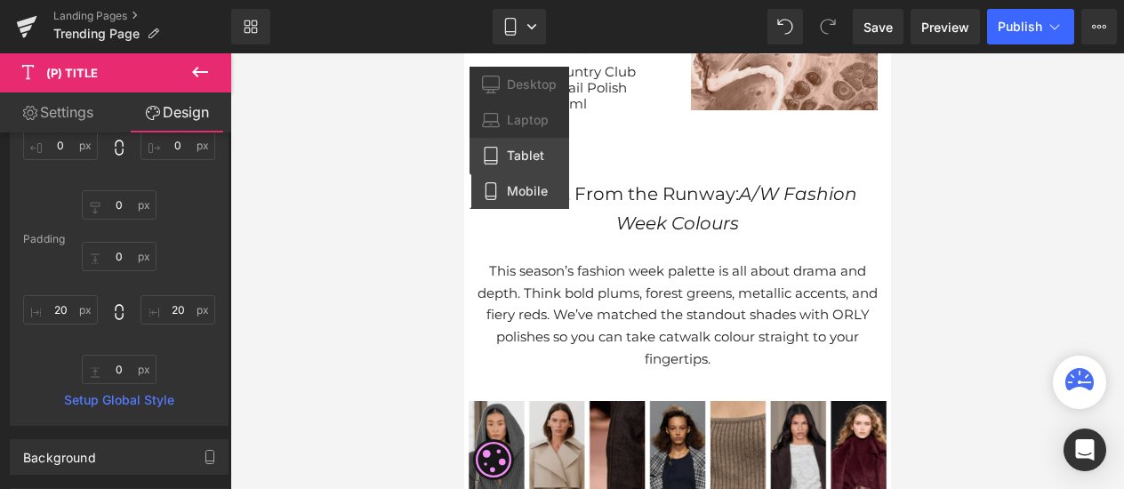
type input "20"
type input "0"
type input "20"
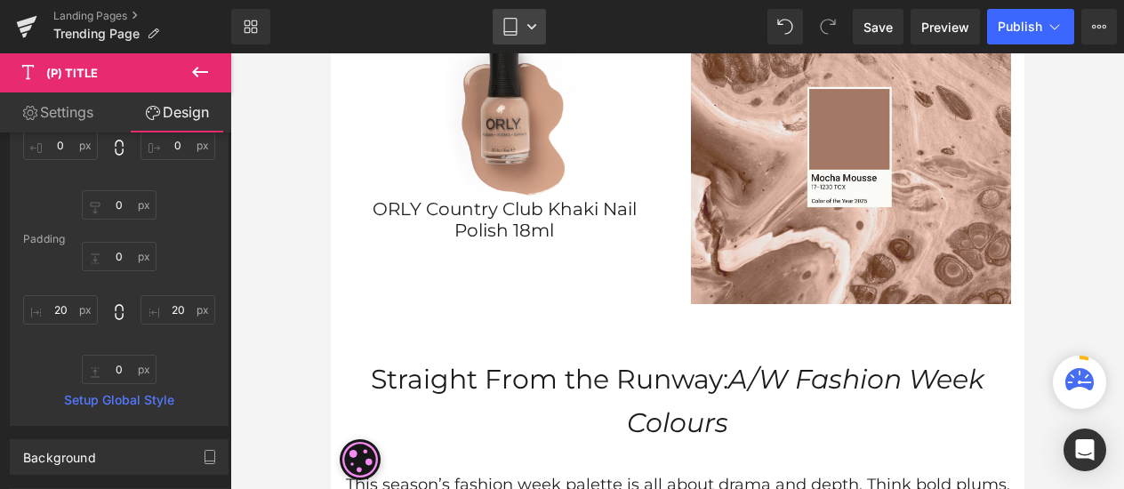
drag, startPoint x: 523, startPoint y: 19, endPoint x: 523, endPoint y: 30, distance: 11.6
click at [523, 19] on link "Tablet" at bounding box center [519, 27] width 53 height 36
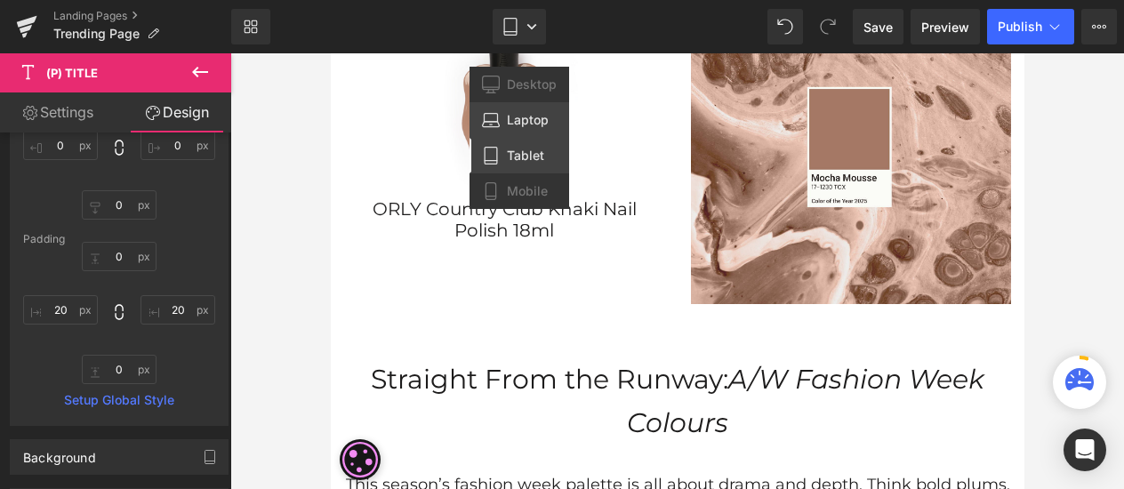
click at [532, 112] on span "Laptop" at bounding box center [528, 120] width 42 height 16
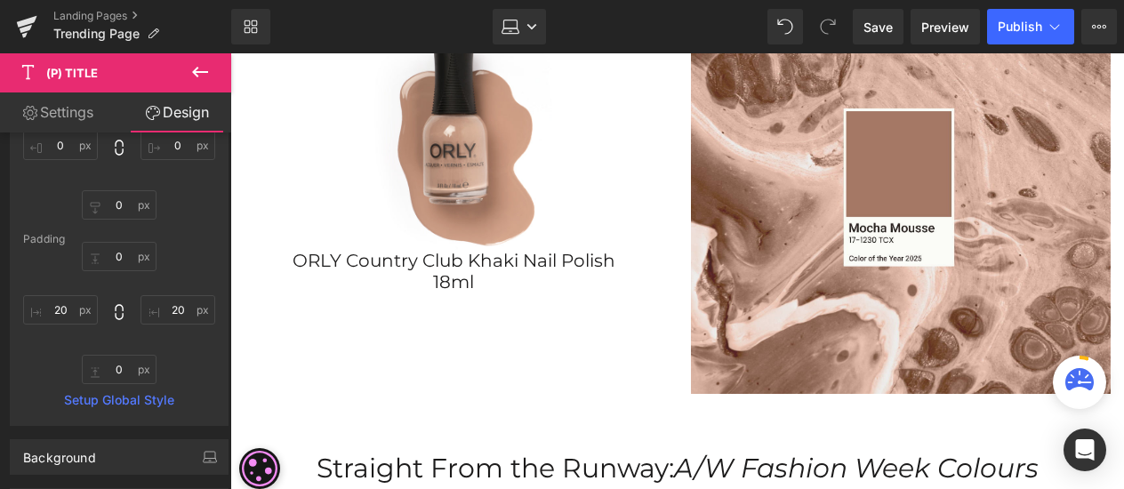
type input "0"
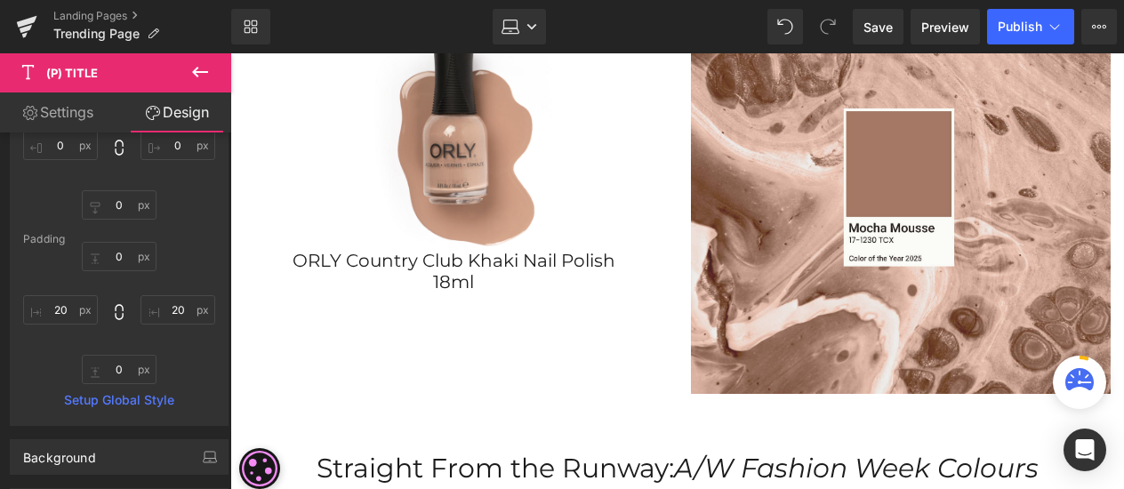
type input "40"
type input "0"
type input "40"
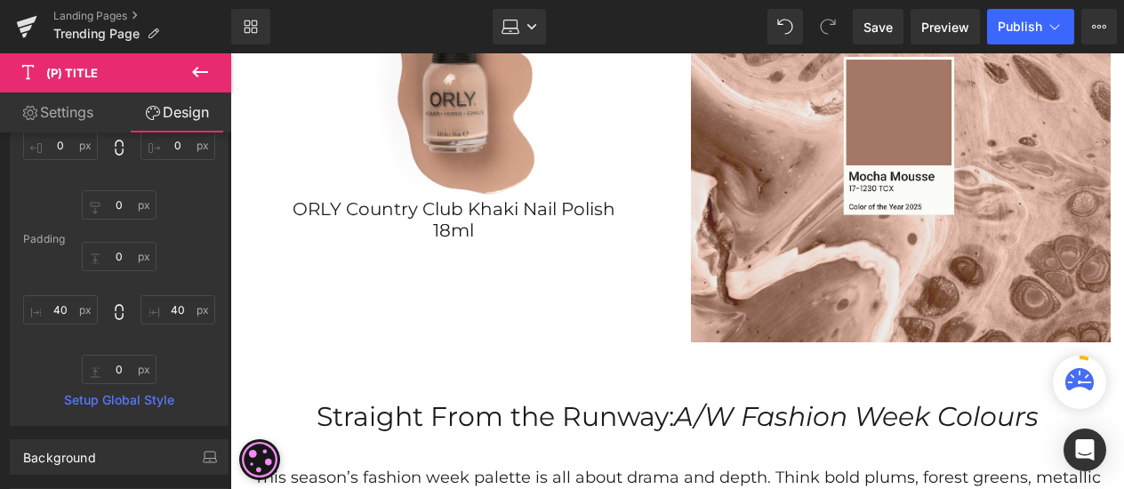
click at [469, 224] on div "ORLY Country Club Khaki Nail Polish 18ml (P) Title" at bounding box center [454, 220] width 403 height 44
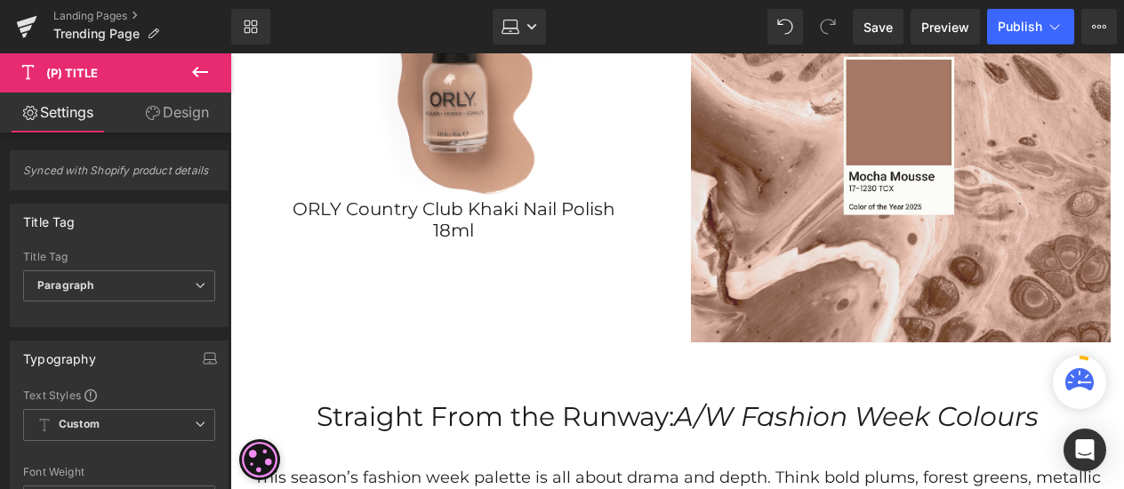
click at [166, 116] on link "Design" at bounding box center [177, 112] width 116 height 40
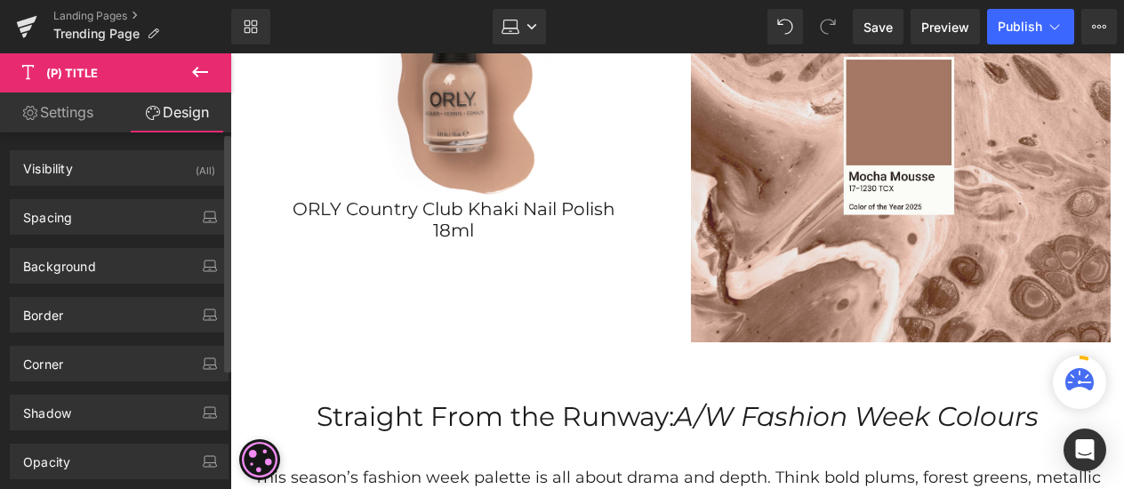
type input "0"
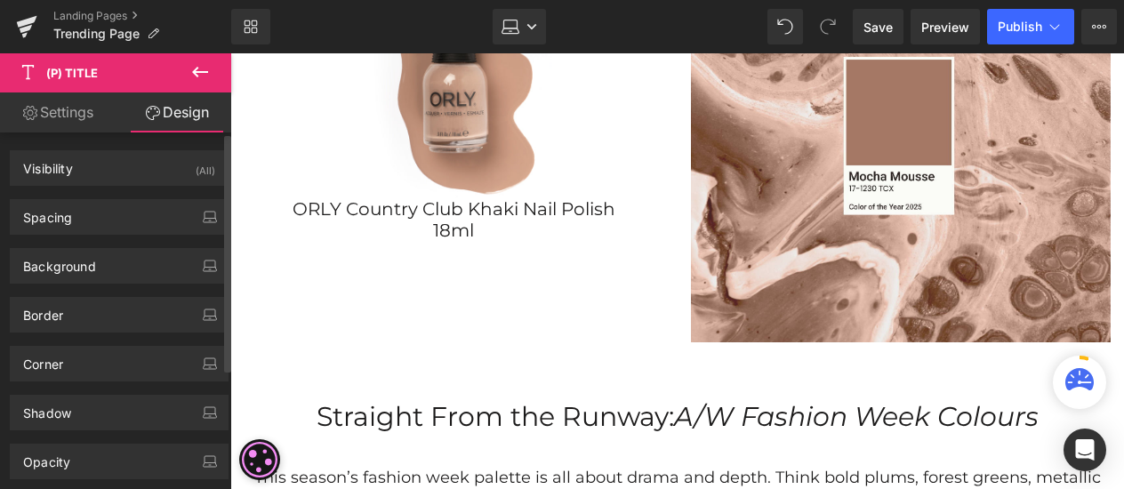
type input "40"
type input "0"
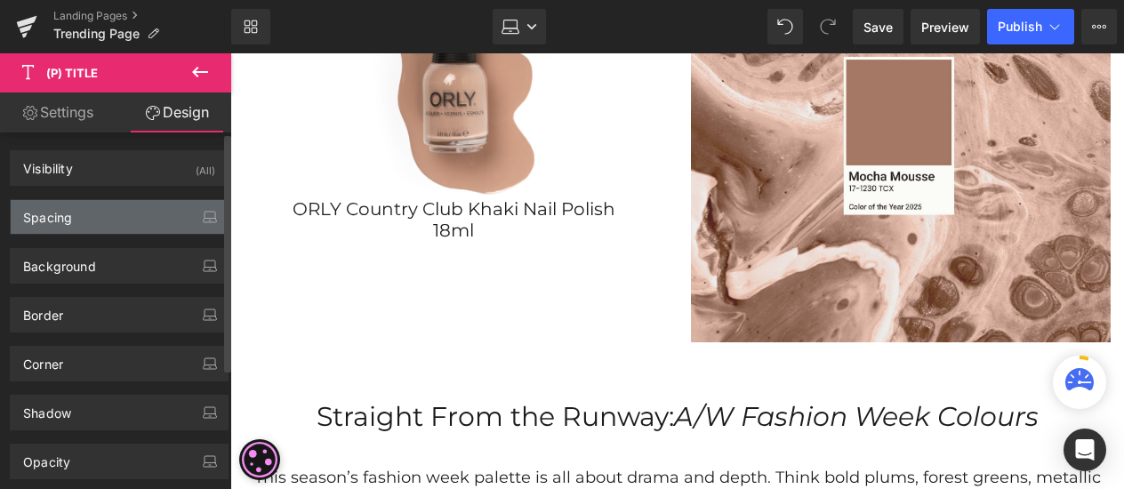
click at [98, 217] on div "Spacing" at bounding box center [119, 217] width 217 height 34
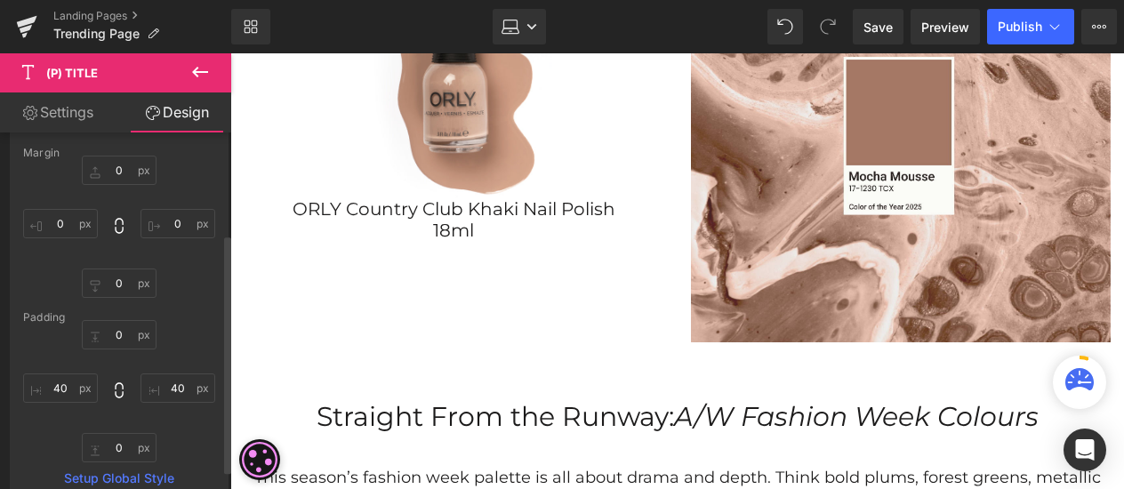
scroll to position [178, 0]
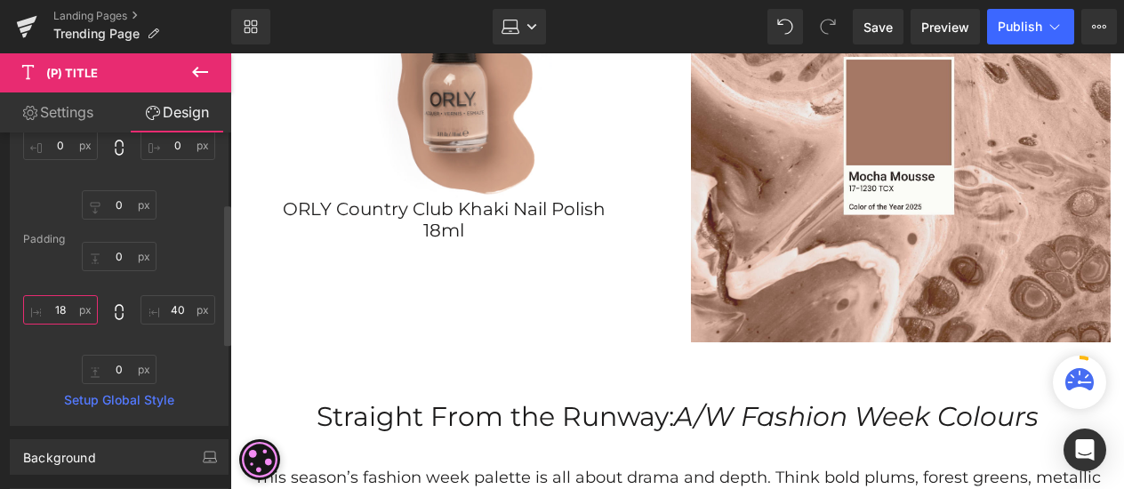
click at [68, 309] on input "18" at bounding box center [60, 309] width 75 height 29
type input "1"
type input "50"
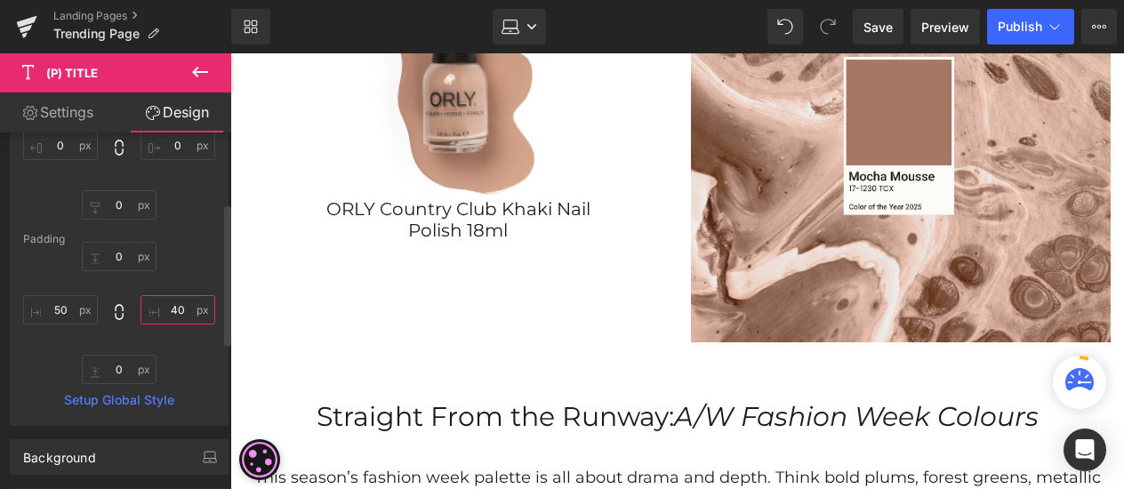
click at [180, 314] on input "40" at bounding box center [177, 309] width 75 height 29
type input "50"
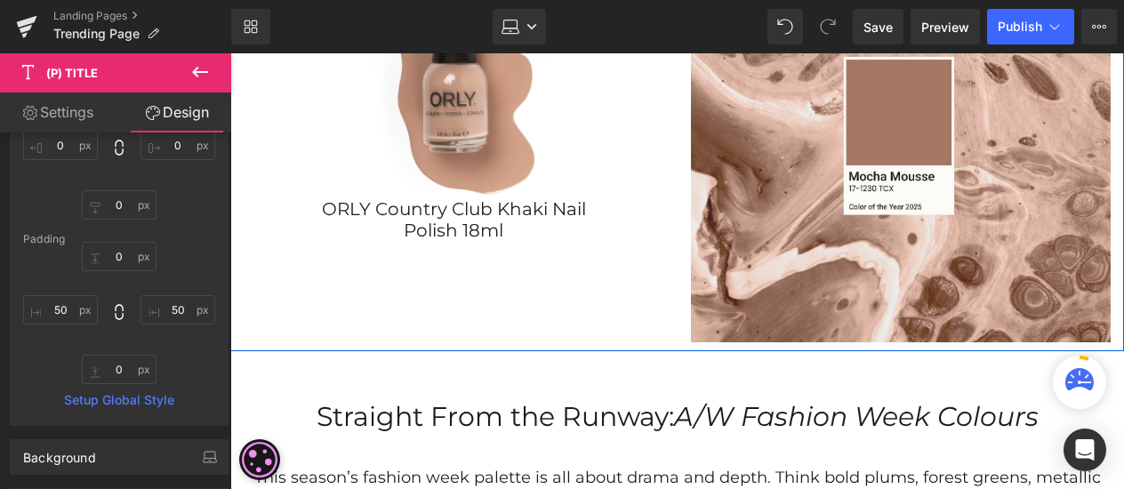
click at [487, 293] on div "Sale Off (P) Image ORLY Country Club Khaki Nail Polish 18ml (P) Title Product I…" at bounding box center [677, 126] width 894 height 447
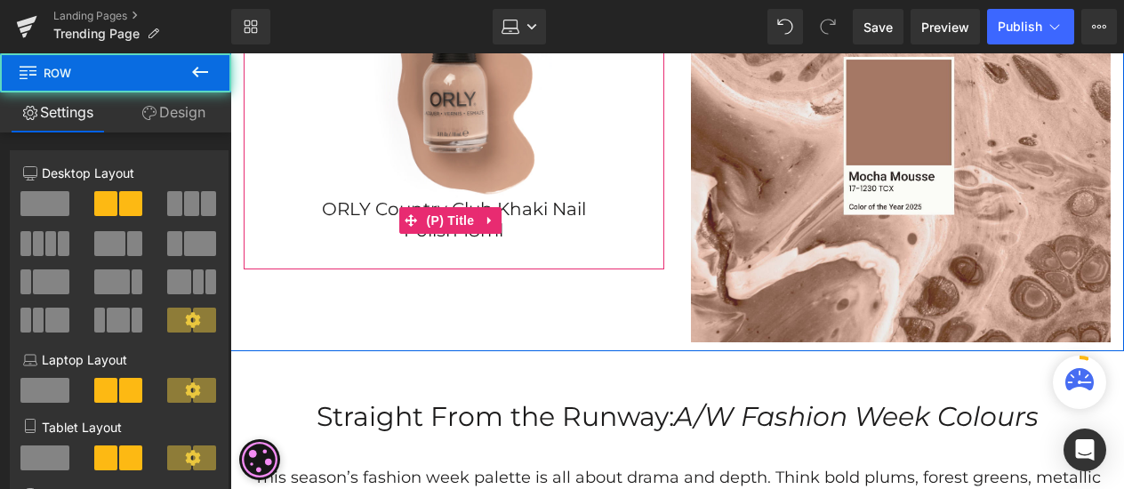
click at [477, 221] on span "(P) Title" at bounding box center [450, 220] width 57 height 27
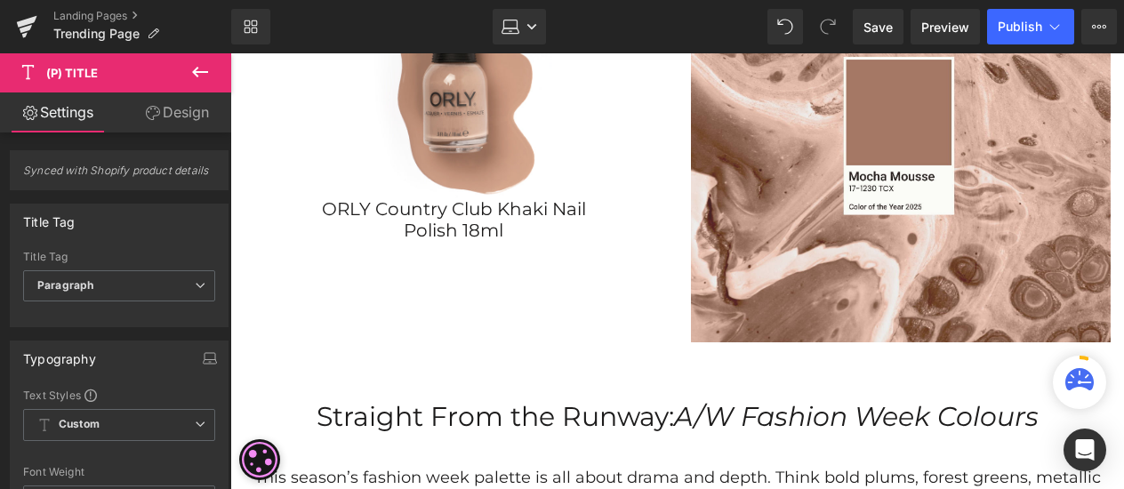
click at [164, 120] on link "Design" at bounding box center [177, 112] width 116 height 40
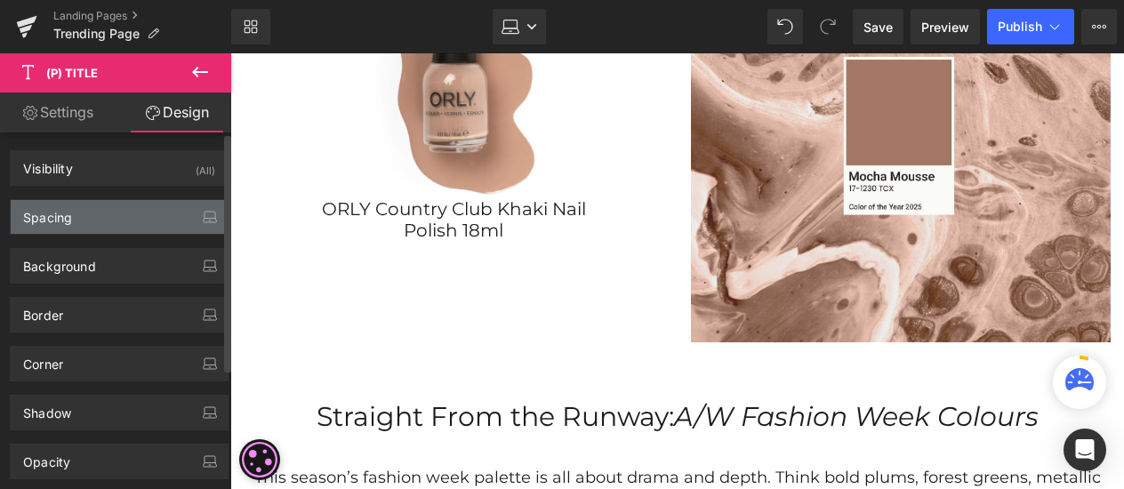
click at [116, 200] on div "Spacing" at bounding box center [119, 217] width 217 height 34
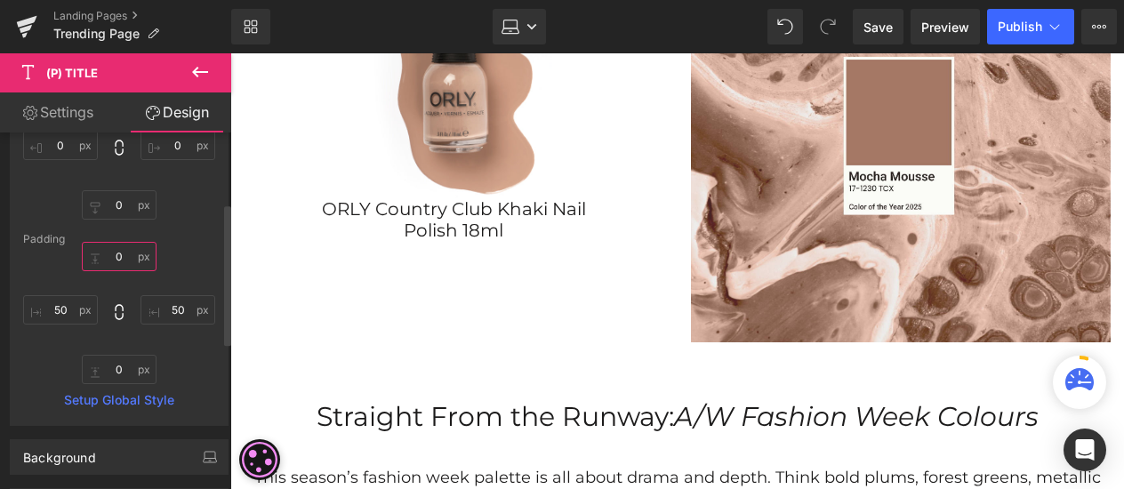
click at [124, 248] on input "0" at bounding box center [119, 256] width 75 height 29
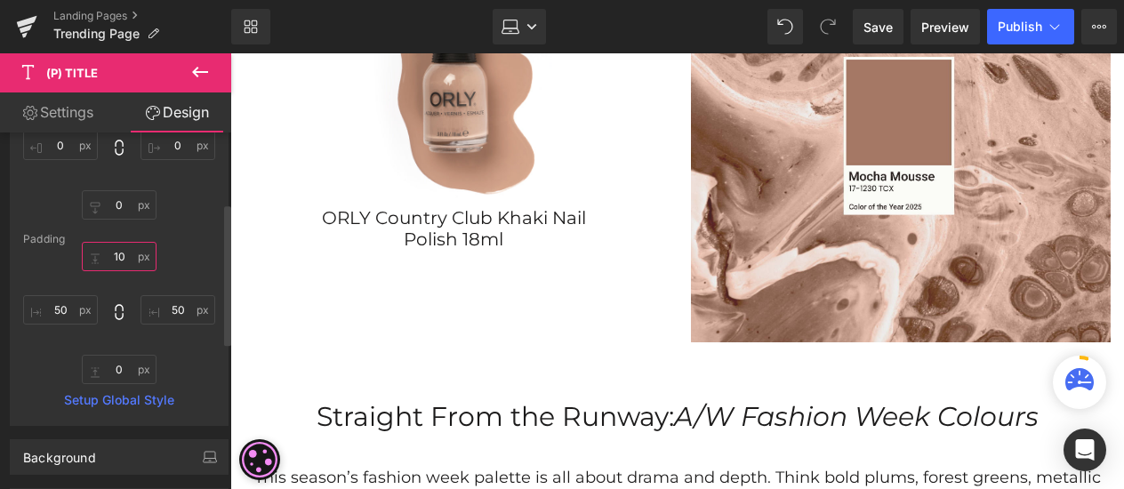
type input "10"
click at [178, 200] on div "0px 0 0px 0 0px 0 0px 0" at bounding box center [119, 148] width 192 height 142
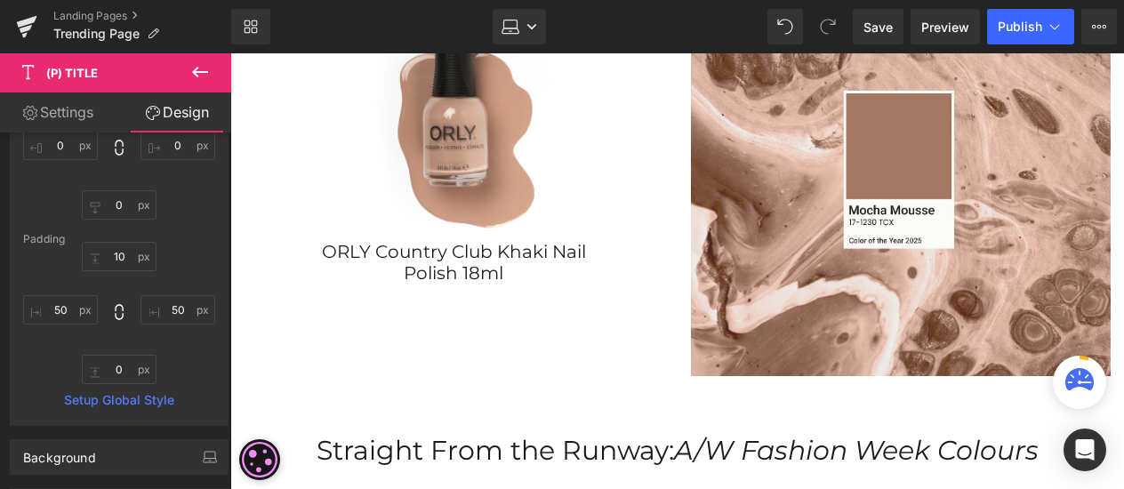
scroll to position [533, 0]
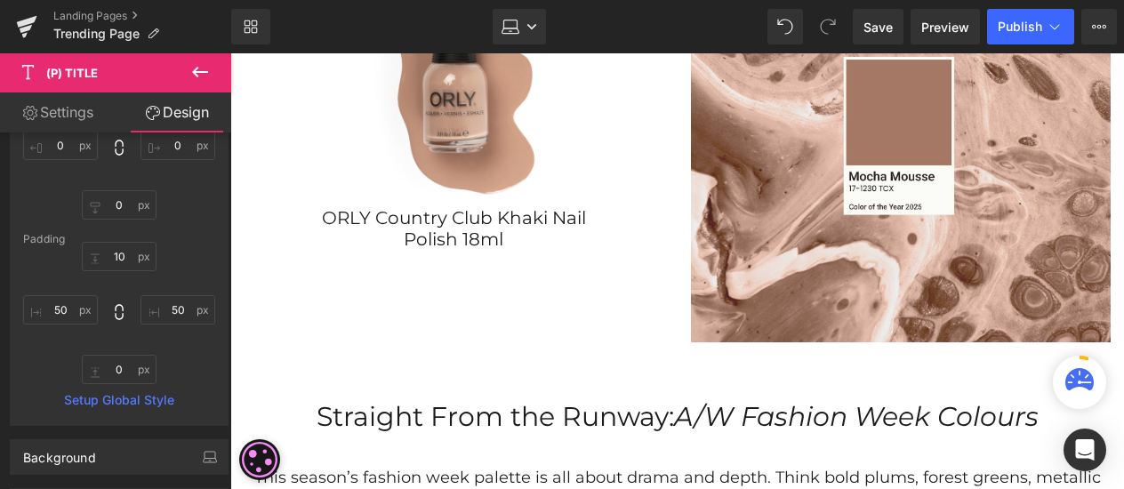
click at [210, 70] on icon at bounding box center [199, 71] width 21 height 21
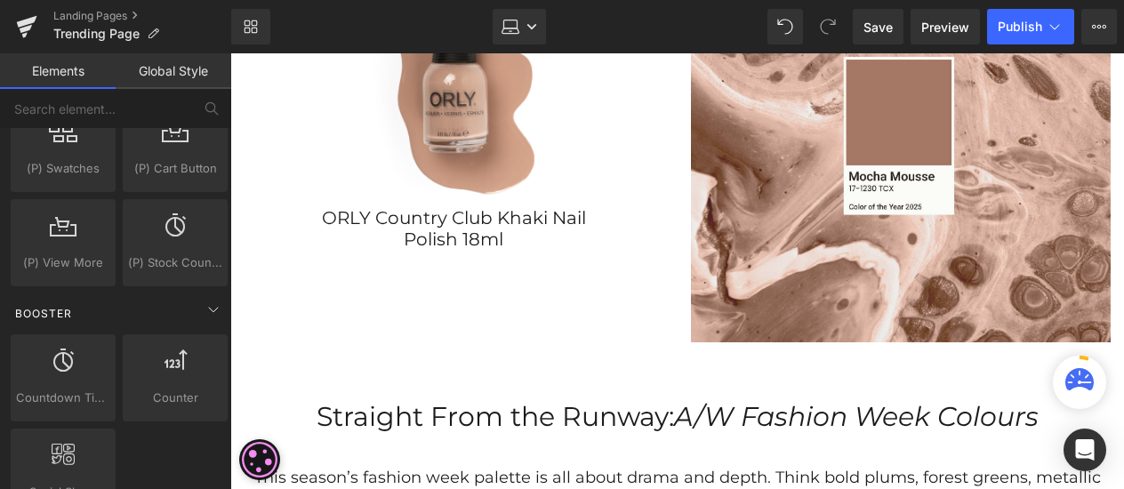
scroll to position [1867, 0]
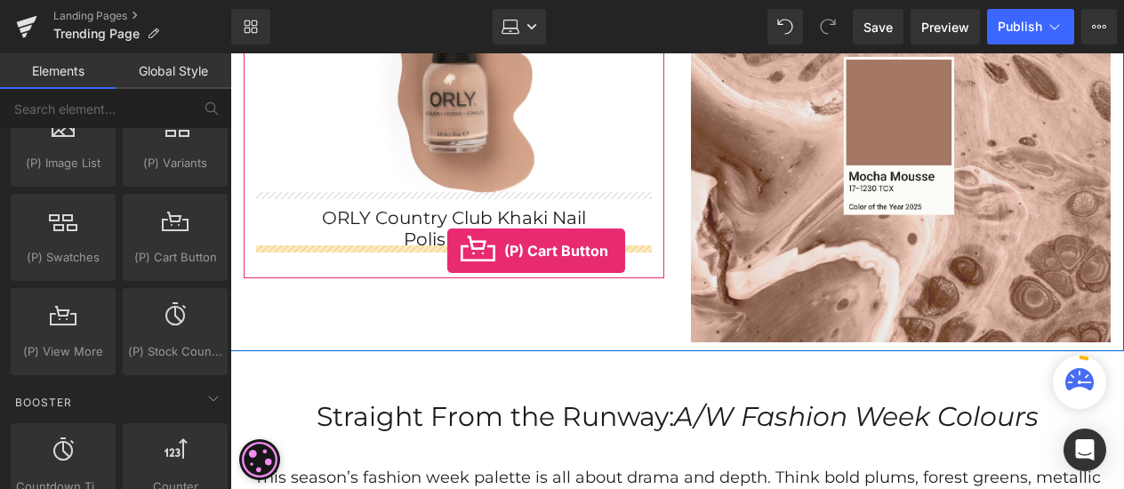
drag, startPoint x: 399, startPoint y: 281, endPoint x: 447, endPoint y: 251, distance: 56.7
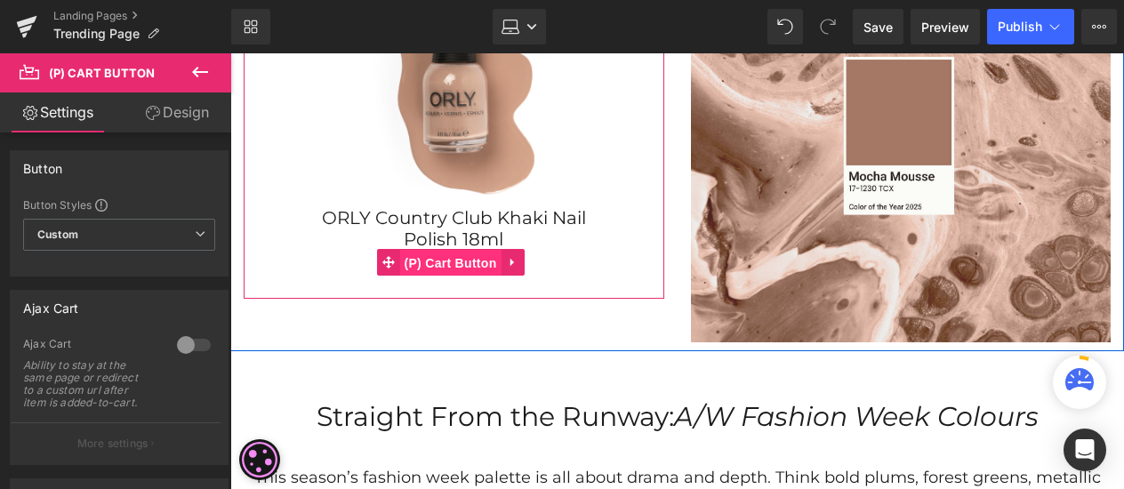
click at [453, 255] on span "(P) Cart Button" at bounding box center [449, 263] width 101 height 27
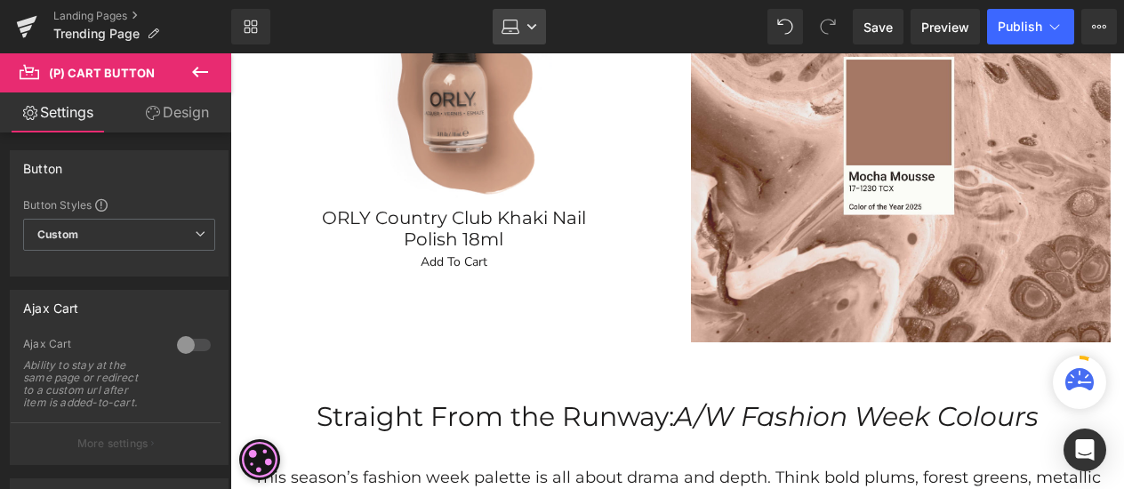
click at [514, 29] on icon at bounding box center [510, 27] width 18 height 18
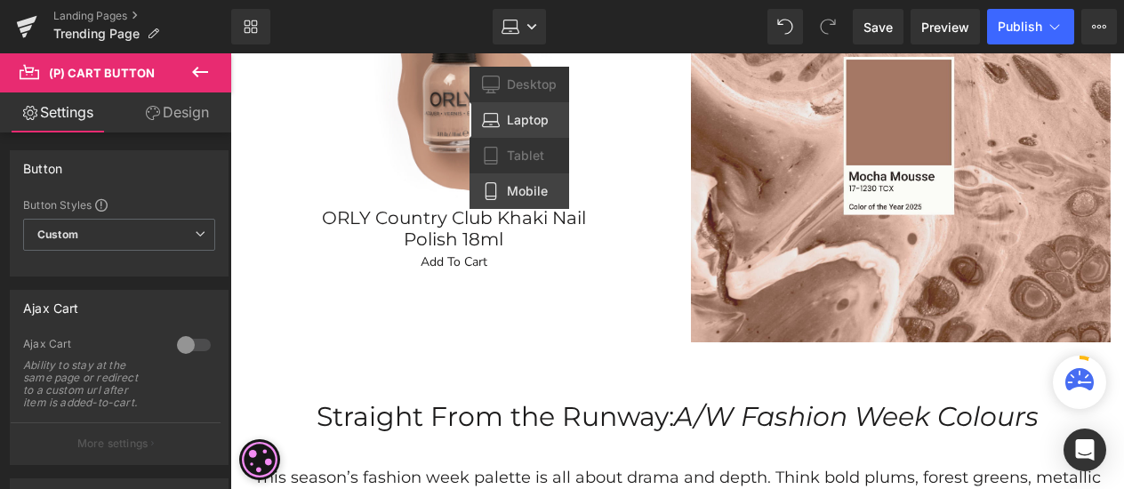
click at [525, 189] on span "Mobile" at bounding box center [527, 191] width 41 height 16
type input "0"
type input "100"
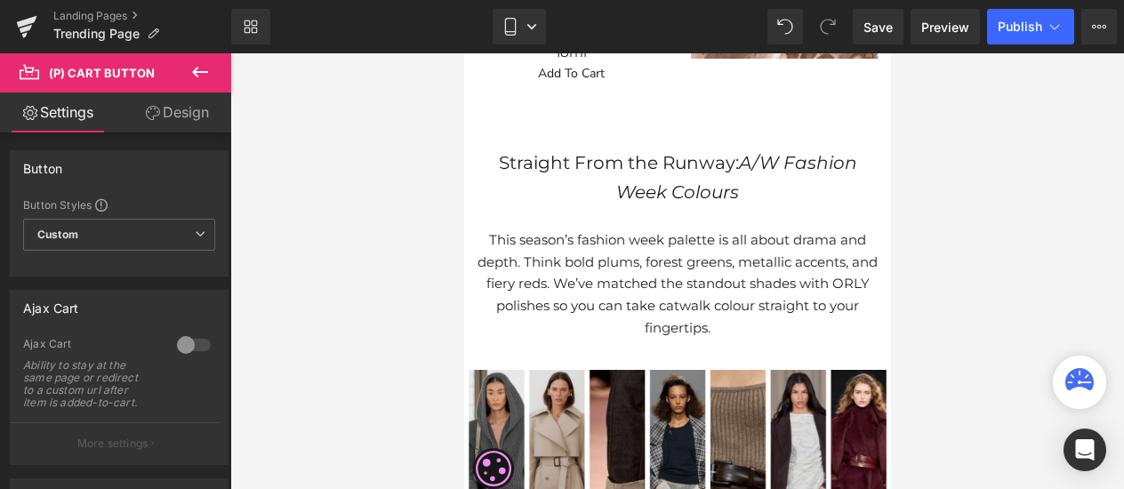
scroll to position [346, 0]
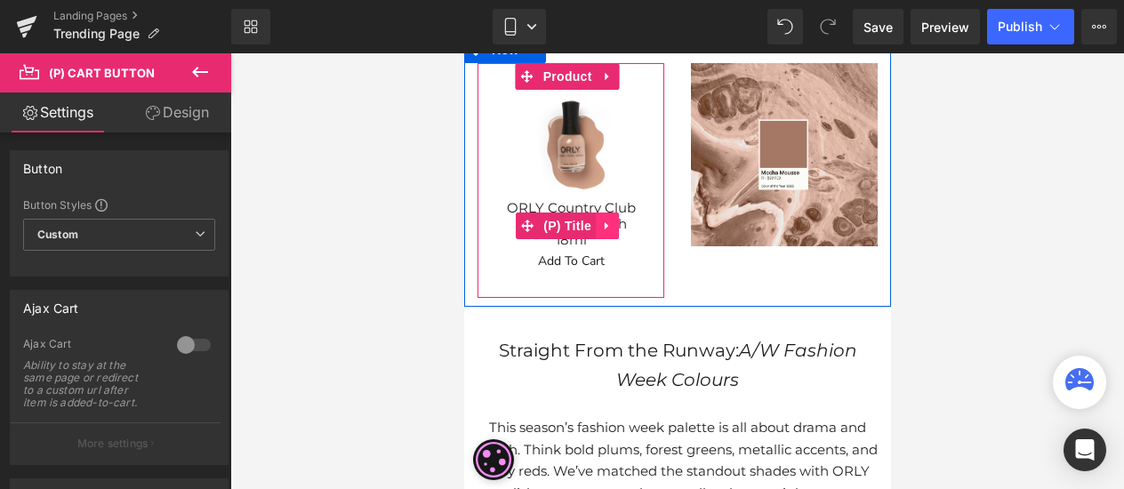
click at [595, 219] on link at bounding box center [606, 226] width 23 height 27
click at [626, 178] on div "Sale Off" at bounding box center [569, 140] width 169 height 101
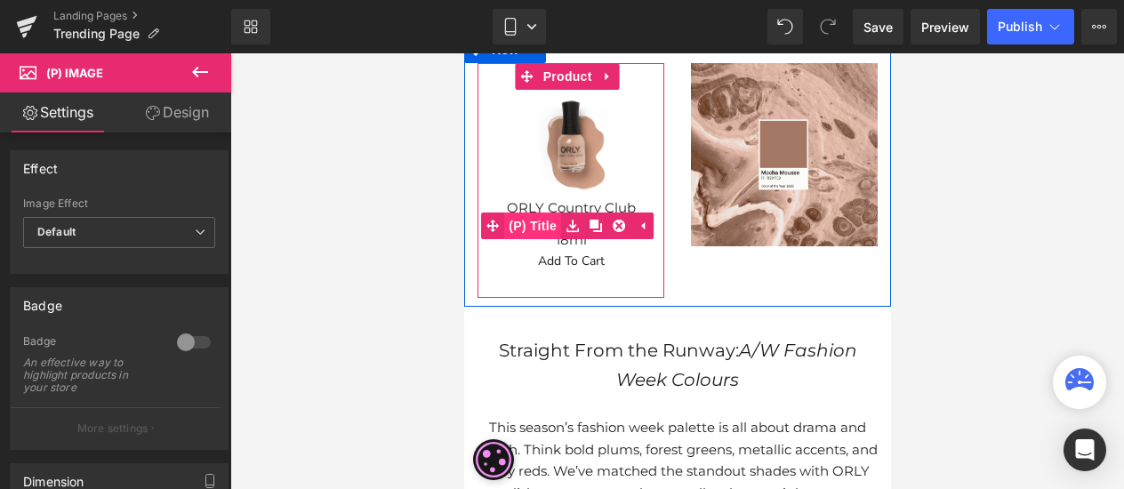
click at [551, 224] on span "(P) Title" at bounding box center [531, 226] width 57 height 27
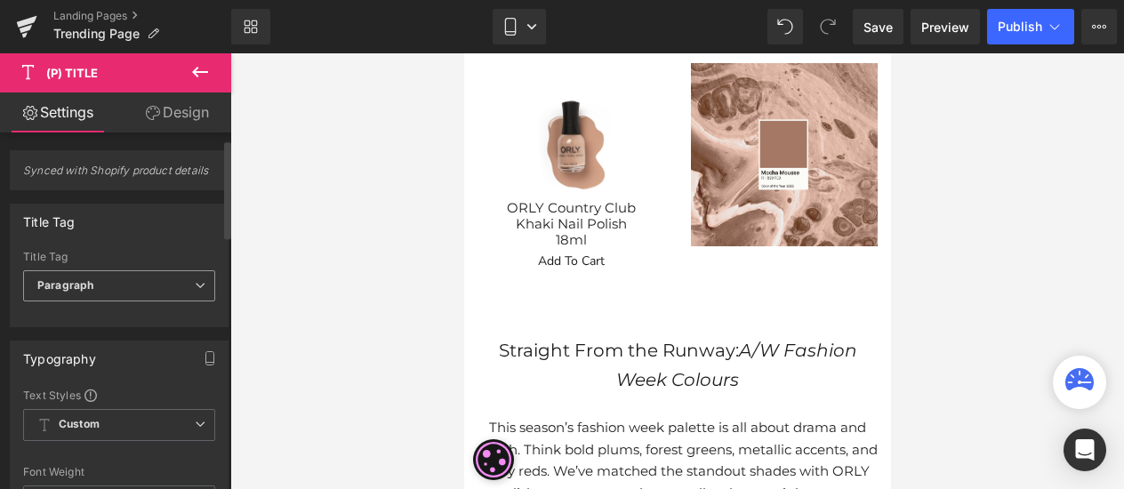
scroll to position [356, 0]
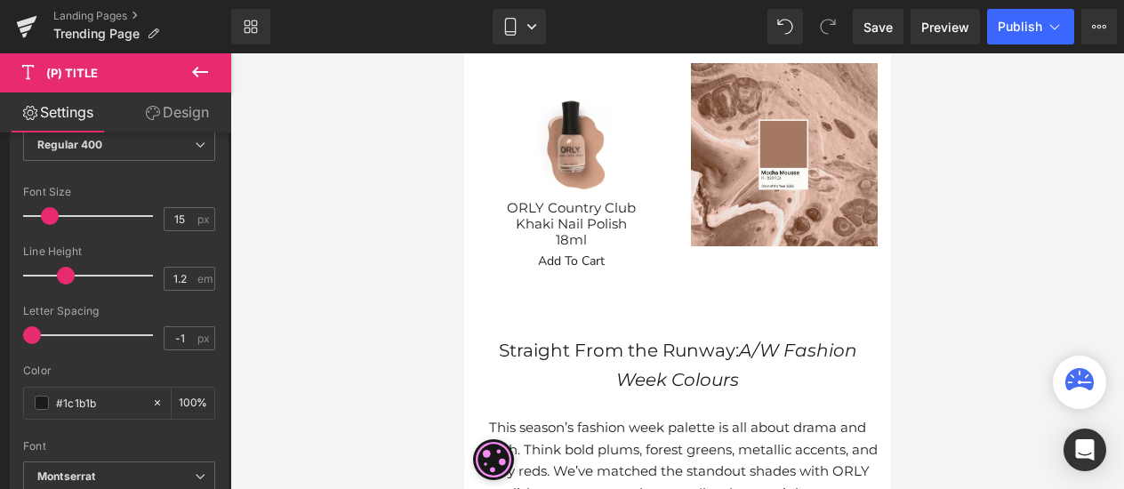
click at [174, 106] on link "Design" at bounding box center [177, 112] width 116 height 40
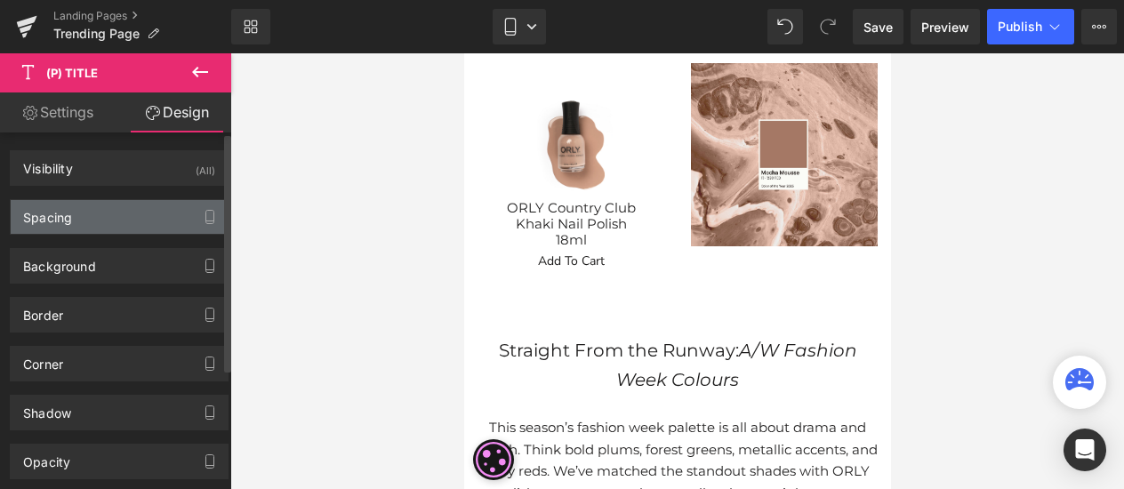
click at [108, 232] on div "Spacing" at bounding box center [119, 217] width 217 height 34
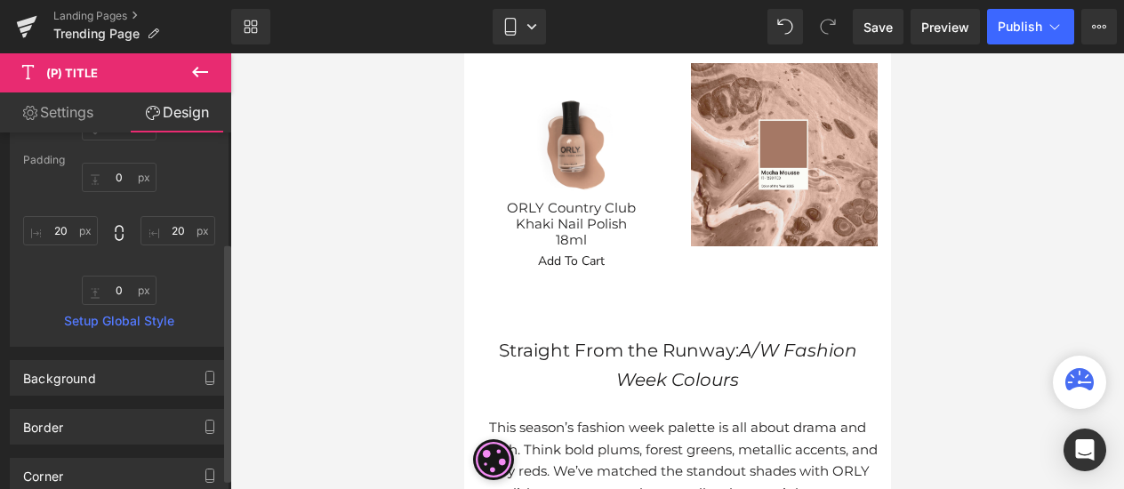
scroll to position [267, 0]
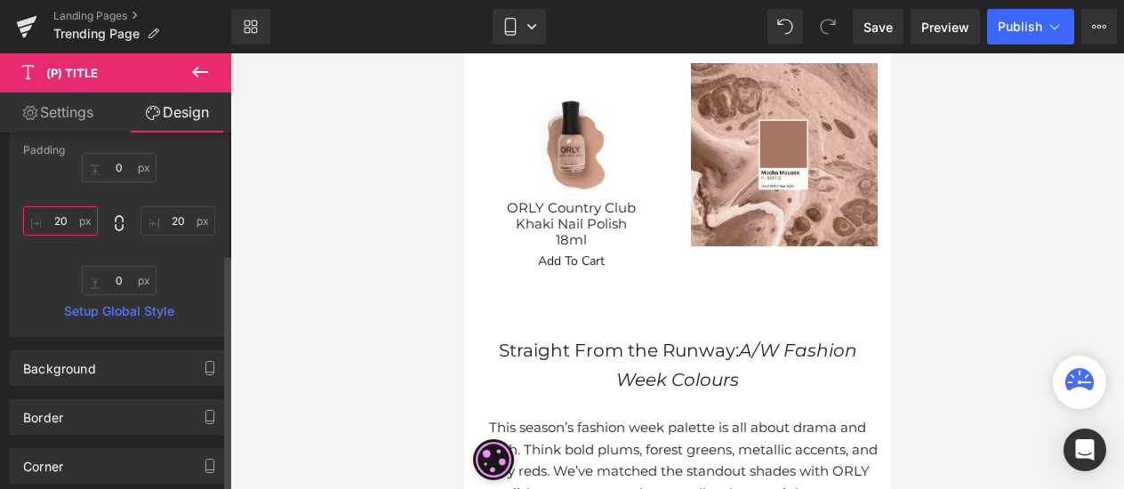
click at [64, 214] on input "20" at bounding box center [60, 220] width 75 height 29
type input "10"
click at [174, 221] on input "20" at bounding box center [177, 220] width 75 height 29
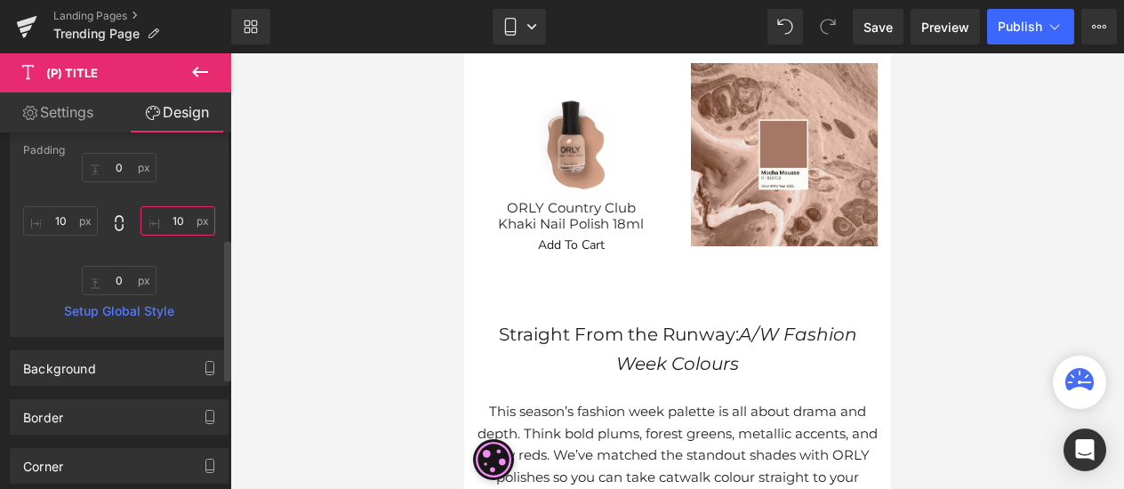
type input "1"
click at [55, 216] on input "10" at bounding box center [60, 220] width 75 height 29
type input "0"
click at [975, 239] on div at bounding box center [677, 271] width 894 height 436
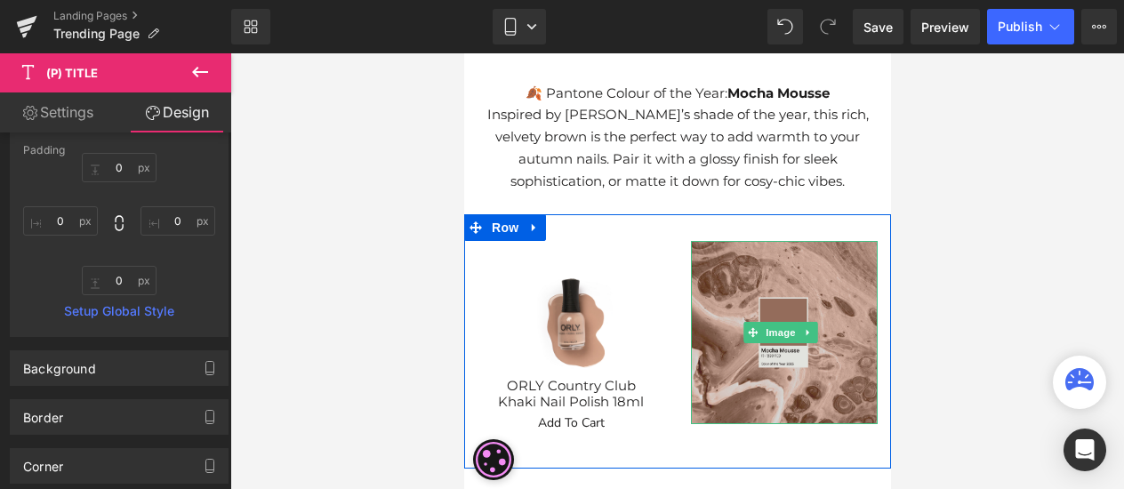
scroll to position [257, 0]
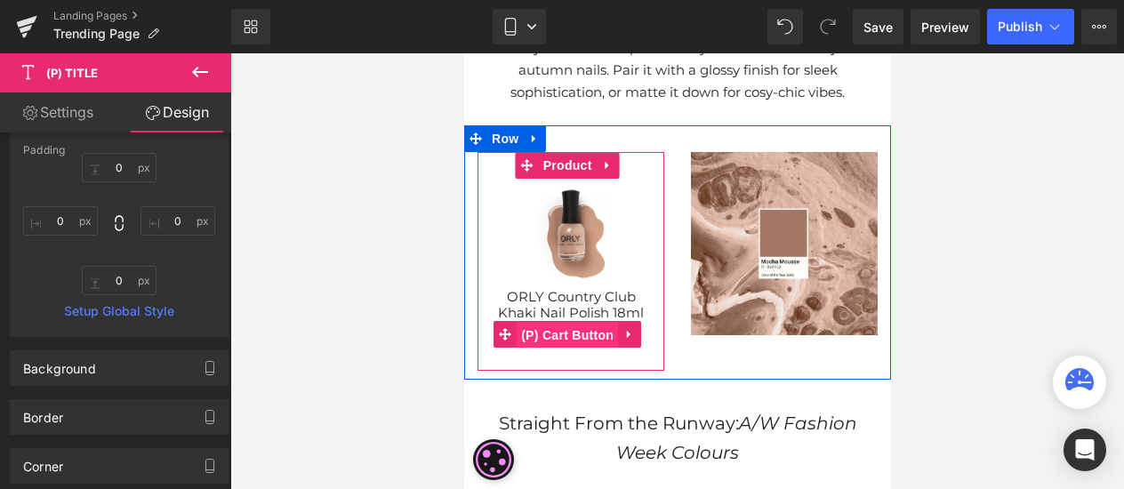
click at [569, 333] on span "(P) Cart Button" at bounding box center [566, 335] width 101 height 27
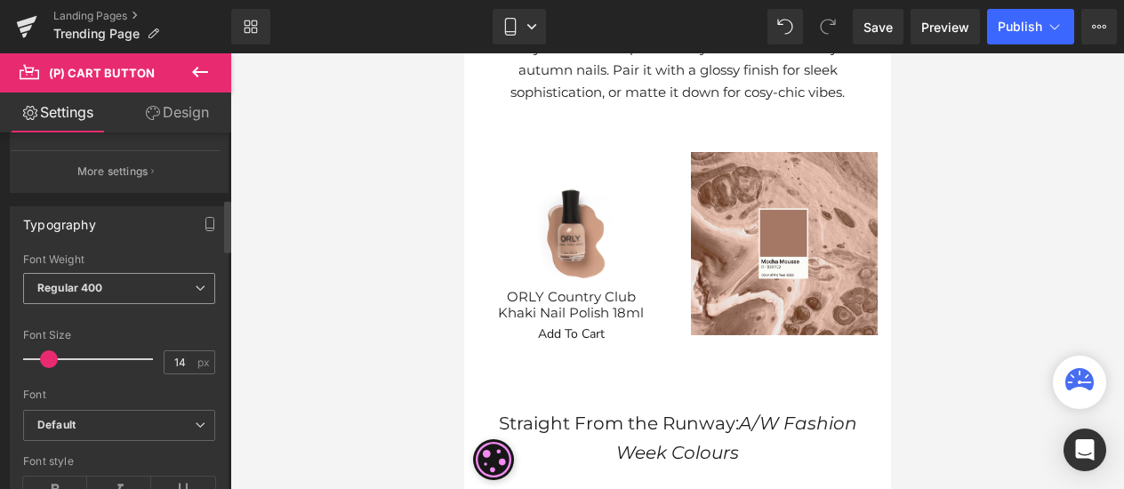
scroll to position [356, 0]
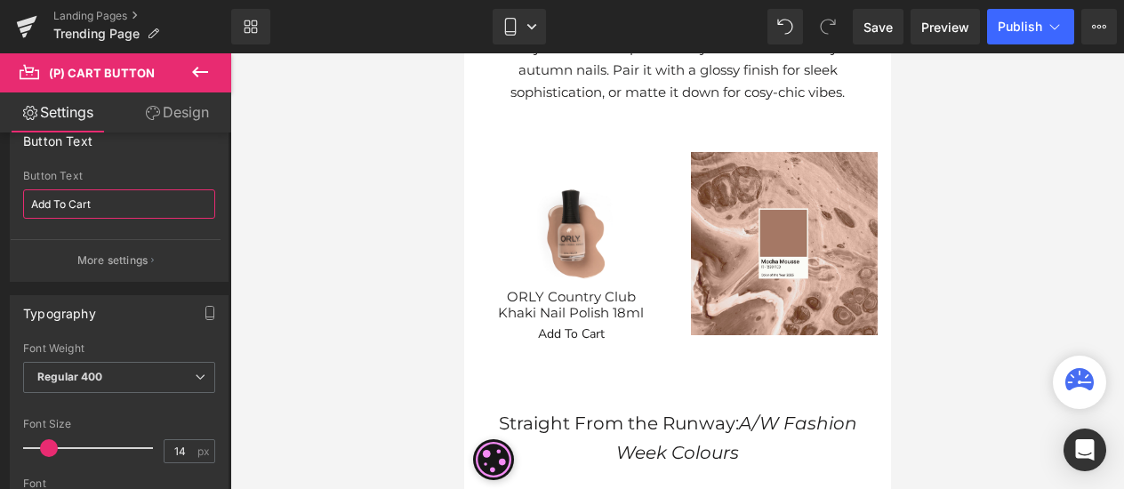
drag, startPoint x: 117, startPoint y: 205, endPoint x: -14, endPoint y: 204, distance: 131.6
click at [0, 204] on html "(P) Cart Button You are previewing how the will restyle your page. You can not …" at bounding box center [562, 244] width 1124 height 489
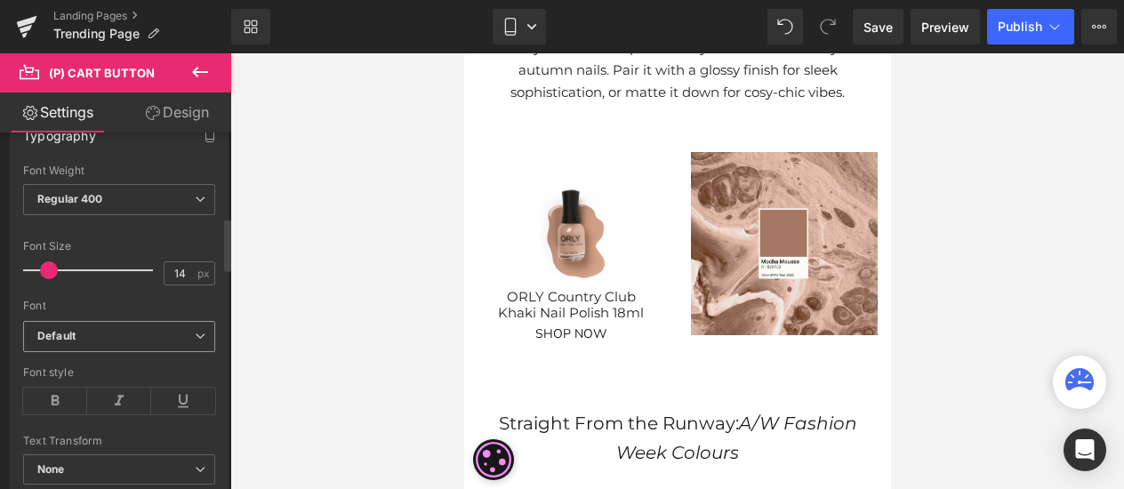
scroll to position [622, 0]
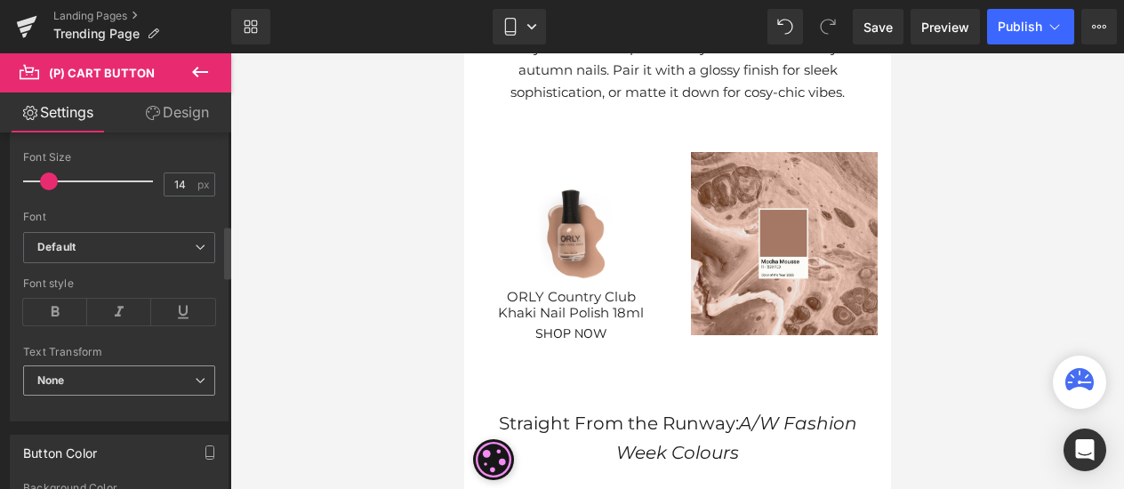
type input "SHOP NOW"
click at [48, 374] on b "None" at bounding box center [51, 379] width 28 height 13
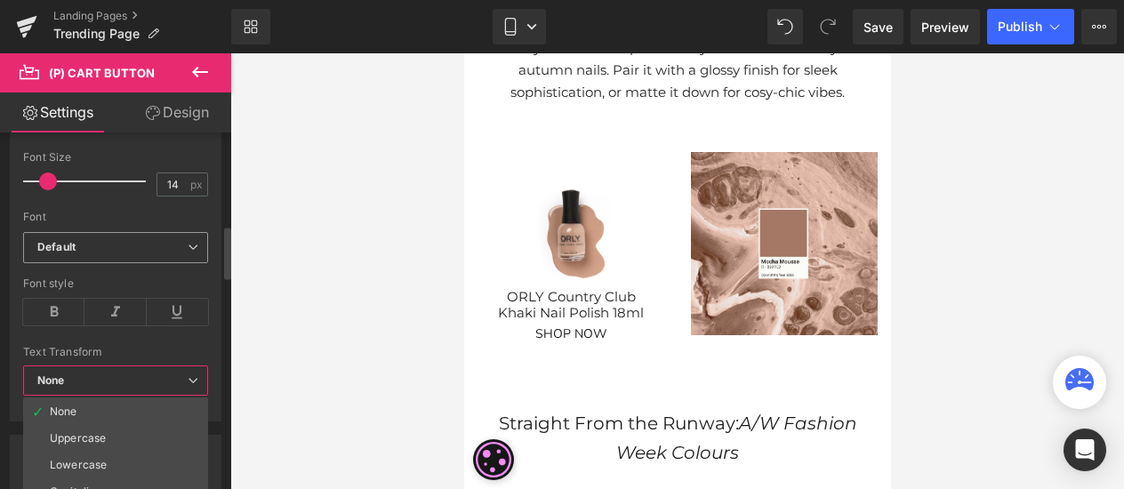
click at [100, 245] on b "Default" at bounding box center [112, 247] width 150 height 15
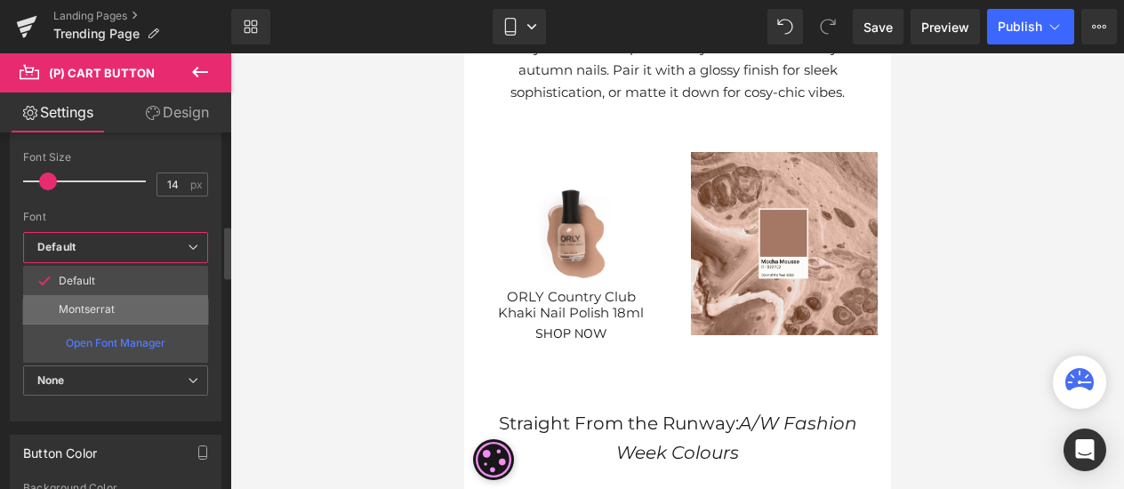
click at [91, 303] on p "Montserrat" at bounding box center [87, 309] width 56 height 12
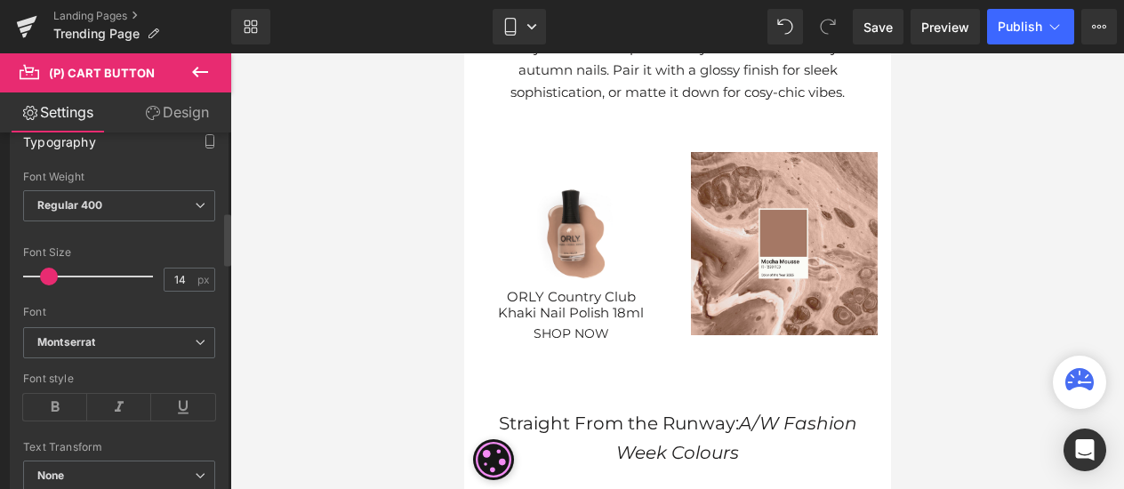
scroll to position [445, 0]
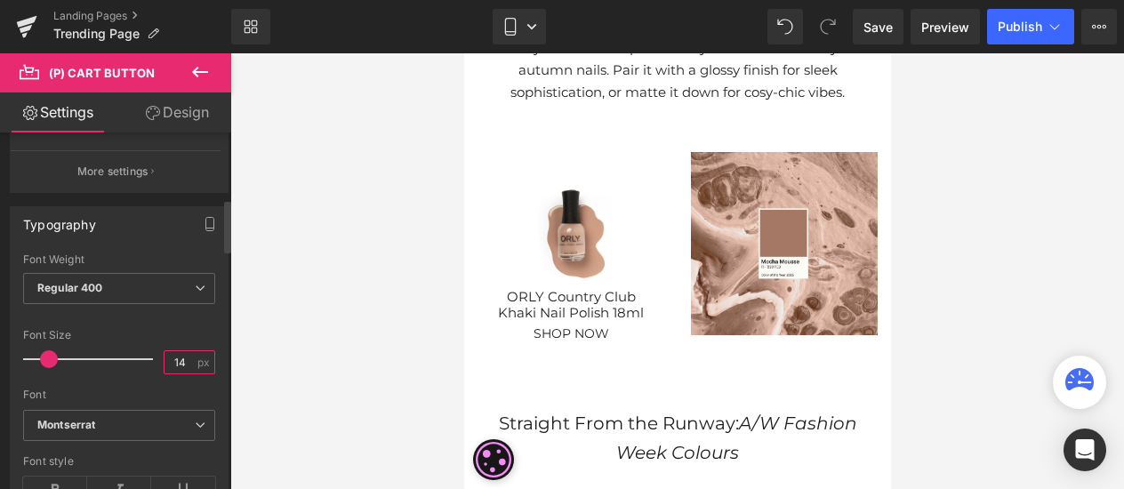
click at [183, 354] on input "14" at bounding box center [179, 362] width 31 height 22
type input "10"
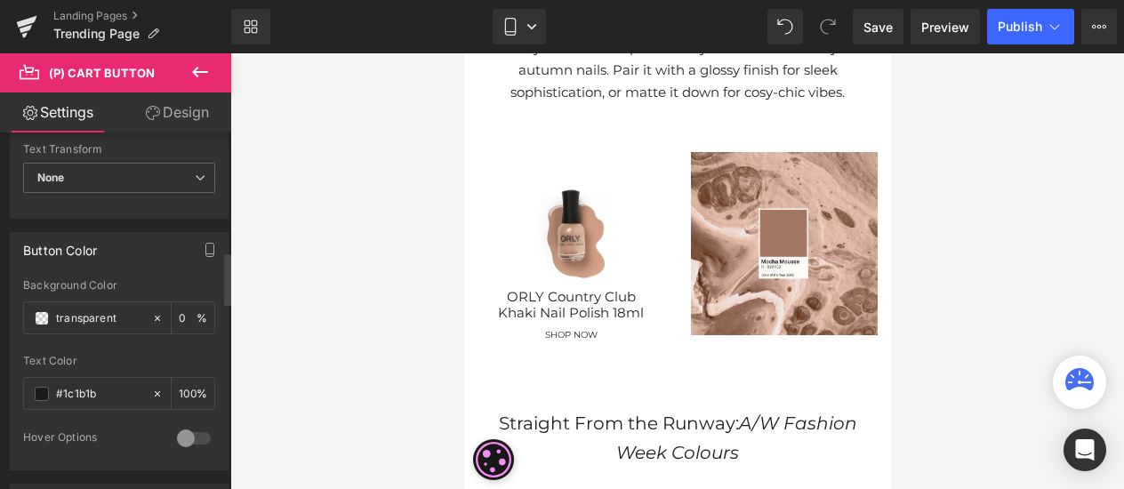
scroll to position [889, 0]
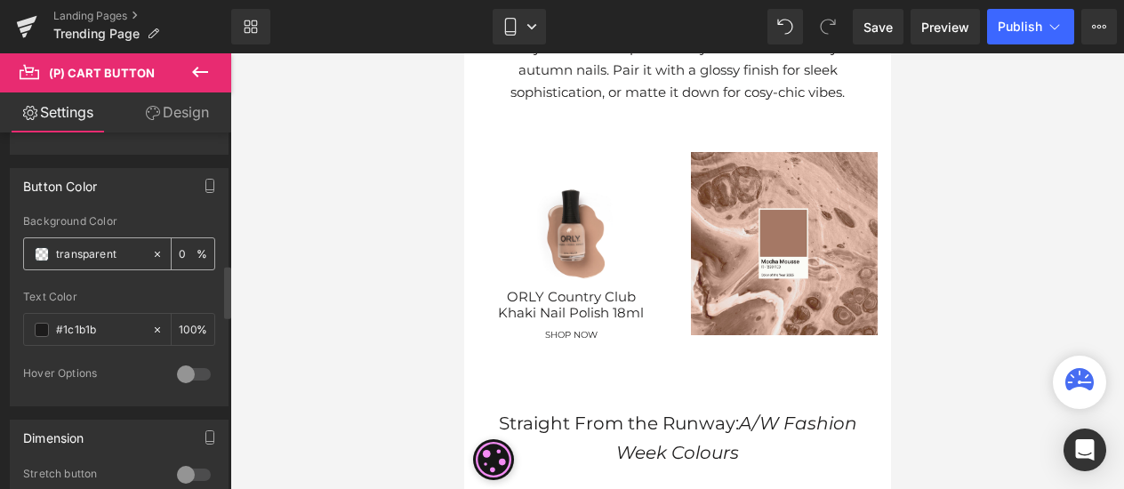
click at [37, 247] on span at bounding box center [42, 254] width 14 height 14
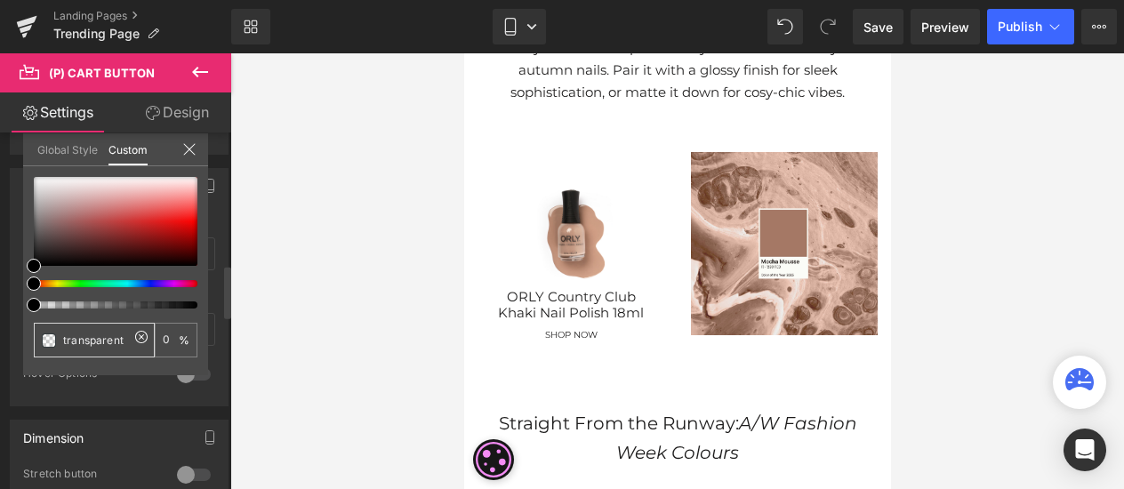
click at [99, 329] on div "transparent" at bounding box center [94, 340] width 121 height 35
click at [98, 343] on input "transparent" at bounding box center [96, 340] width 66 height 19
click at [50, 339] on span at bounding box center [49, 340] width 14 height 14
click at [93, 341] on input "transparent" at bounding box center [96, 340] width 66 height 19
drag, startPoint x: 134, startPoint y: 326, endPoint x: 140, endPoint y: 338, distance: 12.7
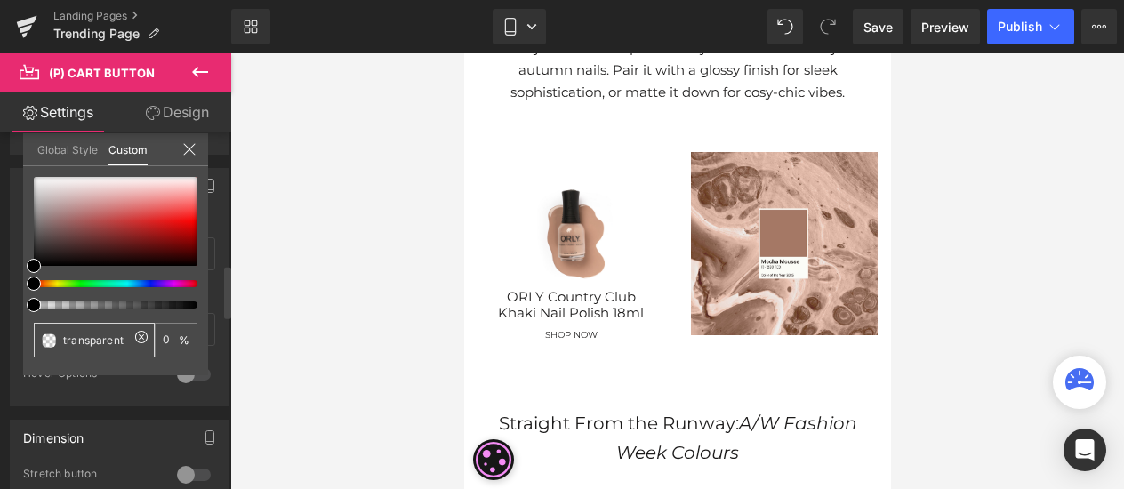
click at [137, 330] on div "transparent 0 %" at bounding box center [116, 340] width 164 height 35
click at [140, 340] on icon at bounding box center [141, 337] width 14 height 14
type input "none"
click at [108, 339] on input "none" at bounding box center [96, 340] width 66 height 19
paste input "#a37764"
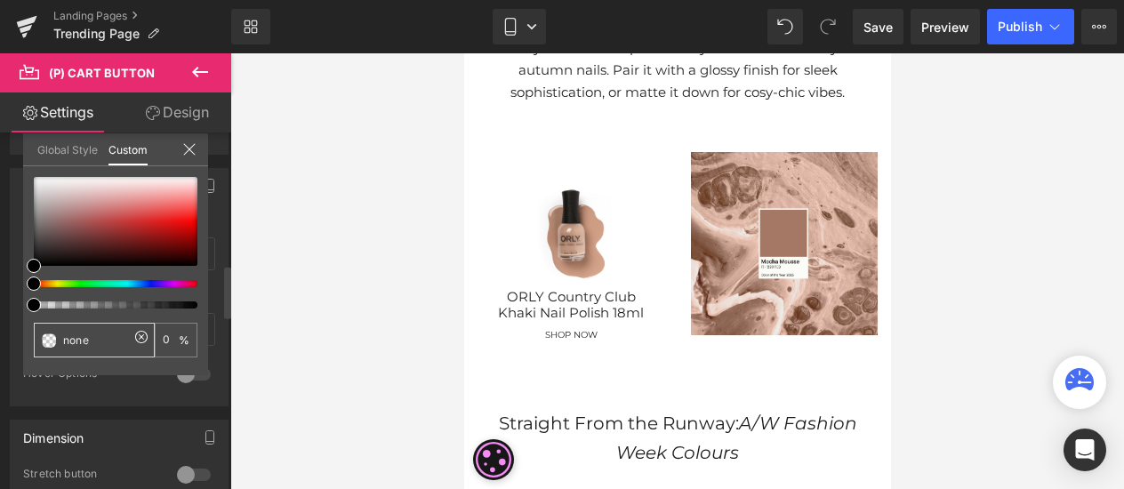
type input "none#a37764"
drag, startPoint x: 84, startPoint y: 340, endPoint x: -6, endPoint y: 345, distance: 90.0
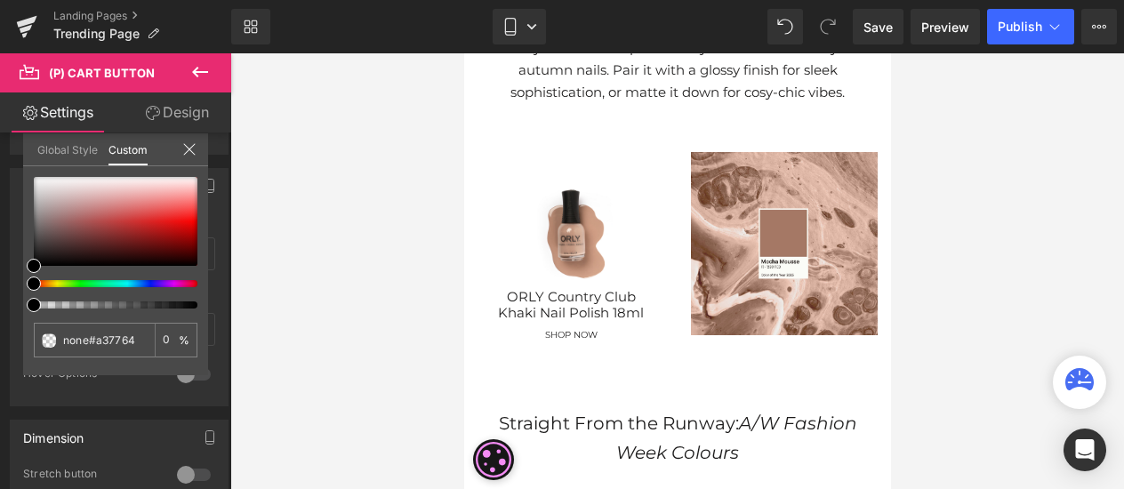
click at [0, 345] on html "(P) Cart Button You are previewing how the will restyle your page. You can not …" at bounding box center [562, 244] width 1124 height 489
type input "#a37764"
type input "100"
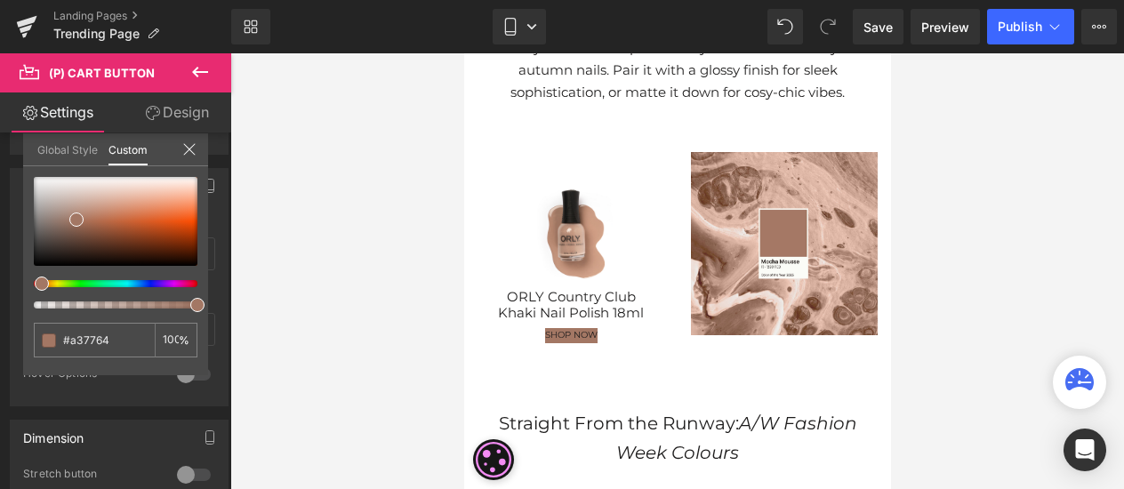
type input "#a37764"
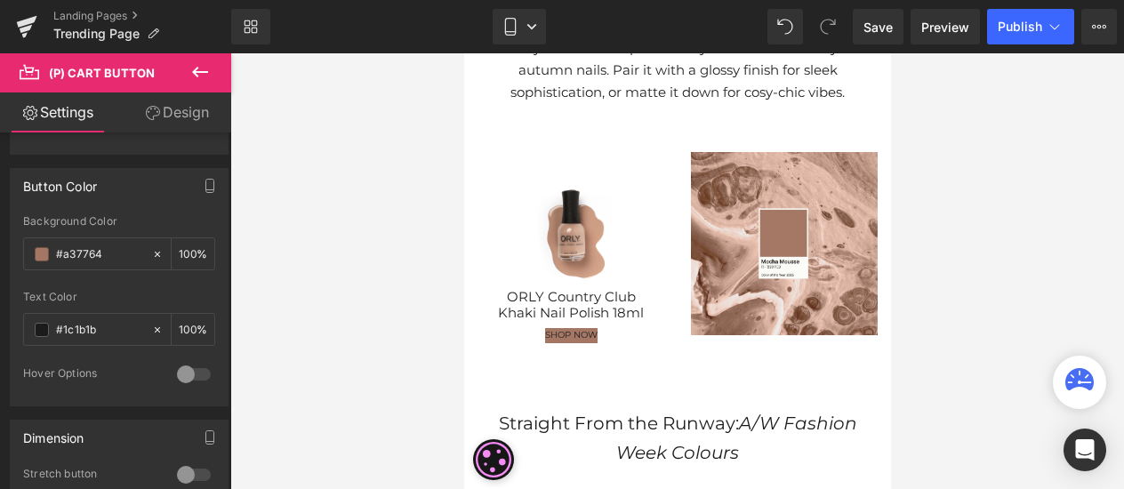
click at [262, 298] on div at bounding box center [677, 271] width 894 height 436
click at [502, 29] on icon at bounding box center [510, 27] width 18 height 18
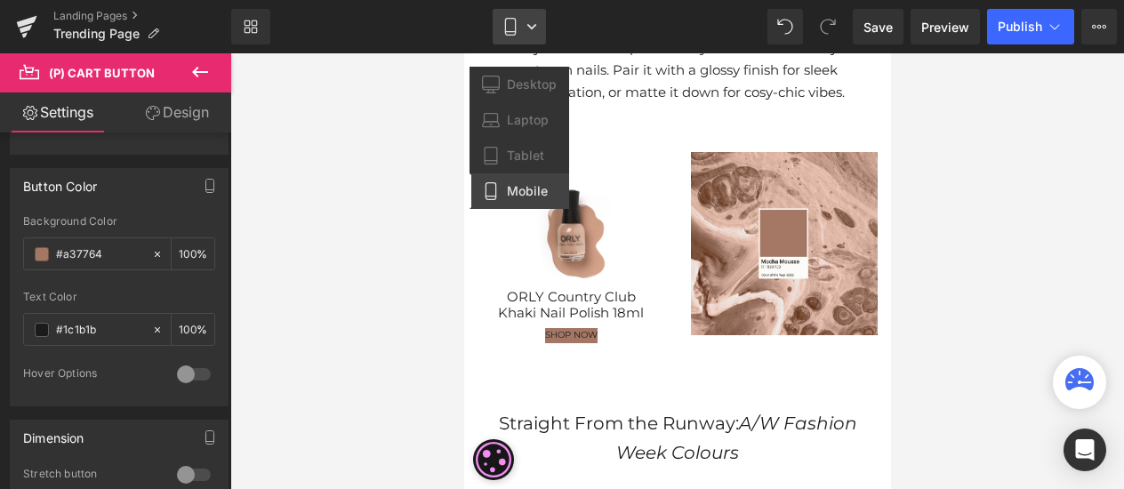
click at [533, 4] on div "Library Mobile Desktop Laptop Tablet Mobile Save Preview Publish Scheduled View…" at bounding box center [677, 26] width 893 height 53
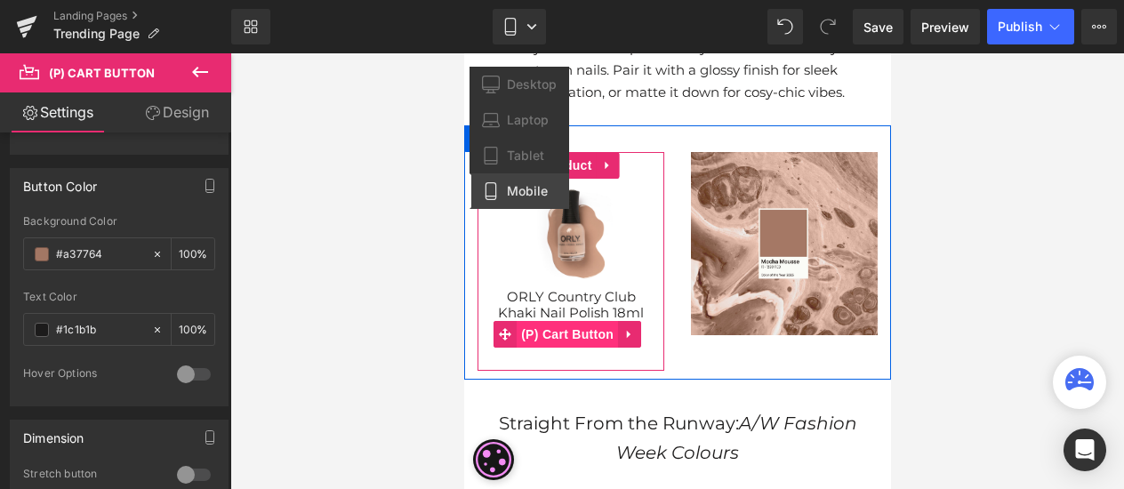
click at [562, 335] on span "(P) Cart Button" at bounding box center [566, 334] width 101 height 27
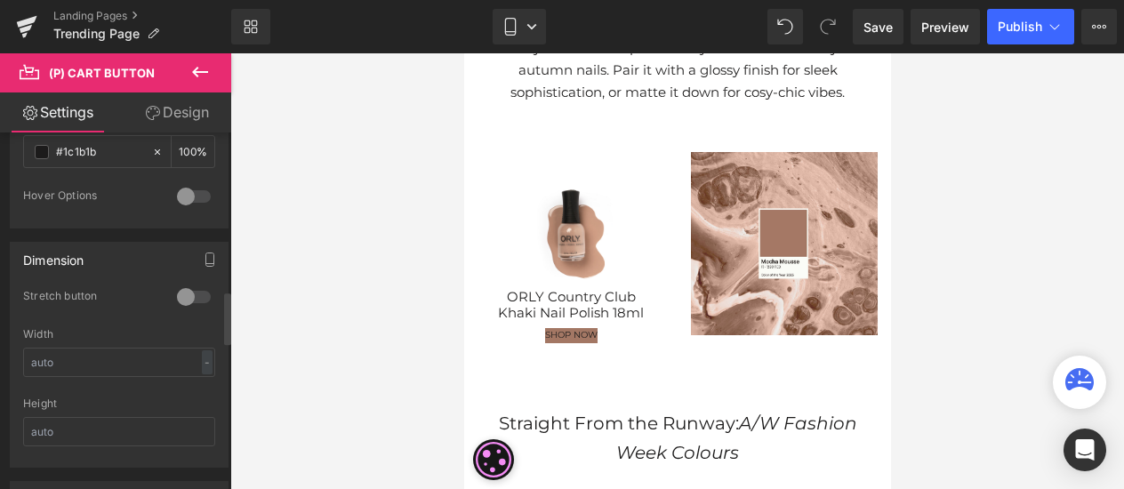
scroll to position [978, 0]
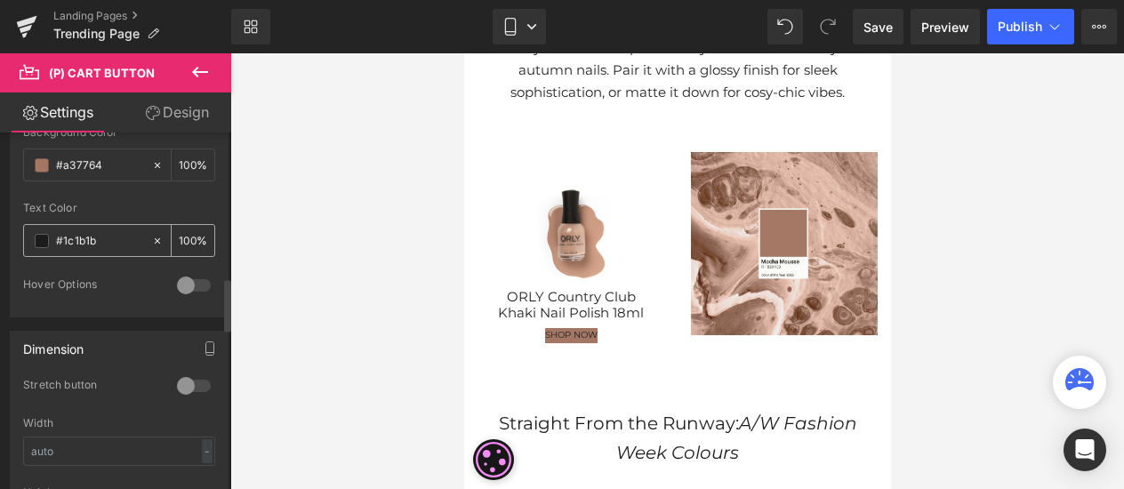
click at [74, 241] on input "#1c1b1b" at bounding box center [99, 241] width 87 height 20
click at [156, 235] on icon at bounding box center [157, 241] width 12 height 12
type input "none"
type input "0"
click at [42, 237] on span at bounding box center [42, 241] width 14 height 14
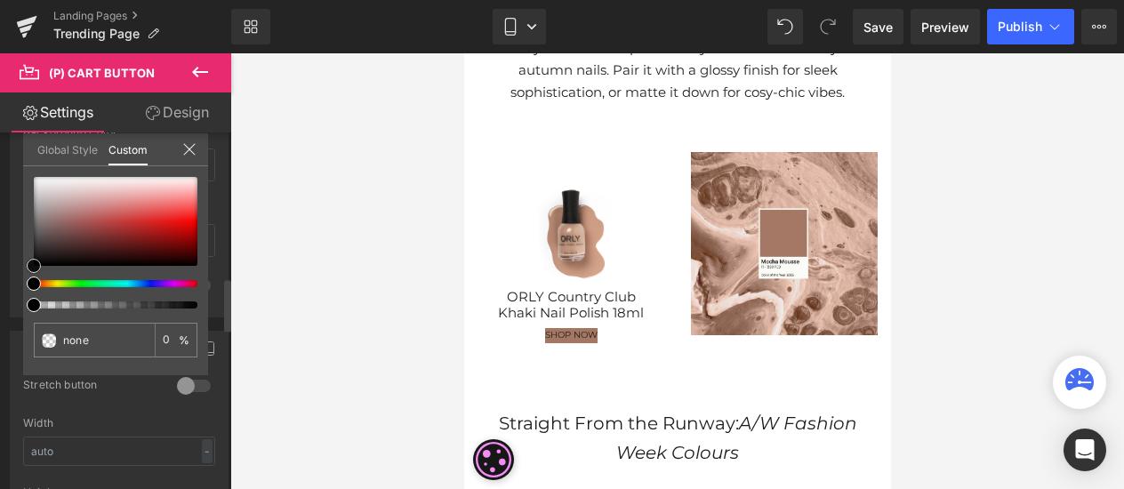
type input "#dfdcdc"
type input "100"
type input "#dfdcdc"
type input "100"
type input "#e1dfdf"
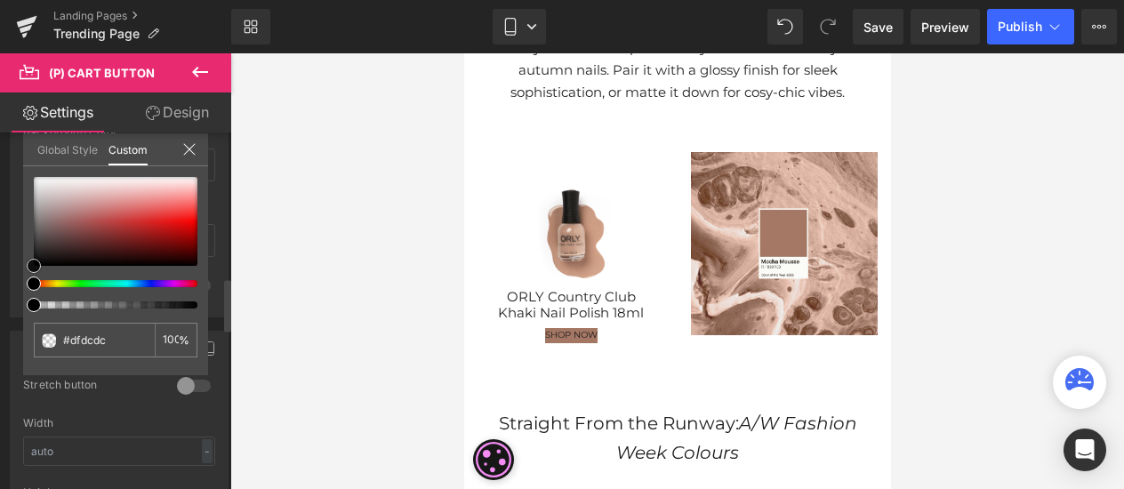
type input "#e1dfdf"
type input "#f2f2f2"
type input "#ffffff"
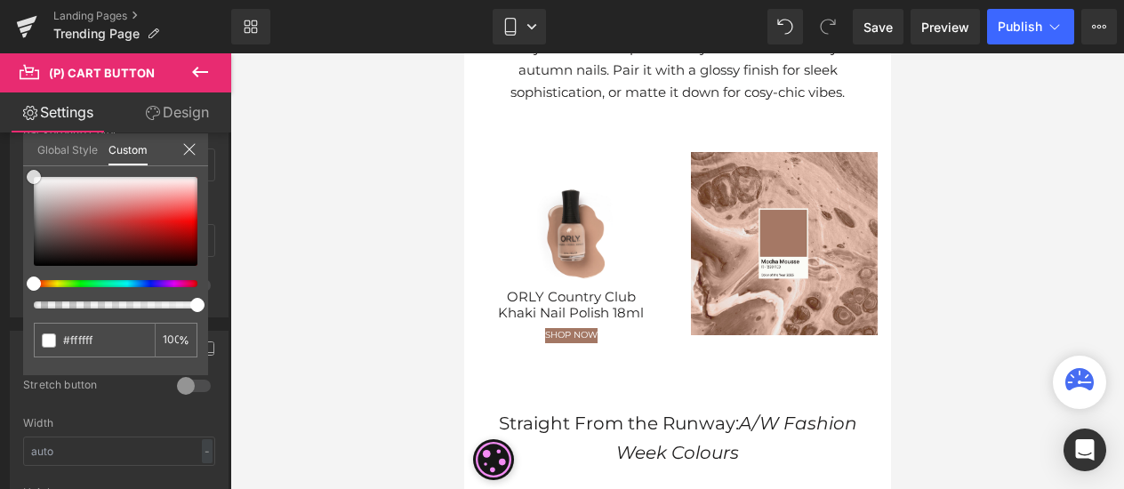
drag, startPoint x: 28, startPoint y: 173, endPoint x: -14, endPoint y: 127, distance: 62.3
click at [0, 127] on html "(P) Cart Button You are previewing how the will restyle your page. You can not …" at bounding box center [562, 244] width 1124 height 489
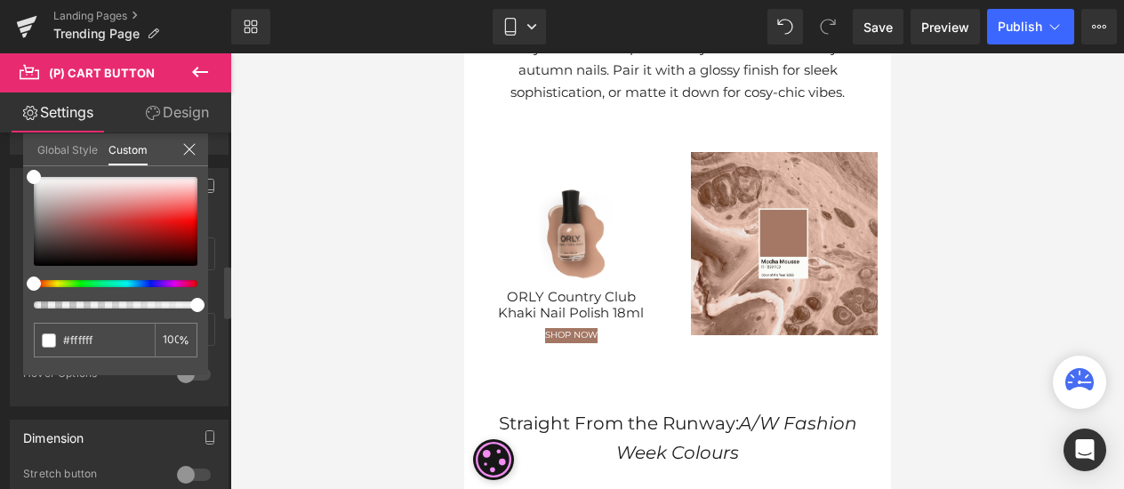
click at [176, 157] on div "Global Style Custom" at bounding box center [115, 149] width 185 height 33
click at [189, 154] on icon at bounding box center [189, 149] width 14 height 14
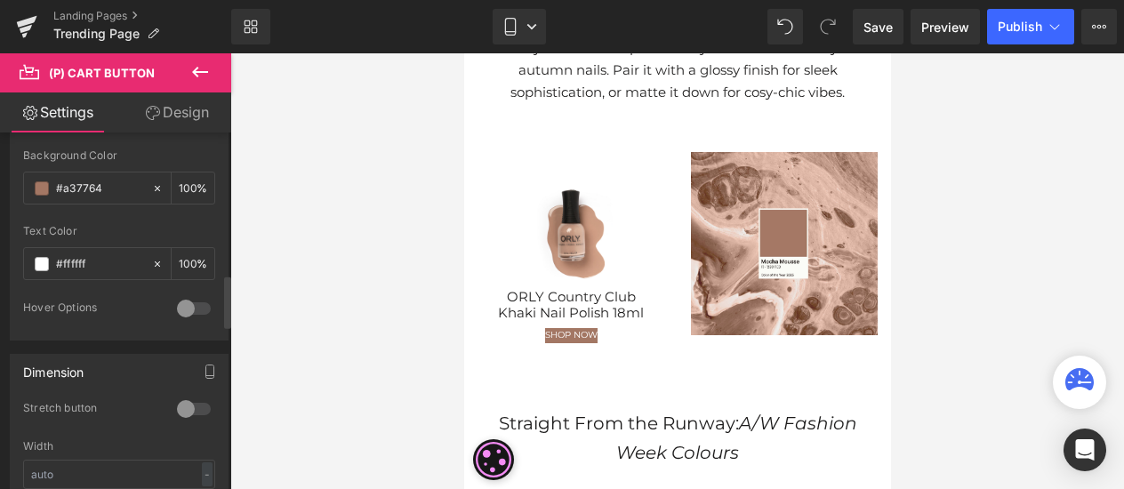
scroll to position [978, 0]
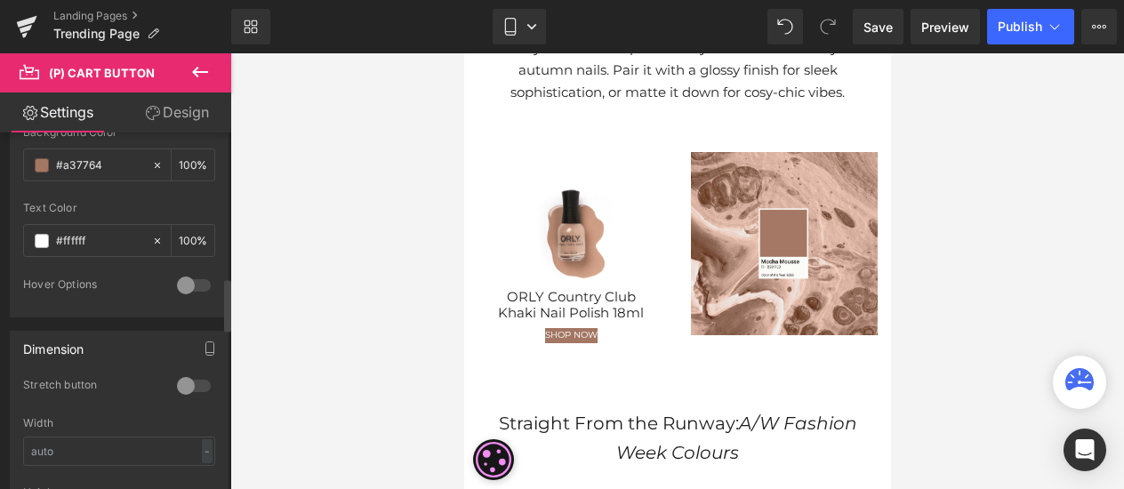
click at [189, 378] on div at bounding box center [193, 386] width 43 height 28
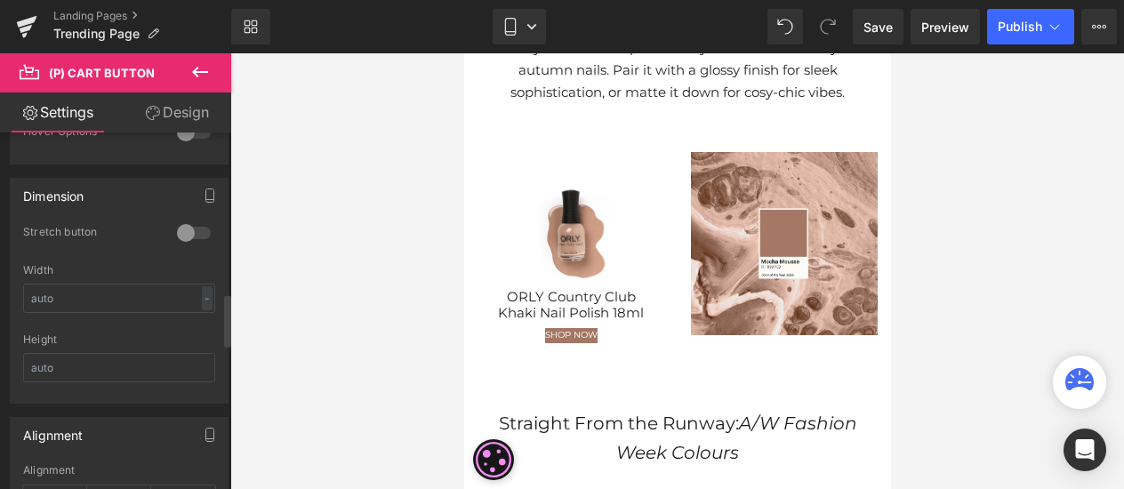
scroll to position [1156, 0]
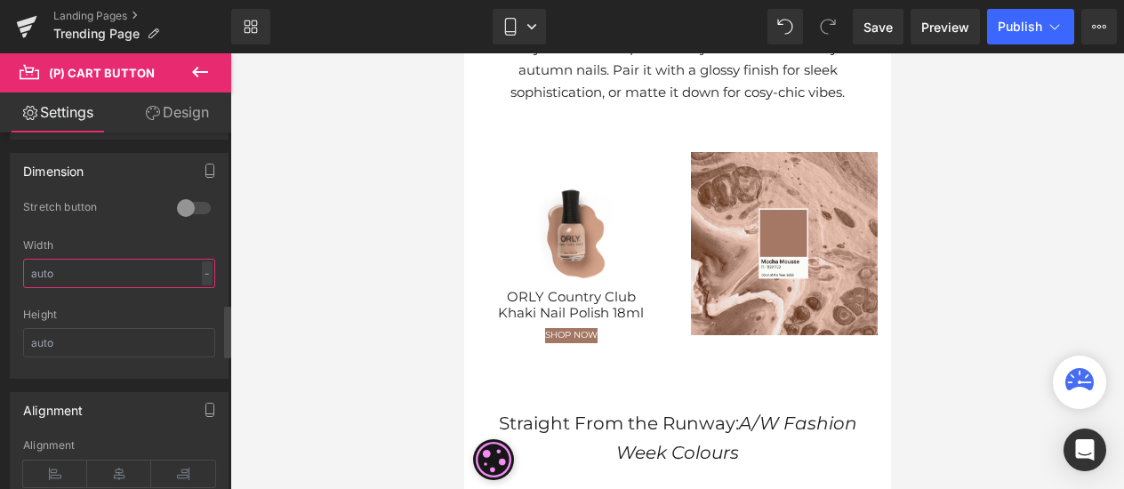
click at [186, 269] on input "text" at bounding box center [119, 273] width 192 height 29
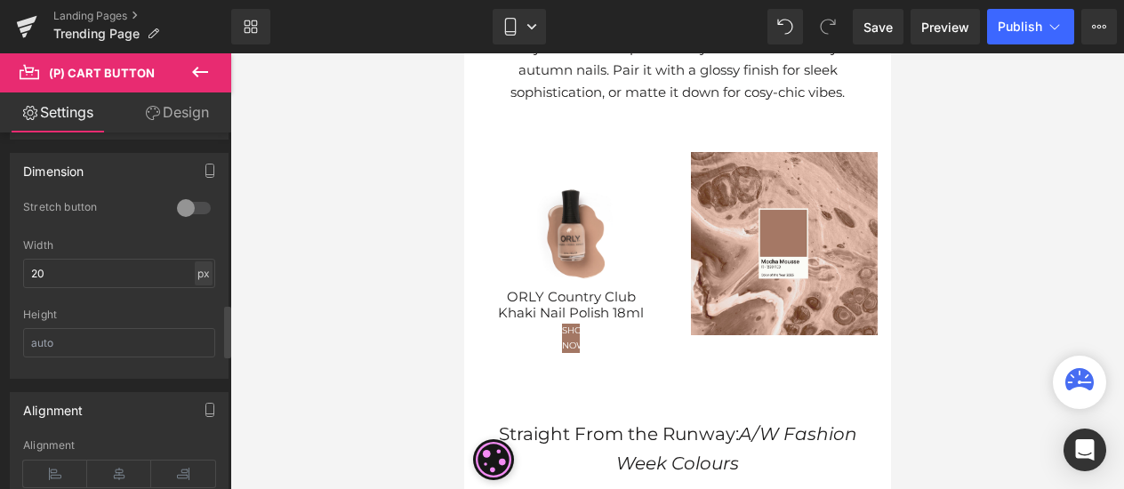
click at [196, 262] on div "px" at bounding box center [204, 273] width 18 height 24
click at [196, 291] on li "%" at bounding box center [203, 301] width 22 height 26
drag, startPoint x: 108, startPoint y: 261, endPoint x: 7, endPoint y: 258, distance: 100.5
click at [7, 258] on div "Dimension 0 Stretch button 0 Stretch button 0 Stretch button 0 Stretch button 1…" at bounding box center [119, 259] width 239 height 239
type input "2"
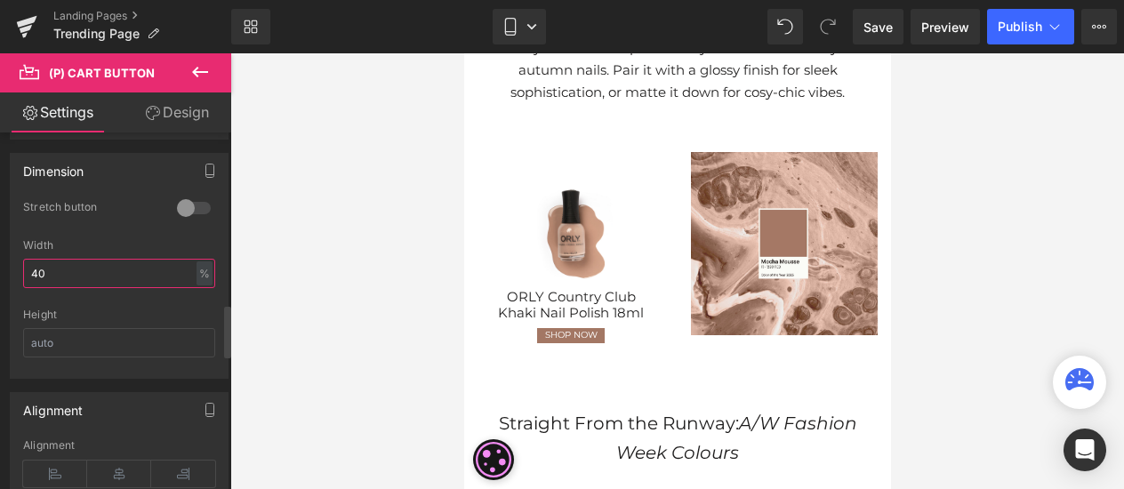
type input "4"
type input "50"
click at [339, 293] on div at bounding box center [677, 271] width 894 height 436
click at [512, 32] on icon at bounding box center [510, 32] width 10 height 0
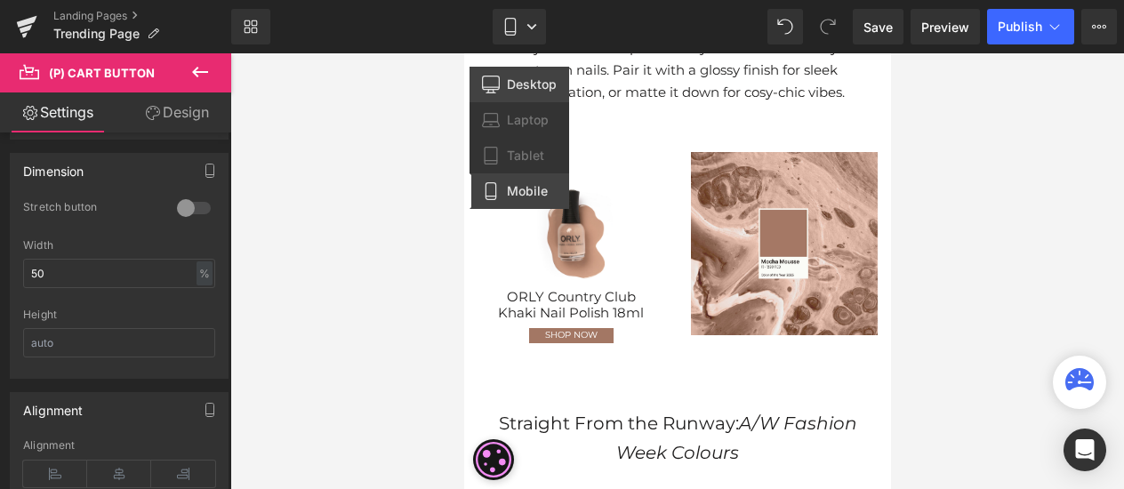
click at [514, 91] on span "Desktop" at bounding box center [532, 84] width 50 height 16
type input "14"
type input "transparent"
type input "0"
type input "#1c1b1b"
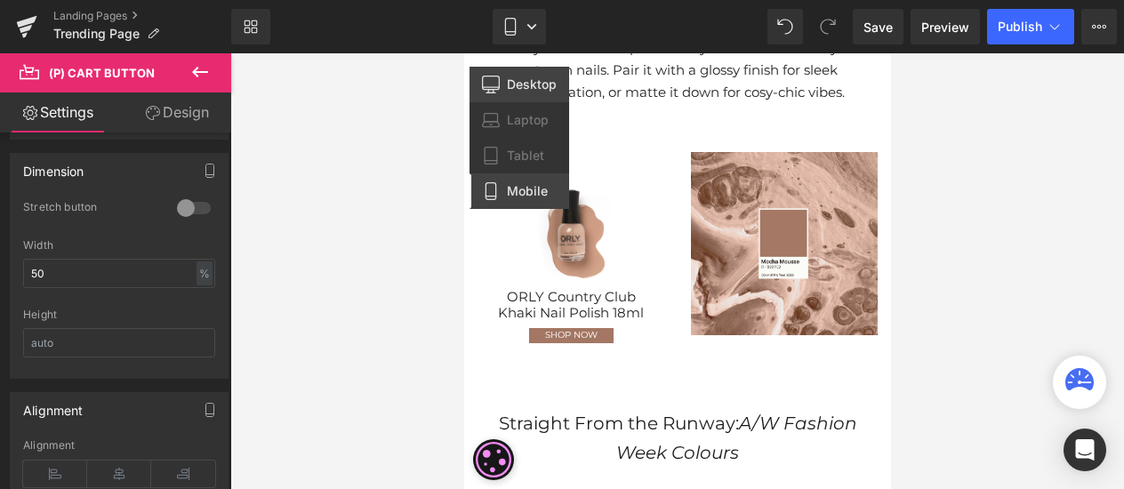
type input "100"
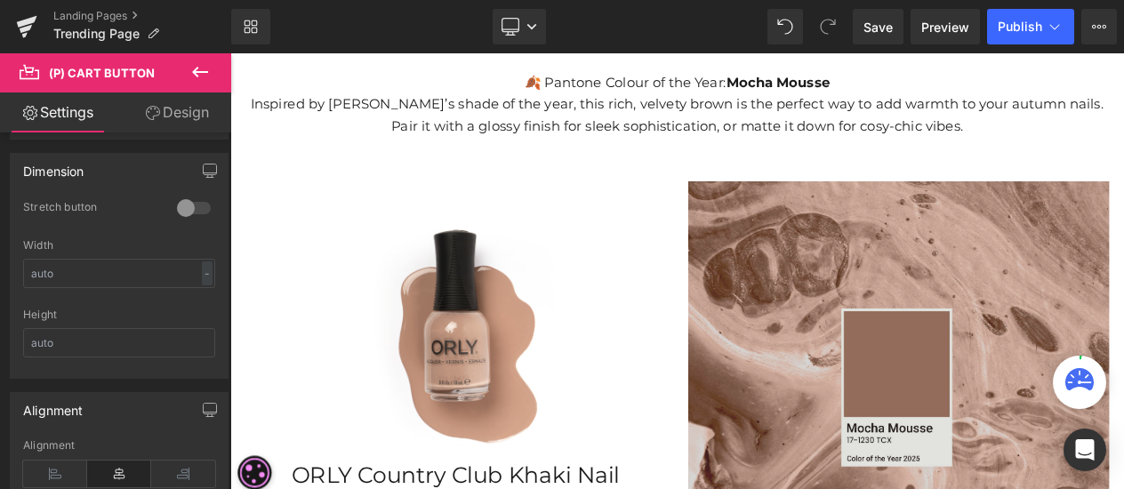
scroll to position [544, 0]
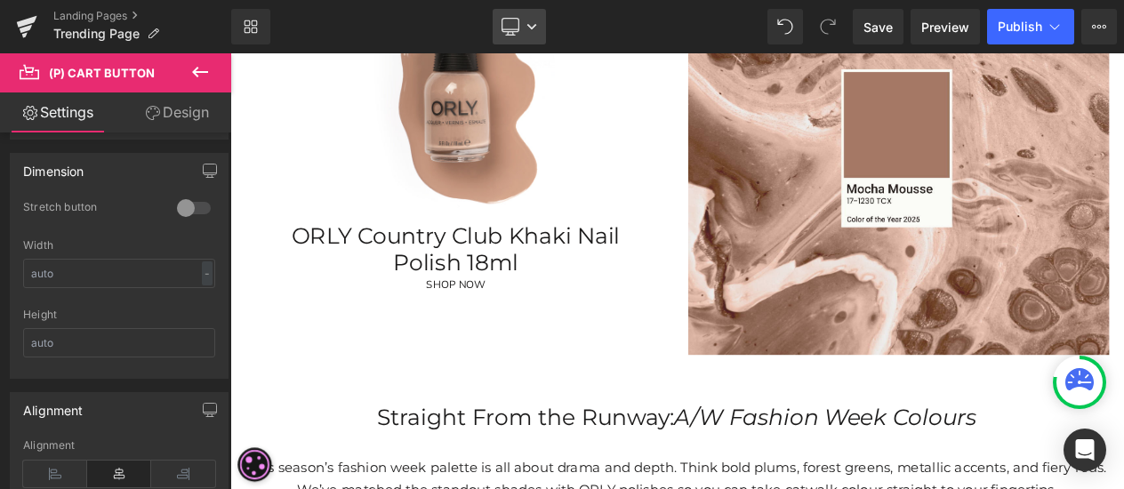
click at [521, 33] on link "Desktop" at bounding box center [519, 27] width 53 height 36
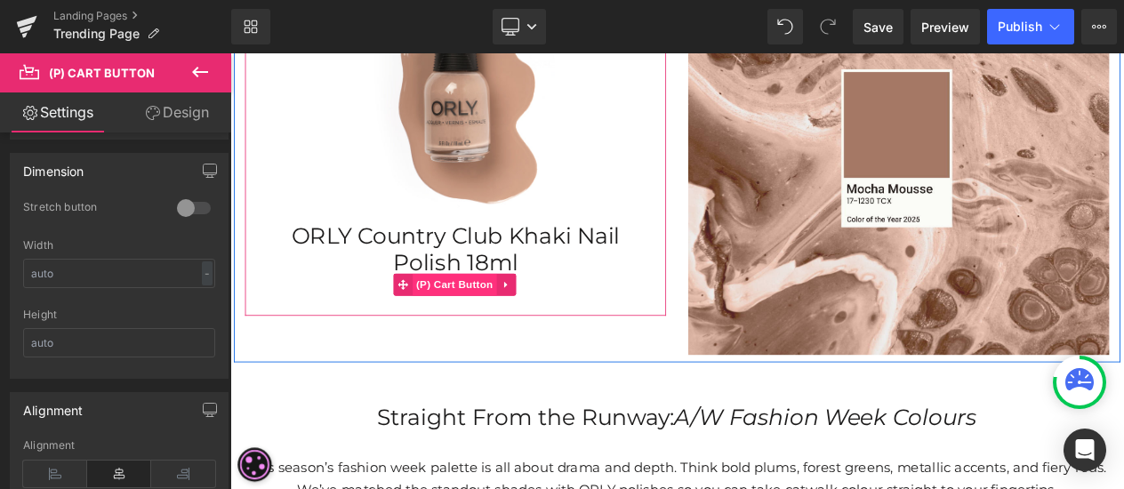
click at [509, 329] on span "(P) Cart Button" at bounding box center [500, 331] width 101 height 27
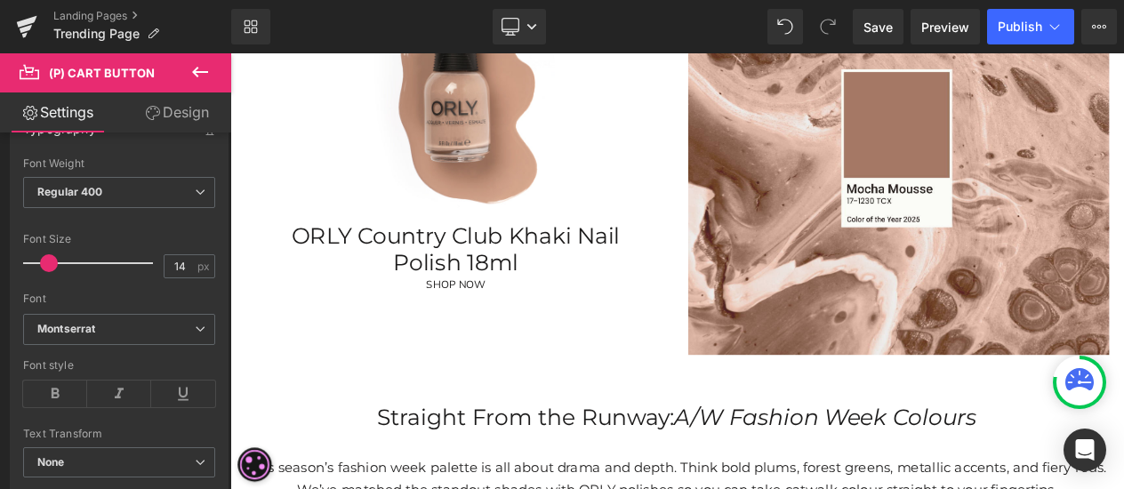
scroll to position [533, 0]
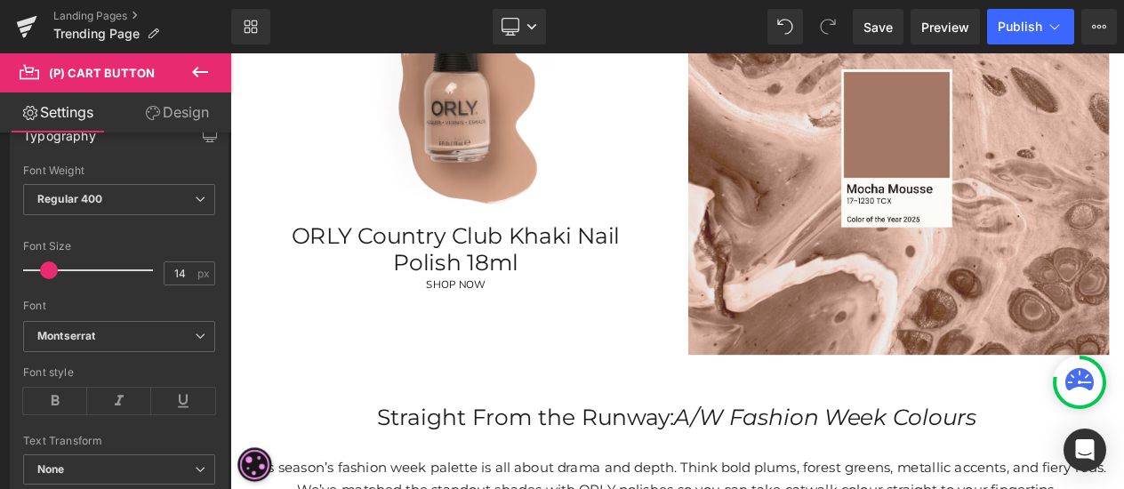
click at [153, 99] on link "Design" at bounding box center [177, 112] width 116 height 40
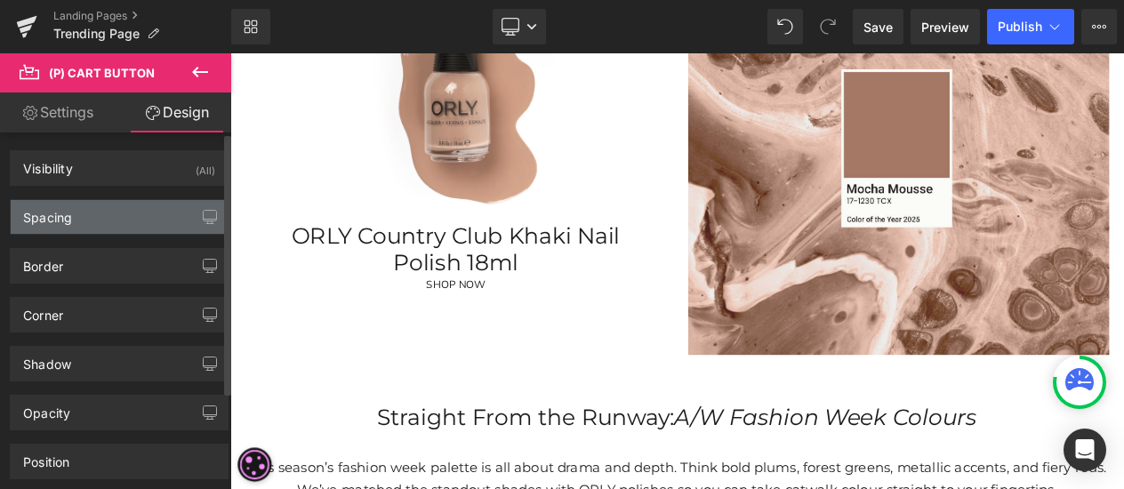
type input "0"
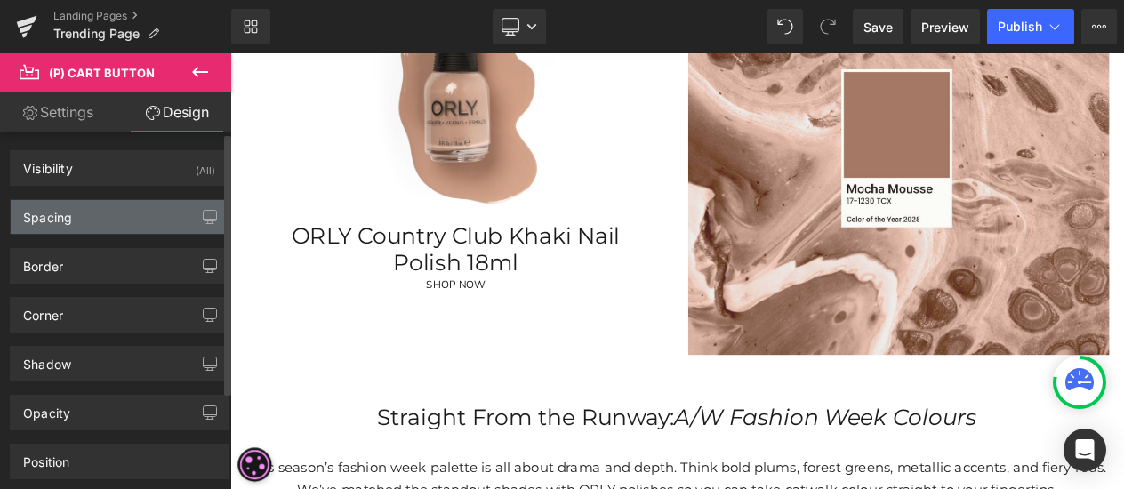
type input "0"
click at [66, 225] on div "Spacing" at bounding box center [119, 217] width 217 height 34
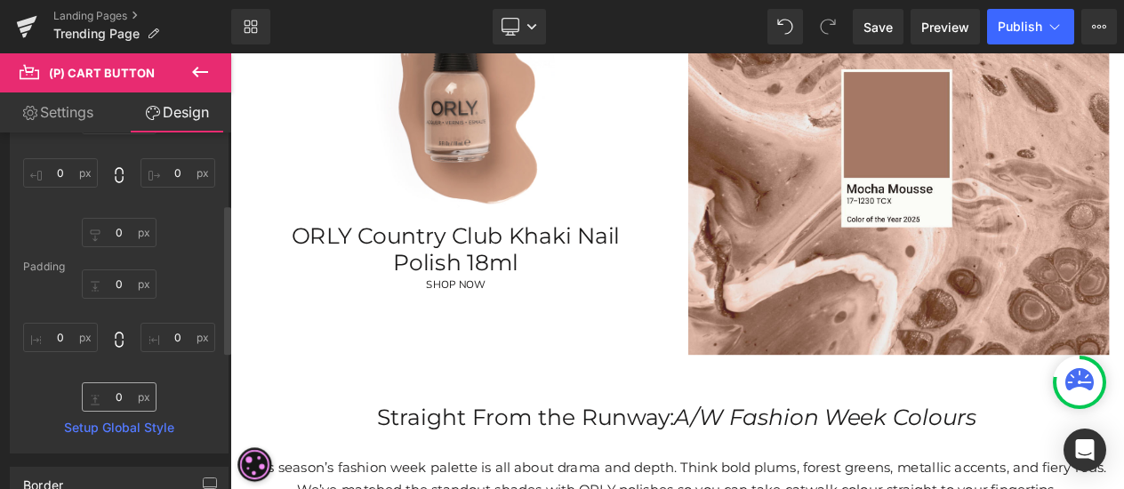
scroll to position [178, 0]
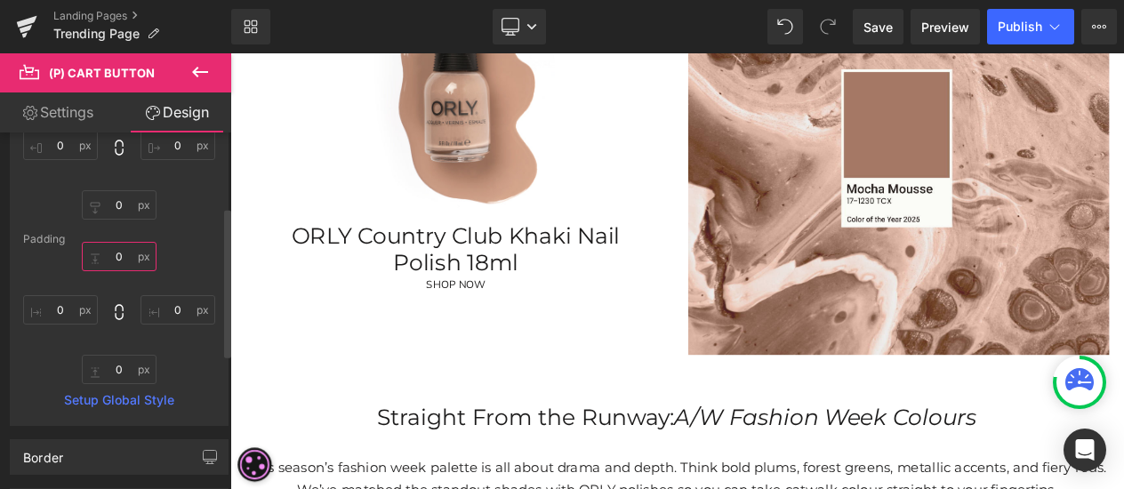
click at [123, 254] on input "0" at bounding box center [119, 256] width 75 height 29
type input "1"
type input "30"
click at [197, 84] on button at bounding box center [200, 72] width 62 height 39
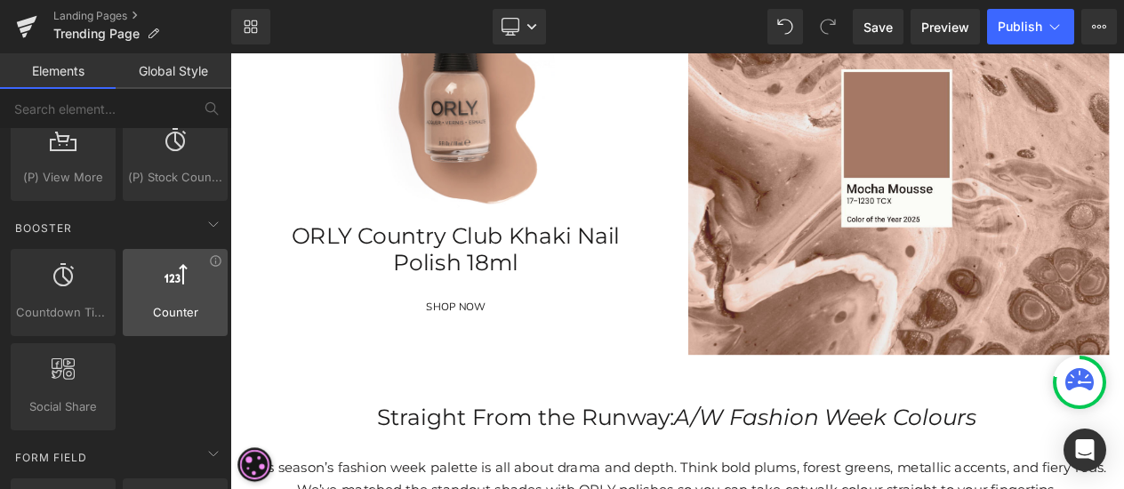
scroll to position [2045, 0]
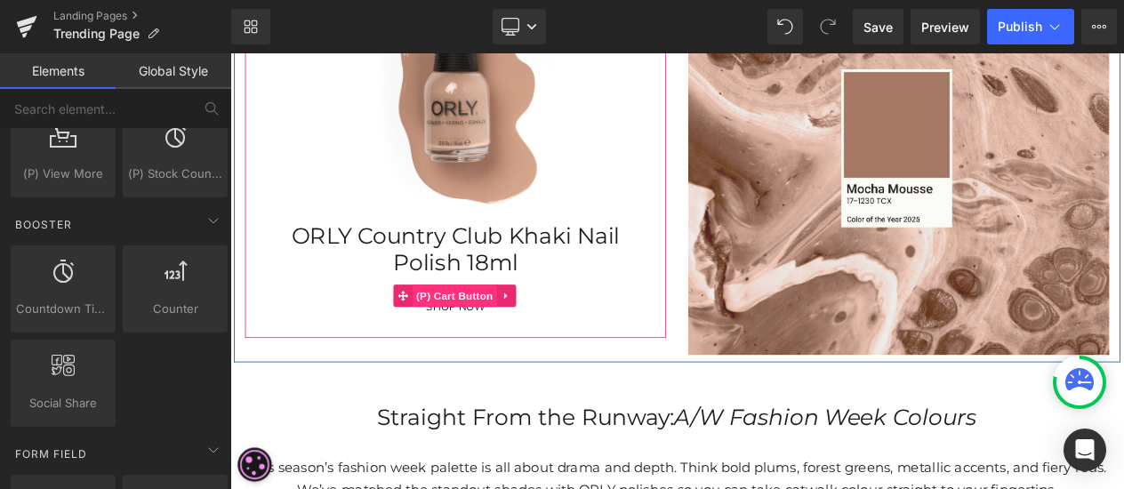
click at [485, 355] on span "(P) Cart Button" at bounding box center [500, 345] width 101 height 27
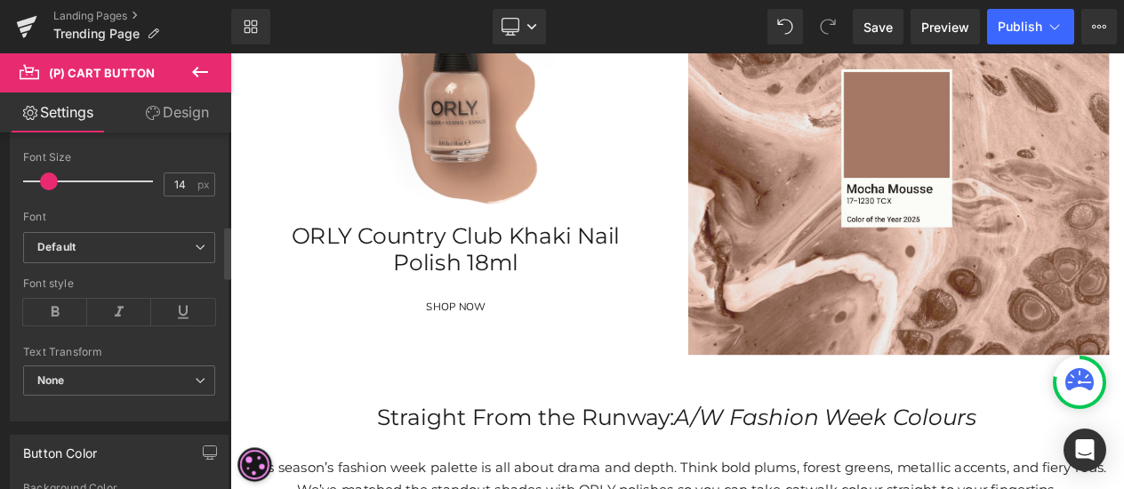
scroll to position [711, 0]
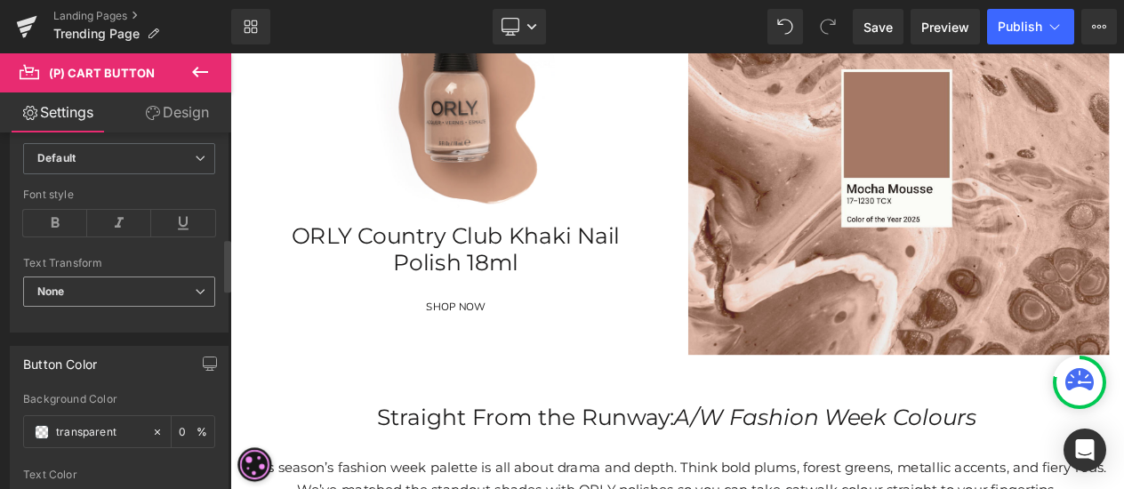
click at [107, 287] on span "None" at bounding box center [119, 292] width 192 height 31
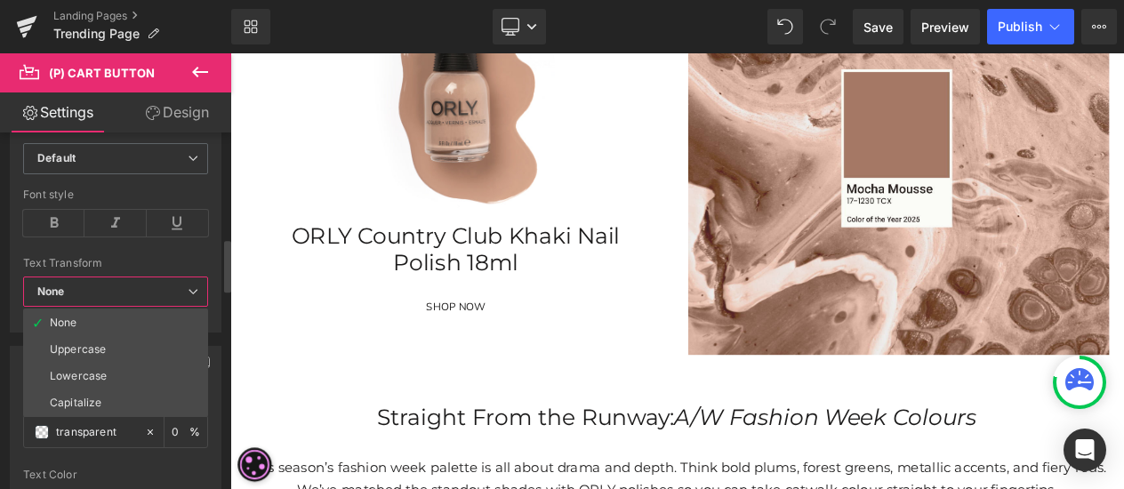
click at [107, 287] on span "None" at bounding box center [115, 292] width 185 height 31
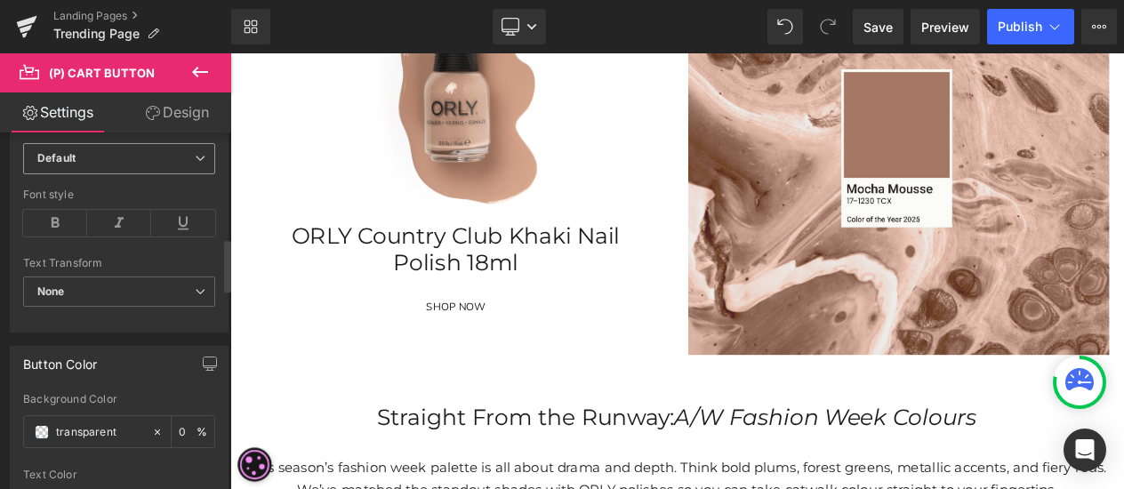
click at [103, 159] on b "Default" at bounding box center [115, 158] width 157 height 15
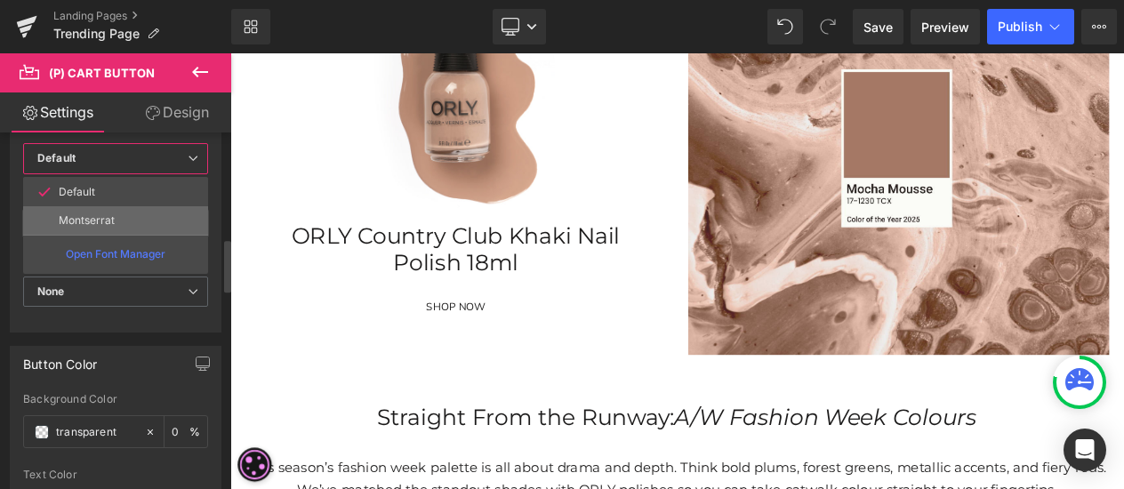
click at [105, 214] on p "Montserrat" at bounding box center [87, 220] width 56 height 12
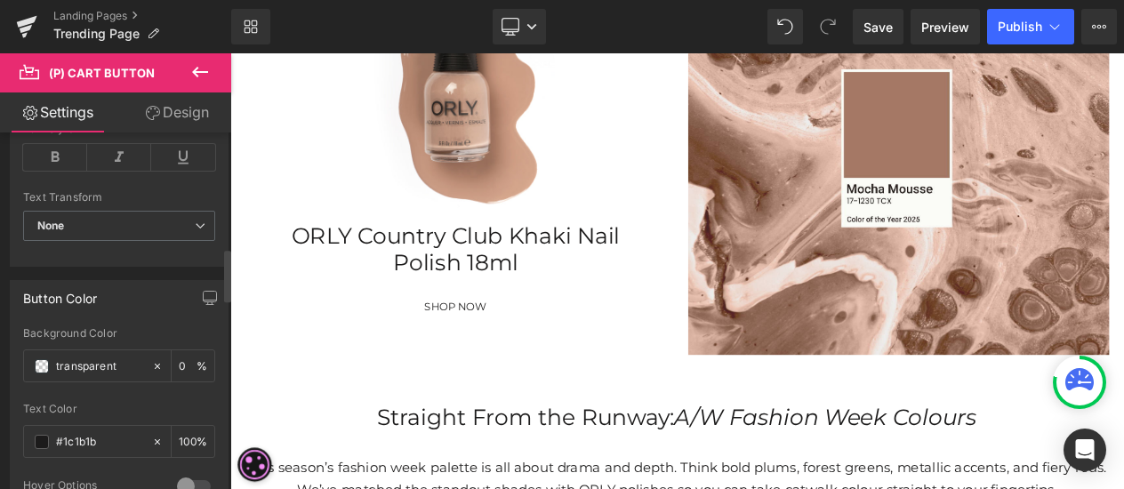
scroll to position [889, 0]
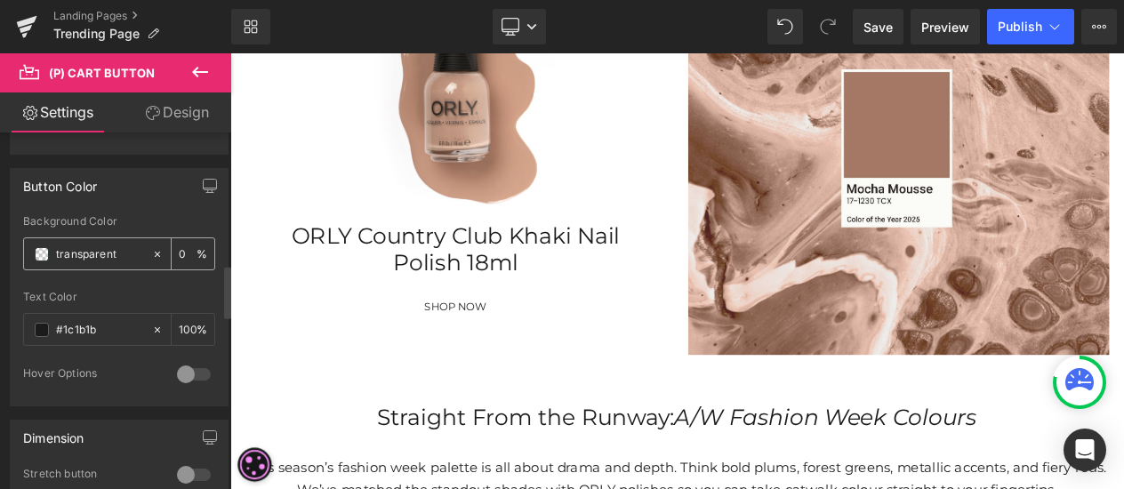
click at [89, 245] on input "transparent" at bounding box center [99, 255] width 87 height 20
click at [35, 247] on span at bounding box center [42, 254] width 14 height 14
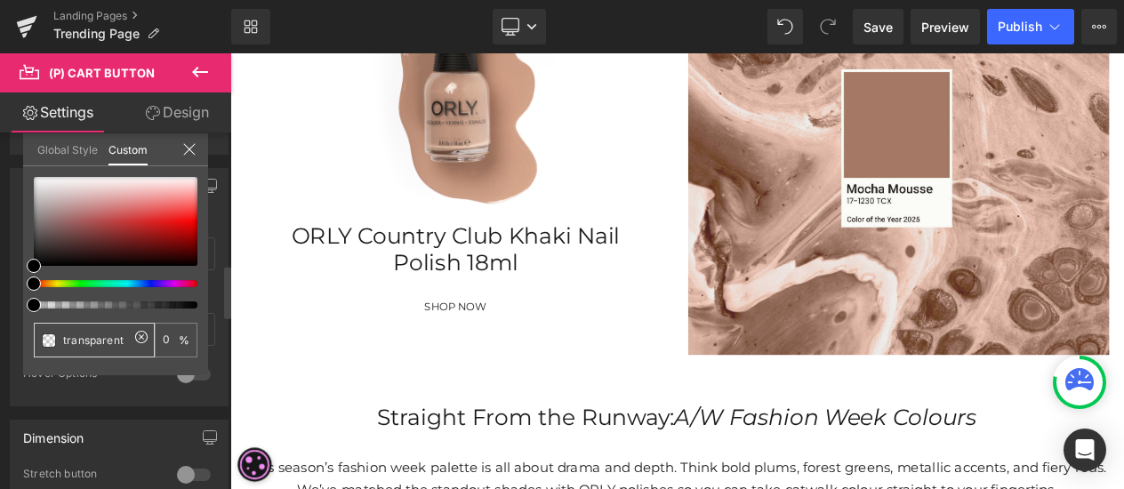
click at [139, 334] on icon at bounding box center [141, 336] width 5 height 5
type input "none"
click at [76, 340] on input "none" at bounding box center [96, 340] width 66 height 19
paste input "#a37764"
type input "#a37764"
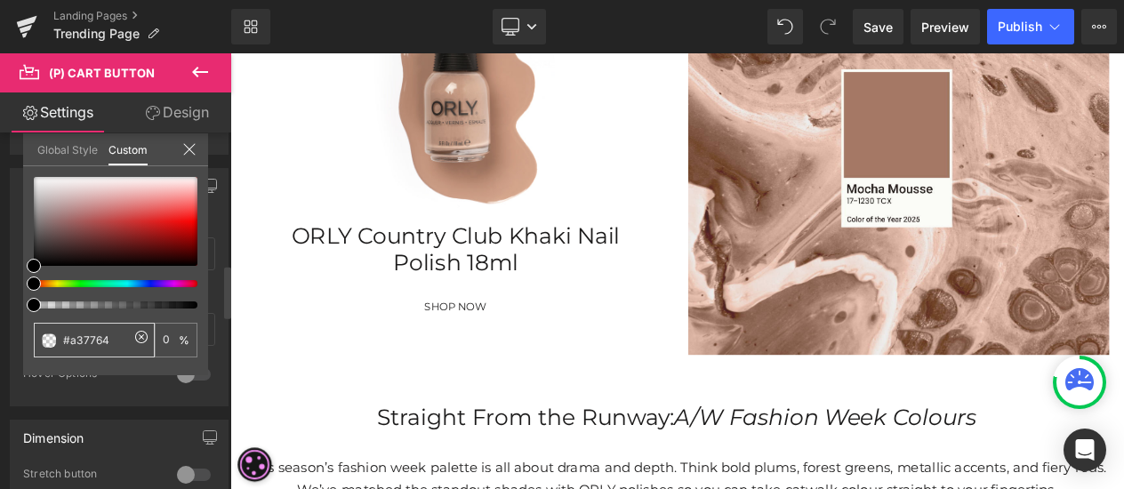
type input "#a37764"
type input "100"
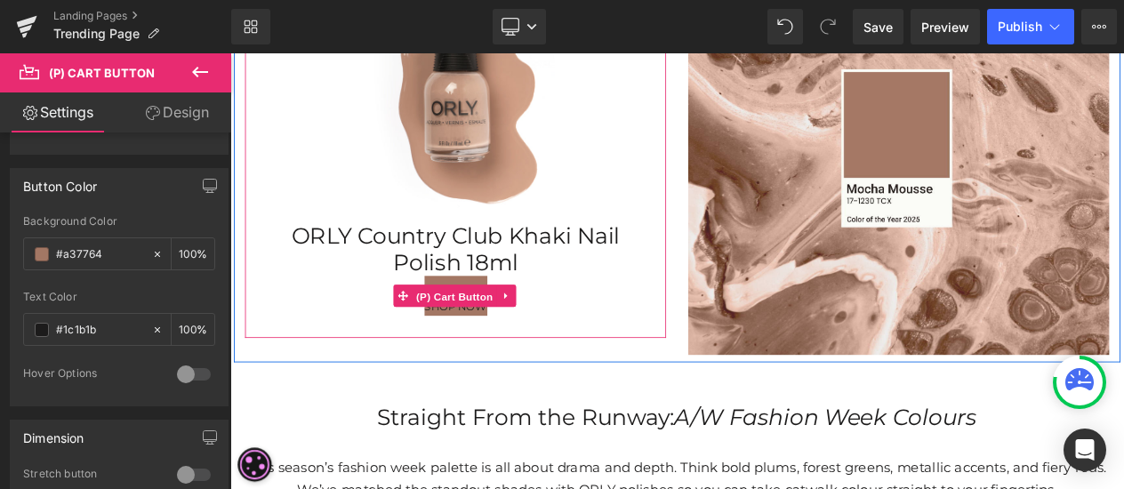
click at [485, 336] on span "(P) Cart Button" at bounding box center [500, 346] width 101 height 27
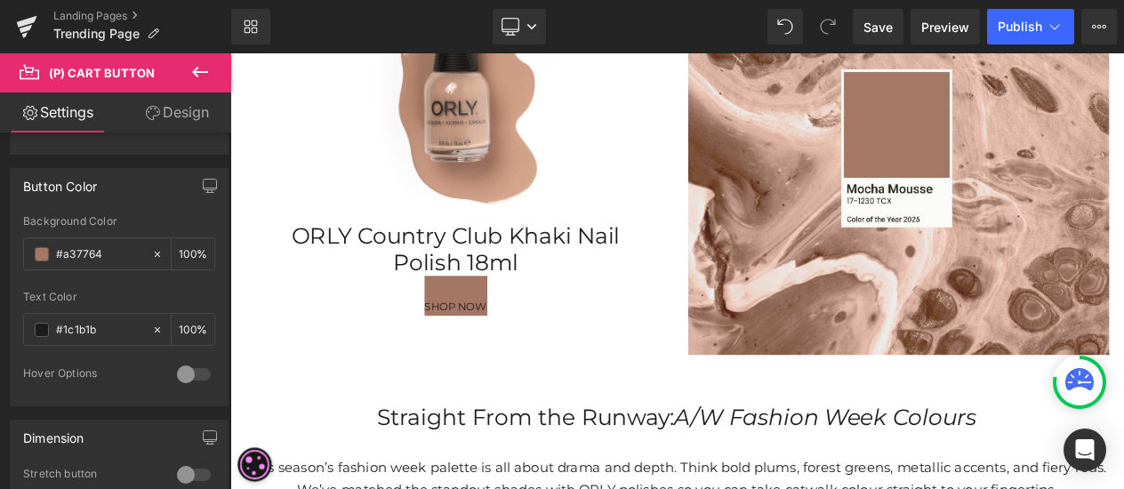
click at [189, 115] on link "Design" at bounding box center [177, 112] width 116 height 40
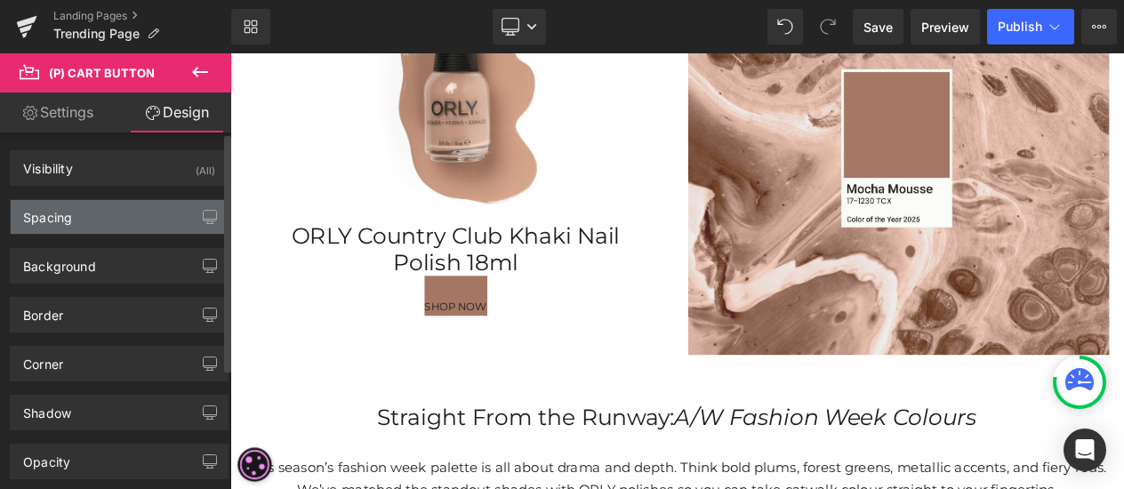
click at [107, 218] on div "Spacing" at bounding box center [119, 217] width 217 height 34
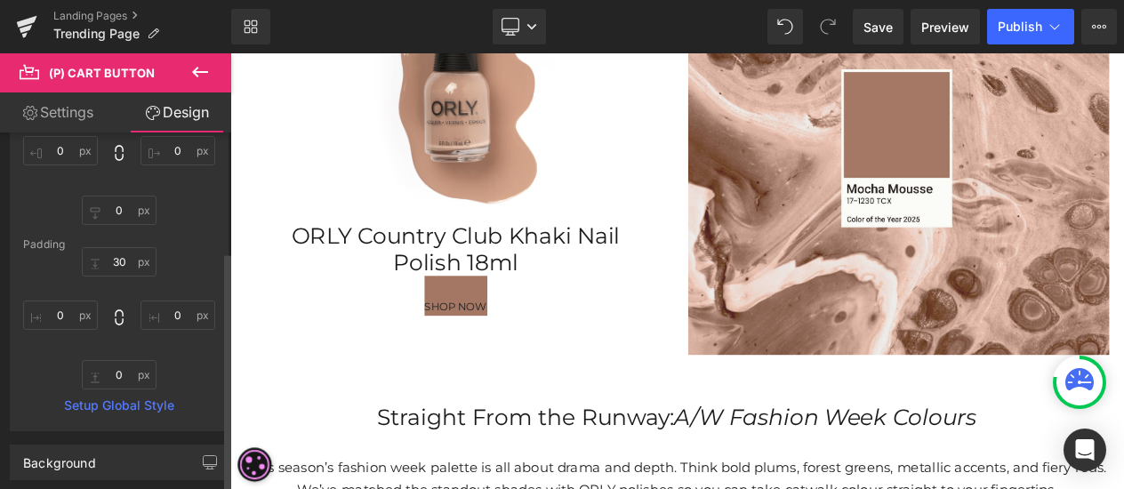
scroll to position [178, 0]
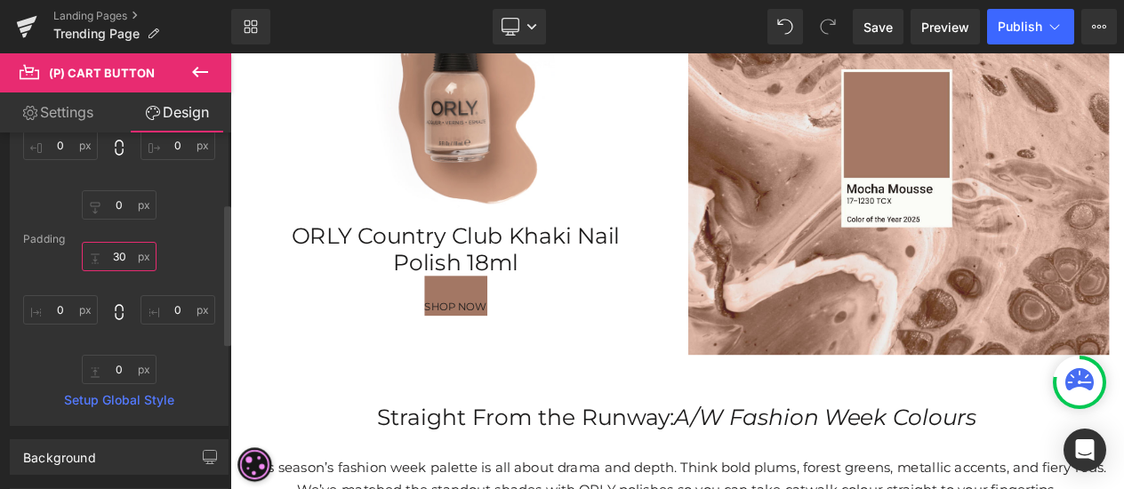
click at [119, 252] on input "30" at bounding box center [119, 256] width 75 height 29
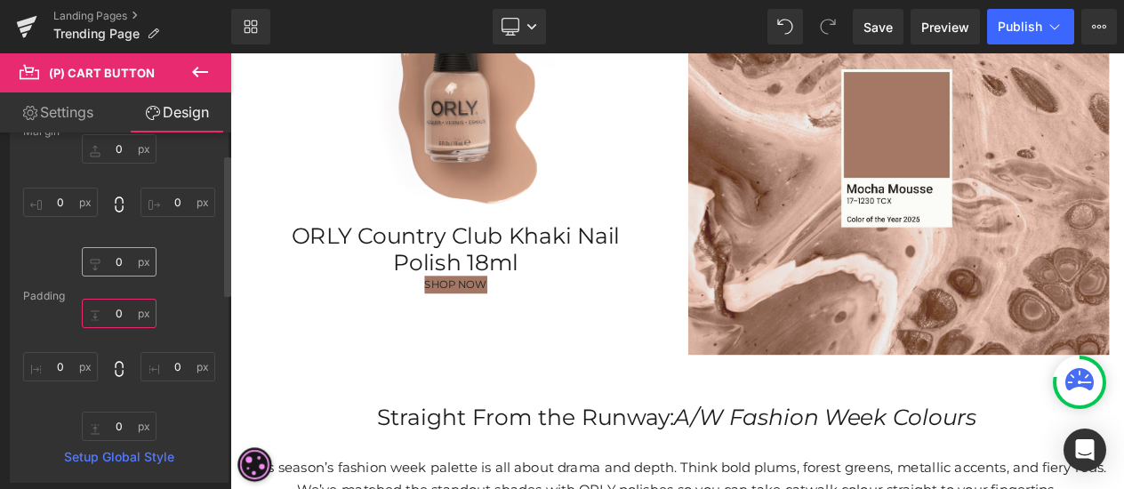
scroll to position [0, 0]
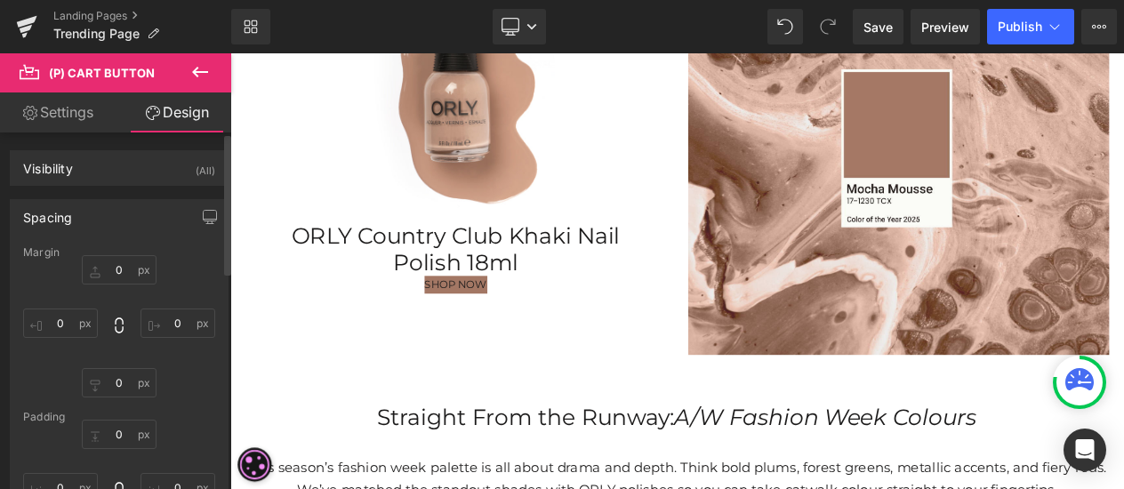
click at [124, 283] on div "0px 0 0px 0 0px 0 0px 0" at bounding box center [119, 326] width 192 height 142
click at [124, 266] on input "0" at bounding box center [119, 269] width 75 height 29
type input "30"
click at [200, 79] on icon at bounding box center [199, 71] width 21 height 21
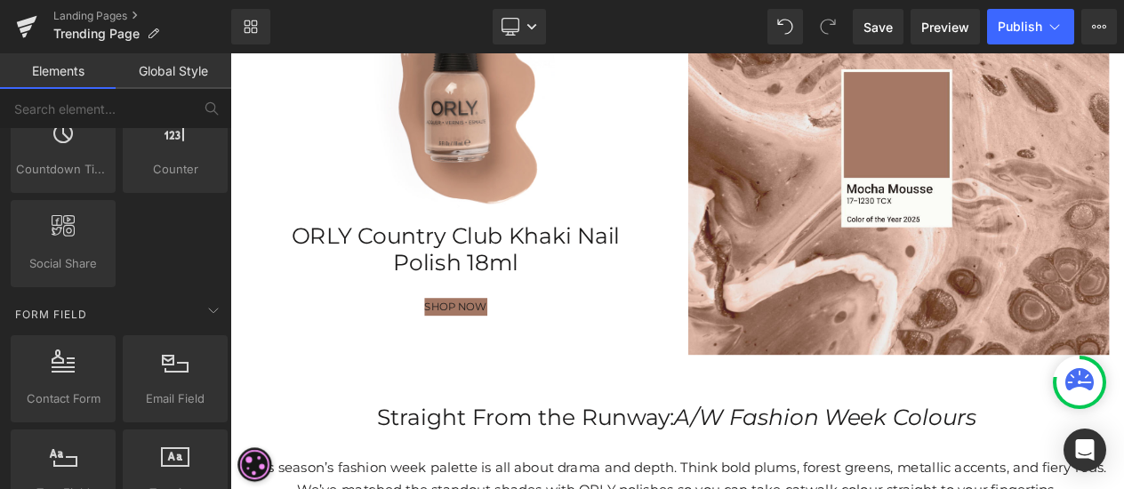
scroll to position [2223, 0]
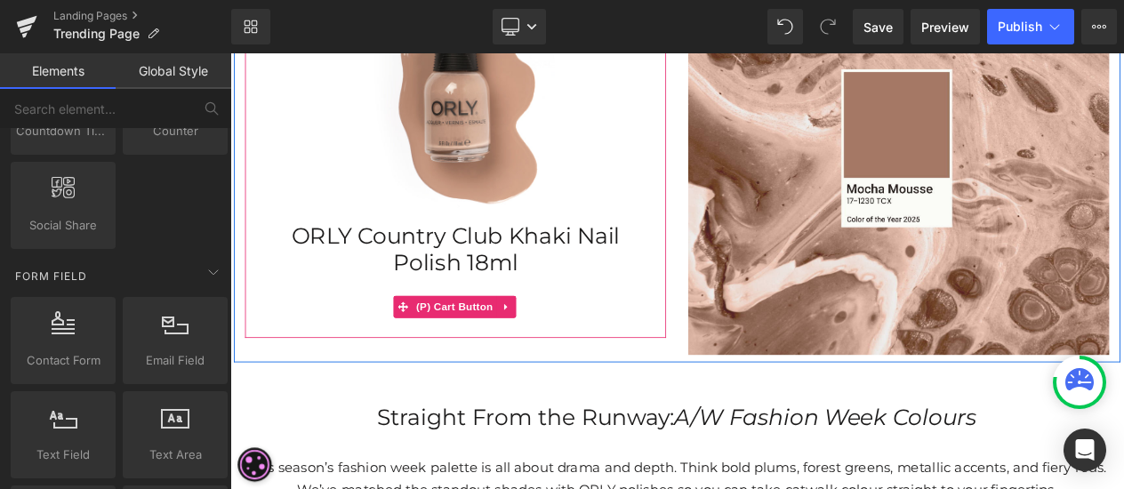
click at [509, 348] on span "(P) Cart Button" at bounding box center [500, 358] width 101 height 27
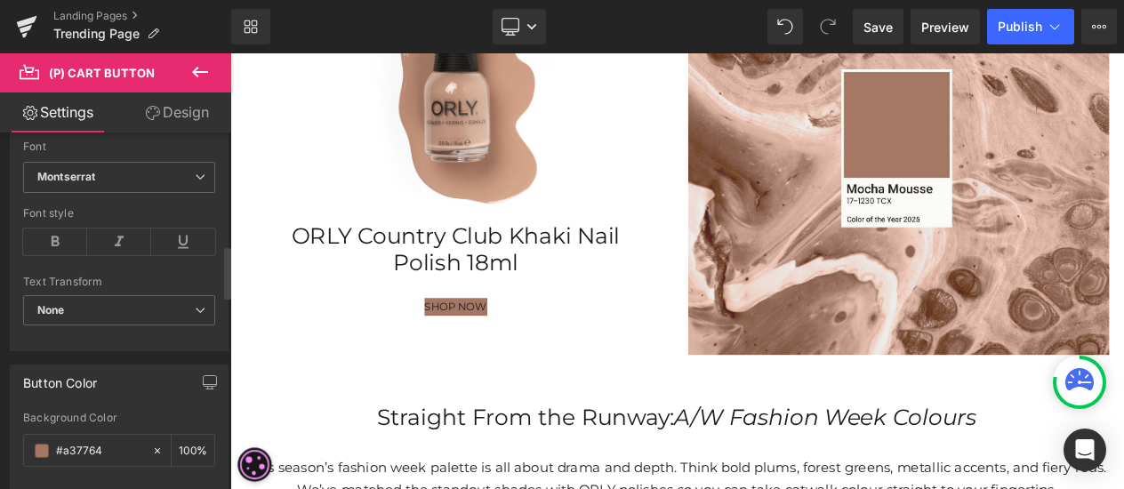
scroll to position [800, 0]
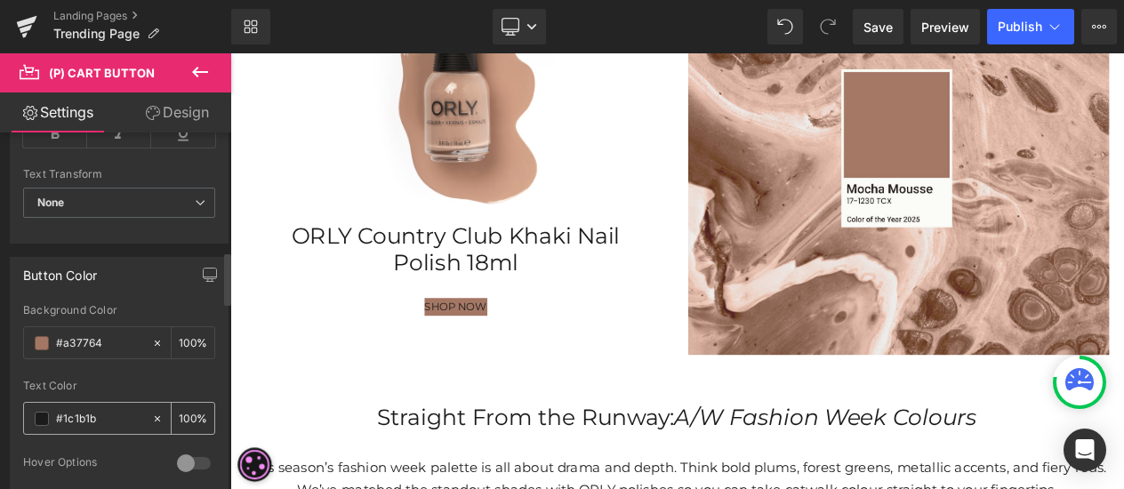
click at [103, 410] on input "#1c1b1b" at bounding box center [99, 419] width 87 height 20
click at [151, 413] on icon at bounding box center [157, 419] width 12 height 12
type input "none"
type input "0"
click at [42, 415] on span at bounding box center [42, 419] width 14 height 14
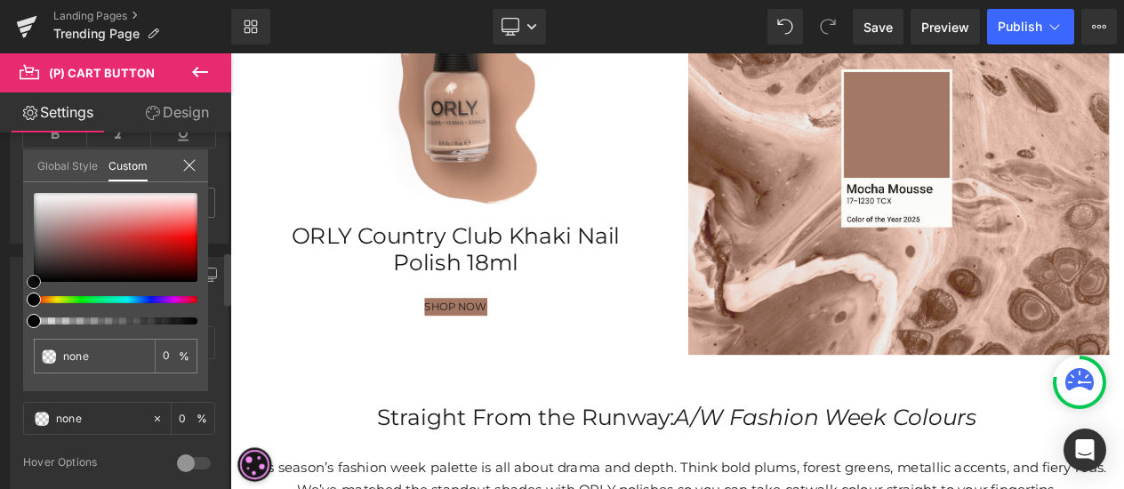
type input "#7d6d6d"
type input "100"
type input "#7d6d6d"
type input "100"
type input "#817373"
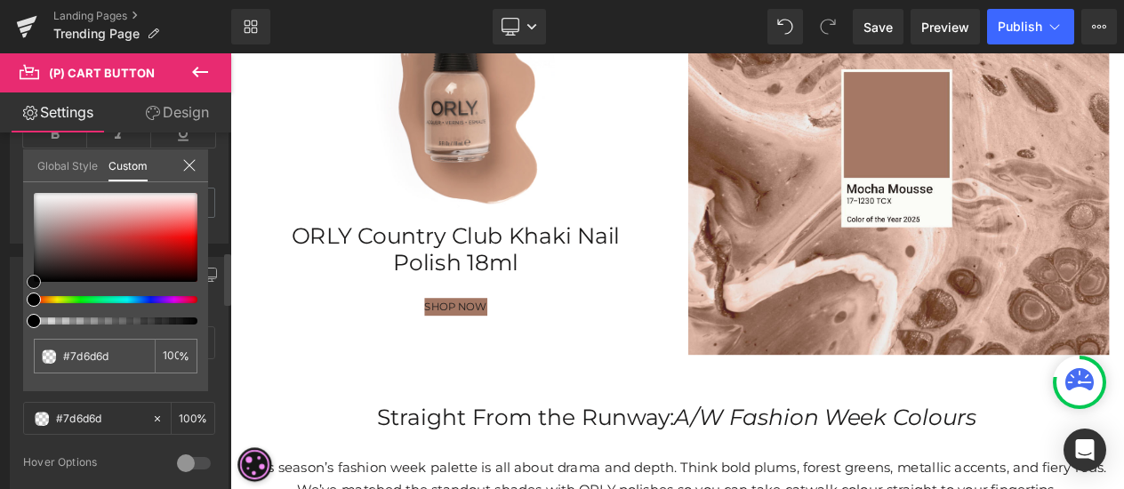
type input "#817373"
type input "#877d7d"
type input "#a8a8a8"
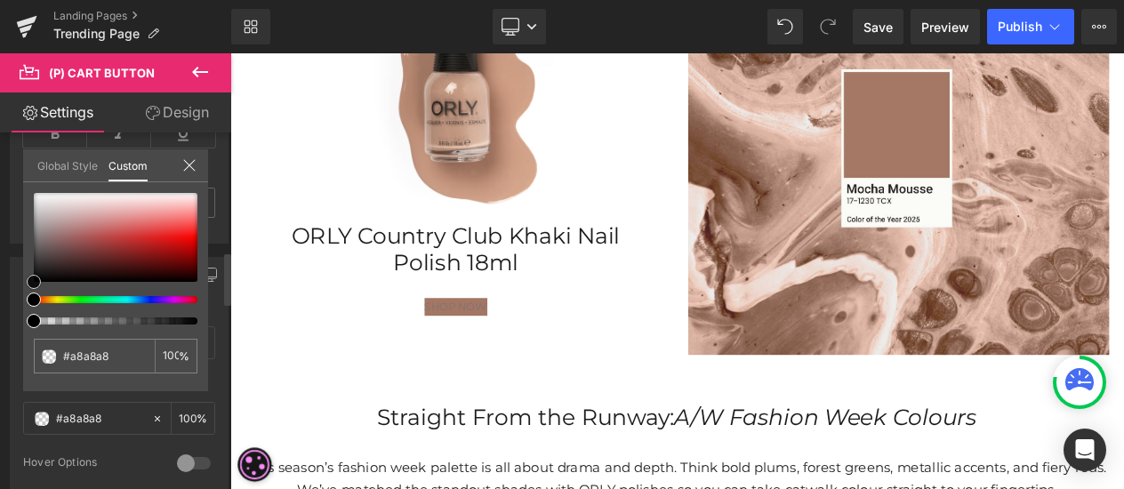
type input "#c9c9c9"
type input "#eaeaea"
type input "#ffffff"
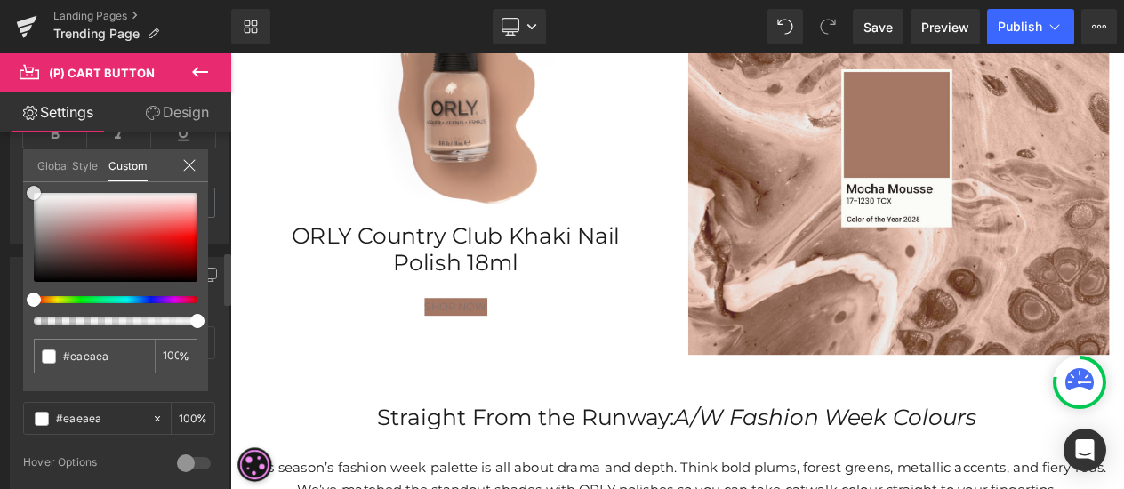
type input "#ffffff"
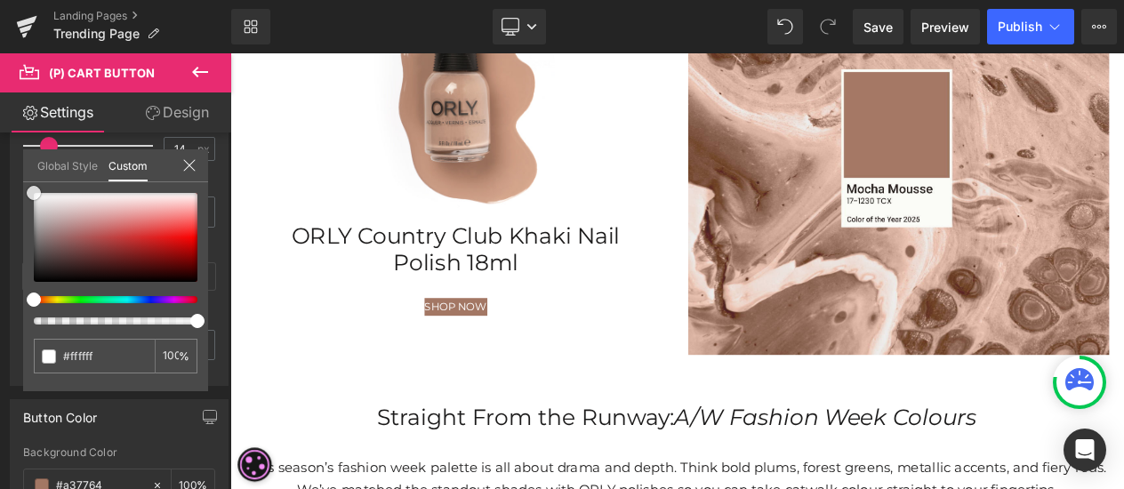
drag, startPoint x: 44, startPoint y: 241, endPoint x: -14, endPoint y: 112, distance: 141.7
click at [0, 112] on html "(P) Cart Button You are previewing how the will restyle your page. You can not …" at bounding box center [562, 244] width 1124 height 489
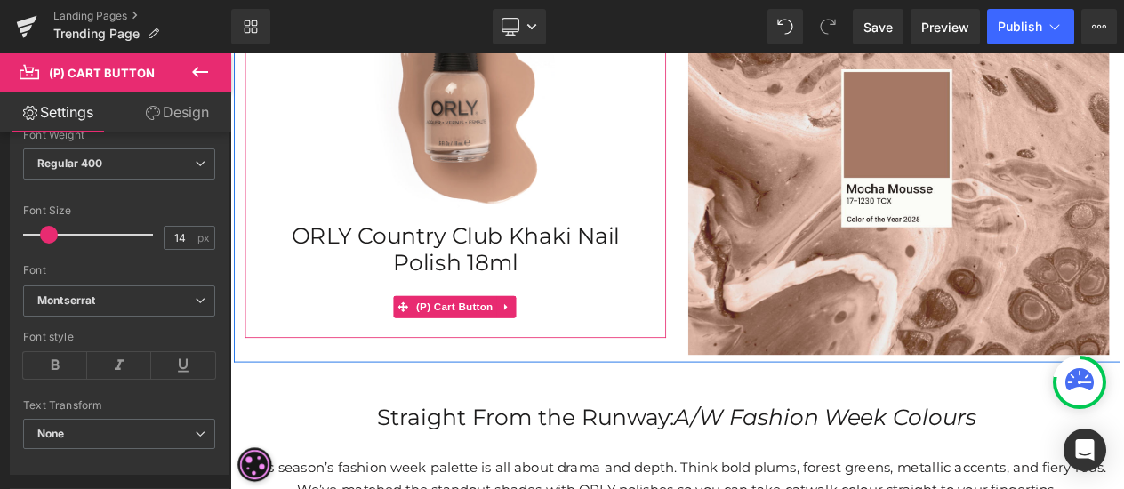
click at [507, 360] on span "(P) Cart Button" at bounding box center [500, 358] width 101 height 27
click at [500, 354] on span "(P) Cart Button" at bounding box center [500, 359] width 101 height 27
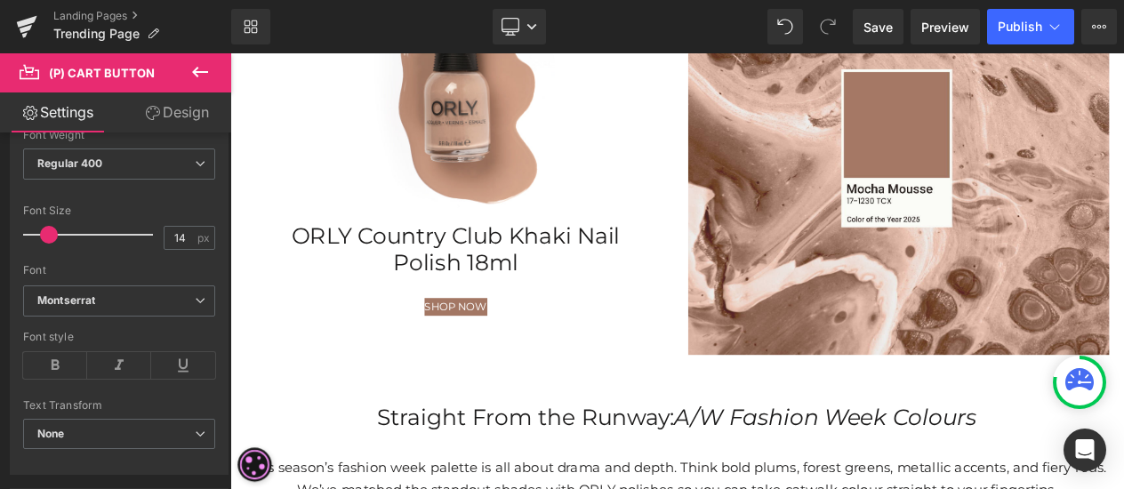
click at [167, 111] on link "Design" at bounding box center [177, 112] width 116 height 40
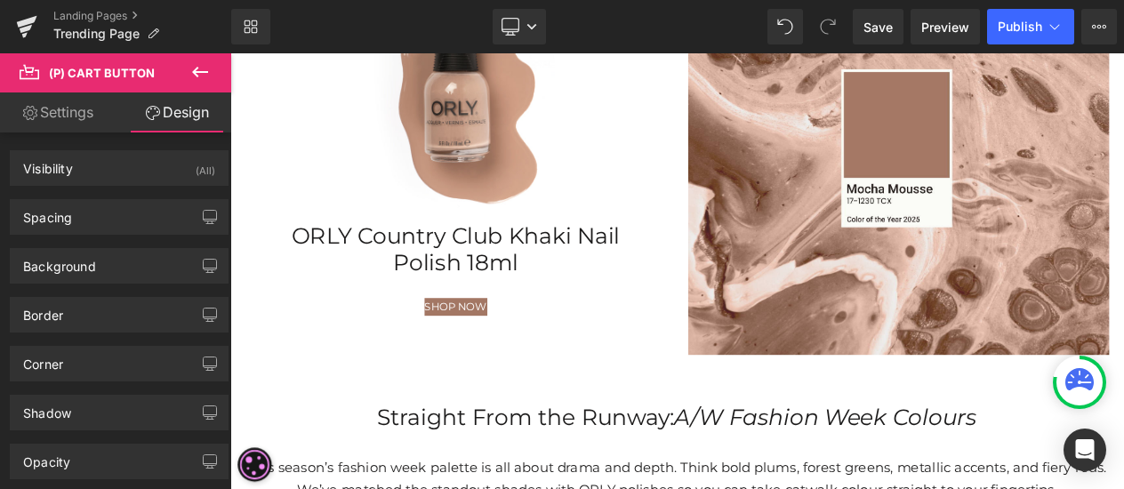
click at [64, 120] on link "Settings" at bounding box center [58, 112] width 116 height 40
type input "100"
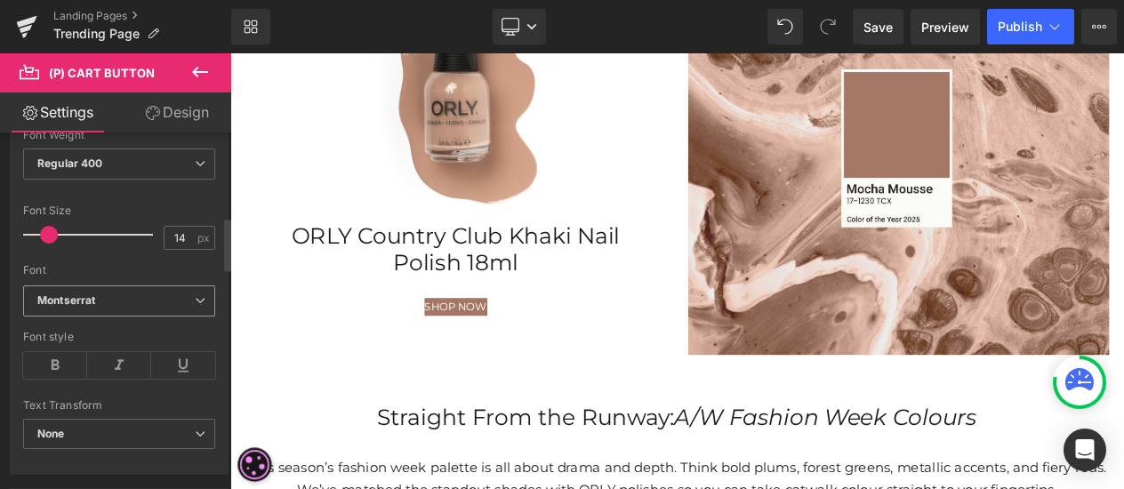
drag, startPoint x: 116, startPoint y: 259, endPoint x: 102, endPoint y: 301, distance: 43.9
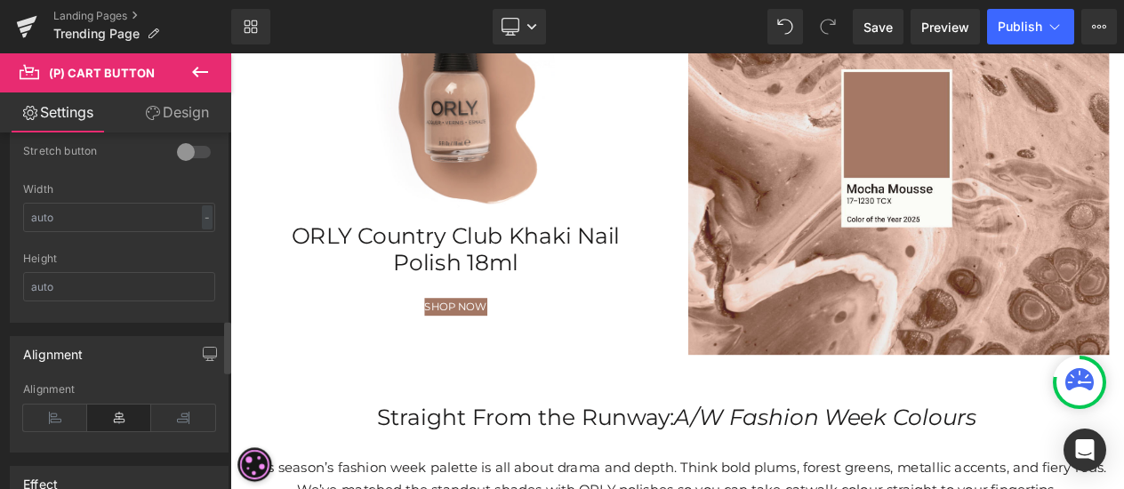
scroll to position [1156, 0]
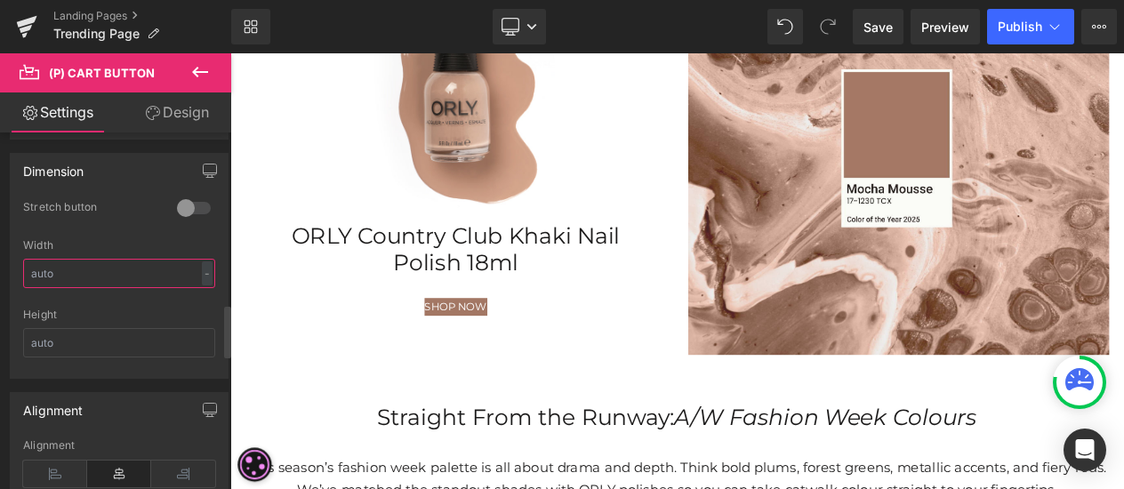
click at [85, 269] on input "text" at bounding box center [119, 273] width 192 height 29
type input "4"
type input "5"
click at [181, 266] on input "60" at bounding box center [119, 273] width 192 height 29
click at [195, 267] on div "px" at bounding box center [204, 273] width 18 height 24
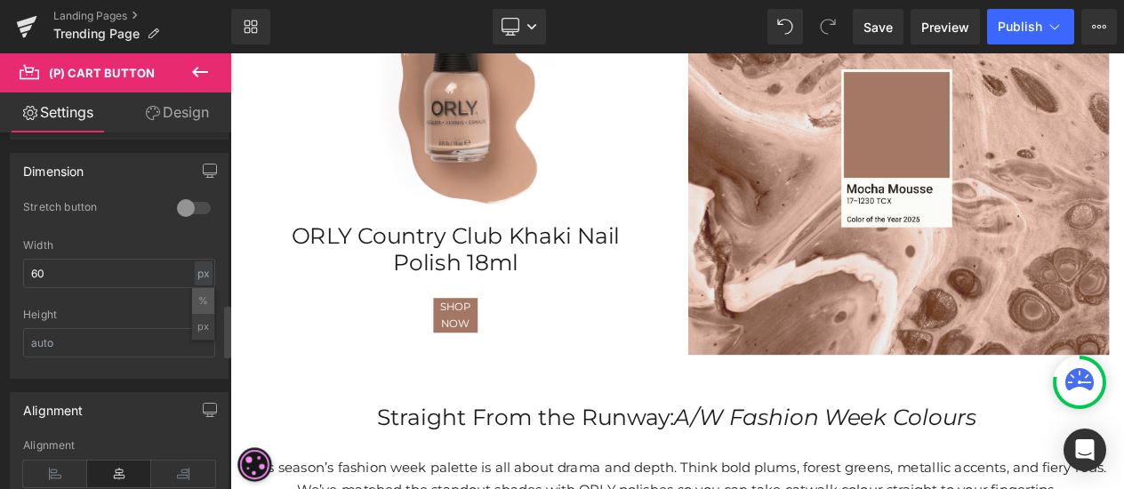
click at [192, 289] on li "%" at bounding box center [203, 301] width 22 height 26
click at [105, 261] on input "10.96" at bounding box center [119, 273] width 192 height 29
drag, startPoint x: 105, startPoint y: 261, endPoint x: -14, endPoint y: 253, distance: 119.4
click at [0, 253] on html "(P) Cart Button You are previewing how the will restyle your page. You can not …" at bounding box center [562, 244] width 1124 height 489
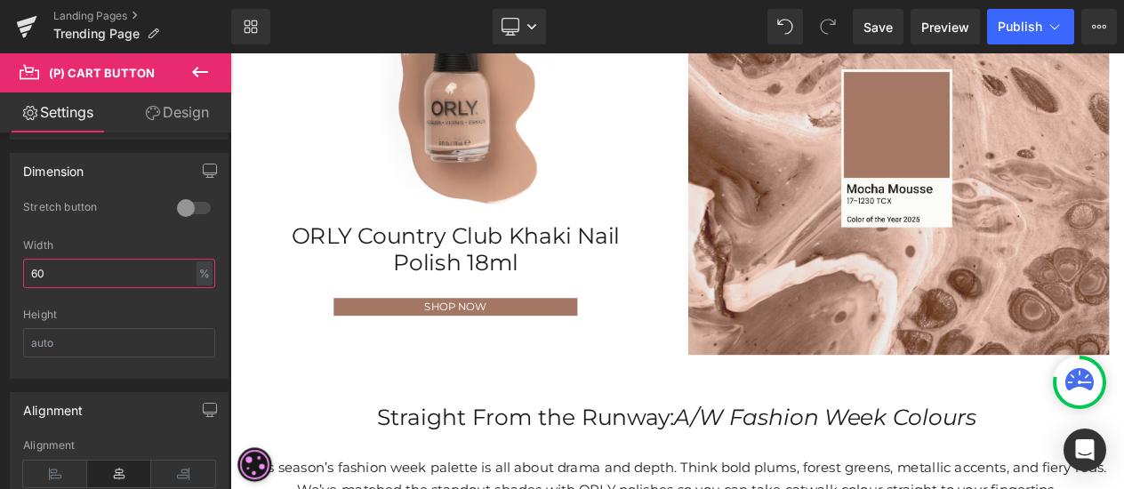
type input "6"
type input "5"
type input "30"
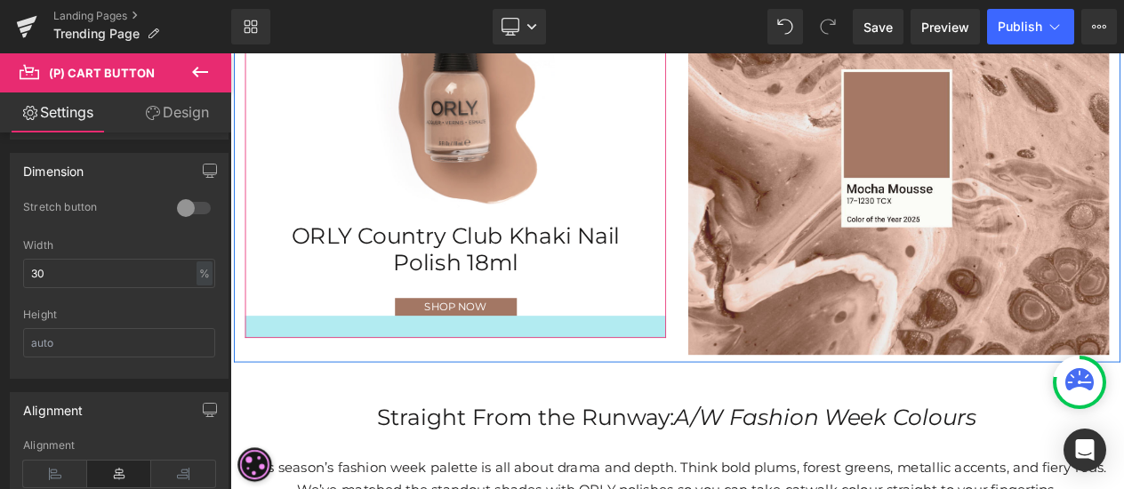
click at [699, 373] on div at bounding box center [501, 382] width 507 height 27
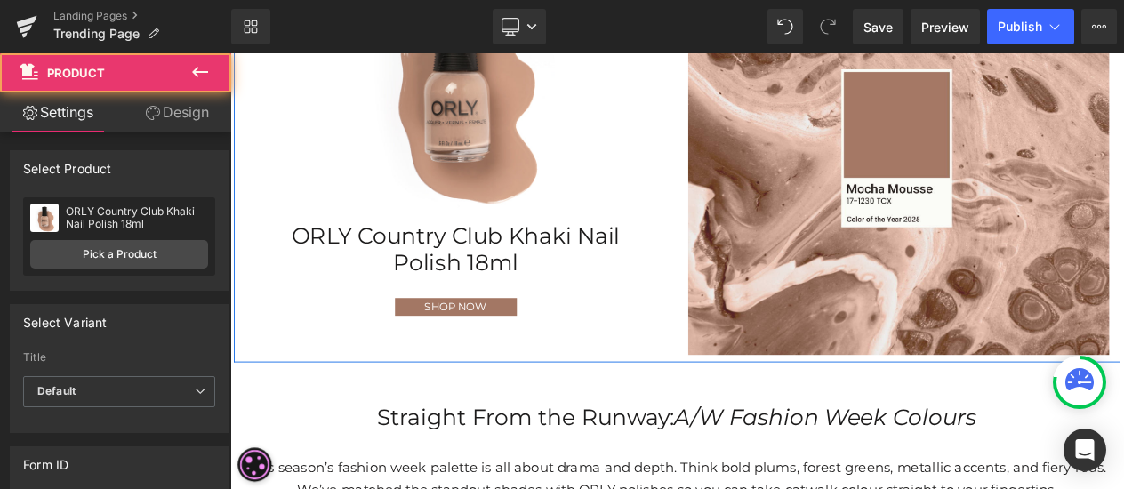
click at [702, 410] on div "Sale Off (P) Image ORLY Country Club Khaki Nail Polish 18ml (P) Title SHOP NOW …" at bounding box center [768, 158] width 1067 height 533
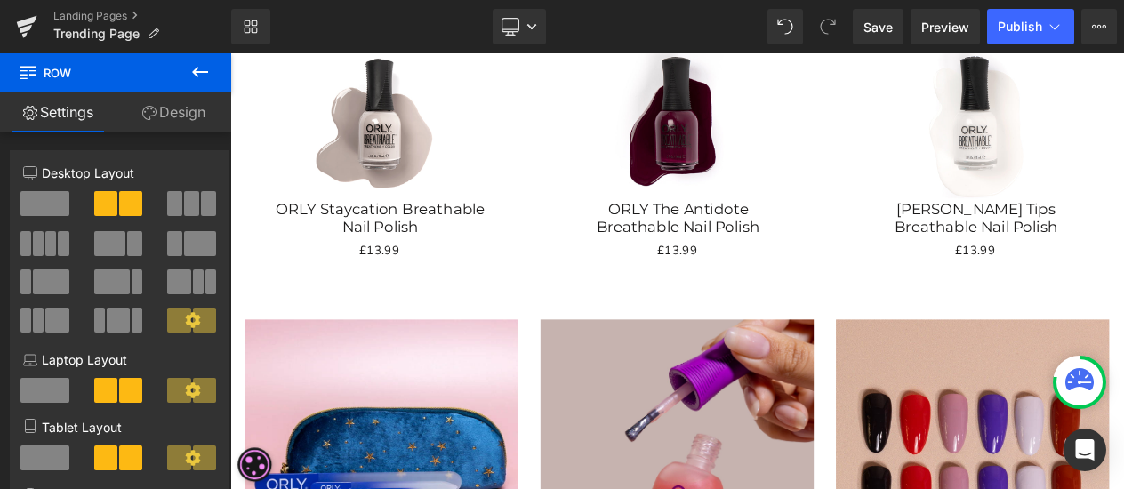
scroll to position [2234, 0]
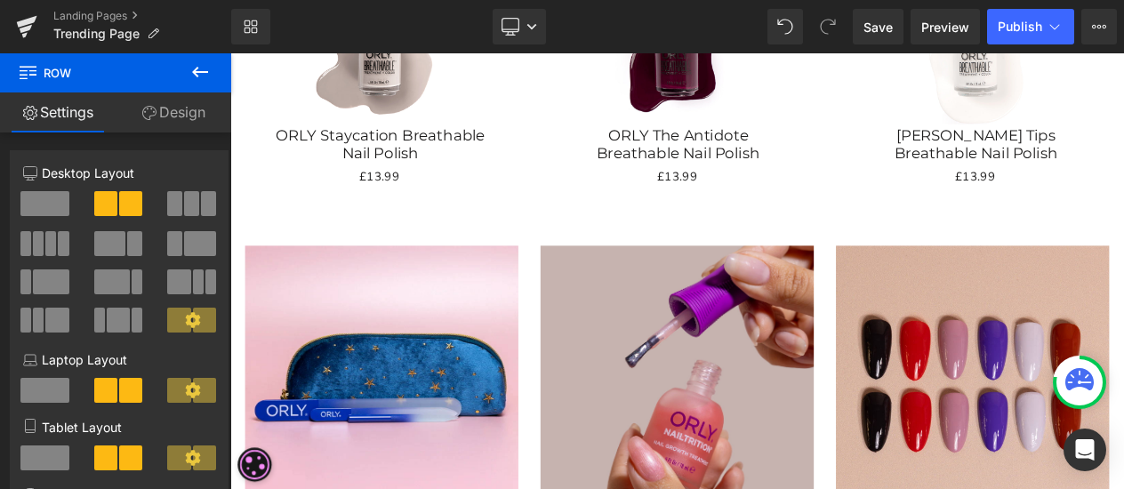
click at [187, 66] on button at bounding box center [200, 72] width 62 height 39
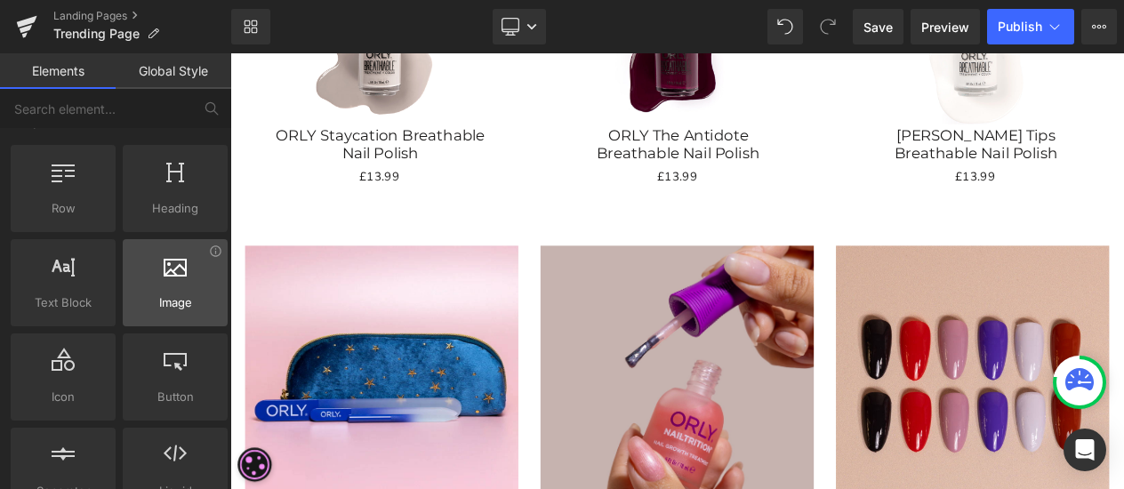
scroll to position [0, 0]
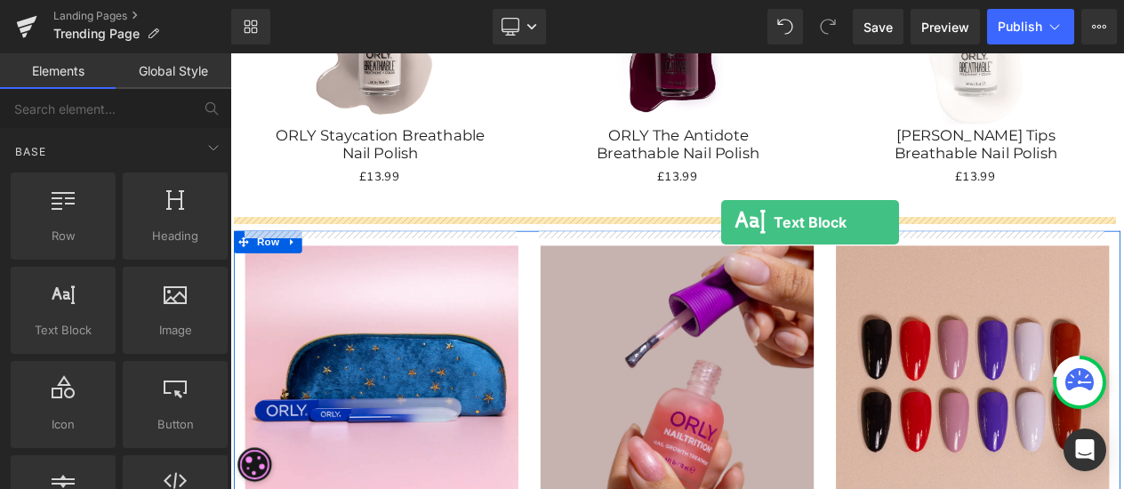
drag, startPoint x: 294, startPoint y: 348, endPoint x: 821, endPoint y: 256, distance: 534.3
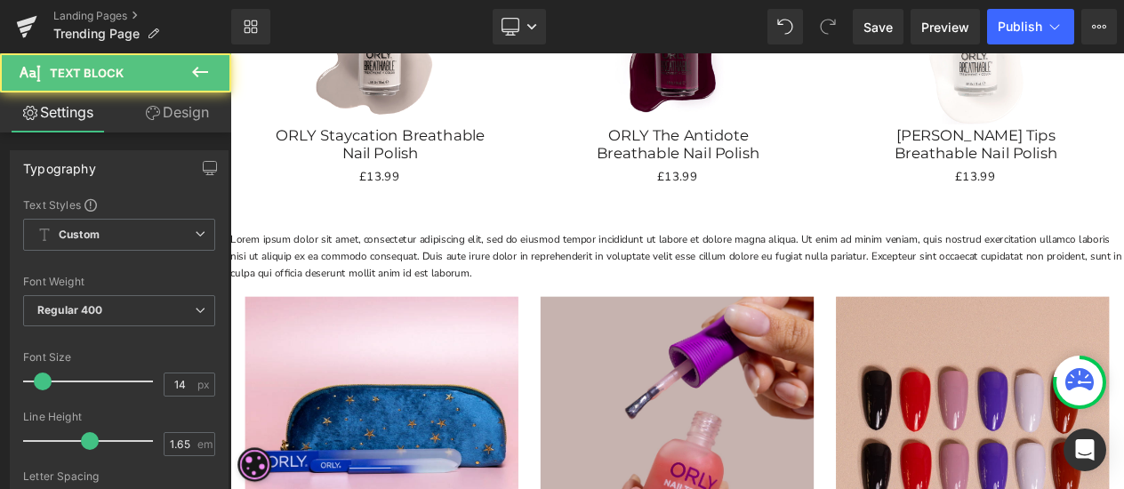
click at [526, 288] on p "Lorem ipsum dolor sit amet, consectetur adipiscing elit, sed do eiusmod tempor …" at bounding box center [768, 297] width 1076 height 61
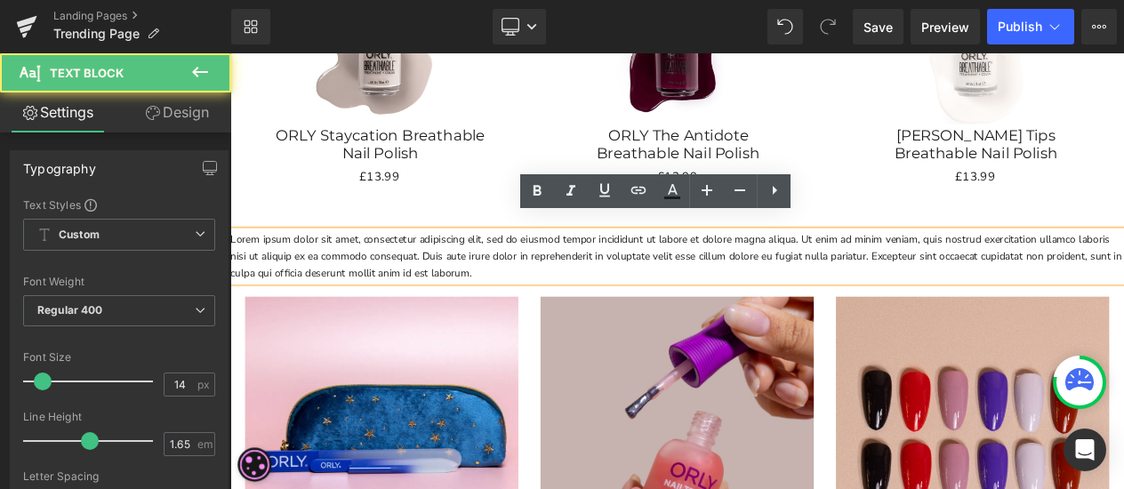
click at [614, 300] on p "Lorem ipsum dolor sit amet, consectetur adipiscing elit, sed do eiusmod tempor …" at bounding box center [768, 297] width 1076 height 61
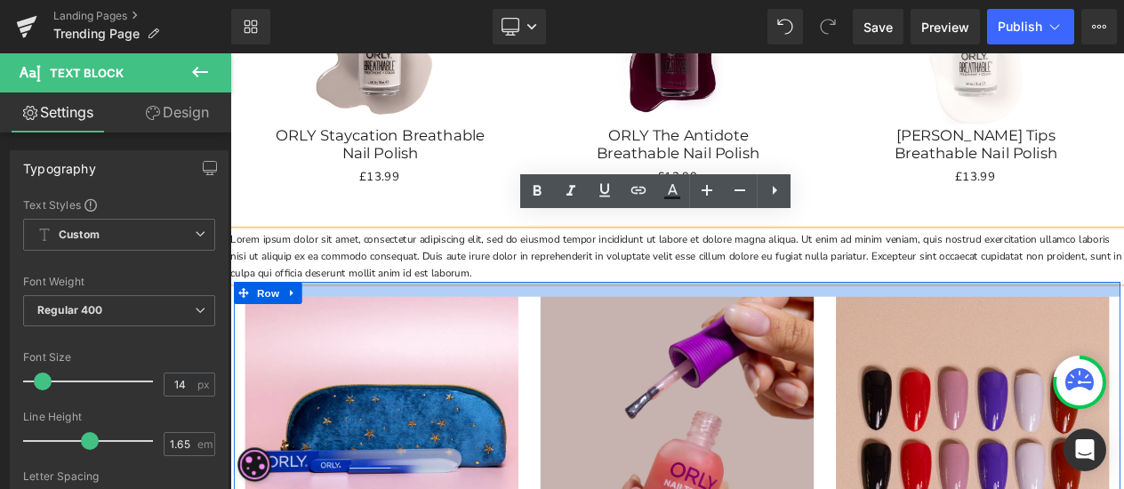
drag, startPoint x: 653, startPoint y: 311, endPoint x: 644, endPoint y: 309, distance: 9.3
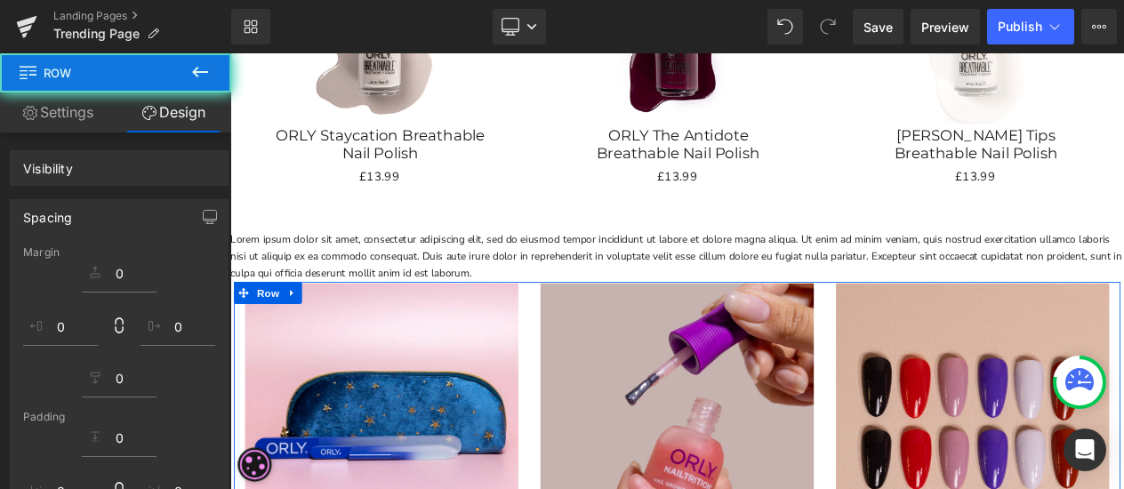
click at [649, 306] on p "Lorem ipsum dolor sit amet, consectetur adipiscing elit, sed do eiusmod tempor …" at bounding box center [768, 297] width 1076 height 61
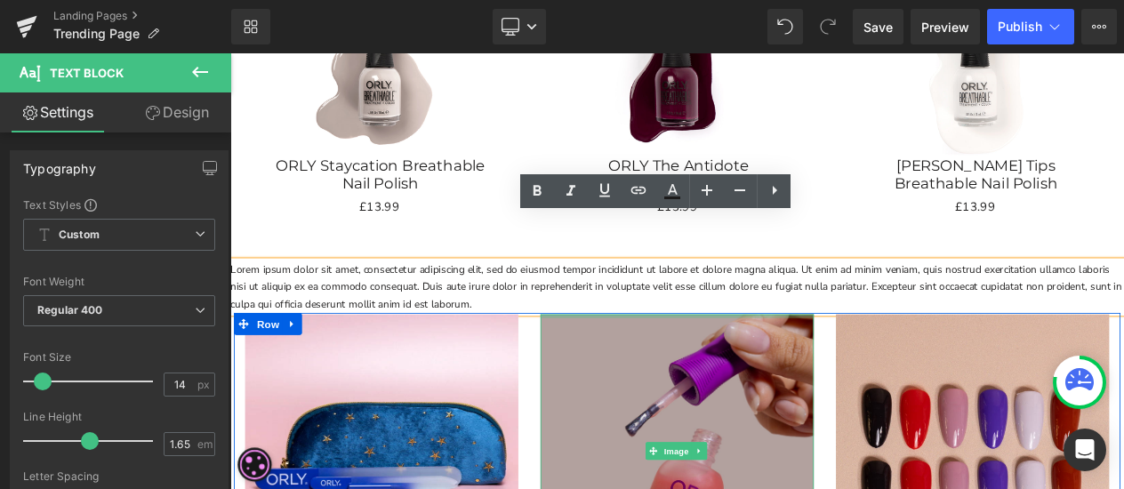
scroll to position [2271, 0]
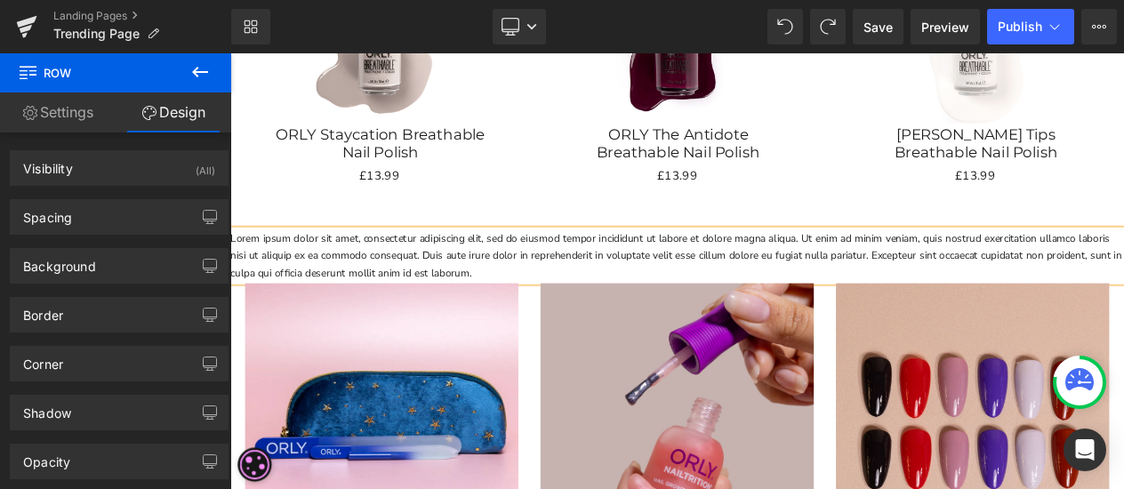
click at [706, 294] on p "Lorem ipsum dolor sit amet, consectetur adipiscing elit, sed do eiusmod tempor …" at bounding box center [768, 296] width 1076 height 61
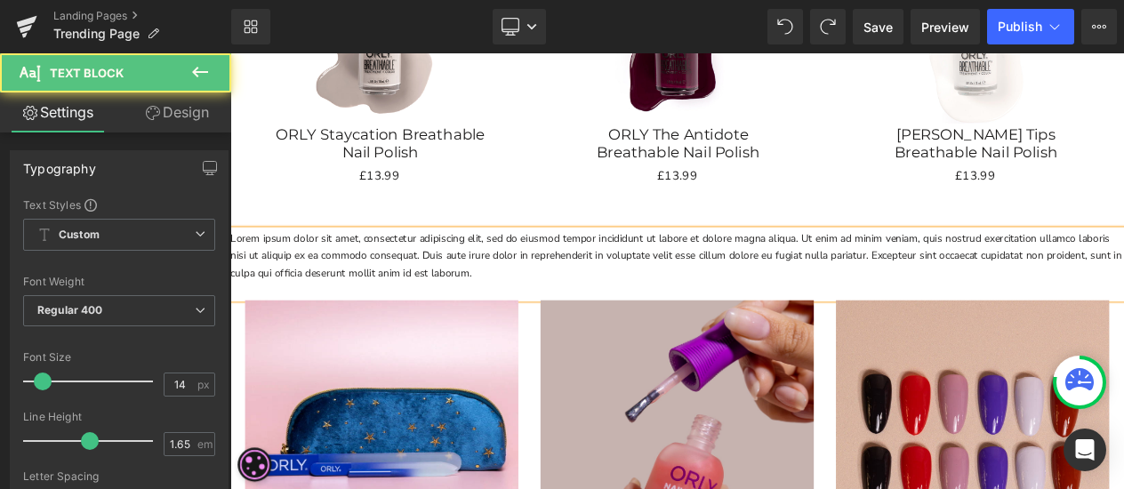
click at [653, 302] on p "Lorem ipsum dolor sit amet, consectetur adipiscing elit, sed do eiusmod tempor …" at bounding box center [768, 296] width 1076 height 61
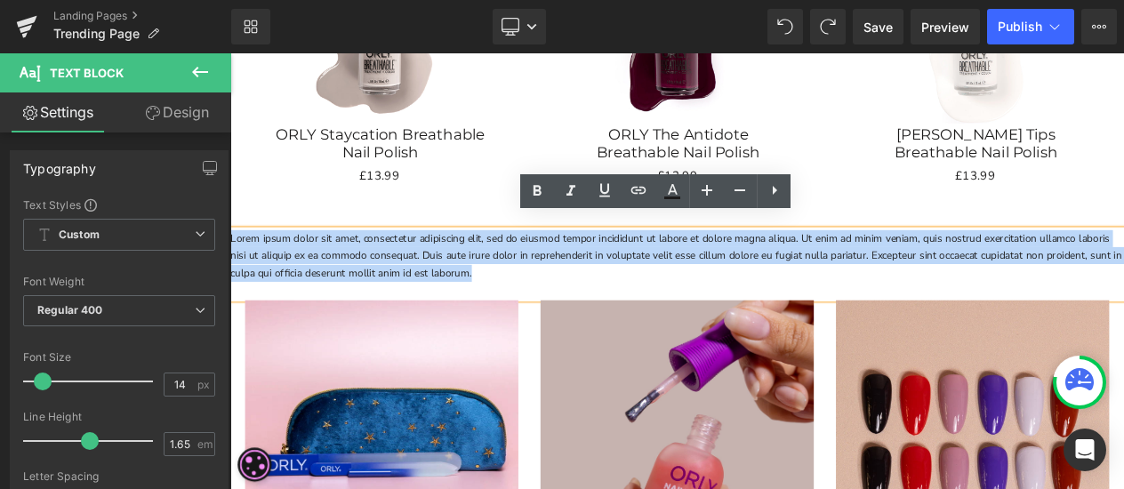
drag, startPoint x: 652, startPoint y: 308, endPoint x: 231, endPoint y: 253, distance: 424.1
click at [231, 266] on p "Lorem ipsum dolor sit amet, consectetur adipiscing elit, sed do eiusmod tempor …" at bounding box center [768, 296] width 1076 height 61
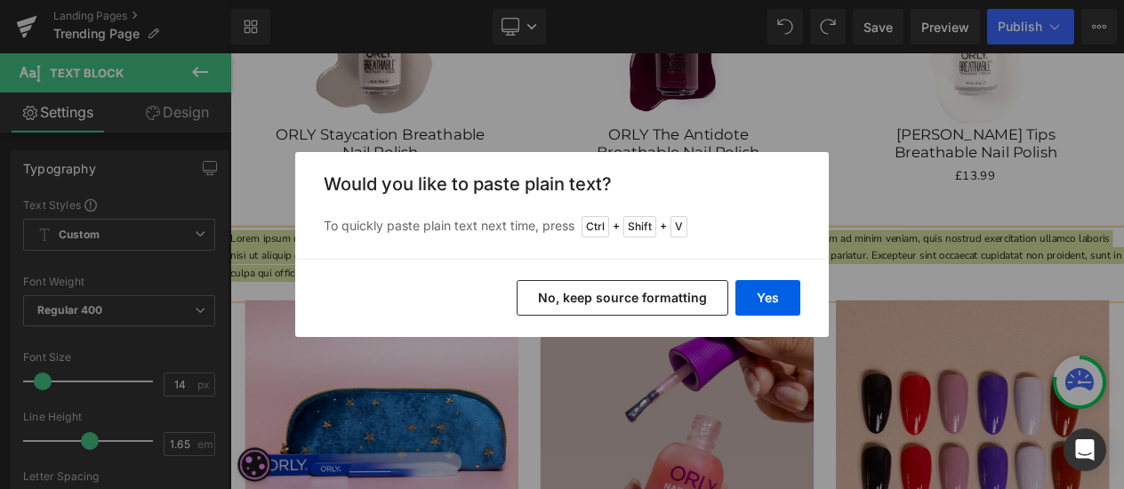
click at [771, 317] on div "Yes No, keep source formatting" at bounding box center [561, 298] width 533 height 78
click at [774, 312] on button "Yes" at bounding box center [767, 298] width 65 height 36
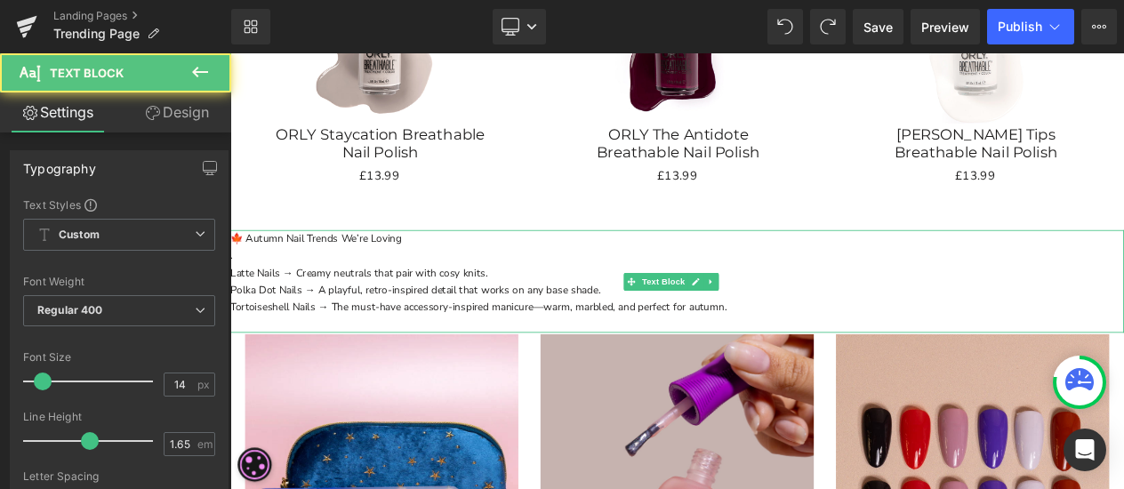
click at [709, 349] on p "Tortoiseshell Nails → The must-have accessory-inspired manicure—warm, marbled, …" at bounding box center [768, 359] width 1076 height 20
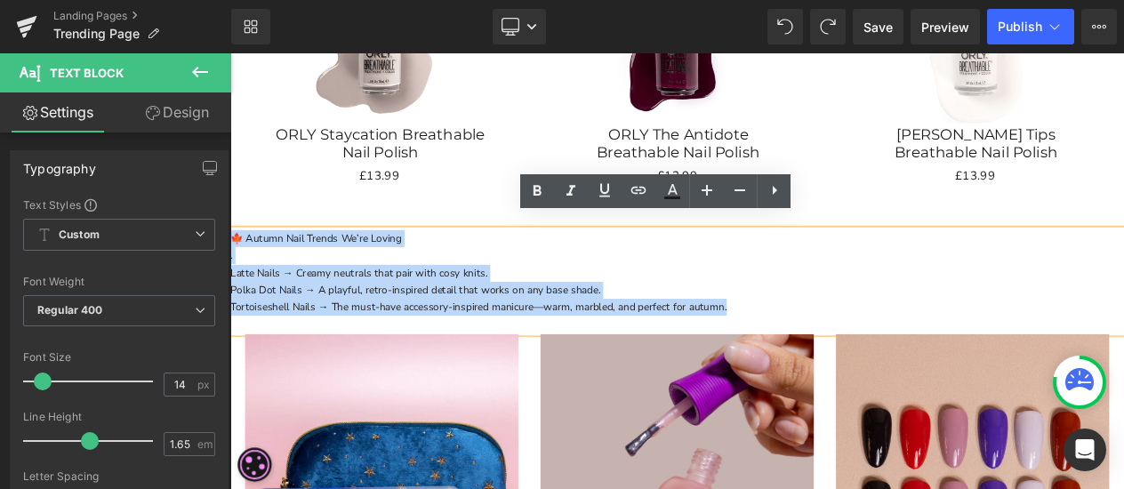
drag, startPoint x: 864, startPoint y: 346, endPoint x: 256, endPoint y: 153, distance: 638.1
click at [230, 197] on html "Skip to content Trending Trending The 1990s Collection Festival Nails The Brida…" at bounding box center [768, 158] width 1076 height 4753
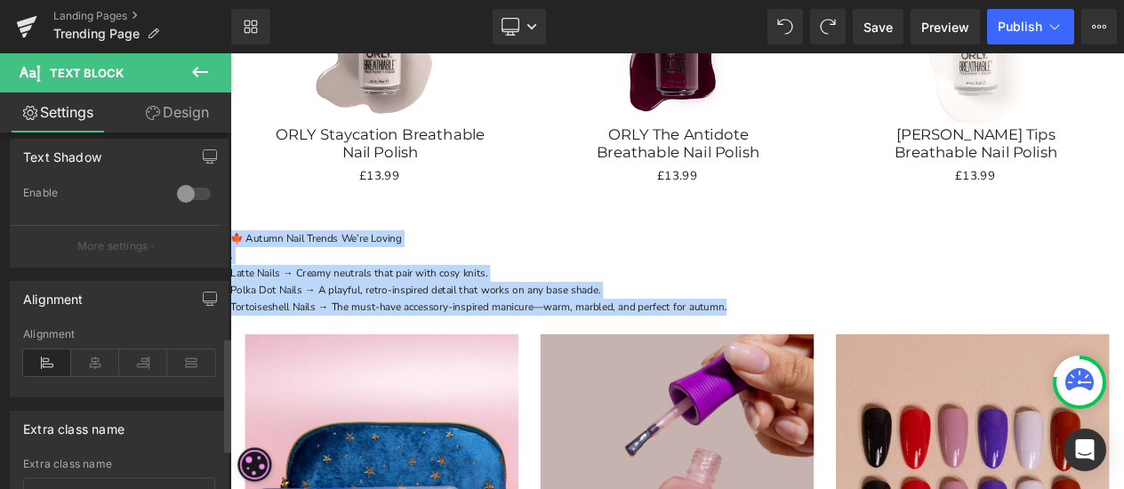
scroll to position [762, 0]
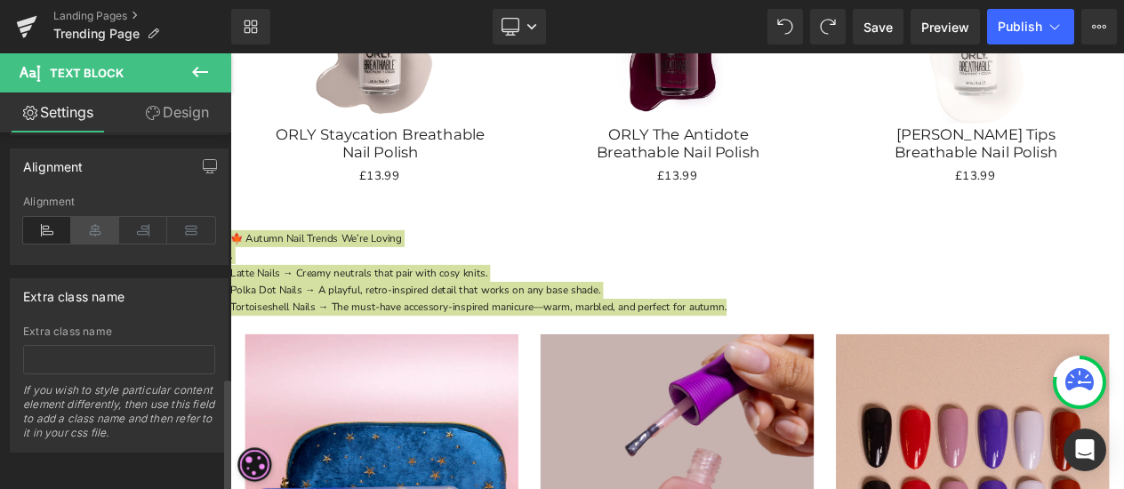
click at [98, 222] on icon at bounding box center [95, 230] width 48 height 27
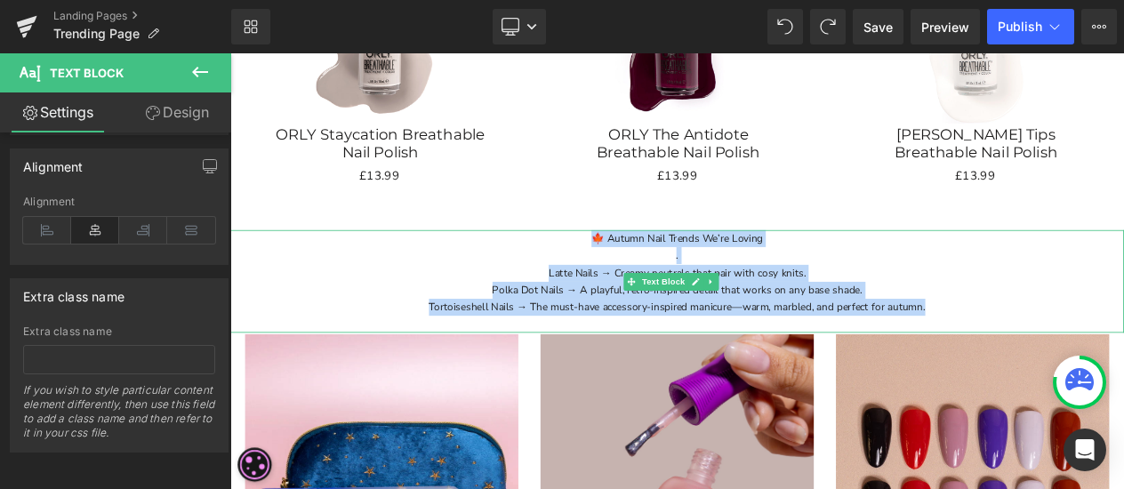
click at [1094, 287] on p "." at bounding box center [768, 296] width 1076 height 20
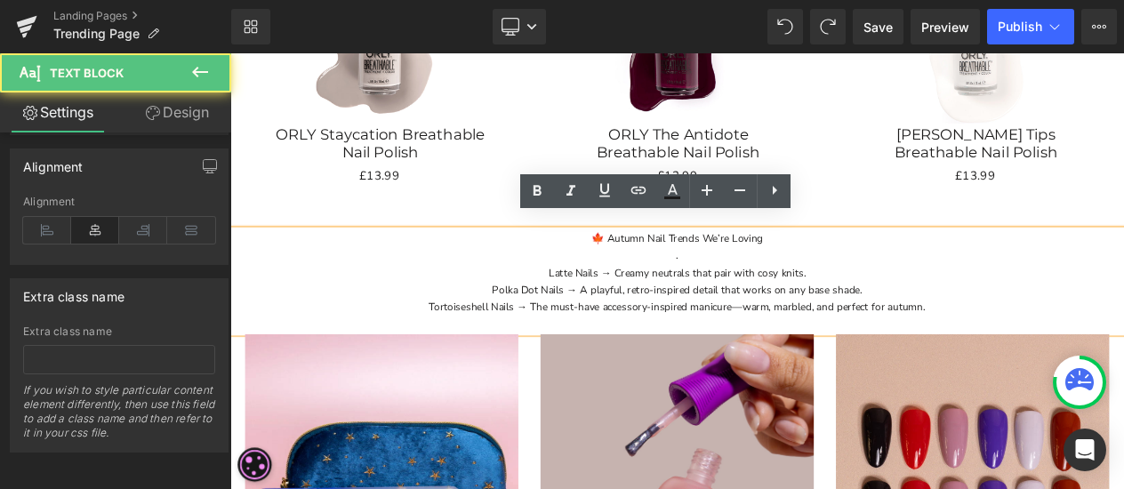
click at [948, 286] on p "." at bounding box center [768, 296] width 1076 height 20
click at [922, 266] on p "🍁 Autumn Nail Trends We’re Loving" at bounding box center [768, 276] width 1076 height 20
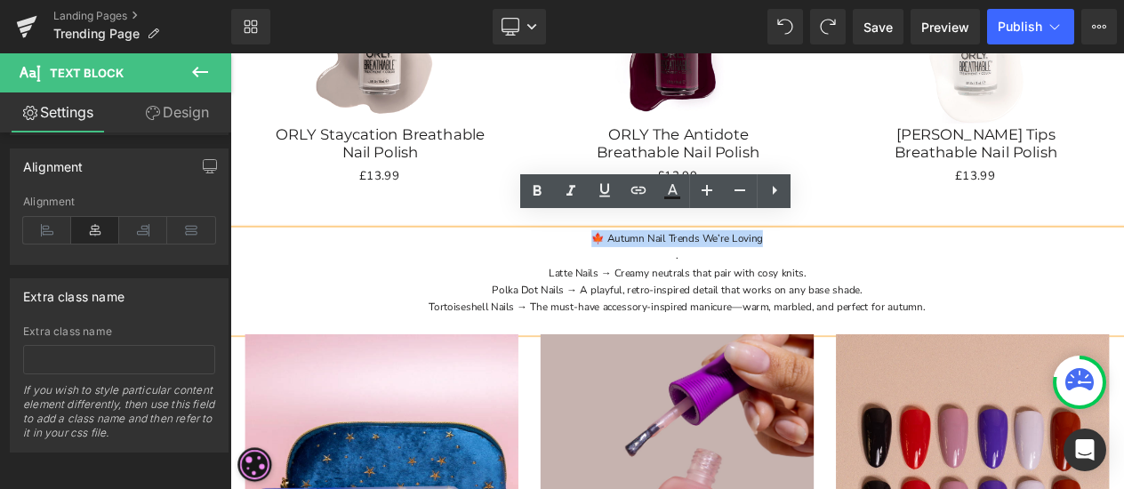
drag, startPoint x: 925, startPoint y: 264, endPoint x: 640, endPoint y: 264, distance: 284.5
click at [640, 266] on p "🍁 Autumn Nail Trends We’re Loving" at bounding box center [768, 276] width 1076 height 20
click at [680, 267] on p "🍁 Autumn Nail Trends We’re Loving" at bounding box center [768, 276] width 1076 height 20
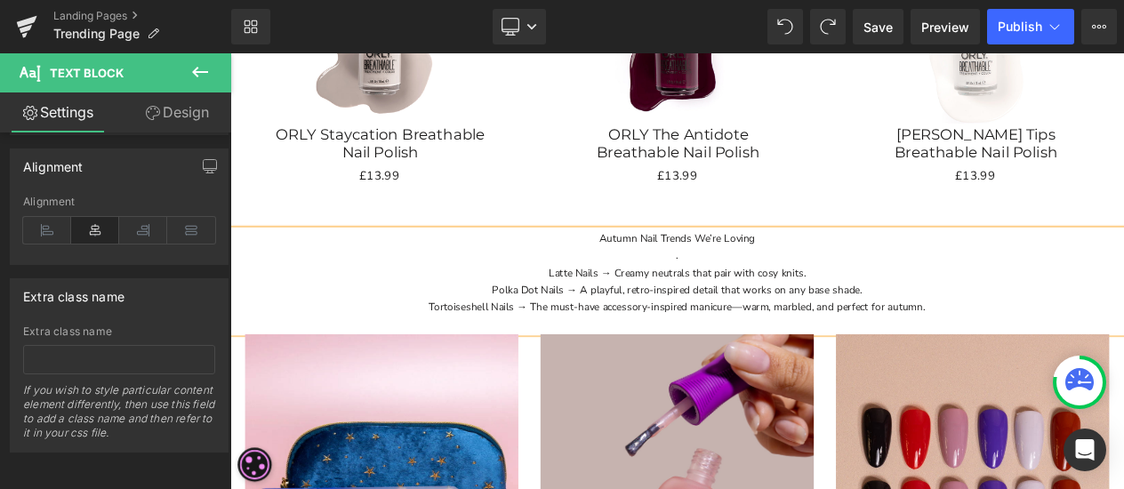
click at [816, 290] on p "." at bounding box center [768, 296] width 1076 height 20
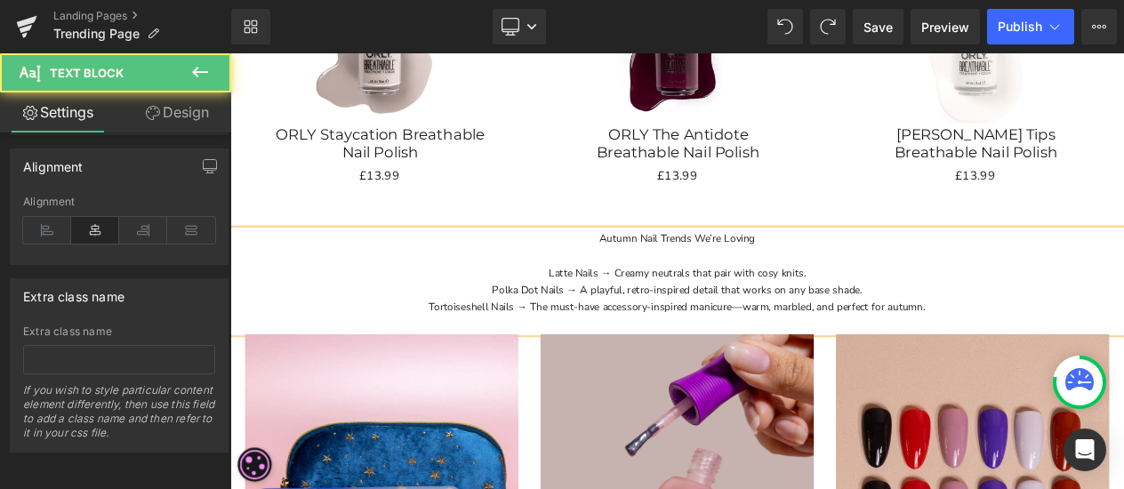
click at [894, 266] on div "Autumn Nail Trends We’re Loving Latte Nails → Creamy neutrals that pair with co…" at bounding box center [768, 328] width 1076 height 124
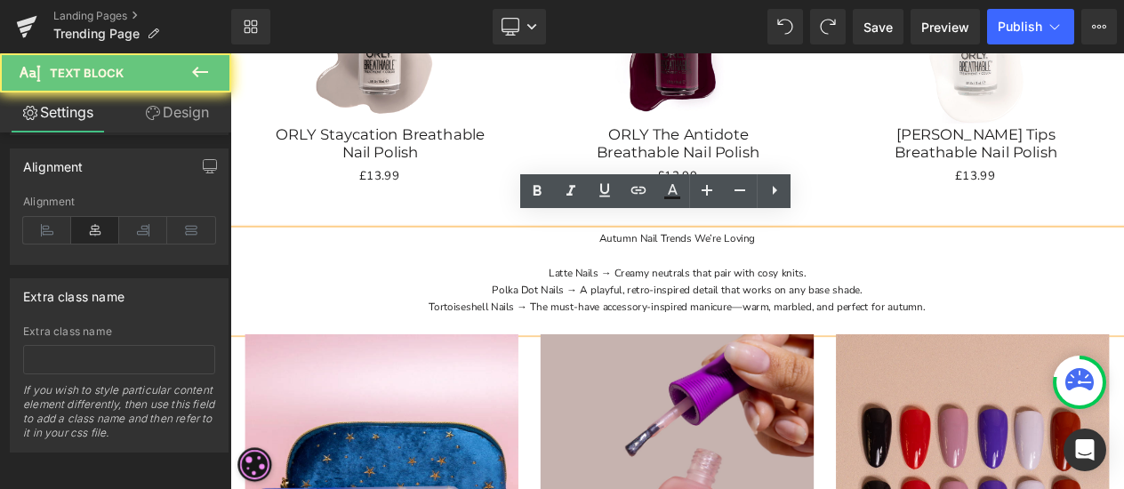
click at [883, 266] on p "Autumn Nail Trends We’re Loving" at bounding box center [768, 276] width 1076 height 20
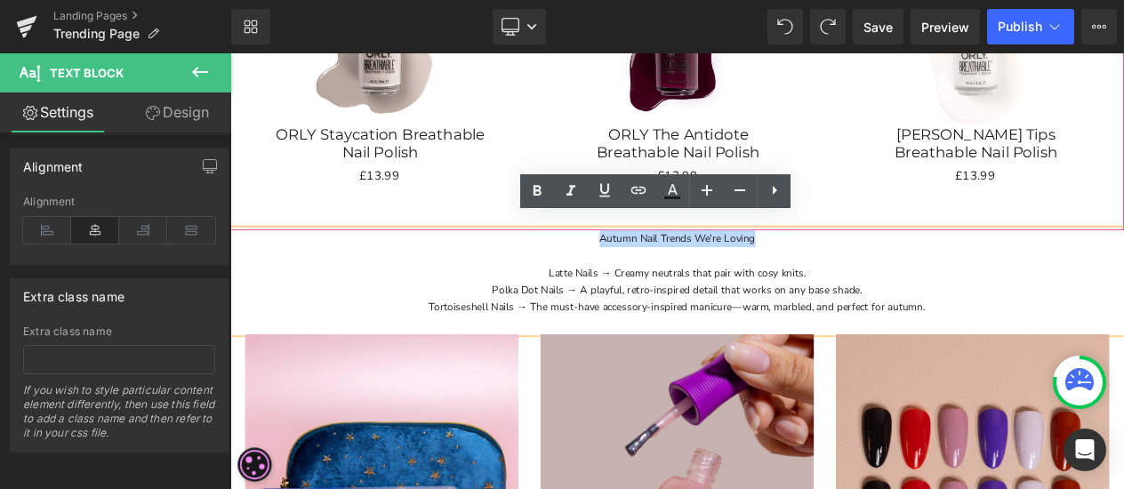
drag, startPoint x: 653, startPoint y: 245, endPoint x: 610, endPoint y: 242, distance: 42.8
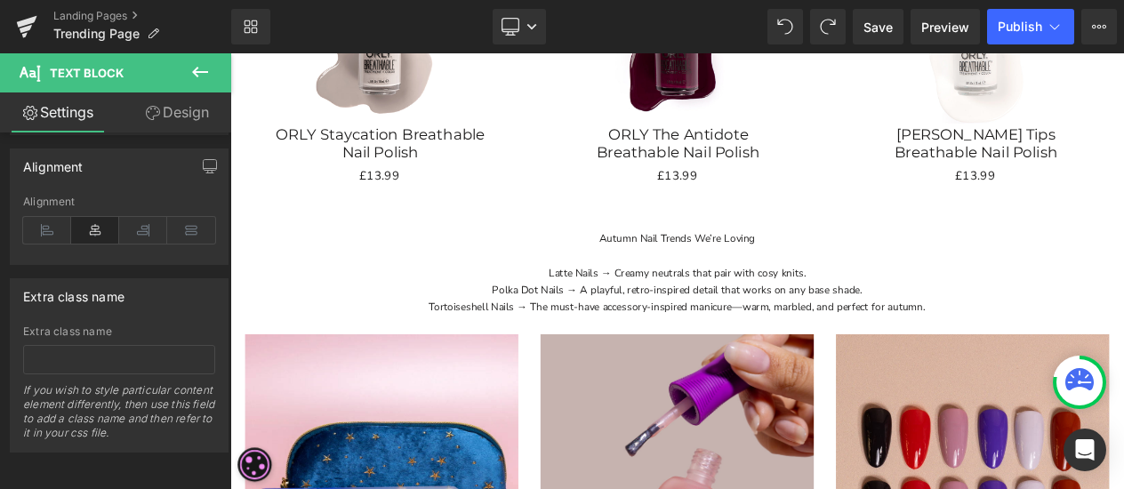
click at [879, 349] on p "Tortoiseshell Nails → The must-have accessory-inspired manicure—warm, marbled, …" at bounding box center [768, 359] width 1076 height 20
click at [201, 77] on icon at bounding box center [199, 71] width 21 height 21
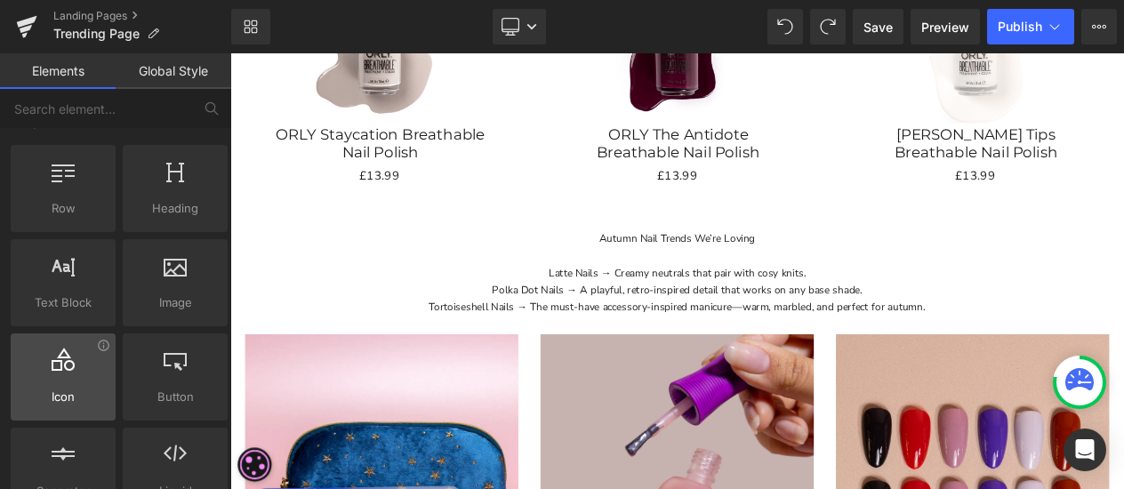
scroll to position [0, 0]
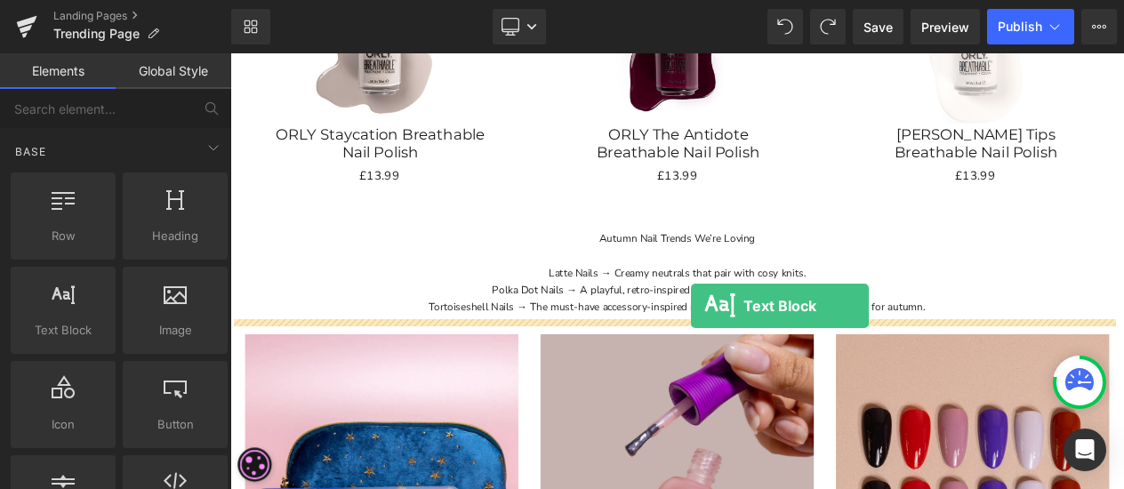
drag, startPoint x: 274, startPoint y: 342, endPoint x: 785, endPoint y: 357, distance: 511.5
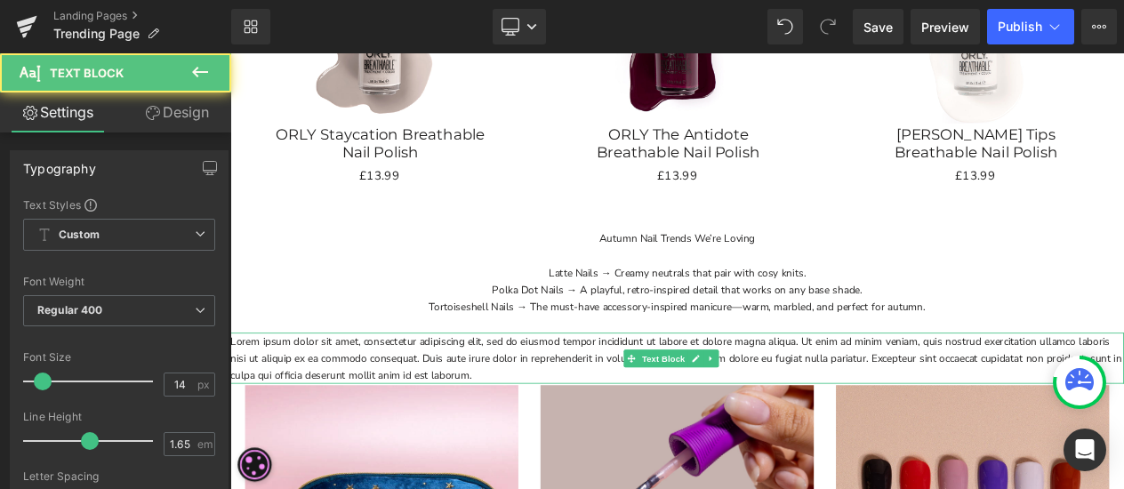
click at [643, 349] on p "Tortoiseshell Nails → The must-have accessory-inspired manicure—warm, marbled, …" at bounding box center [768, 359] width 1076 height 20
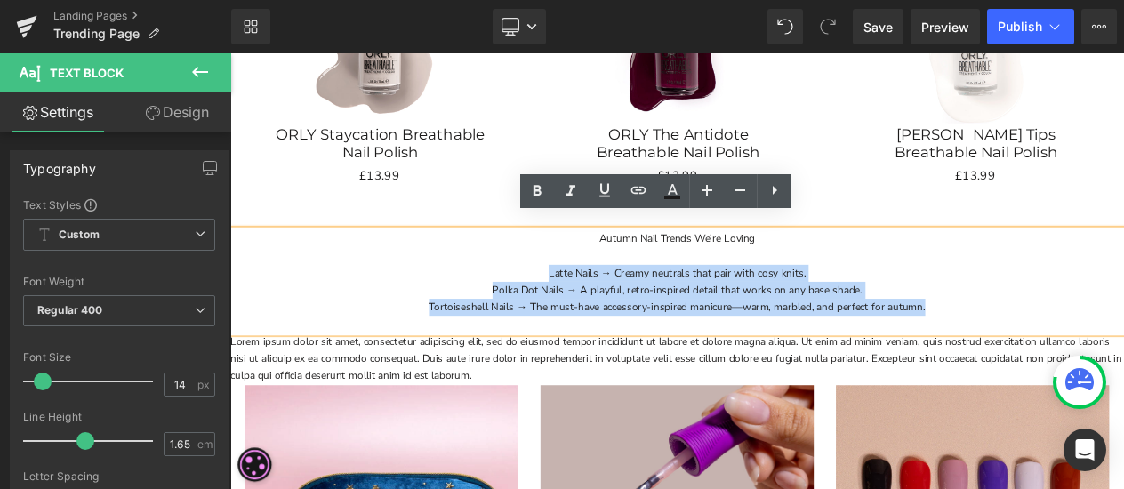
drag, startPoint x: 1087, startPoint y: 339, endPoint x: 603, endPoint y: 308, distance: 485.6
click at [603, 308] on div "Autumn Nail Trends We’re Loving Latte Nails → Creamy neutrals that pair with co…" at bounding box center [768, 328] width 1076 height 124
copy div "Latte Nails → Creamy neutrals that pair with cosy knits. Polka Dot Nails → A pl…"
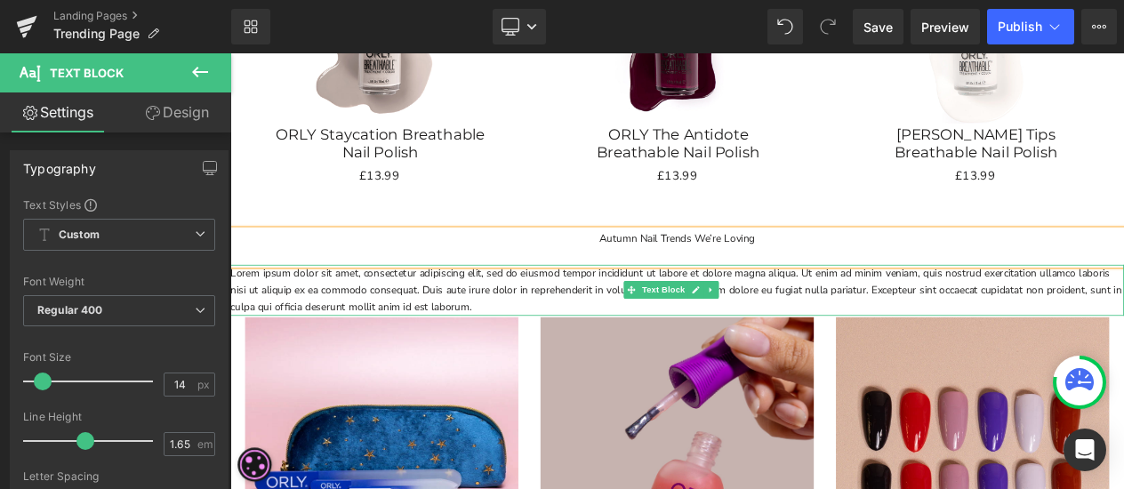
click at [598, 308] on p "Lorem ipsum dolor sit amet, consectetur adipiscing elit, sed do eiusmod tempor …" at bounding box center [768, 338] width 1076 height 61
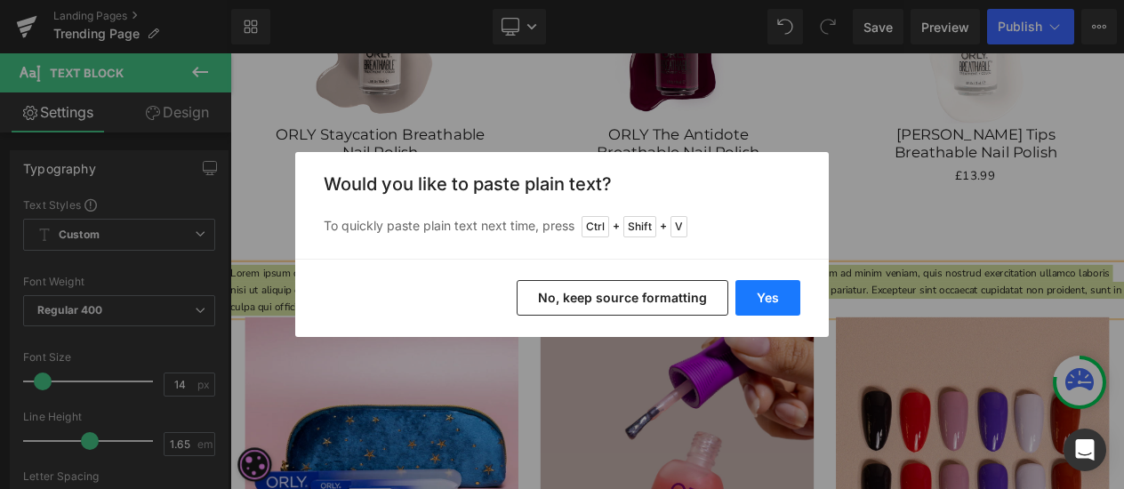
click at [766, 303] on button "Yes" at bounding box center [767, 298] width 65 height 36
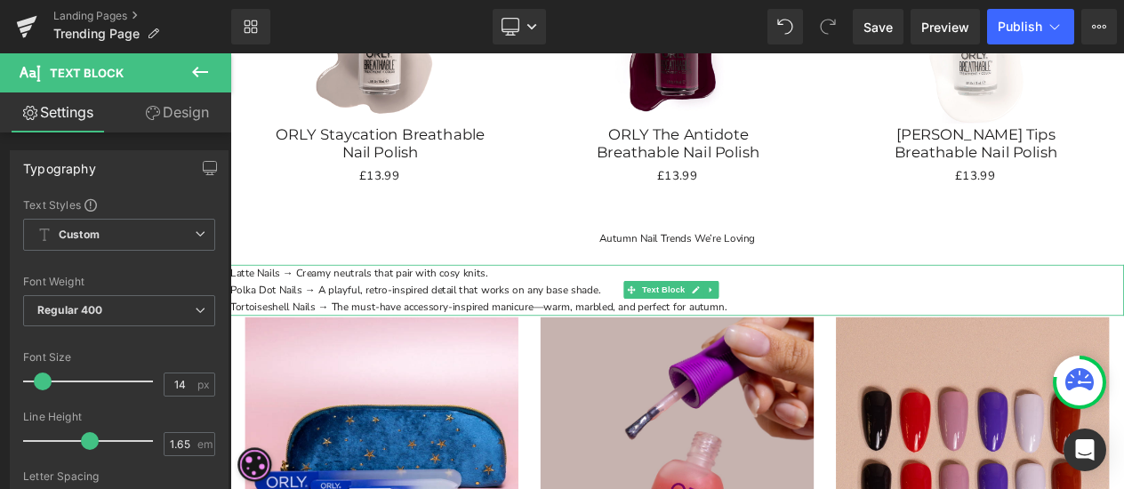
drag, startPoint x: 836, startPoint y: 325, endPoint x: 875, endPoint y: 338, distance: 41.3
click at [837, 328] on p "Polka Dot Nails → A playful, retro-inspired detail that works on any base shade." at bounding box center [768, 338] width 1076 height 20
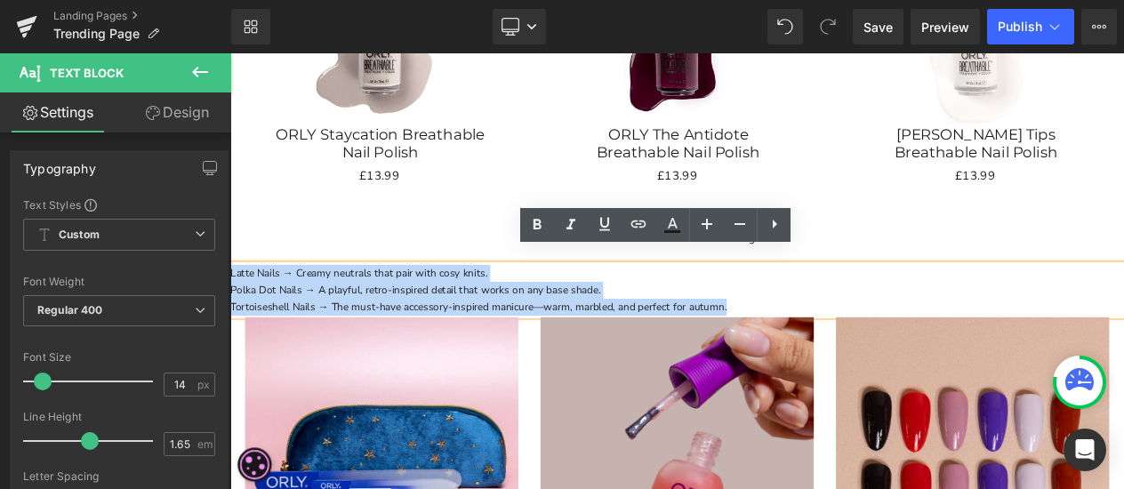
drag, startPoint x: 879, startPoint y: 339, endPoint x: 212, endPoint y: 230, distance: 676.5
click at [230, 230] on html "Skip to content Trending Trending The 1990s Collection Festival Nails The Brida…" at bounding box center [768, 148] width 1076 height 4733
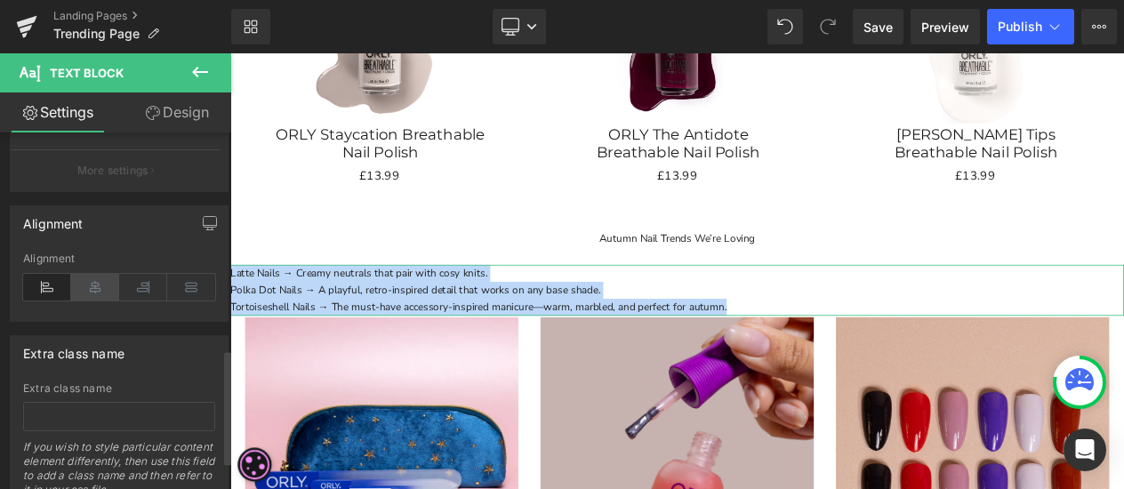
scroll to position [711, 0]
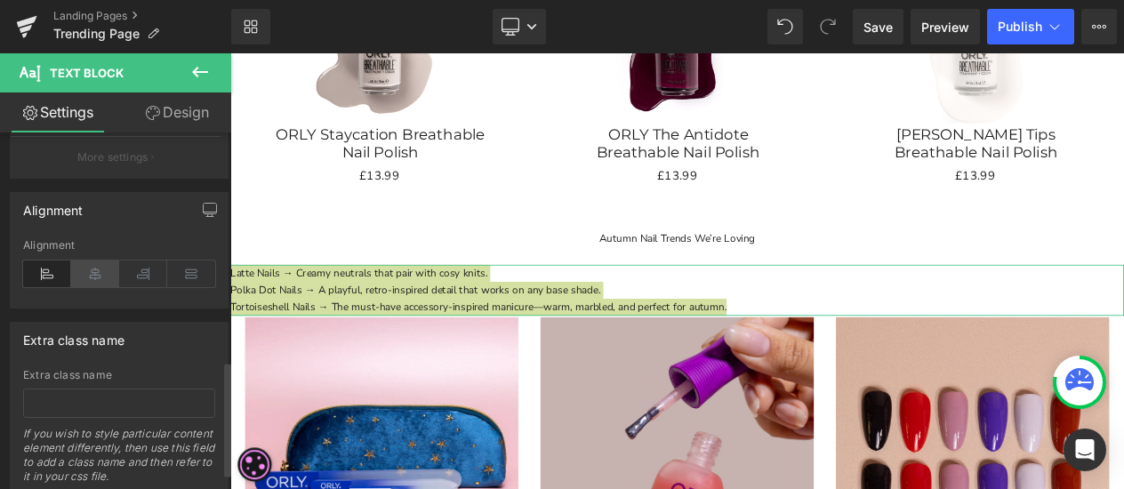
click at [88, 261] on icon at bounding box center [95, 274] width 48 height 27
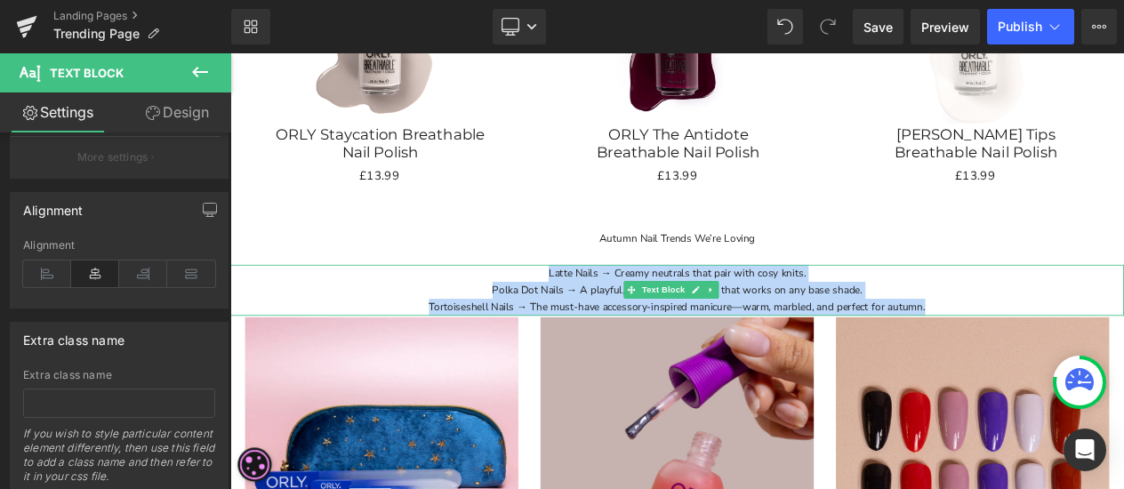
click at [1111, 328] on p "Polka Dot Nails → A playful, retro-inspired detail that works on any base shade." at bounding box center [768, 338] width 1076 height 20
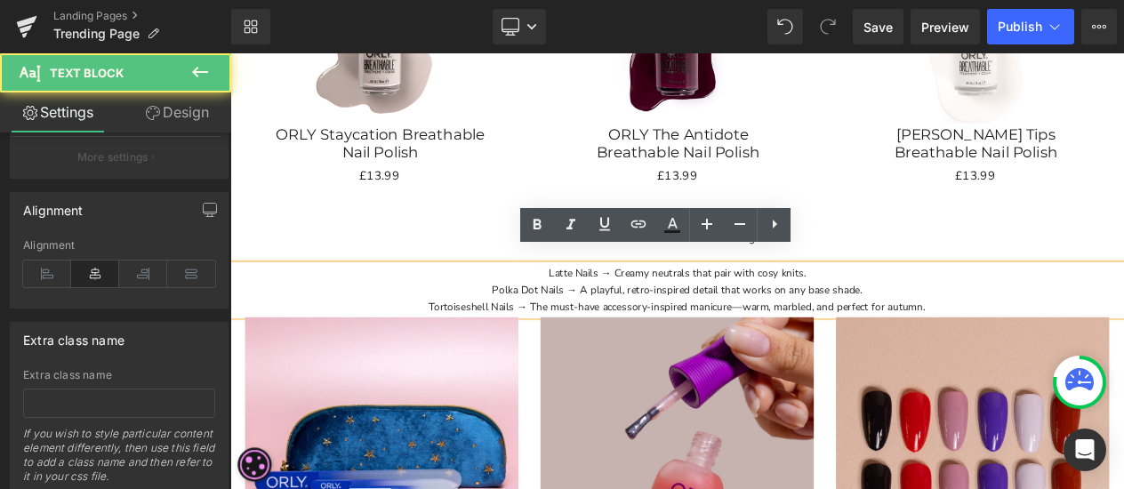
click at [1103, 349] on p "Tortoiseshell Nails → The must-have accessory-inspired manicure—warm, marbled, …" at bounding box center [768, 359] width 1076 height 20
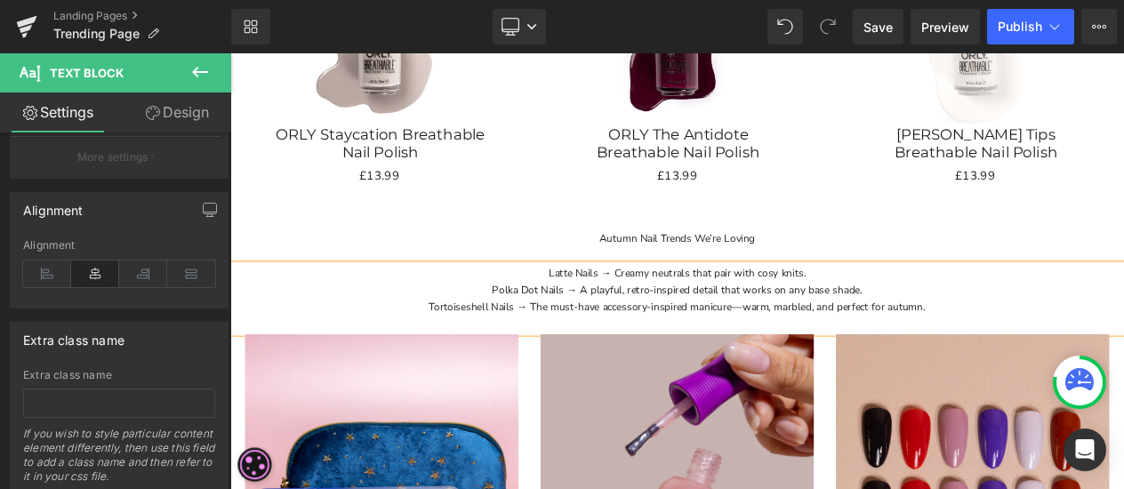
click at [230, 53] on div at bounding box center [230, 53] width 0 height 0
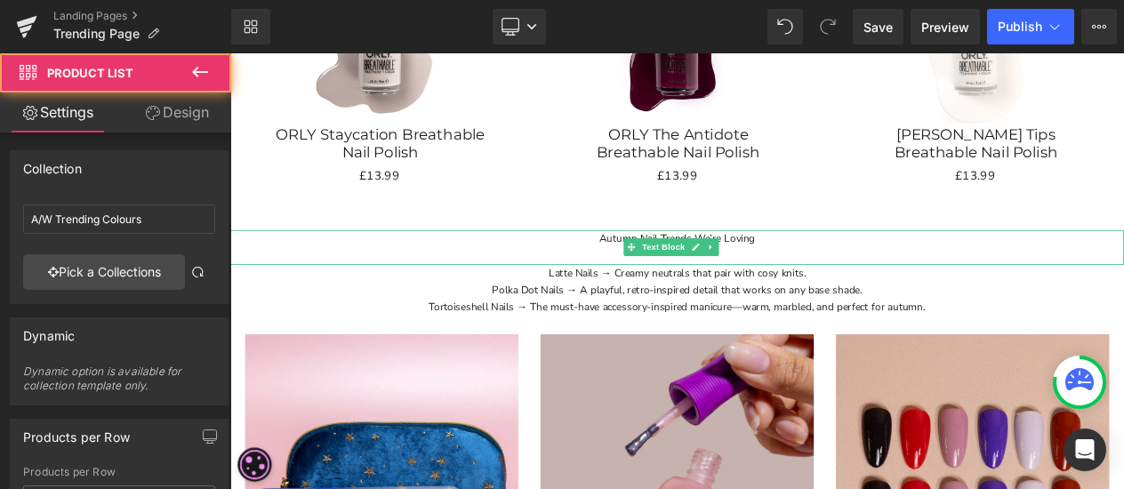
click at [901, 269] on p "Autumn Nail Trends We’re Loving" at bounding box center [768, 276] width 1076 height 20
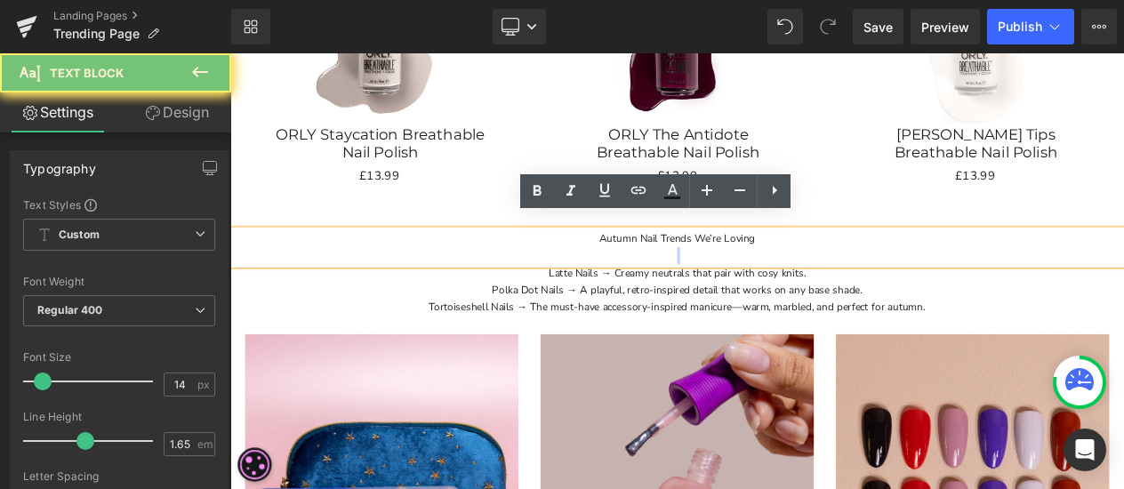
click at [901, 269] on p "Autumn Nail Trends We’re Loving" at bounding box center [768, 276] width 1076 height 20
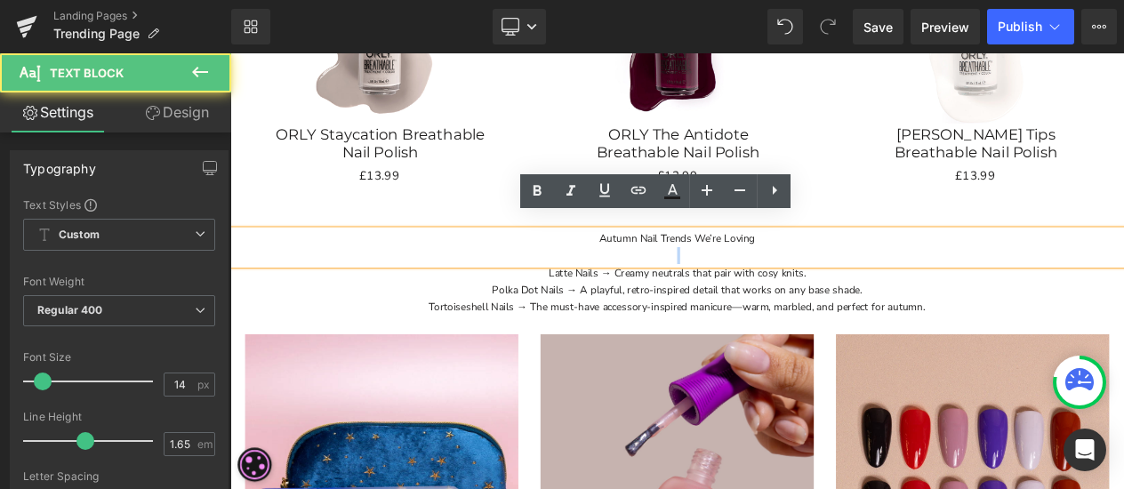
click at [832, 286] on p at bounding box center [768, 296] width 1076 height 20
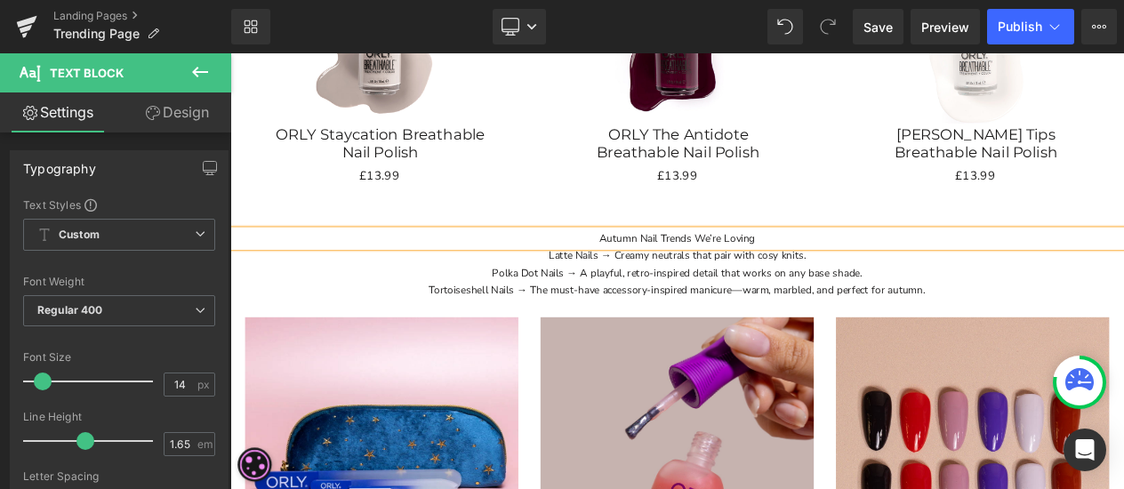
click at [886, 266] on div "Autumn Nail Trends We’re Loving" at bounding box center [768, 276] width 1076 height 20
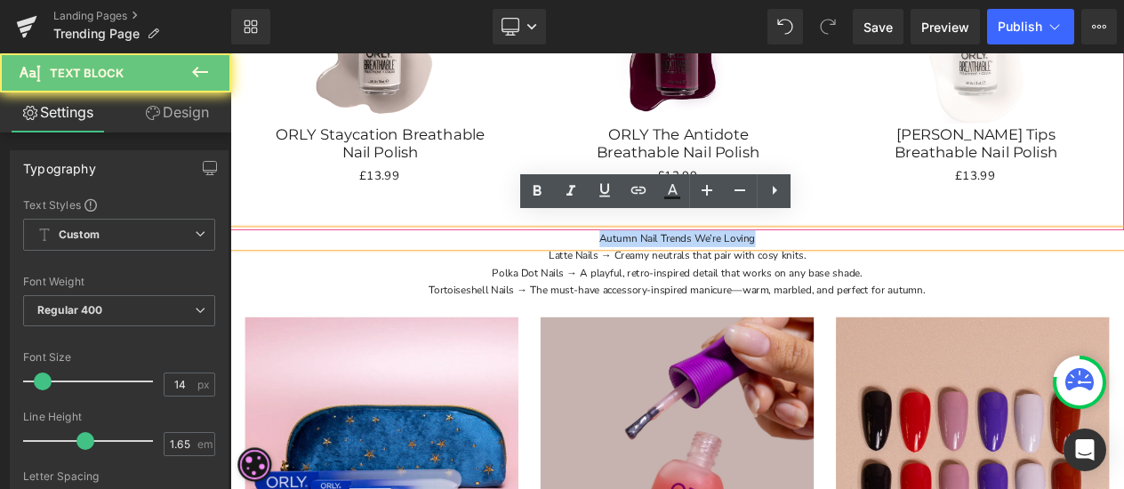
drag, startPoint x: 888, startPoint y: 253, endPoint x: 599, endPoint y: 236, distance: 289.5
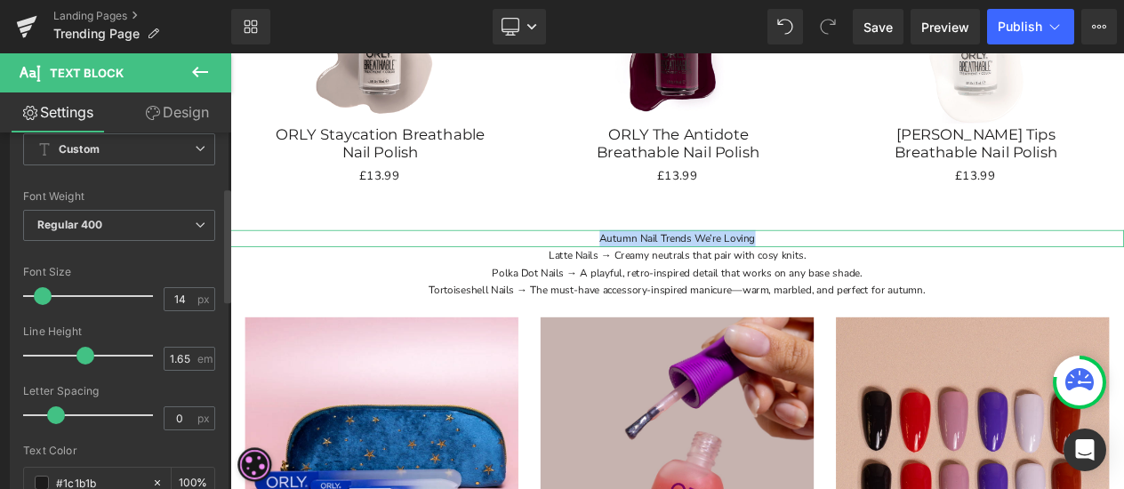
scroll to position [178, 0]
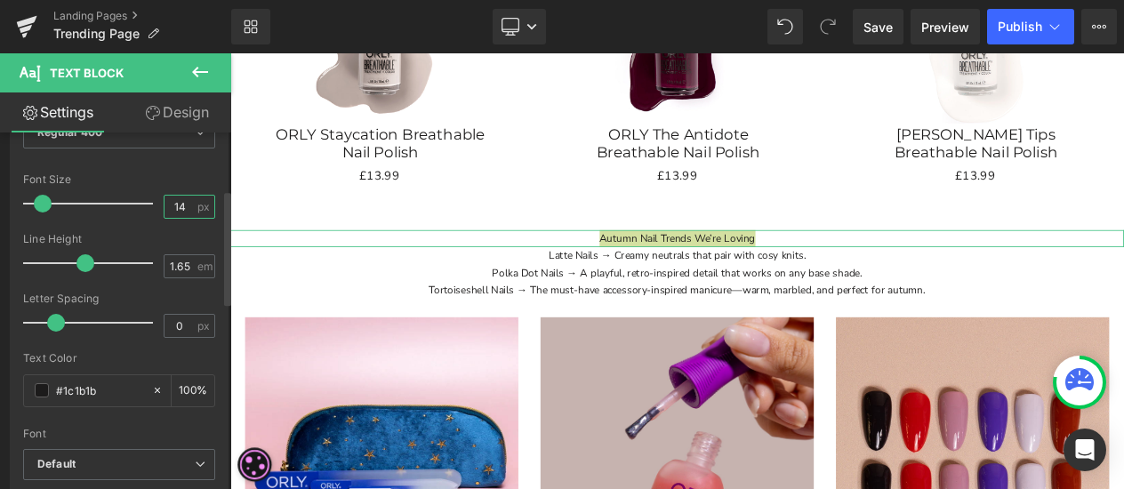
drag, startPoint x: 181, startPoint y: 197, endPoint x: 166, endPoint y: 200, distance: 15.3
click at [166, 200] on input "14" at bounding box center [179, 207] width 31 height 22
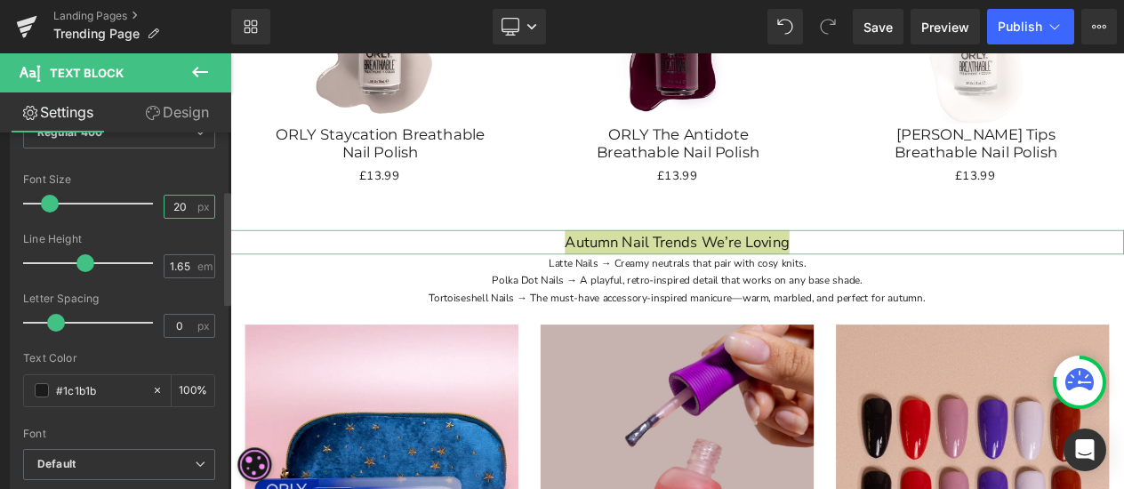
type input "2"
type input "30"
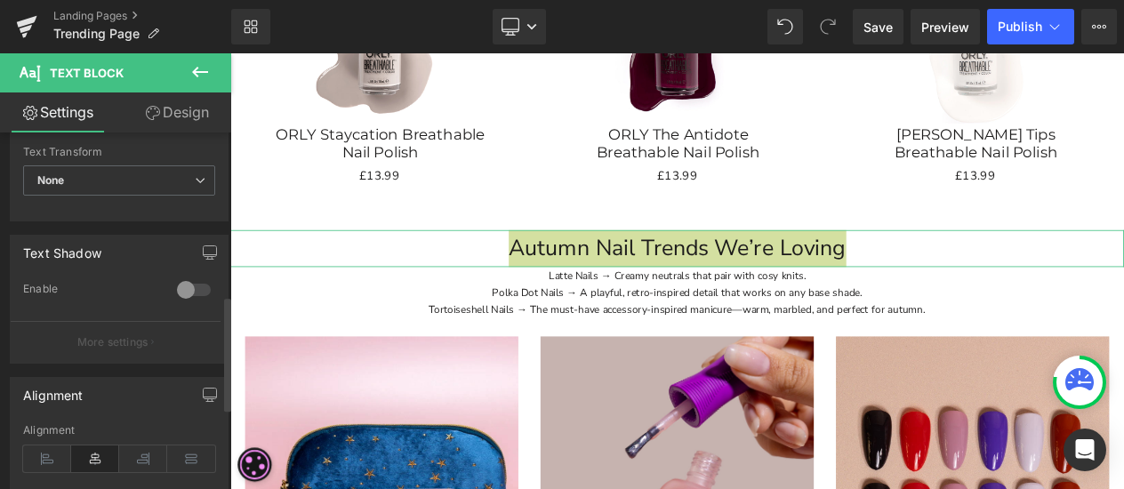
scroll to position [356, 0]
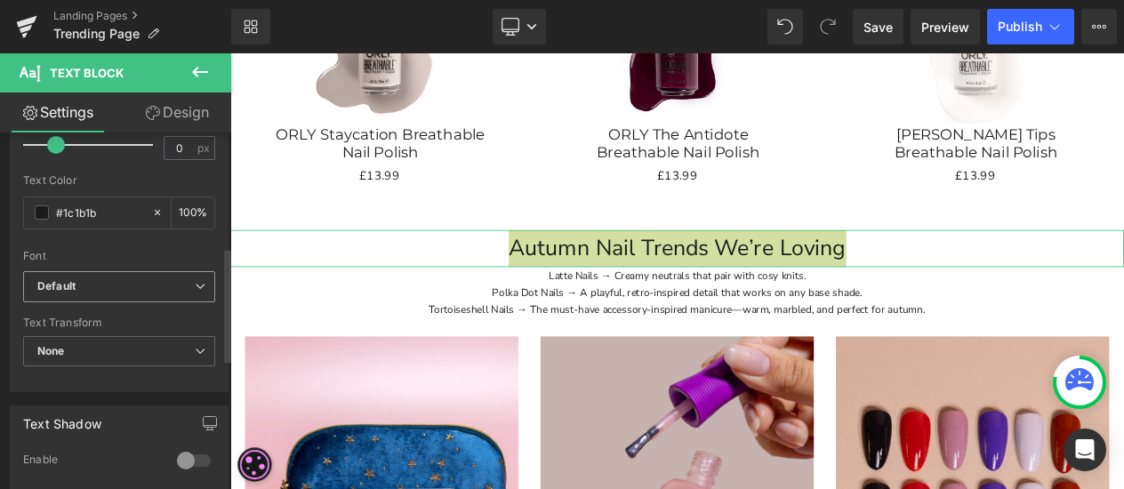
click at [175, 273] on span "Default" at bounding box center [119, 286] width 192 height 31
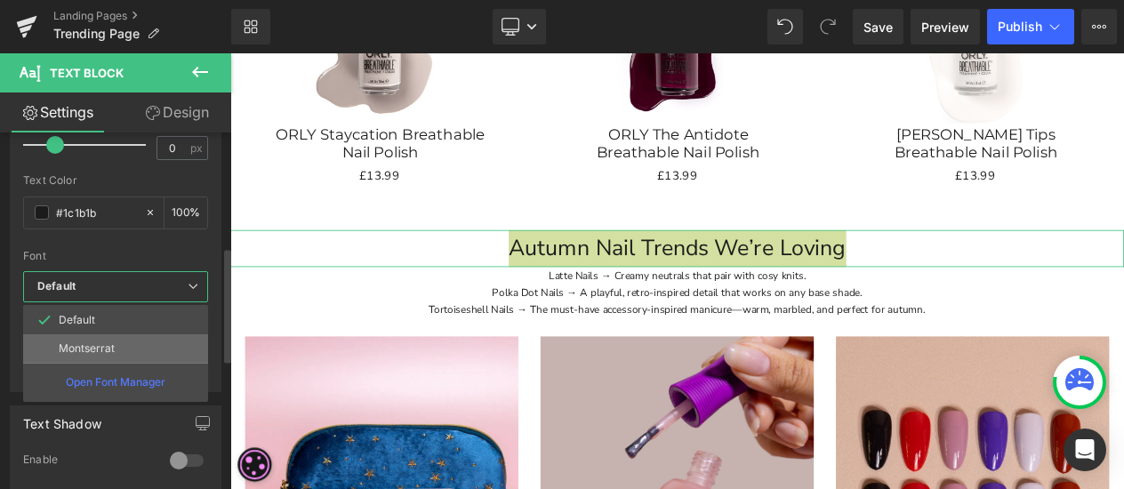
click at [140, 342] on li "Montserrat" at bounding box center [115, 348] width 185 height 28
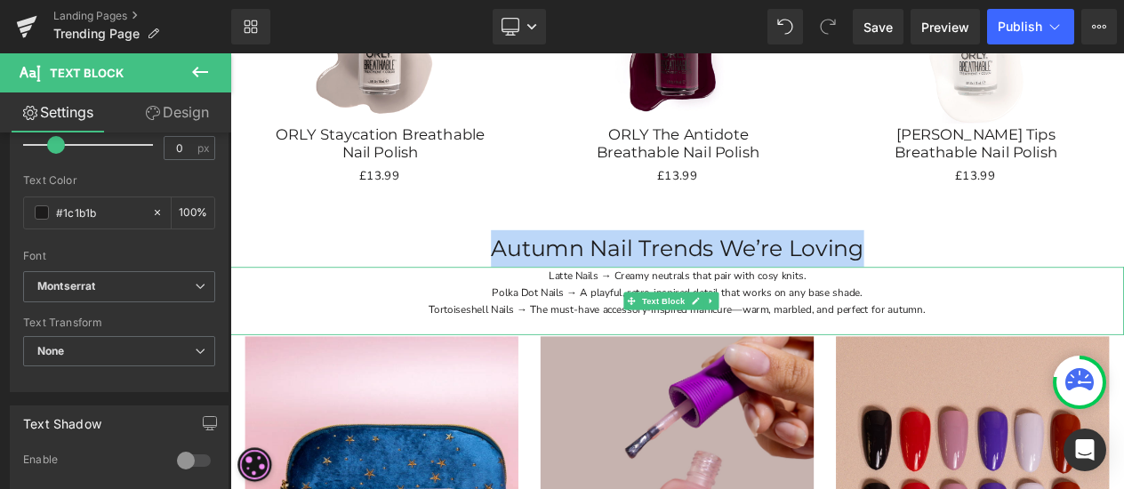
click at [989, 351] on p "Tortoiseshell Nails → The must-have accessory-inspired manicure—warm, marbled, …" at bounding box center [768, 361] width 1076 height 20
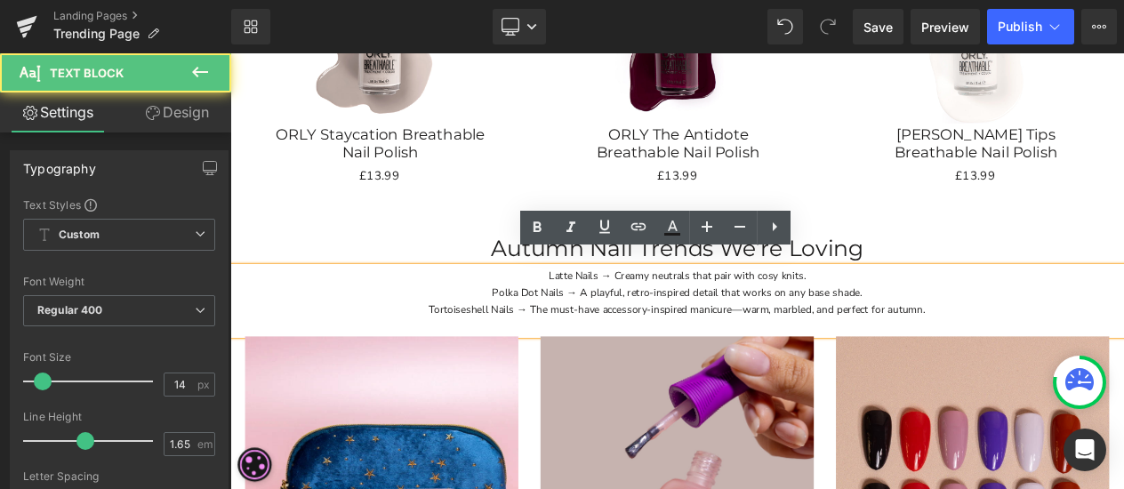
click at [1060, 331] on p "Polka Dot Nails → A playful, retro-inspired detail that works on any base shade." at bounding box center [768, 341] width 1076 height 20
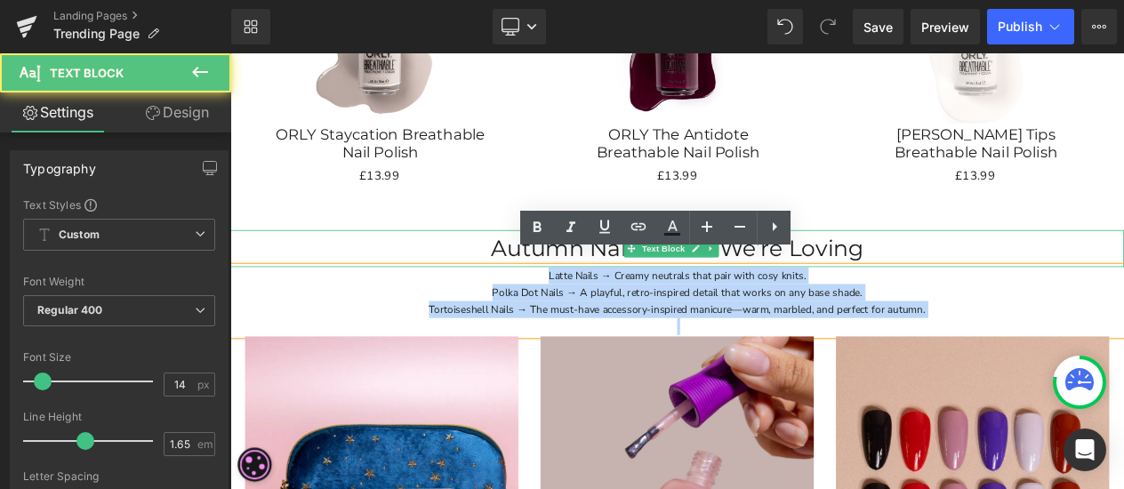
drag, startPoint x: 1070, startPoint y: 356, endPoint x: 348, endPoint y: 290, distance: 725.0
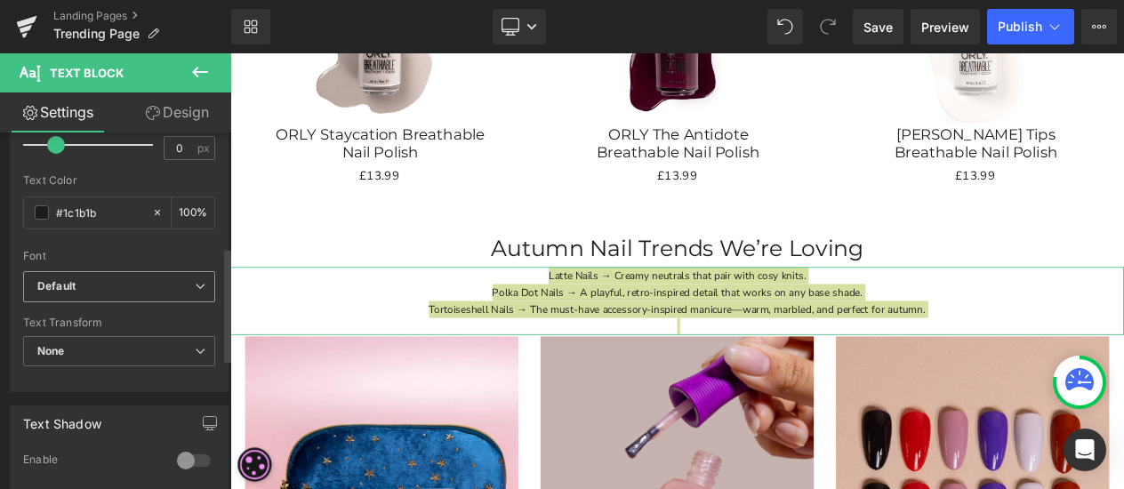
click at [114, 292] on b "Default" at bounding box center [115, 286] width 157 height 15
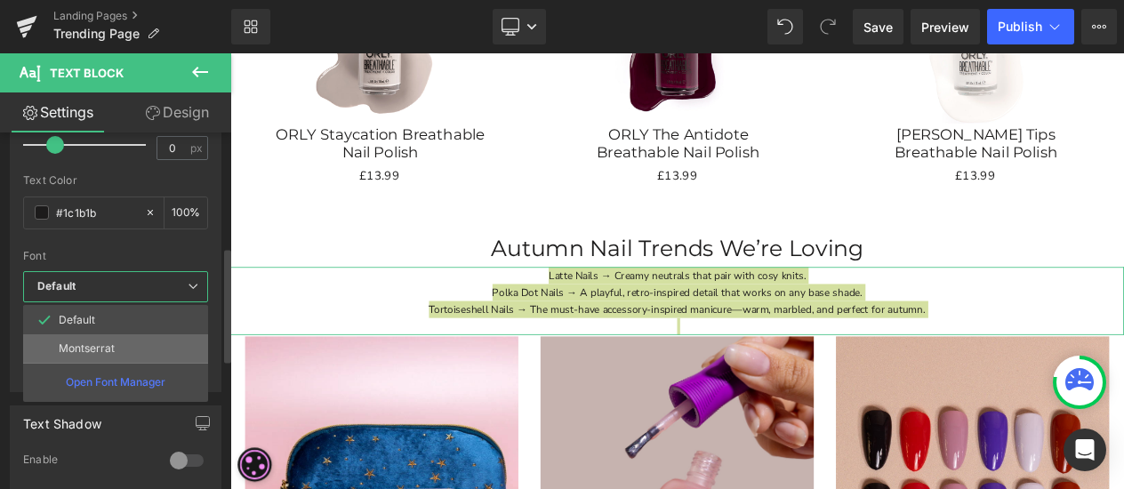
click at [114, 342] on li "Montserrat" at bounding box center [115, 348] width 185 height 28
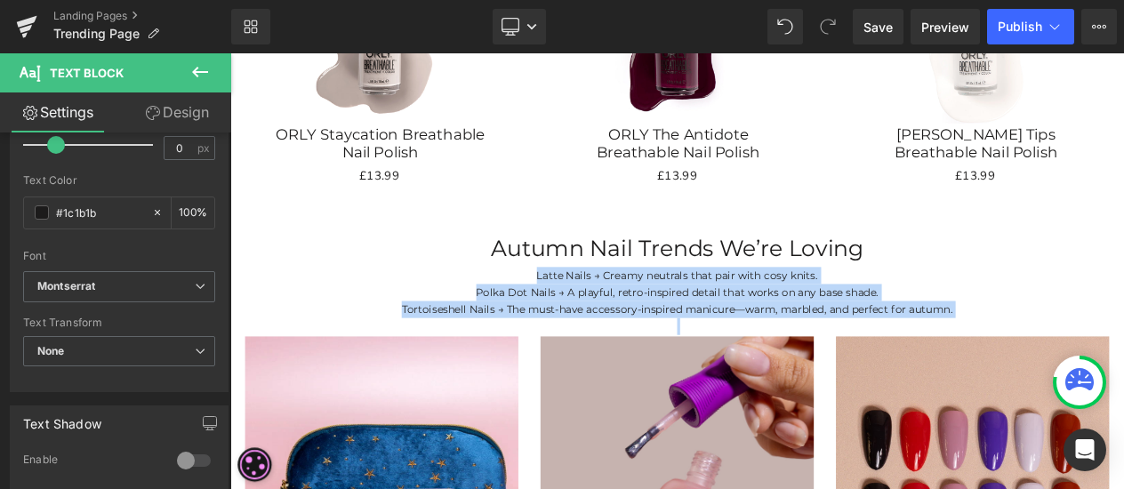
click at [700, 310] on p "Latte Nails → Creamy neutrals that pair with cosy knits." at bounding box center [768, 320] width 1076 height 20
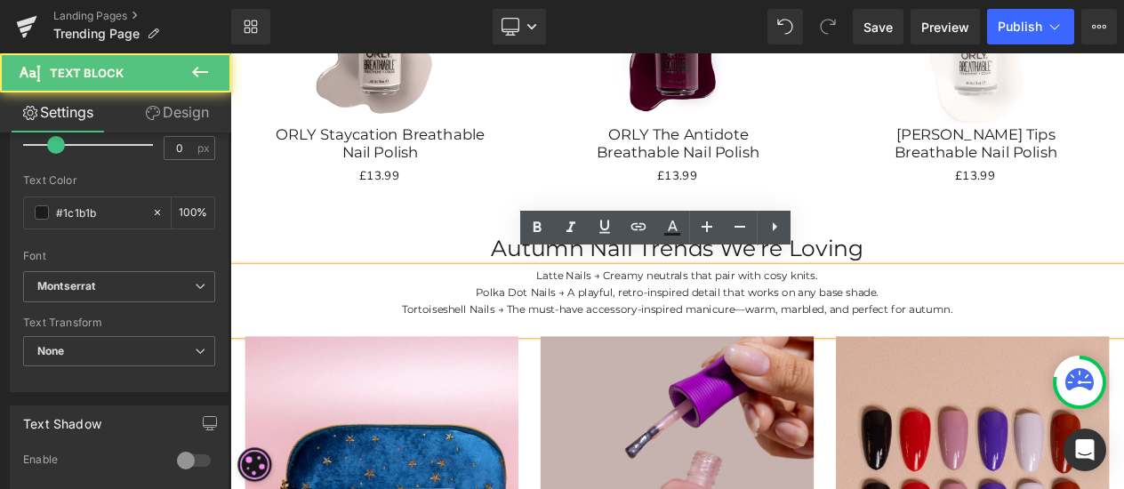
click at [590, 310] on p "Latte Nails → Creamy neutrals that pair with cosy knits." at bounding box center [768, 320] width 1076 height 20
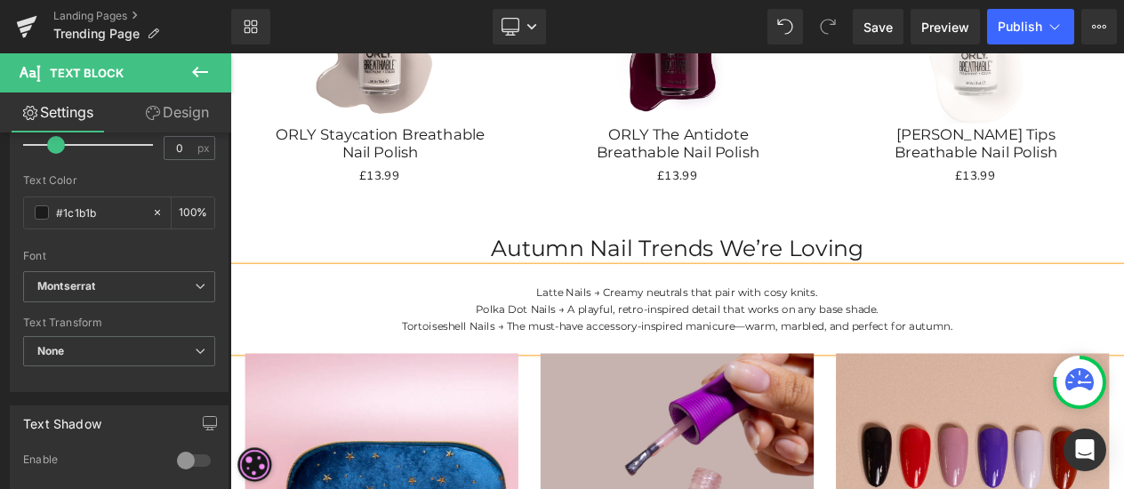
click at [951, 351] on p "Polka Dot Nails → A playful, retro-inspired detail that works on any base shade." at bounding box center [768, 361] width 1076 height 20
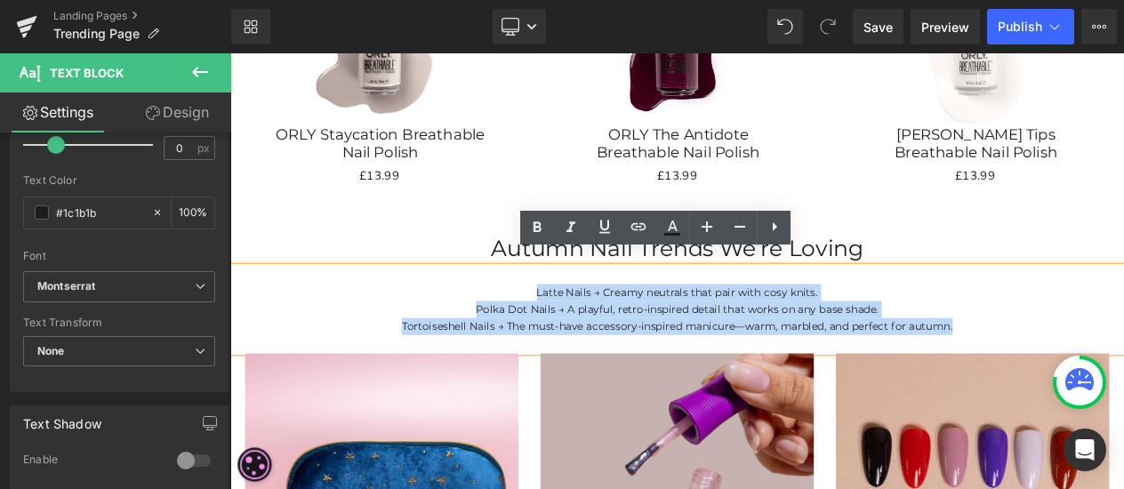
drag, startPoint x: 1132, startPoint y: 367, endPoint x: 581, endPoint y: 324, distance: 553.0
click at [581, 324] on div "Latte Nails → Creamy neutrals that pair with cosy knits. Polka Dot Nails → A p…" at bounding box center [768, 361] width 1076 height 102
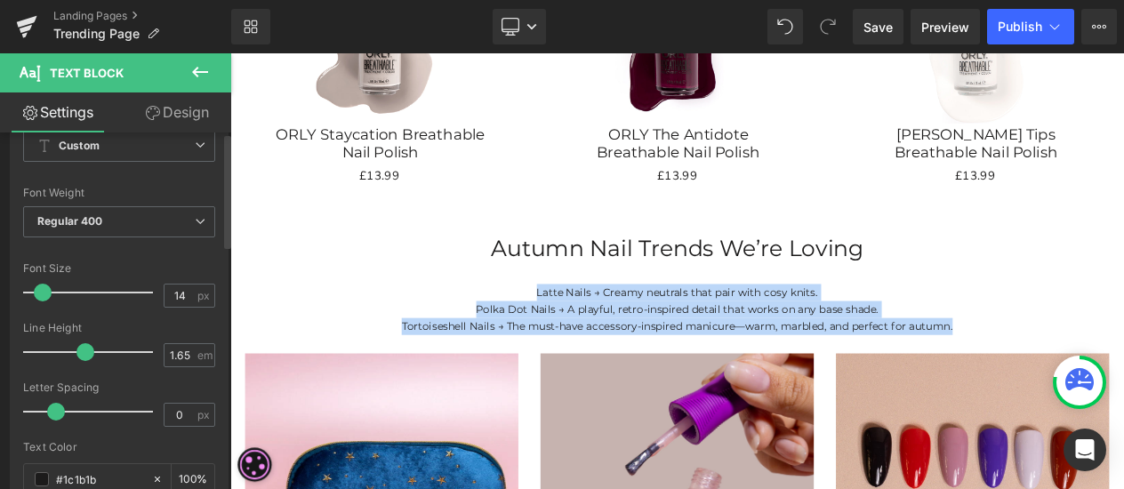
scroll to position [0, 0]
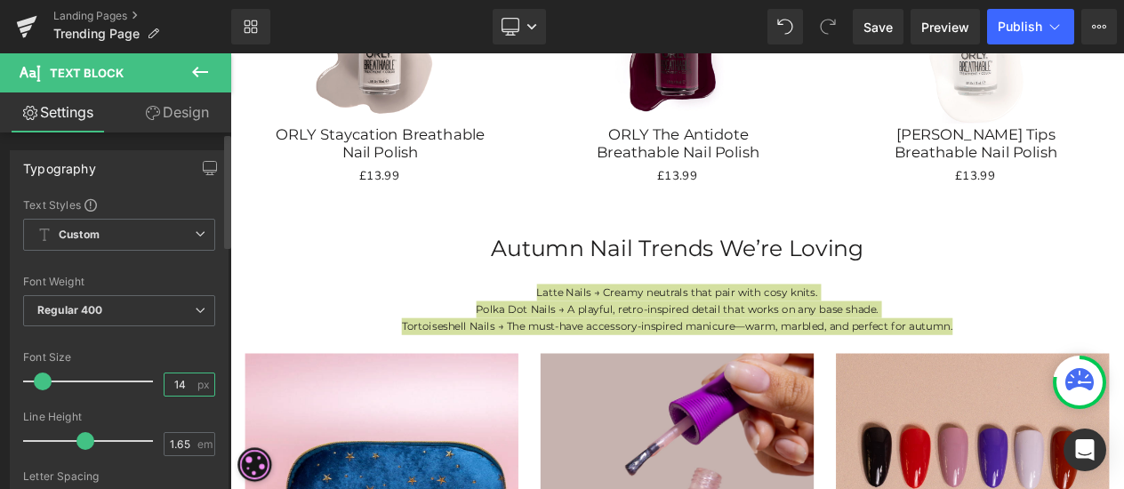
drag, startPoint x: 176, startPoint y: 387, endPoint x: 160, endPoint y: 387, distance: 16.0
click at [164, 387] on input "14" at bounding box center [179, 384] width 31 height 22
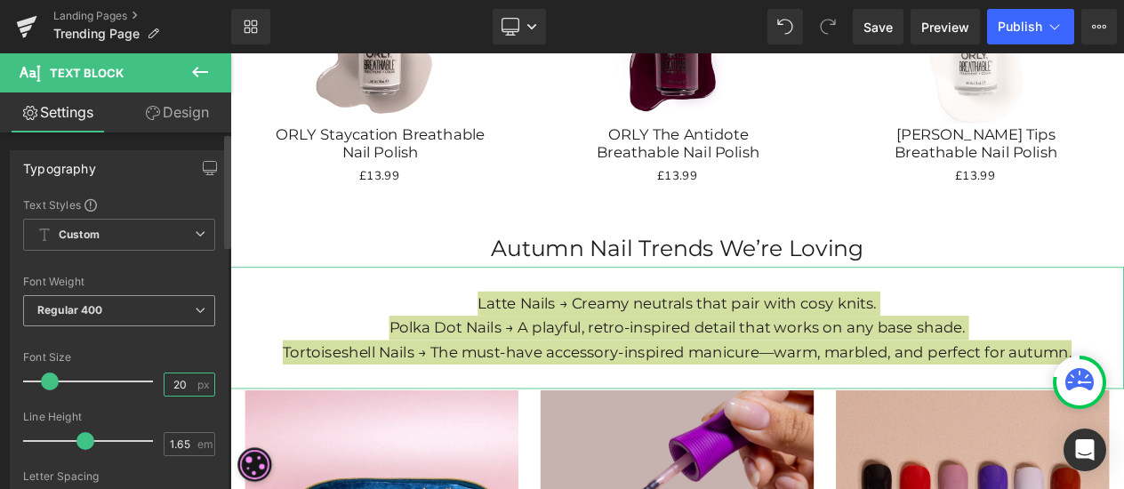
type input "2"
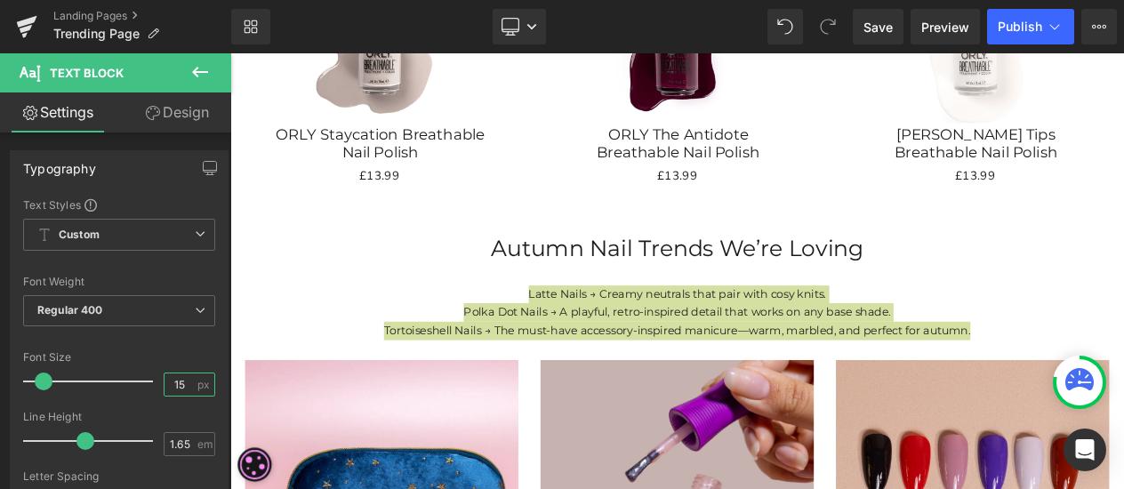
type input "15"
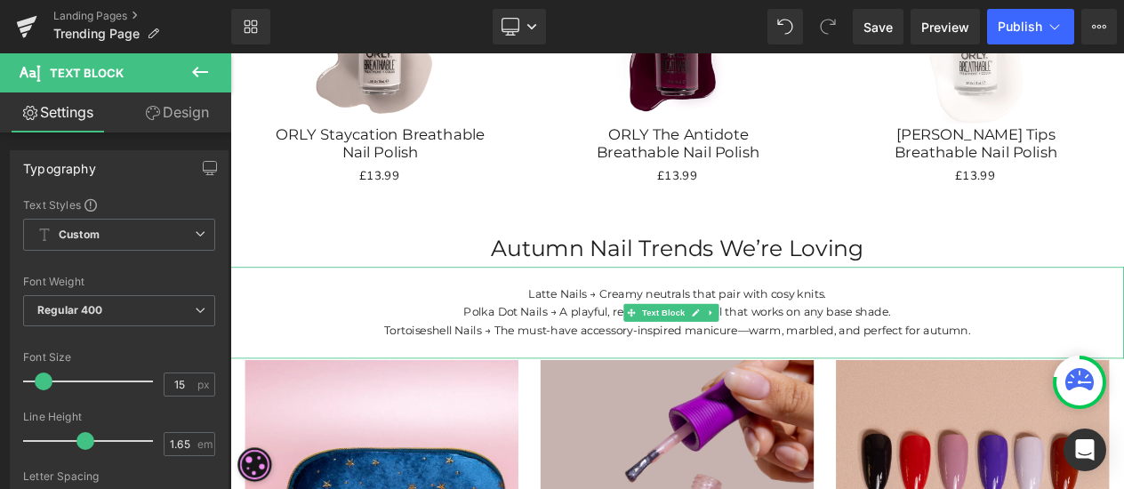
click at [1119, 310] on p at bounding box center [768, 321] width 1076 height 22
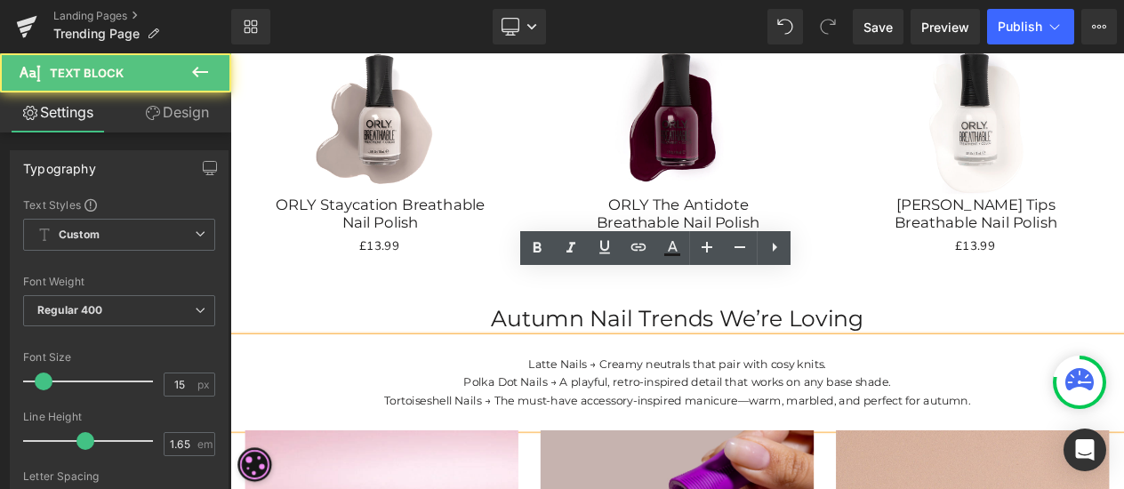
scroll to position [2182, 0]
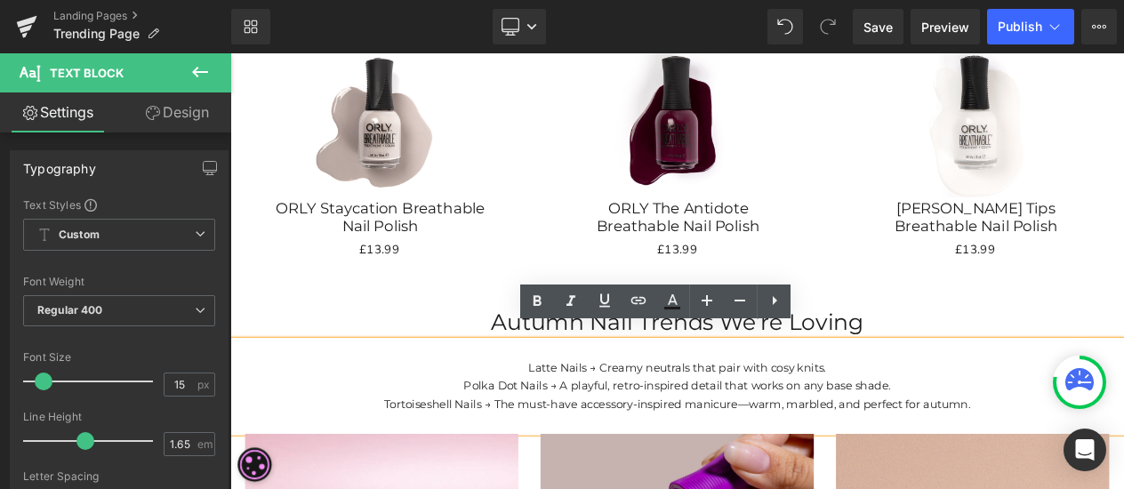
click at [674, 421] on p "Latte Nails → Creamy neutrals that pair with cosy knits." at bounding box center [768, 432] width 1076 height 22
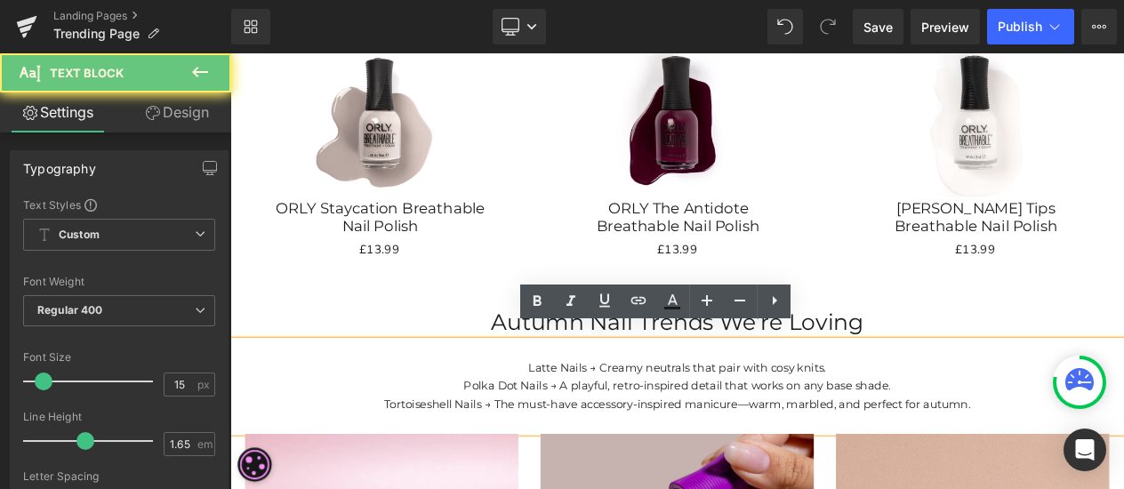
click at [663, 421] on p "Latte Nails → Creamy neutrals that pair with cosy knits." at bounding box center [768, 432] width 1076 height 22
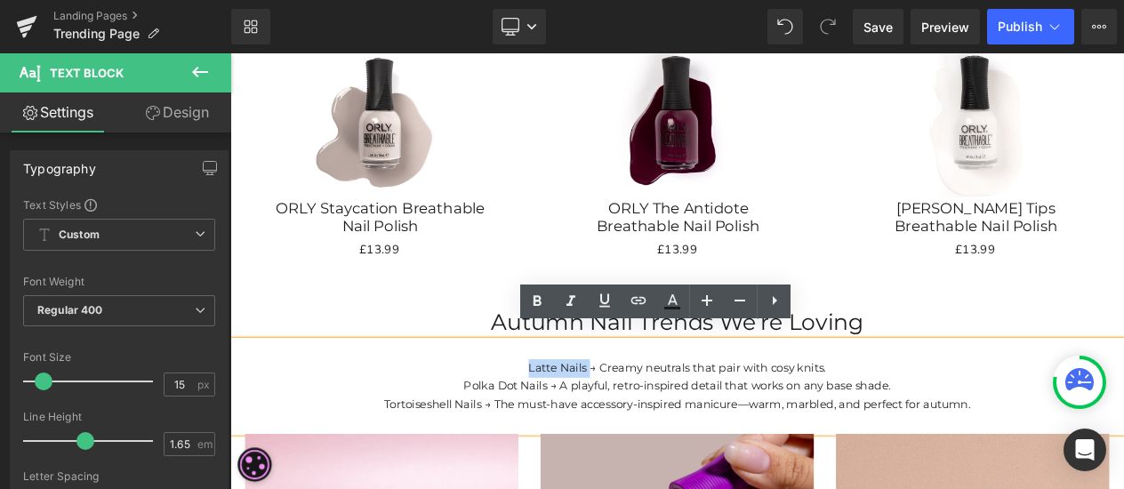
drag, startPoint x: 575, startPoint y: 415, endPoint x: 651, endPoint y: 426, distance: 76.3
click at [651, 426] on p "Latte Nails → Creamy neutrals that pair with cosy knits." at bounding box center [768, 432] width 1076 height 22
click at [753, 465] on p "Tortoiseshell Nails → The must-have accessory-inspired manicure—warm, marbled, …" at bounding box center [768, 476] width 1076 height 22
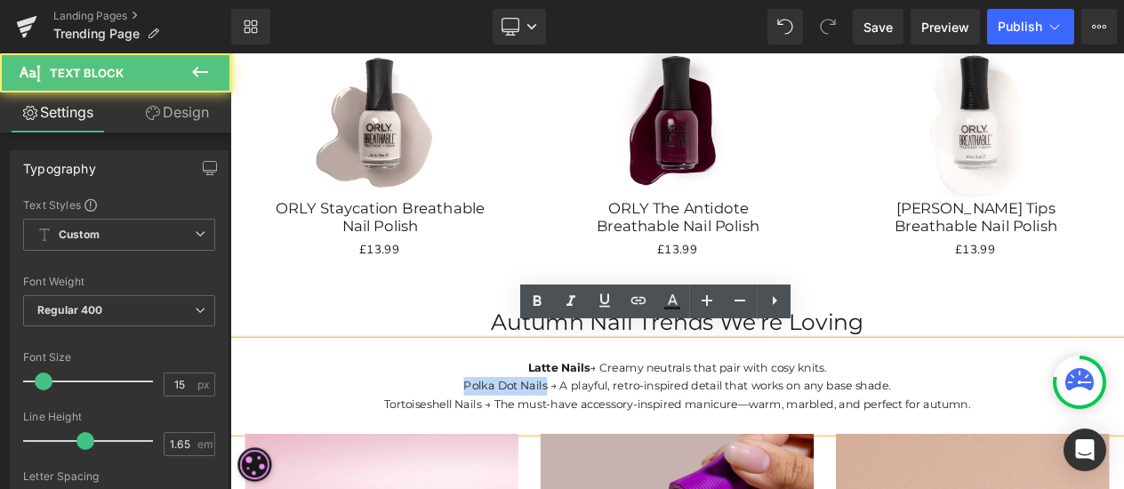
drag, startPoint x: 503, startPoint y: 437, endPoint x: 600, endPoint y: 433, distance: 97.0
click at [600, 443] on p "Polka Dot Nails → A playful, retro-inspired detail that works on any base shade." at bounding box center [768, 454] width 1076 height 22
drag, startPoint x: 399, startPoint y: 461, endPoint x: 524, endPoint y: 463, distance: 124.5
click at [525, 467] on p "Tortoiseshell Nails → The must-have accessory-inspired manicure—warm, marbled, …" at bounding box center [768, 476] width 1076 height 22
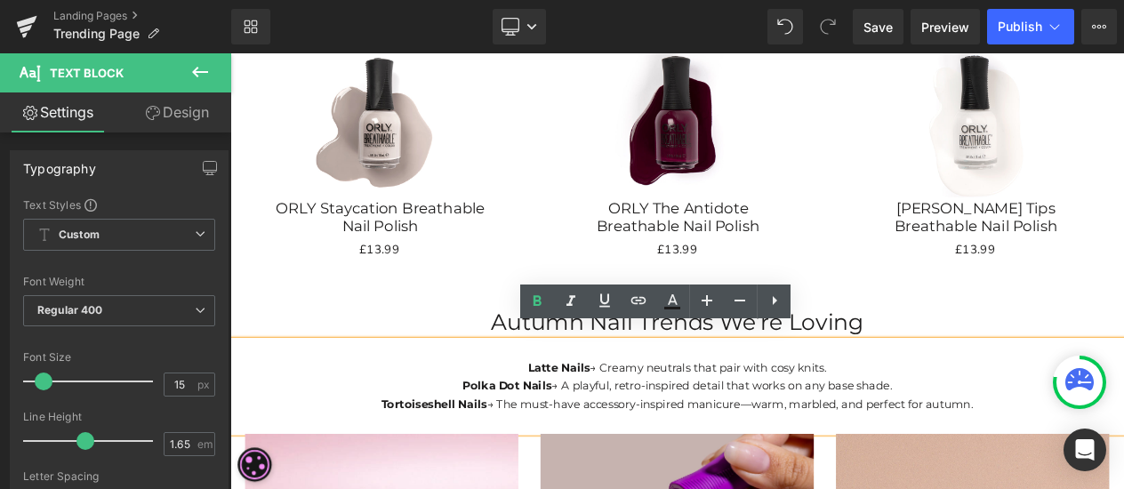
click at [1123, 443] on p "Polka Dot Nails → A playful, retro-inspired detail that works on any base shade." at bounding box center [768, 454] width 1076 height 22
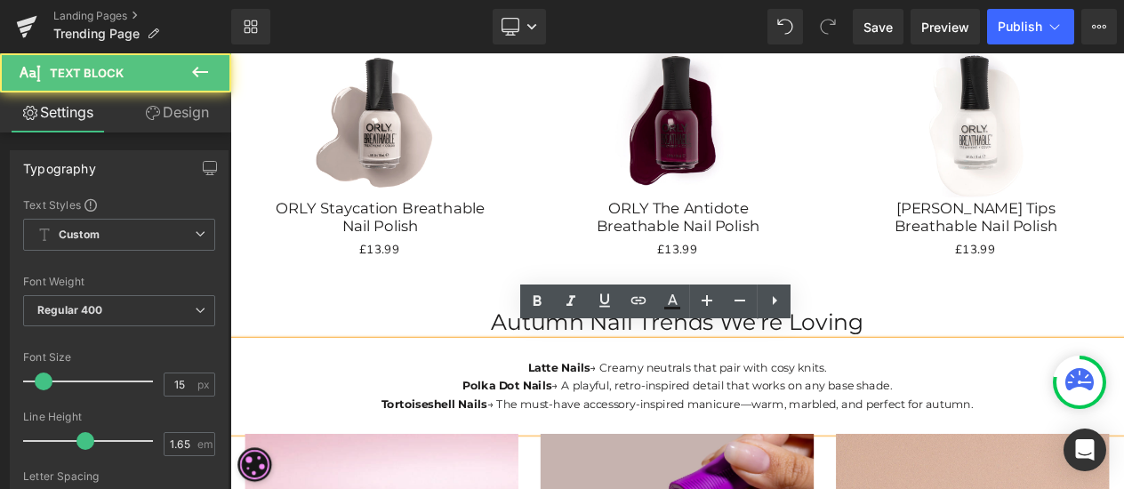
click at [1123, 360] on p "Autumn Nail Trends We’re Loving" at bounding box center [768, 377] width 1076 height 44
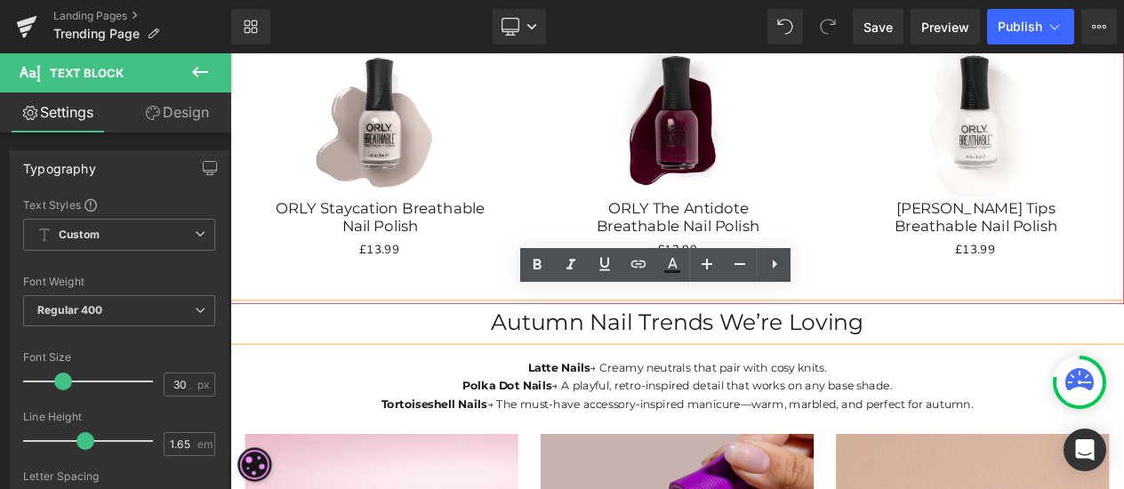
click at [983, 286] on div "Sale Off (P) Image ORLY White Tips Breathable Nail Polish (P) Title £0 £13.99 (…" at bounding box center [1127, 168] width 358 height 301
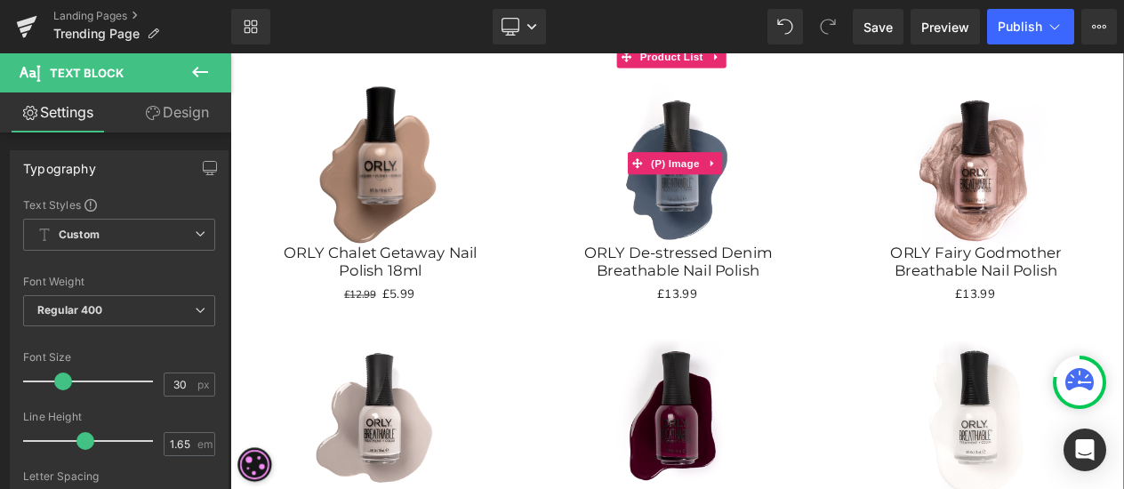
scroll to position [1737, 0]
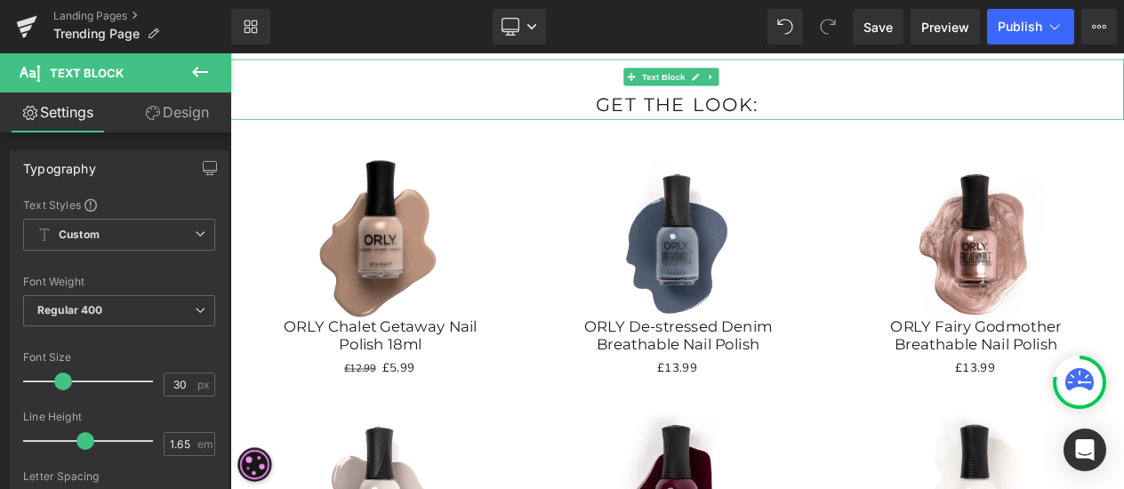
click at [918, 108] on p "GET THE LOOK:" at bounding box center [768, 115] width 1076 height 36
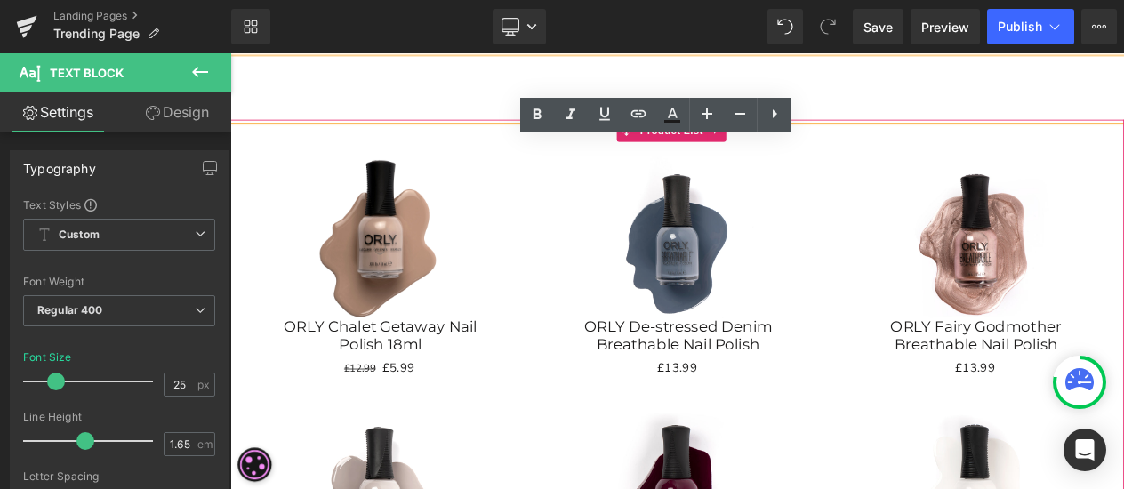
click at [1023, 160] on div "Sale Off (P) Image ORLY Fairy Godmother Breathable Nail Polish (P) Title £0 £13…" at bounding box center [1127, 310] width 358 height 301
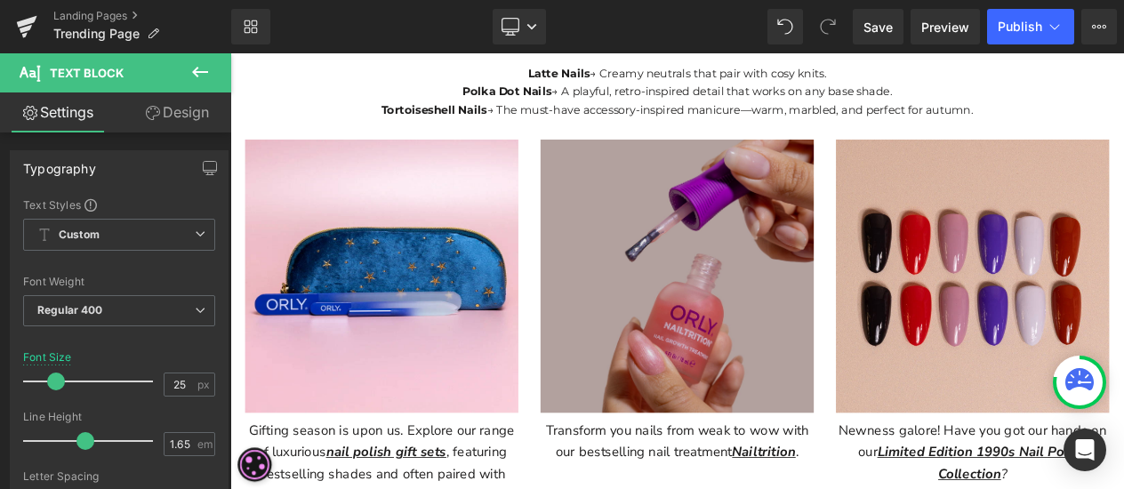
scroll to position [2538, 0]
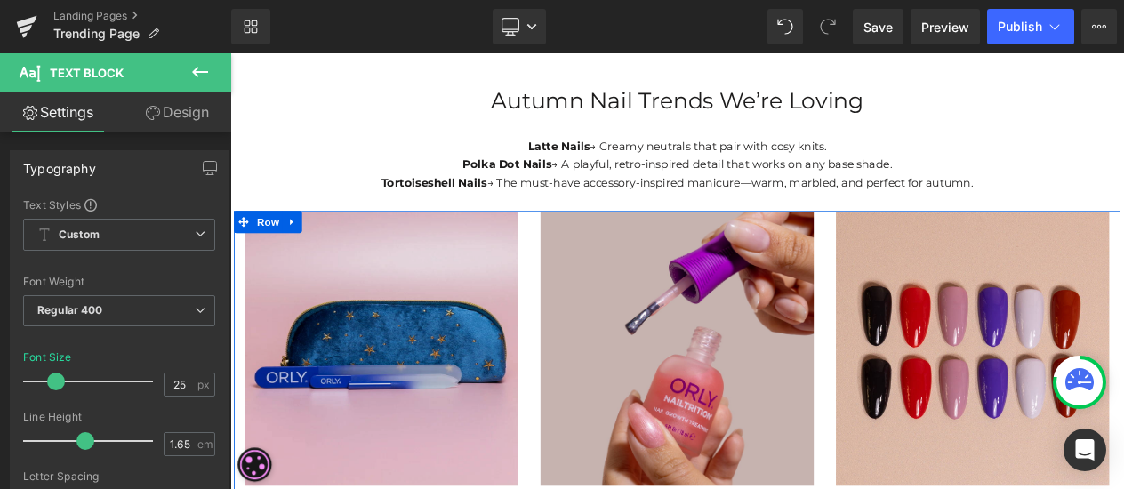
click at [365, 319] on img at bounding box center [412, 409] width 329 height 329
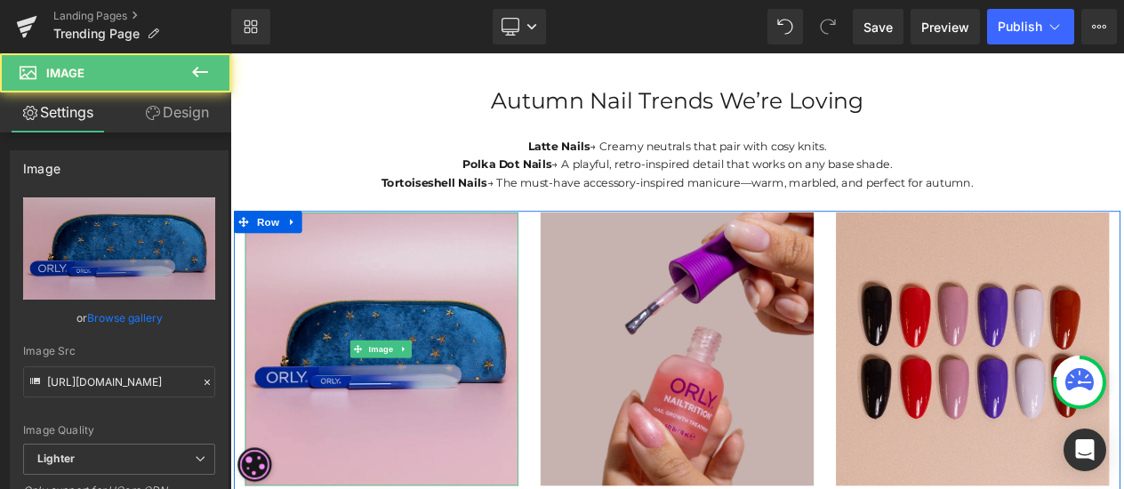
scroll to position [2360, 0]
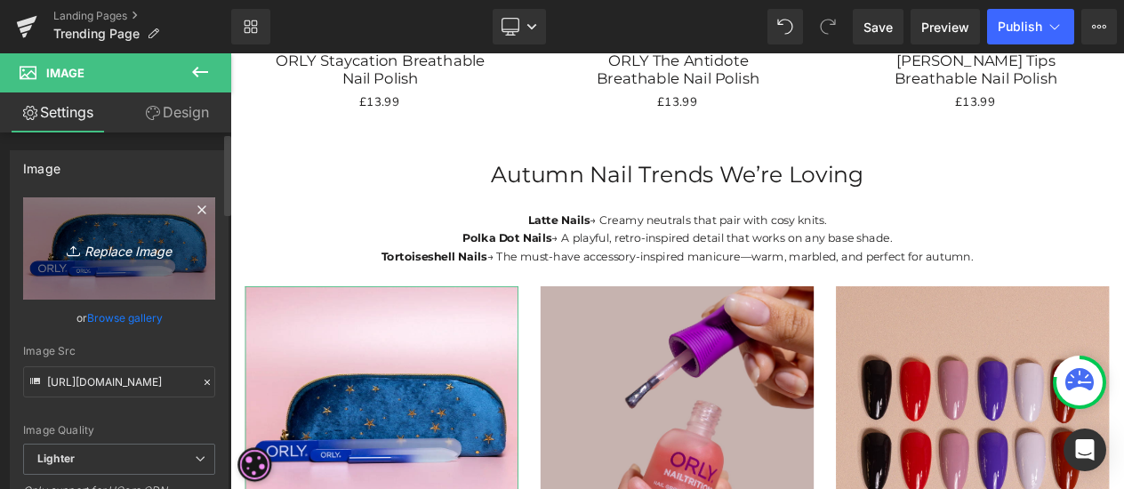
click at [124, 253] on icon "Replace Image" at bounding box center [119, 248] width 142 height 22
type input "C:\fakepath\1 (2).png"
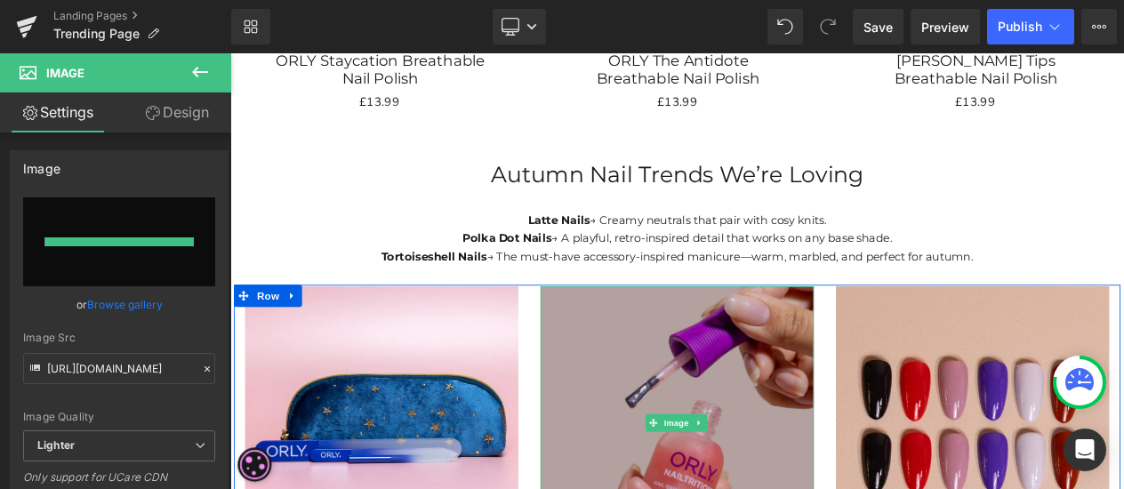
type input "https://ucarecdn.com/787bd6d7-2854-4770-8230-e1088073f514/-/format/auto/-/previ…"
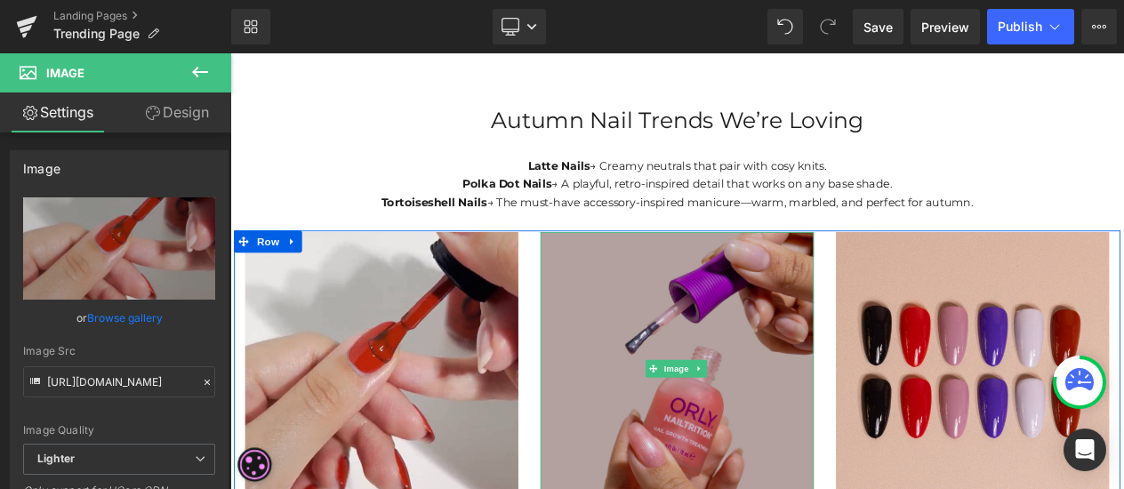
scroll to position [2538, 0]
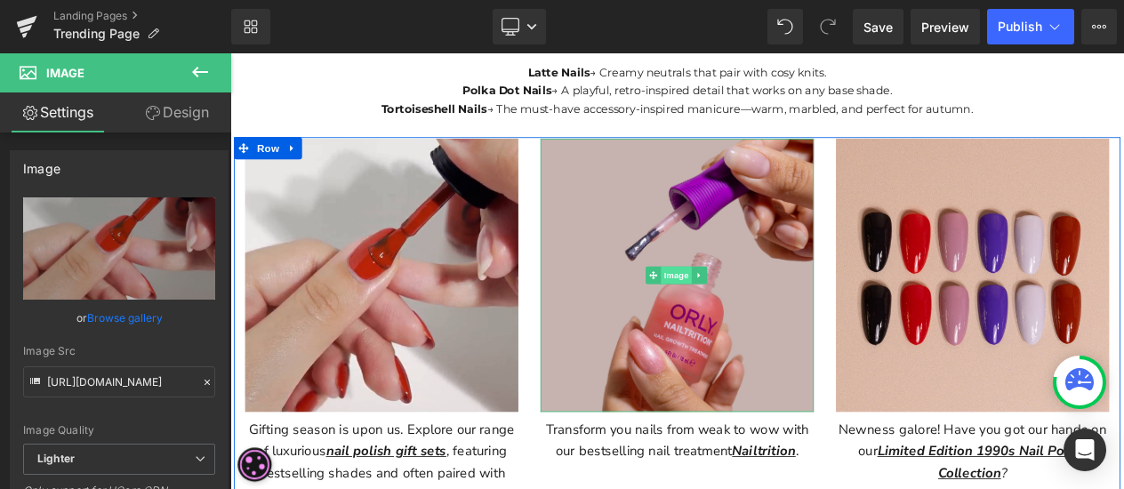
click at [756, 309] on span "Image" at bounding box center [767, 319] width 37 height 21
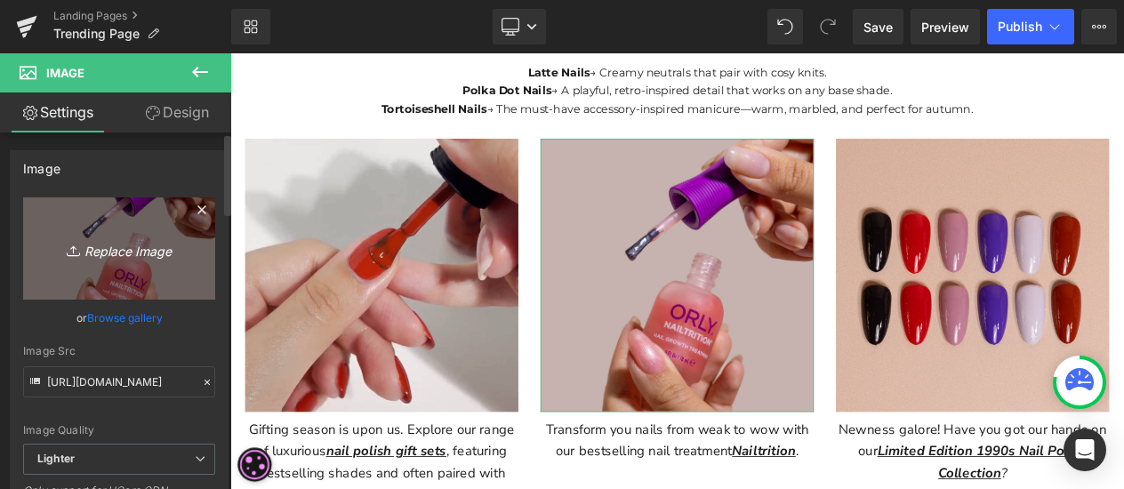
click at [127, 255] on icon "Replace Image" at bounding box center [119, 248] width 142 height 22
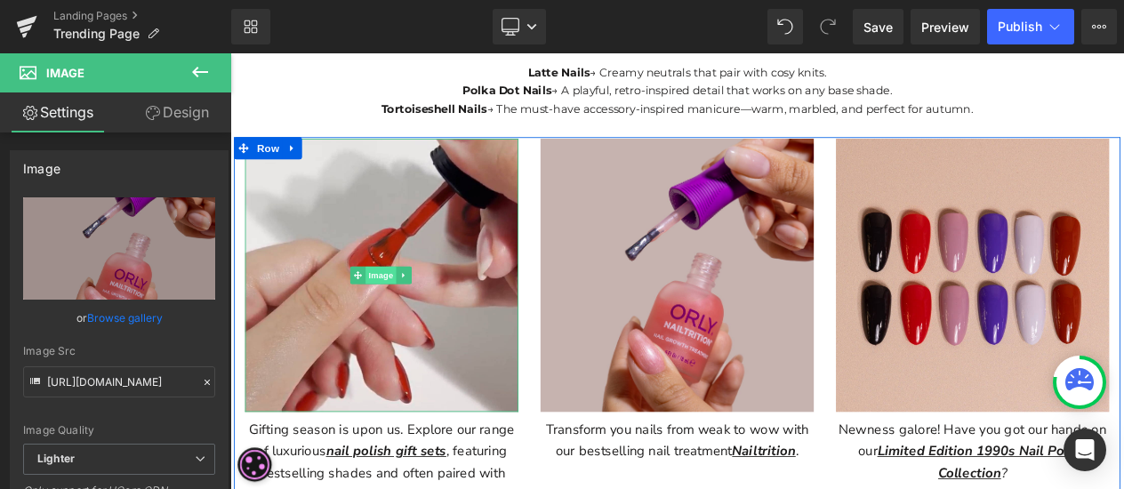
click at [401, 309] on span "Image" at bounding box center [411, 319] width 37 height 21
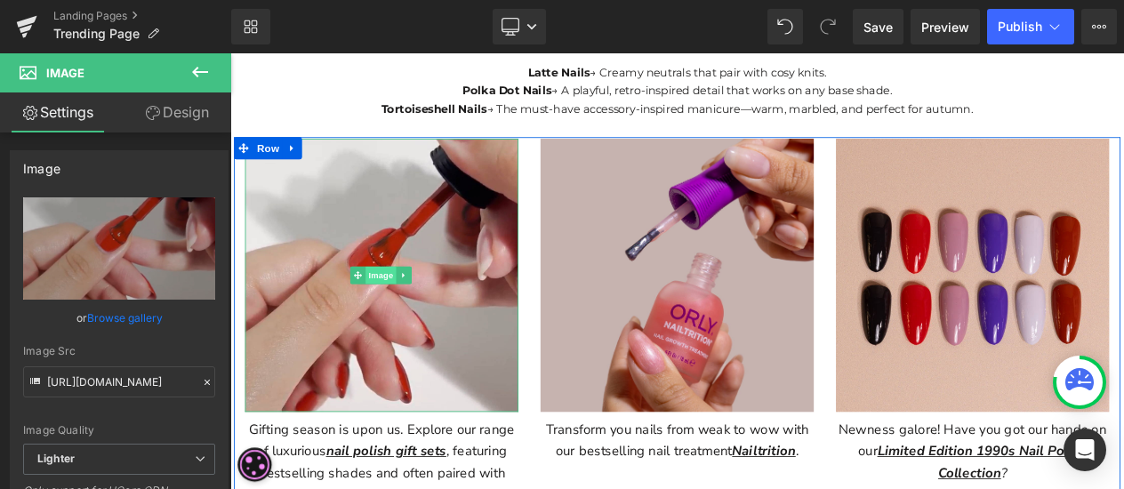
click at [416, 309] on span "Image" at bounding box center [411, 319] width 37 height 21
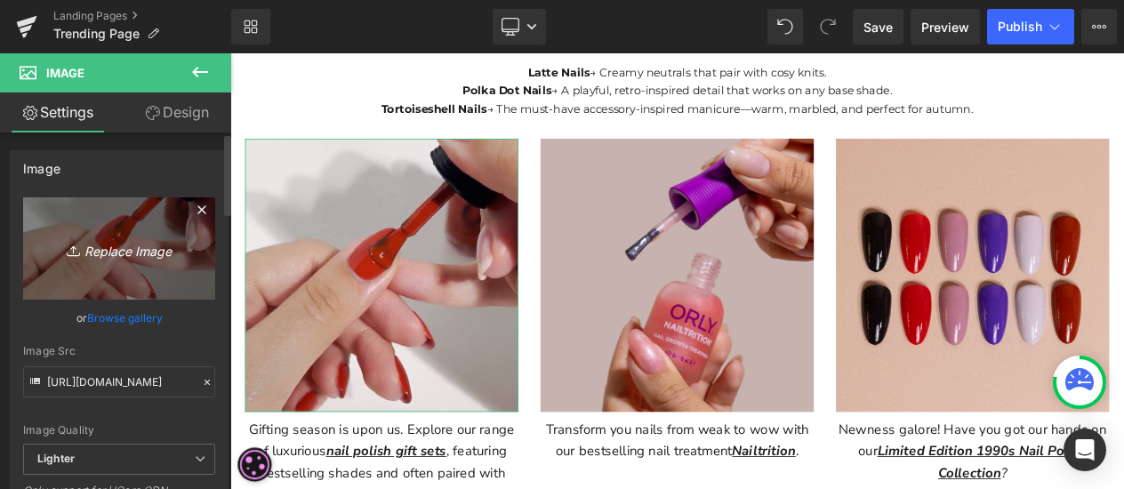
click at [143, 254] on icon "Replace Image" at bounding box center [119, 248] width 142 height 22
type input "C:\fakepath\2 (2).png"
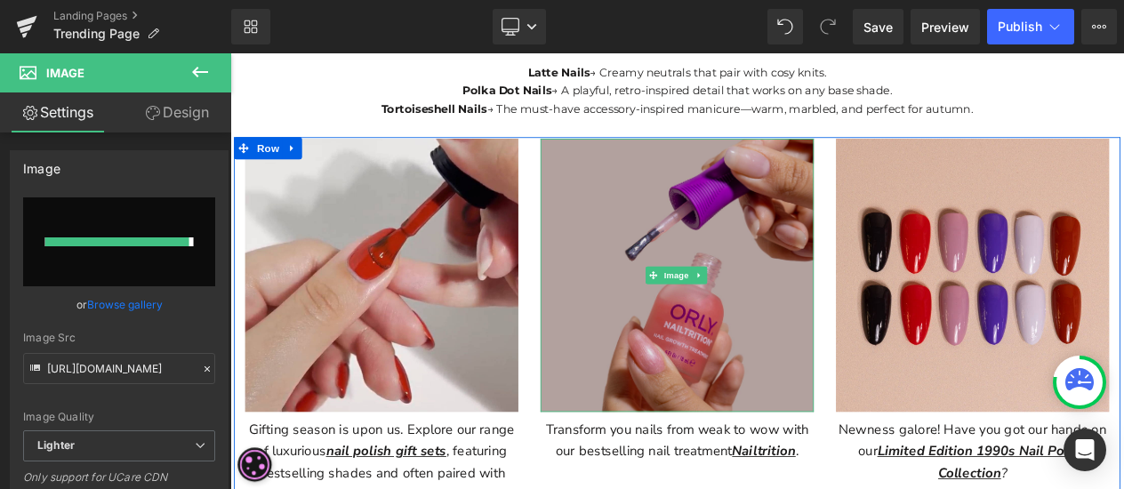
type input "https://ucarecdn.com/d0990b53-1207-46e9-9fe4-b739c8d8b25b/-/format/auto/-/previ…"
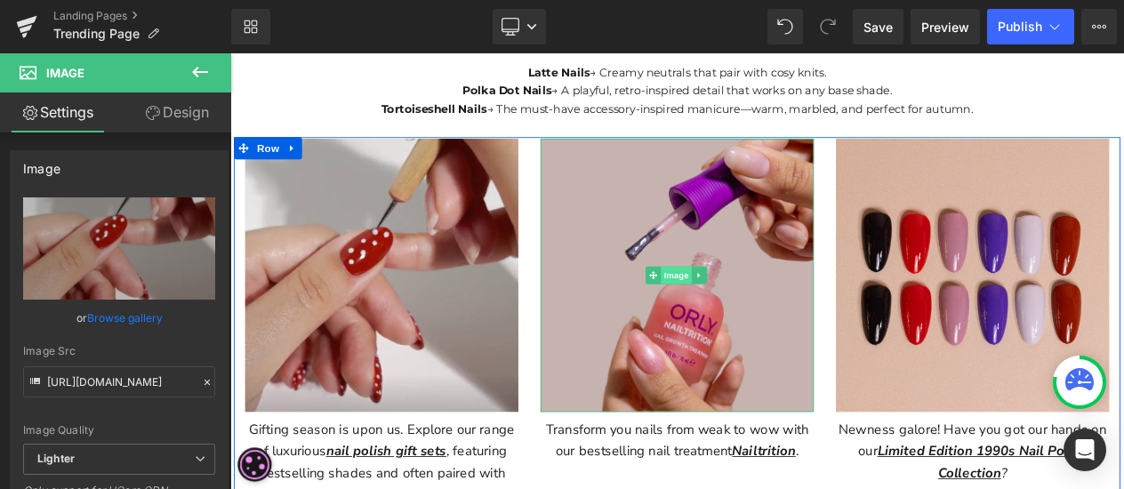
click at [759, 309] on span "Image" at bounding box center [767, 319] width 37 height 21
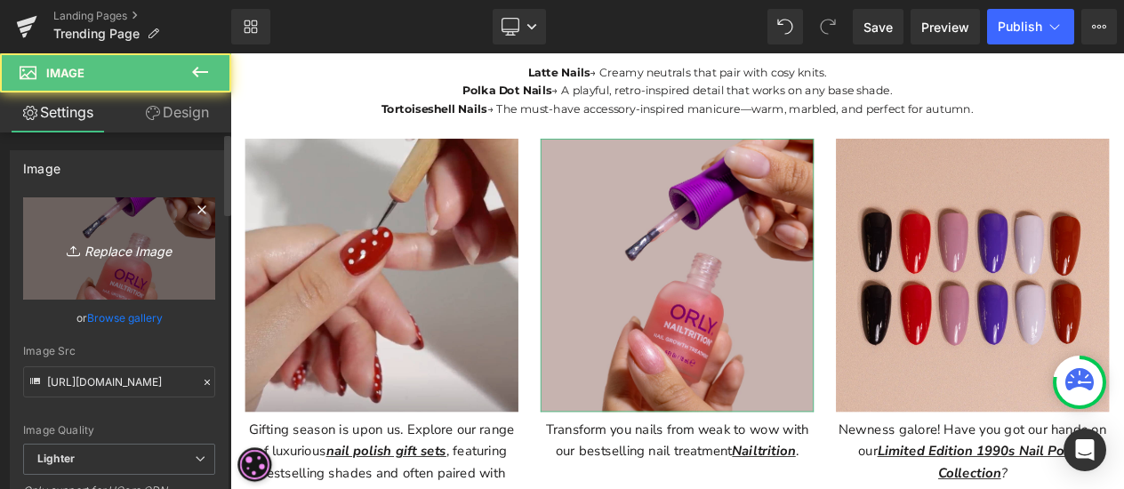
click at [106, 250] on icon "Replace Image" at bounding box center [119, 248] width 142 height 22
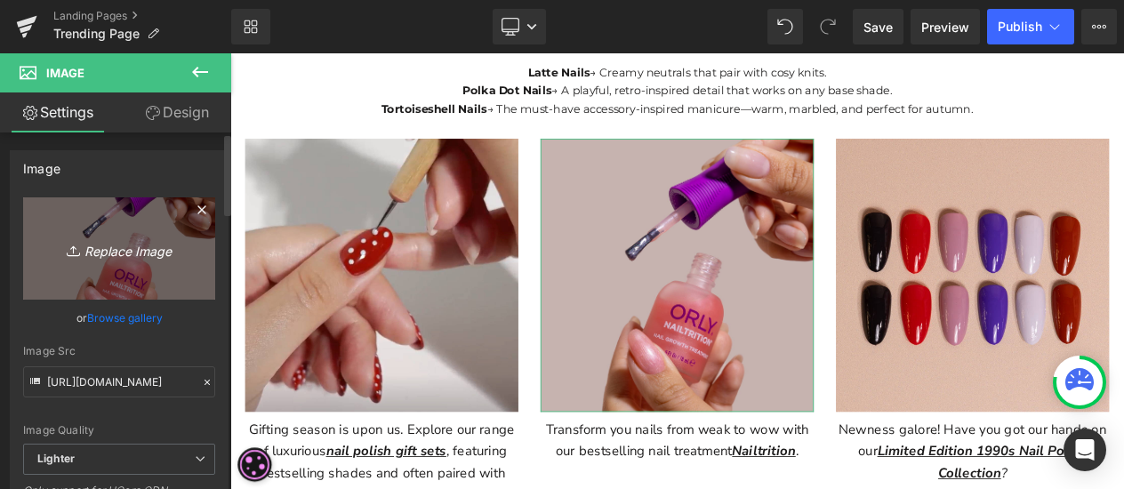
type input "C:\fakepath\Screenshot 2025-09-17 095550.png"
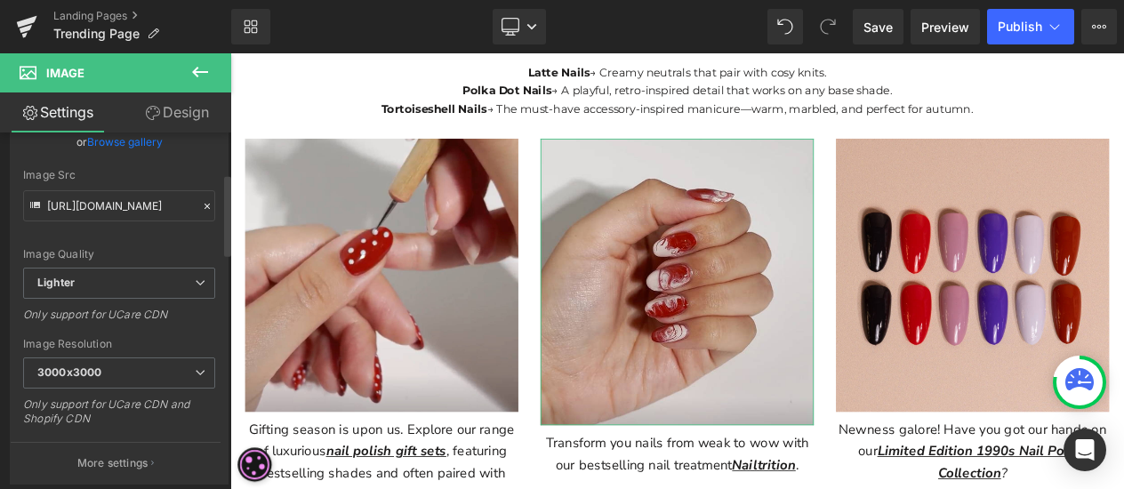
scroll to position [178, 0]
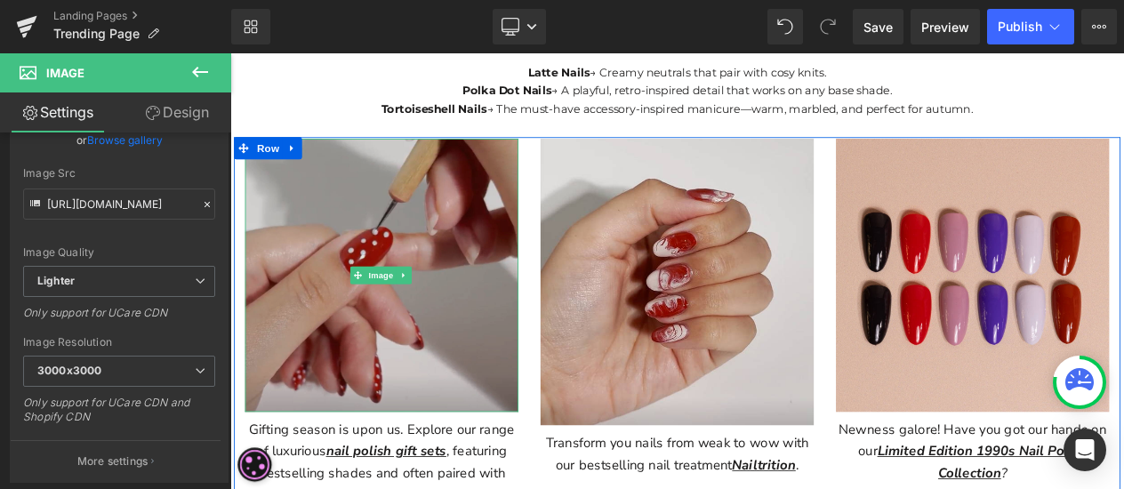
click at [496, 239] on img at bounding box center [412, 320] width 329 height 329
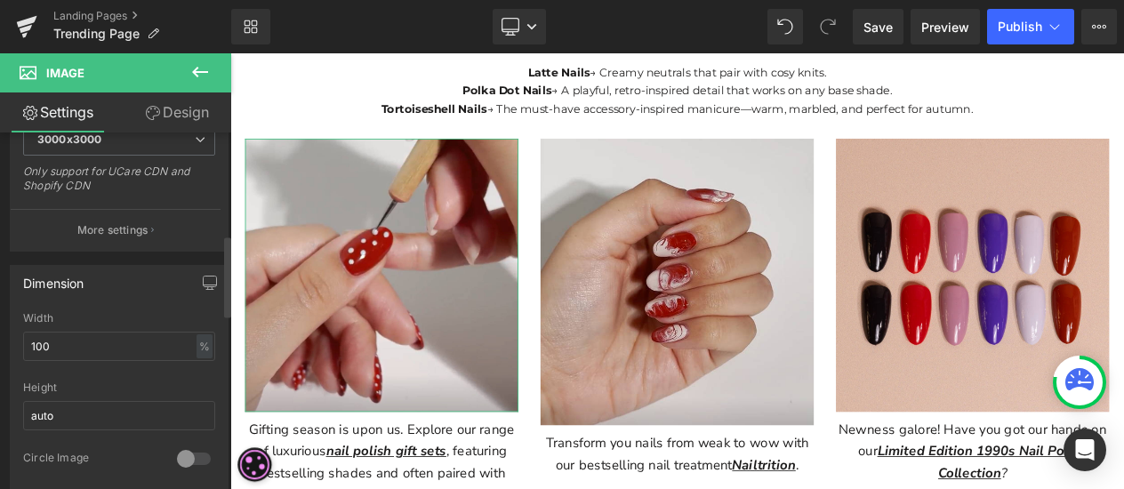
scroll to position [445, 0]
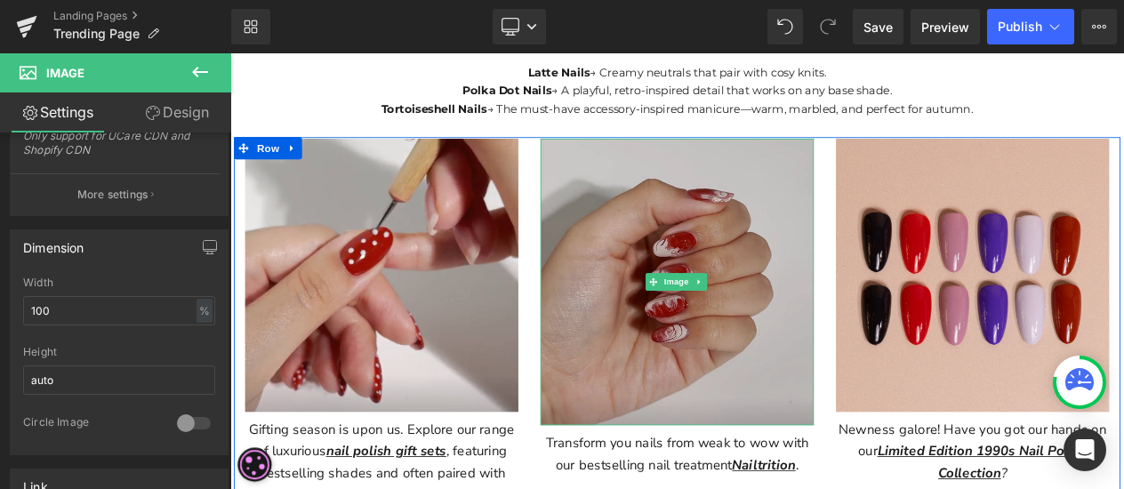
click at [713, 213] on img at bounding box center [768, 329] width 329 height 346
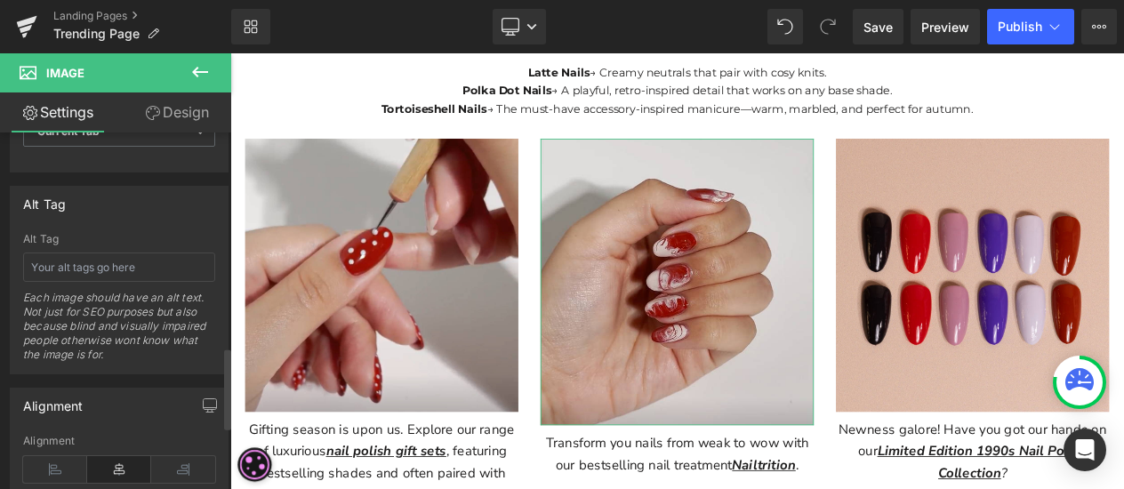
scroll to position [978, 0]
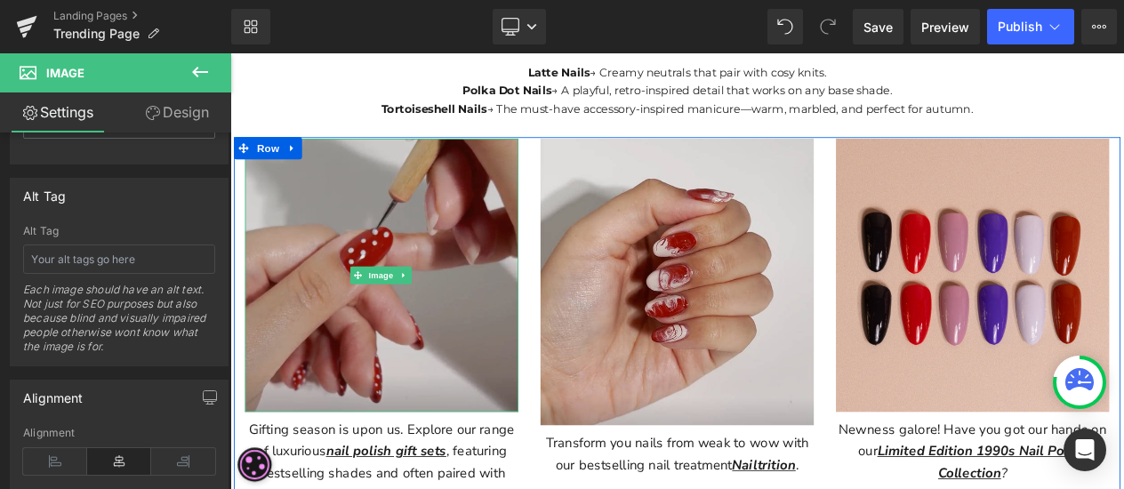
click at [453, 362] on img at bounding box center [412, 320] width 329 height 329
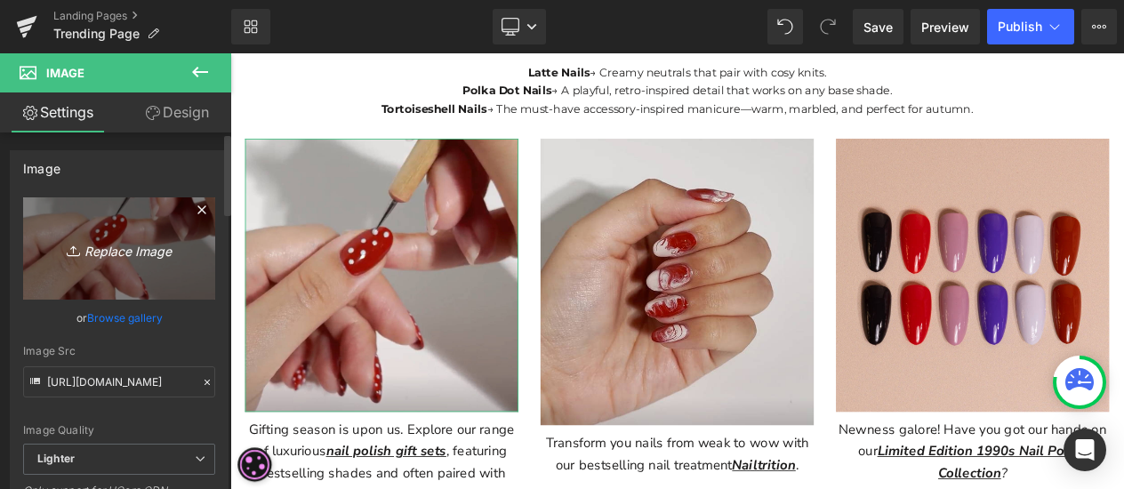
click at [106, 247] on icon "Replace Image" at bounding box center [119, 248] width 142 height 22
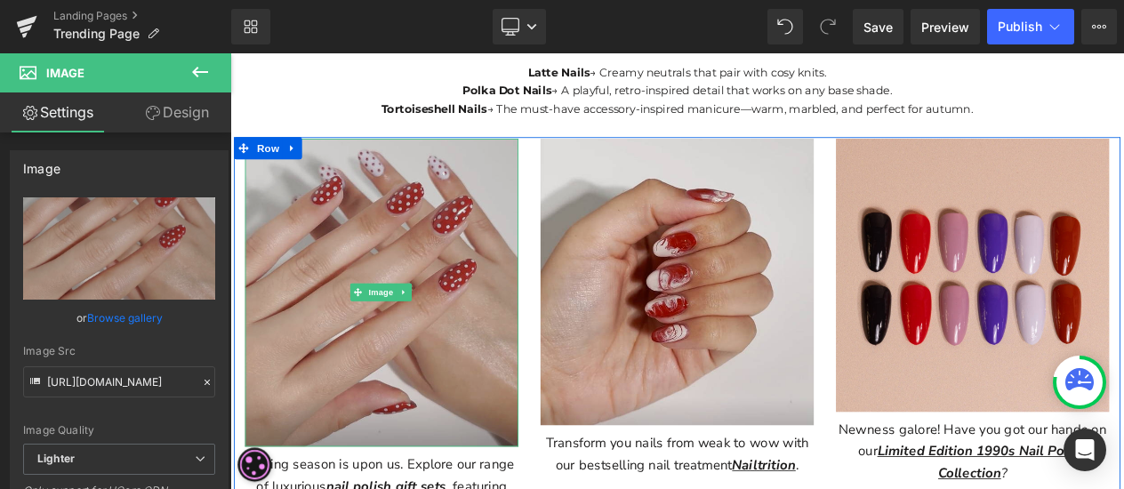
click at [470, 404] on img at bounding box center [412, 341] width 329 height 371
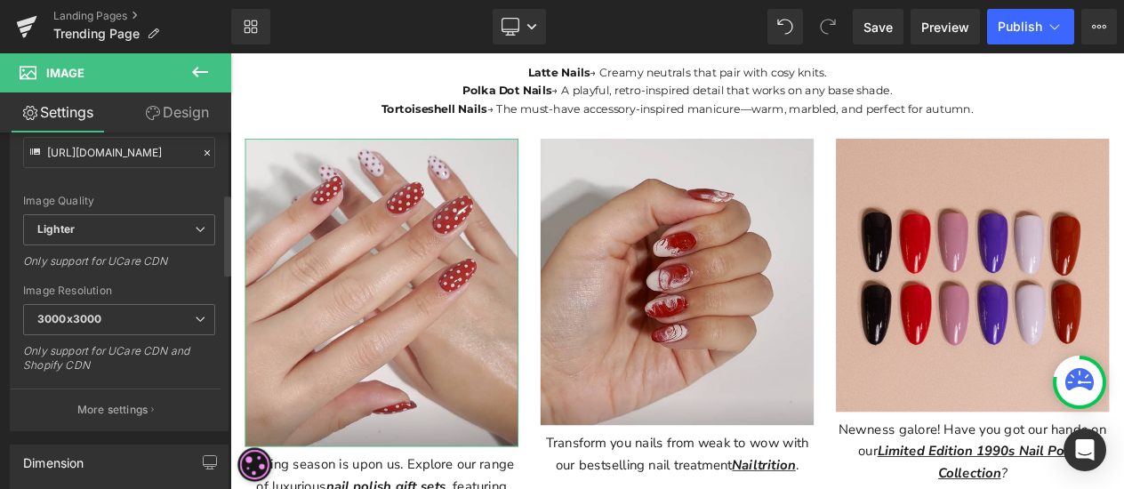
scroll to position [267, 0]
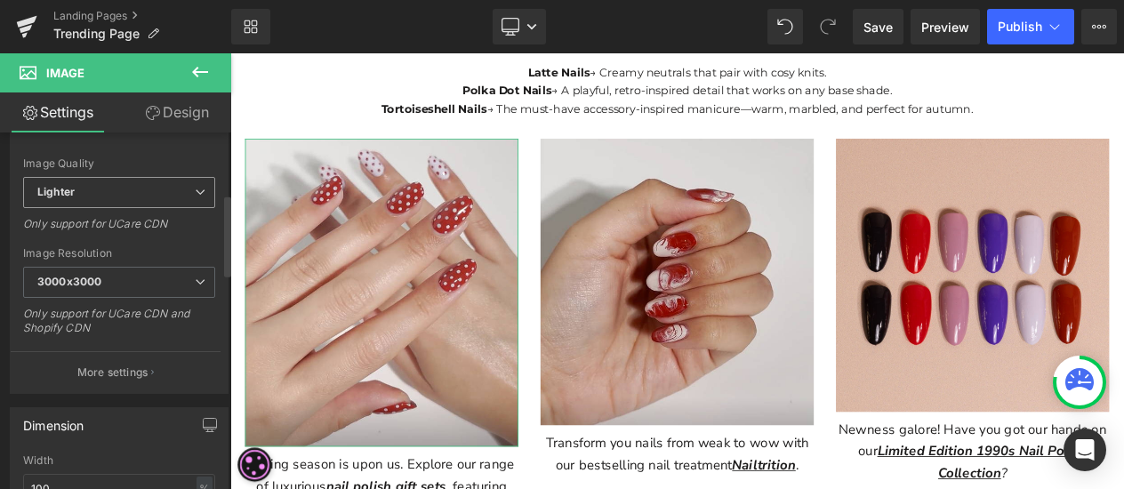
click at [139, 193] on span "Lighter" at bounding box center [119, 192] width 192 height 31
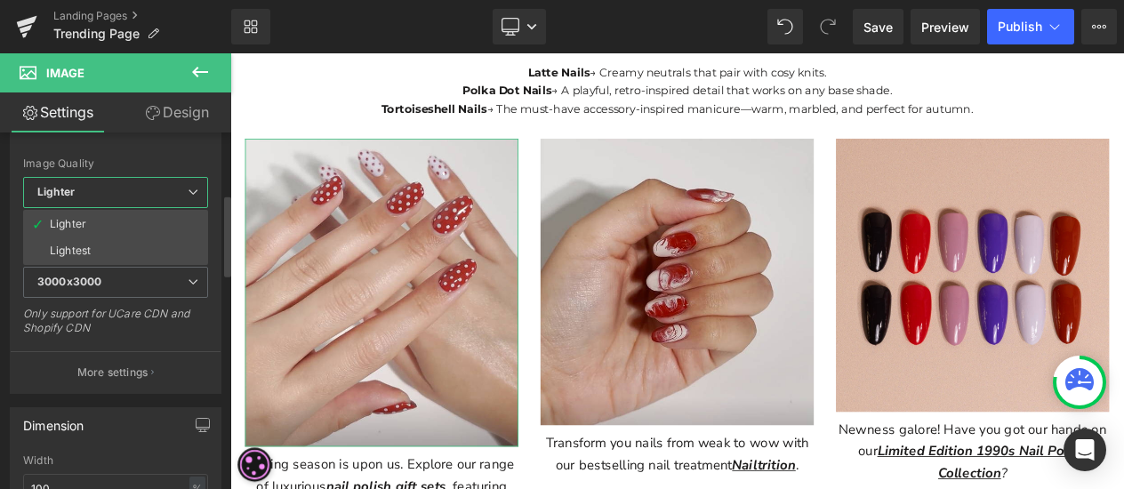
click at [139, 193] on span "Lighter" at bounding box center [115, 192] width 185 height 31
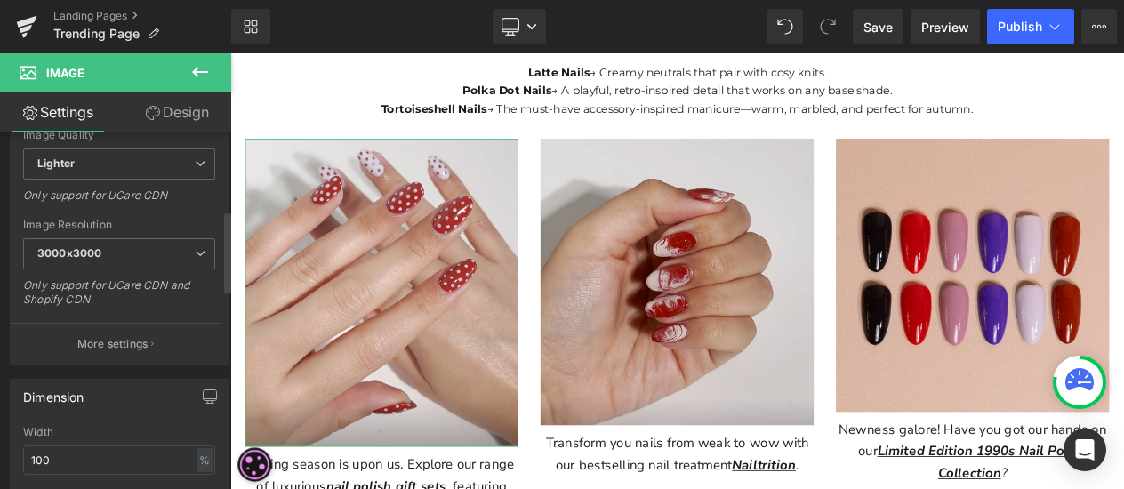
scroll to position [356, 0]
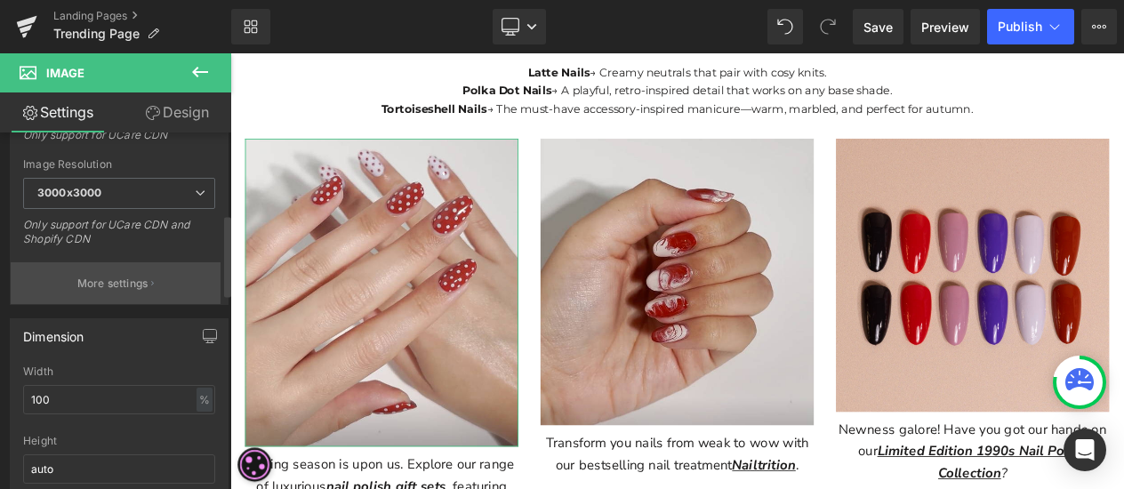
click at [117, 289] on button "More settings" at bounding box center [116, 283] width 210 height 42
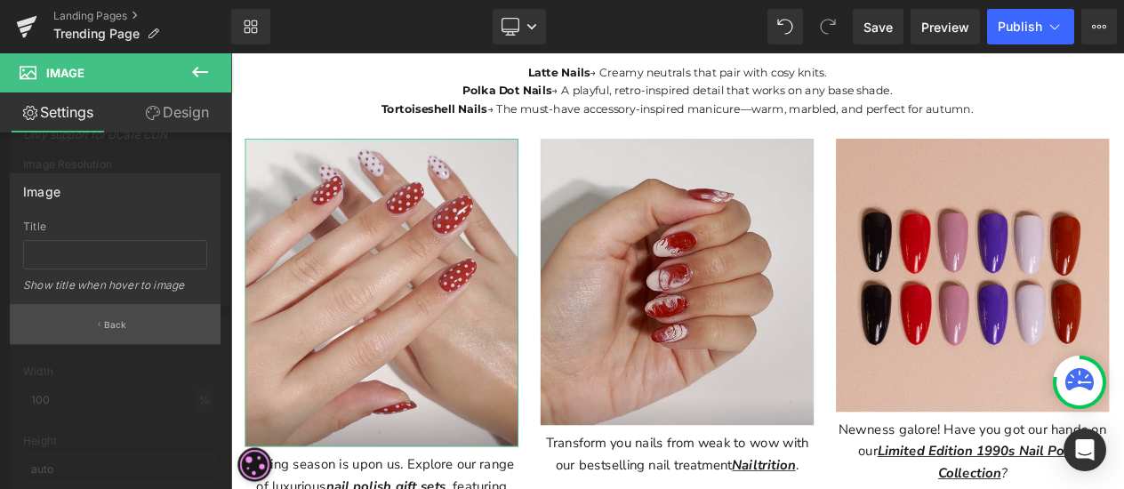
click at [100, 326] on button "Back" at bounding box center [115, 324] width 211 height 40
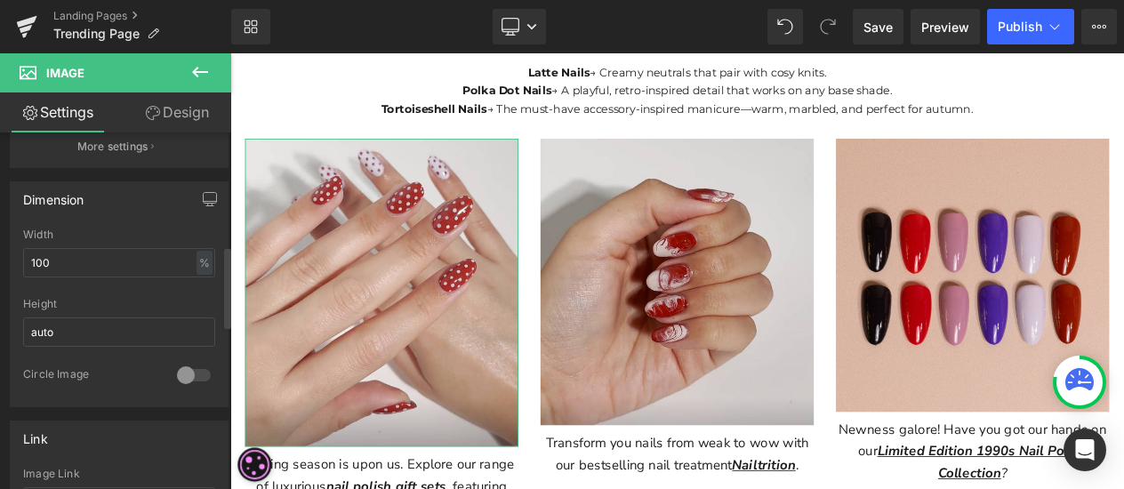
scroll to position [533, 0]
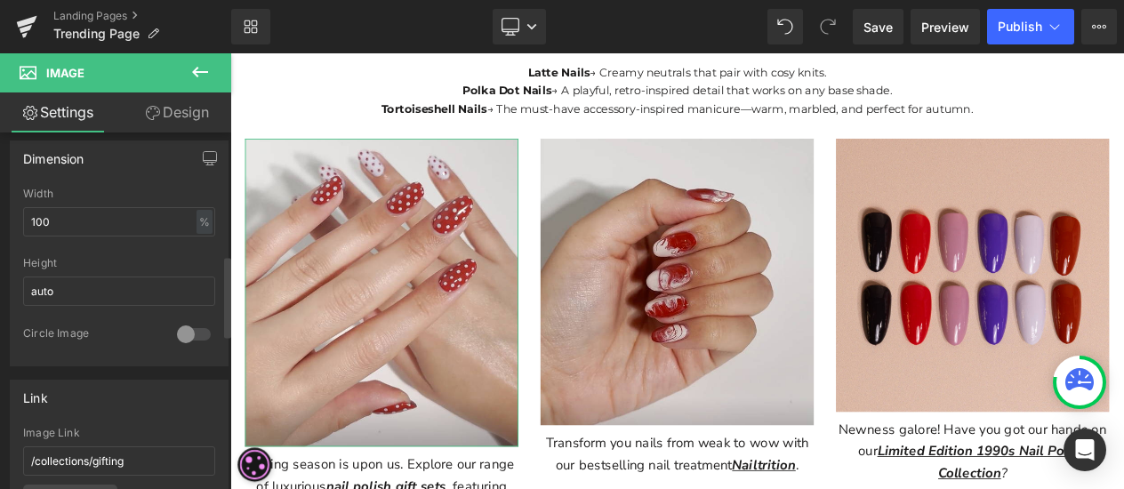
click at [196, 338] on div at bounding box center [193, 334] width 43 height 28
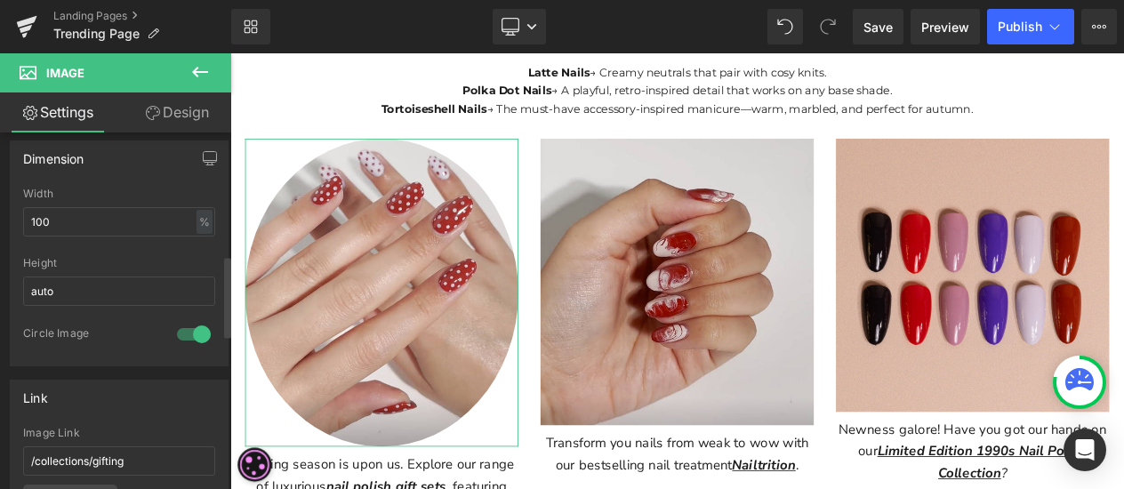
click at [174, 325] on div at bounding box center [193, 334] width 43 height 28
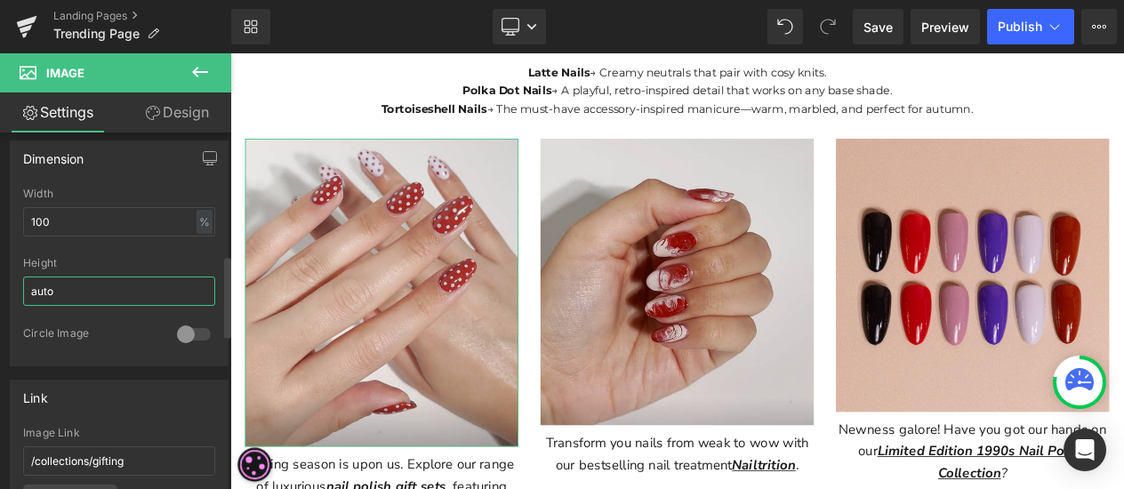
click at [106, 285] on input "auto" at bounding box center [119, 291] width 192 height 29
drag, startPoint x: 106, startPoint y: 285, endPoint x: -14, endPoint y: 282, distance: 120.1
click at [0, 282] on html "Image You are previewing how the will restyle your page. You can not edit Eleme…" at bounding box center [562, 244] width 1124 height 489
click at [107, 216] on input "100" at bounding box center [119, 221] width 192 height 29
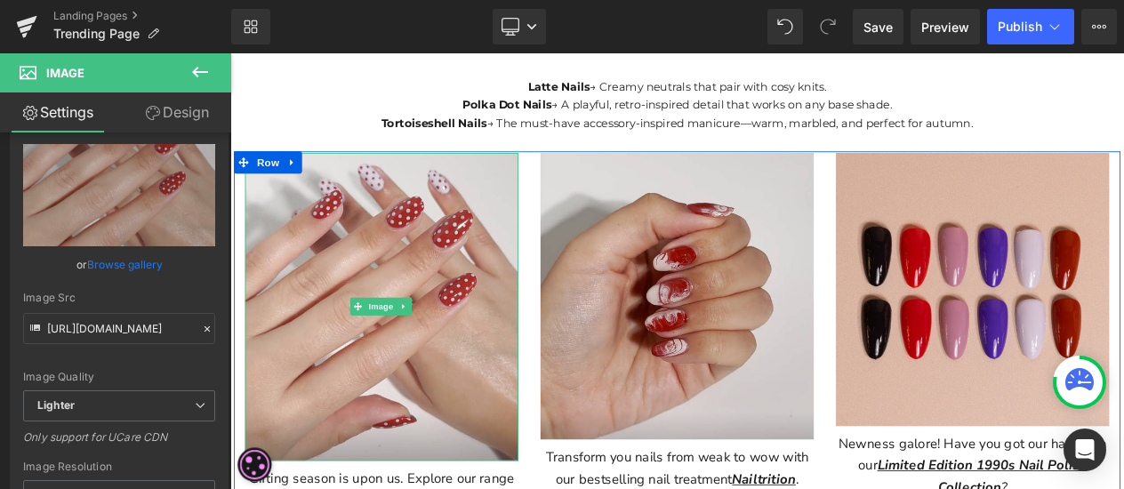
scroll to position [2627, 0]
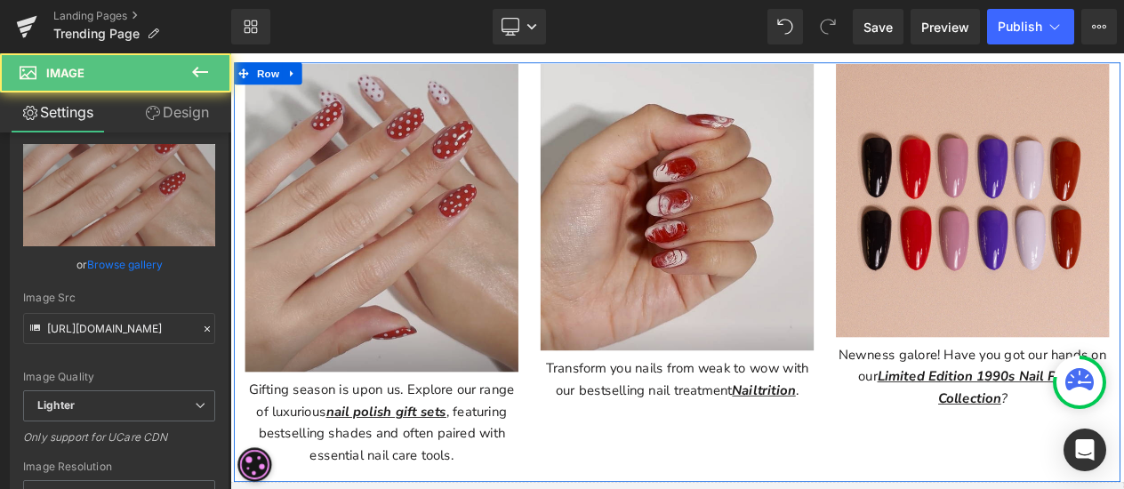
click at [495, 380] on img at bounding box center [412, 252] width 329 height 371
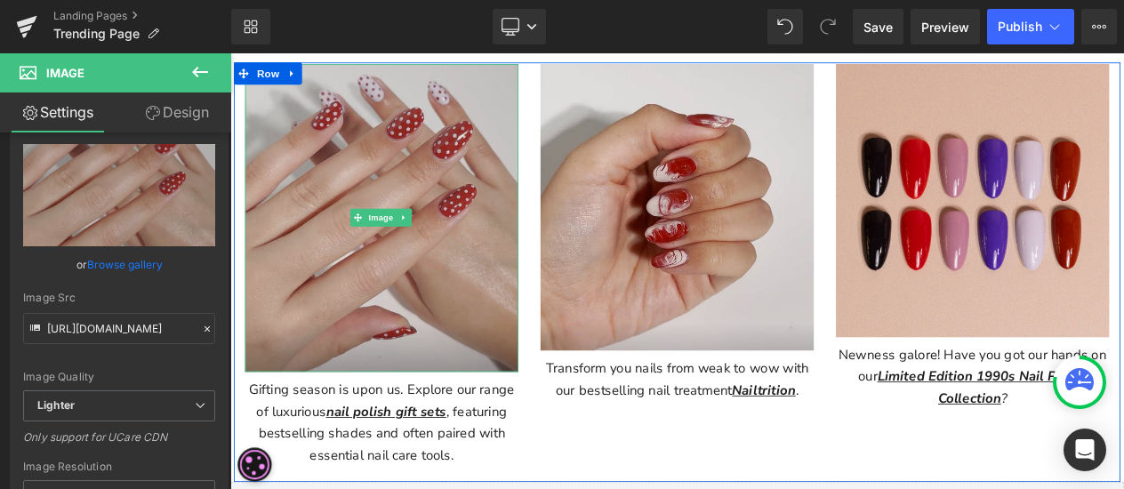
scroll to position [2538, 0]
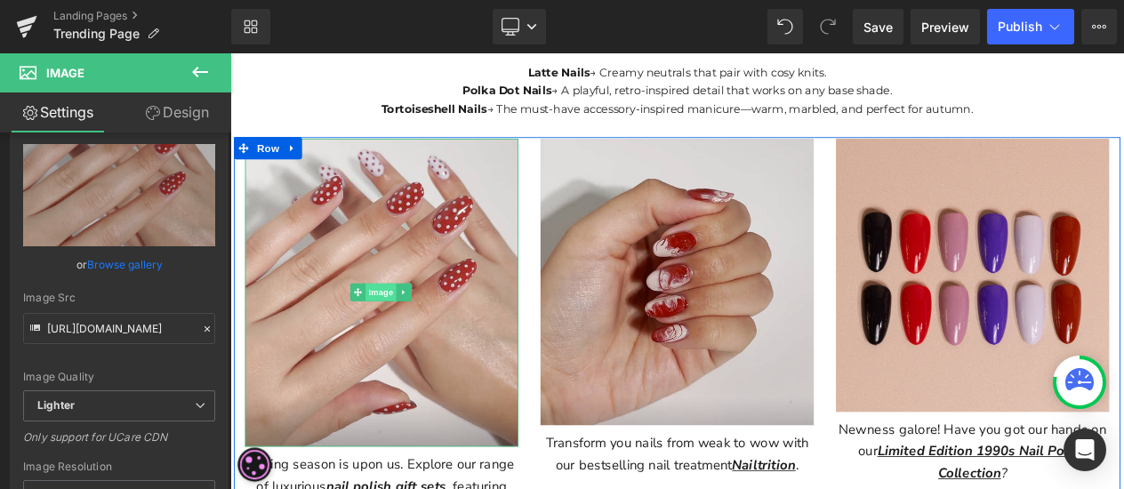
click at [405, 330] on span "Image" at bounding box center [411, 340] width 37 height 21
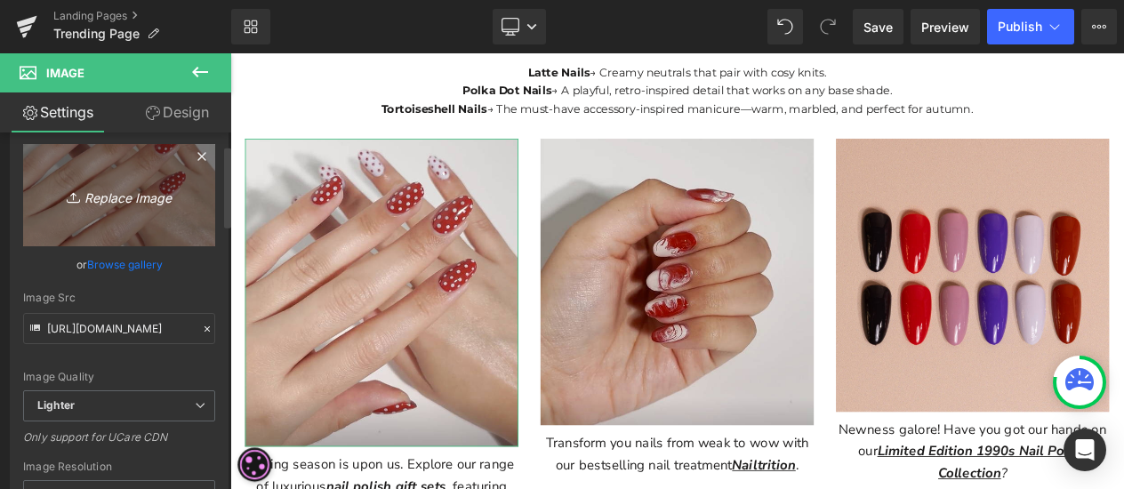
click at [124, 202] on icon "Replace Image" at bounding box center [119, 195] width 142 height 22
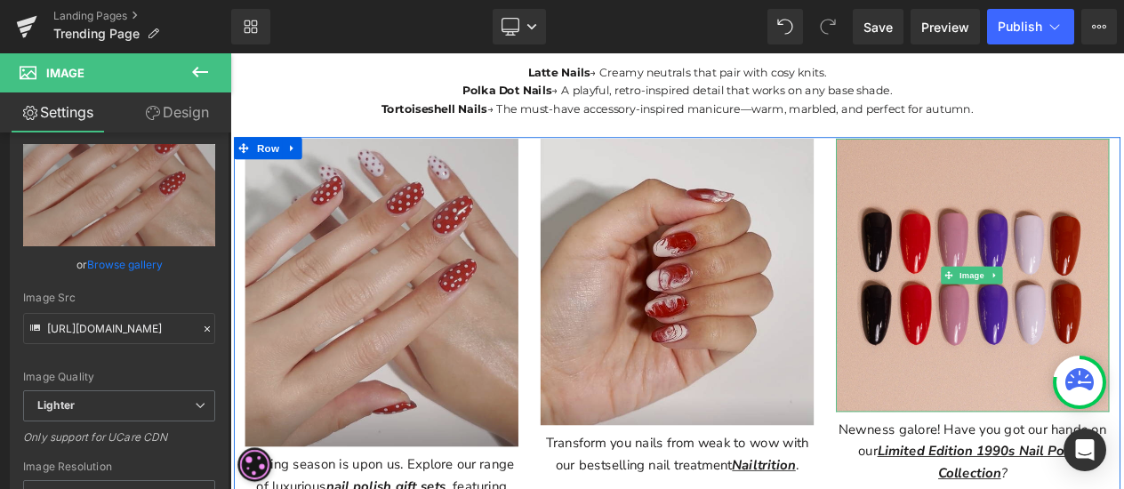
drag, startPoint x: 1099, startPoint y: 372, endPoint x: 500, endPoint y: 354, distance: 599.6
click at [1099, 372] on img at bounding box center [1123, 320] width 329 height 329
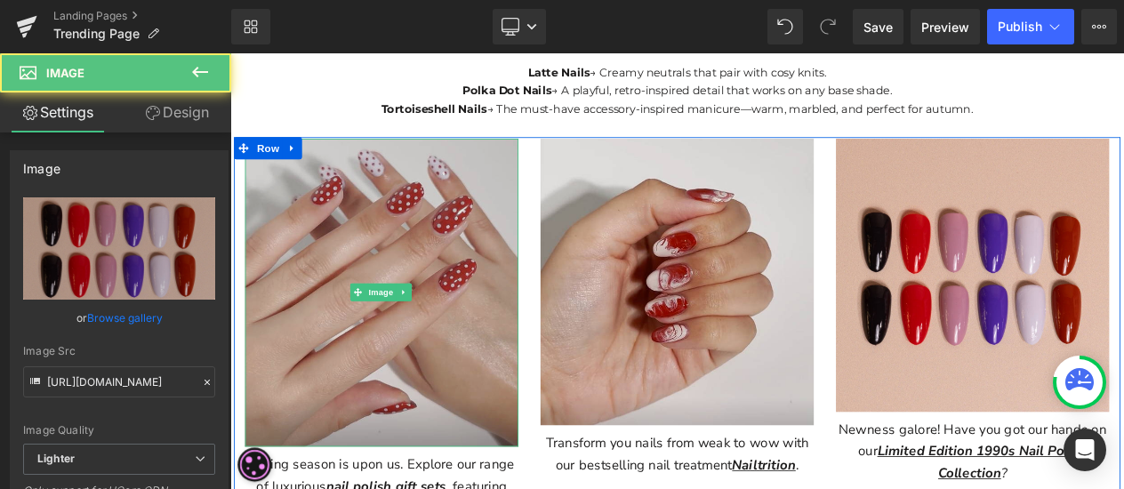
click at [418, 344] on img at bounding box center [412, 341] width 329 height 371
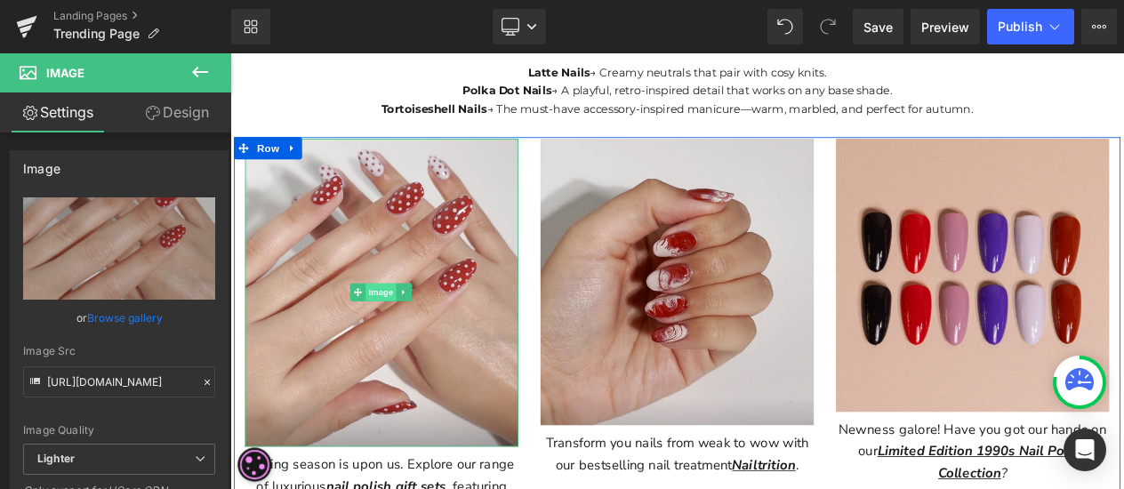
click at [412, 330] on span "Image" at bounding box center [411, 340] width 37 height 21
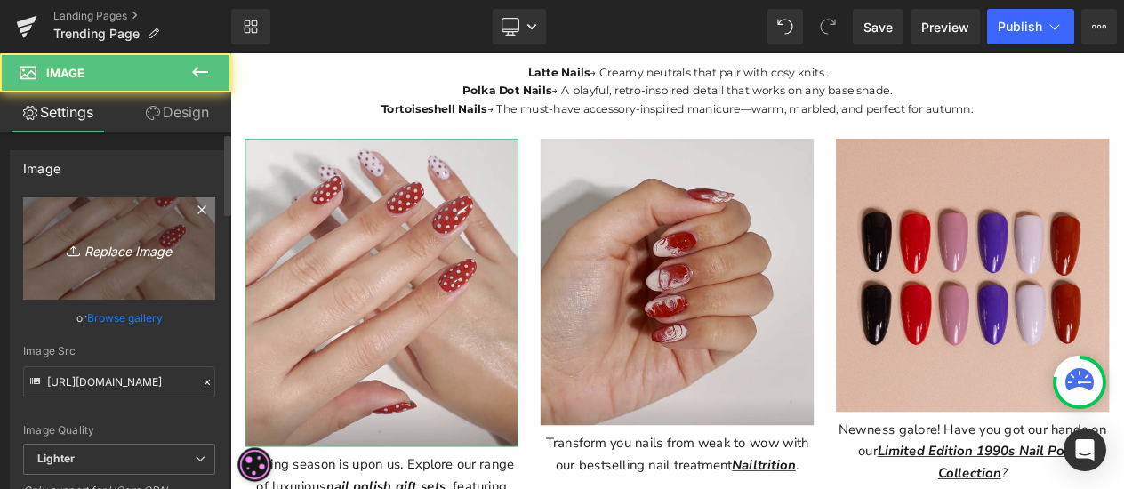
click at [138, 255] on icon "Replace Image" at bounding box center [119, 248] width 142 height 22
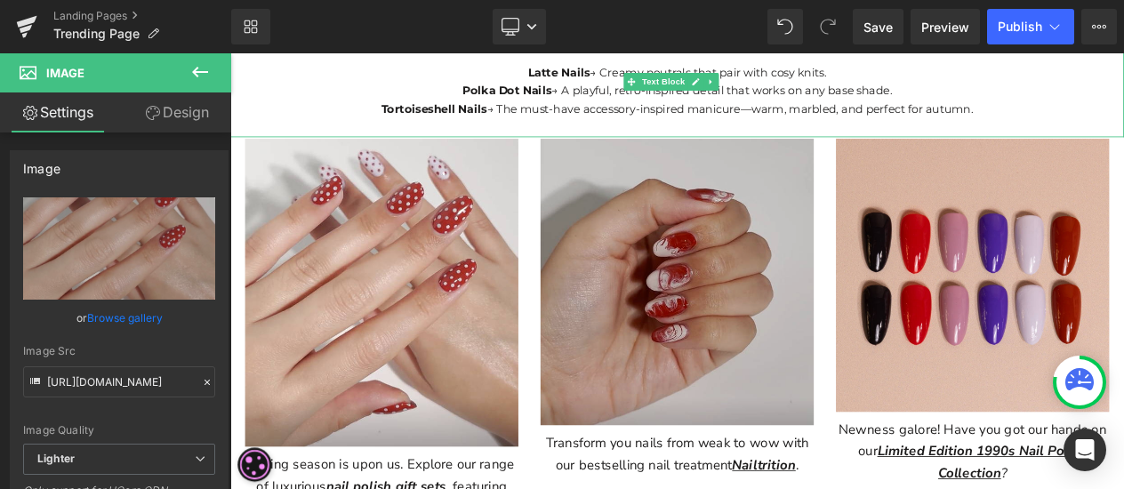
click at [1123, 109] on p "Tortoiseshell Nails → The must-have accessory-inspired manicure—warm, marbled, …" at bounding box center [768, 120] width 1076 height 22
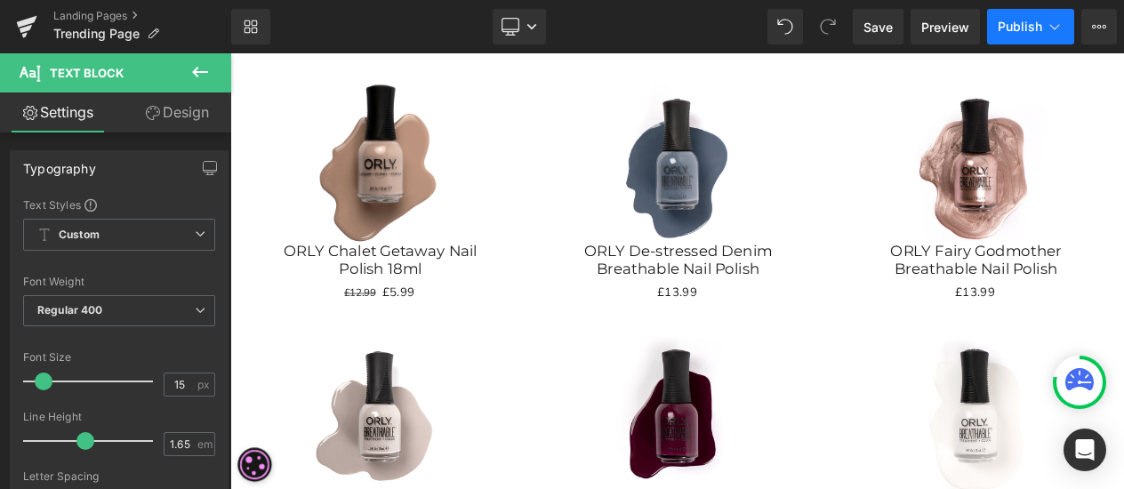
scroll to position [1737, 0]
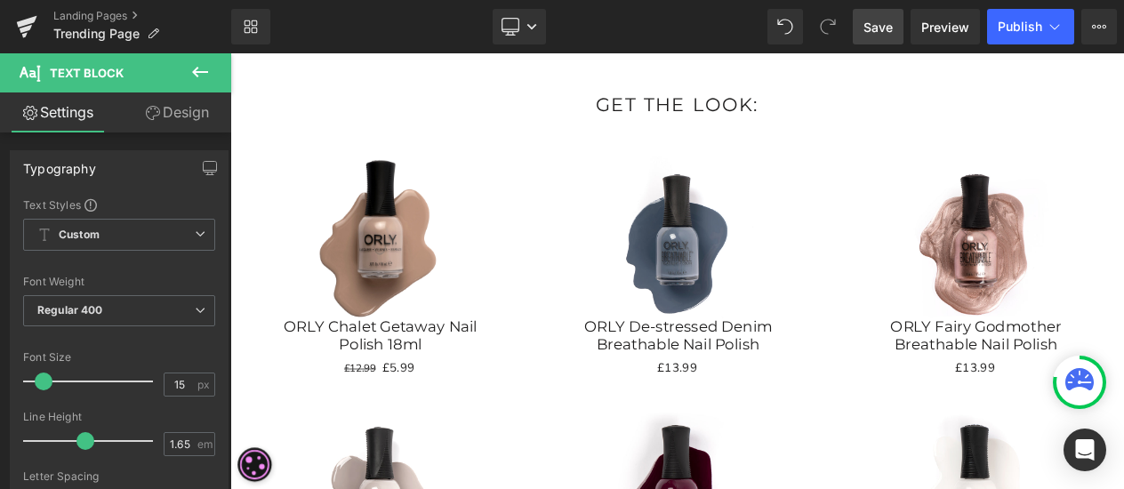
click at [867, 22] on span "Save" at bounding box center [877, 27] width 29 height 19
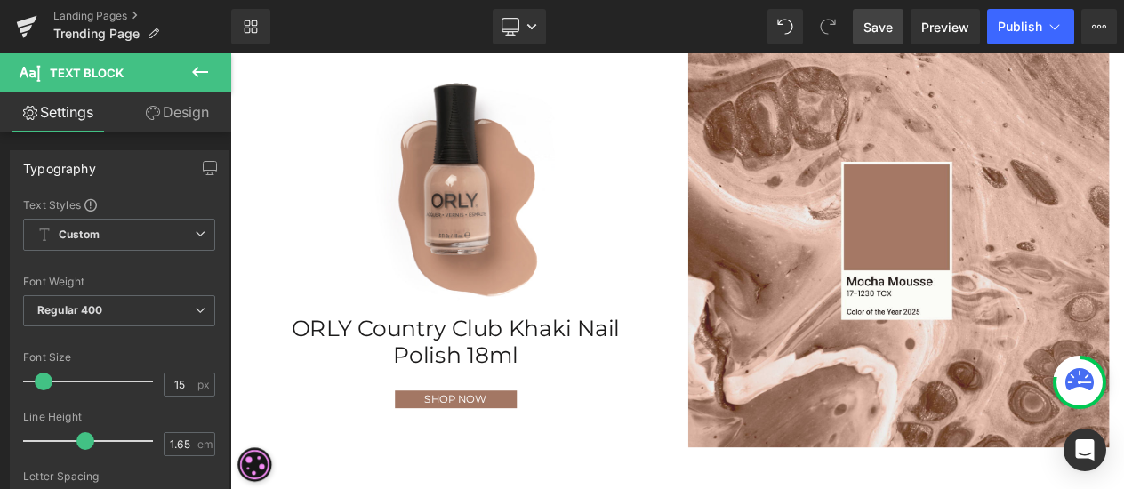
scroll to position [315, 0]
